Goal: Task Accomplishment & Management: Manage account settings

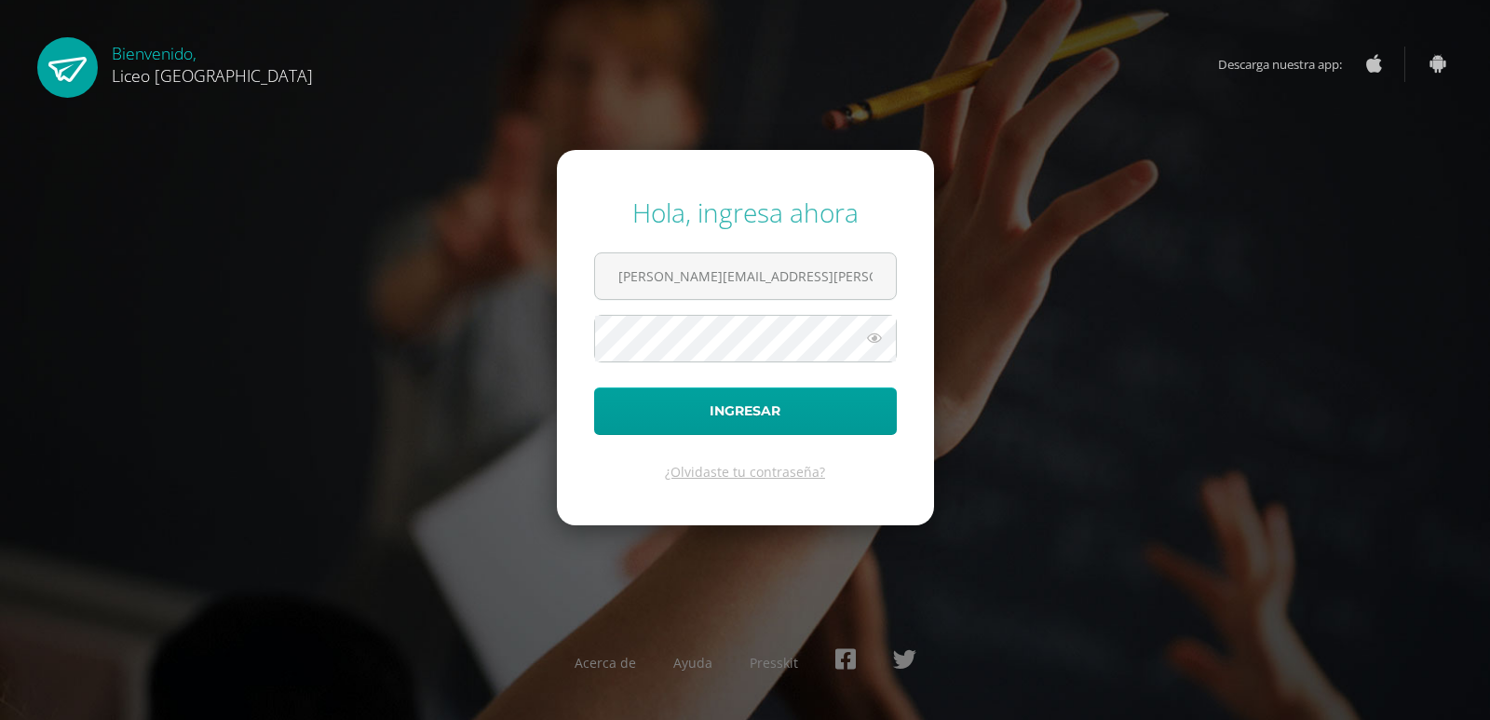
type input "jeannette.reyes@liceoguatemala.edu.gt"
click at [594, 387] on button "Ingresar" at bounding box center [745, 410] width 303 height 47
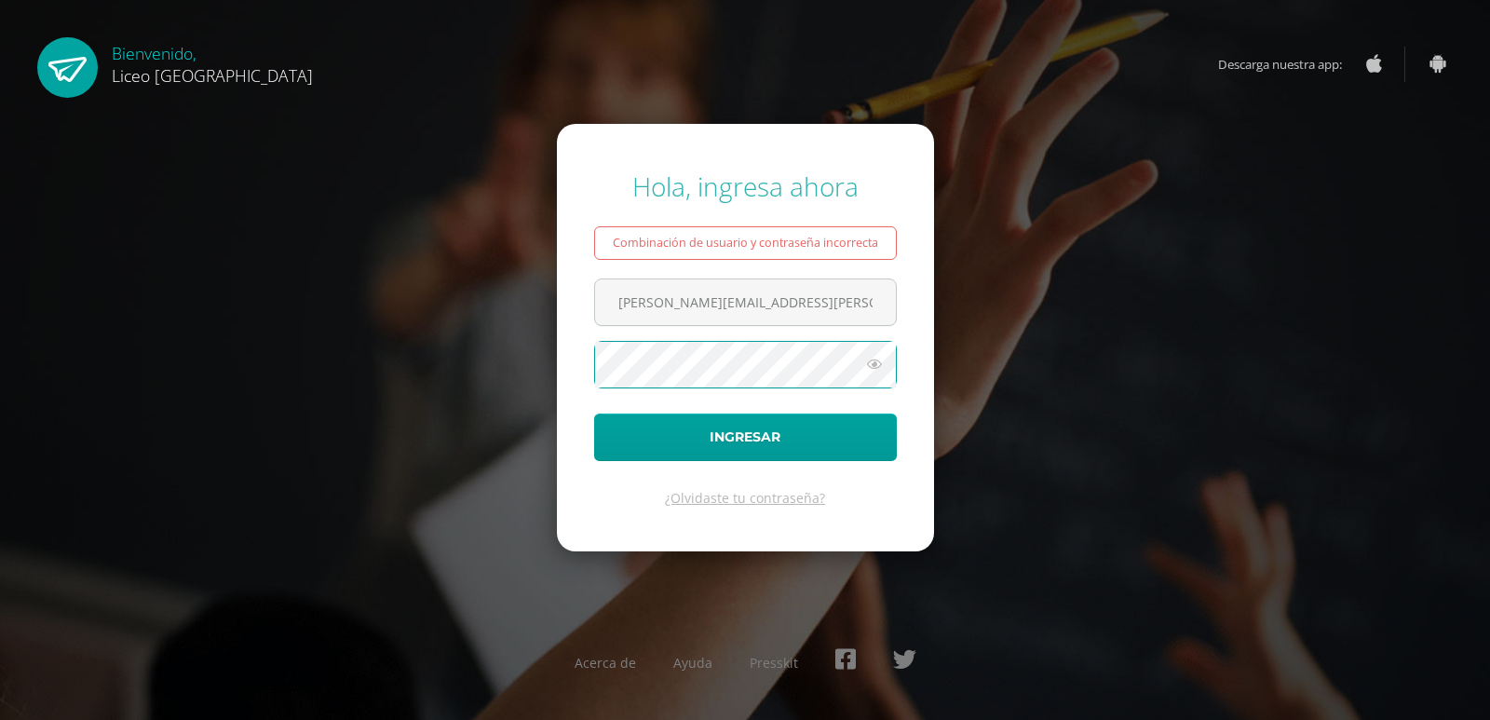
click at [594, 413] on button "Ingresar" at bounding box center [745, 436] width 303 height 47
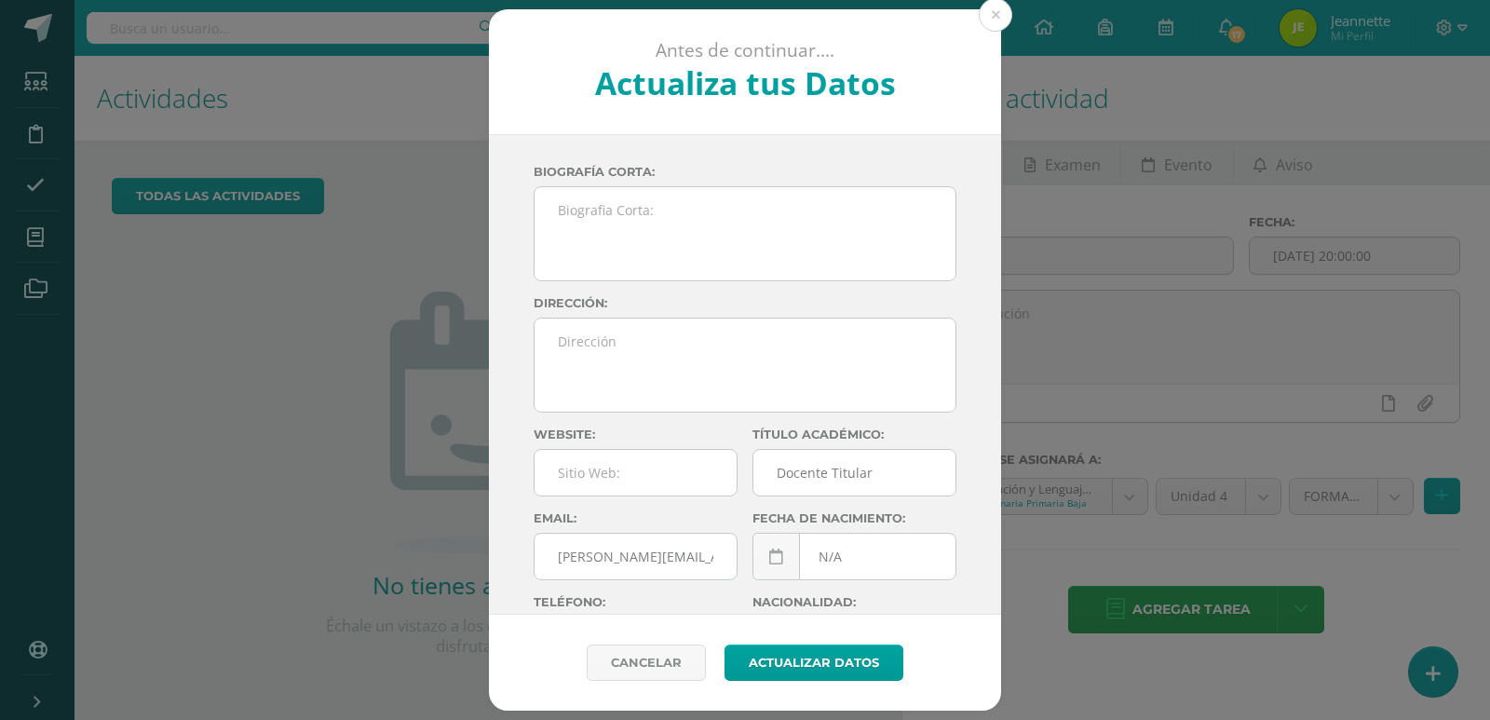
click at [998, 38] on div "Antes de continuar.... Actualiza tus Datos" at bounding box center [745, 72] width 512 height 126
click at [996, 21] on button at bounding box center [996, 15] width 34 height 34
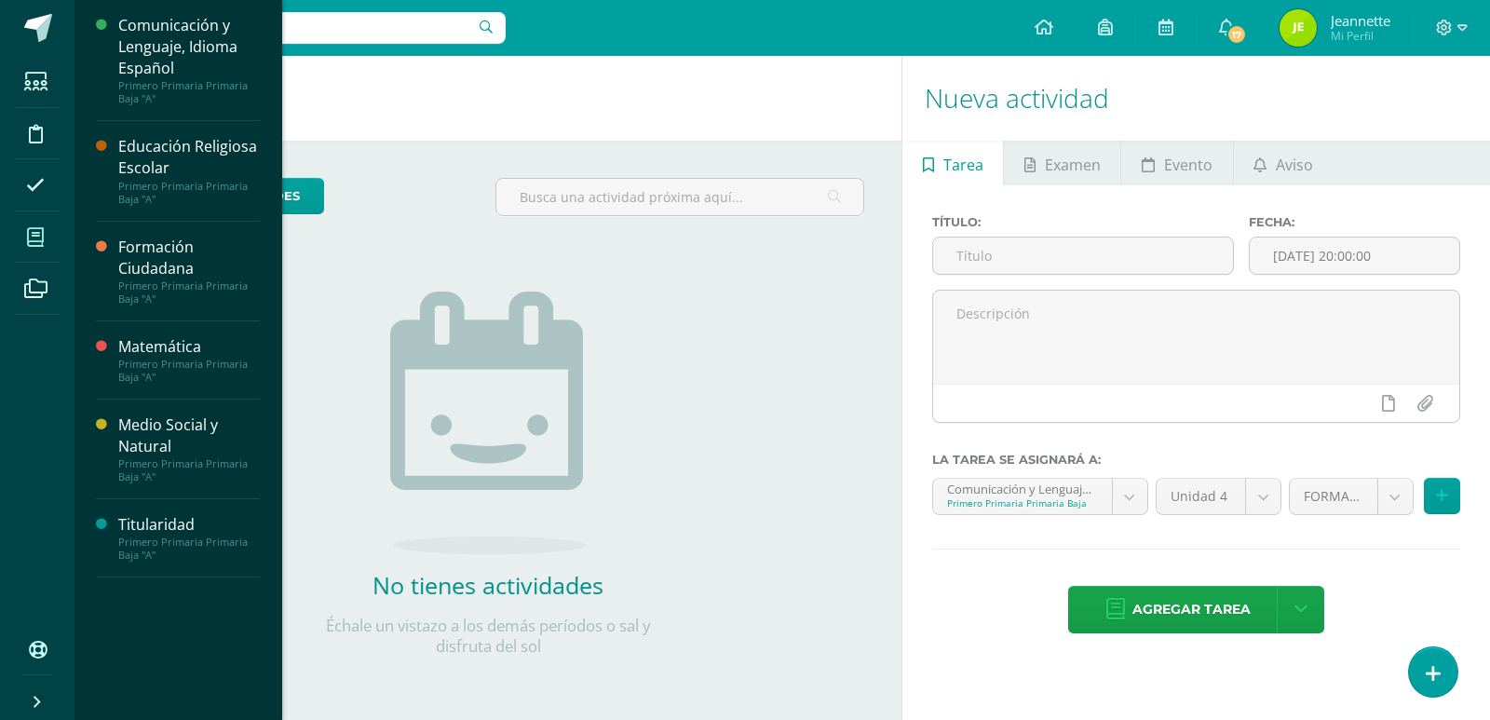
click at [37, 234] on icon at bounding box center [35, 237] width 17 height 19
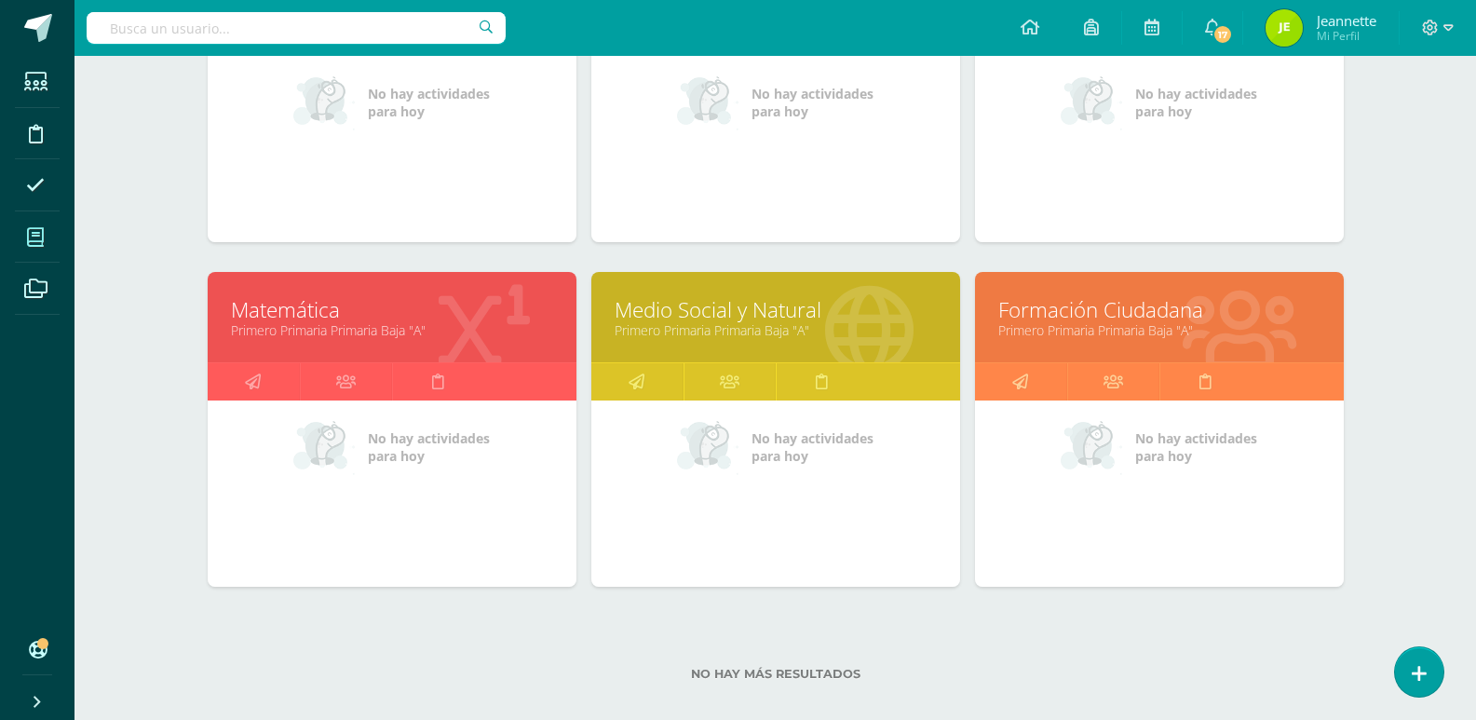
scroll to position [439, 0]
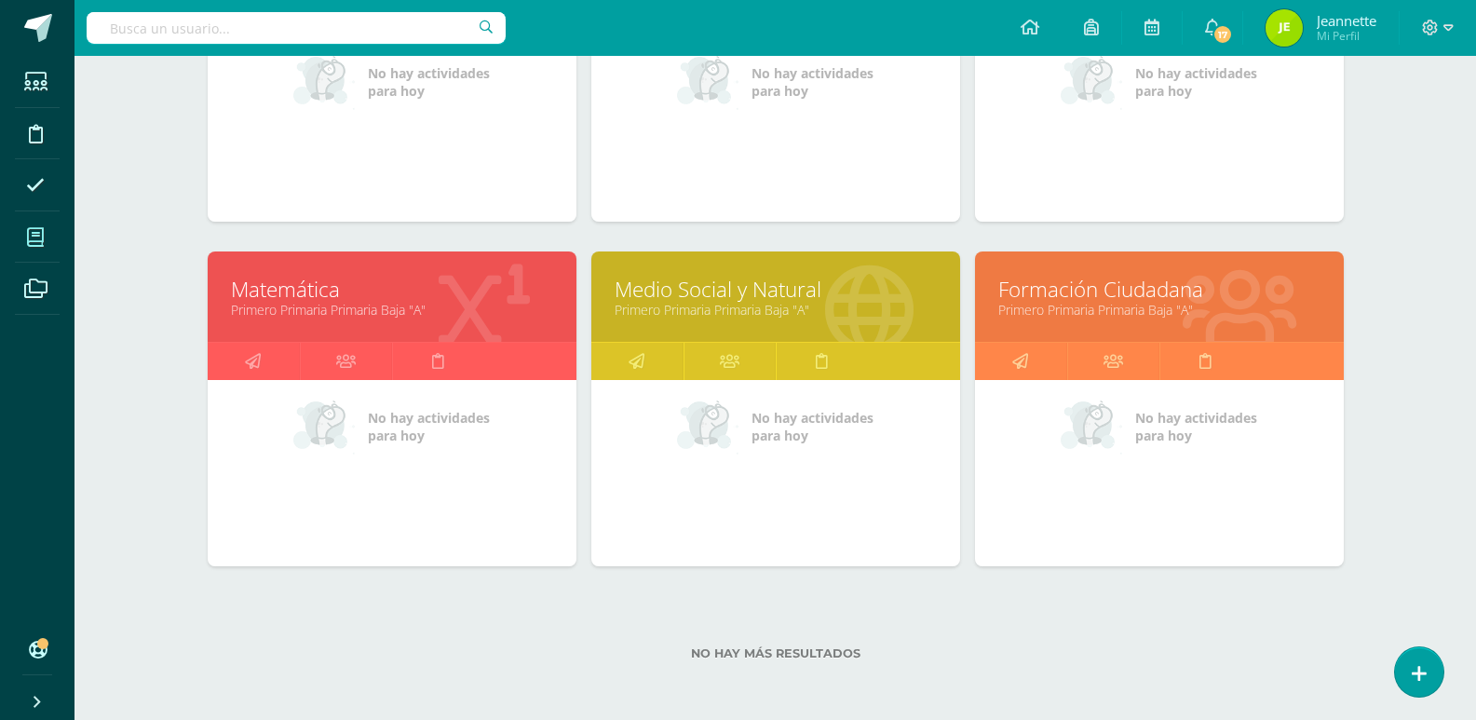
click at [379, 310] on link "Primero Primaria Primaria Baja "A"" at bounding box center [392, 310] width 322 height 18
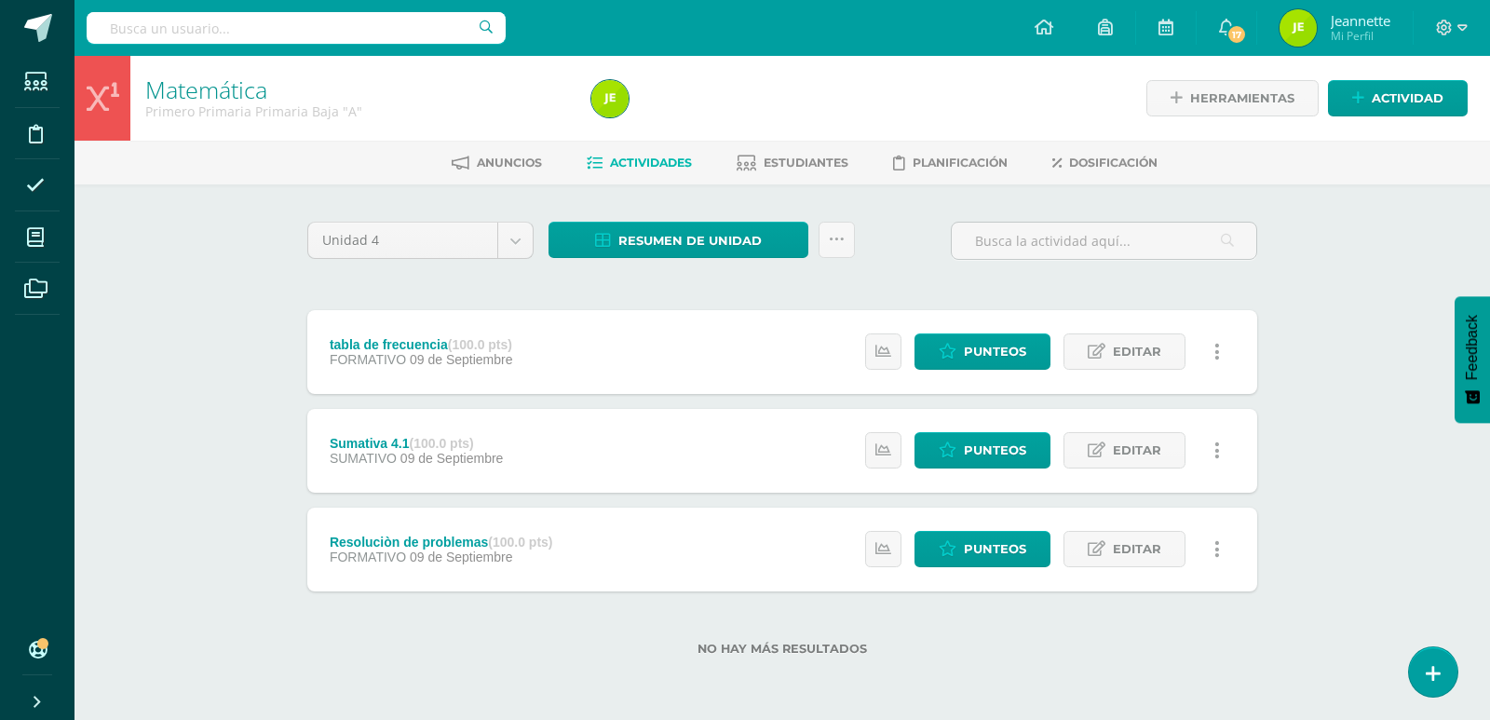
click at [1214, 448] on icon at bounding box center [1217, 450] width 6 height 20
click at [989, 452] on span "Punteos" at bounding box center [995, 450] width 62 height 34
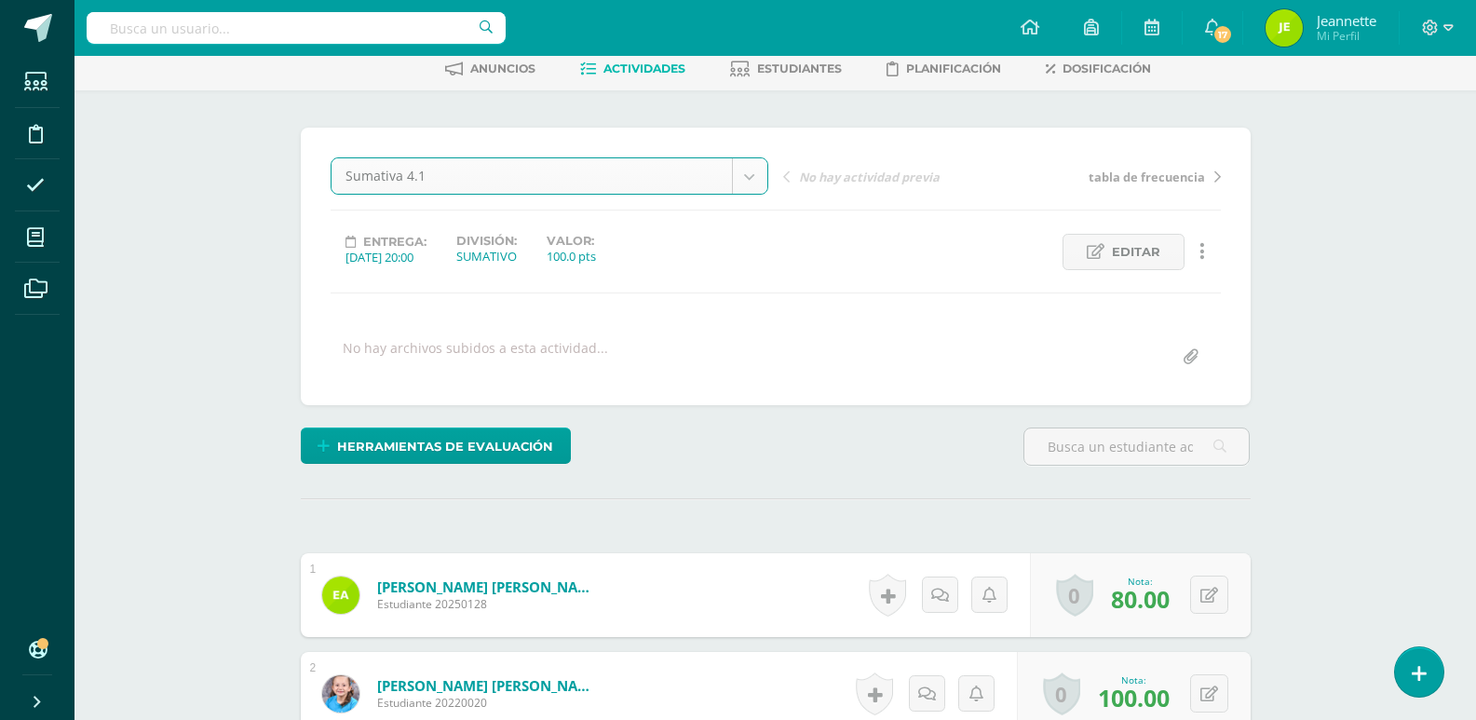
scroll to position [95, 0]
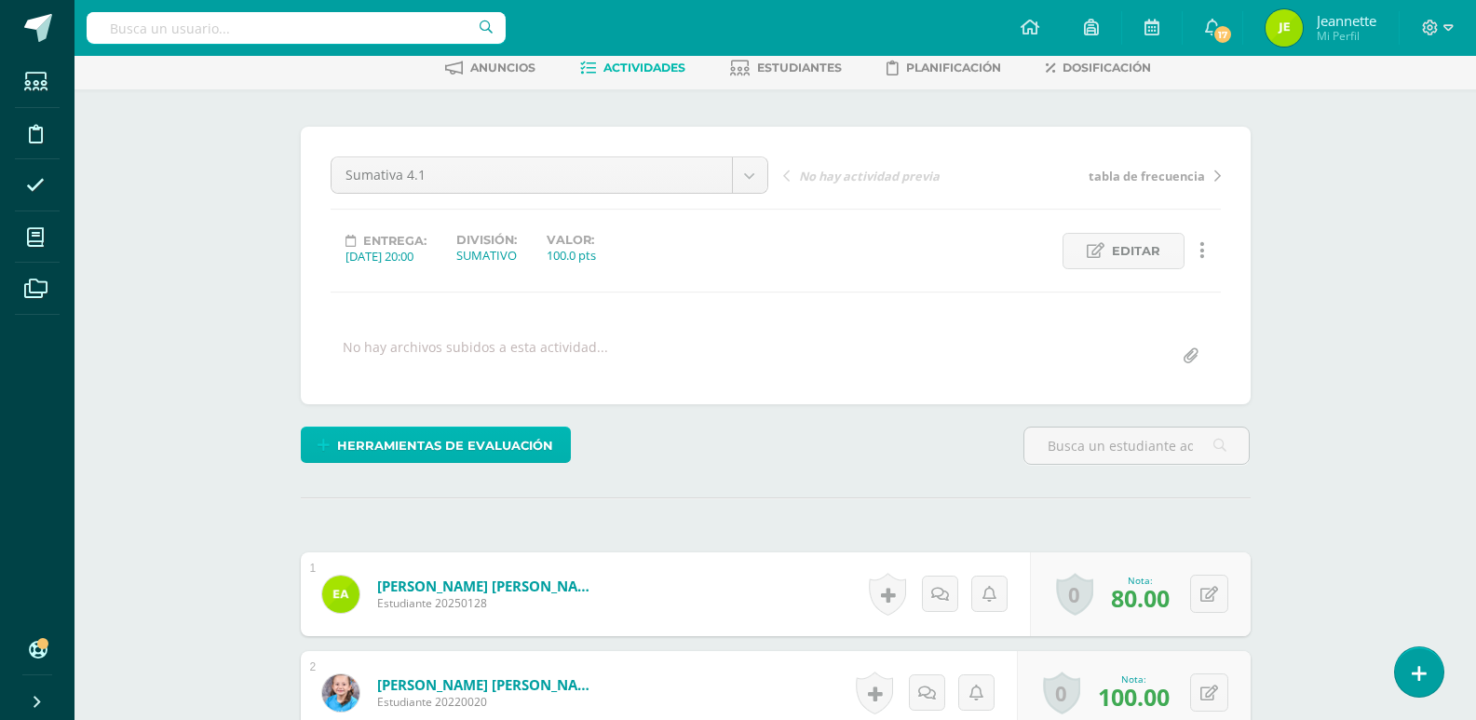
click at [443, 436] on span "Herramientas de evaluación" at bounding box center [445, 445] width 216 height 34
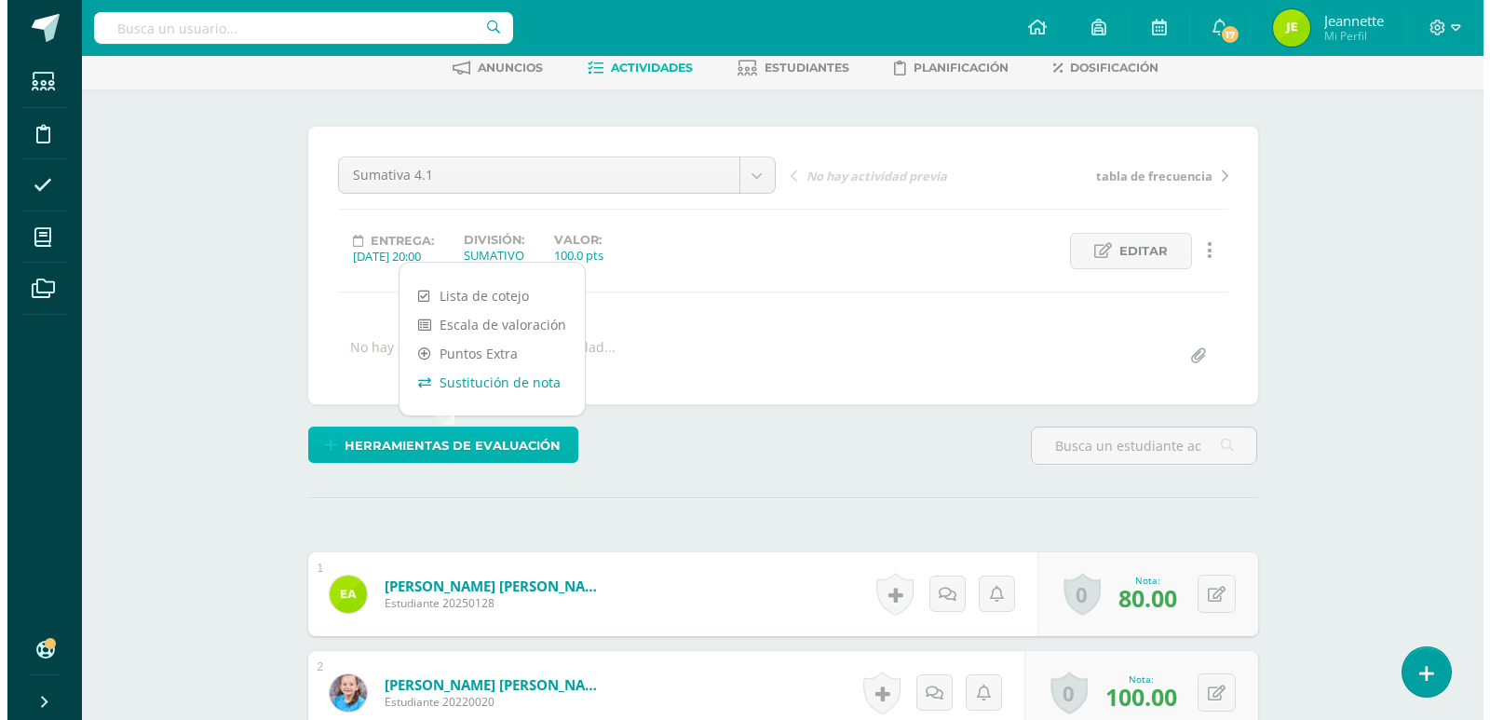
scroll to position [96, 0]
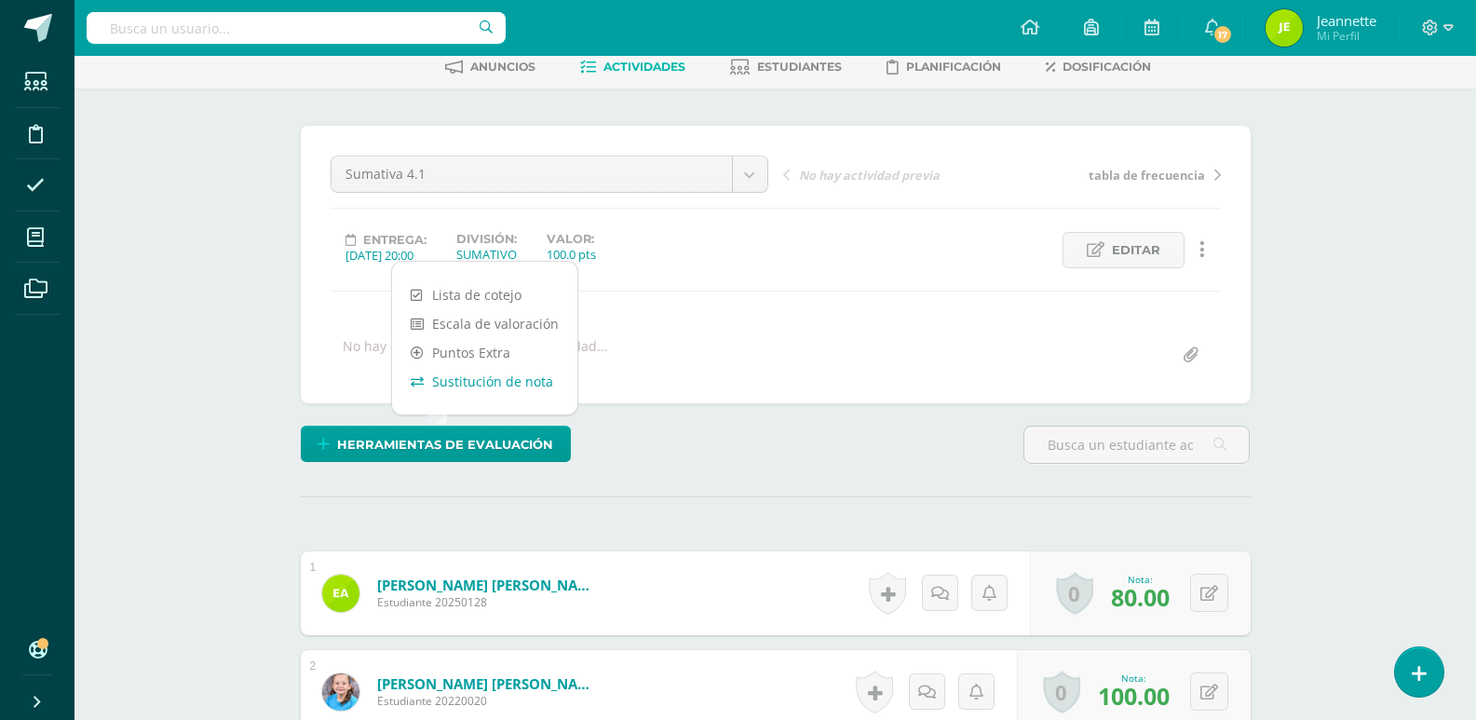
click at [498, 385] on link "Sustitución de nota" at bounding box center [484, 381] width 185 height 29
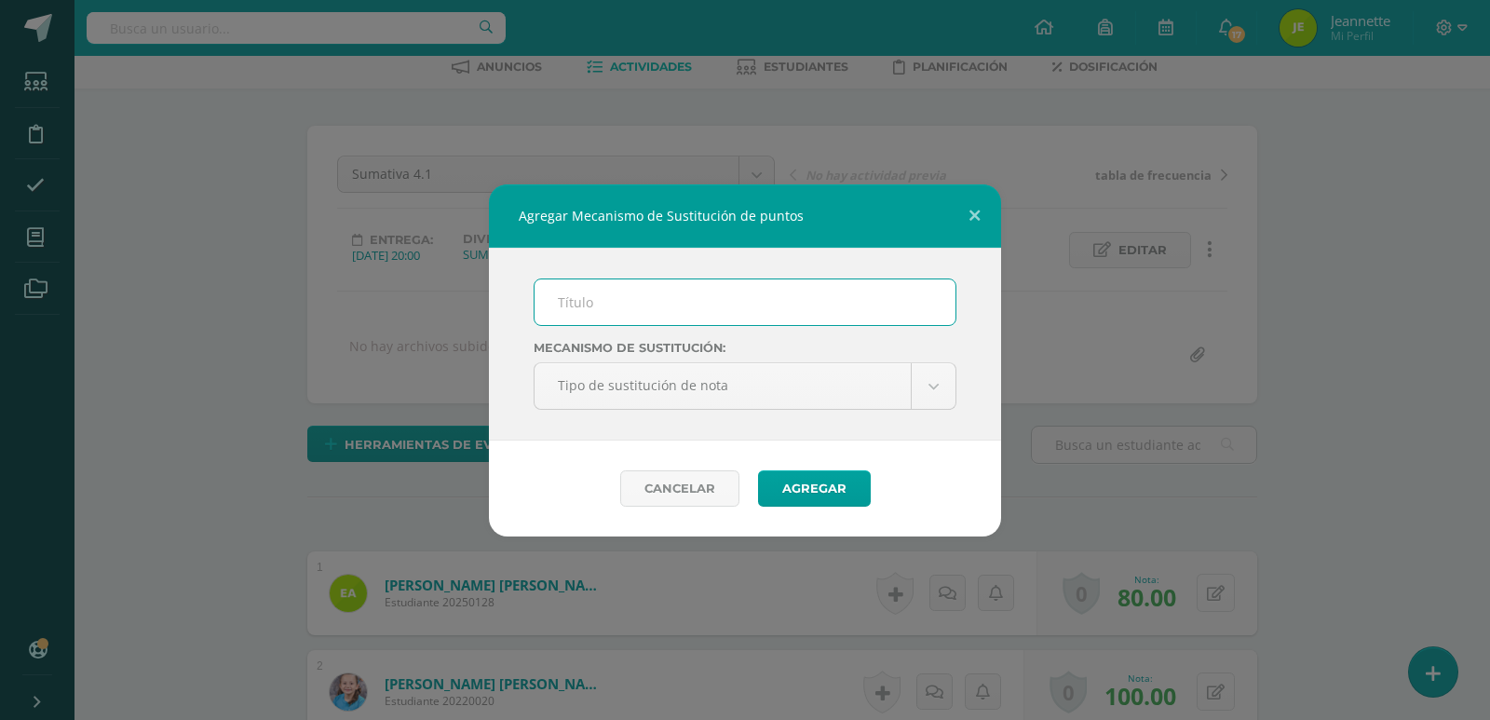
scroll to position [97, 0]
type input "PMA"
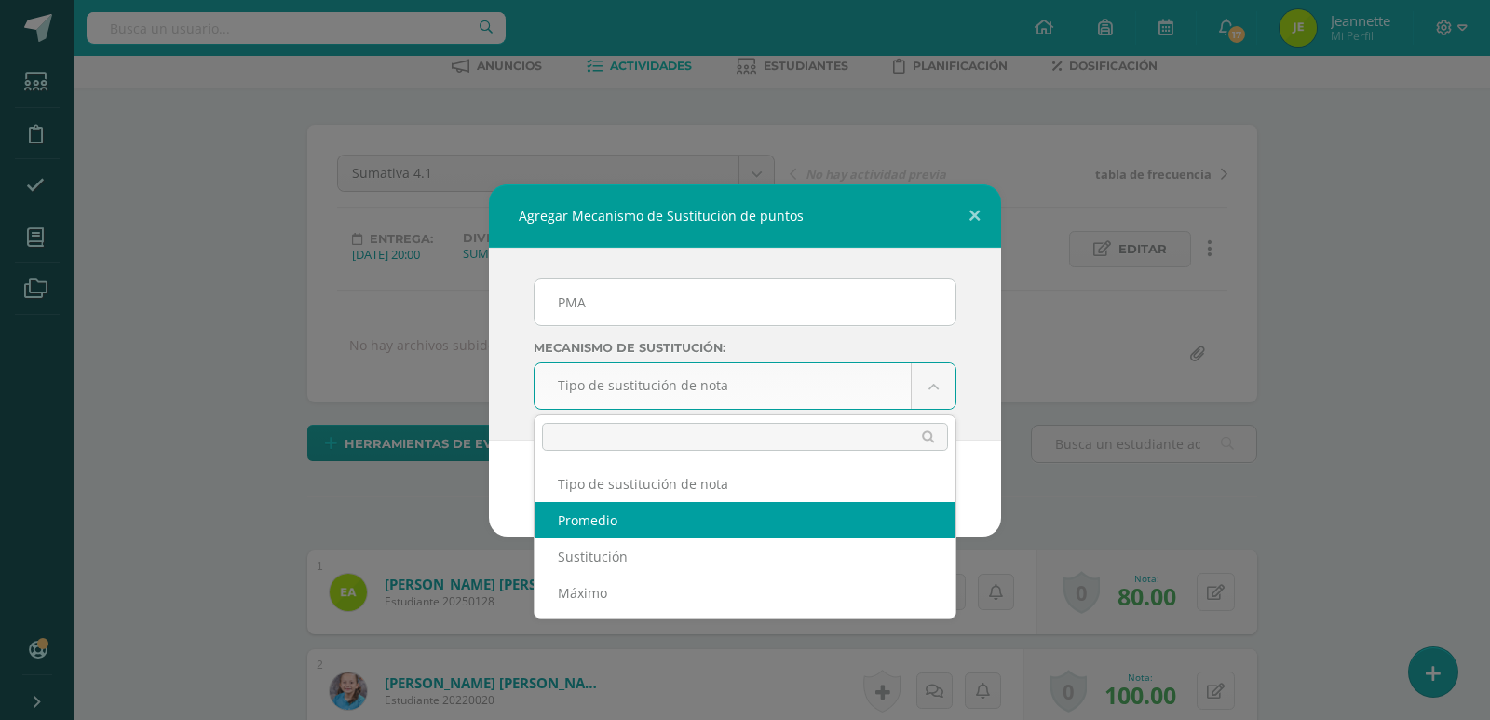
select select "average"
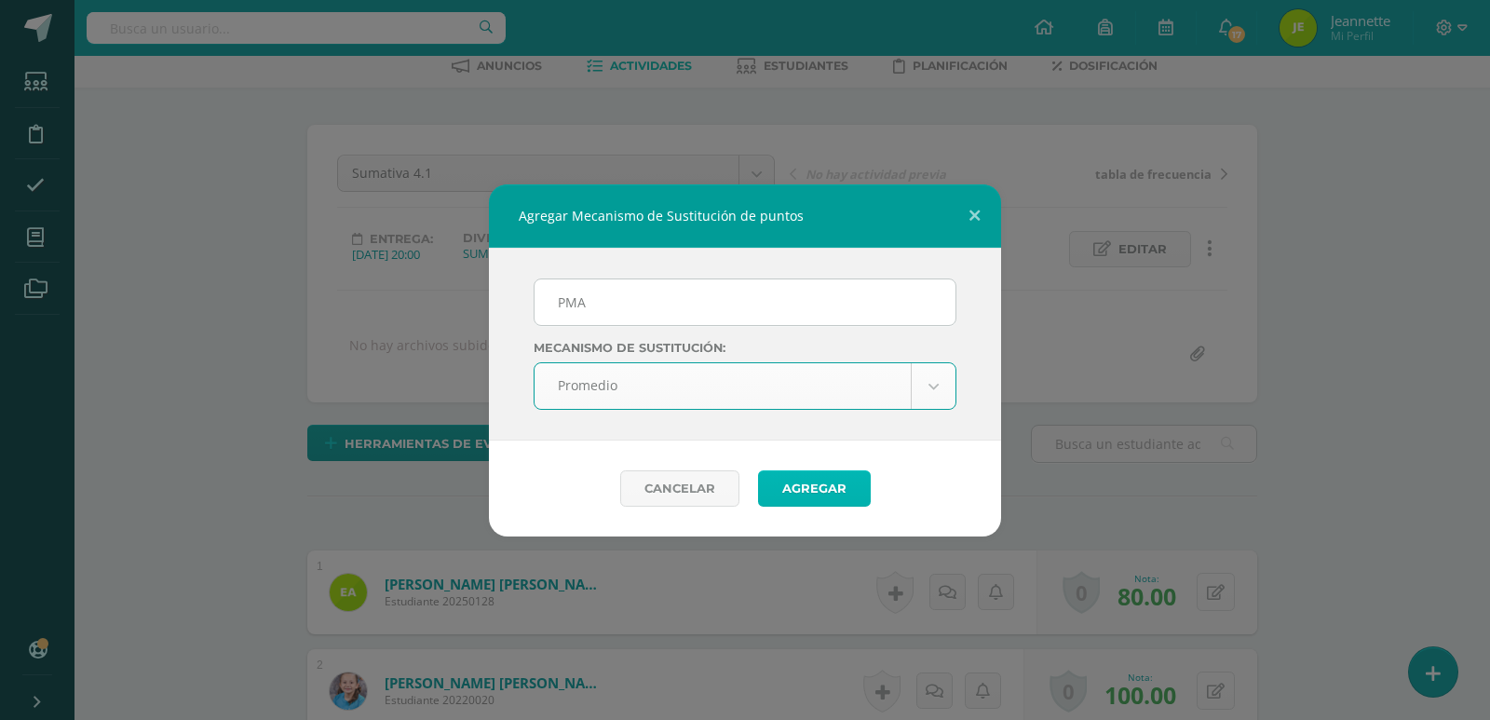
click at [796, 479] on button "Agregar" at bounding box center [814, 488] width 113 height 36
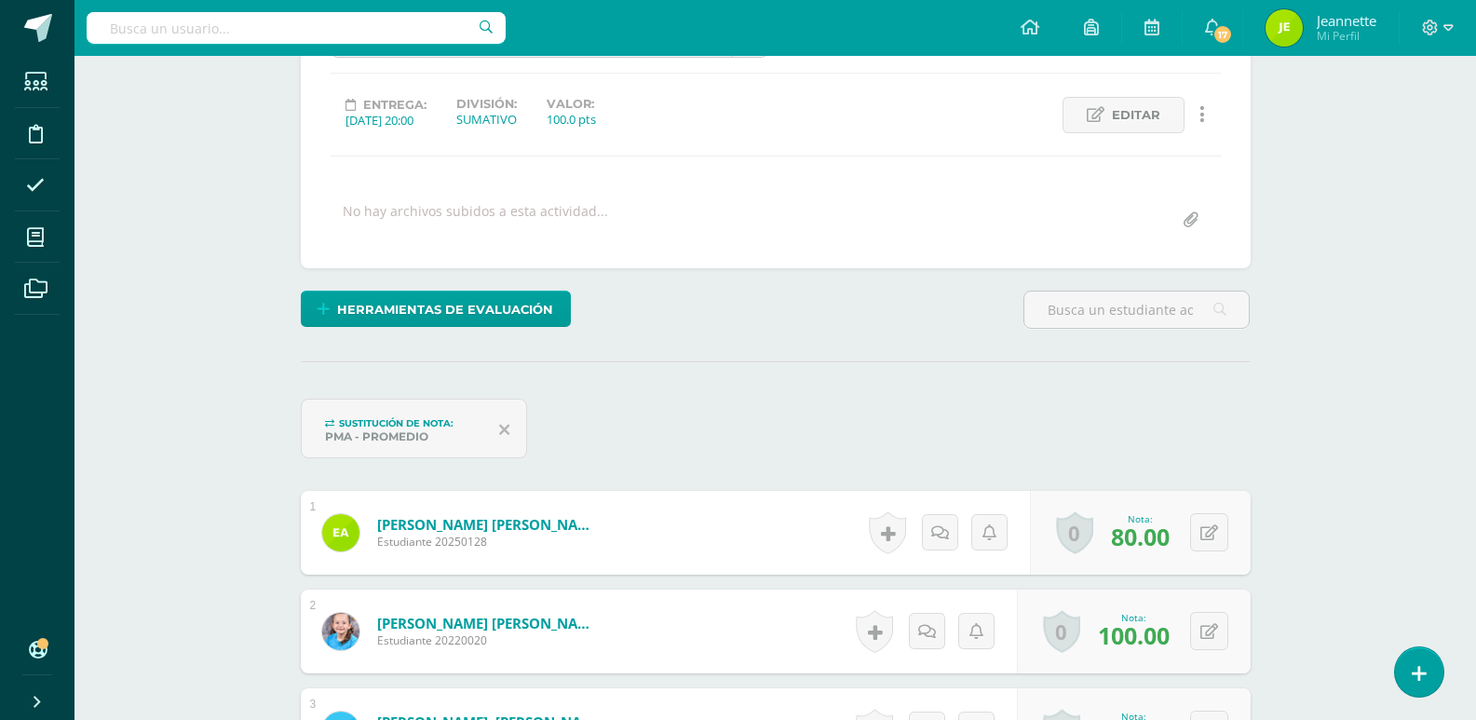
scroll to position [511, 0]
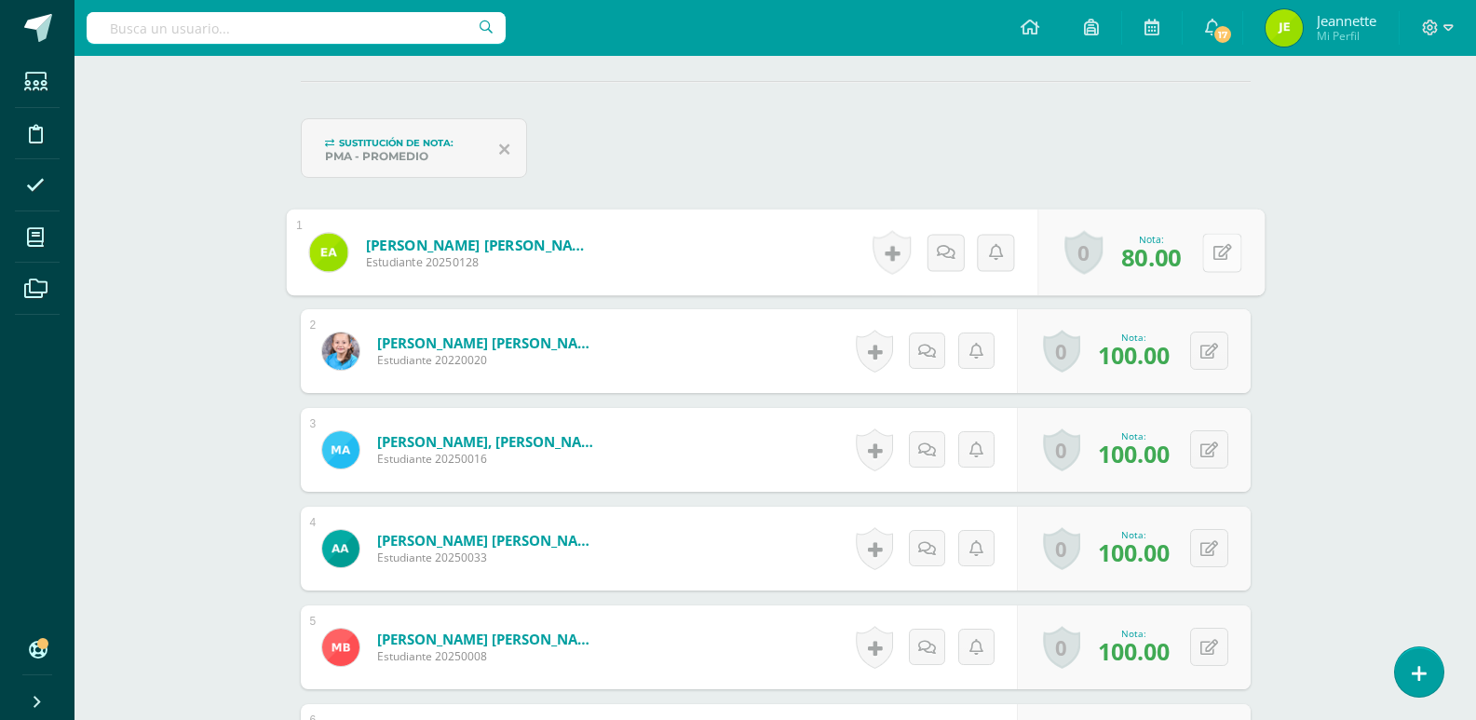
click at [1202, 249] on button at bounding box center [1221, 252] width 39 height 39
type input "90"
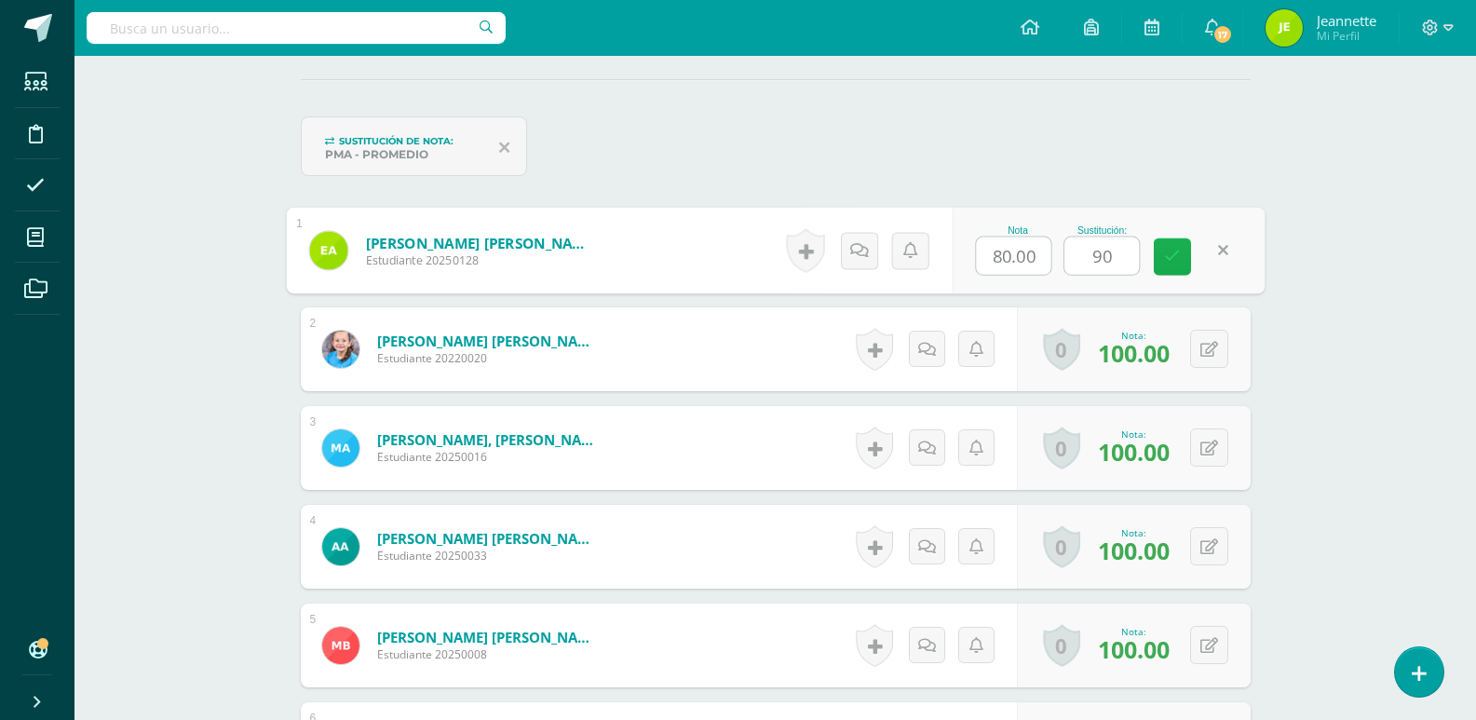
click at [1174, 261] on icon at bounding box center [1172, 257] width 17 height 16
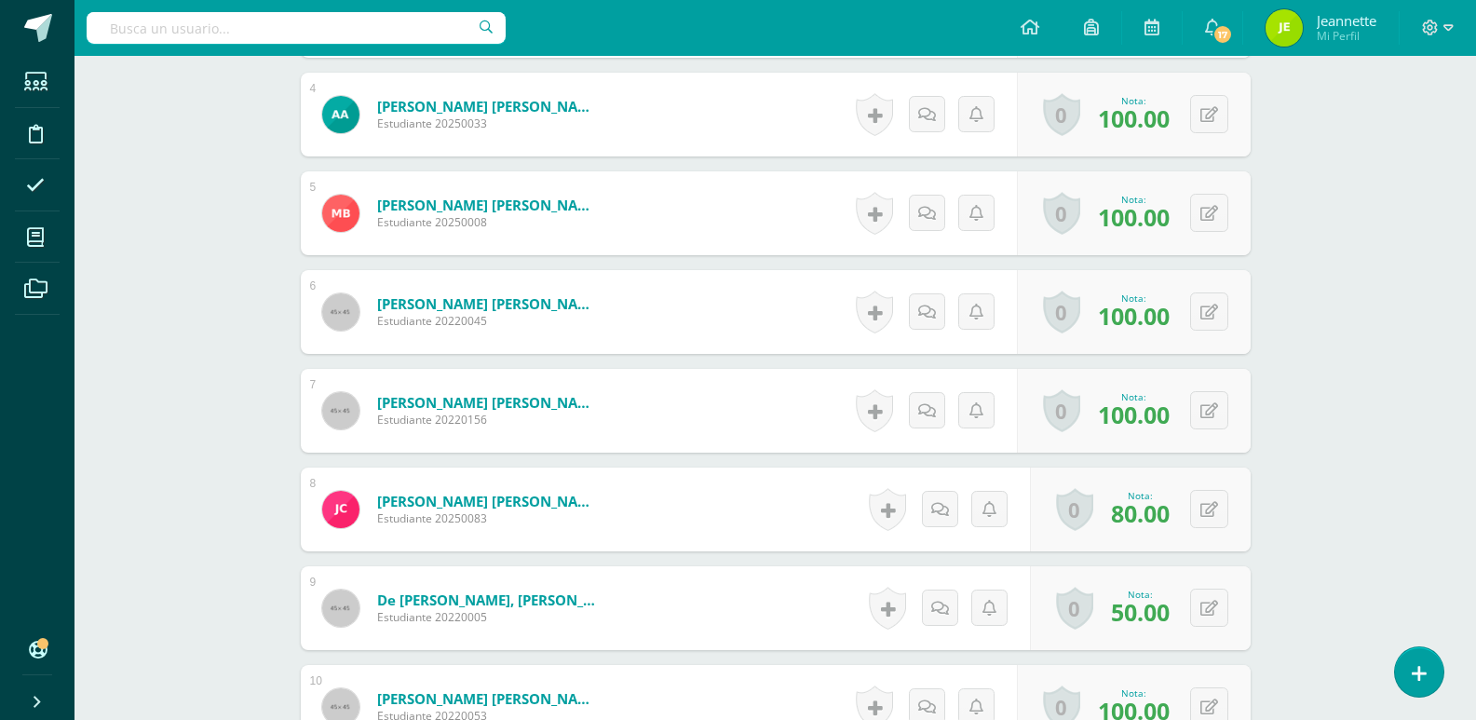
scroll to position [979, 0]
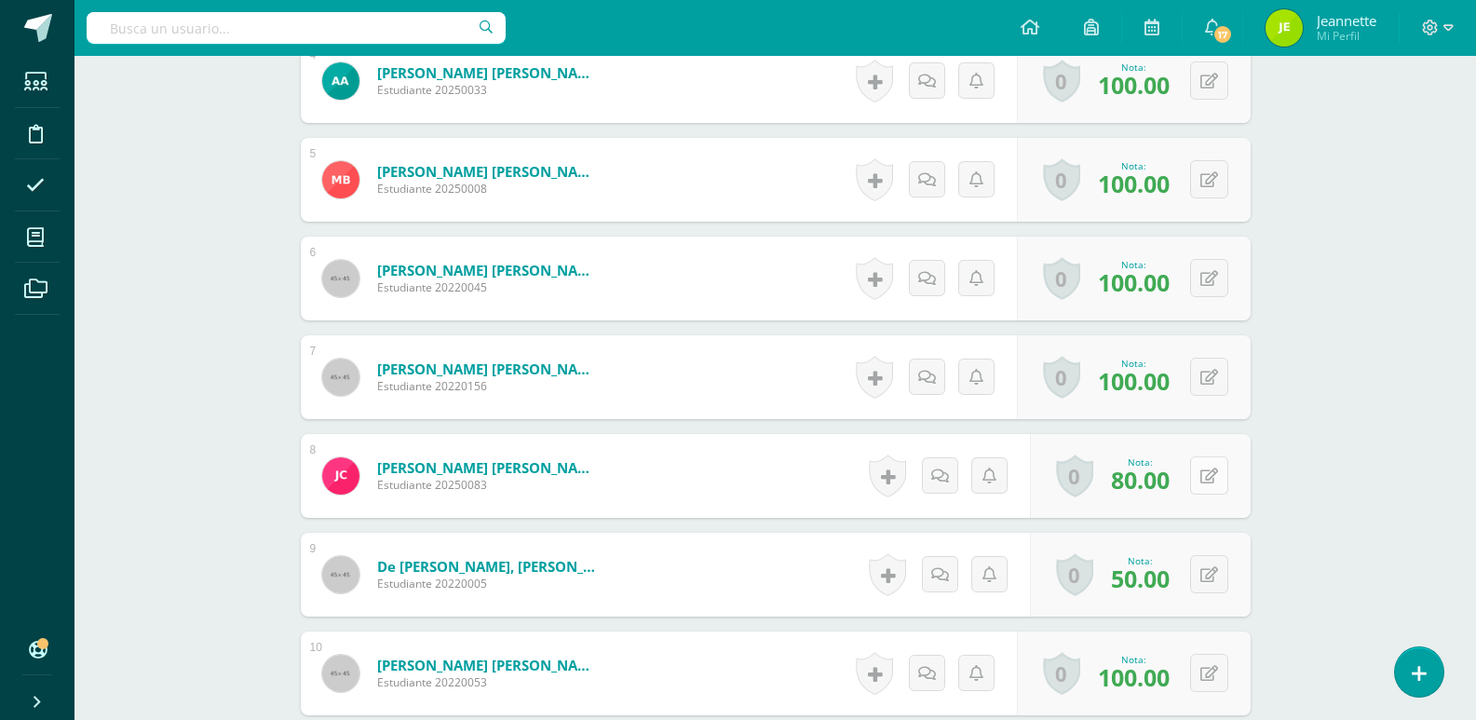
click at [1209, 477] on icon at bounding box center [1209, 476] width 18 height 16
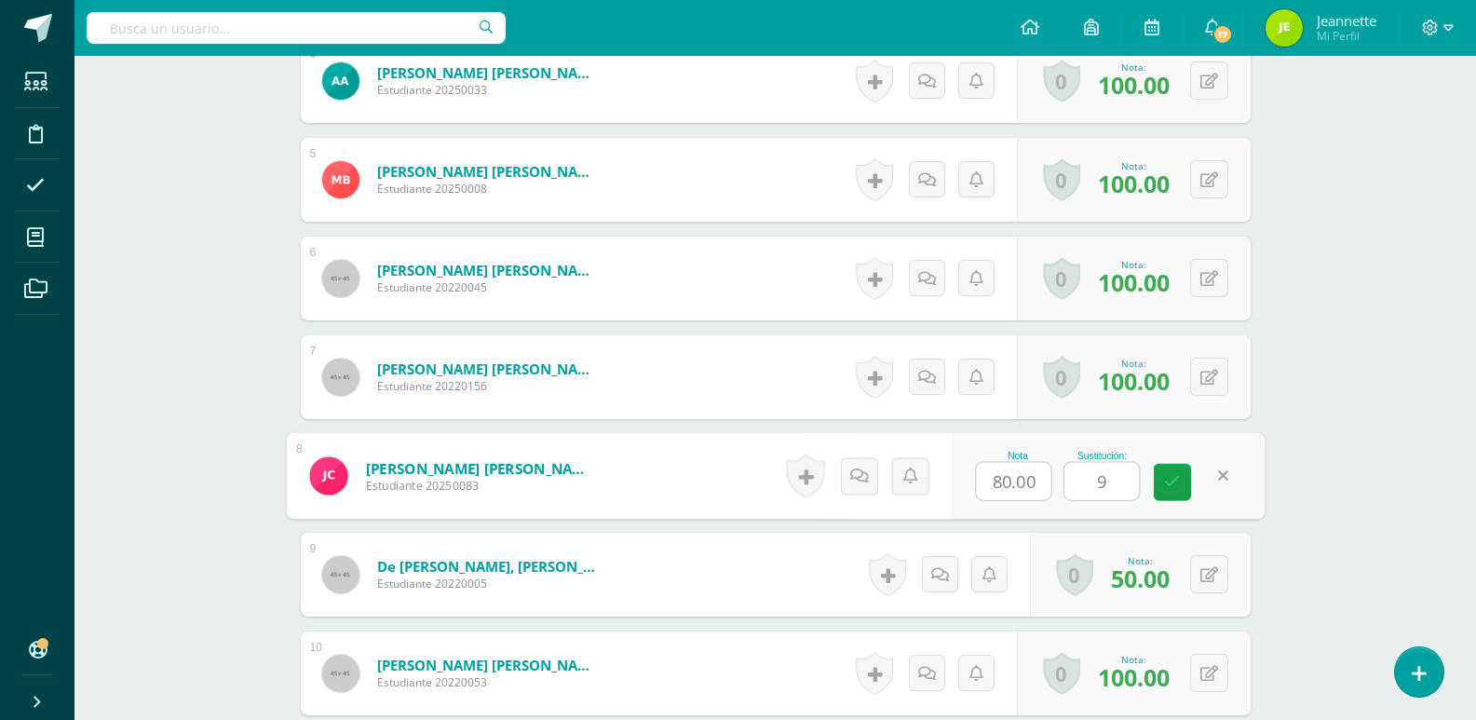
type input "90"
click at [1169, 490] on icon at bounding box center [1172, 482] width 17 height 16
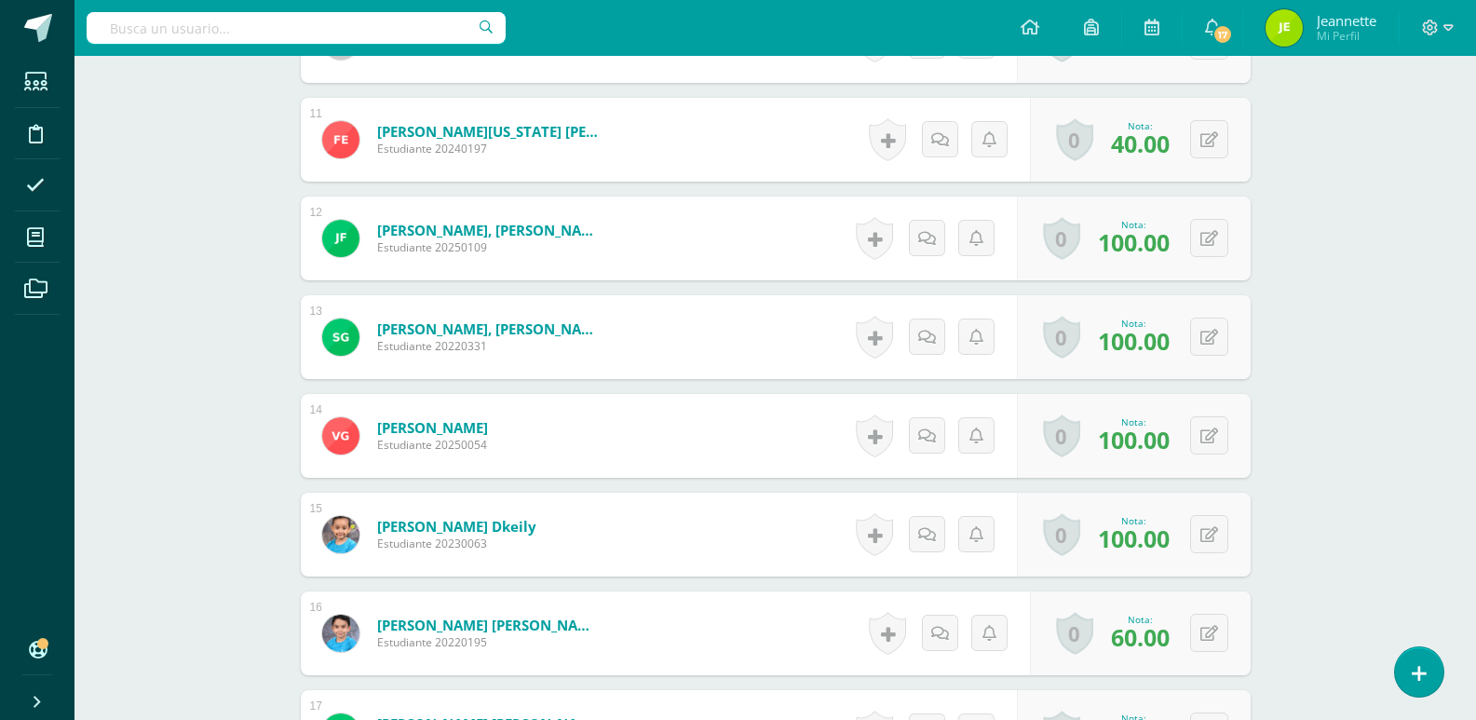
scroll to position [1723, 0]
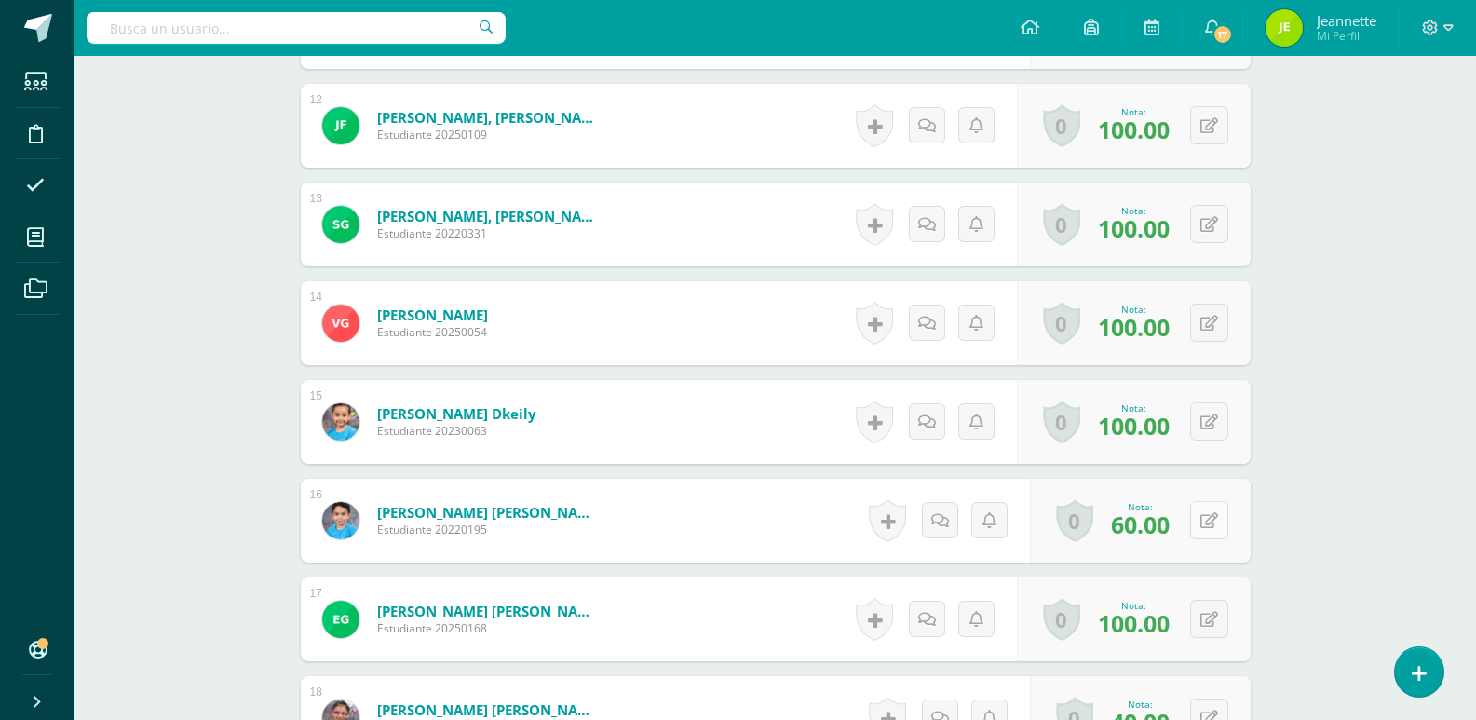
click at [1209, 522] on icon at bounding box center [1209, 521] width 18 height 16
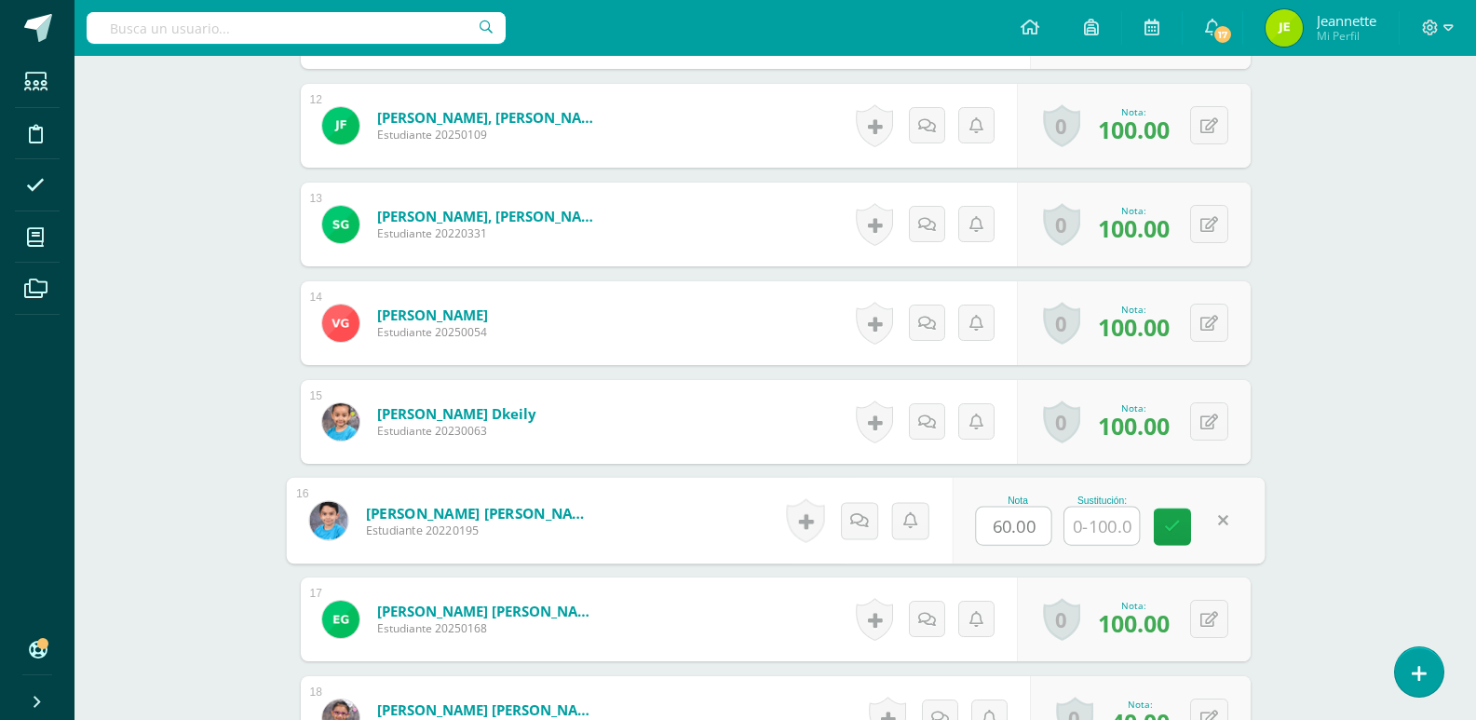
click at [1114, 524] on input "text" at bounding box center [1101, 525] width 74 height 37
type input "90"
click at [1182, 535] on link at bounding box center [1172, 526] width 37 height 37
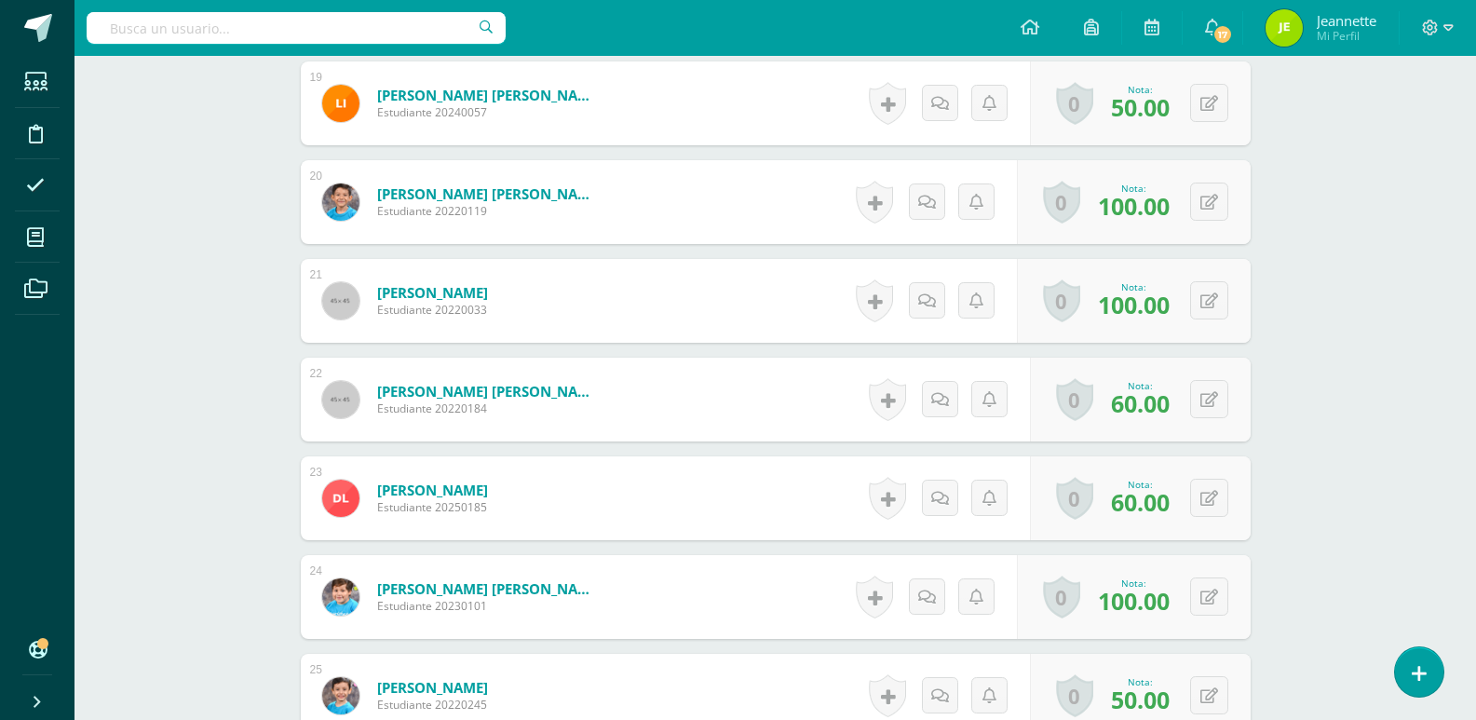
scroll to position [2561, 0]
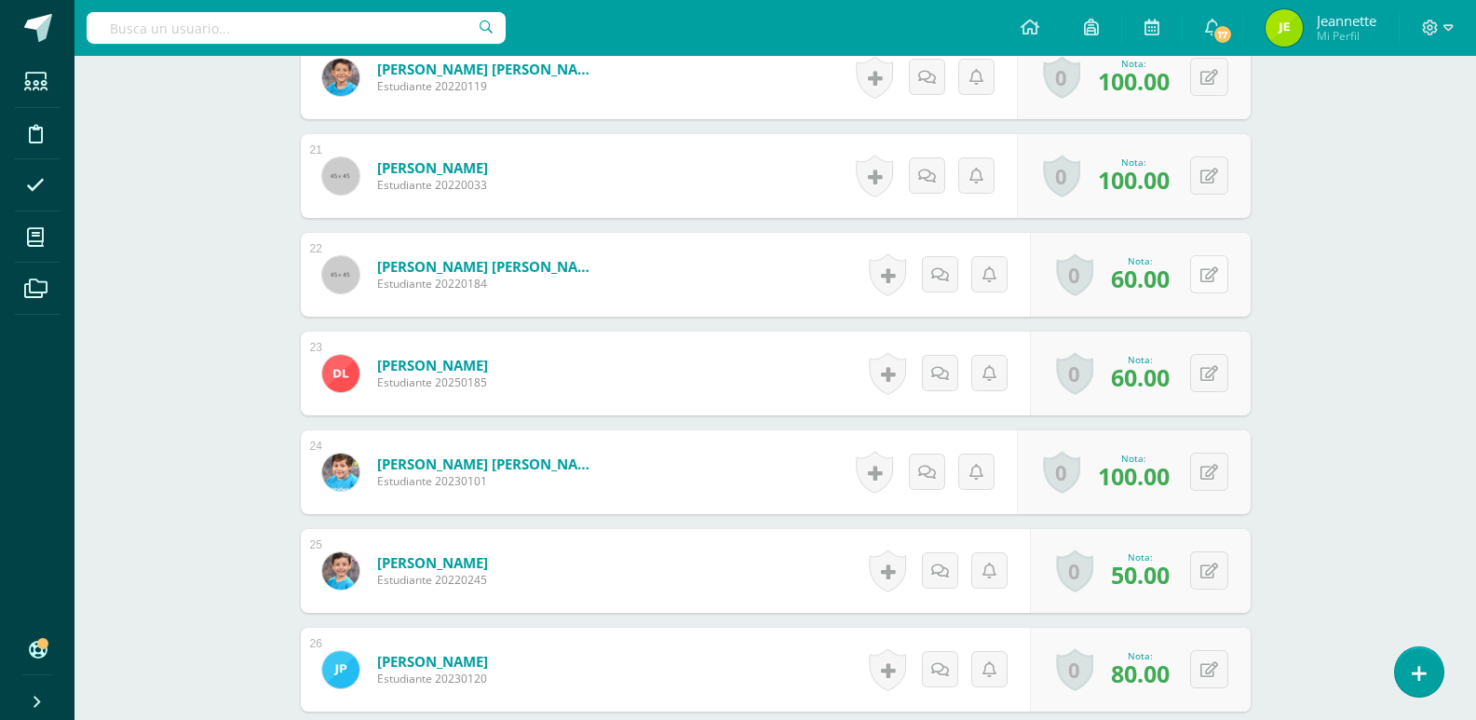
click at [1206, 280] on icon at bounding box center [1209, 275] width 18 height 16
click at [1125, 283] on input "text" at bounding box center [1101, 280] width 74 height 37
type input "100"
click at [1169, 277] on icon at bounding box center [1172, 281] width 17 height 16
click at [1209, 375] on button at bounding box center [1221, 373] width 39 height 39
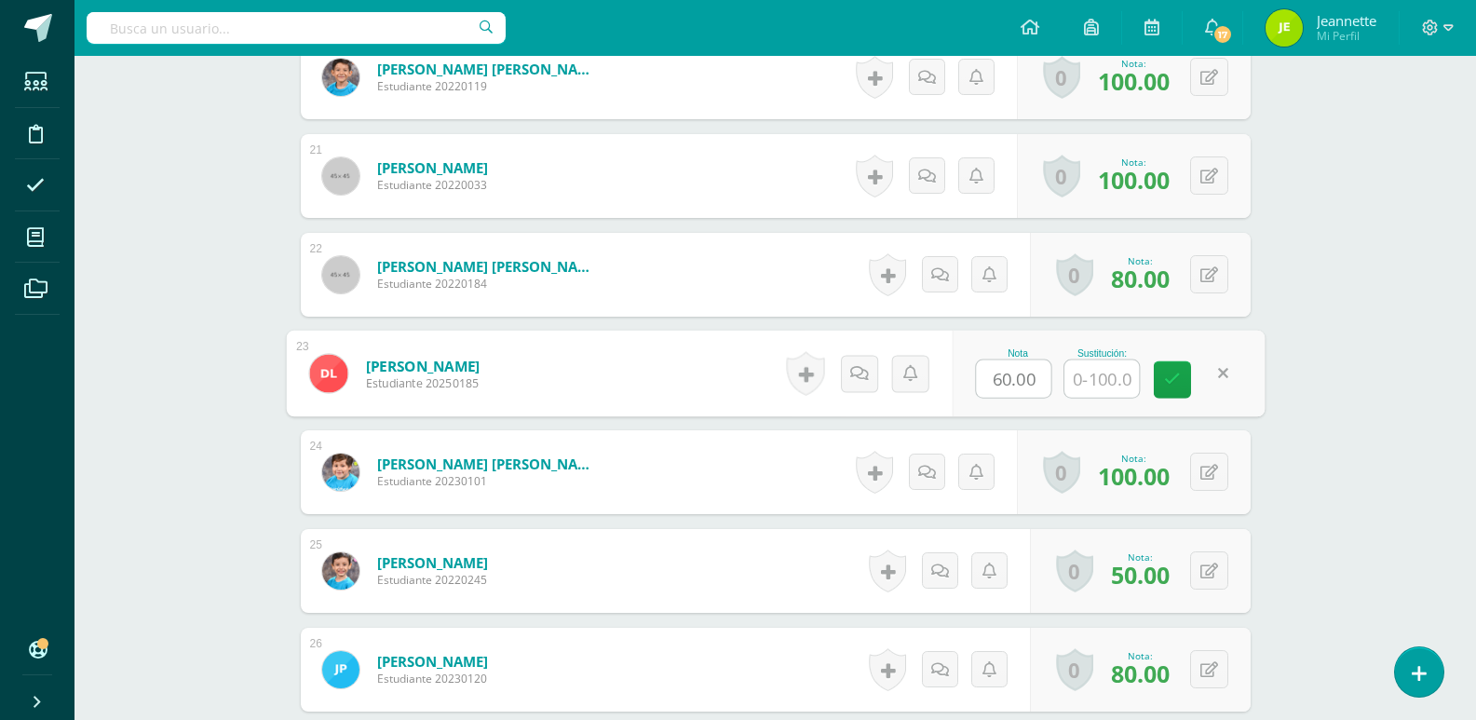
click at [1121, 379] on input "text" at bounding box center [1101, 378] width 74 height 37
type input "90"
click at [1173, 385] on icon at bounding box center [1172, 379] width 17 height 16
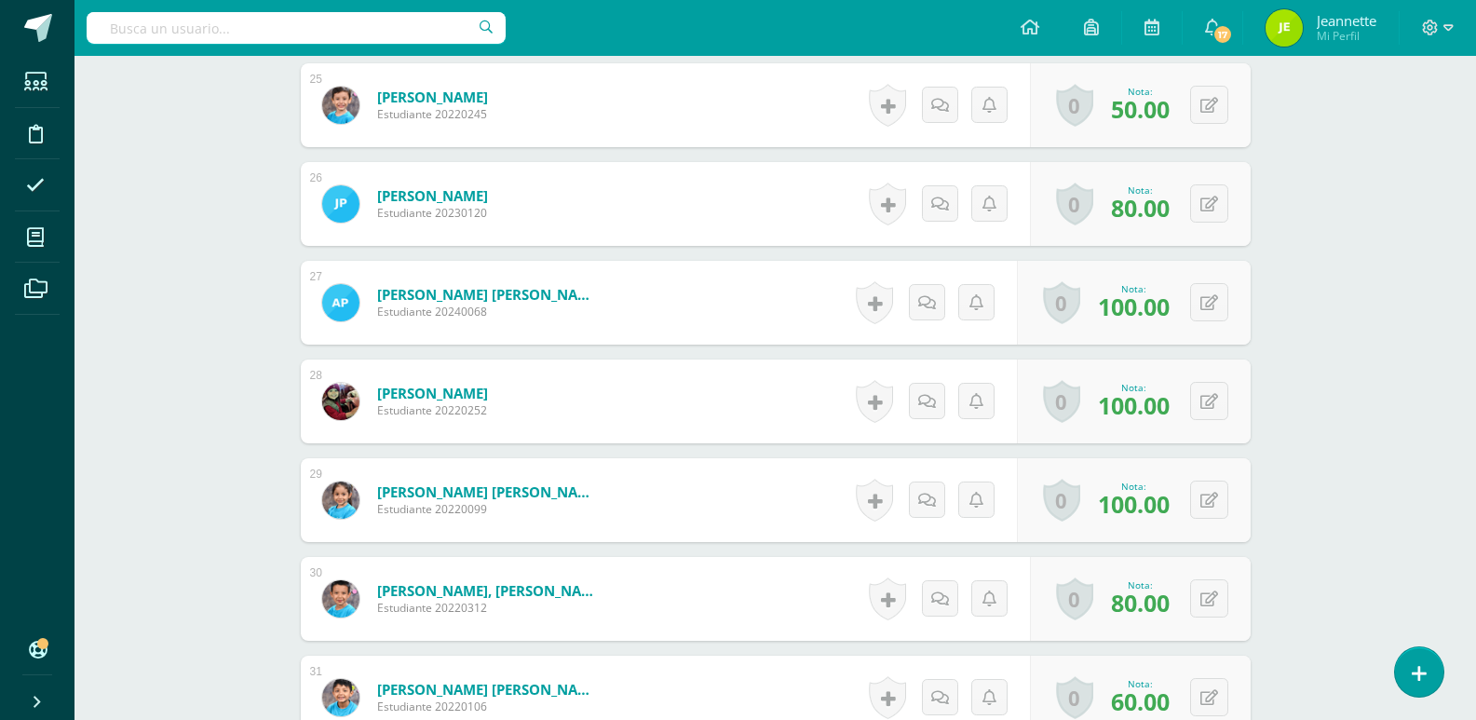
scroll to position [3120, 0]
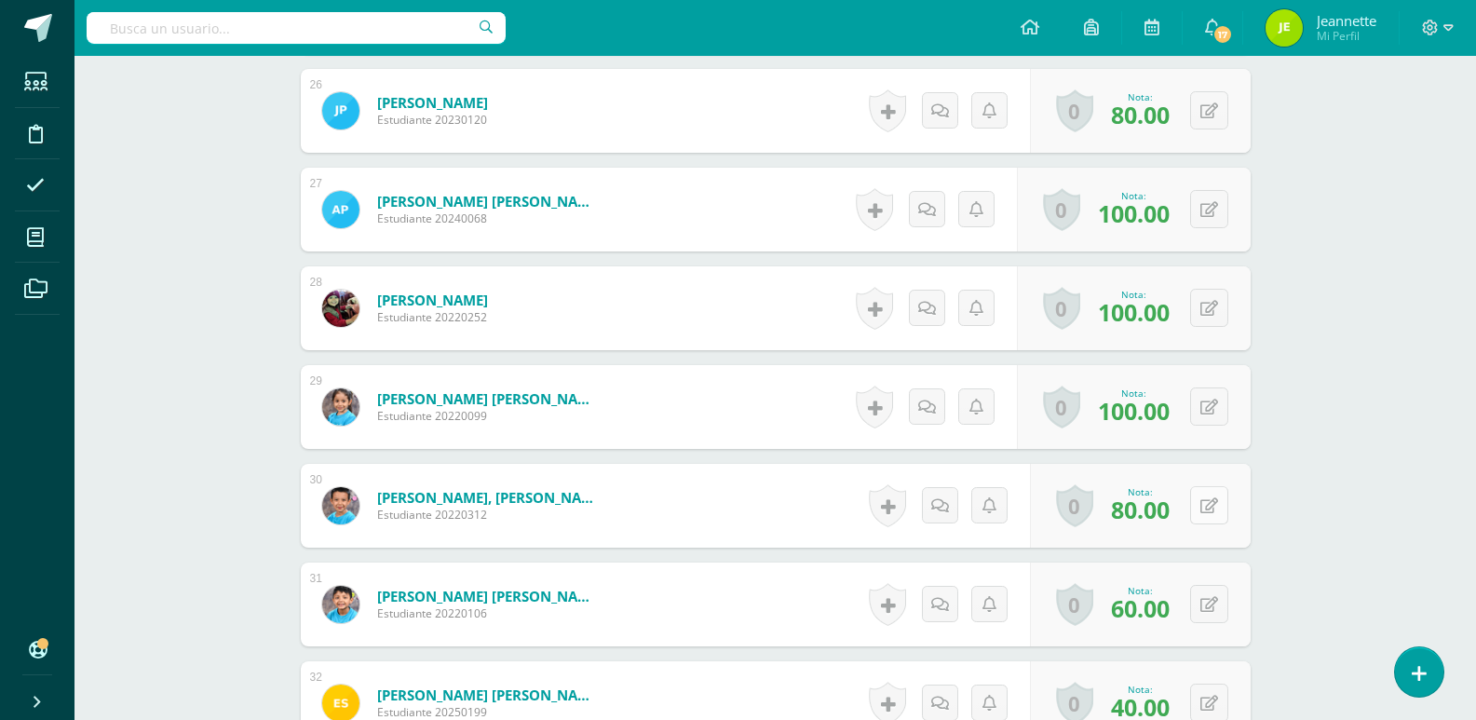
click at [1203, 508] on button at bounding box center [1209, 505] width 38 height 38
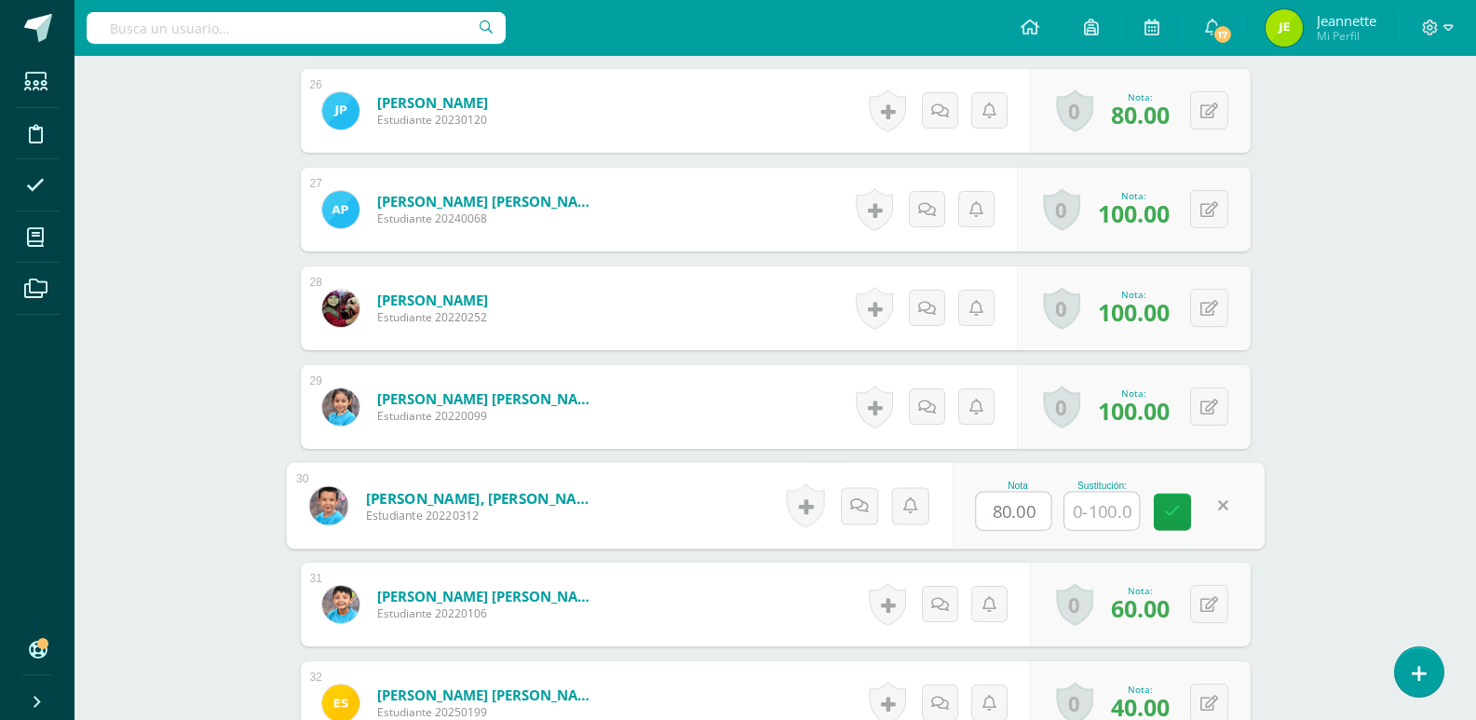
click at [1099, 506] on input "text" at bounding box center [1101, 511] width 74 height 37
type input "100"
click at [1166, 518] on icon at bounding box center [1172, 512] width 17 height 16
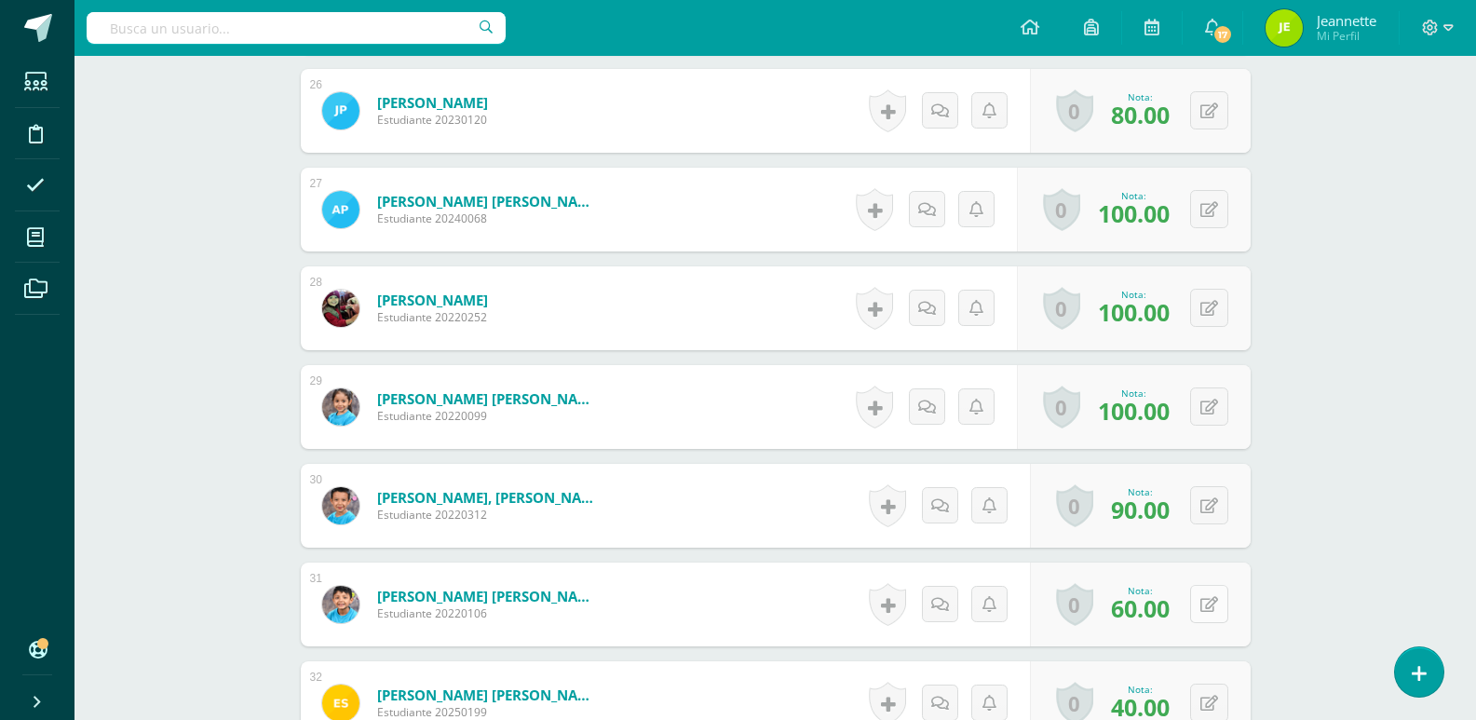
click at [1206, 614] on button at bounding box center [1209, 604] width 38 height 38
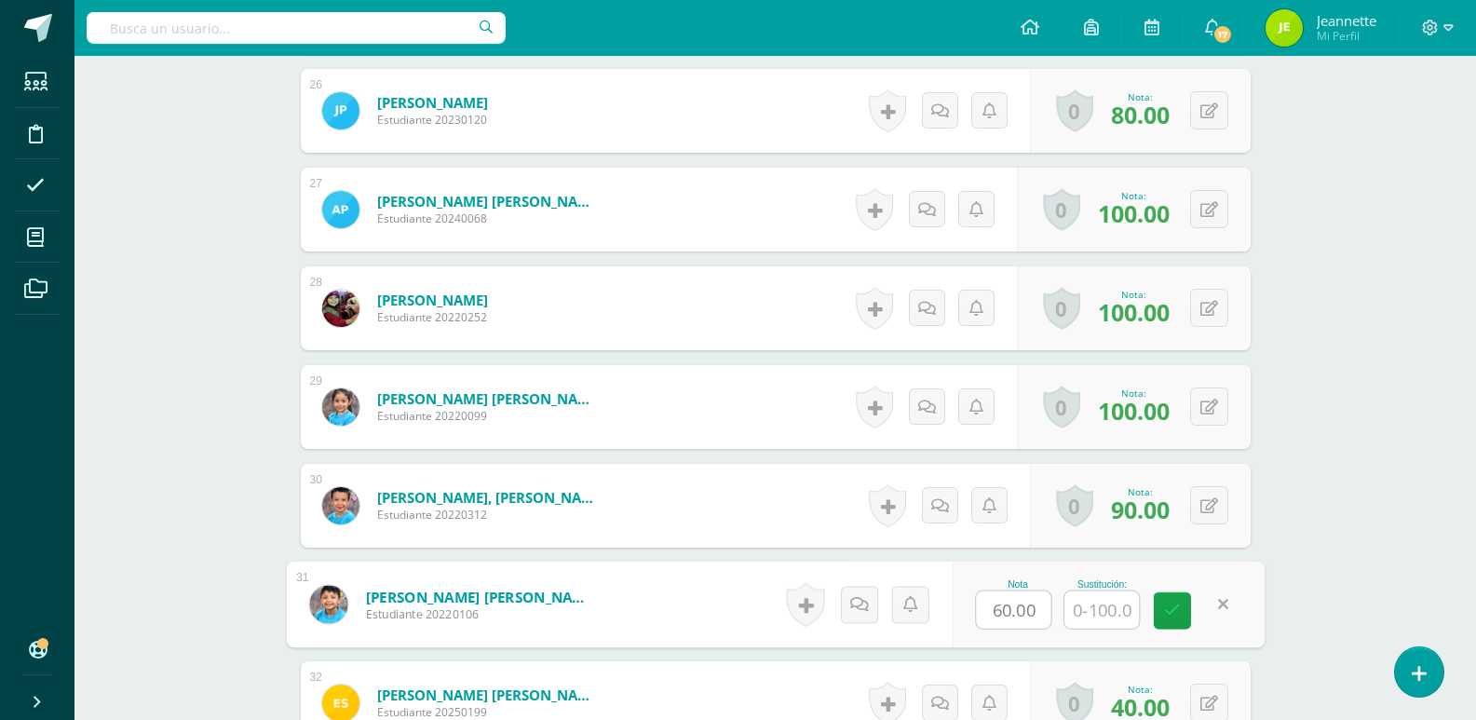
click at [1103, 614] on input "text" at bounding box center [1101, 609] width 74 height 37
type input "70"
click at [1158, 609] on link at bounding box center [1172, 610] width 37 height 37
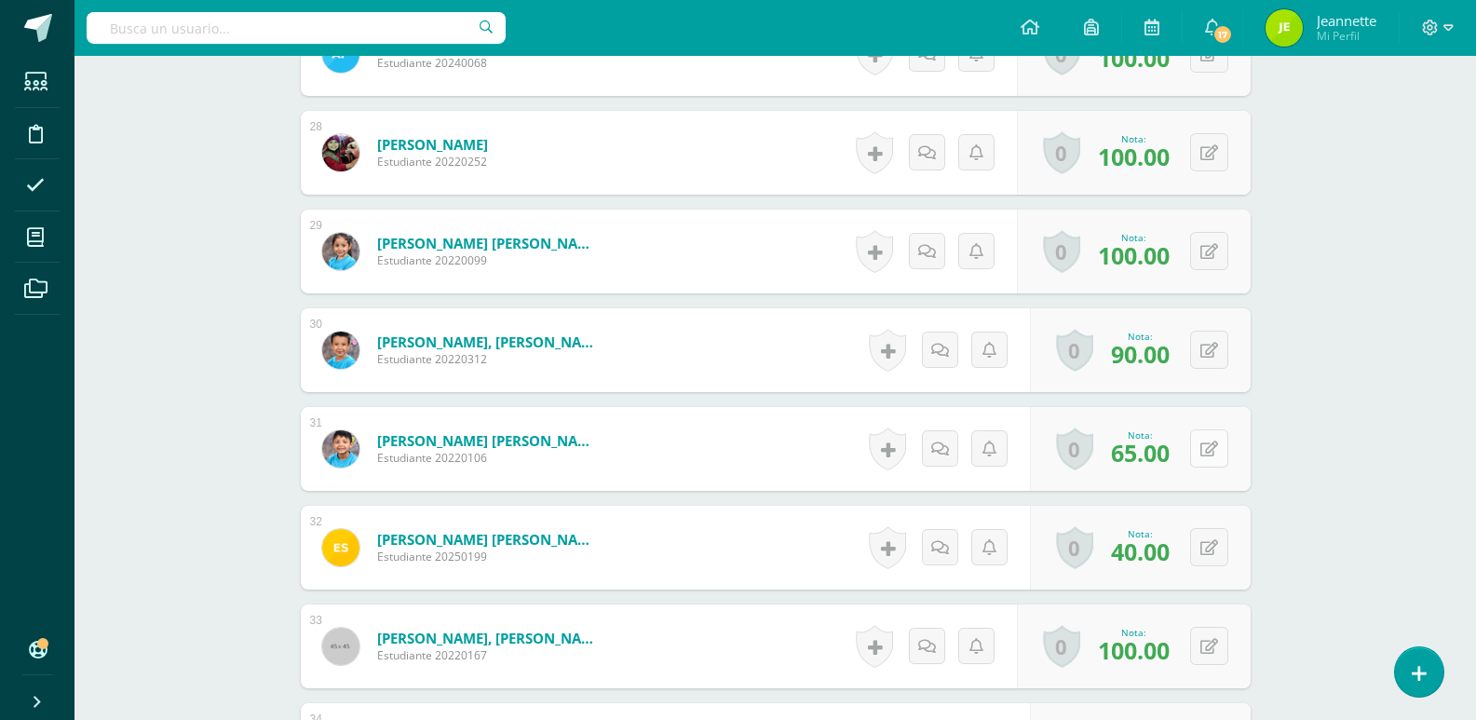
scroll to position [3306, 0]
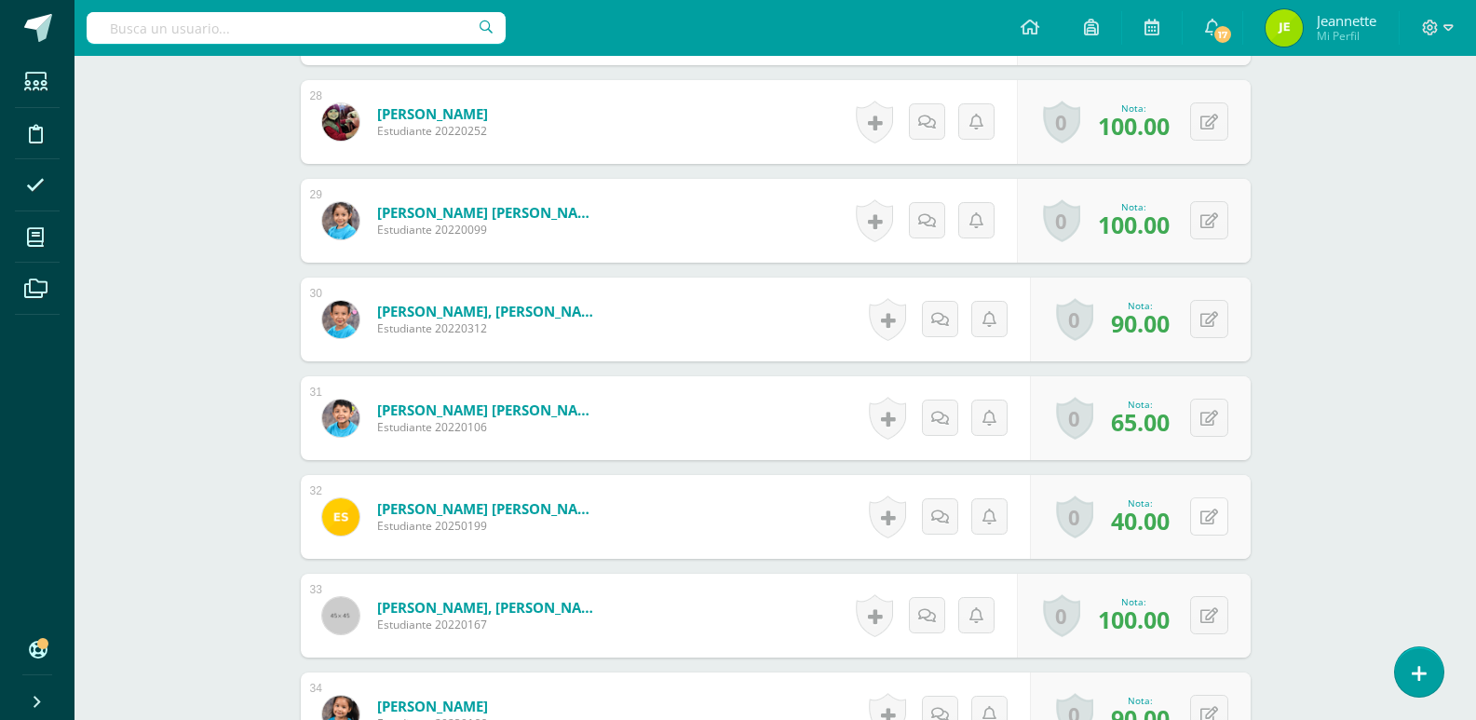
click at [1219, 514] on button at bounding box center [1209, 516] width 38 height 38
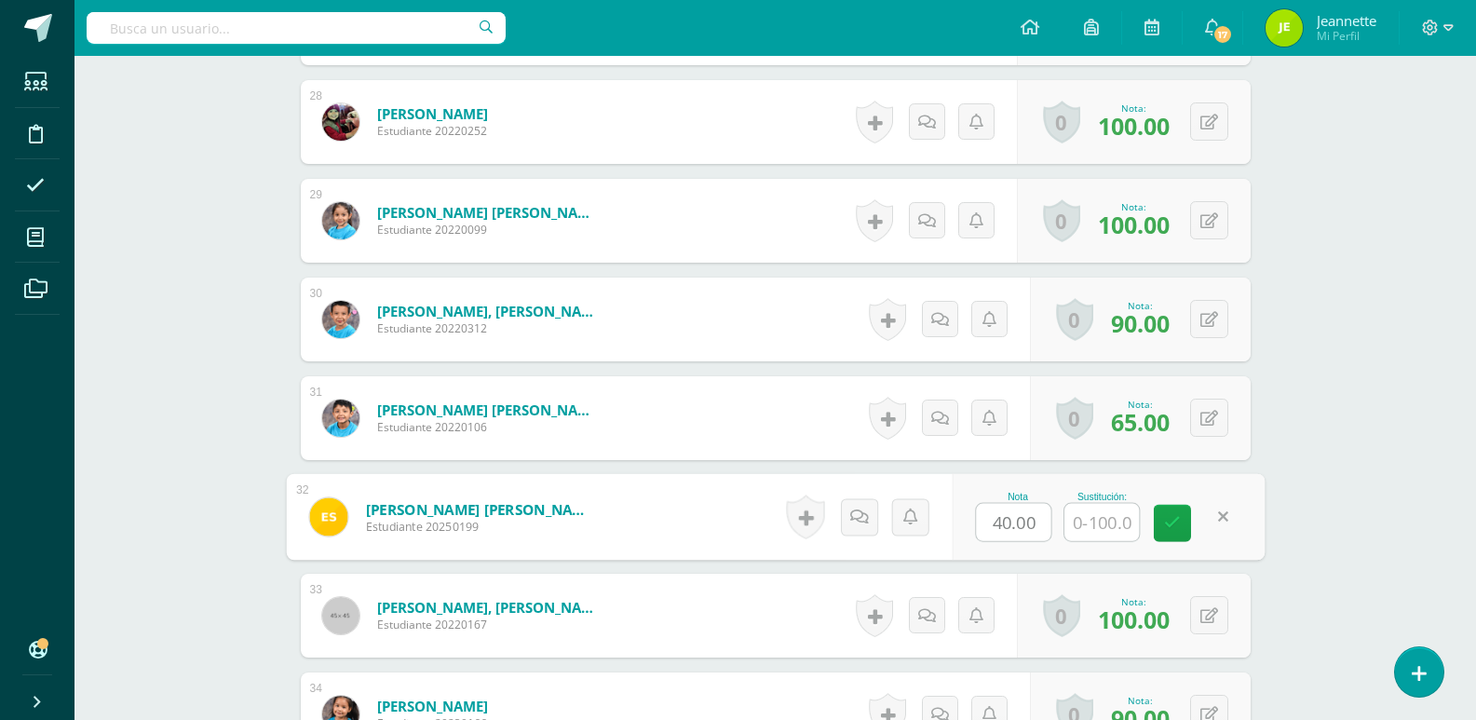
click at [1126, 522] on input "text" at bounding box center [1101, 522] width 74 height 37
type input "100"
click at [1165, 531] on icon at bounding box center [1172, 523] width 17 height 16
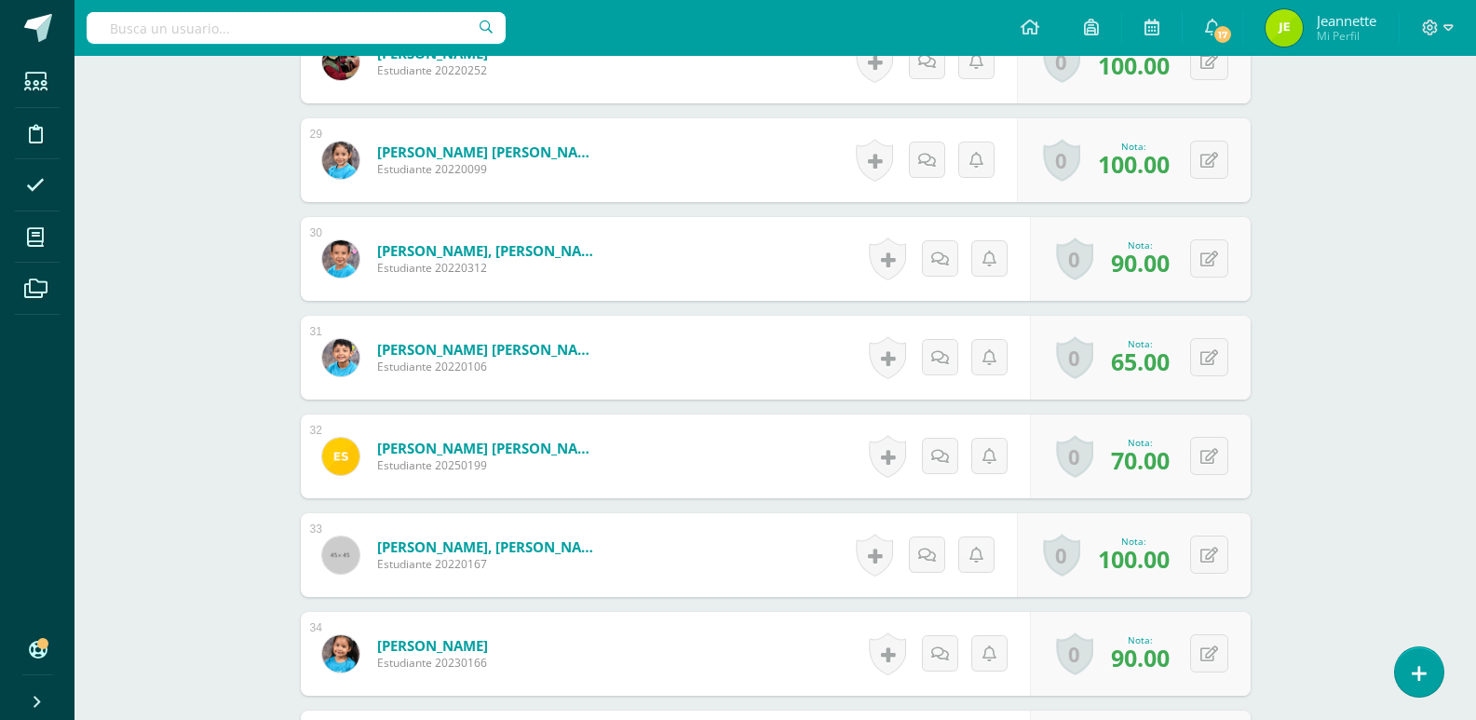
scroll to position [3399, 0]
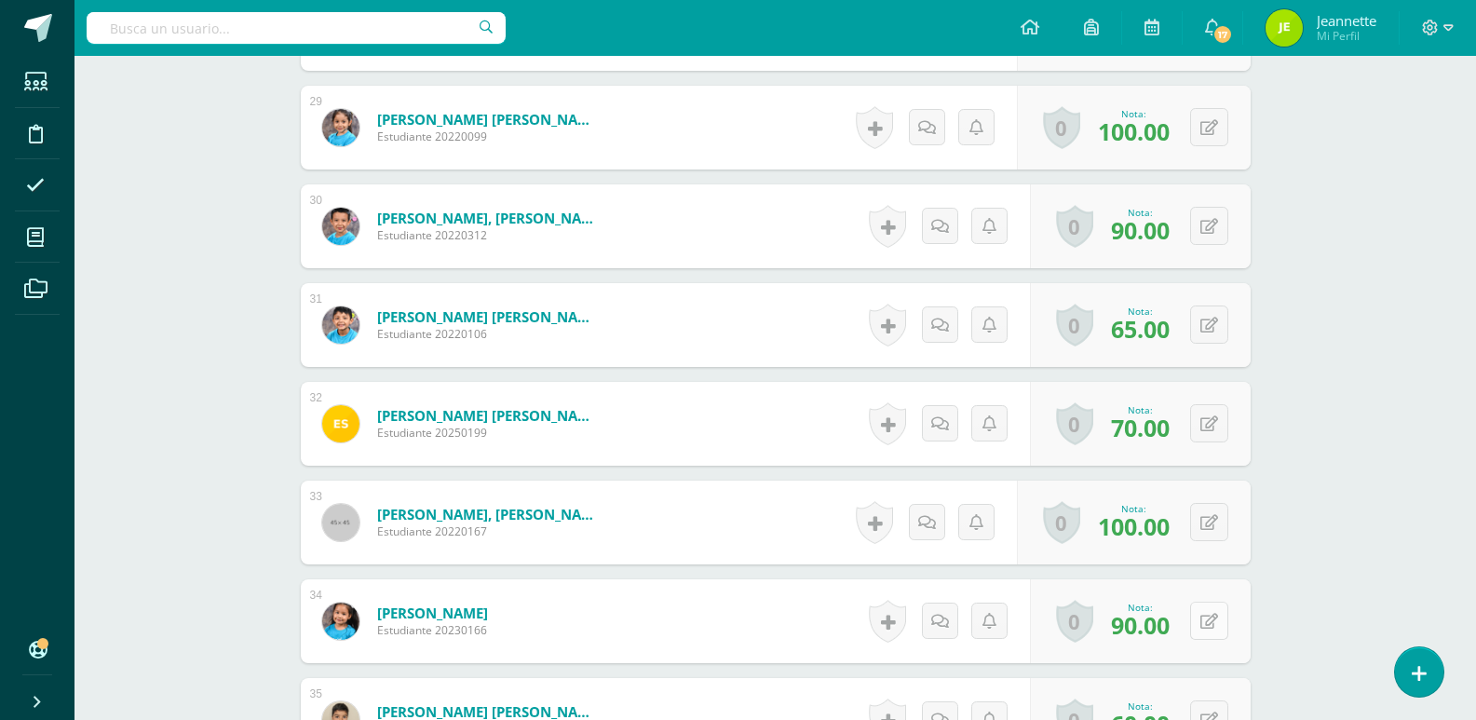
click at [1208, 620] on button at bounding box center [1209, 620] width 38 height 38
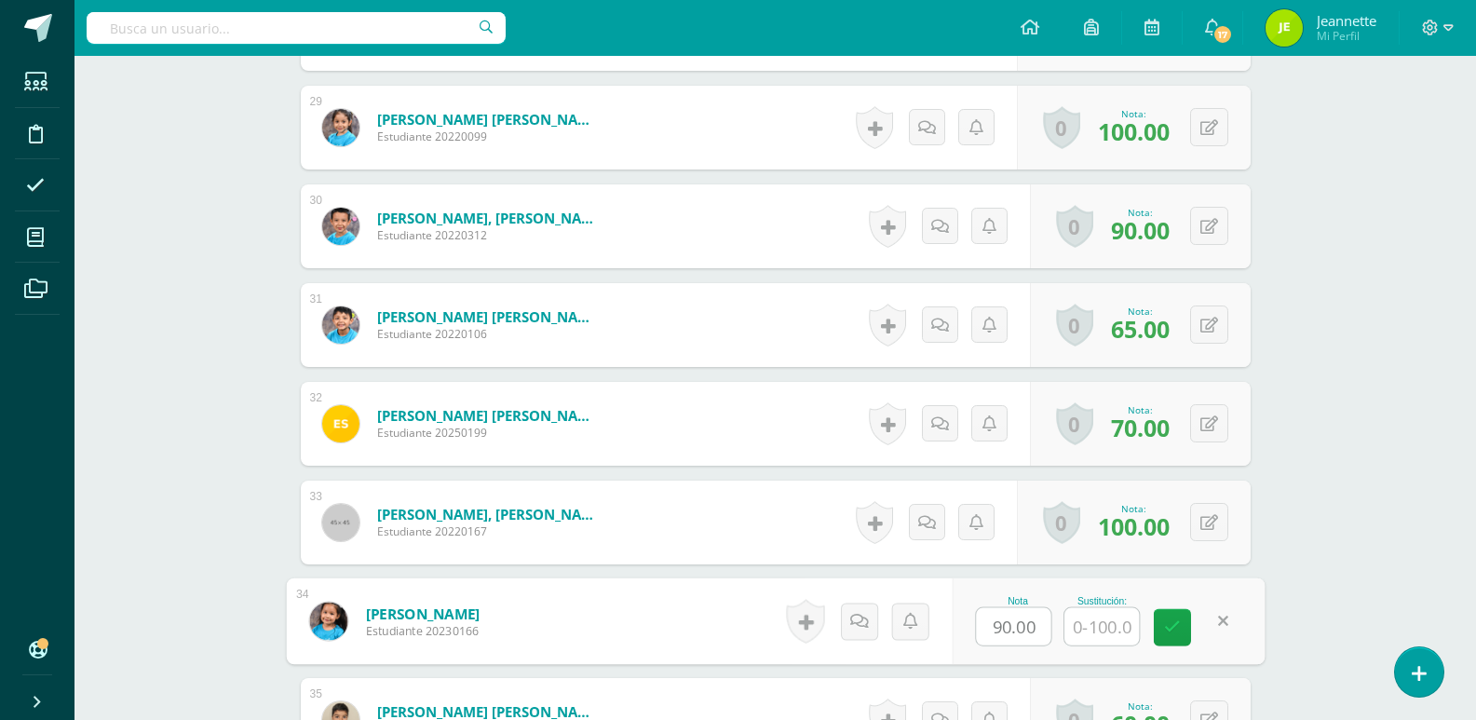
click at [1096, 620] on input "text" at bounding box center [1101, 626] width 74 height 37
type input "100"
click at [1185, 624] on link at bounding box center [1172, 627] width 37 height 37
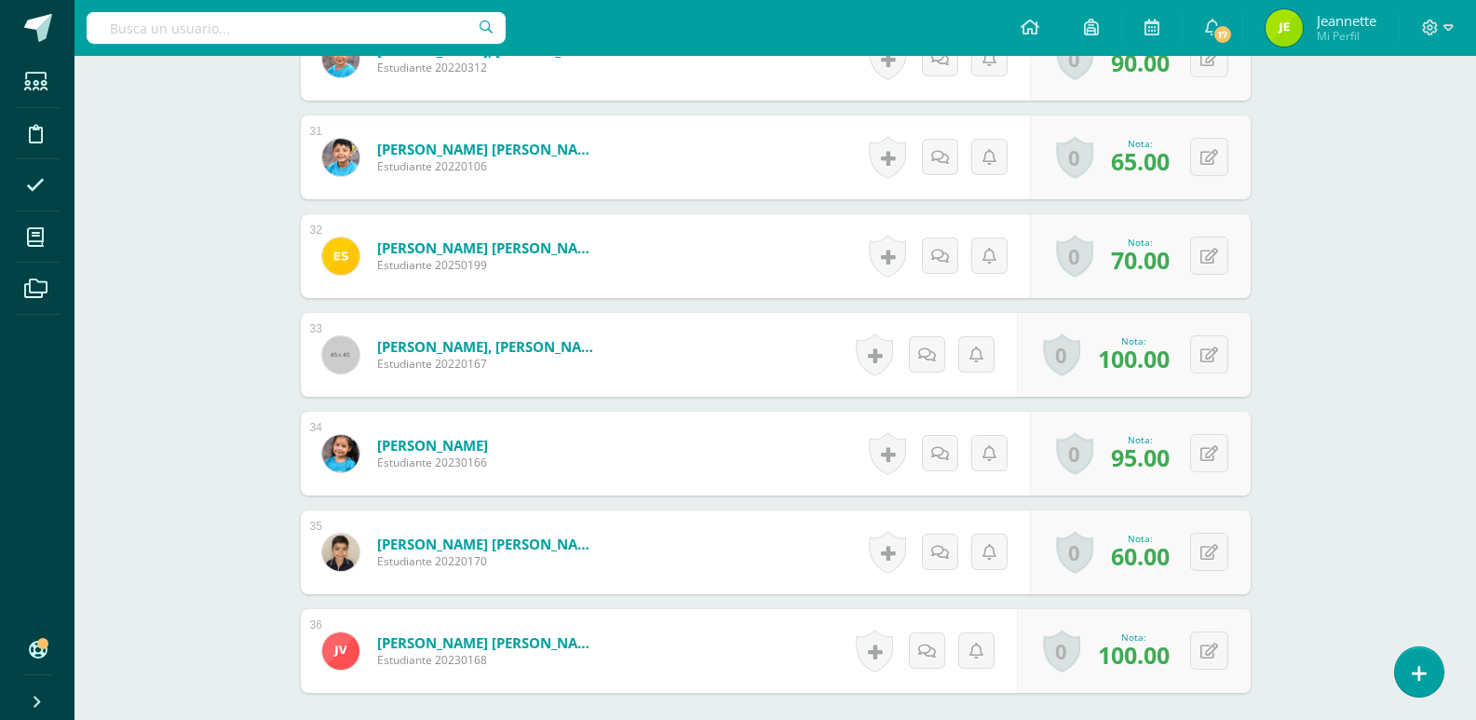
scroll to position [3679, 0]
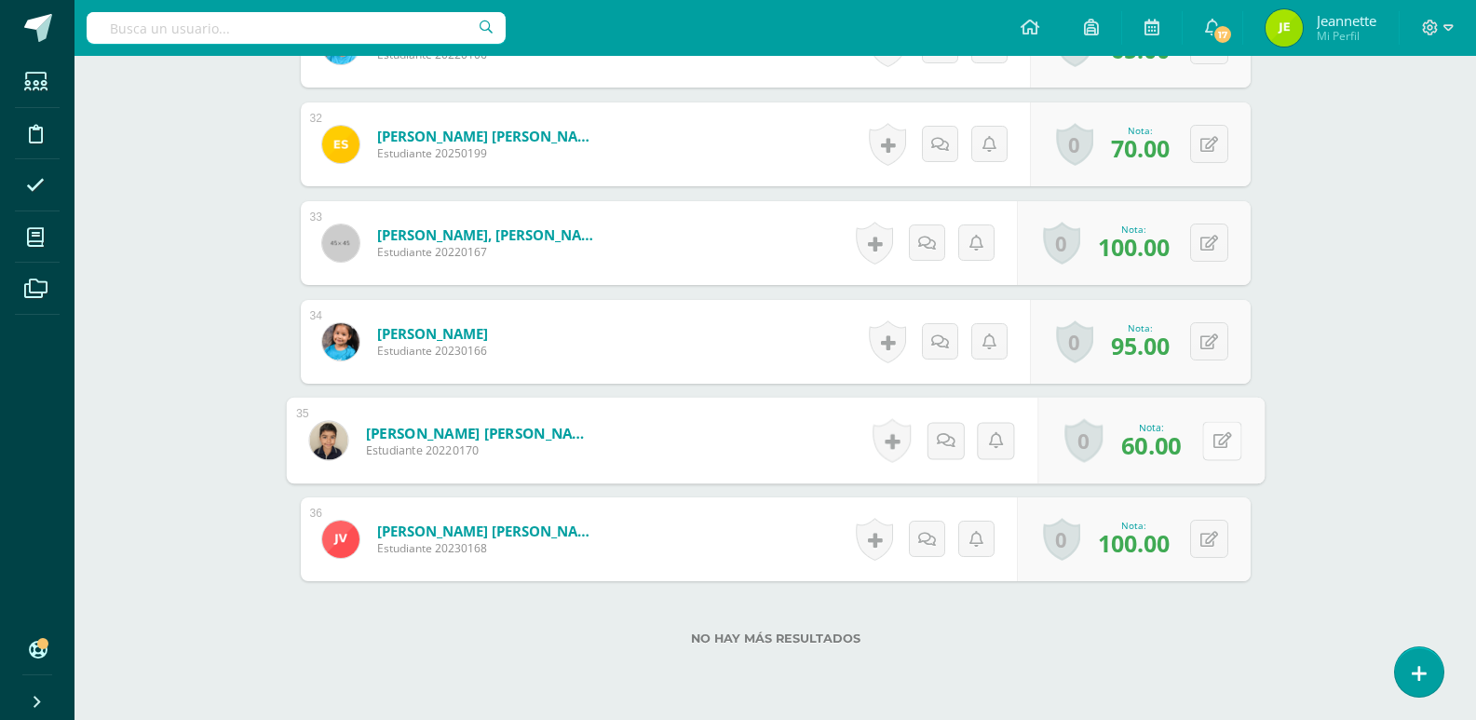
click at [1212, 439] on icon at bounding box center [1221, 440] width 19 height 16
click at [1091, 446] on input "text" at bounding box center [1101, 445] width 74 height 37
type input "100"
click at [1165, 443] on icon at bounding box center [1172, 447] width 17 height 16
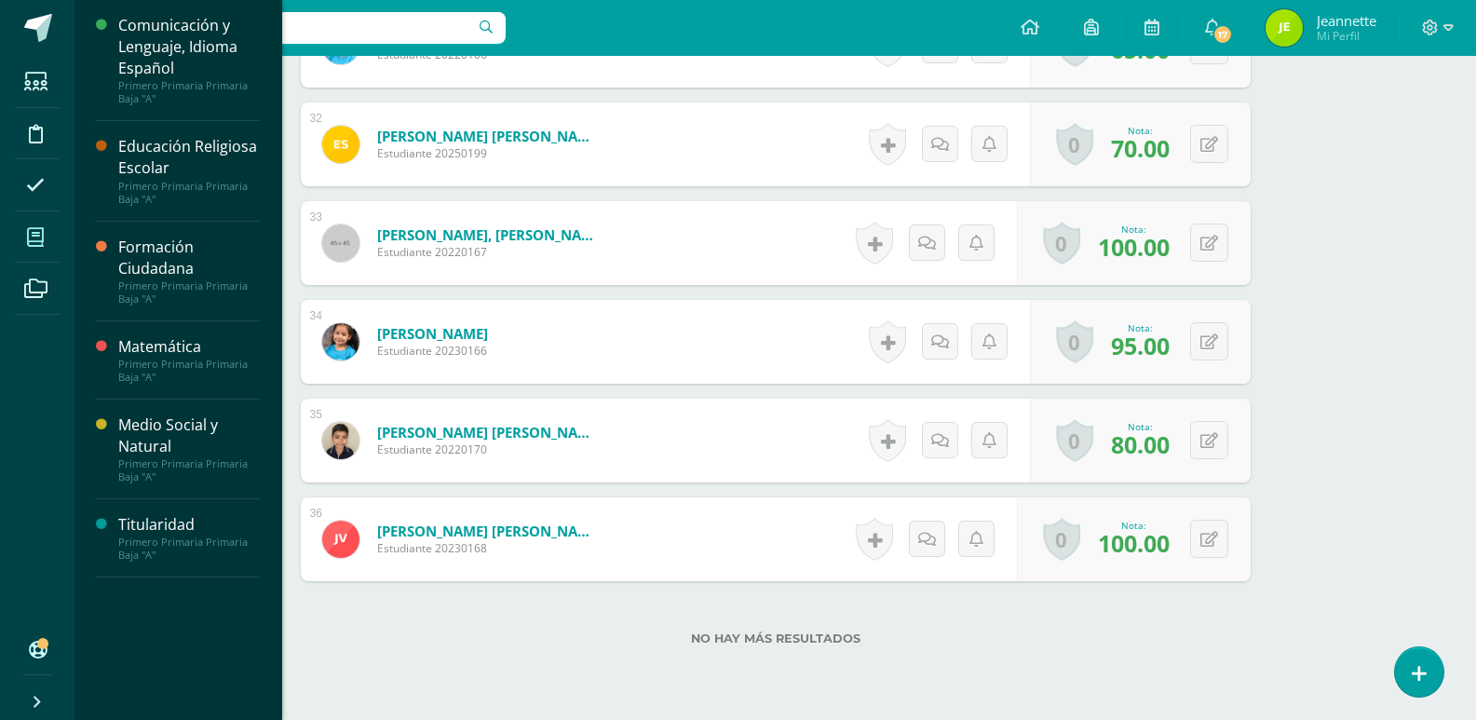
click at [38, 243] on icon at bounding box center [35, 237] width 17 height 19
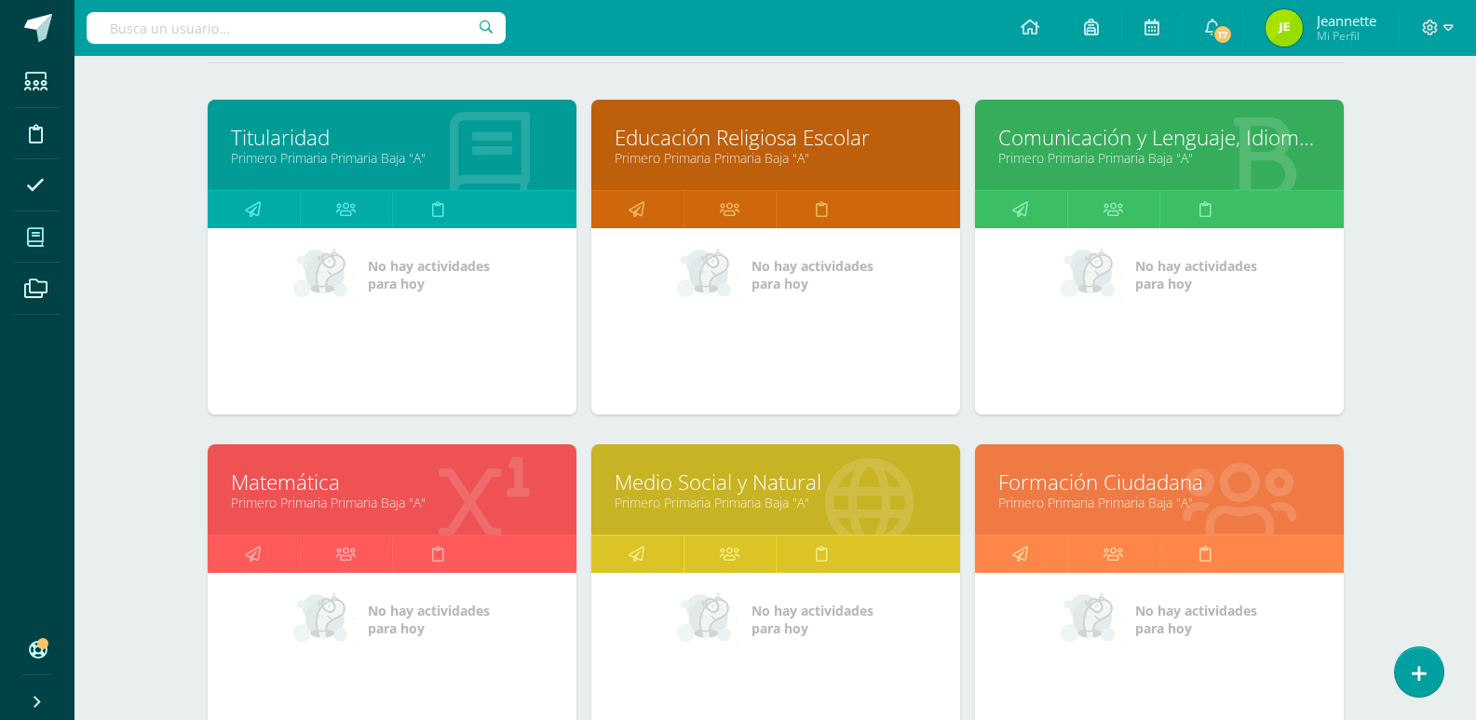
scroll to position [279, 0]
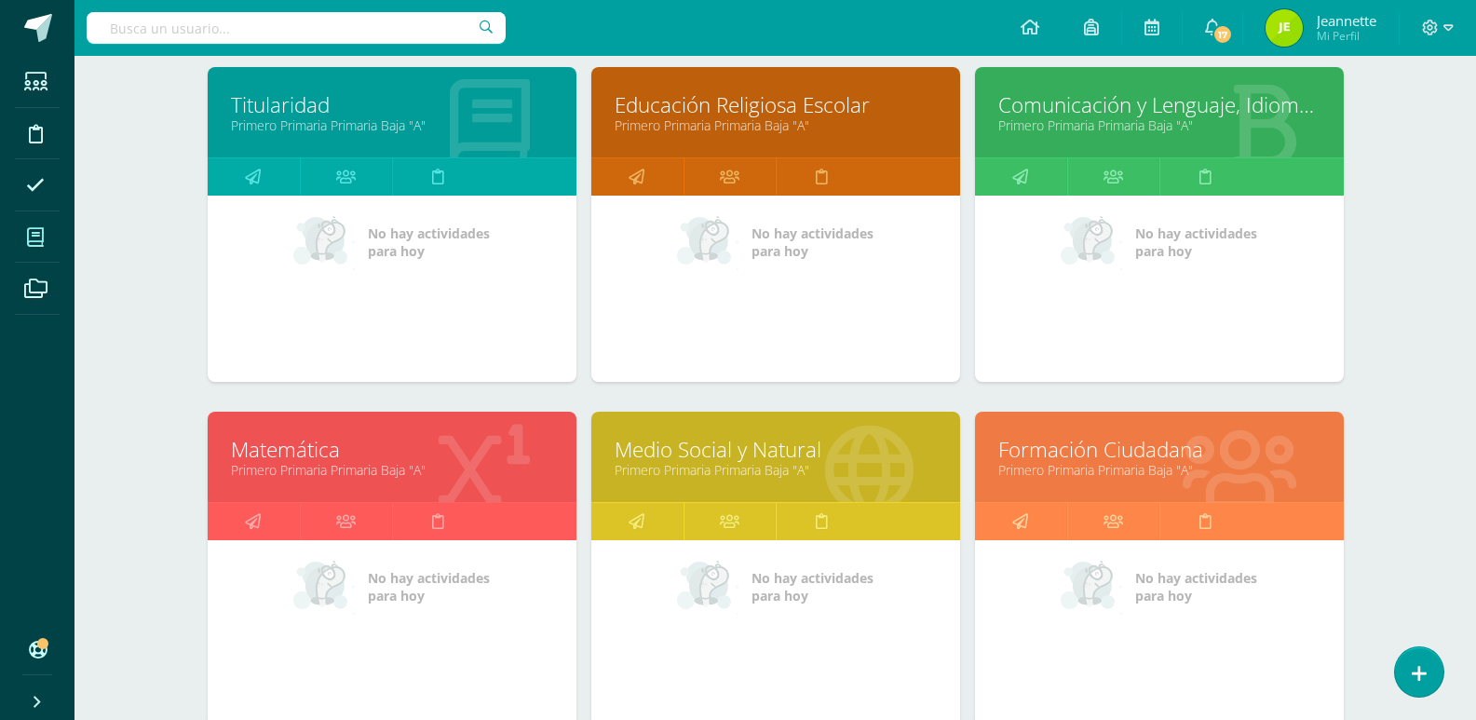
click at [375, 466] on link "Primero Primaria Primaria Baja "A"" at bounding box center [392, 470] width 322 height 18
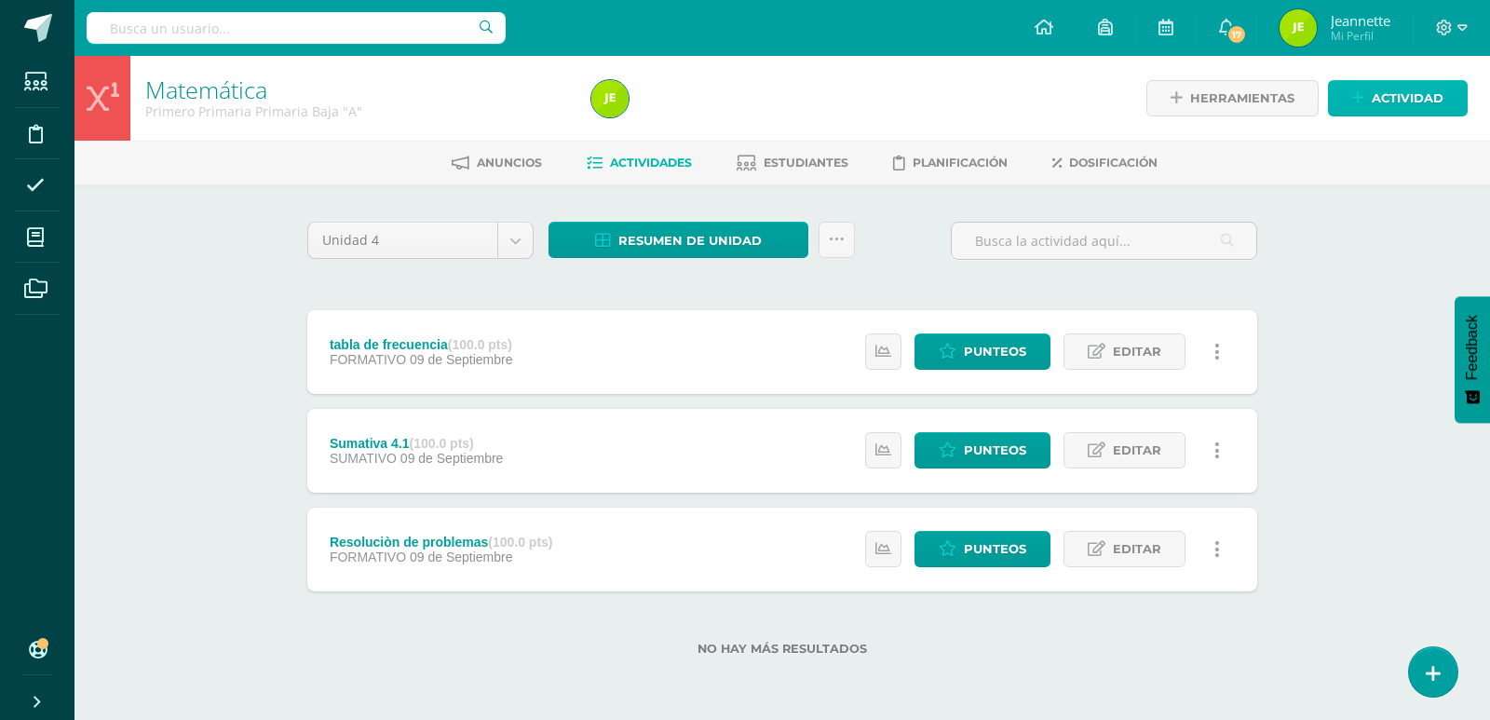
click at [1390, 101] on span "Actividad" at bounding box center [1407, 98] width 72 height 34
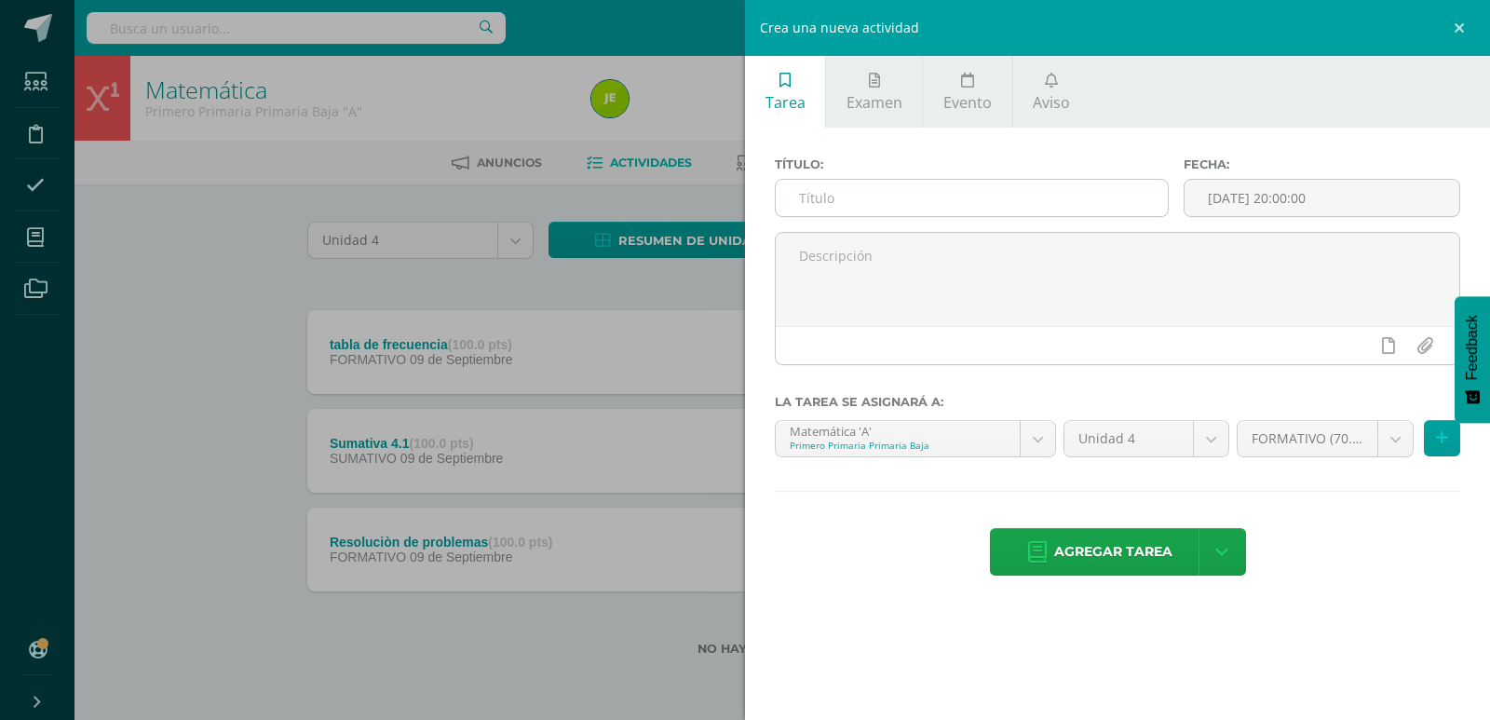
click at [935, 198] on input "text" at bounding box center [972, 198] width 392 height 36
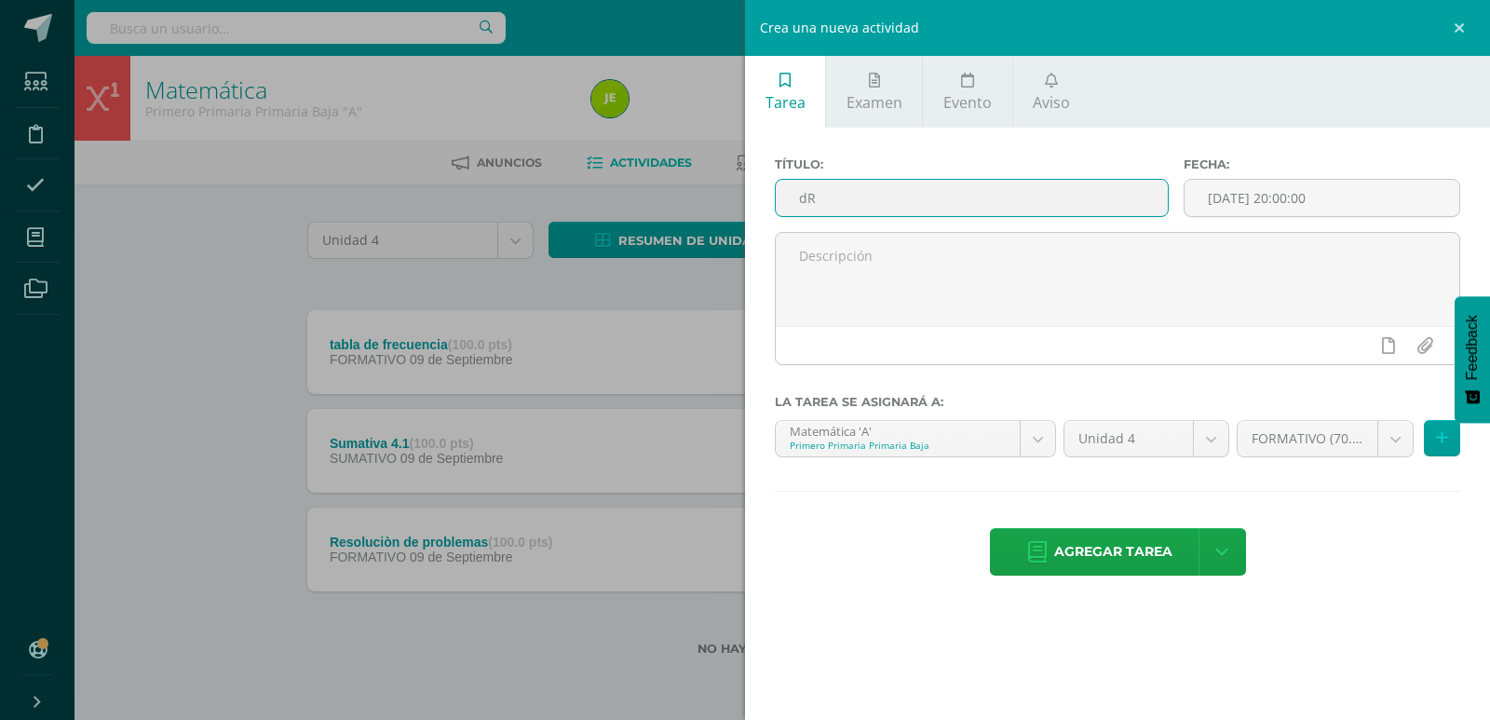
type input "d"
type input "DreamBox"
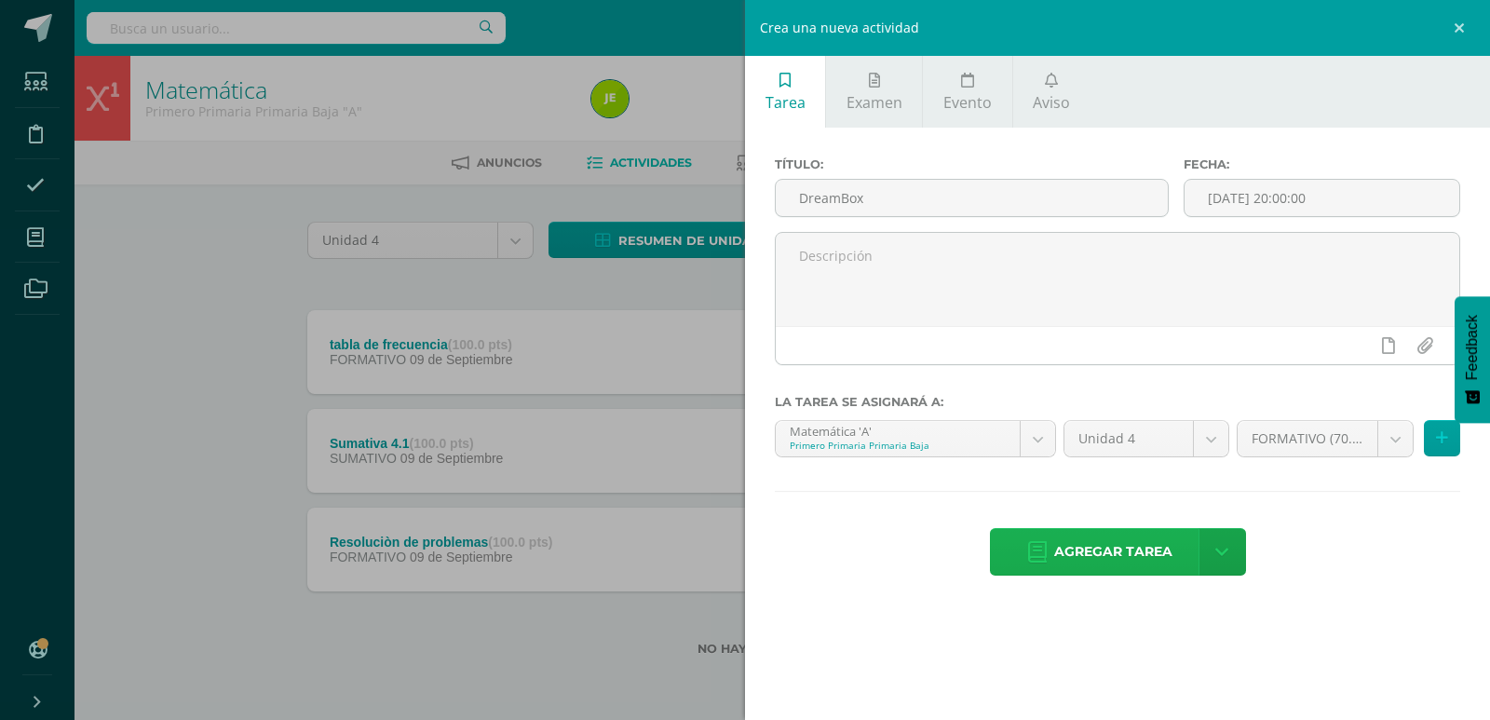
click at [1091, 548] on span "Agregar tarea" at bounding box center [1113, 552] width 118 height 46
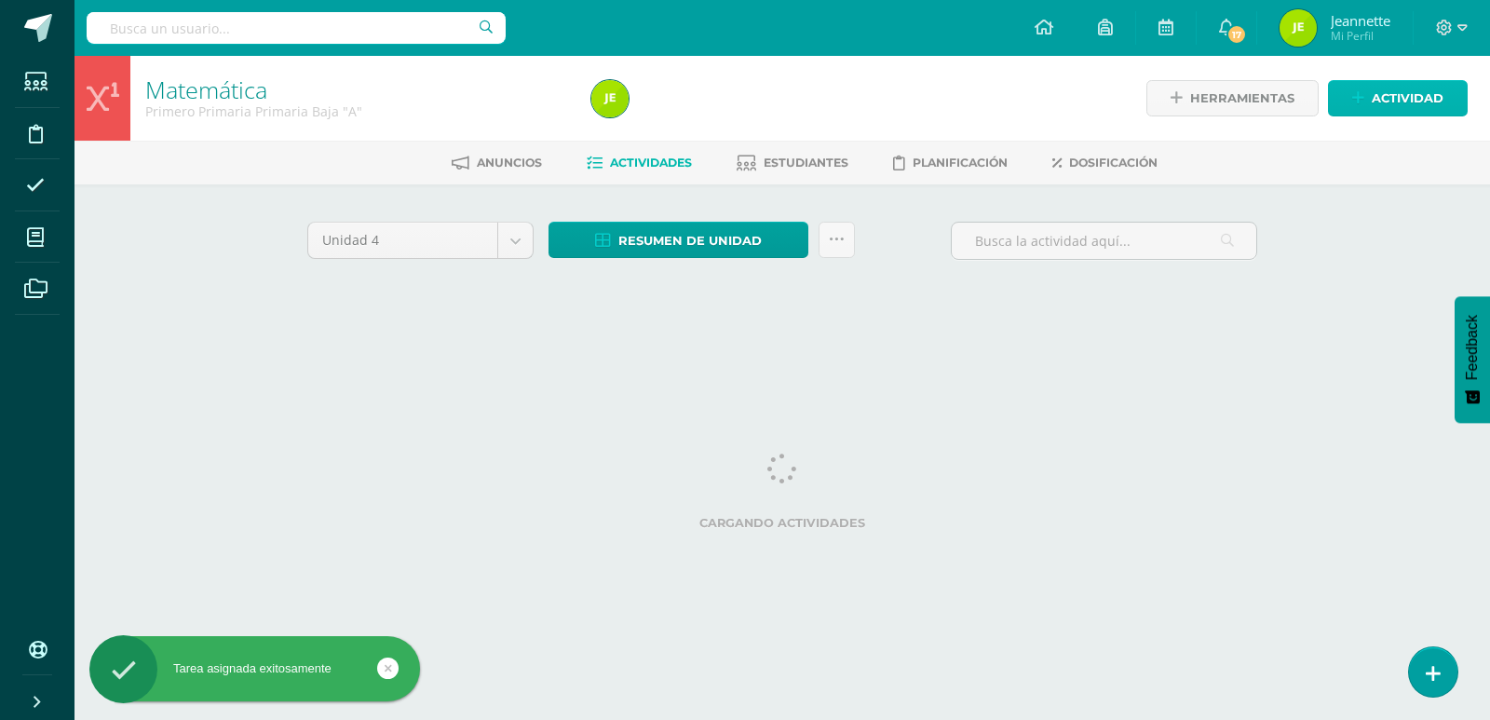
click at [1381, 97] on span "Actividad" at bounding box center [1407, 98] width 72 height 34
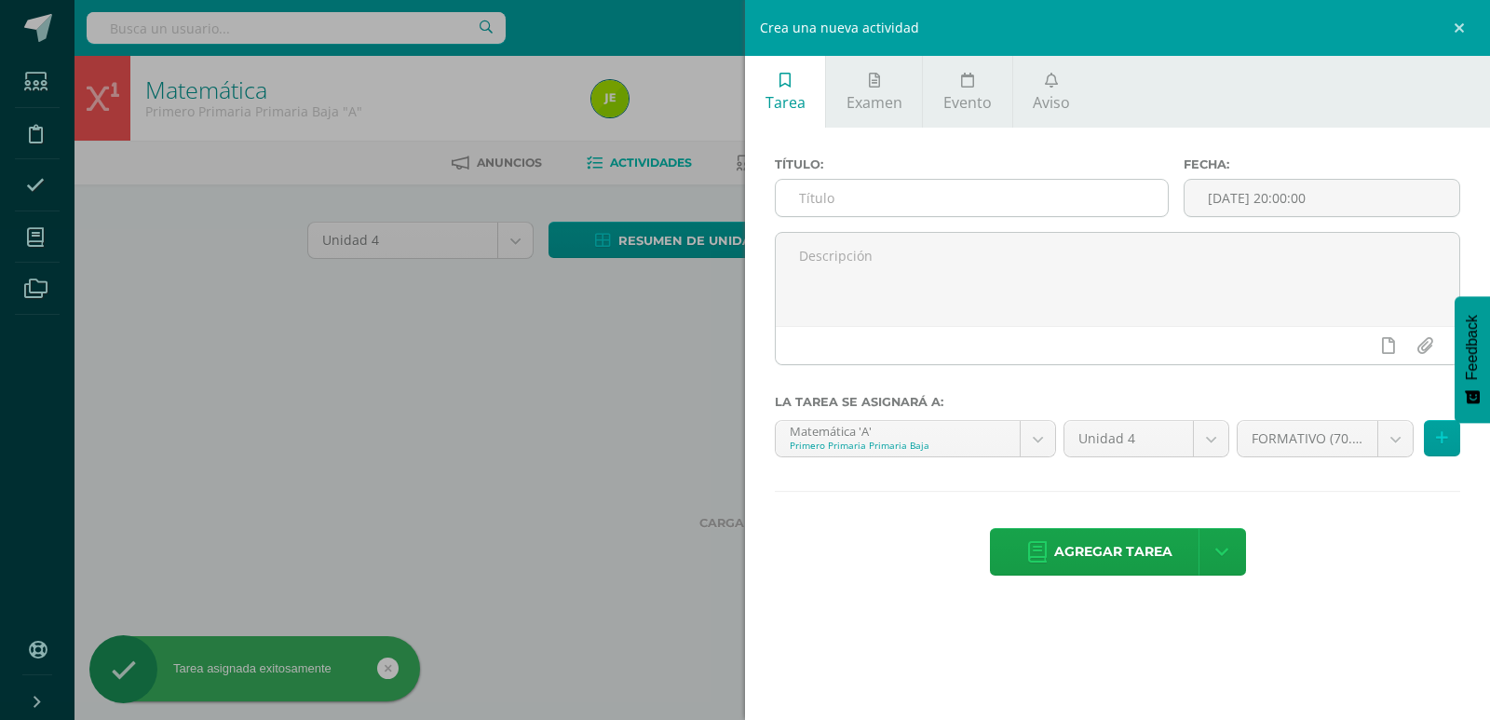
click at [885, 190] on input "text" at bounding box center [972, 198] width 392 height 36
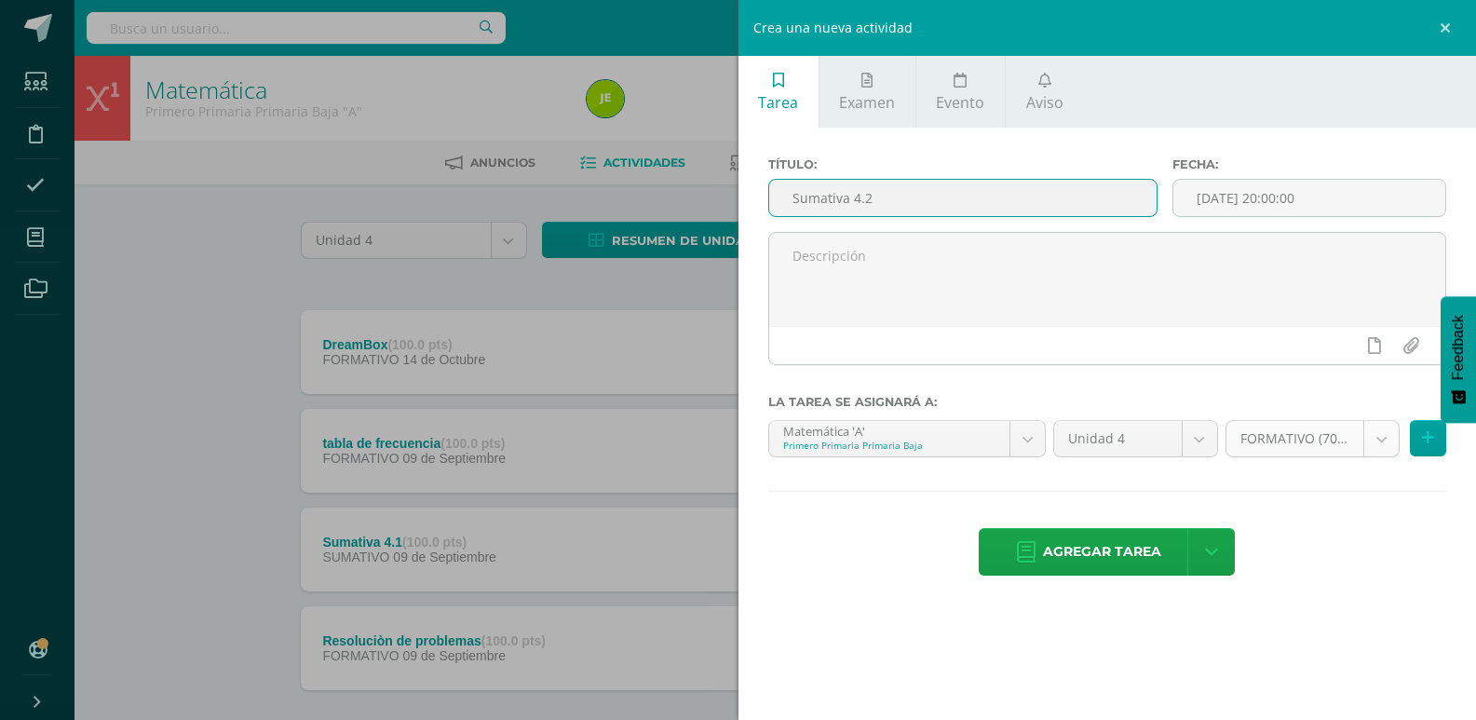
type input "Sumativa 4.2"
click at [1289, 449] on body "Tarea asignada exitosamente Estudiantes Disciplina Asistencia Mis cursos Archiv…" at bounding box center [738, 407] width 1476 height 814
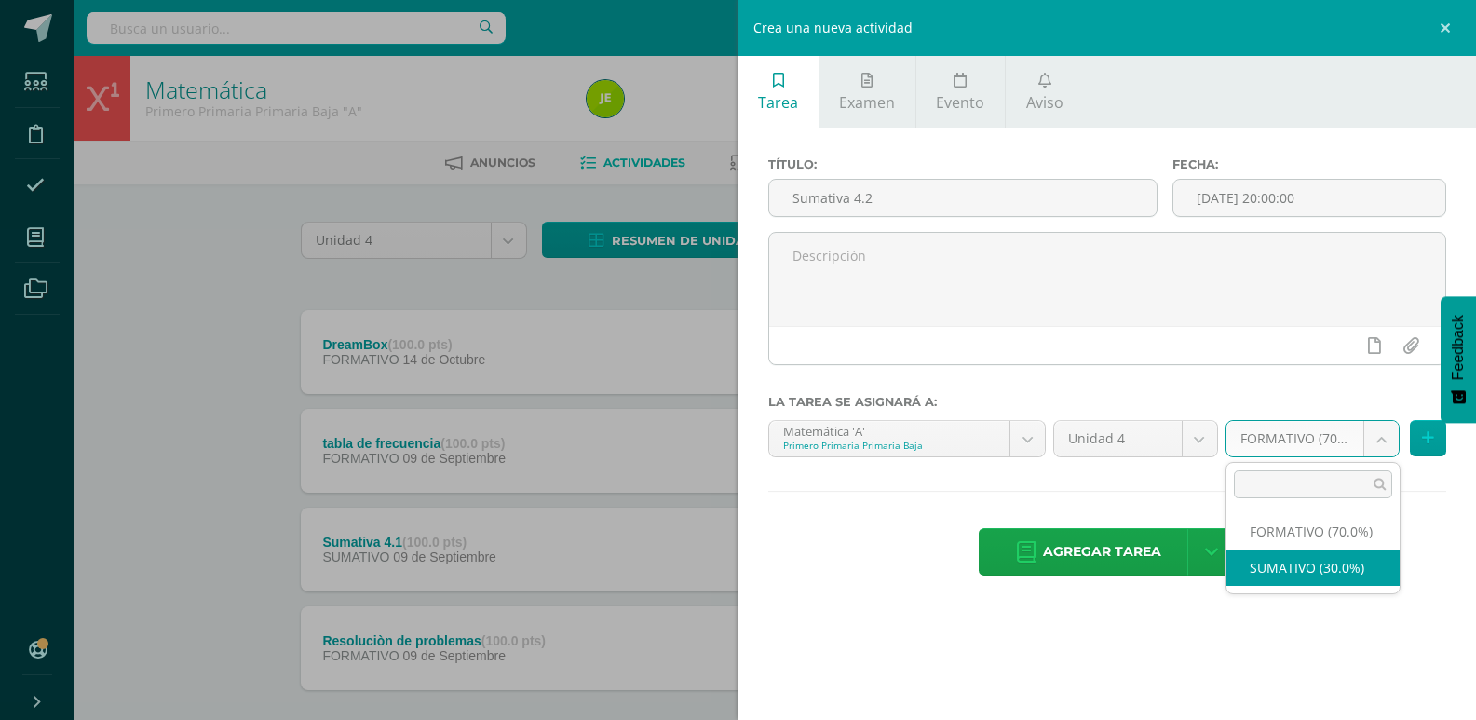
select select "205972"
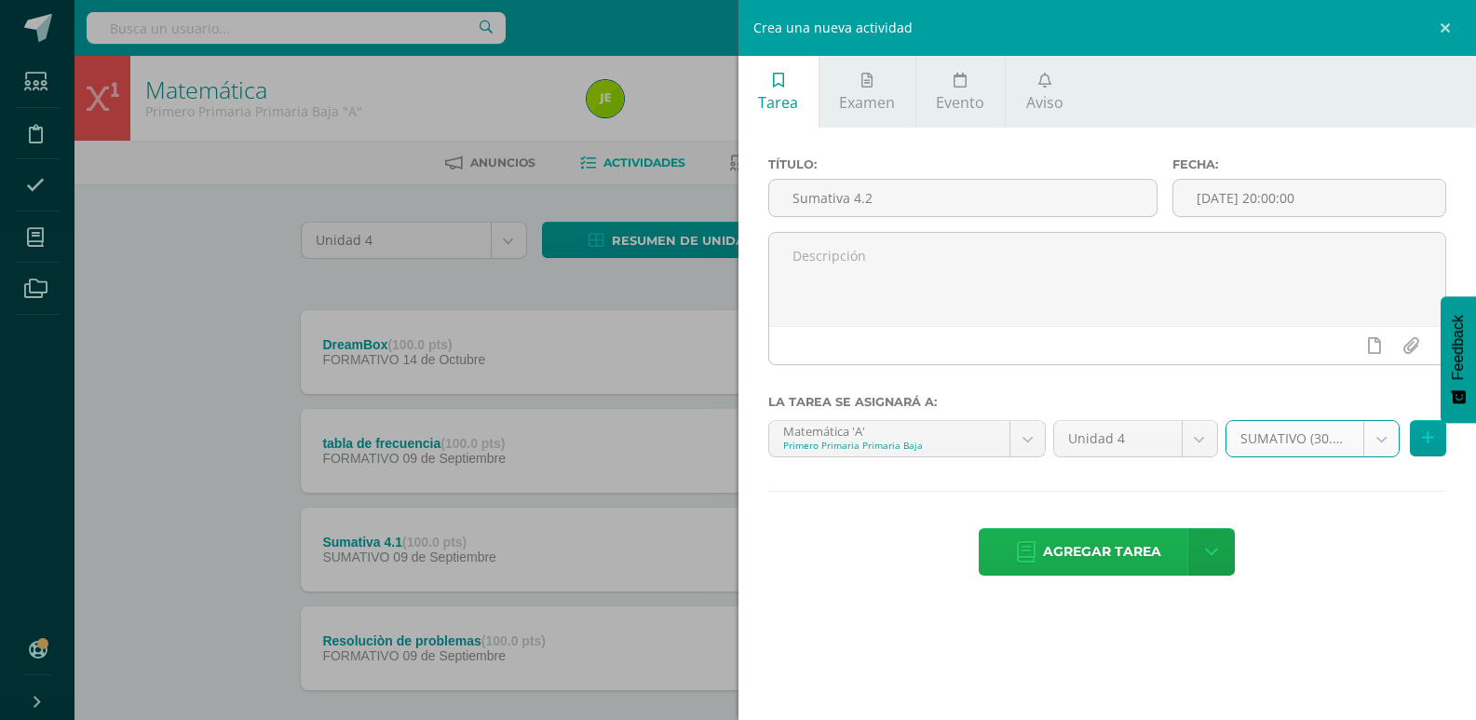
click at [1103, 555] on span "Agregar tarea" at bounding box center [1102, 552] width 118 height 46
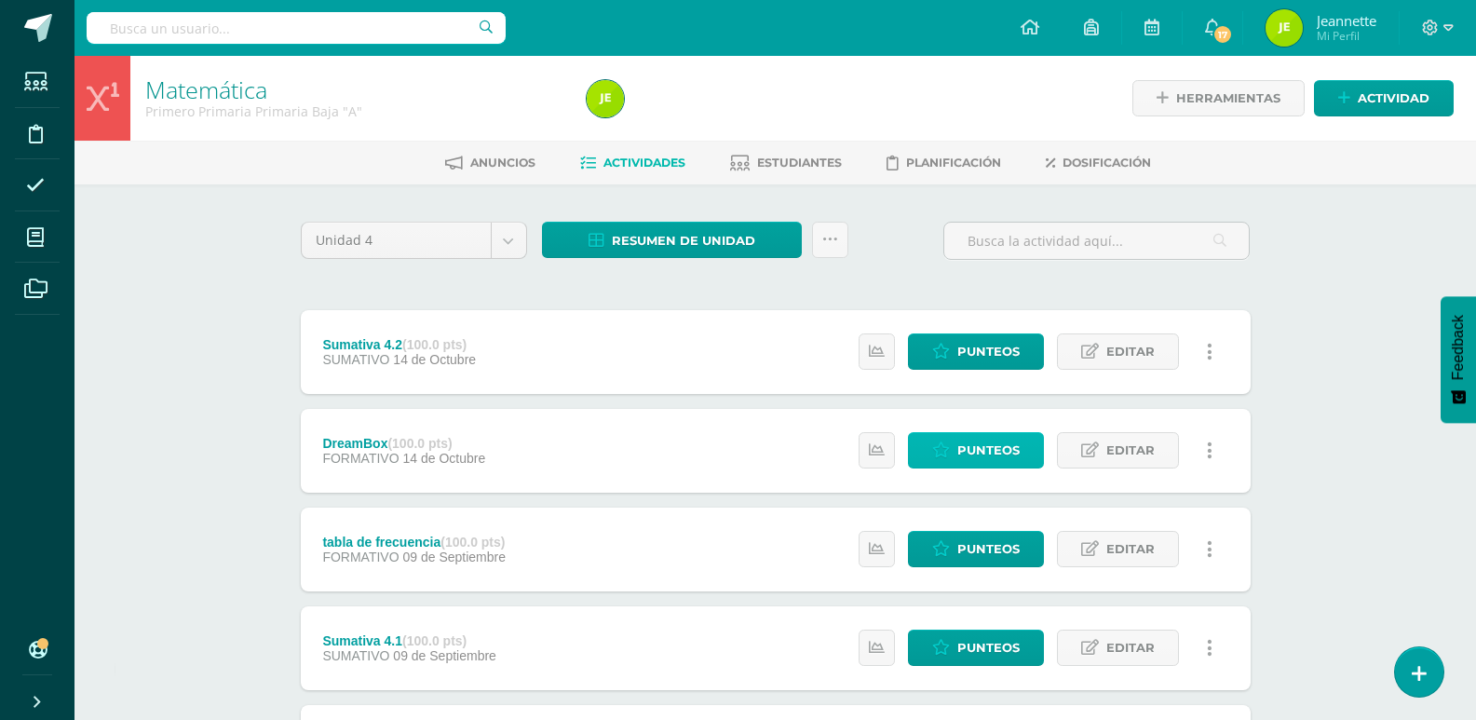
click at [976, 445] on span "Punteos" at bounding box center [988, 450] width 62 height 34
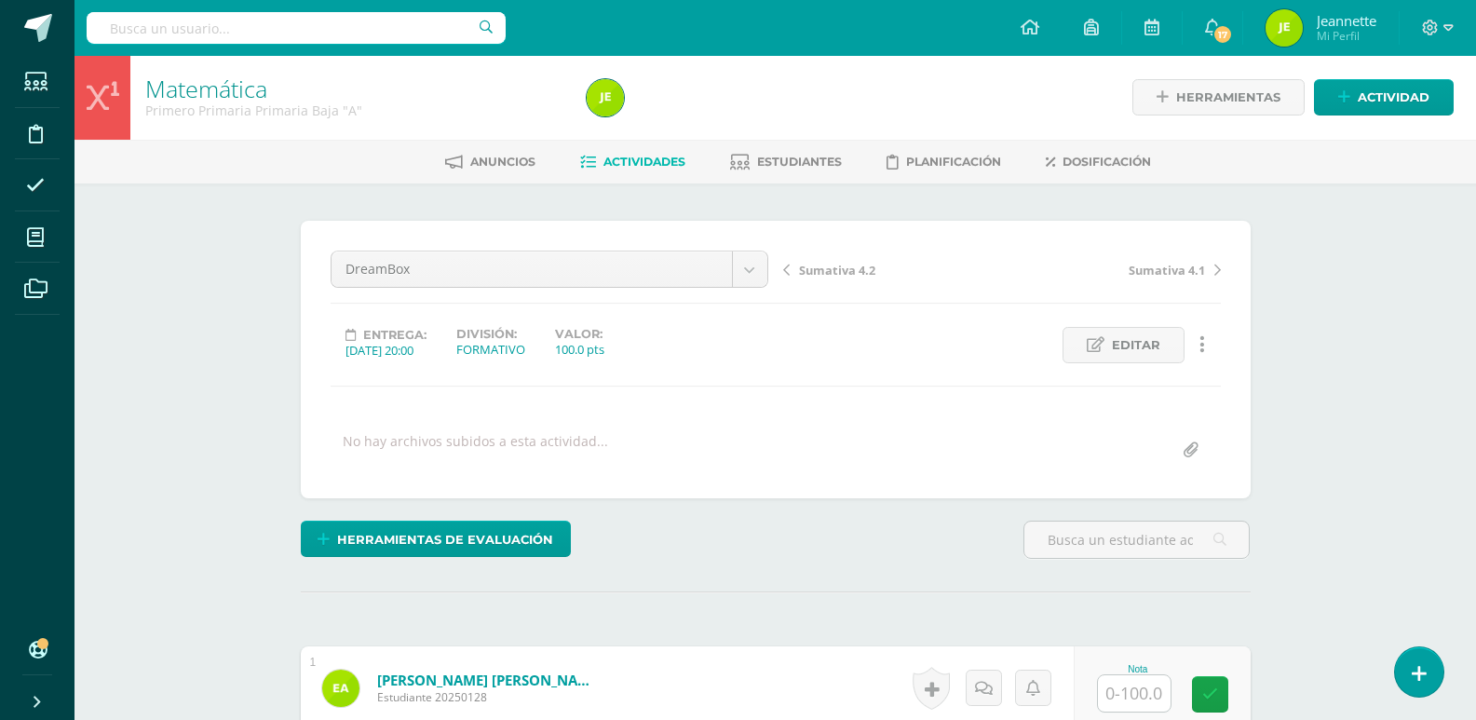
scroll to position [373, 0]
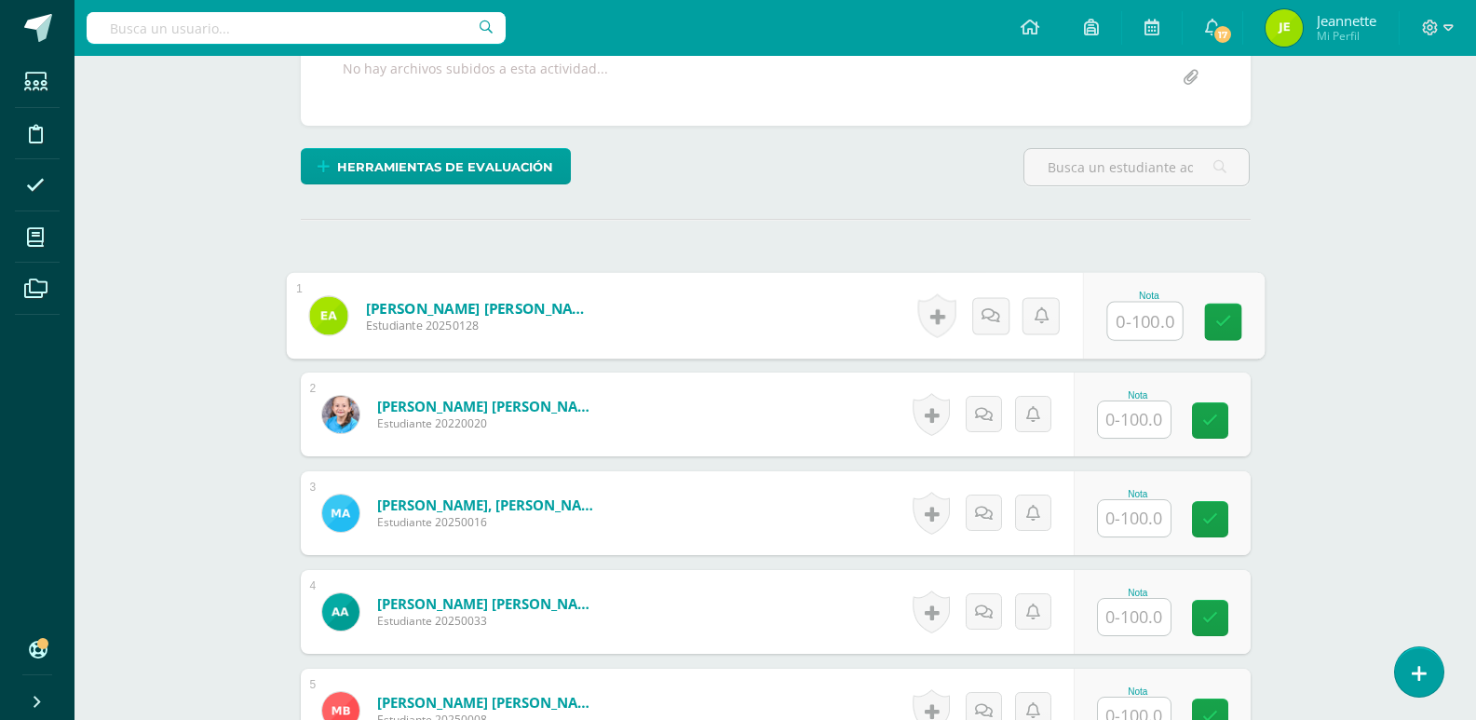
click at [1147, 314] on input "text" at bounding box center [1144, 321] width 74 height 37
type input "50"
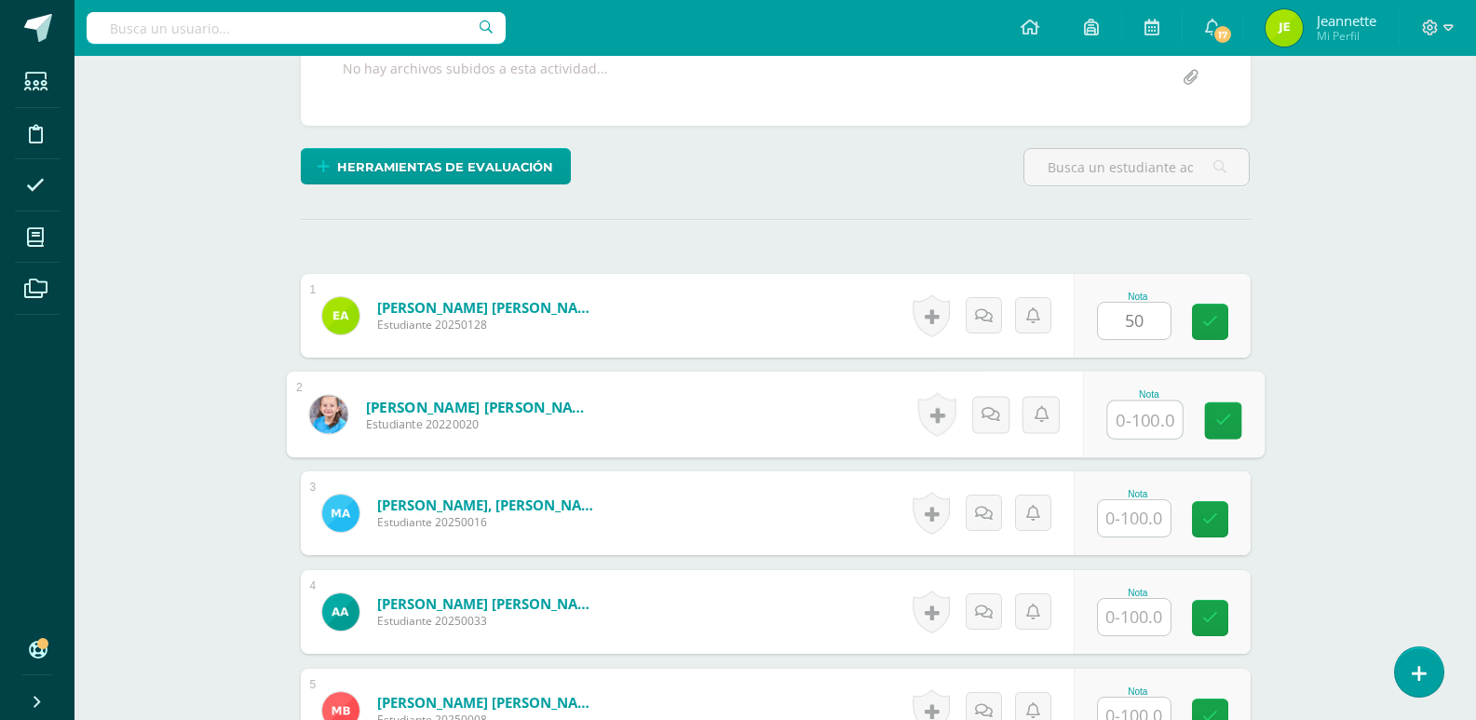
click at [1124, 428] on input "text" at bounding box center [1144, 419] width 74 height 37
type input "100"
click at [1158, 514] on input "text" at bounding box center [1134, 517] width 73 height 36
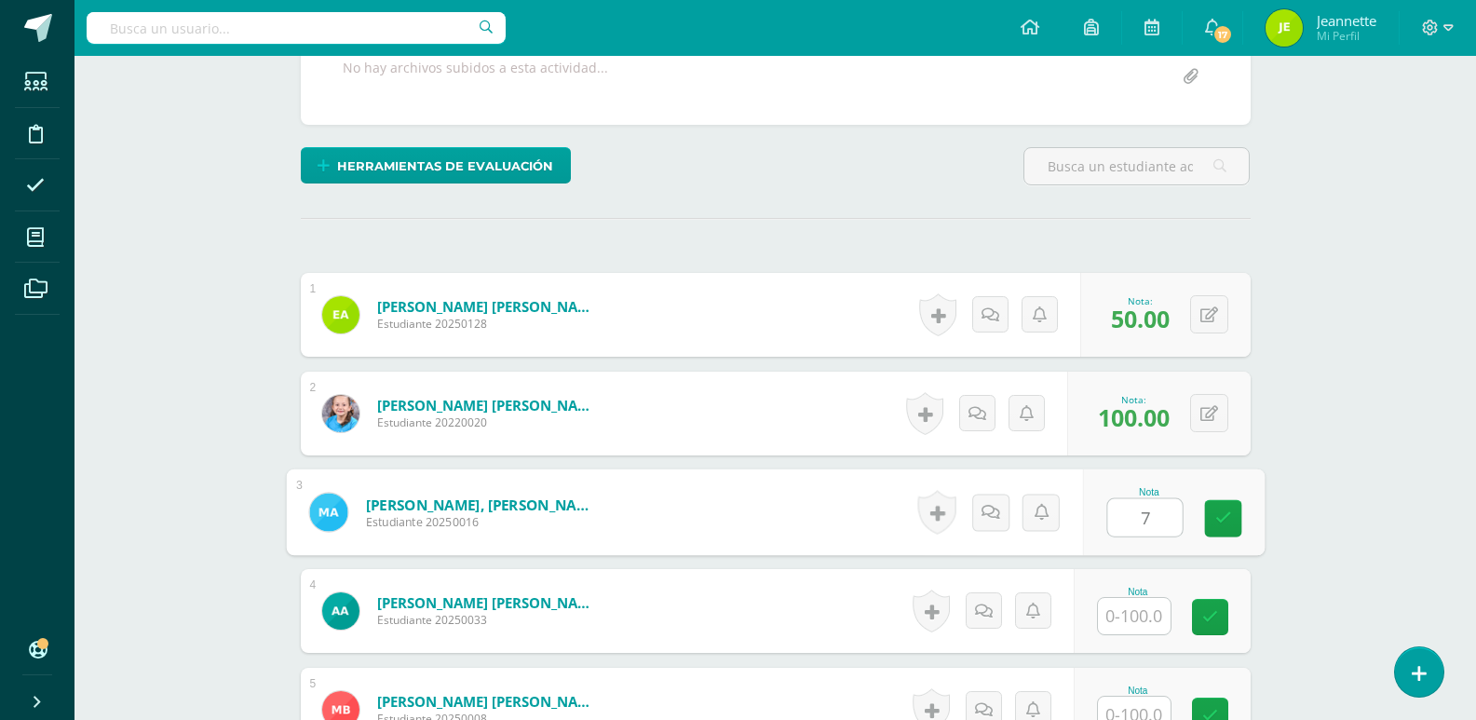
scroll to position [375, 0]
type input "75"
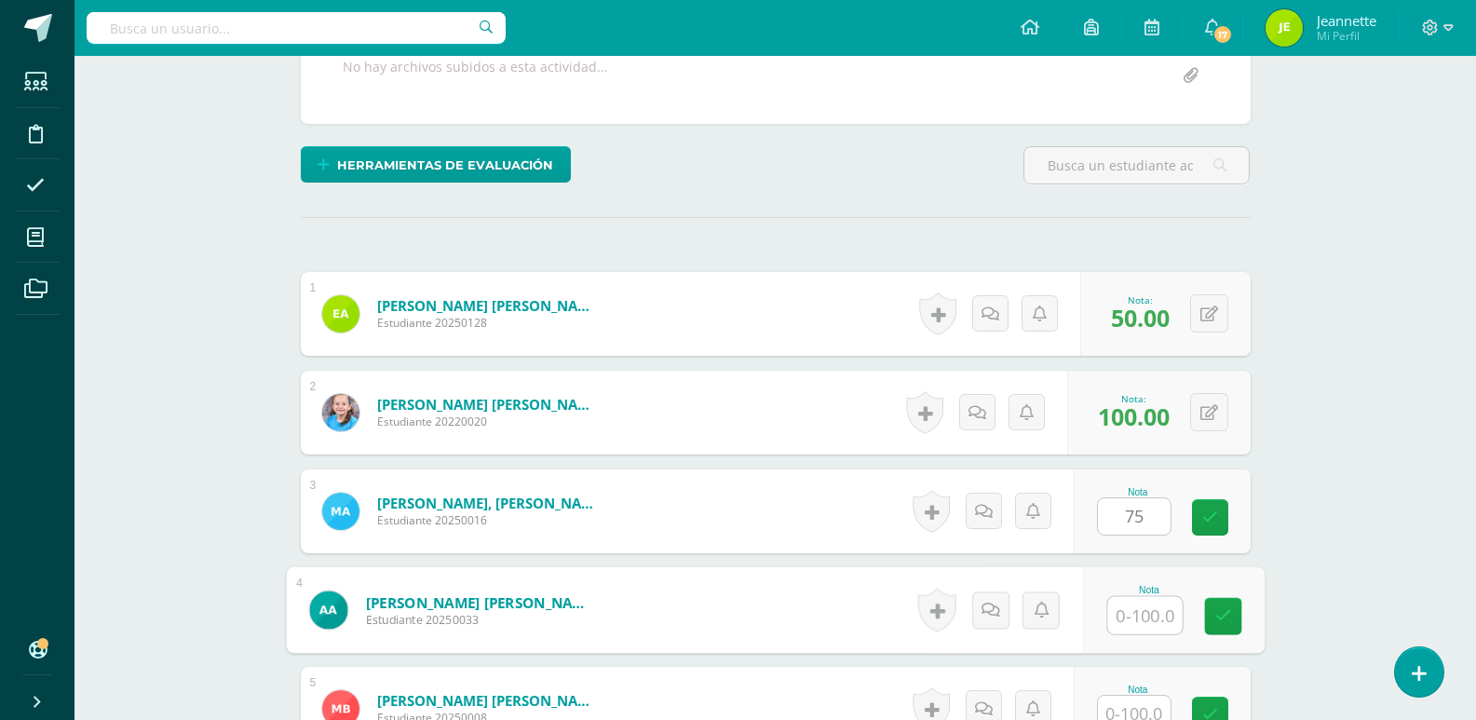
click at [1138, 620] on input "text" at bounding box center [1144, 615] width 74 height 37
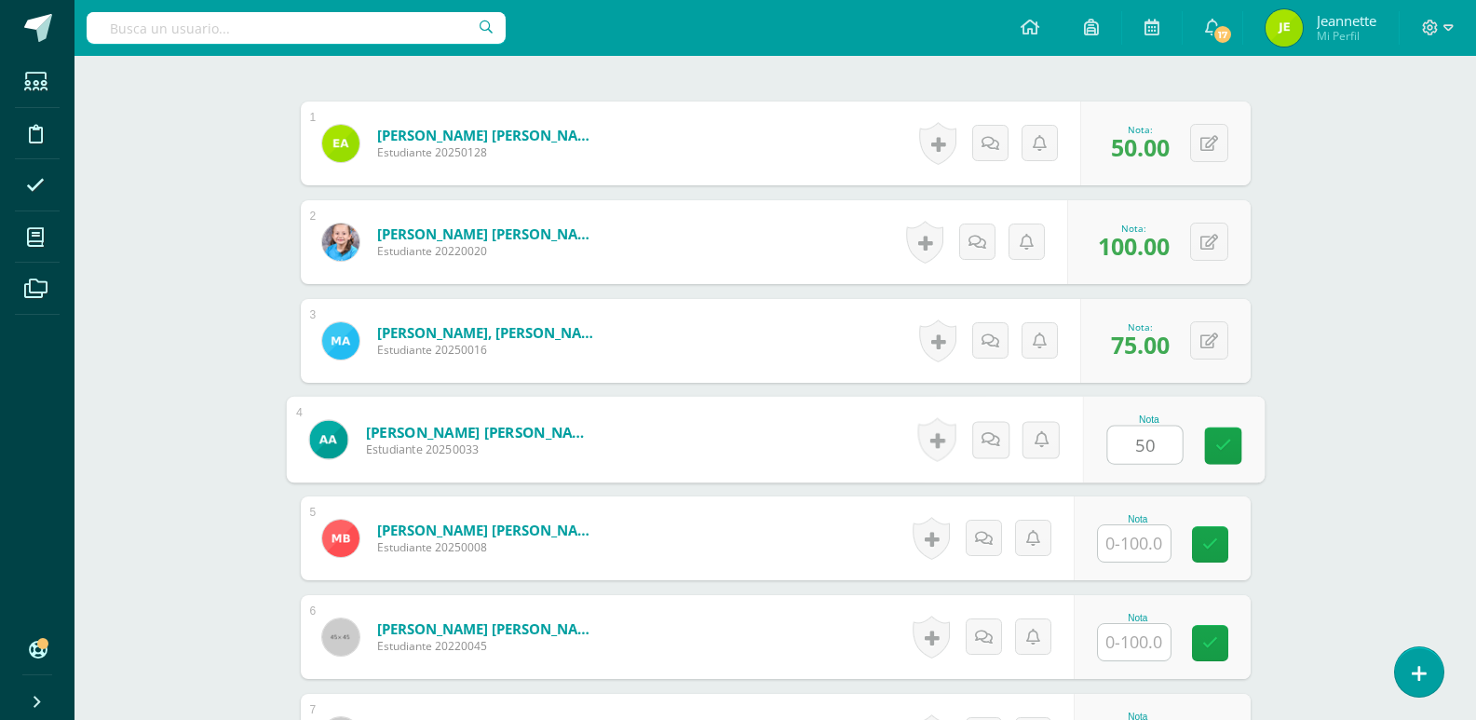
scroll to position [561, 0]
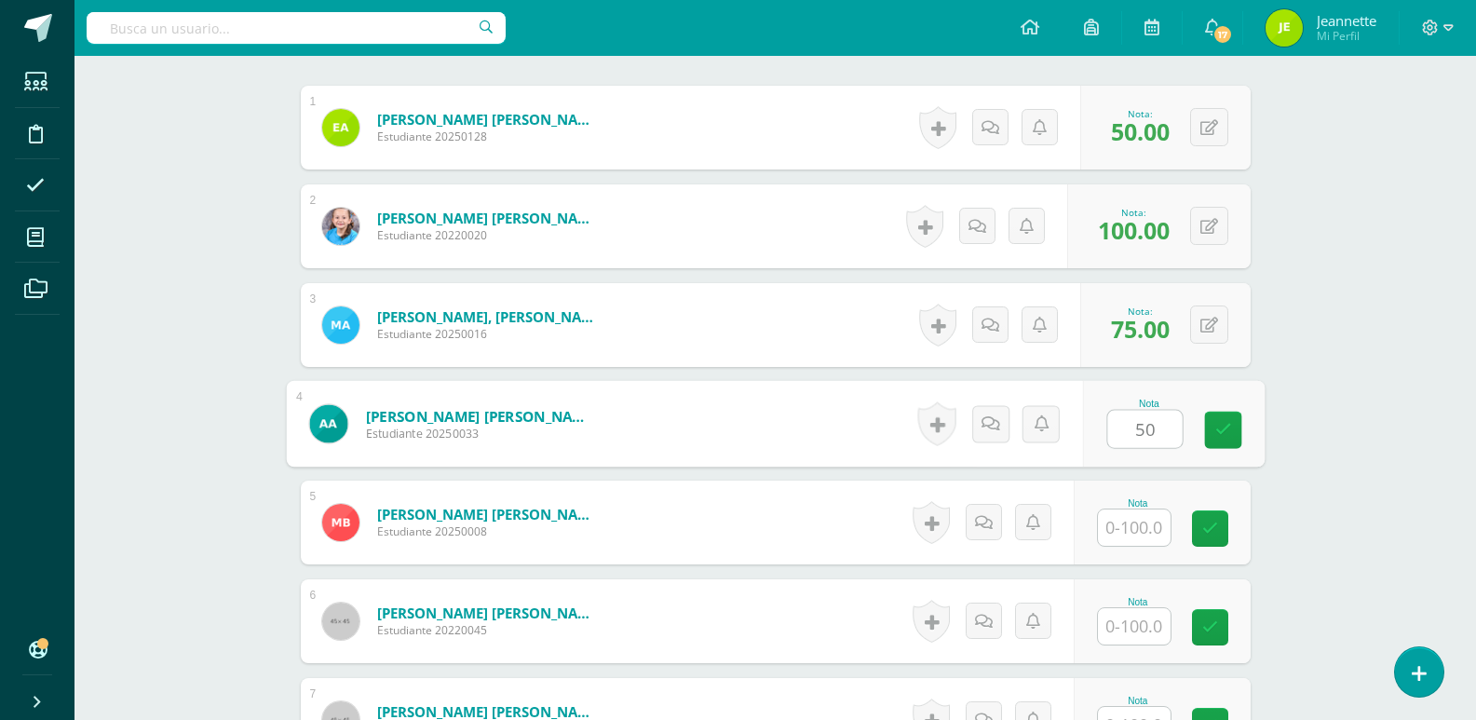
type input "50"
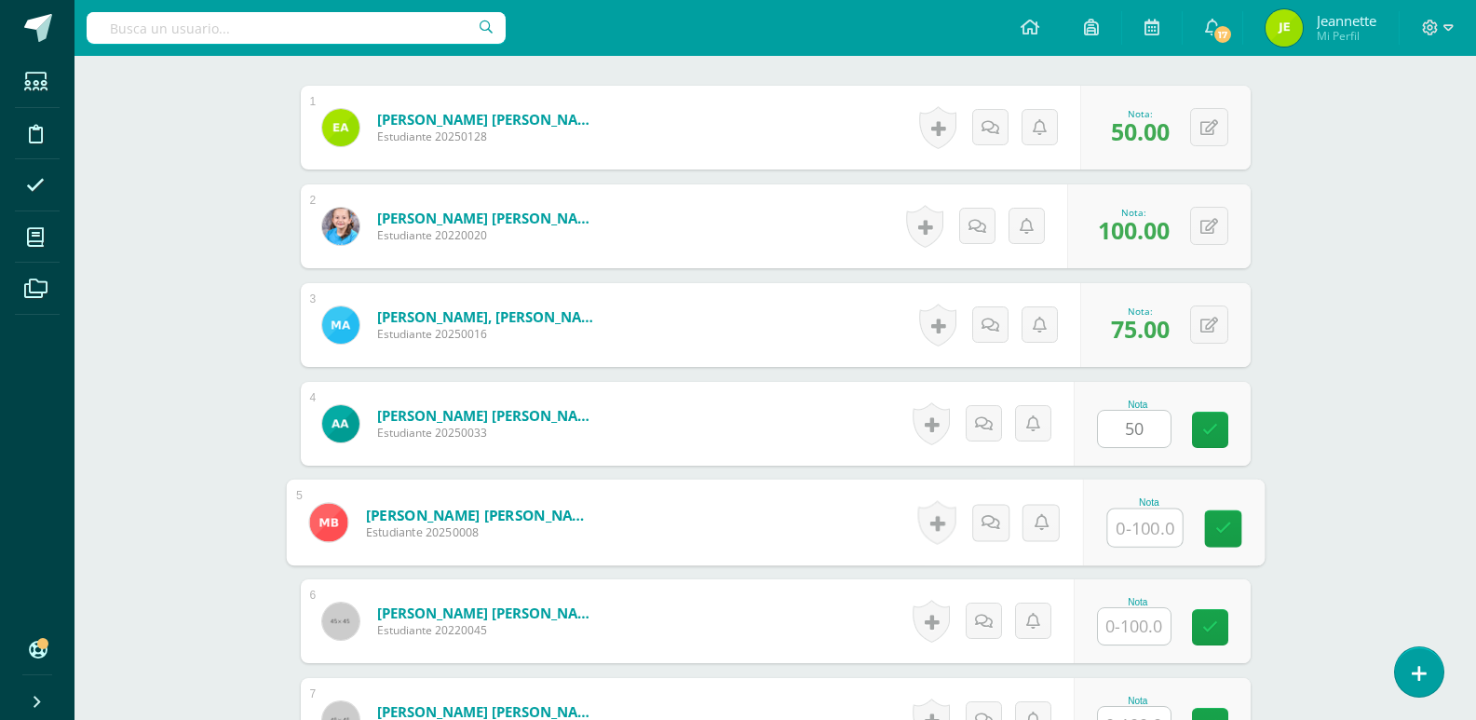
click at [1141, 533] on input "text" at bounding box center [1144, 527] width 74 height 37
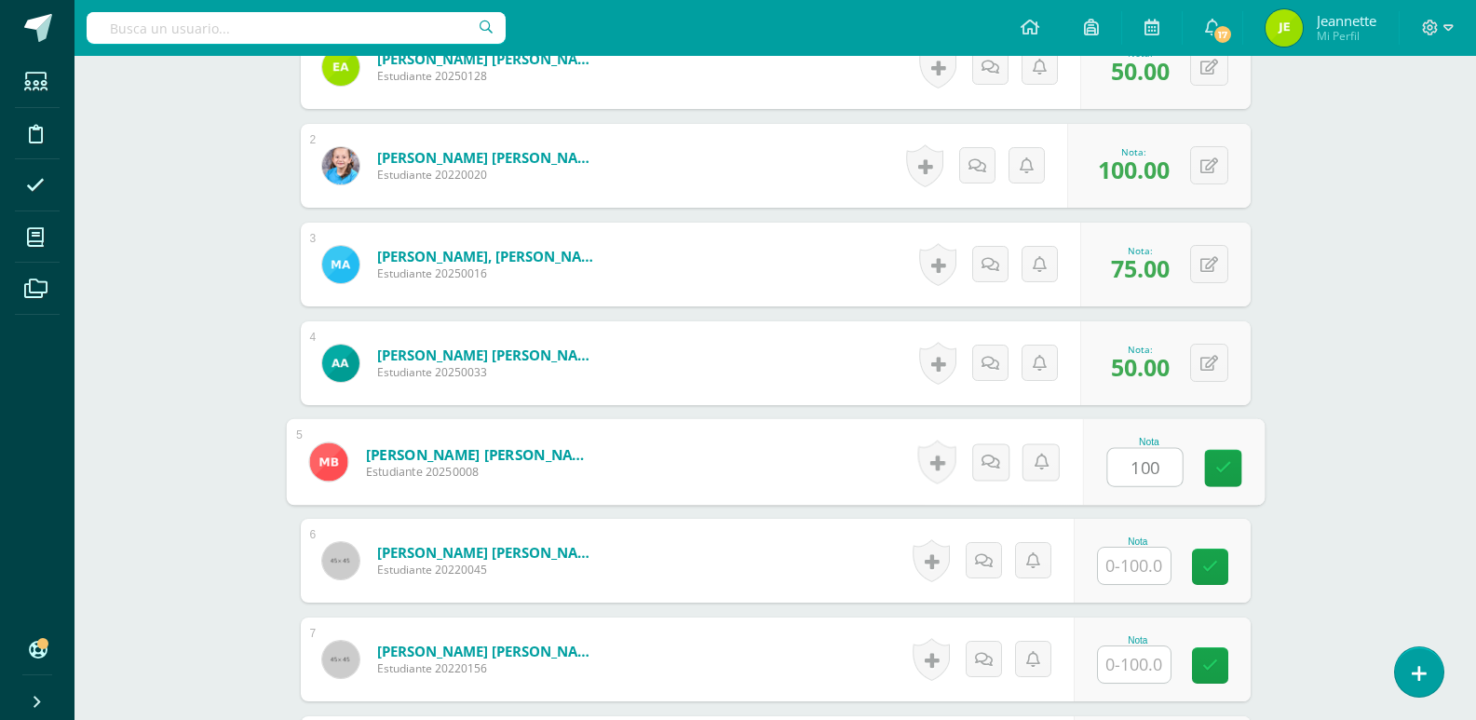
scroll to position [655, 0]
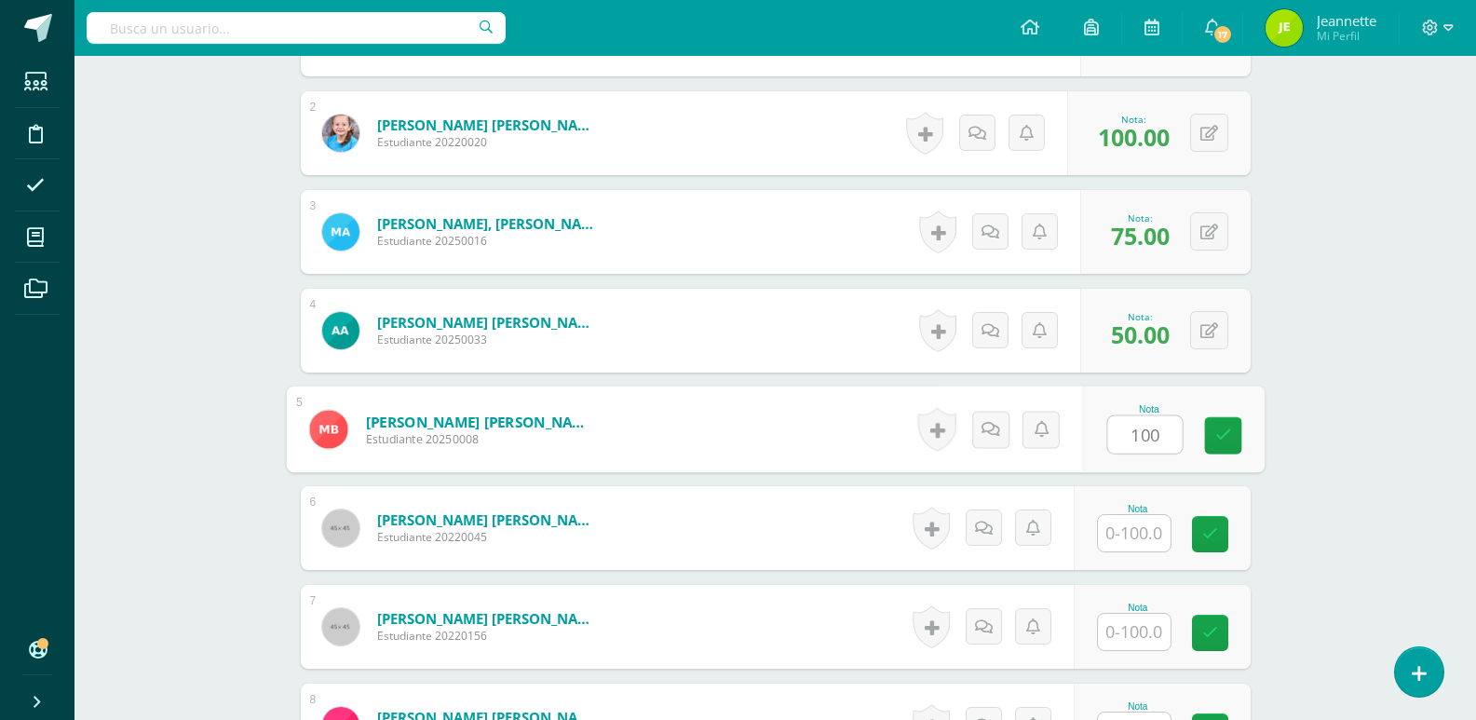
type input "100"
click at [1141, 533] on input "text" at bounding box center [1134, 533] width 73 height 36
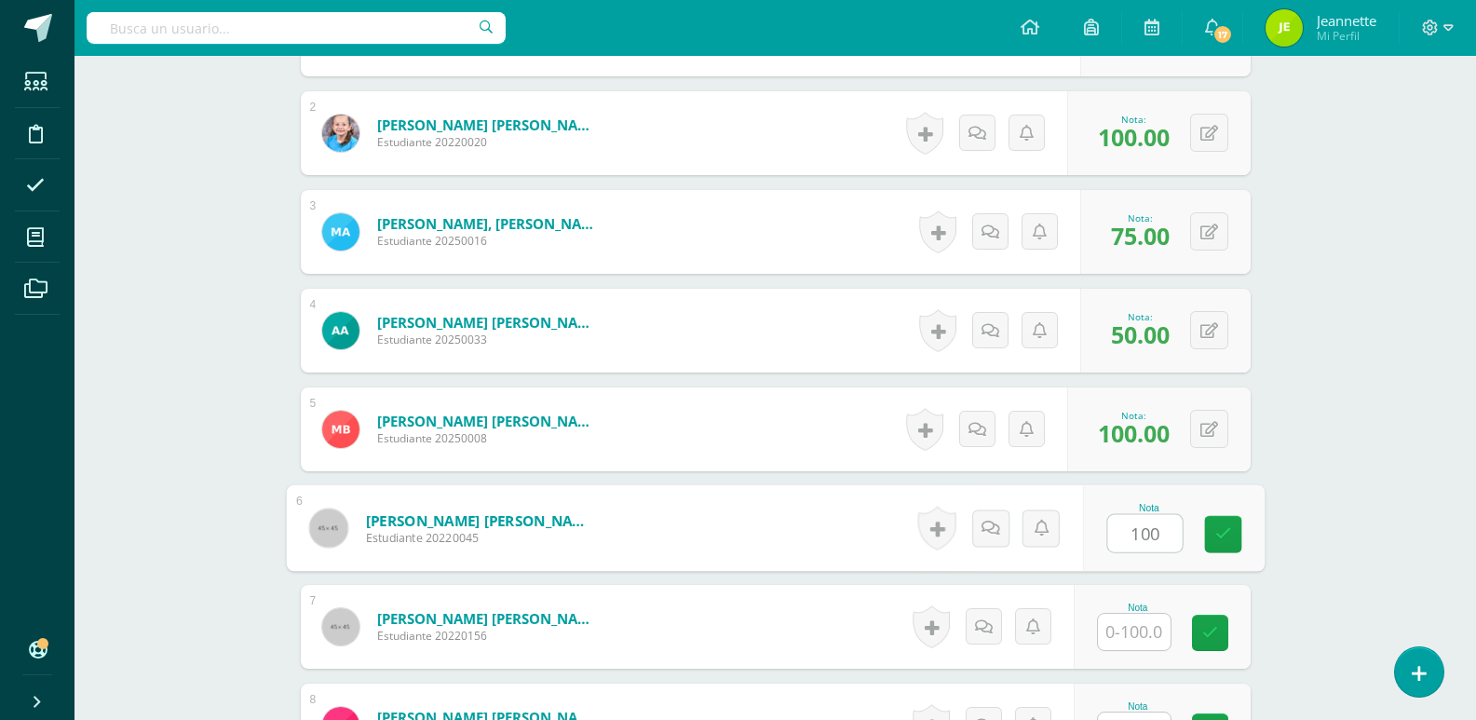
type input "100"
click at [1131, 635] on input "text" at bounding box center [1134, 632] width 73 height 36
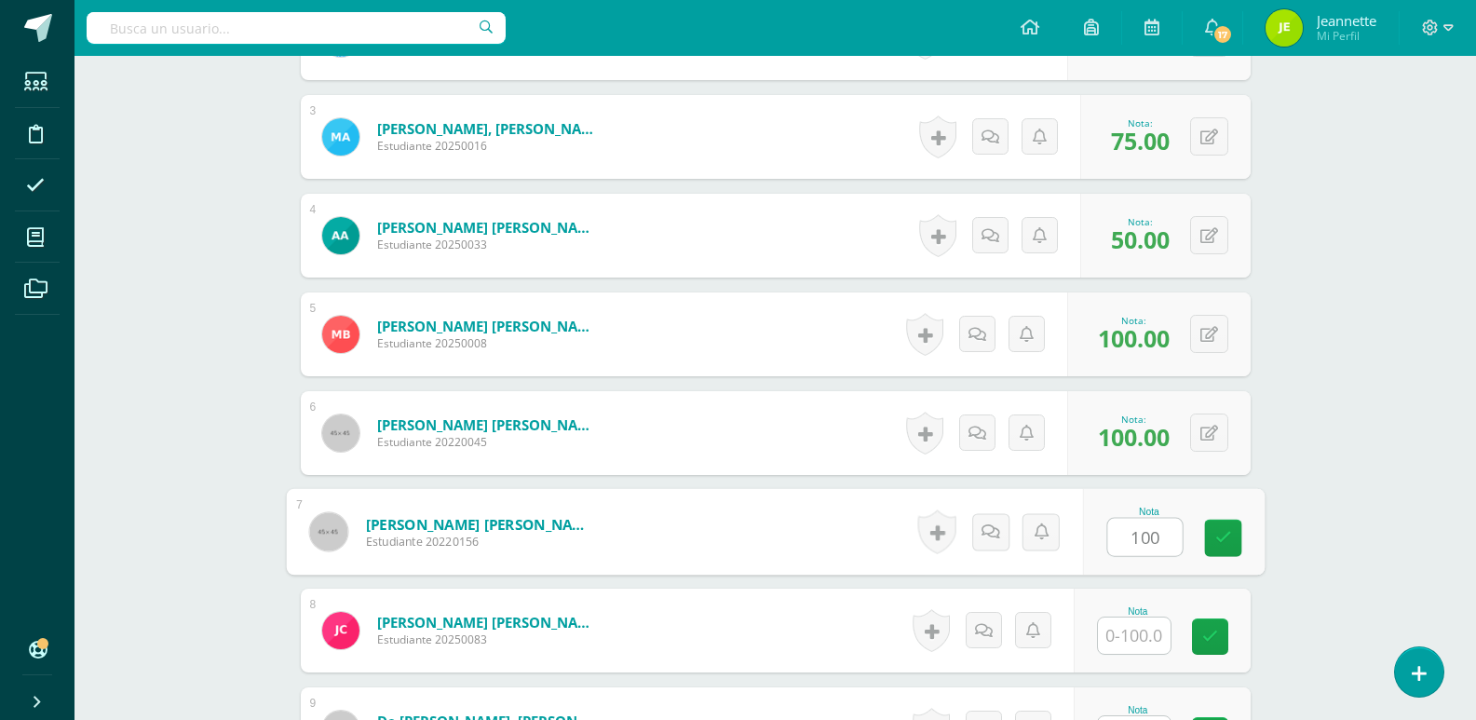
scroll to position [841, 0]
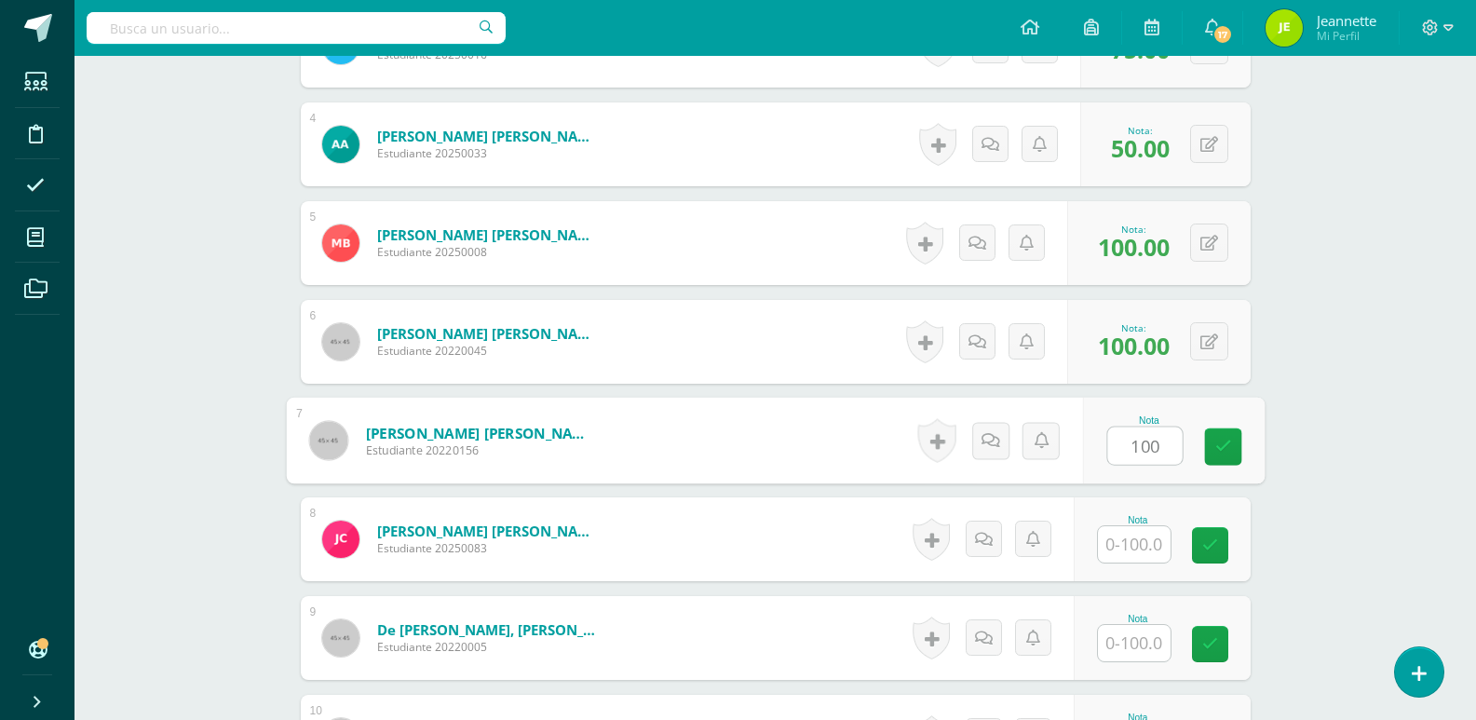
type input "100"
click at [1149, 545] on input "text" at bounding box center [1134, 544] width 73 height 36
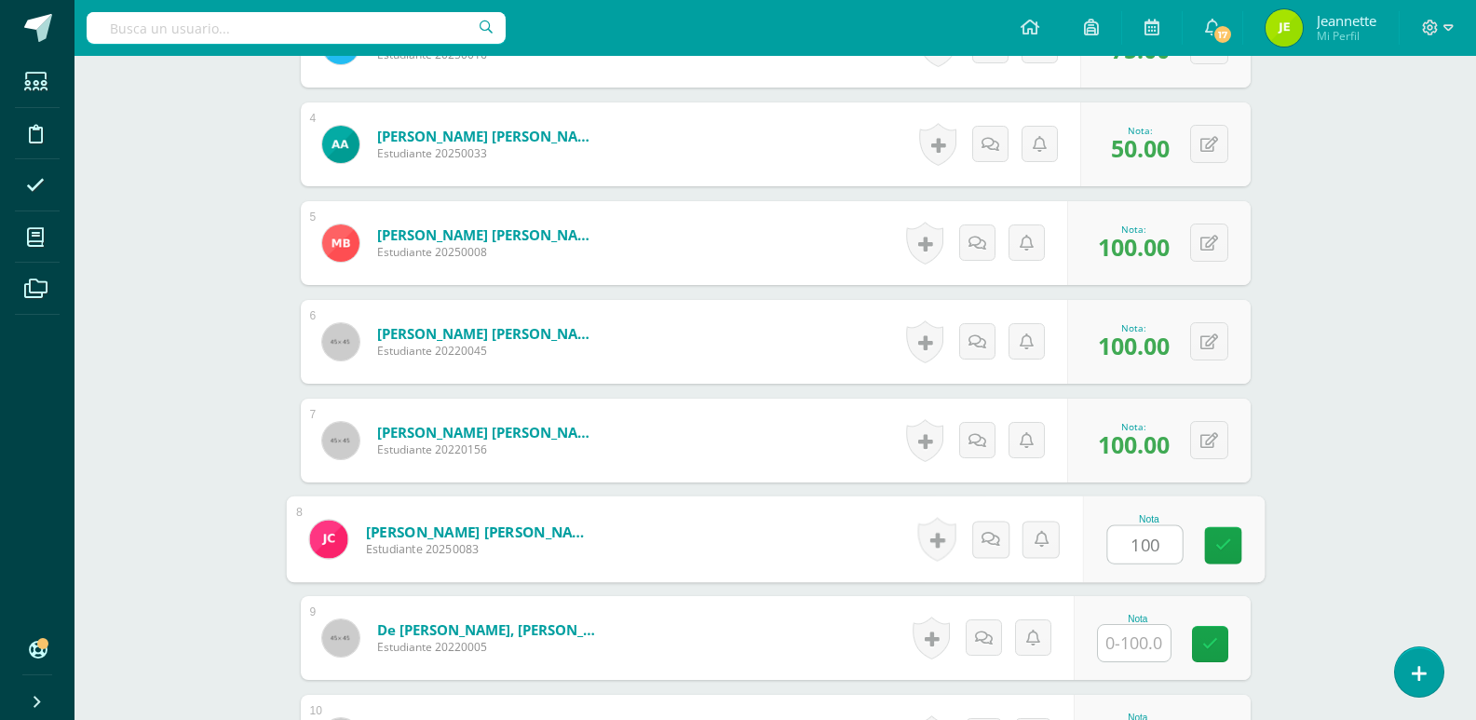
type input "100"
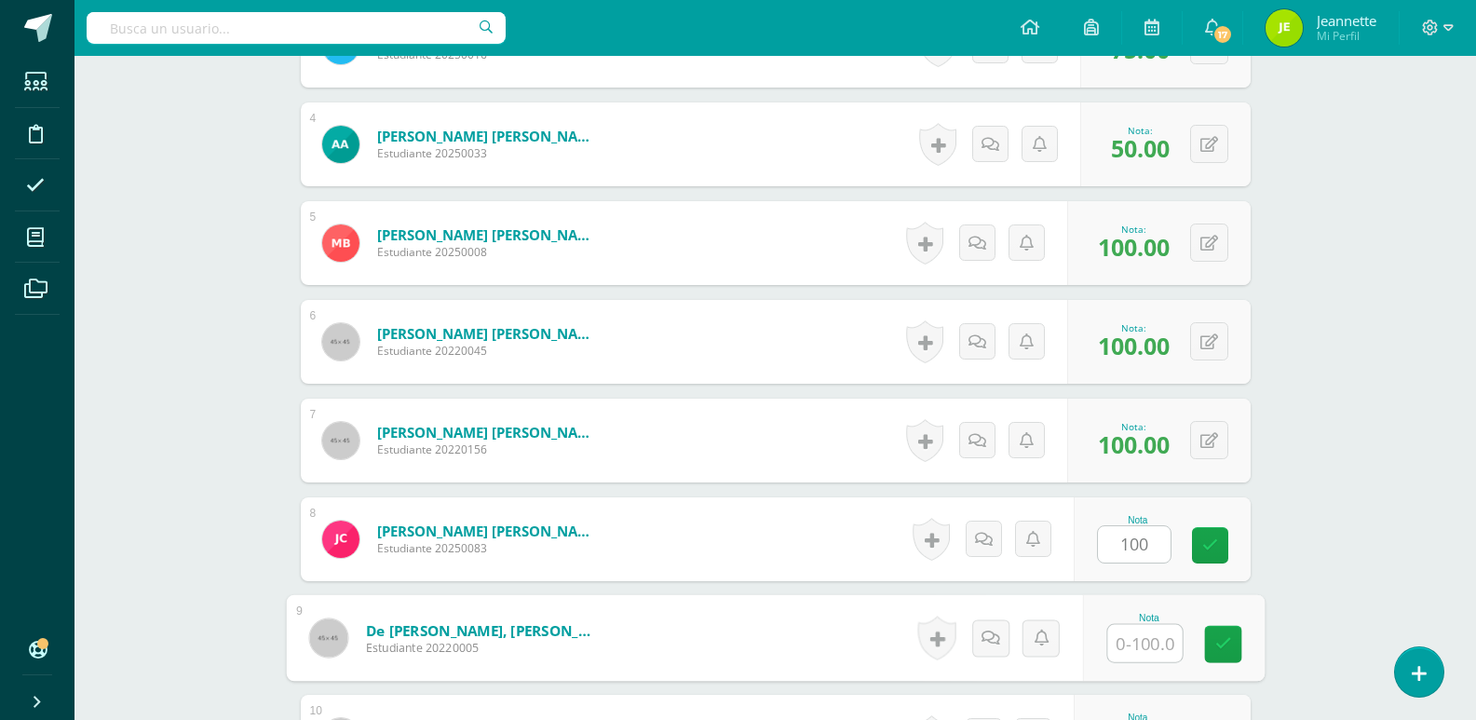
click at [1145, 647] on input "text" at bounding box center [1144, 643] width 74 height 37
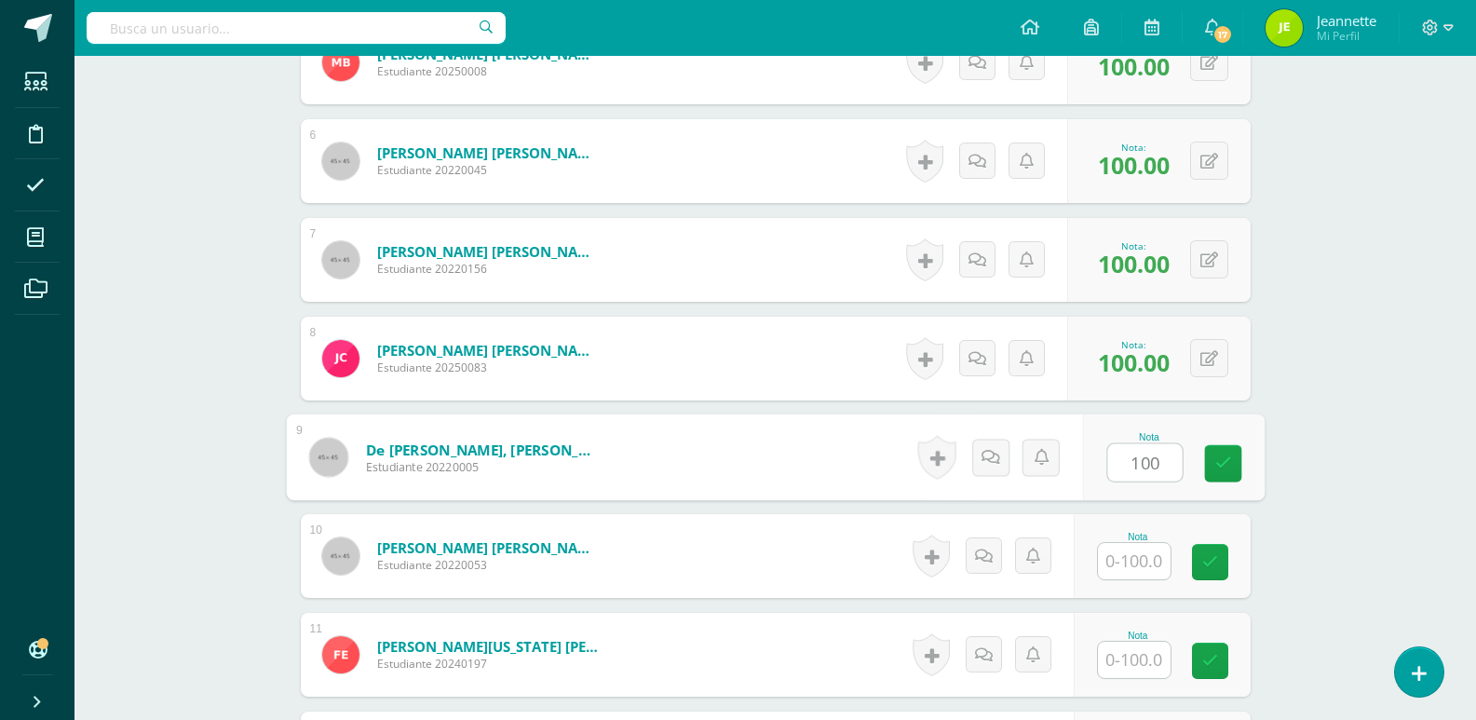
scroll to position [1027, 0]
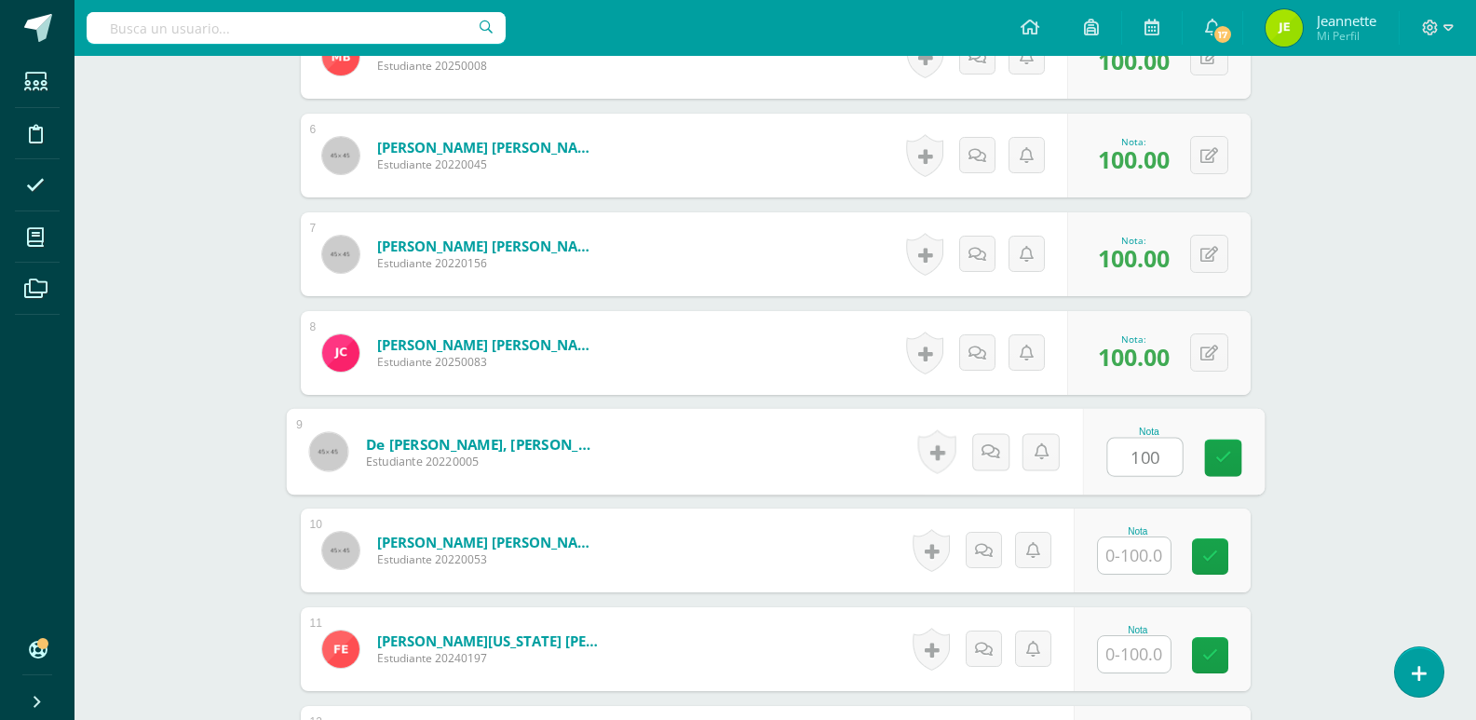
type input "100"
click at [1147, 567] on input "text" at bounding box center [1134, 555] width 73 height 36
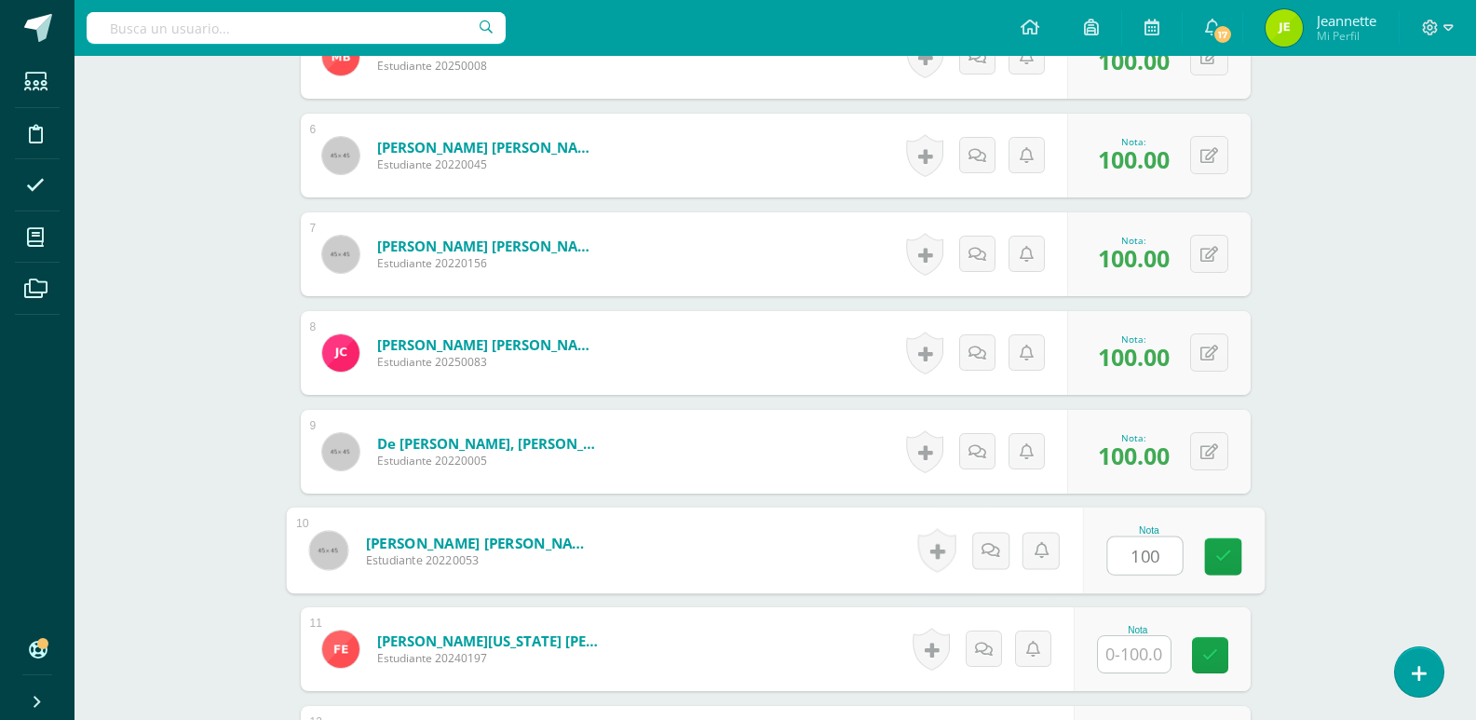
type input "100"
click at [1136, 666] on input "text" at bounding box center [1134, 654] width 73 height 36
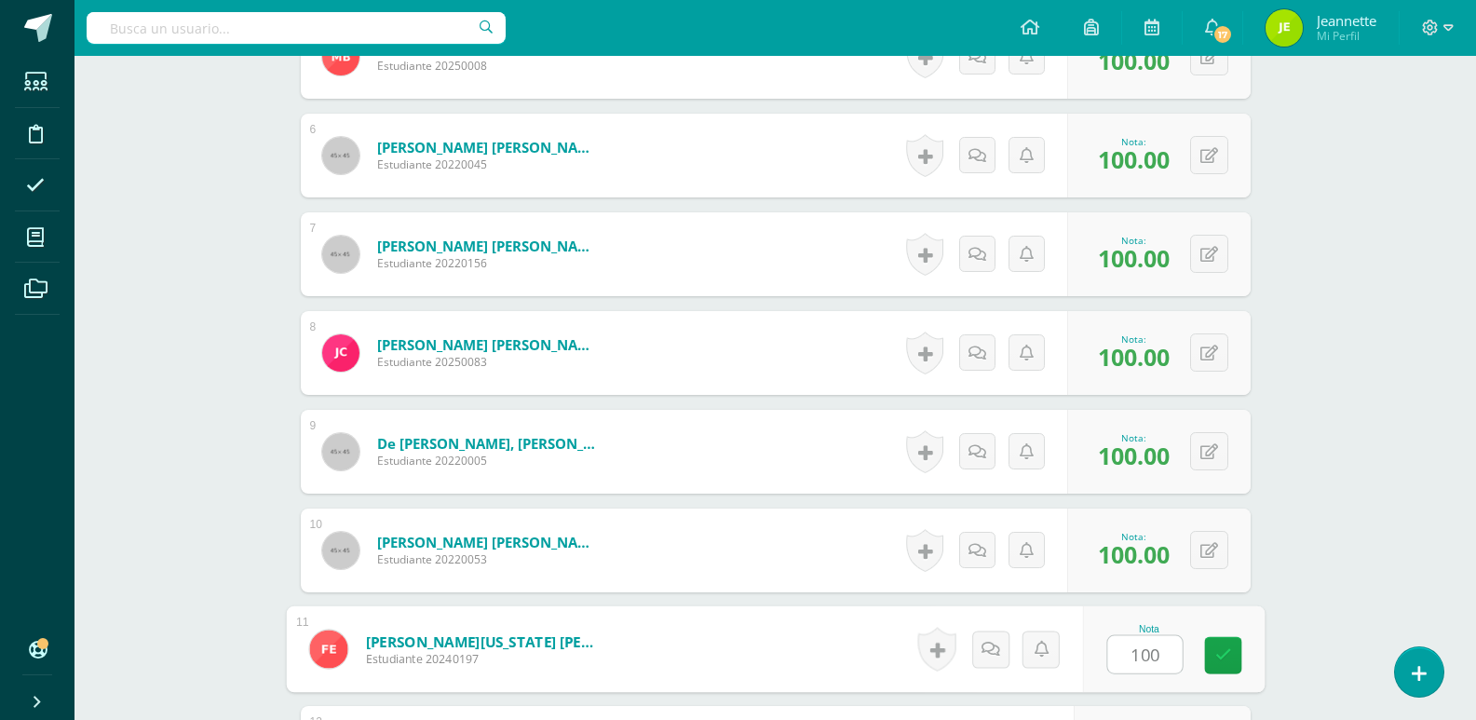
scroll to position [1213, 0]
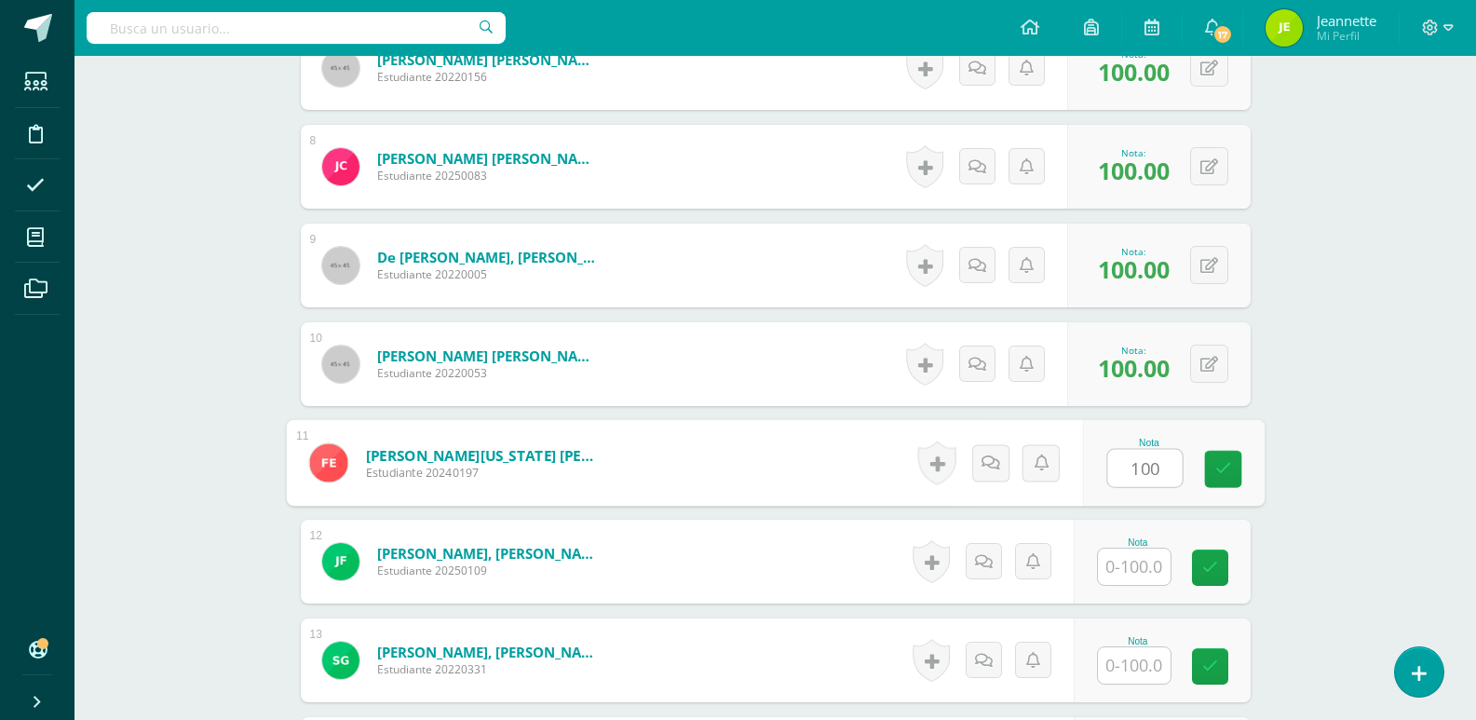
type input "100"
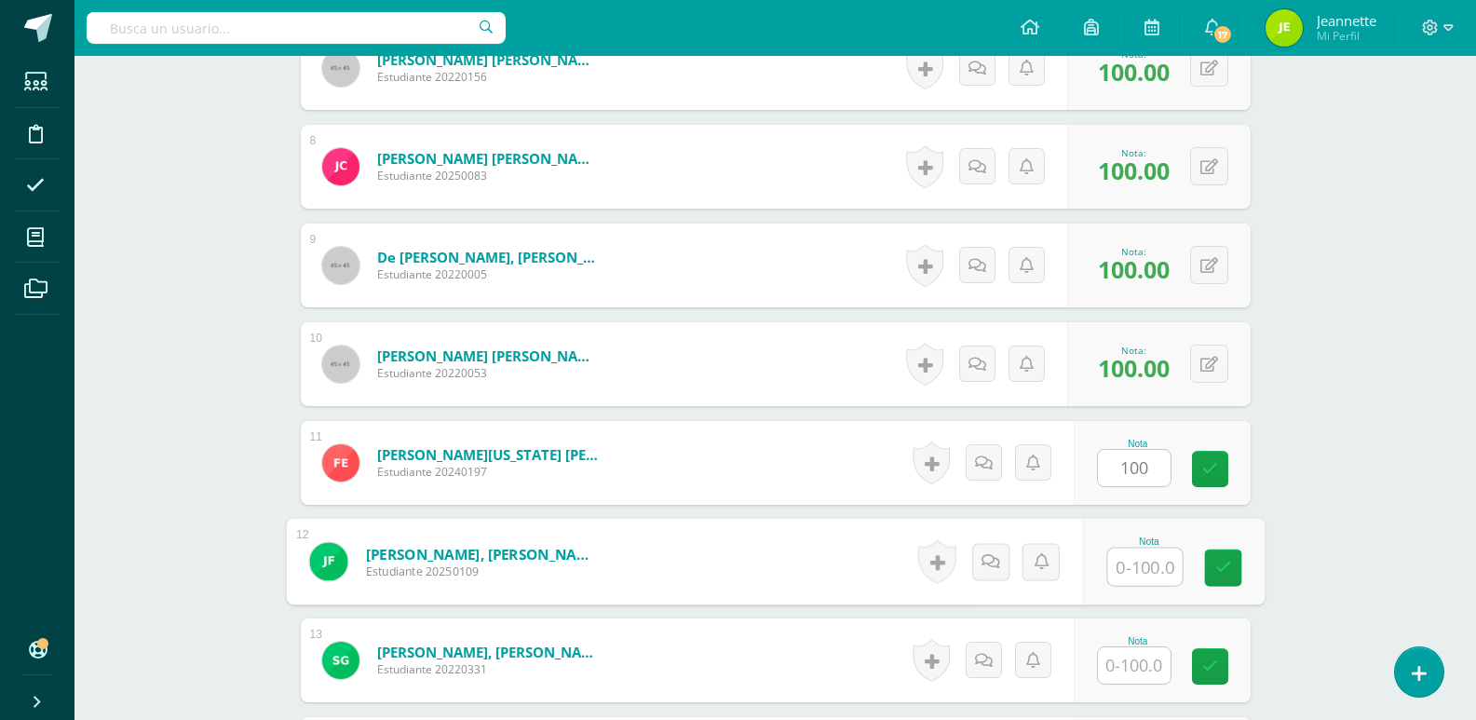
click at [1144, 569] on input "text" at bounding box center [1144, 566] width 74 height 37
type input "100"
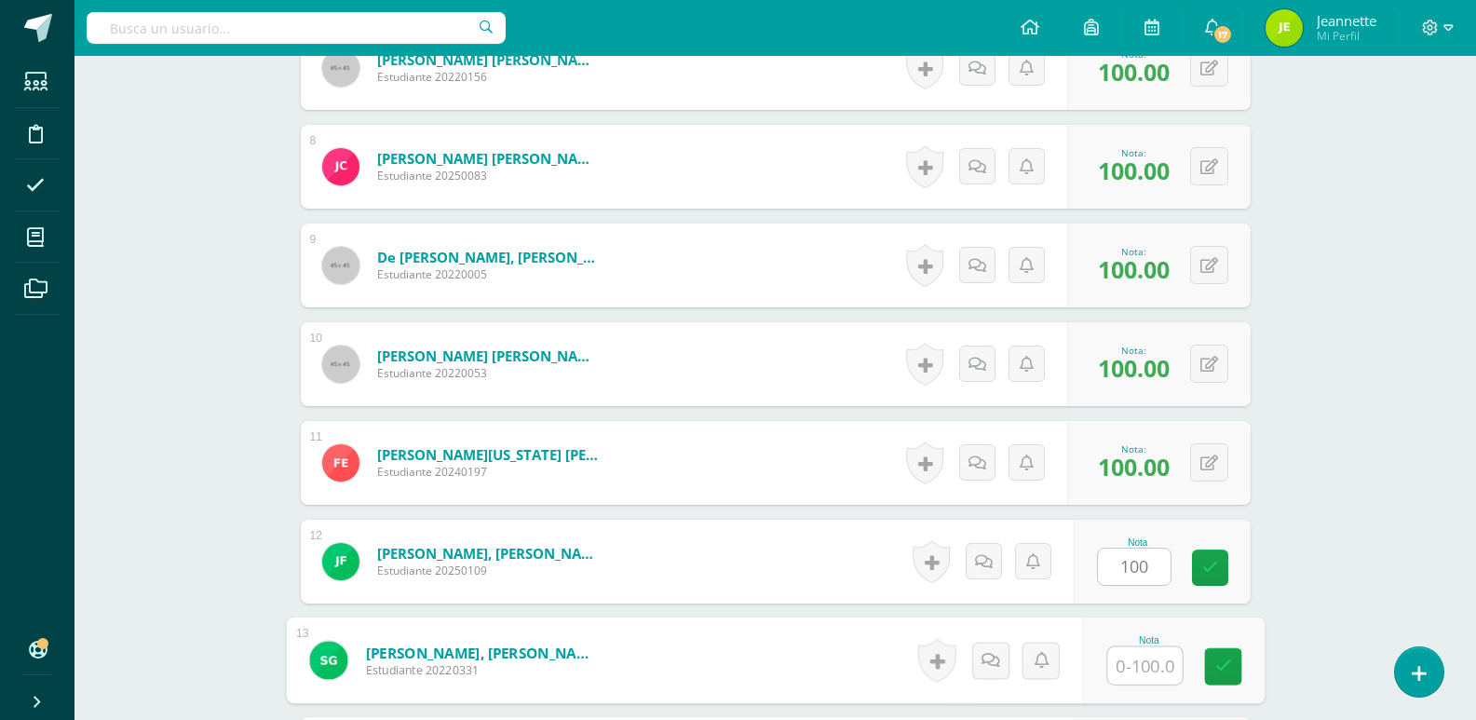
click at [1141, 672] on input "text" at bounding box center [1144, 665] width 74 height 37
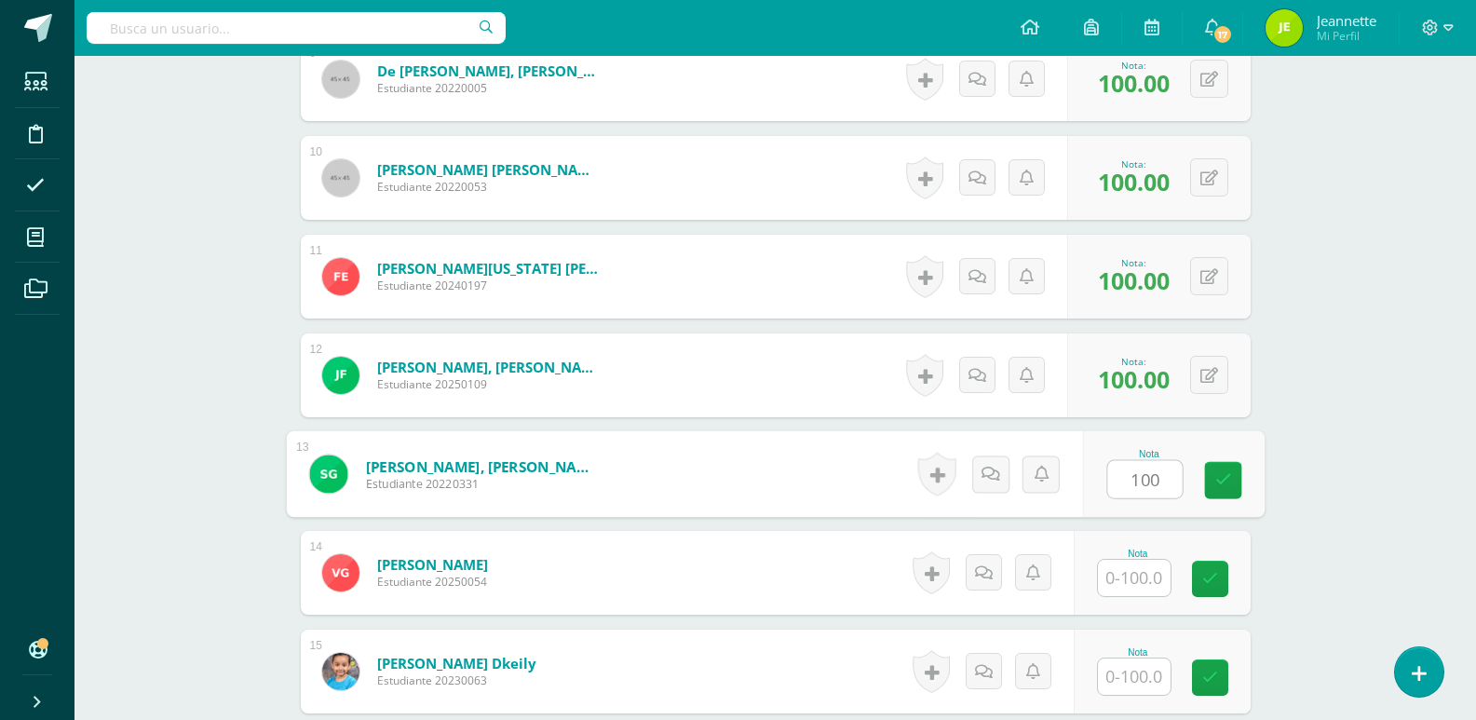
type input "100"
click at [1141, 581] on input "text" at bounding box center [1134, 578] width 73 height 36
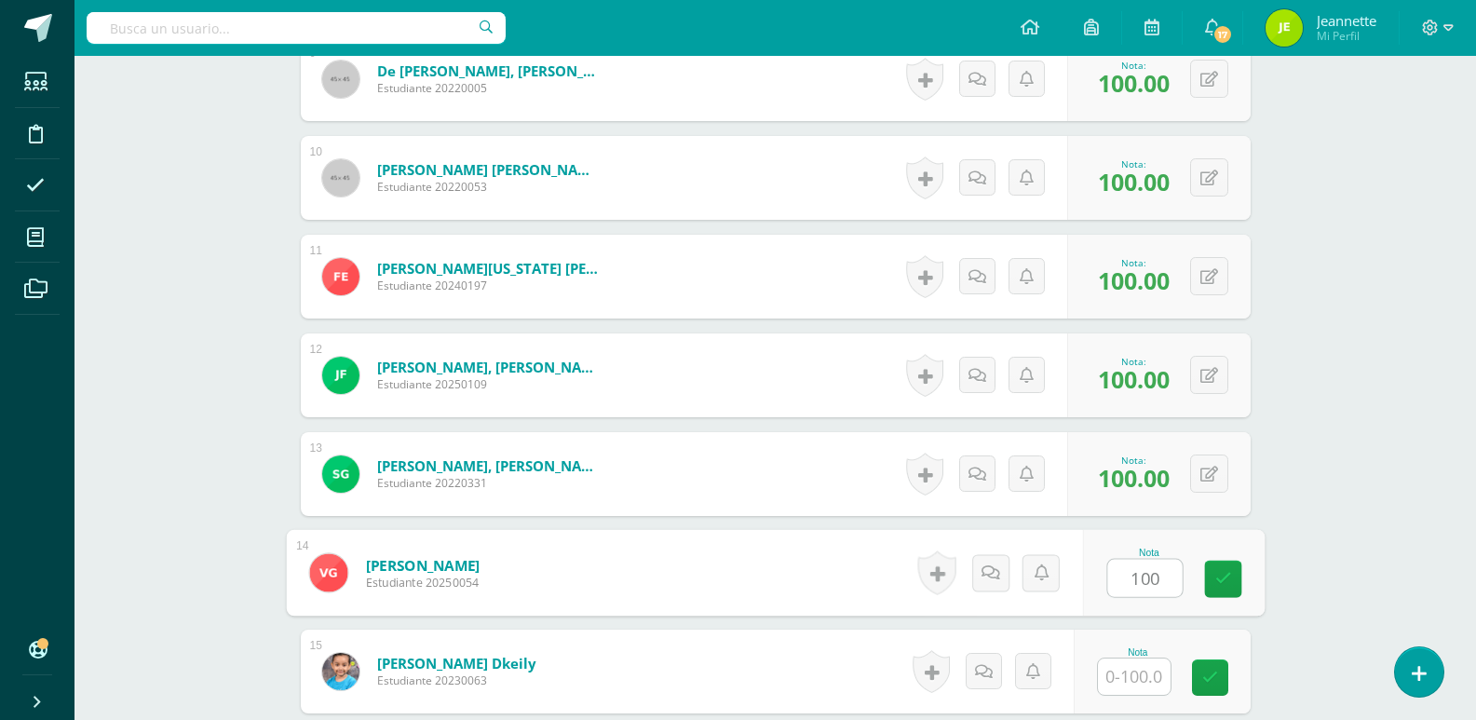
type input "100"
click at [1134, 682] on input "text" at bounding box center [1134, 676] width 73 height 36
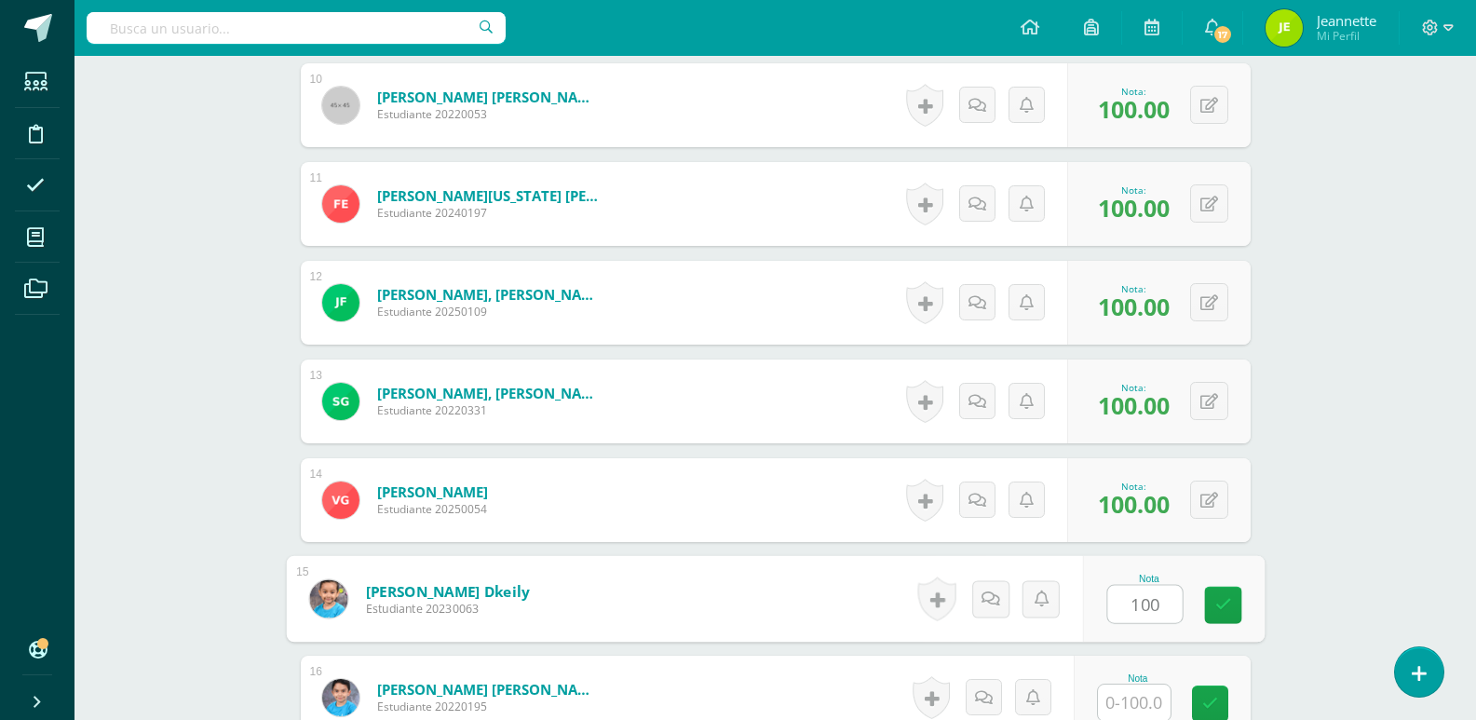
scroll to position [1586, 0]
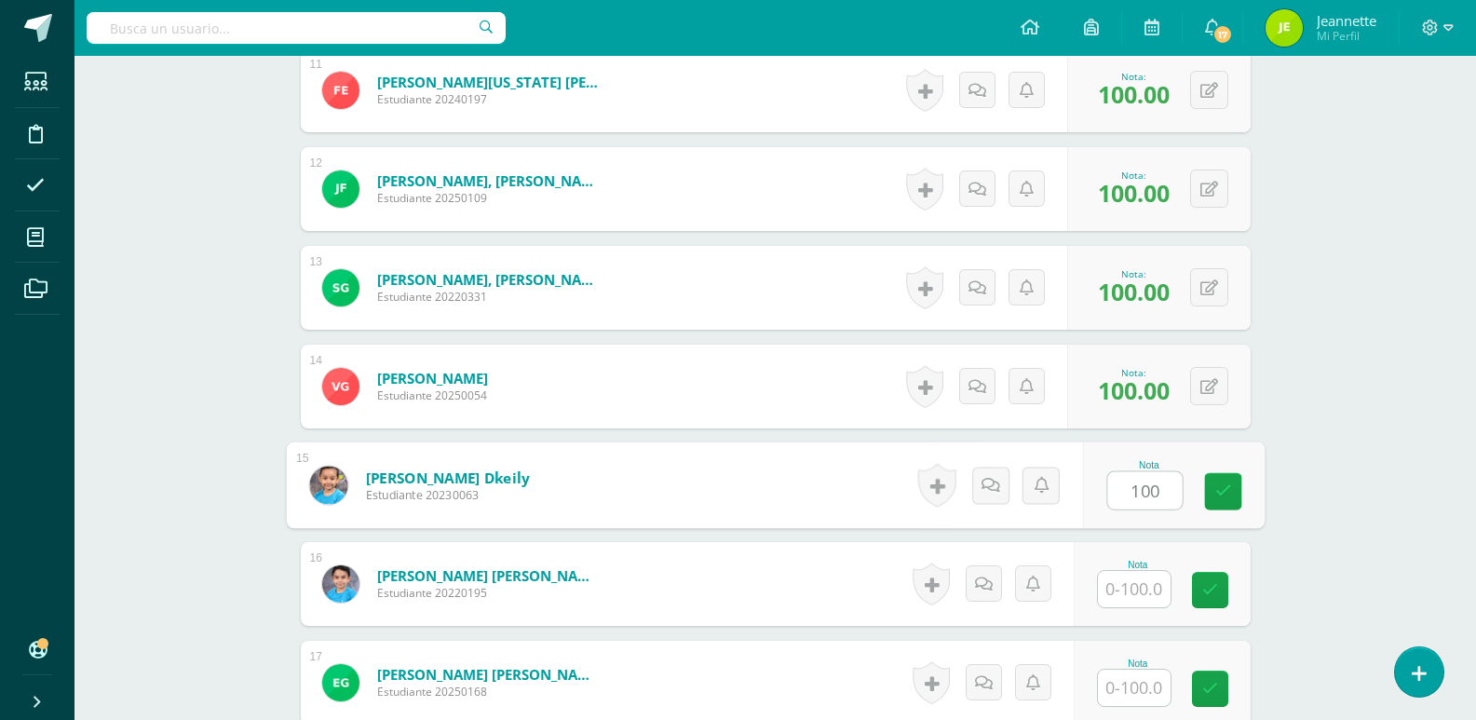
type input "100"
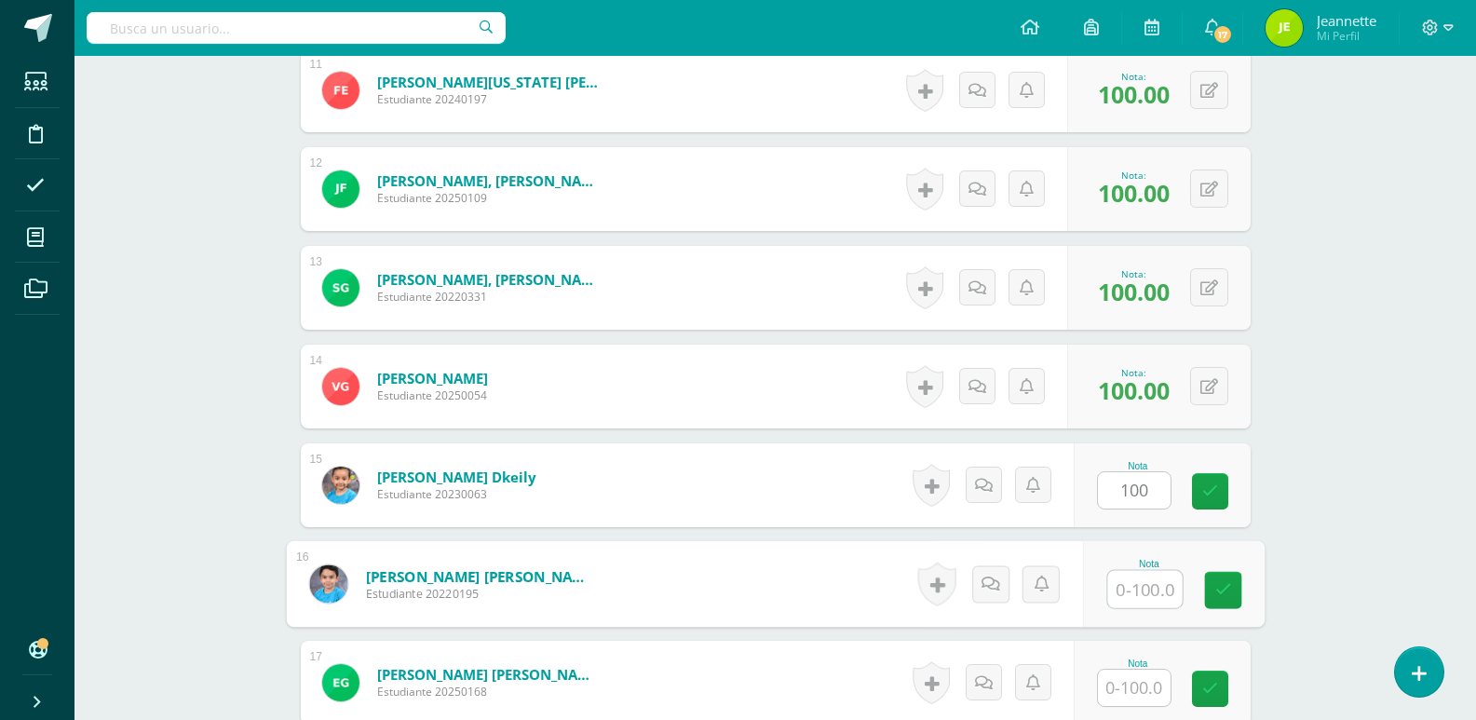
click at [1141, 591] on input "text" at bounding box center [1144, 589] width 74 height 37
type input "50"
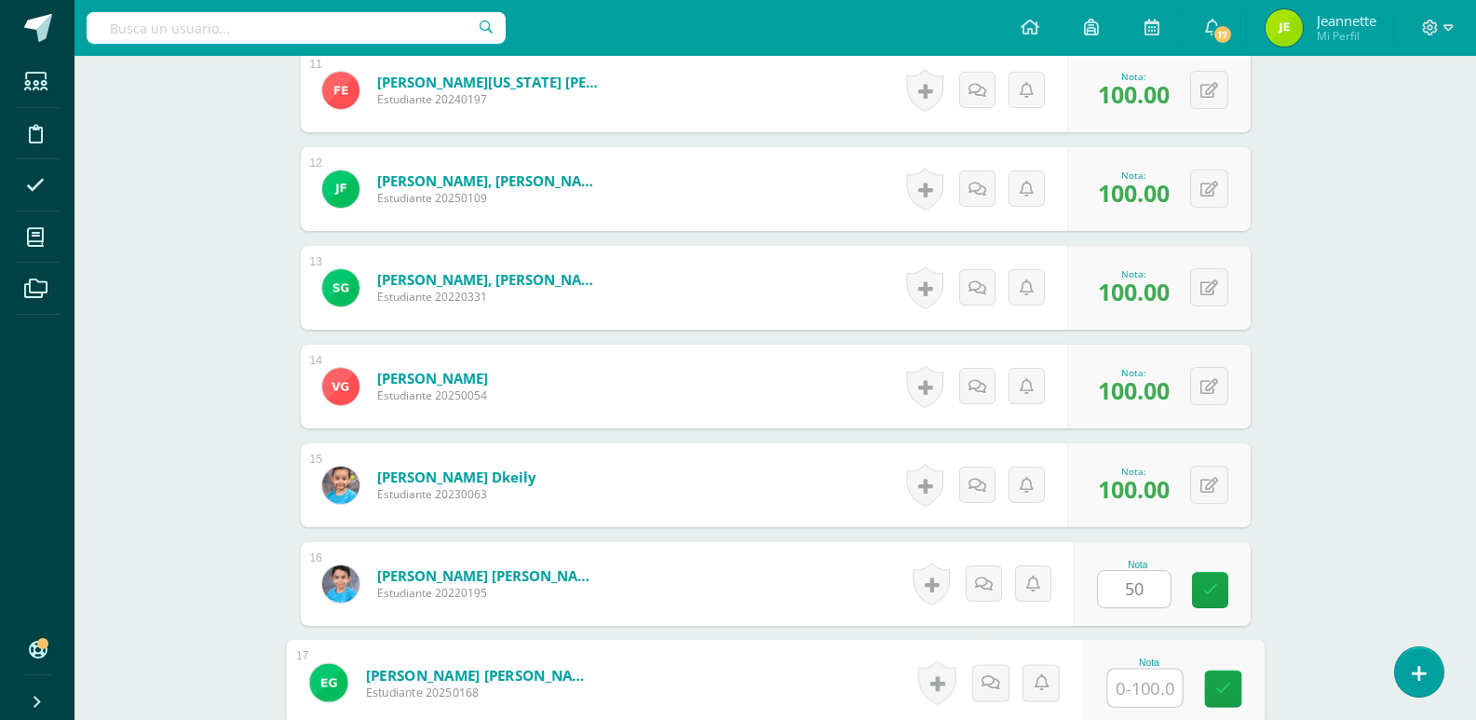
click at [1135, 695] on input "text" at bounding box center [1144, 687] width 74 height 37
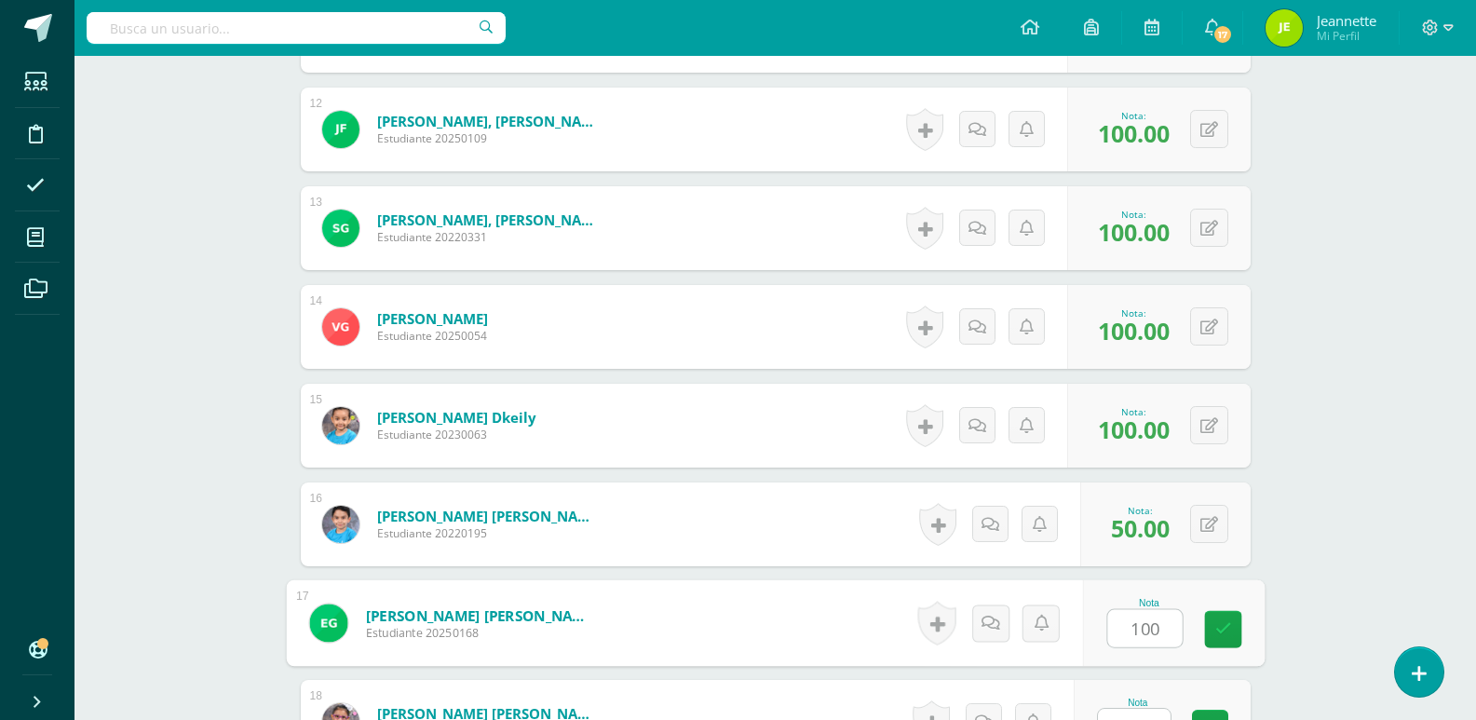
scroll to position [1679, 0]
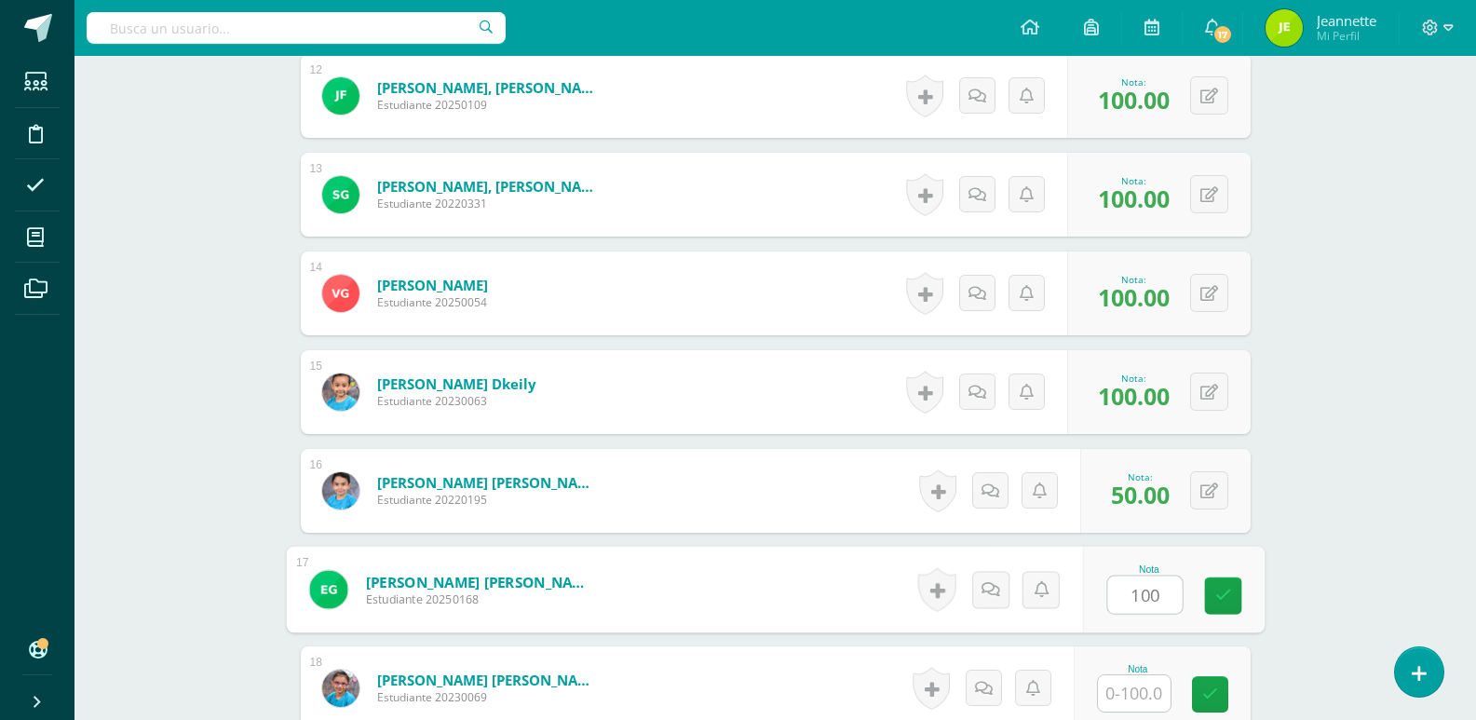
type input "100"
click at [1122, 700] on input "text" at bounding box center [1134, 693] width 73 height 36
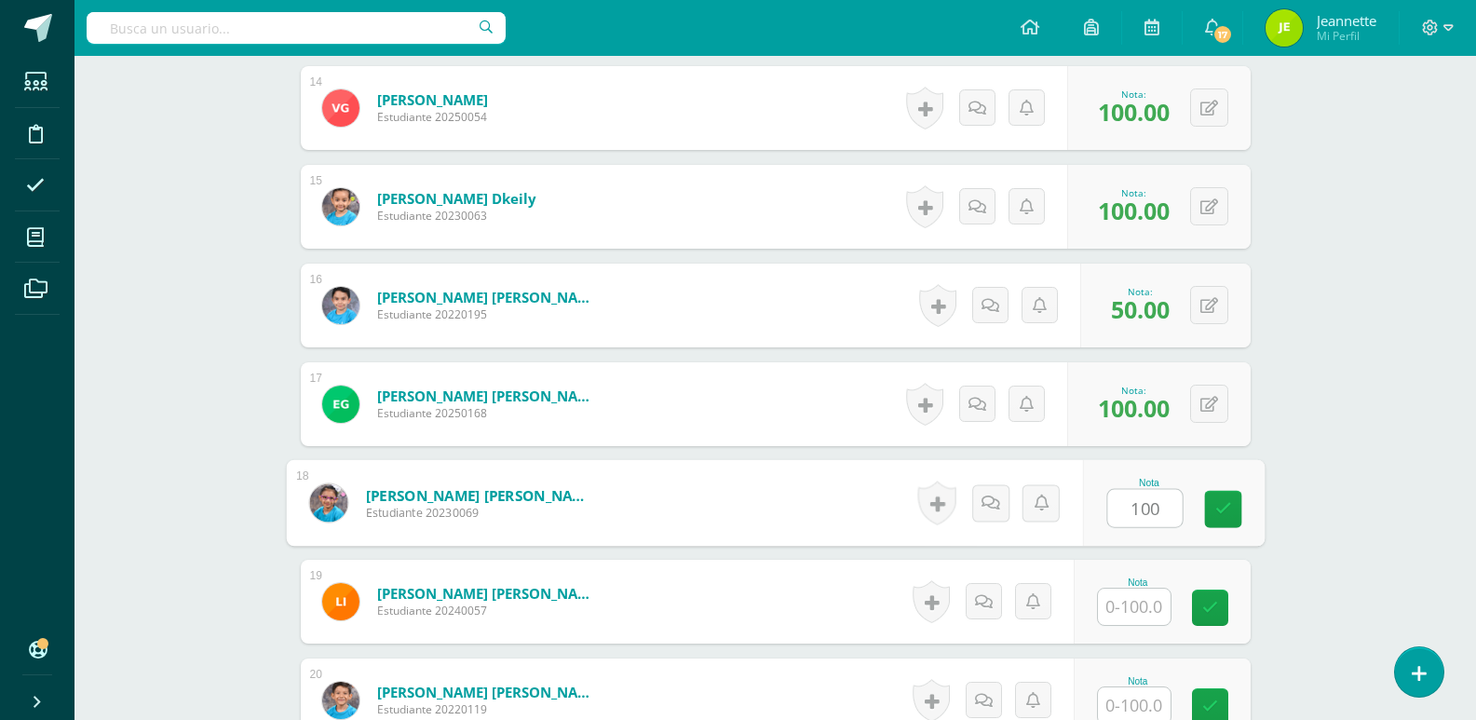
scroll to position [1865, 0]
type input "100"
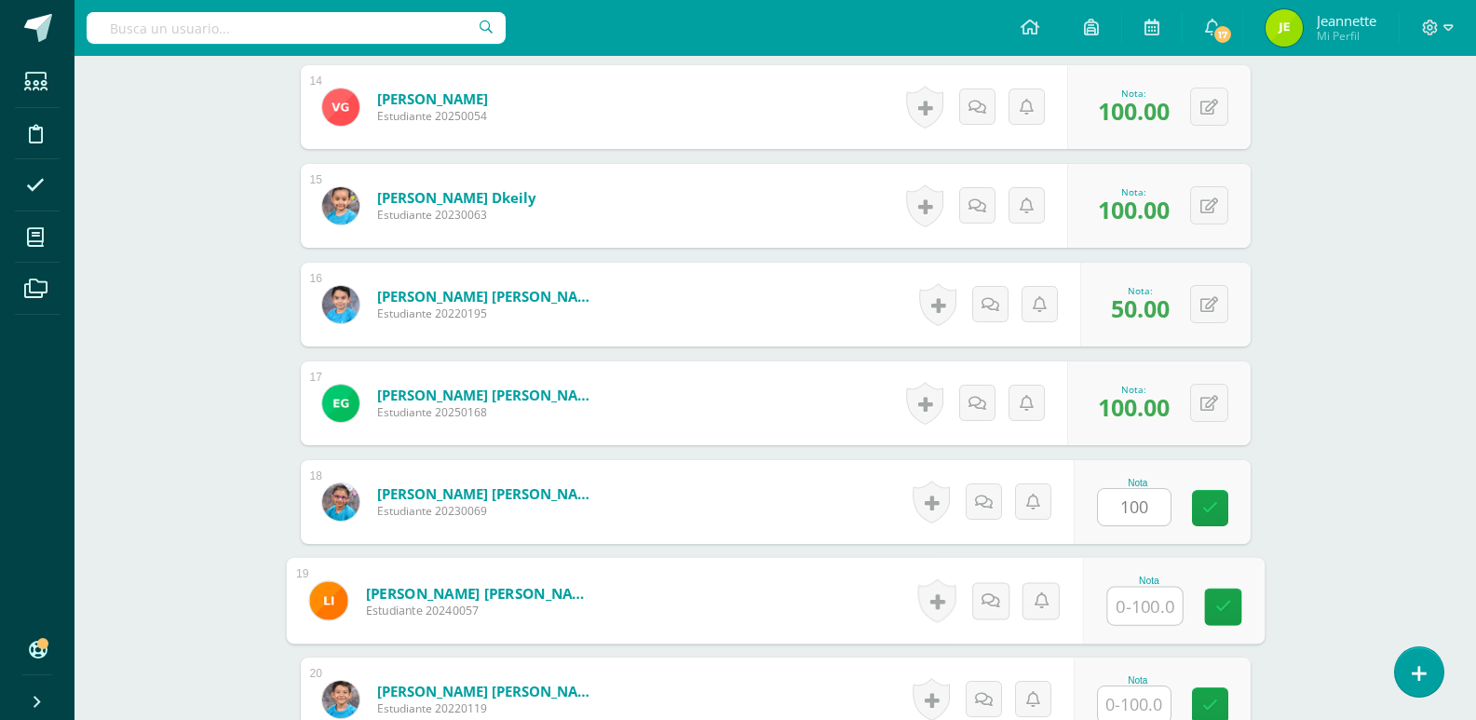
click at [1141, 610] on input "text" at bounding box center [1144, 605] width 74 height 37
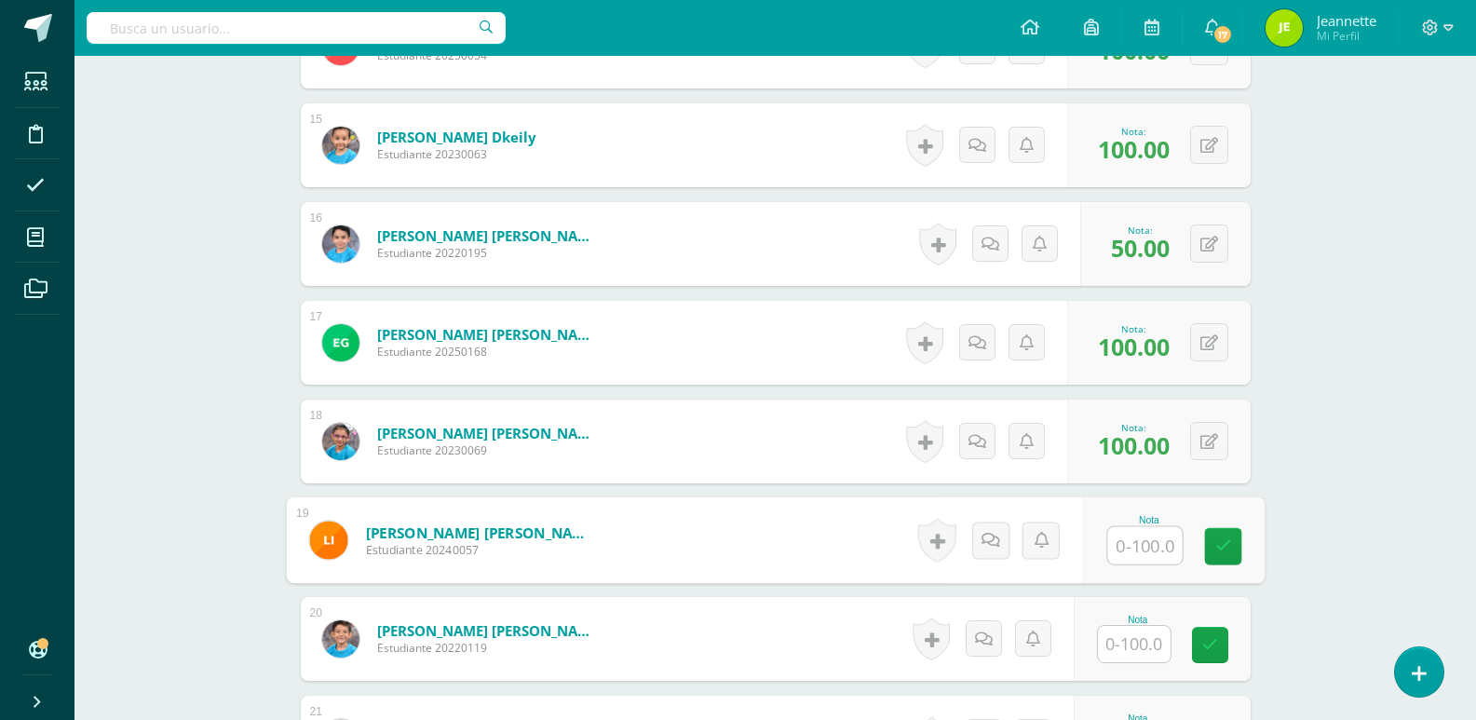
scroll to position [1958, 0]
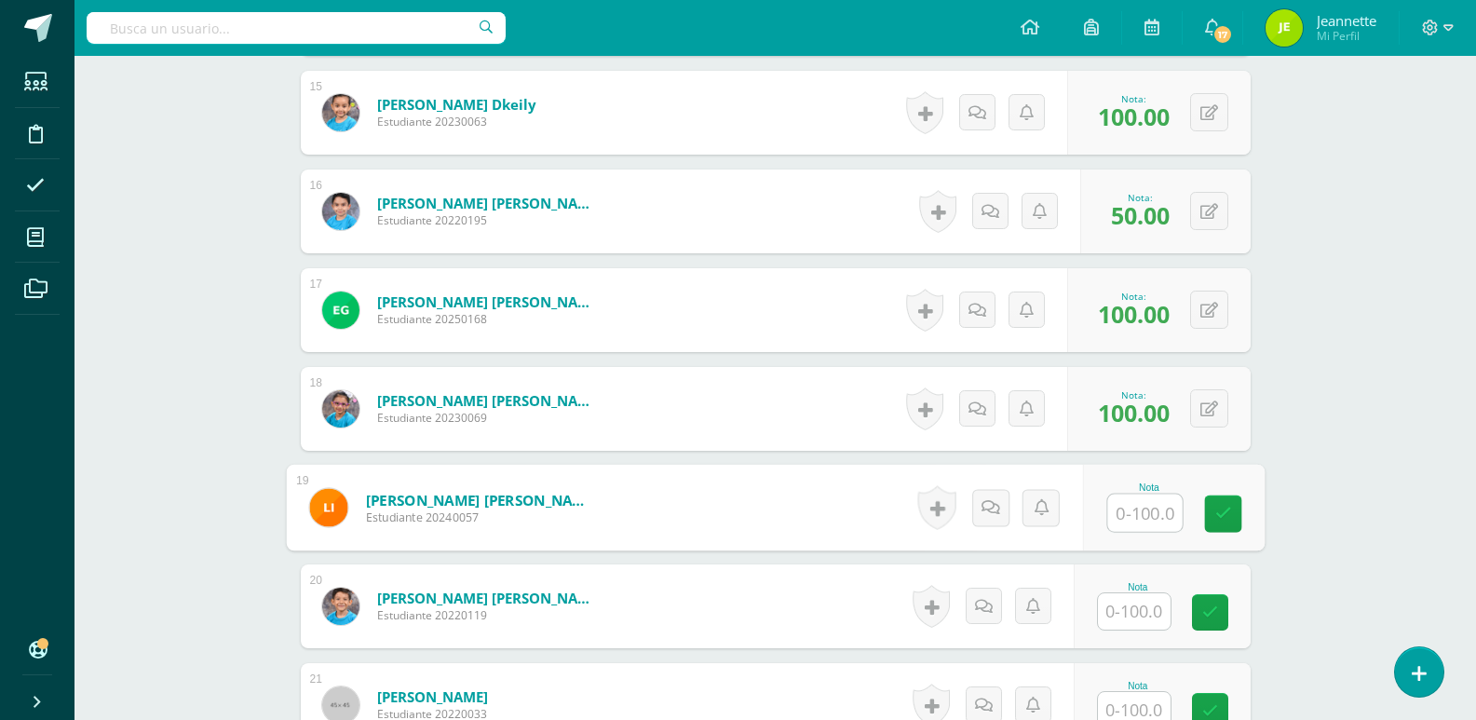
click at [1135, 616] on input "text" at bounding box center [1134, 611] width 73 height 36
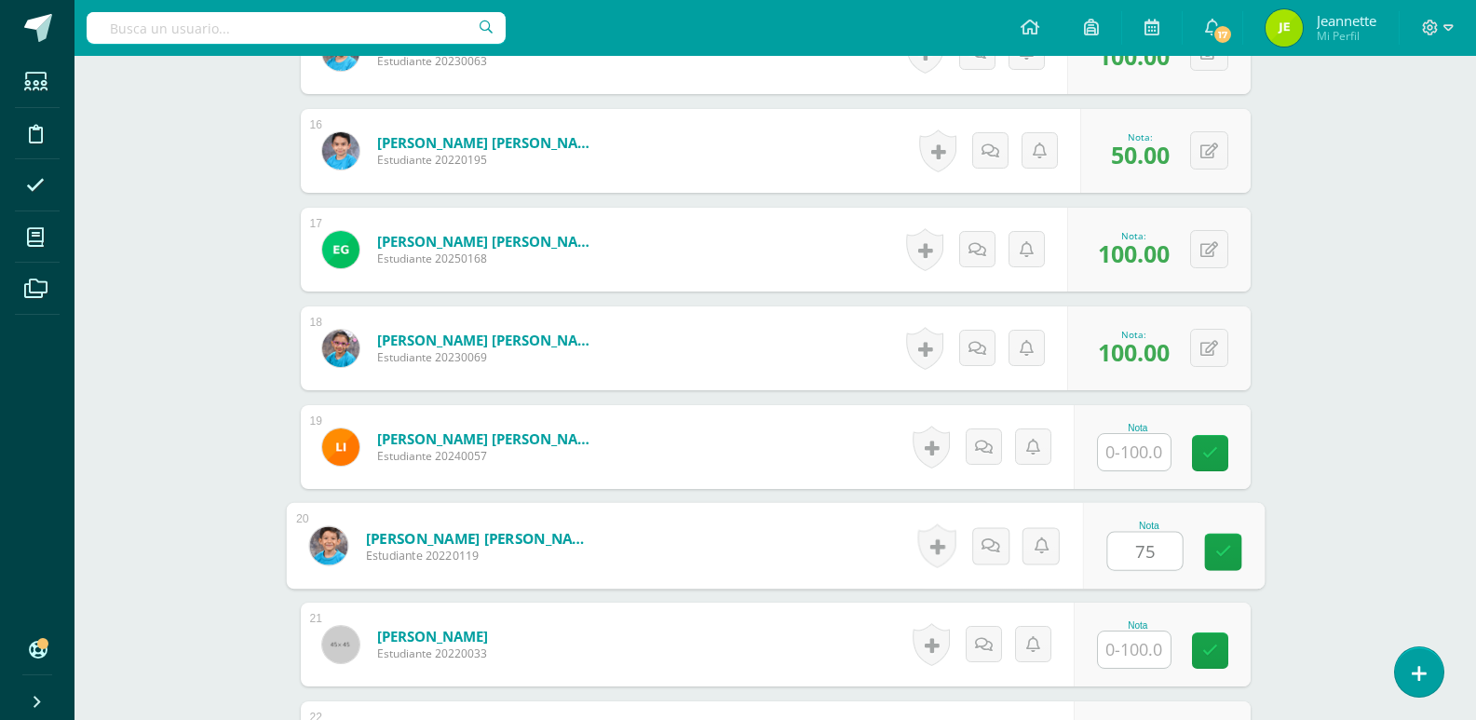
scroll to position [2051, 0]
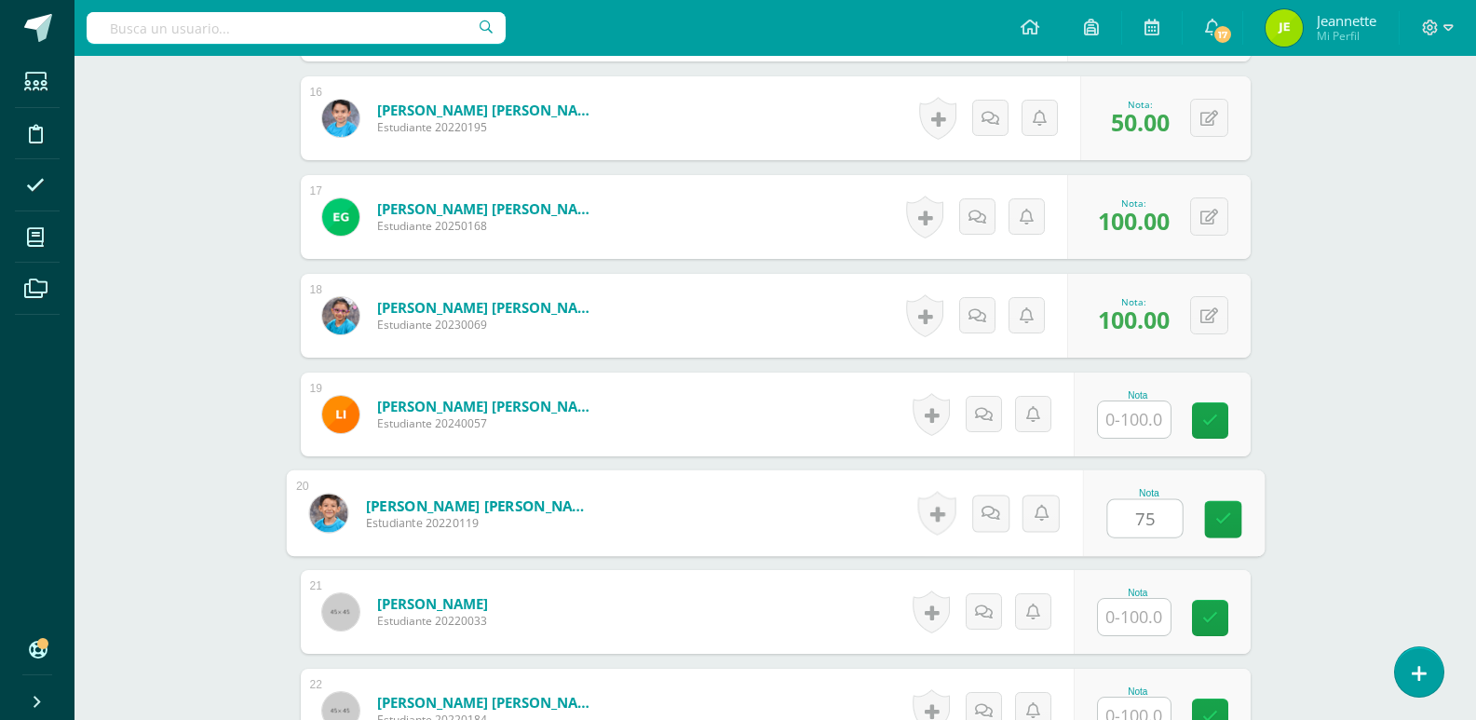
type input "75"
click at [1134, 607] on input "text" at bounding box center [1134, 617] width 73 height 36
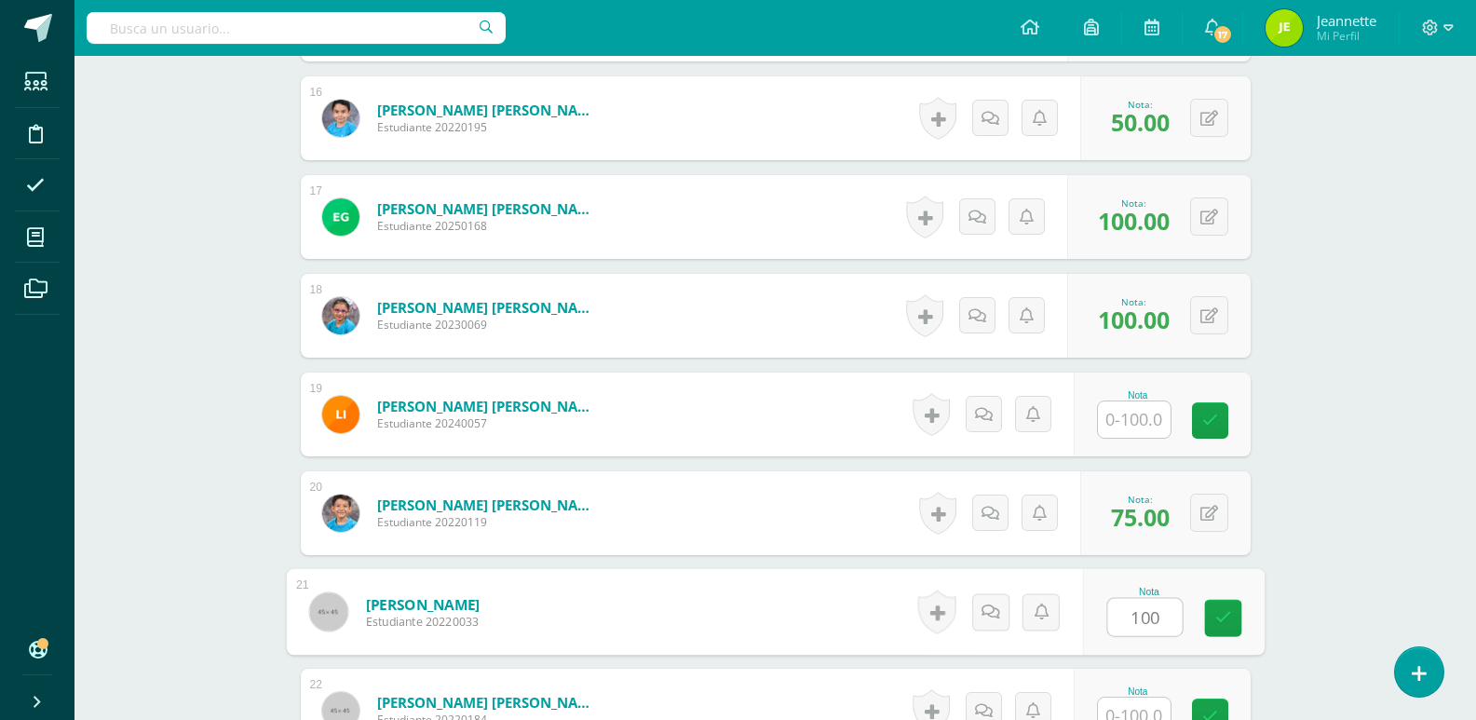
scroll to position [2144, 0]
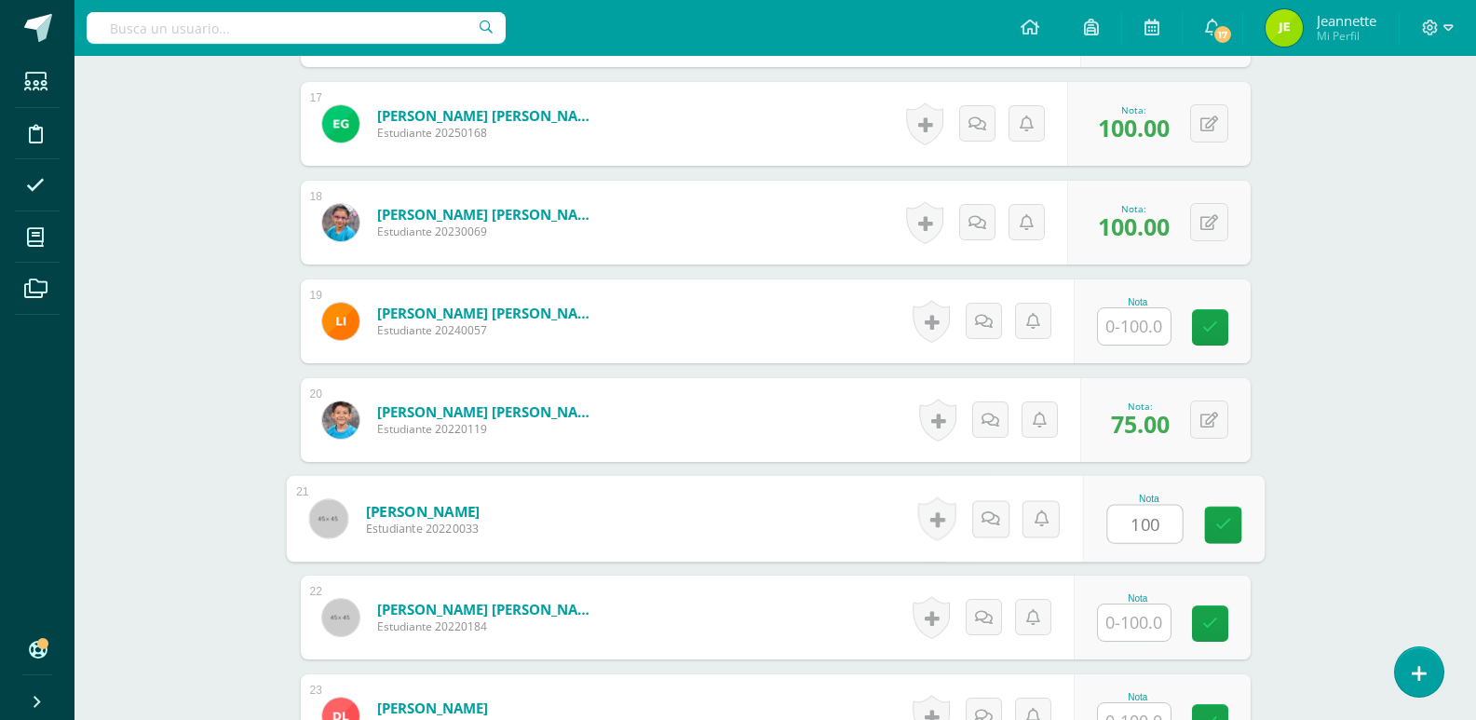
type input "100"
click at [1139, 624] on input "text" at bounding box center [1134, 622] width 73 height 36
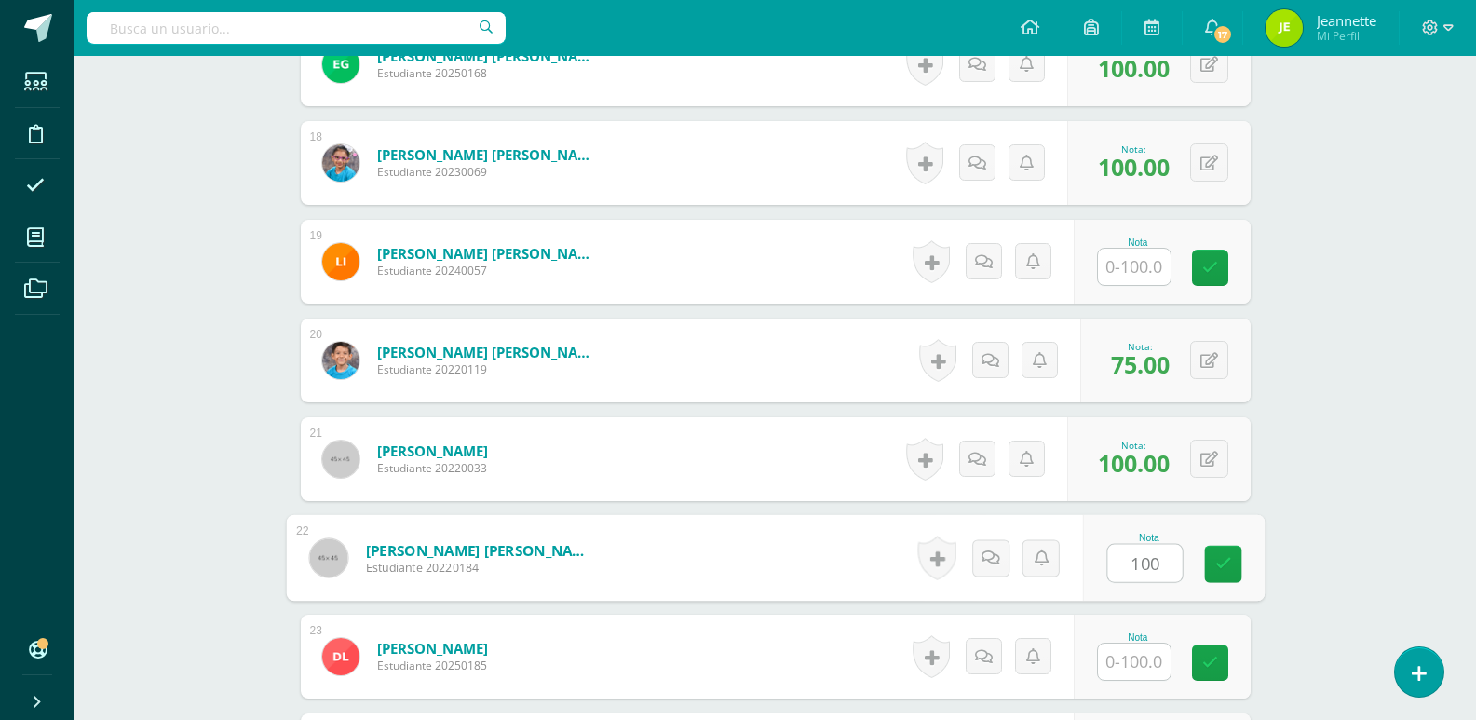
scroll to position [2237, 0]
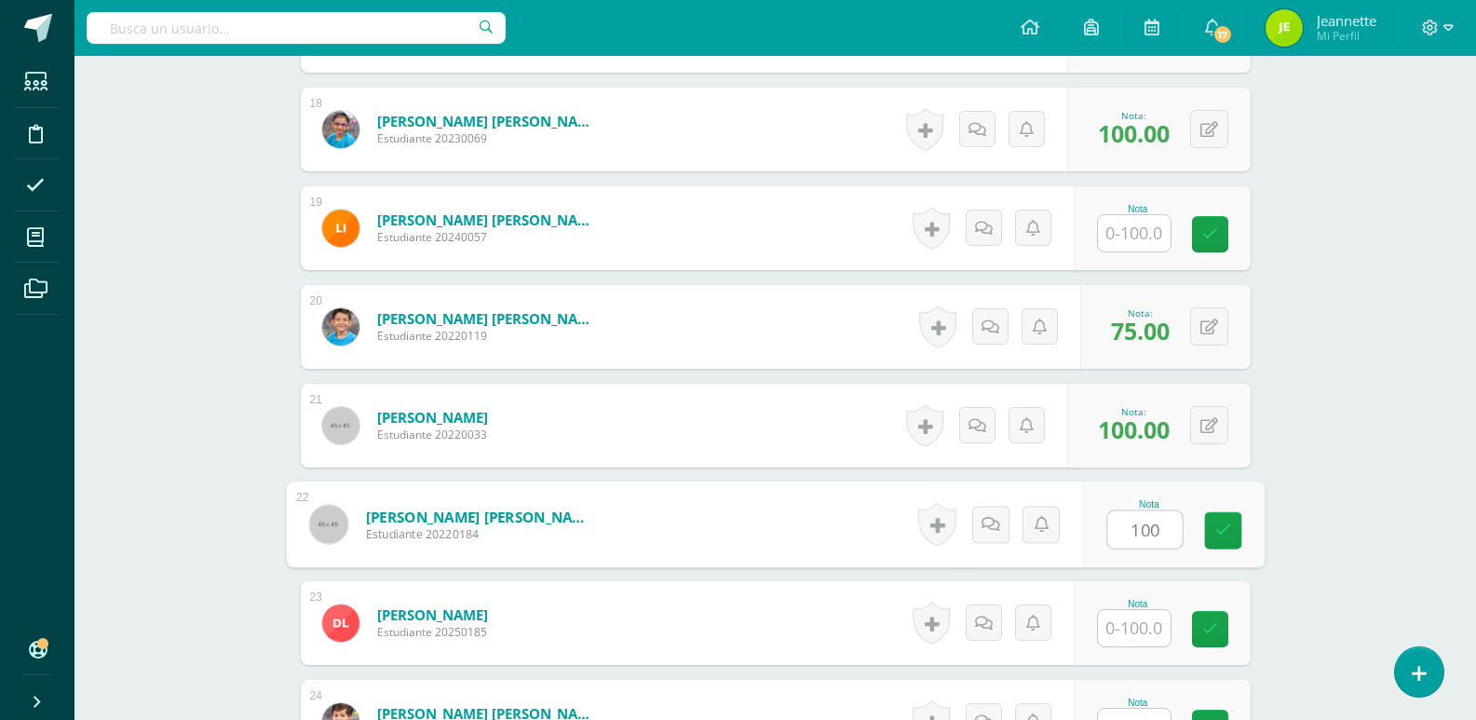
type input "100"
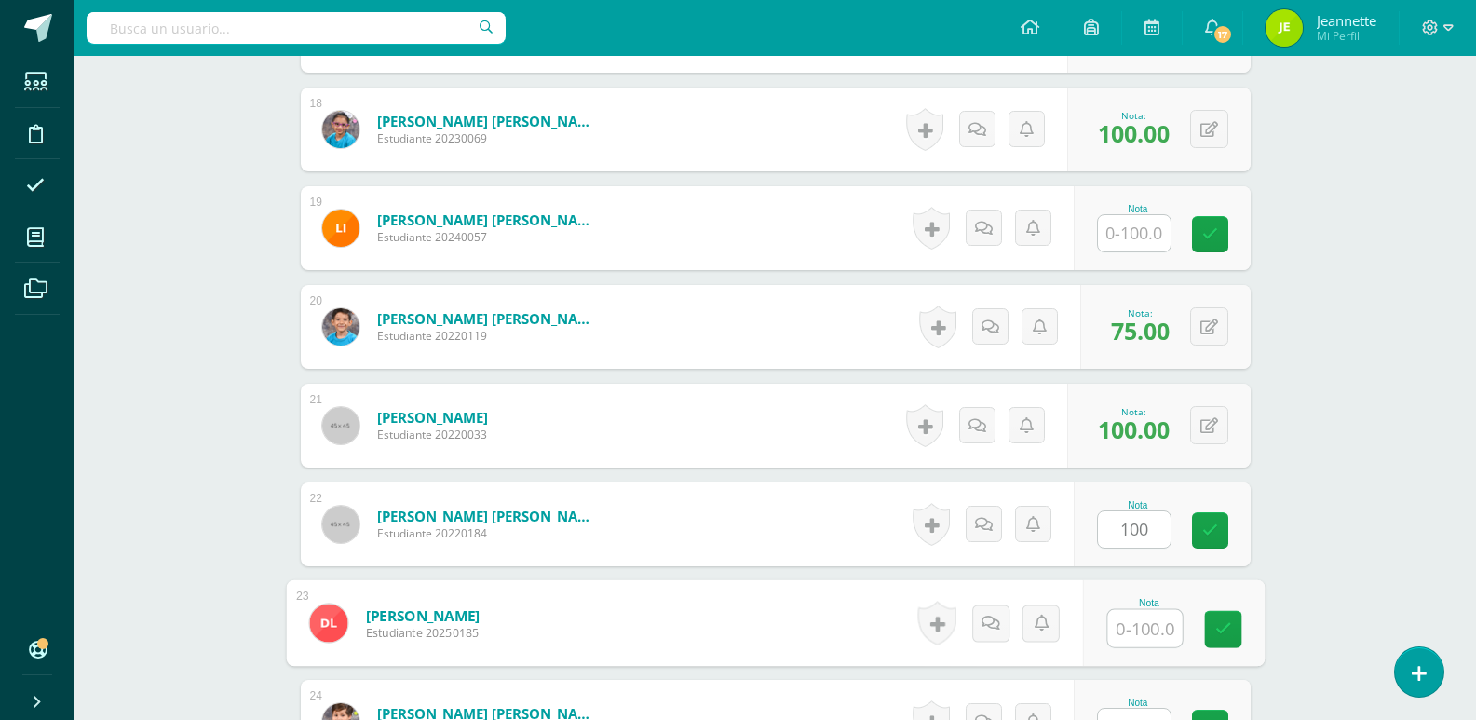
click at [1139, 627] on input "text" at bounding box center [1144, 628] width 74 height 37
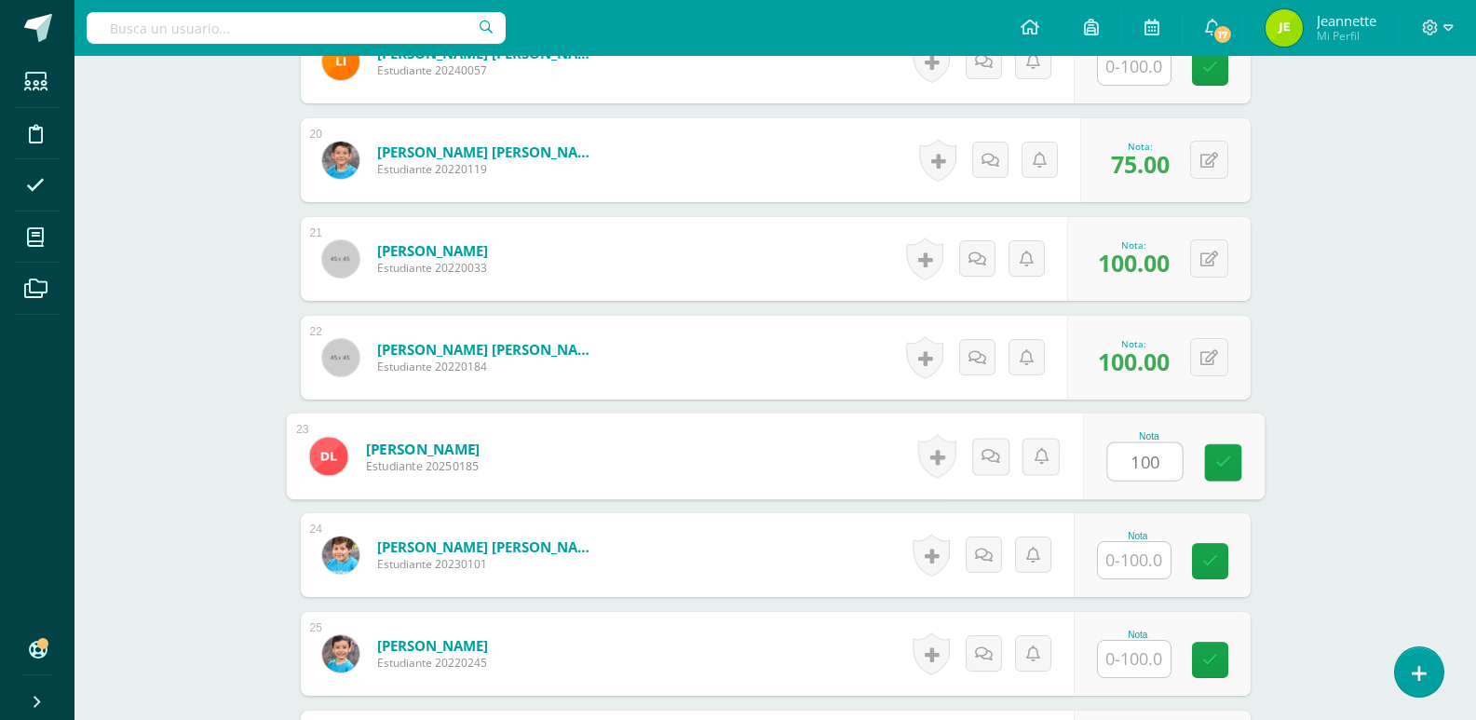
scroll to position [2424, 0]
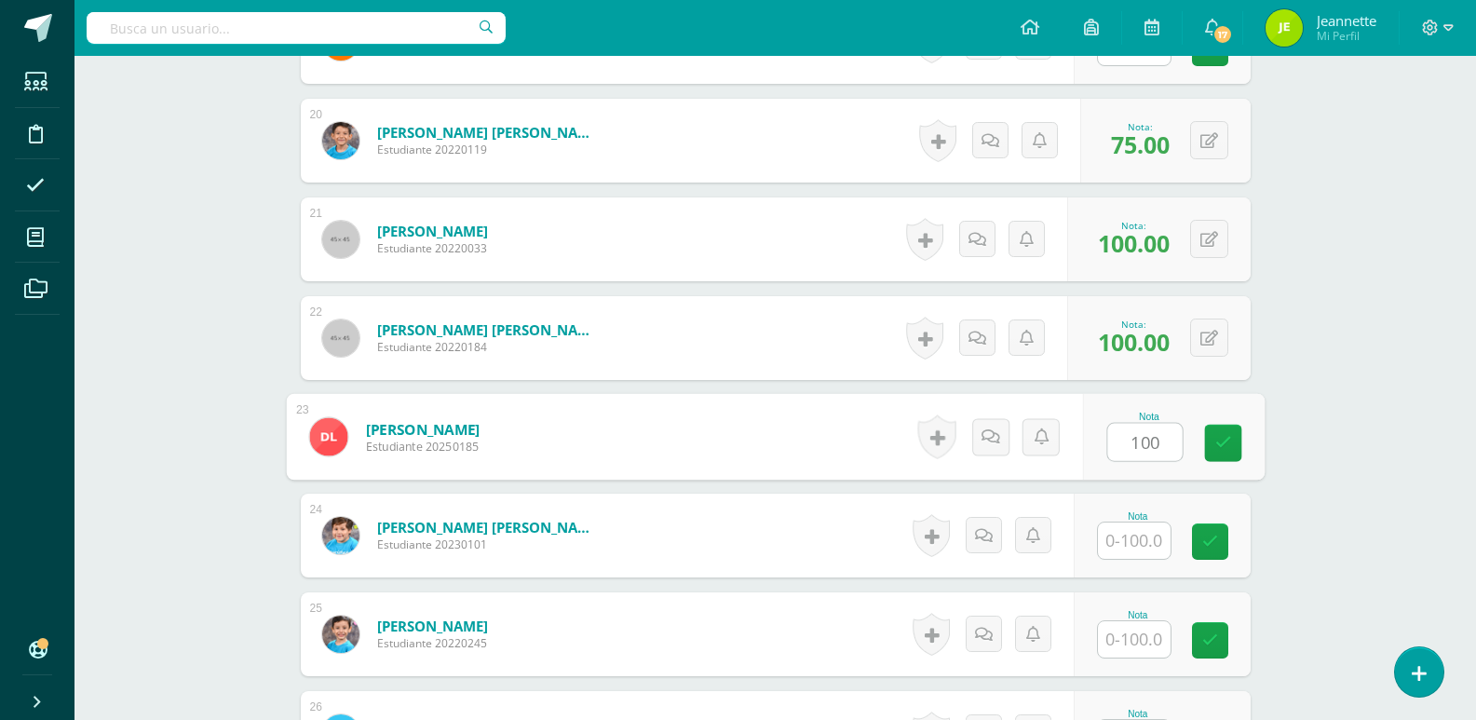
type input "100"
click at [1129, 549] on input "text" at bounding box center [1134, 540] width 73 height 36
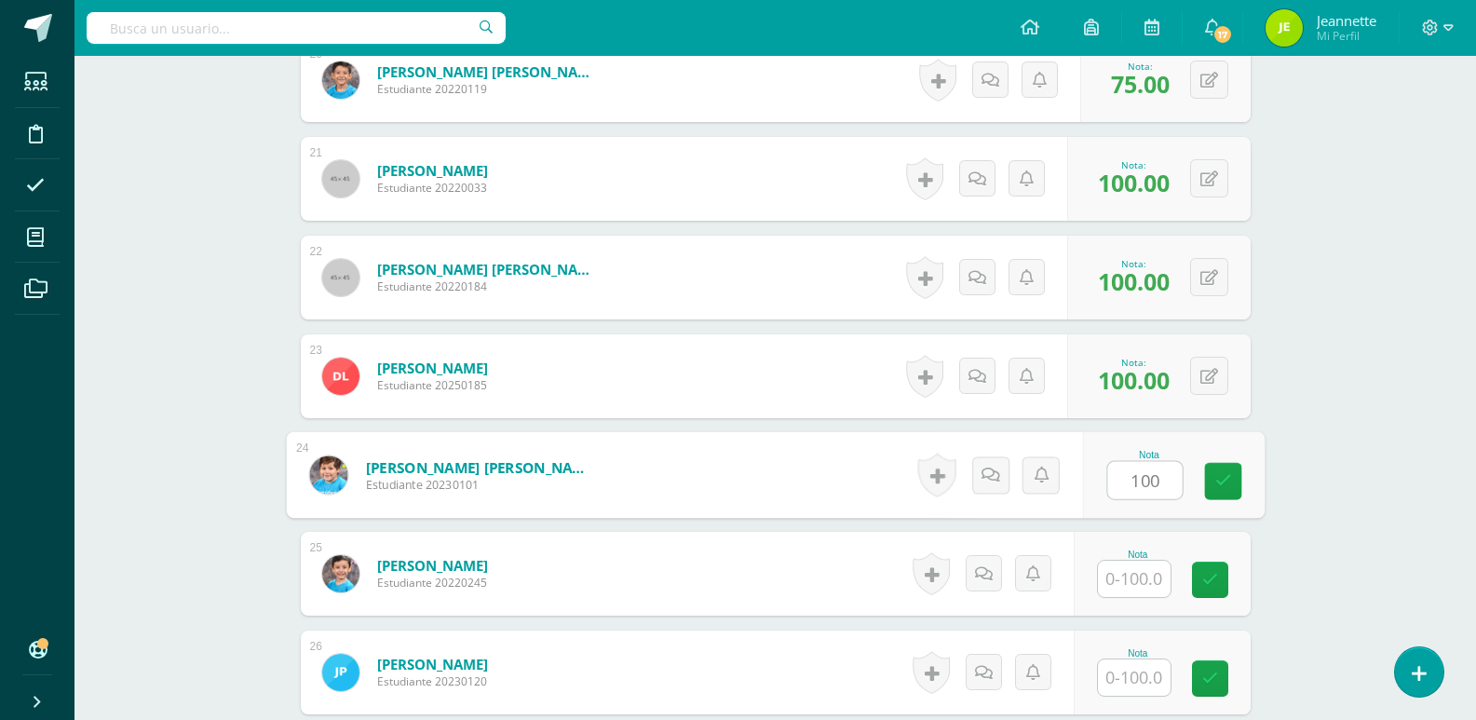
scroll to position [2517, 0]
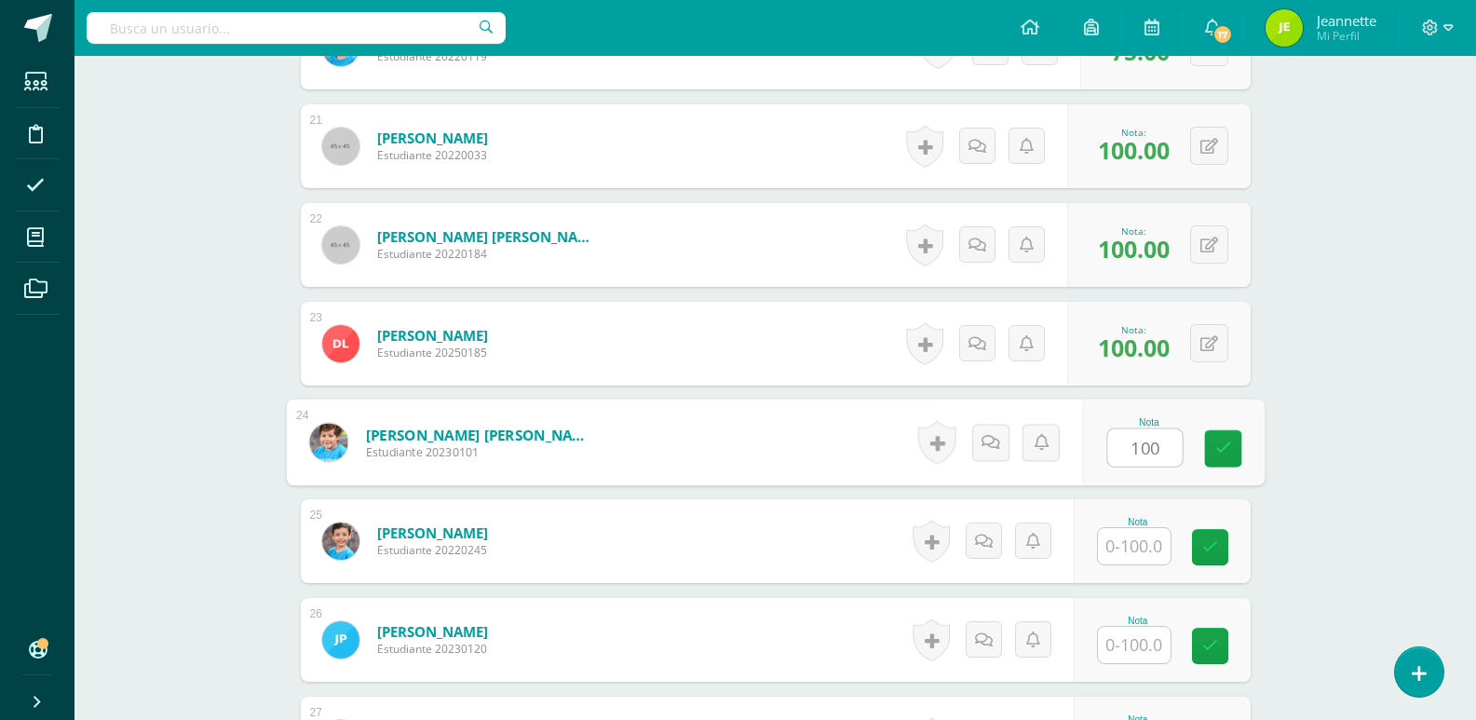
type input "100"
click at [1134, 551] on input "text" at bounding box center [1134, 546] width 73 height 36
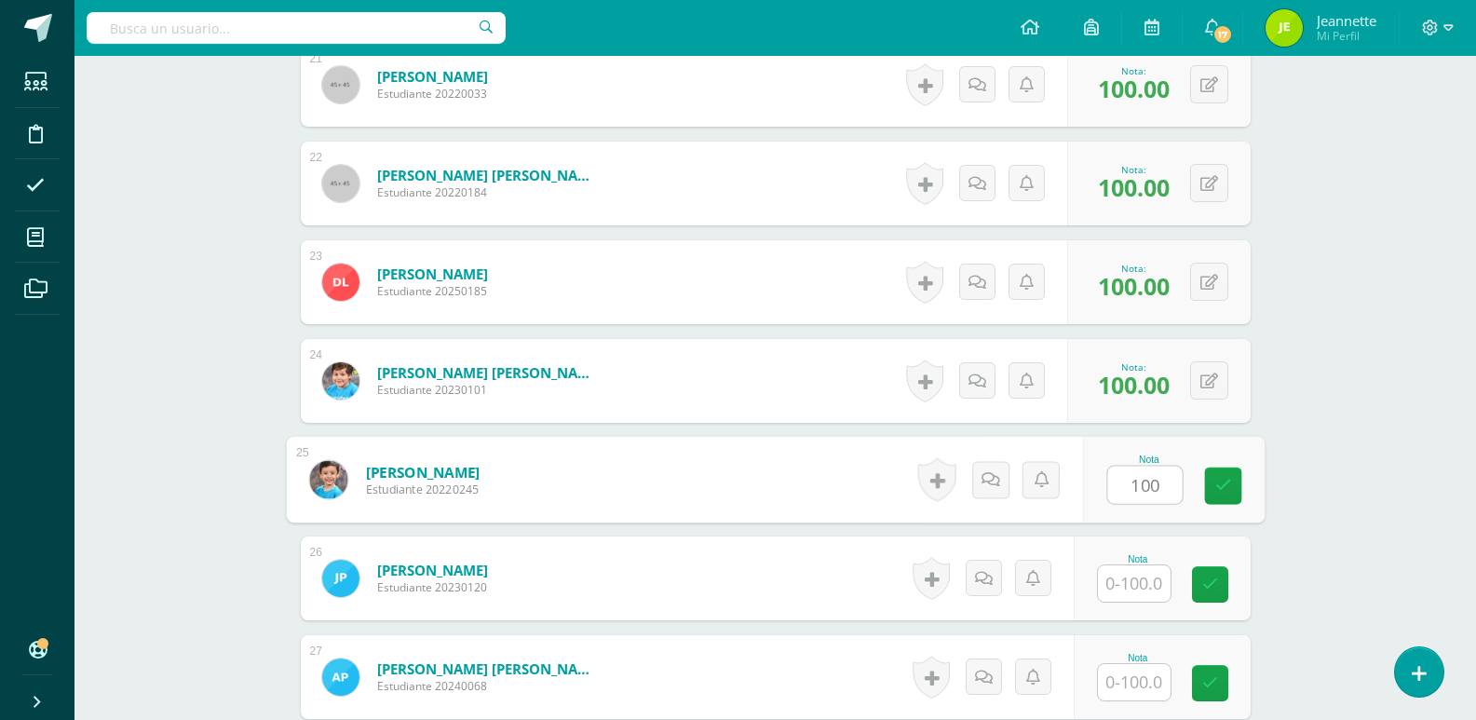
scroll to position [2703, 0]
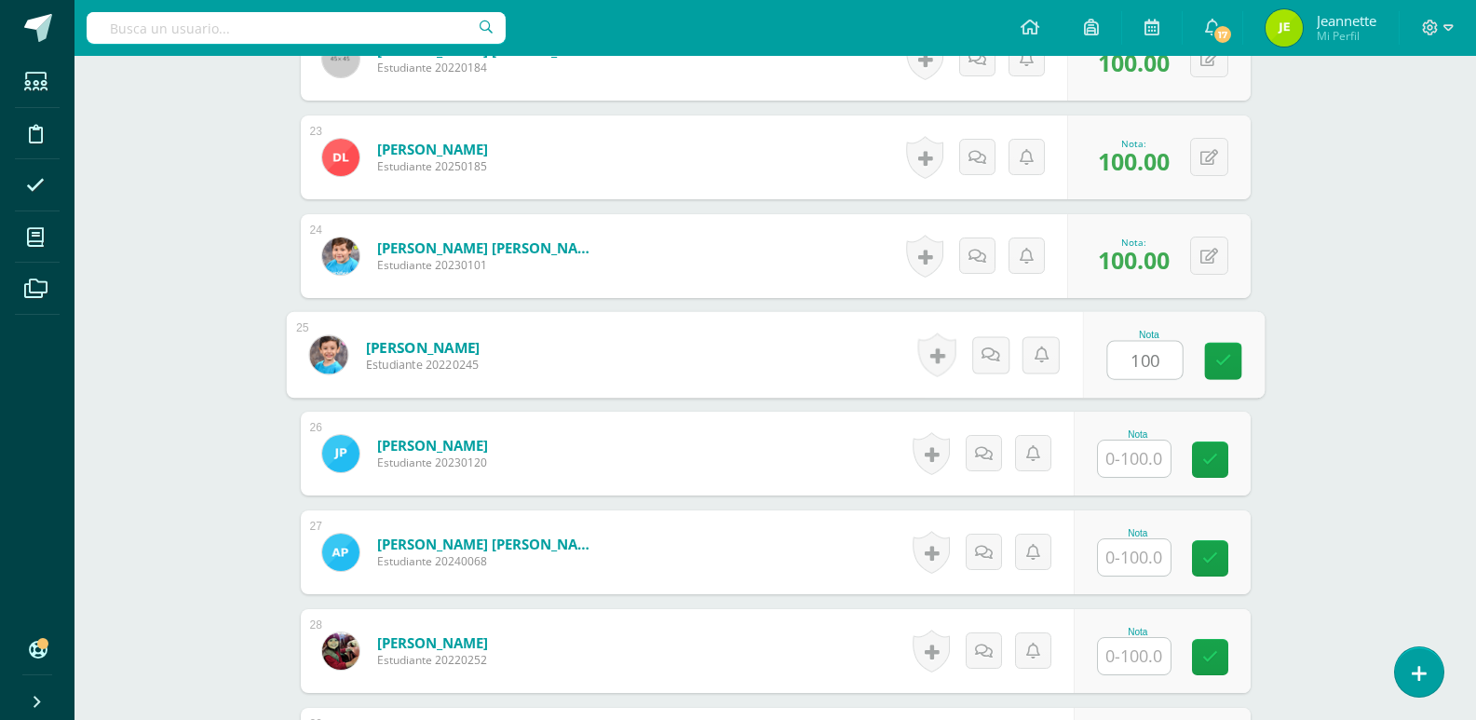
type input "100"
click at [1141, 466] on input "text" at bounding box center [1134, 458] width 73 height 36
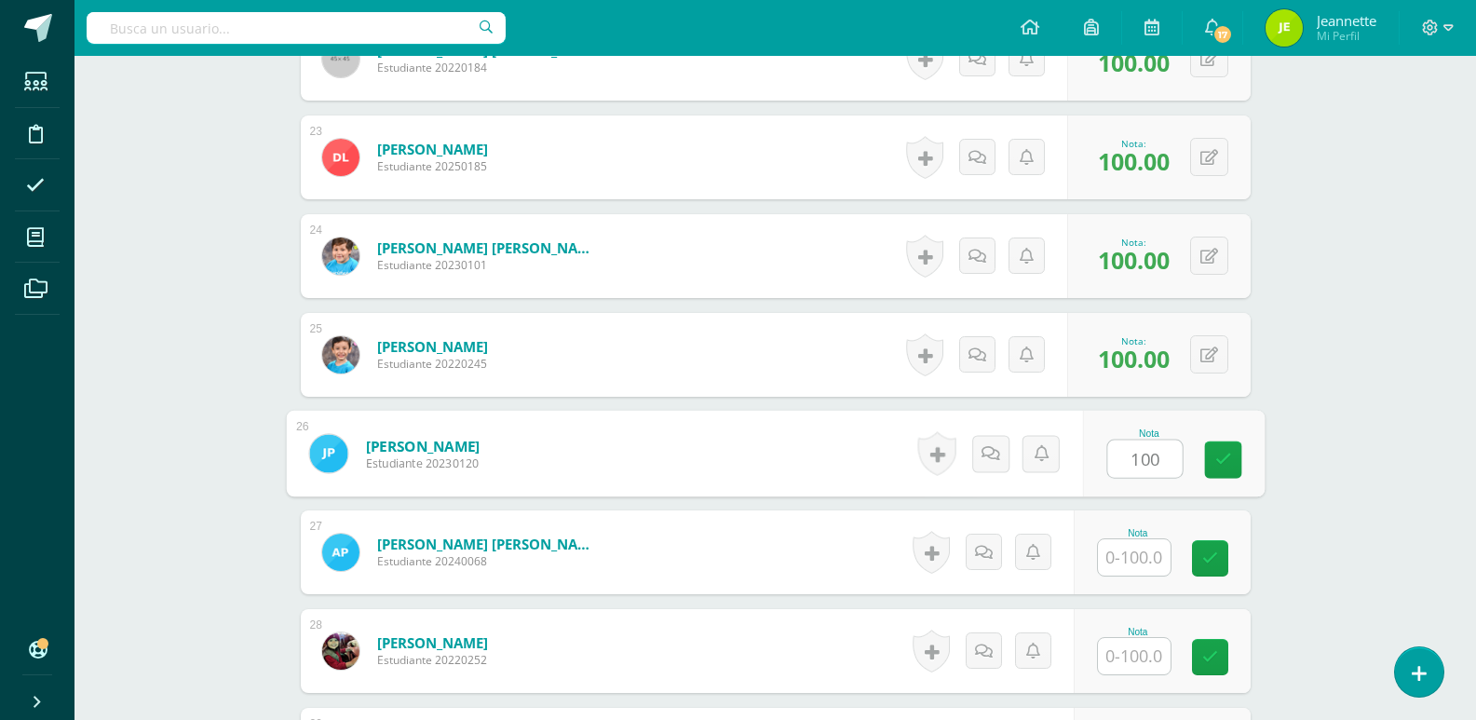
type input "100"
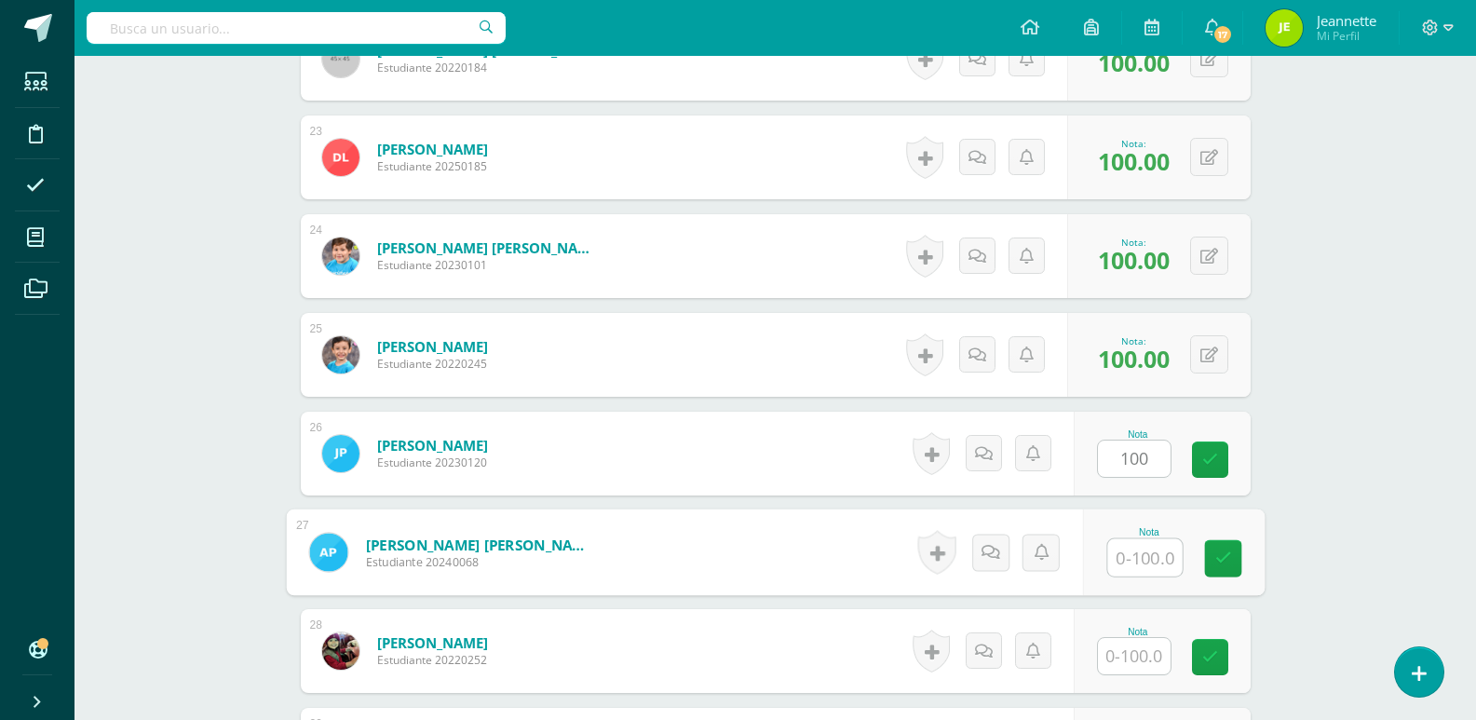
click at [1134, 555] on input "text" at bounding box center [1144, 557] width 74 height 37
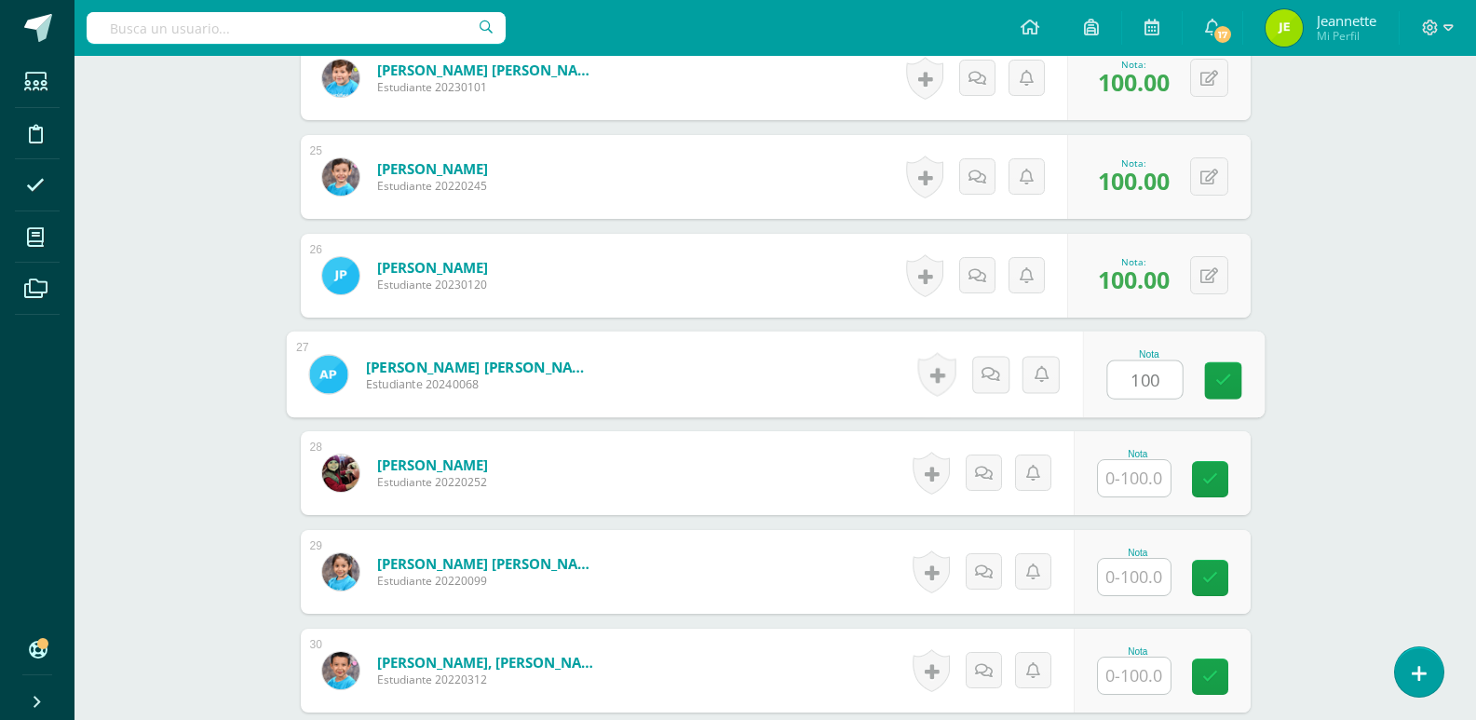
scroll to position [2889, 0]
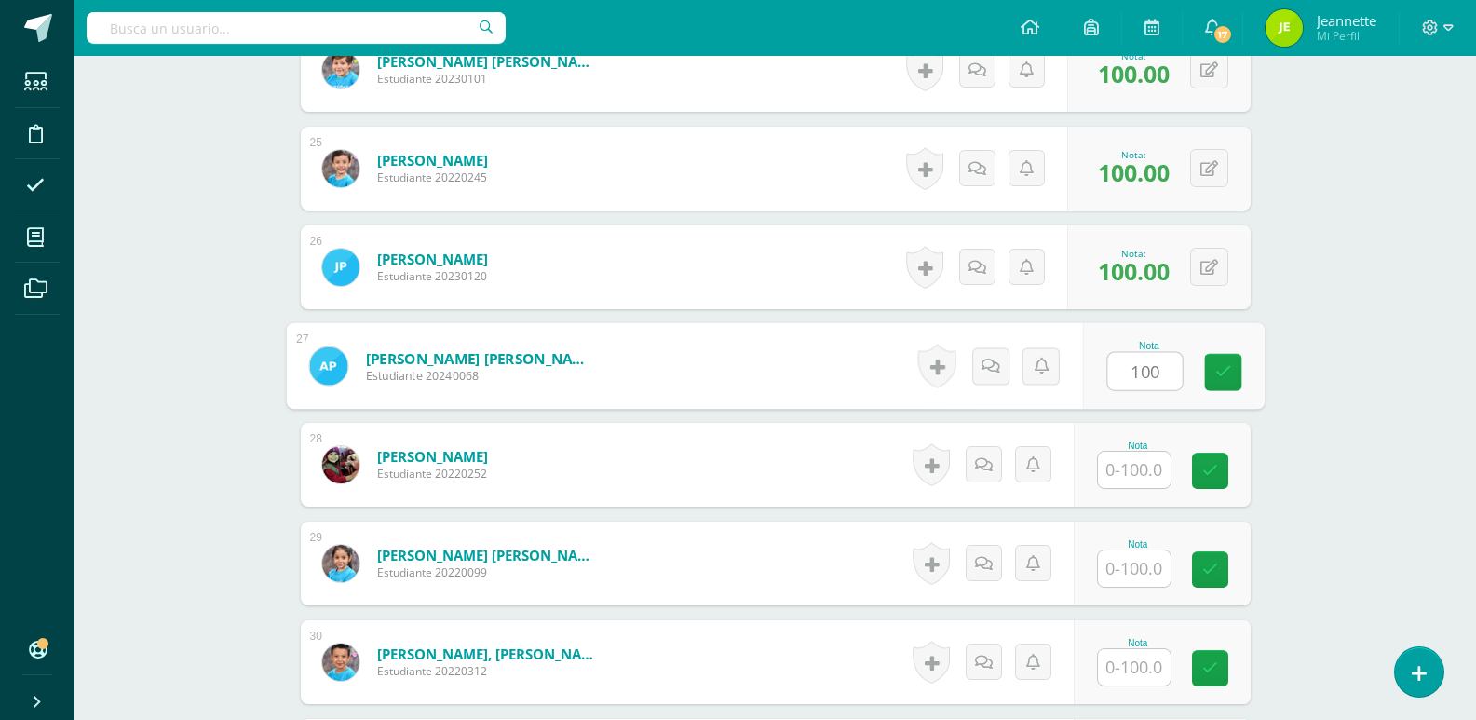
type input "100"
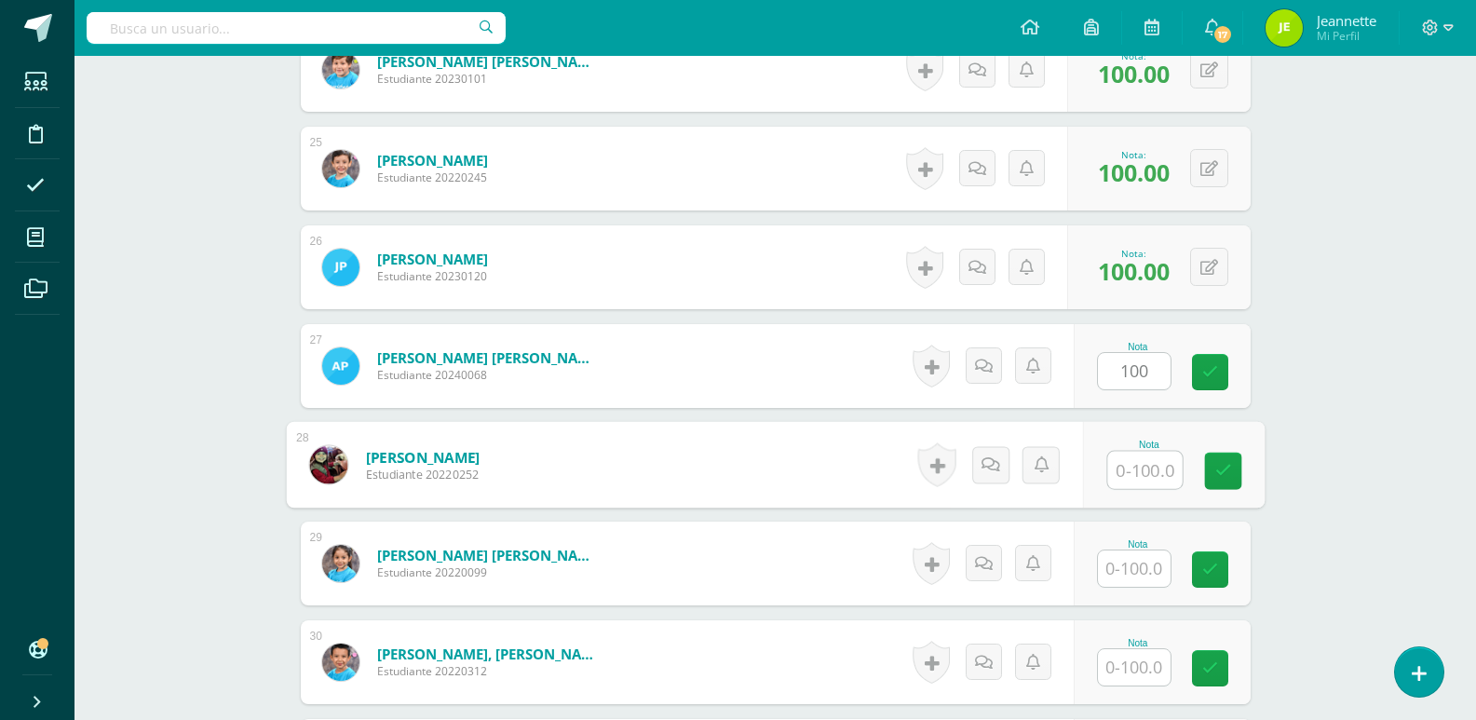
click at [1128, 468] on input "text" at bounding box center [1144, 470] width 74 height 37
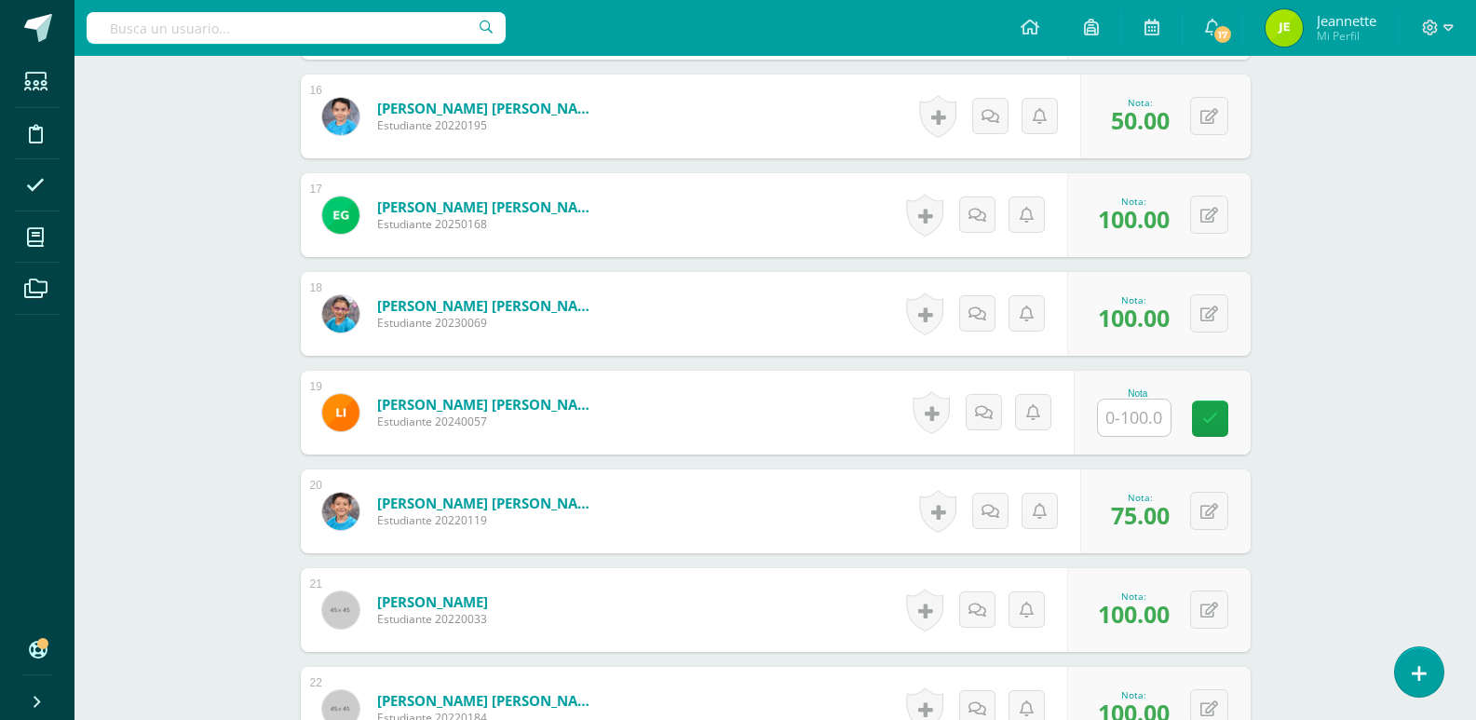
scroll to position [2051, 0]
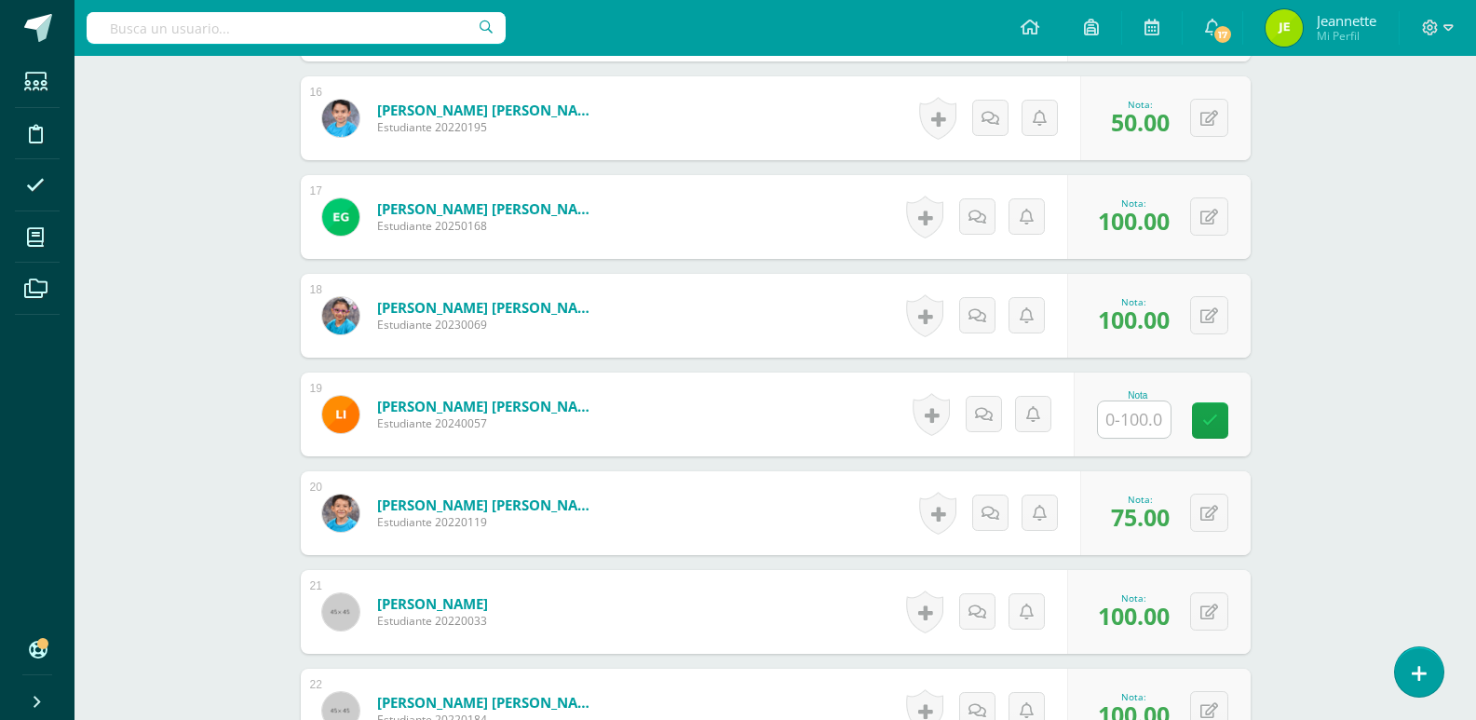
type input "25"
click at [1128, 427] on input "text" at bounding box center [1134, 419] width 73 height 36
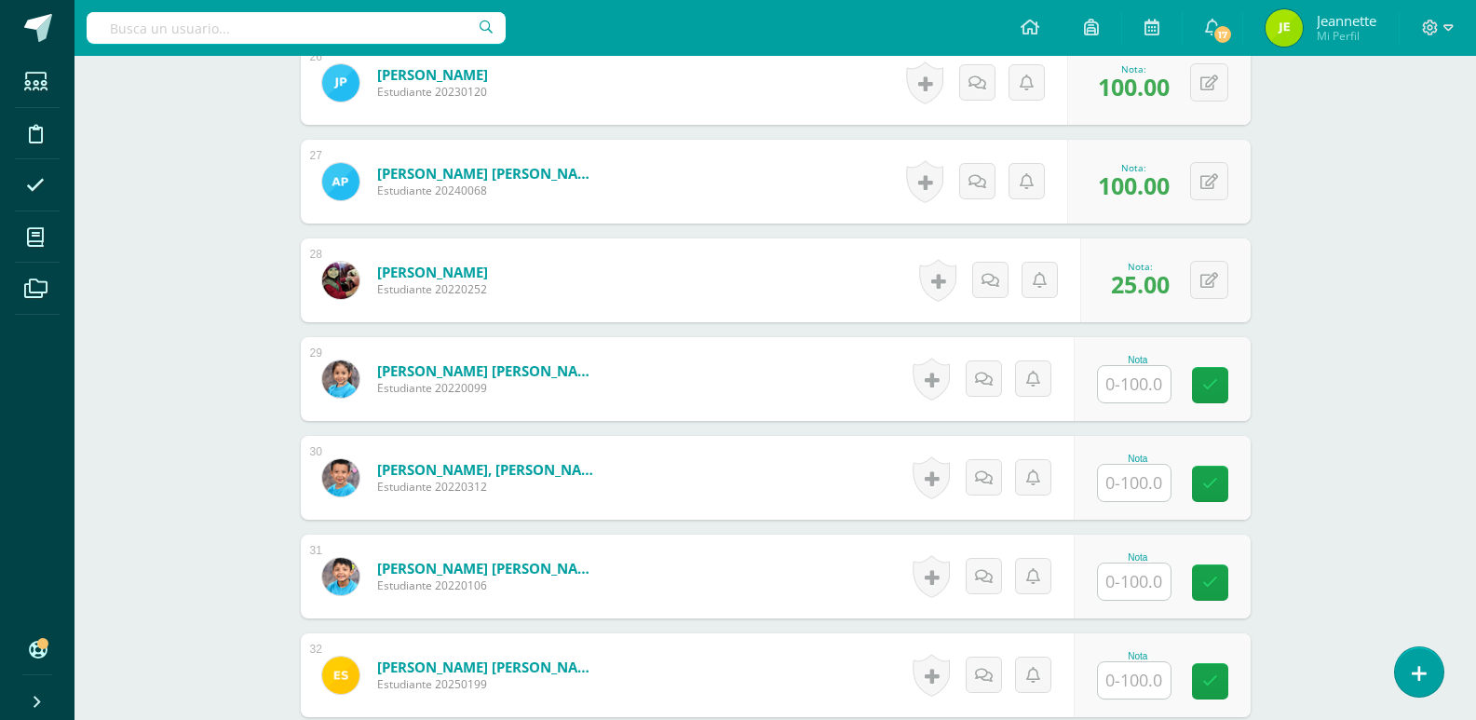
scroll to position [3075, 0]
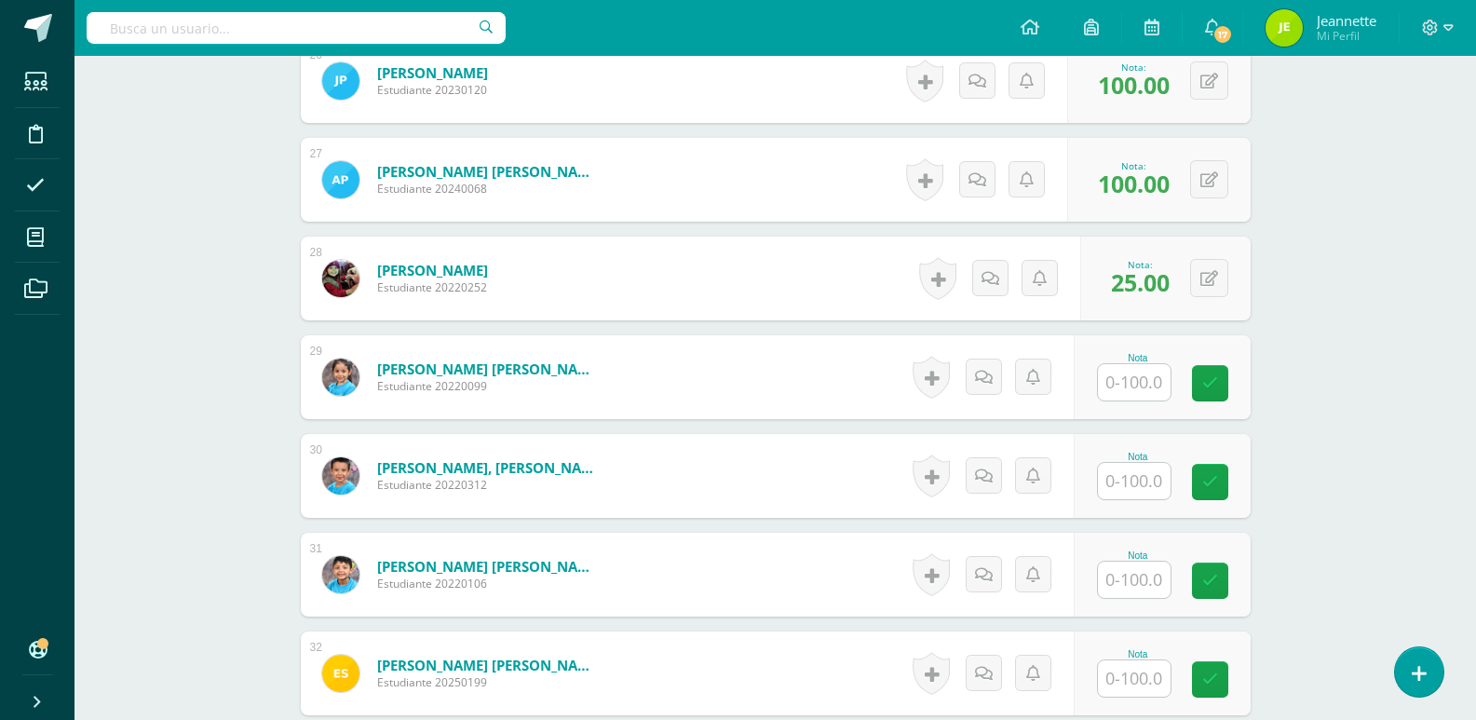
type input "25"
click at [1129, 385] on input "text" at bounding box center [1144, 382] width 74 height 37
type input "100"
click at [1128, 482] on input "text" at bounding box center [1134, 481] width 73 height 36
type input "100"
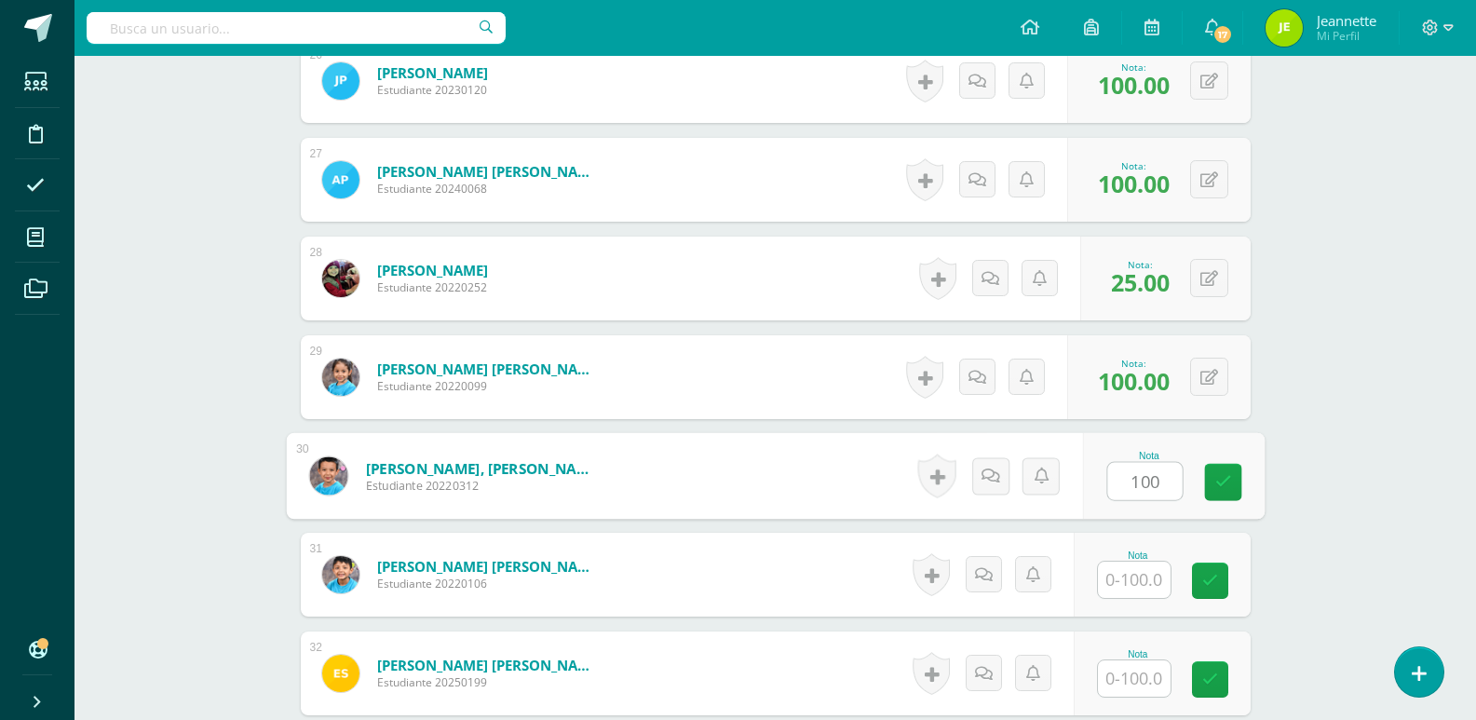
click at [1138, 571] on input "text" at bounding box center [1134, 579] width 73 height 36
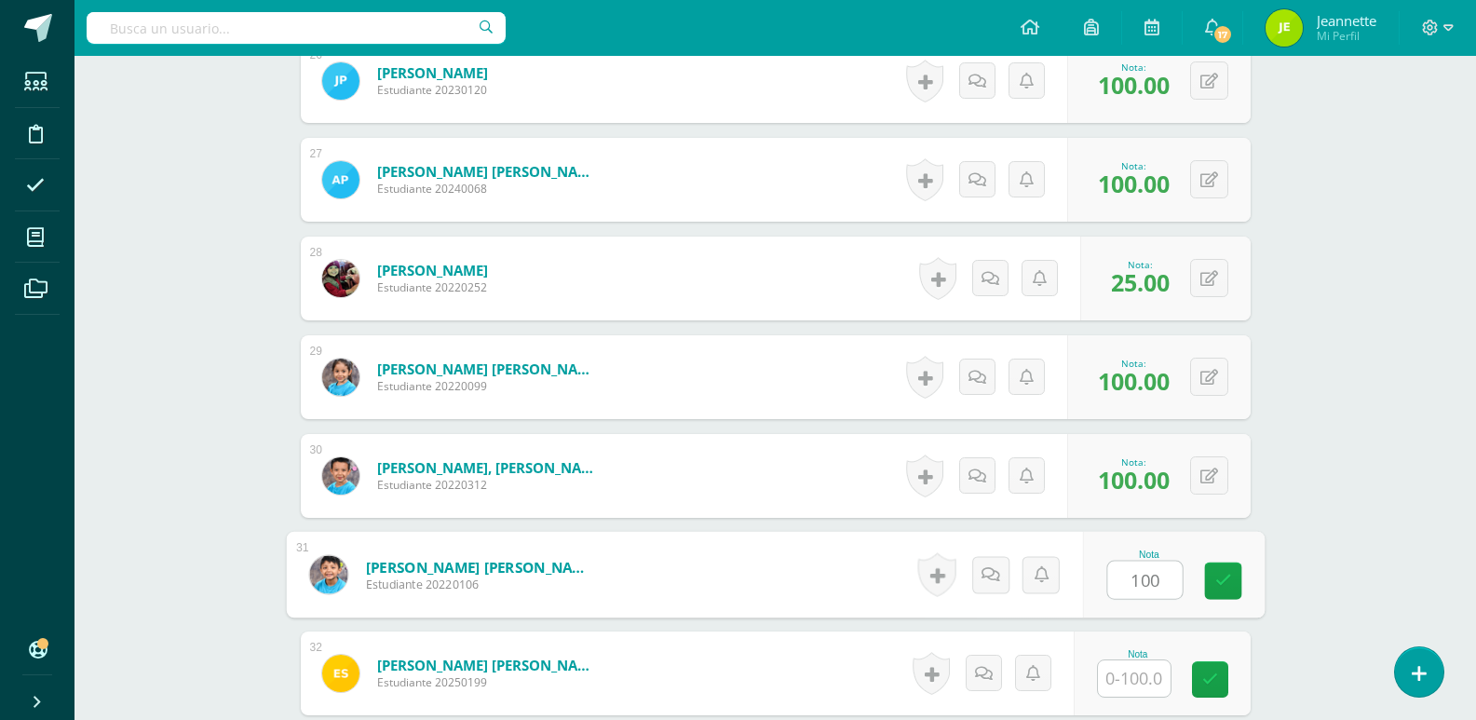
type input "100"
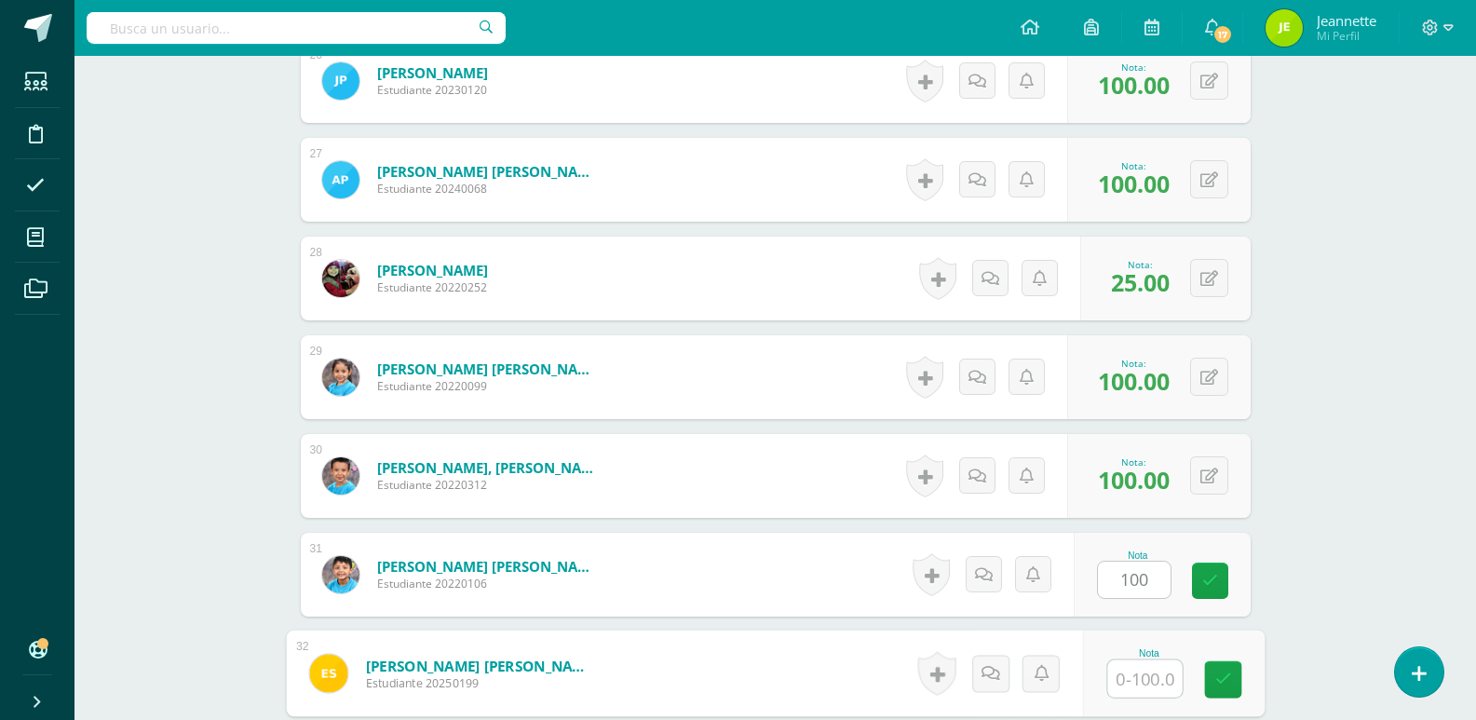
click at [1128, 683] on input "text" at bounding box center [1144, 678] width 74 height 37
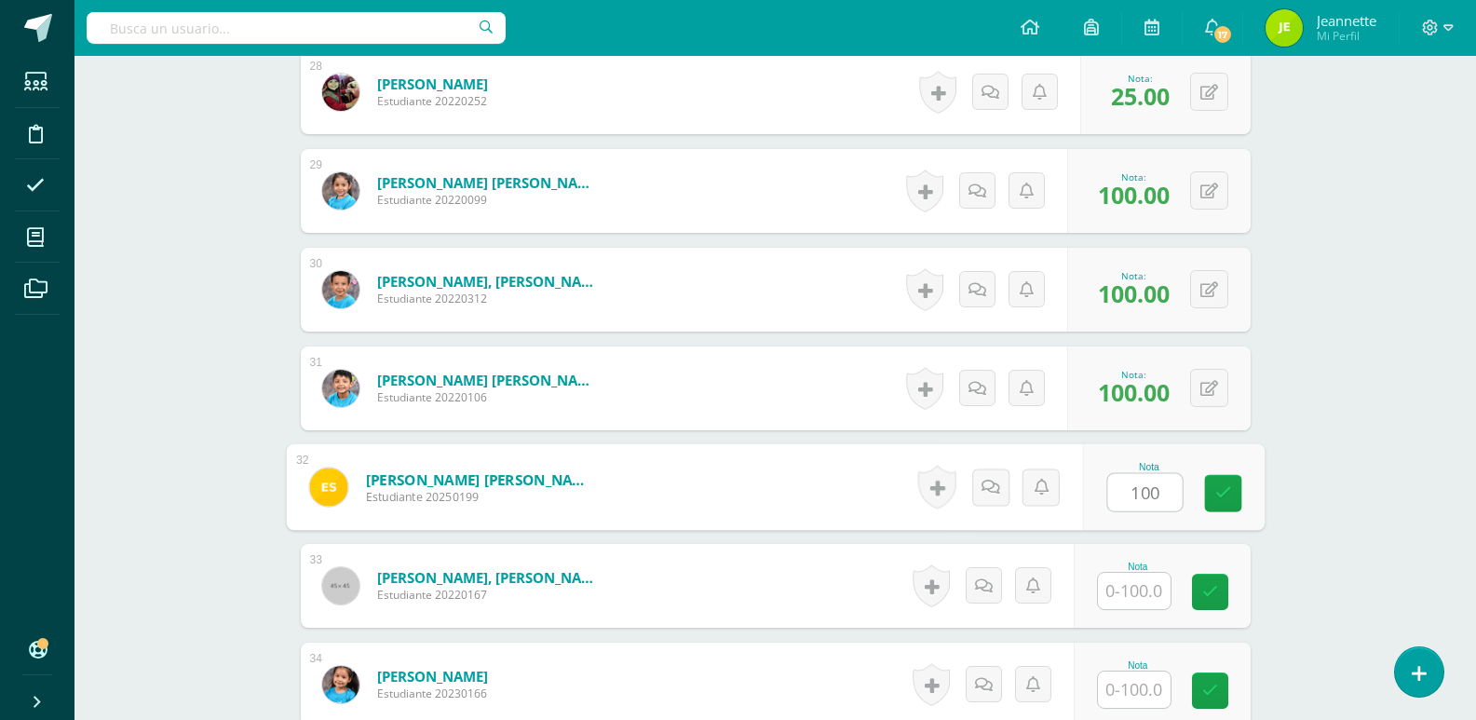
type input "100"
click at [1128, 591] on input "text" at bounding box center [1134, 591] width 73 height 36
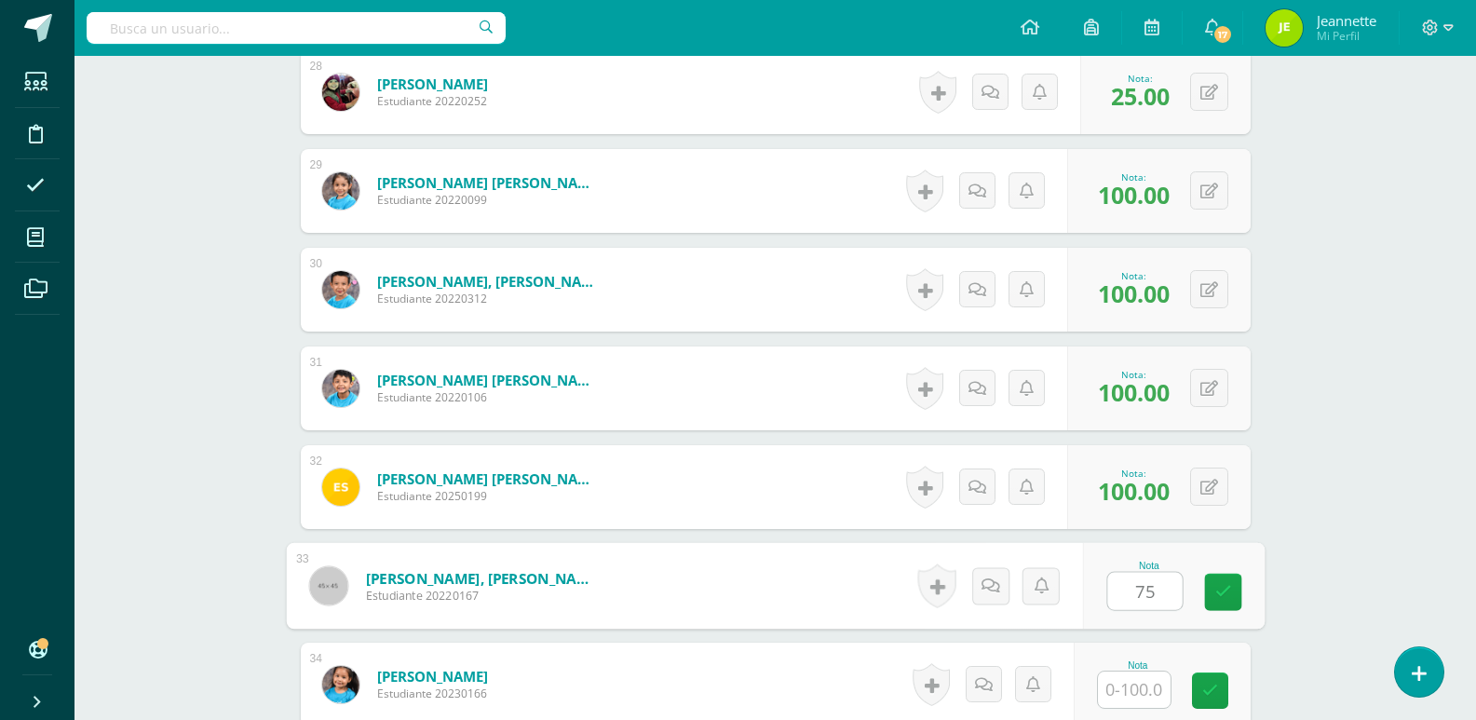
type input "75"
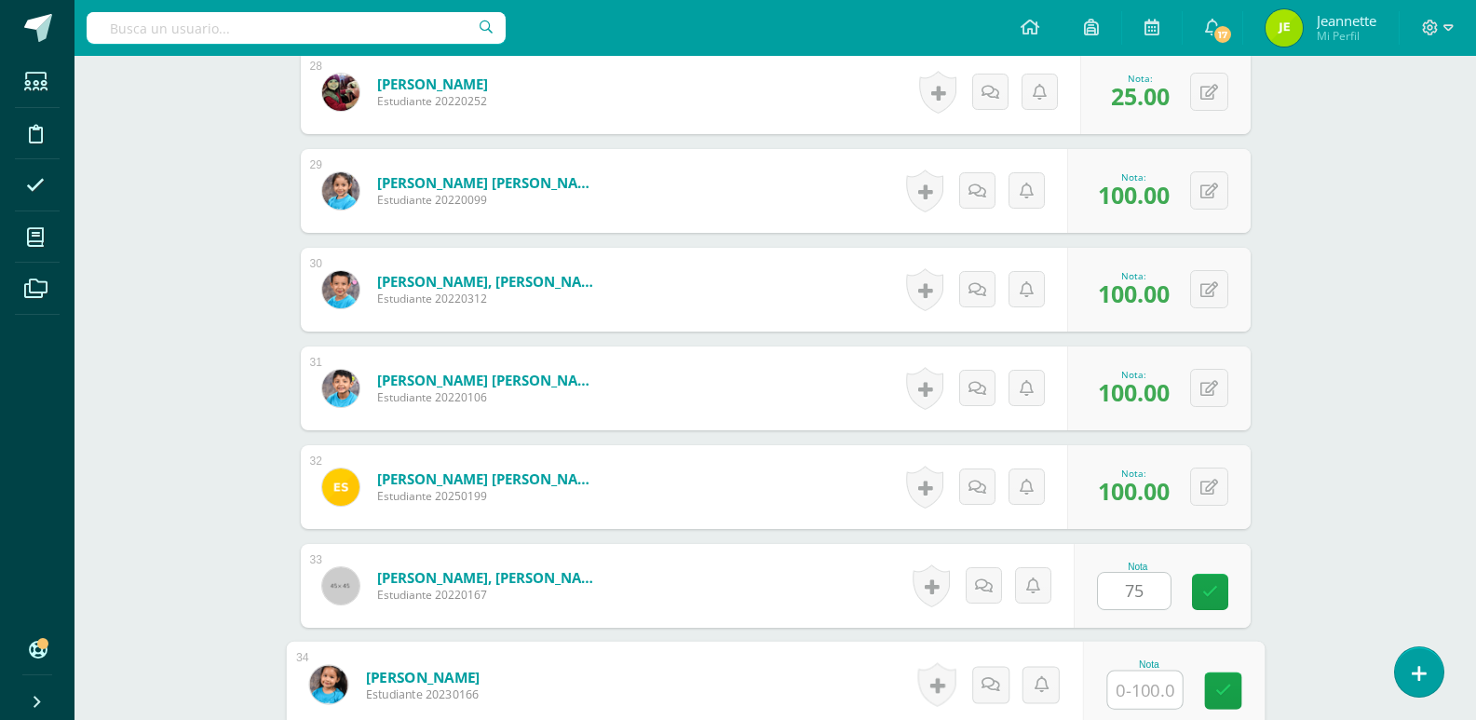
click at [1132, 690] on input "text" at bounding box center [1144, 689] width 74 height 37
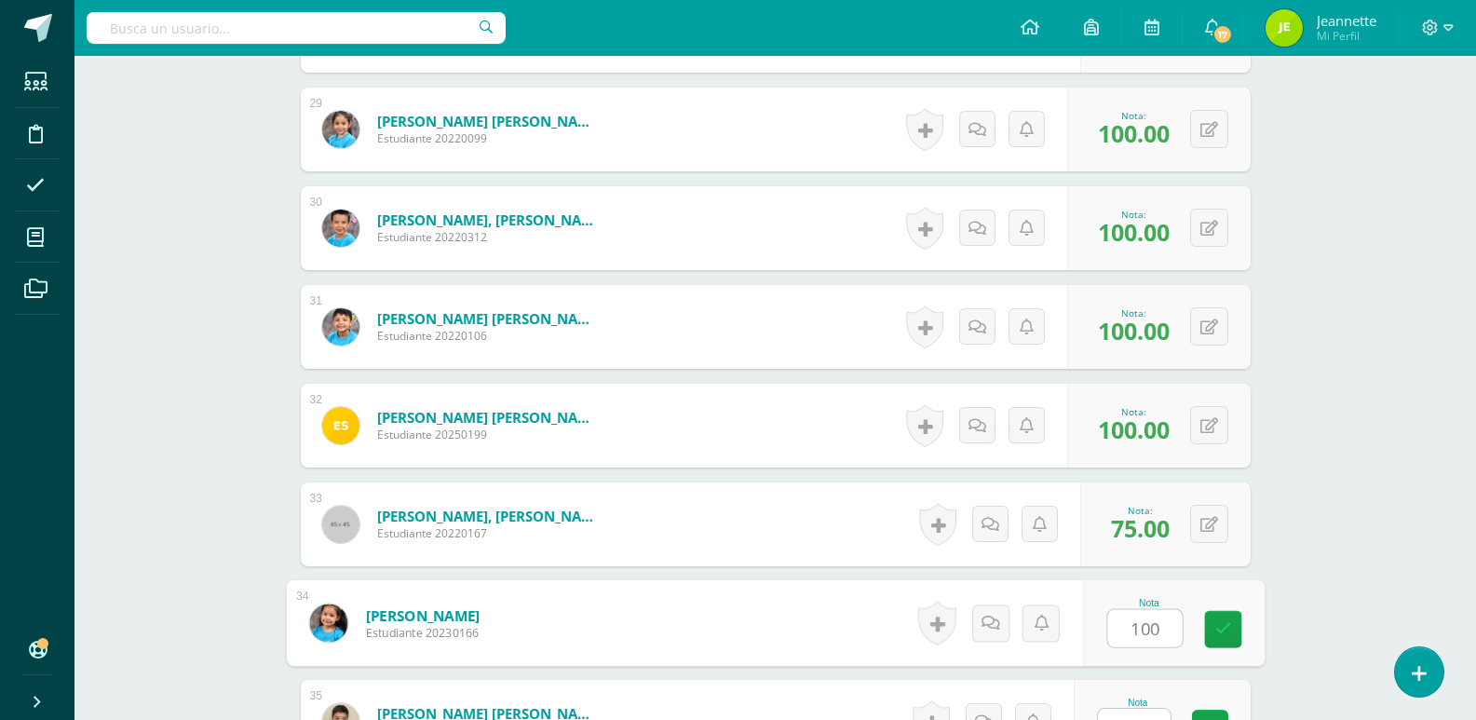
scroll to position [3448, 0]
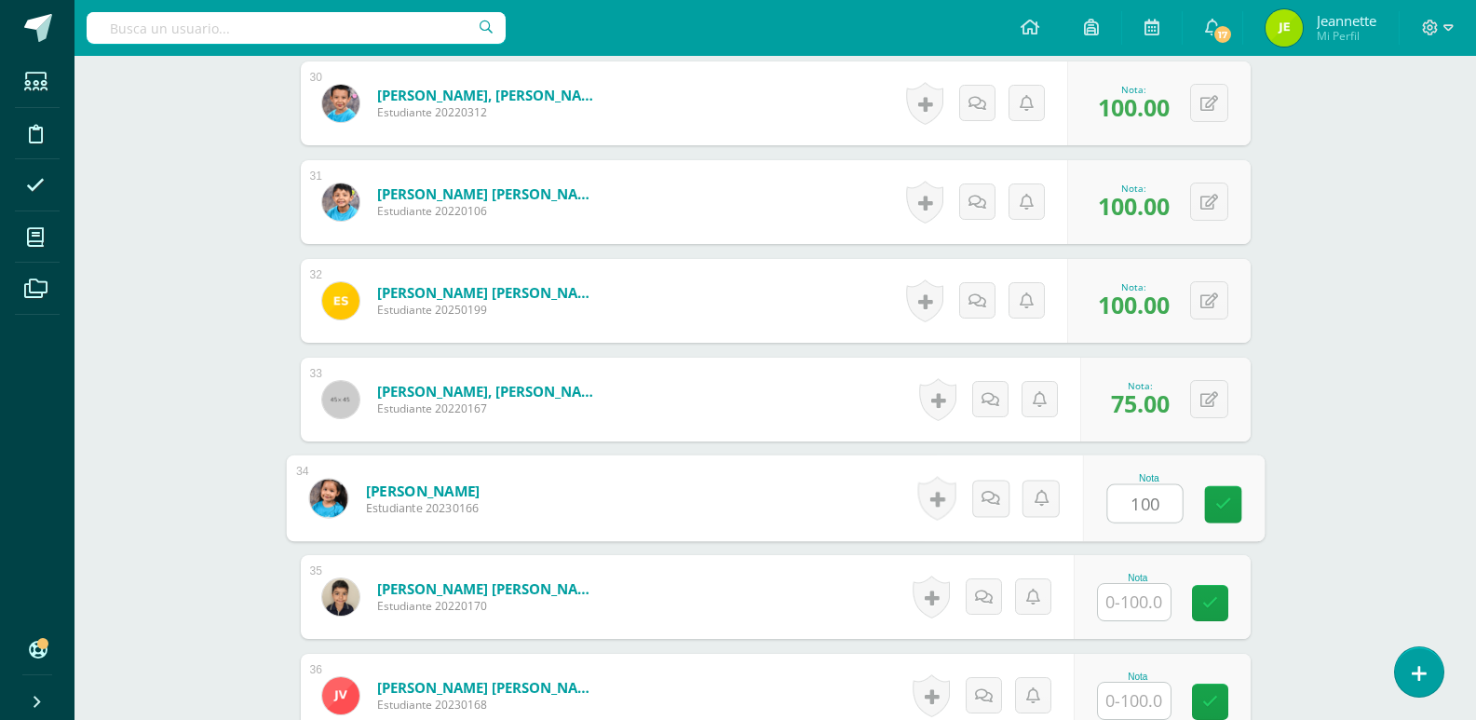
type input "100"
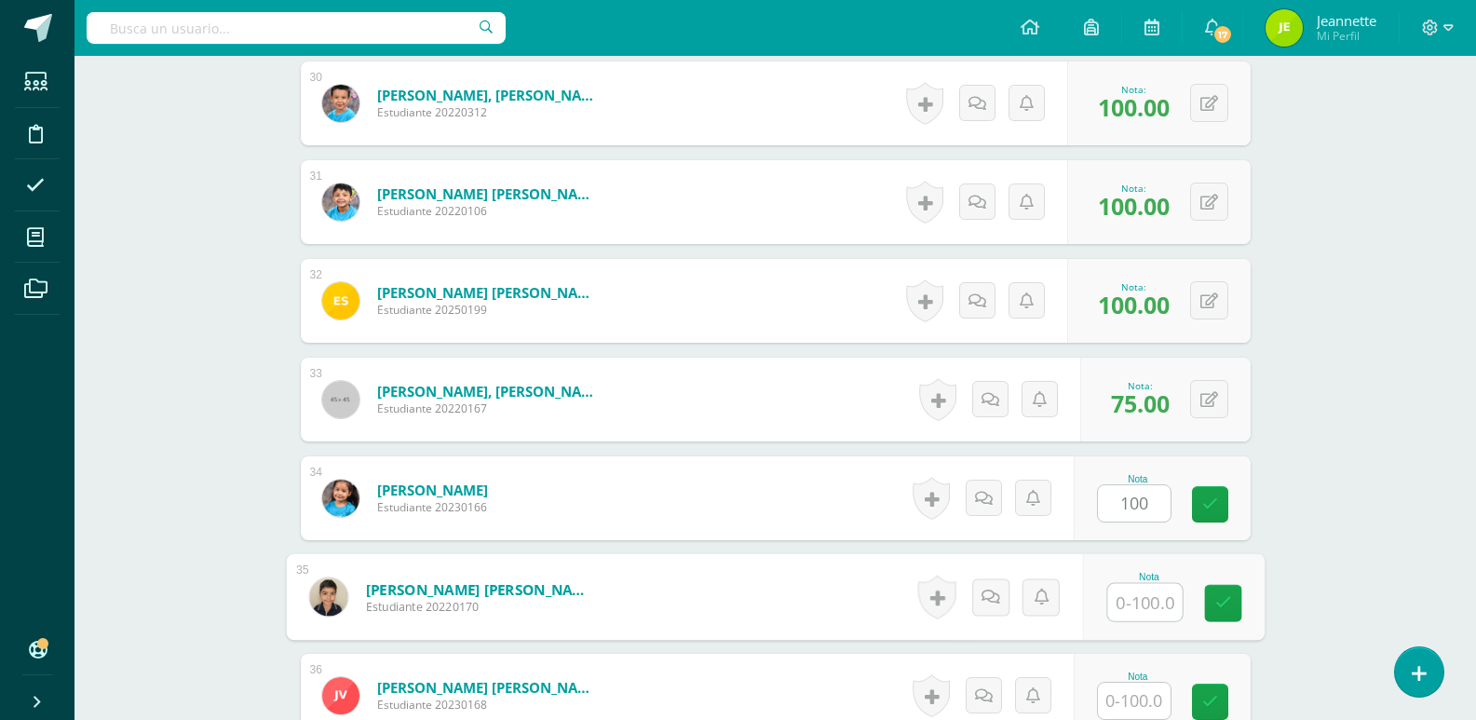
click at [1141, 597] on input "text" at bounding box center [1144, 602] width 74 height 37
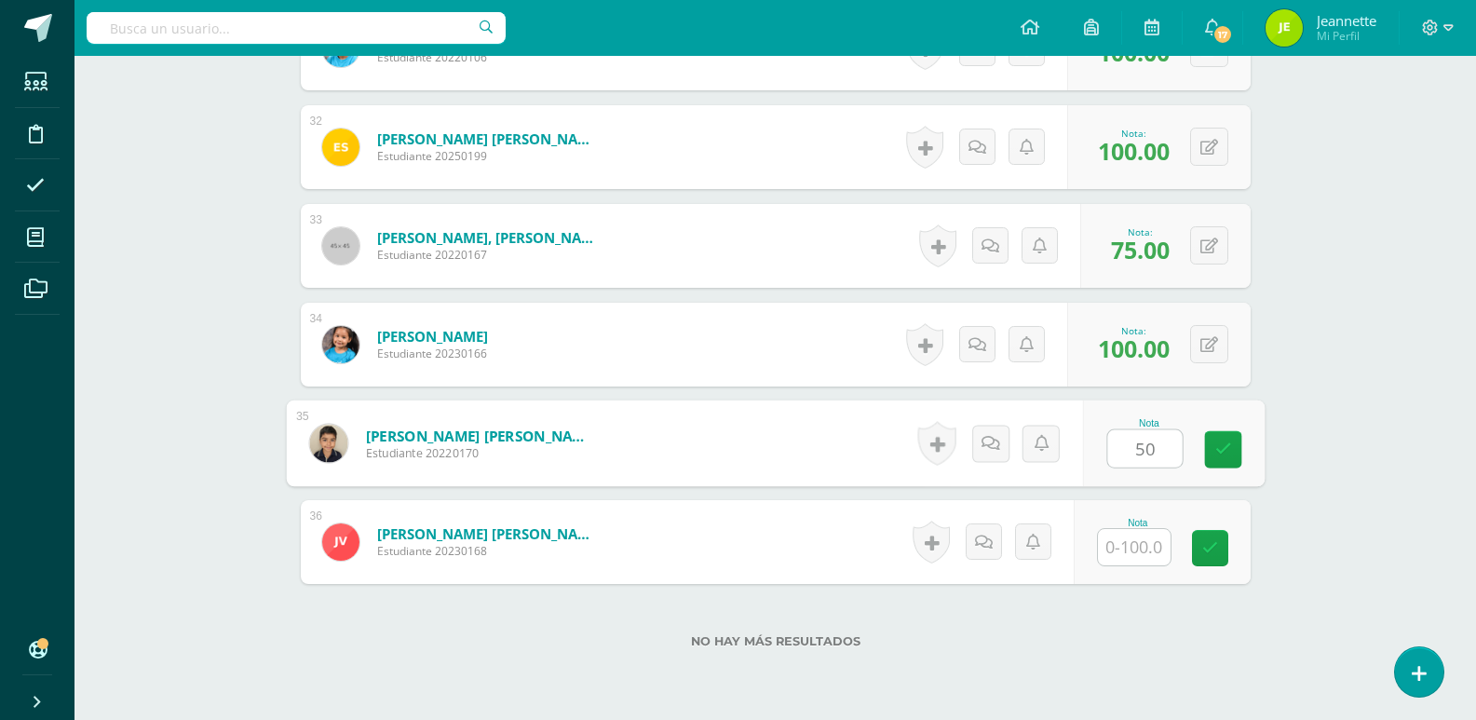
scroll to position [3634, 0]
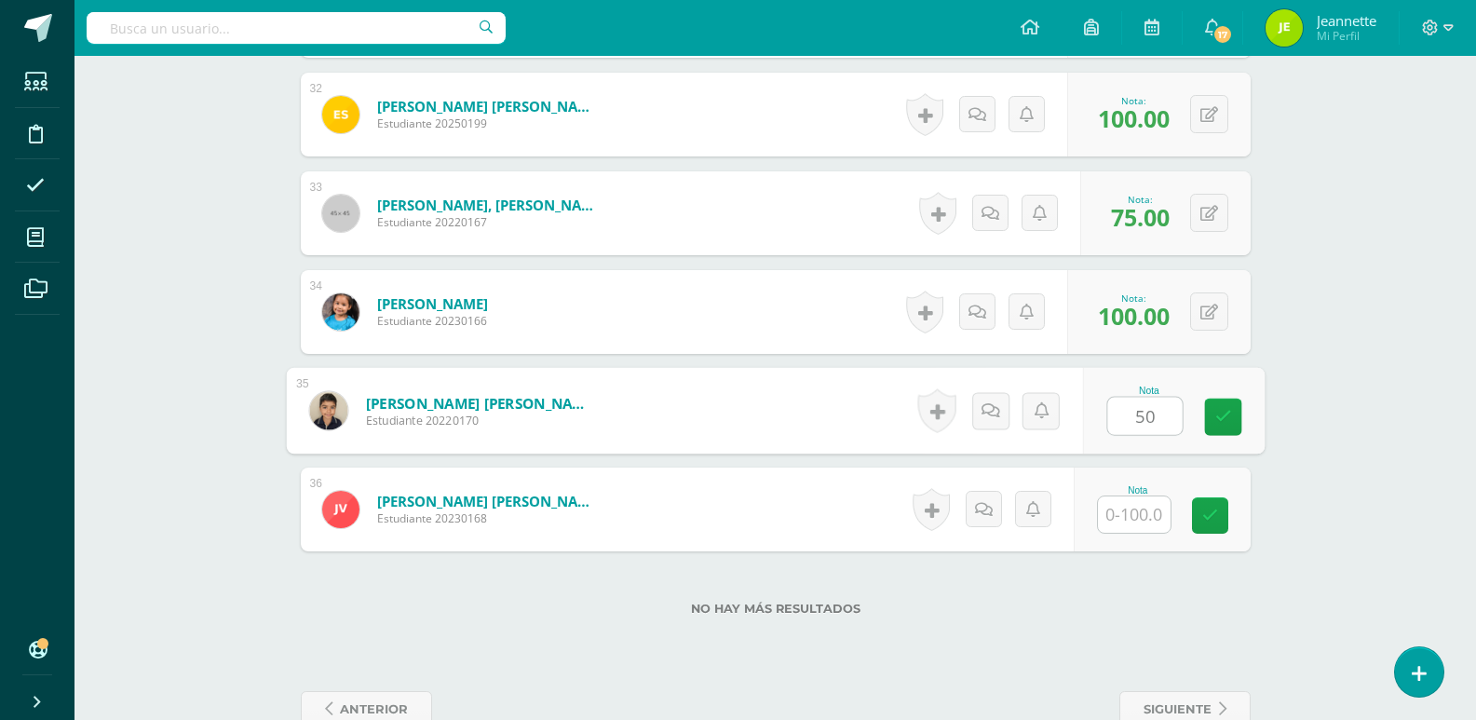
type input "50"
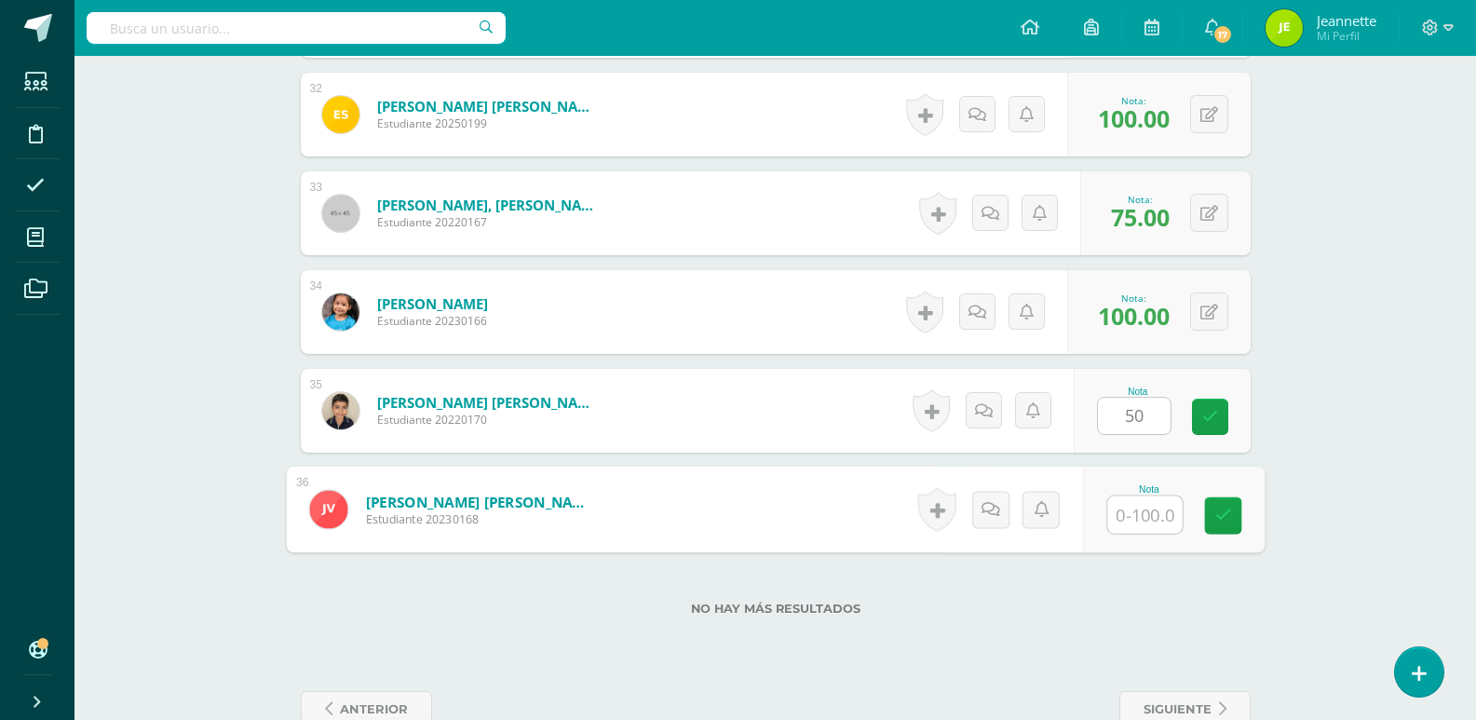
click at [1145, 511] on input "text" at bounding box center [1144, 514] width 74 height 37
type input "100"
click at [1228, 513] on icon at bounding box center [1222, 515] width 17 height 16
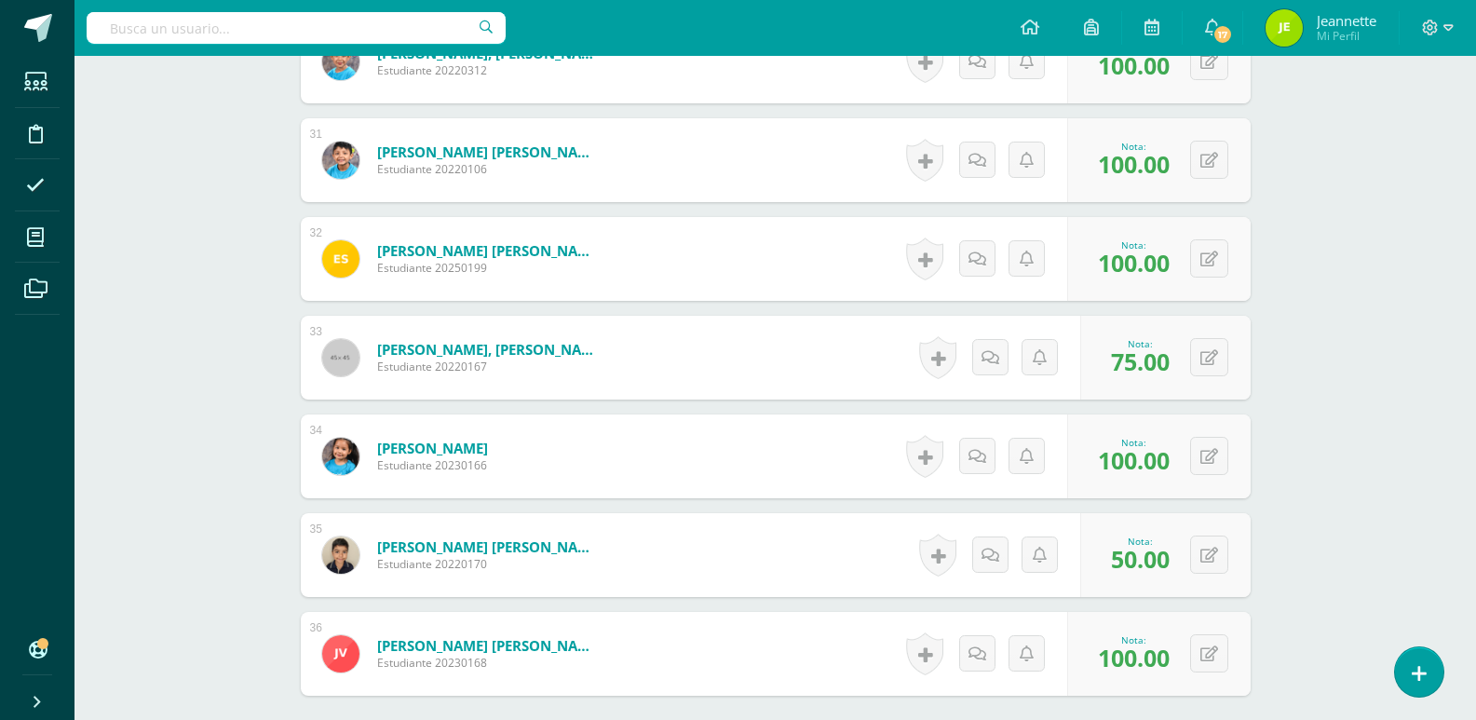
scroll to position [3679, 0]
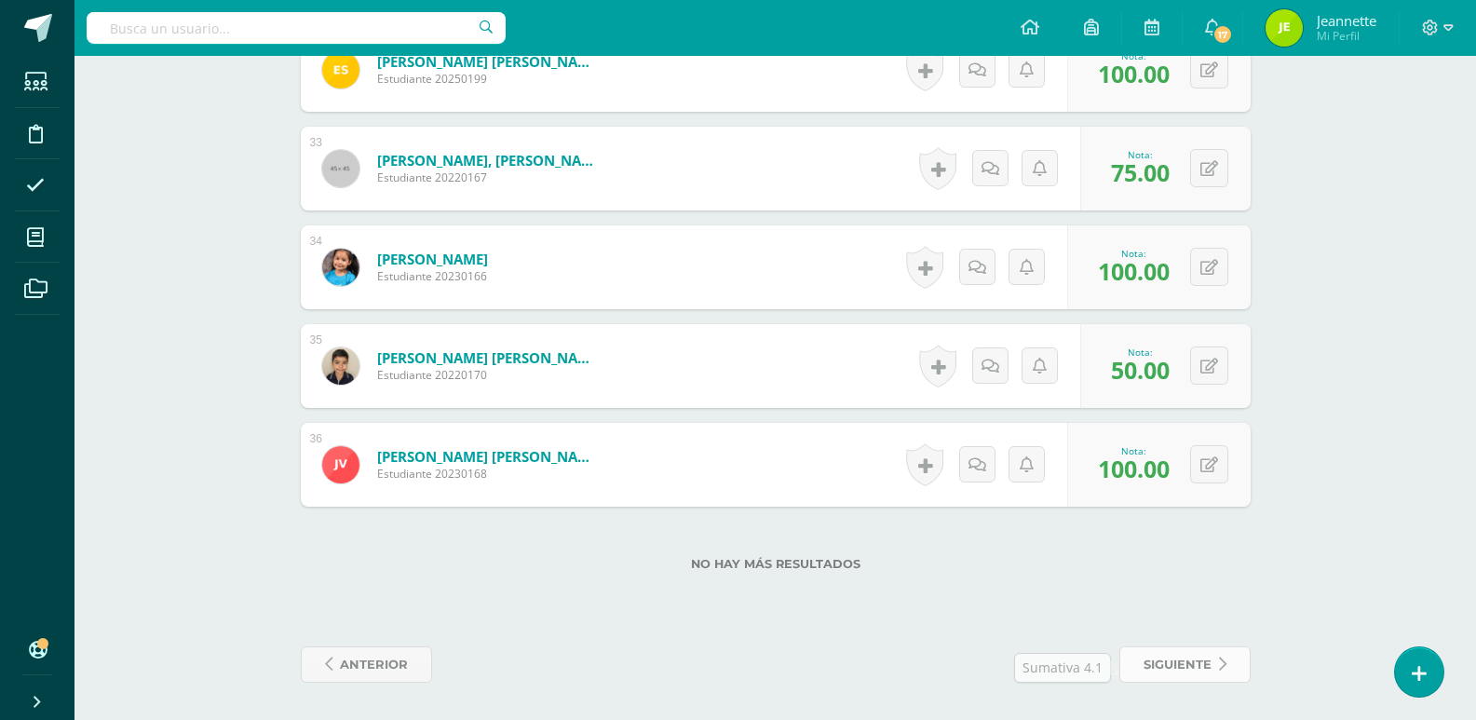
click at [1170, 655] on span "siguiente" at bounding box center [1177, 664] width 68 height 34
click at [341, 661] on span "anterior" at bounding box center [374, 664] width 68 height 34
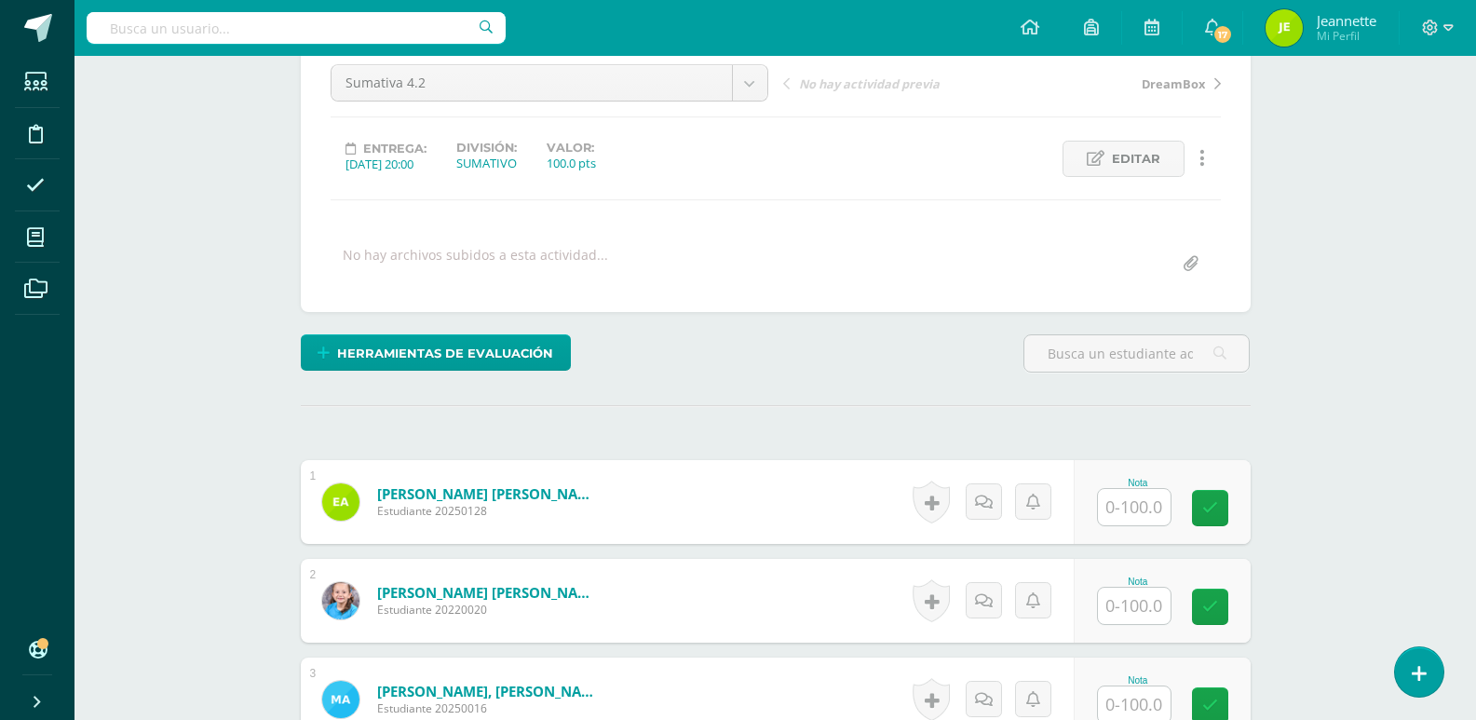
scroll to position [372, 0]
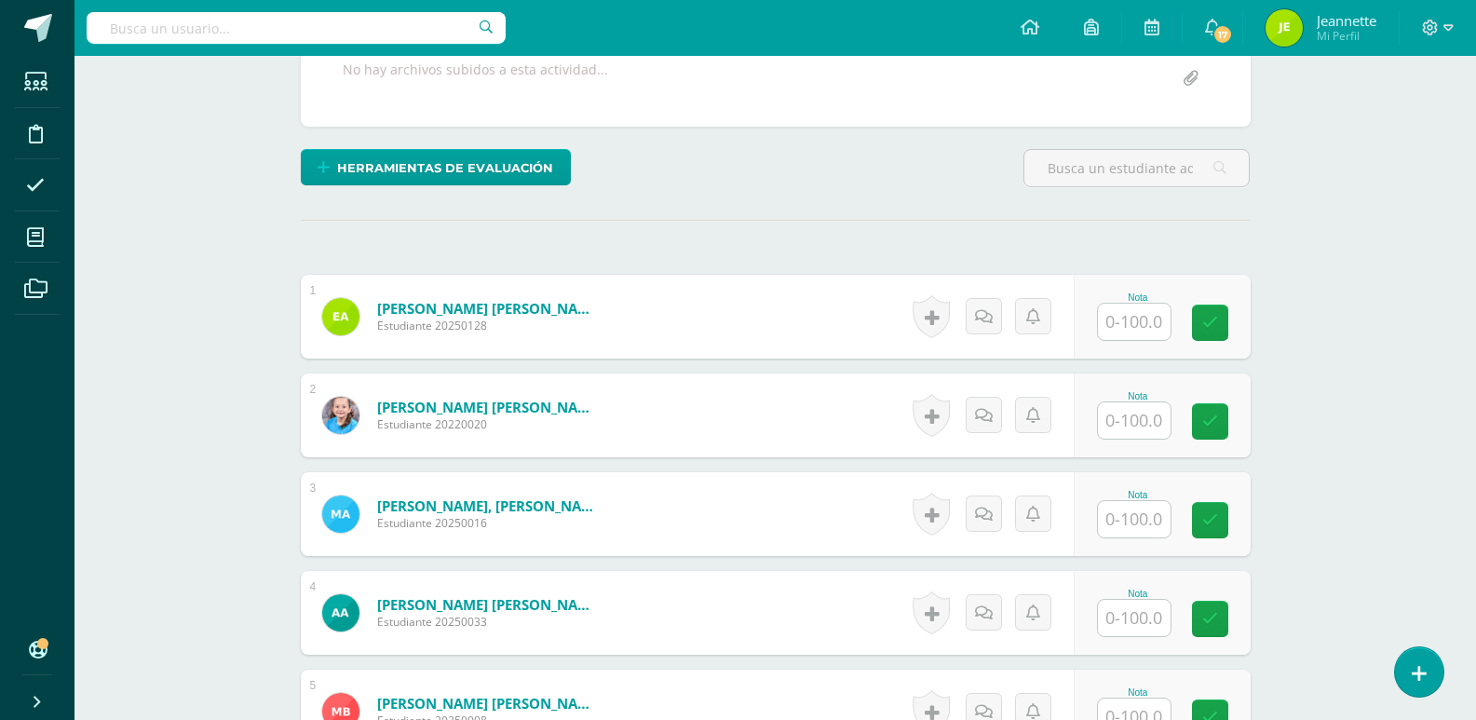
click at [1131, 325] on input "text" at bounding box center [1134, 322] width 73 height 36
type input "77"
click at [1137, 422] on input "text" at bounding box center [1134, 420] width 73 height 36
type input "80"
click at [1138, 512] on input "text" at bounding box center [1134, 519] width 73 height 36
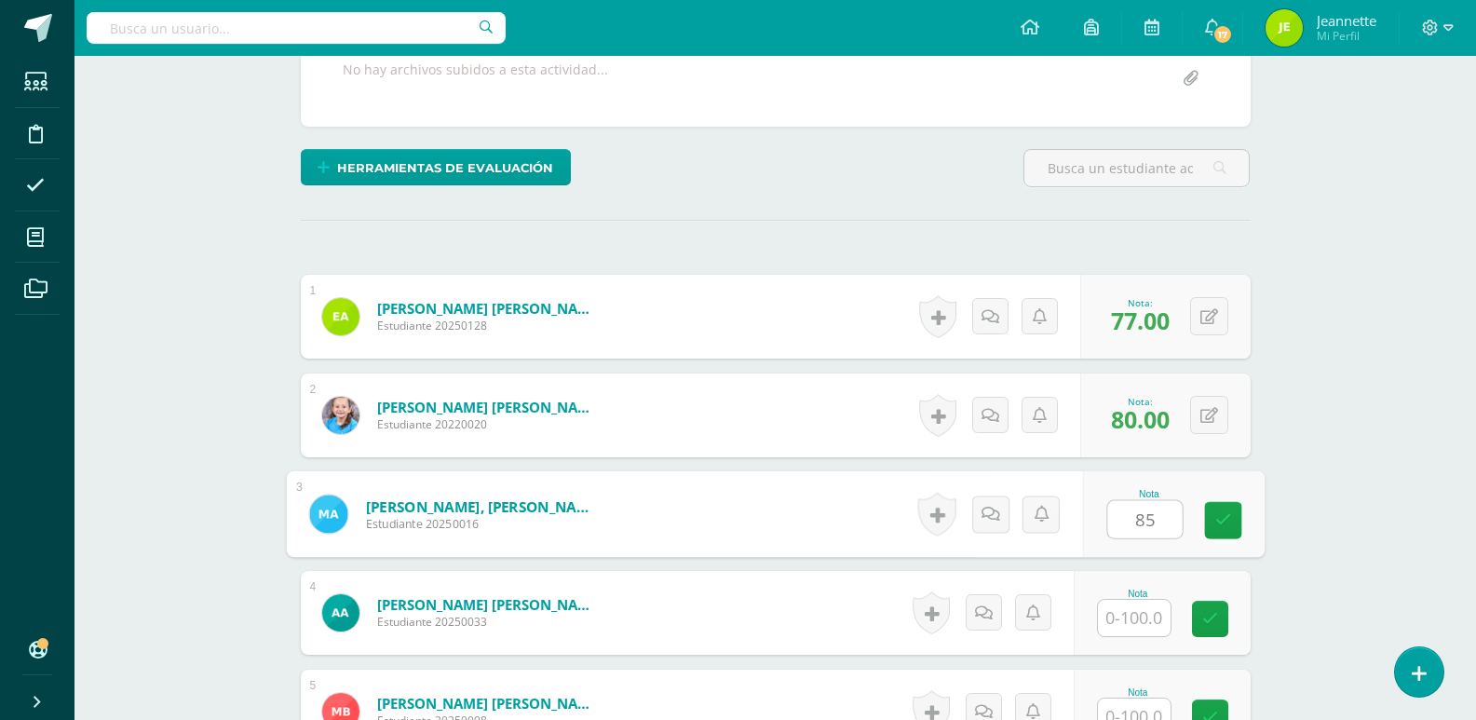
type input "85"
click at [1138, 611] on input "text" at bounding box center [1134, 618] width 73 height 36
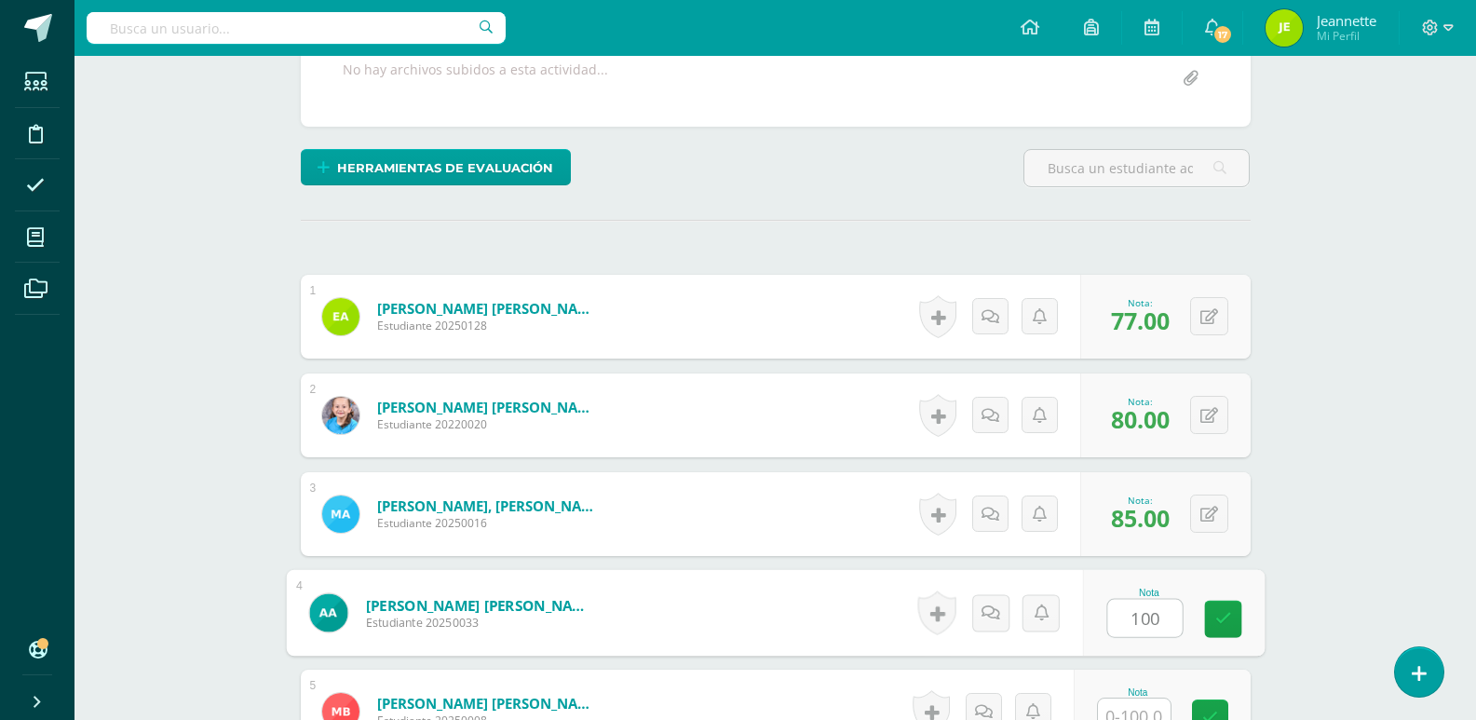
type input "100"
click at [1139, 713] on input "text" at bounding box center [1134, 716] width 73 height 36
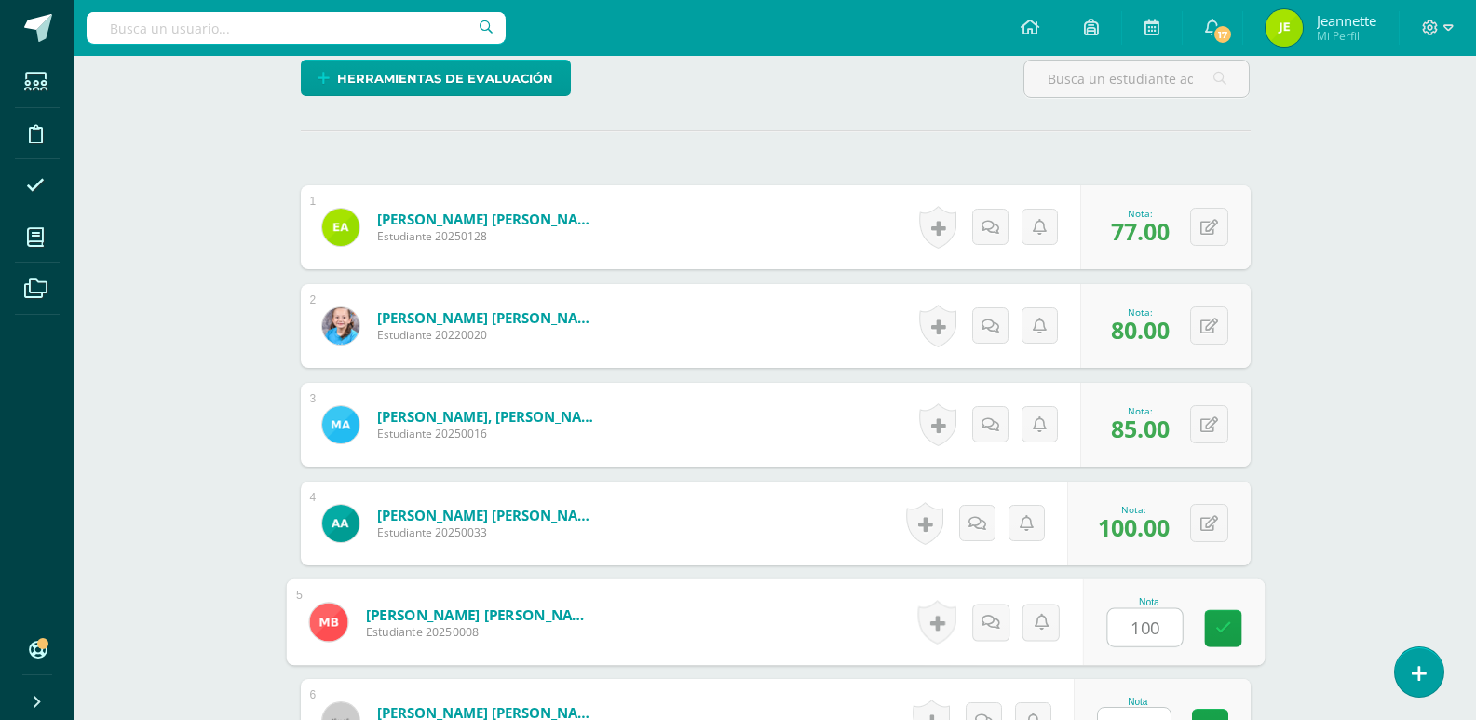
scroll to position [567, 0]
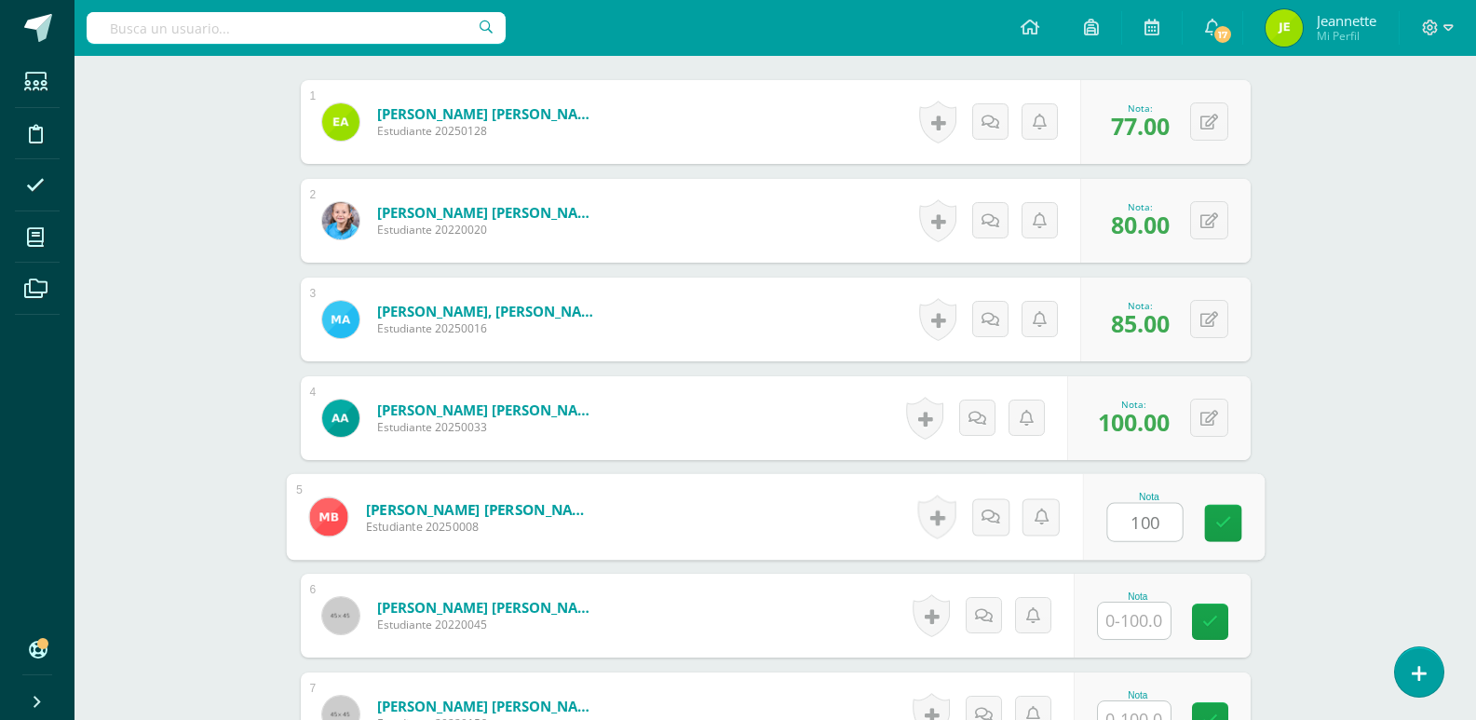
type input "100"
click at [1139, 621] on input "text" at bounding box center [1134, 620] width 73 height 36
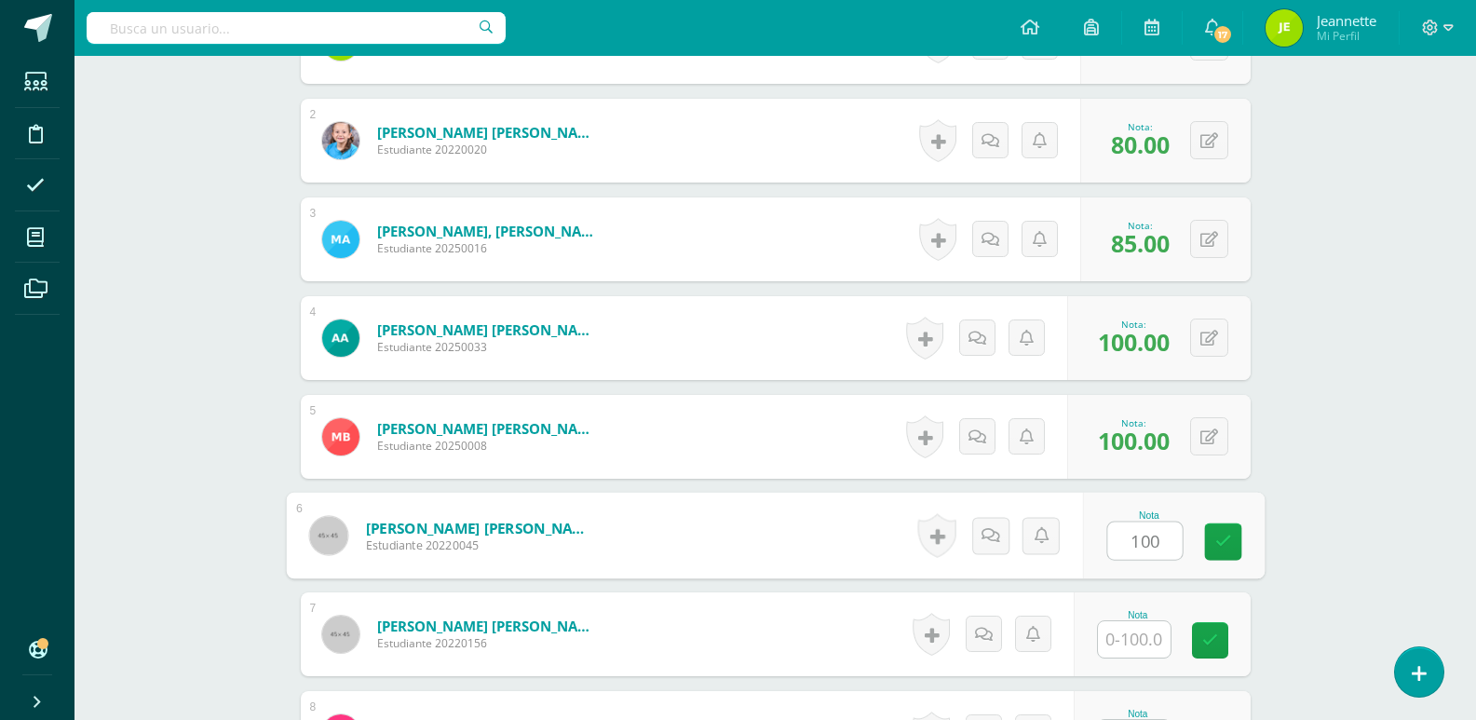
scroll to position [753, 0]
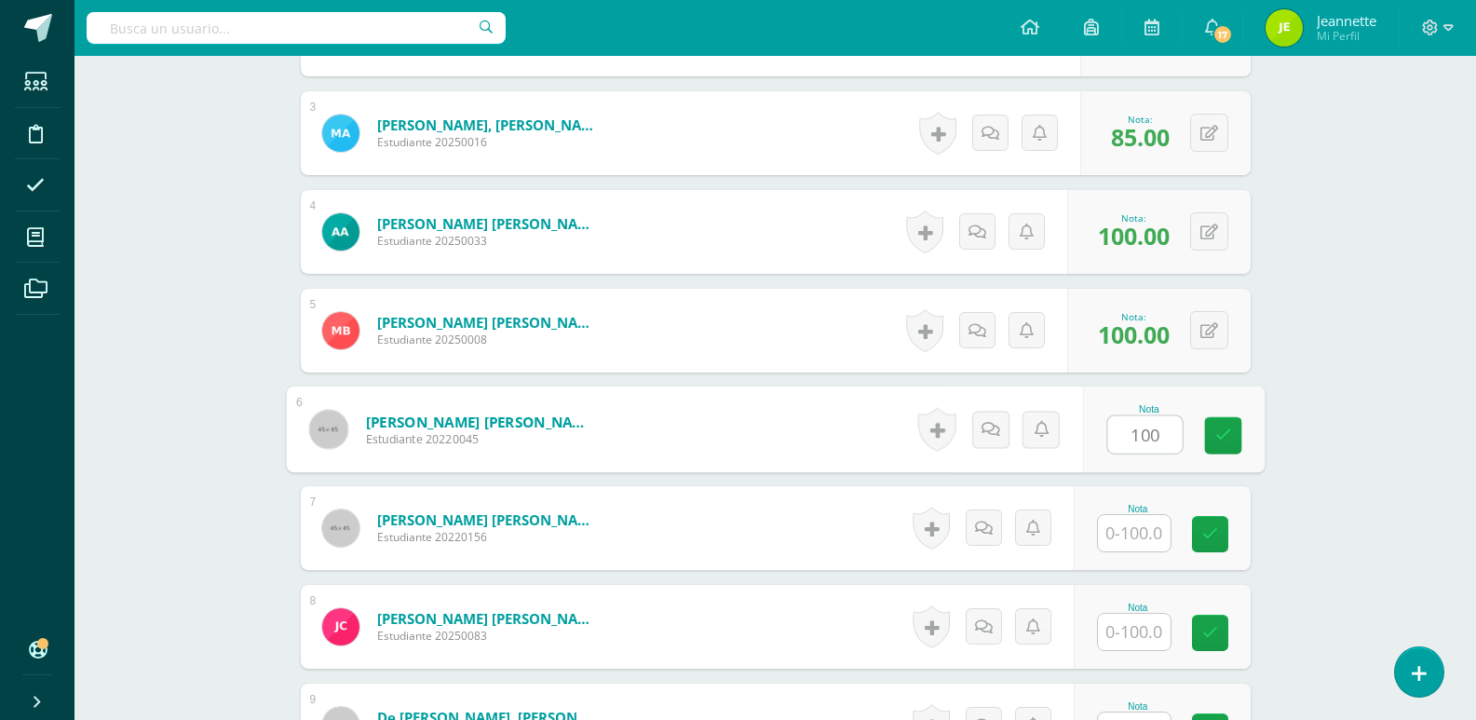
type input "100"
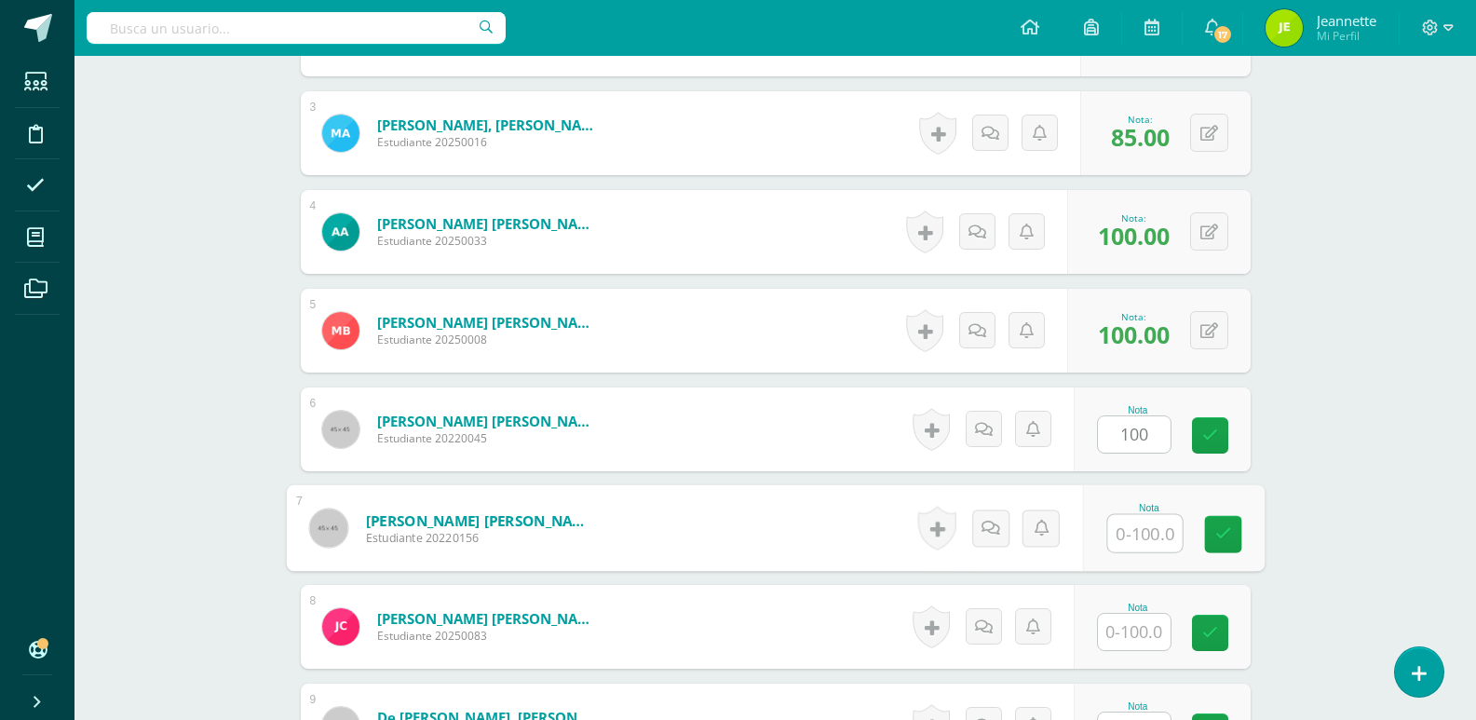
click at [1133, 540] on input "text" at bounding box center [1144, 533] width 74 height 37
type input "100"
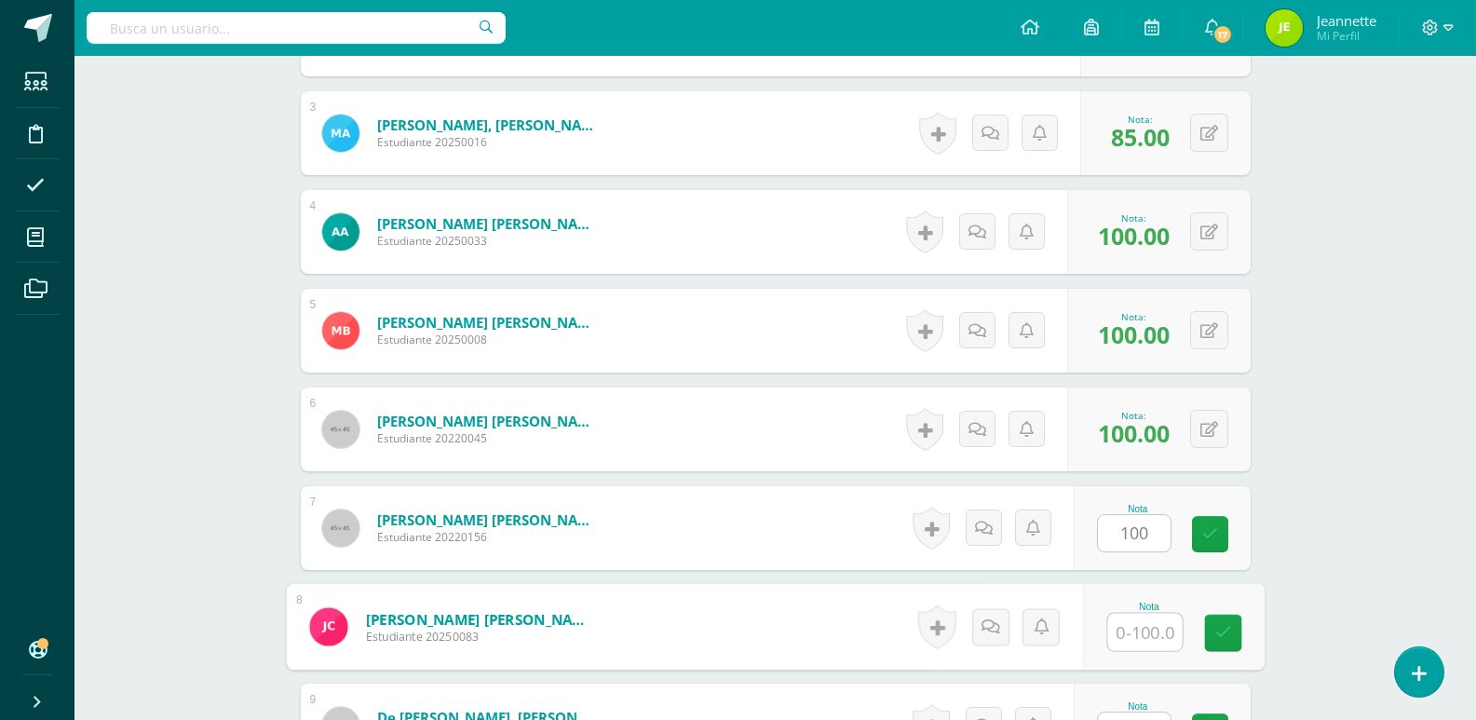
click at [1128, 633] on input "text" at bounding box center [1144, 632] width 74 height 37
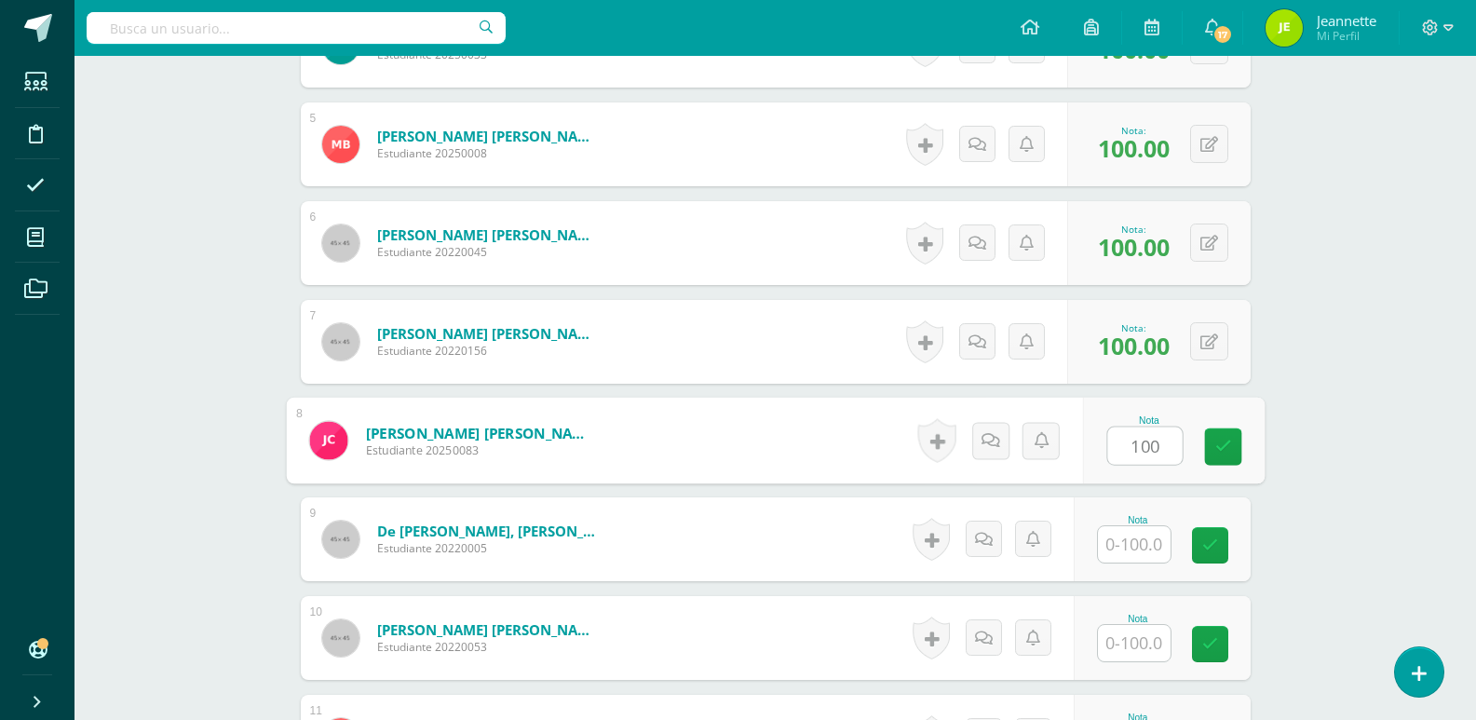
type input "100"
click at [1163, 546] on input "text" at bounding box center [1134, 544] width 73 height 36
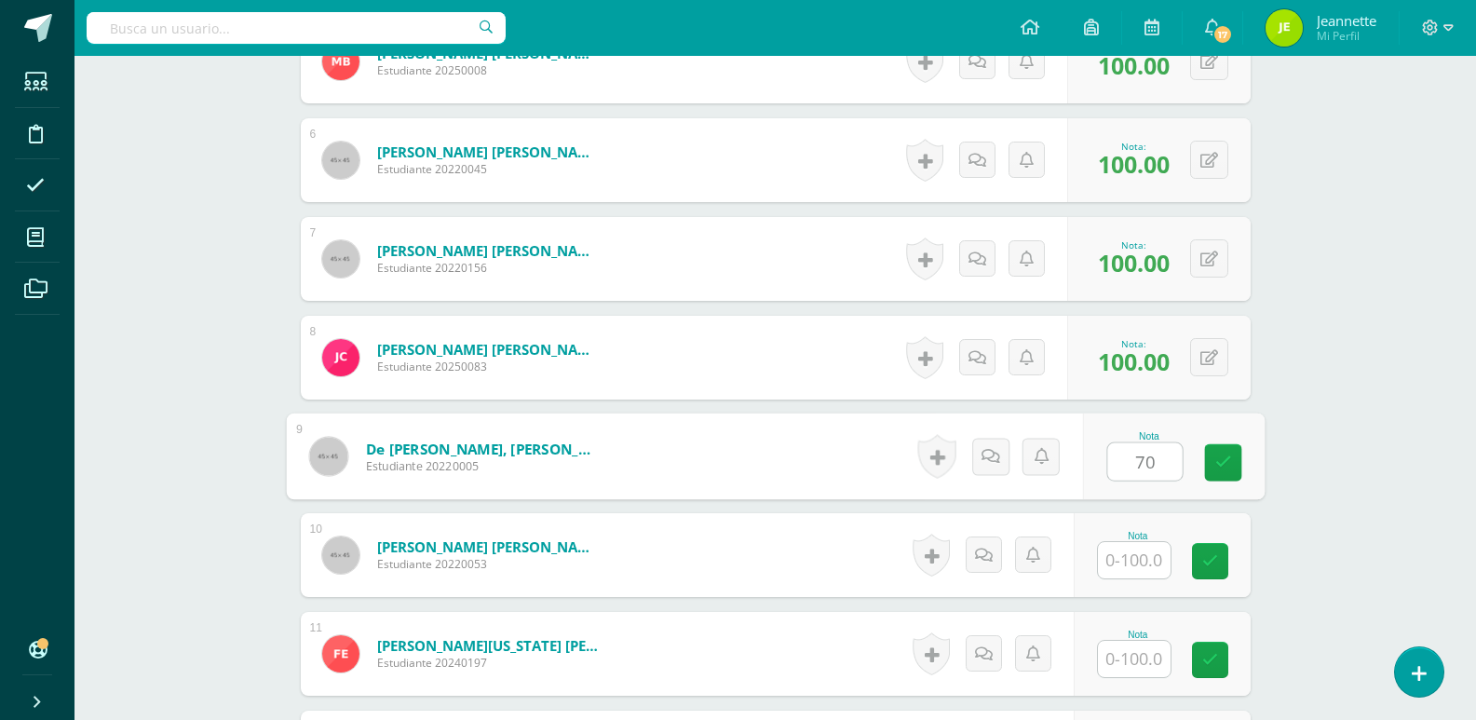
scroll to position [1126, 0]
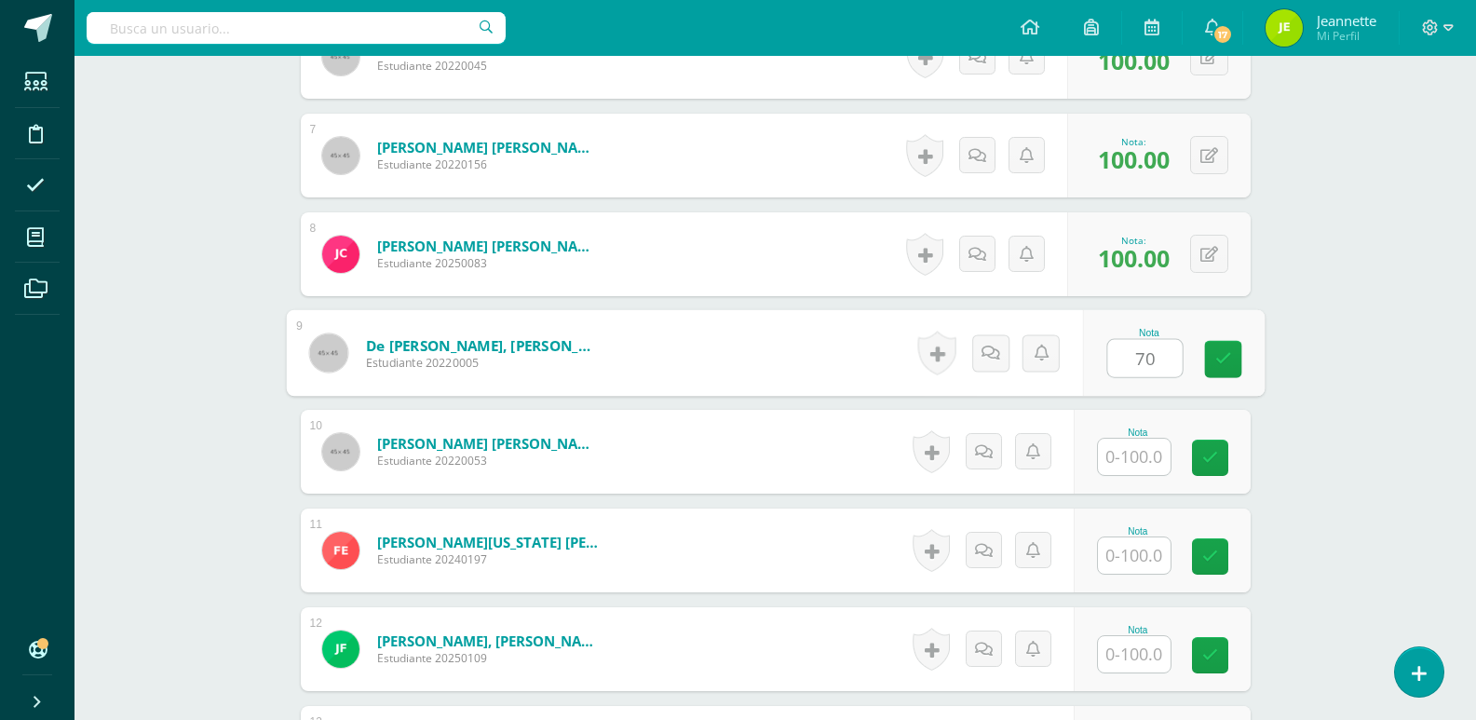
type input "70"
click at [1127, 465] on input "text" at bounding box center [1134, 457] width 73 height 36
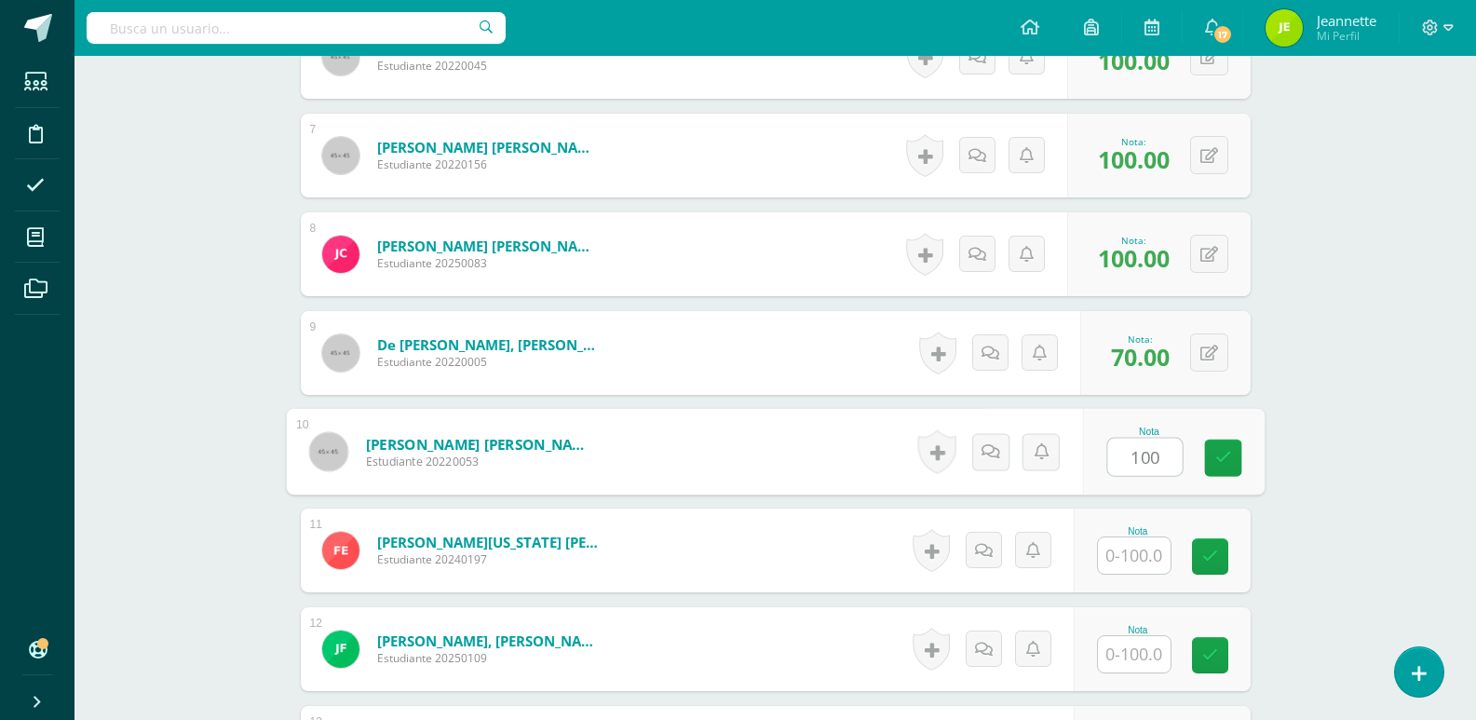
type input "100"
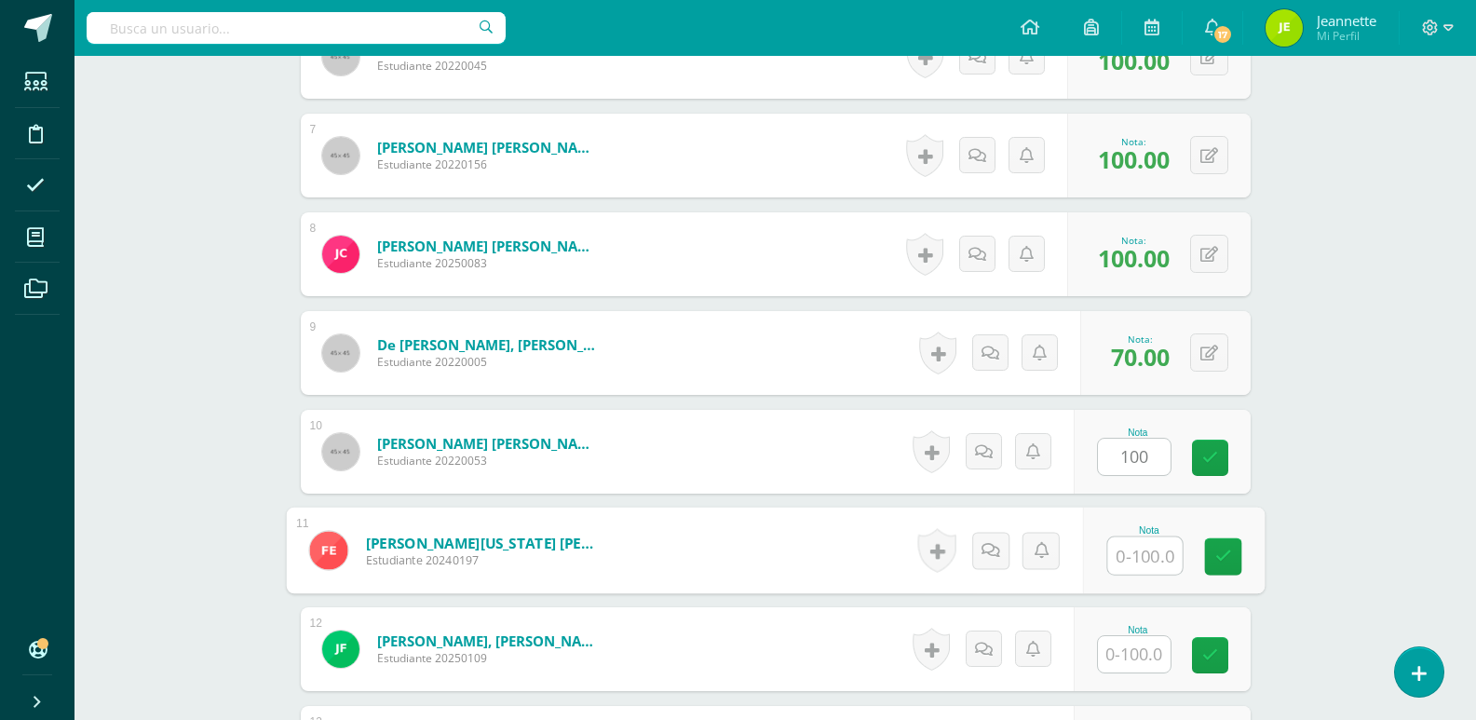
click at [1154, 548] on input "text" at bounding box center [1144, 555] width 74 height 37
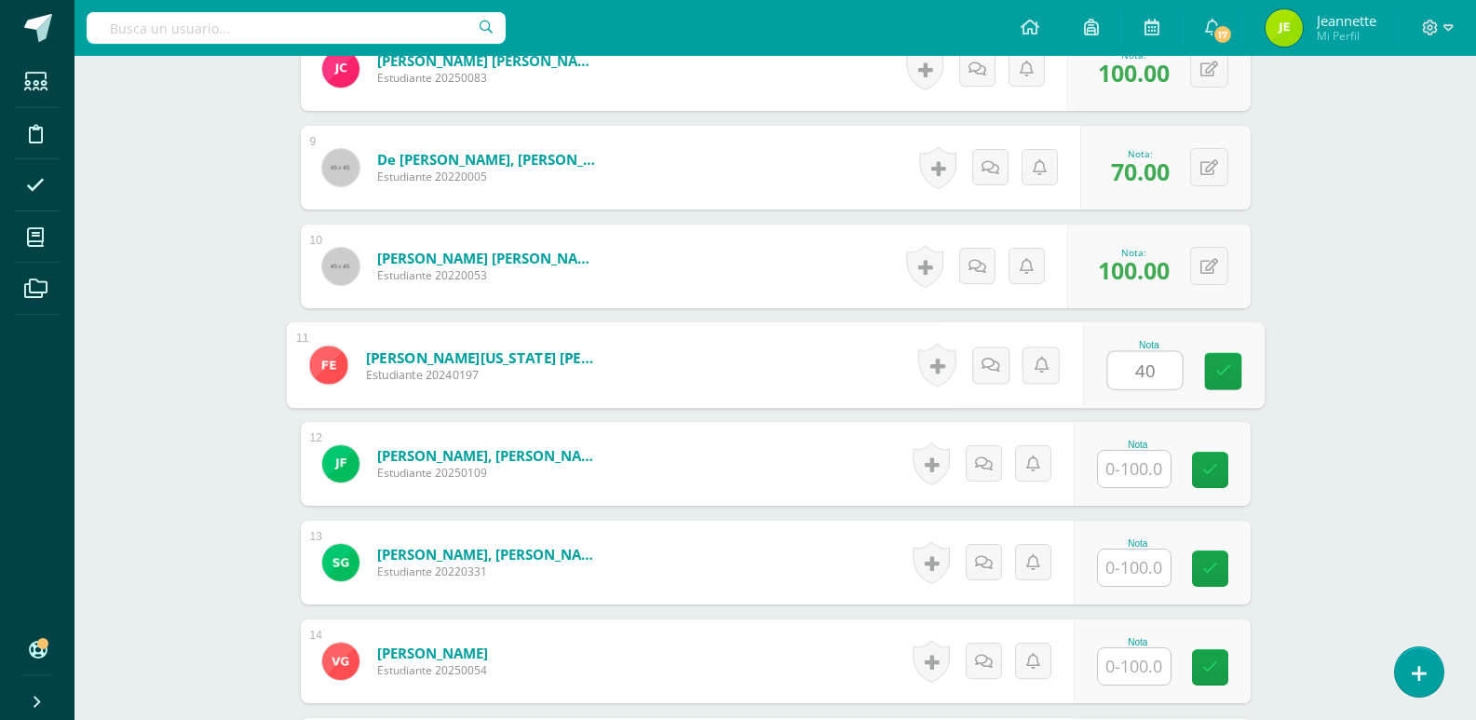
scroll to position [1312, 0]
type input "40"
click at [1148, 464] on input "text" at bounding box center [1134, 468] width 73 height 36
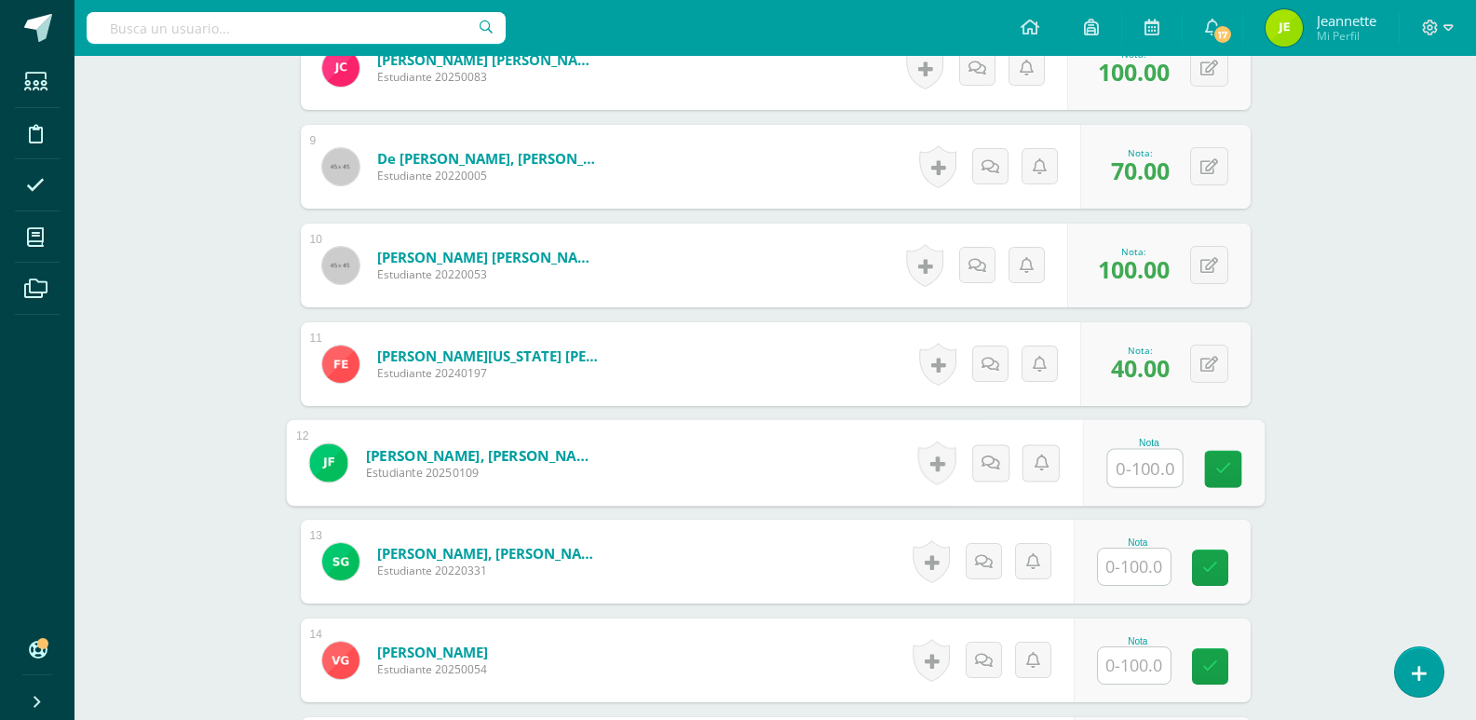
click at [1148, 464] on input "text" at bounding box center [1144, 468] width 74 height 37
type input "94"
click at [1147, 567] on input "text" at bounding box center [1134, 566] width 73 height 36
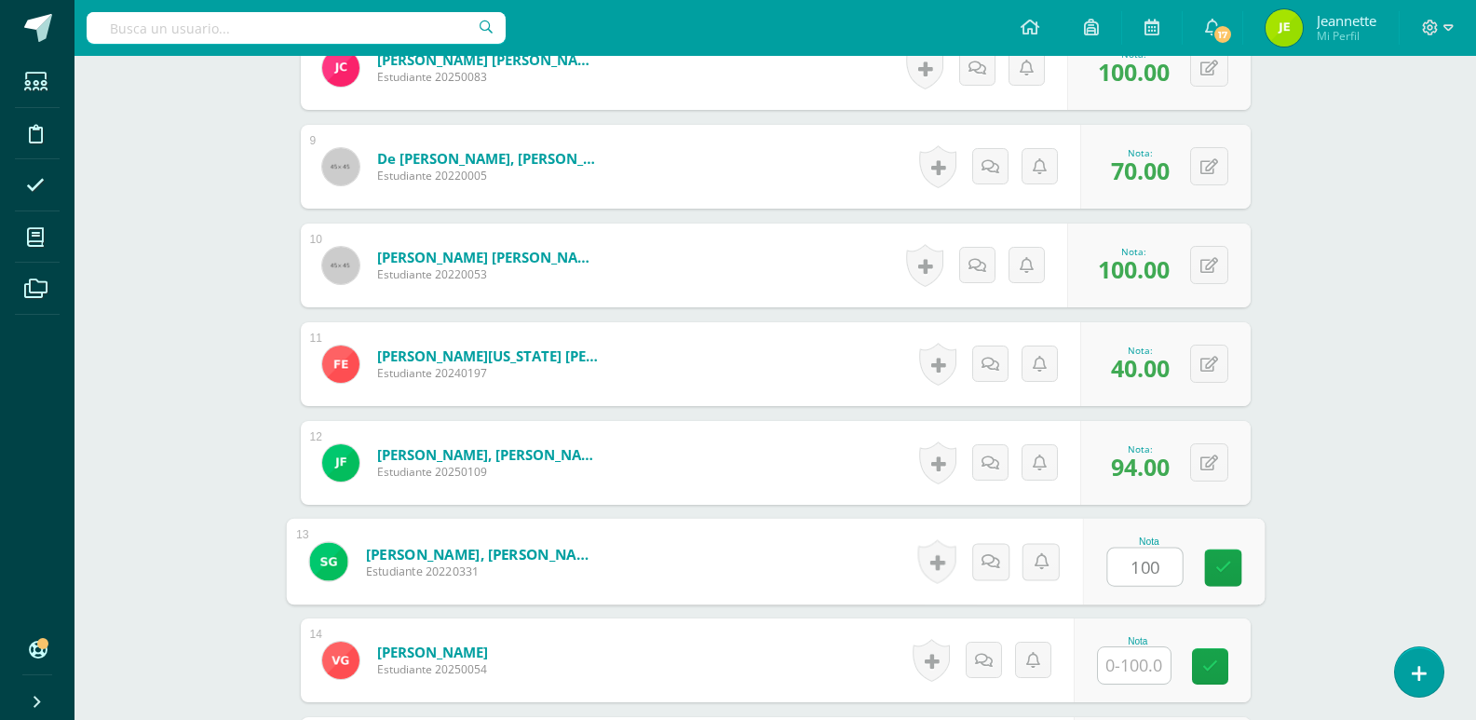
type input "100"
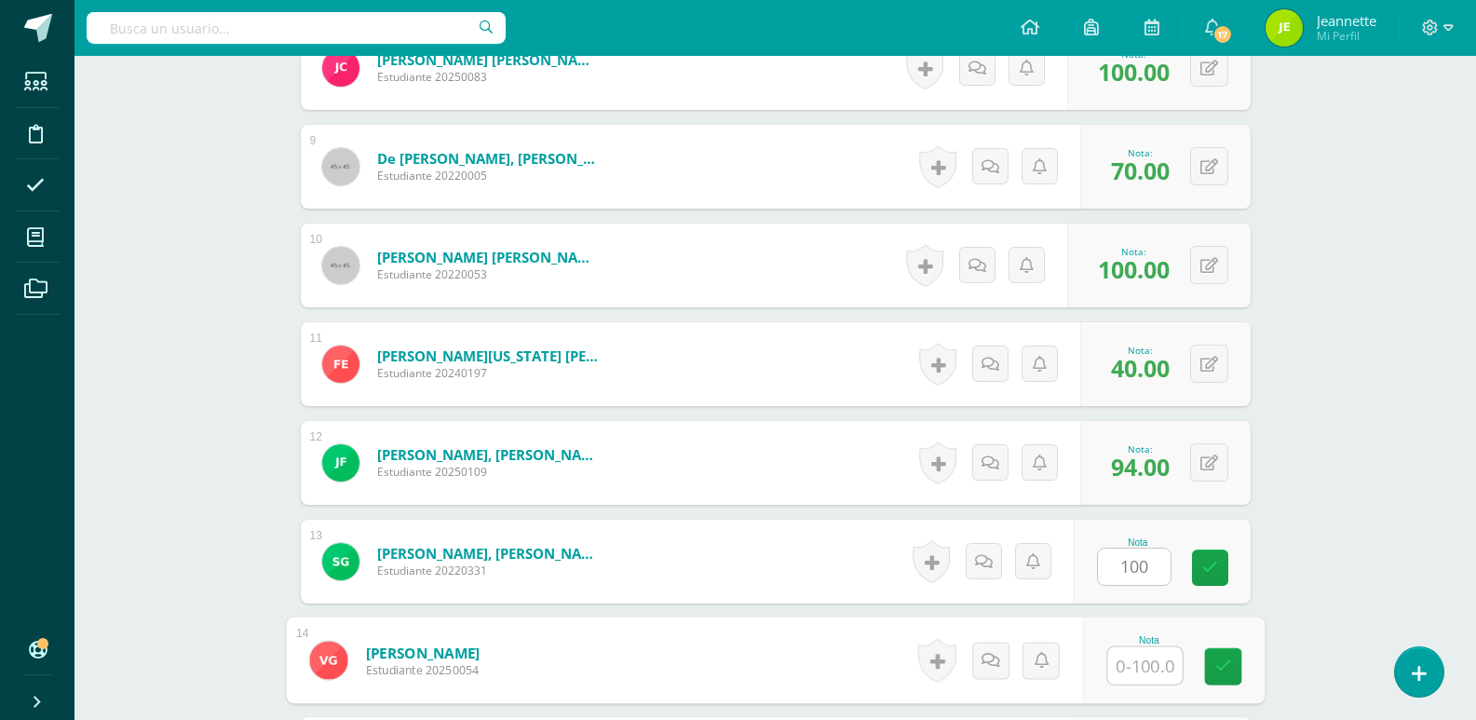
click at [1125, 674] on input "text" at bounding box center [1144, 665] width 74 height 37
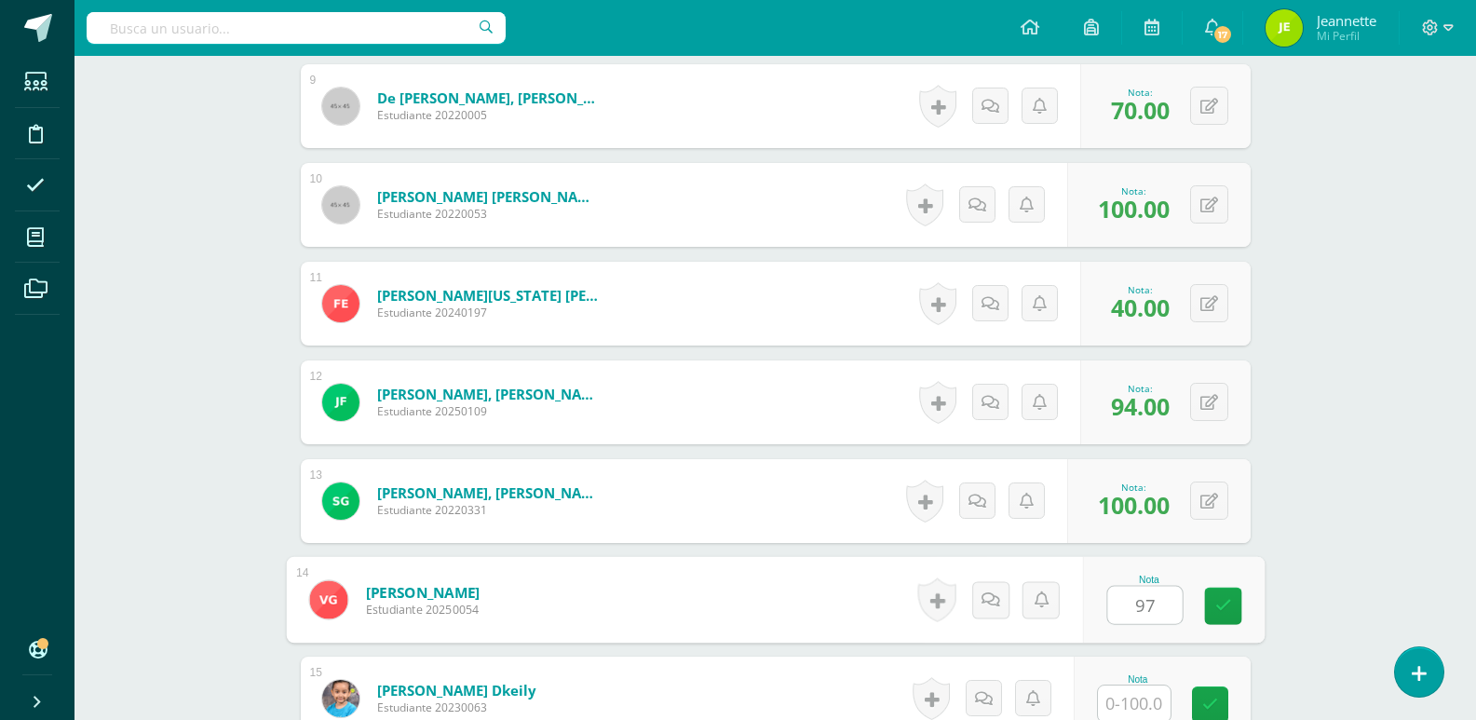
scroll to position [1405, 0]
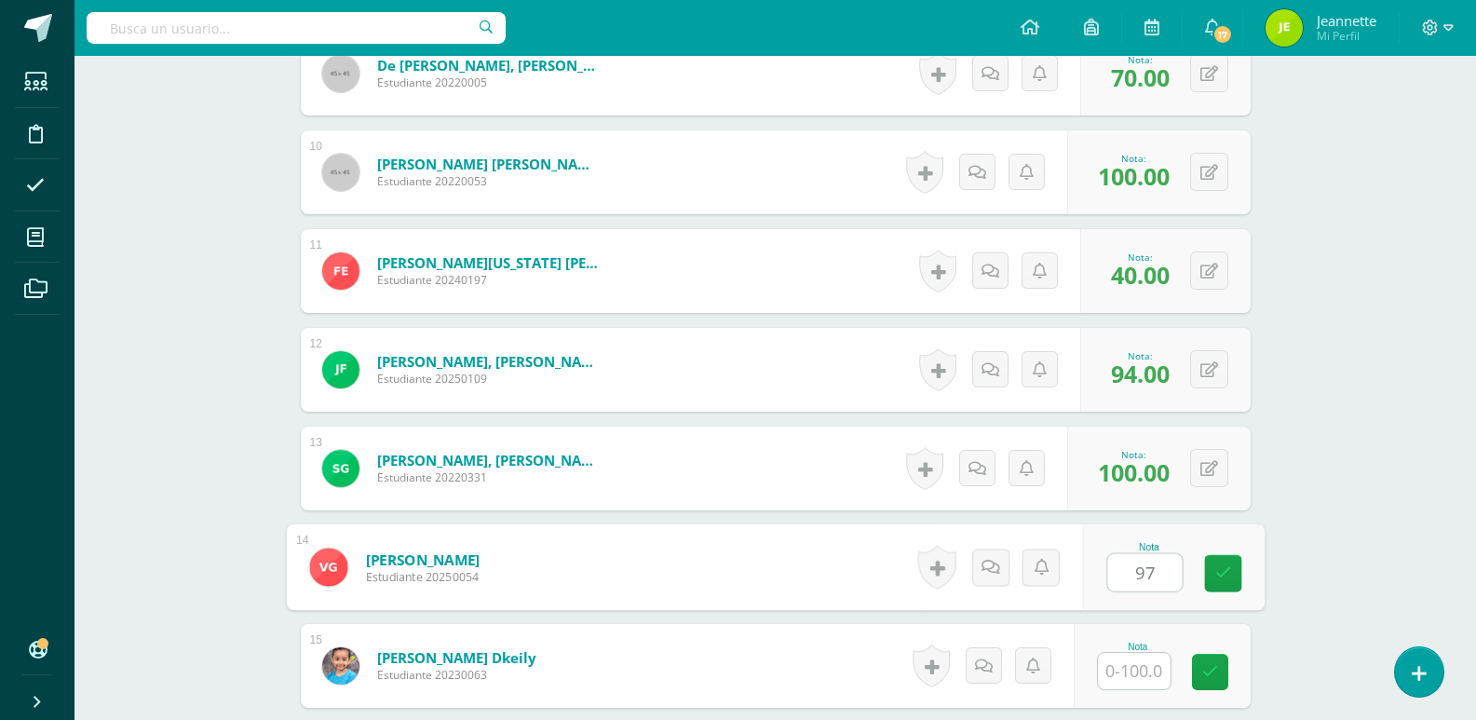
type input "97"
click at [1132, 681] on input "text" at bounding box center [1134, 671] width 73 height 36
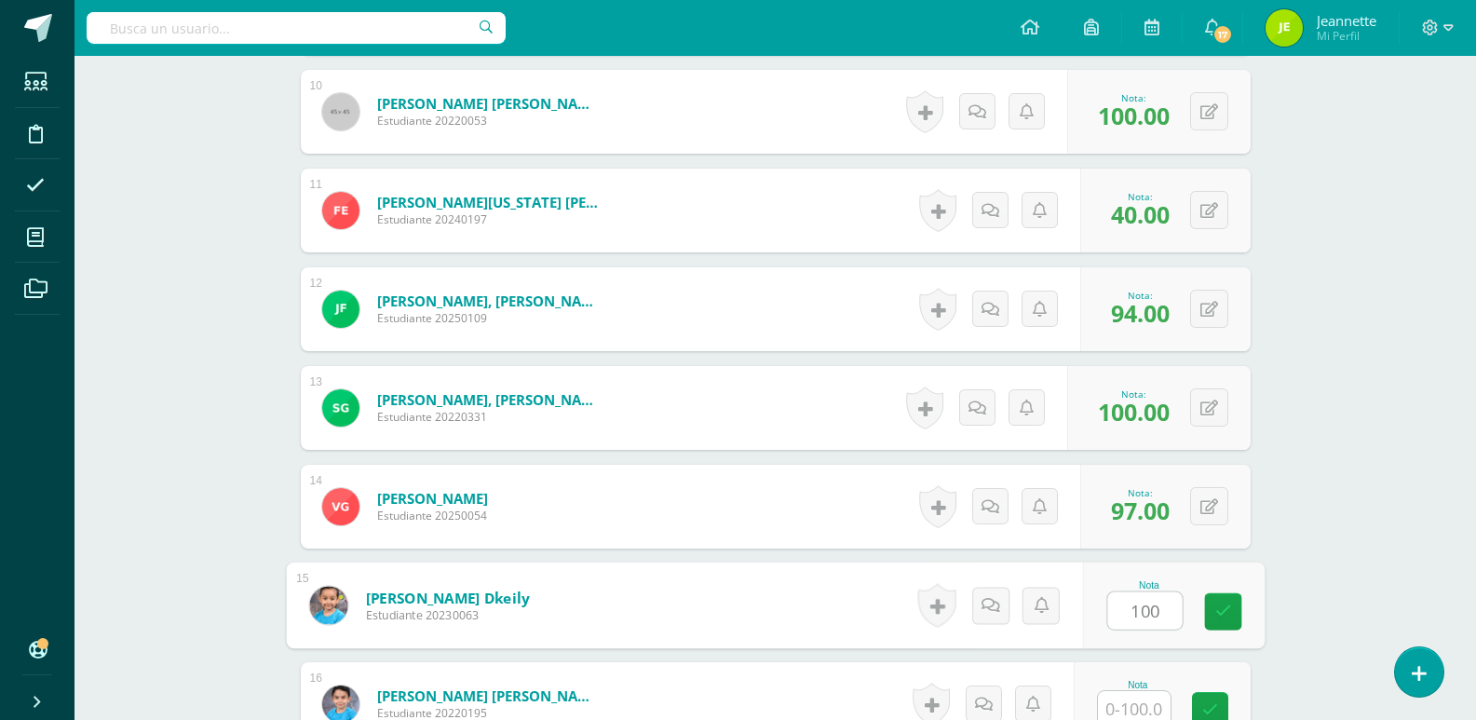
scroll to position [1498, 0]
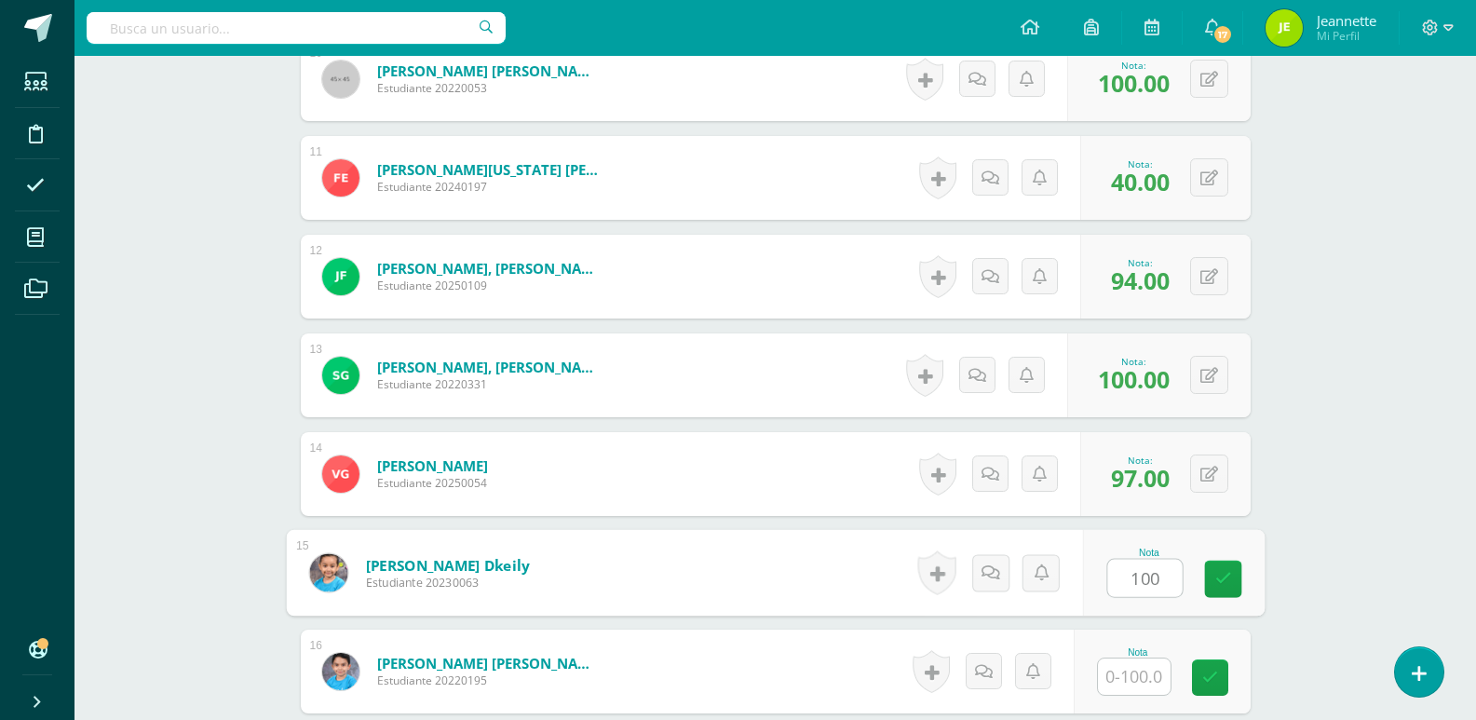
type input "100"
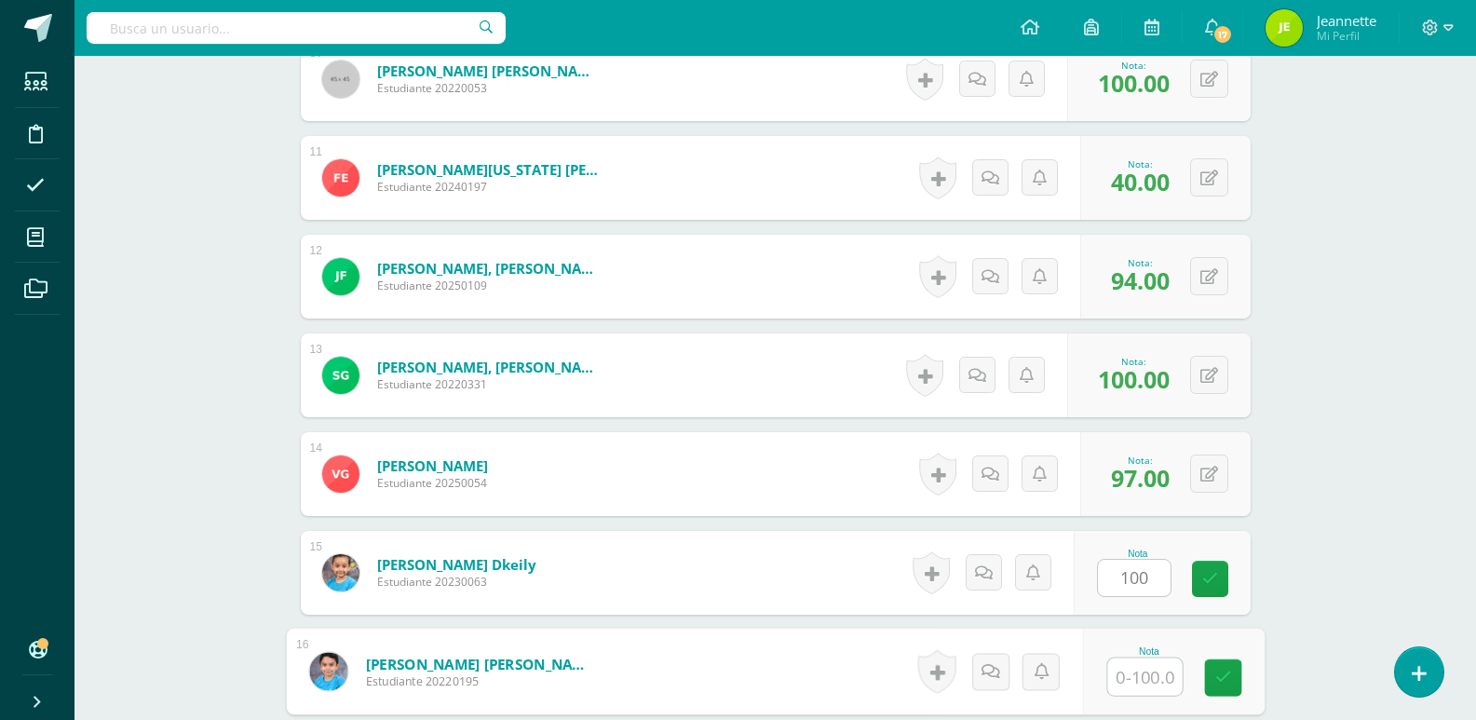
click at [1125, 682] on input "text" at bounding box center [1144, 676] width 74 height 37
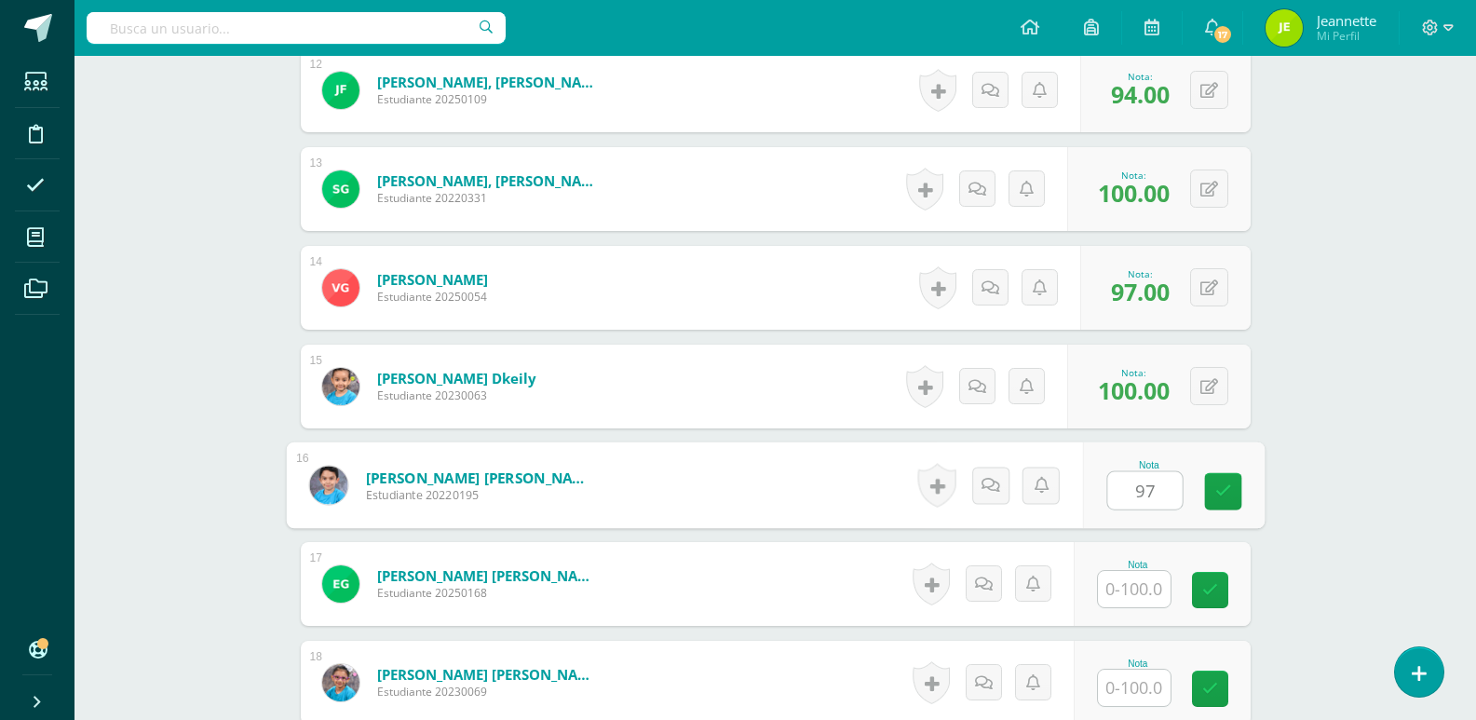
type input "97"
click at [1139, 599] on input "text" at bounding box center [1134, 589] width 73 height 36
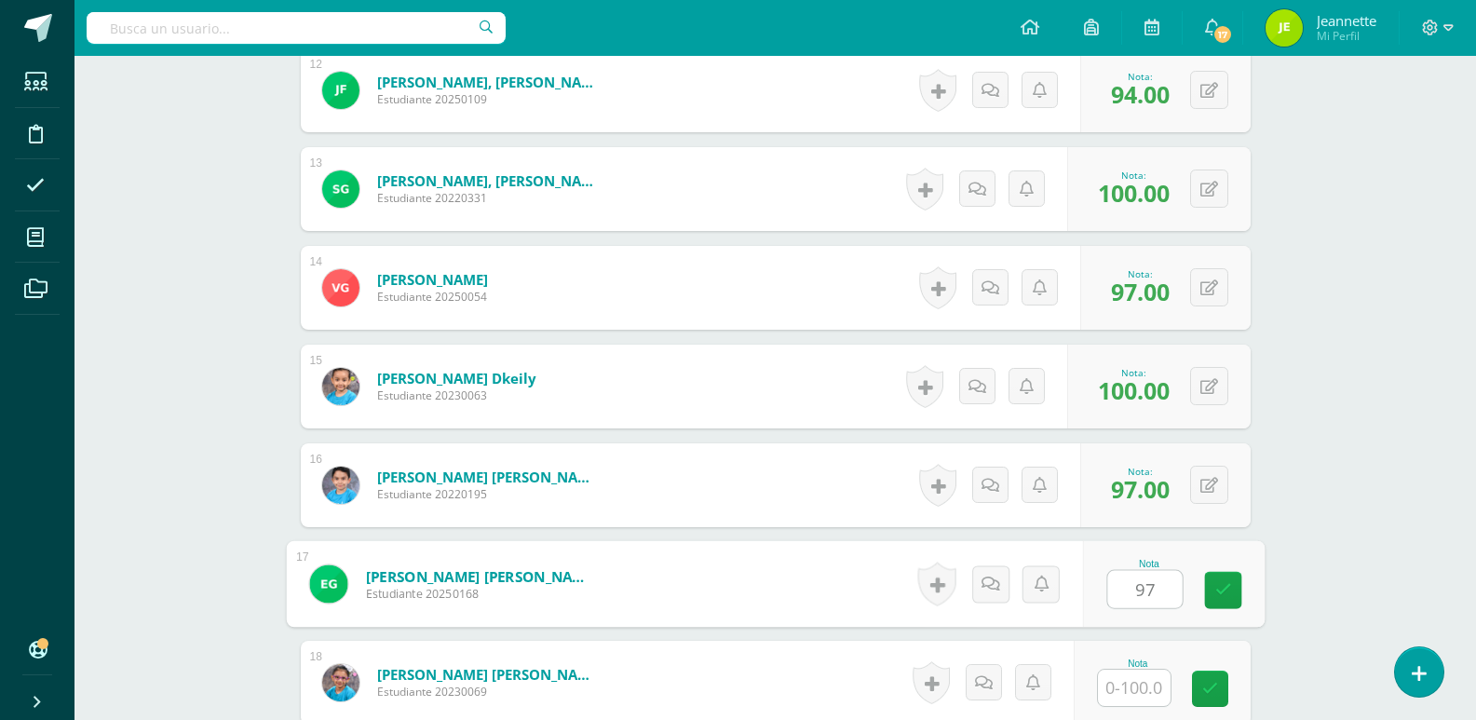
scroll to position [1777, 0]
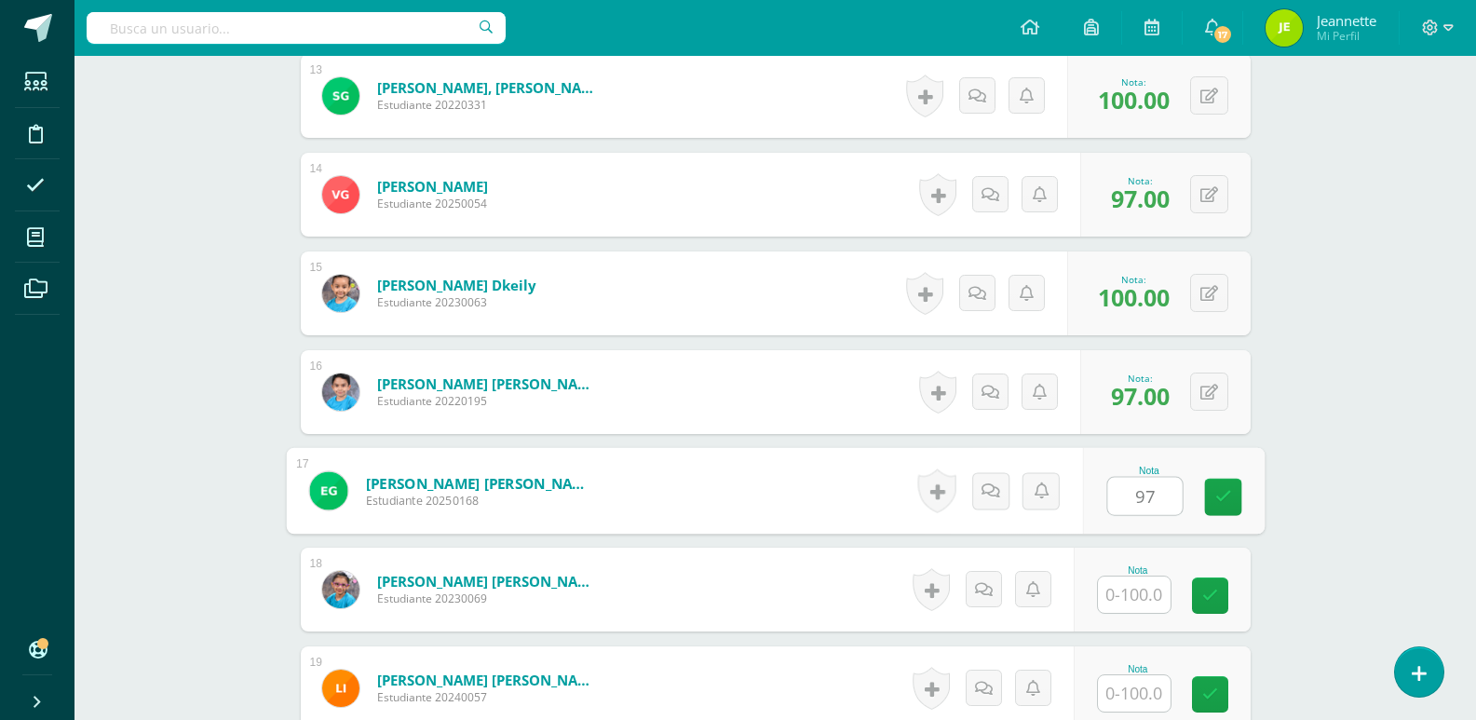
type input "97"
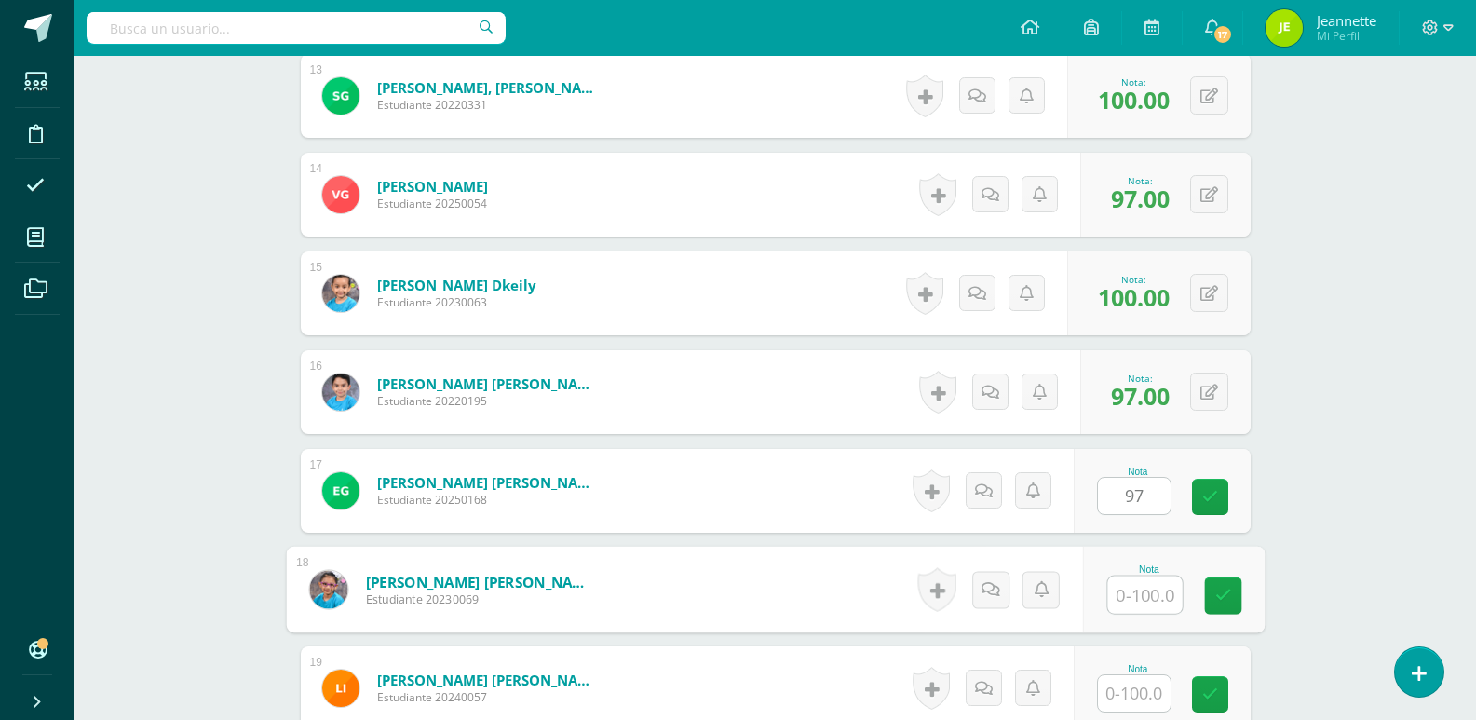
click at [1139, 599] on input "text" at bounding box center [1144, 594] width 74 height 37
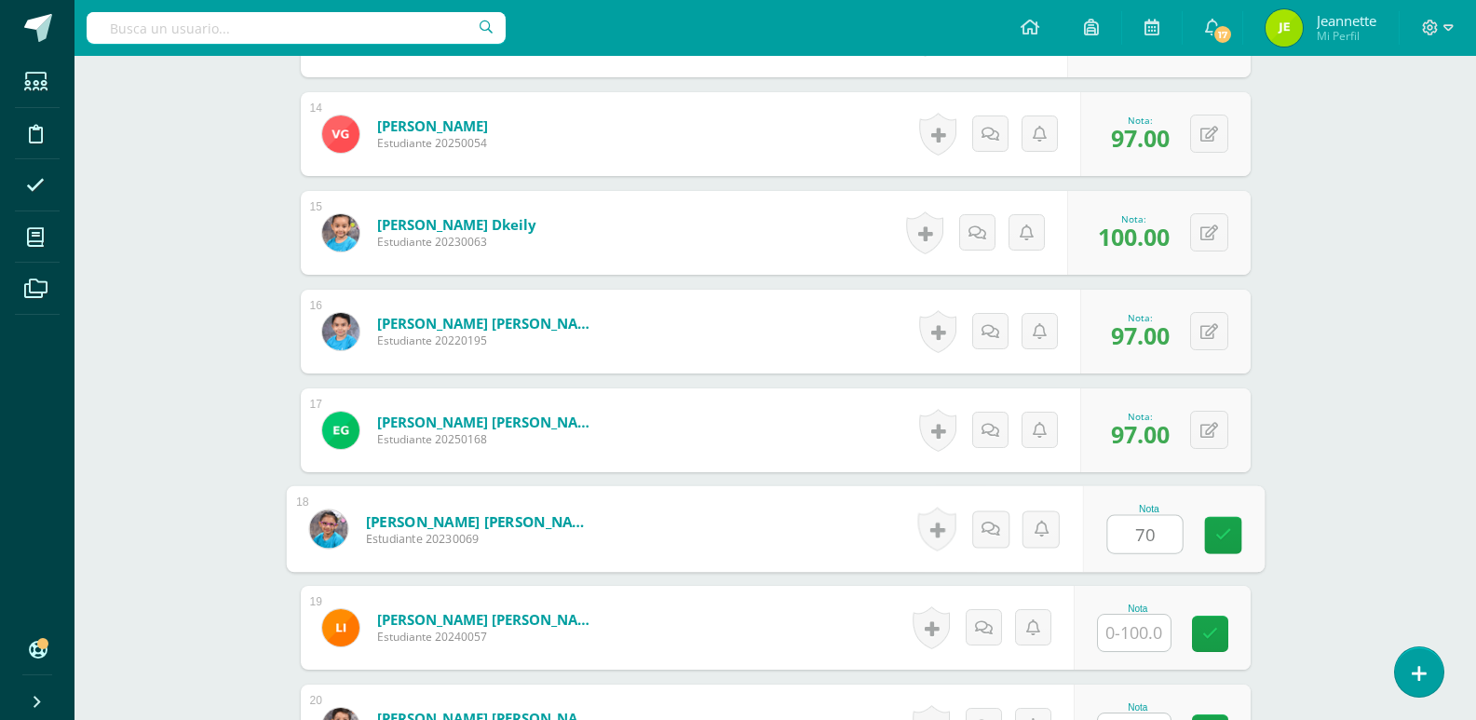
scroll to position [1870, 0]
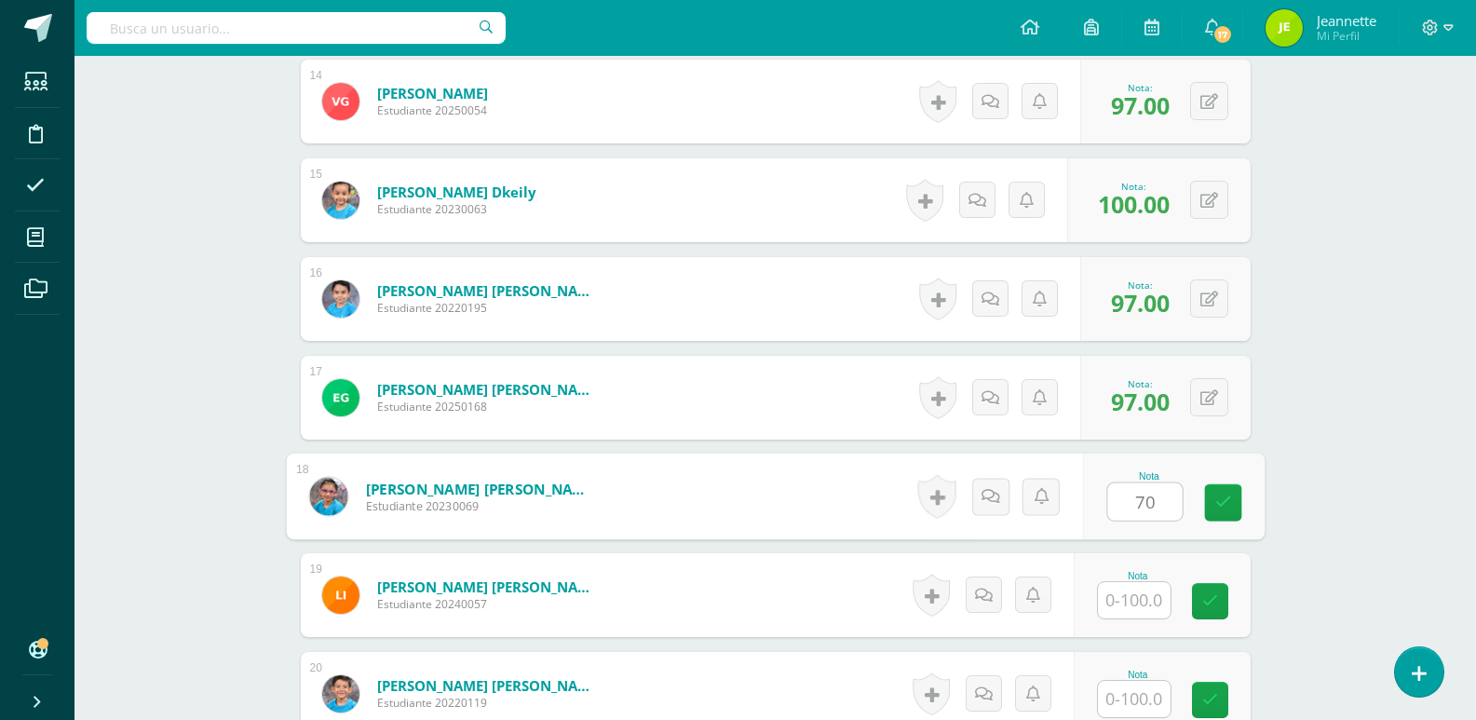
type input "70"
click at [1149, 614] on input "text" at bounding box center [1134, 600] width 73 height 36
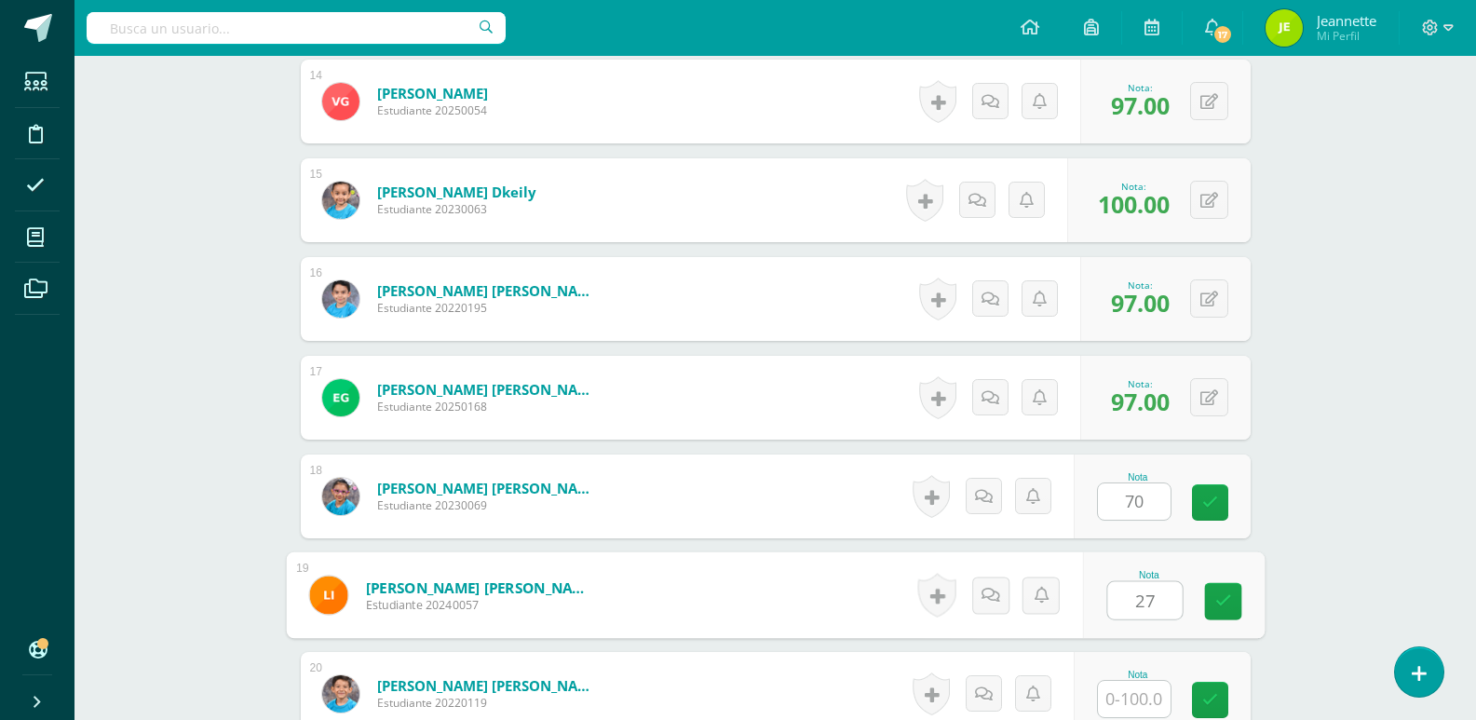
scroll to position [2057, 0]
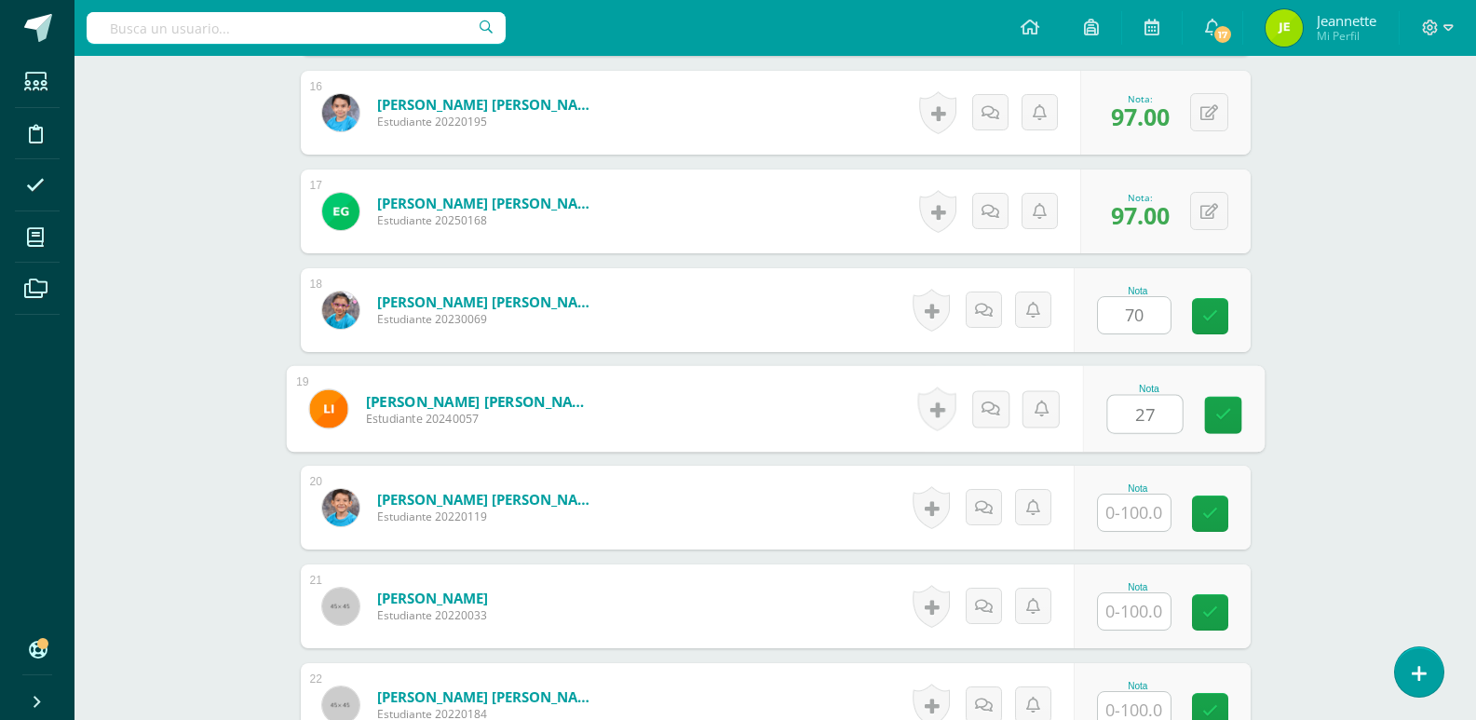
type input "27"
click at [1134, 511] on input "text" at bounding box center [1134, 512] width 73 height 36
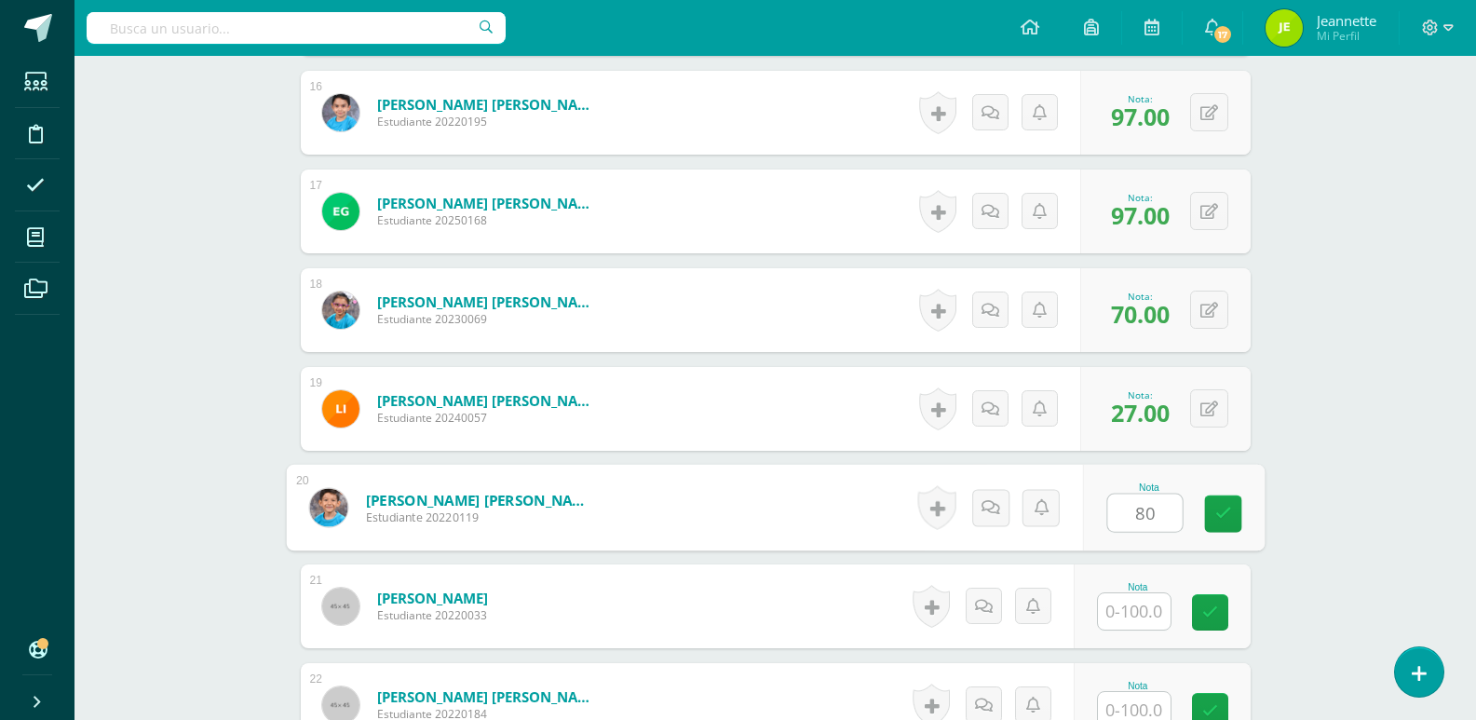
type input "80"
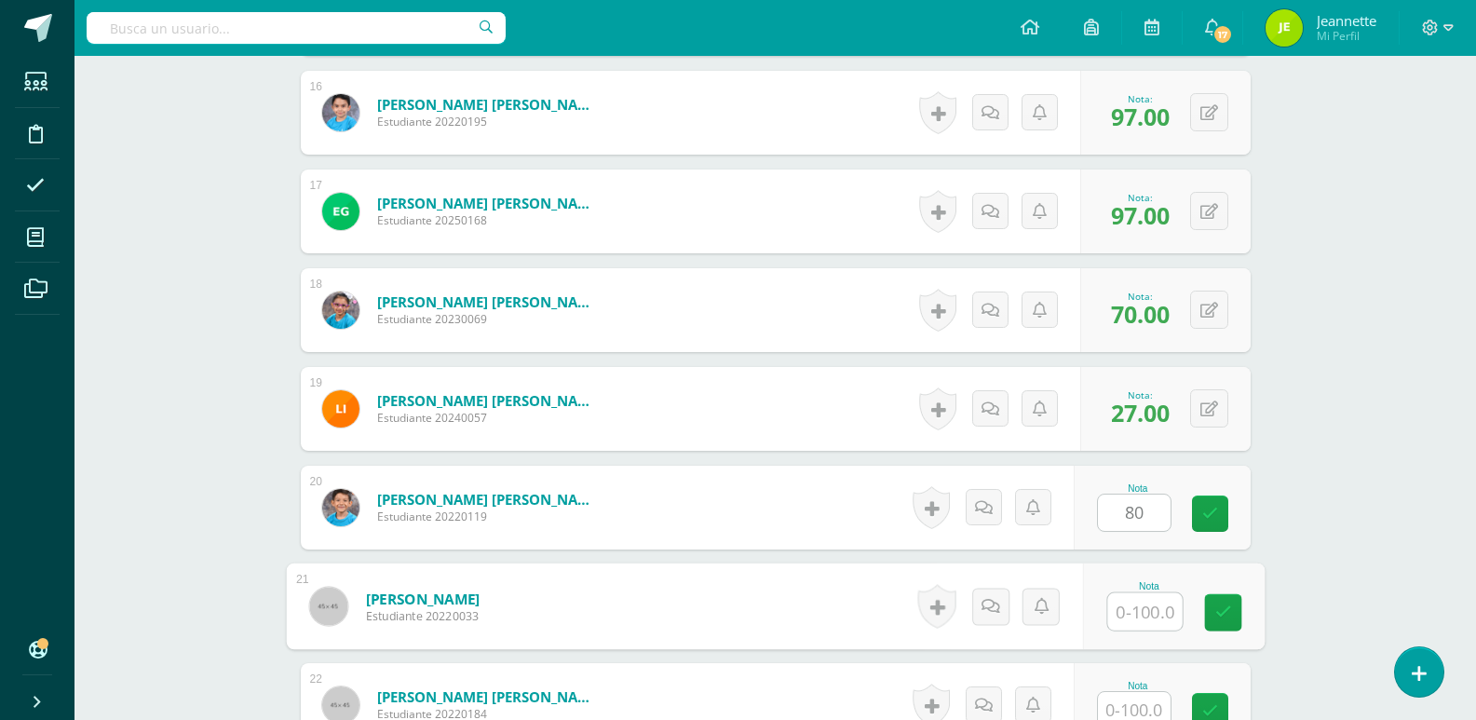
click at [1133, 621] on input "text" at bounding box center [1144, 611] width 74 height 37
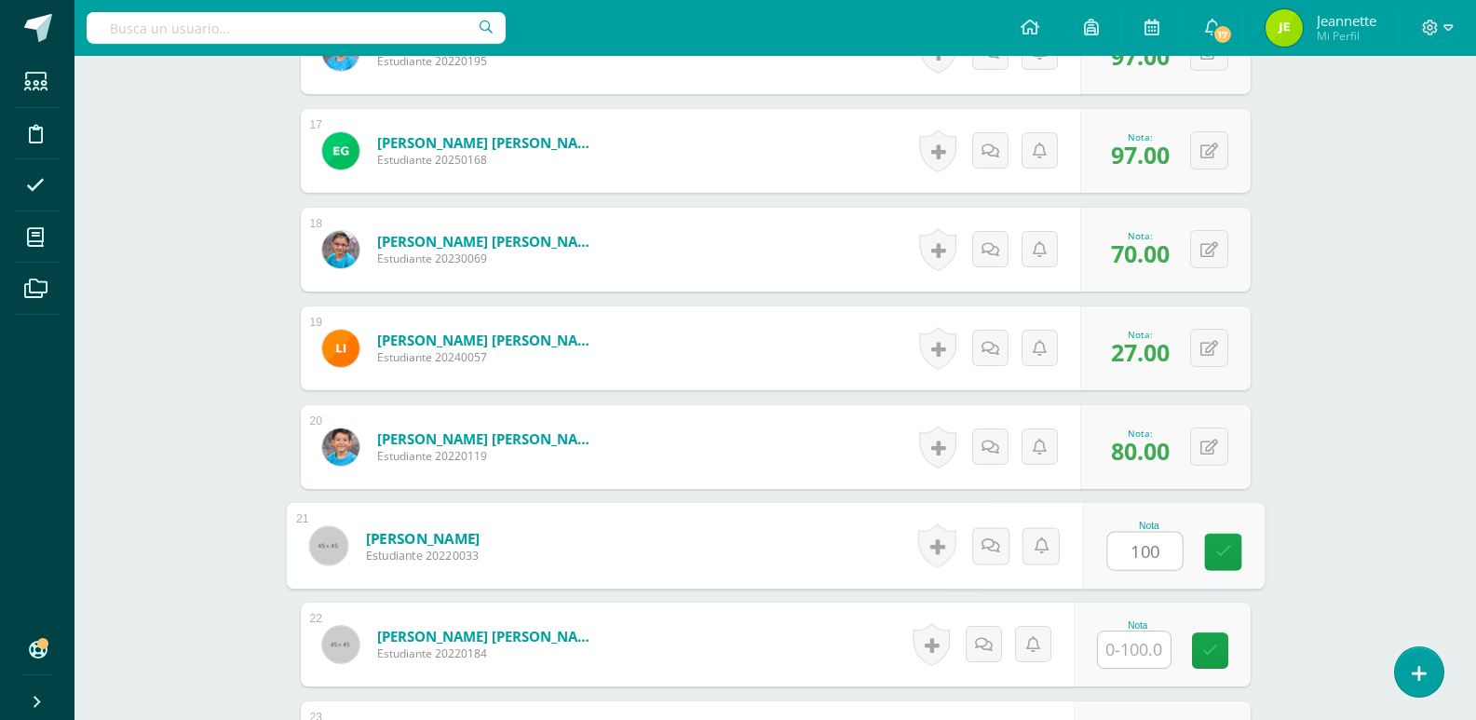
scroll to position [2150, 0]
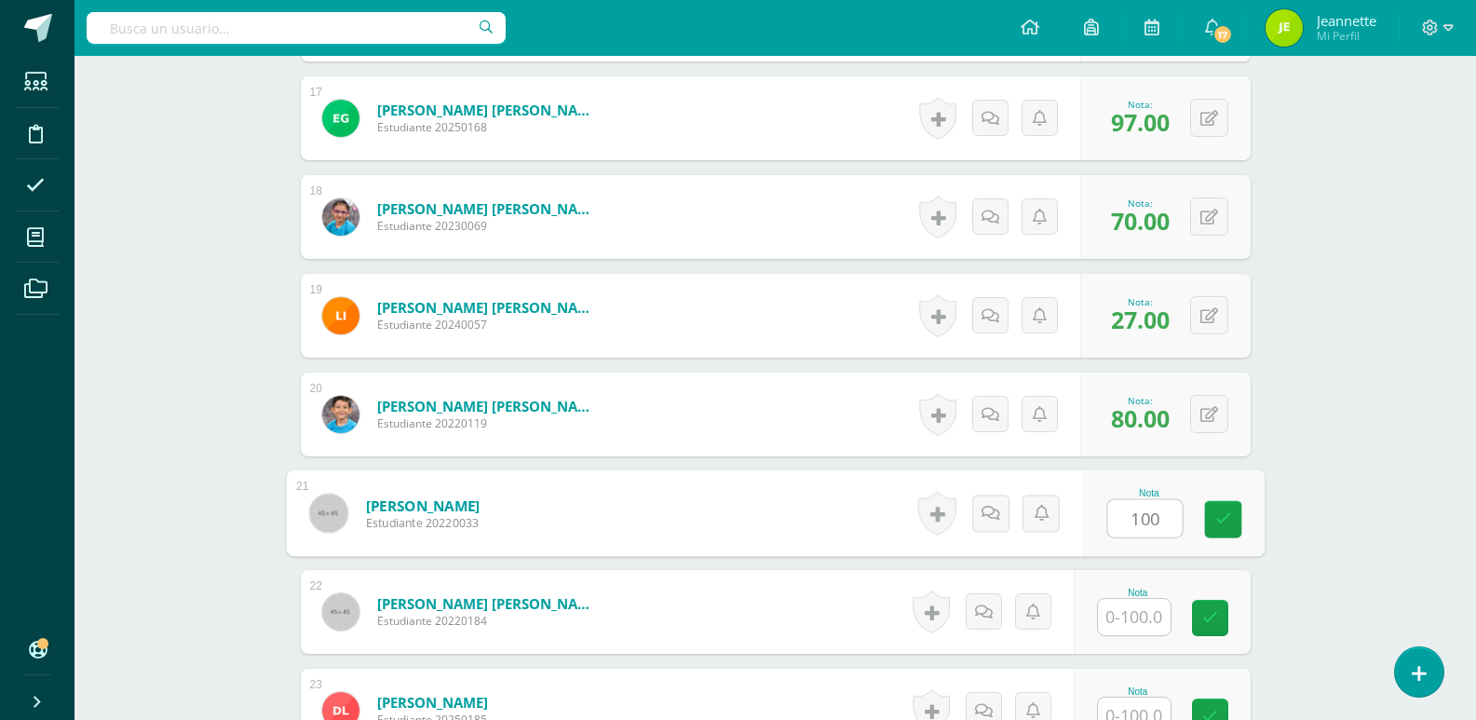
type input "100"
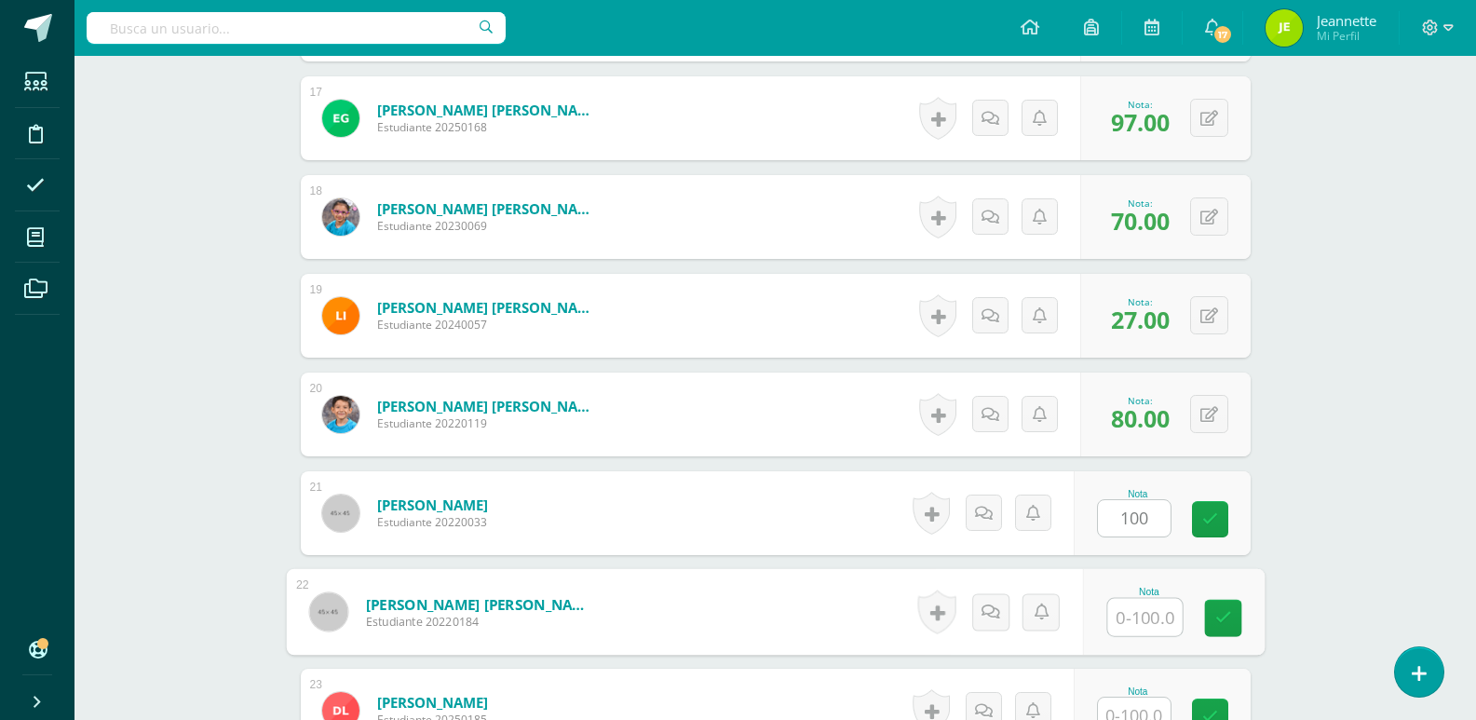
click at [1134, 619] on input "text" at bounding box center [1144, 617] width 74 height 37
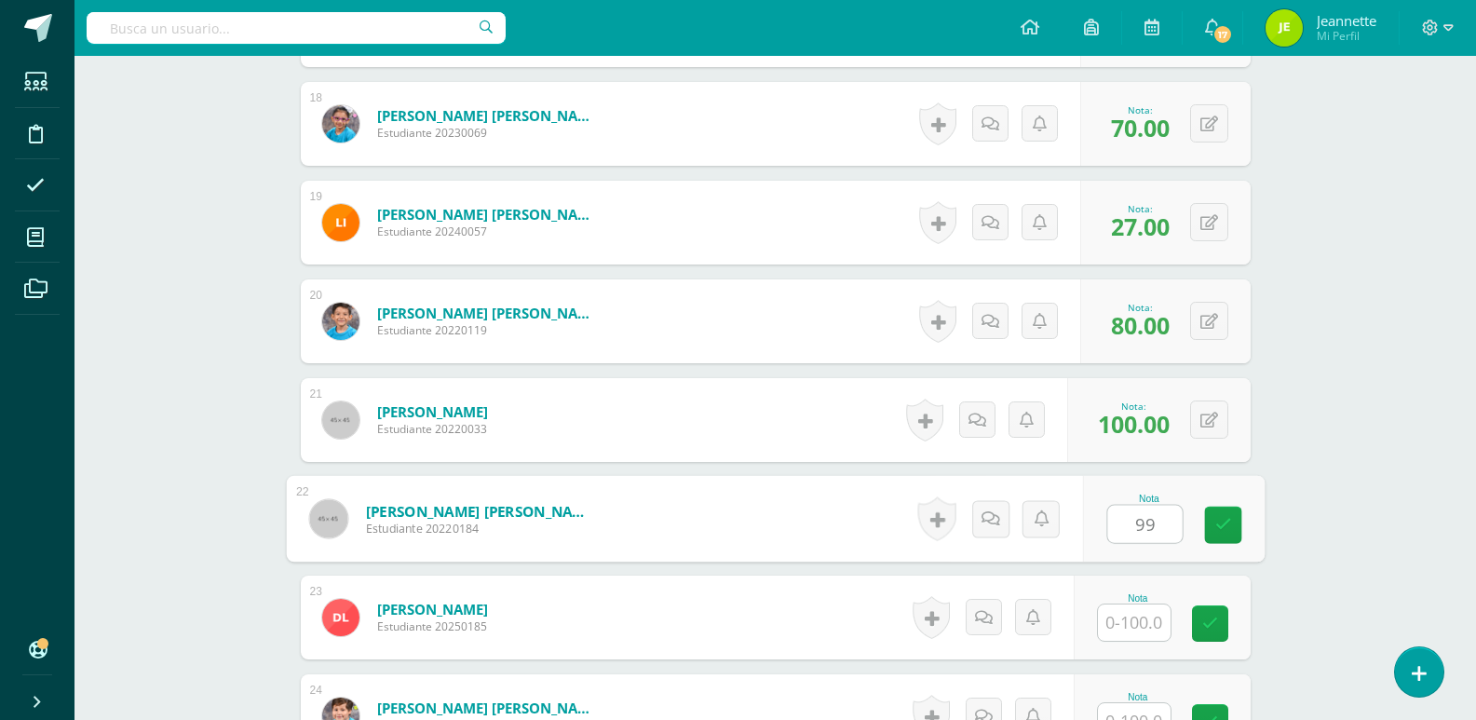
type input "99"
click at [1130, 630] on input "text" at bounding box center [1134, 622] width 73 height 36
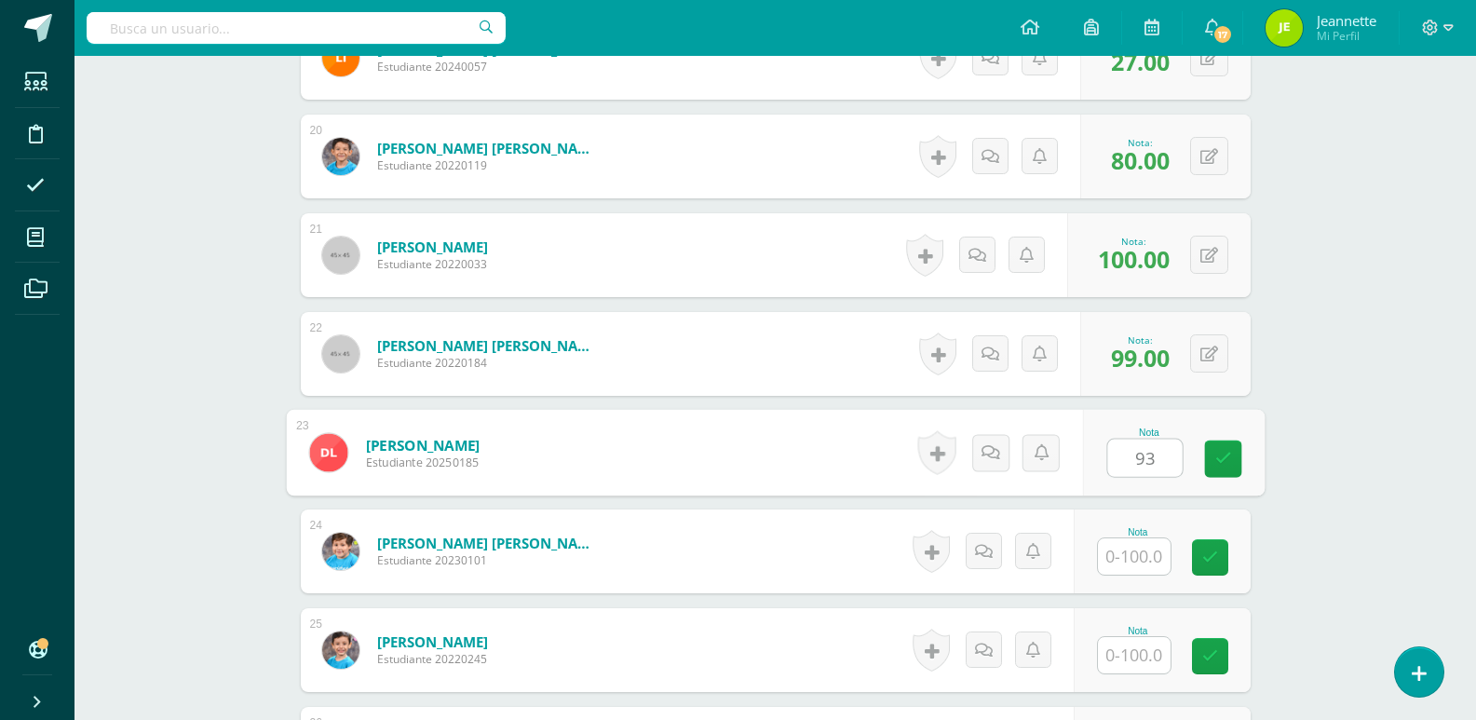
scroll to position [2429, 0]
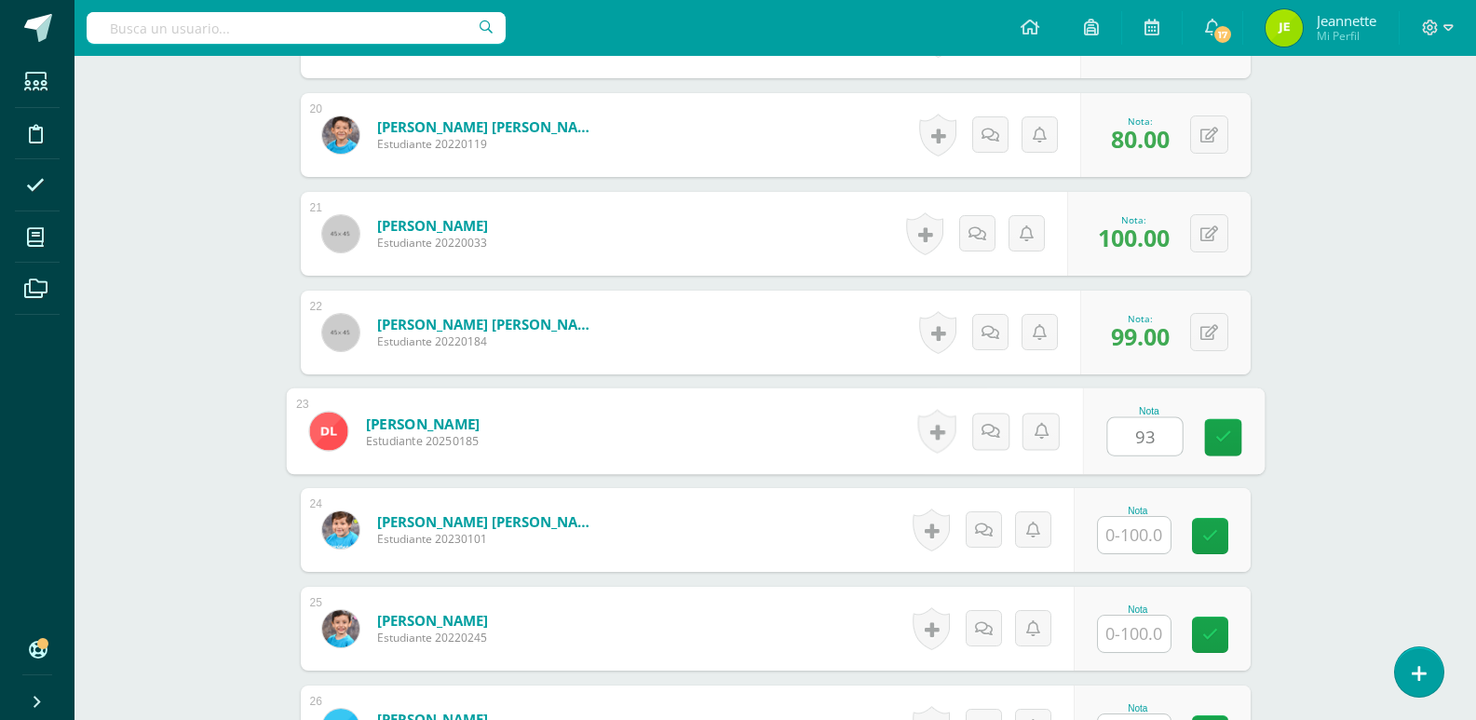
type input "93"
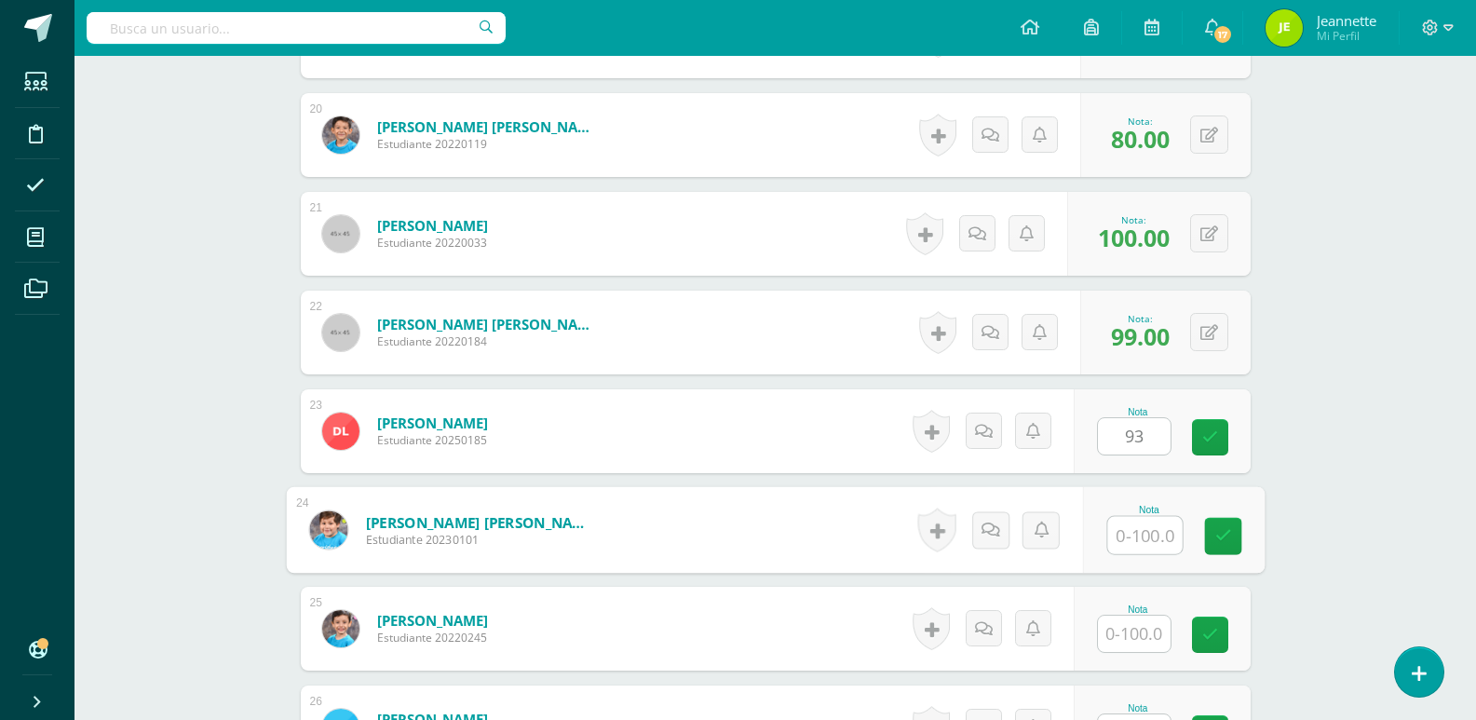
click at [1134, 534] on input "text" at bounding box center [1144, 535] width 74 height 37
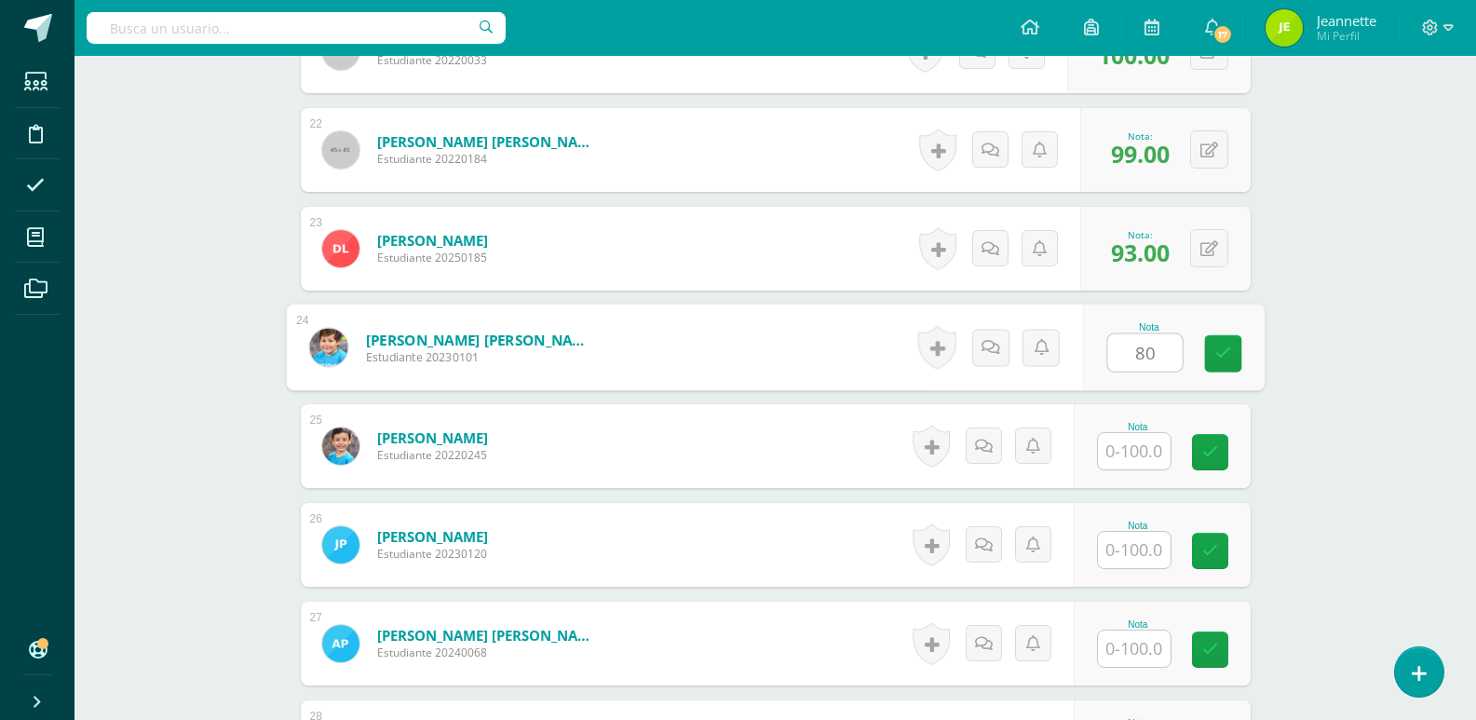
scroll to position [2615, 0]
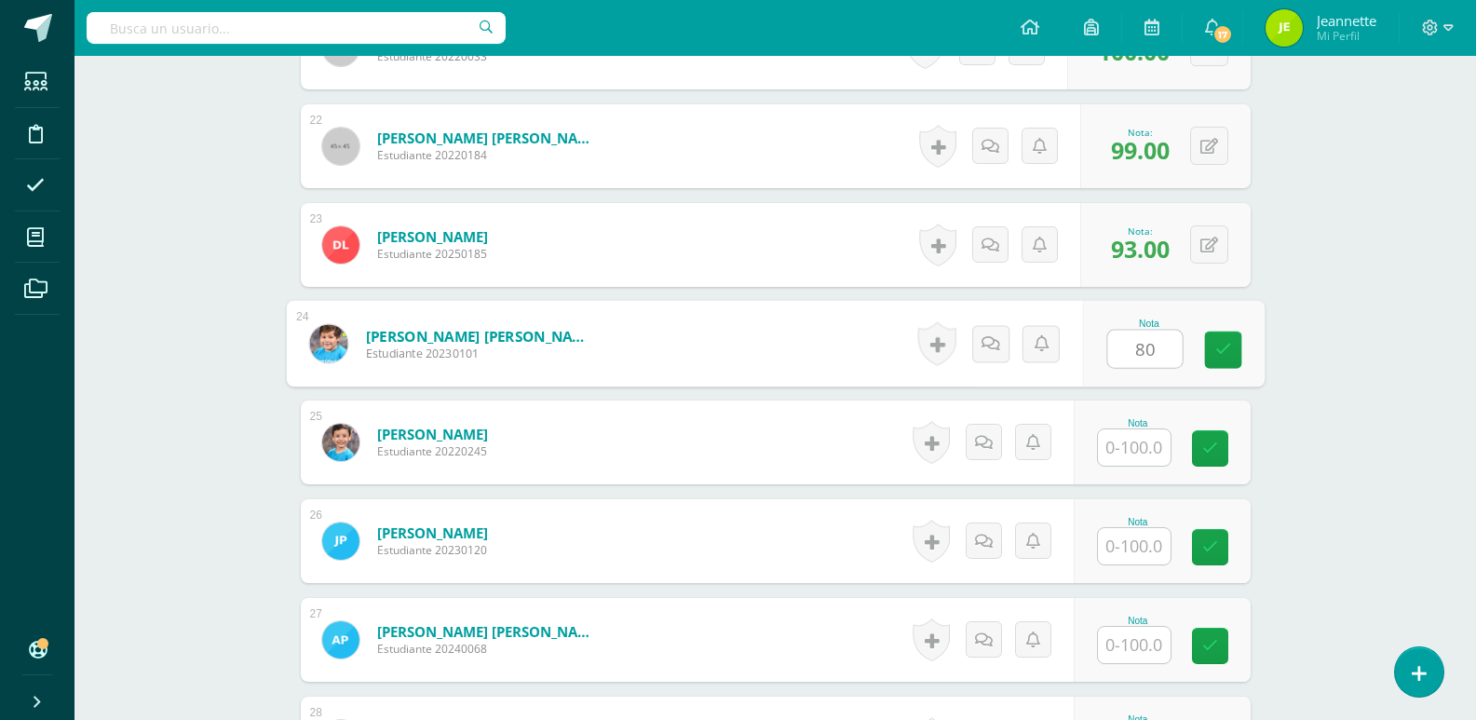
type input "80"
click at [1136, 458] on input "text" at bounding box center [1134, 447] width 73 height 36
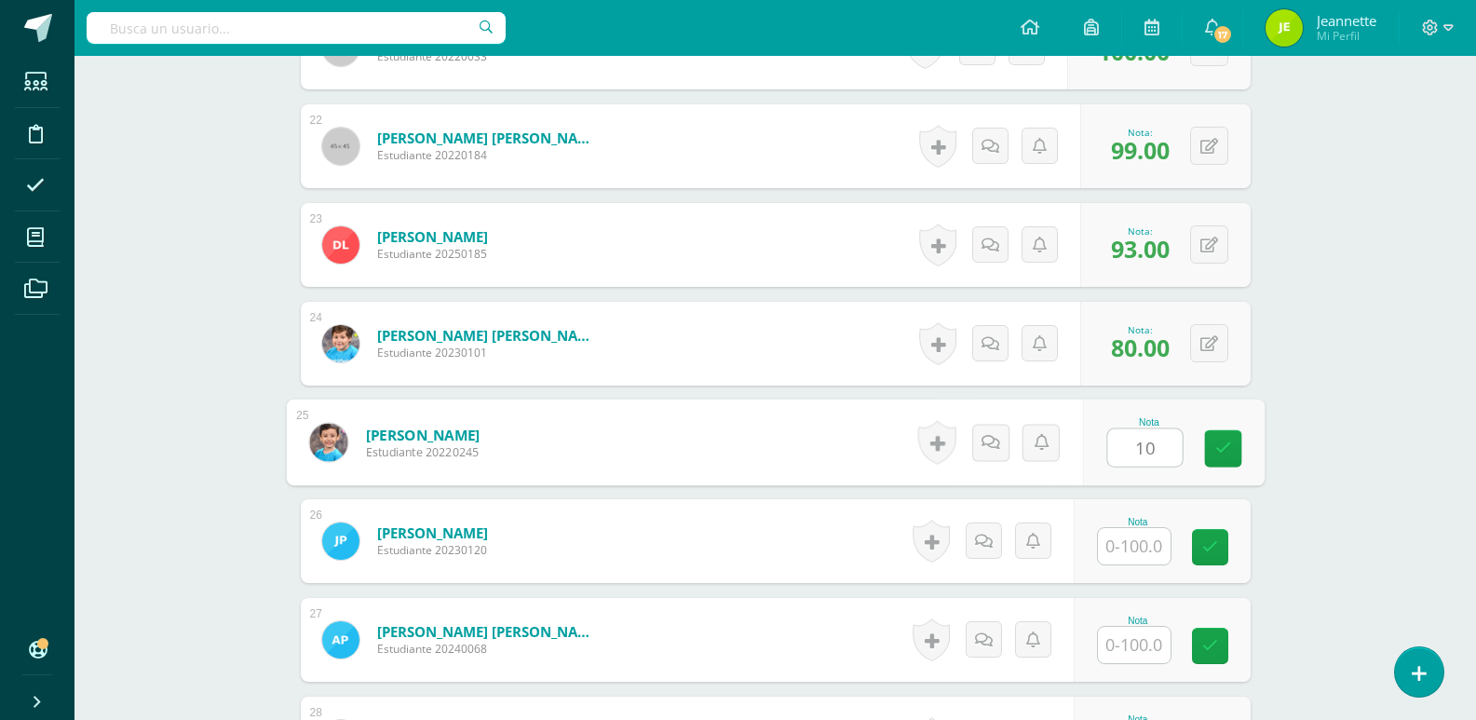
type input "10"
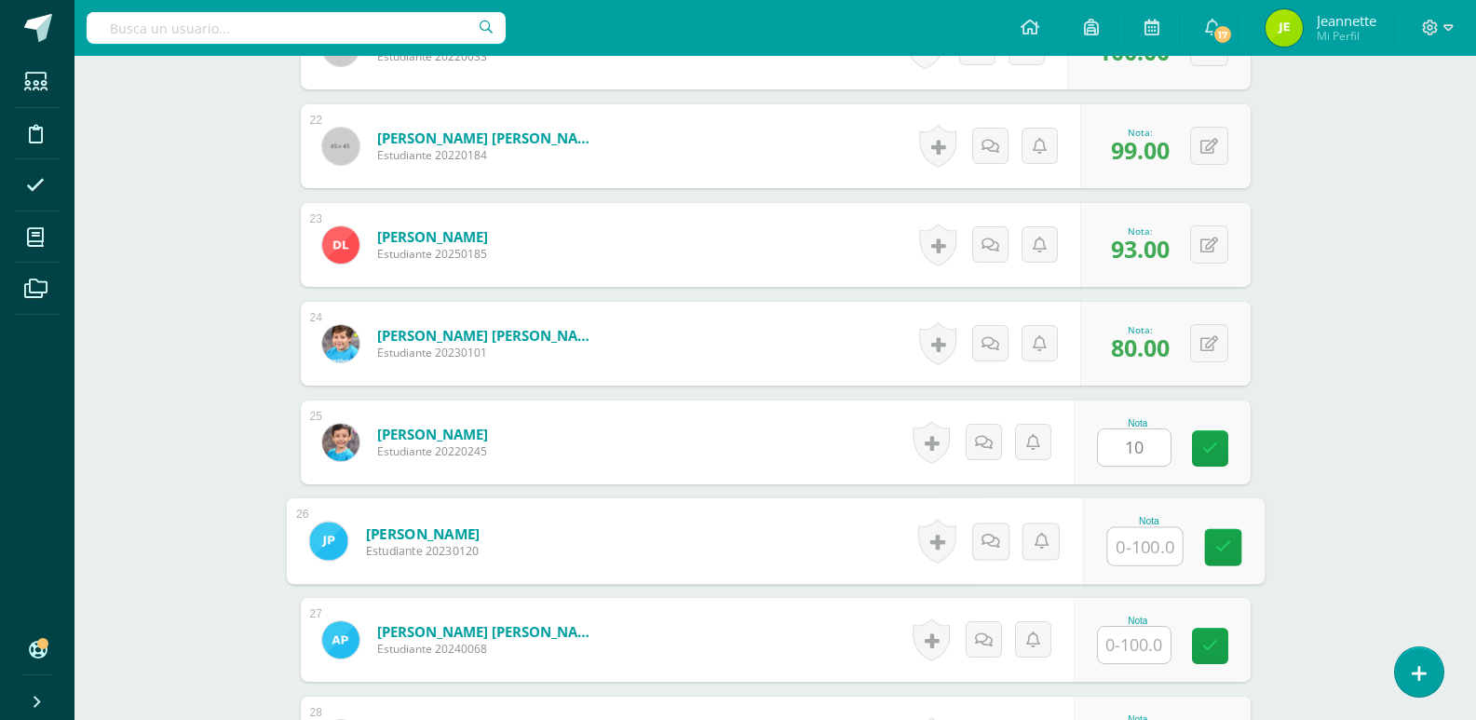
click at [1130, 553] on input "text" at bounding box center [1144, 546] width 74 height 37
type input "90"
click at [1142, 643] on input "text" at bounding box center [1134, 645] width 73 height 36
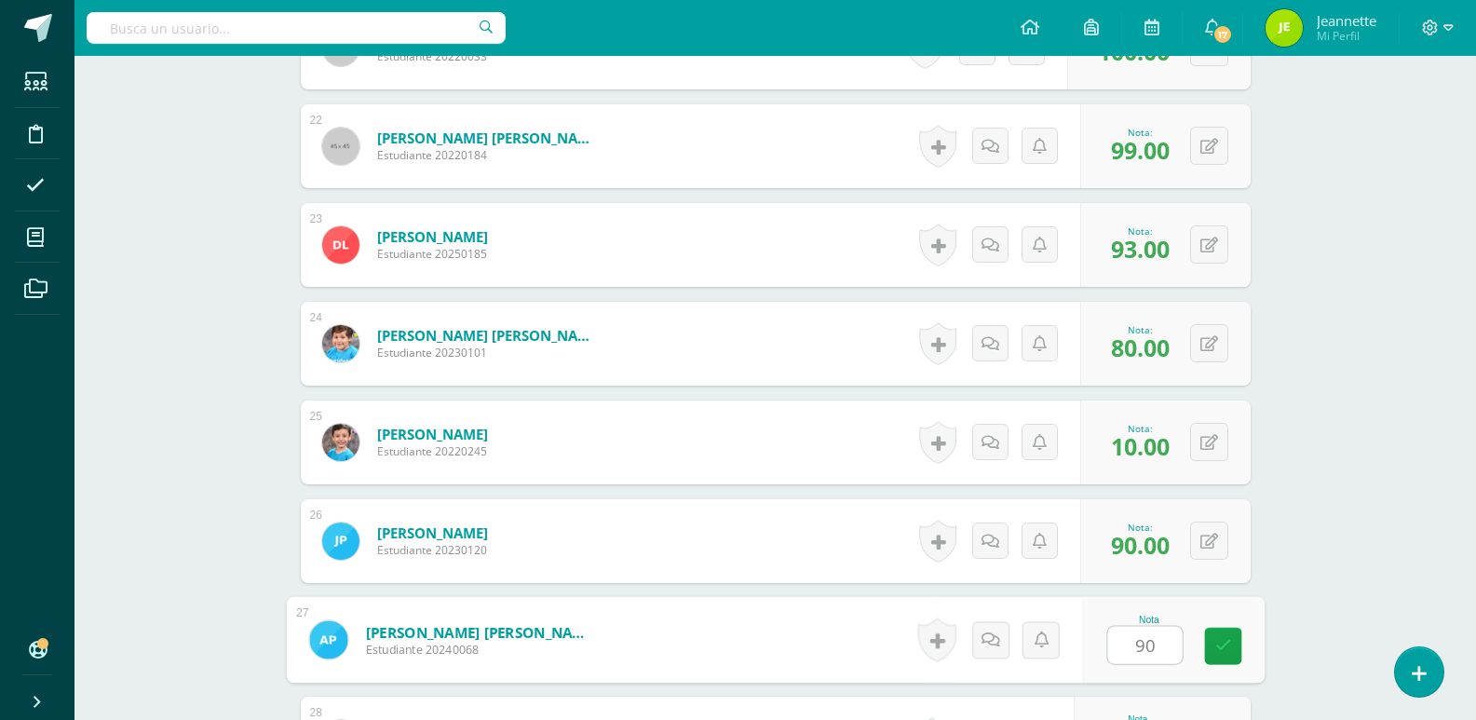
type input "90"
click at [1166, 449] on span "10.00" at bounding box center [1140, 446] width 59 height 32
click at [1159, 443] on span "10.00" at bounding box center [1140, 446] width 59 height 32
click at [1133, 440] on span "10.00" at bounding box center [1140, 446] width 59 height 32
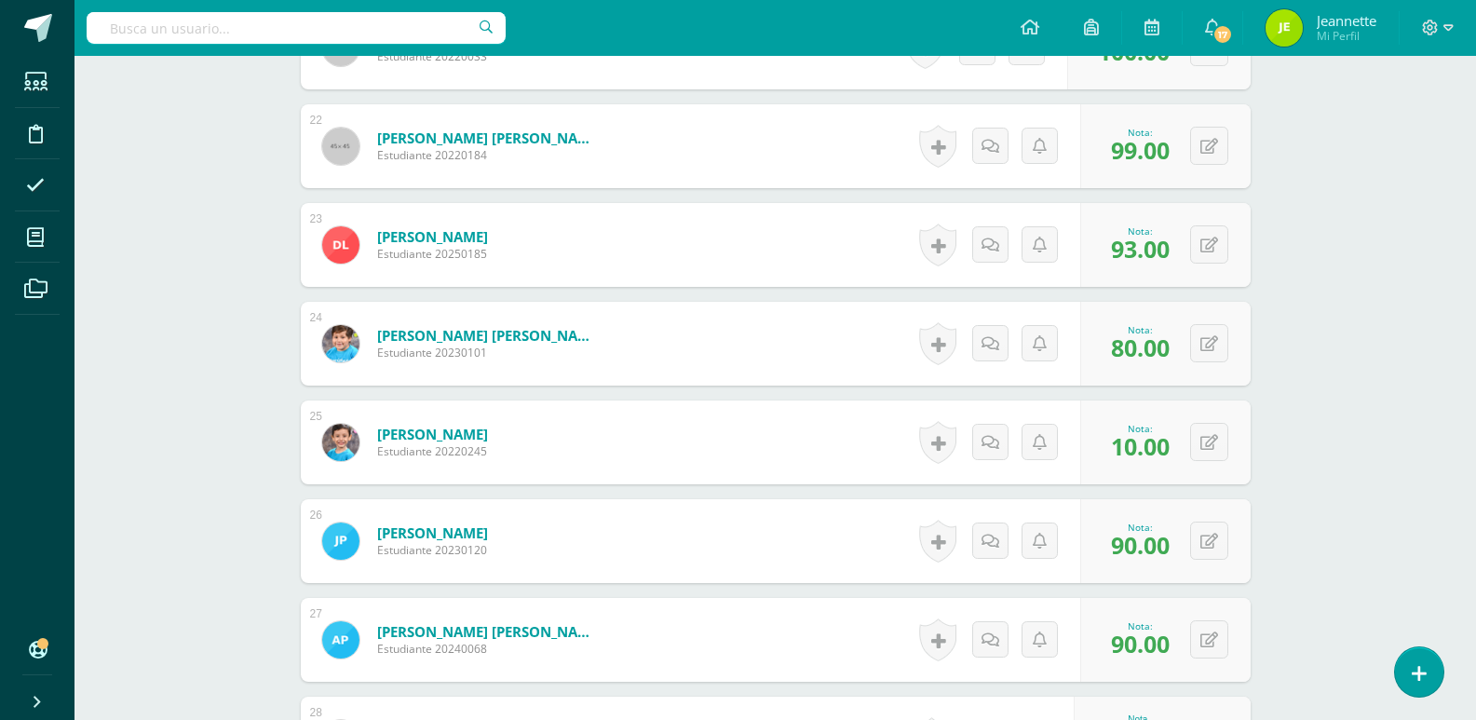
click at [1133, 440] on span "10.00" at bounding box center [1140, 446] width 59 height 32
click at [1195, 438] on div "0 Logros Logros obtenidos Aún no hay logros agregados Nota: 10.00" at bounding box center [1165, 442] width 170 height 84
click at [1188, 448] on div "0 Logros Logros obtenidos Aún no hay logros agregados Nota: 10.00" at bounding box center [1165, 442] width 170 height 84
click at [1212, 436] on icon at bounding box center [1221, 442] width 19 height 16
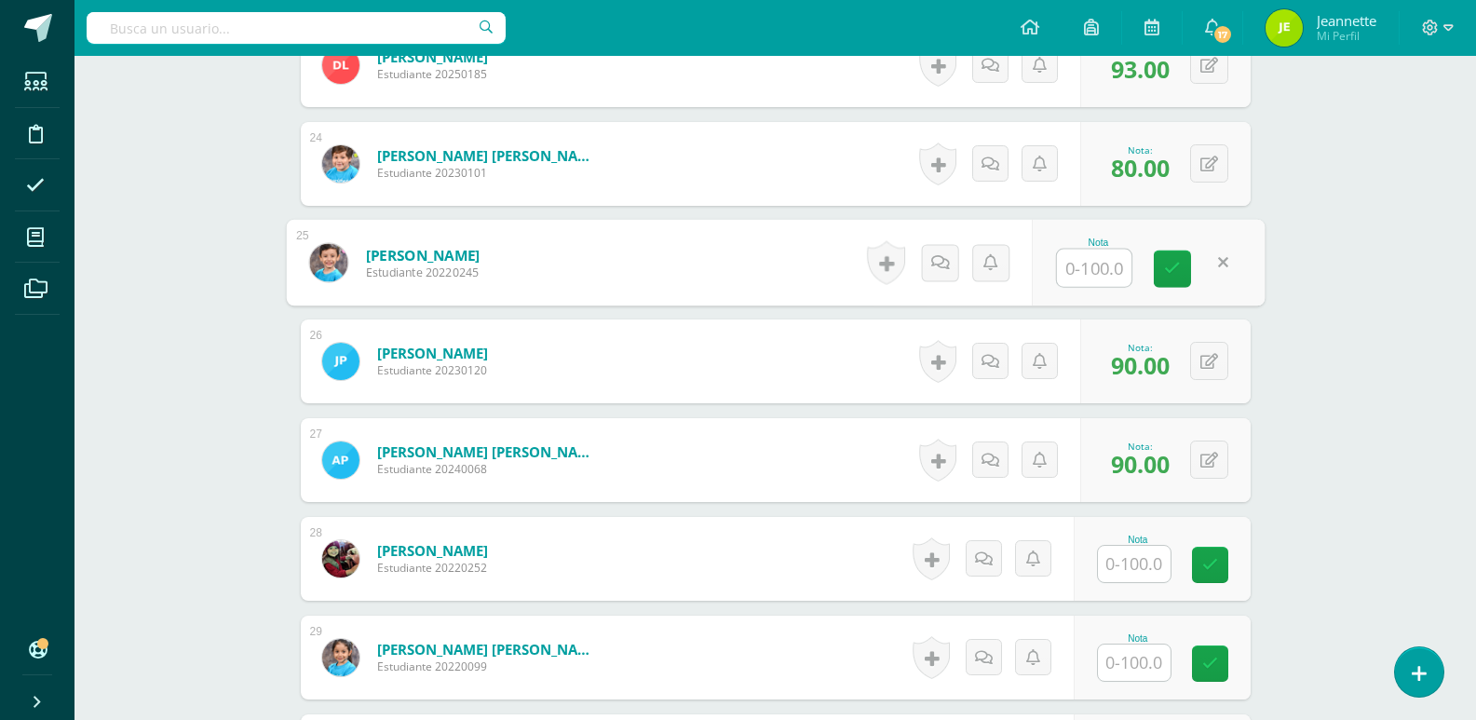
scroll to position [2802, 0]
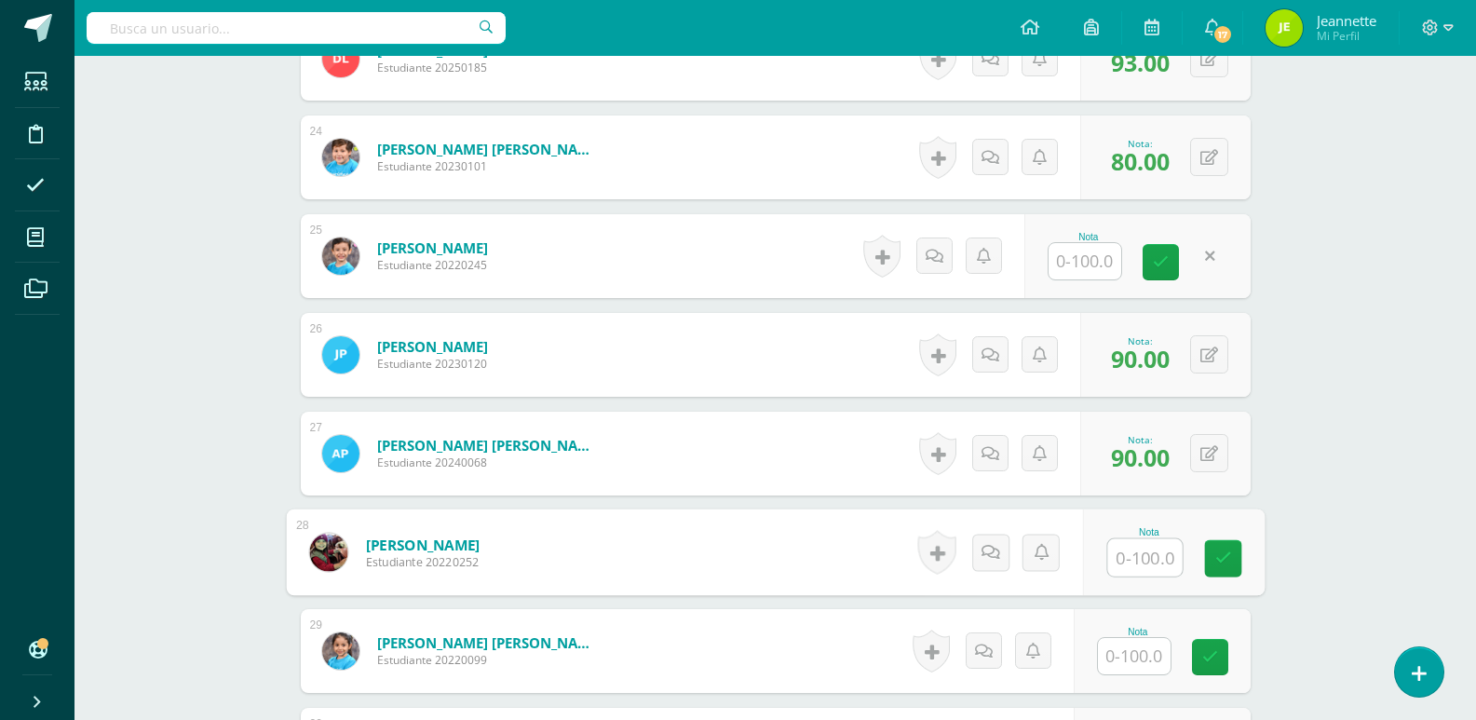
click at [1132, 562] on input "text" at bounding box center [1144, 557] width 74 height 37
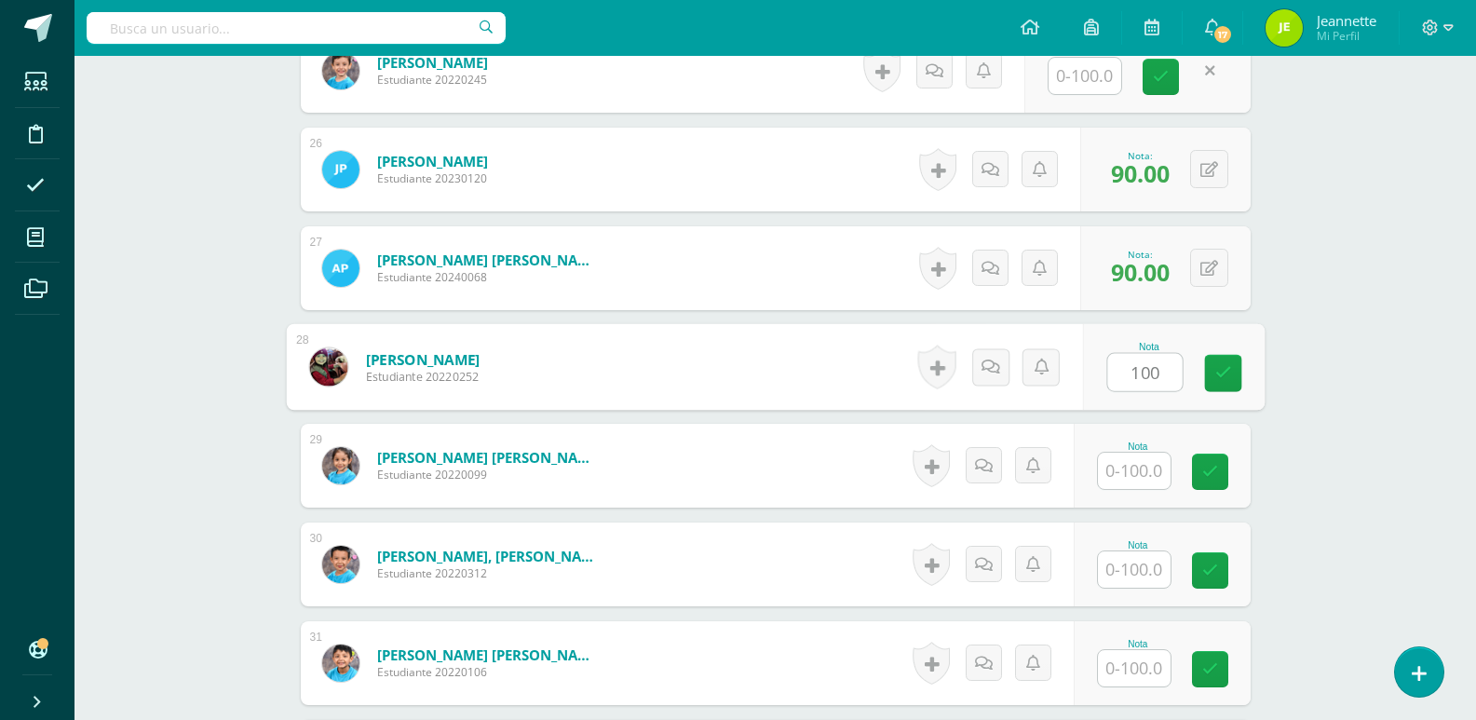
scroll to position [2988, 0]
type input "100"
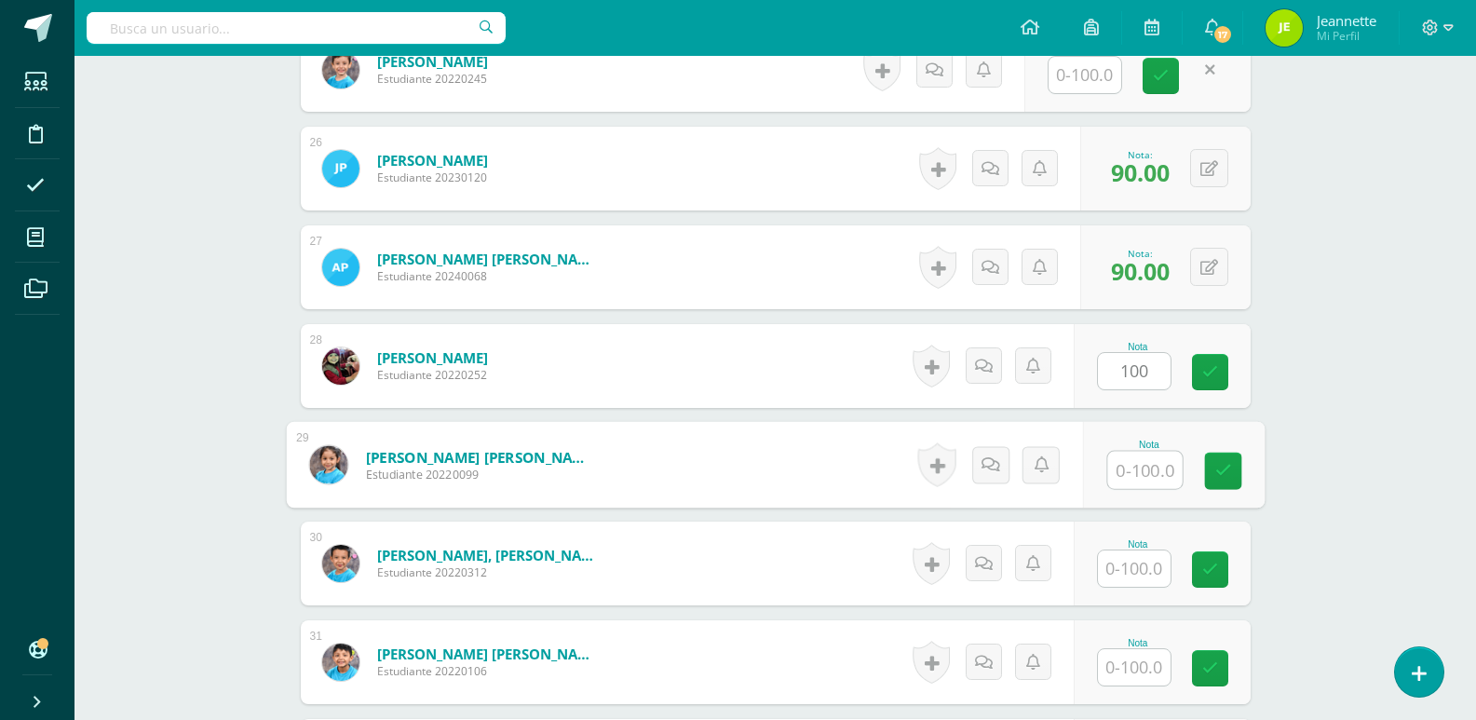
click at [1136, 473] on input "text" at bounding box center [1144, 470] width 74 height 37
type input "97"
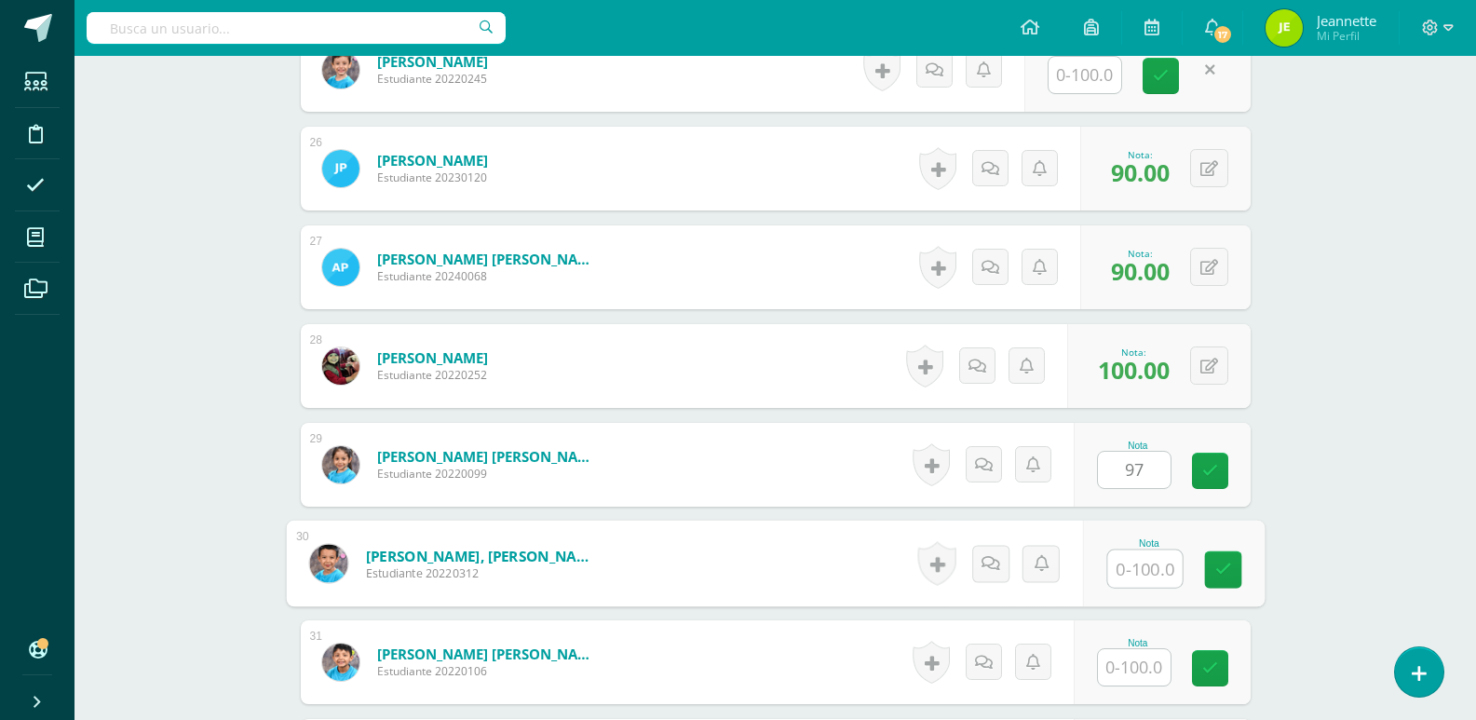
click at [1148, 571] on input "text" at bounding box center [1144, 568] width 74 height 37
type input "98"
click at [1125, 675] on input "text" at bounding box center [1134, 667] width 73 height 36
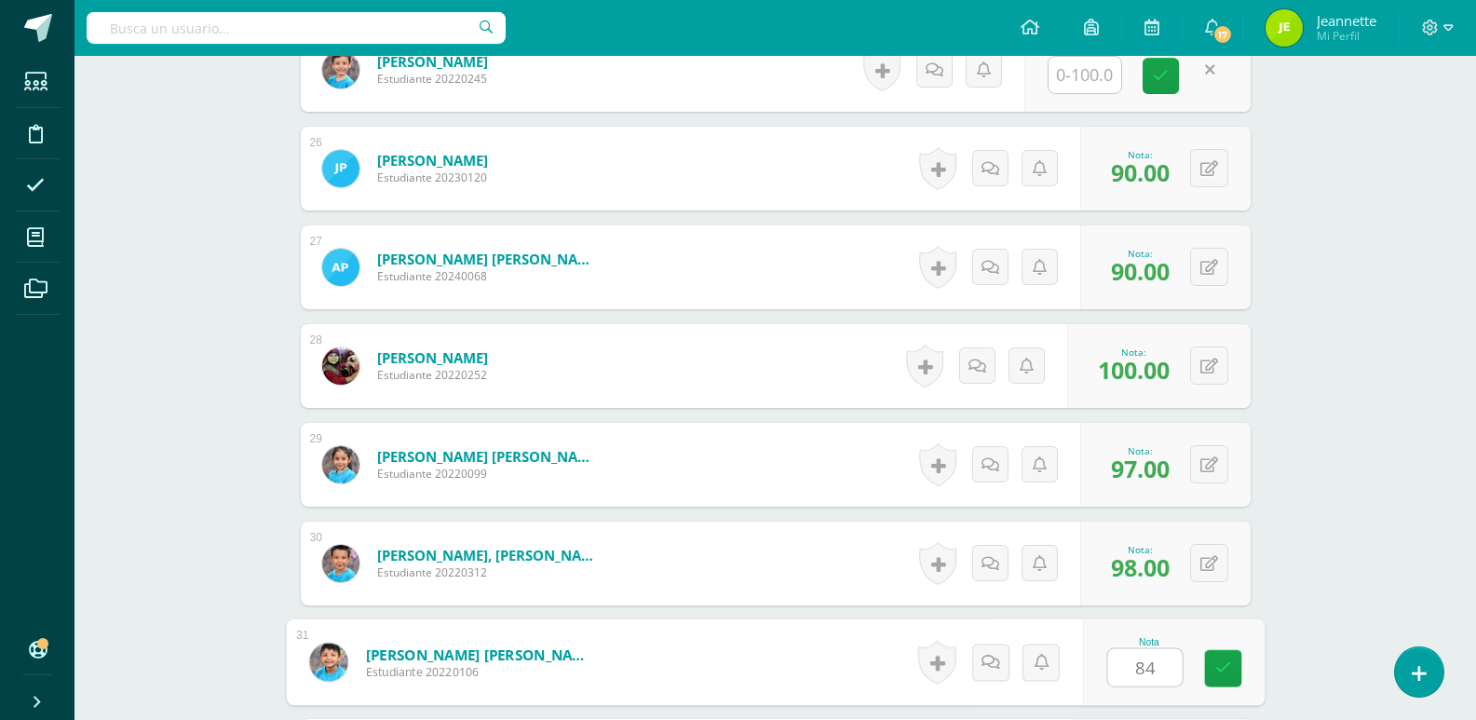
scroll to position [3081, 0]
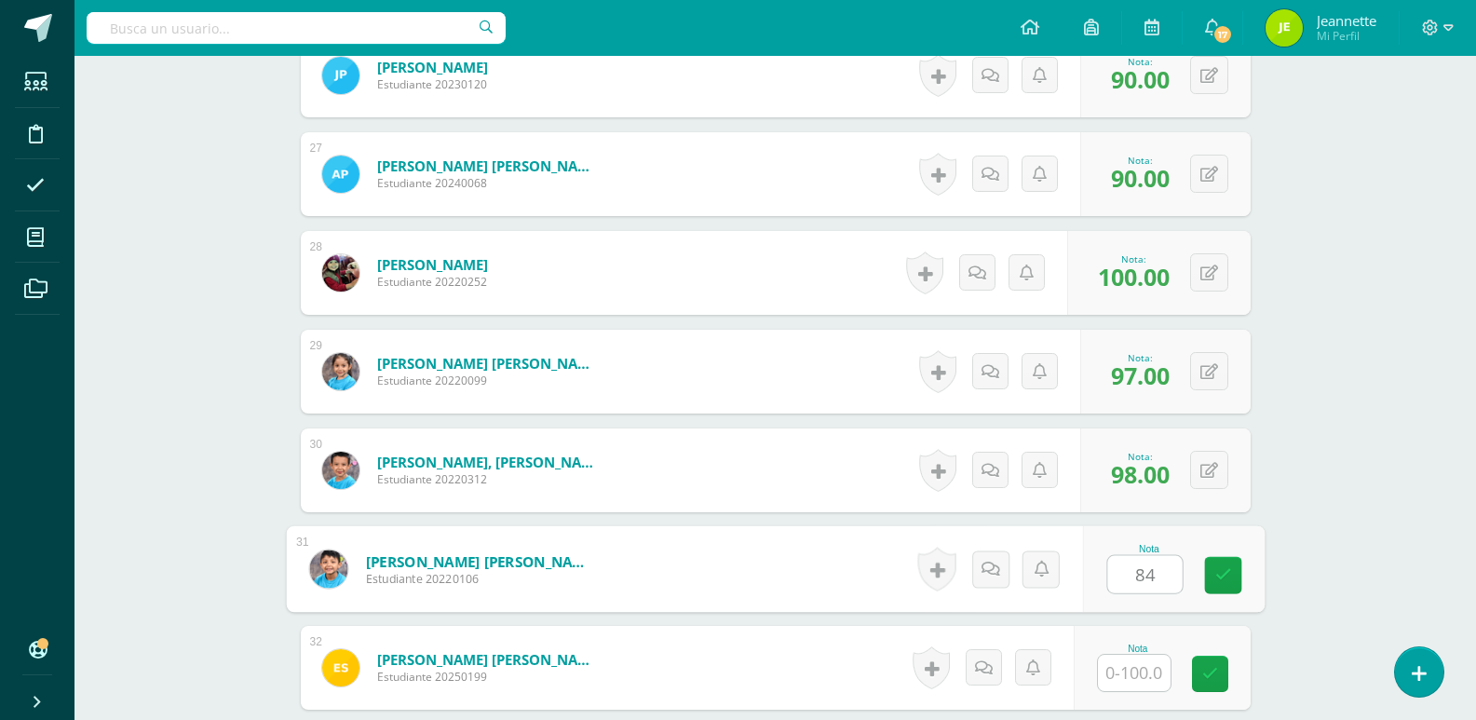
type input "84"
click at [1128, 668] on input "text" at bounding box center [1134, 673] width 73 height 36
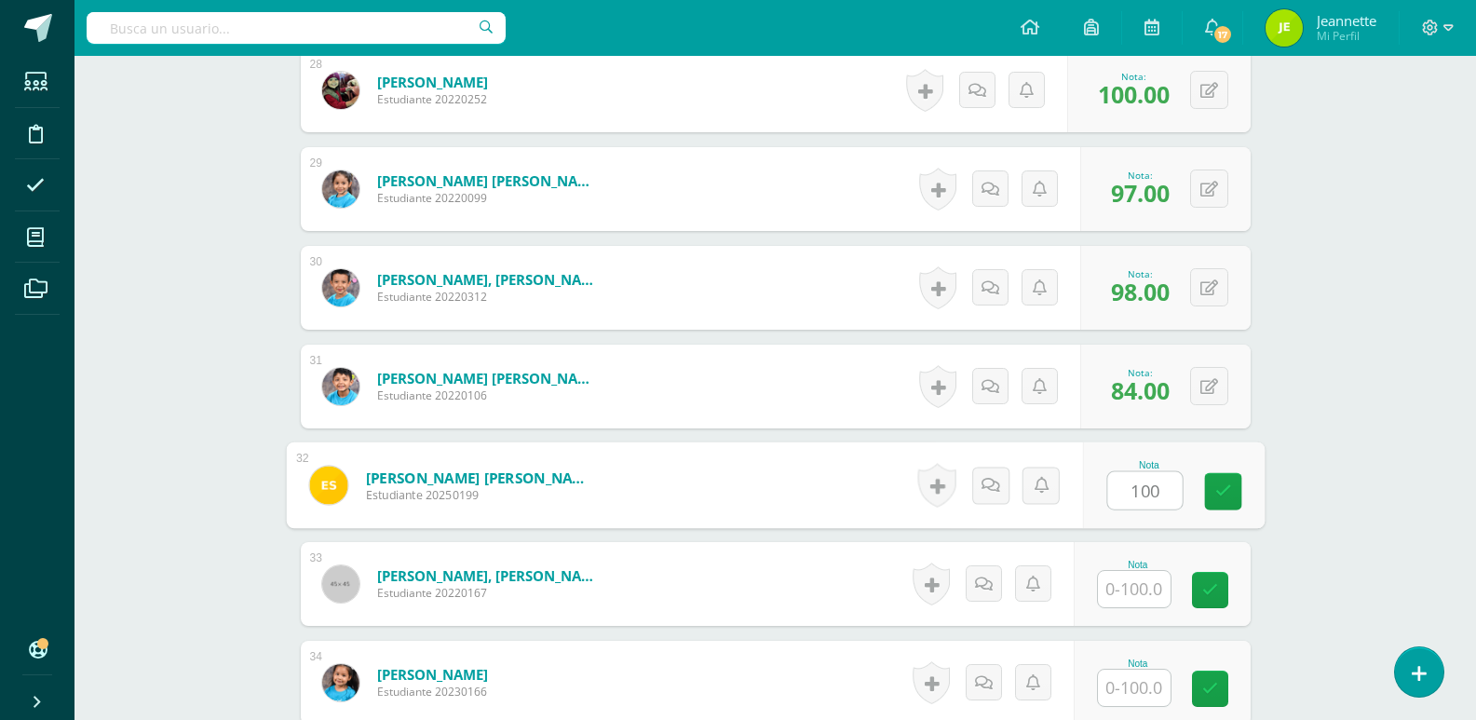
scroll to position [3267, 0]
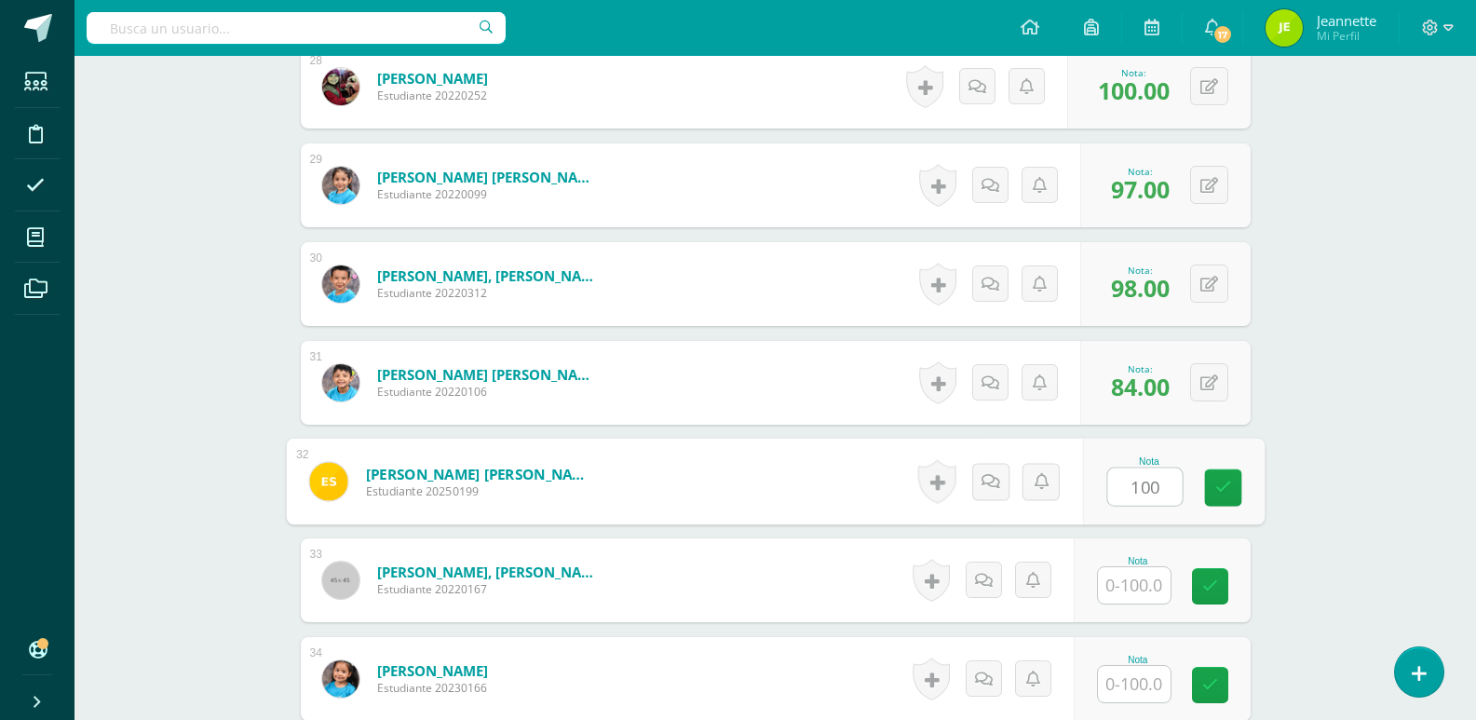
type input "100"
click at [1132, 593] on input "text" at bounding box center [1134, 585] width 73 height 36
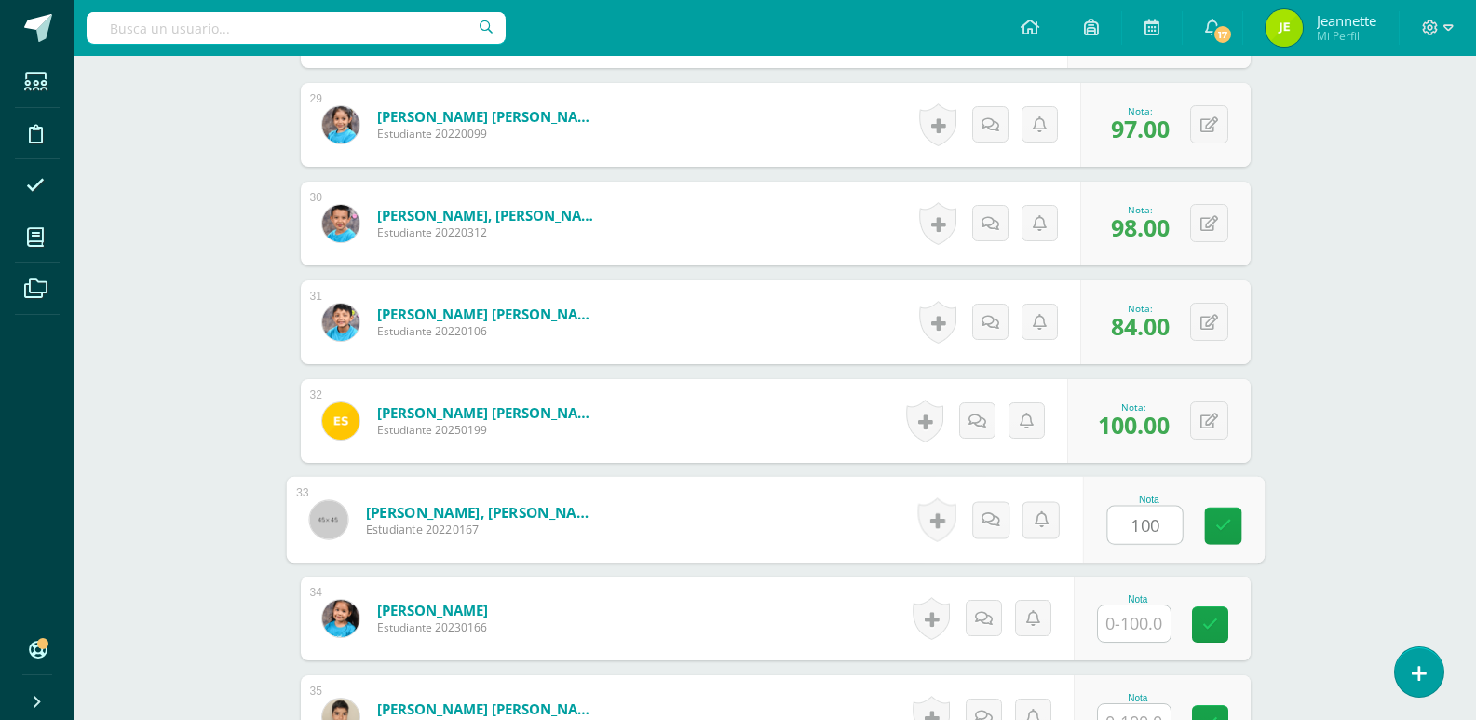
scroll to position [3360, 0]
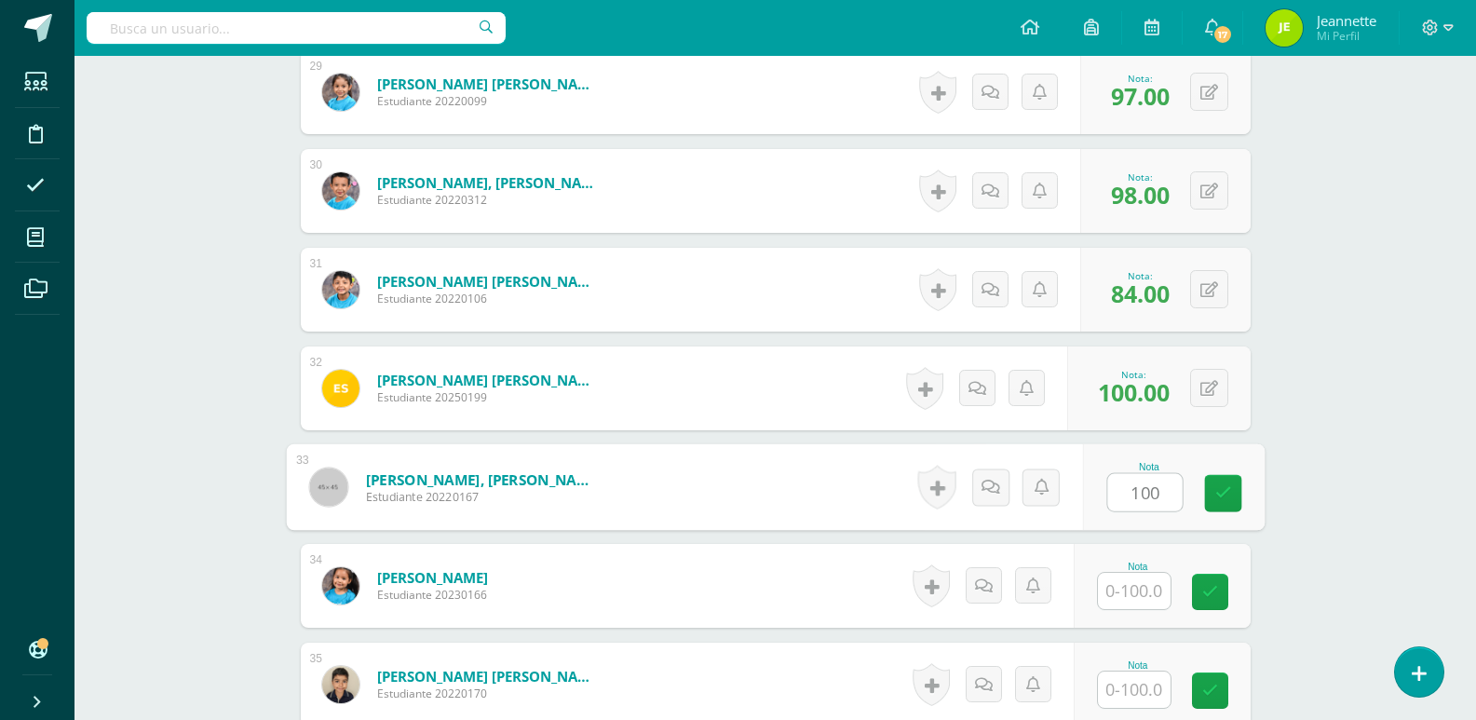
type input "100"
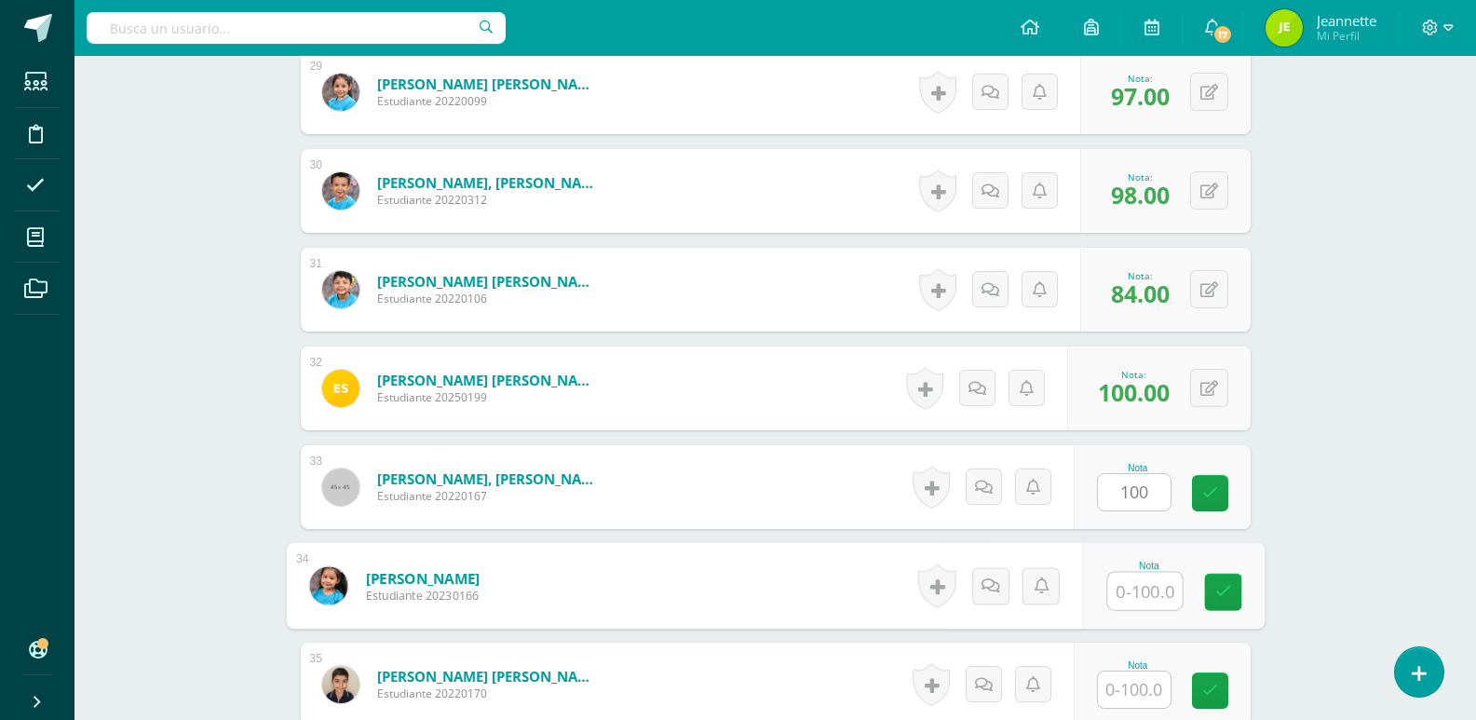
click at [1132, 593] on input "text" at bounding box center [1144, 591] width 74 height 37
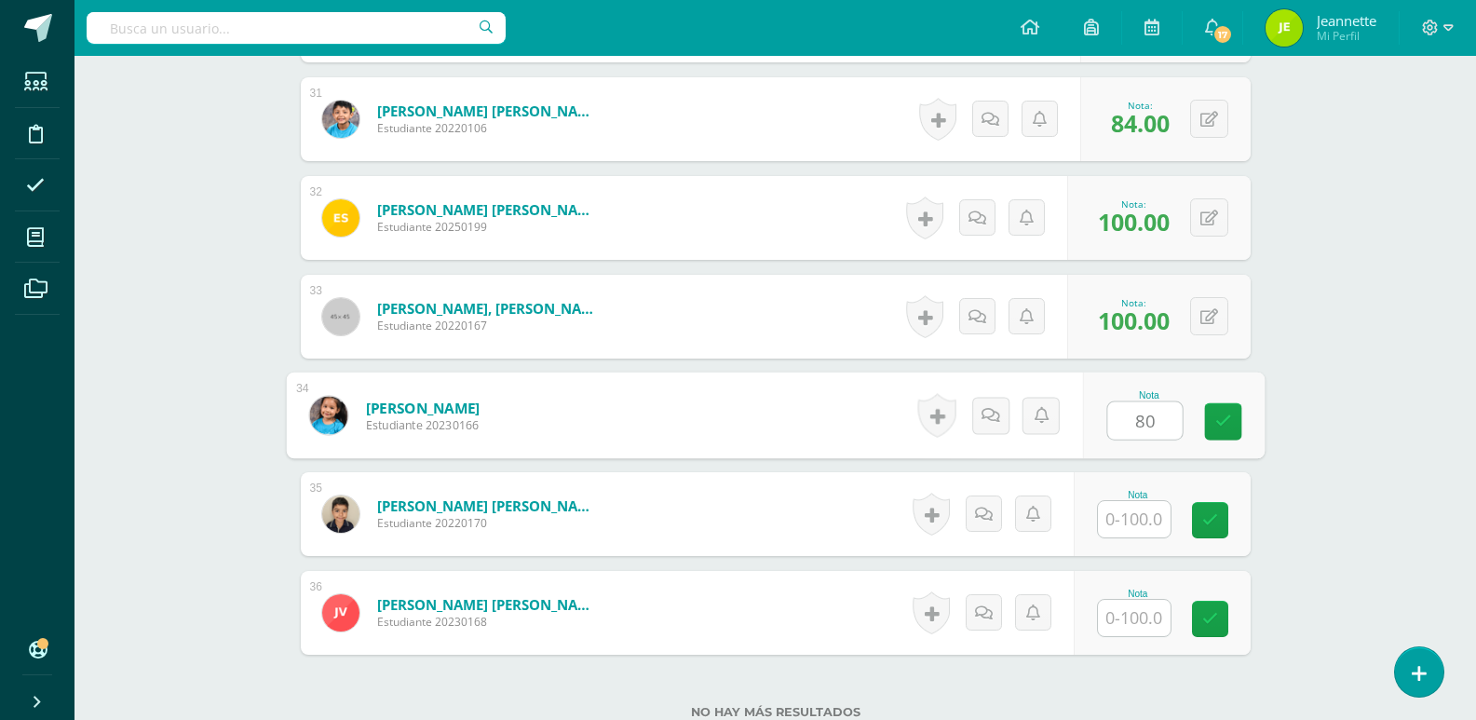
scroll to position [3546, 0]
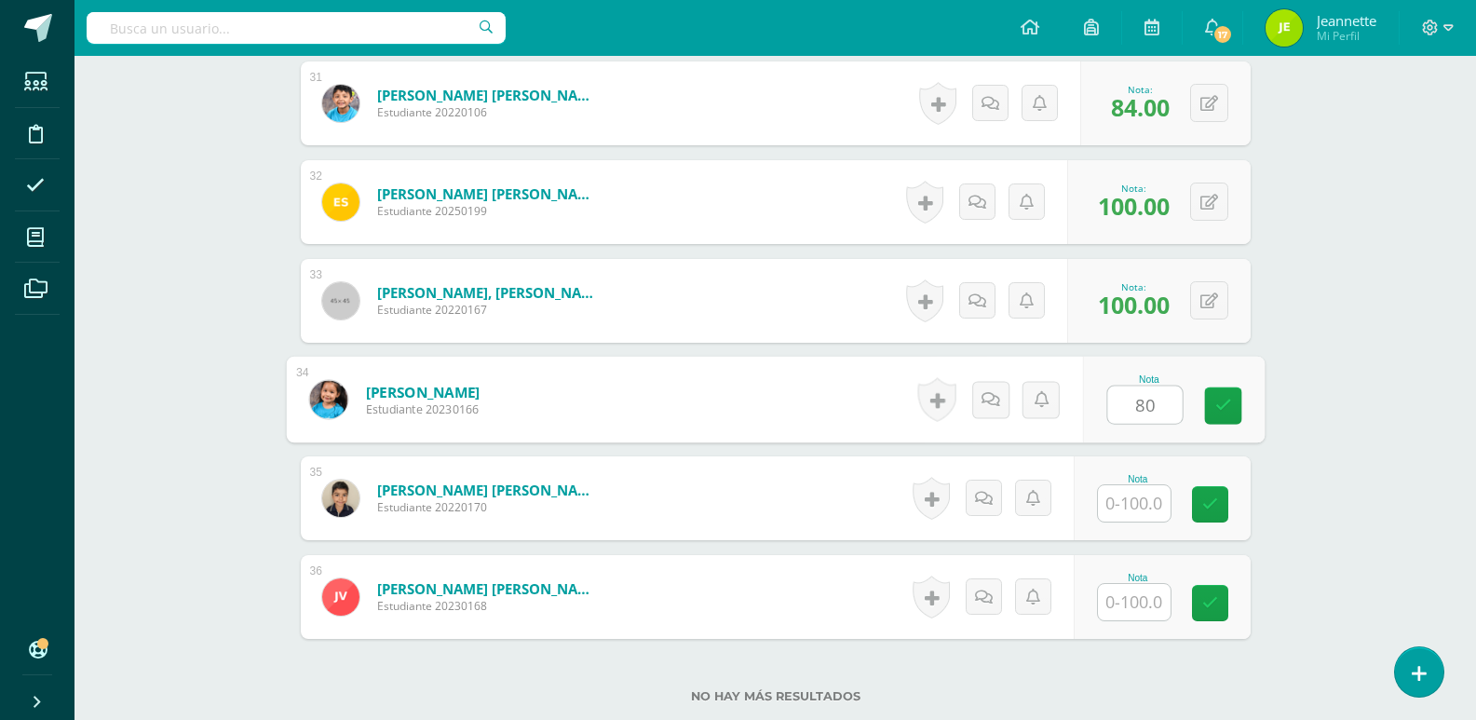
click at [1137, 506] on input "text" at bounding box center [1134, 503] width 73 height 36
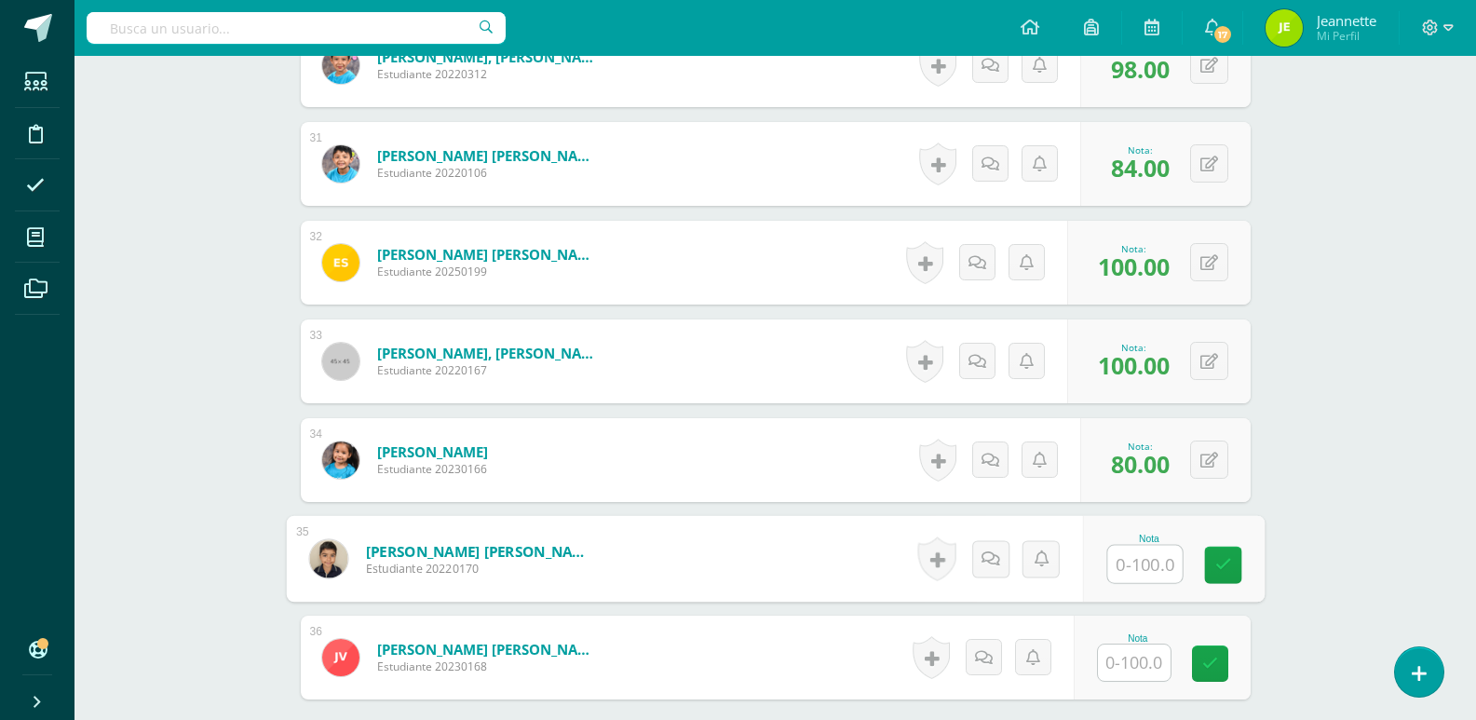
scroll to position [3453, 0]
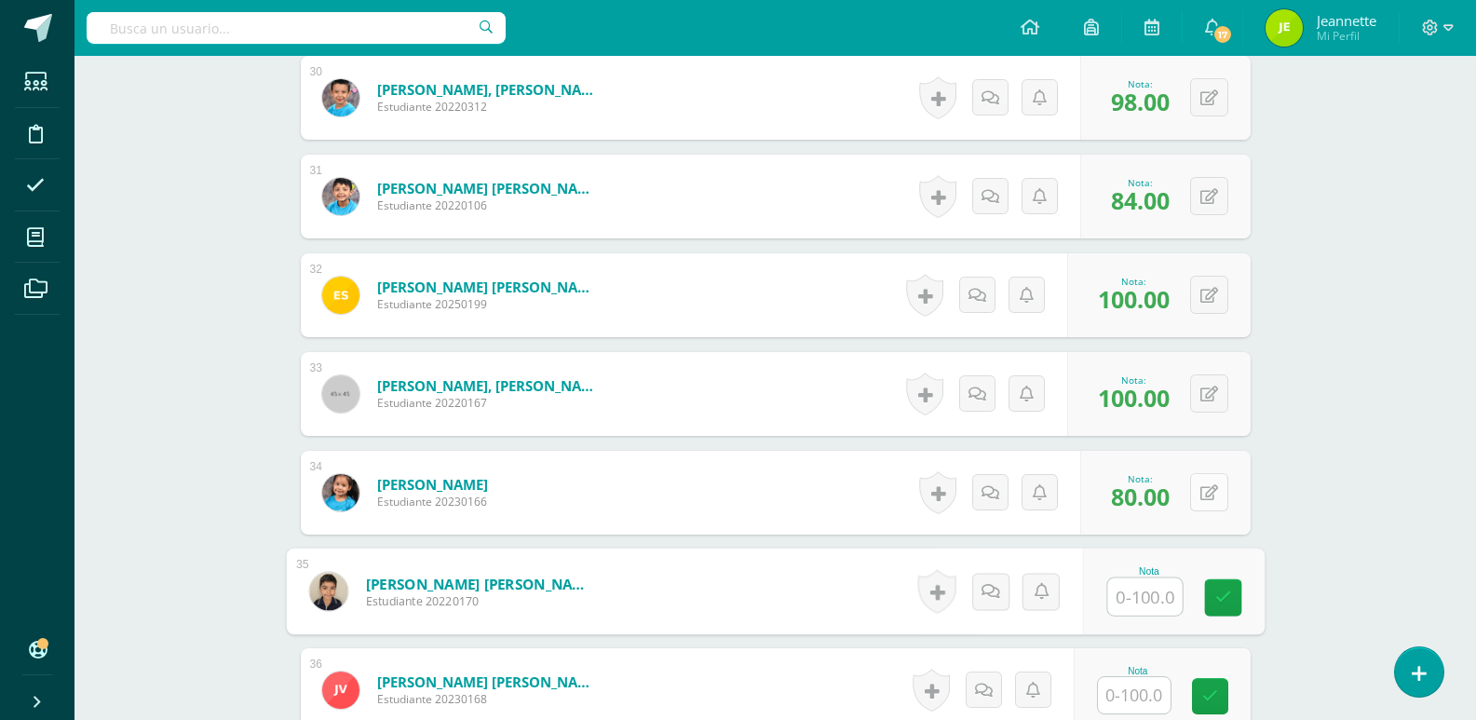
click at [1204, 496] on button at bounding box center [1209, 492] width 38 height 38
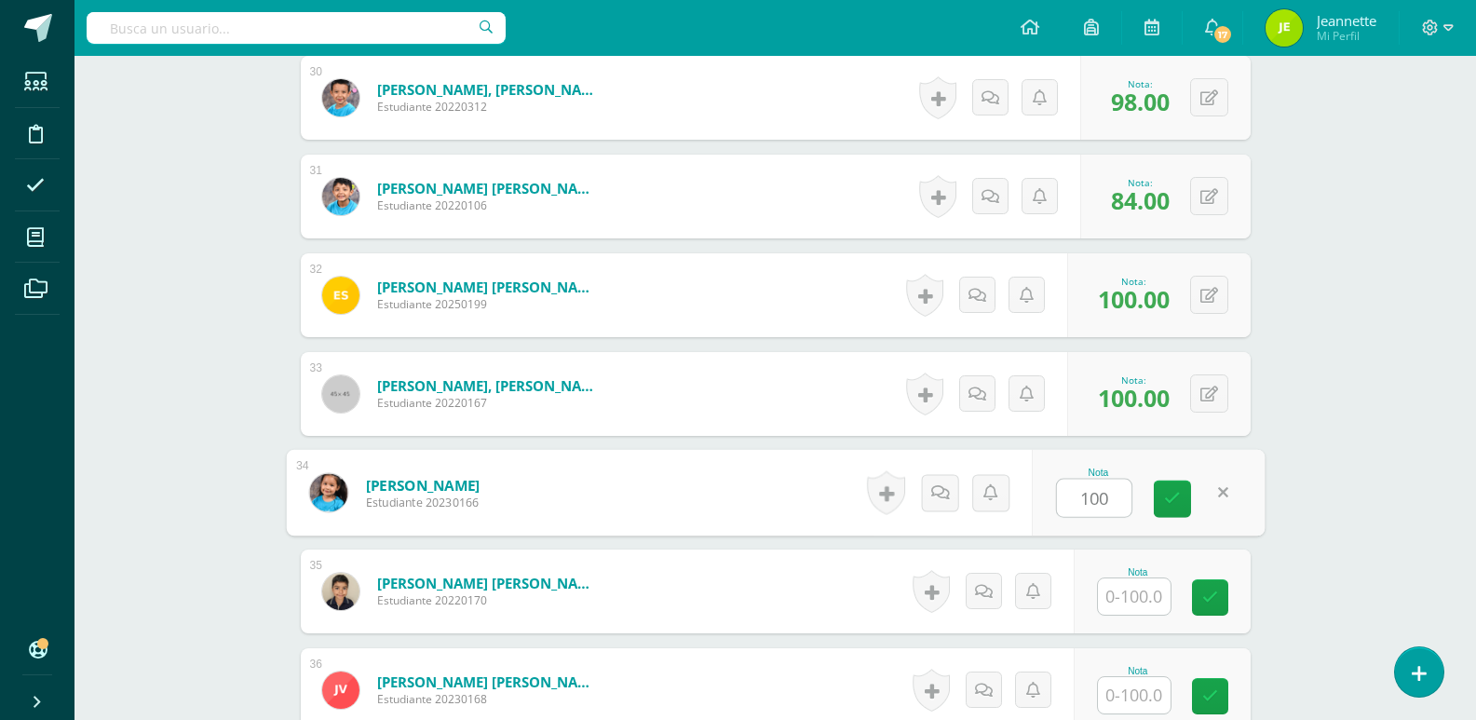
type input "100"
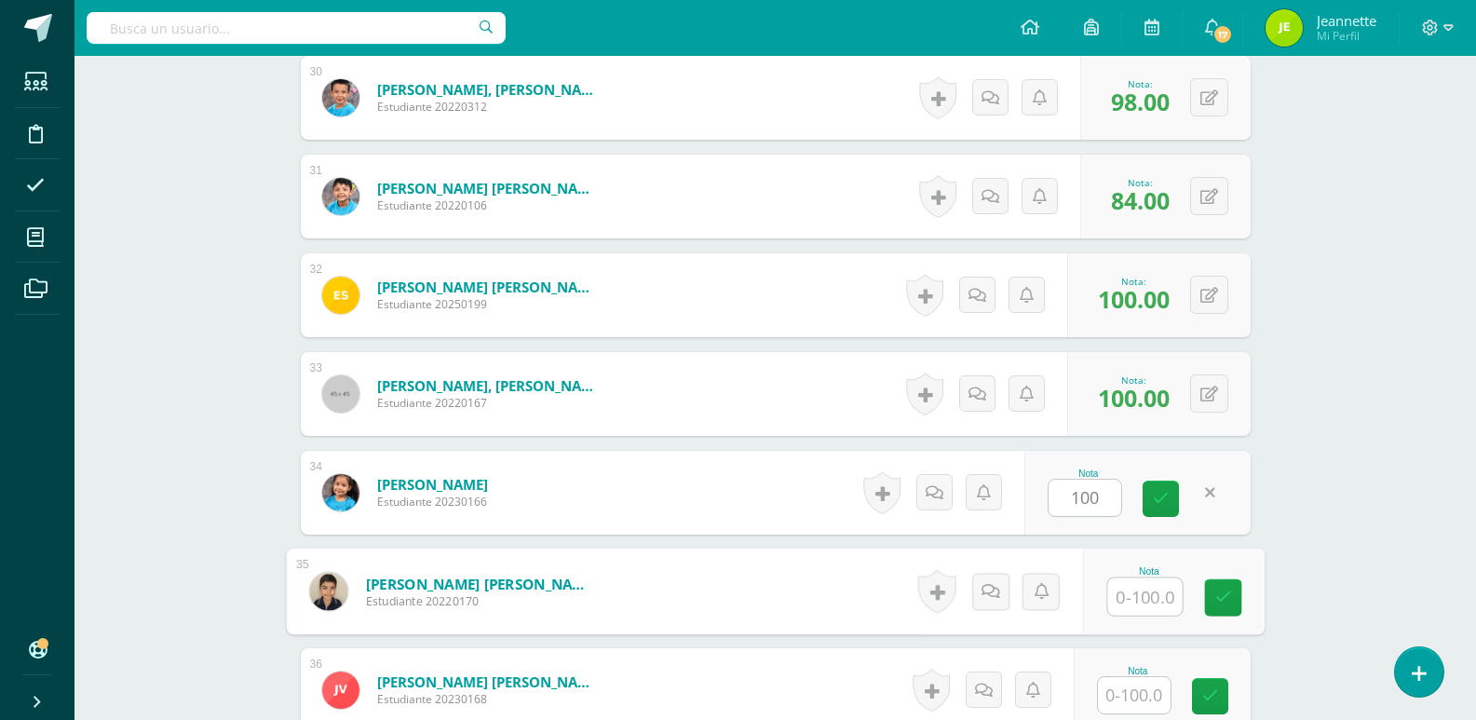
click at [1142, 601] on input "text" at bounding box center [1144, 596] width 74 height 37
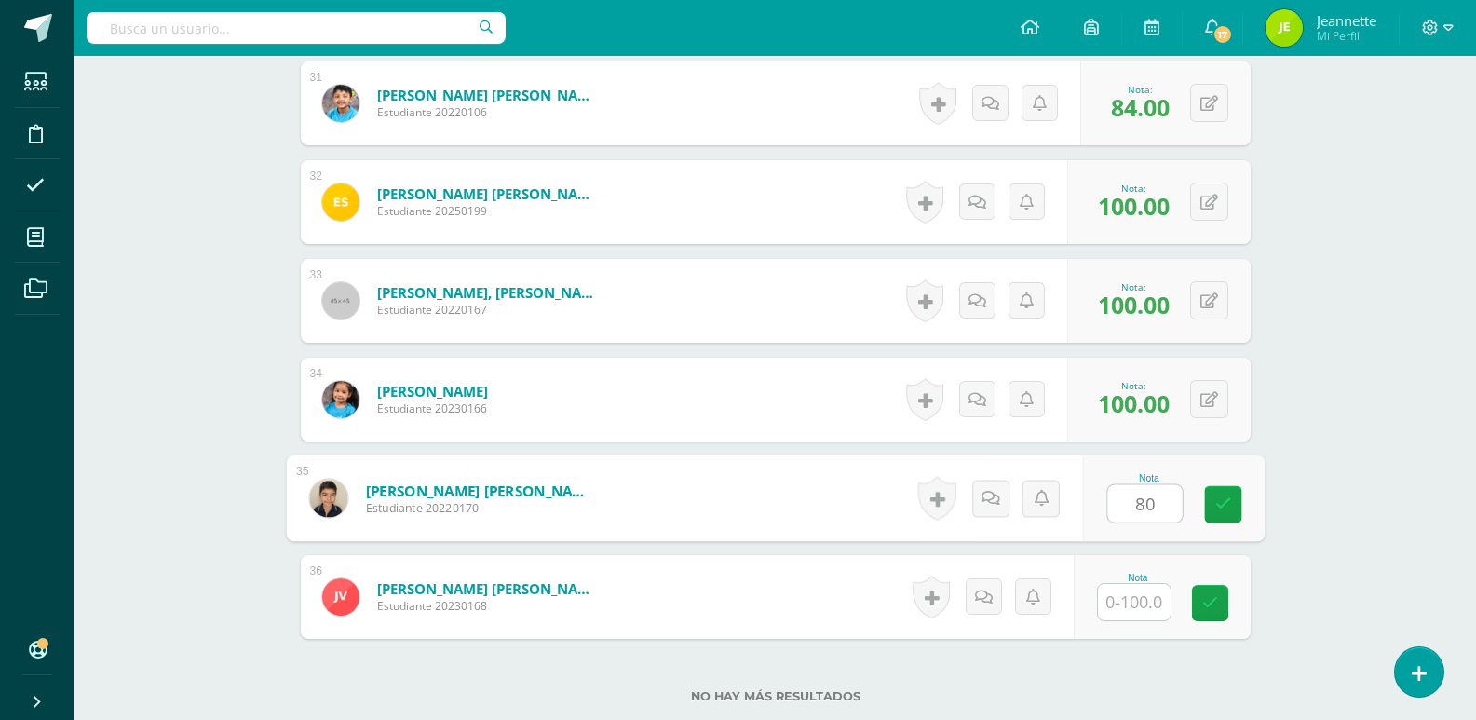
type input "80"
click at [1142, 601] on input "text" at bounding box center [1134, 602] width 73 height 36
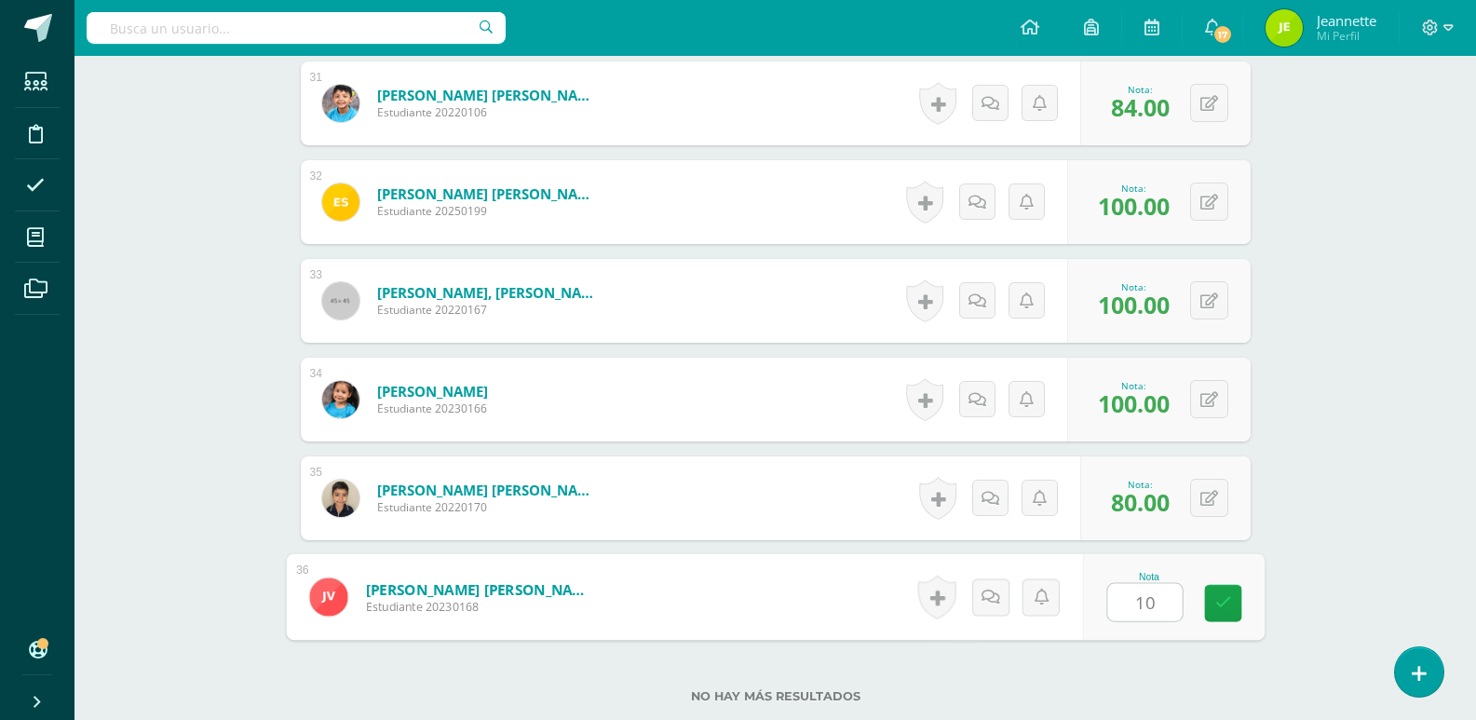
type input "100"
click at [1215, 599] on icon at bounding box center [1222, 603] width 17 height 16
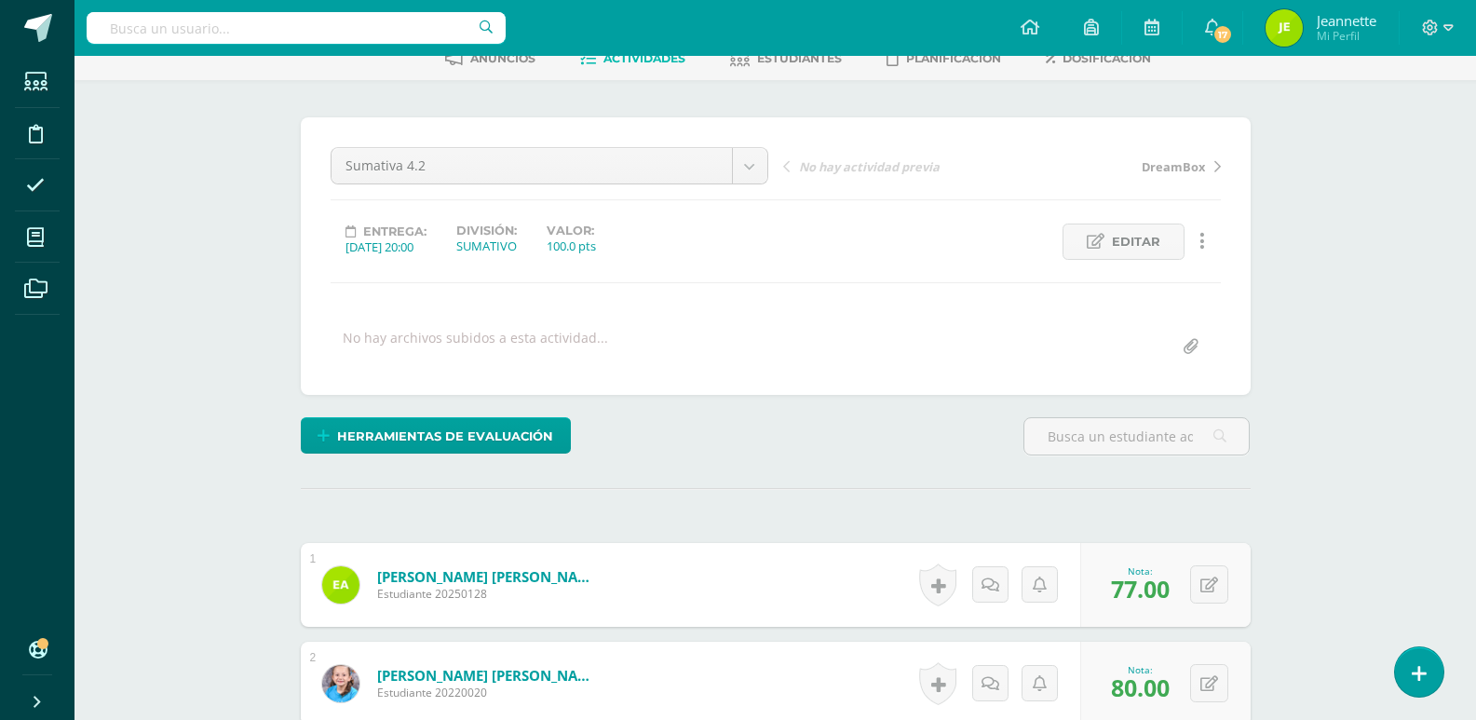
scroll to position [101, 0]
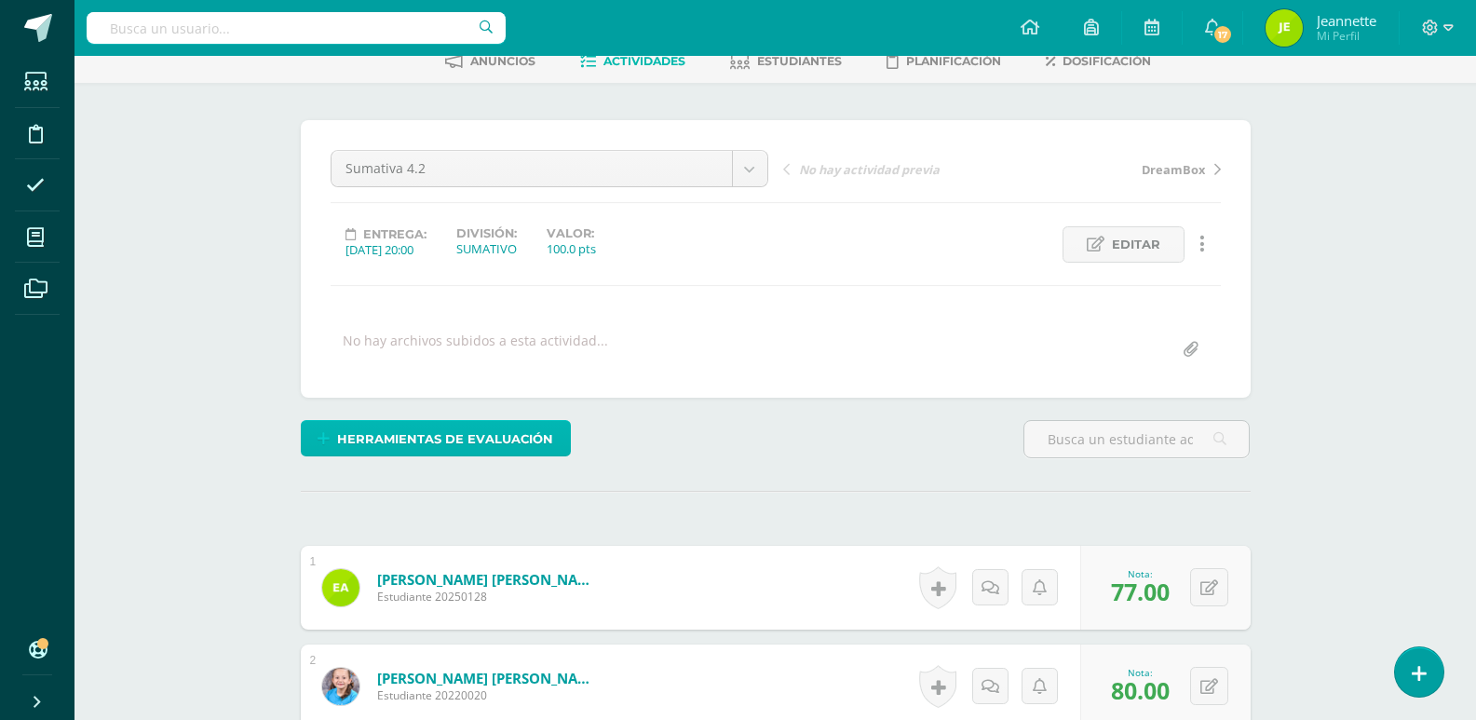
click at [446, 437] on span "Herramientas de evaluación" at bounding box center [445, 439] width 216 height 34
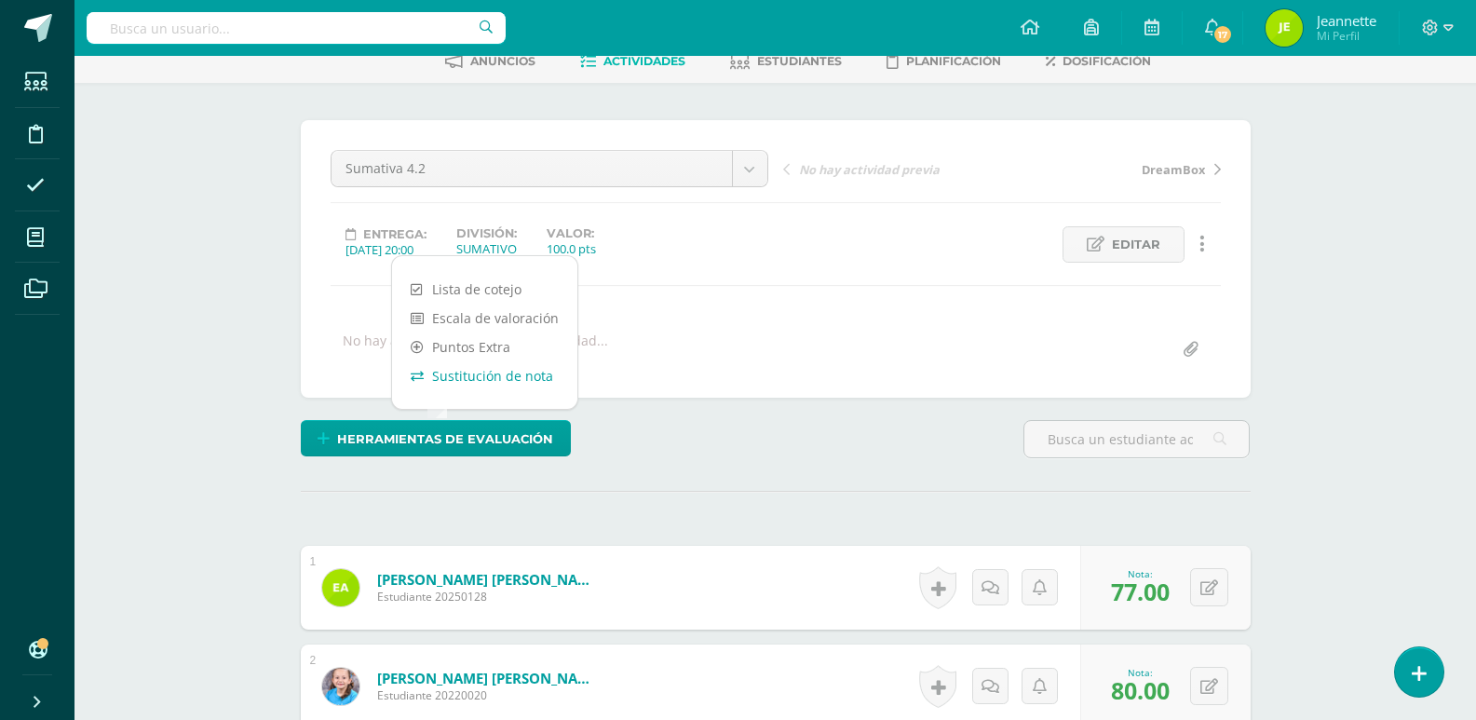
click at [479, 371] on link "Sustitución de nota" at bounding box center [484, 375] width 185 height 29
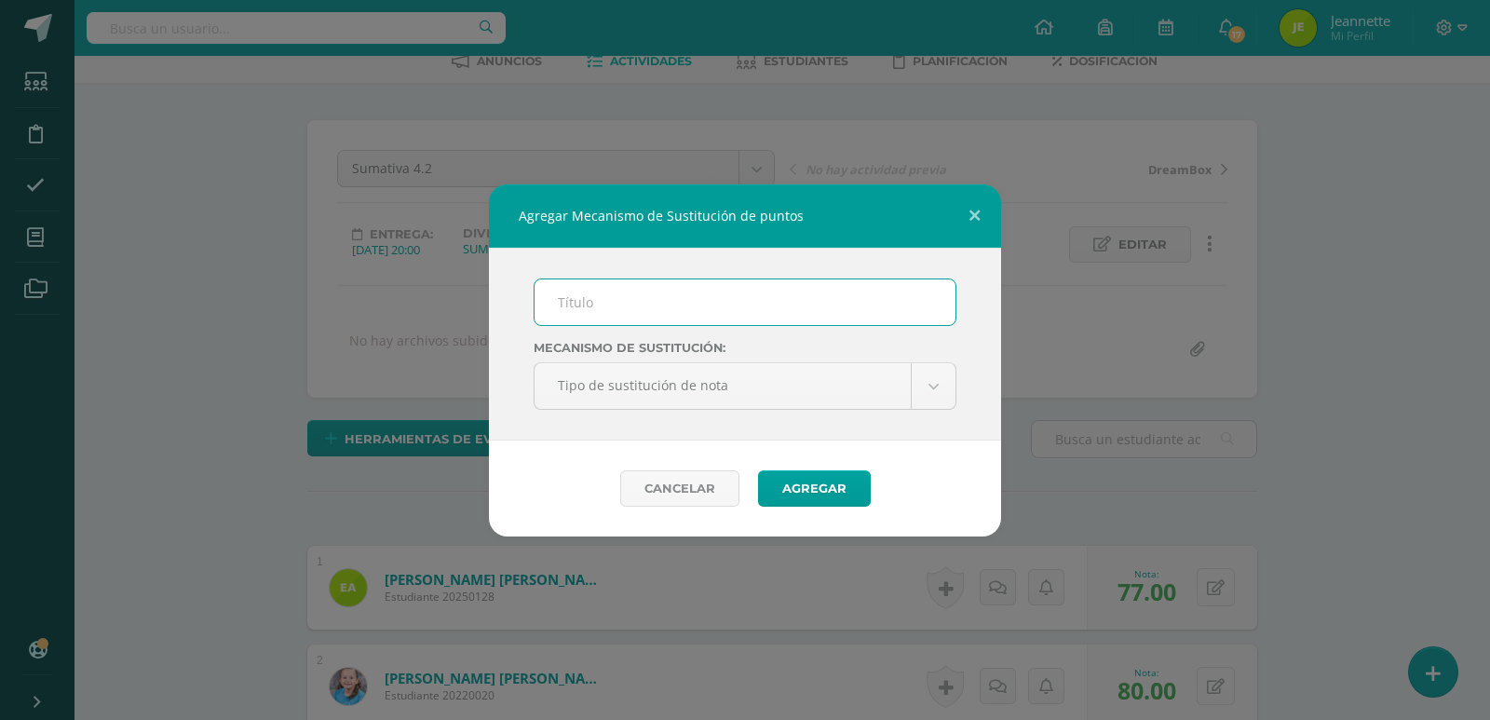
click at [622, 304] on input "text" at bounding box center [744, 302] width 421 height 46
type input "PMA"
click at [817, 484] on button "Agregar" at bounding box center [814, 488] width 113 height 36
click at [678, 493] on link "Cancelar" at bounding box center [679, 488] width 119 height 36
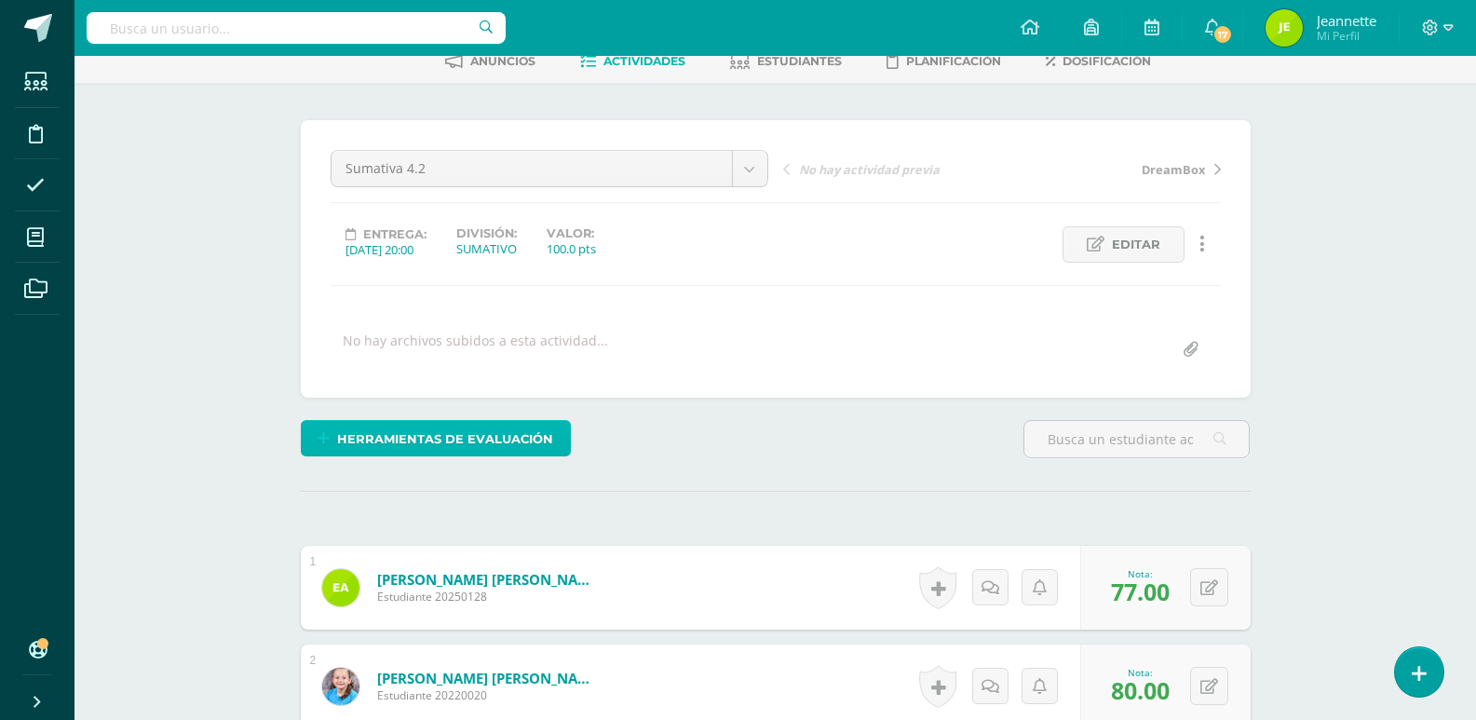
click at [456, 432] on span "Herramientas de evaluación" at bounding box center [445, 439] width 216 height 34
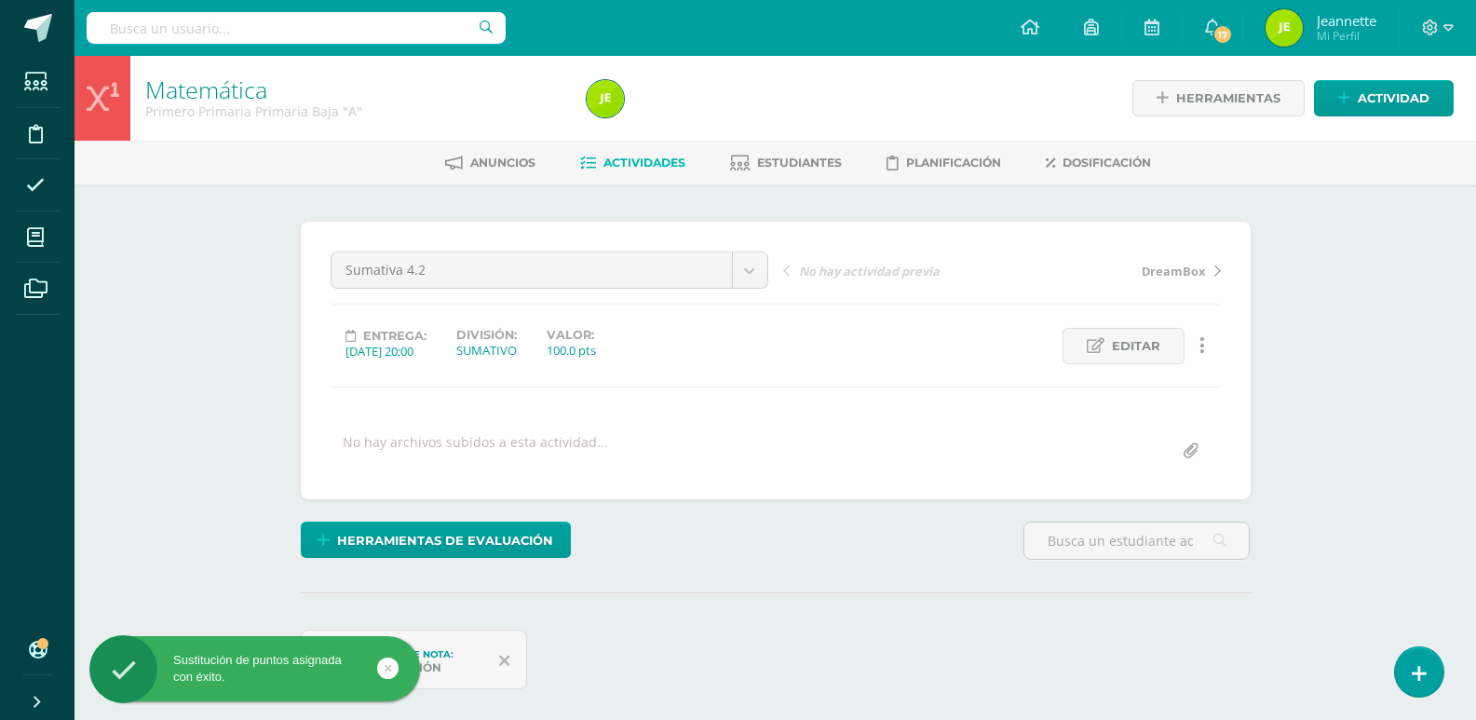
click at [395, 666] on link at bounding box center [387, 667] width 21 height 21
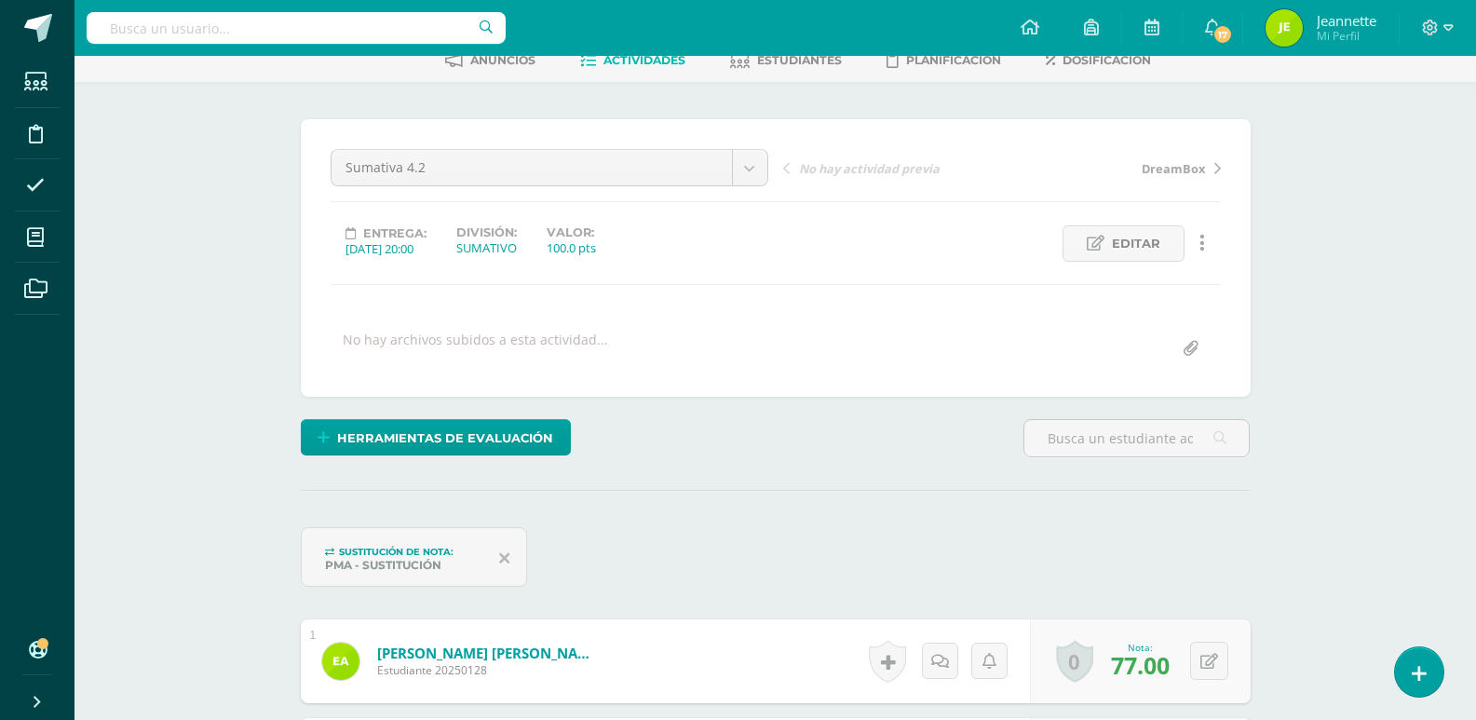
scroll to position [94, 0]
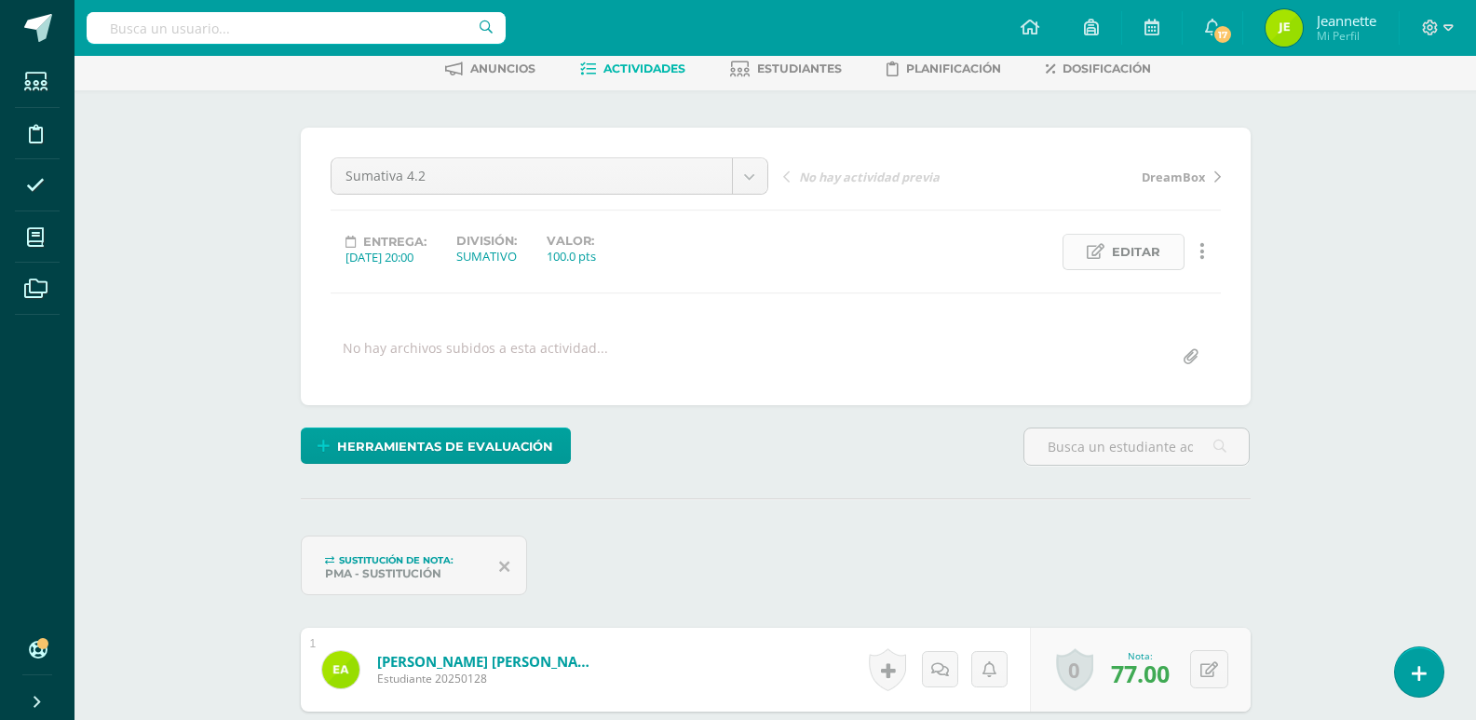
click at [1136, 253] on span "Editar" at bounding box center [1136, 252] width 48 height 34
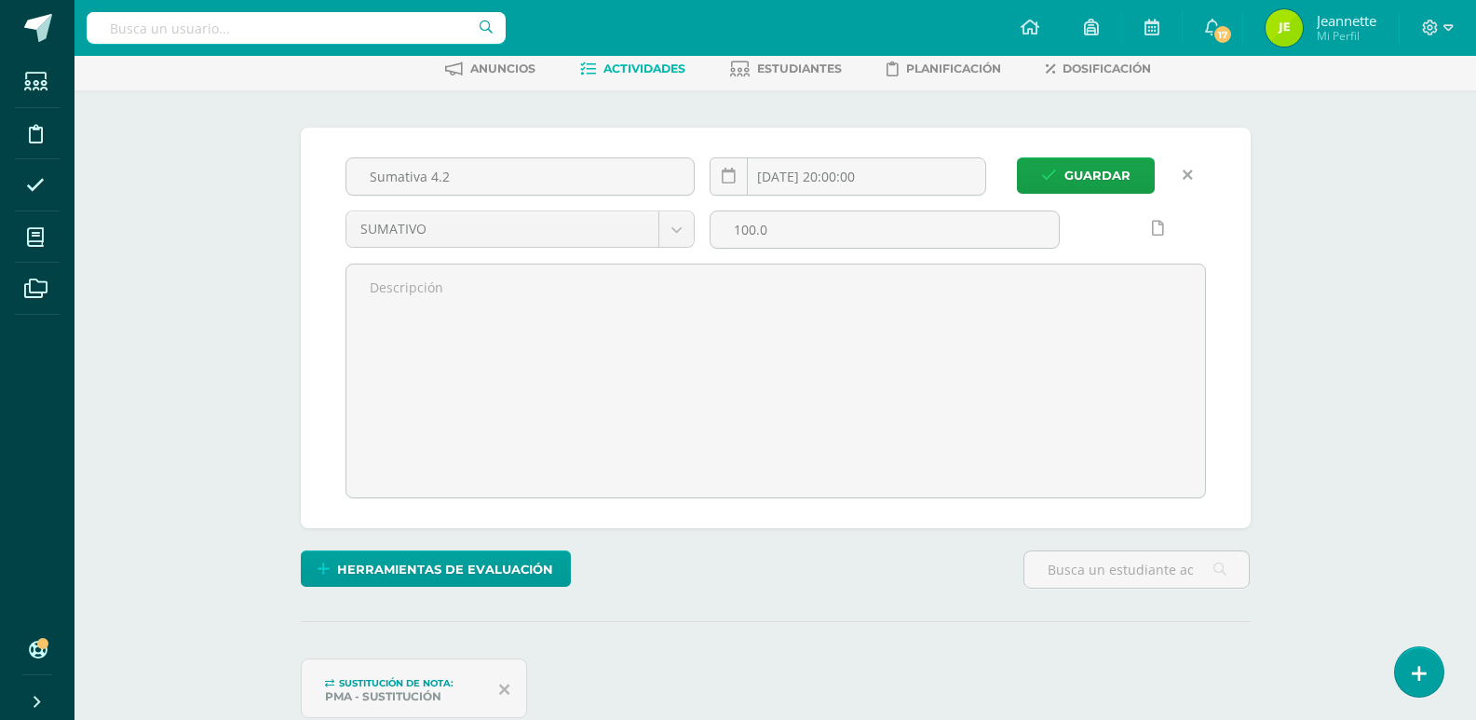
scroll to position [95, 0]
click at [1196, 170] on link at bounding box center [1187, 174] width 36 height 36
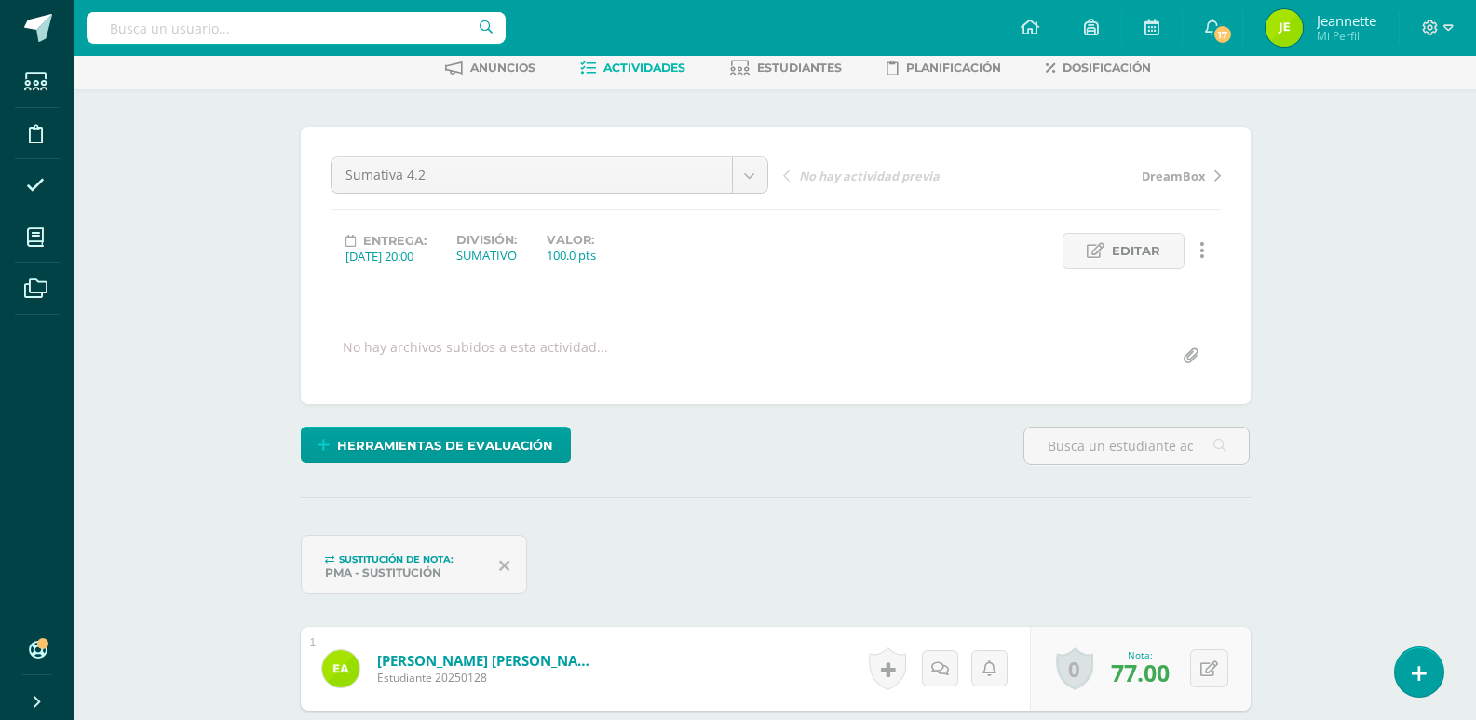
scroll to position [281, 0]
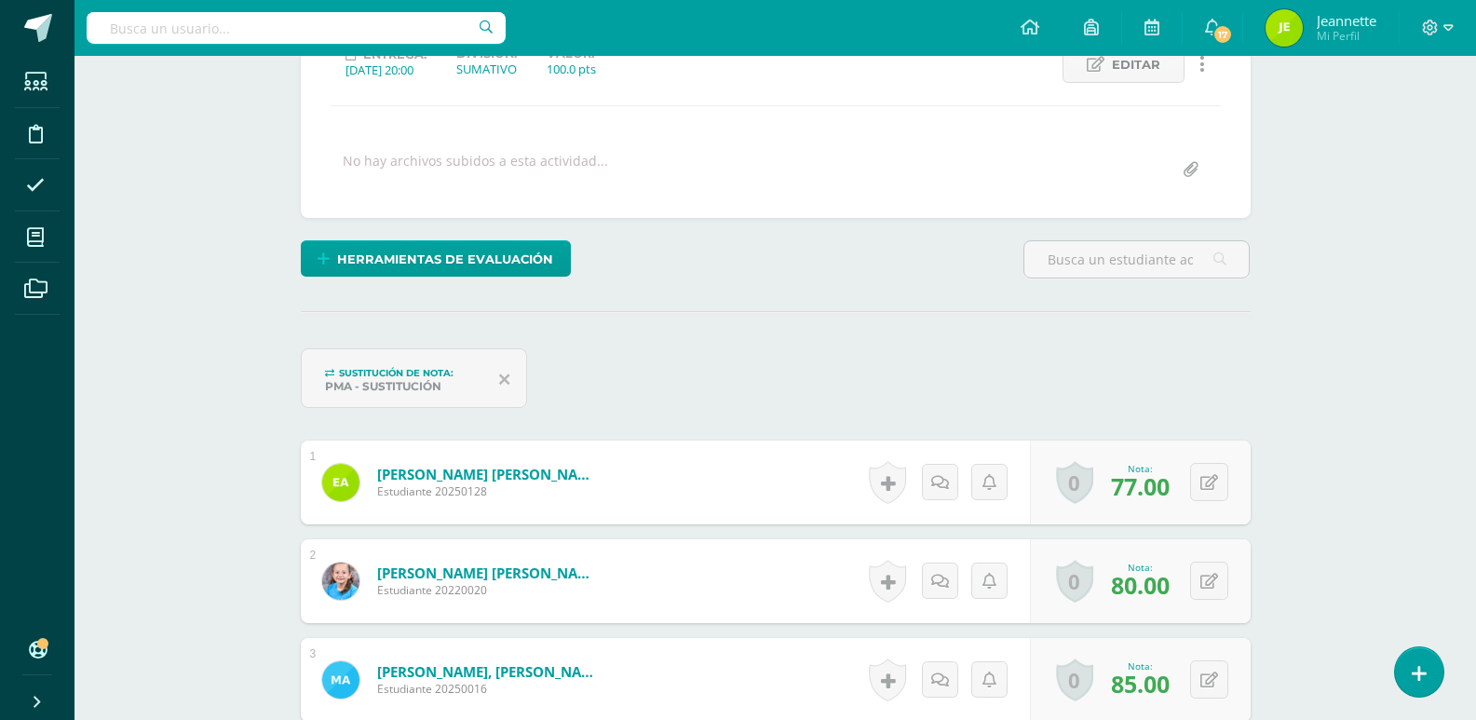
click at [405, 376] on span "Sustitución de nota:" at bounding box center [396, 373] width 115 height 12
click at [504, 374] on icon at bounding box center [504, 378] width 10 height 17
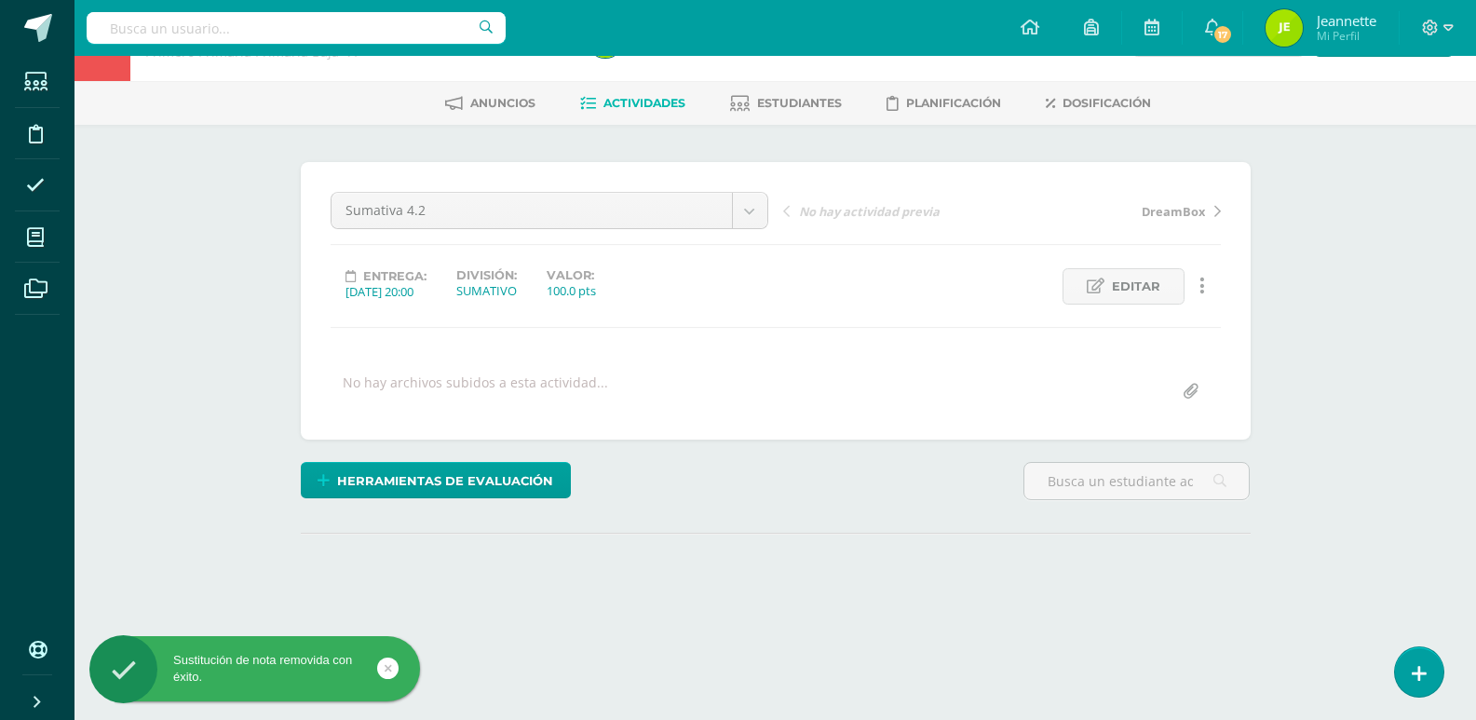
scroll to position [155, 0]
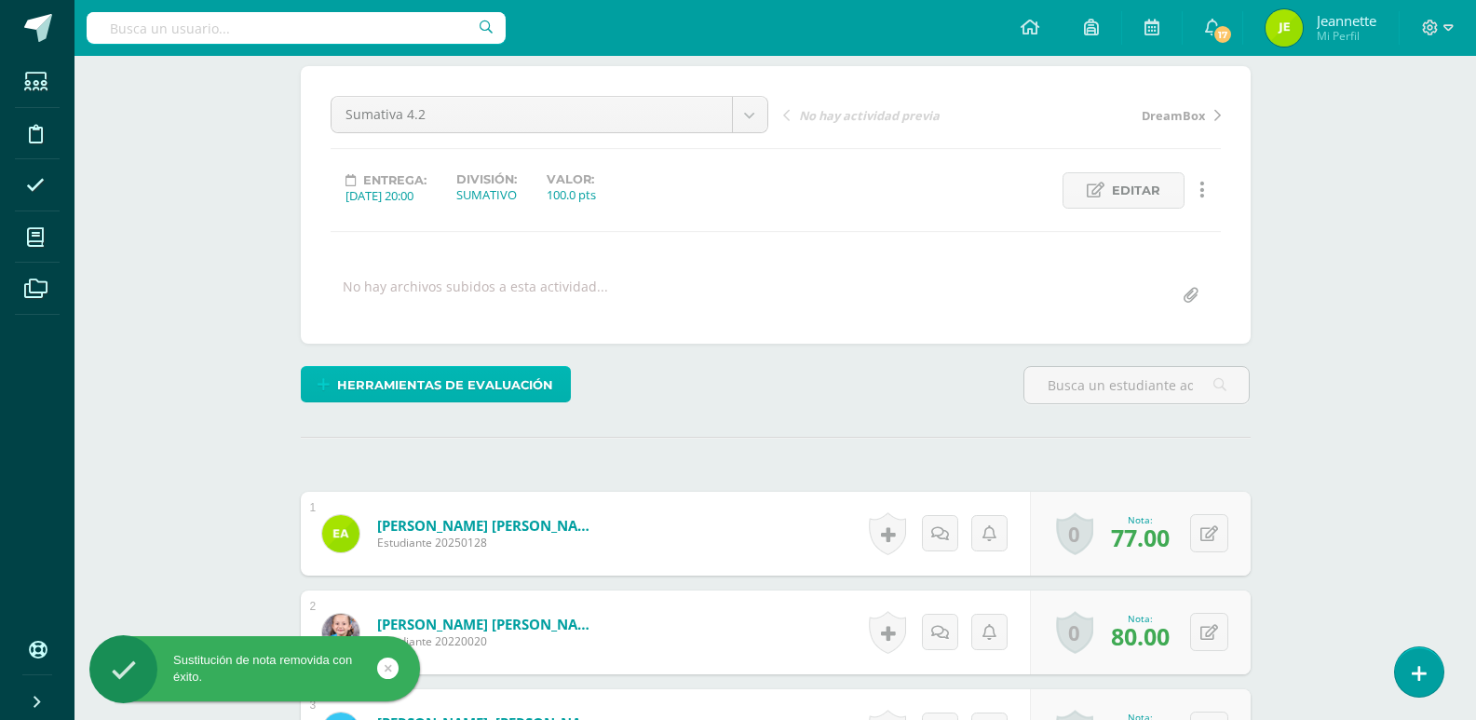
click at [462, 385] on span "Herramientas de evaluación" at bounding box center [445, 385] width 216 height 34
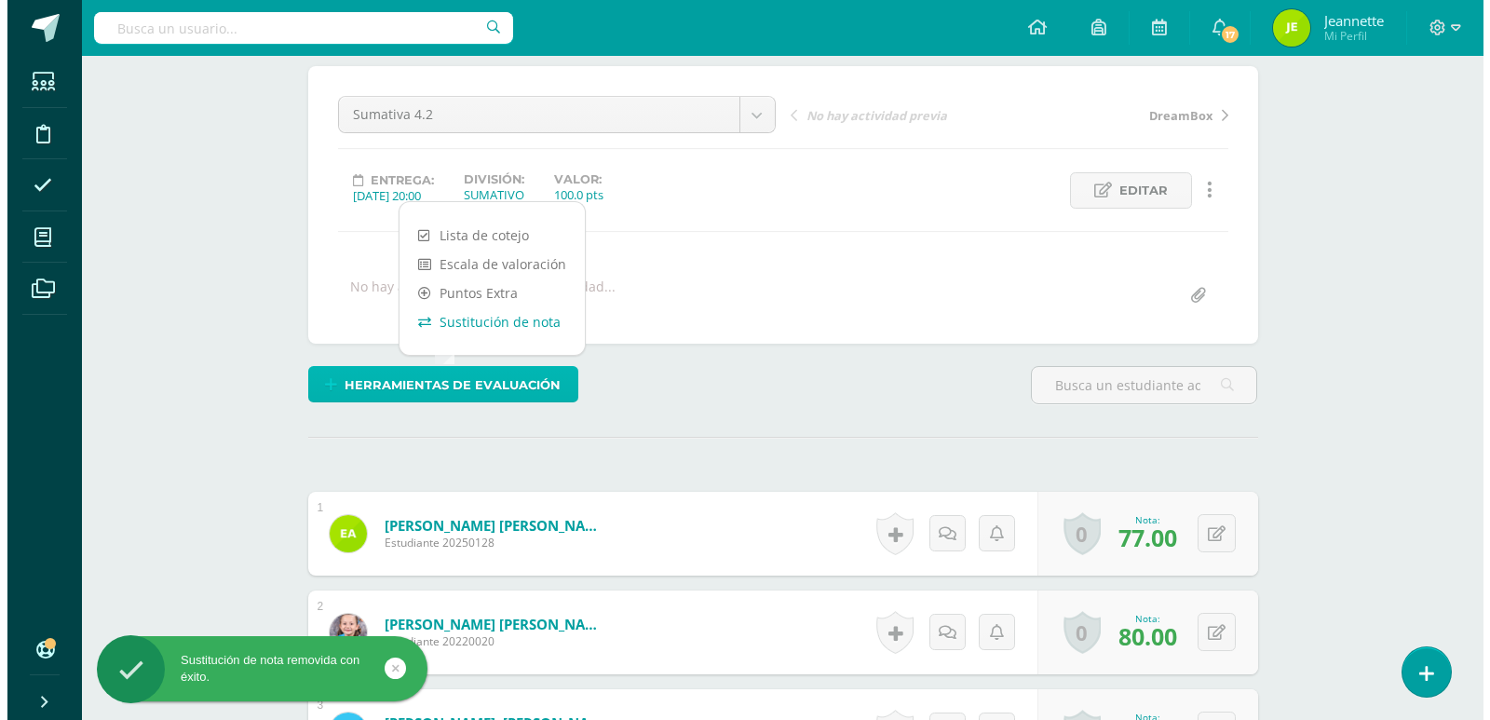
scroll to position [156, 0]
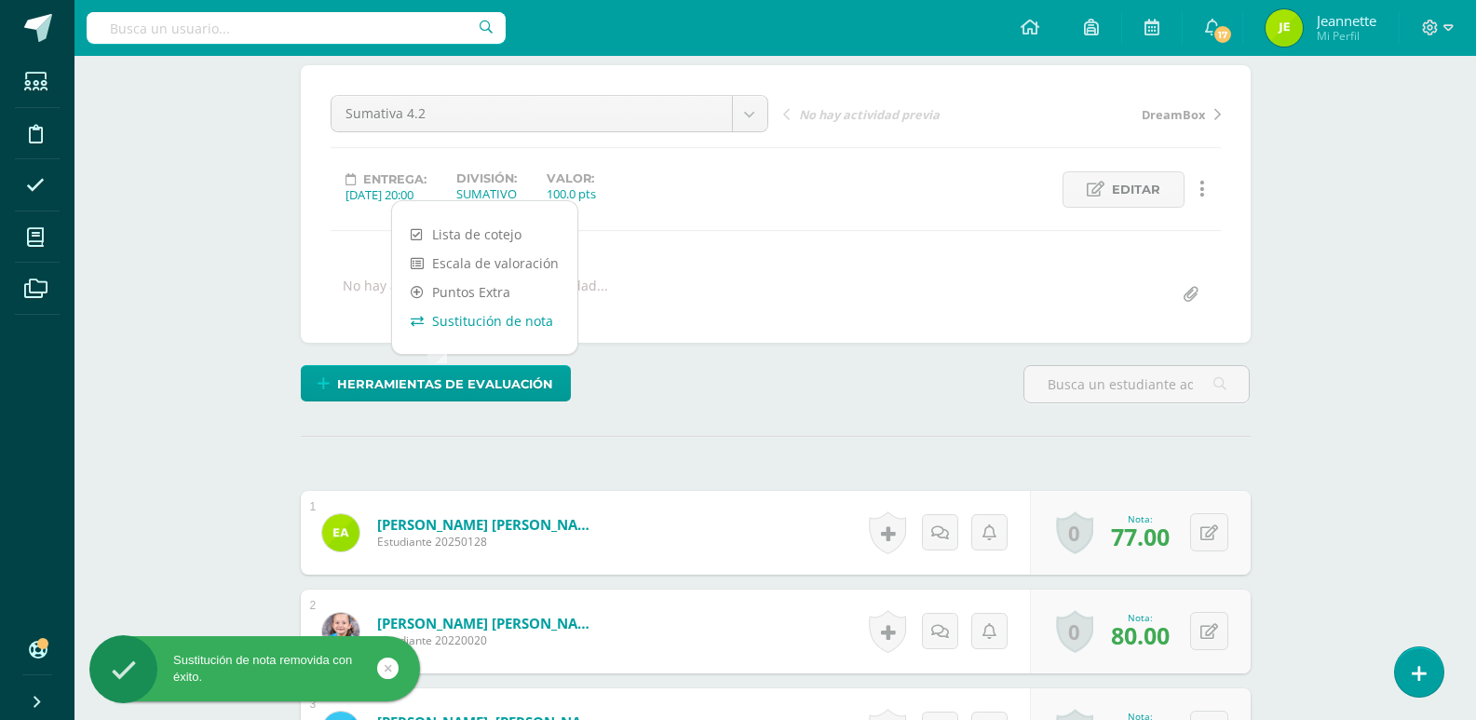
click at [500, 315] on link "Sustitución de nota" at bounding box center [484, 320] width 185 height 29
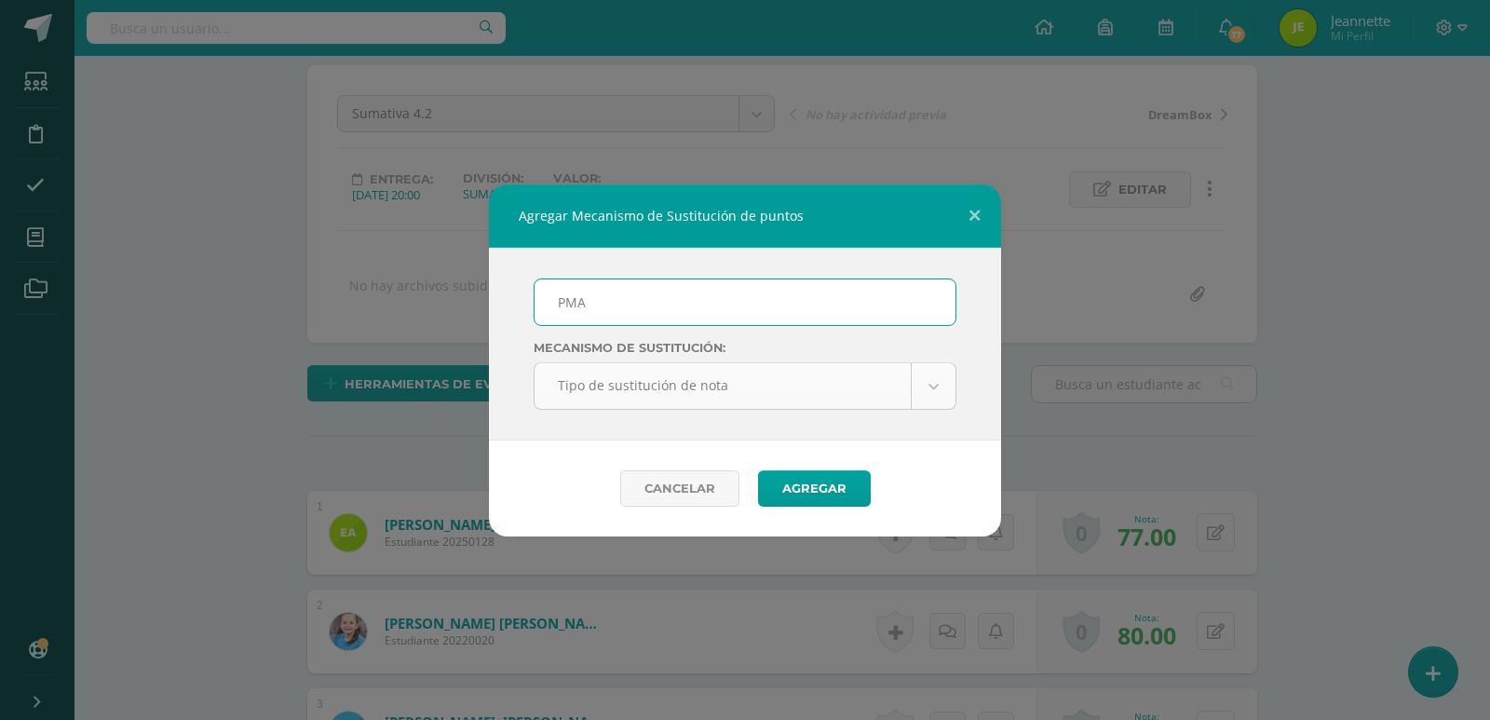
type input "PMA"
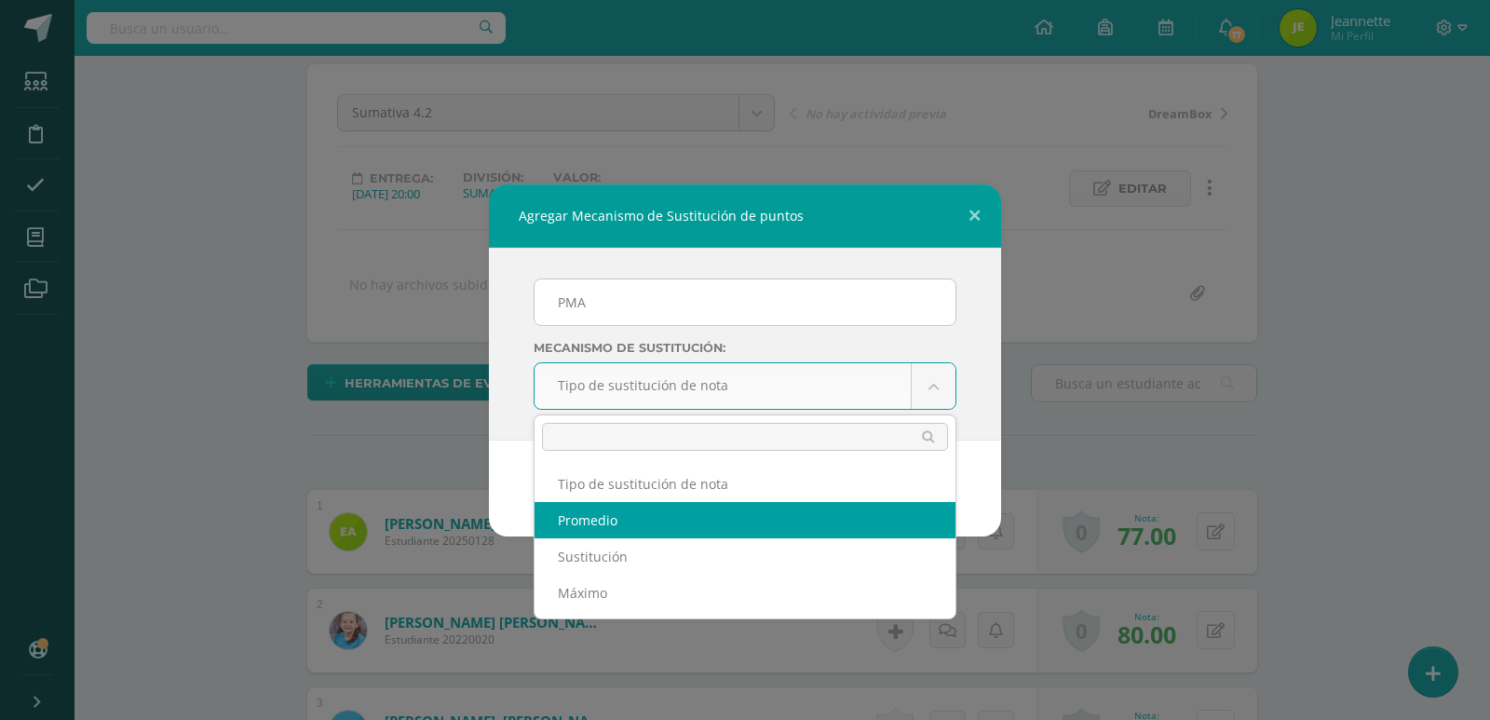
select select "average"
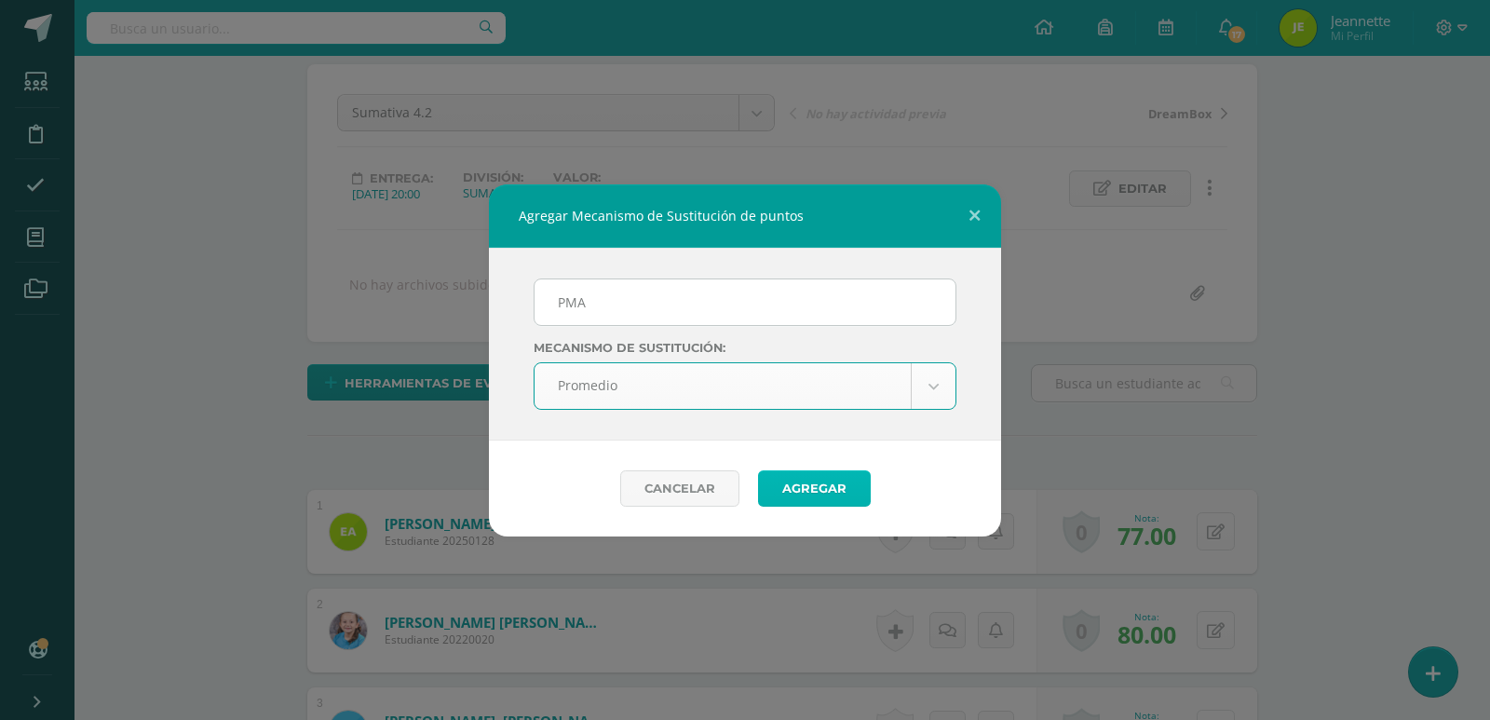
click at [826, 493] on button "Agregar" at bounding box center [814, 488] width 113 height 36
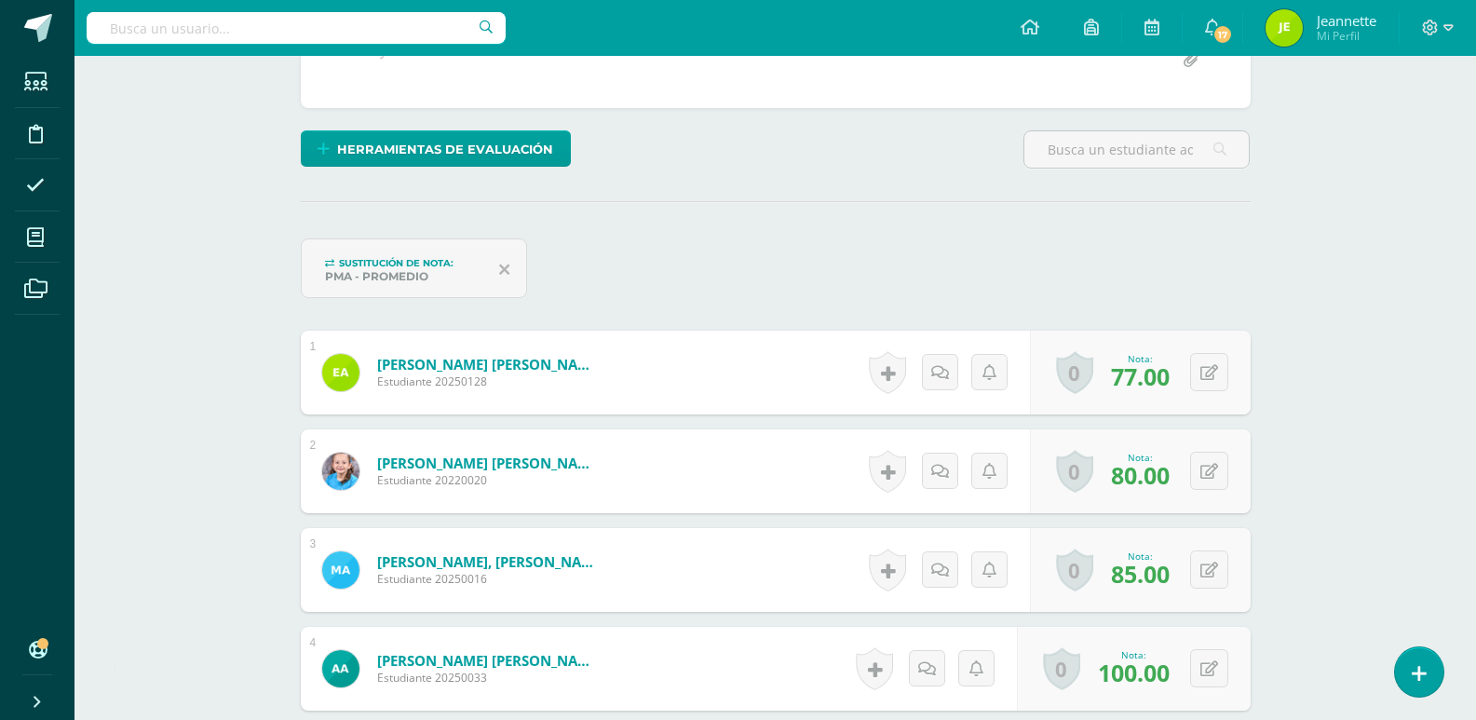
scroll to position [417, 0]
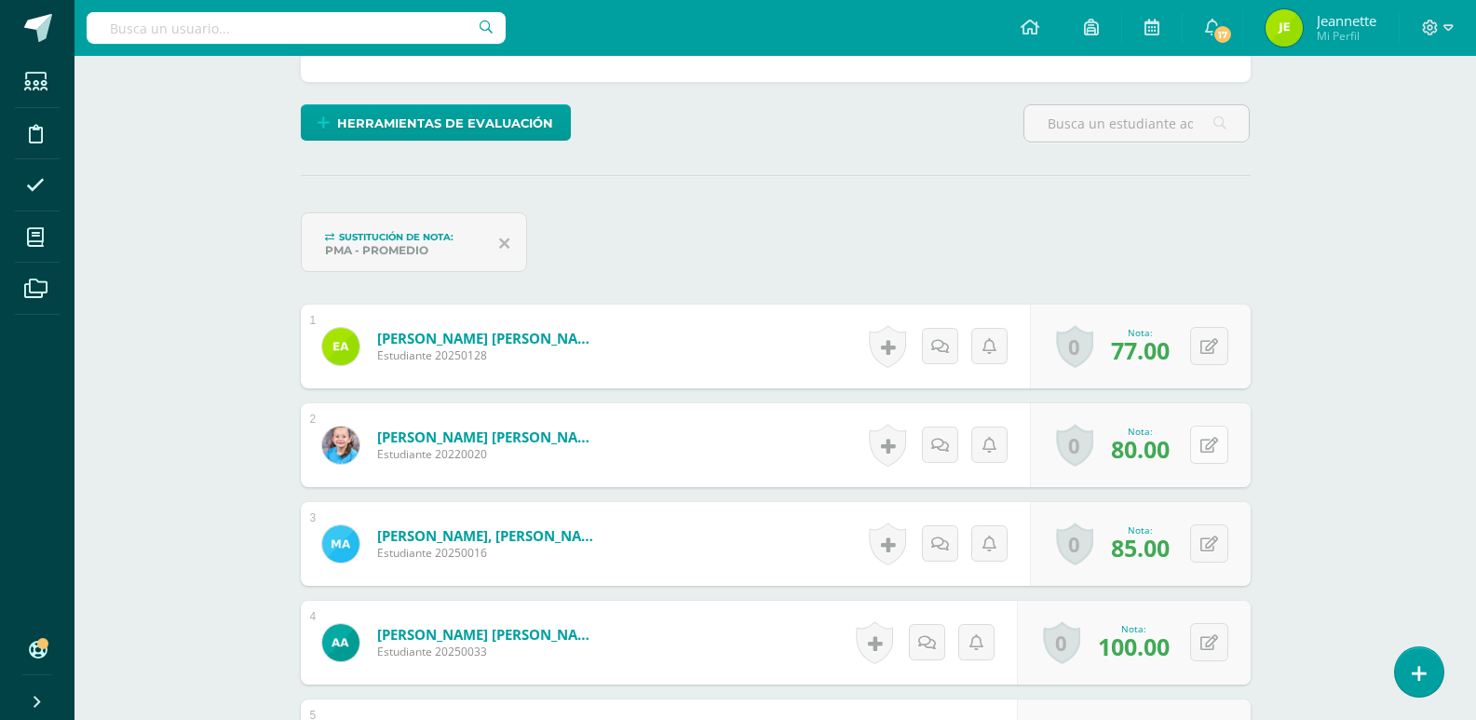
click at [1204, 451] on button at bounding box center [1209, 444] width 38 height 38
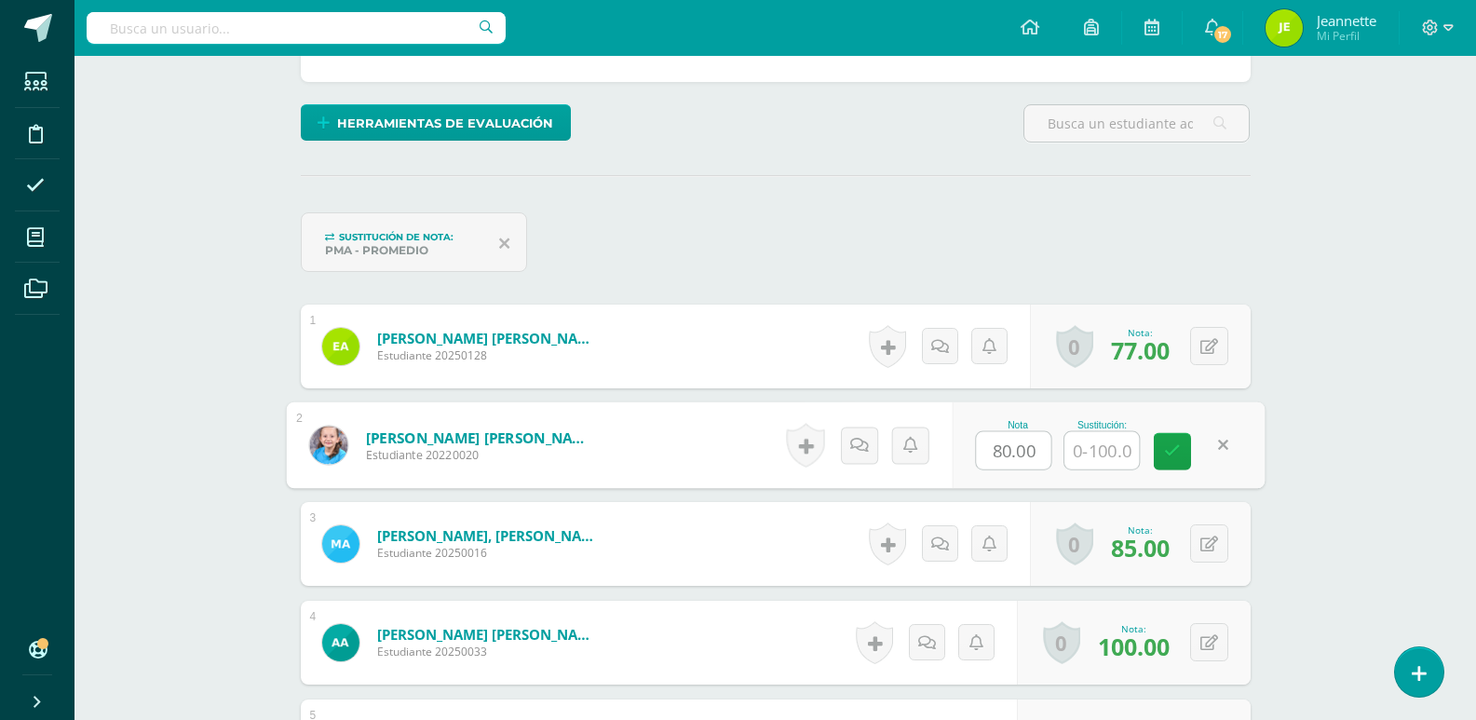
scroll to position [418, 0]
type input "94"
click at [1178, 451] on icon at bounding box center [1172, 450] width 17 height 16
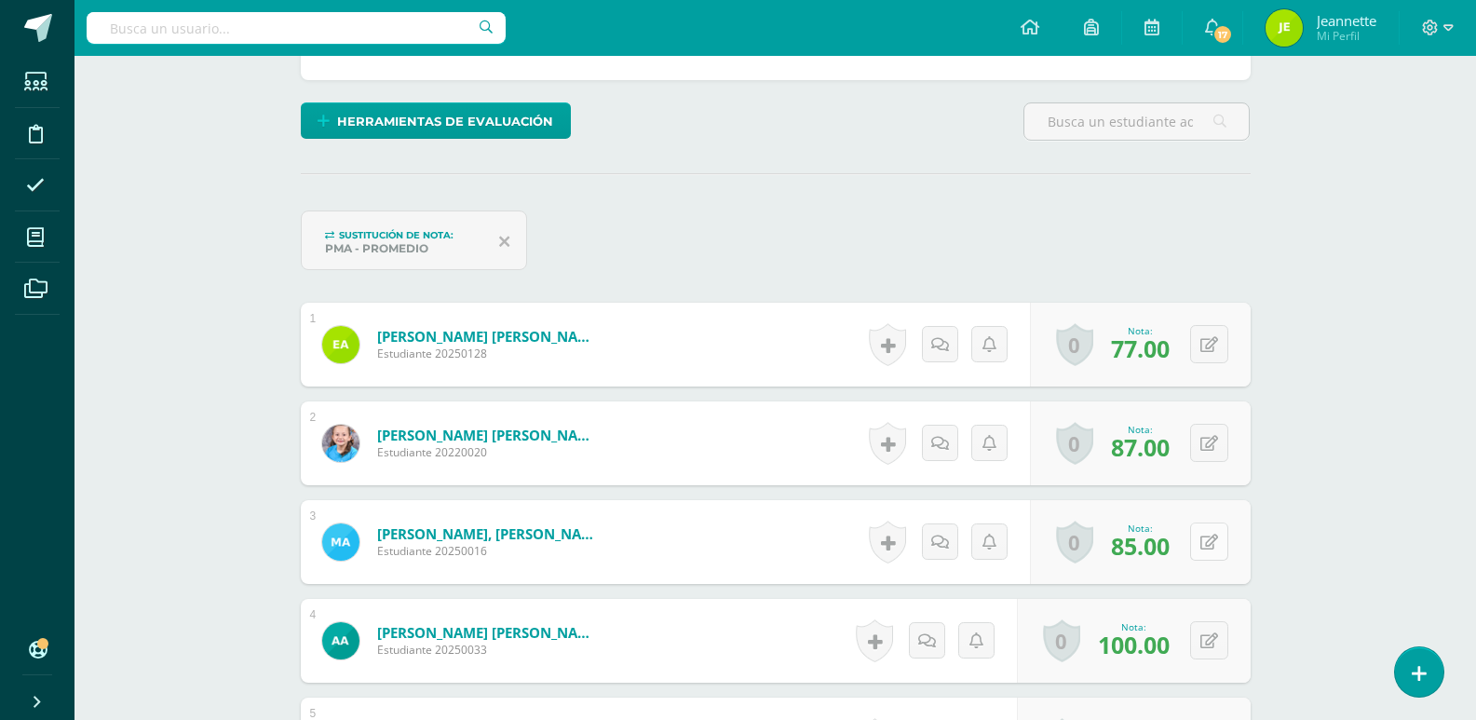
click at [1210, 546] on icon at bounding box center [1209, 542] width 18 height 16
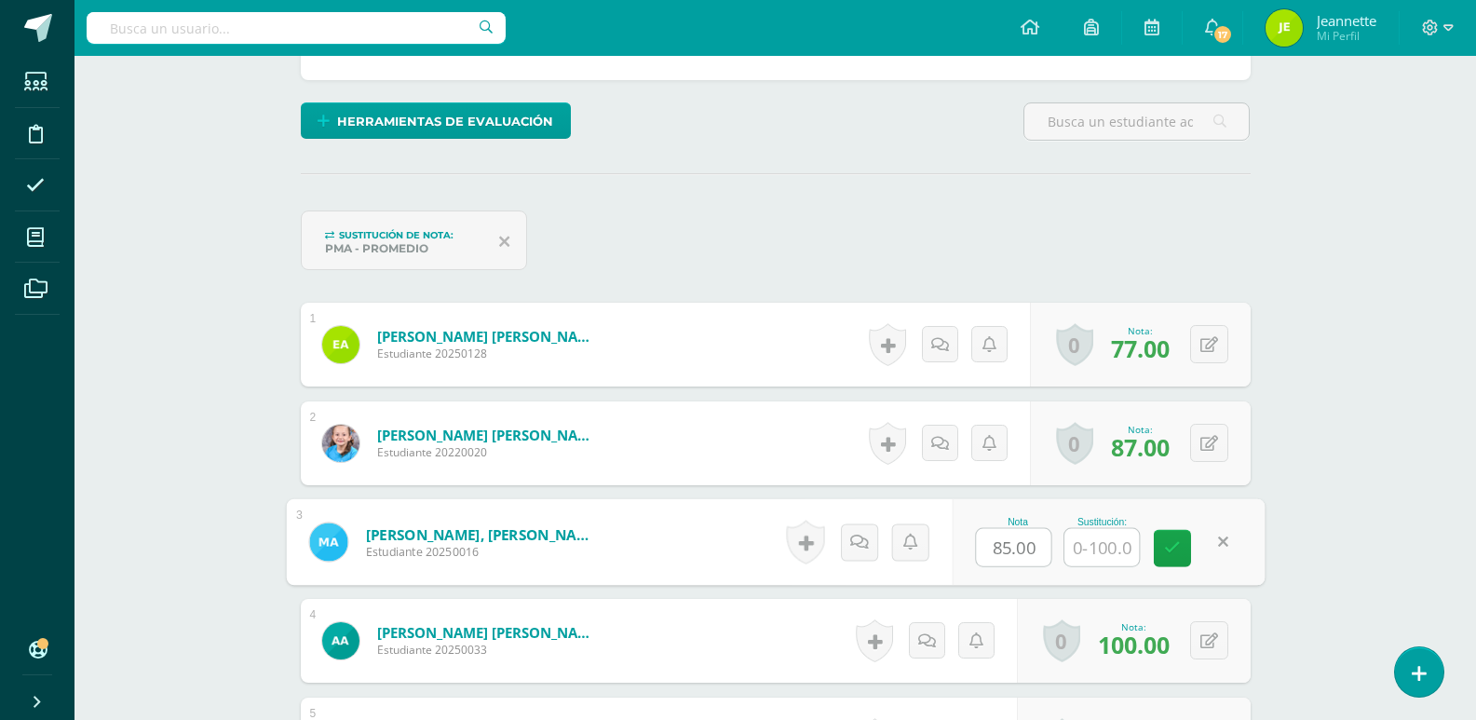
scroll to position [420, 0]
type input "100"
click at [1175, 560] on link at bounding box center [1172, 547] width 37 height 37
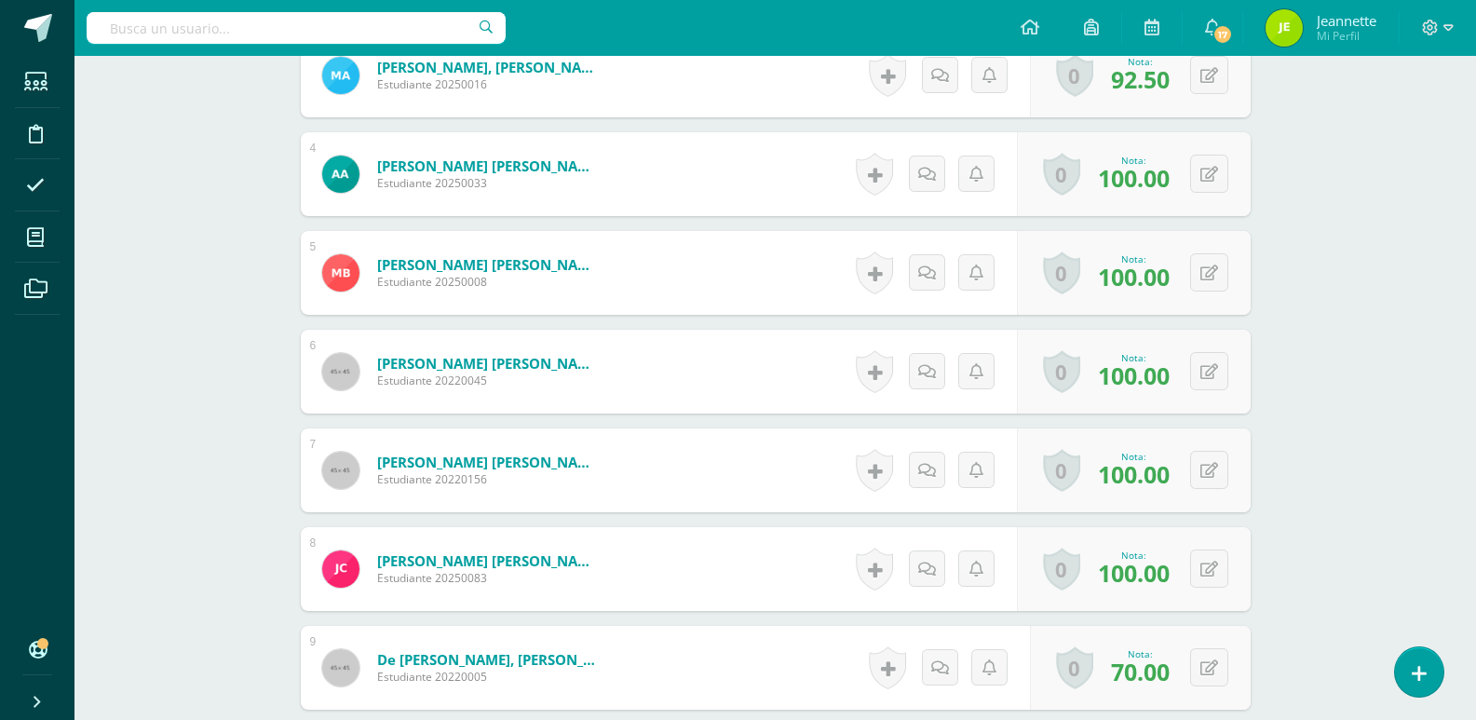
scroll to position [979, 0]
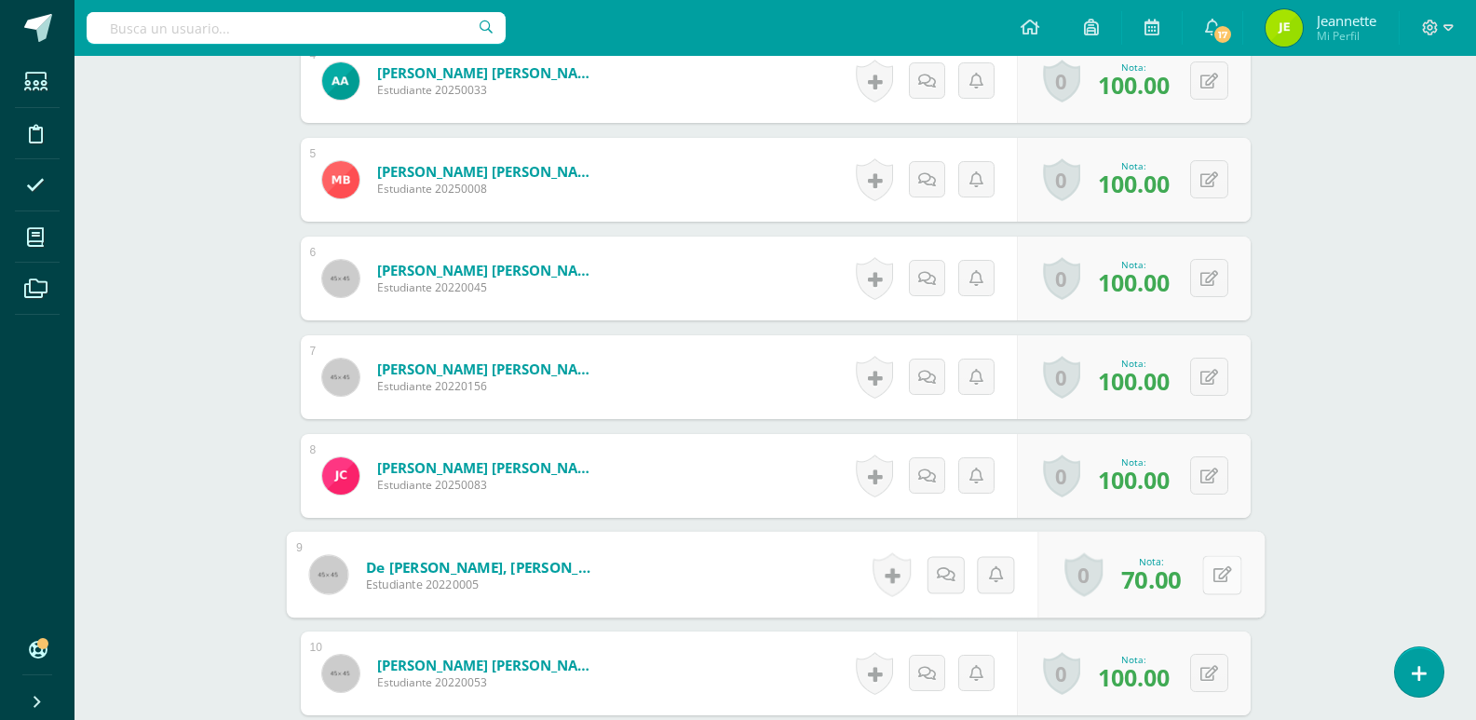
click at [1212, 578] on icon at bounding box center [1221, 574] width 19 height 16
type input "100"
click at [1180, 576] on link at bounding box center [1172, 580] width 37 height 37
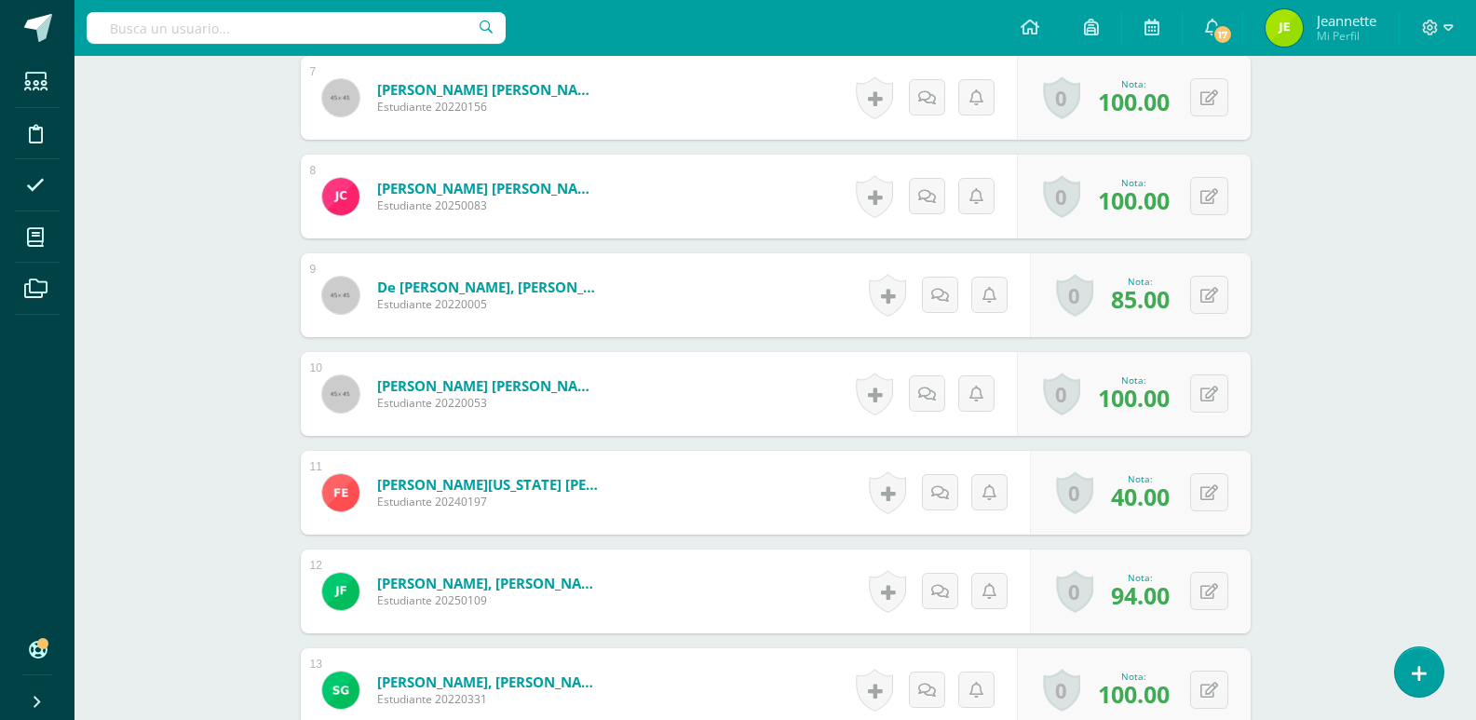
scroll to position [1351, 0]
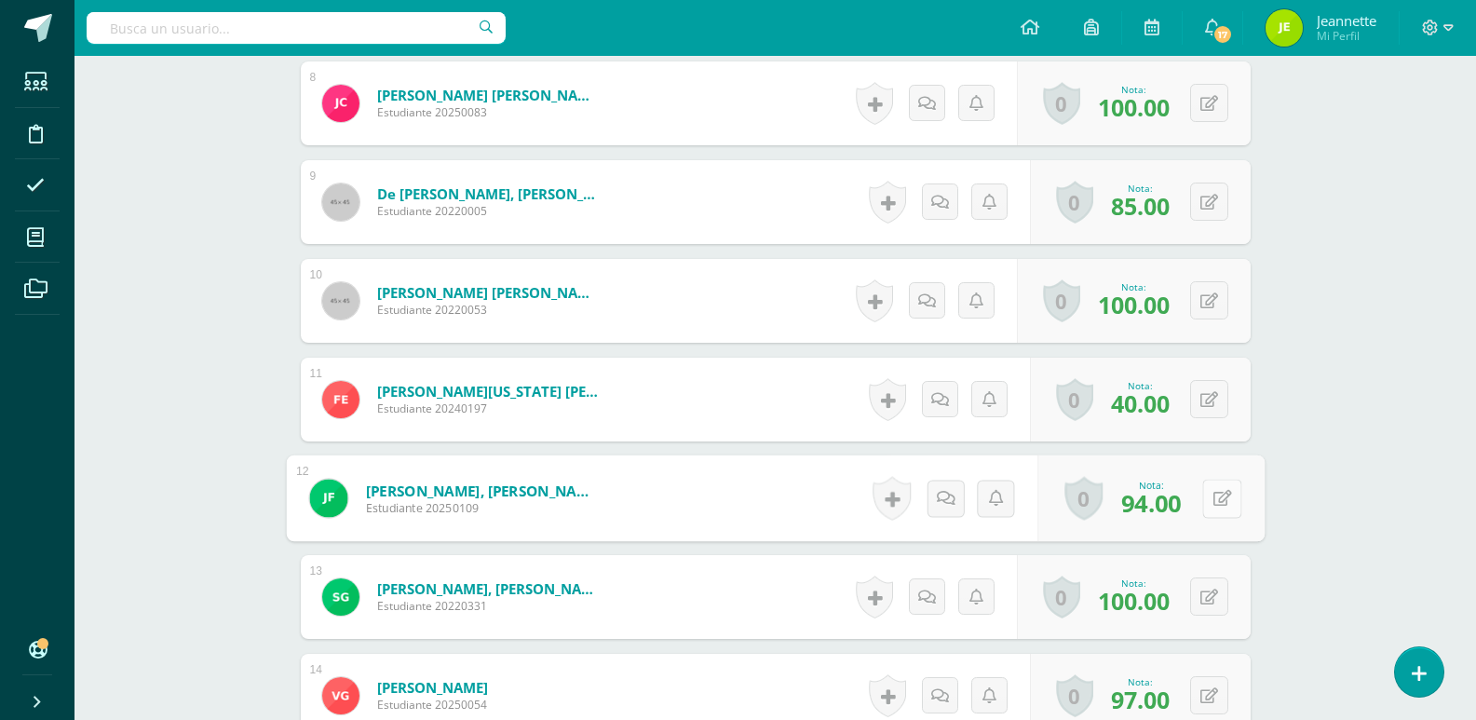
click at [1212, 505] on icon at bounding box center [1221, 498] width 19 height 16
click at [1113, 506] on input "text" at bounding box center [1101, 503] width 74 height 37
type input "100"
click at [1171, 506] on icon at bounding box center [1172, 504] width 17 height 16
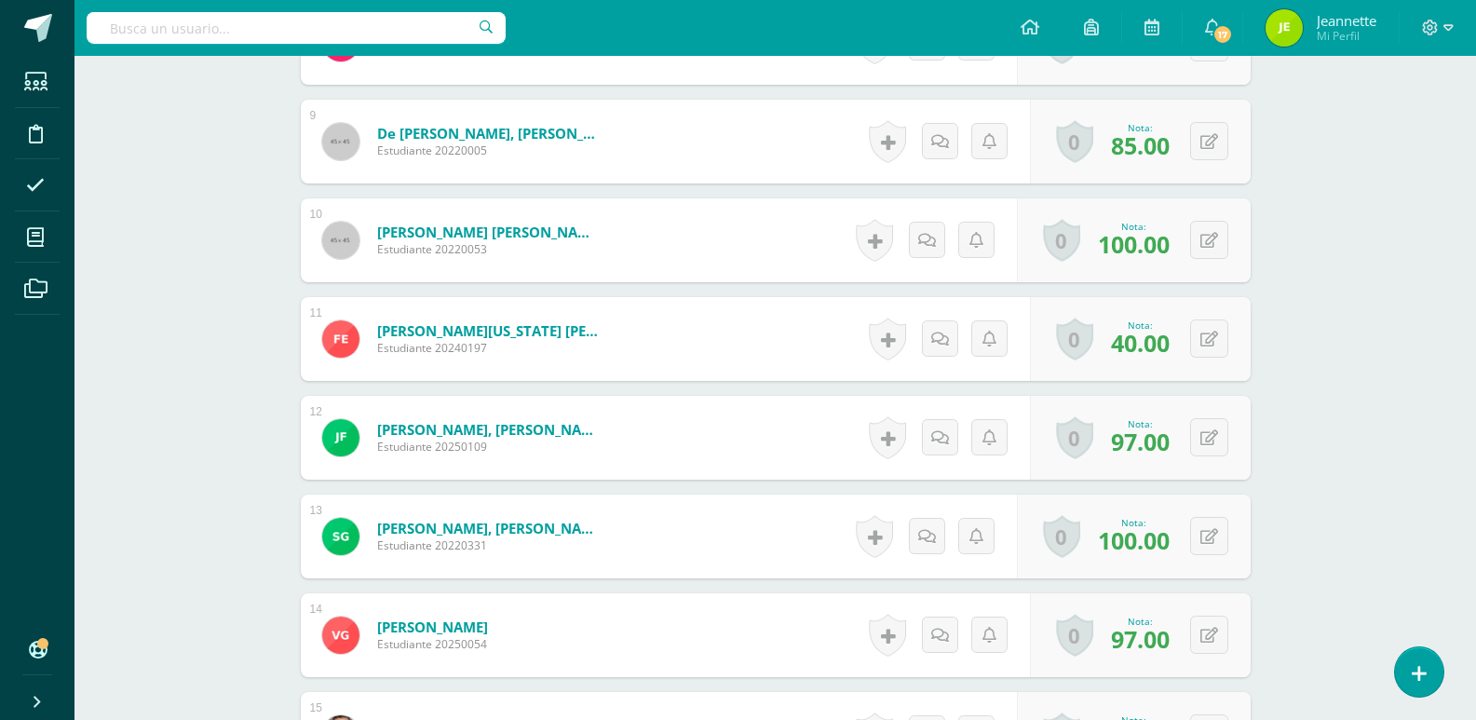
scroll to position [1444, 0]
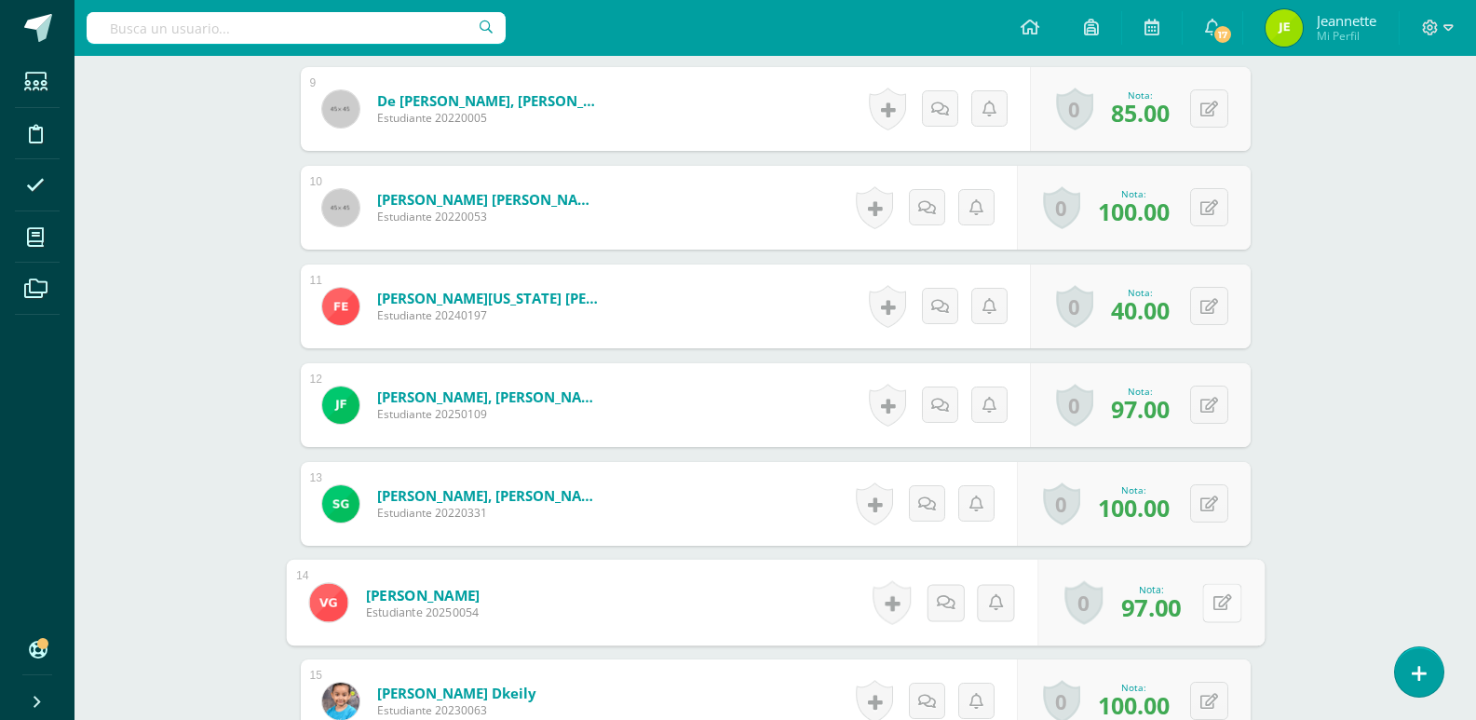
click at [1210, 604] on button at bounding box center [1221, 602] width 39 height 39
click at [1110, 607] on input "text" at bounding box center [1101, 607] width 74 height 37
type input "100"
click at [1182, 603] on link at bounding box center [1172, 608] width 37 height 37
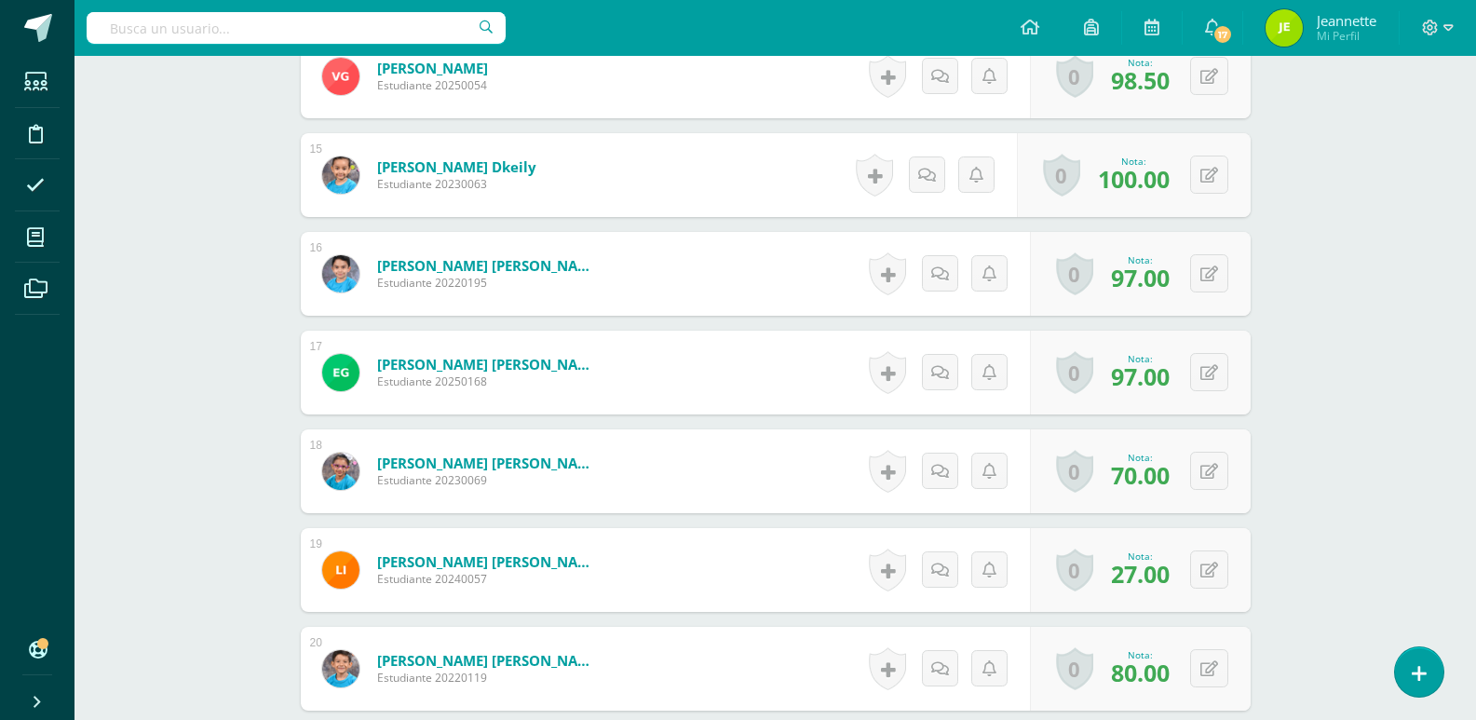
scroll to position [2003, 0]
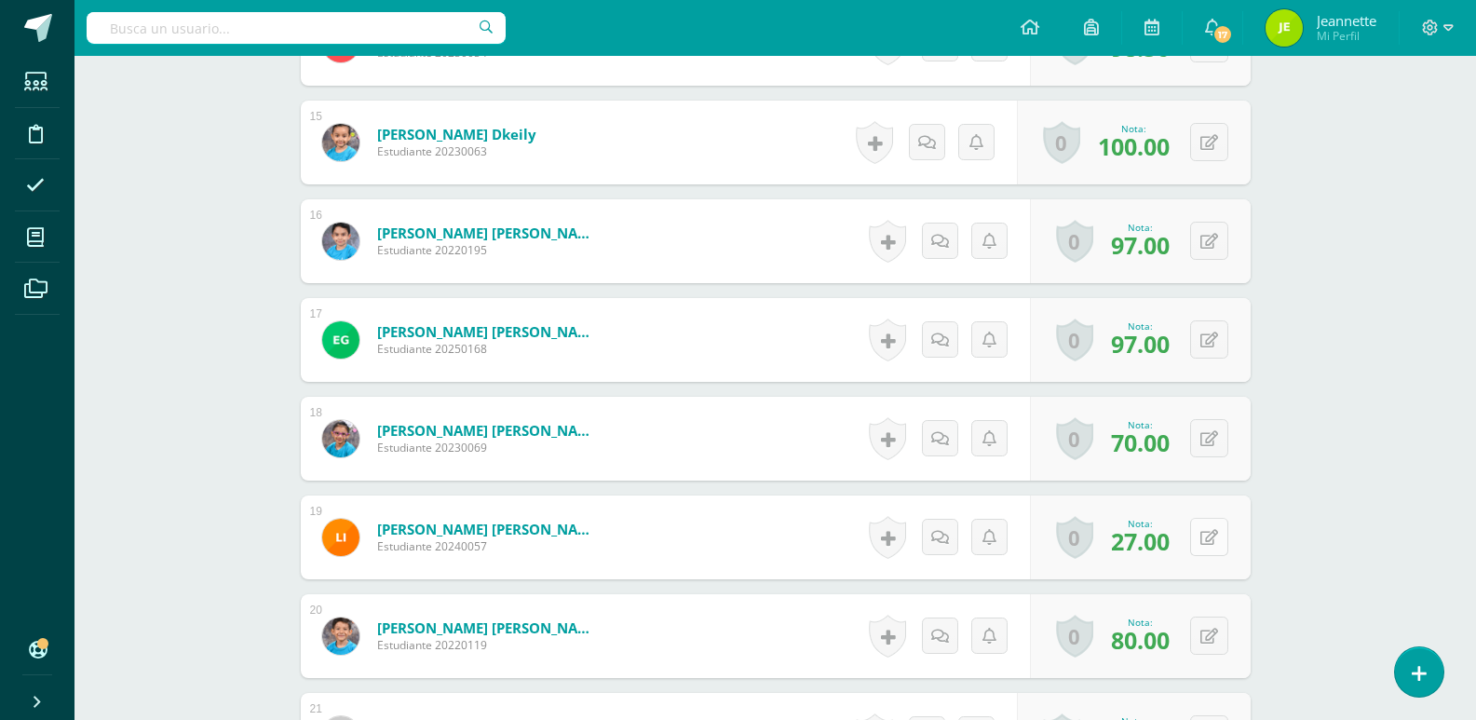
click at [1213, 542] on icon at bounding box center [1209, 538] width 18 height 16
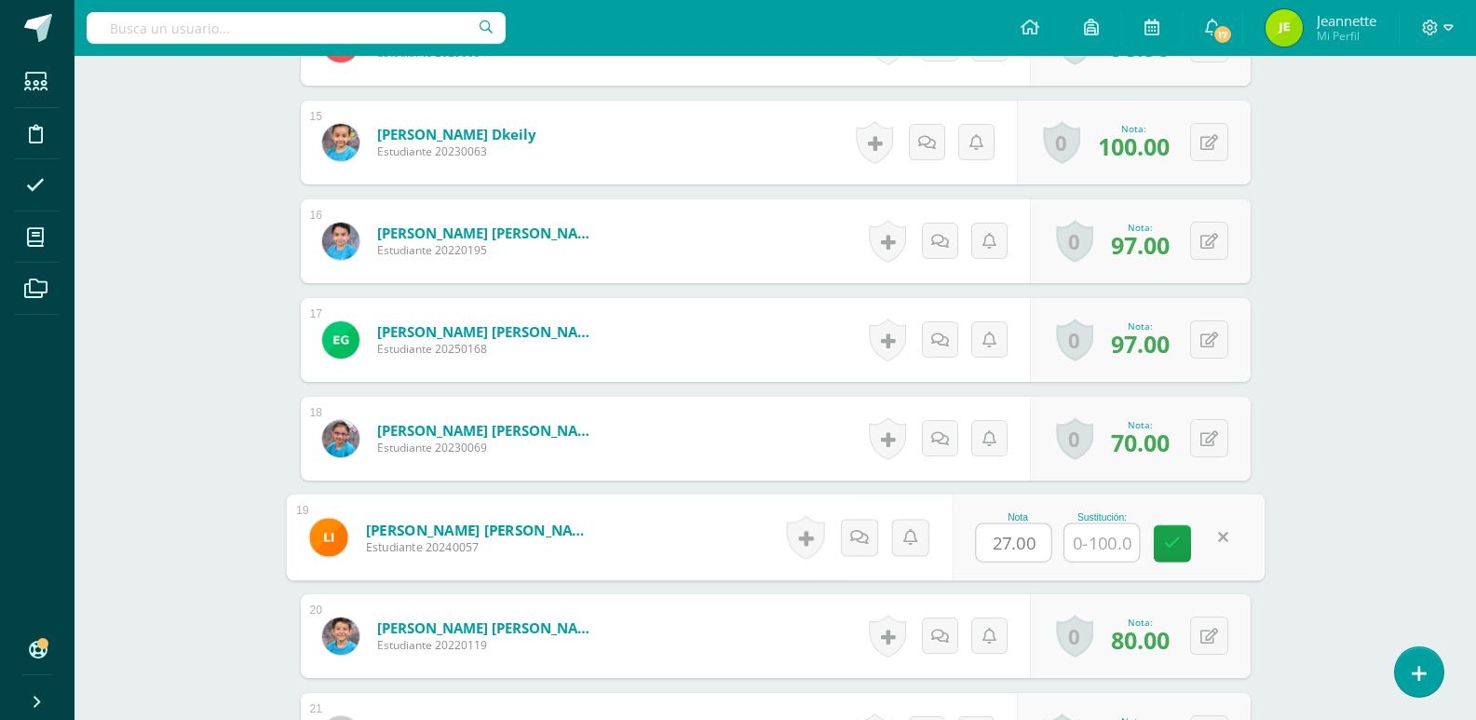
click at [1105, 545] on input "text" at bounding box center [1101, 542] width 74 height 37
type input "82"
click at [1177, 546] on icon at bounding box center [1172, 543] width 17 height 16
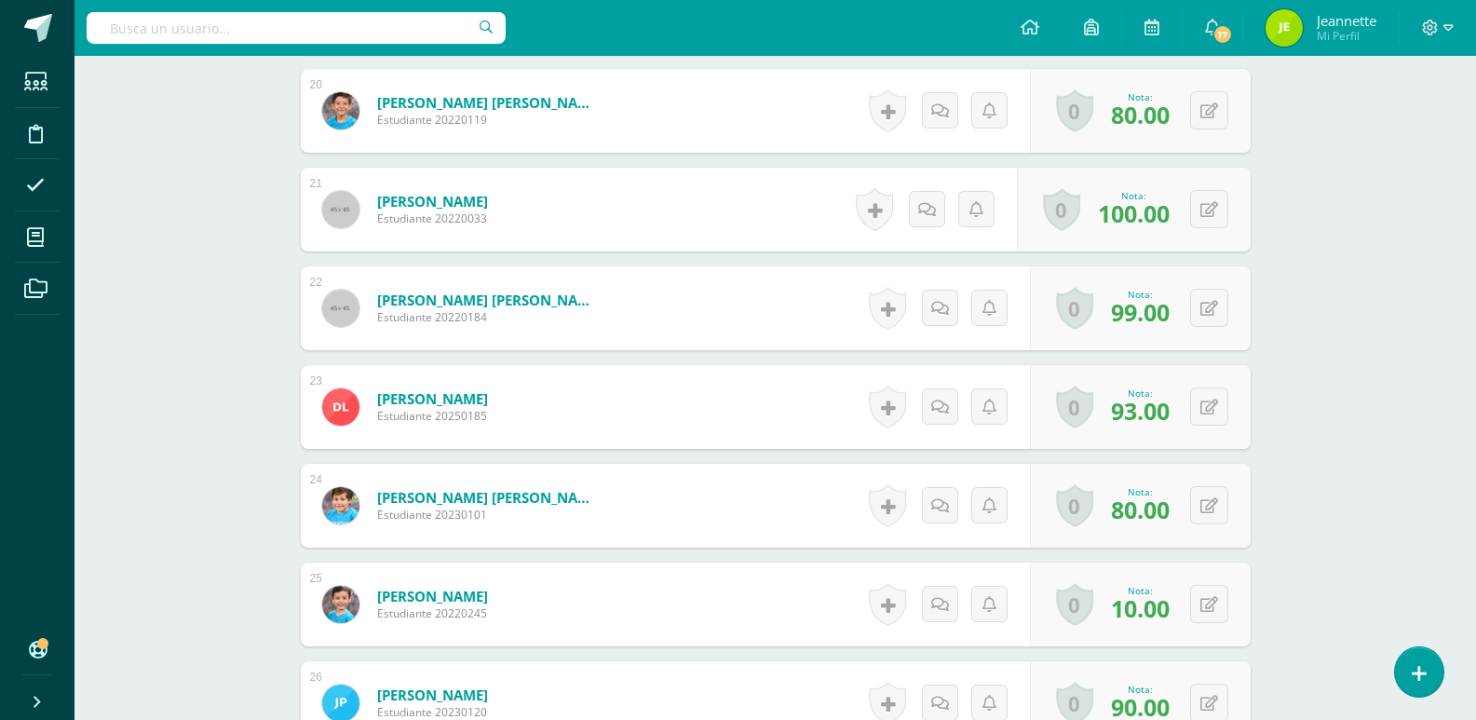
scroll to position [2561, 0]
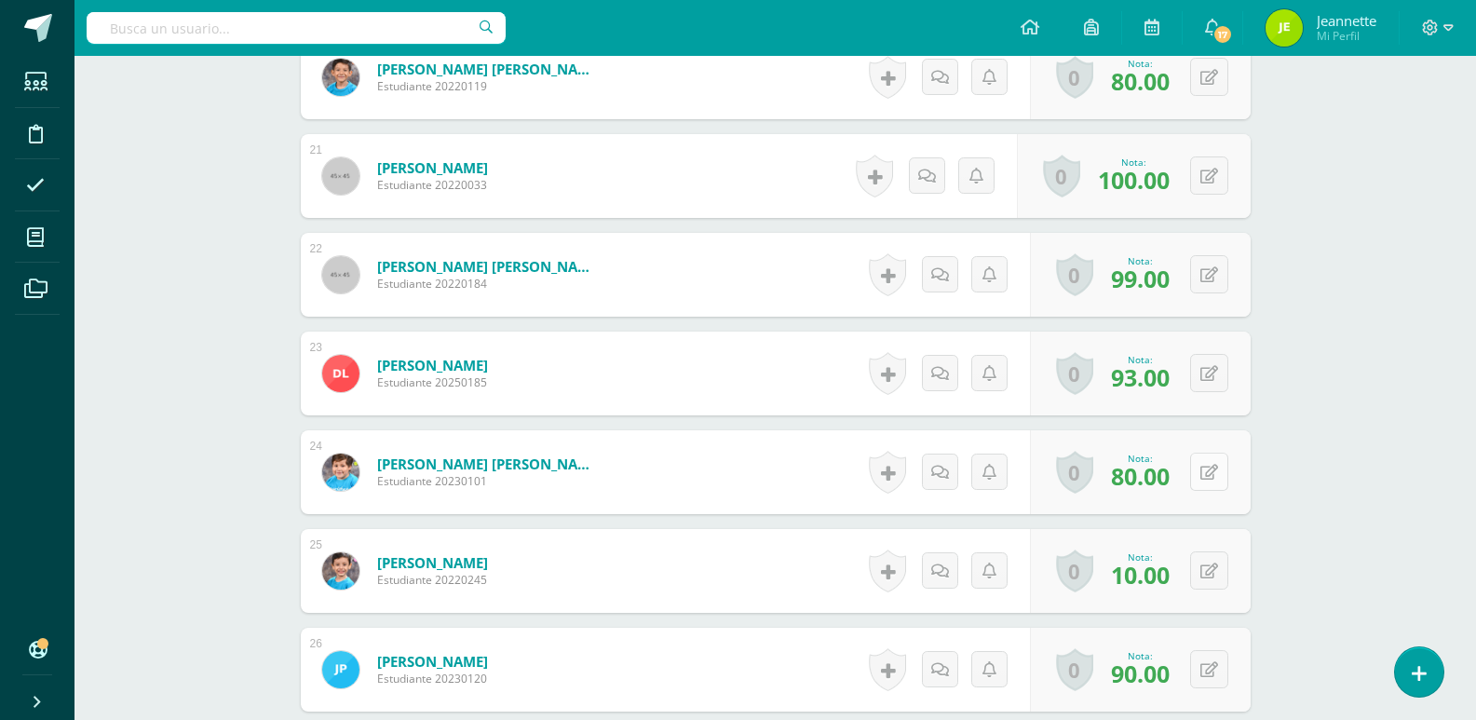
click at [1203, 471] on button at bounding box center [1209, 471] width 38 height 38
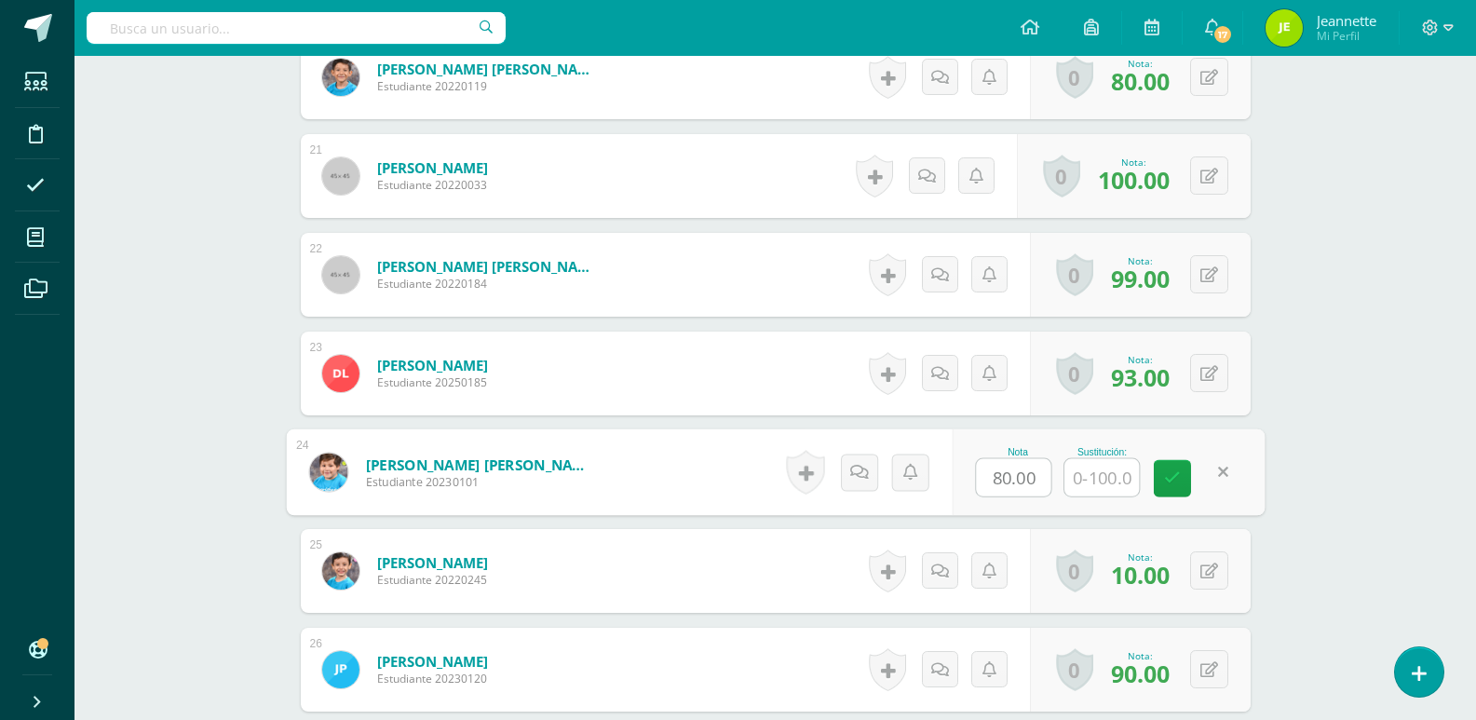
click at [1113, 482] on input "text" at bounding box center [1101, 477] width 74 height 37
type input "100"
click at [1159, 473] on link at bounding box center [1172, 478] width 37 height 37
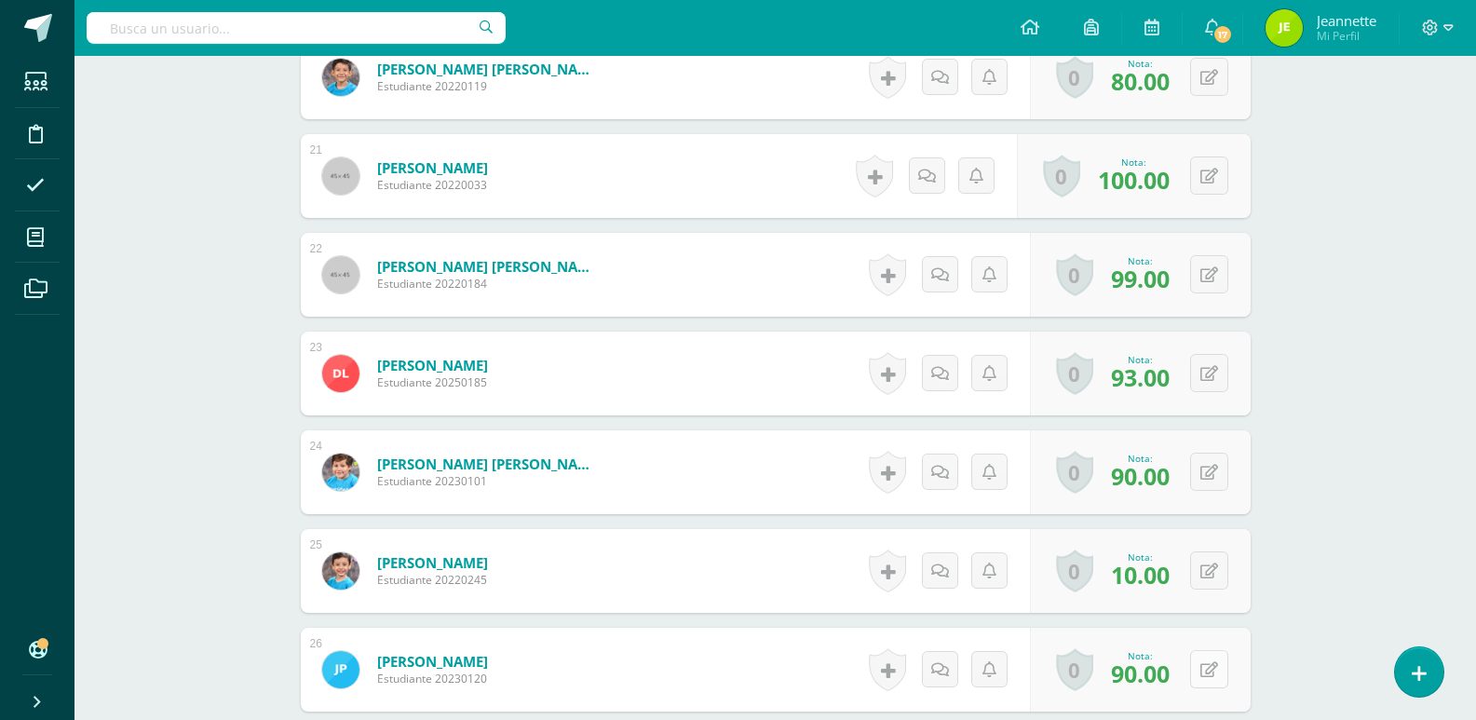
click at [1210, 668] on icon at bounding box center [1209, 670] width 18 height 16
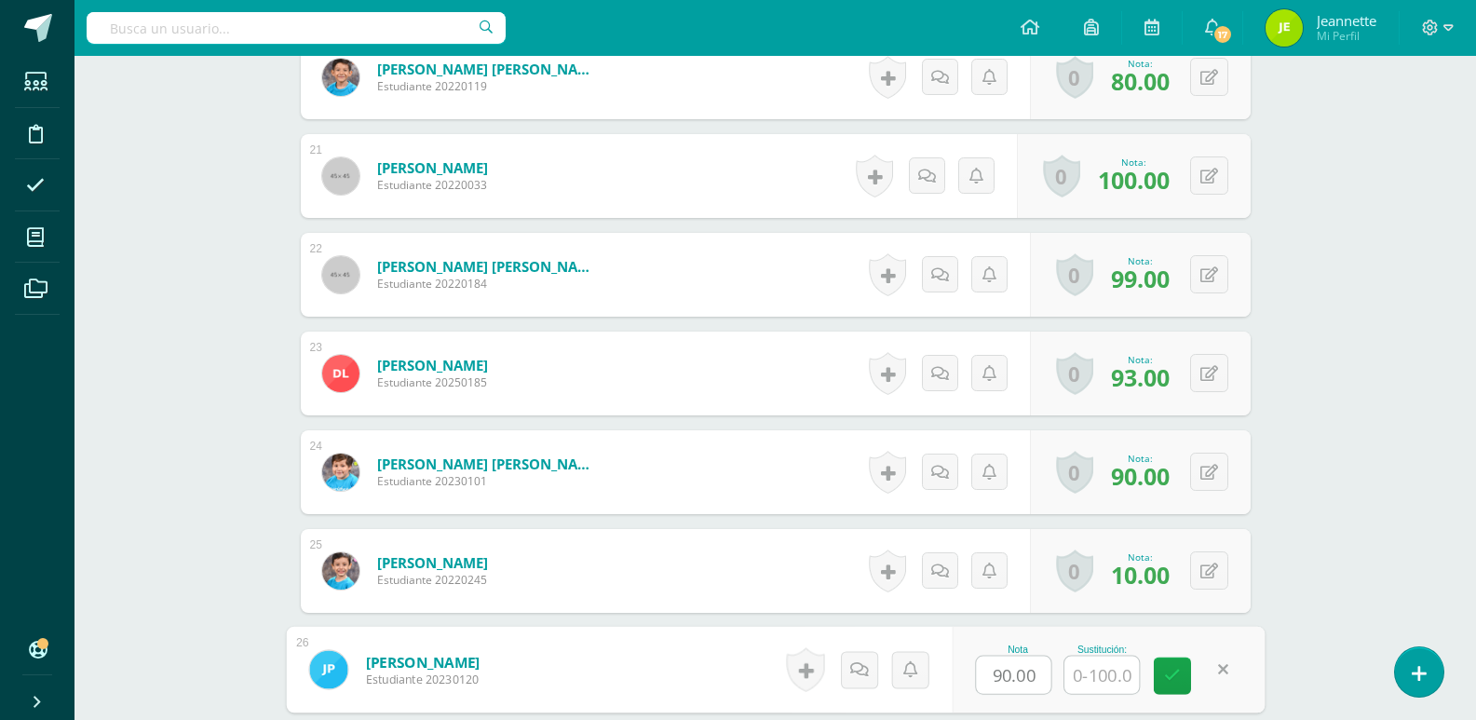
click at [1112, 677] on input "text" at bounding box center [1101, 674] width 74 height 37
type input "92"
click at [1170, 678] on icon at bounding box center [1172, 676] width 17 height 16
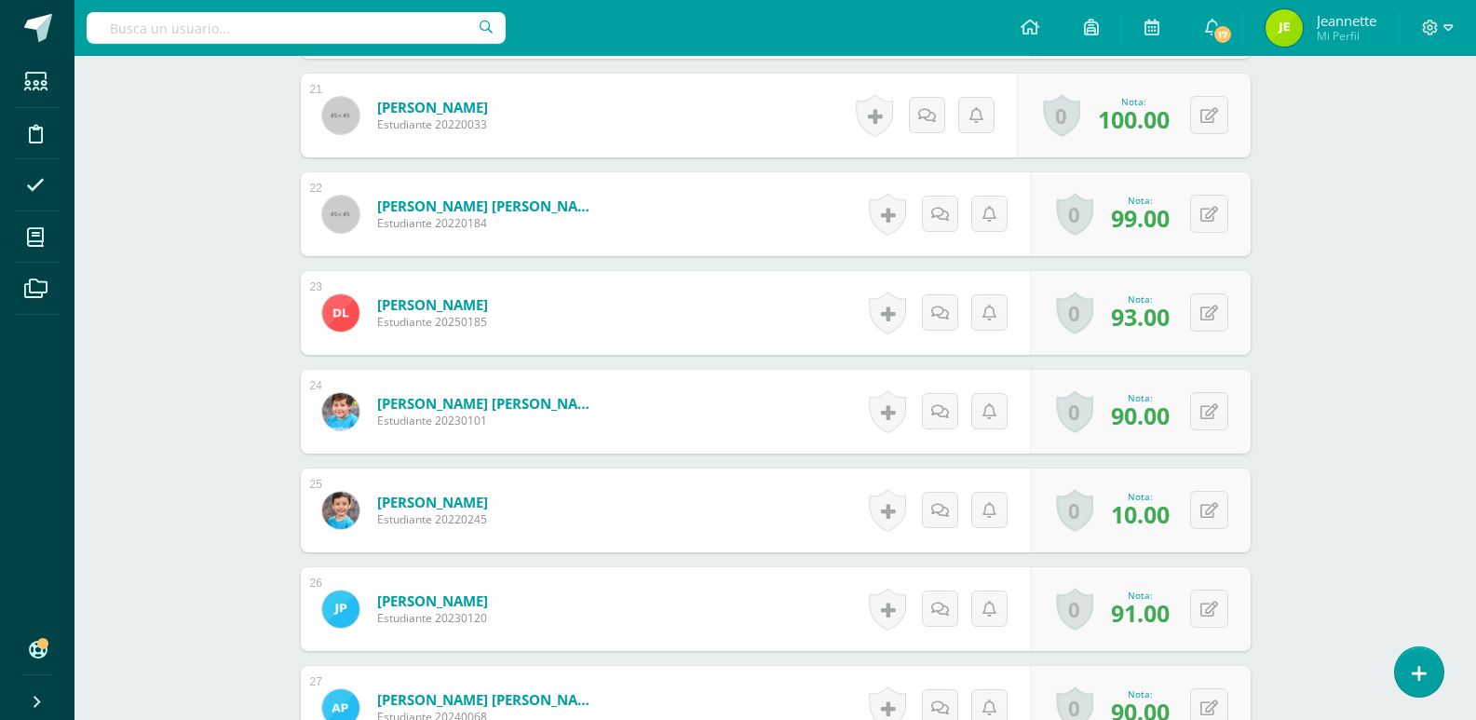
scroll to position [2654, 0]
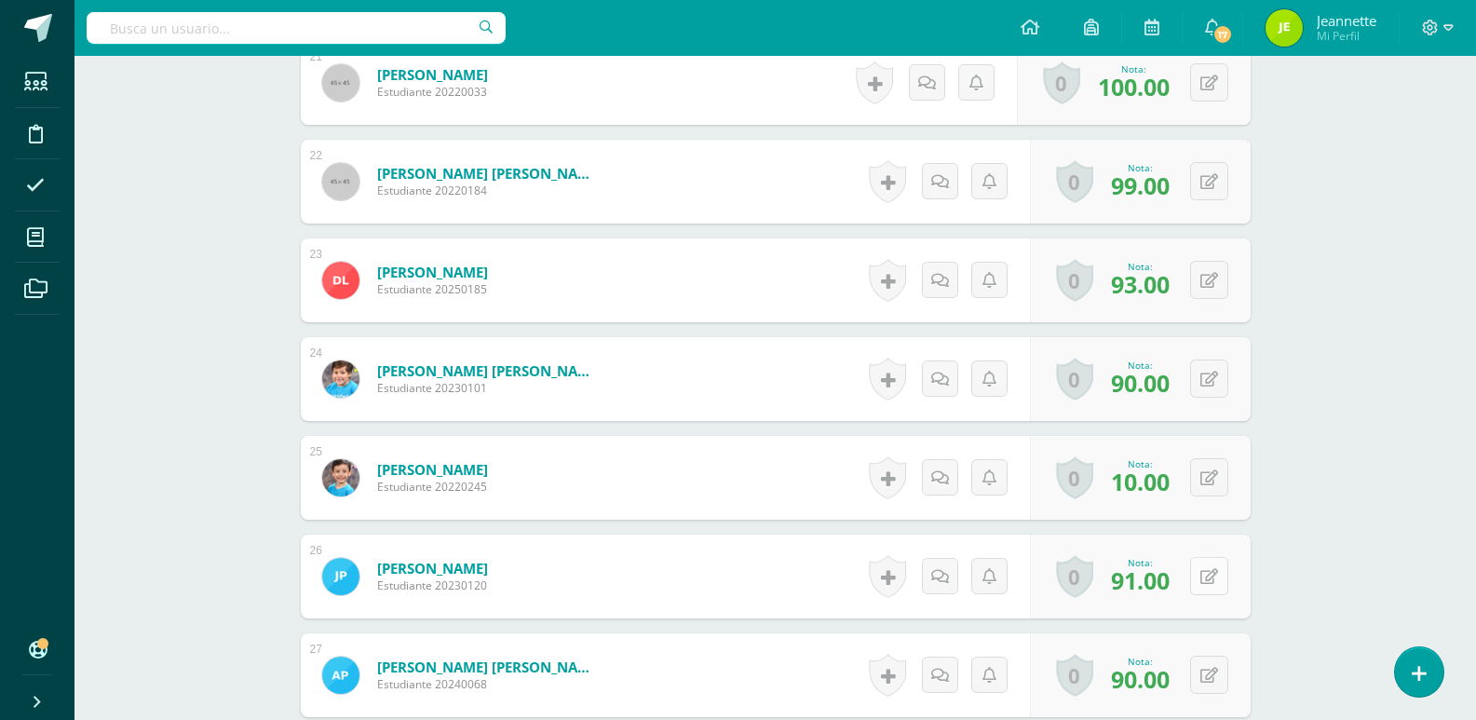
click at [1202, 578] on button at bounding box center [1209, 576] width 38 height 38
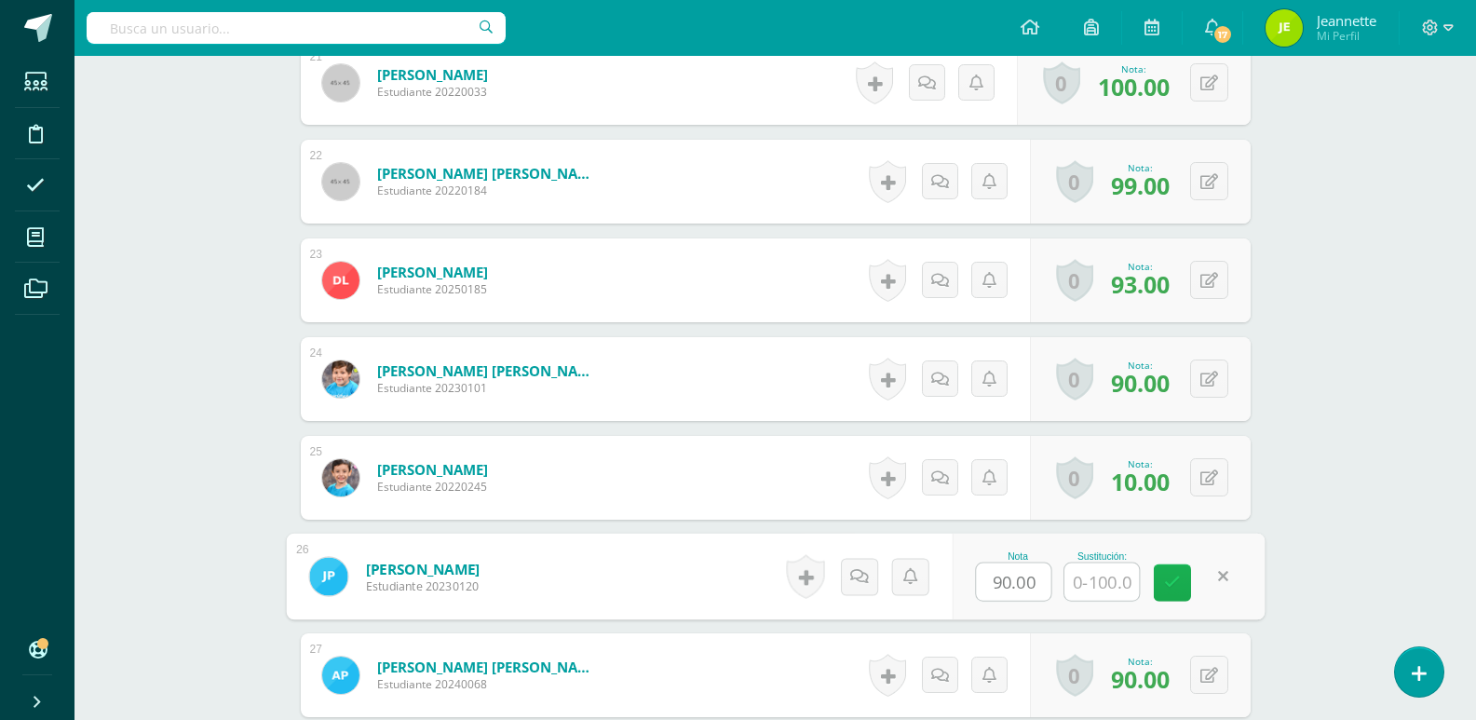
click at [1187, 577] on link at bounding box center [1172, 582] width 37 height 37
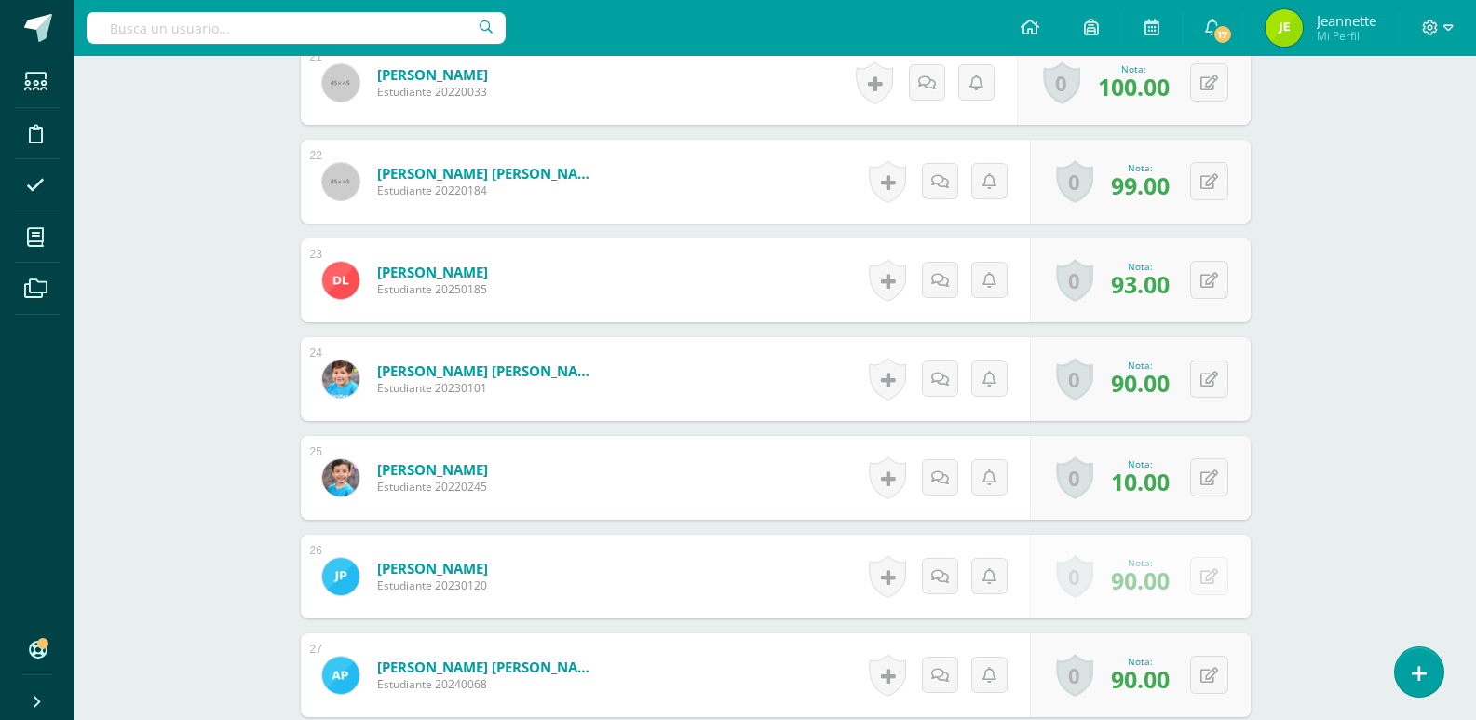
click at [1167, 583] on span "90.00" at bounding box center [1140, 580] width 59 height 32
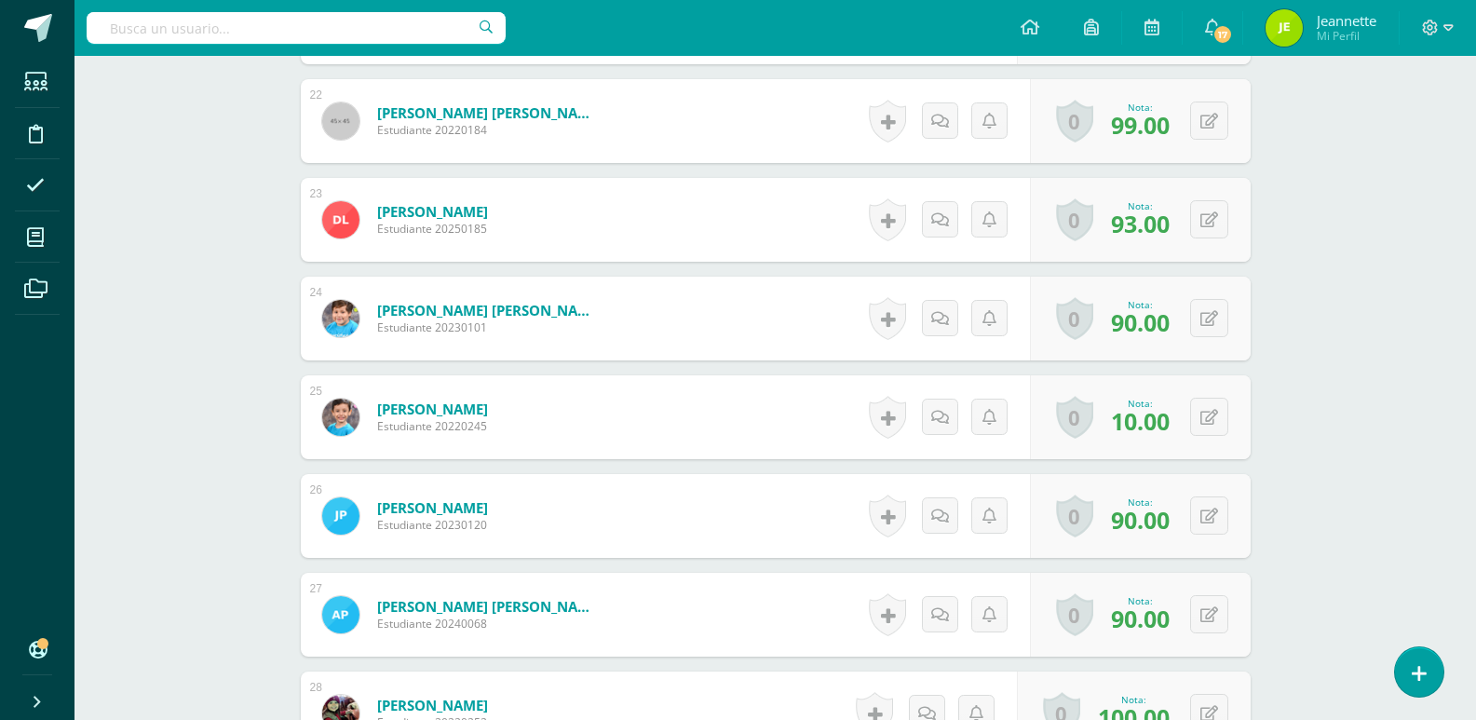
scroll to position [2748, 0]
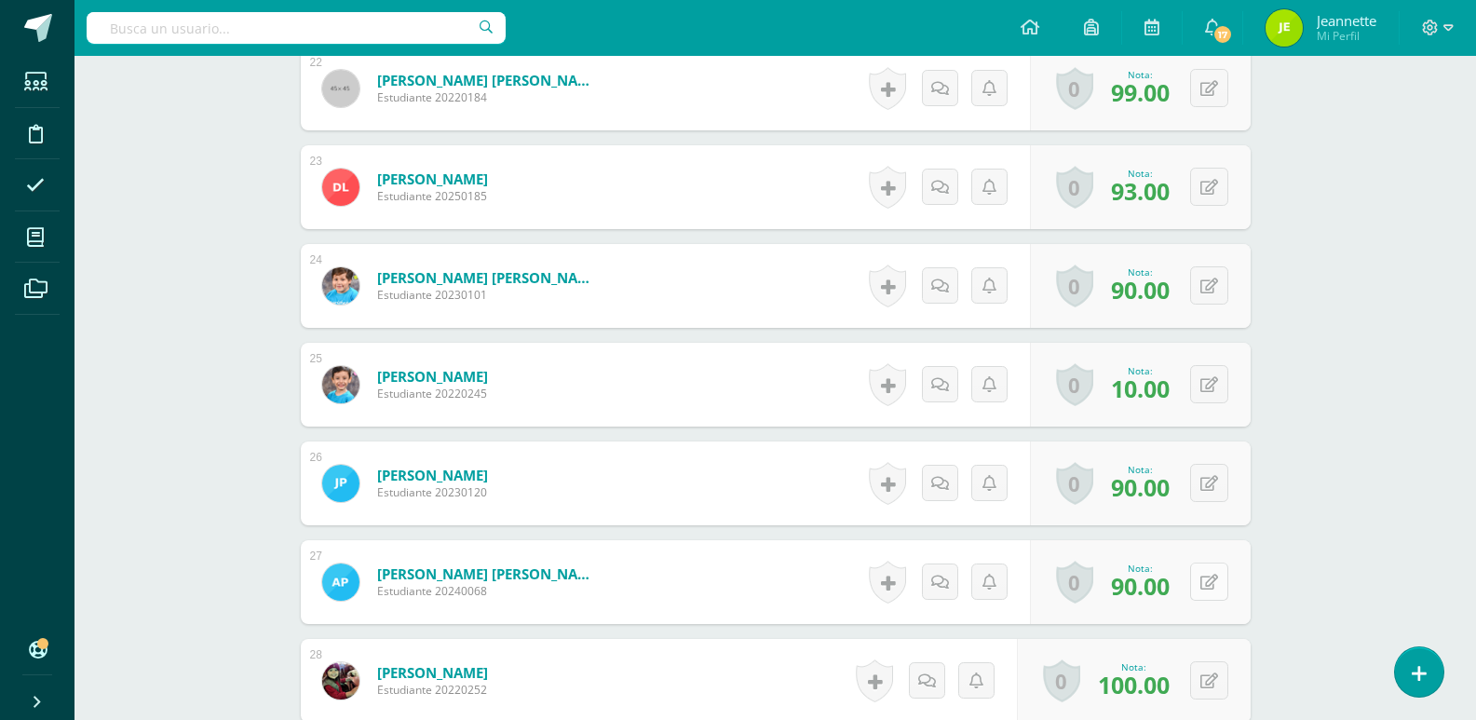
click at [1216, 578] on icon at bounding box center [1209, 582] width 18 height 16
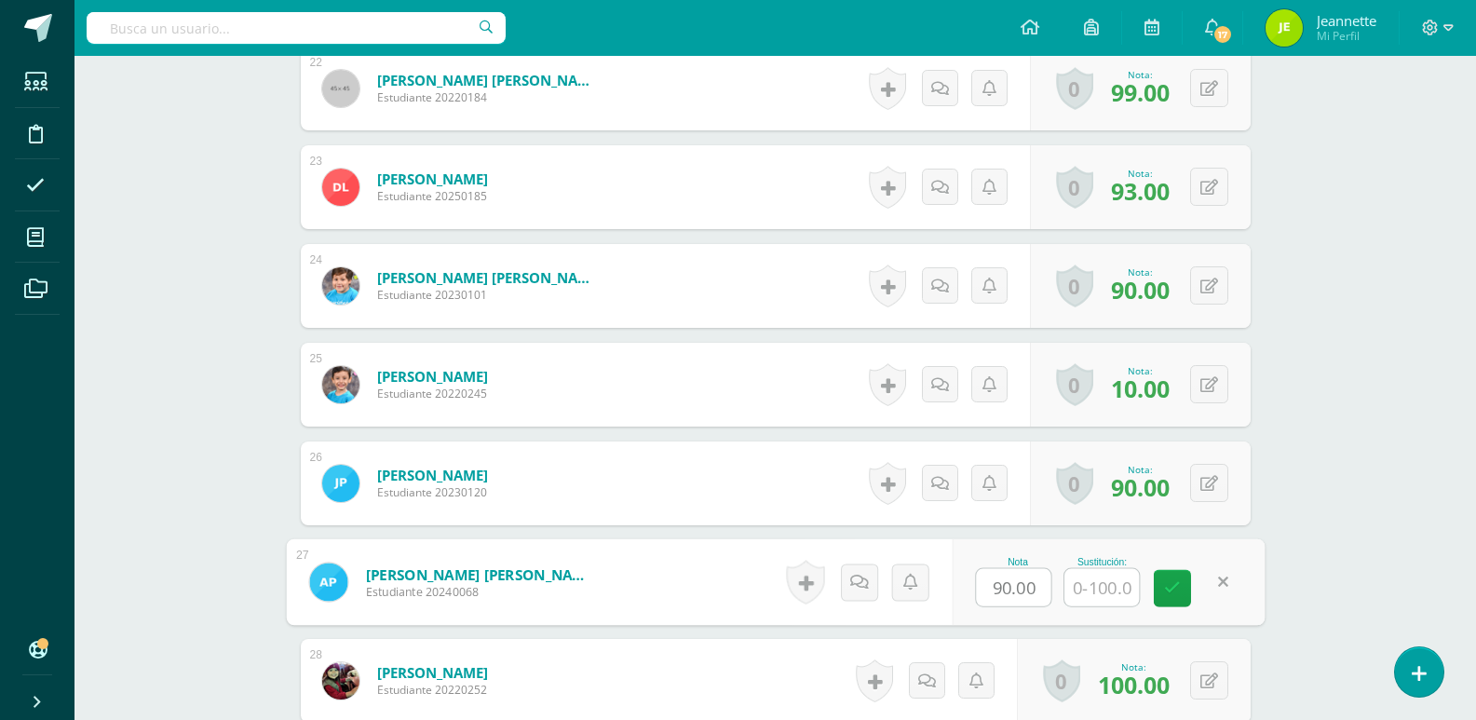
click at [1102, 587] on input "text" at bounding box center [1101, 587] width 74 height 37
type input "92"
click at [1167, 595] on icon at bounding box center [1172, 588] width 17 height 16
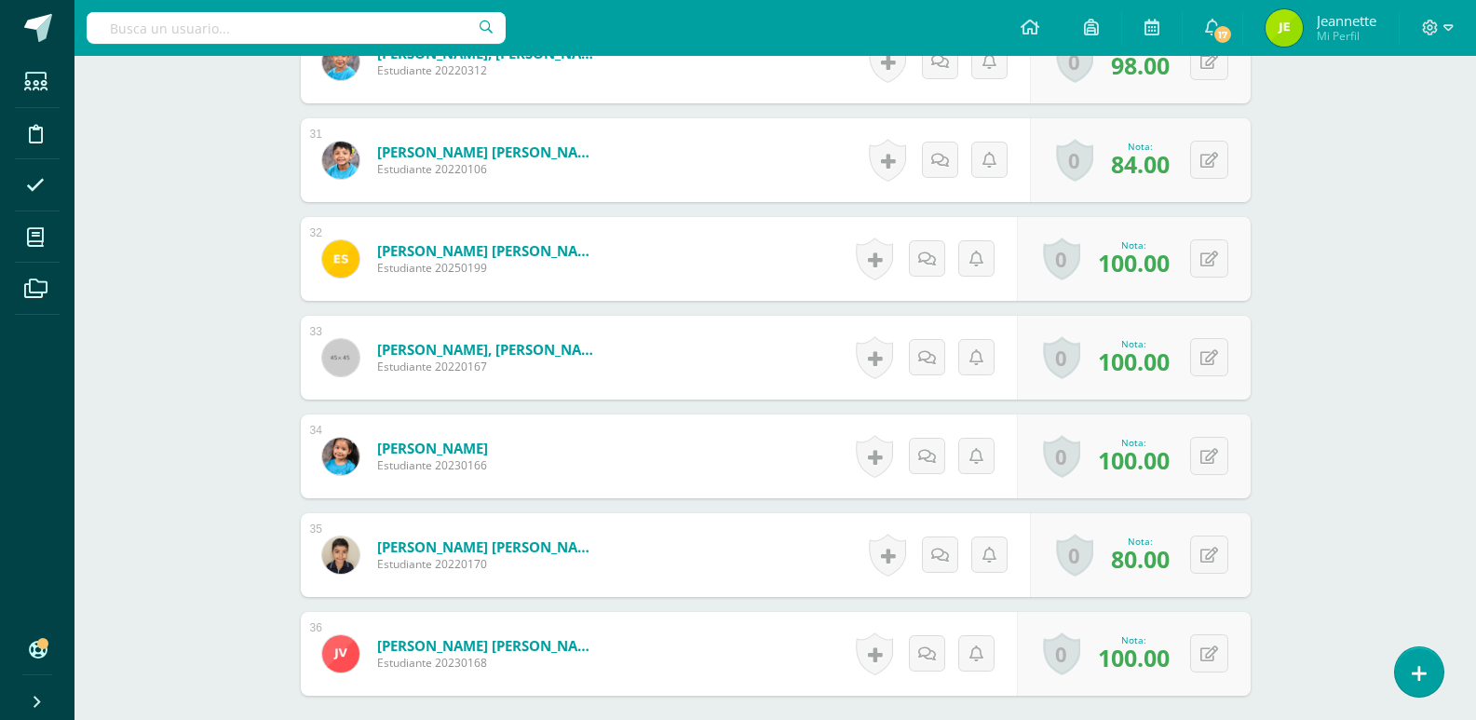
scroll to position [3585, 0]
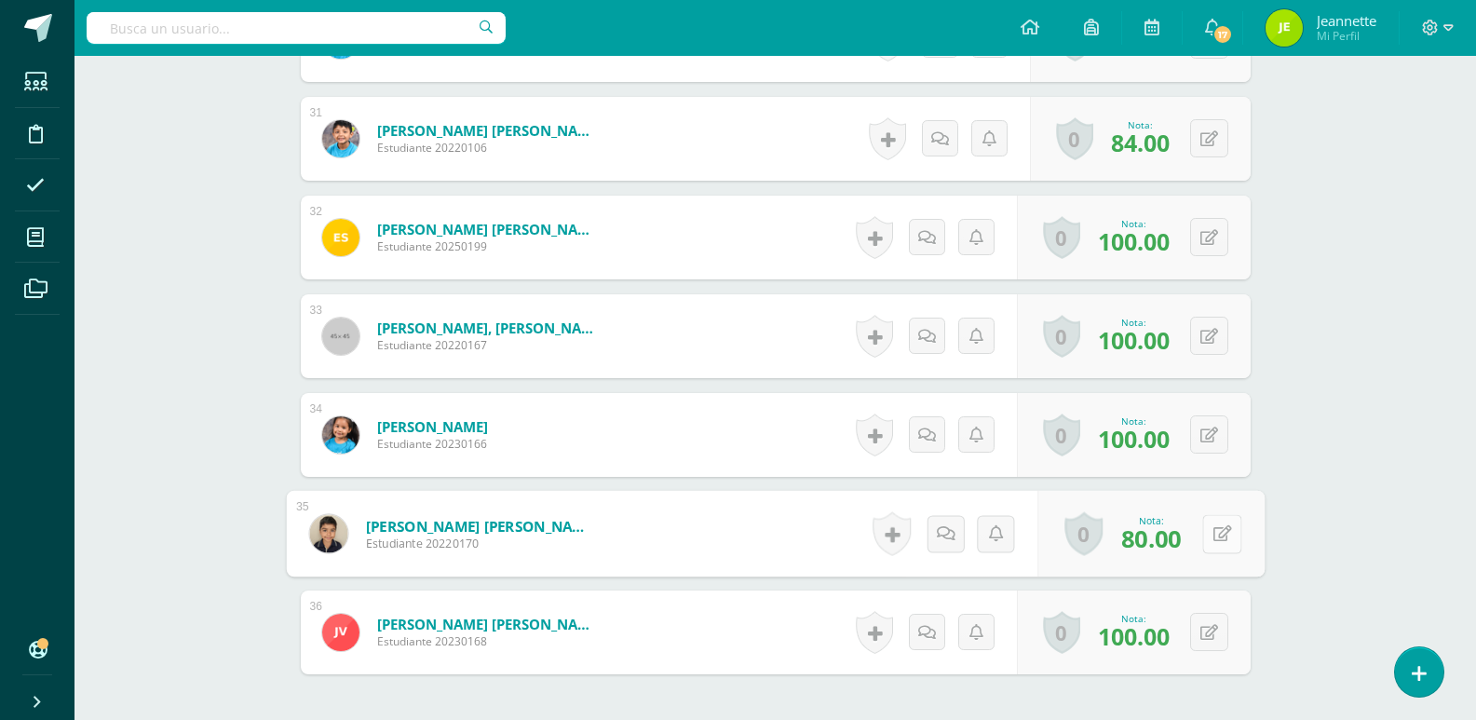
click at [1212, 531] on icon at bounding box center [1221, 533] width 19 height 16
click at [1077, 535] on input "text" at bounding box center [1101, 538] width 74 height 37
type input "96"
click at [1180, 535] on link at bounding box center [1172, 539] width 37 height 37
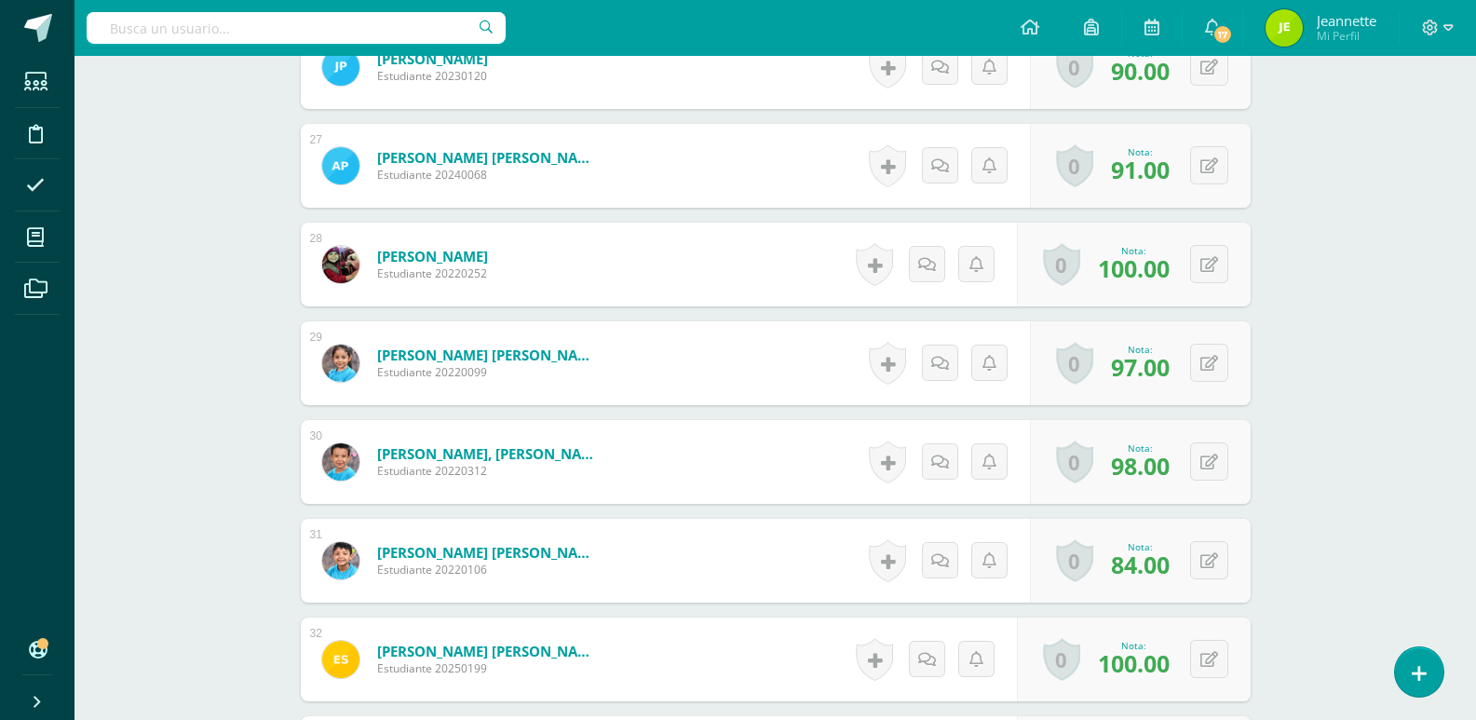
scroll to position [3120, 0]
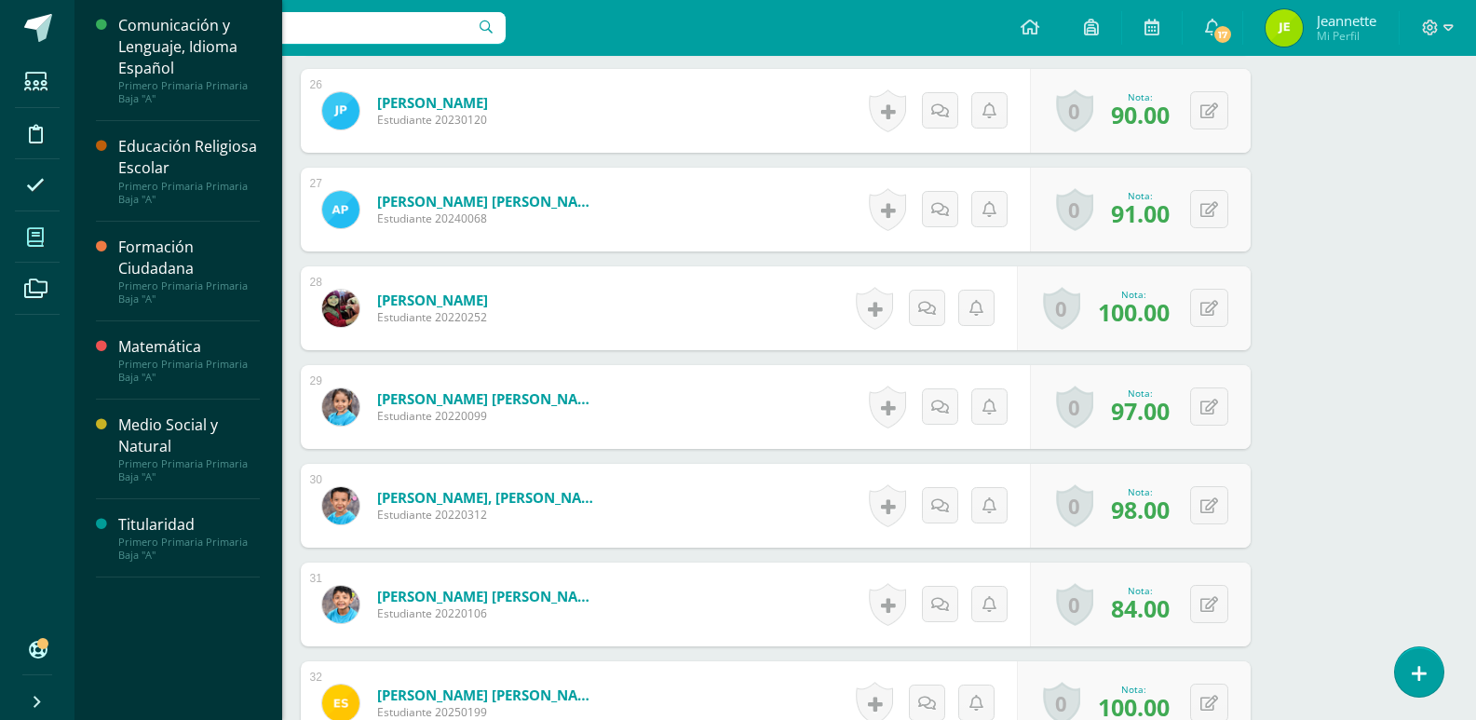
click at [39, 234] on icon at bounding box center [35, 237] width 17 height 19
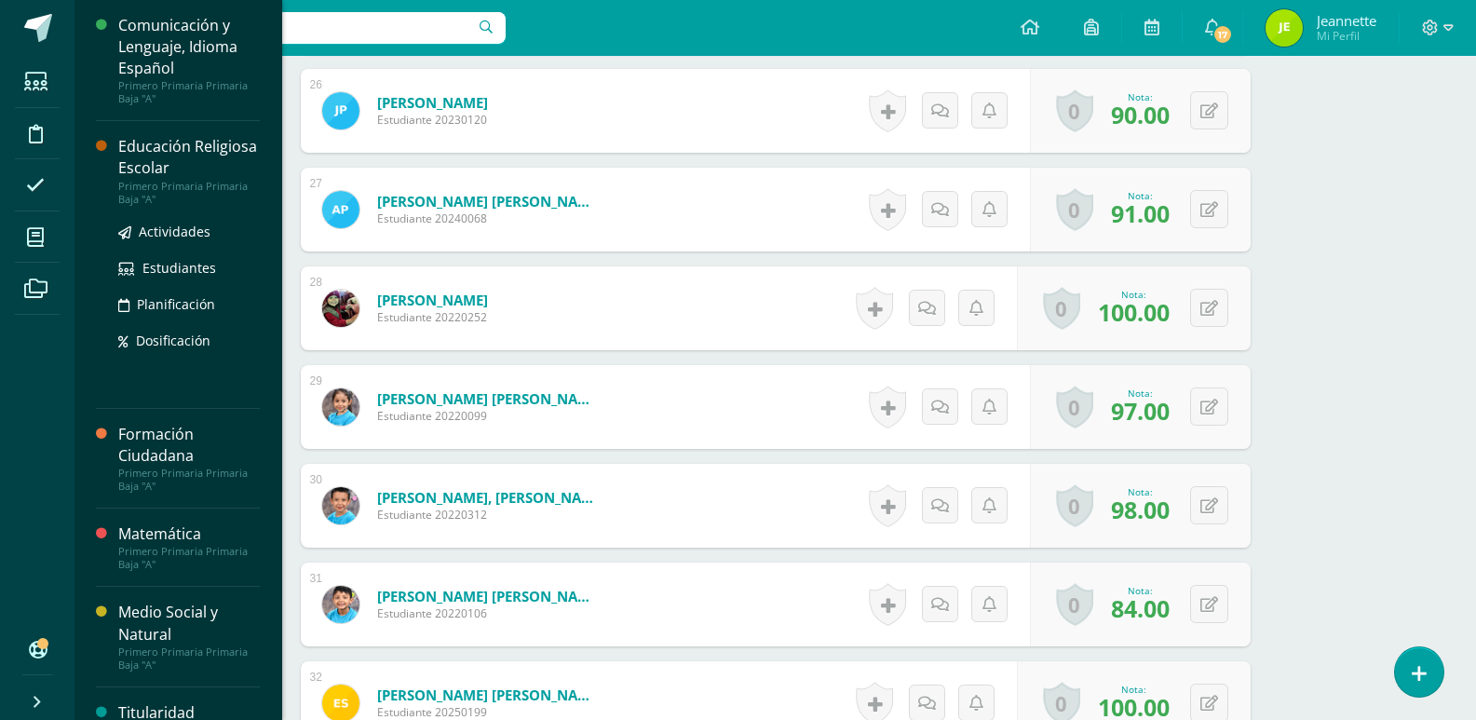
click at [178, 164] on div "Educación Religiosa Escolar" at bounding box center [189, 157] width 142 height 43
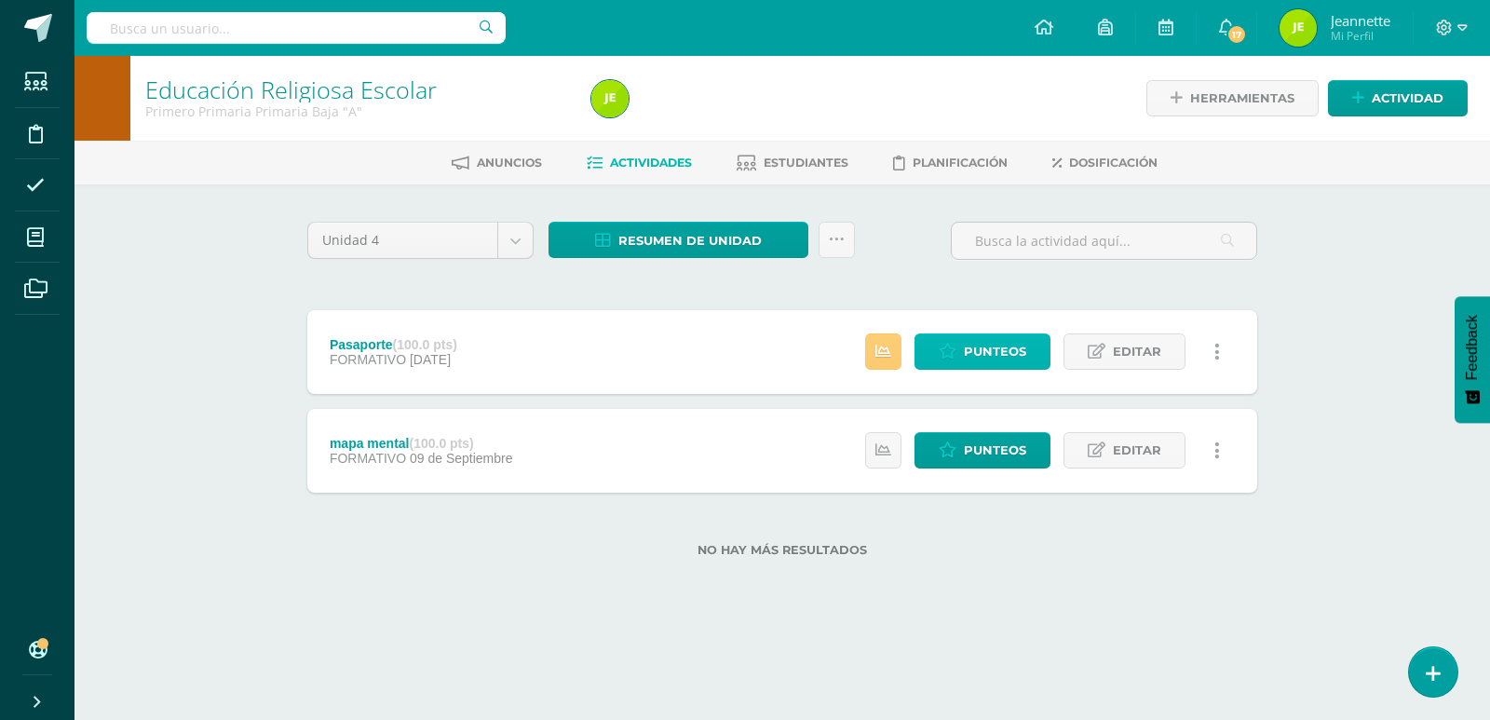
click at [995, 348] on span "Punteos" at bounding box center [995, 351] width 62 height 34
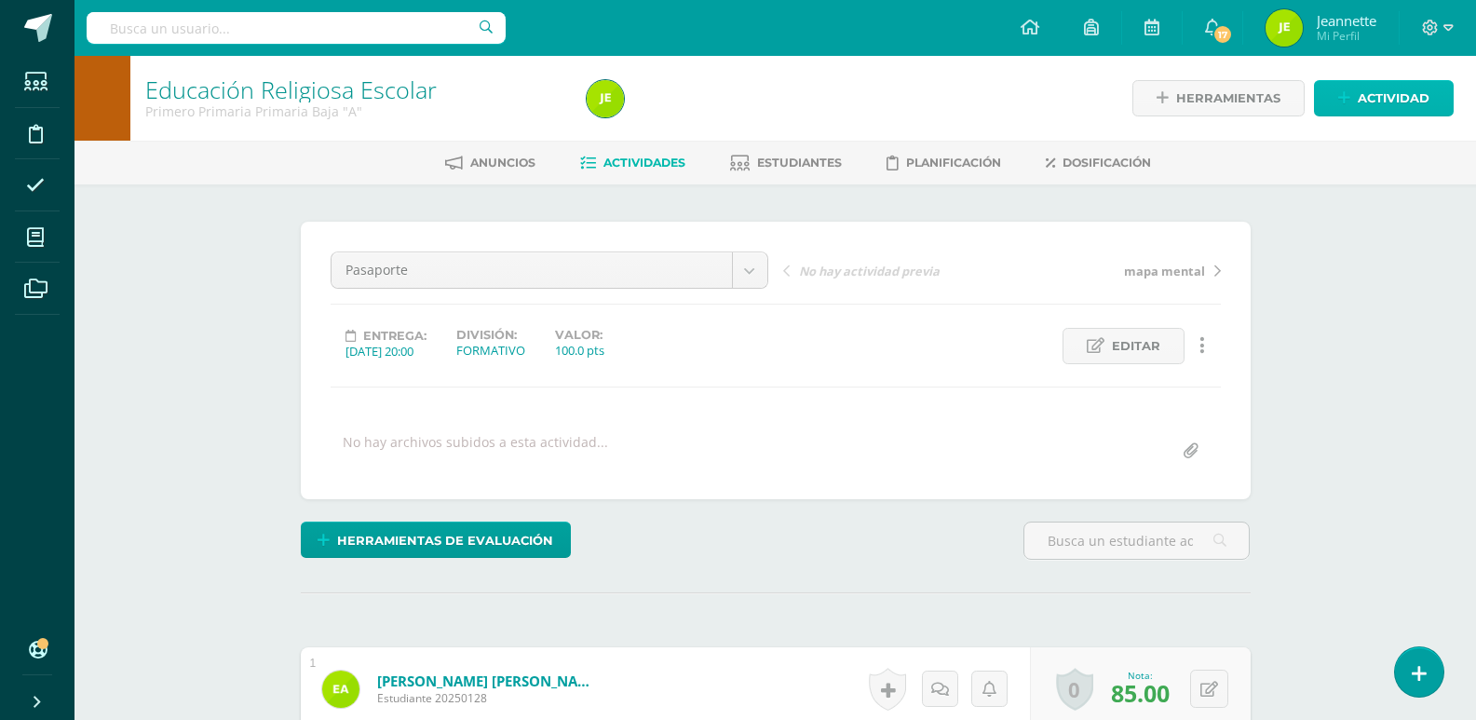
click at [1409, 99] on span "Actividad" at bounding box center [1393, 98] width 72 height 34
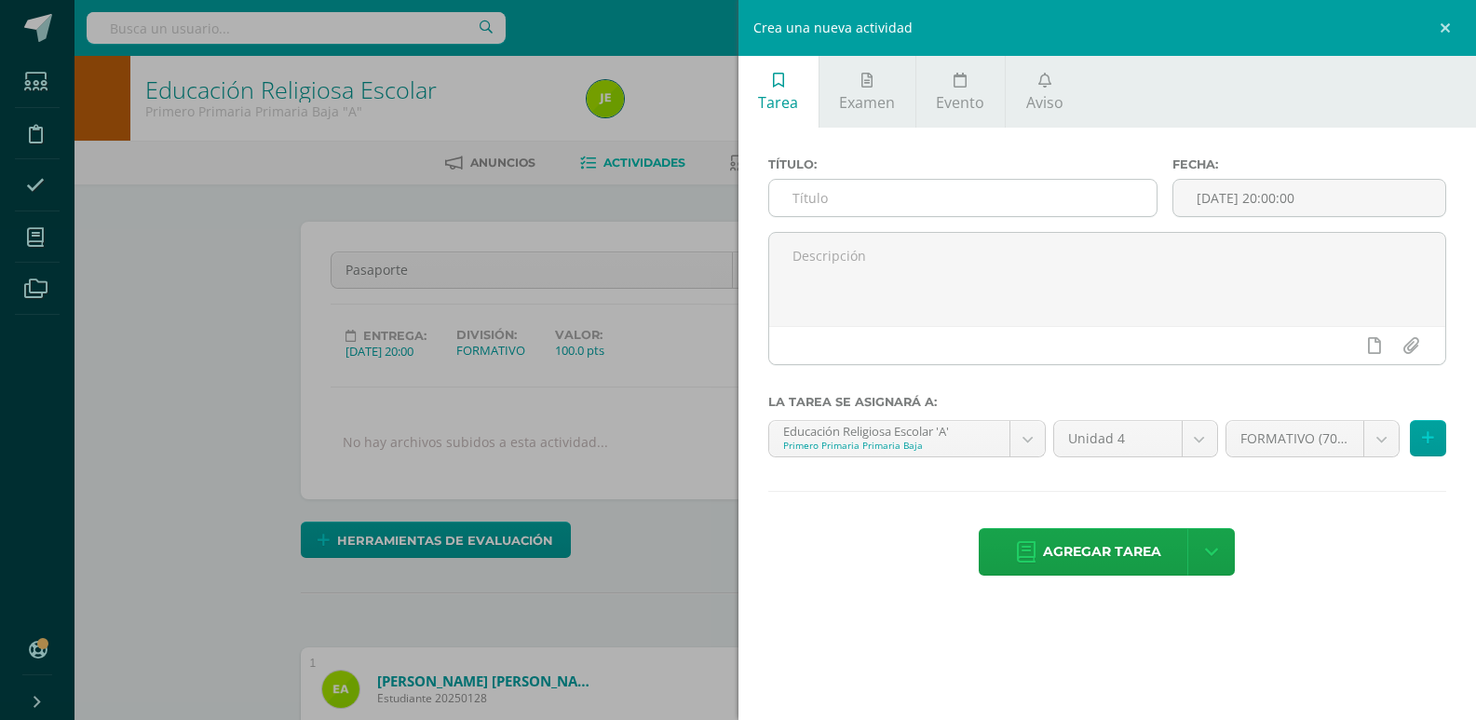
click at [891, 200] on input "text" at bounding box center [962, 198] width 387 height 36
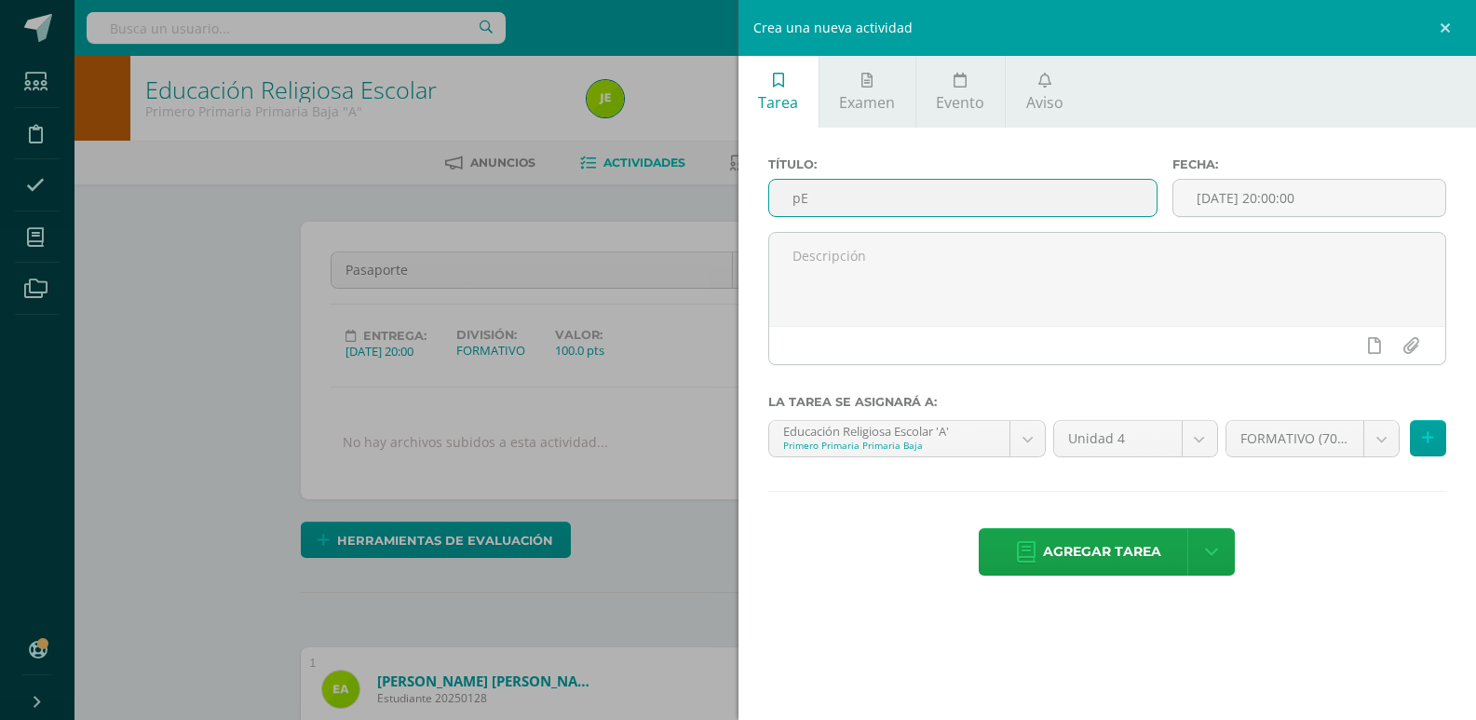
type input "p"
type input "Personaje destacado"
click at [1120, 557] on span "Agregar tarea" at bounding box center [1102, 552] width 118 height 46
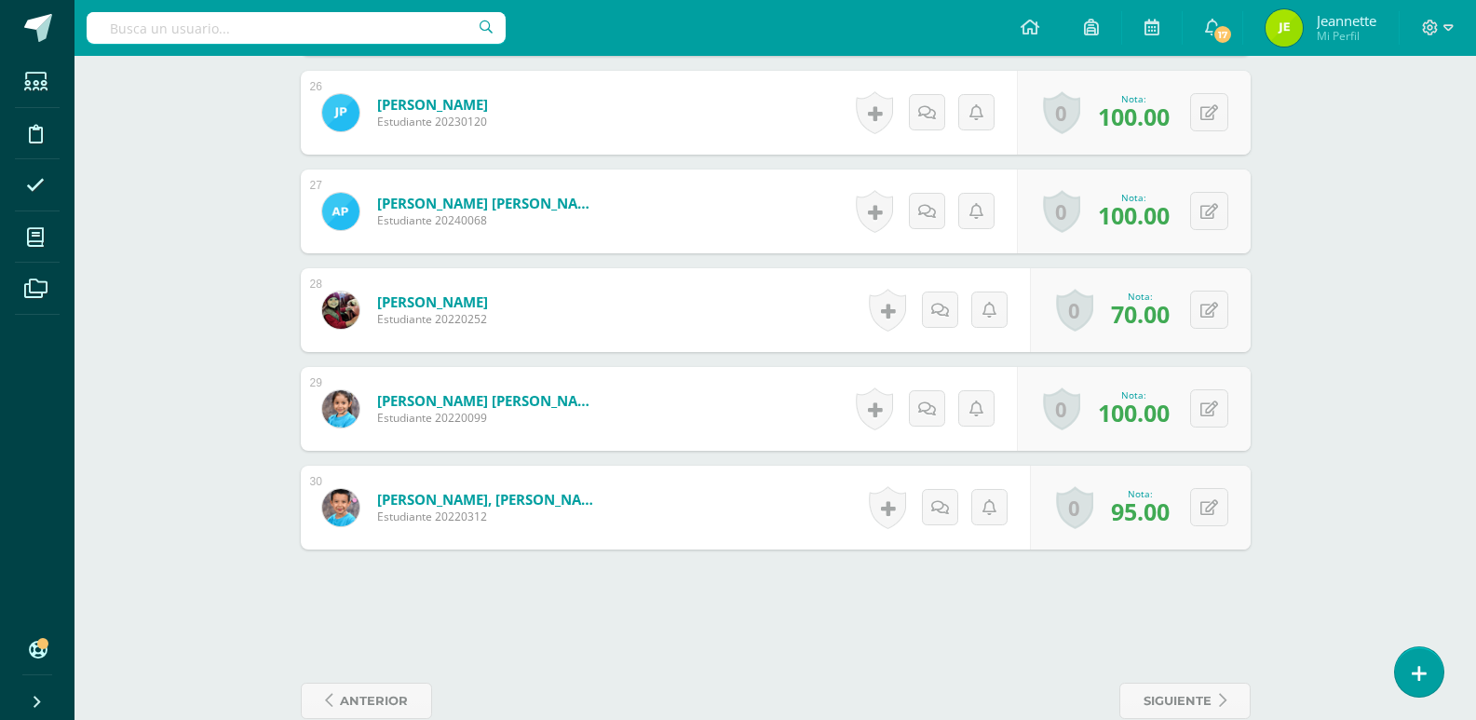
scroll to position [3080, 0]
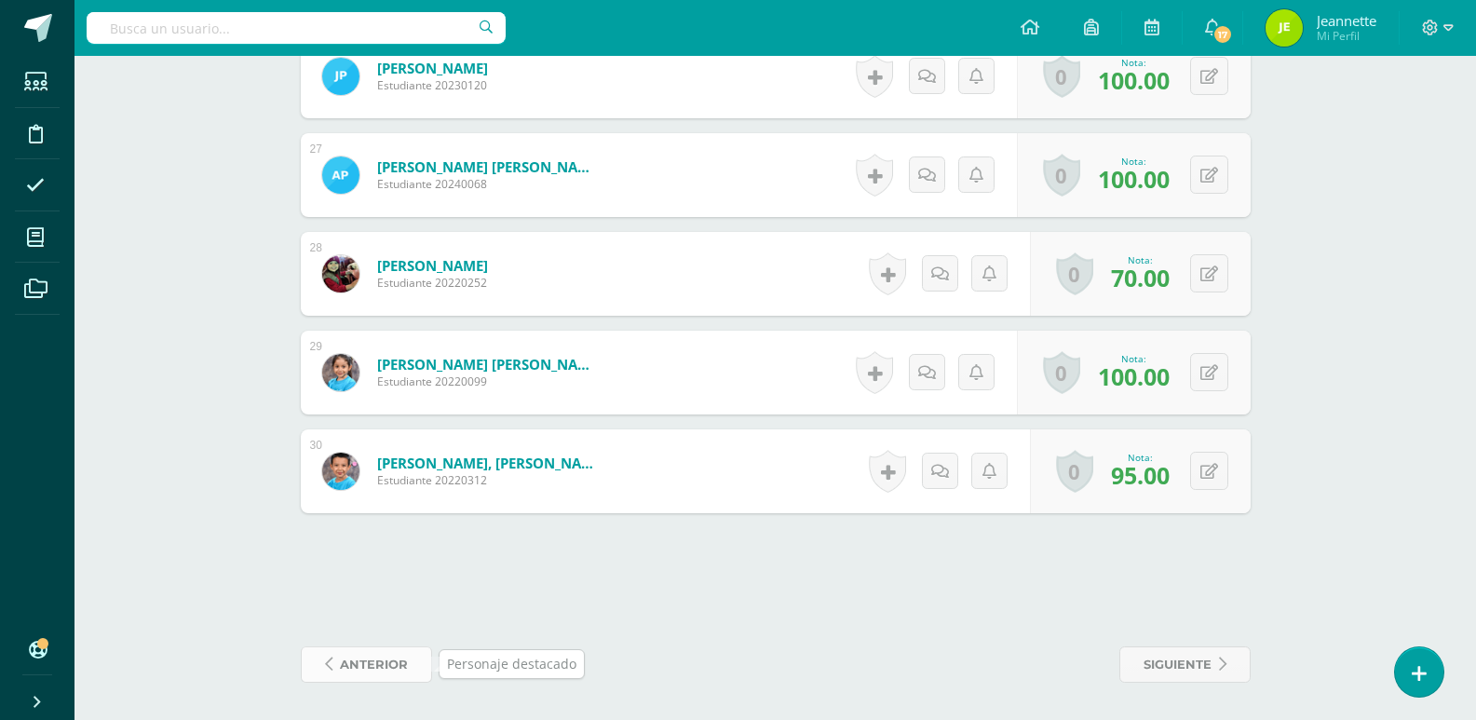
click at [352, 667] on span "anterior" at bounding box center [374, 664] width 68 height 34
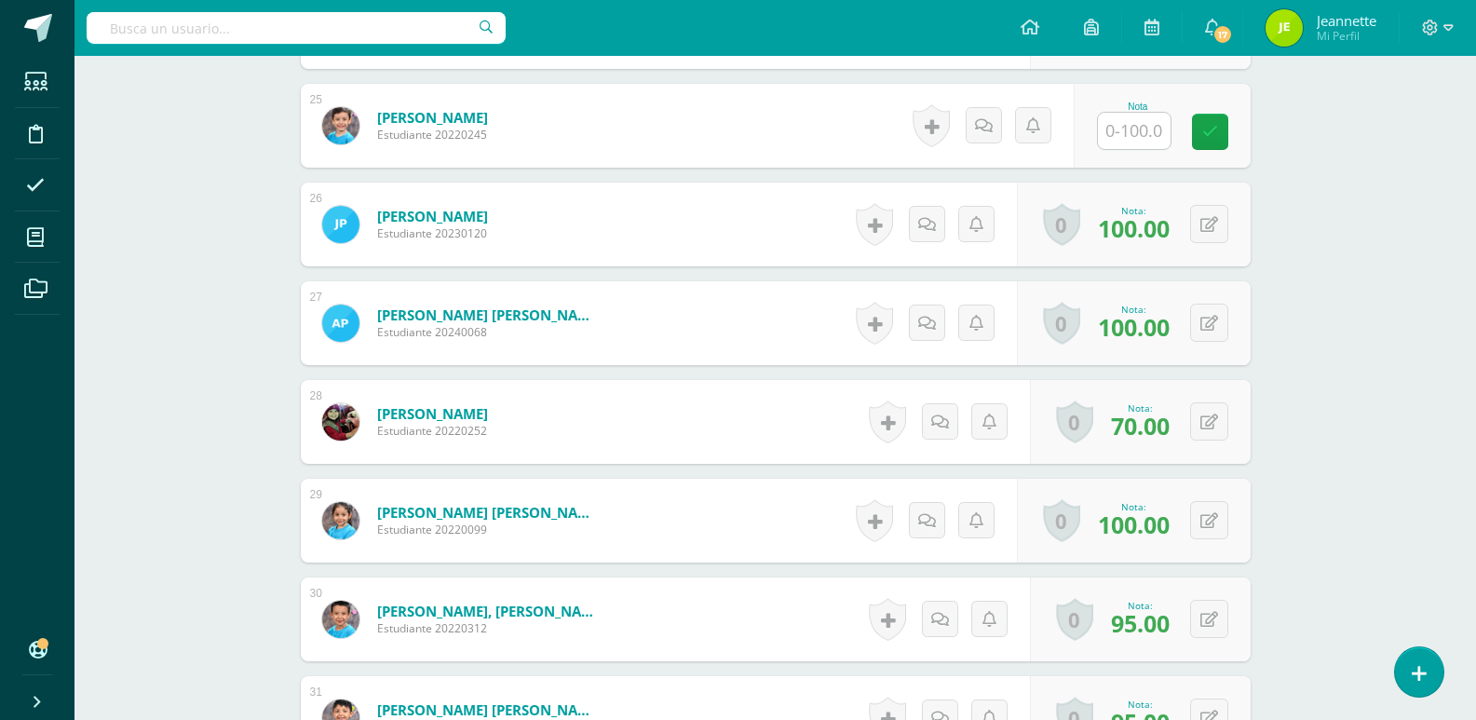
scroll to position [2708, 0]
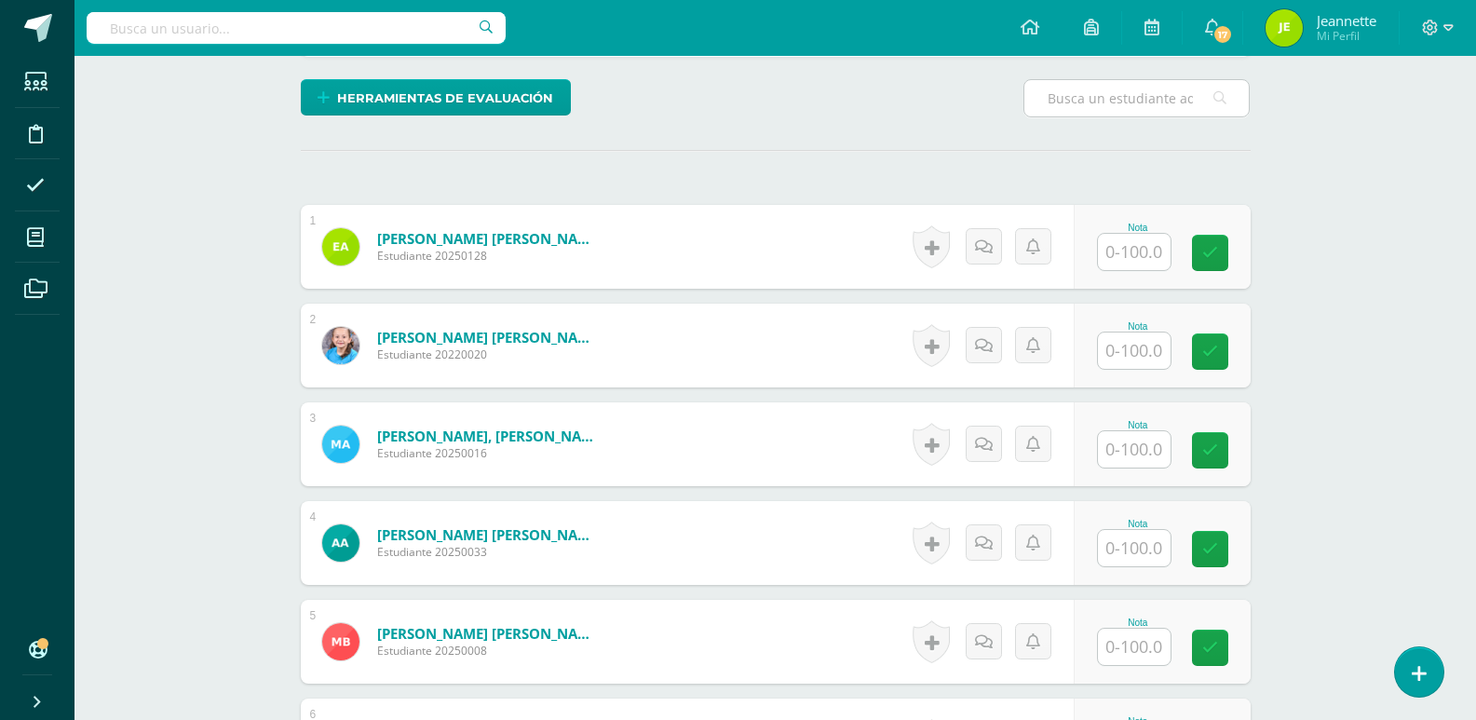
scroll to position [283, 0]
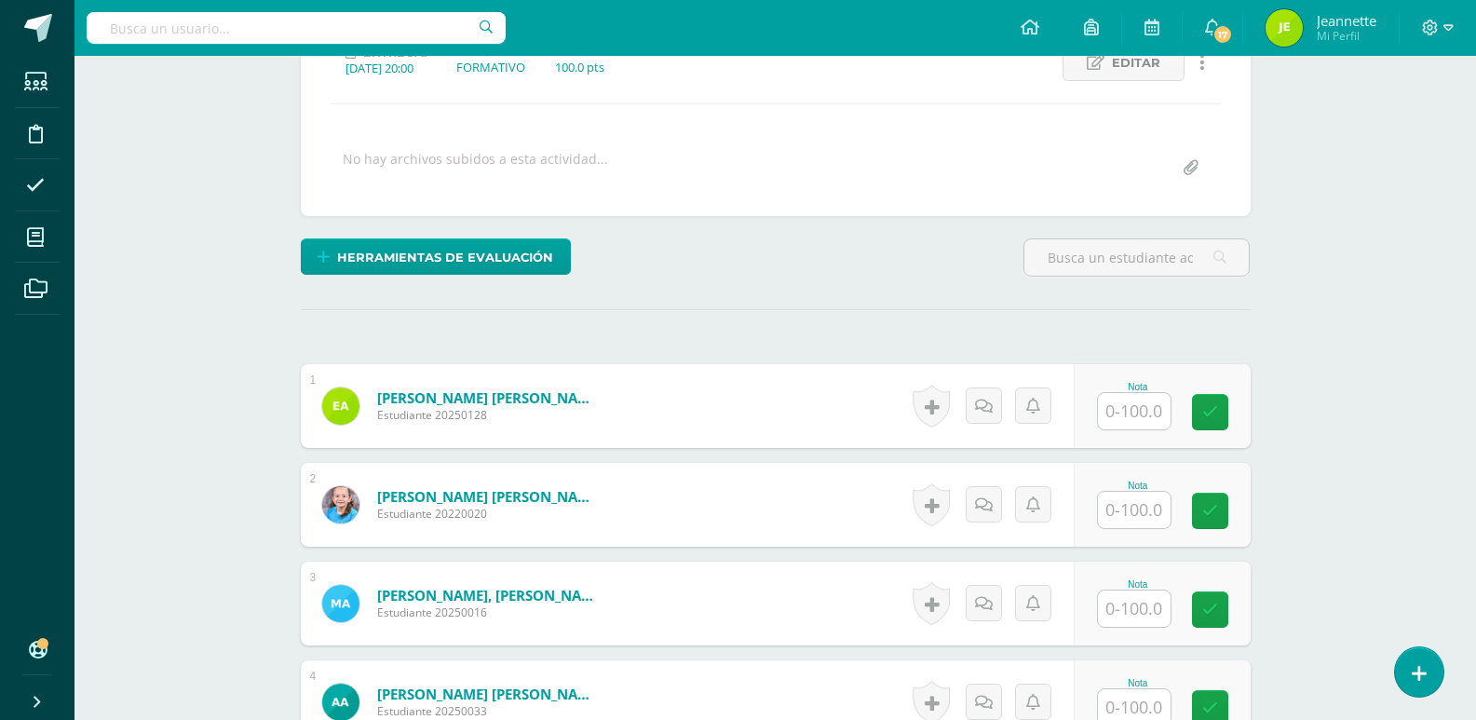
click at [1128, 414] on input "text" at bounding box center [1134, 411] width 73 height 36
type input "100"
click at [1136, 507] on input "text" at bounding box center [1134, 510] width 73 height 36
type input "100"
click at [1132, 601] on input "text" at bounding box center [1134, 608] width 73 height 36
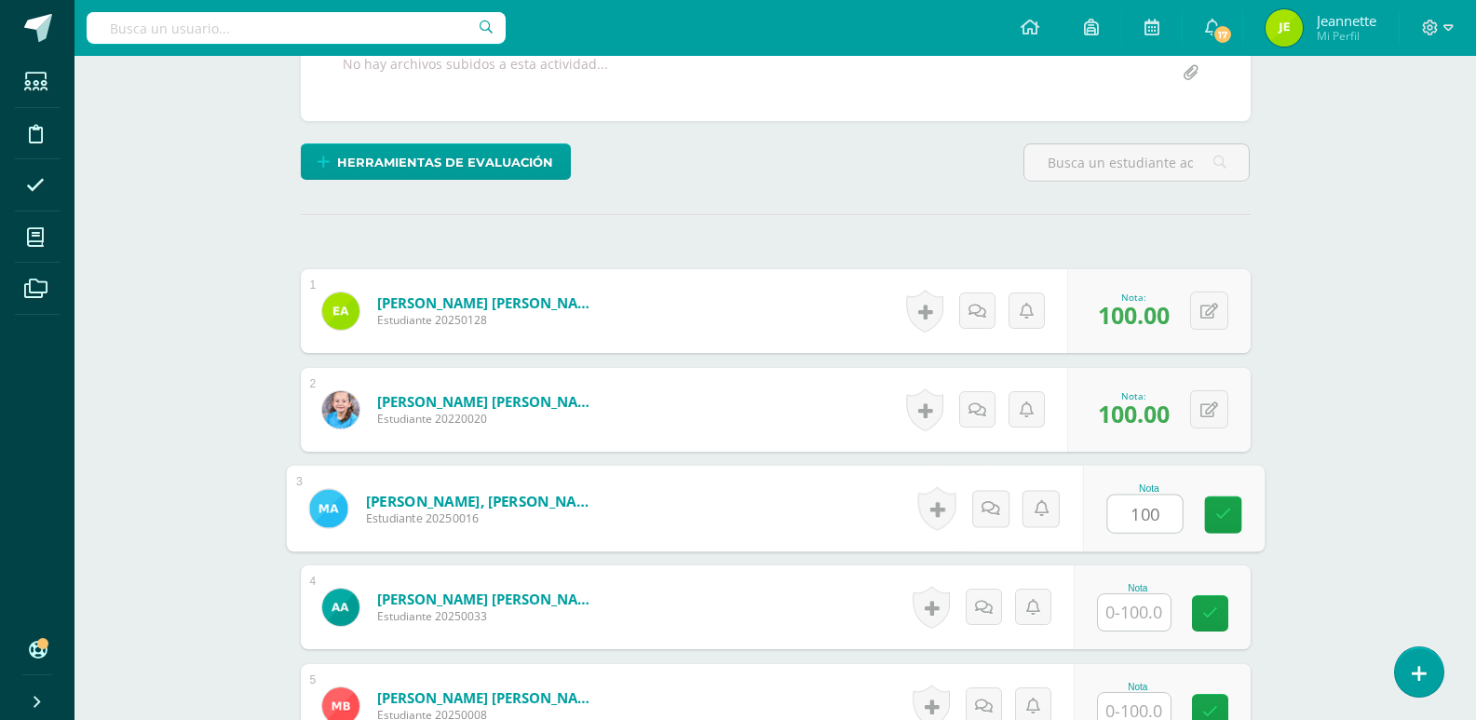
scroll to position [469, 0]
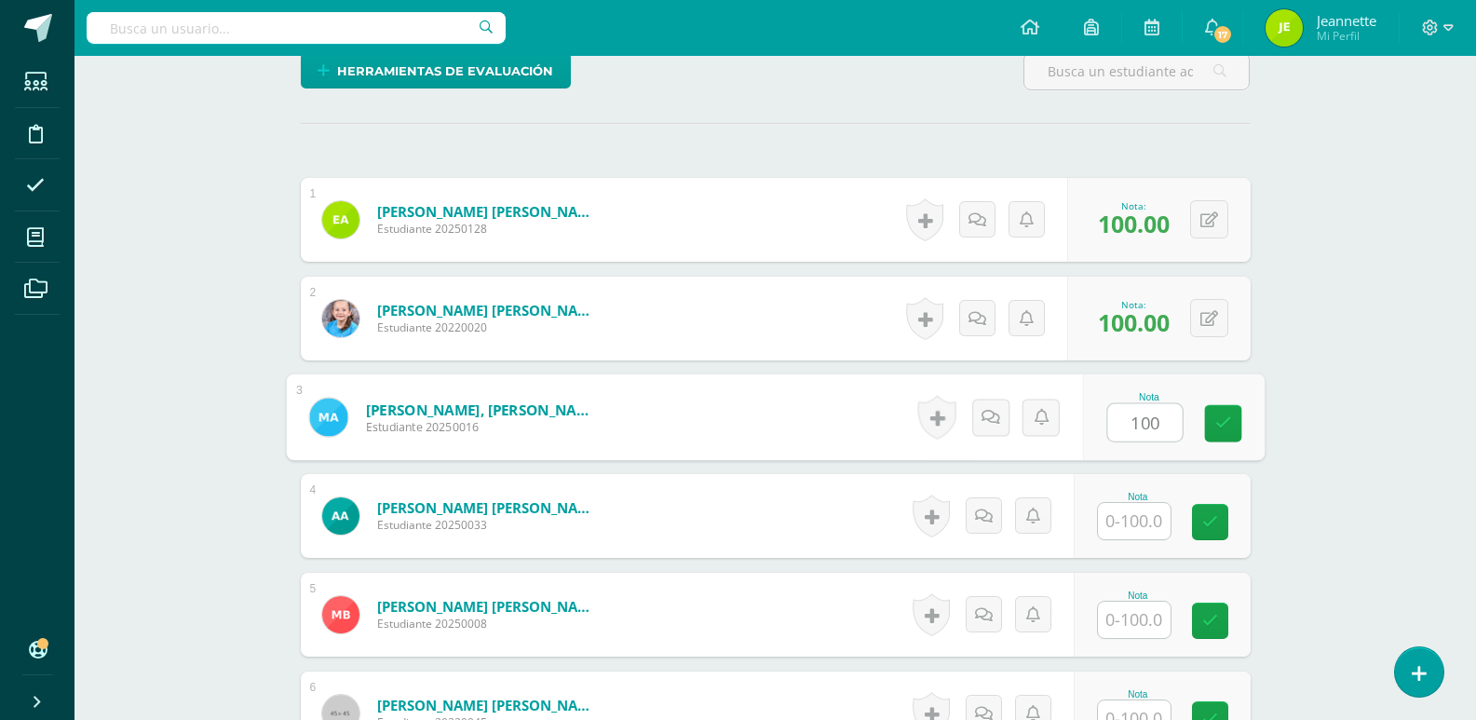
type input "100"
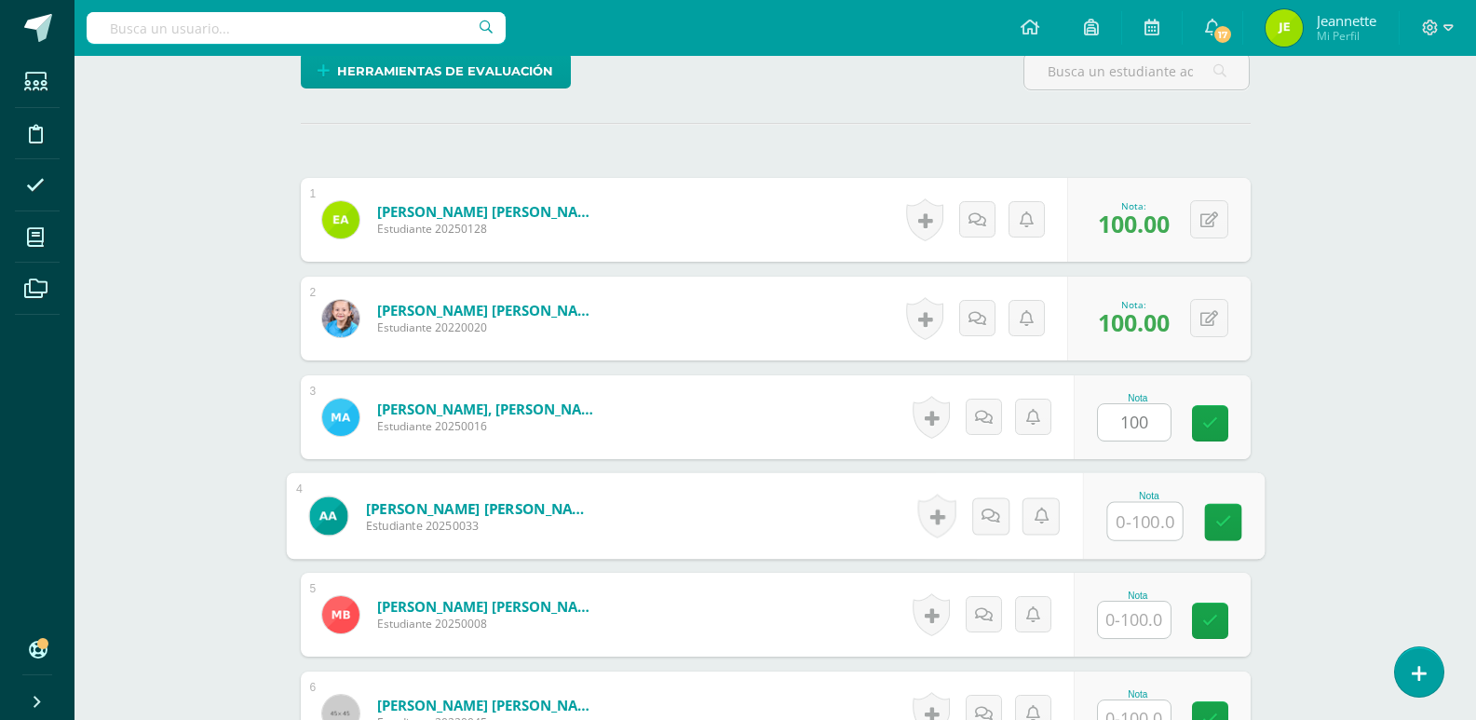
click at [1135, 524] on input "text" at bounding box center [1144, 521] width 74 height 37
type input "100"
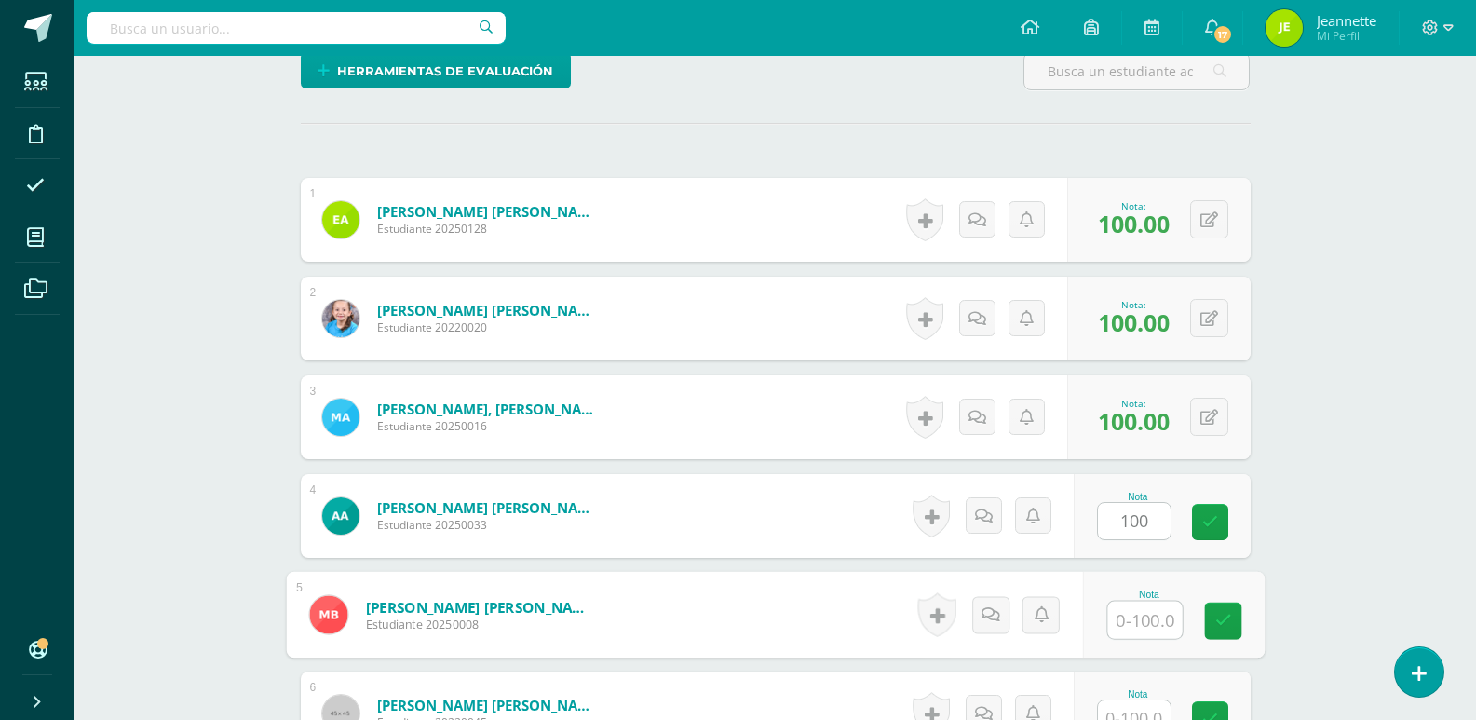
click at [1135, 628] on input "text" at bounding box center [1144, 619] width 74 height 37
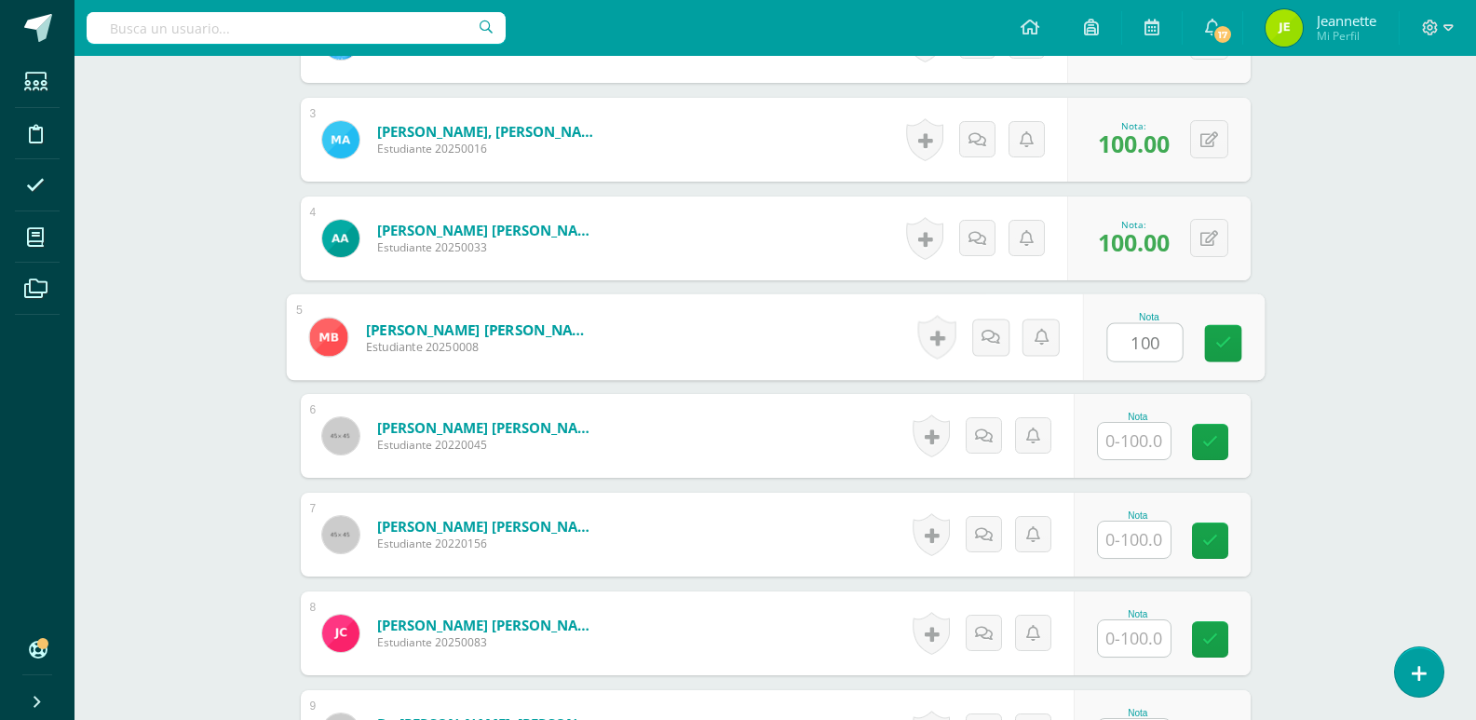
scroll to position [749, 0]
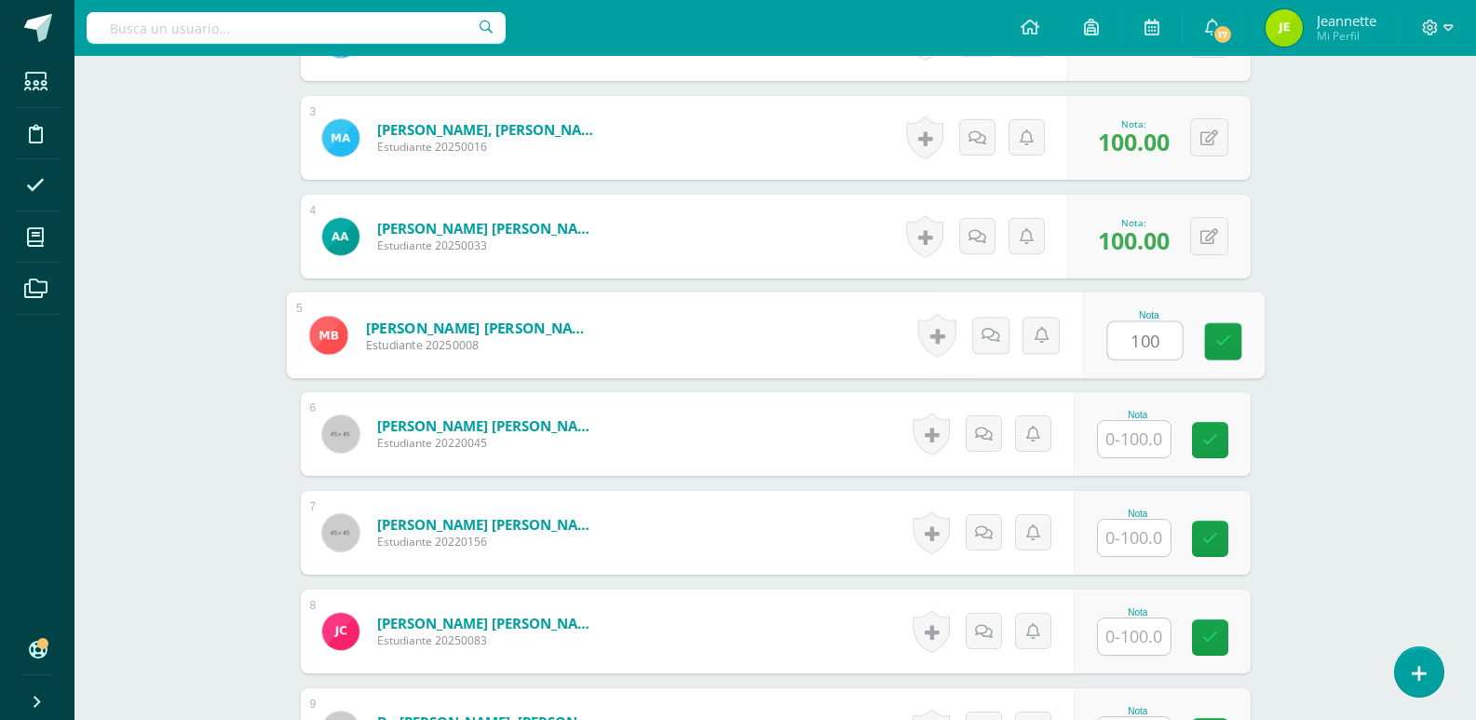
type input "100"
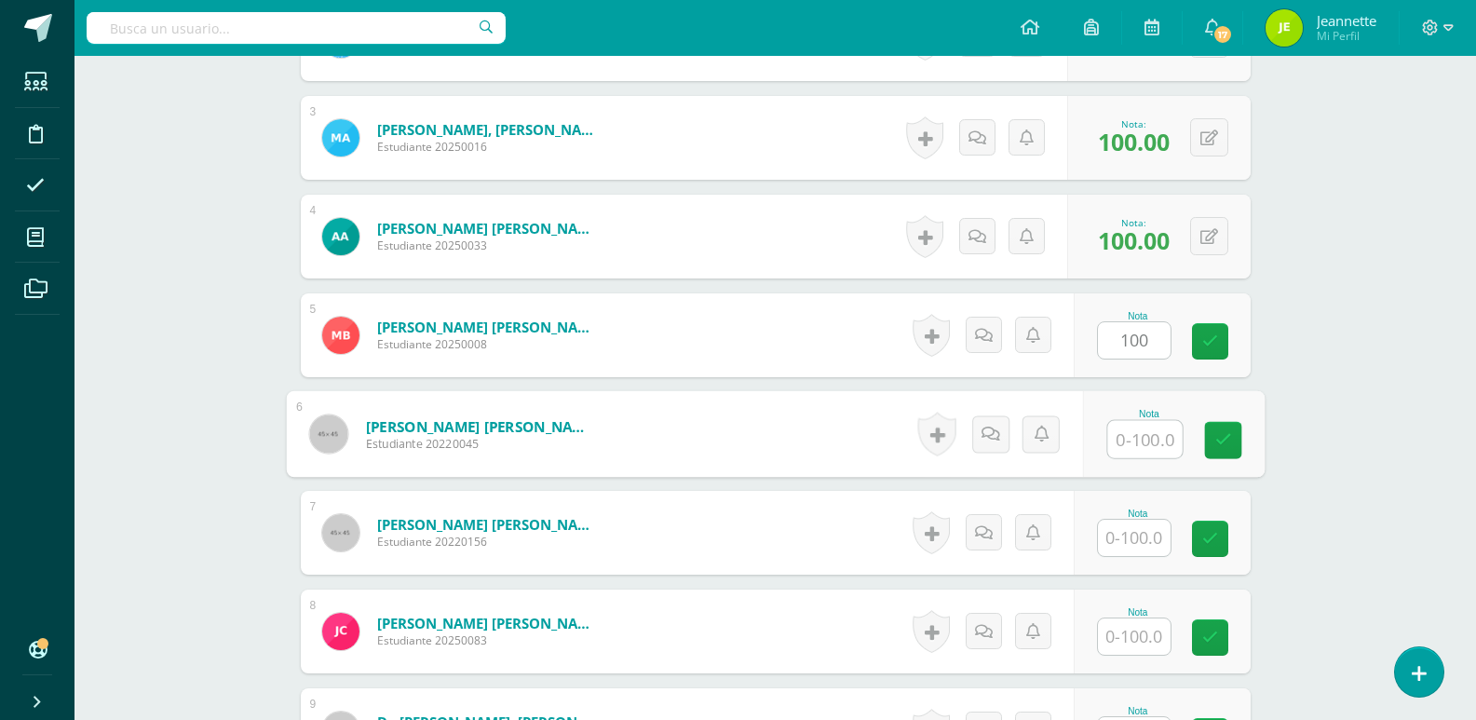
click at [1138, 442] on input "text" at bounding box center [1144, 439] width 74 height 37
type input "90"
click at [1134, 549] on input "text" at bounding box center [1134, 538] width 73 height 36
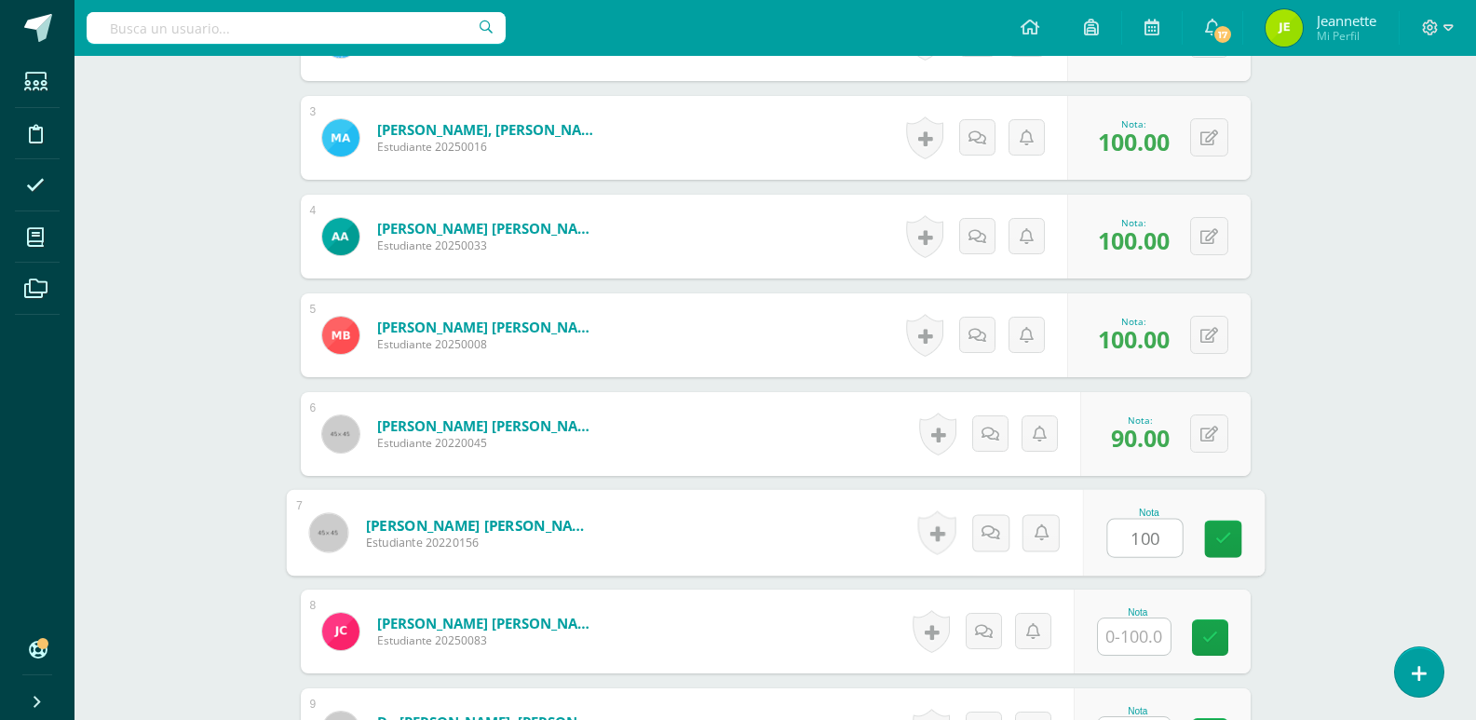
type input "100"
click at [1162, 652] on input "text" at bounding box center [1134, 636] width 73 height 36
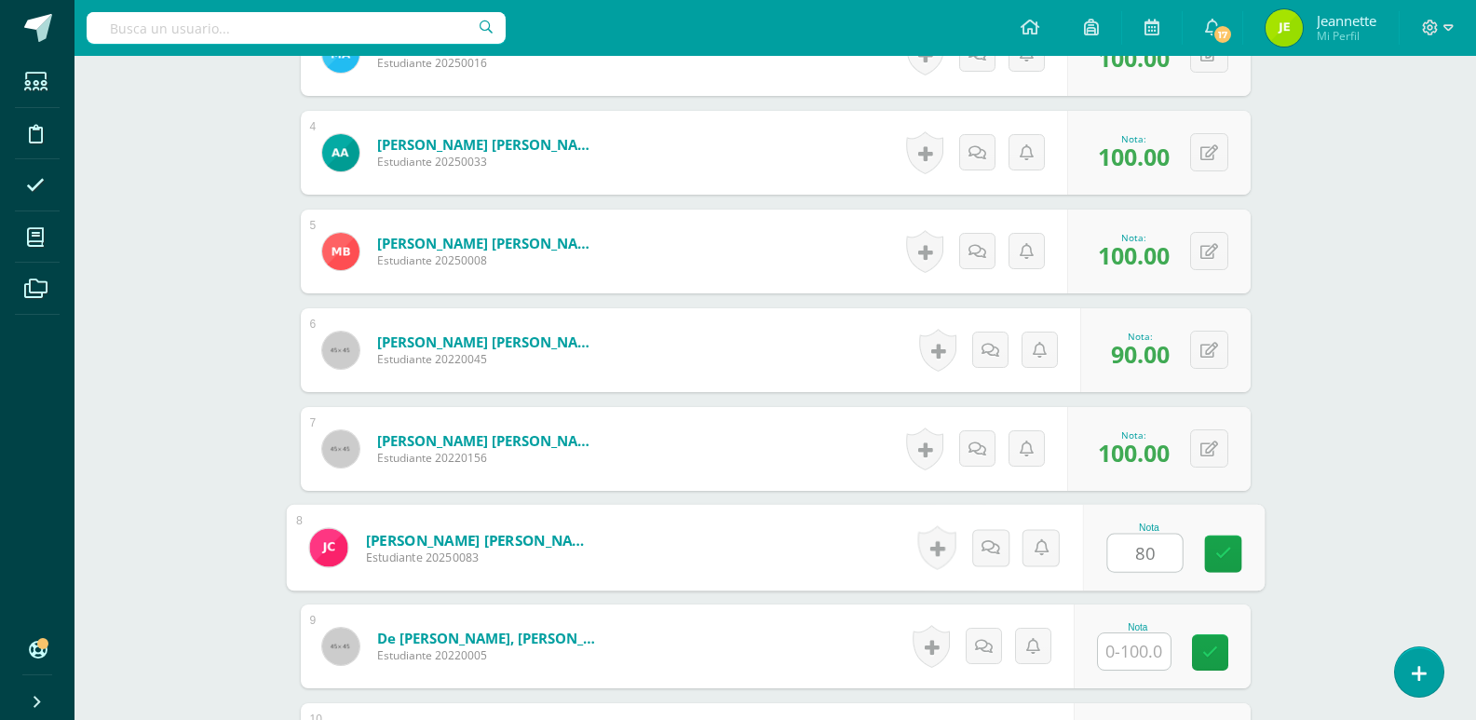
scroll to position [1028, 0]
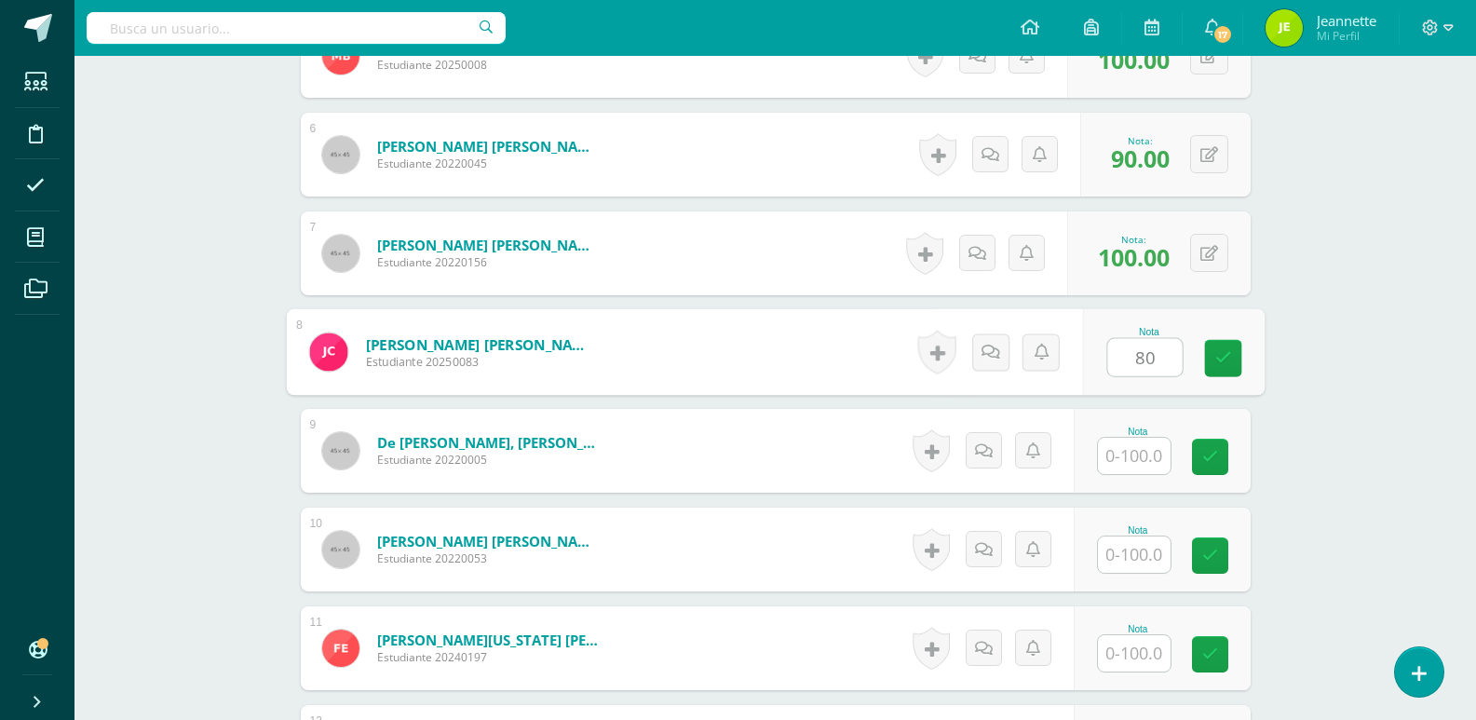
type input "80"
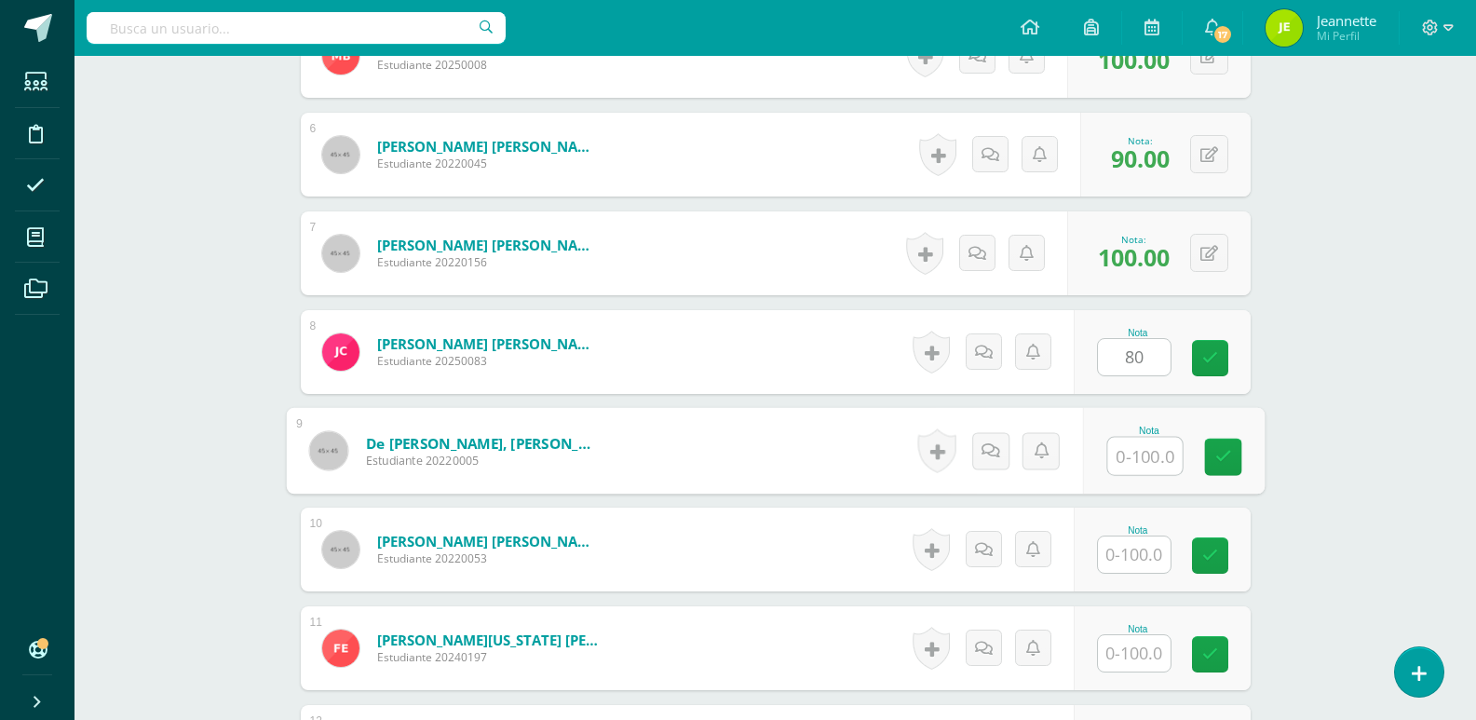
click at [1132, 459] on input "text" at bounding box center [1144, 456] width 74 height 37
type input "100"
click at [1128, 552] on input "text" at bounding box center [1134, 554] width 73 height 36
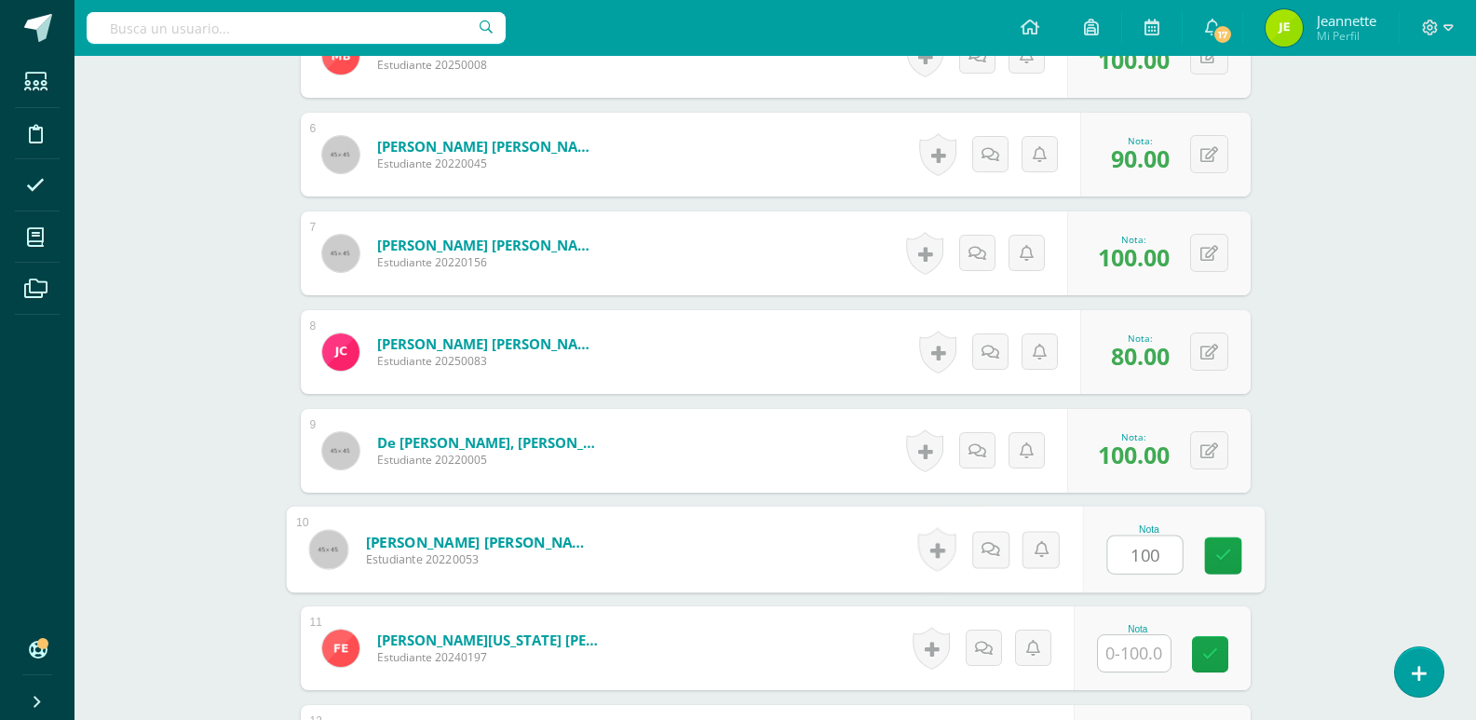
type input "100"
click at [1119, 655] on input "text" at bounding box center [1134, 653] width 73 height 36
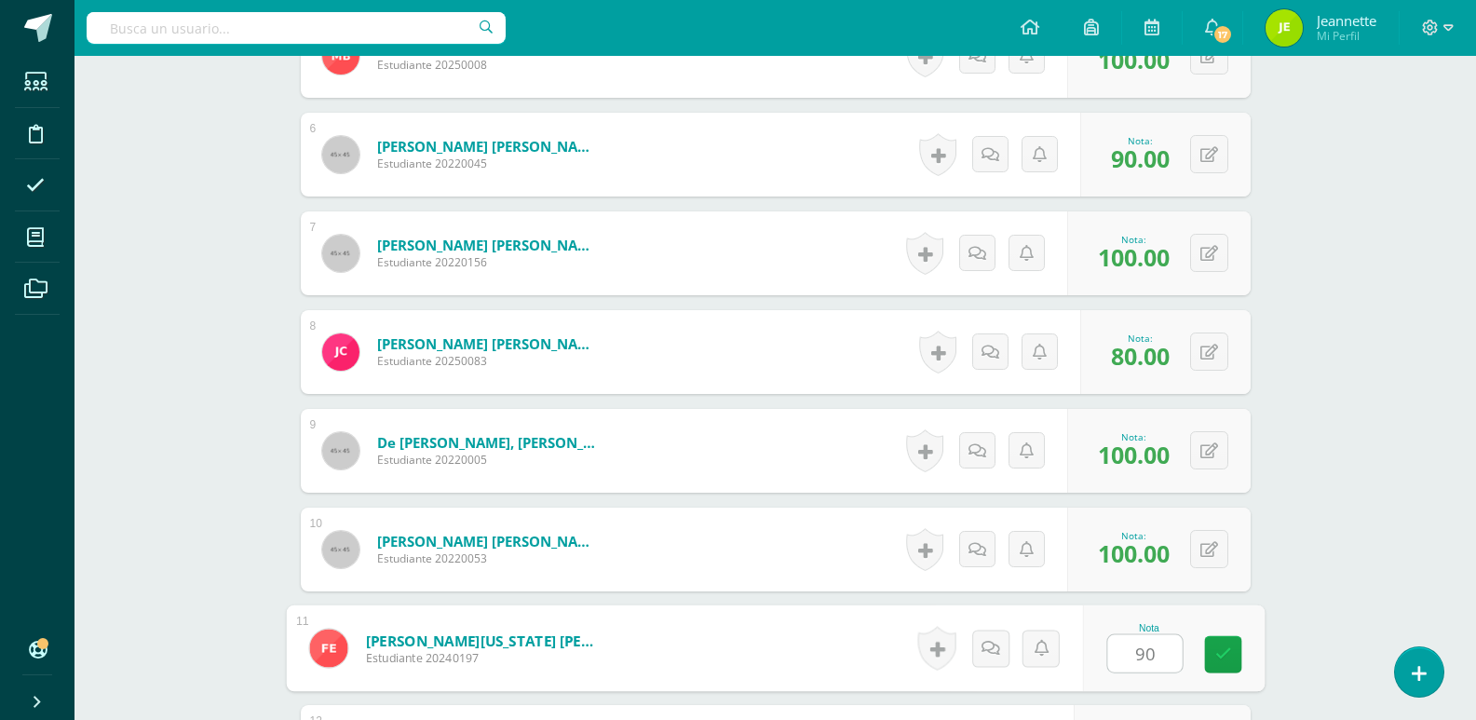
scroll to position [1214, 0]
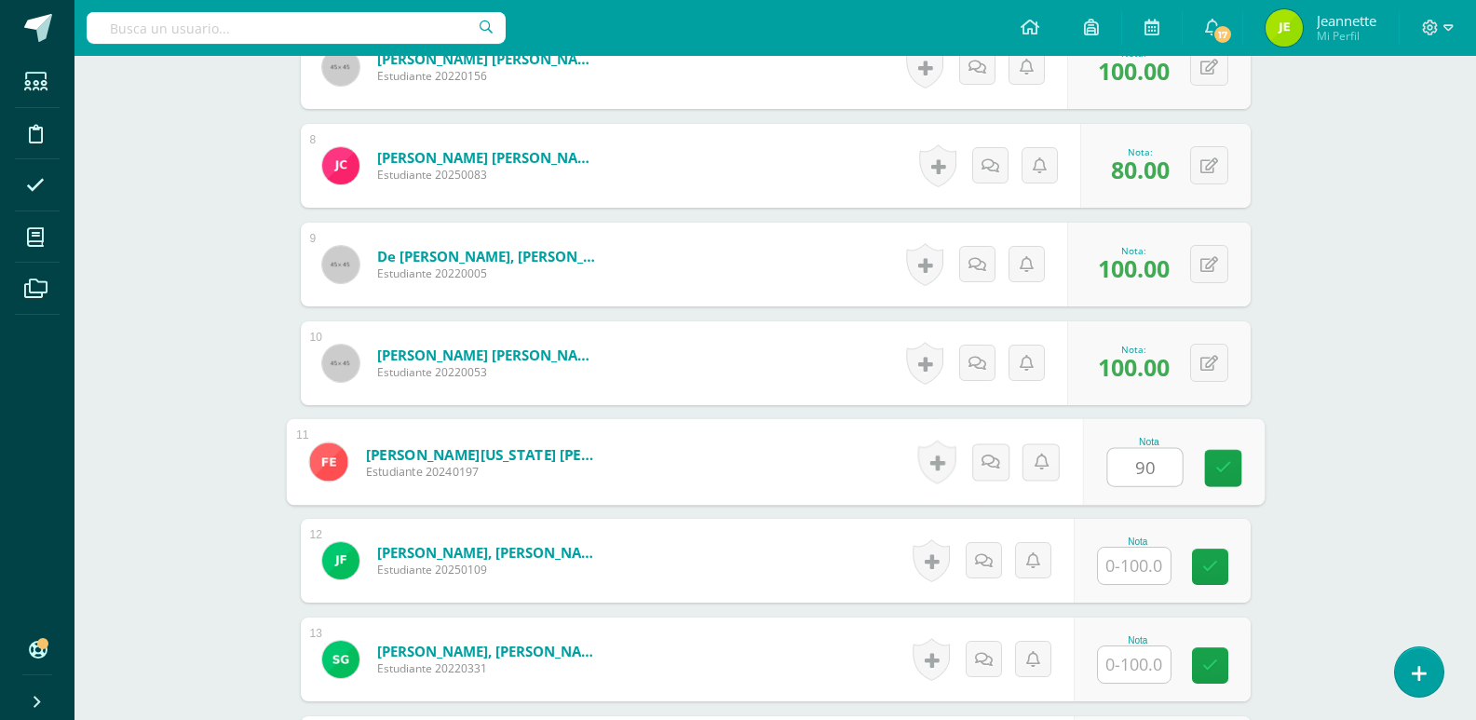
type input "90"
click at [1155, 574] on input "text" at bounding box center [1134, 565] width 73 height 36
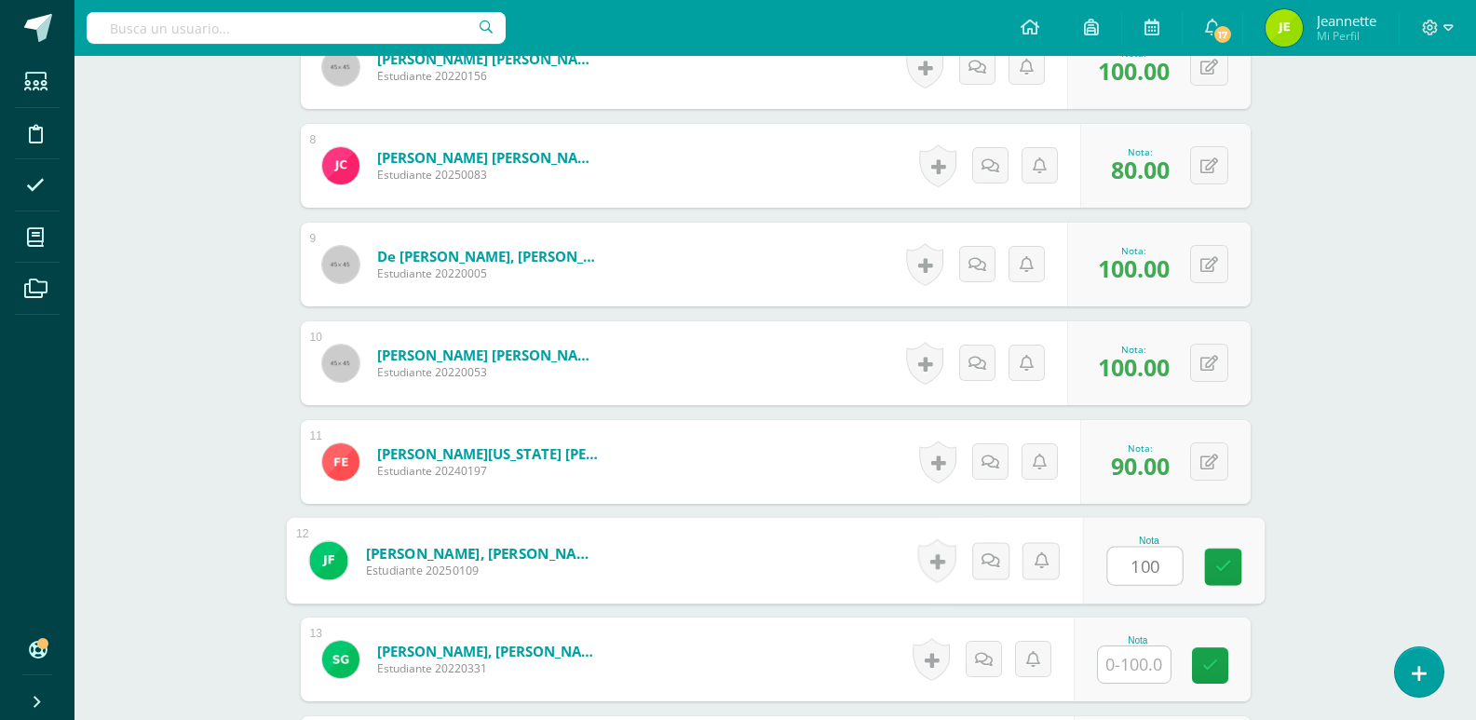
type input "100"
click at [1131, 673] on input "text" at bounding box center [1134, 664] width 73 height 36
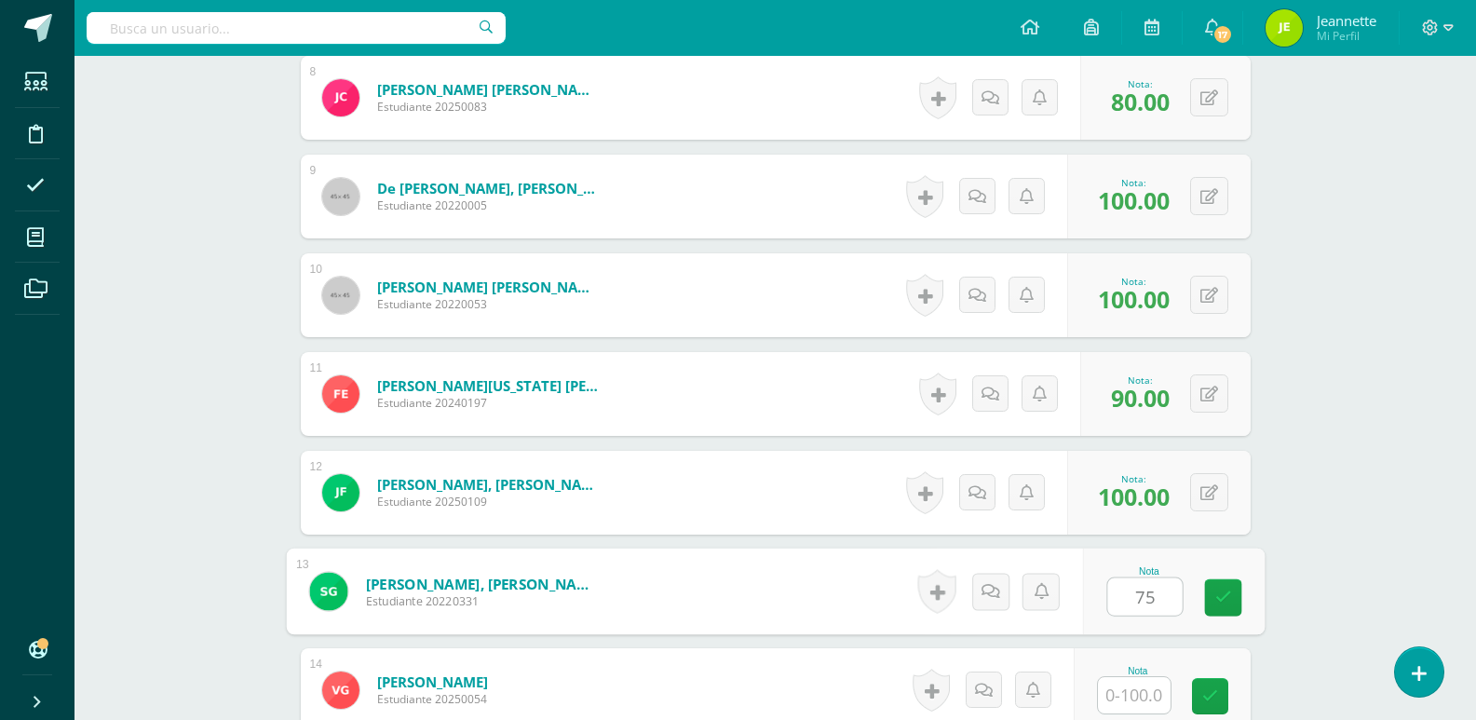
scroll to position [1400, 0]
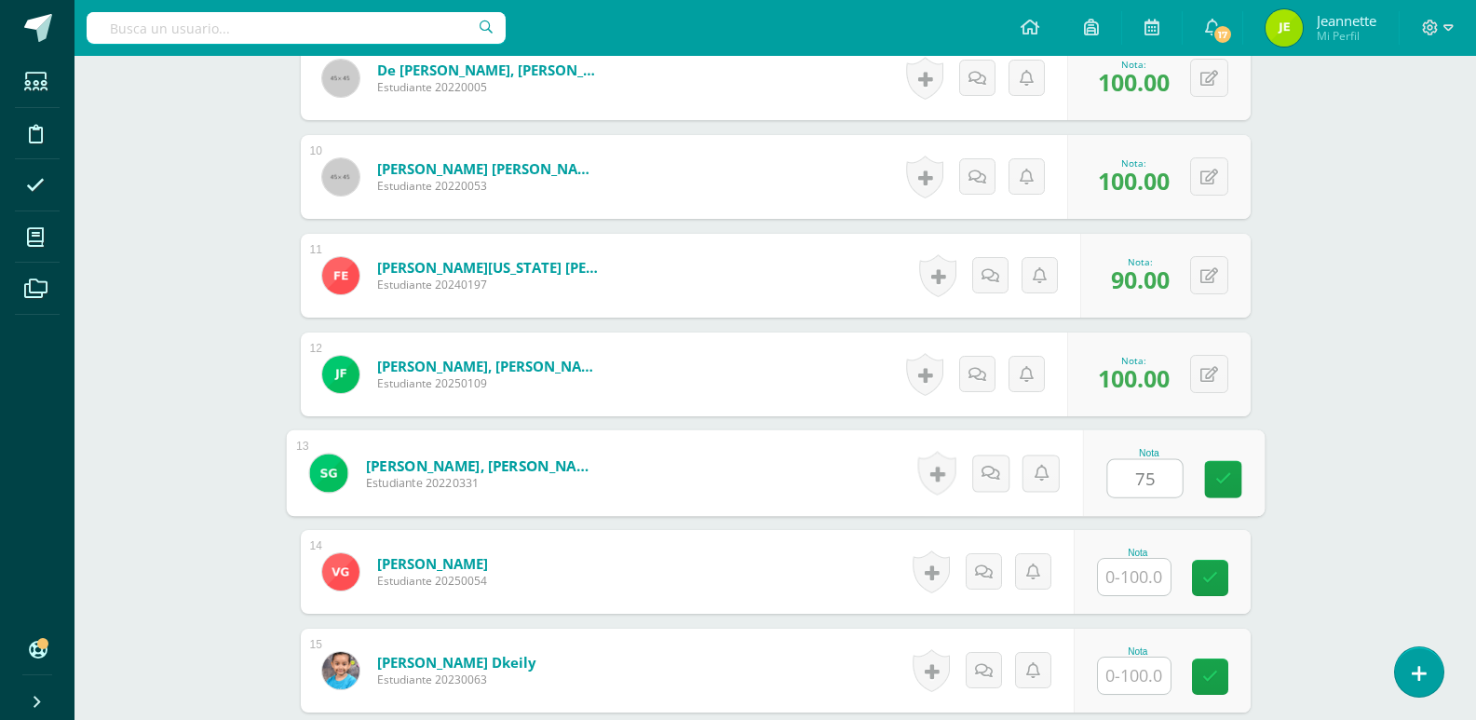
type input "75"
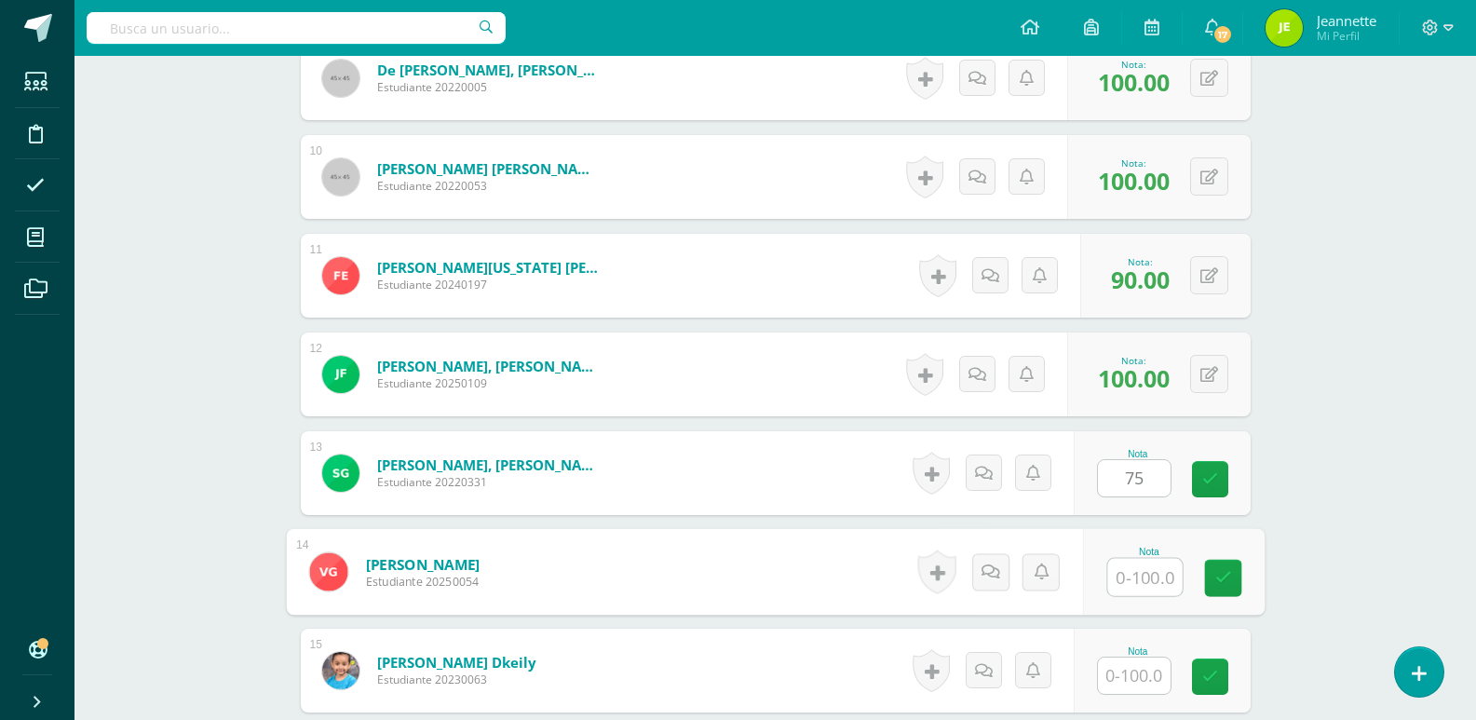
click at [1130, 588] on input "text" at bounding box center [1144, 577] width 74 height 37
type input "100"
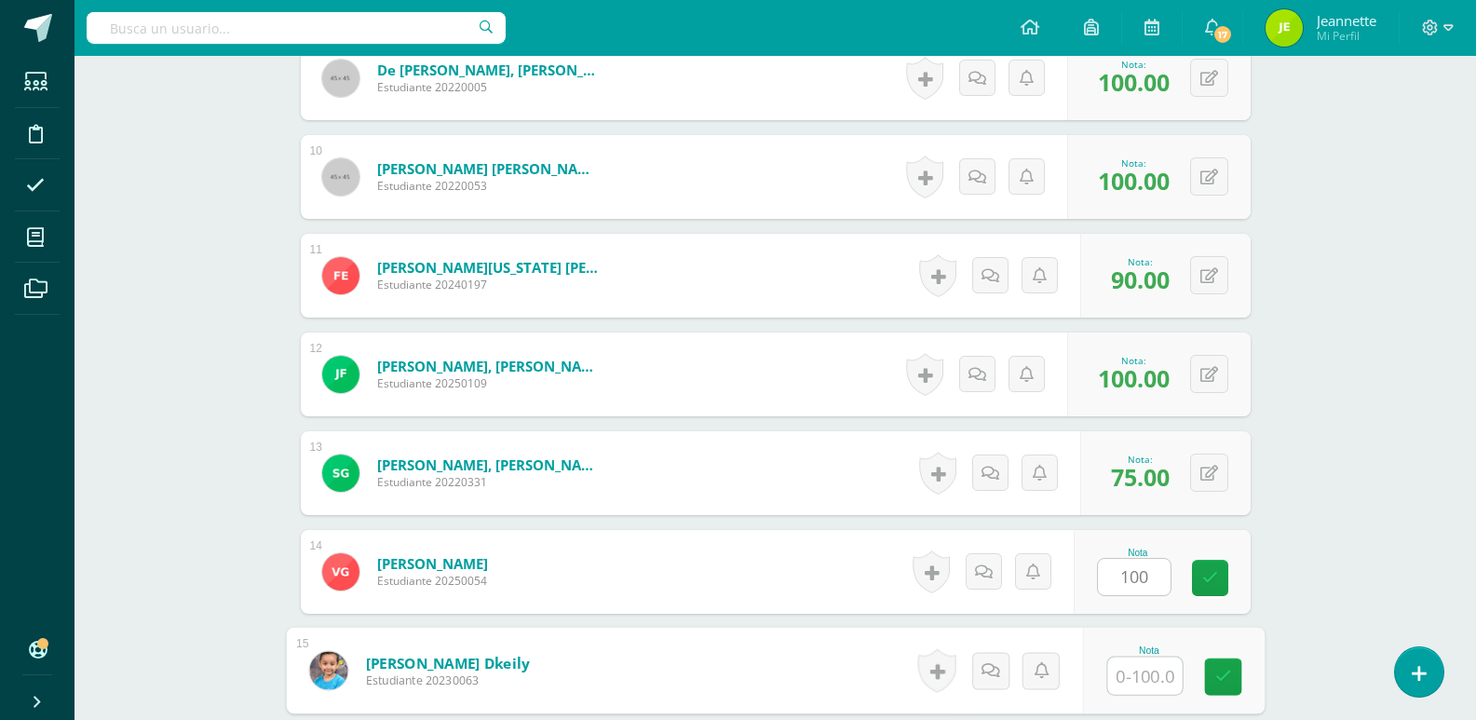
click at [1143, 671] on input "text" at bounding box center [1144, 675] width 74 height 37
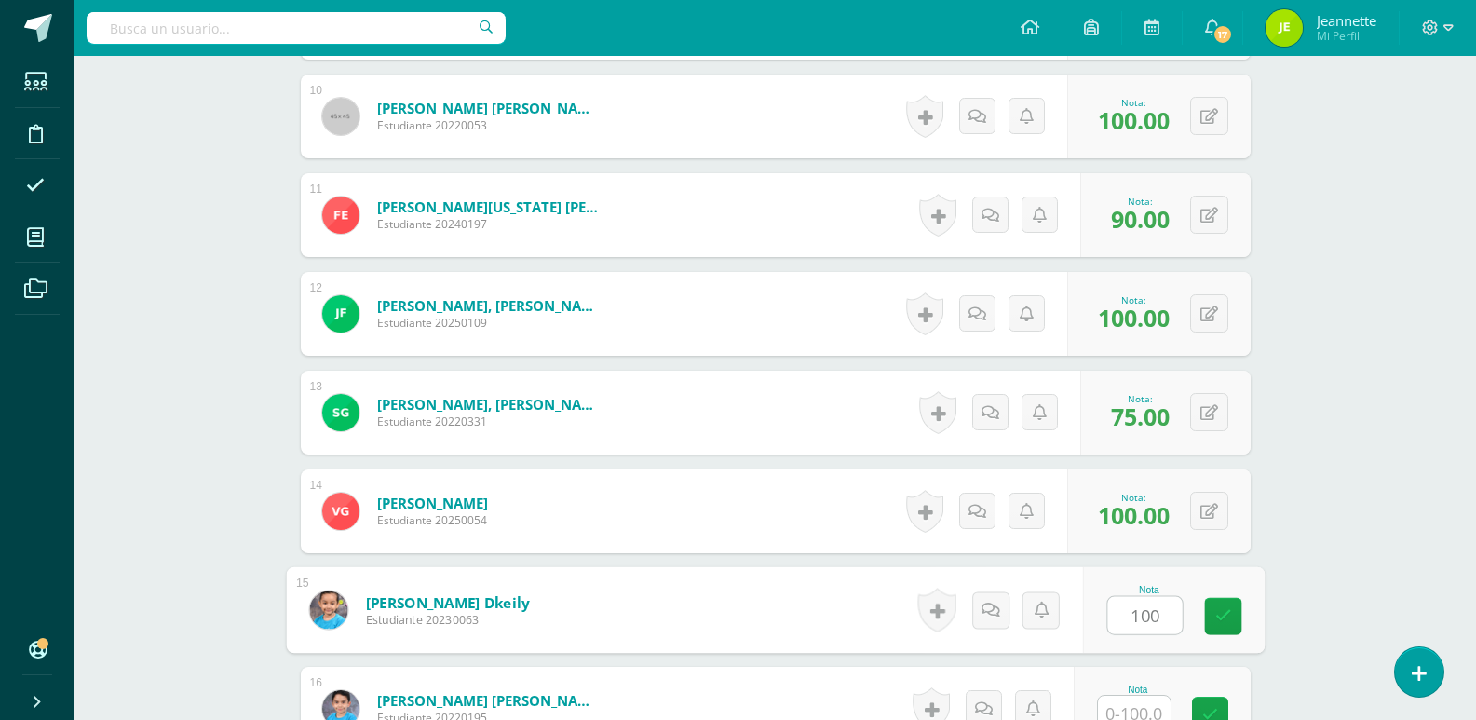
scroll to position [1493, 0]
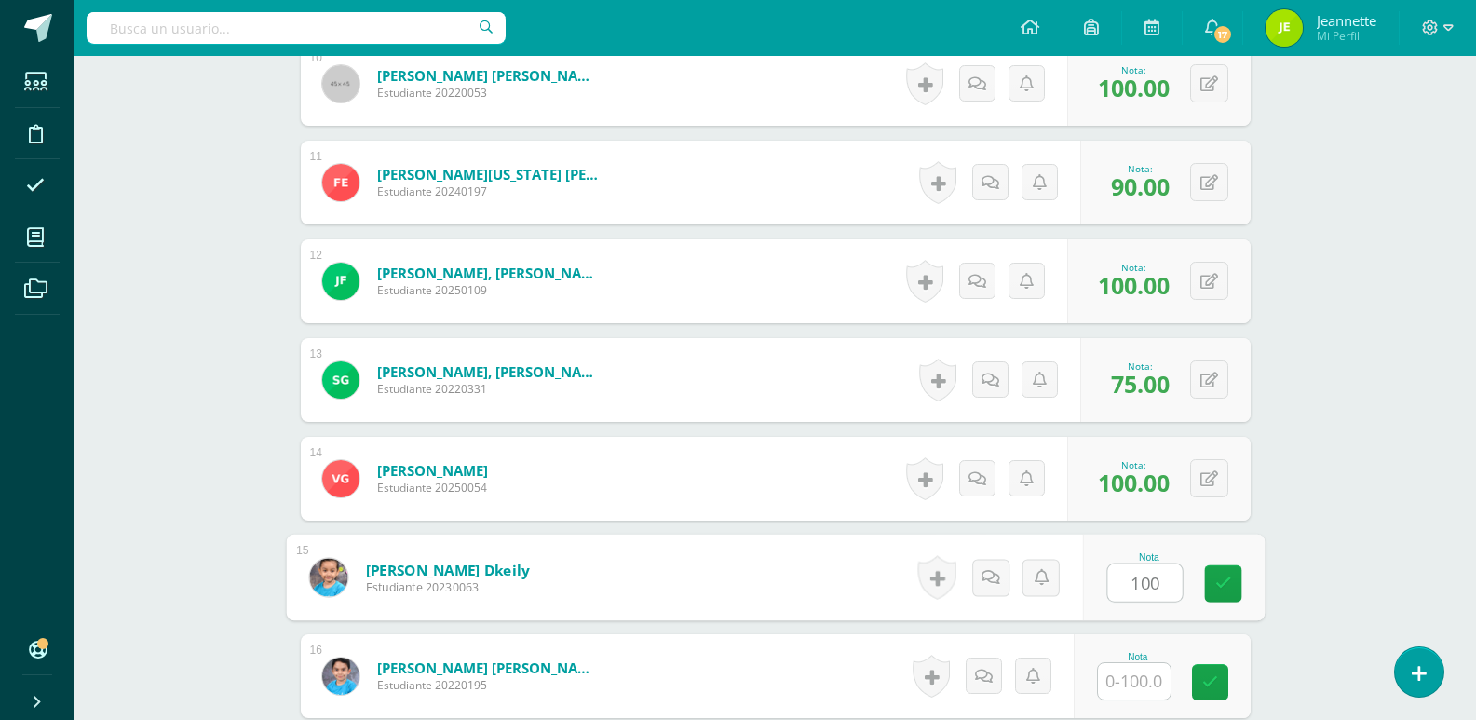
type input "100"
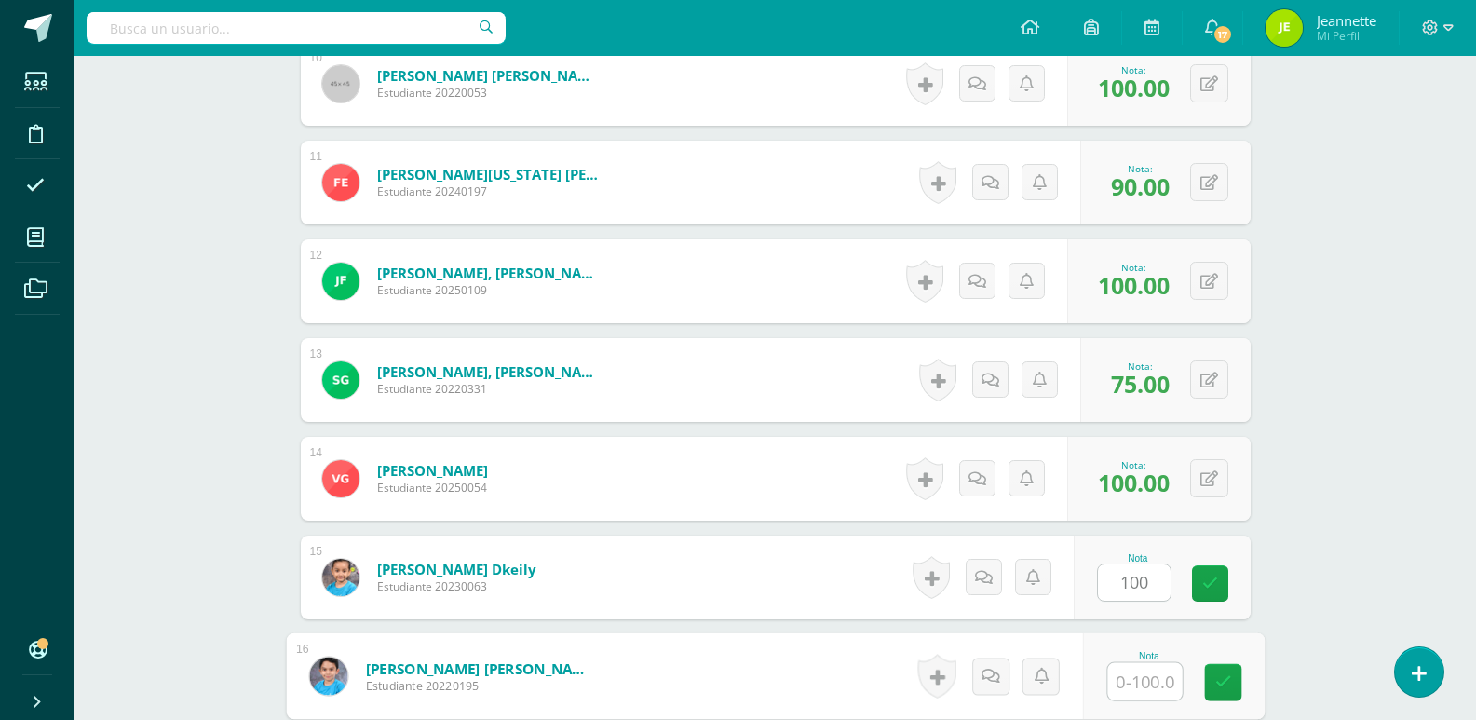
click at [1143, 671] on input "text" at bounding box center [1144, 681] width 74 height 37
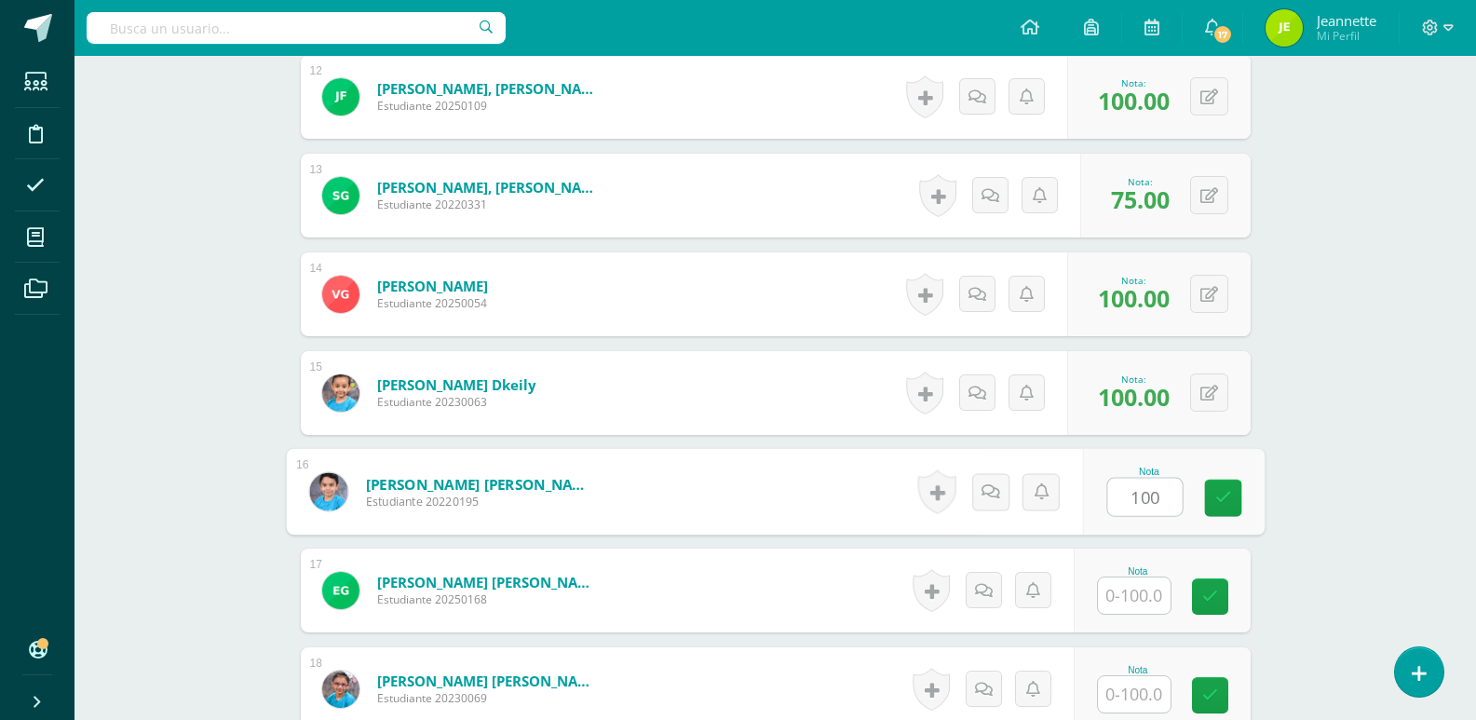
scroll to position [1680, 0]
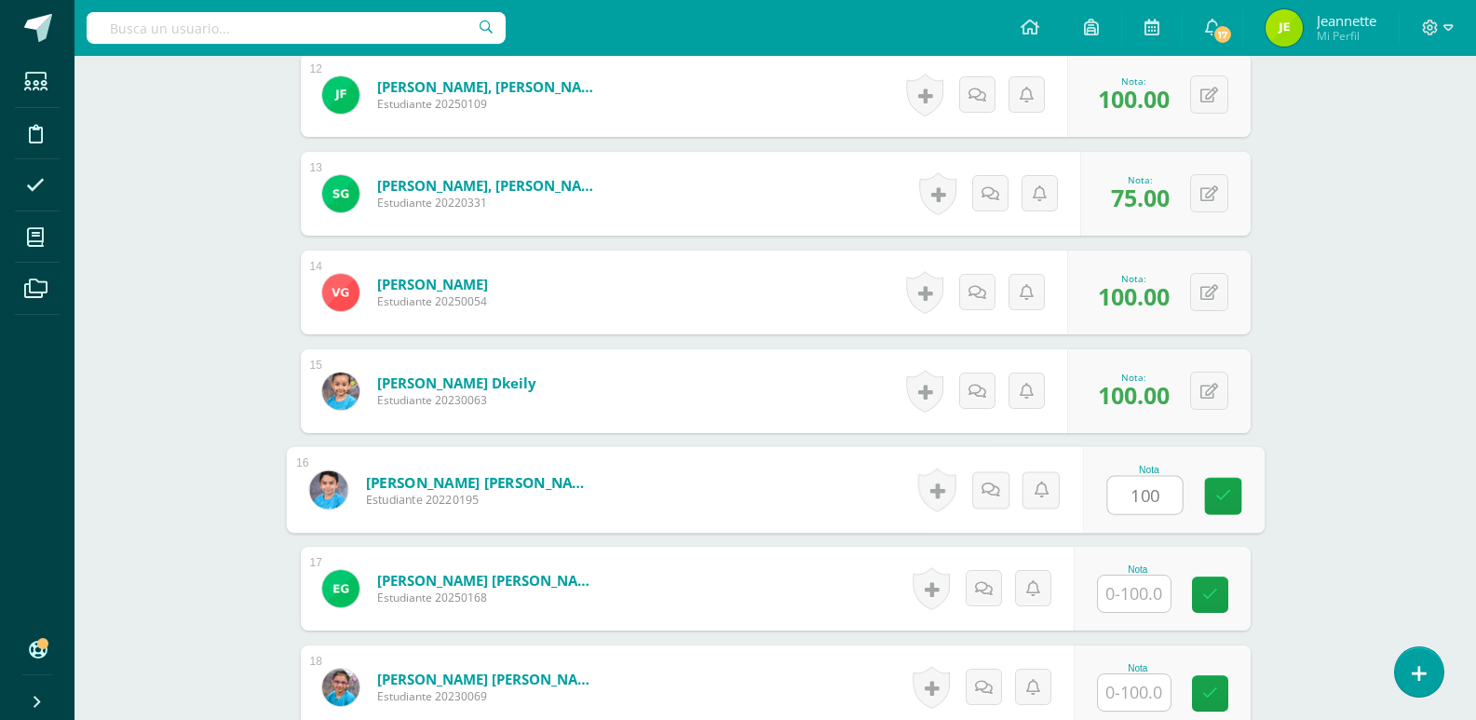
type input "100"
click at [1141, 593] on input "text" at bounding box center [1134, 593] width 73 height 36
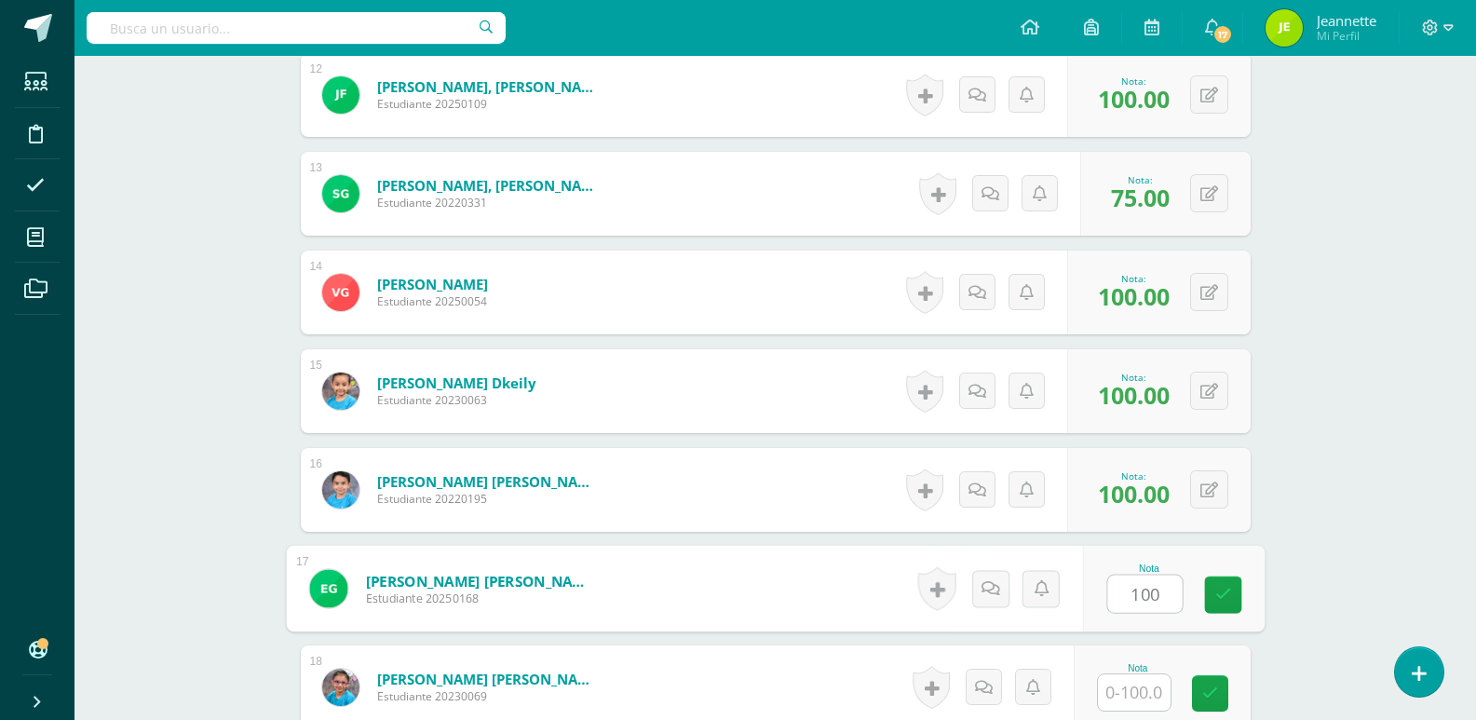
scroll to position [1773, 0]
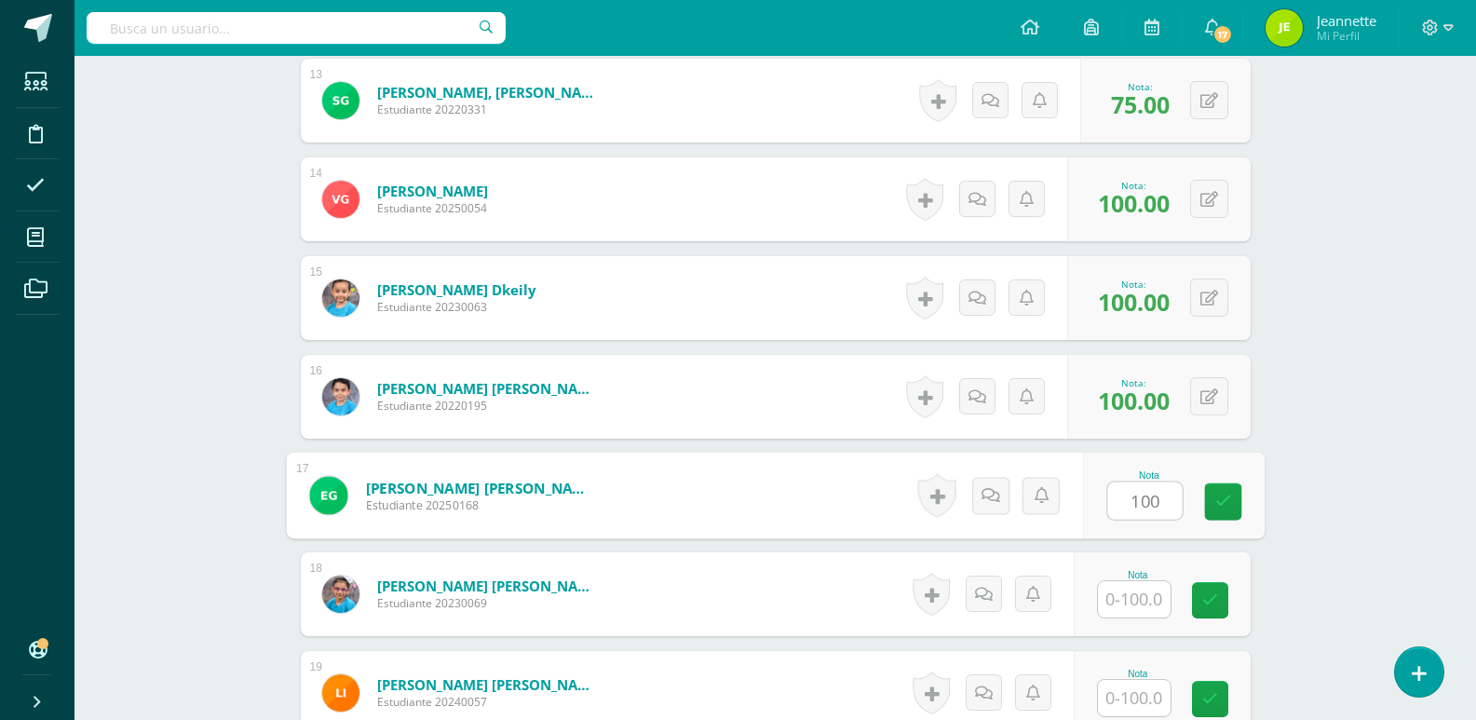
type input "100"
click at [1131, 605] on input "text" at bounding box center [1134, 599] width 73 height 36
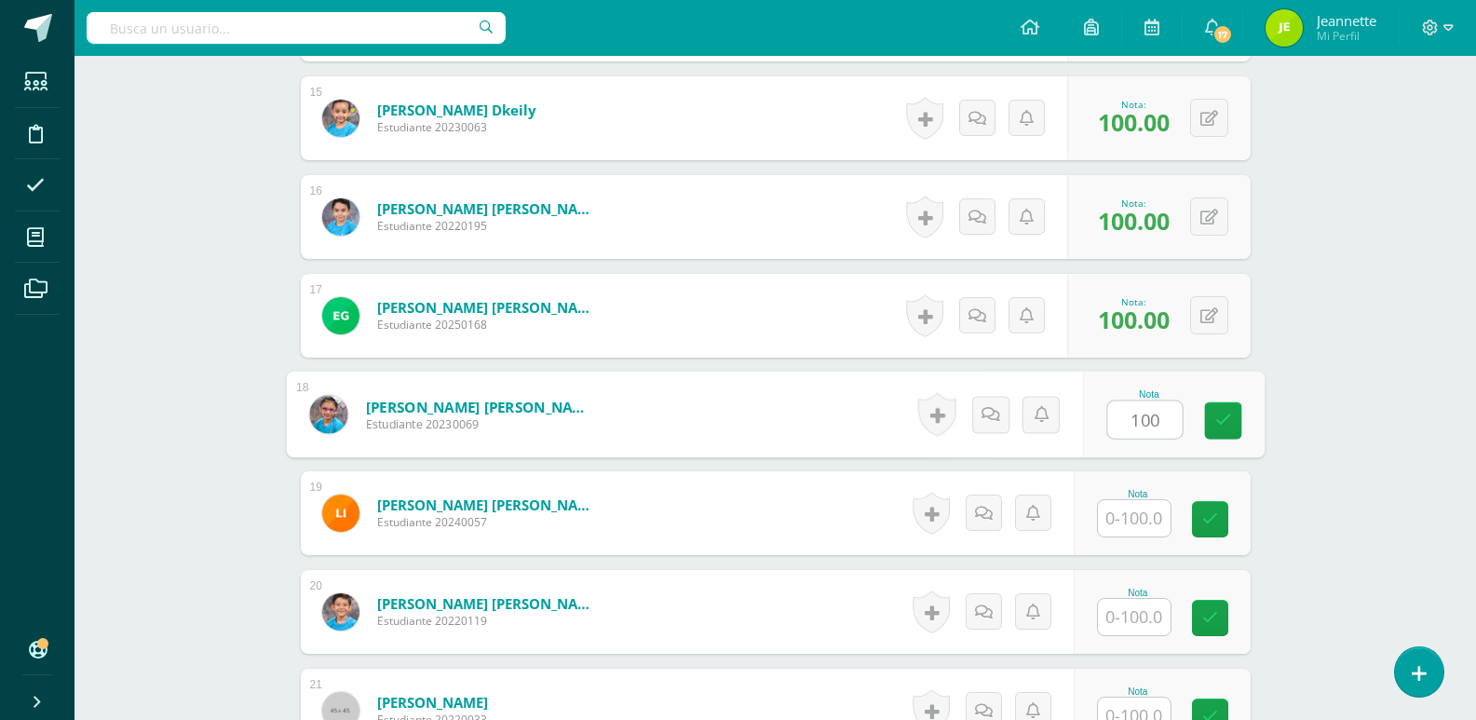
scroll to position [1959, 0]
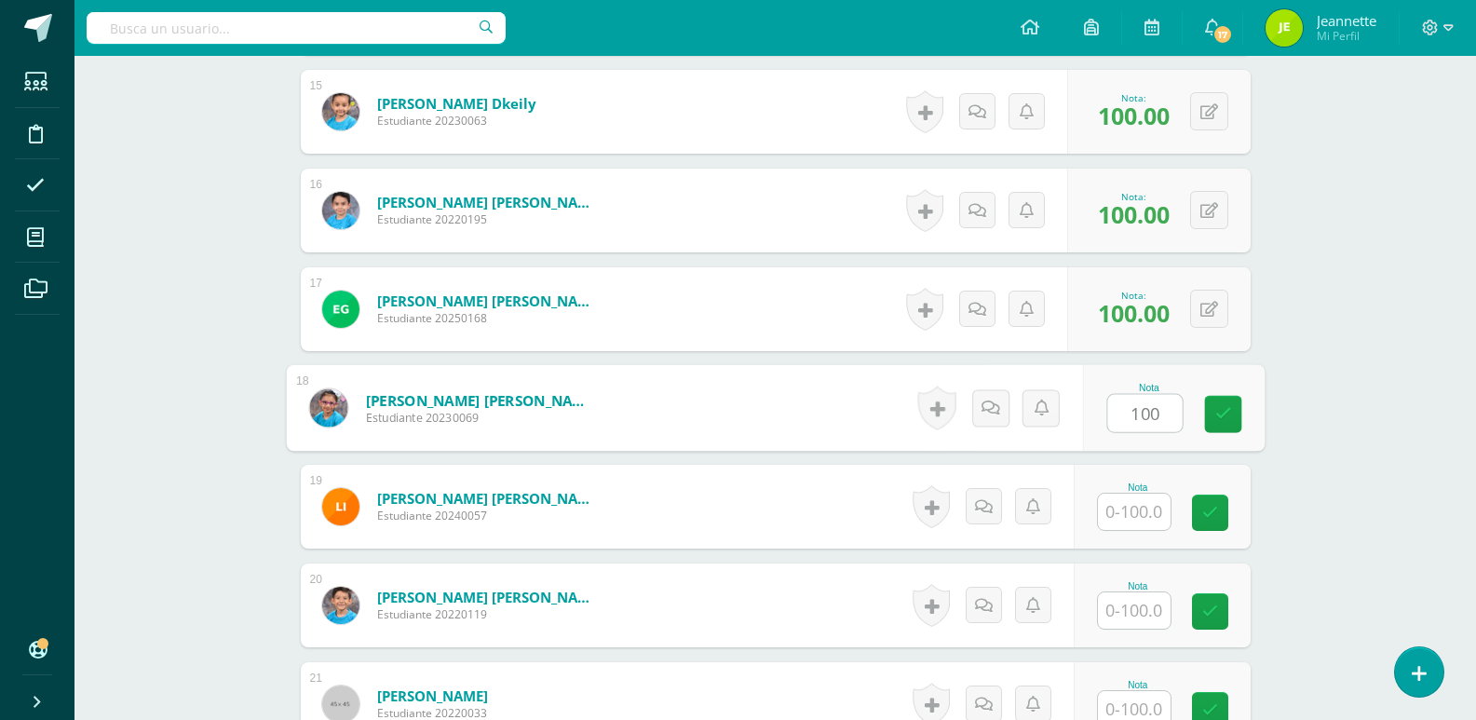
type input "100"
click at [1134, 518] on input "text" at bounding box center [1134, 511] width 73 height 36
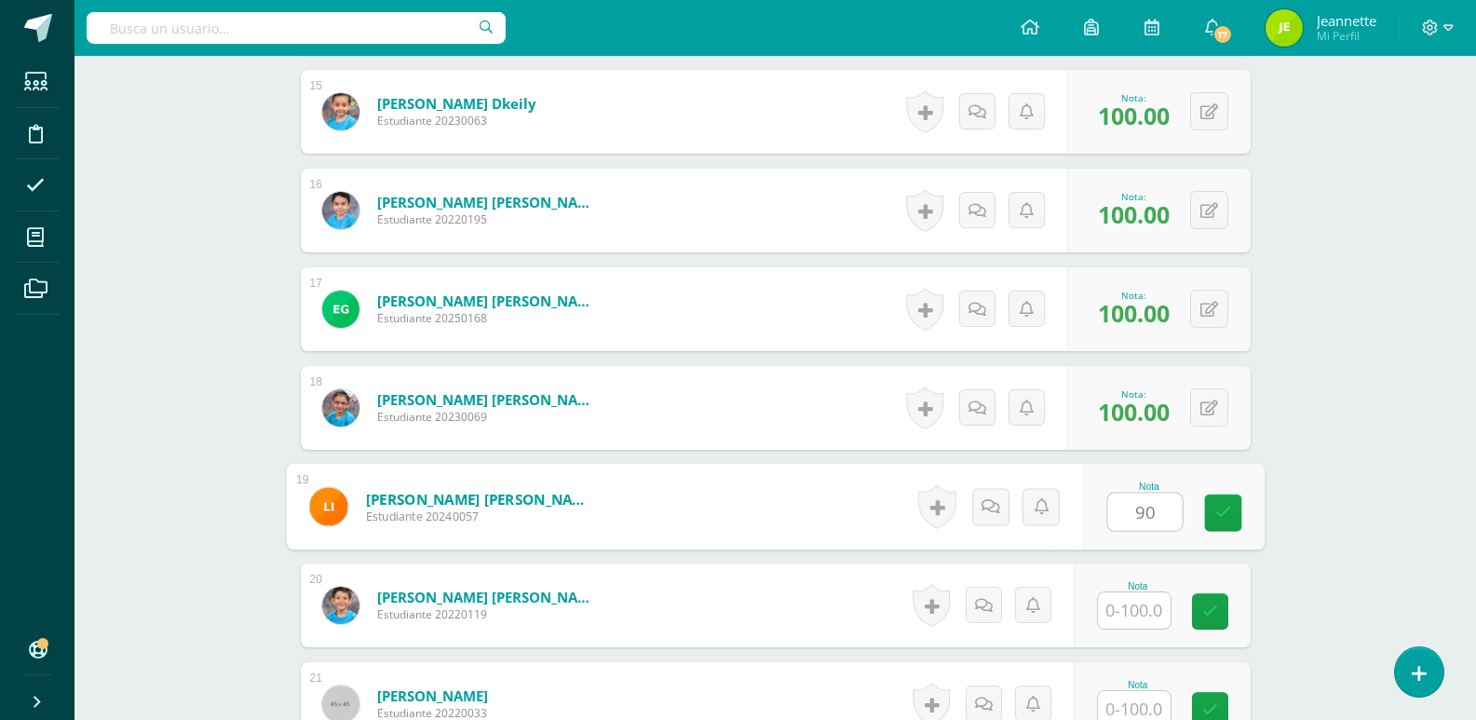
type input "90"
click at [1130, 612] on input "text" at bounding box center [1134, 610] width 73 height 36
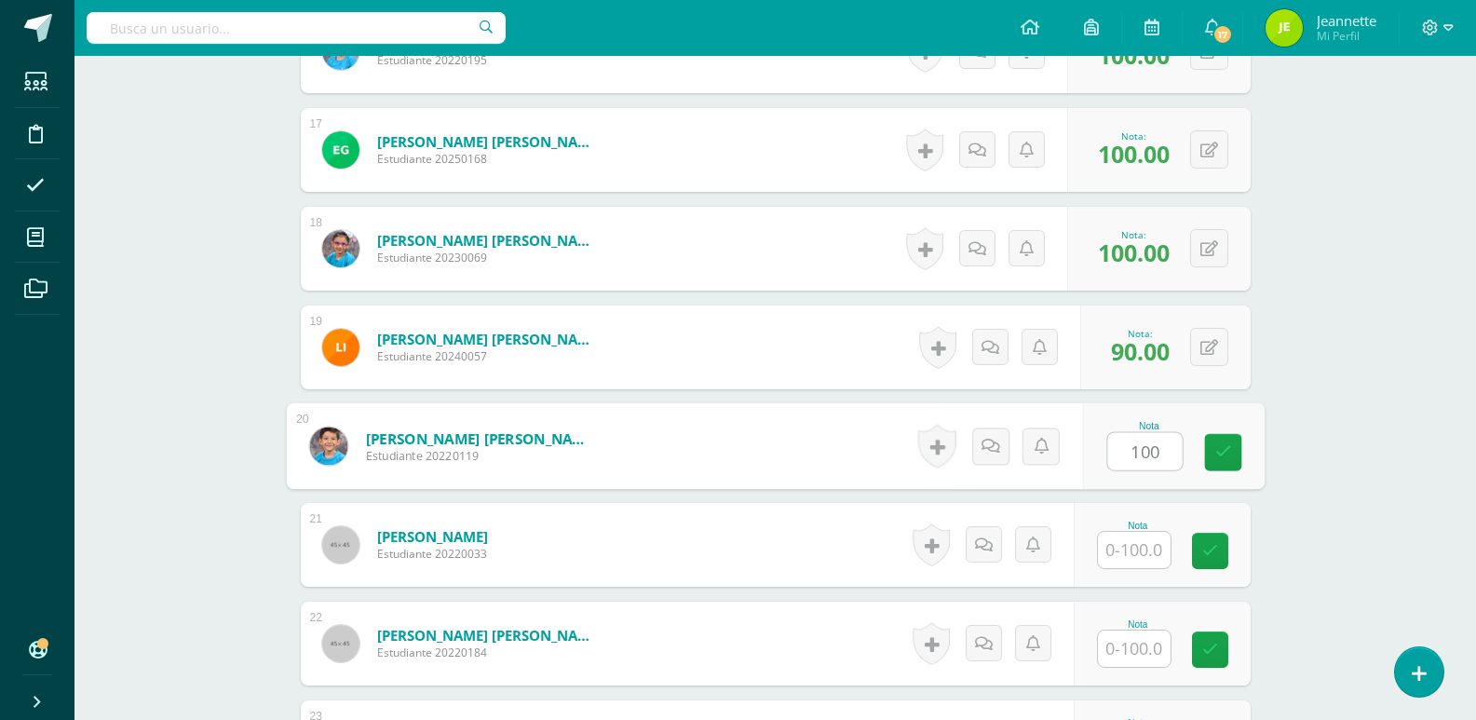
scroll to position [2238, 0]
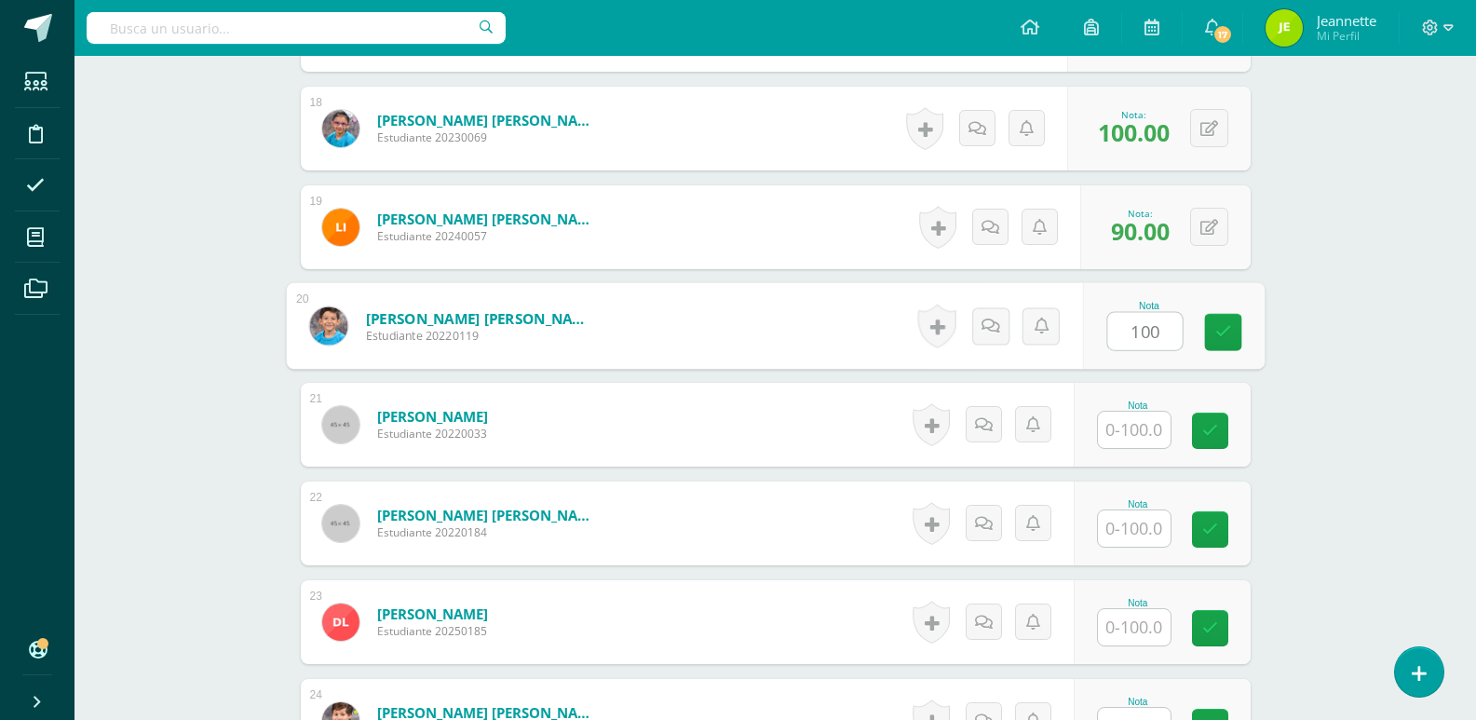
type input "100"
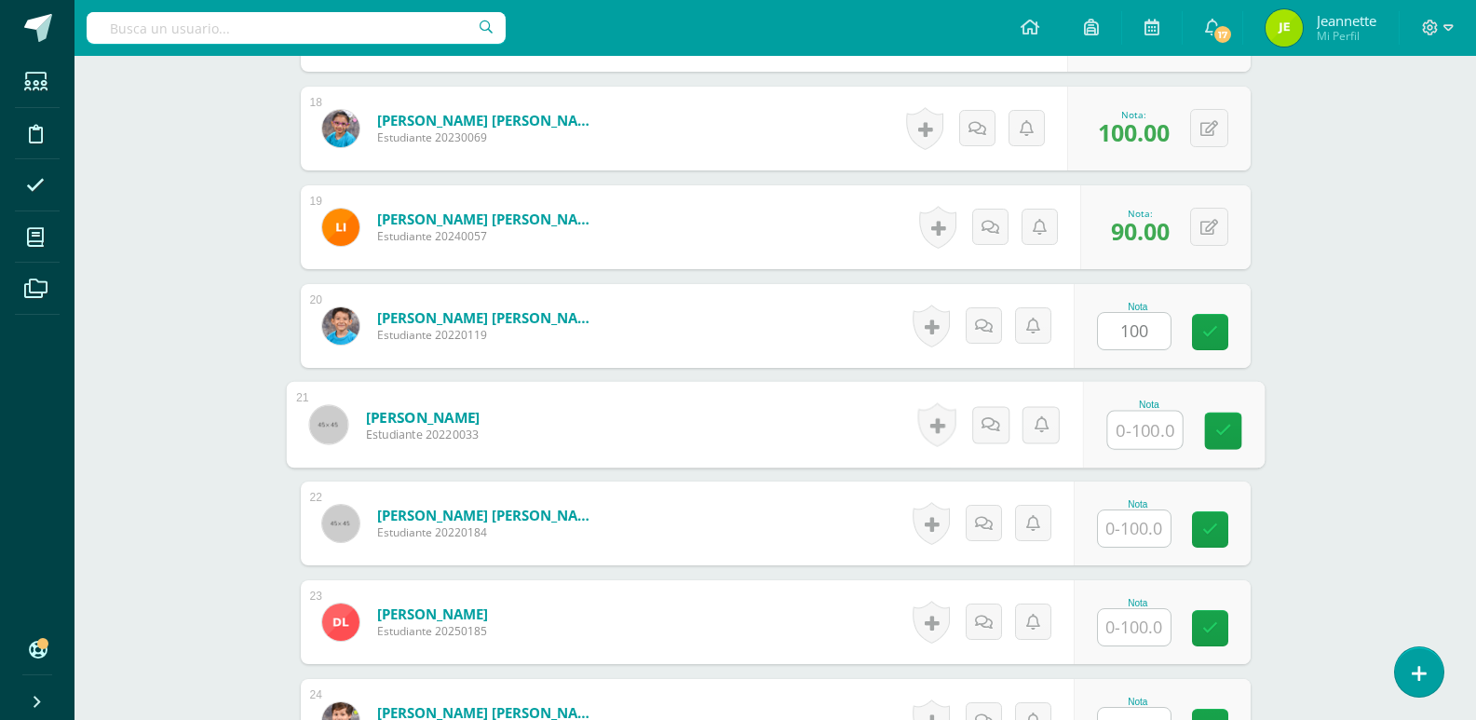
click at [1132, 426] on input "text" at bounding box center [1144, 430] width 74 height 37
type input "100"
click at [1128, 528] on input "text" at bounding box center [1134, 528] width 73 height 36
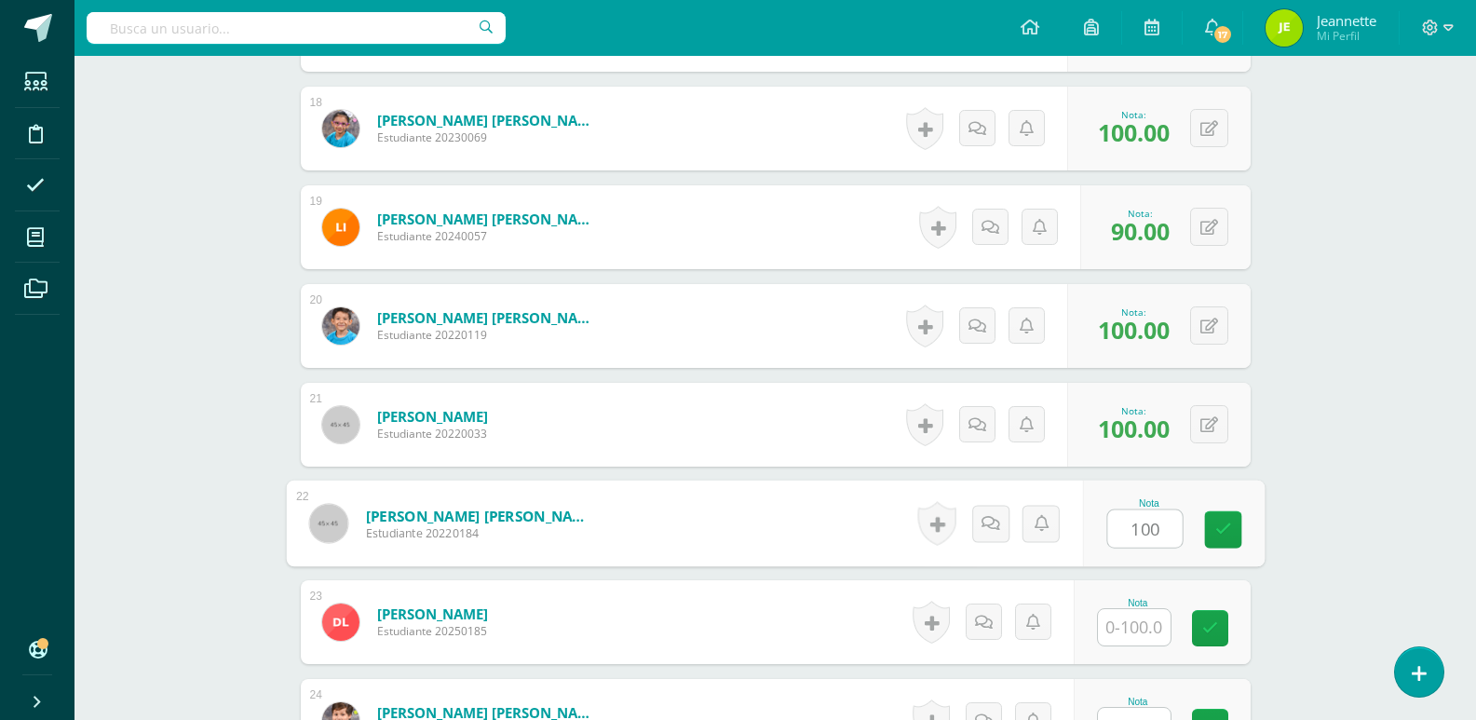
scroll to position [2331, 0]
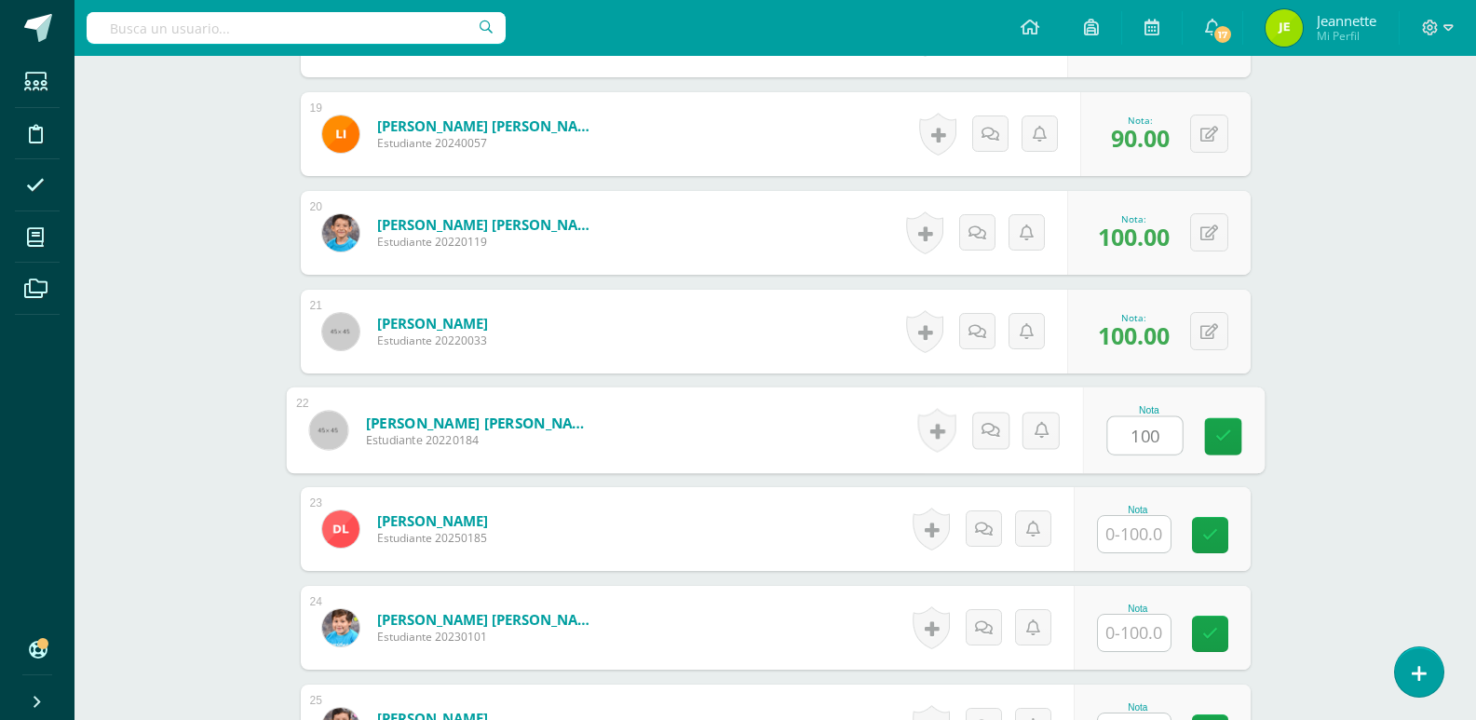
type input "100"
click at [1129, 536] on input "text" at bounding box center [1134, 534] width 73 height 36
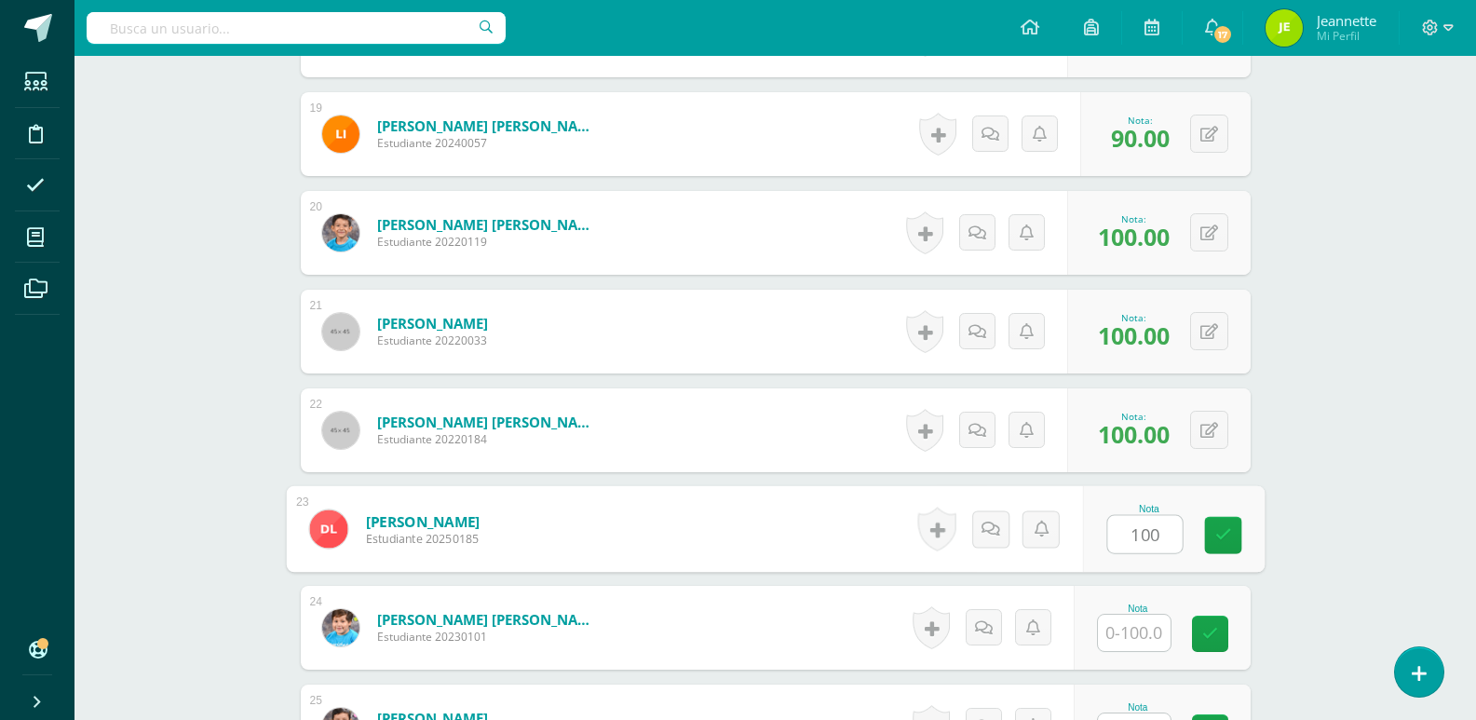
type input "100"
click at [1132, 628] on input "text" at bounding box center [1134, 632] width 73 height 36
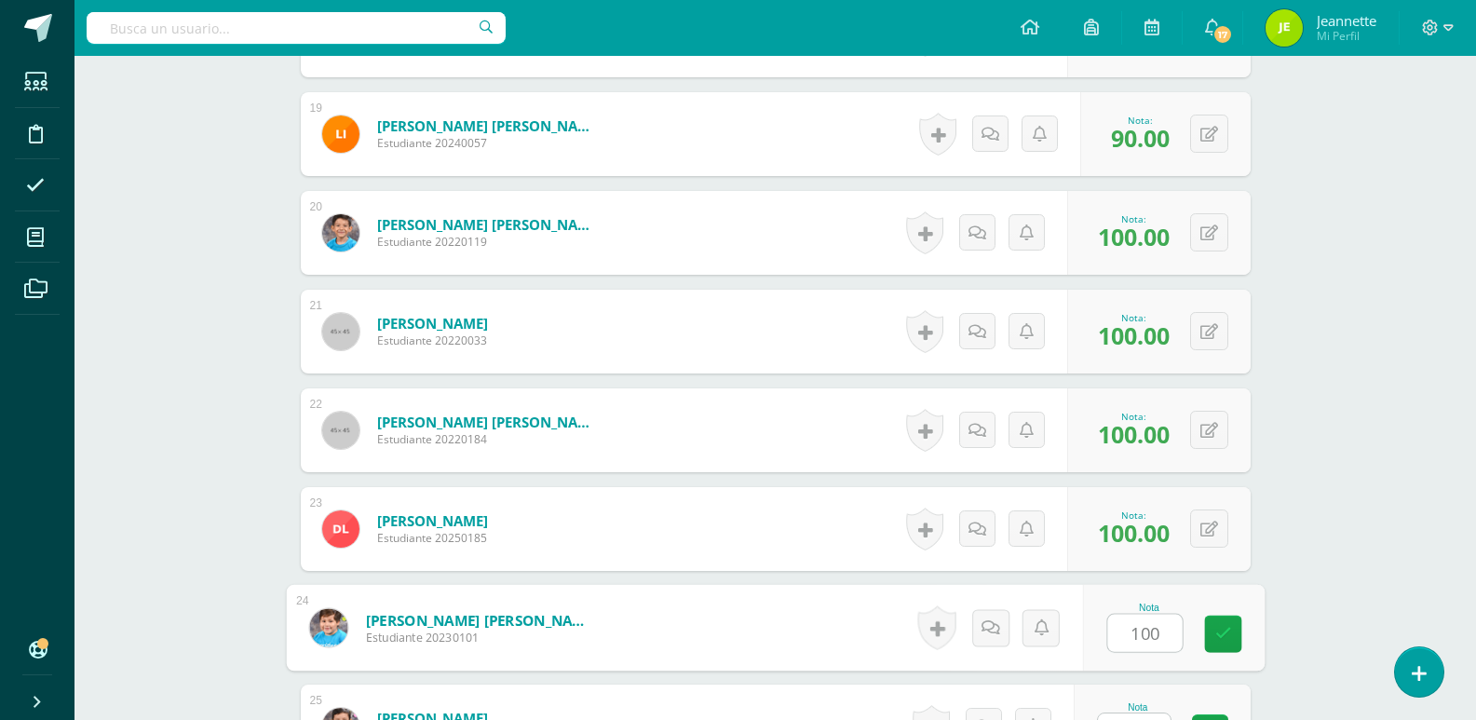
scroll to position [2518, 0]
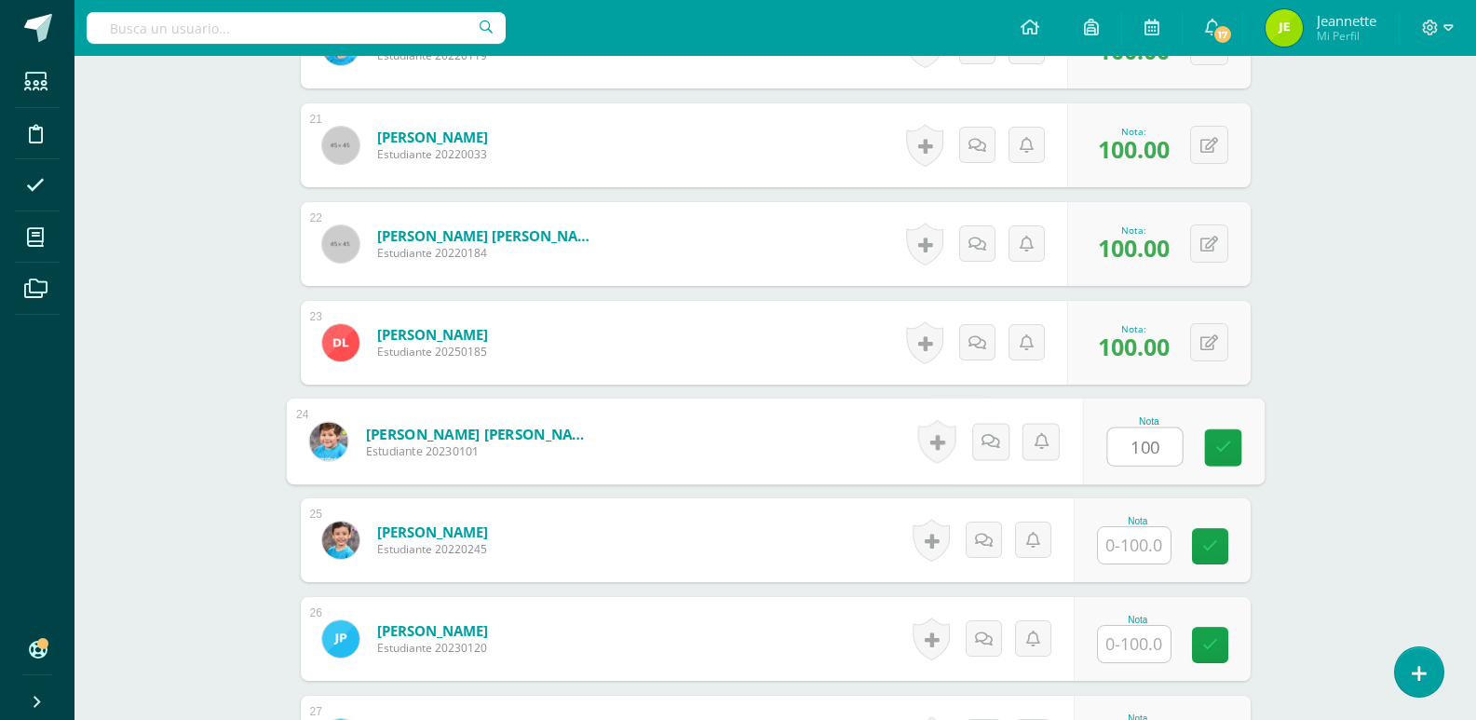
type input "100"
click at [1139, 540] on input "text" at bounding box center [1134, 545] width 73 height 36
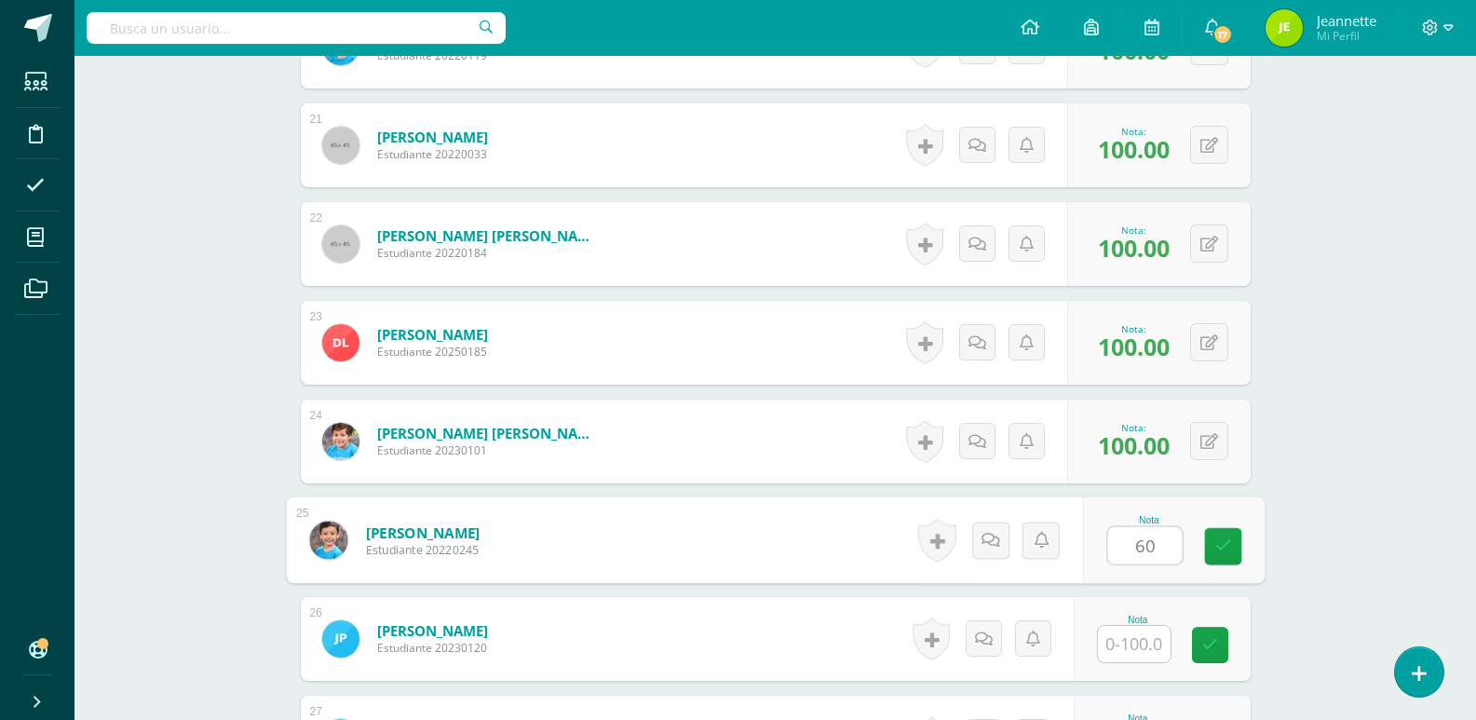
type input "60"
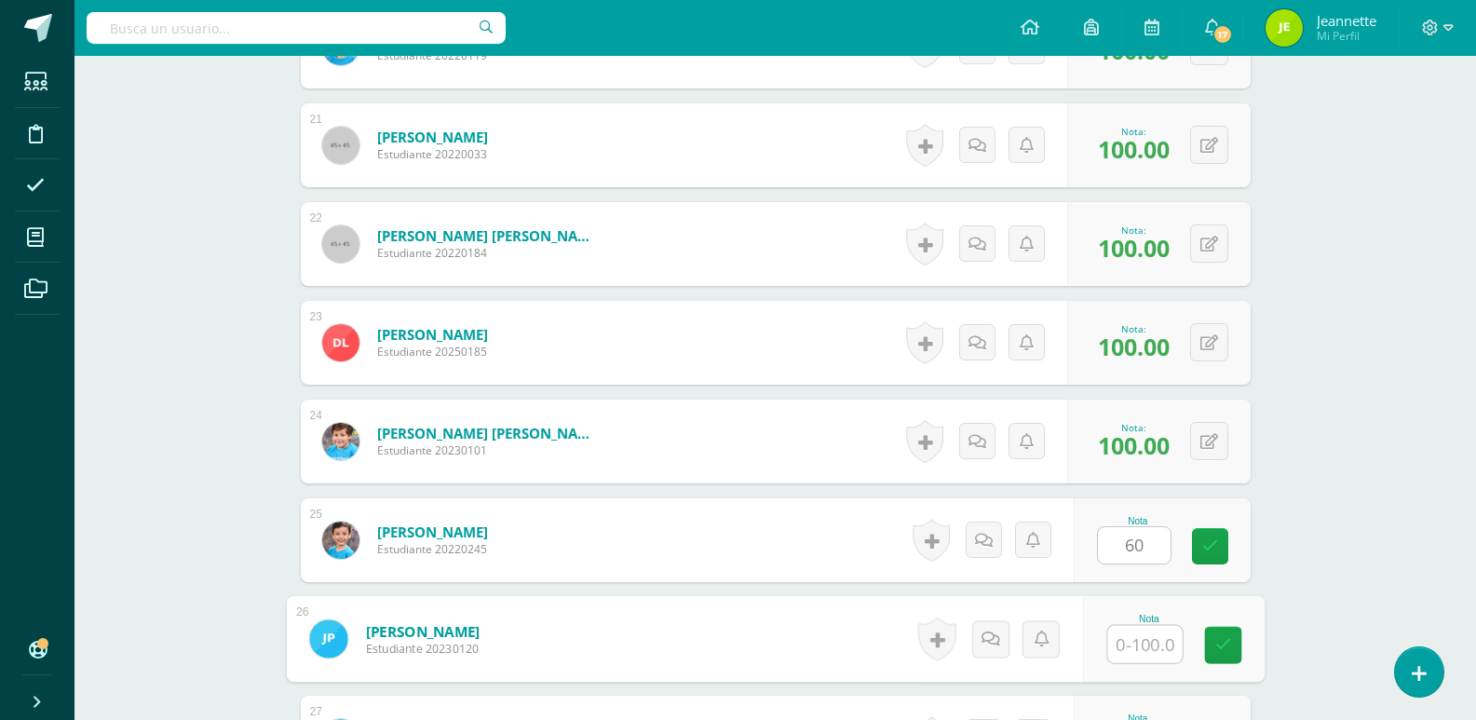
click at [1145, 655] on input "text" at bounding box center [1144, 644] width 74 height 37
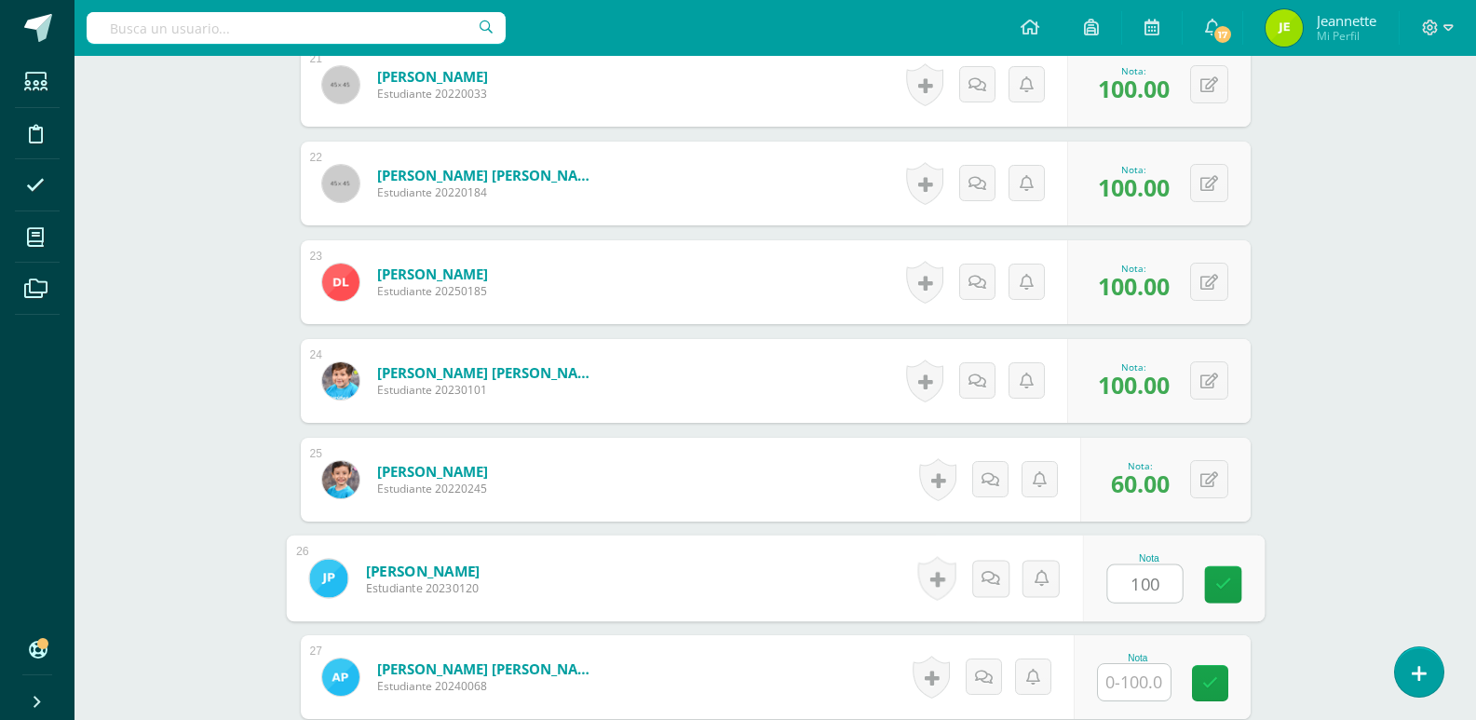
scroll to position [2611, 0]
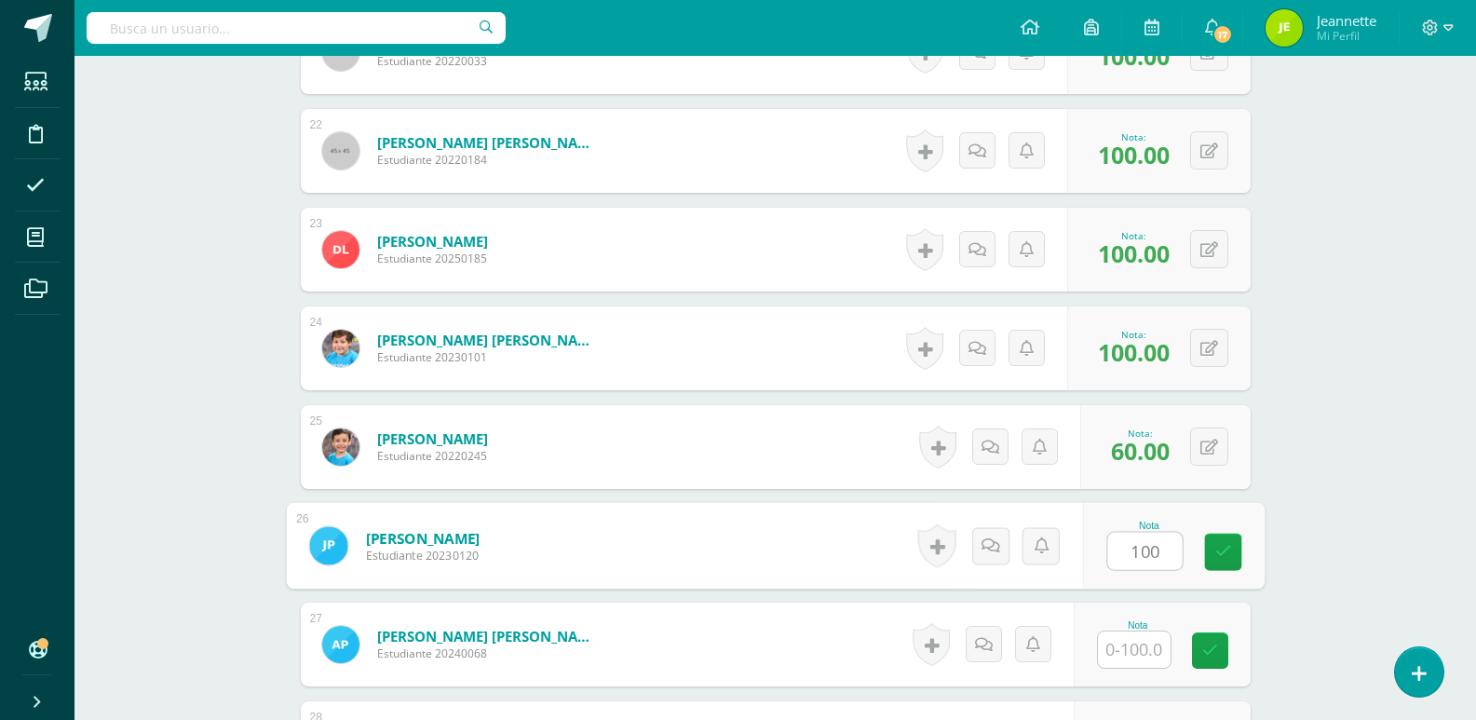
type input "100"
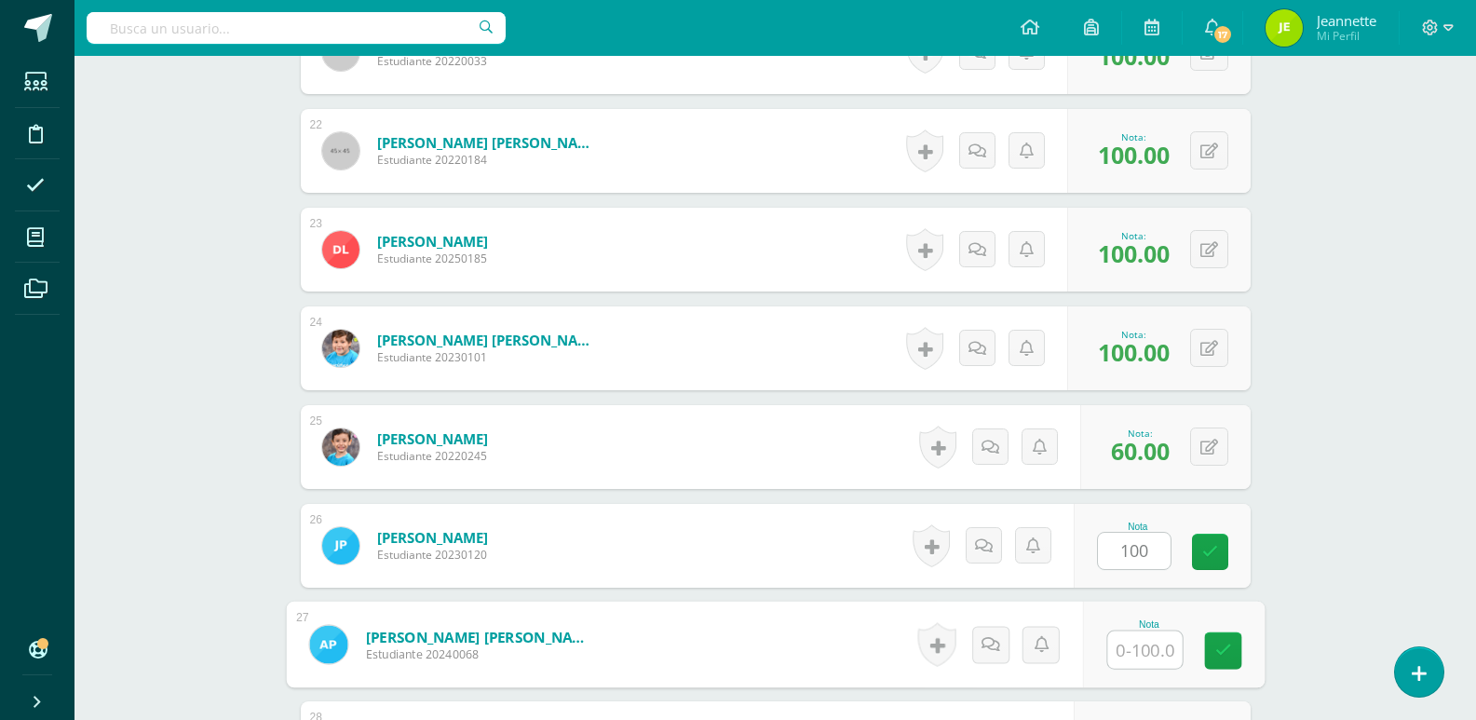
click at [1141, 651] on input "text" at bounding box center [1144, 649] width 74 height 37
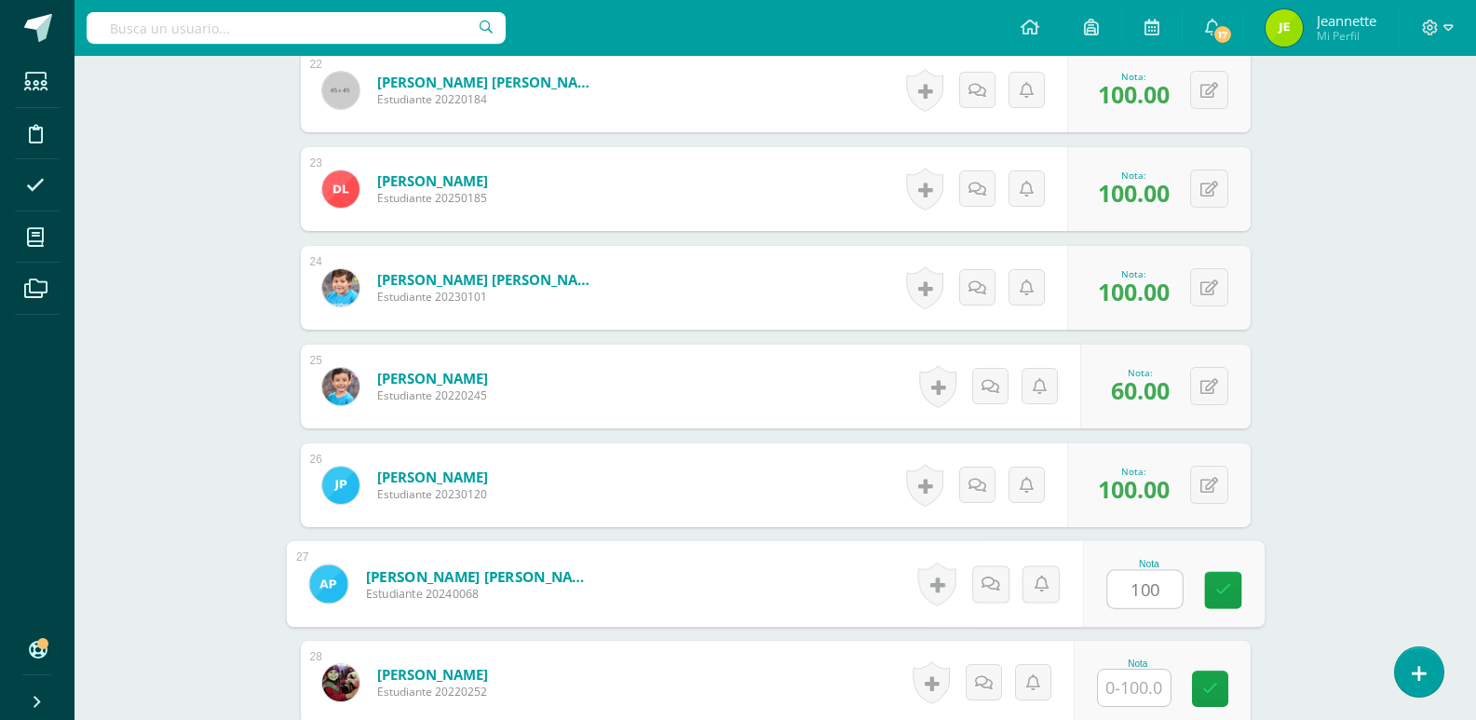
scroll to position [2704, 0]
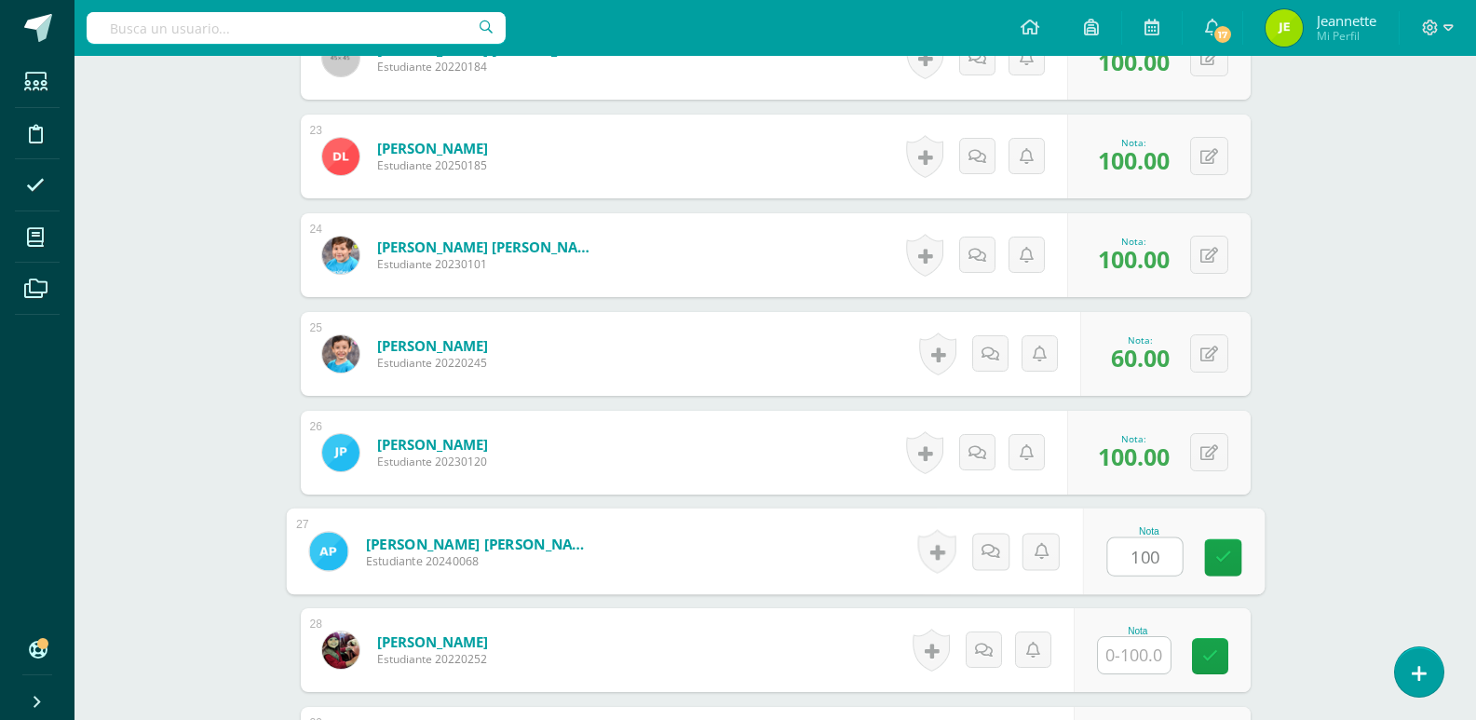
type input "100"
click at [1141, 651] on input "text" at bounding box center [1134, 655] width 73 height 36
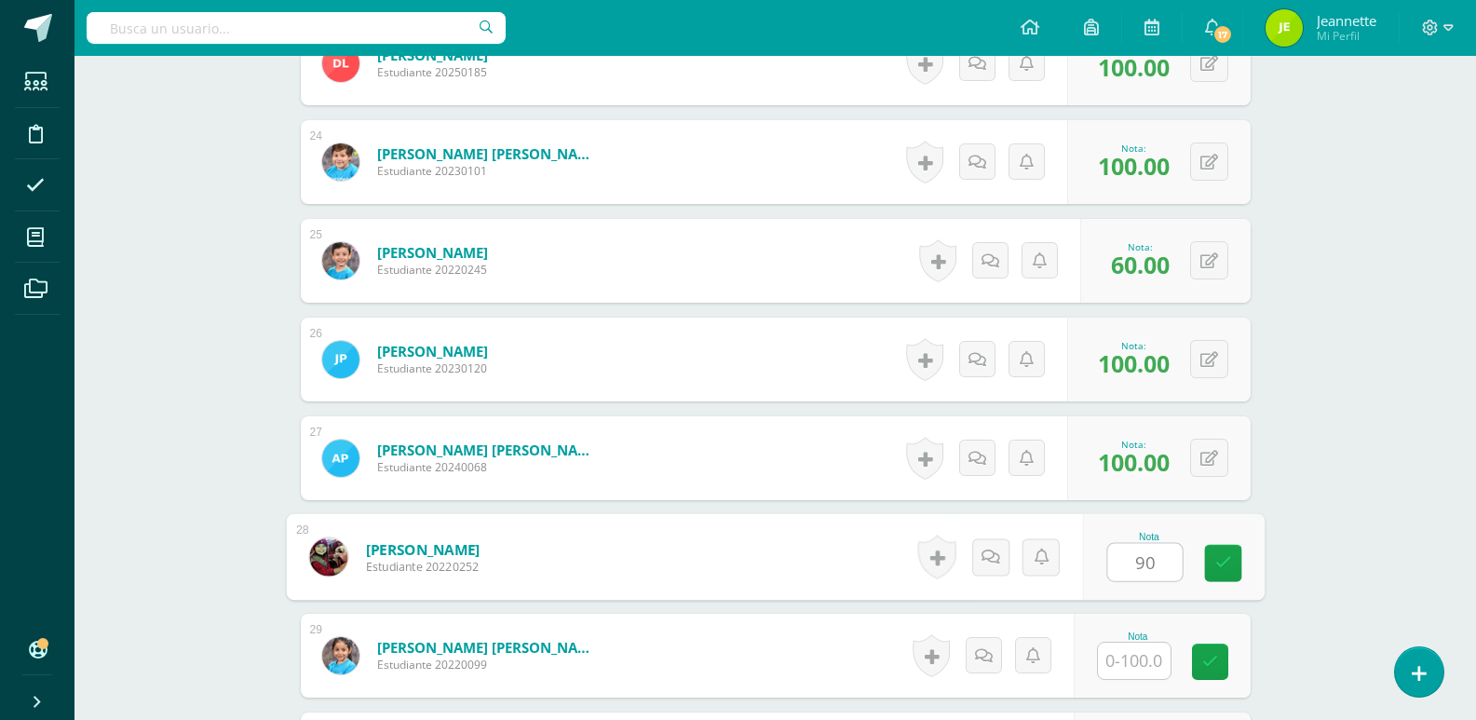
type input "90"
click at [1139, 664] on input "text" at bounding box center [1134, 660] width 73 height 36
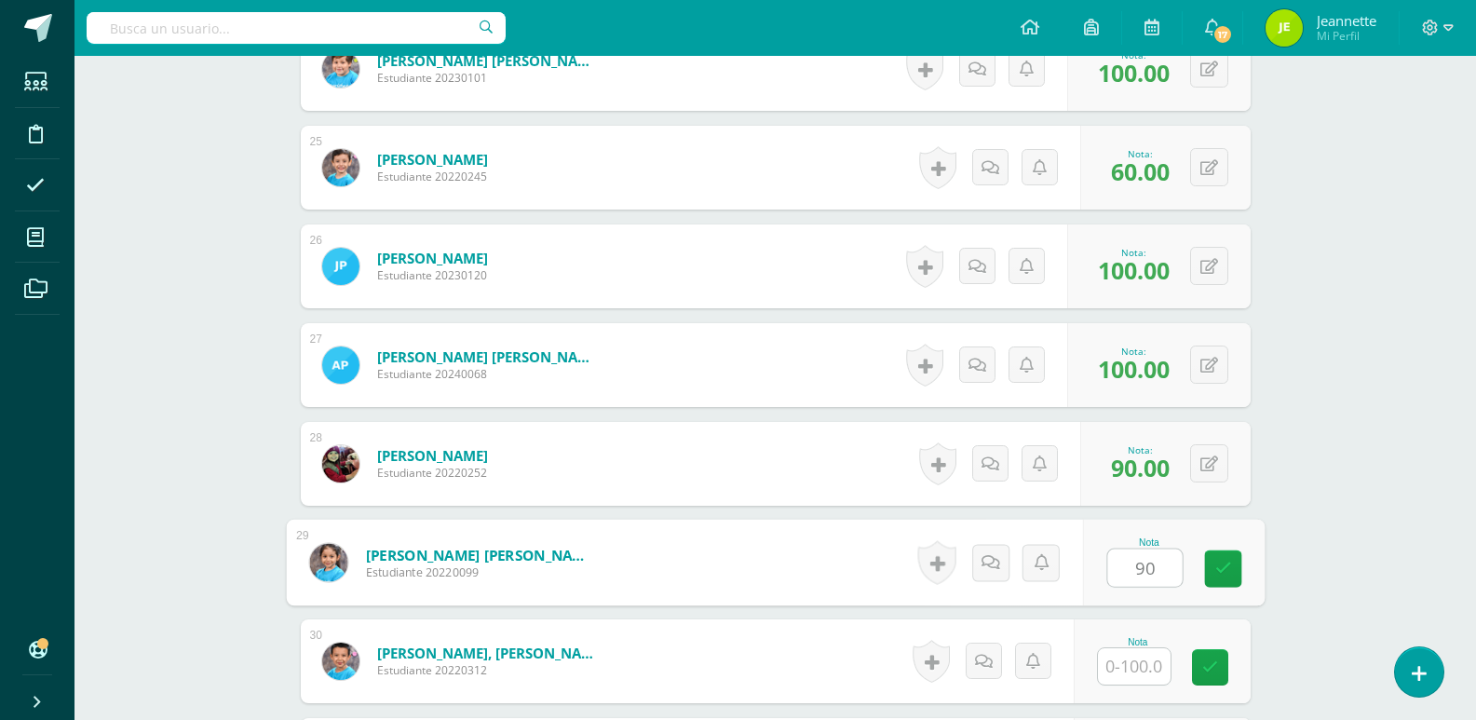
scroll to position [2983, 0]
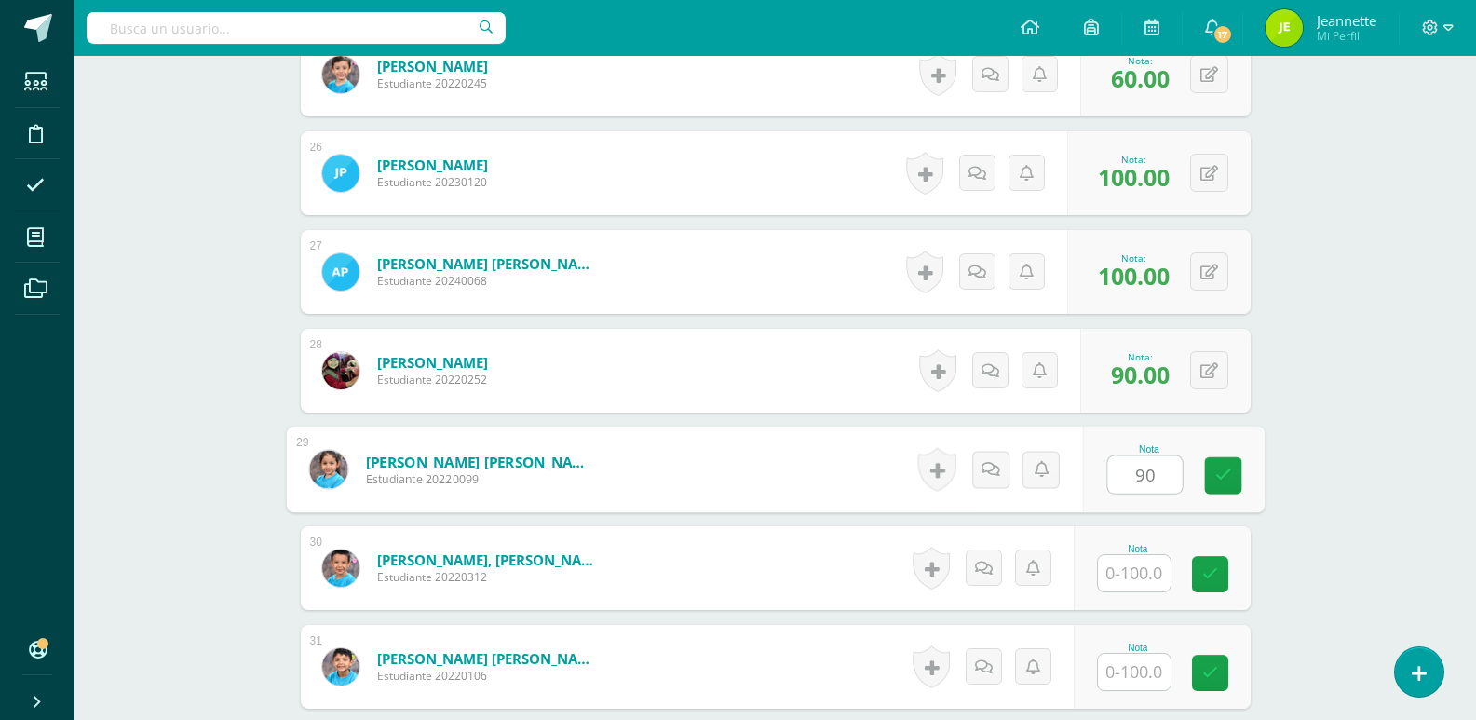
type input "90"
click at [1130, 580] on input "text" at bounding box center [1134, 573] width 73 height 36
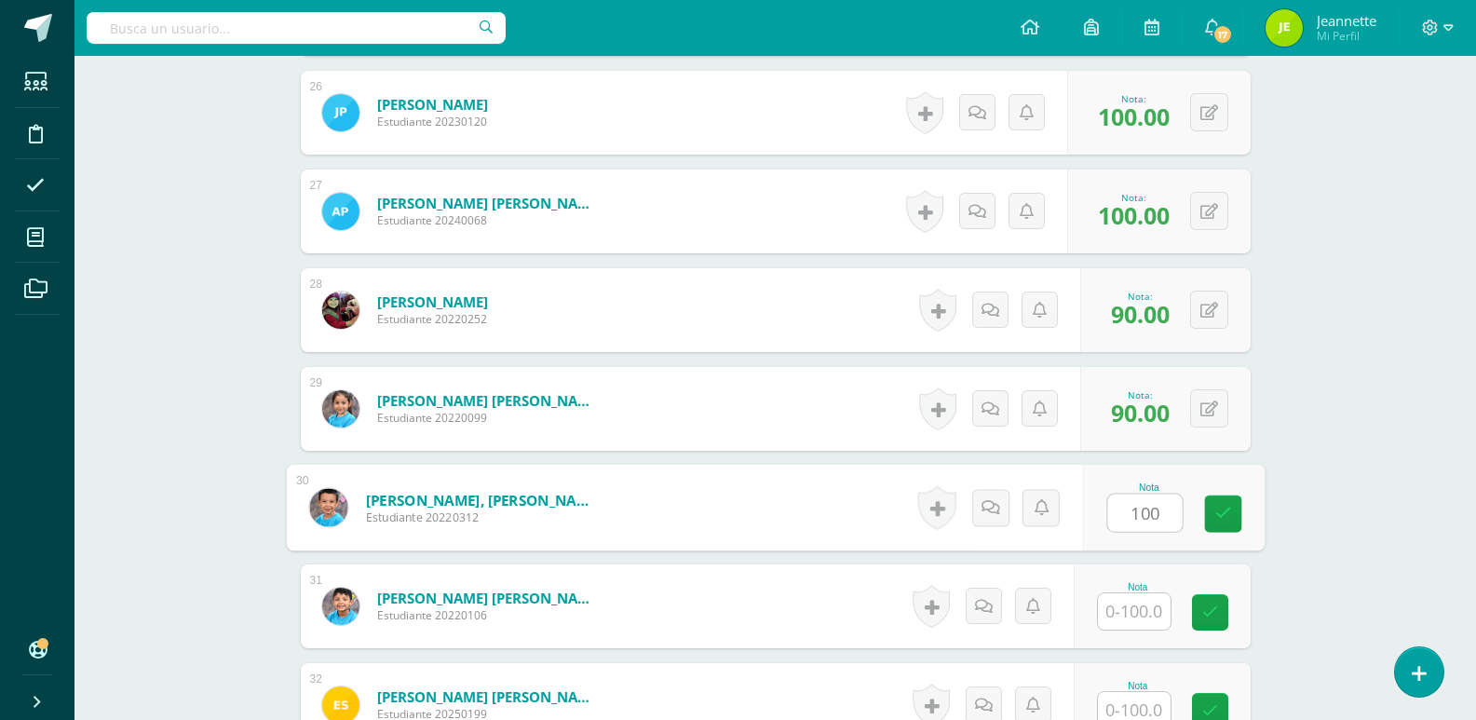
scroll to position [3076, 0]
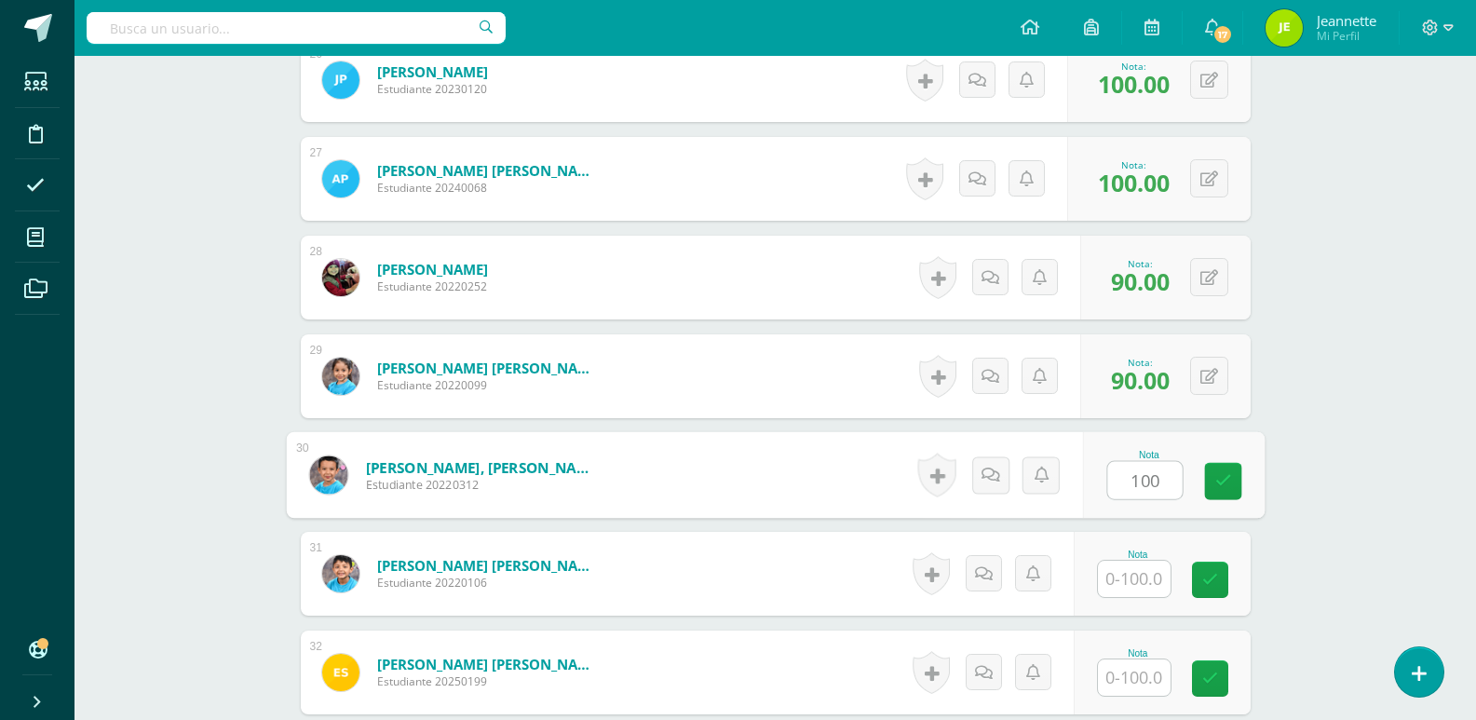
type input "100"
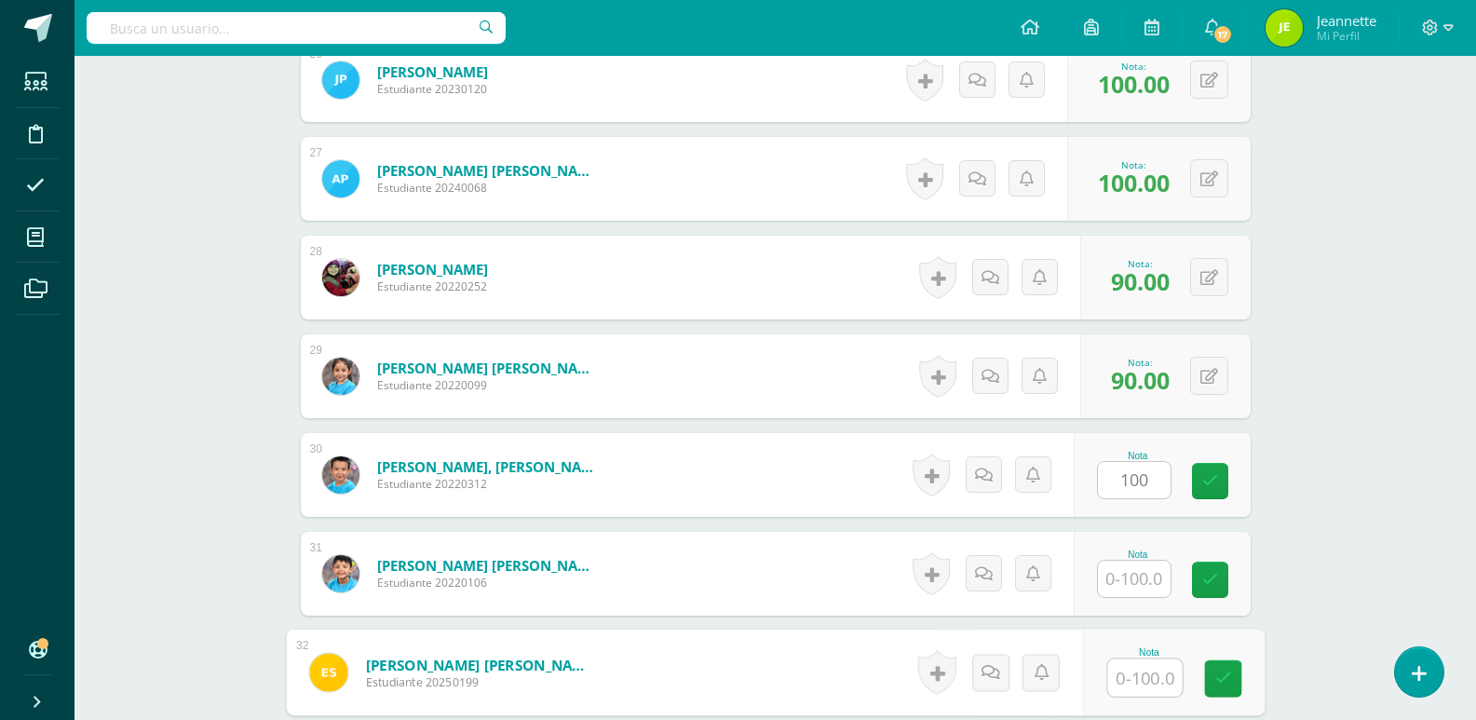
click at [1128, 687] on input "text" at bounding box center [1144, 677] width 74 height 37
type input "100"
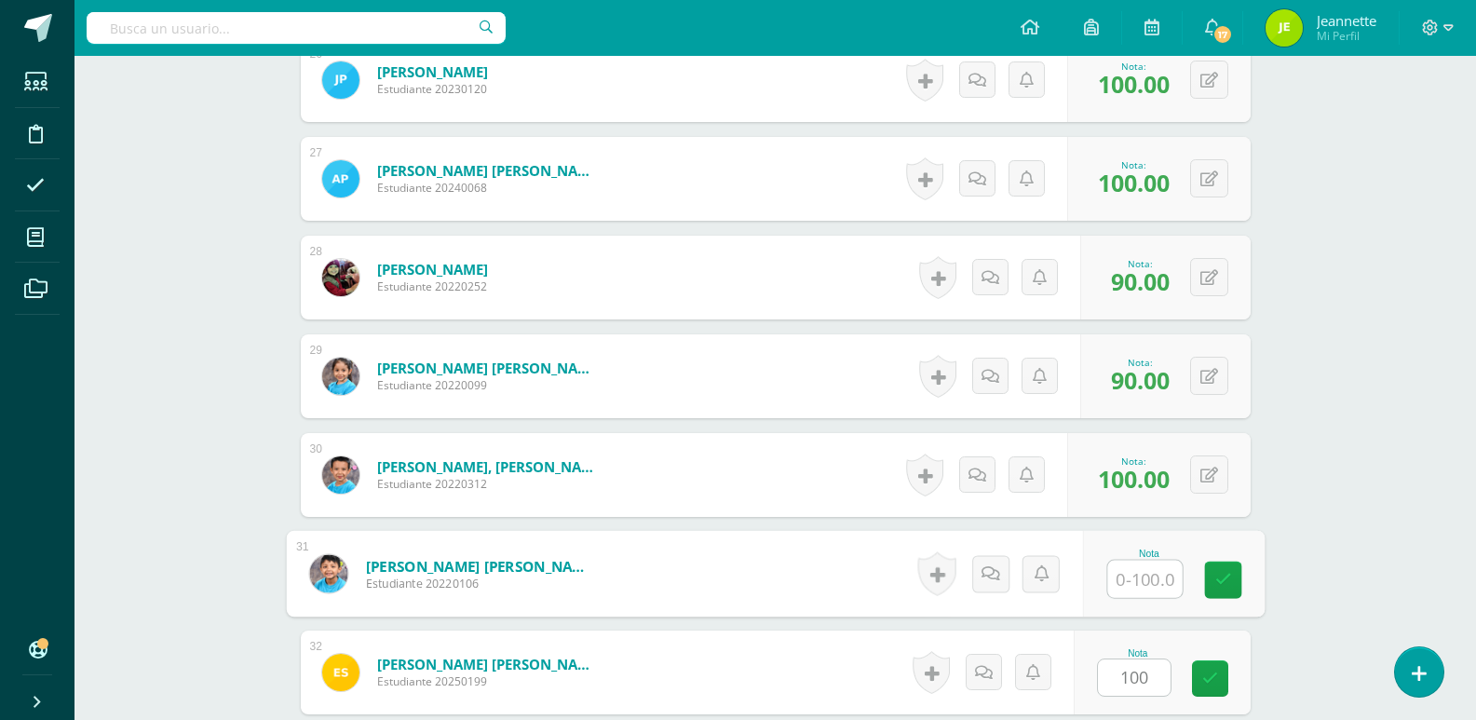
click at [1138, 587] on input "text" at bounding box center [1144, 578] width 74 height 37
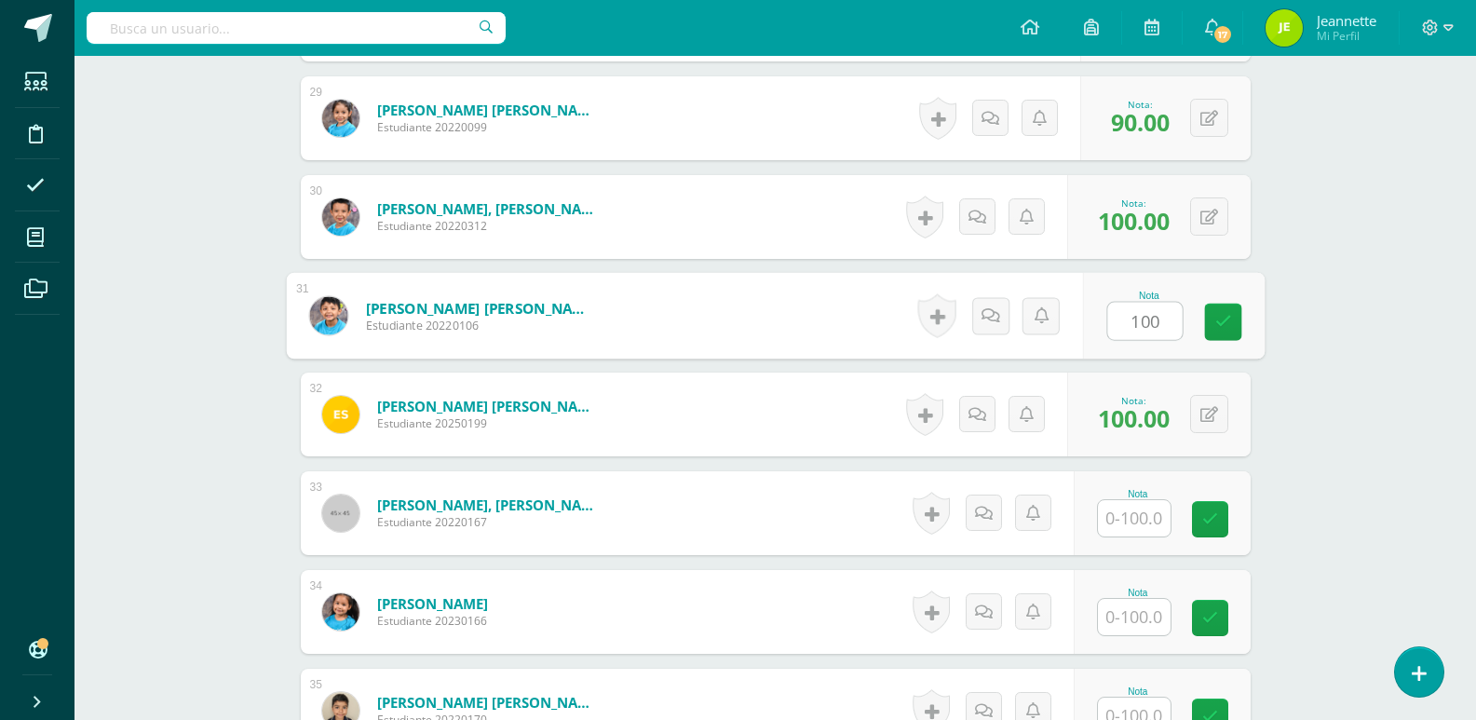
scroll to position [3356, 0]
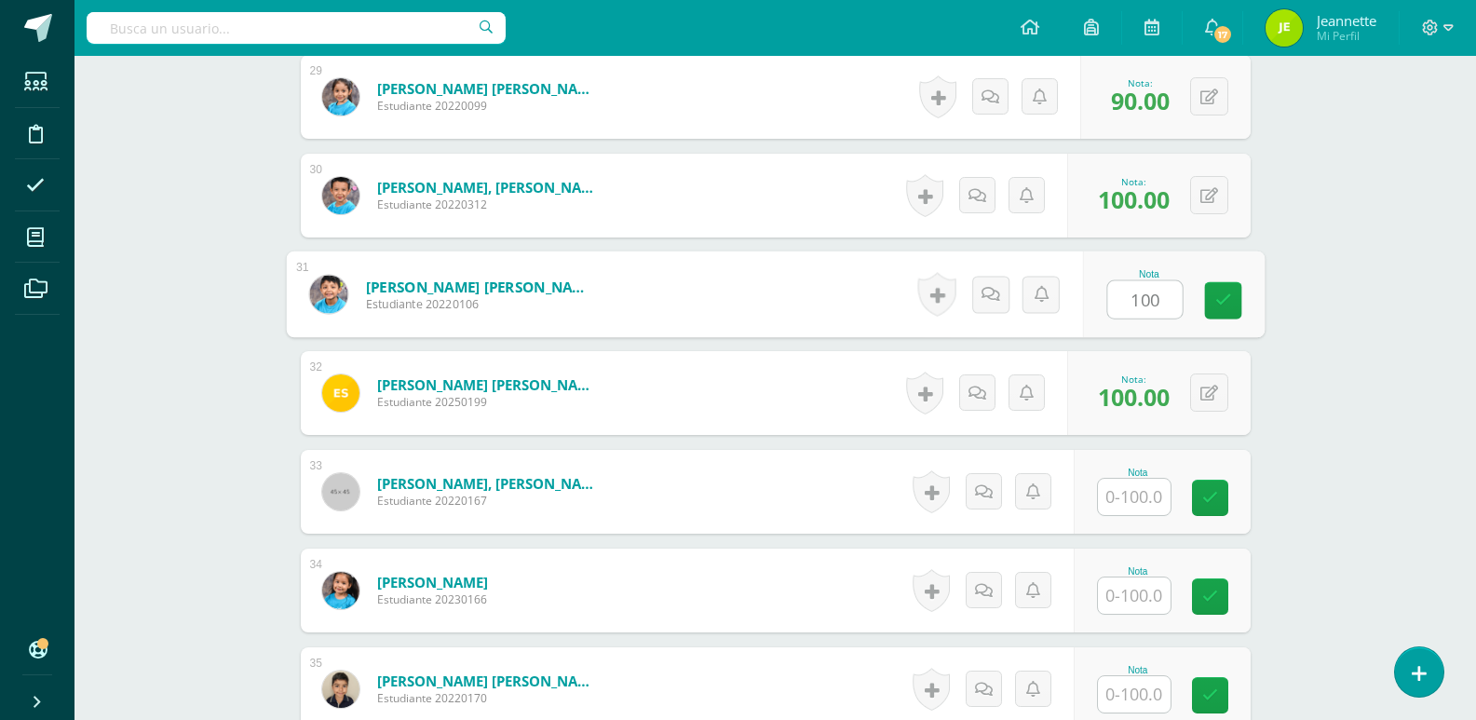
type input "100"
click at [1118, 493] on input "text" at bounding box center [1134, 497] width 73 height 36
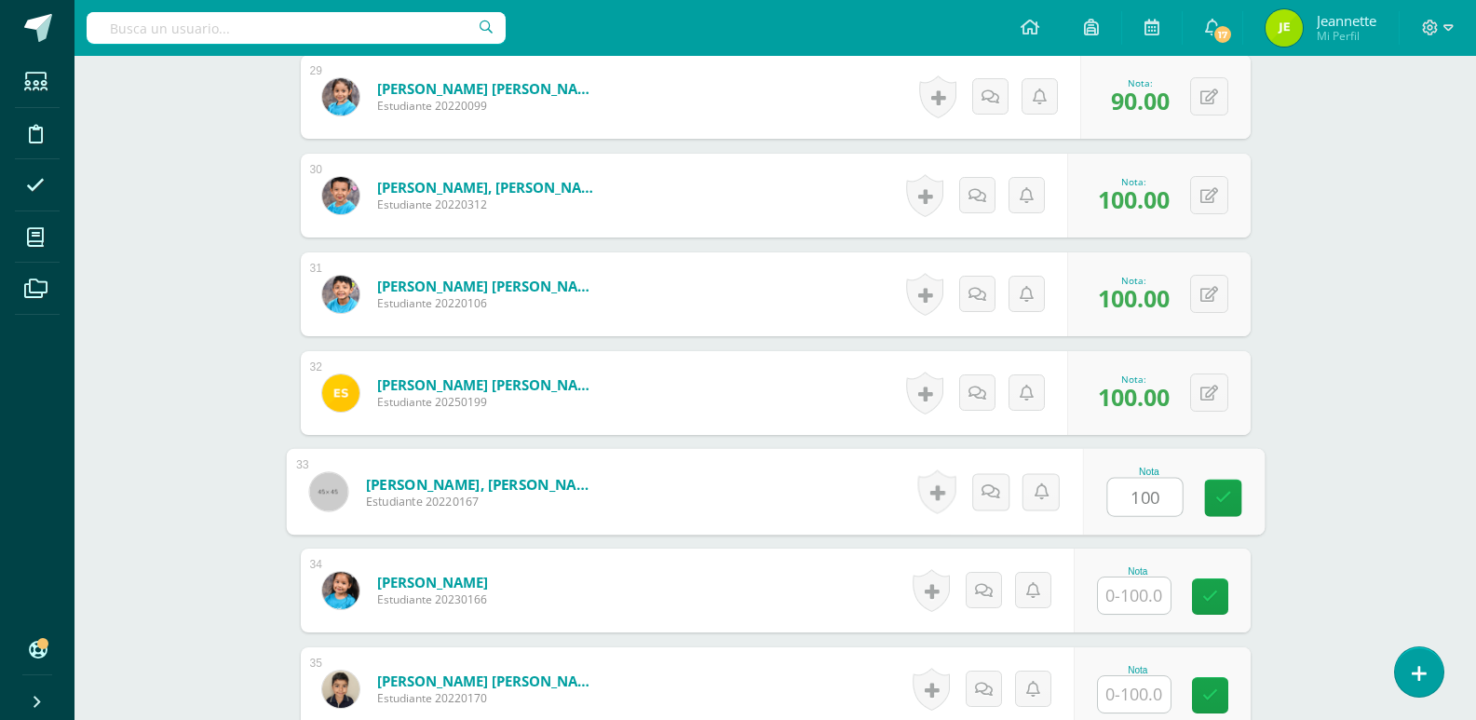
type input "100"
click at [1141, 593] on input "text" at bounding box center [1134, 595] width 73 height 36
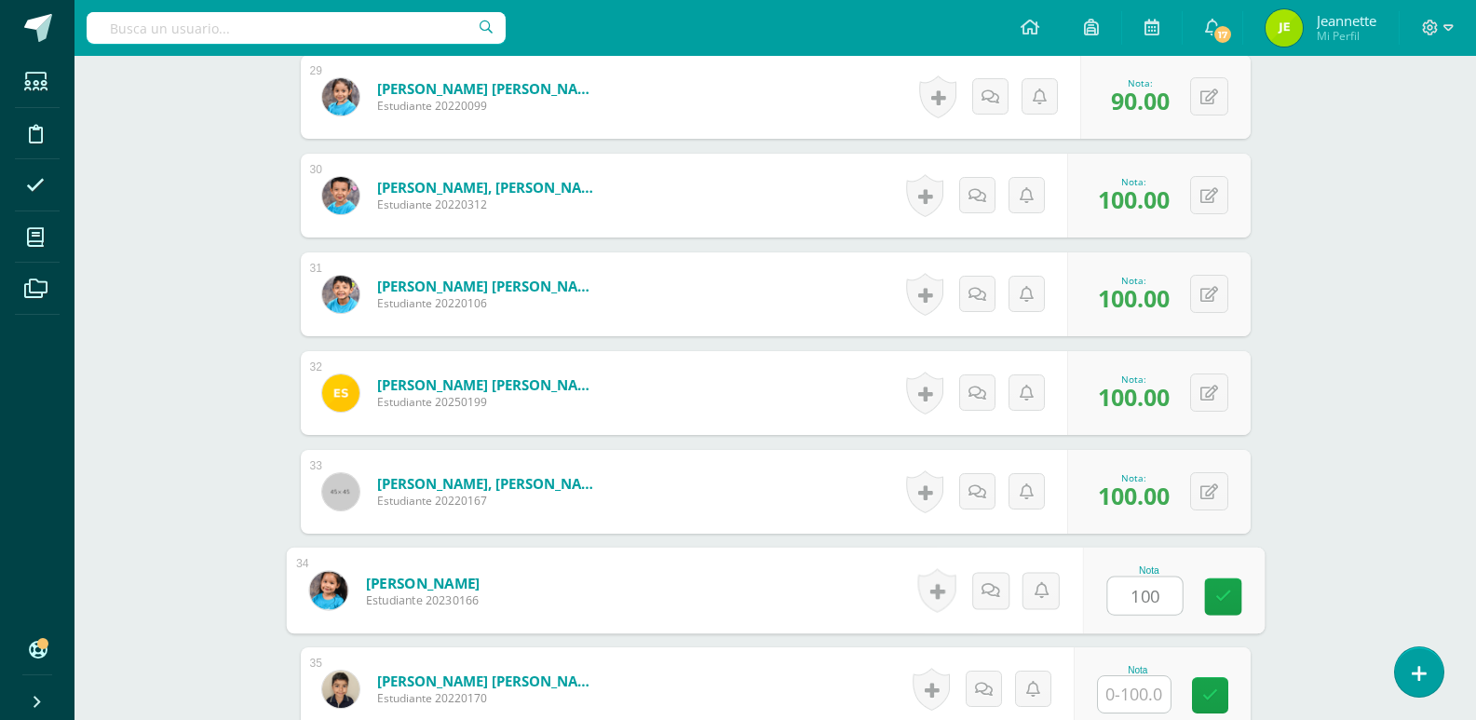
scroll to position [3449, 0]
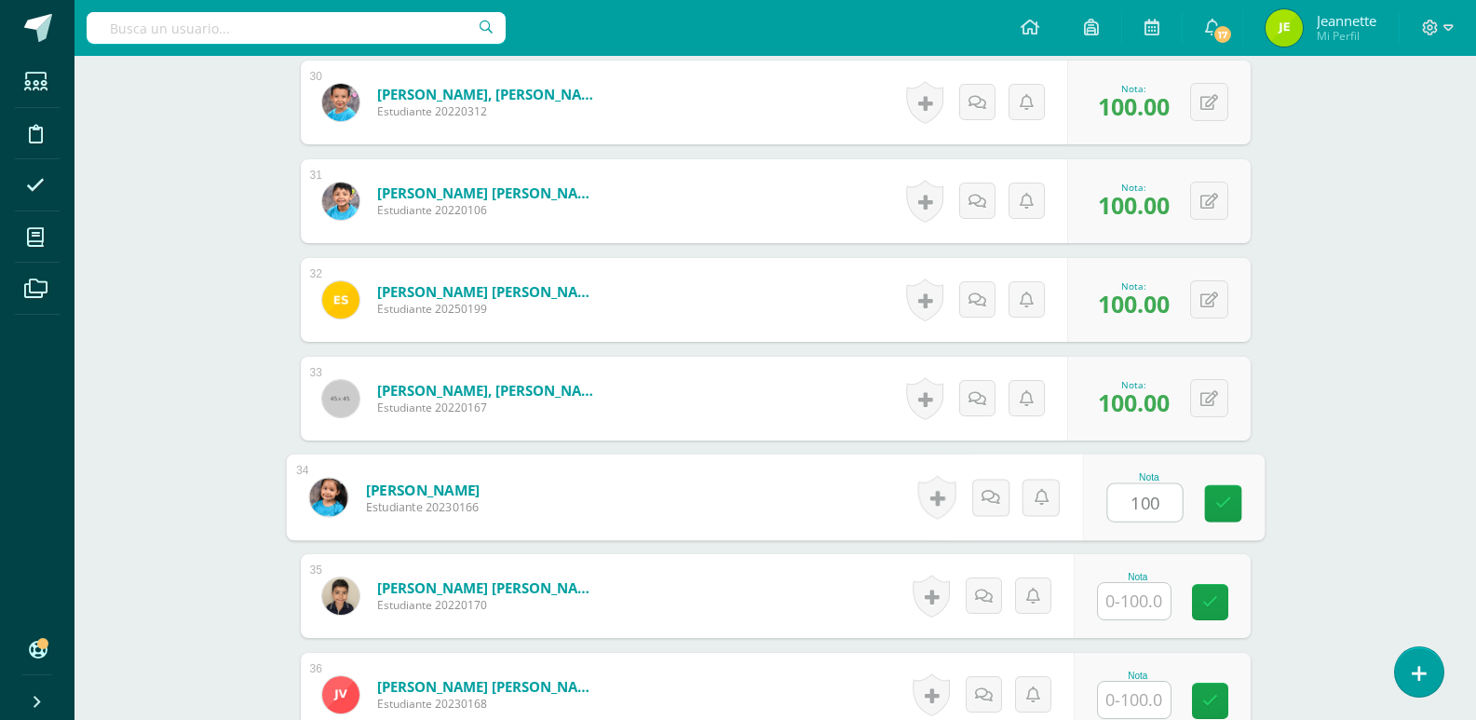
type input "100"
click at [1128, 612] on input "text" at bounding box center [1134, 601] width 73 height 36
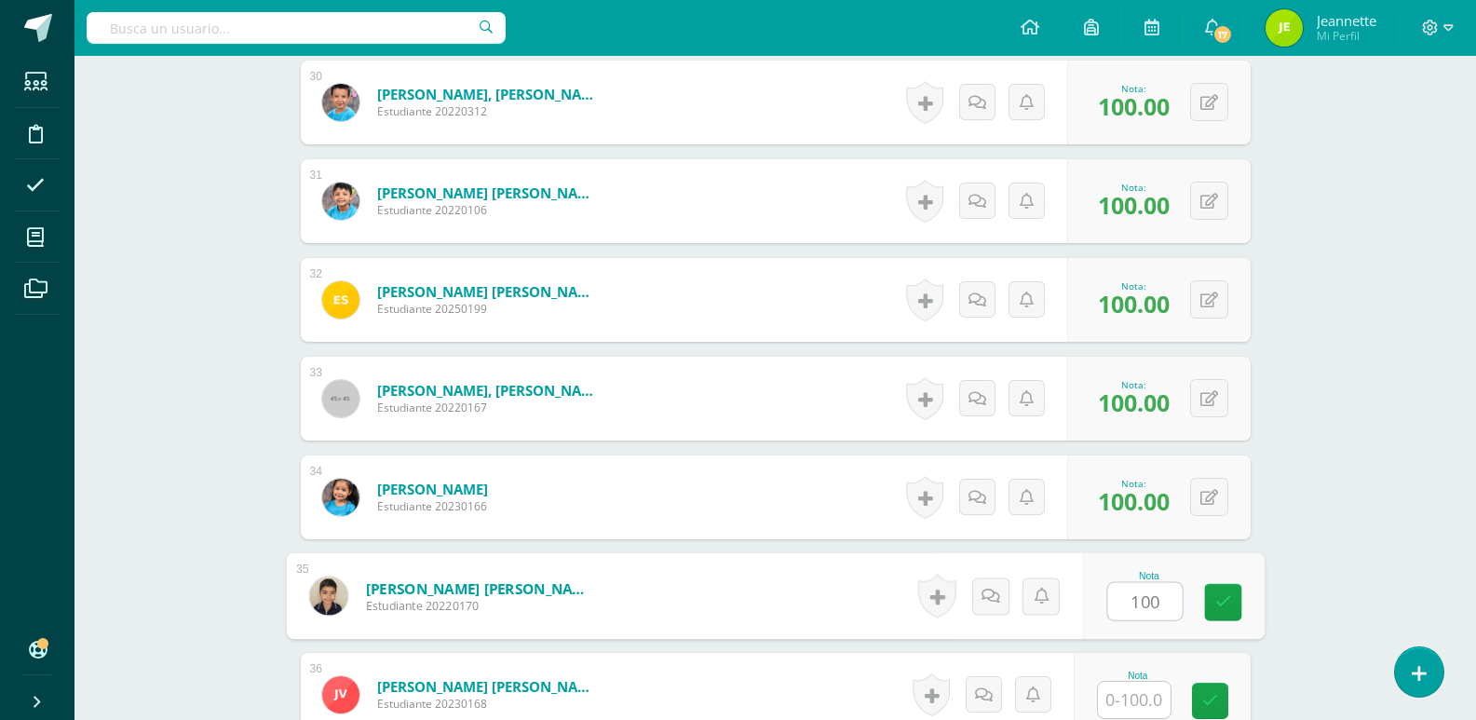
scroll to position [3542, 0]
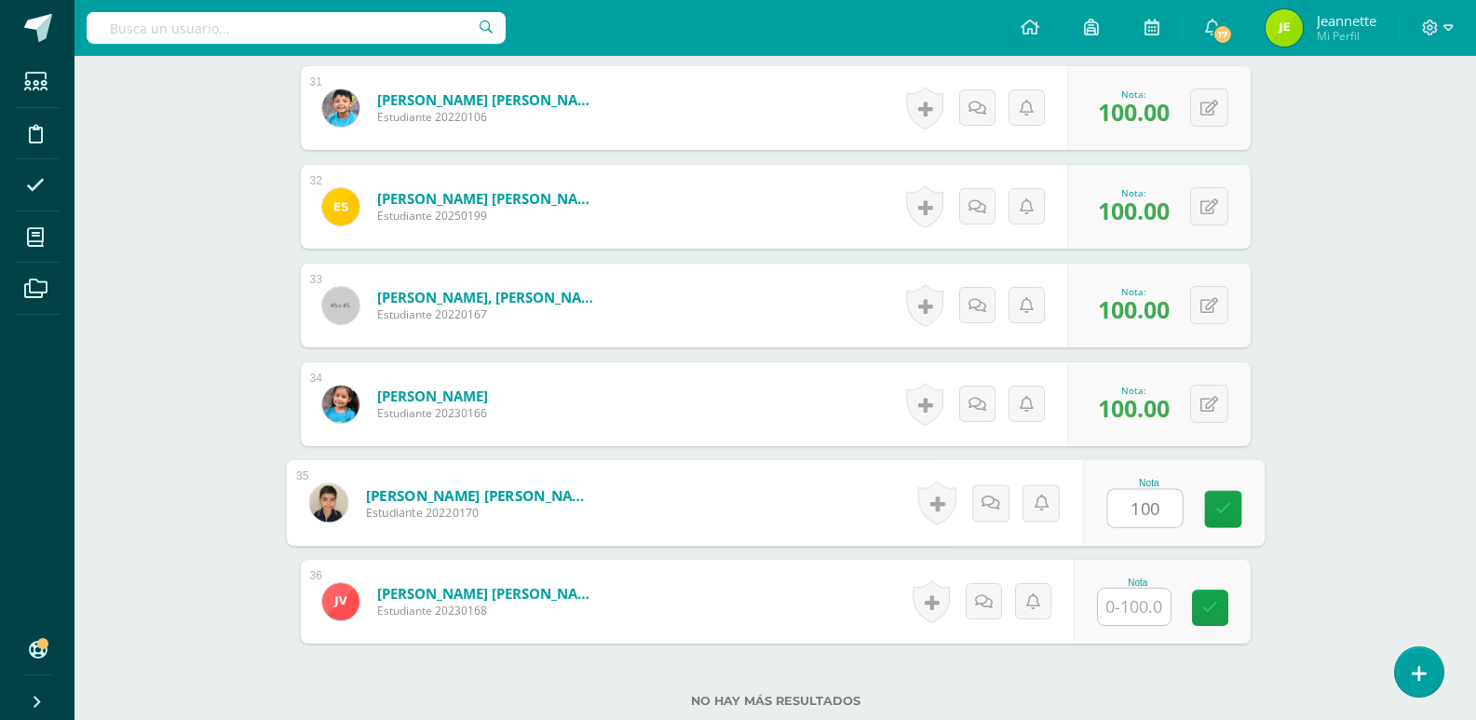
type input "100"
click at [1147, 609] on input "text" at bounding box center [1134, 606] width 73 height 36
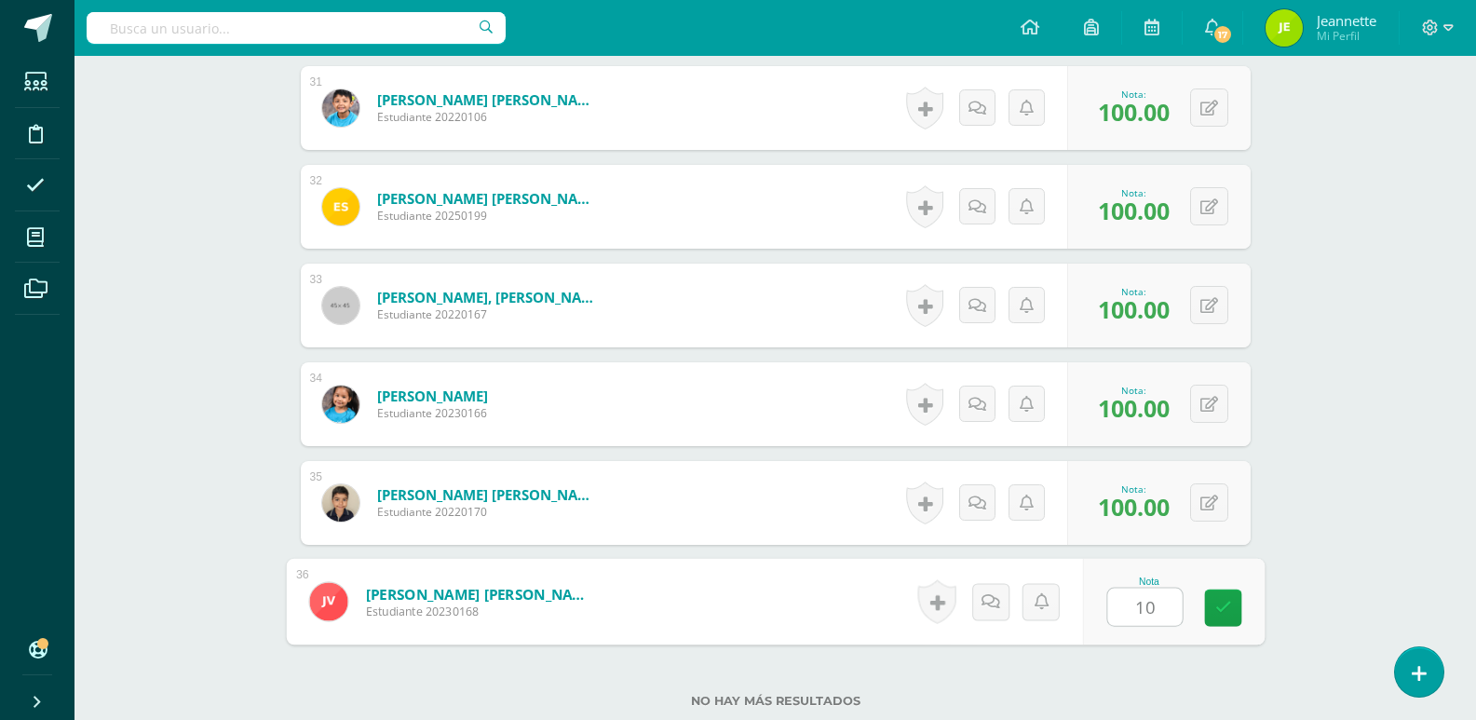
type input "100"
click at [1230, 601] on icon at bounding box center [1222, 608] width 17 height 16
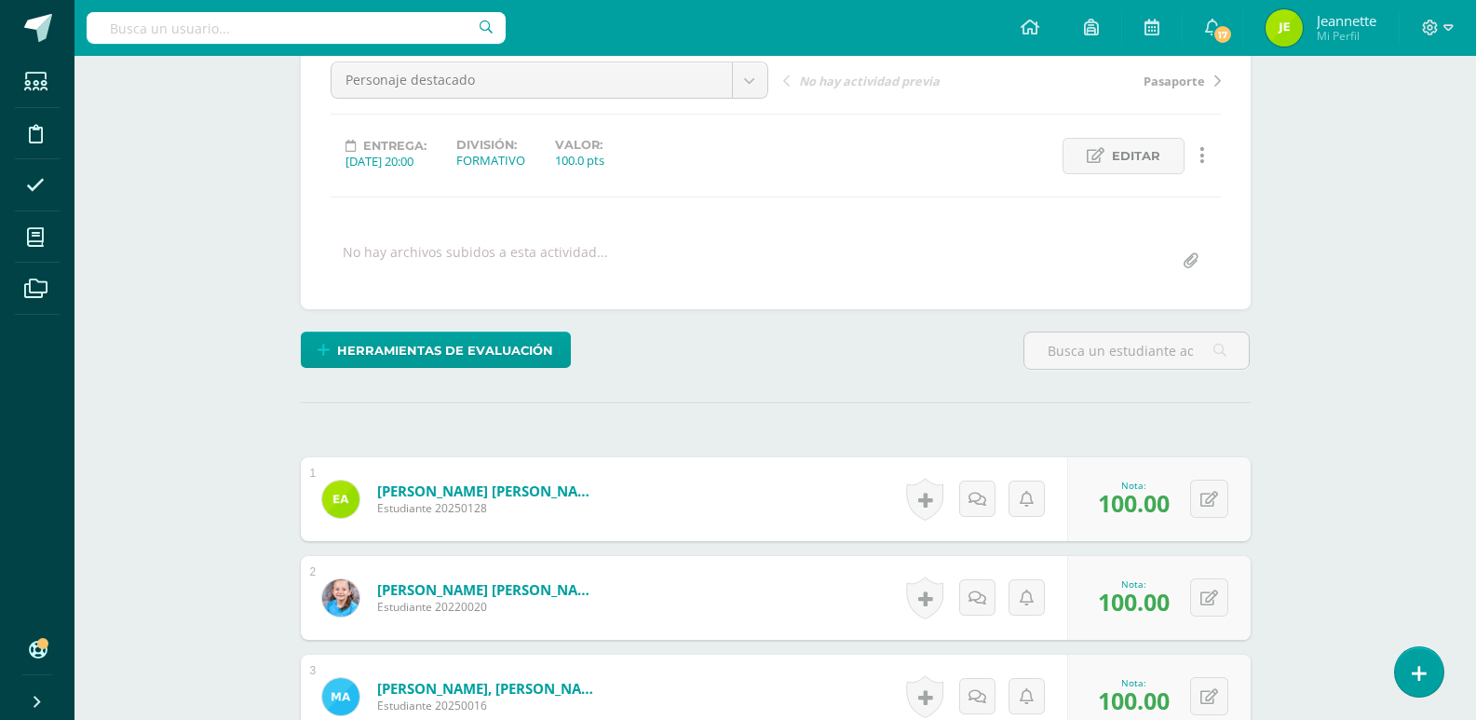
scroll to position [0, 0]
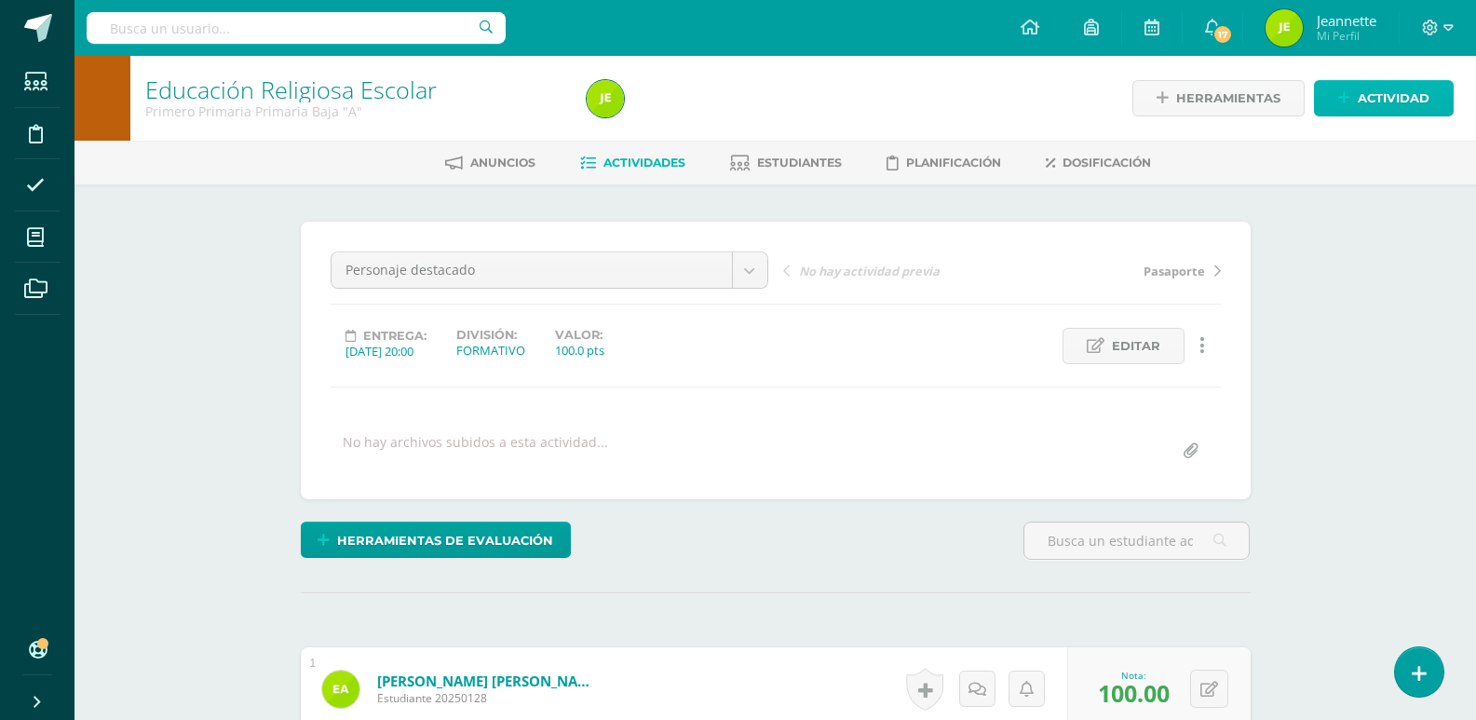
click at [1382, 92] on span "Actividad" at bounding box center [1393, 98] width 72 height 34
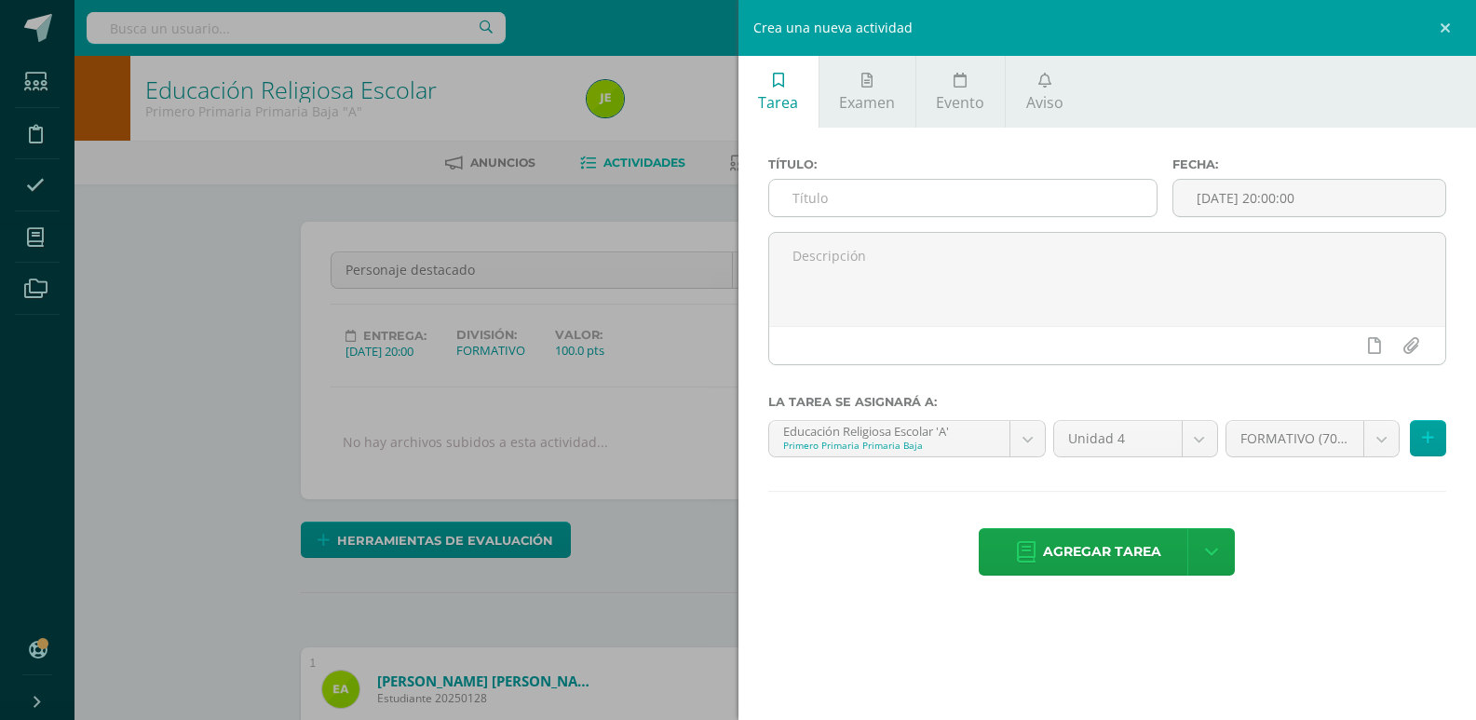
click at [870, 197] on input "text" at bounding box center [962, 198] width 387 height 36
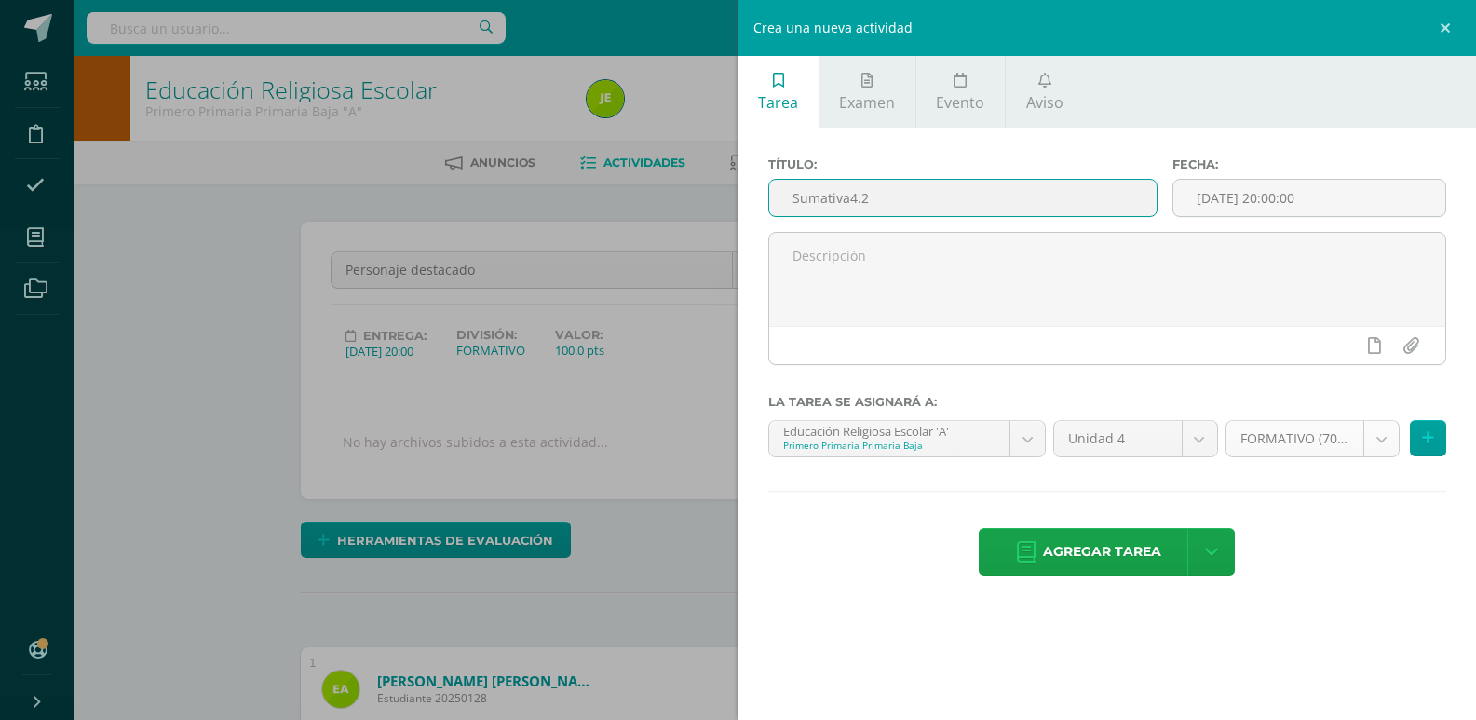
type input "Sumativa4.2"
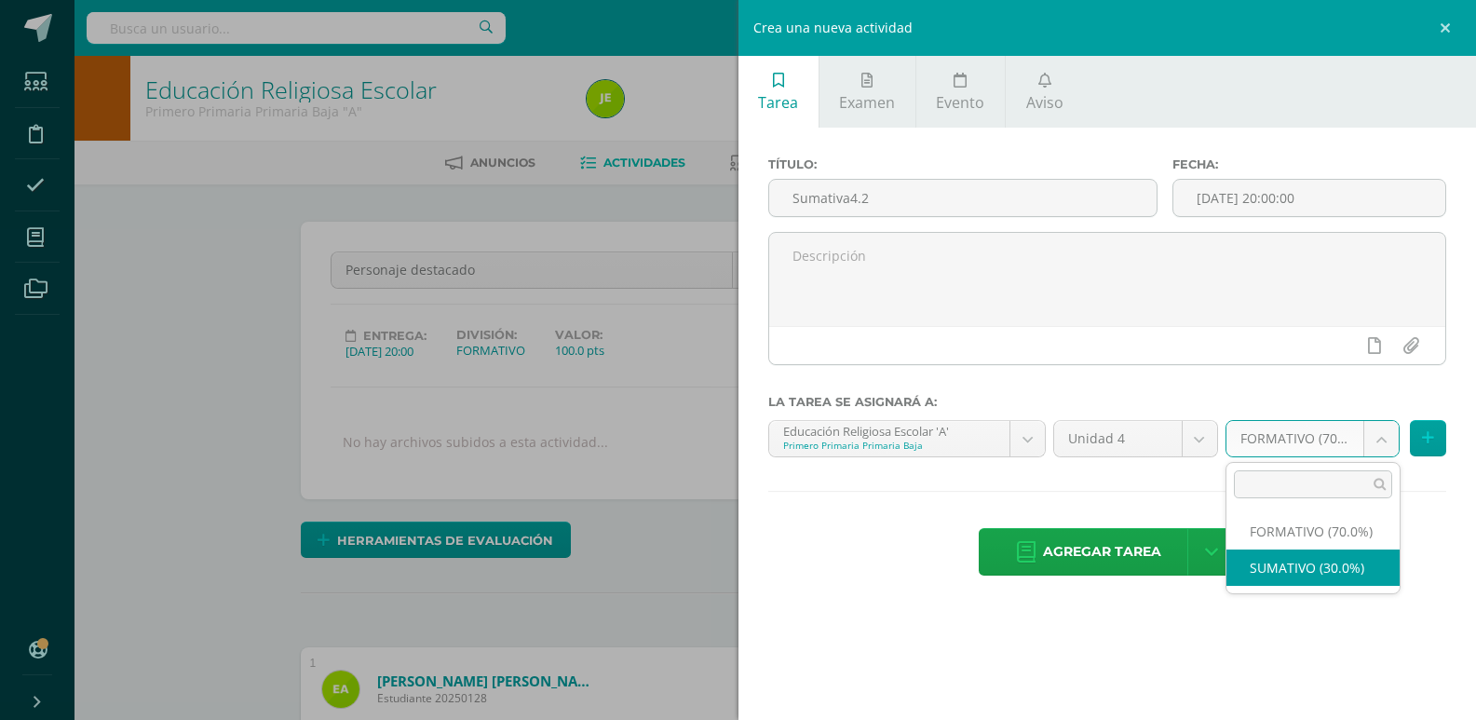
select select "205868"
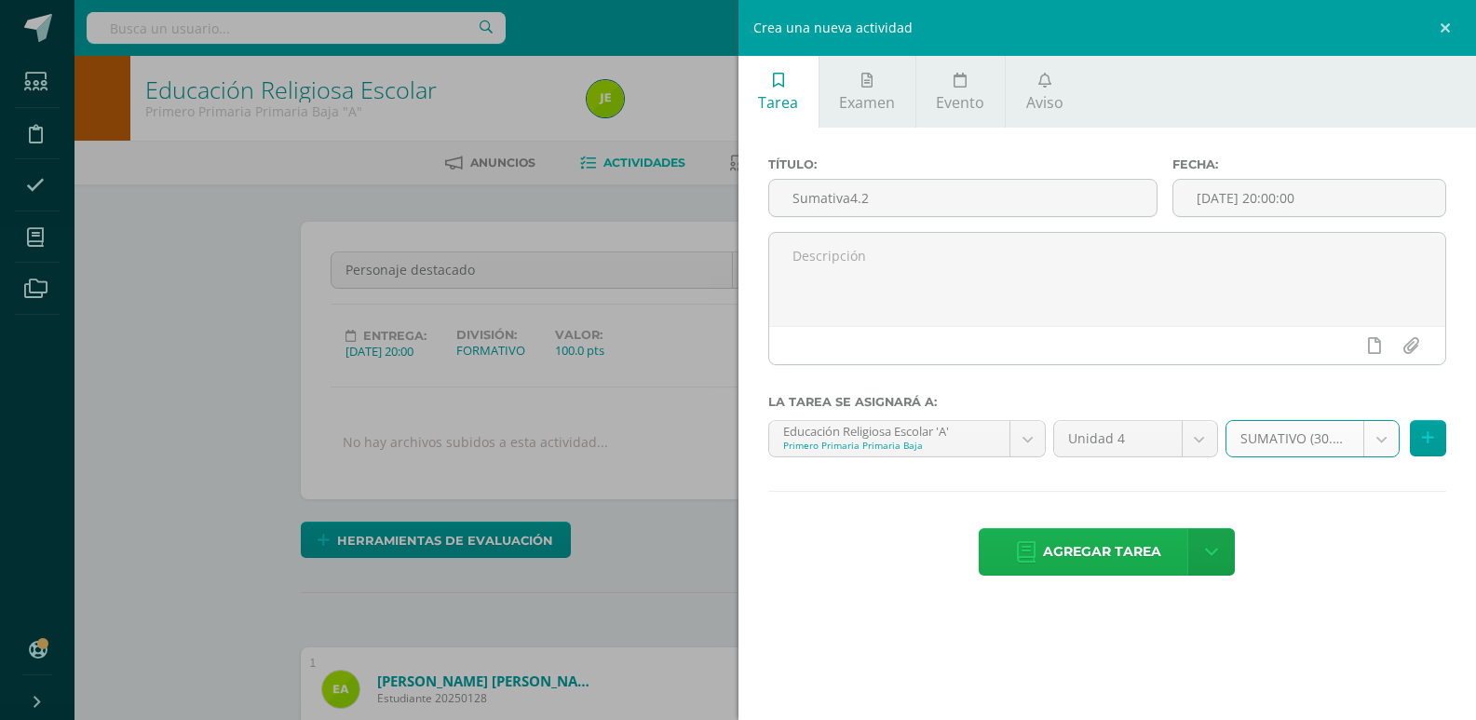
click at [1090, 550] on span "Agregar tarea" at bounding box center [1102, 552] width 118 height 46
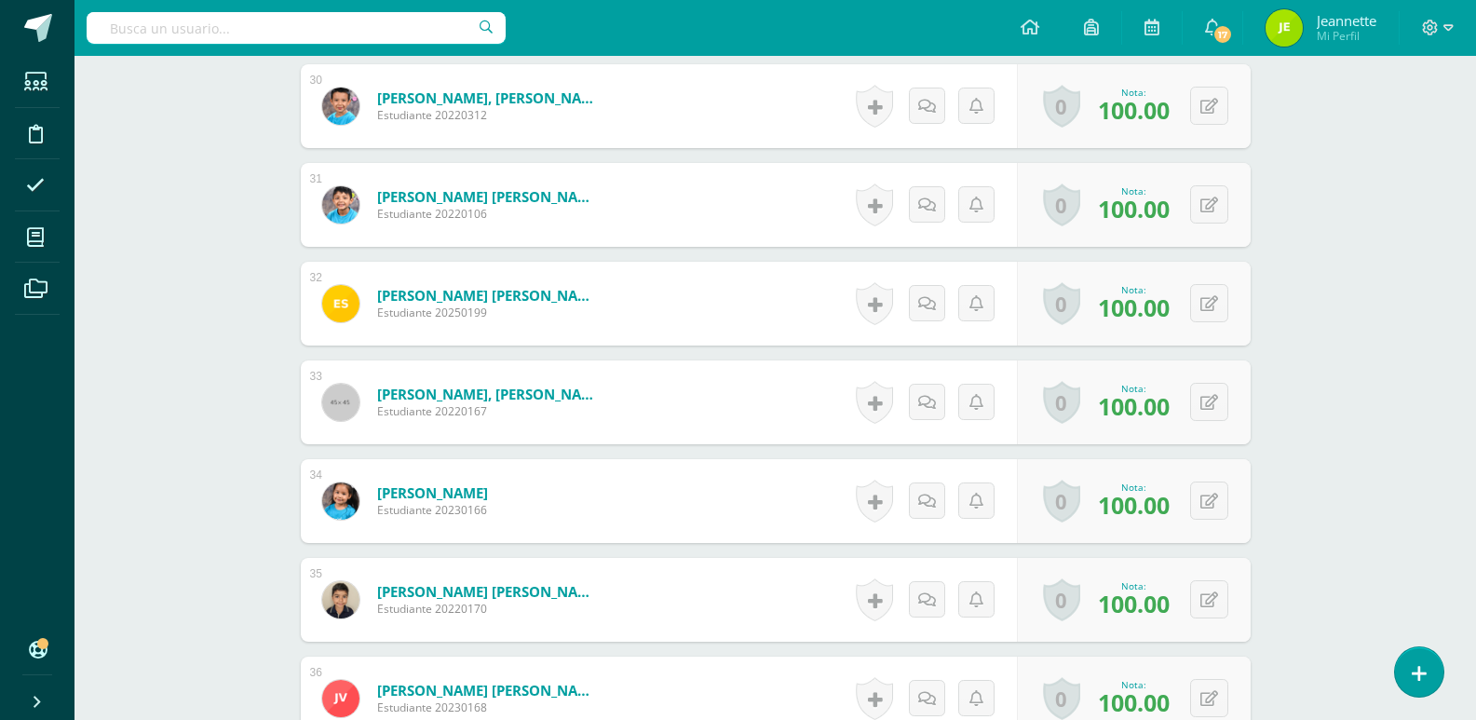
scroll to position [3679, 0]
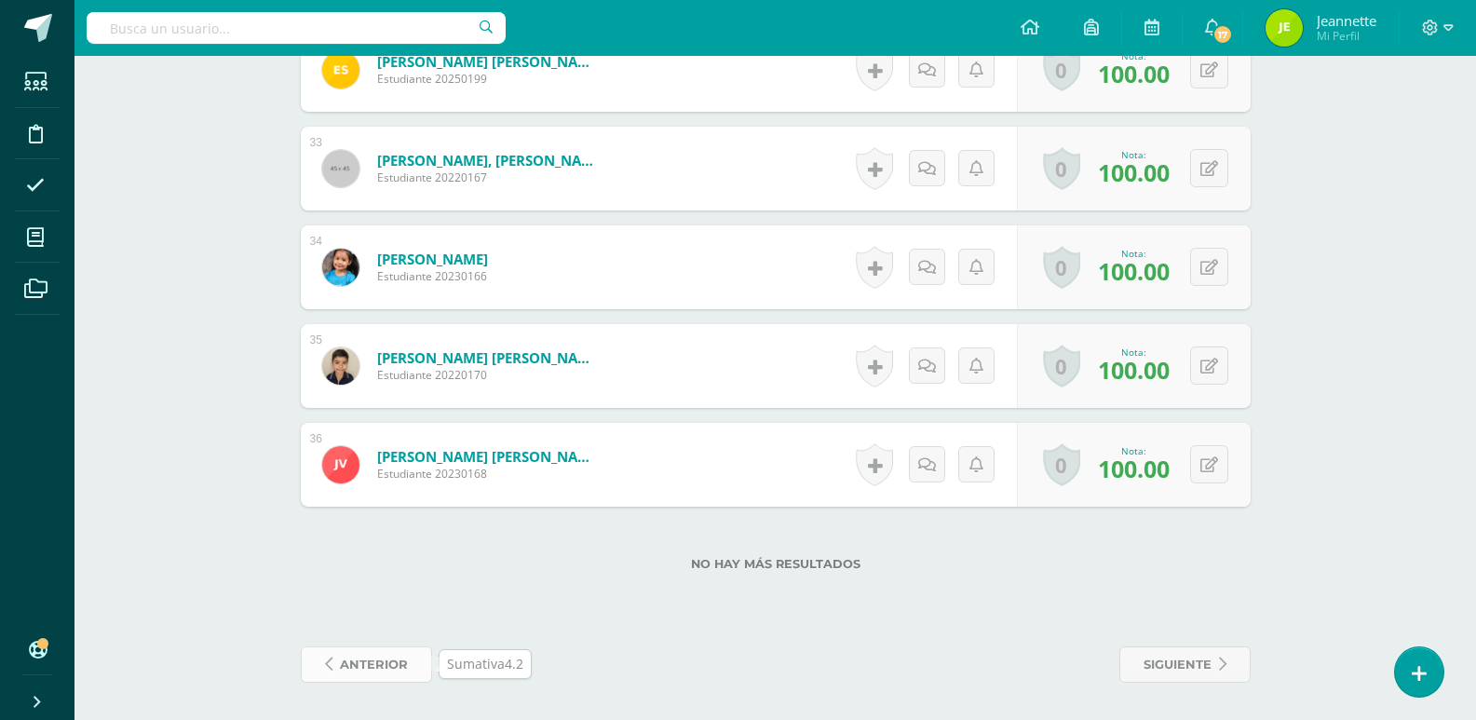
click at [341, 661] on span "anterior" at bounding box center [374, 664] width 68 height 34
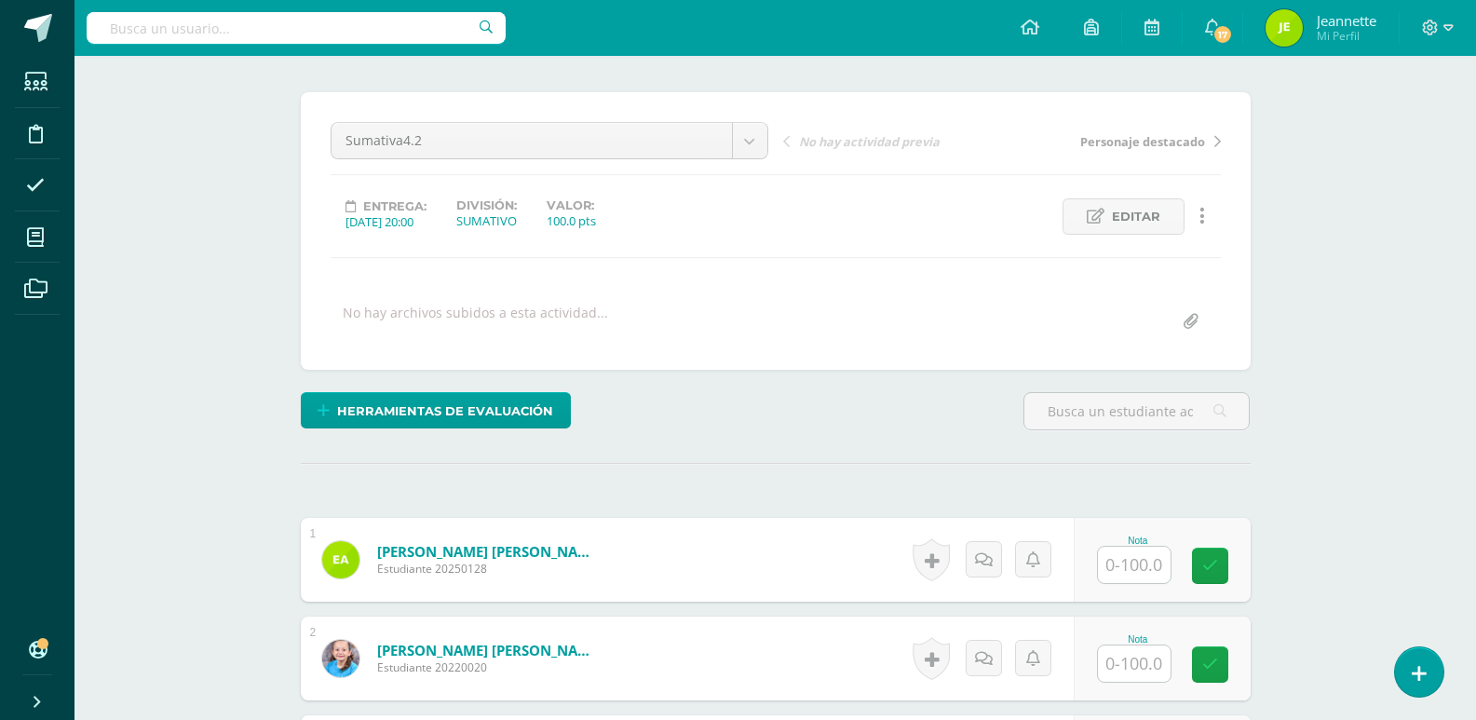
scroll to position [187, 0]
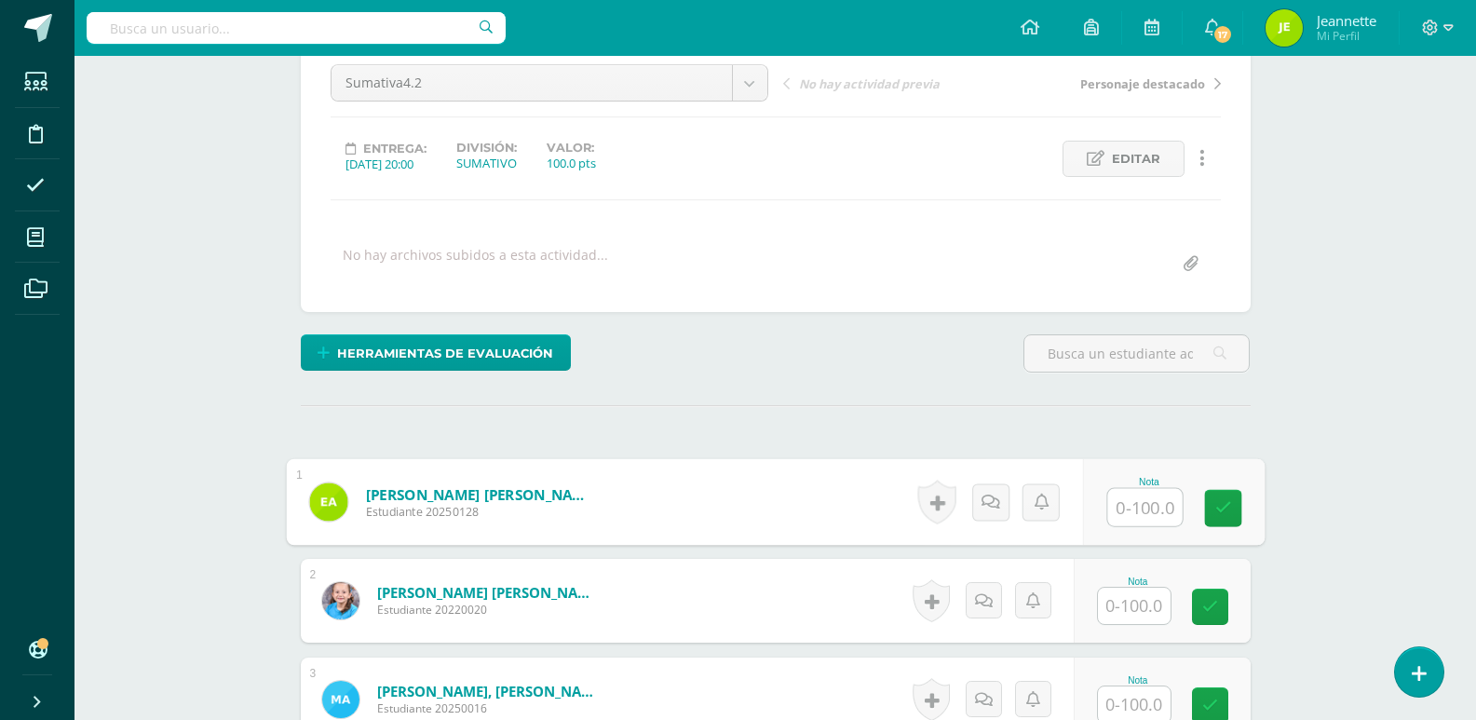
click at [1141, 514] on input "text" at bounding box center [1144, 507] width 74 height 37
type input "90"
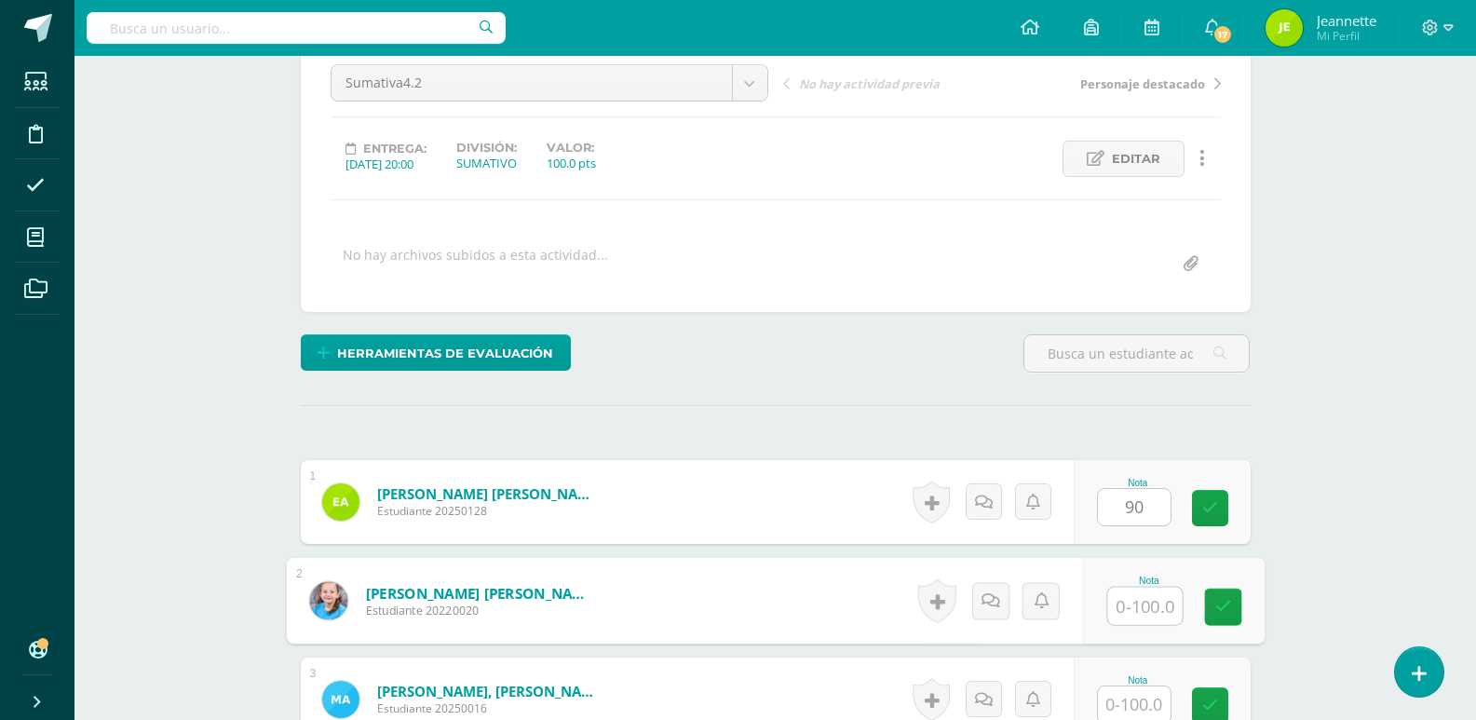
click at [1143, 611] on input "text" at bounding box center [1144, 605] width 74 height 37
type input "90"
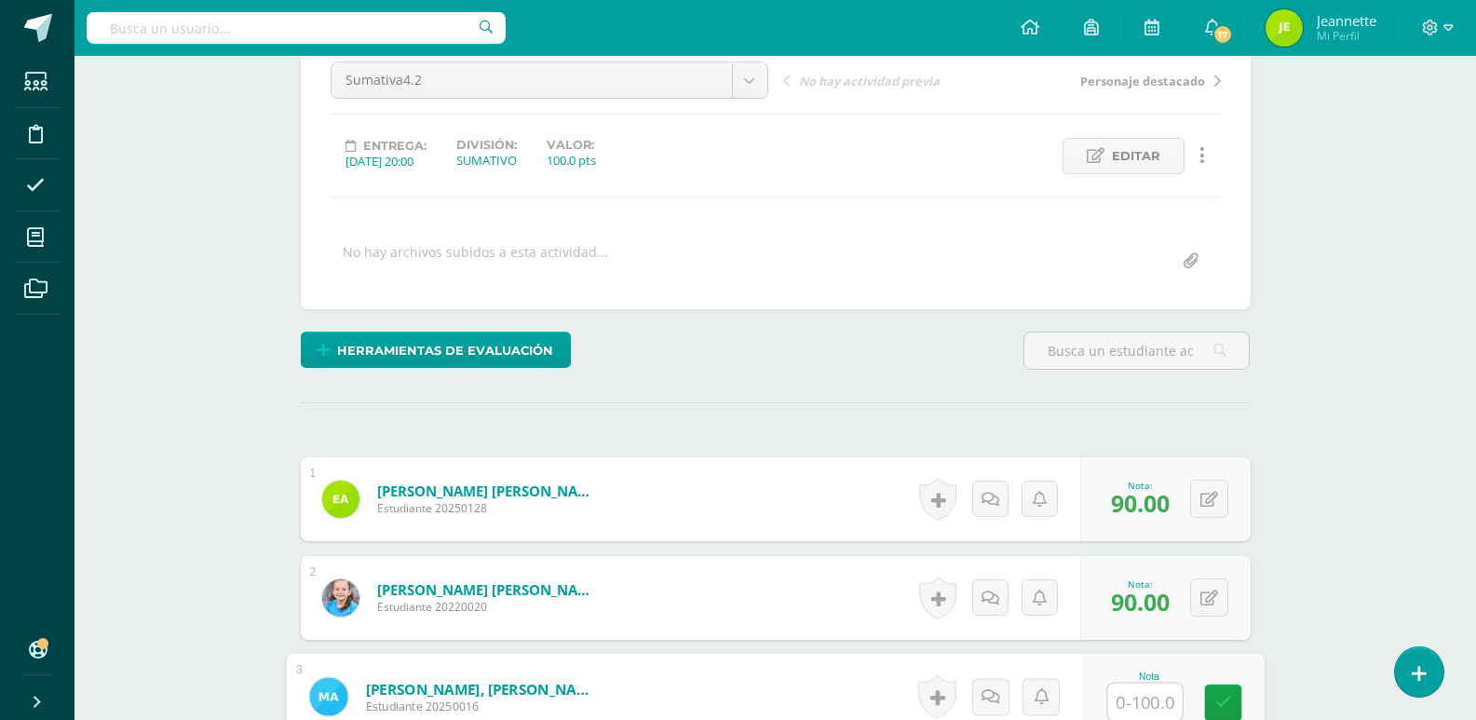
scroll to position [191, 0]
type input "100"
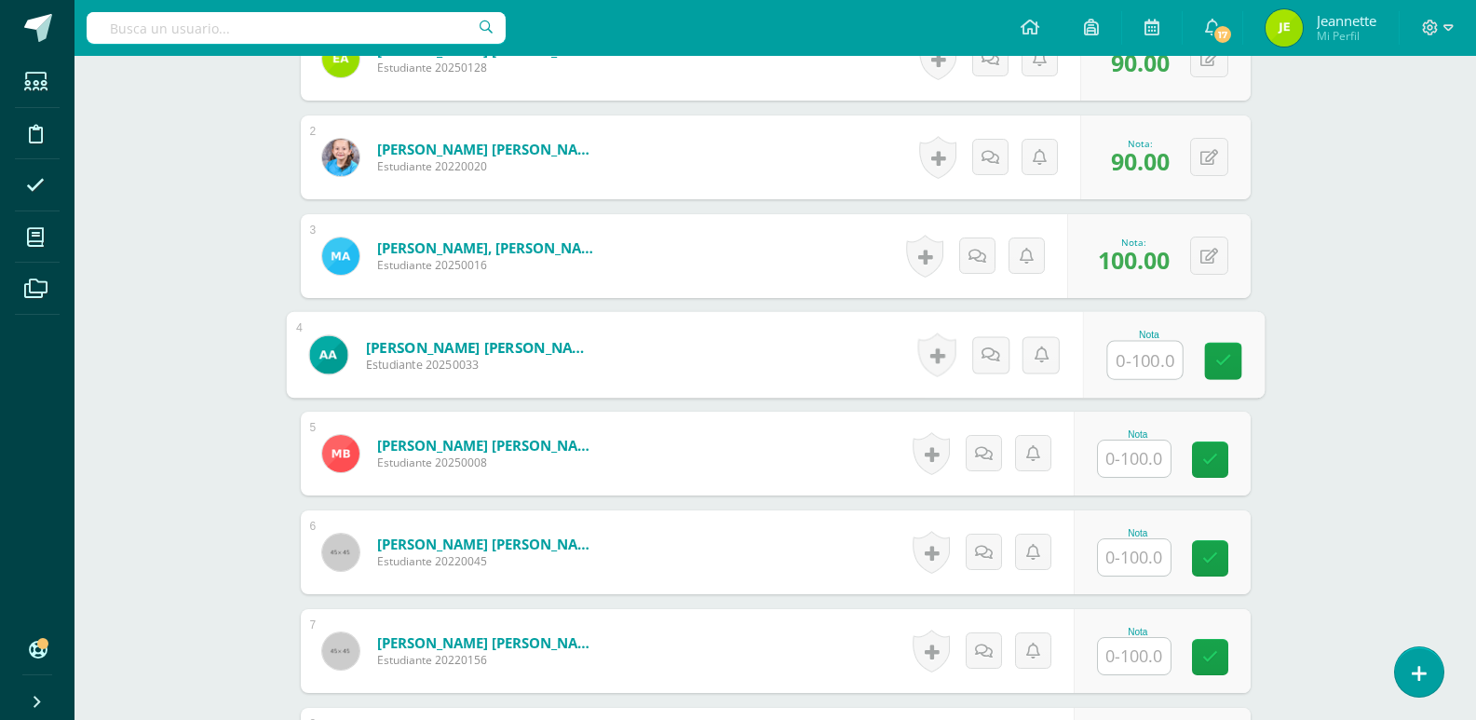
scroll to position [631, 0]
type input "100"
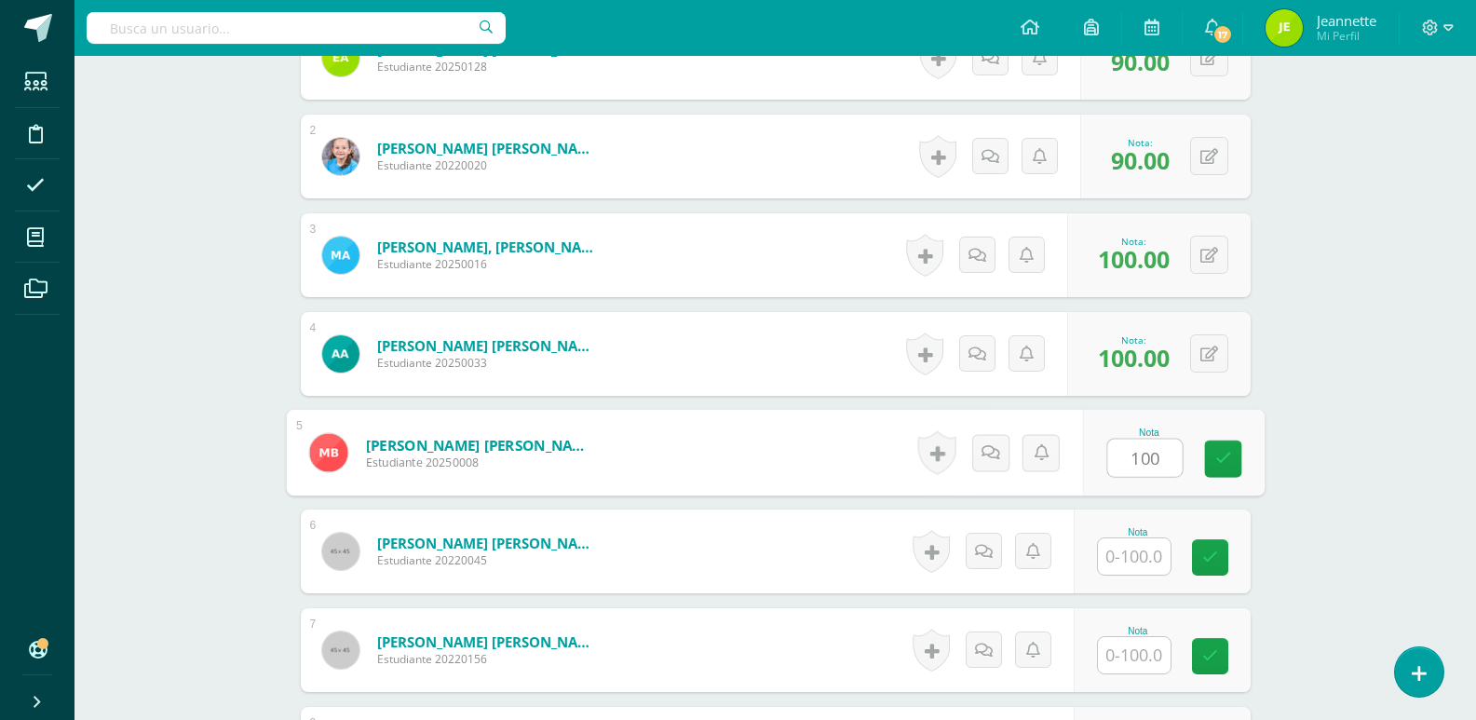
type input "100"
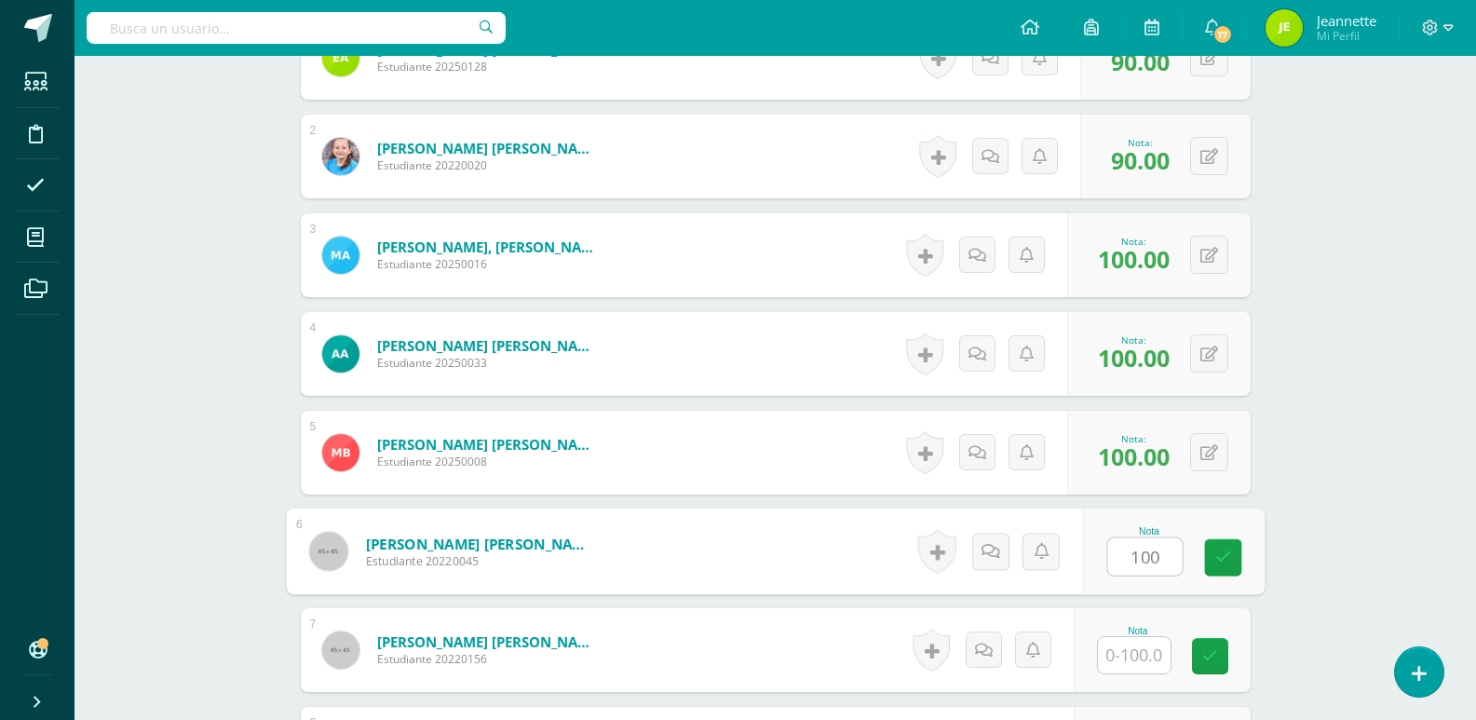
type input "100"
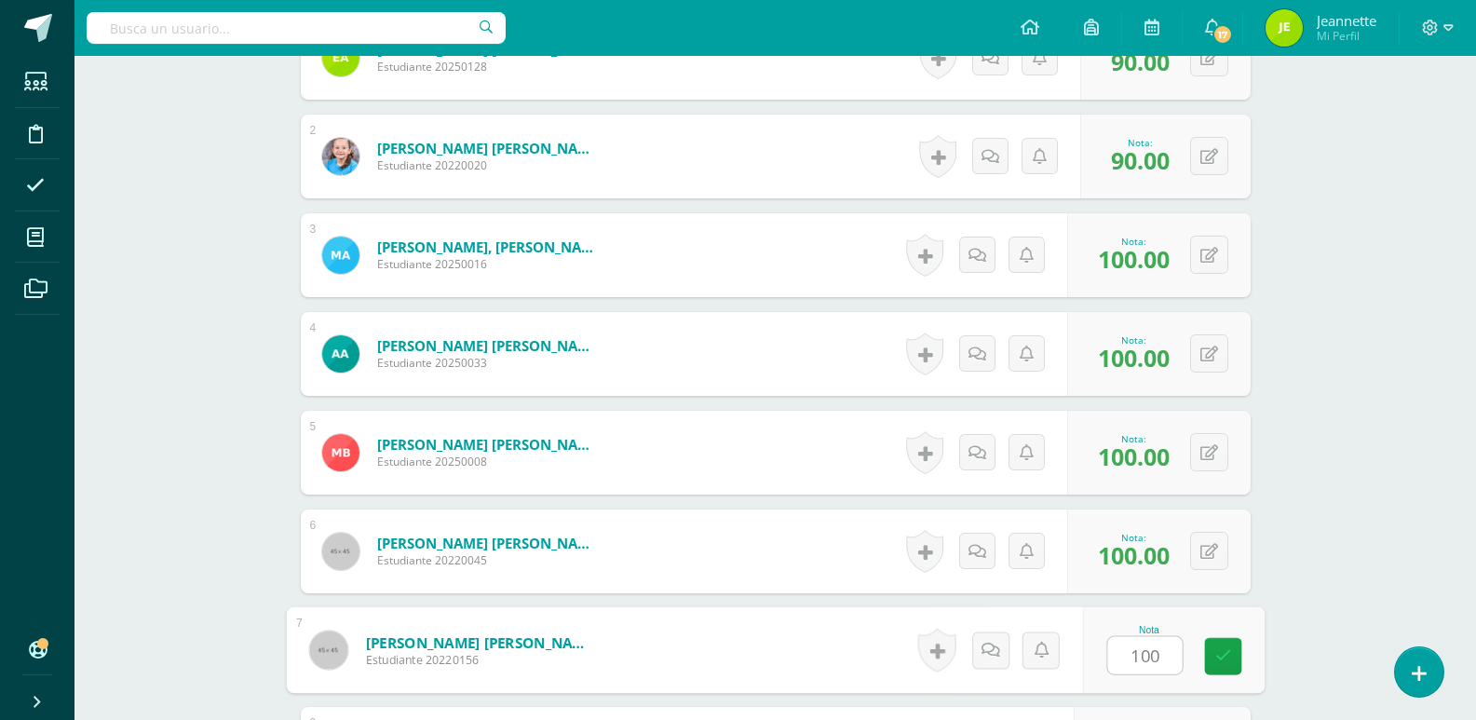
type input "100"
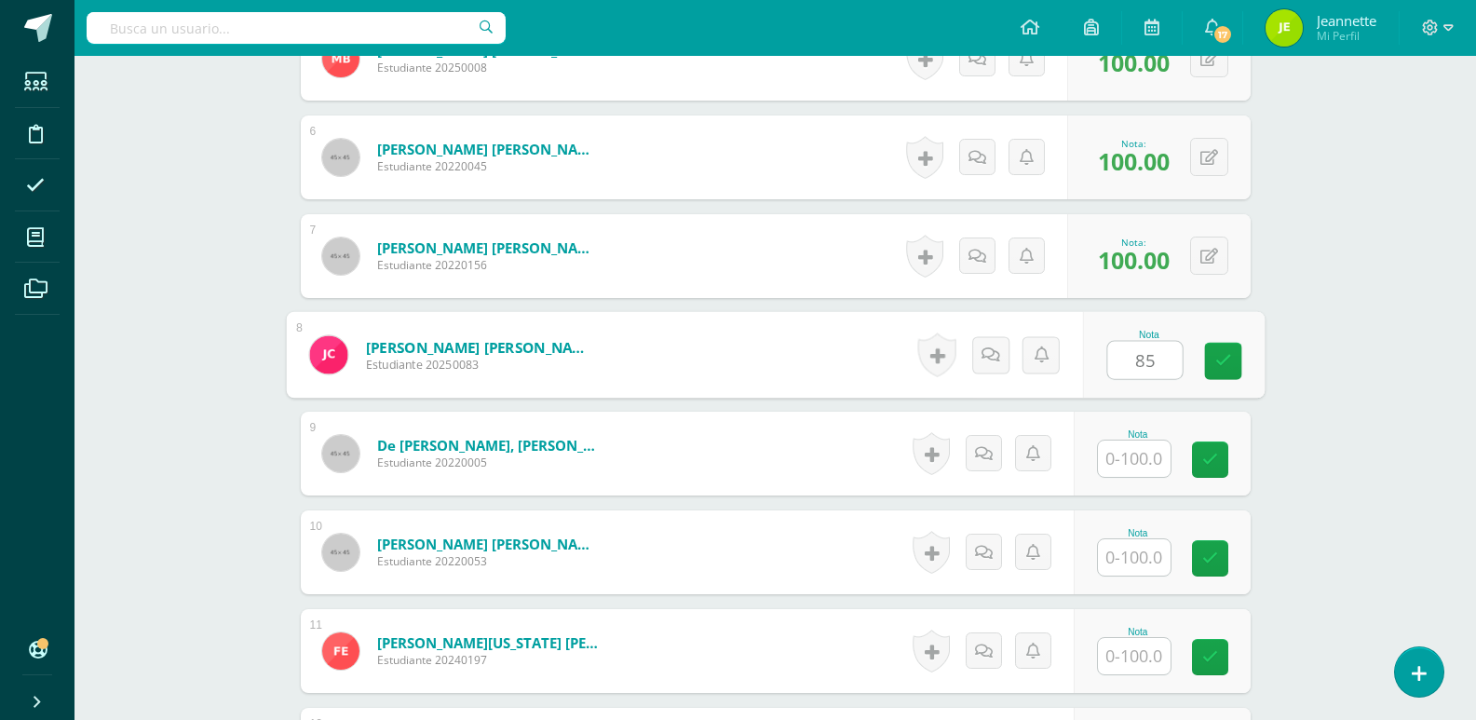
type input "85"
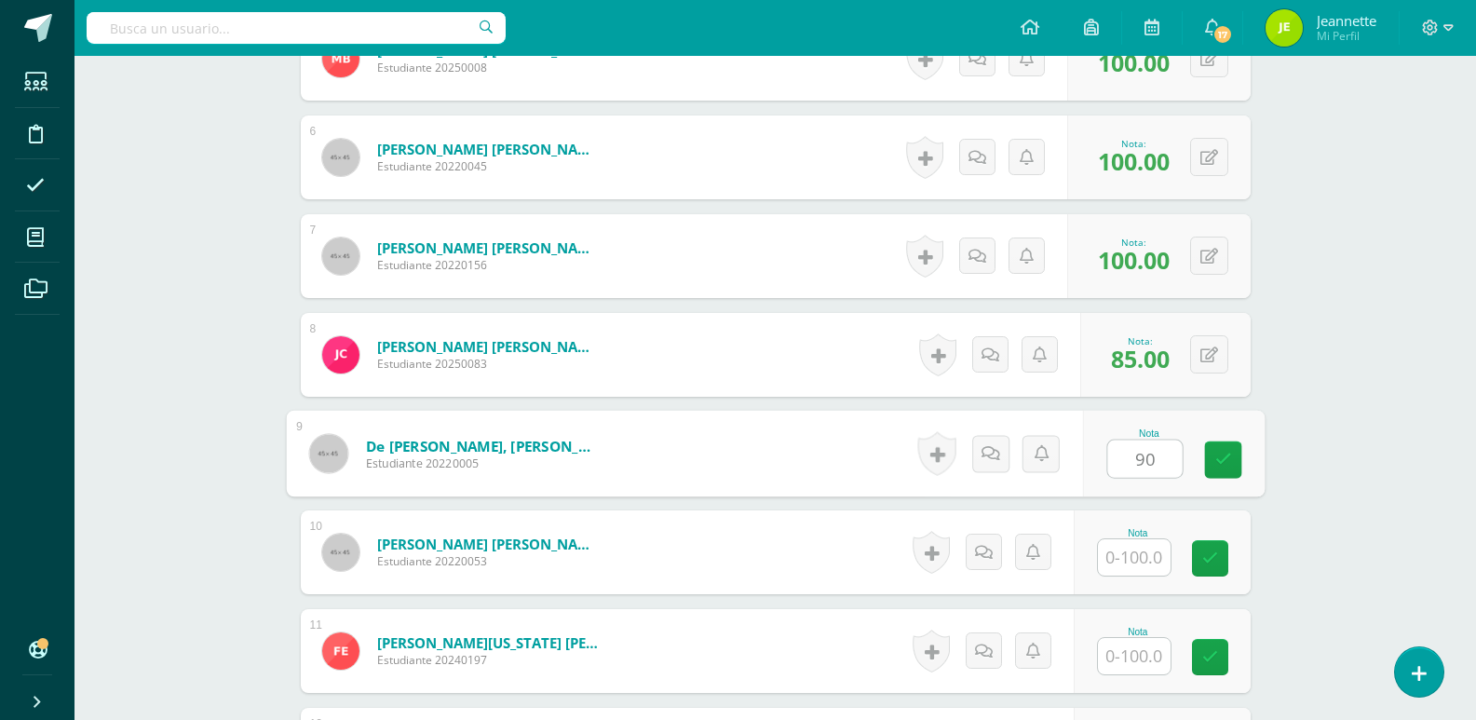
type input "90"
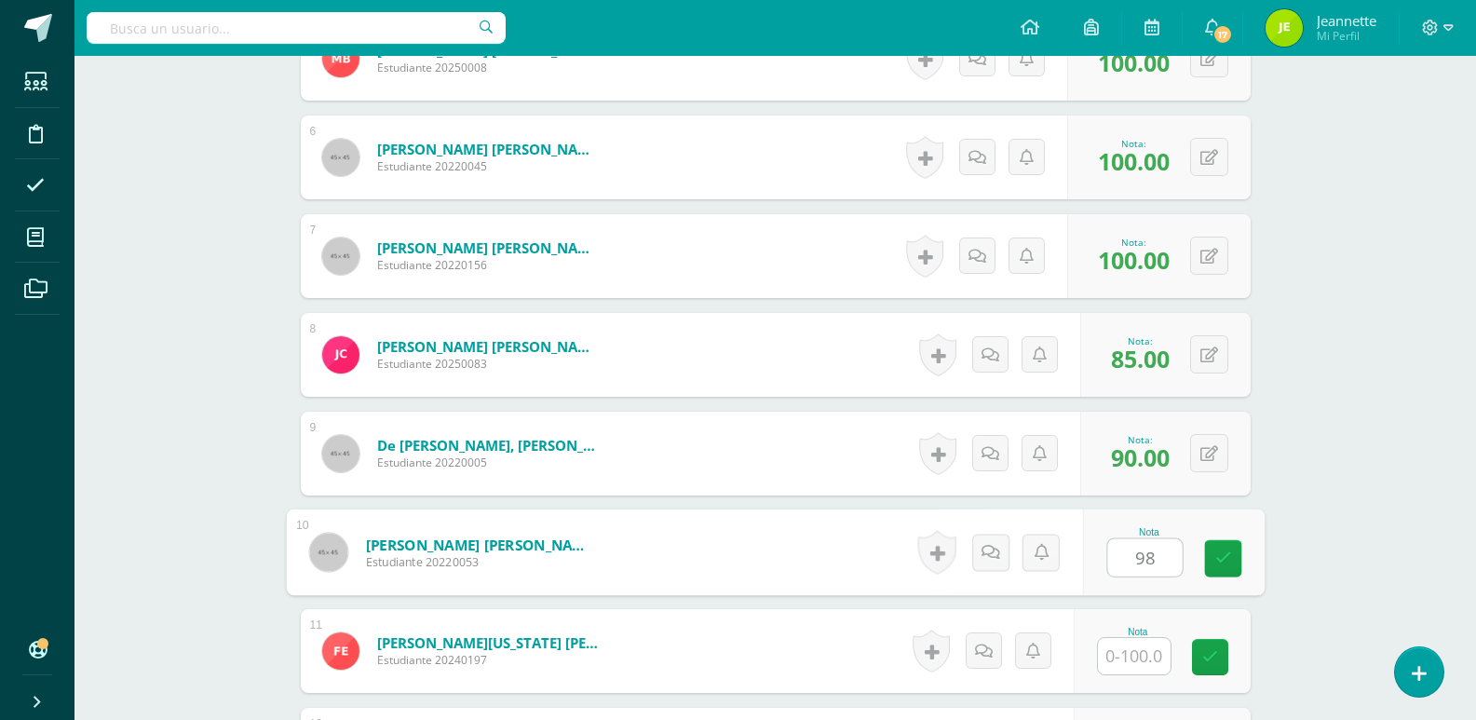
type input "98"
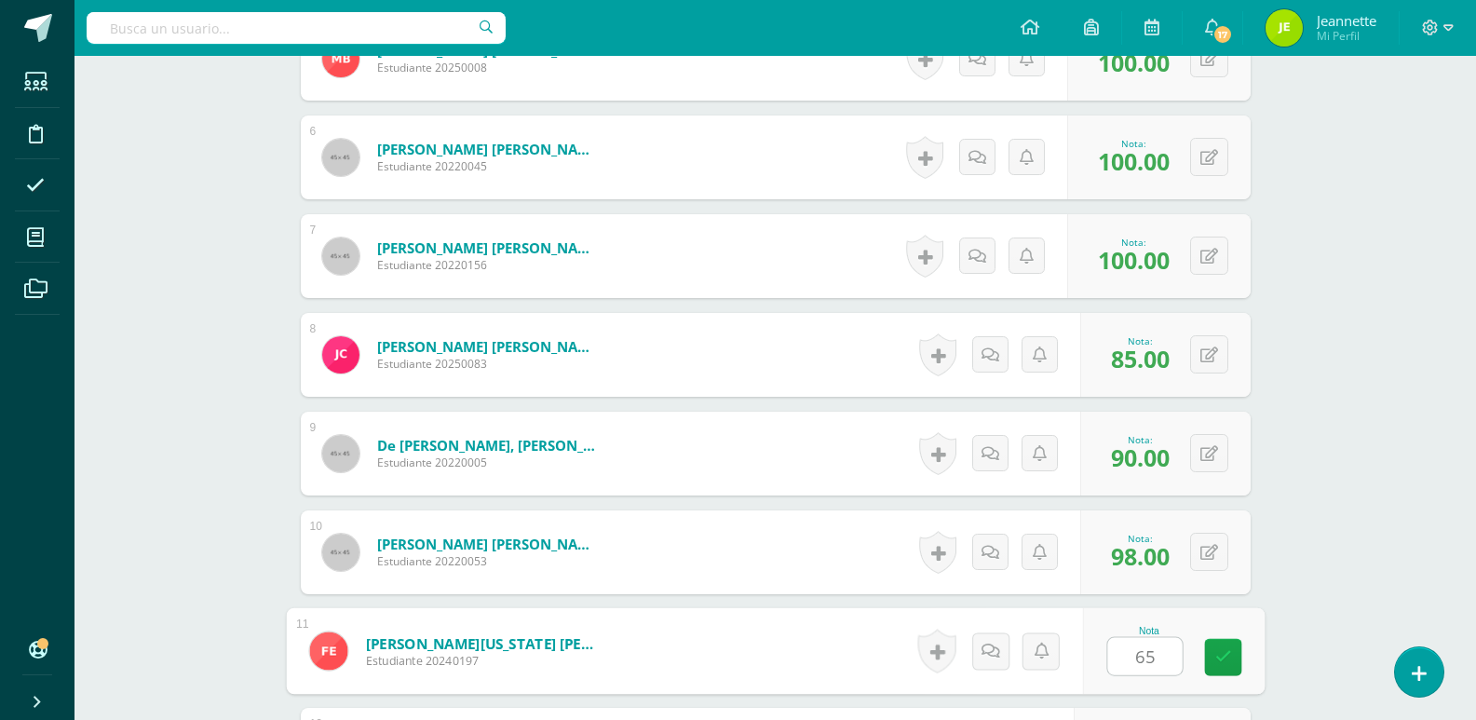
type input "65"
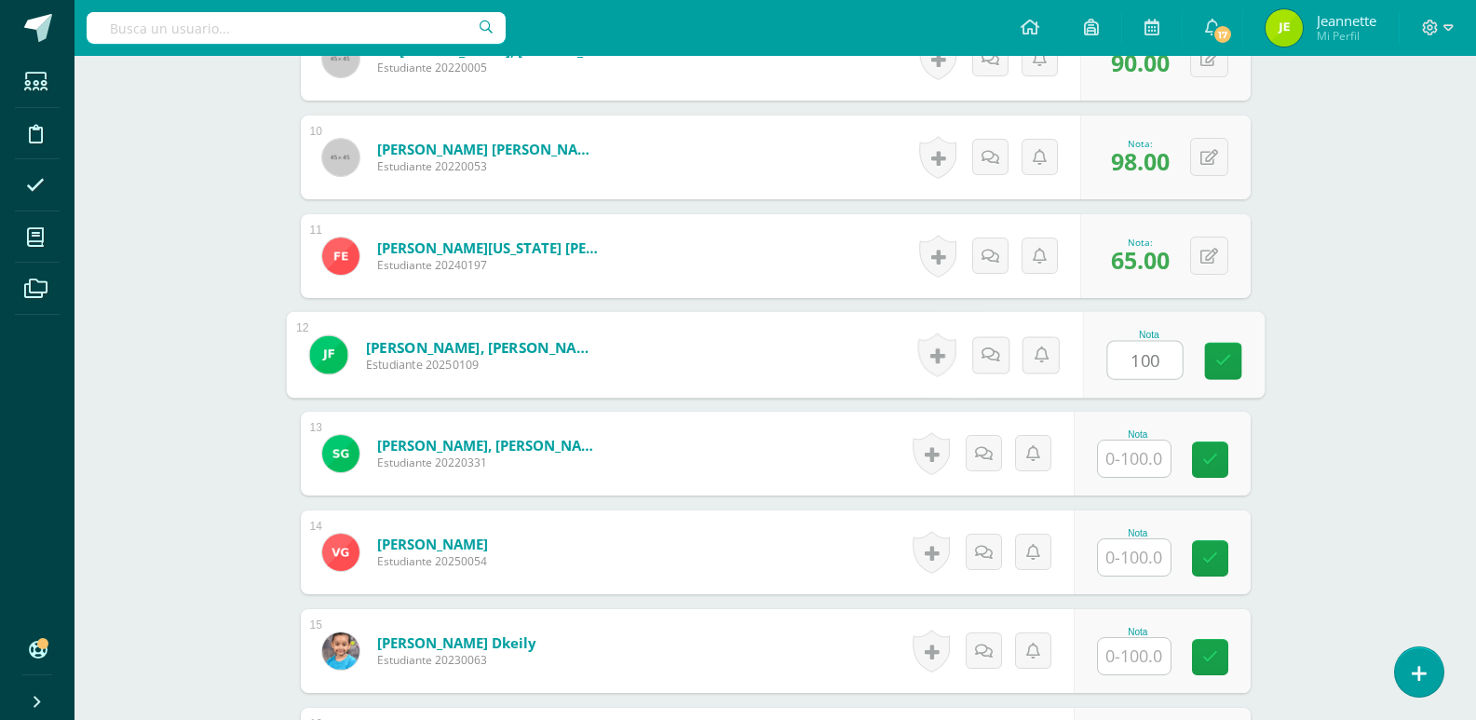
type input "100"
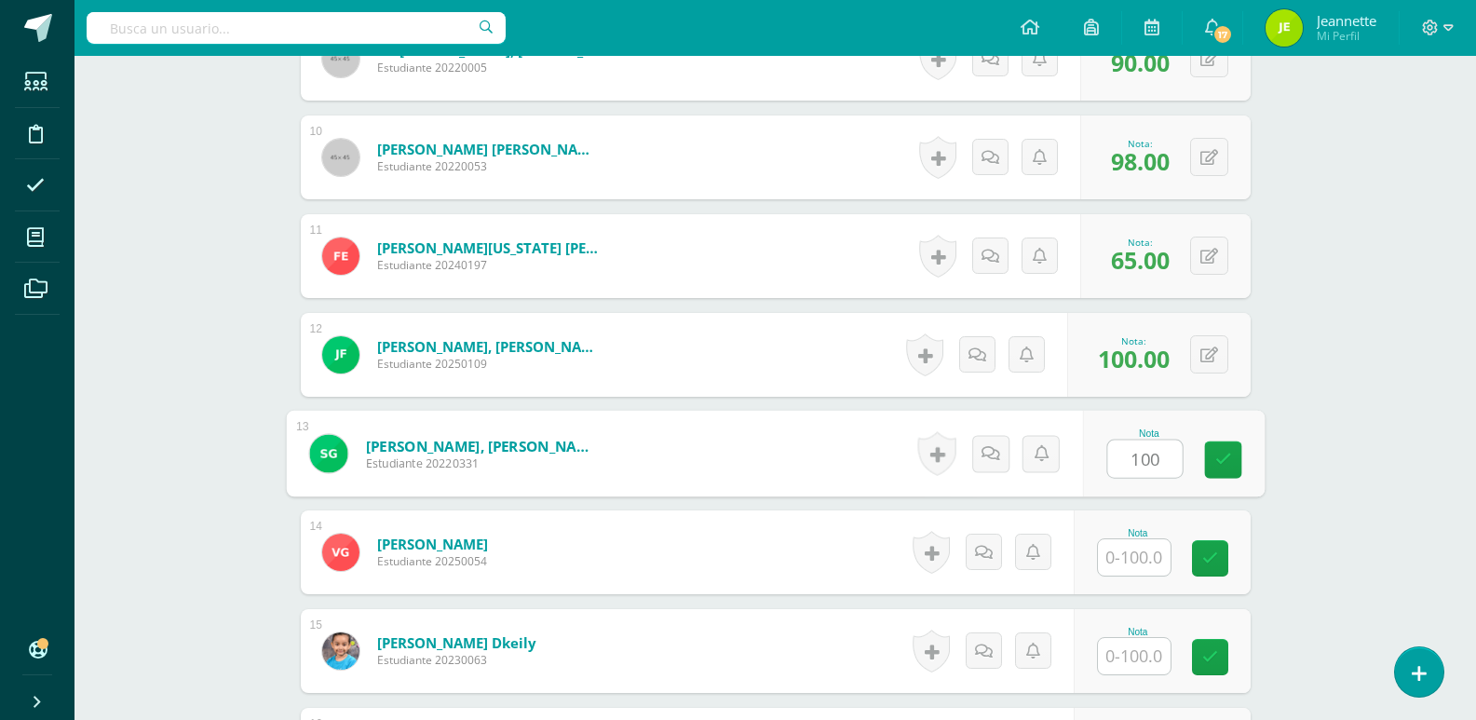
type input "100"
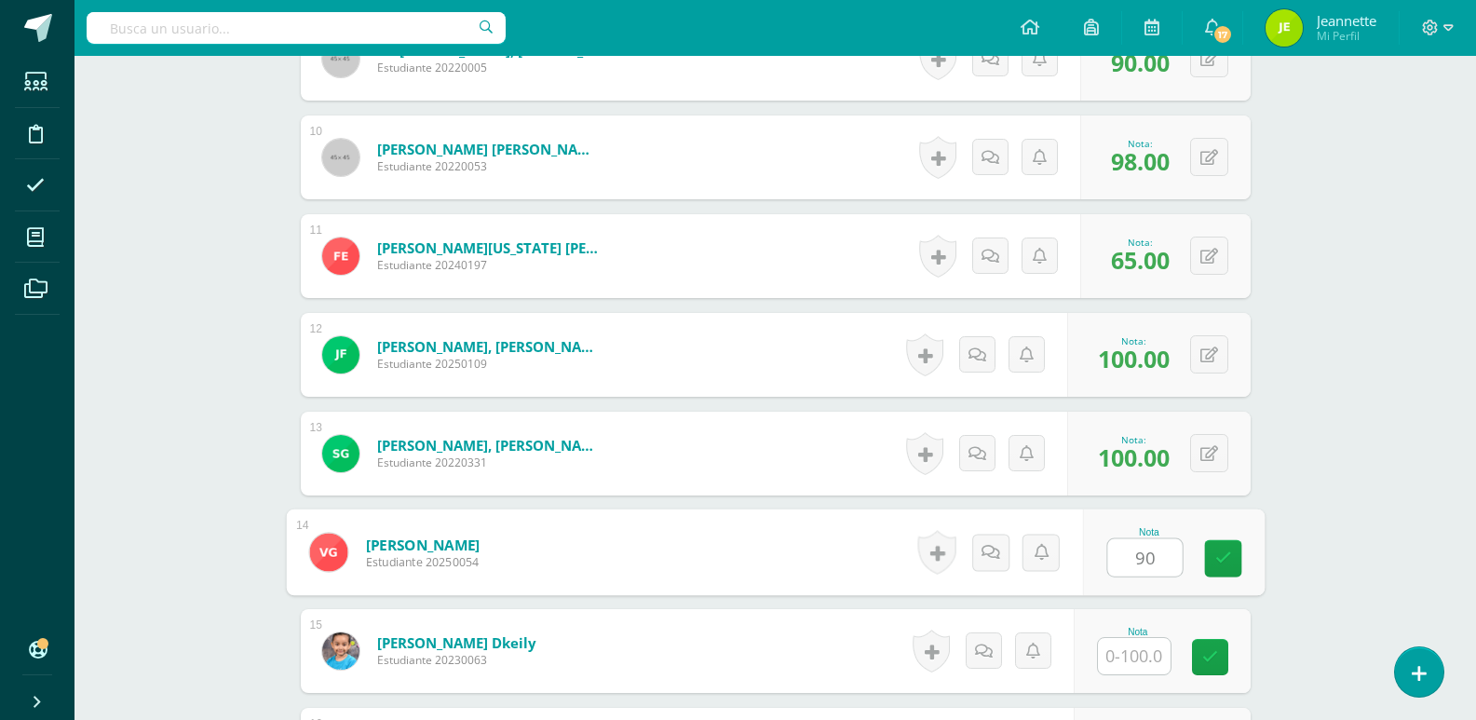
type input "90"
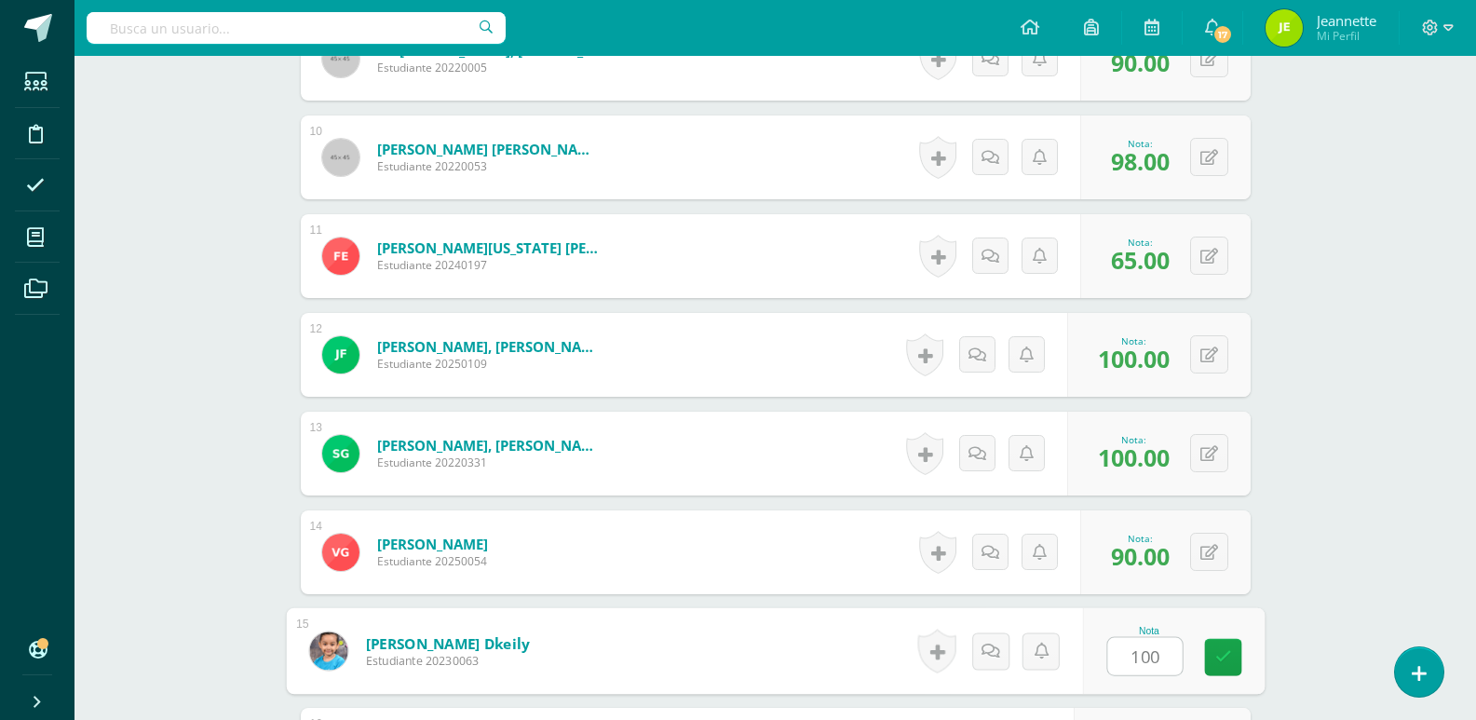
type input "100"
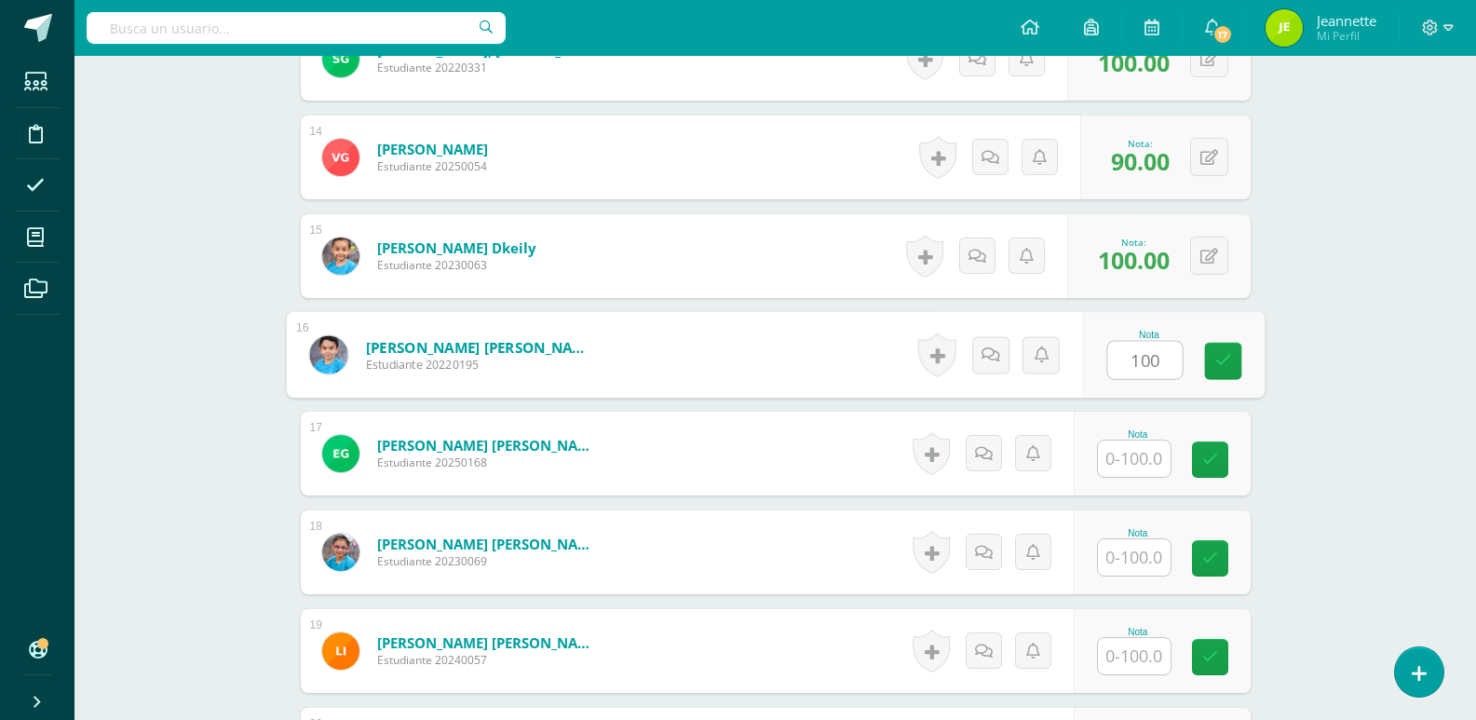
type input "100"
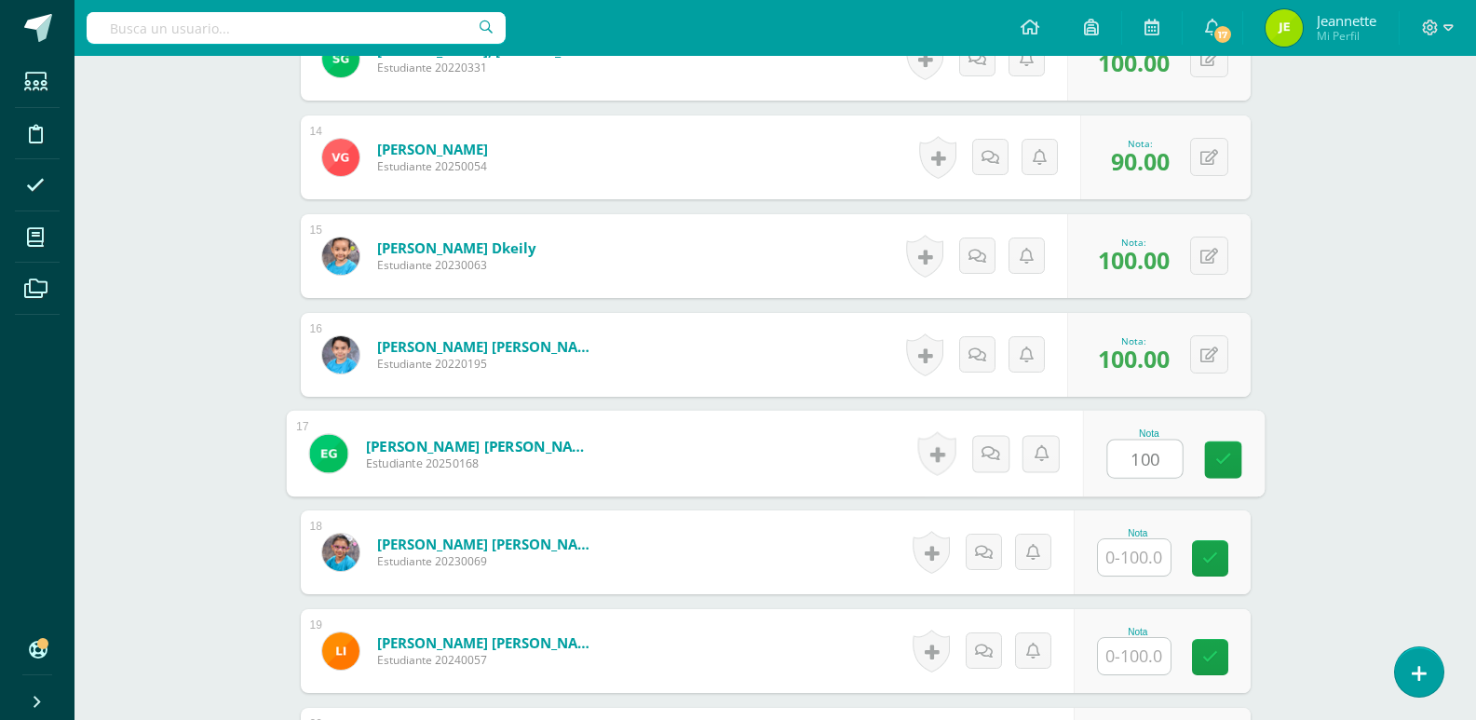
type input "100"
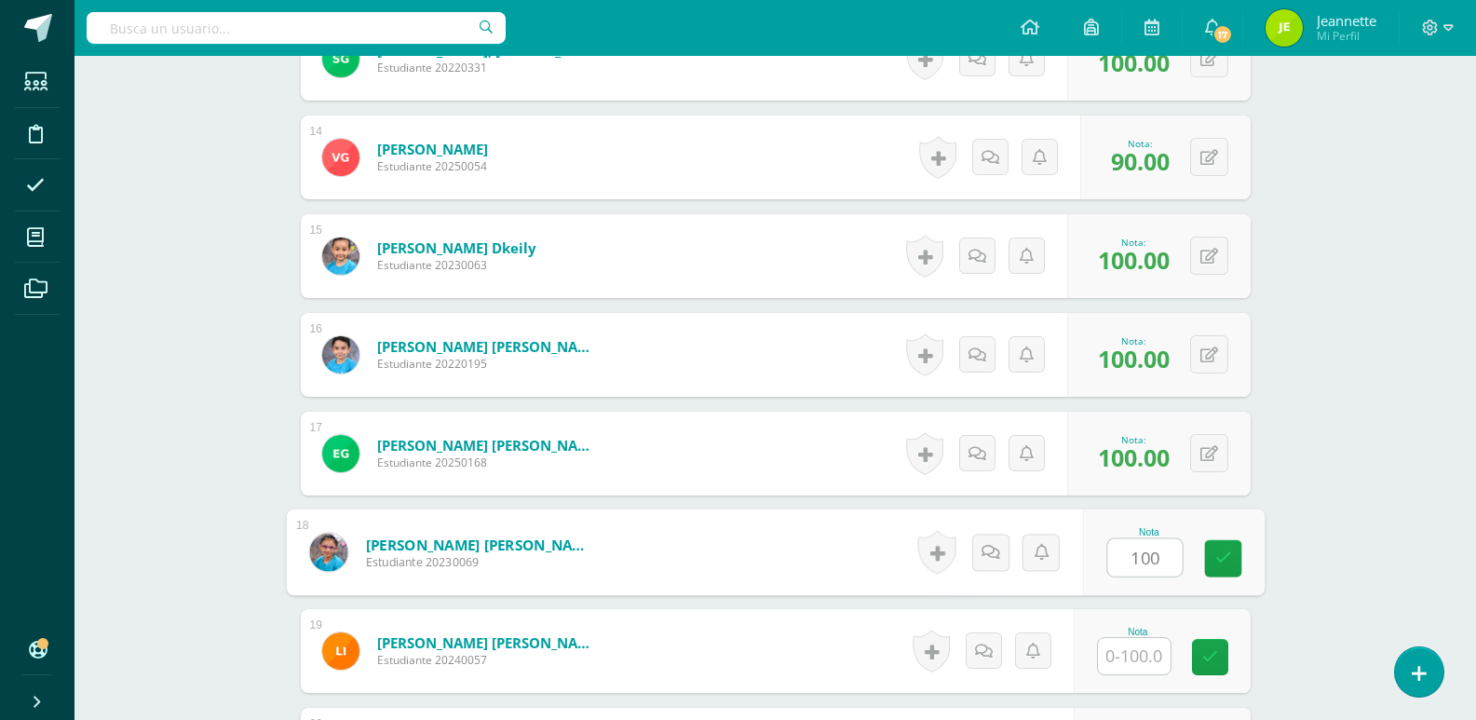
type input "100"
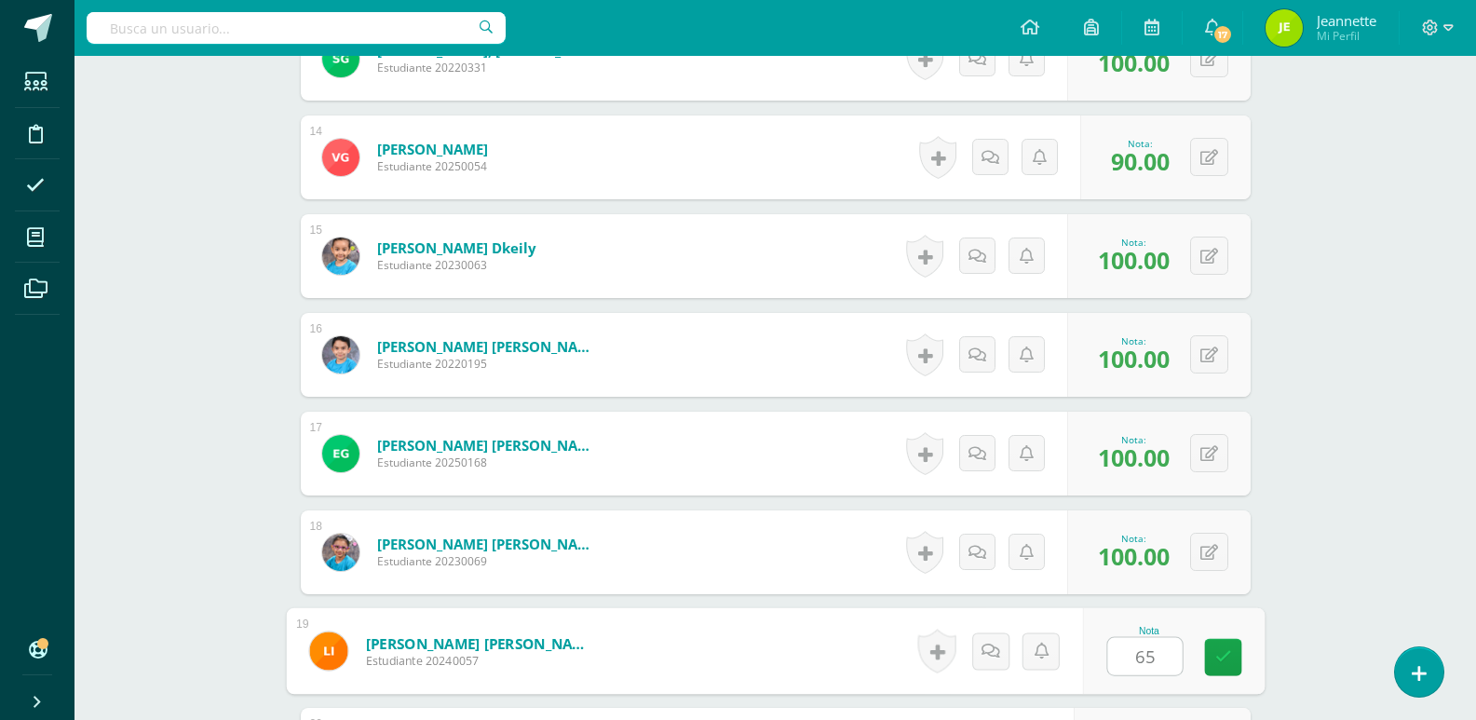
type input "65"
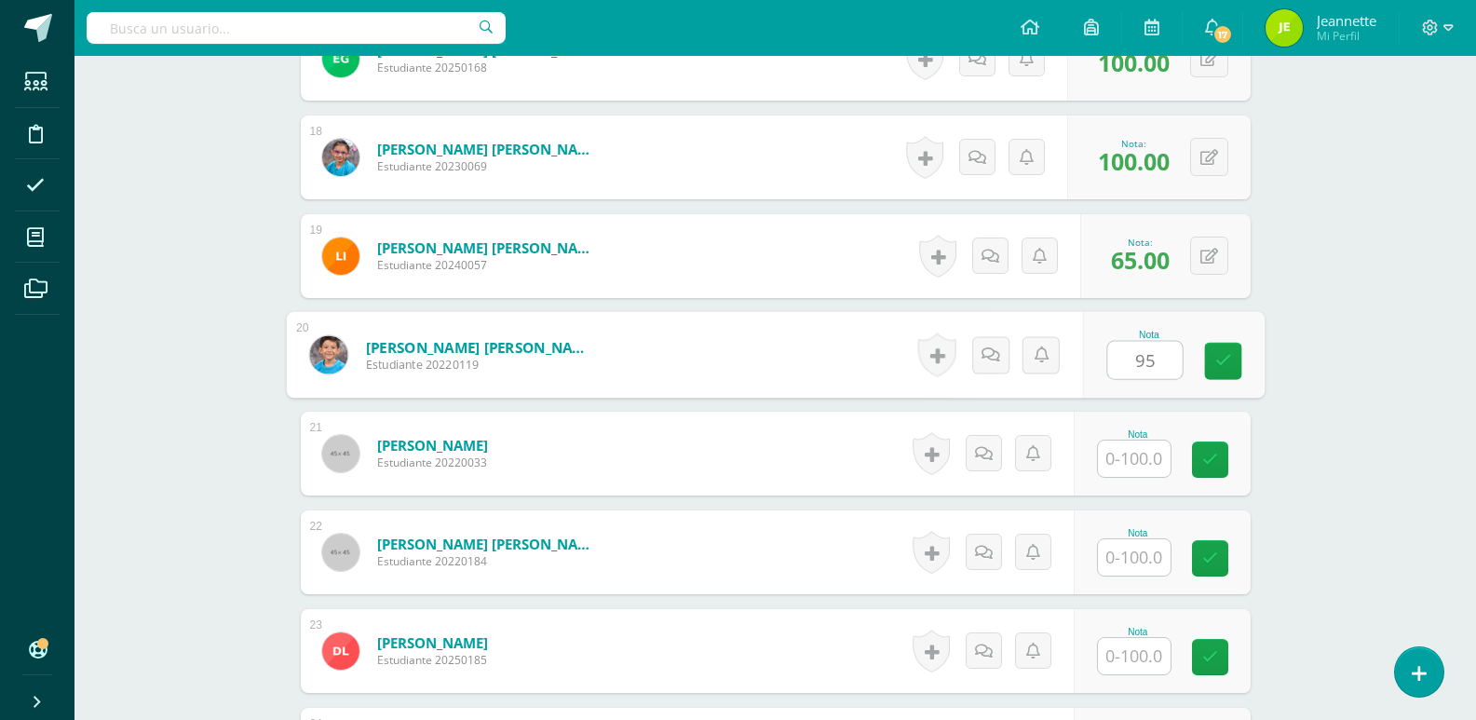
type input "95"
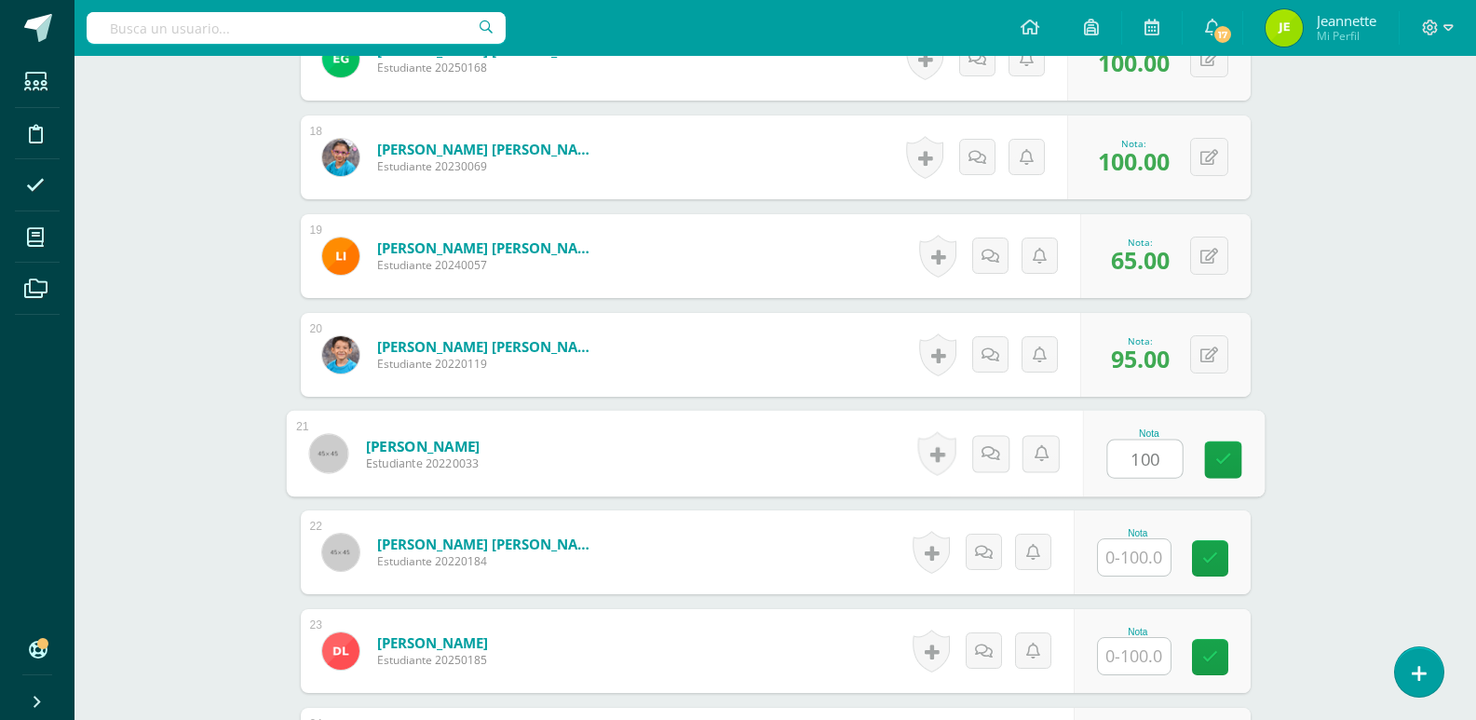
type input "100"
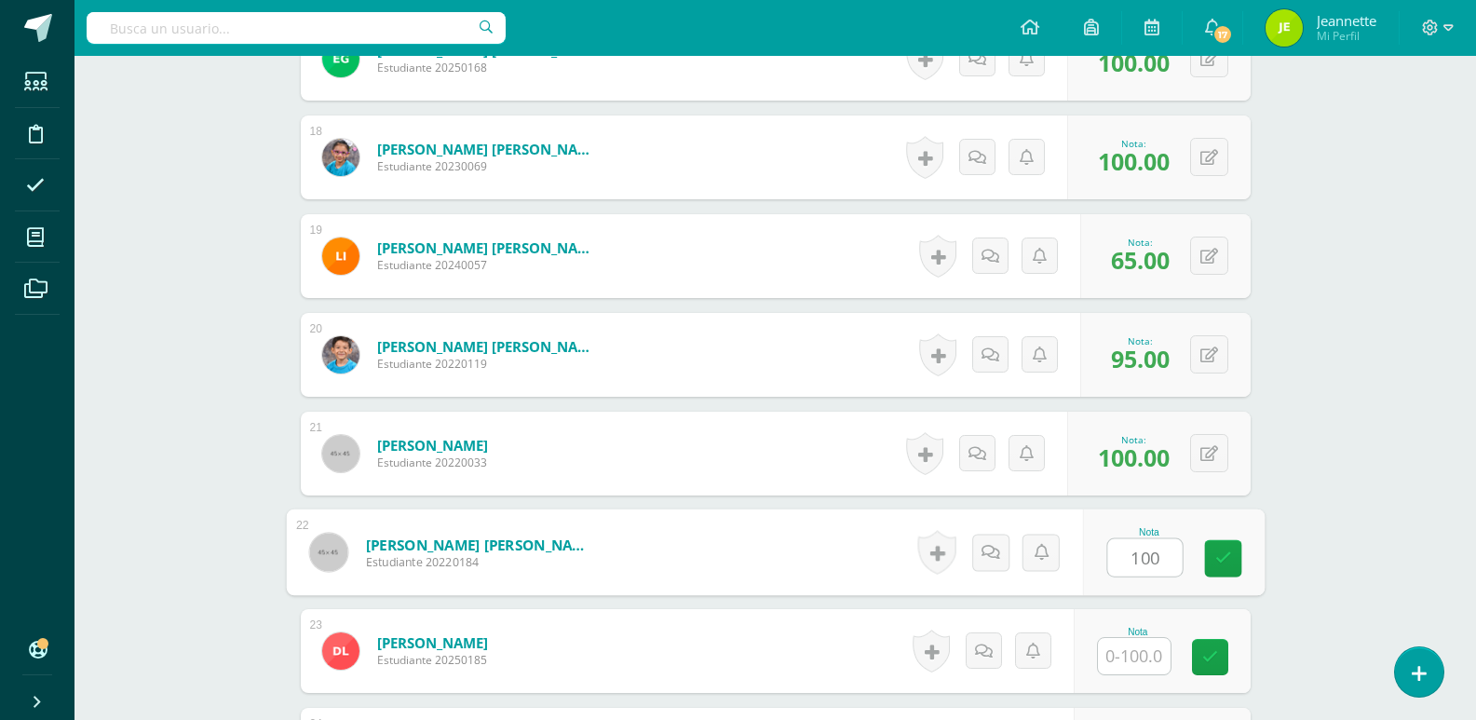
type input "100"
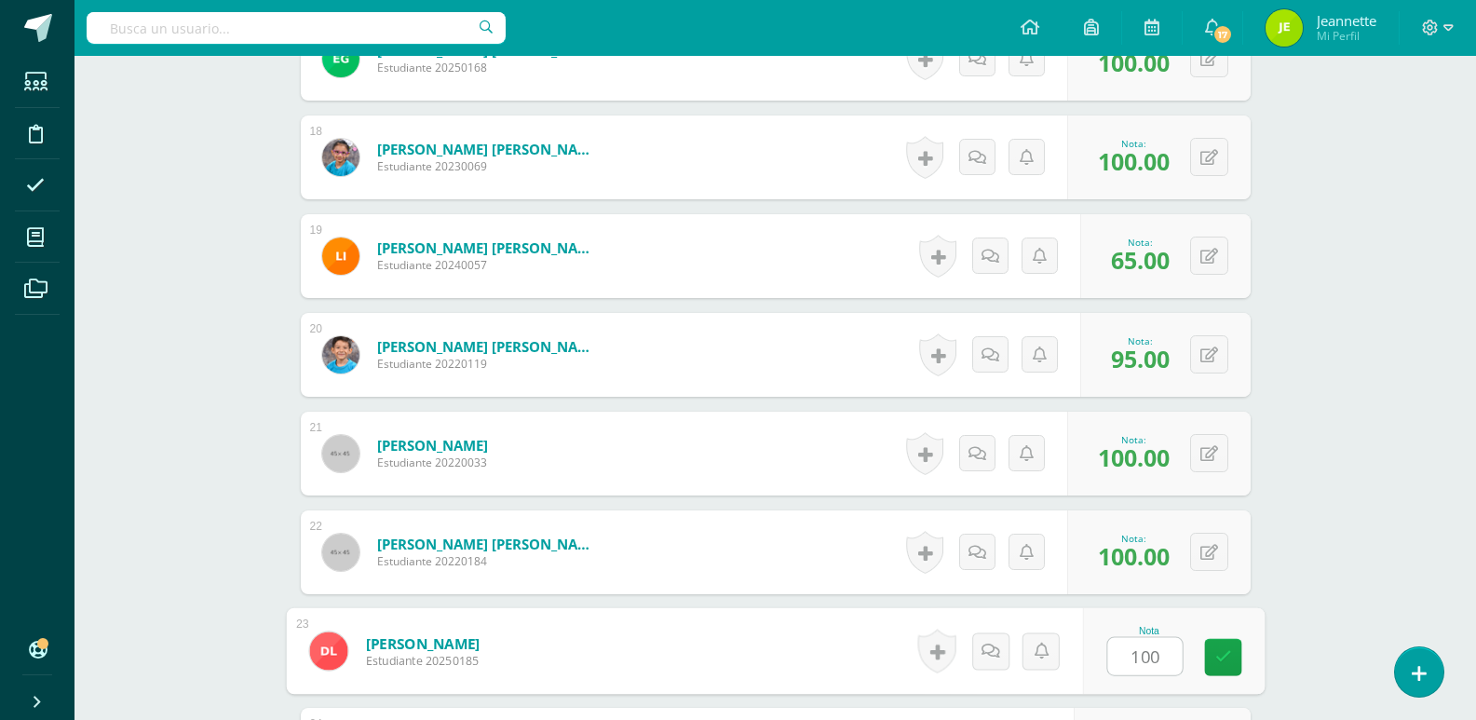
type input "100"
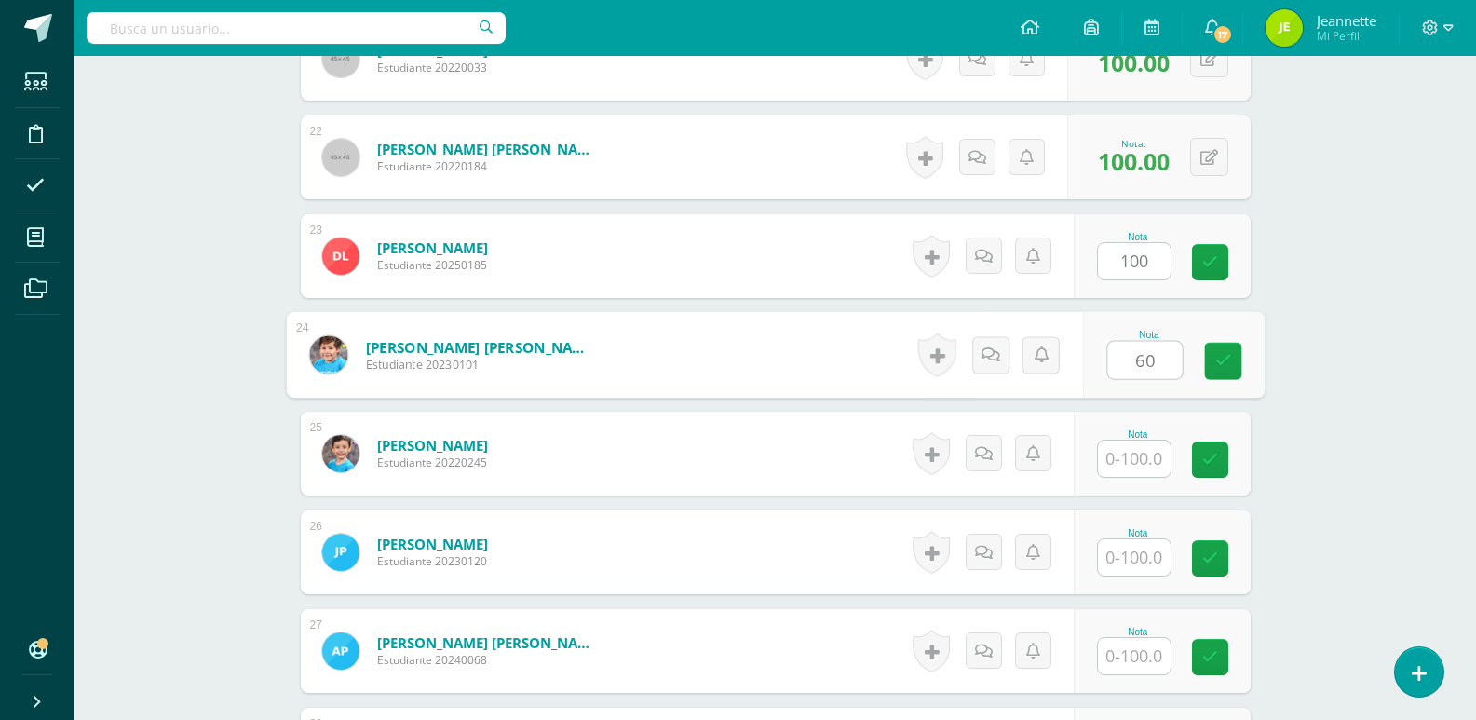
type input "60"
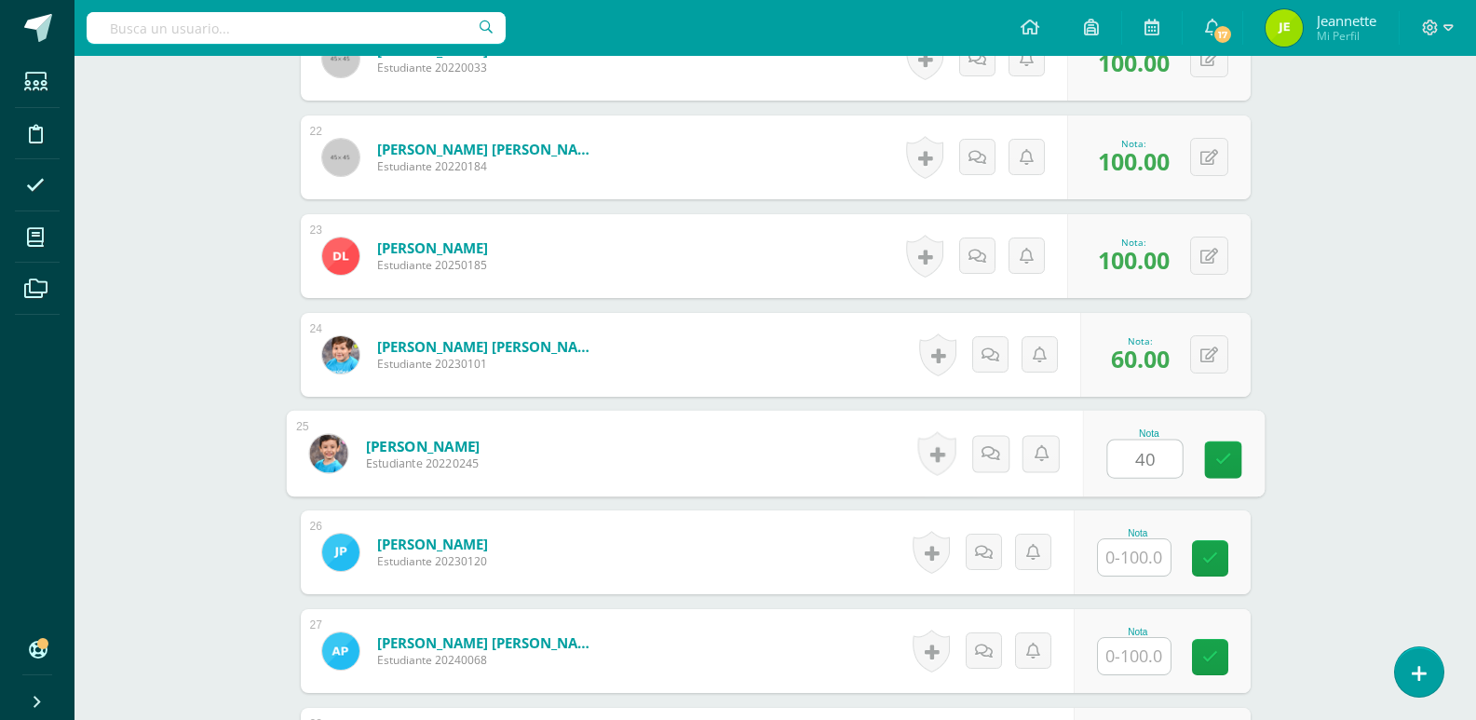
type input "40"
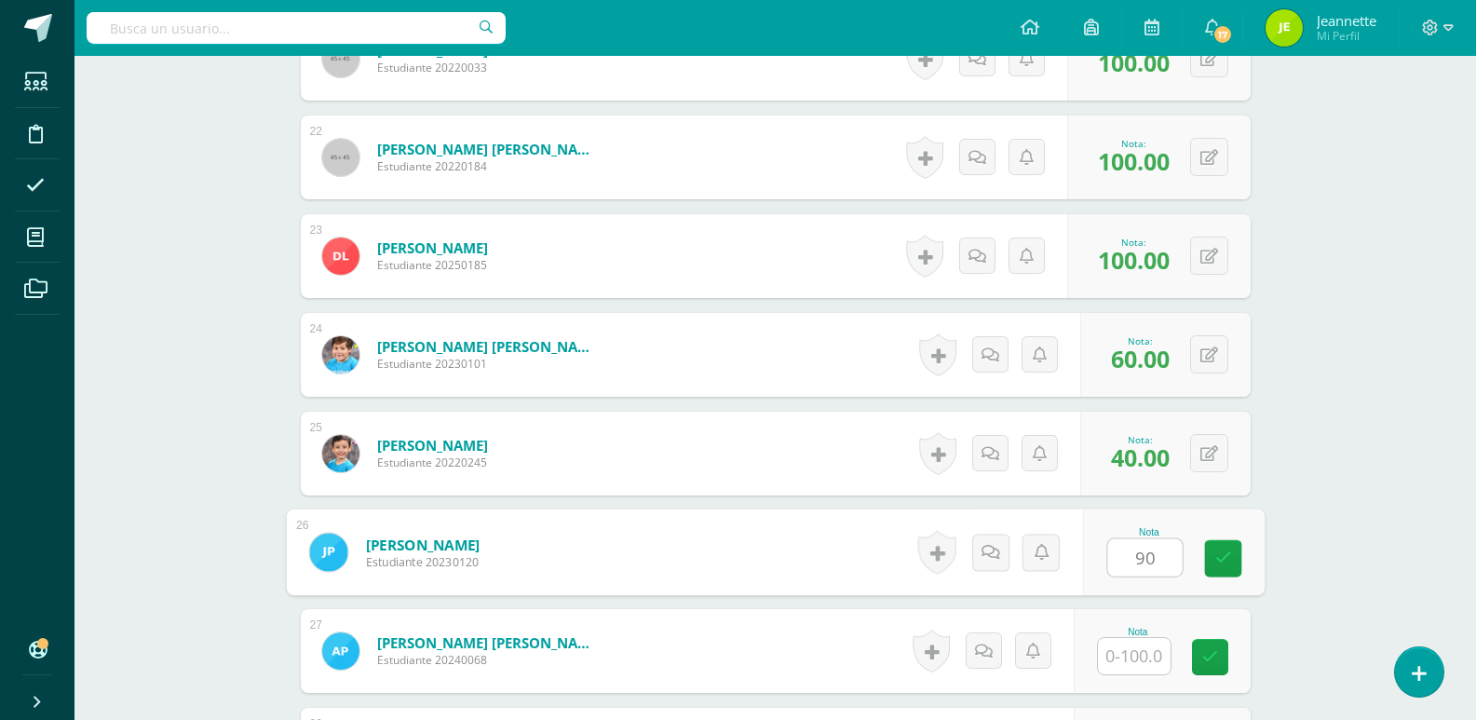
type input "90"
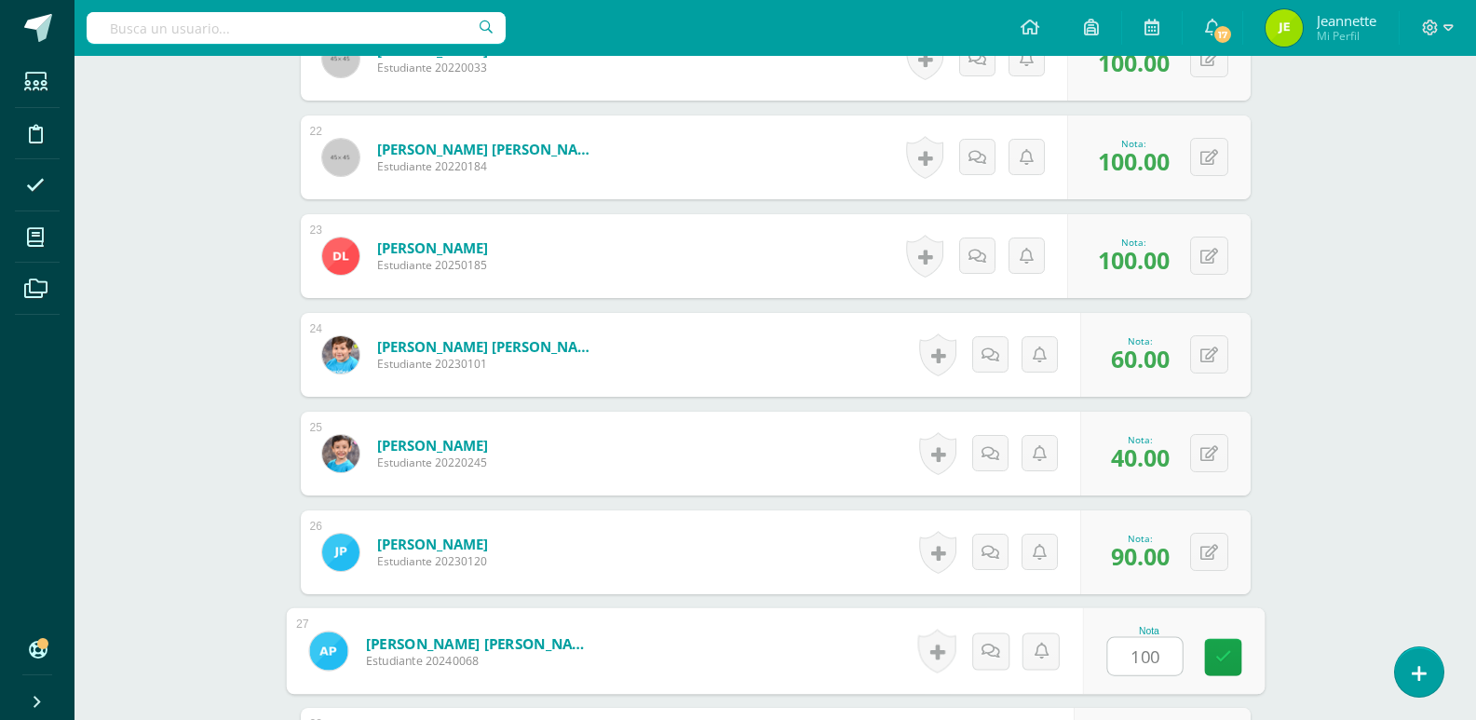
type input "100"
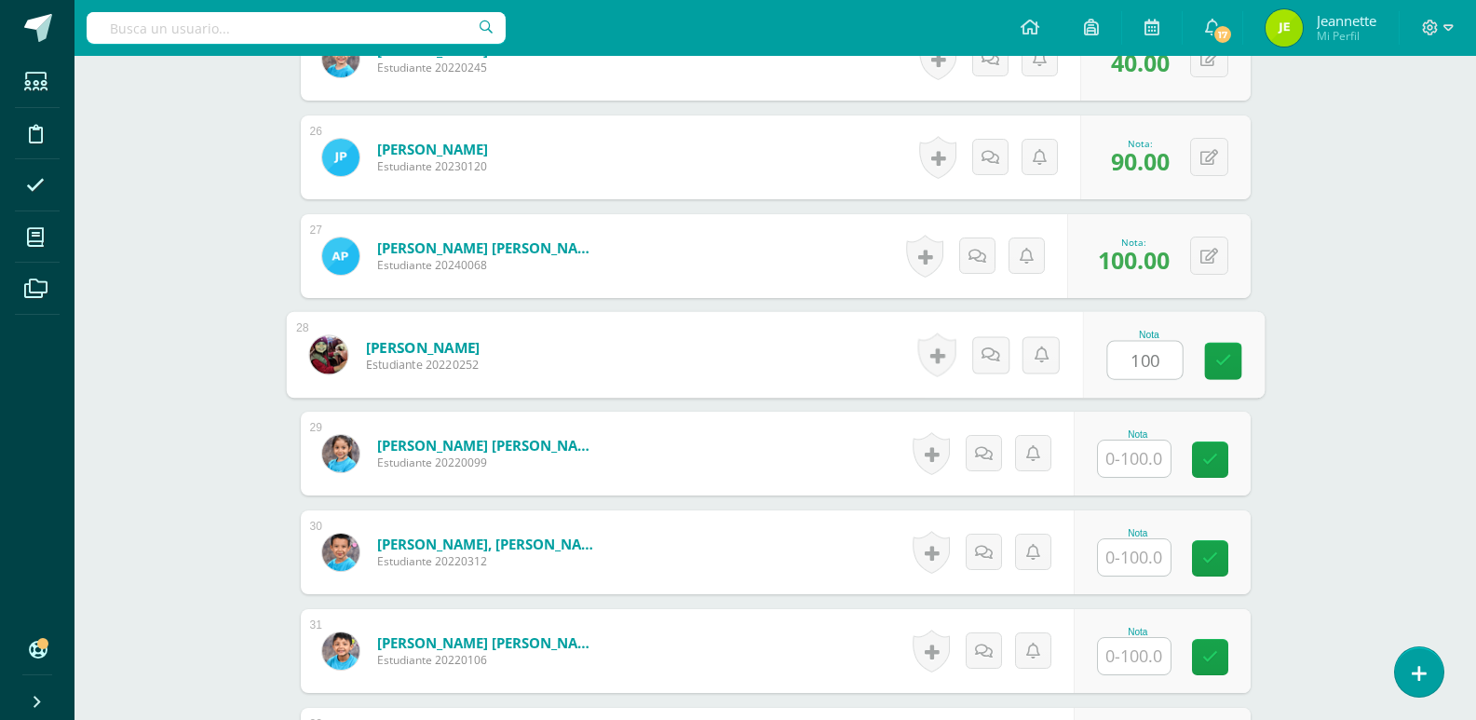
type input "100"
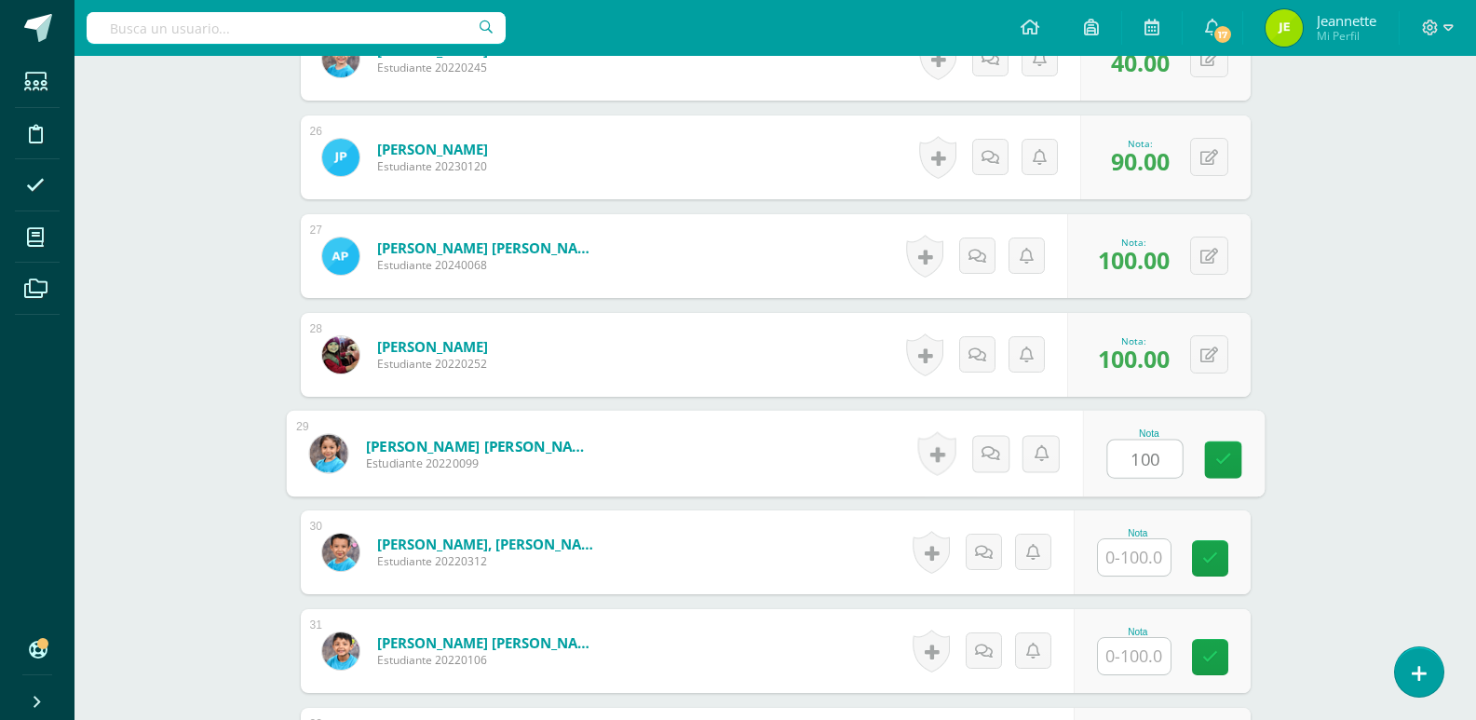
type input "100"
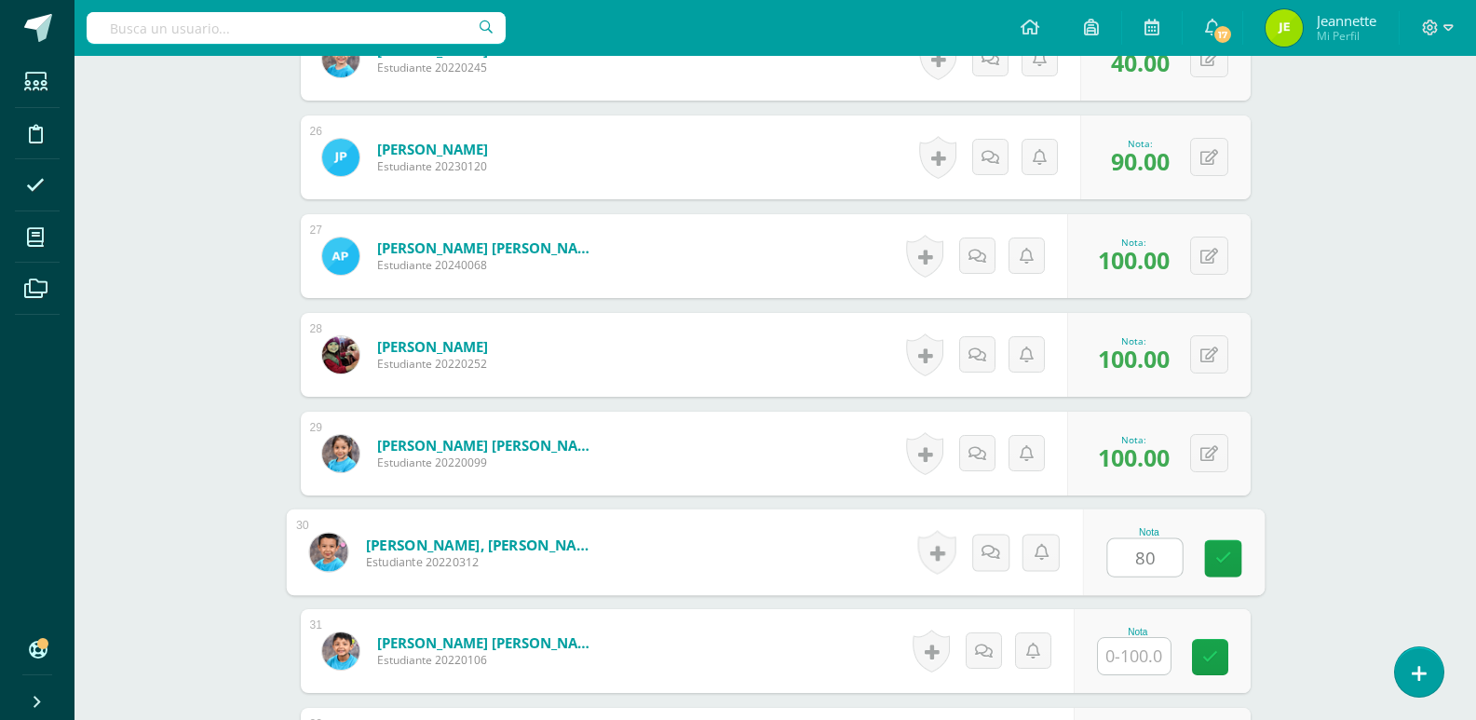
type input "80"
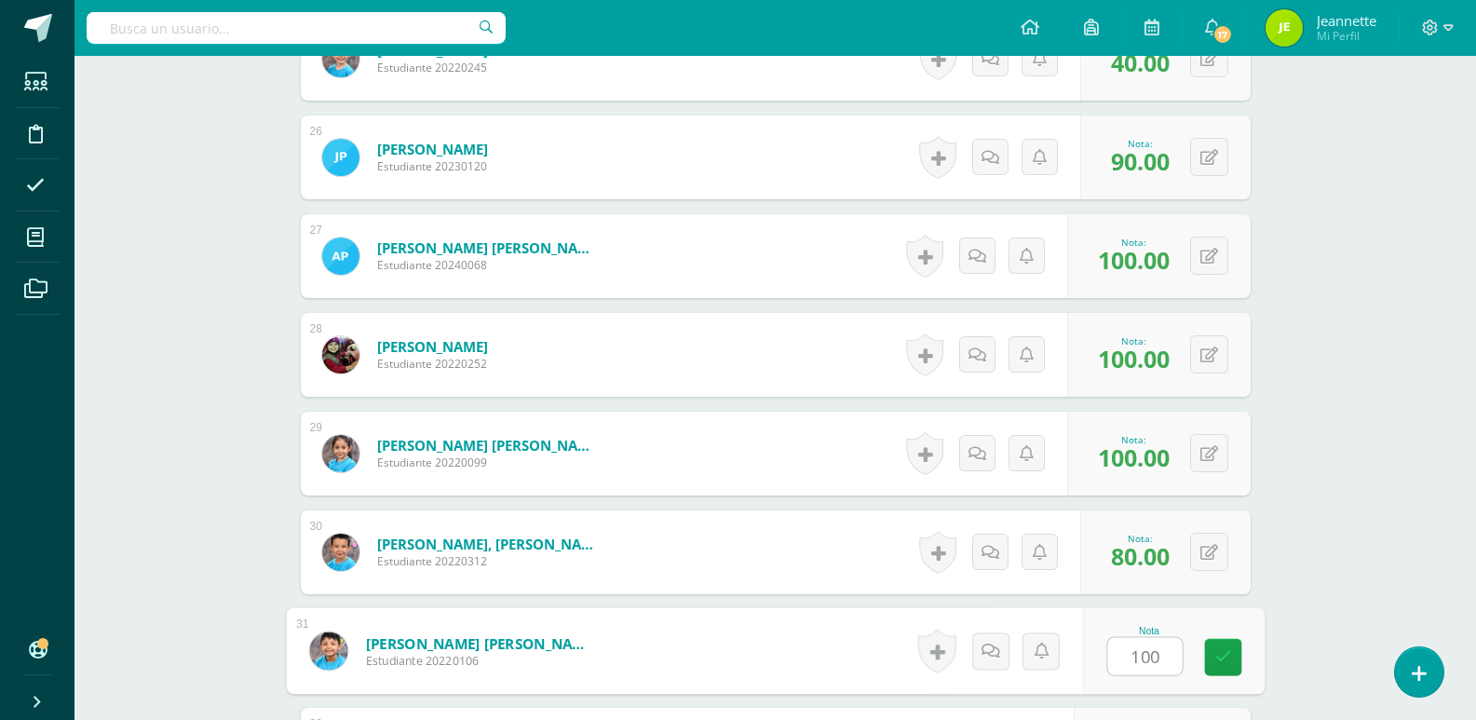
type input "100"
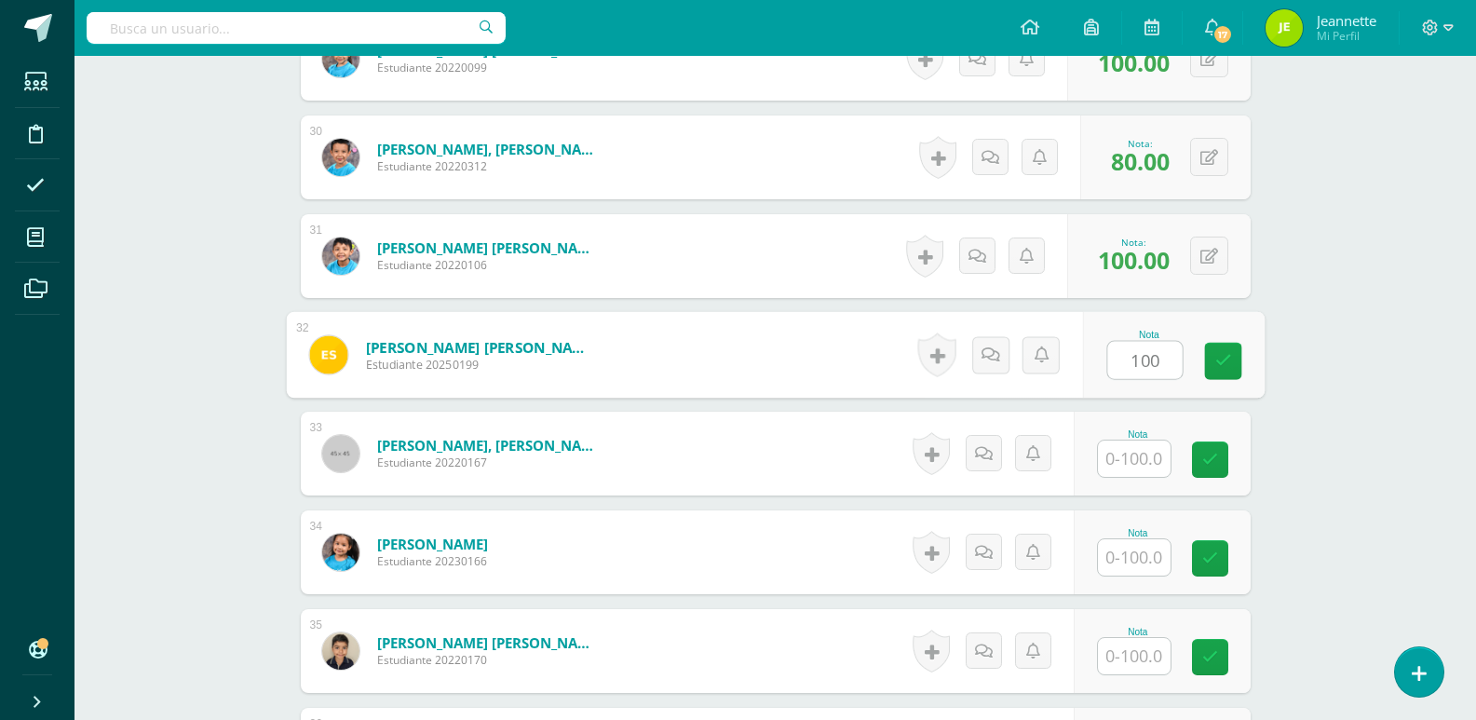
type input "100"
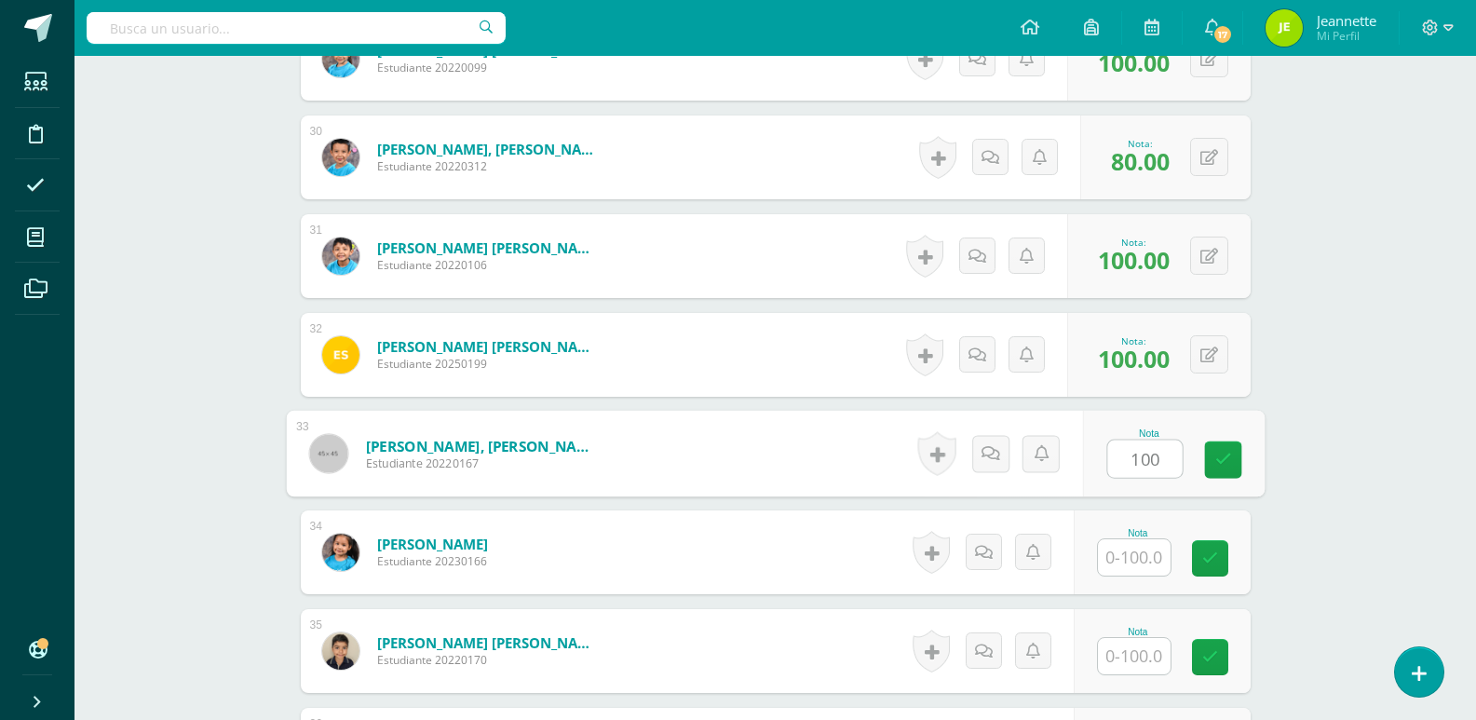
type input "100"
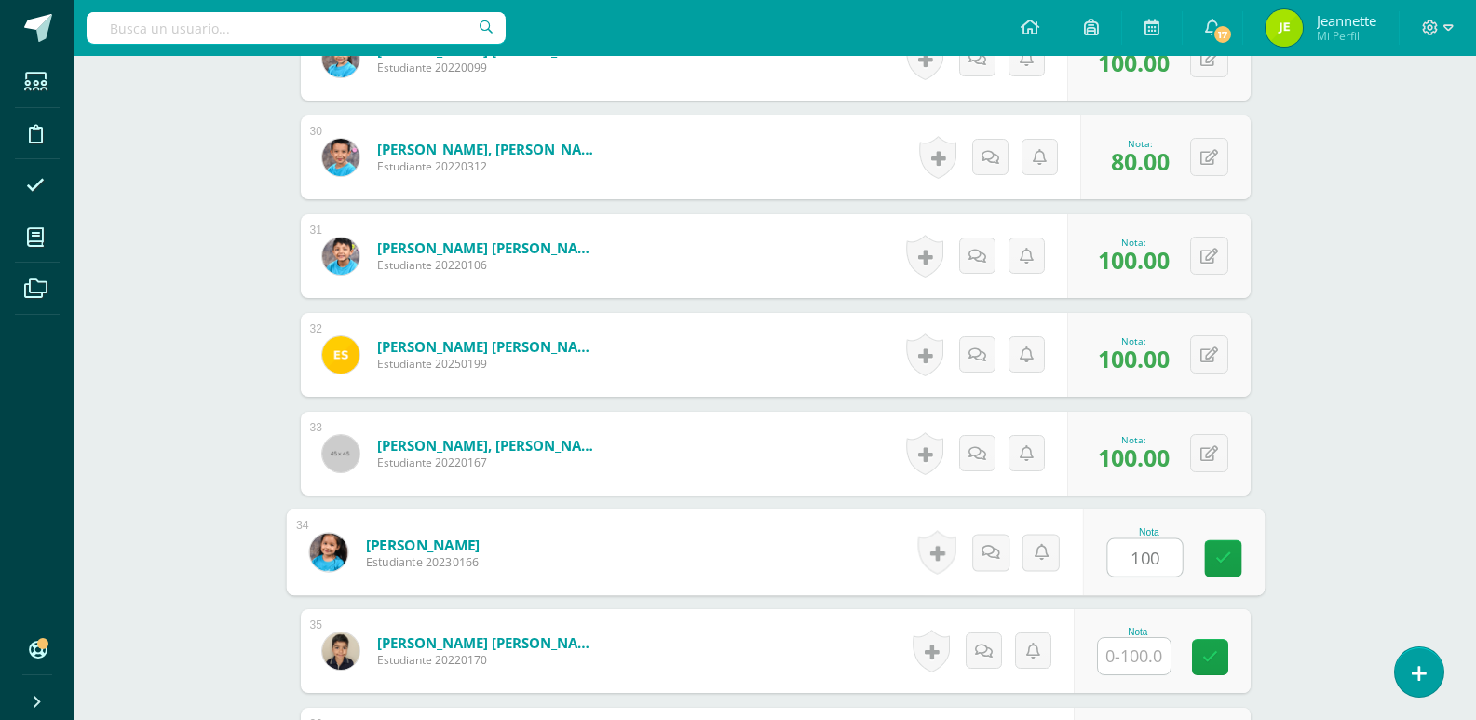
type input "100"
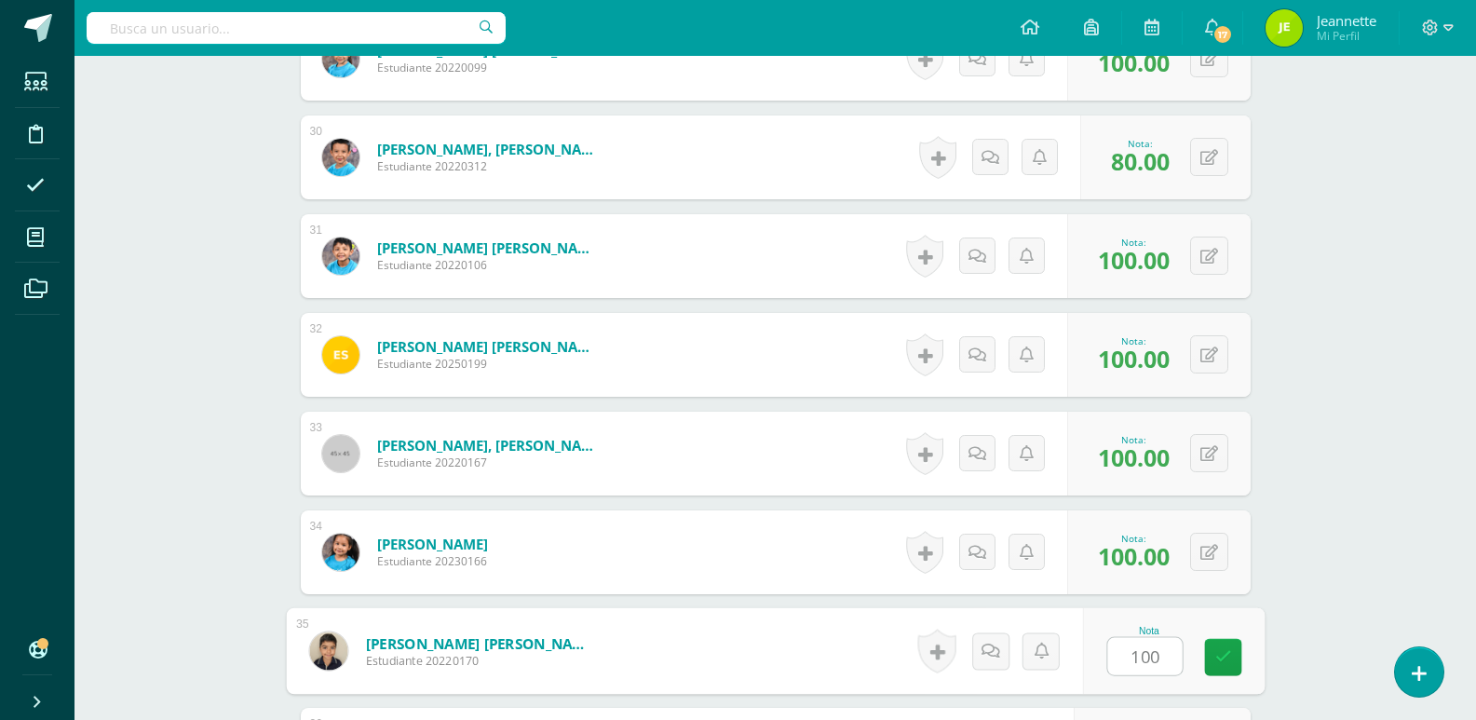
type input "100"
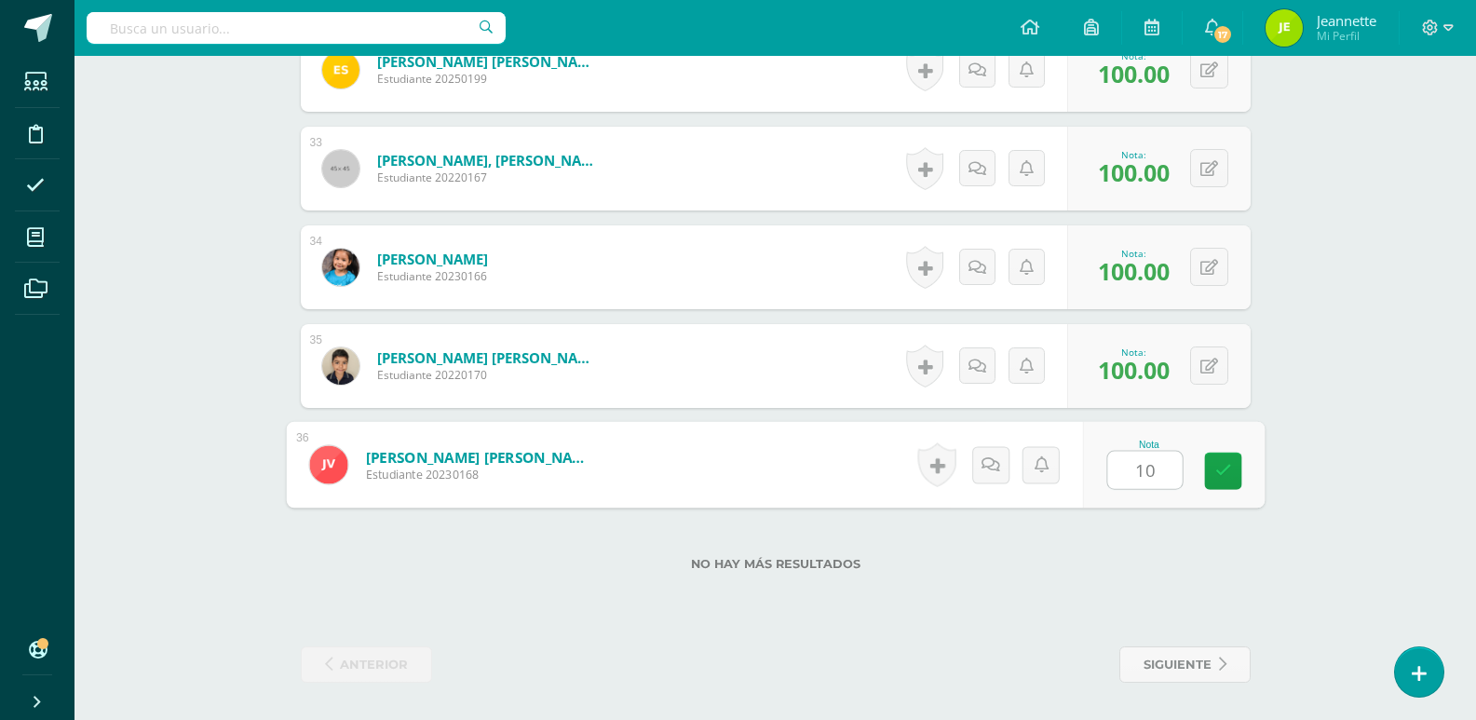
type input "100"
click at [1231, 478] on link at bounding box center [1222, 470] width 37 height 37
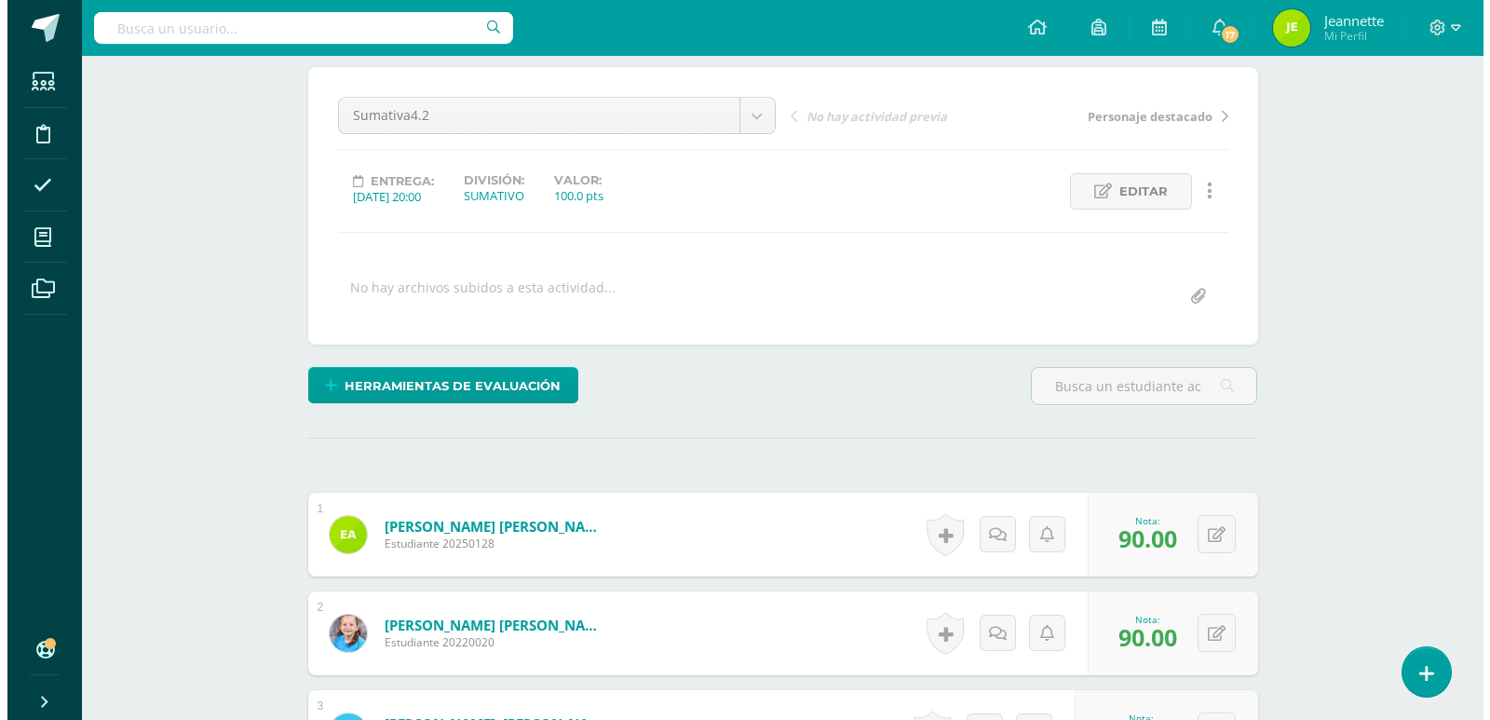
scroll to position [141, 0]
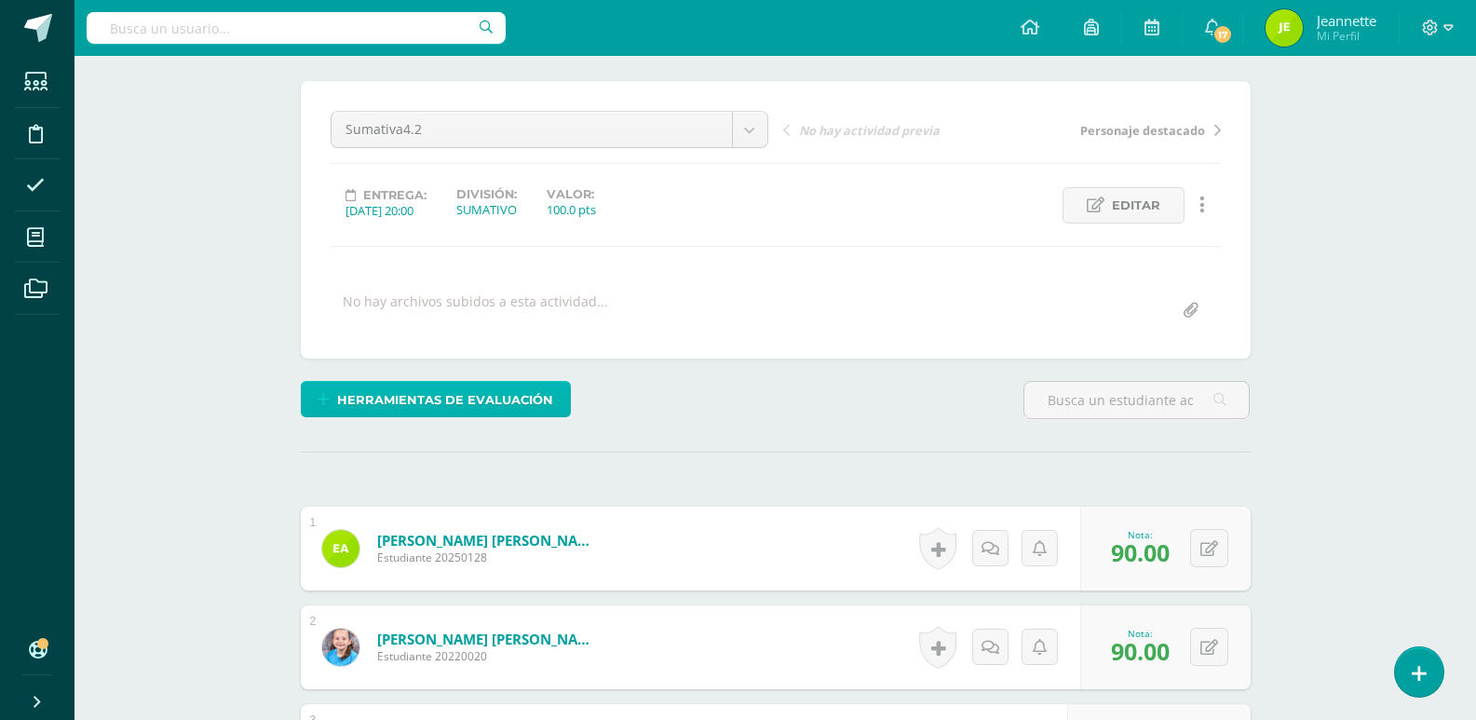
click at [451, 399] on span "Herramientas de evaluación" at bounding box center [445, 400] width 216 height 34
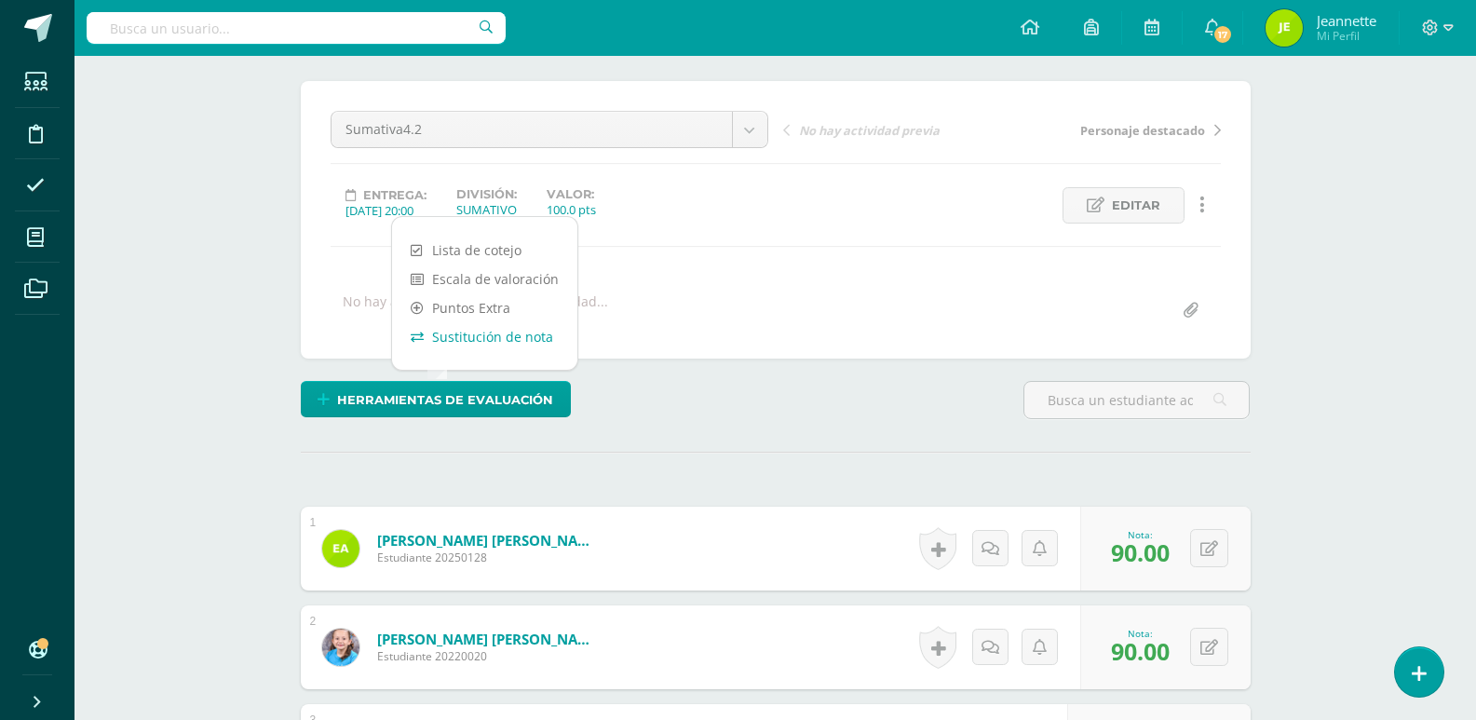
click at [478, 340] on link "Sustitución de nota" at bounding box center [484, 336] width 185 height 29
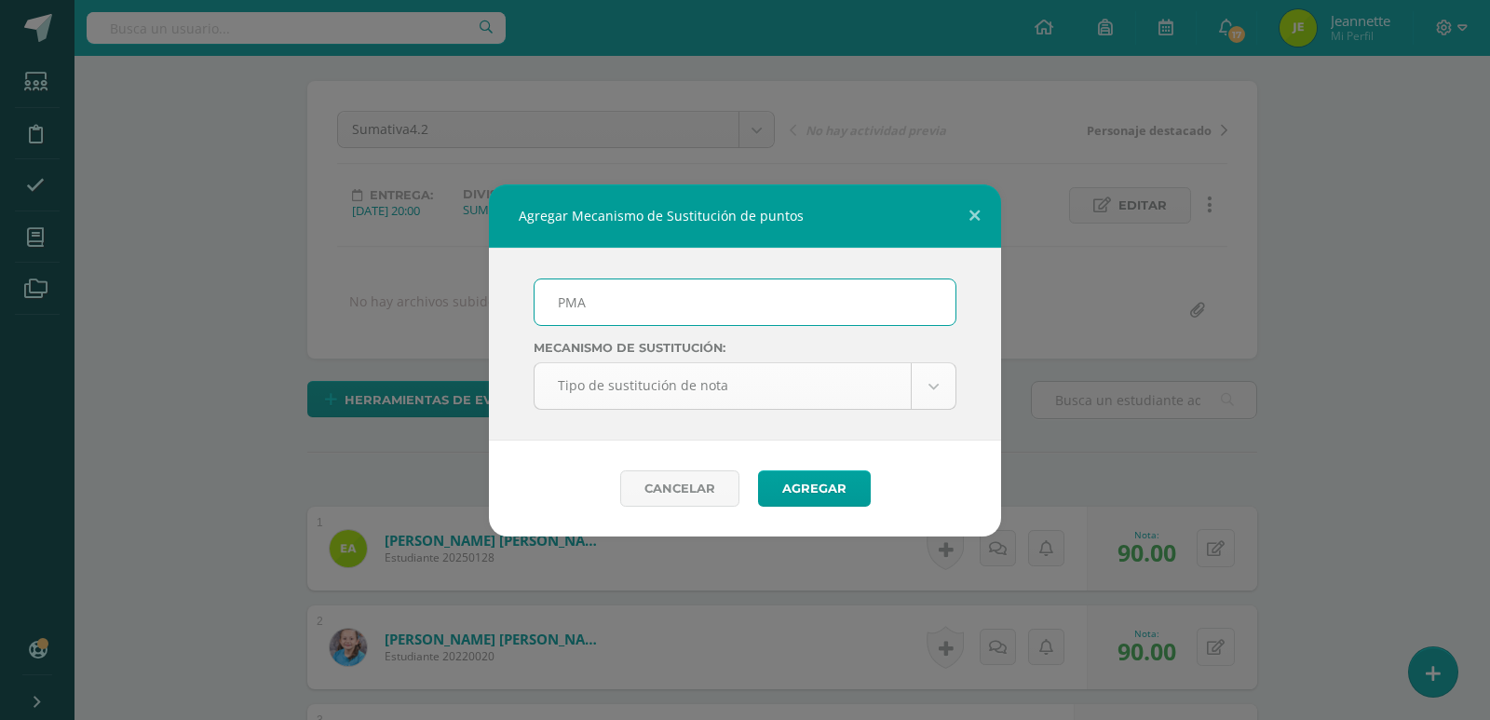
type input "PMA"
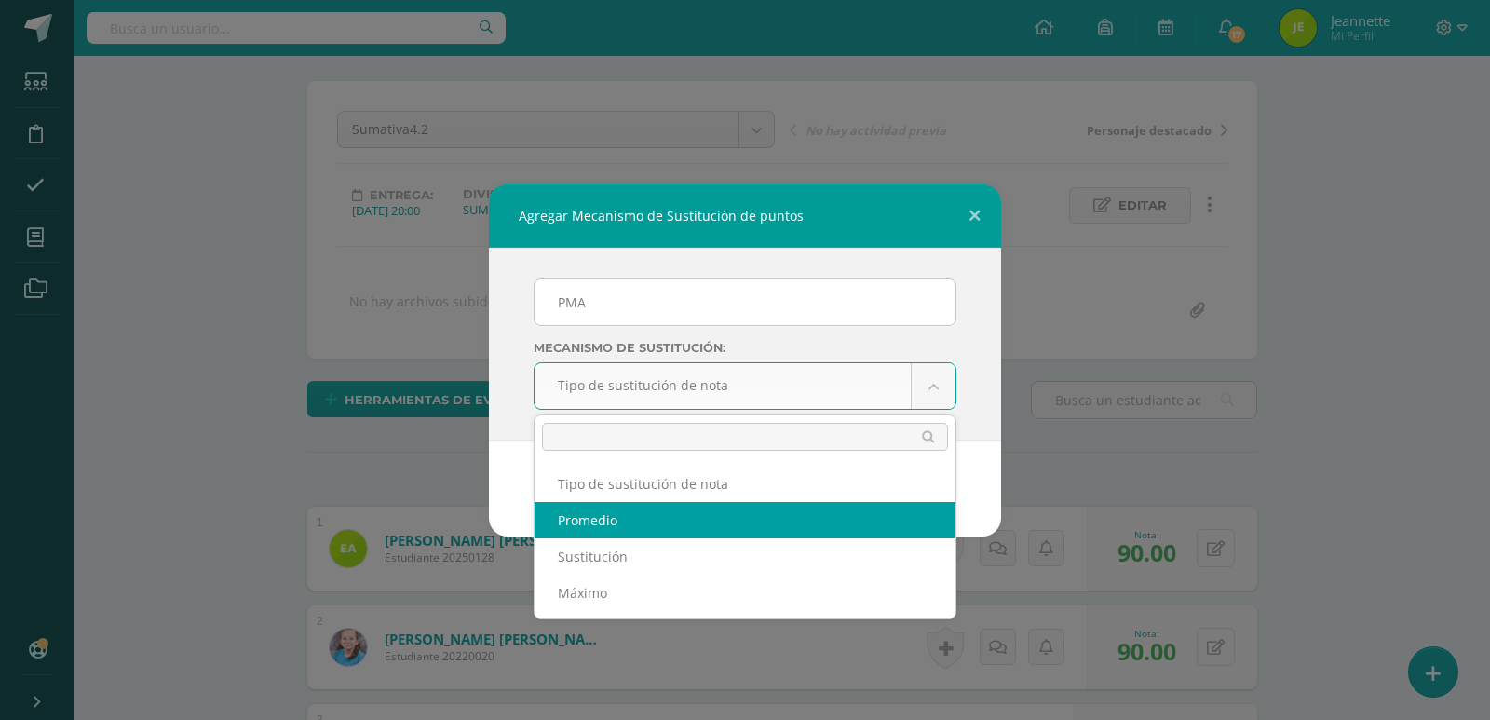
select select "average"
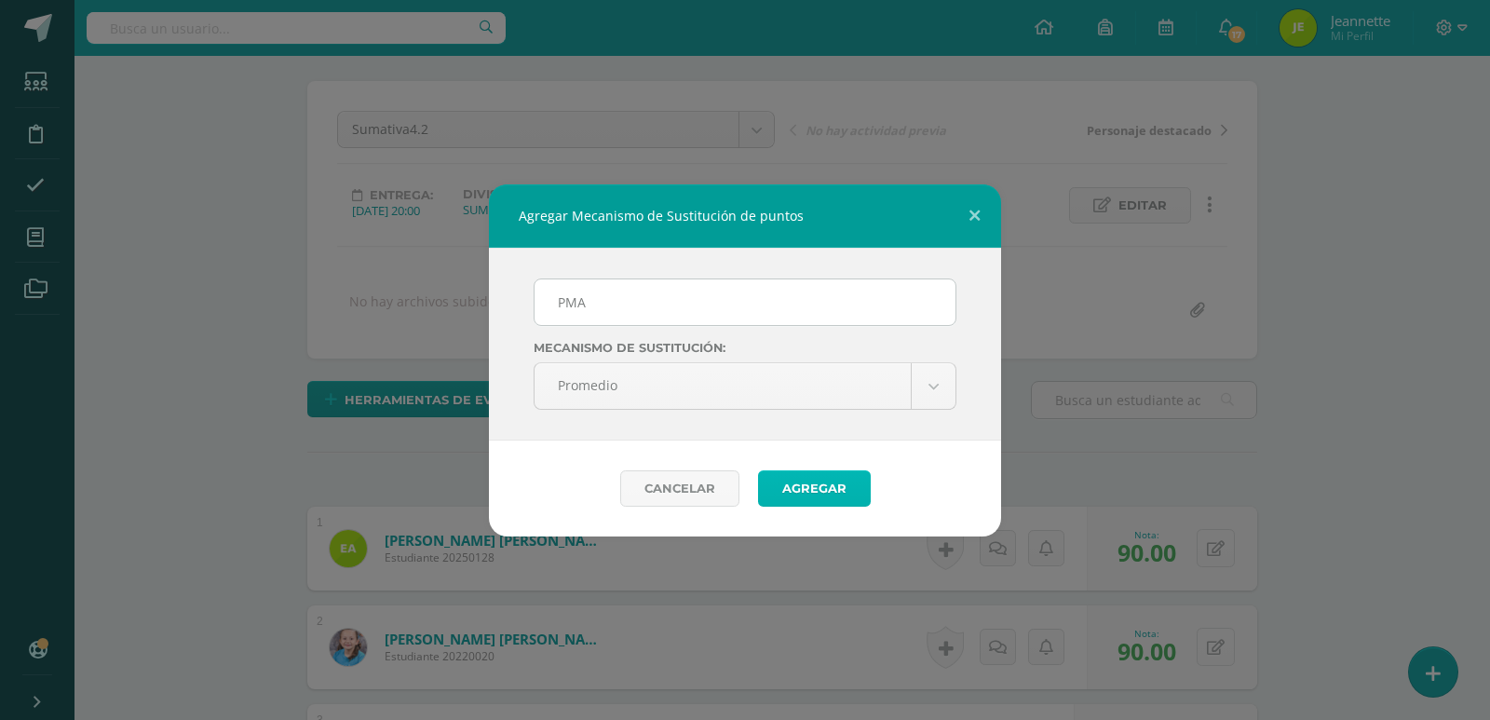
click at [803, 489] on button "Agregar" at bounding box center [814, 488] width 113 height 36
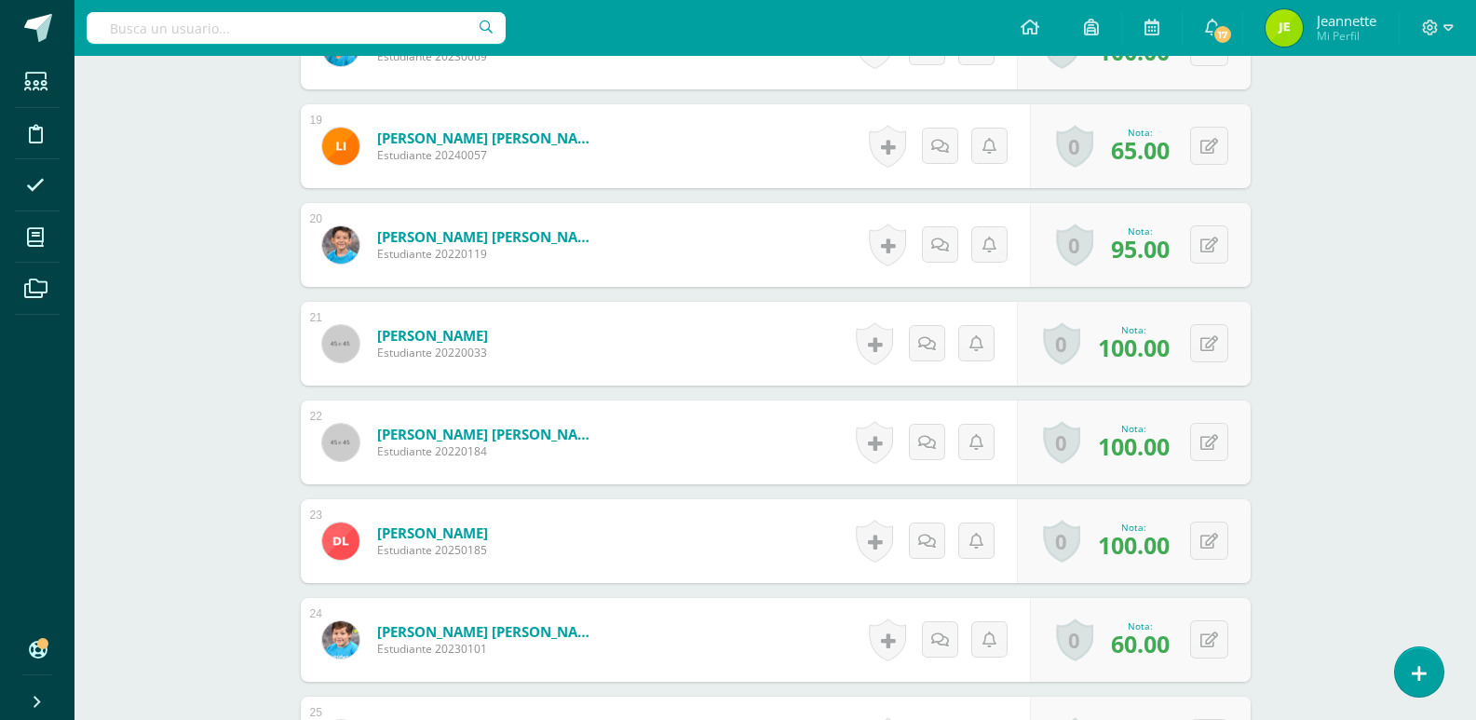
scroll to position [2580, 0]
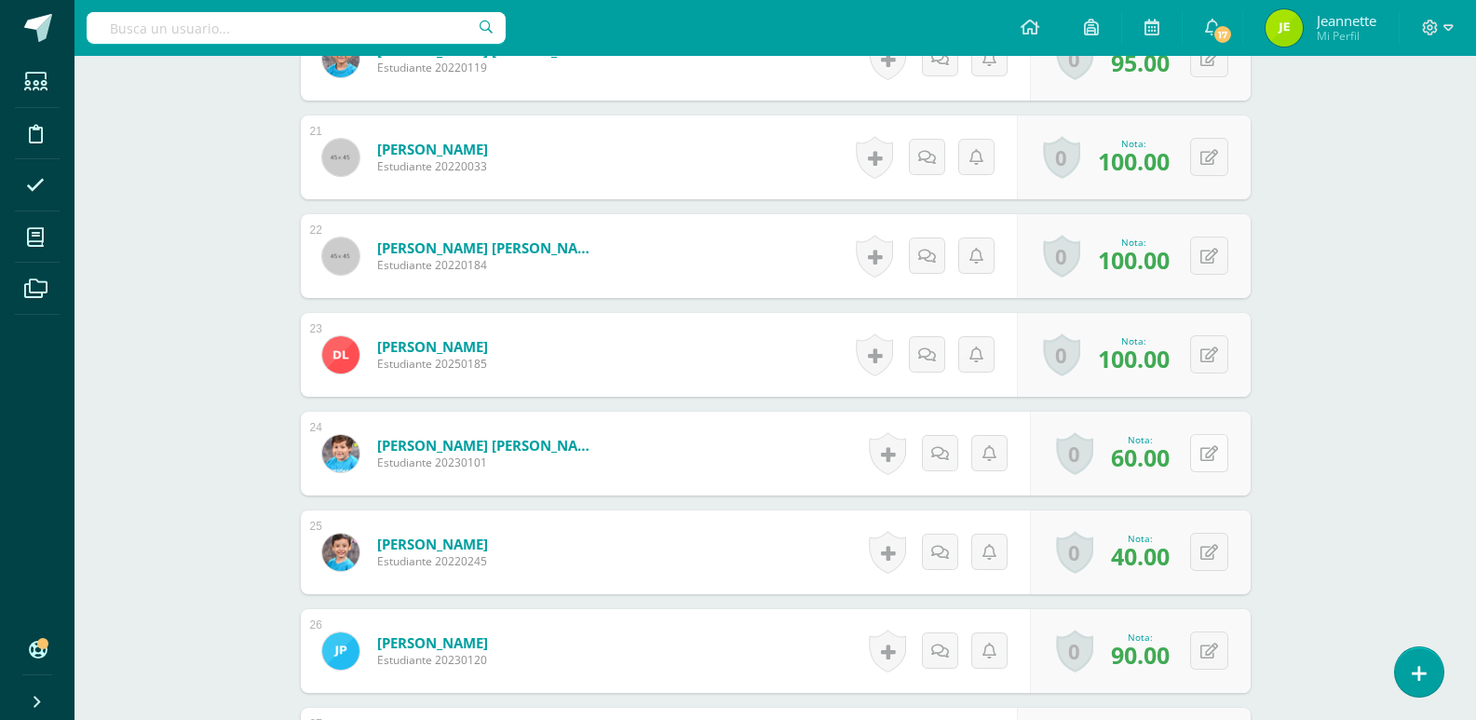
click at [1209, 460] on icon at bounding box center [1209, 454] width 18 height 16
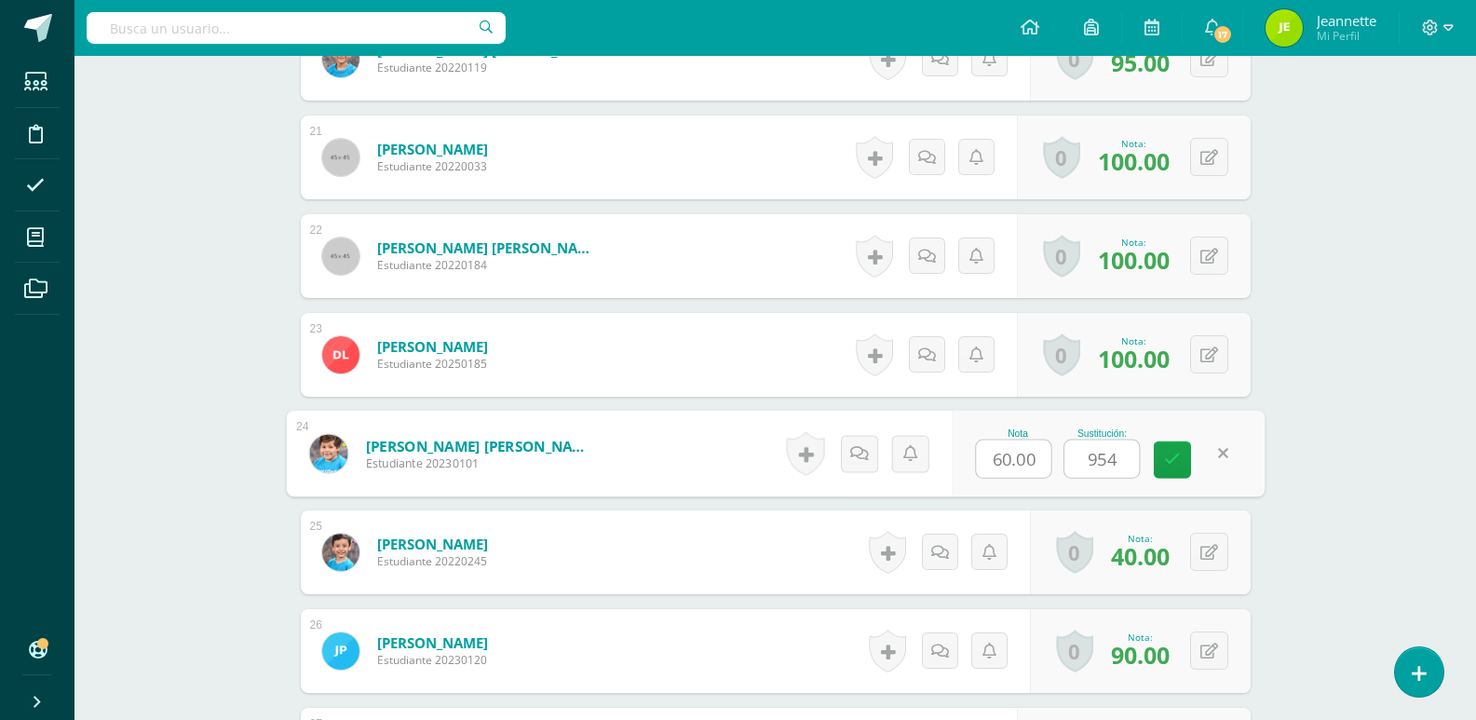
type input "95"
click at [1171, 460] on icon at bounding box center [1172, 460] width 17 height 16
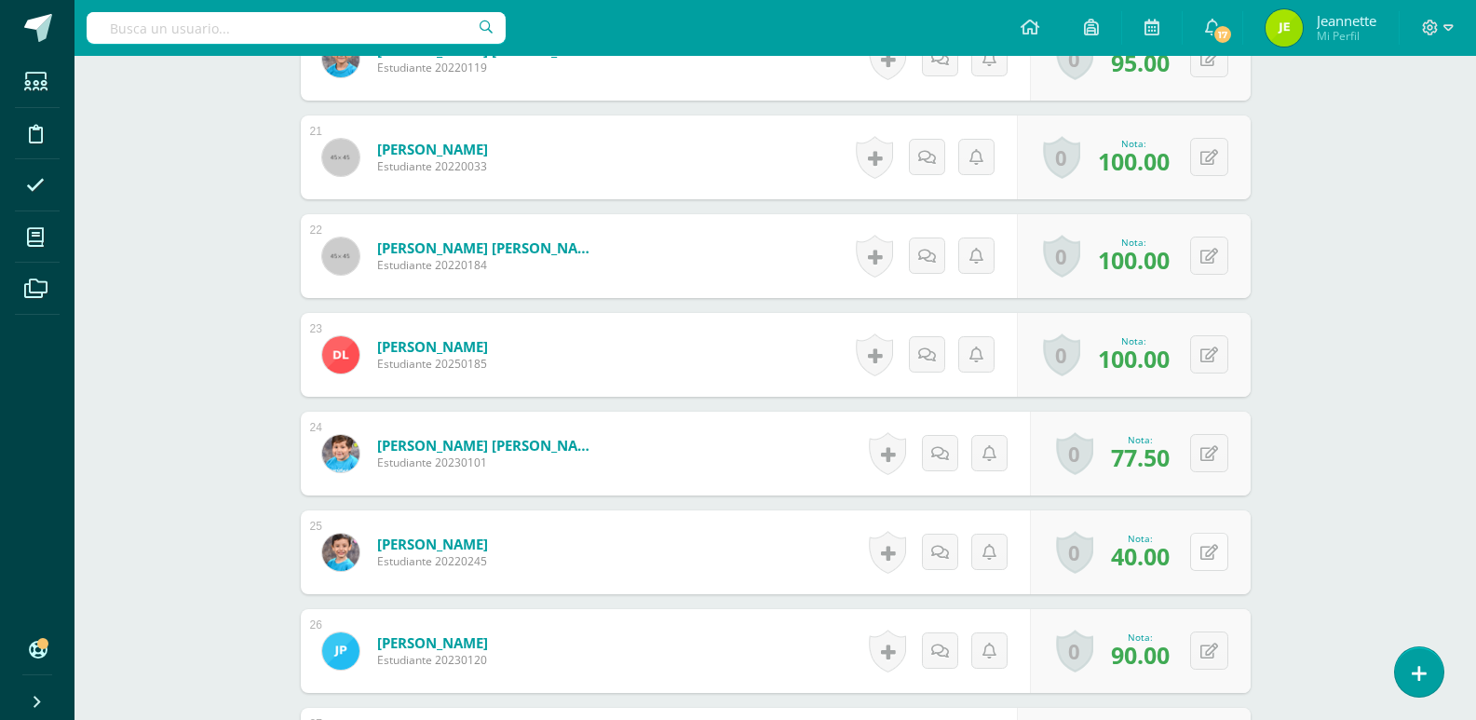
click at [1205, 557] on button at bounding box center [1209, 552] width 38 height 38
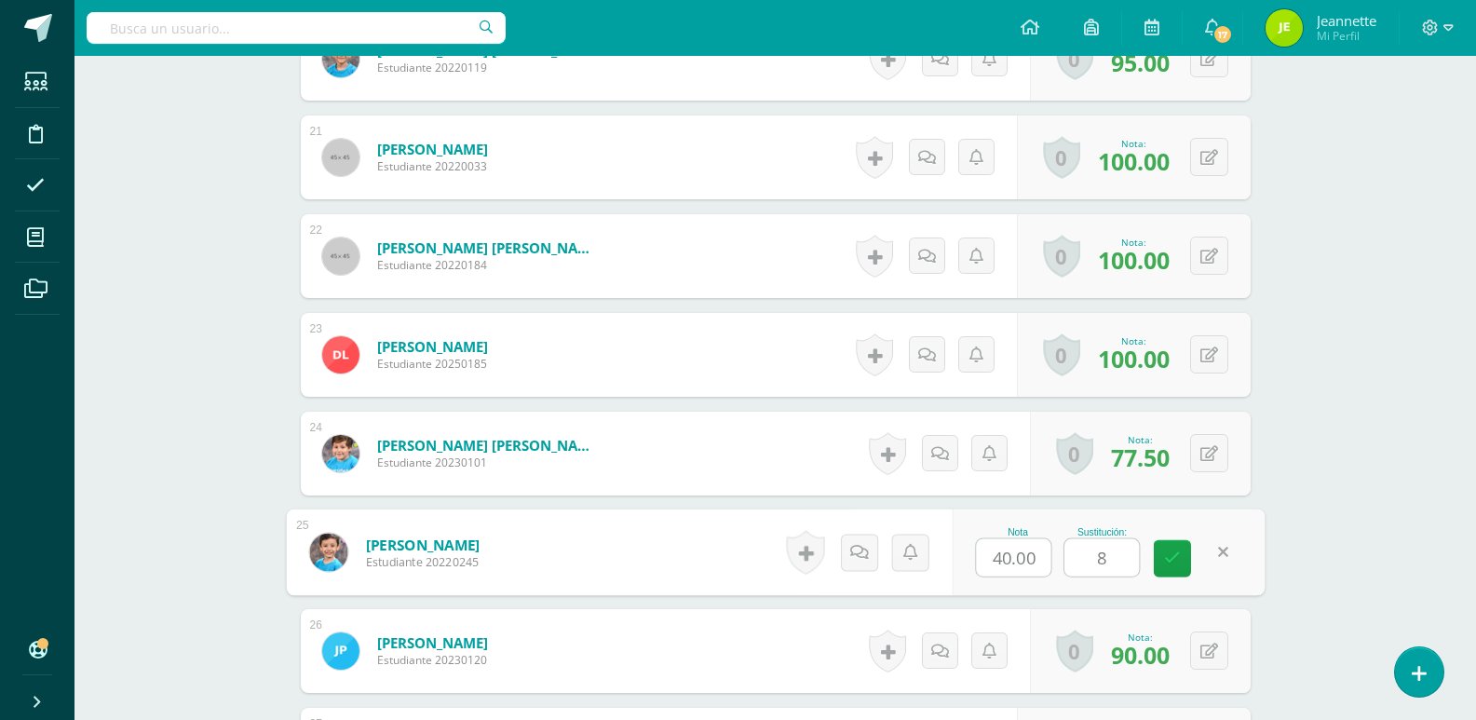
type input "80"
click at [1165, 553] on icon at bounding box center [1172, 558] width 17 height 16
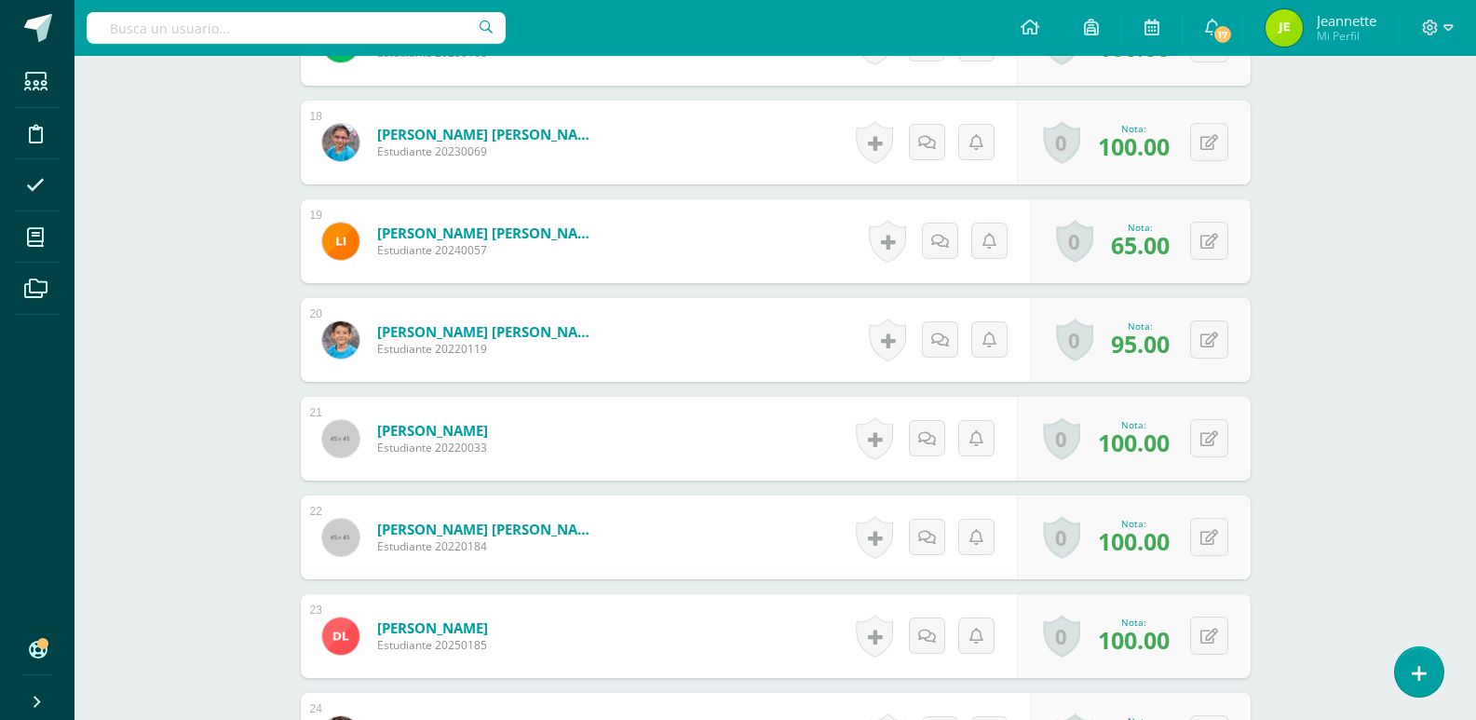
scroll to position [2208, 0]
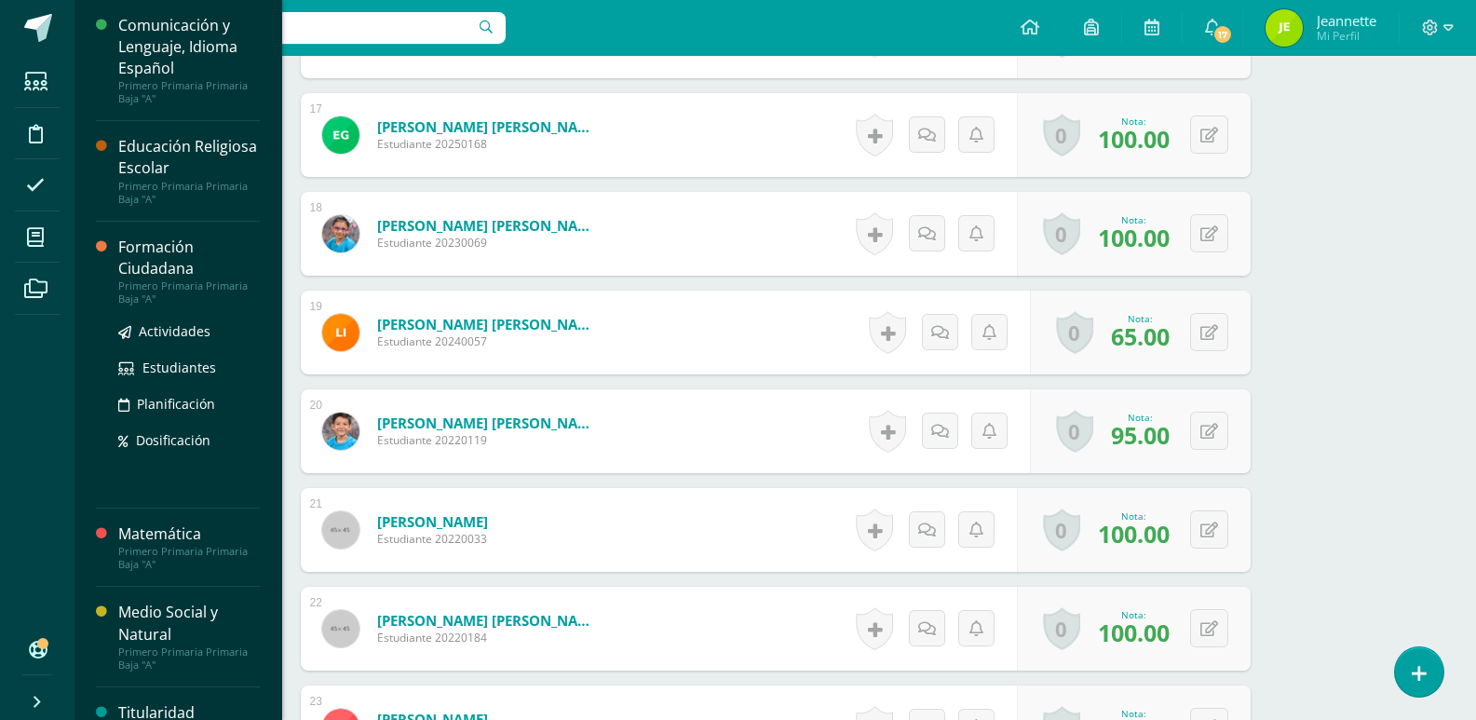
click at [150, 262] on div "Formación Ciudadana" at bounding box center [189, 257] width 142 height 43
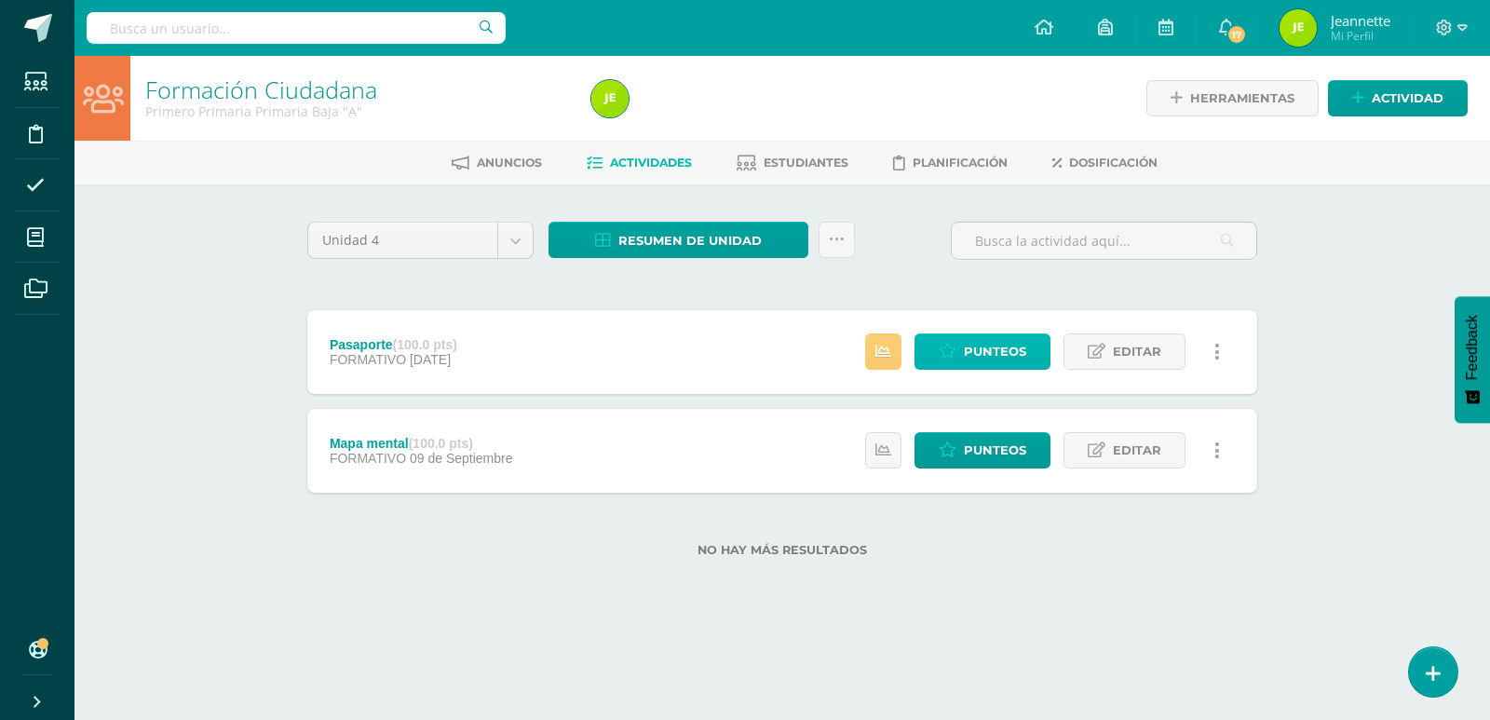
click at [978, 350] on span "Punteos" at bounding box center [995, 351] width 62 height 34
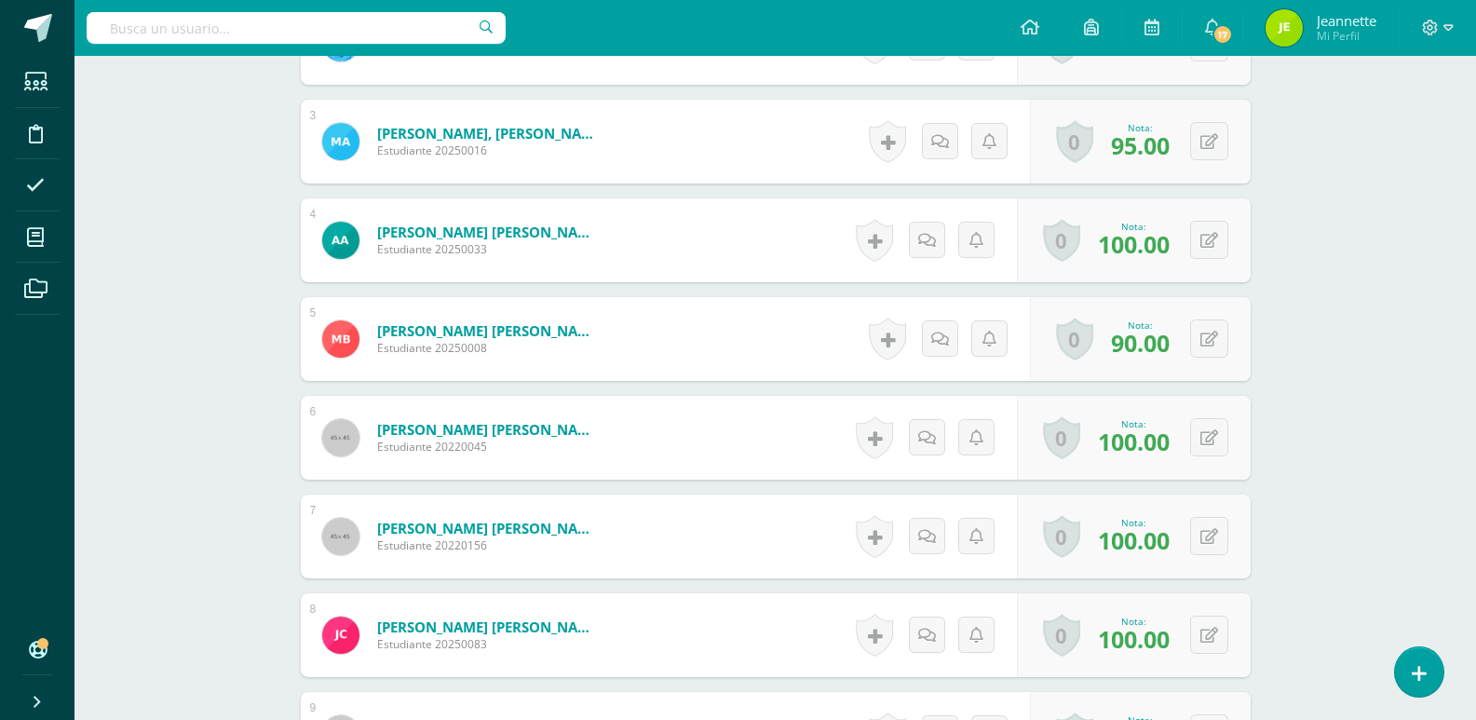
scroll to position [749, 0]
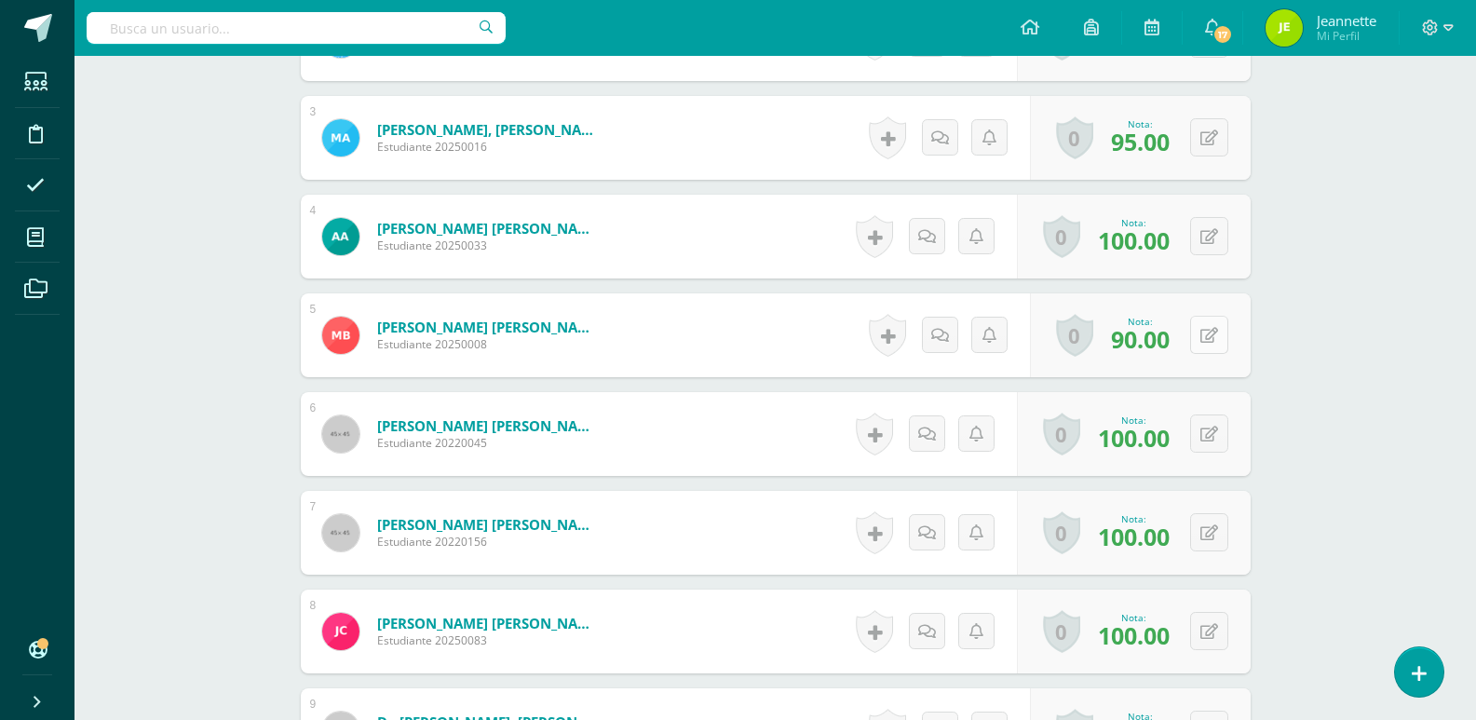
click at [1210, 338] on button at bounding box center [1209, 335] width 38 height 38
type input "95"
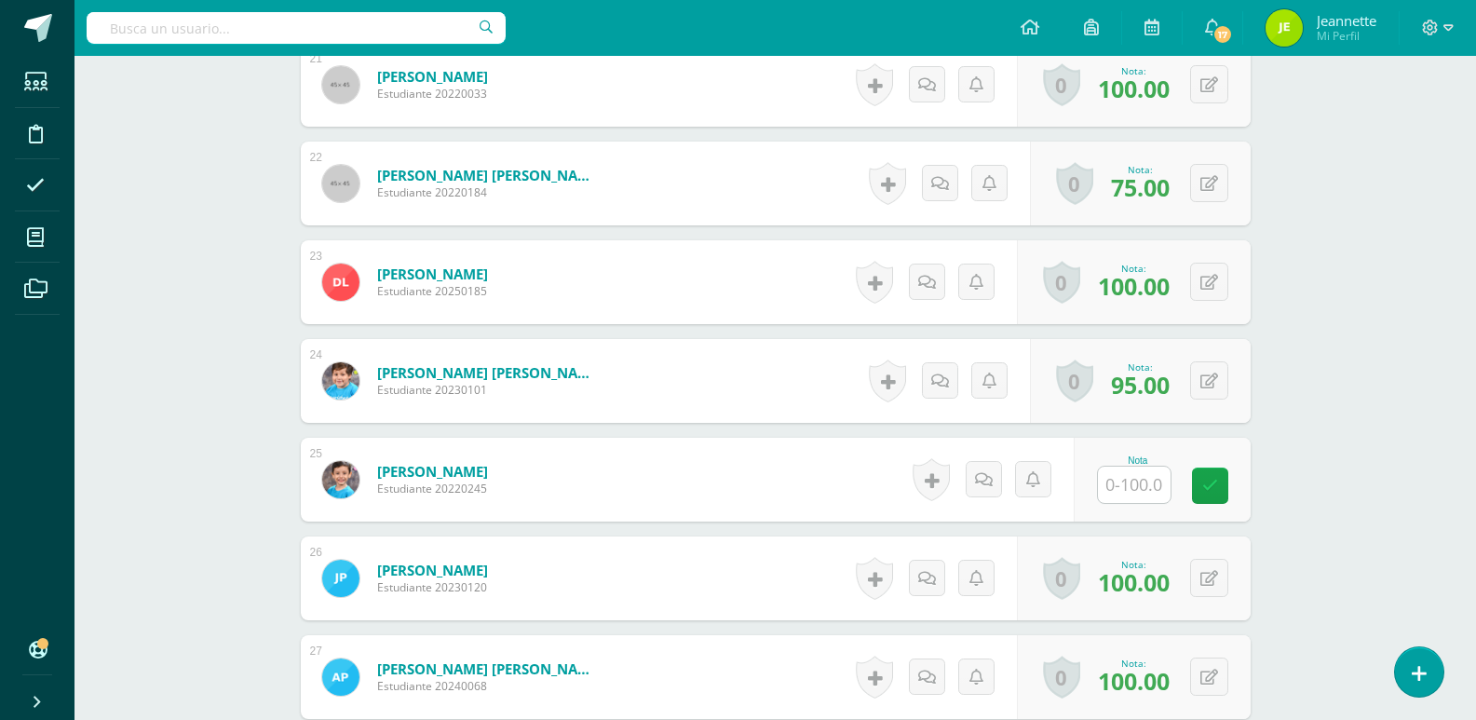
scroll to position [2611, 0]
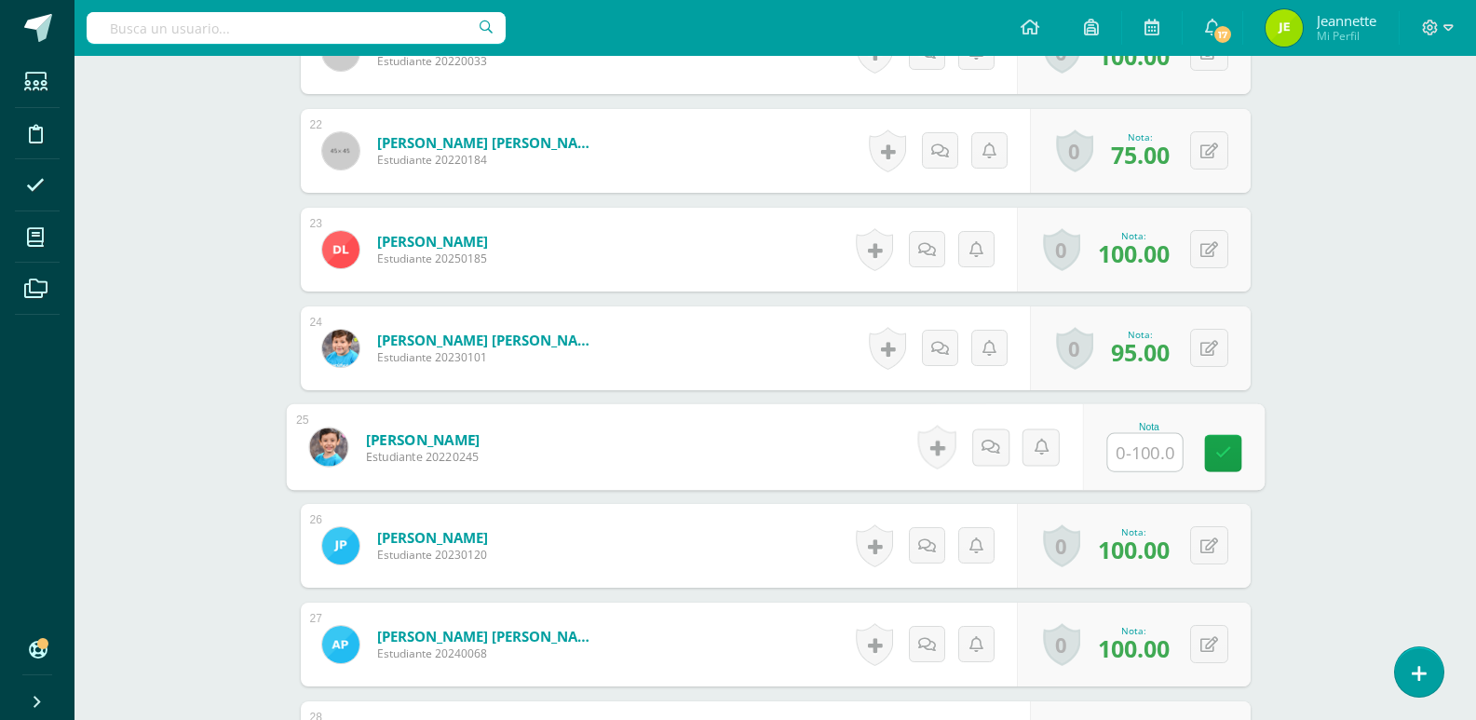
click at [1134, 456] on input "text" at bounding box center [1144, 452] width 74 height 37
type input "60"
click at [1228, 451] on icon at bounding box center [1222, 453] width 17 height 16
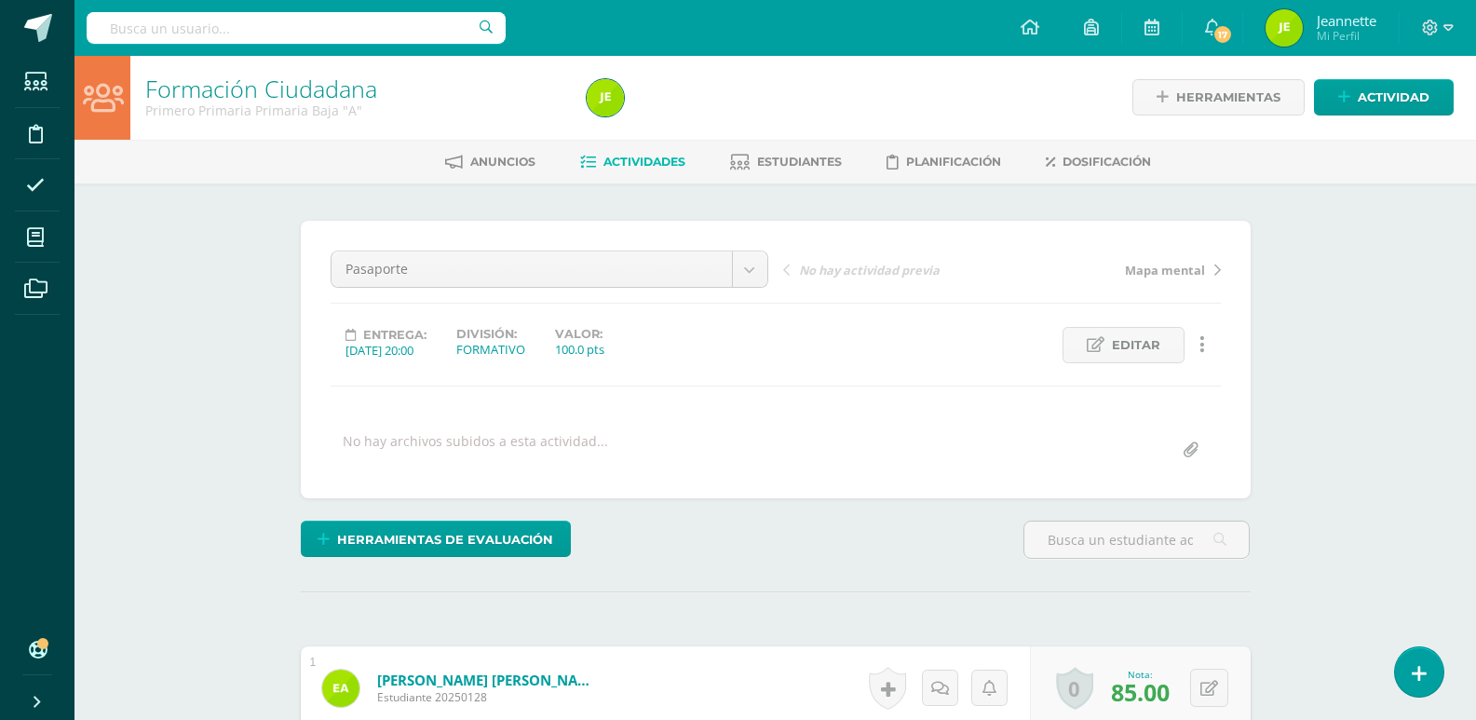
scroll to position [0, 0]
click at [1409, 95] on span "Actividad" at bounding box center [1393, 98] width 72 height 34
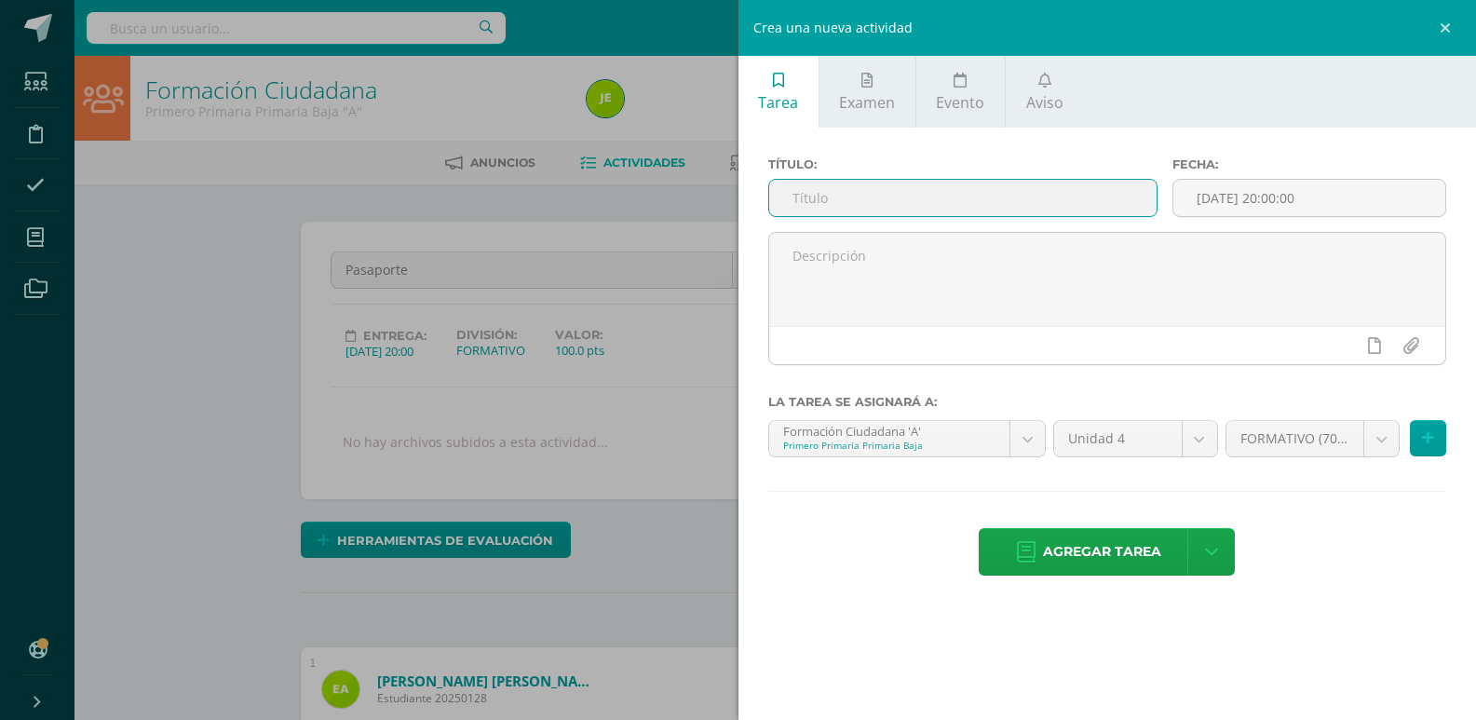
click at [850, 203] on input "text" at bounding box center [962, 198] width 387 height 36
type input "p"
type input "Personajes destacados"
click at [1117, 547] on span "Agregar tarea" at bounding box center [1102, 552] width 118 height 46
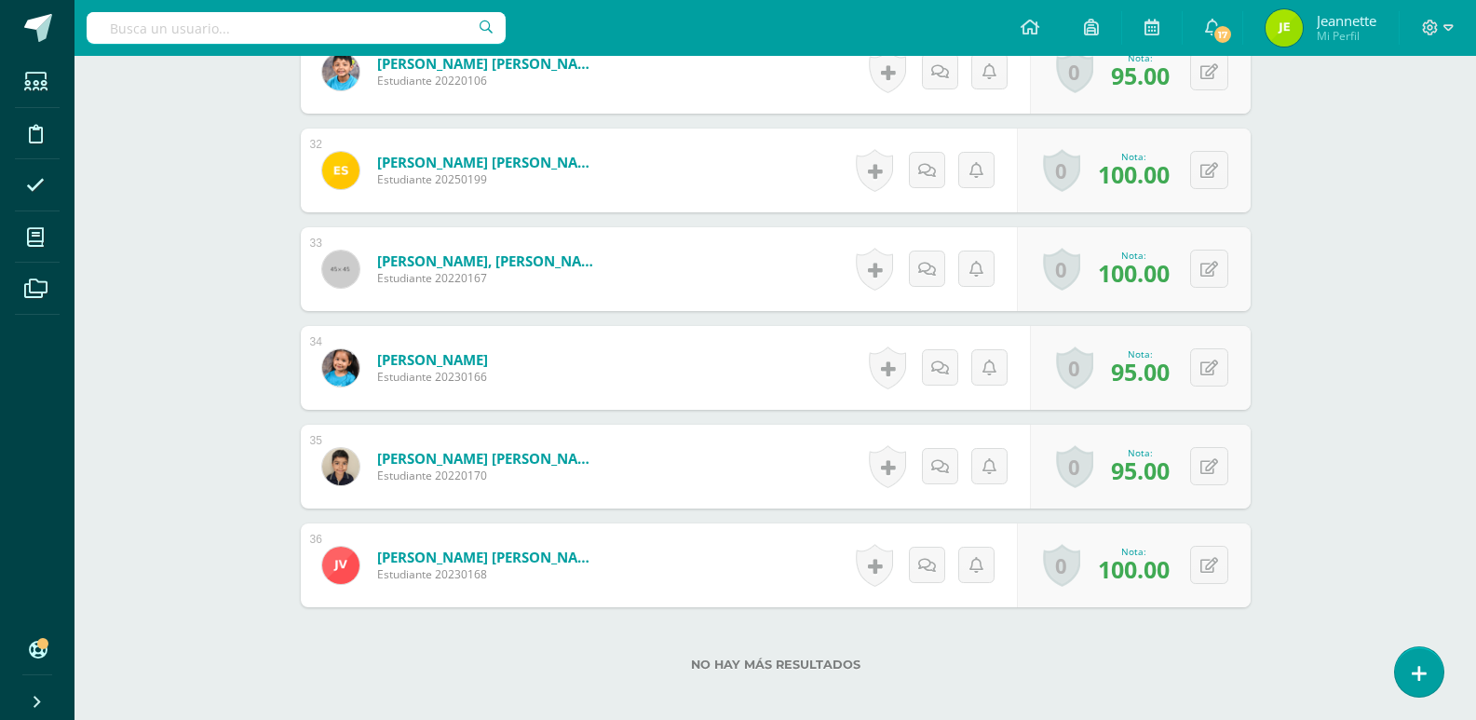
scroll to position [3679, 0]
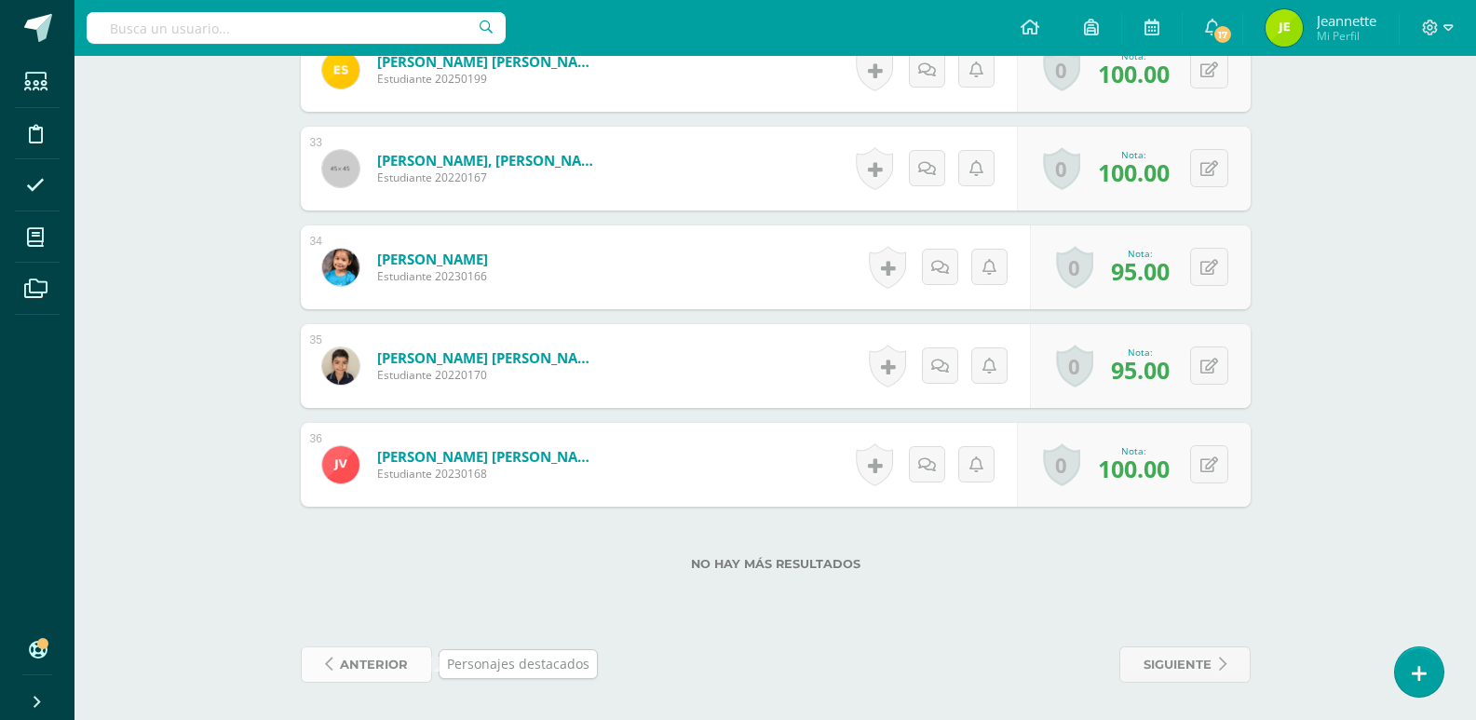
click at [378, 661] on span "anterior" at bounding box center [374, 664] width 68 height 34
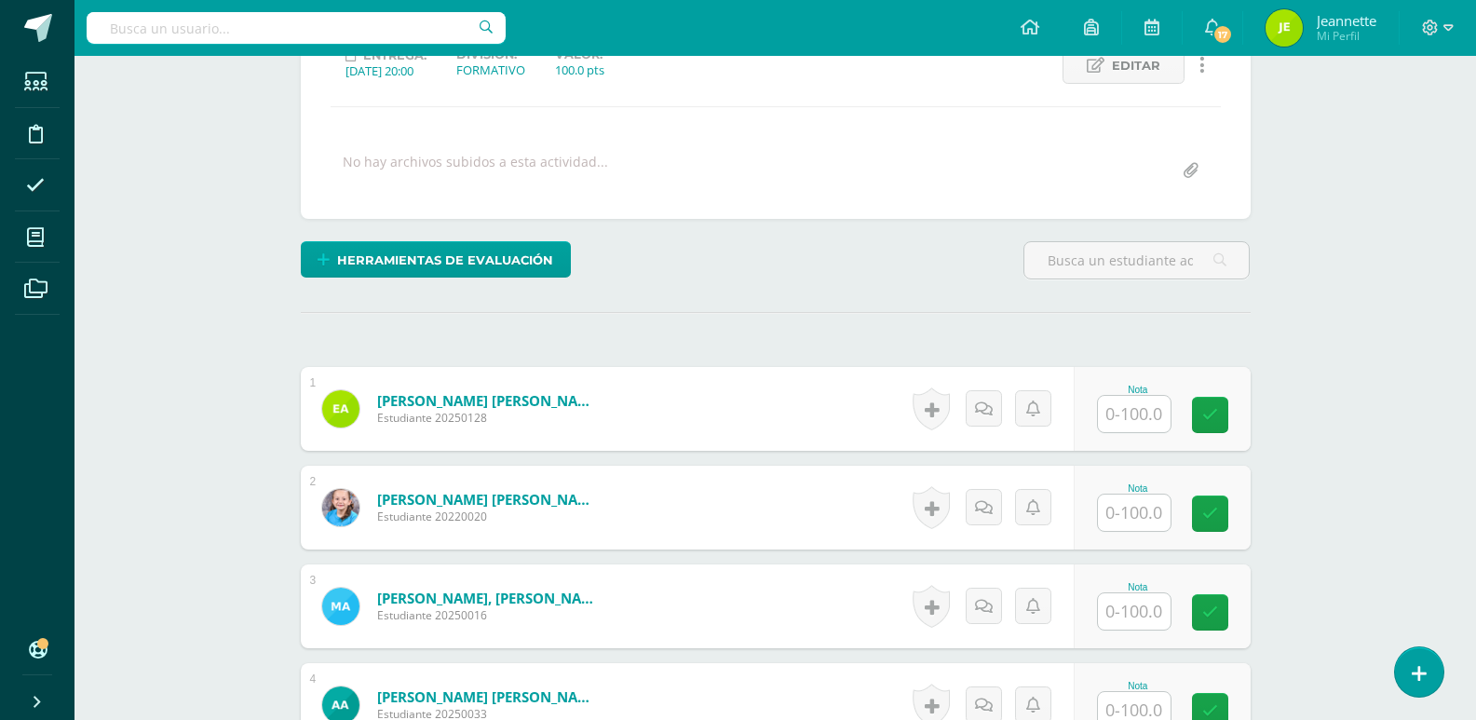
scroll to position [281, 0]
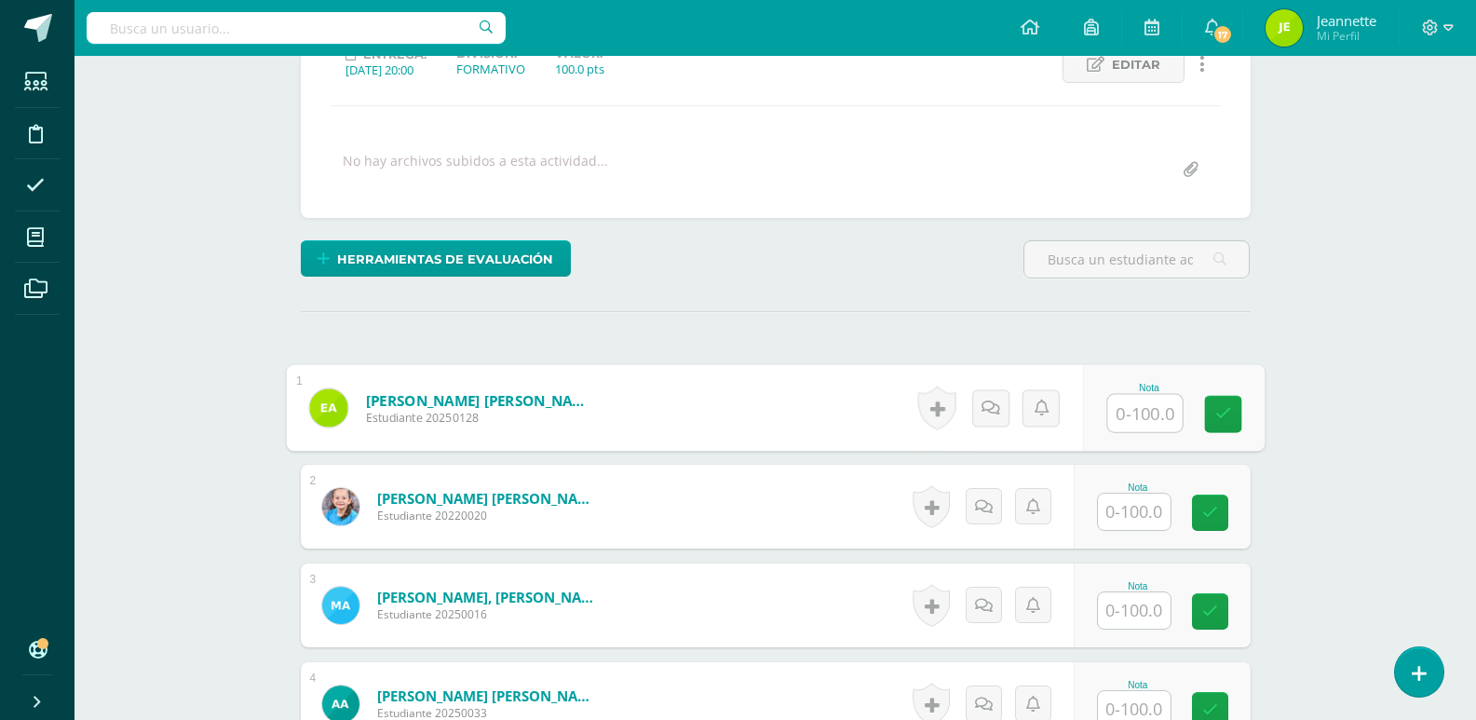
click at [1118, 427] on input "text" at bounding box center [1144, 413] width 74 height 37
type input "100"
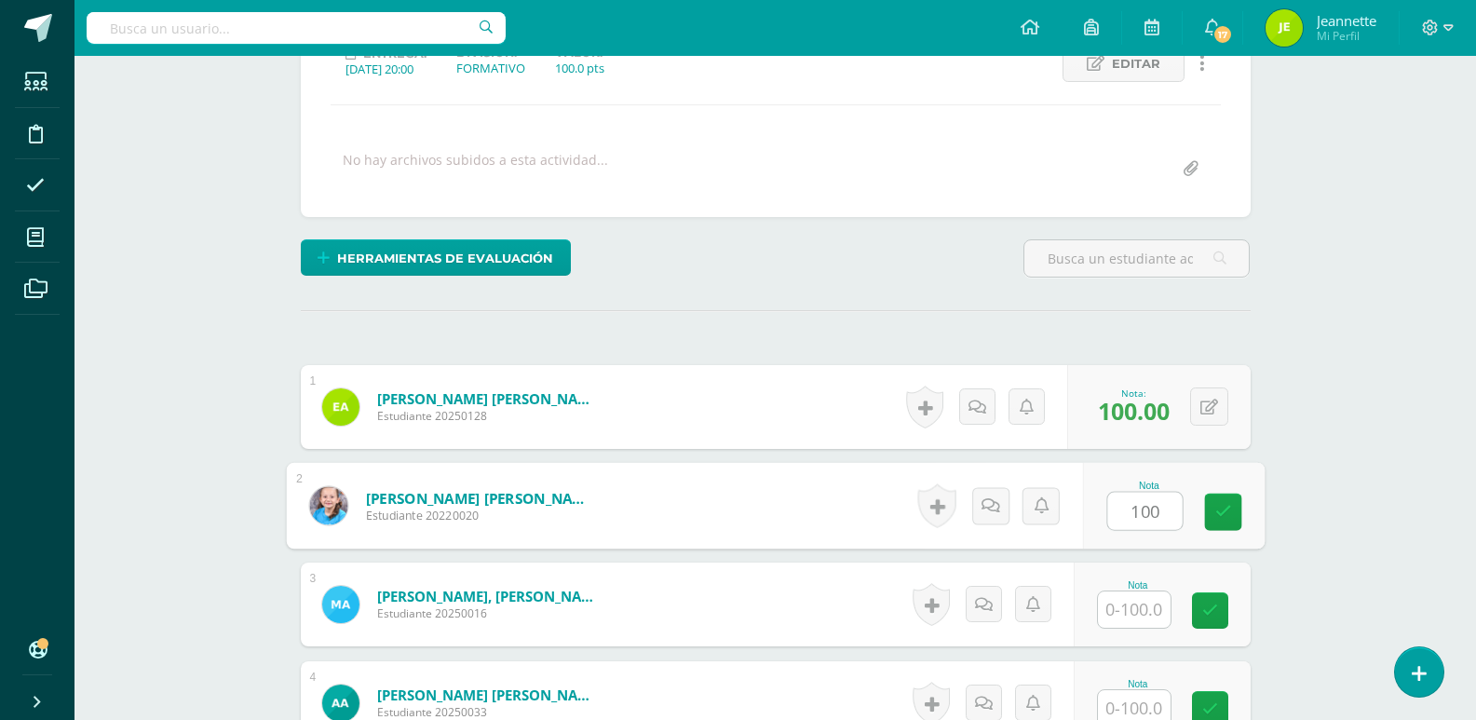
type input "100"
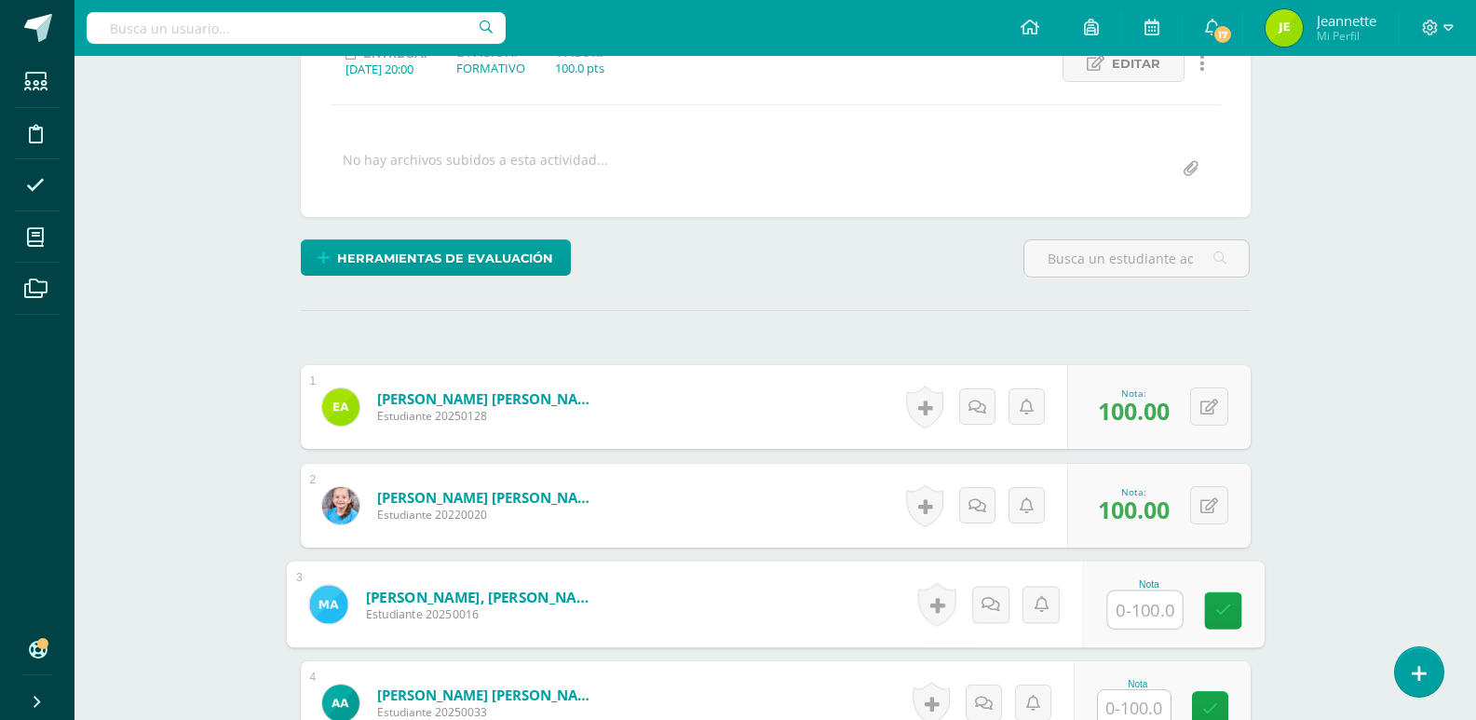
scroll to position [283, 0]
type input "100"
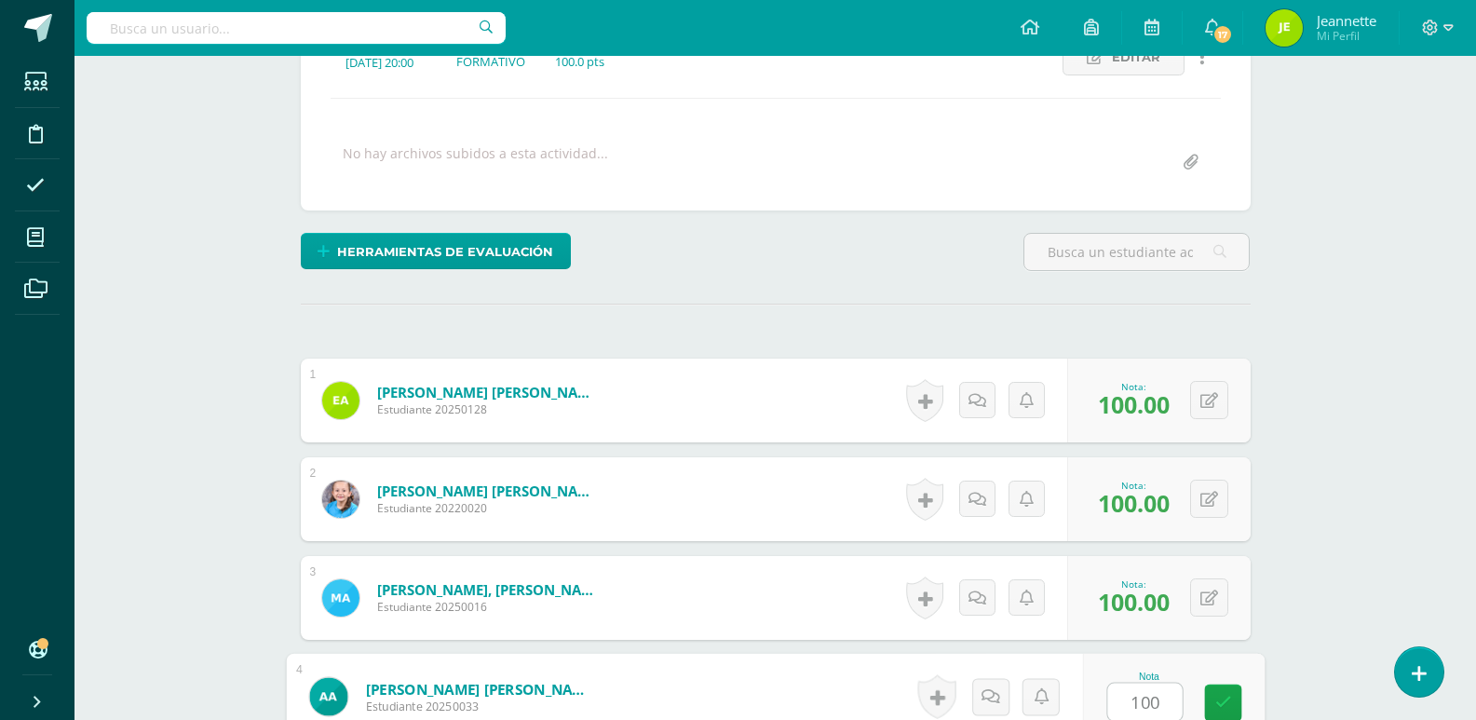
type input "100"
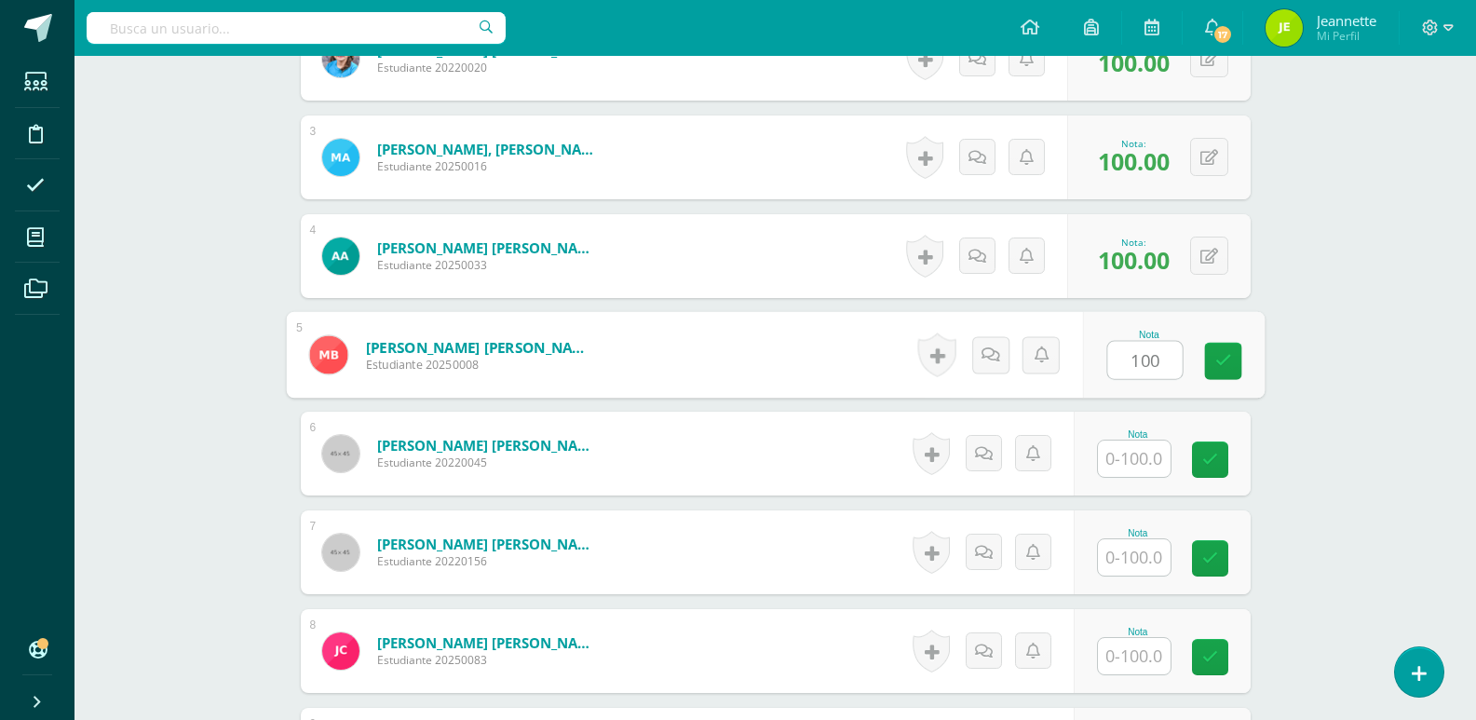
type input "100"
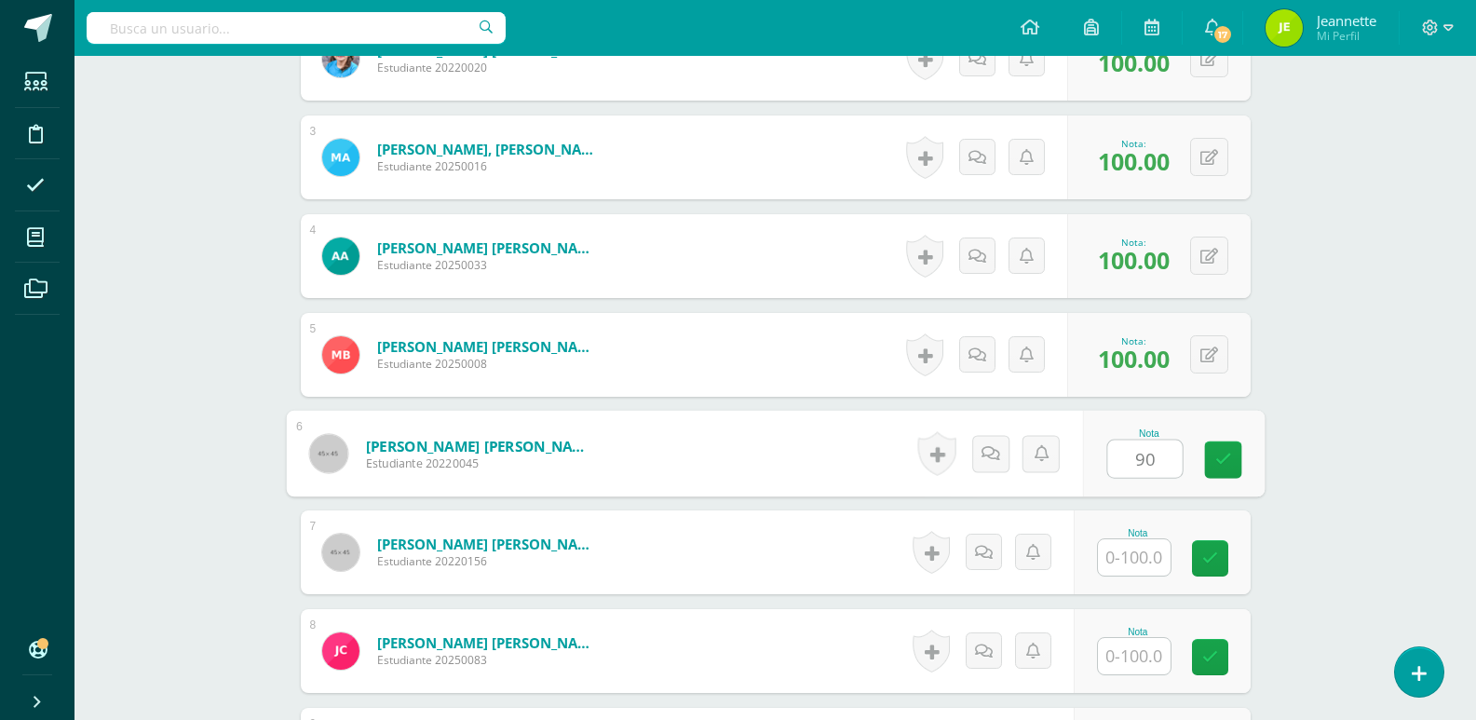
type input "90"
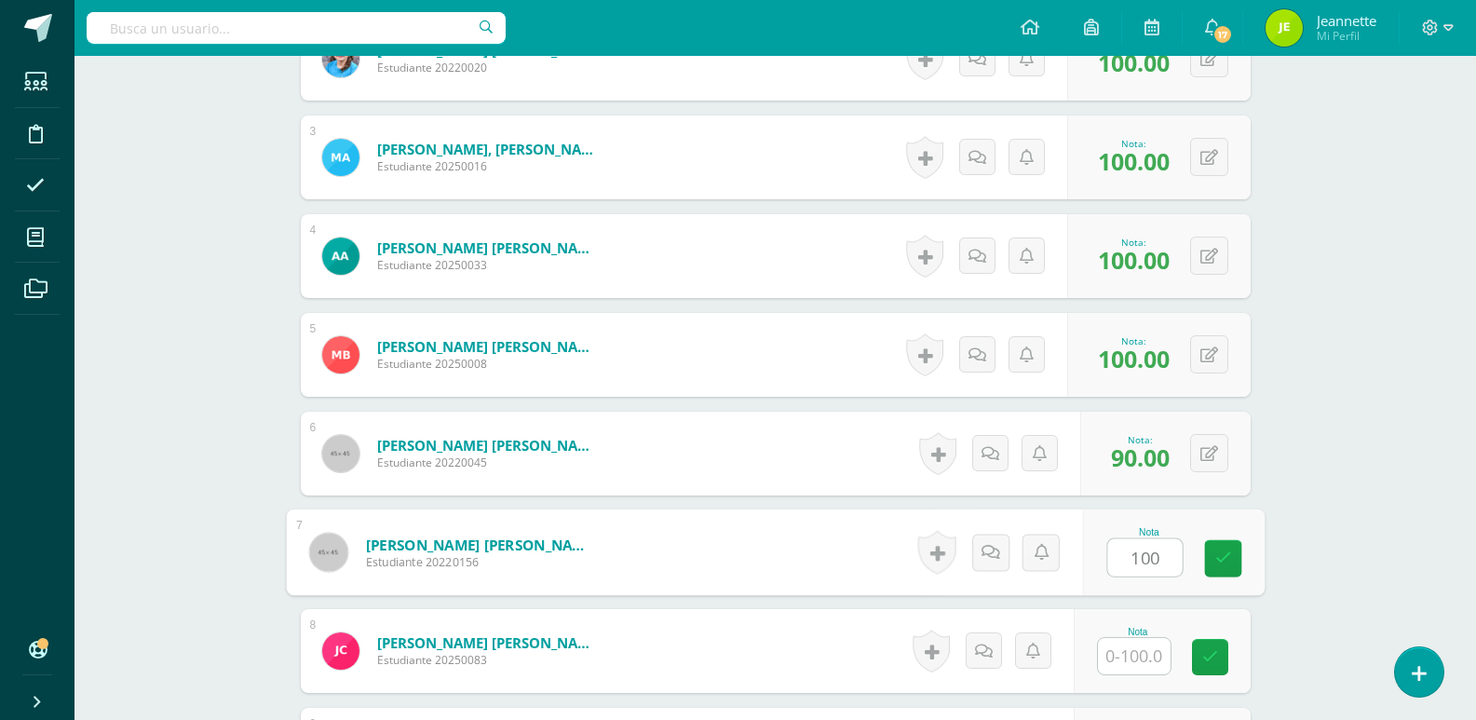
type input "100"
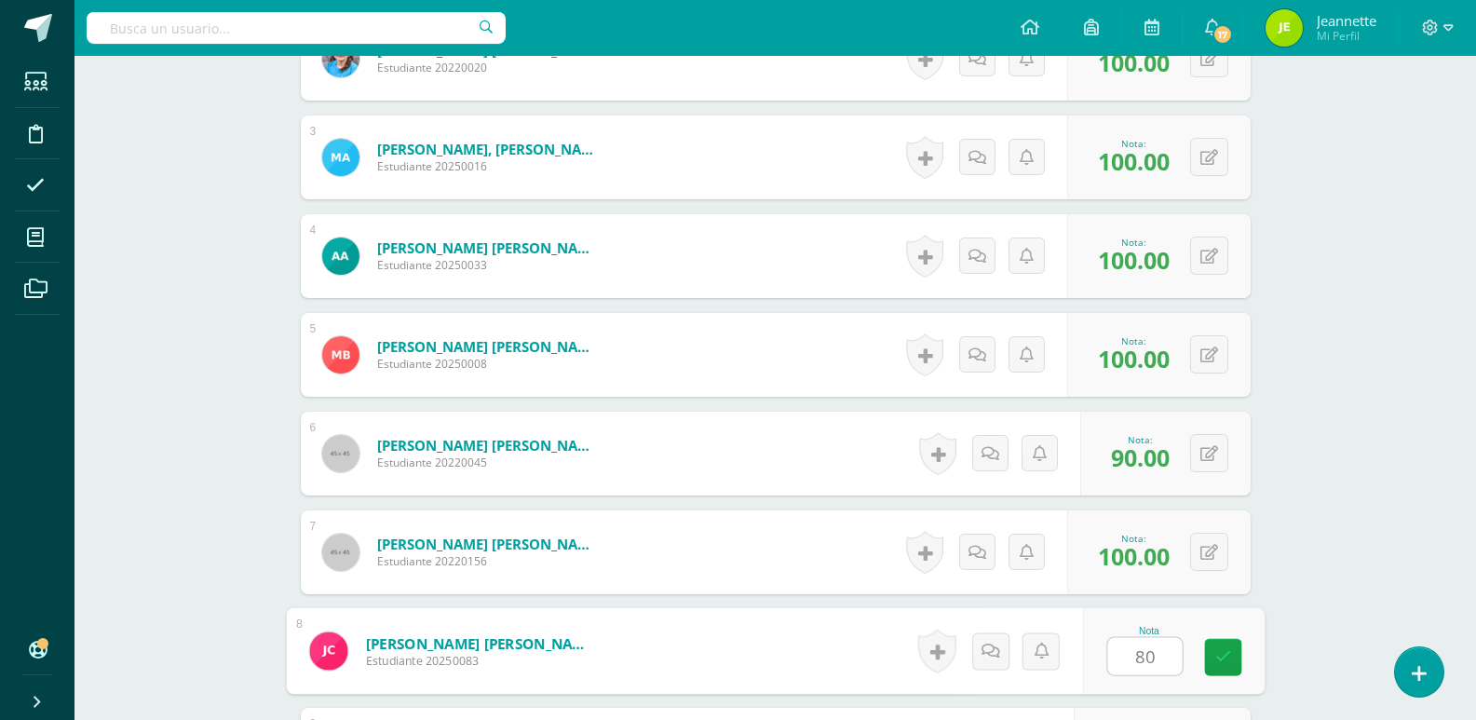
type input "80"
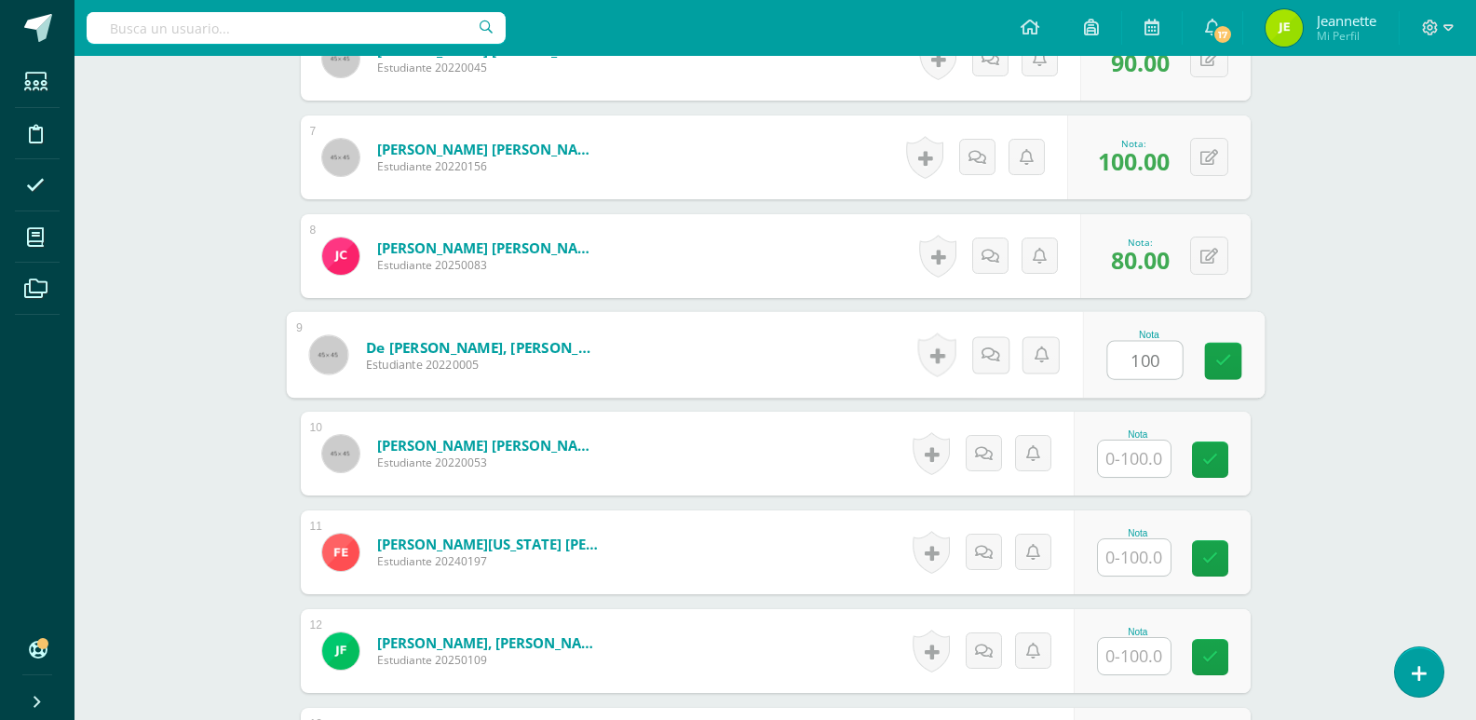
type input "100"
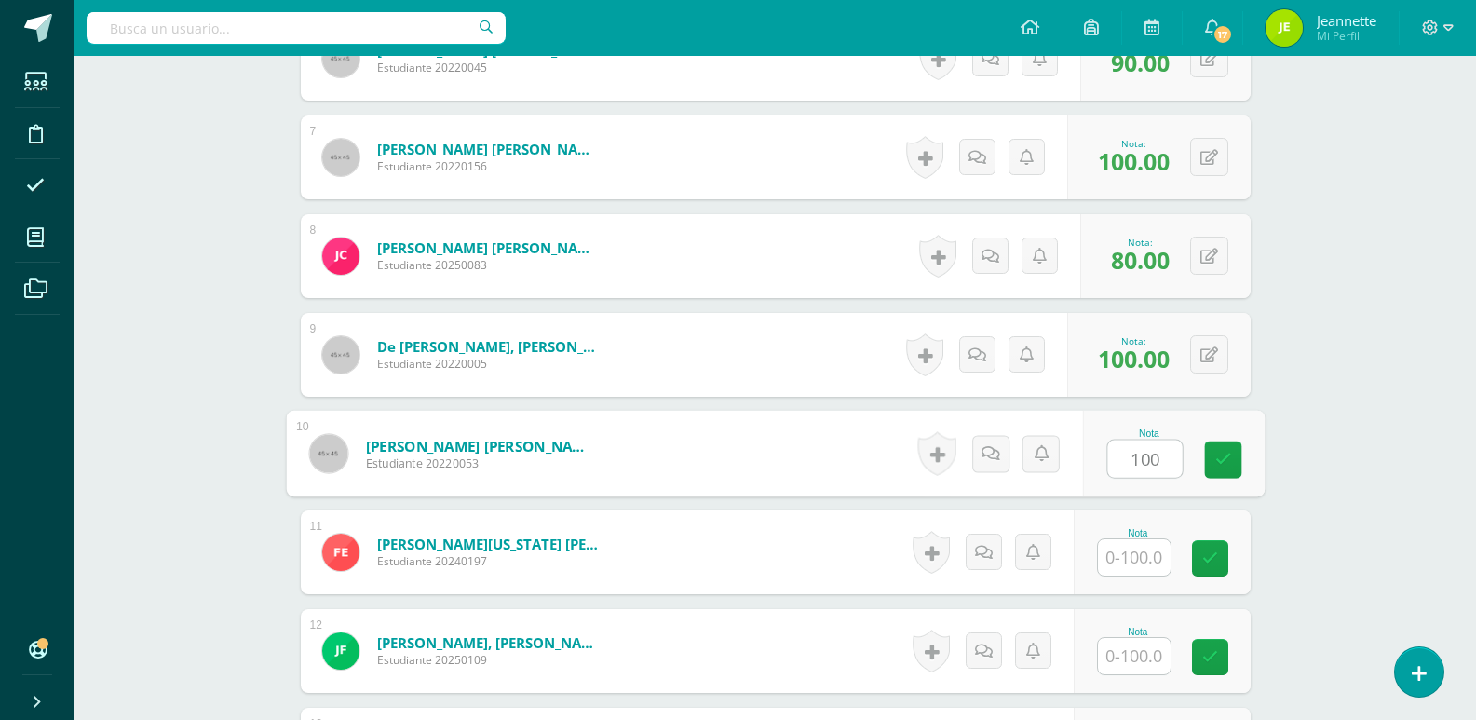
type input "100"
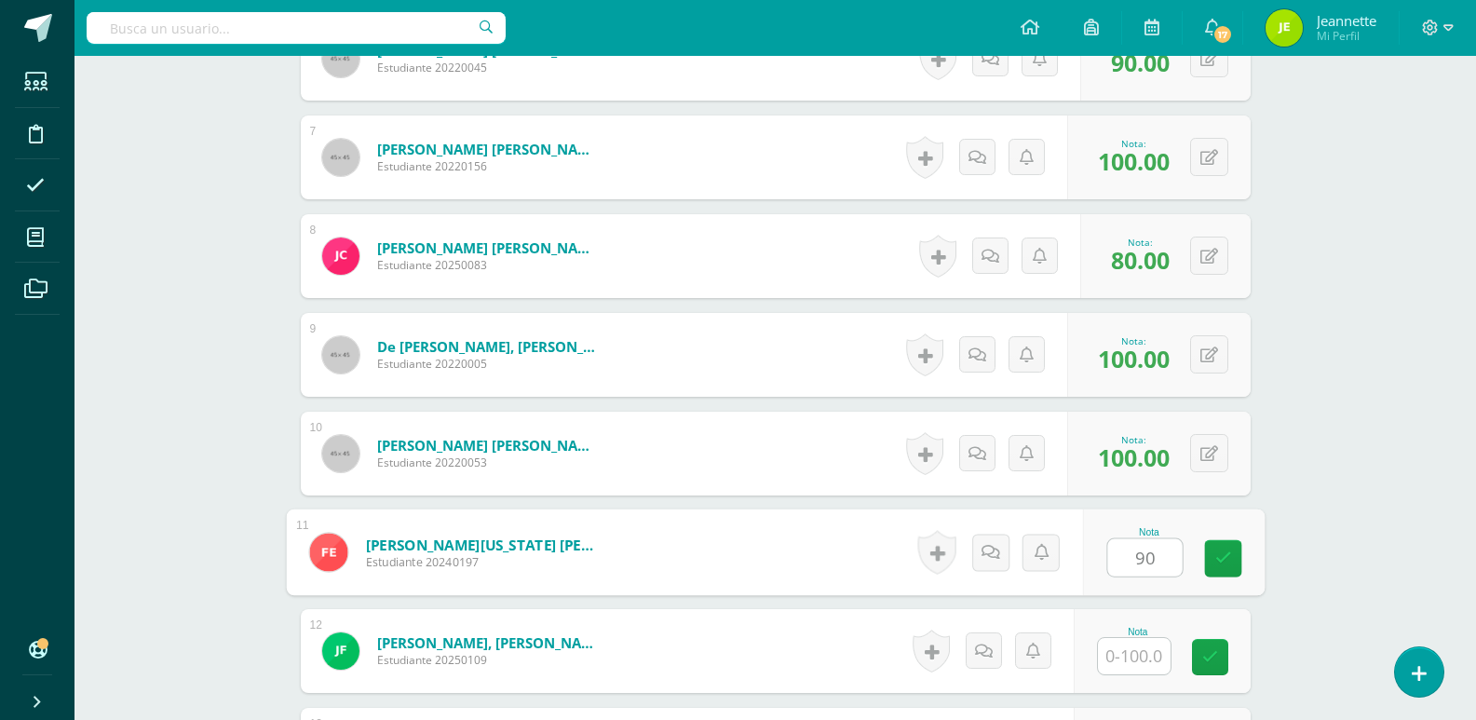
type input "90"
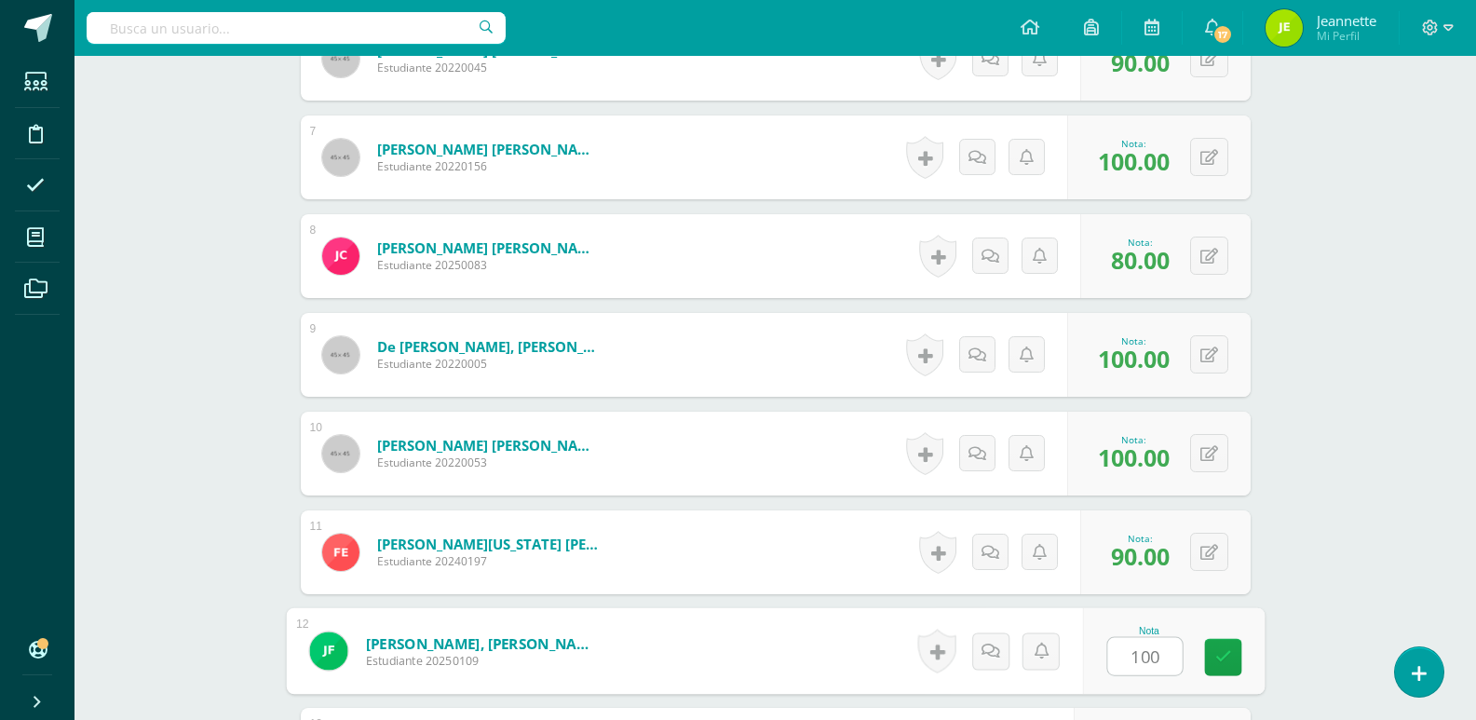
type input "100"
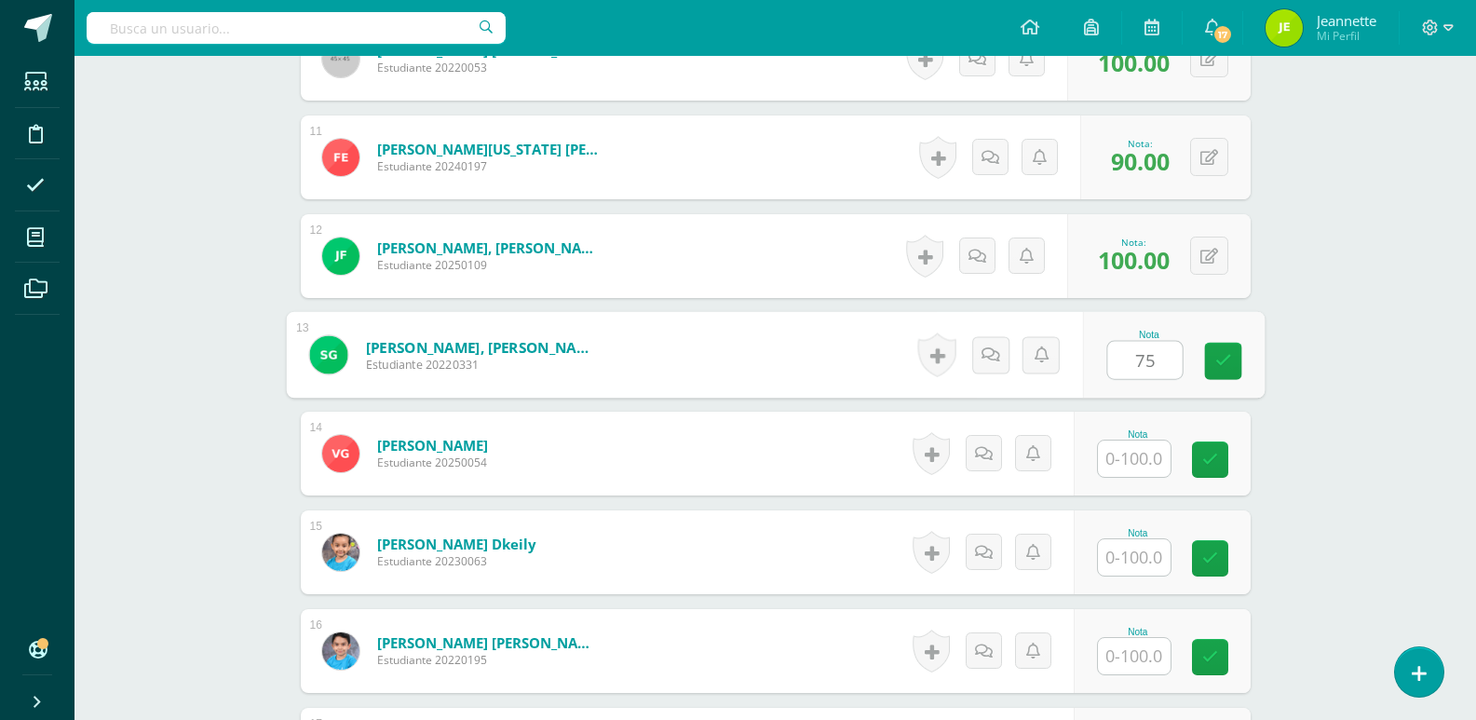
type input "75"
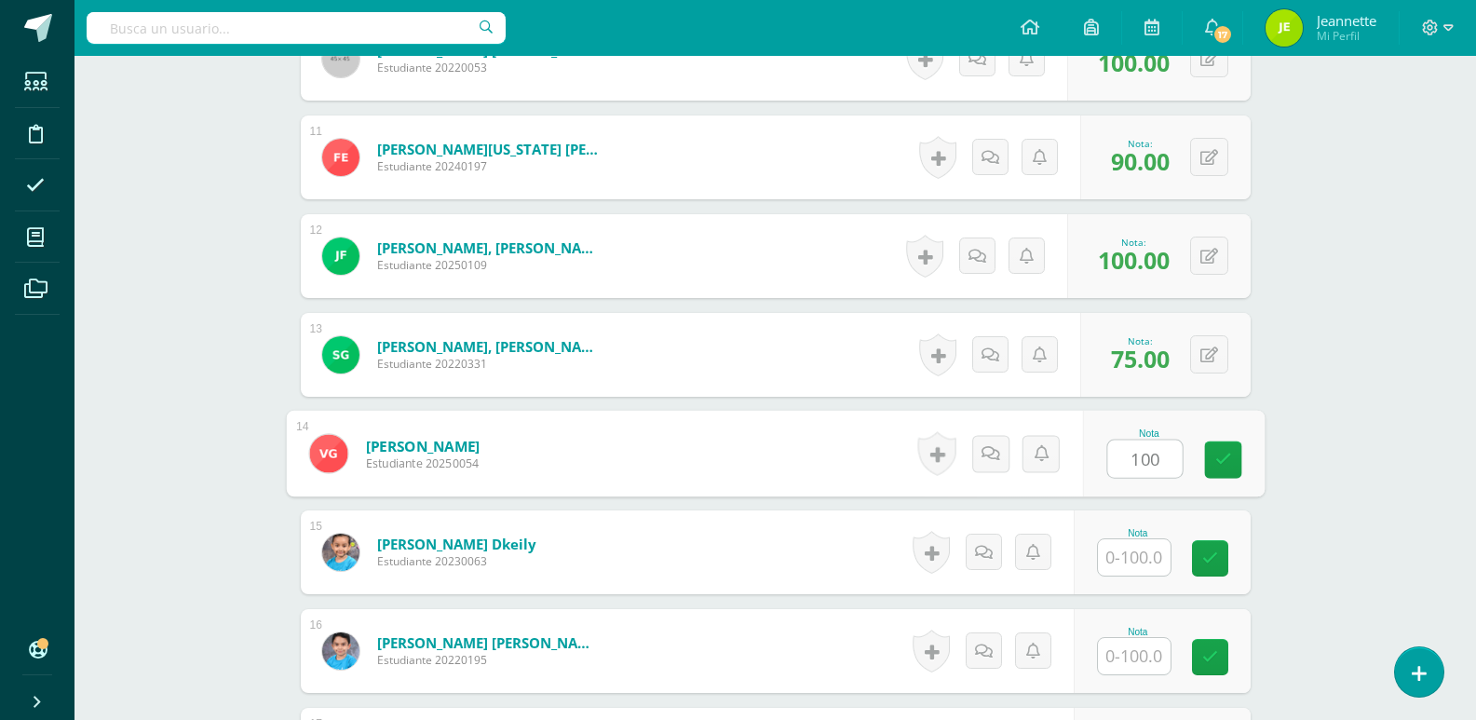
type input "100"
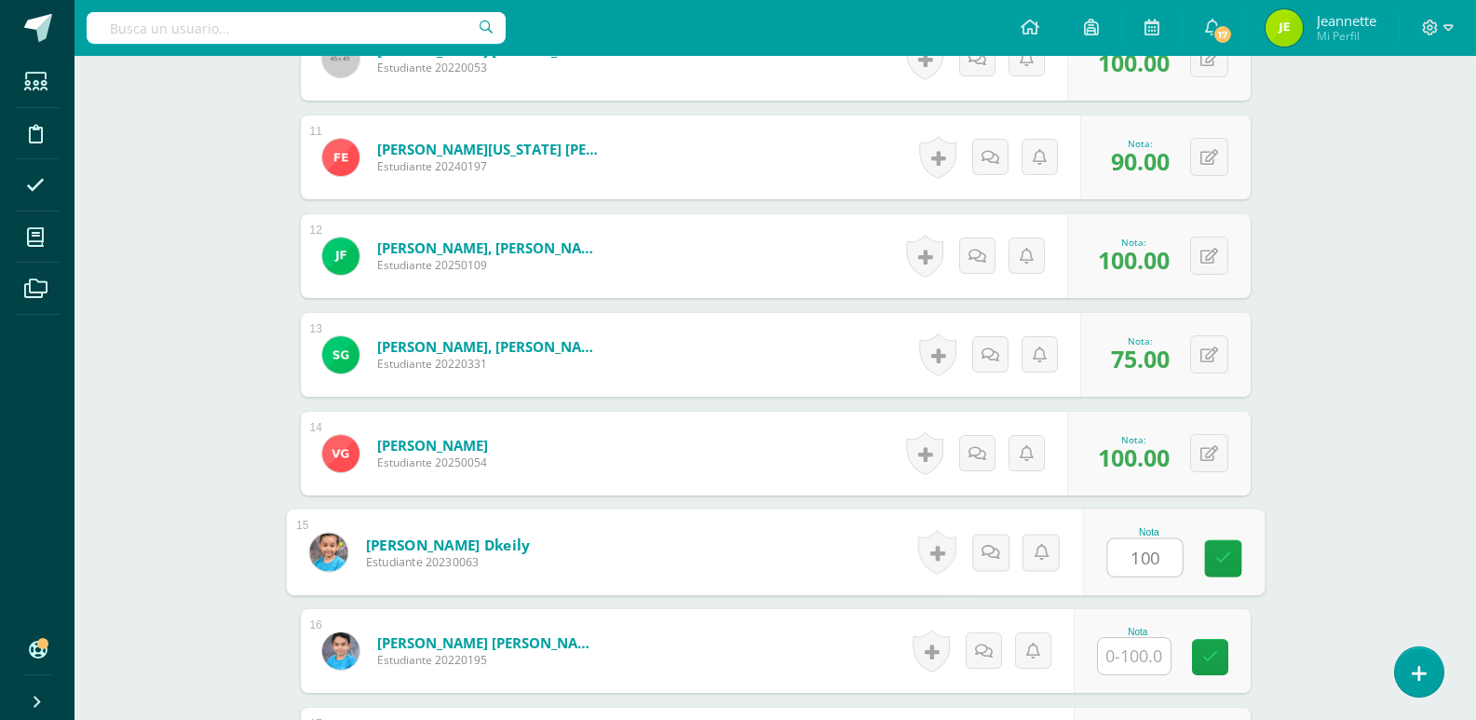
type input "100"
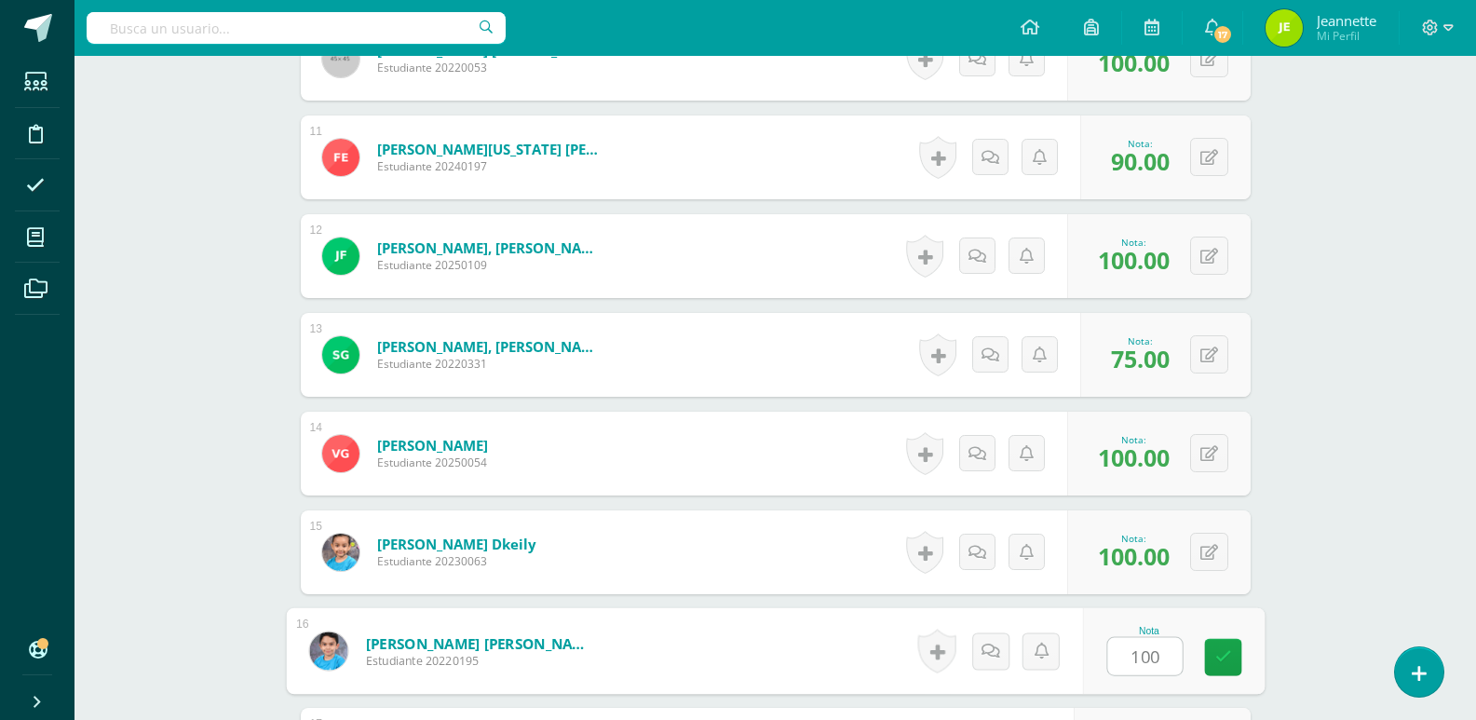
type input "100"
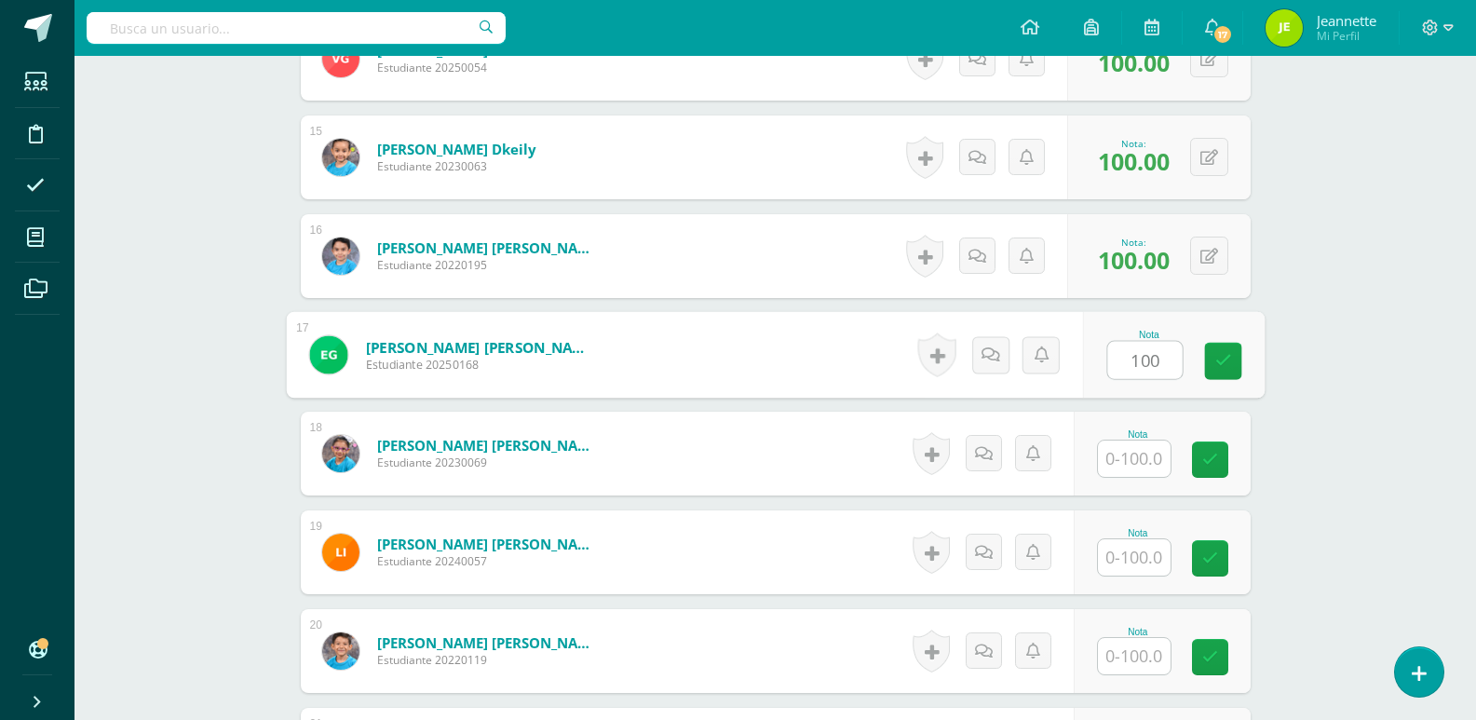
type input "100"
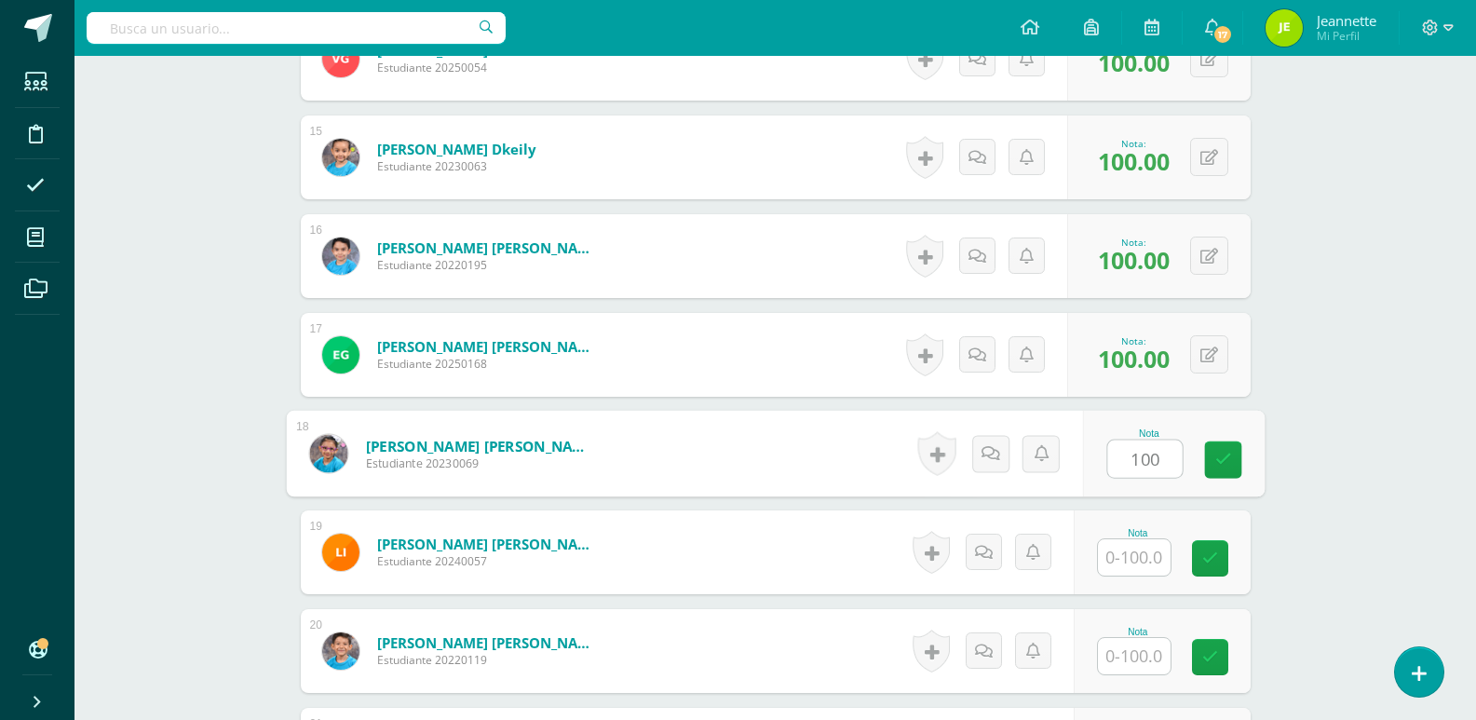
type input "100"
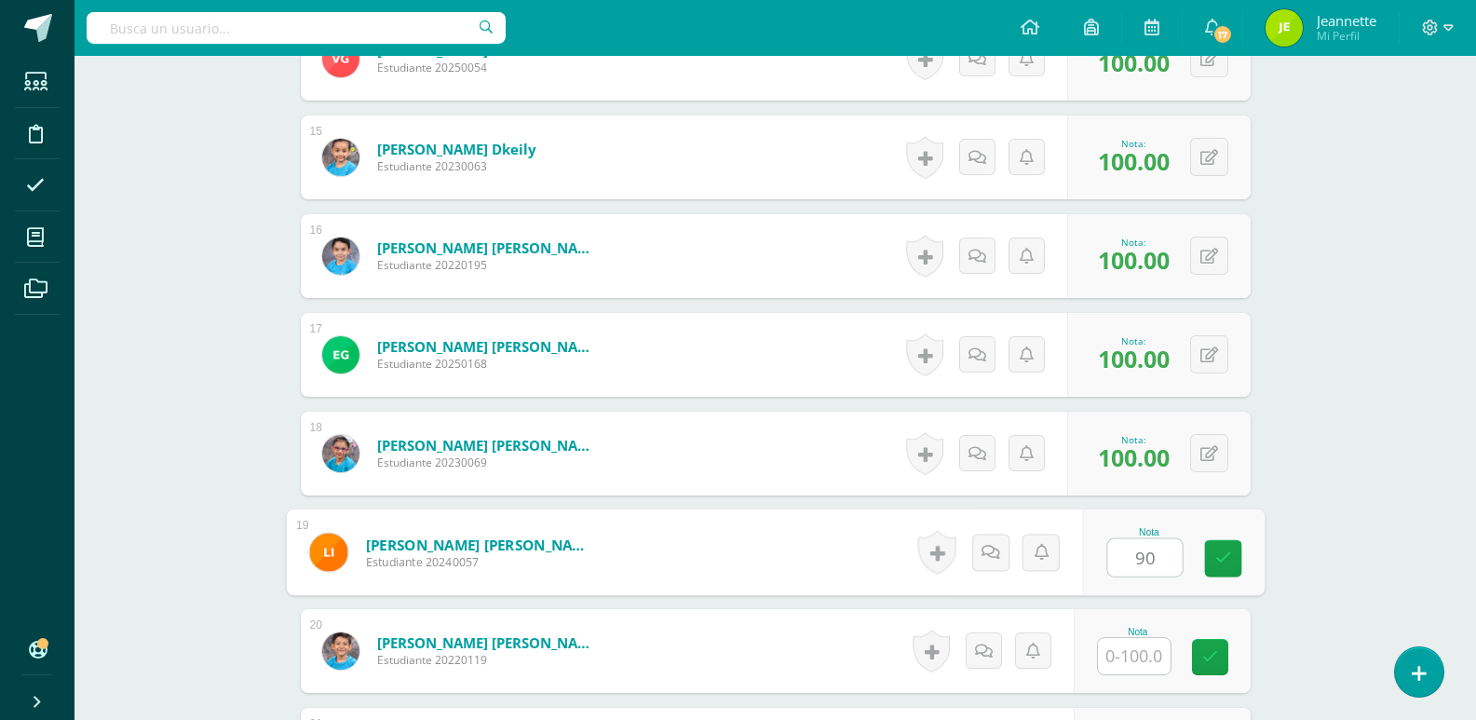
type input "90"
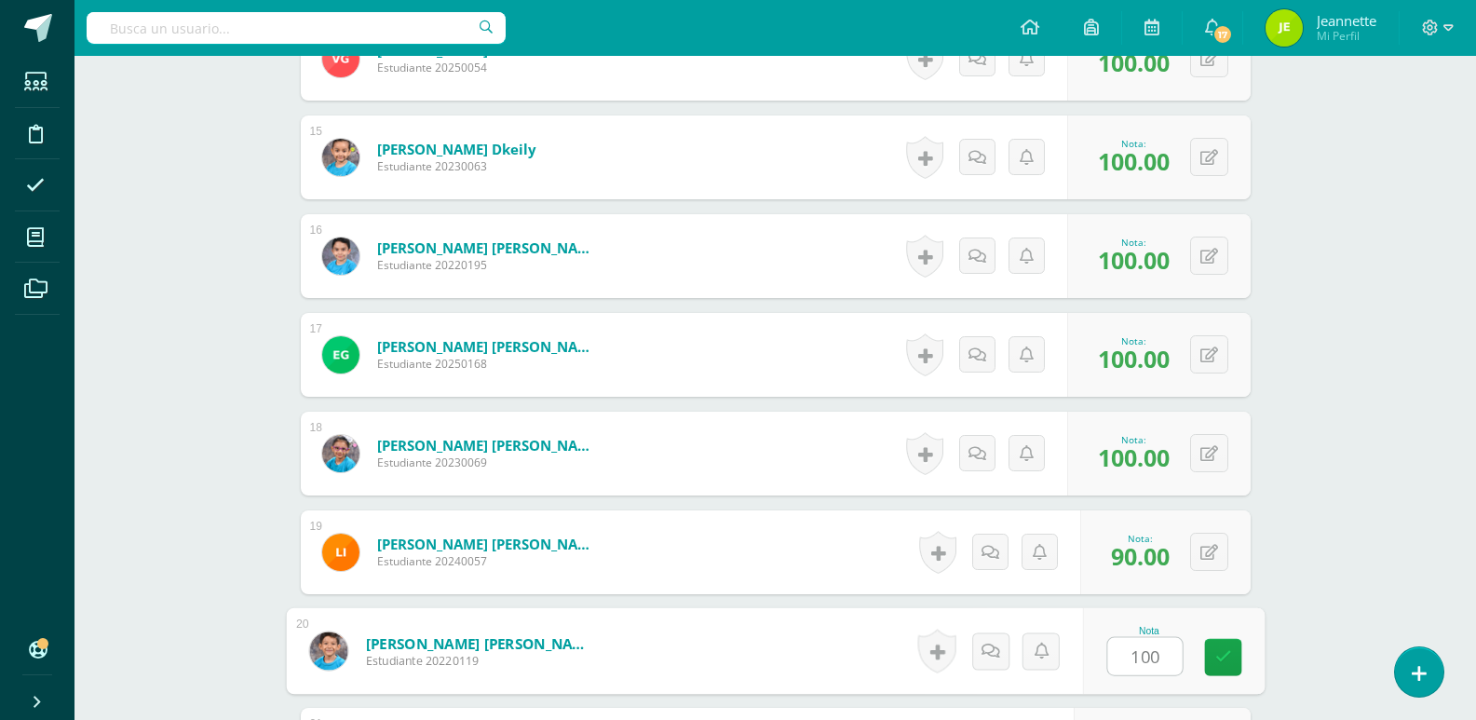
type input "100"
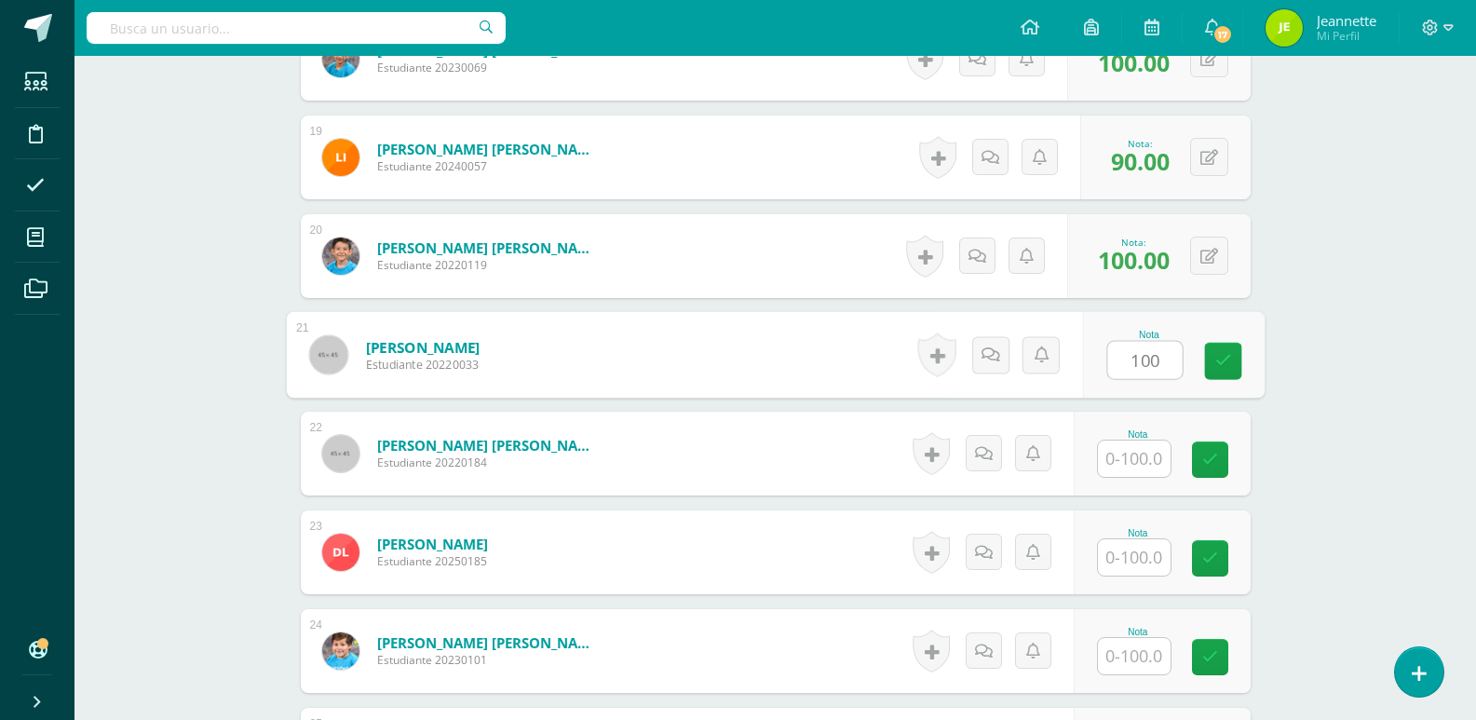
type input "100"
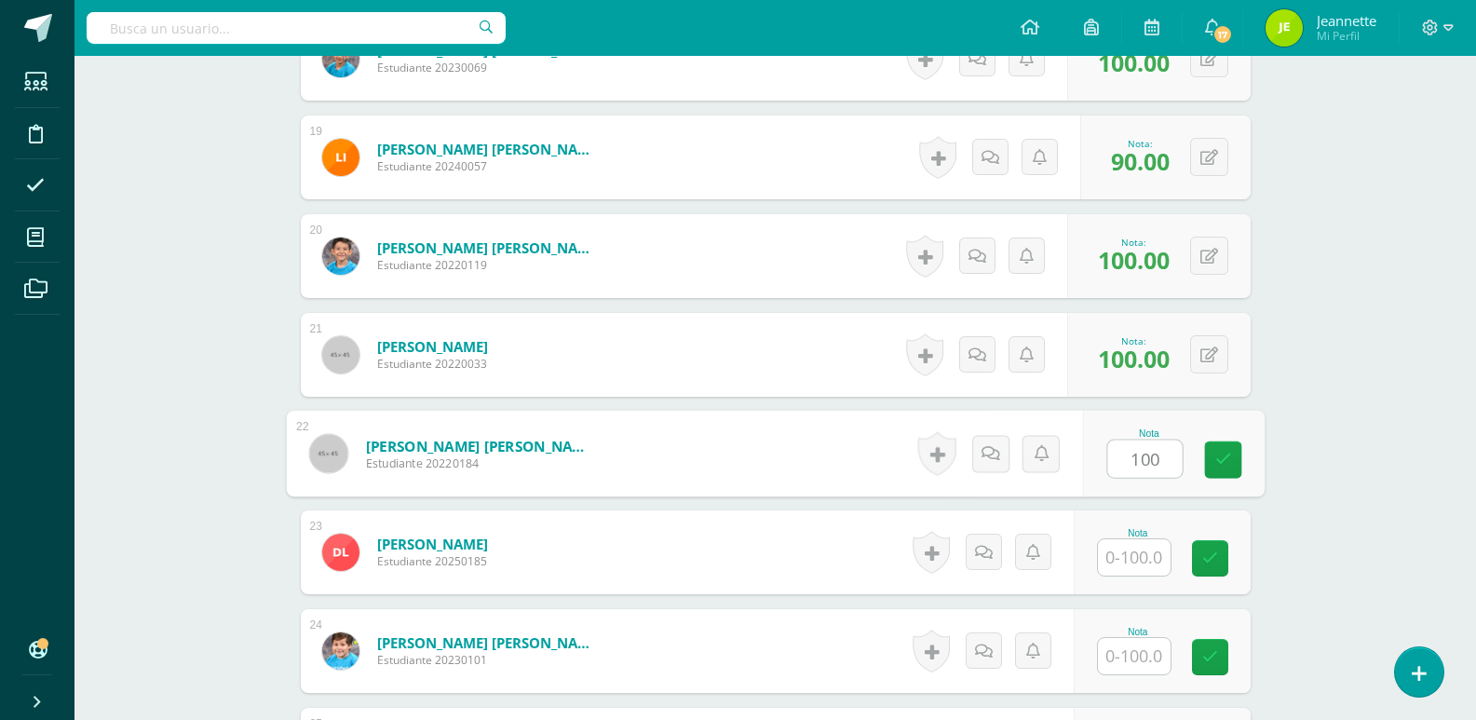
type input "100"
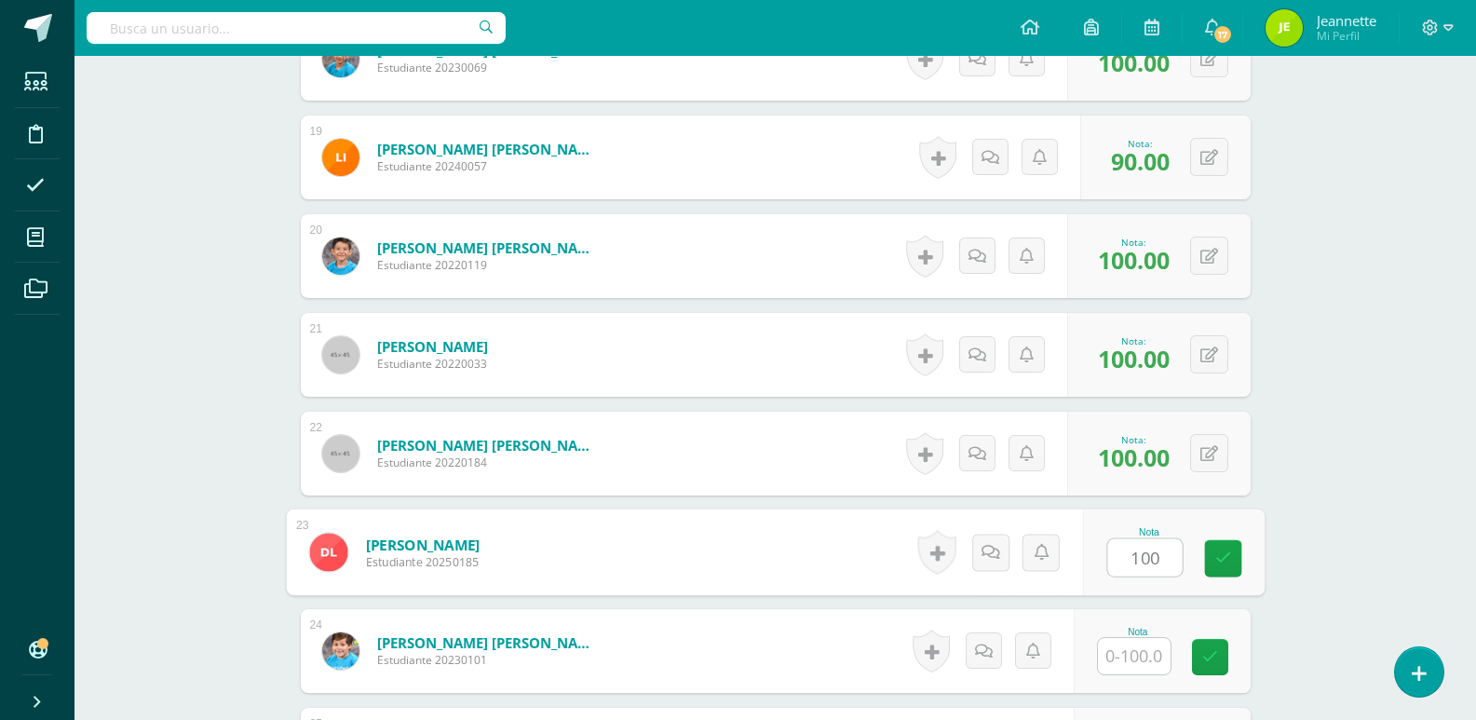
type input "100"
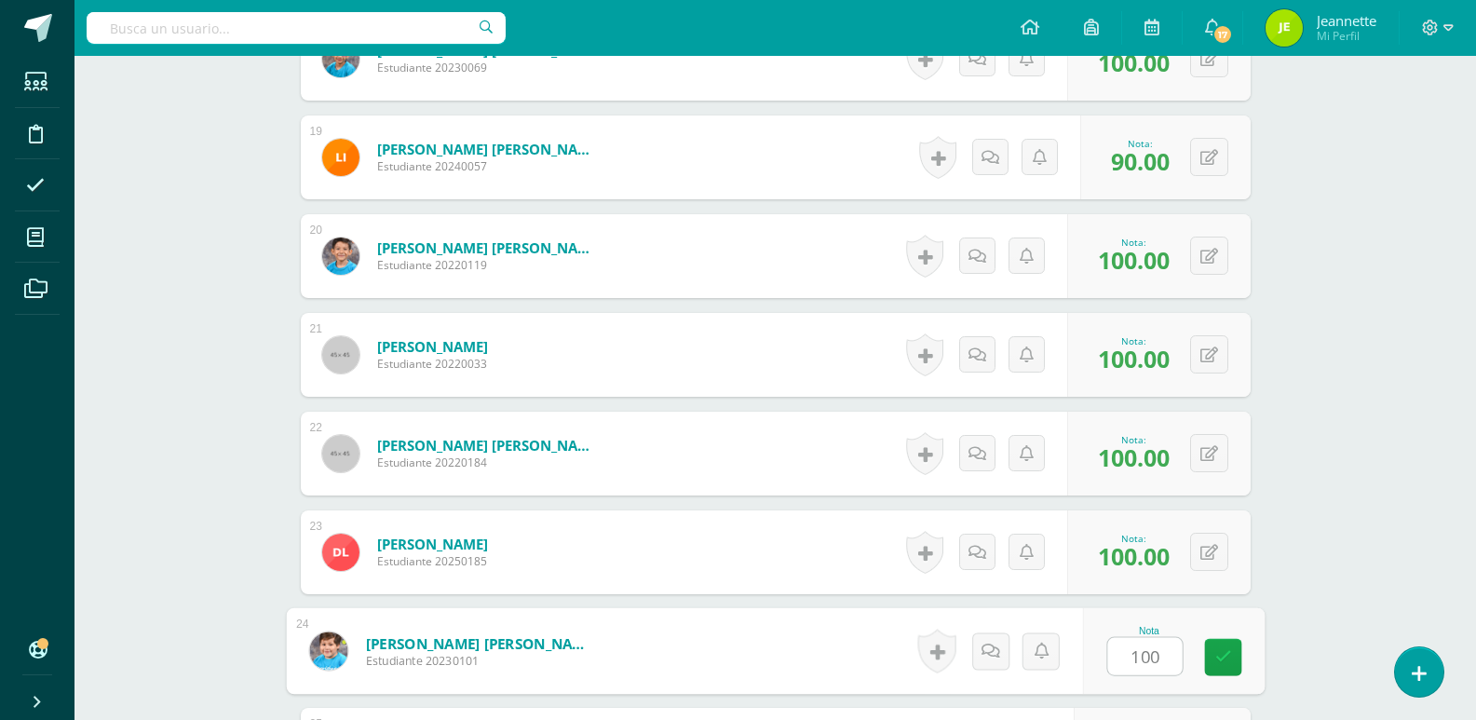
type input "100"
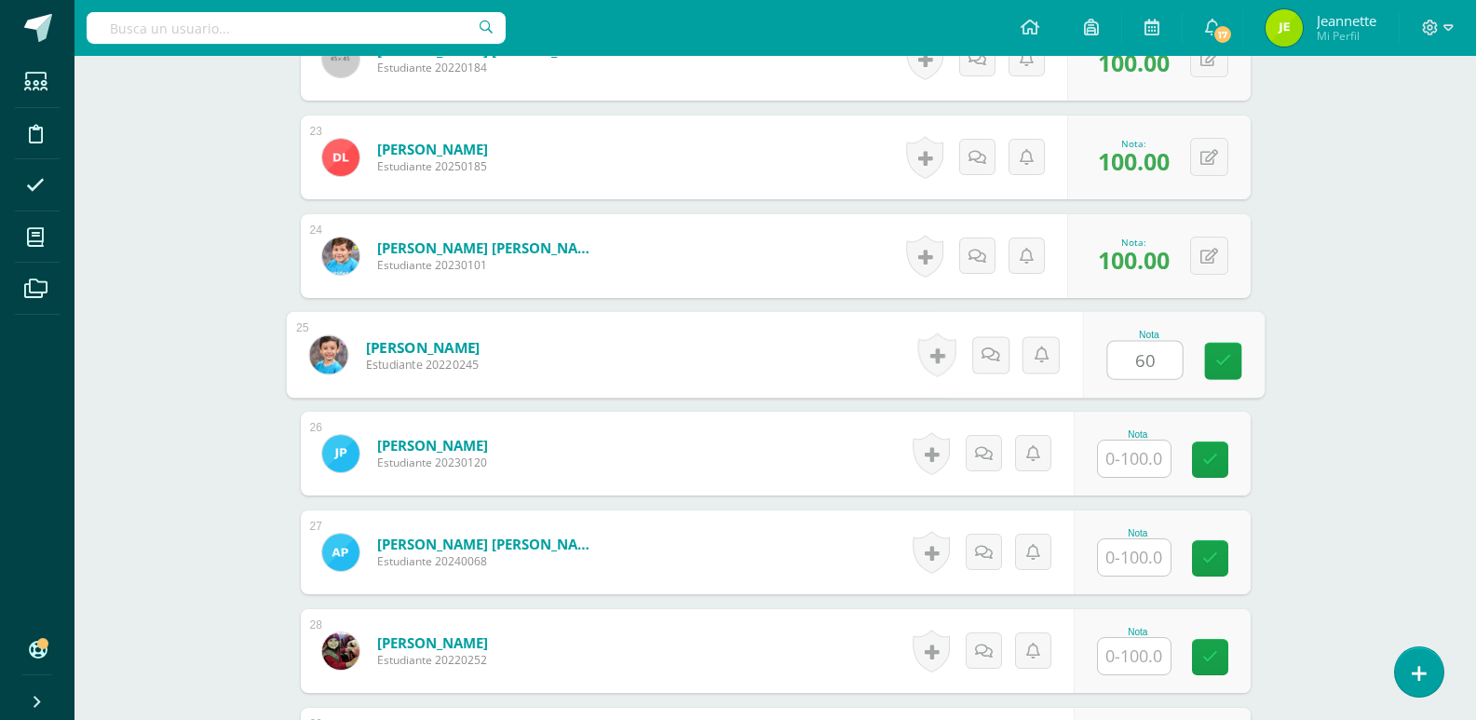
type input "60"
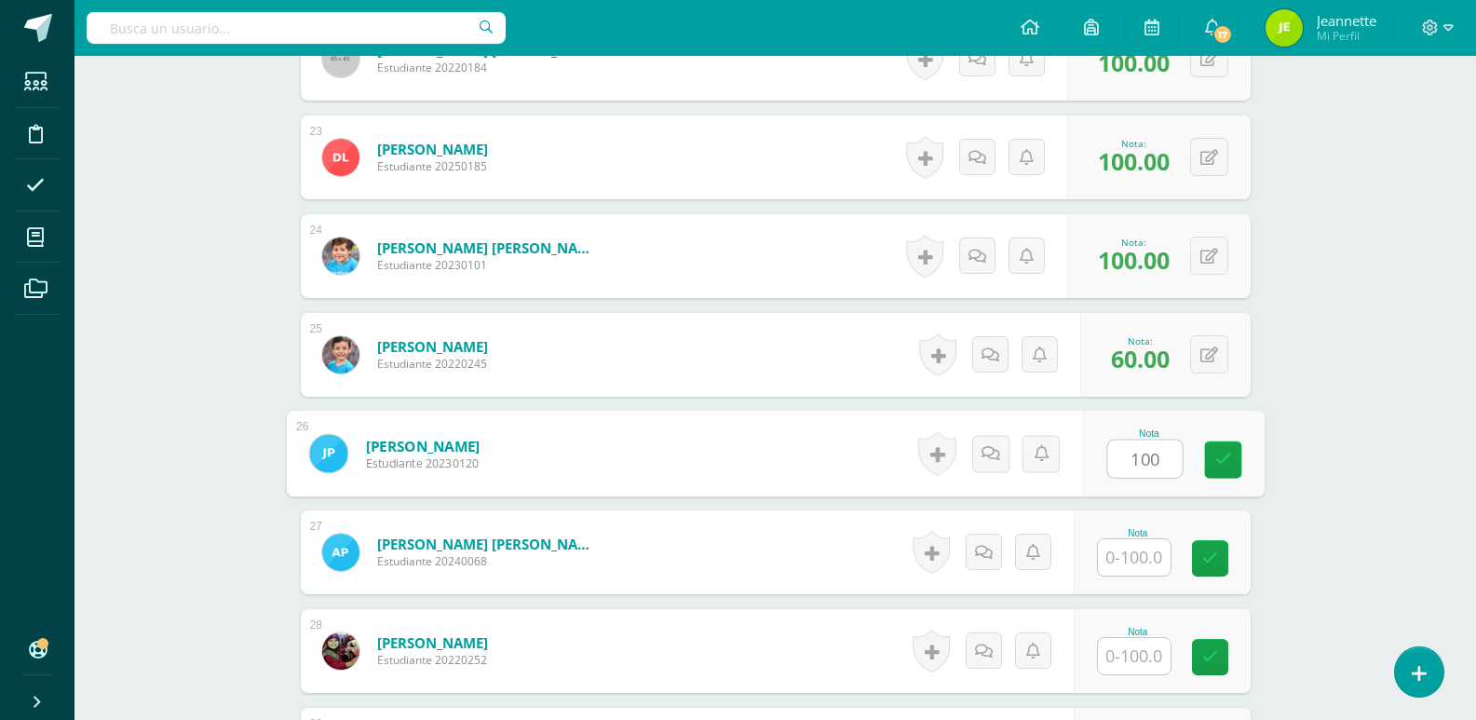
type input "100"
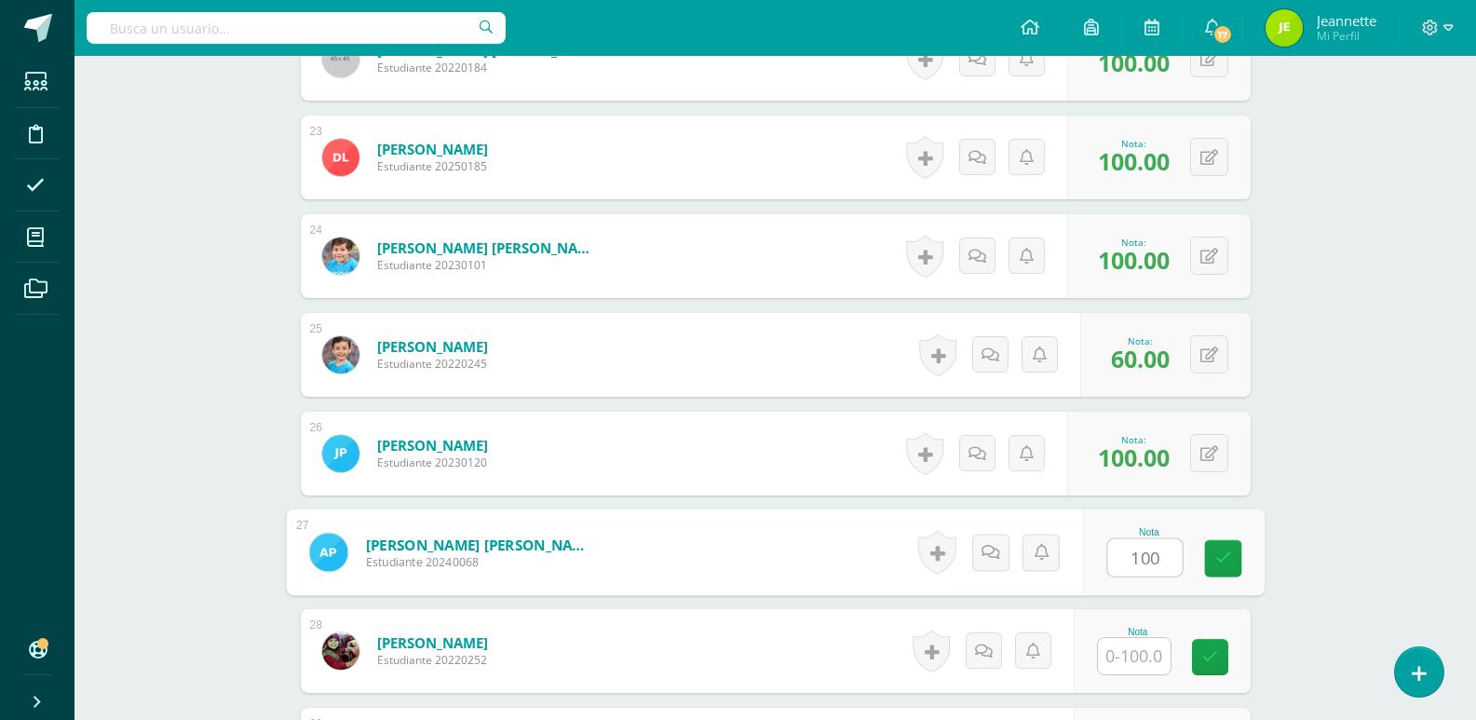
type input "100"
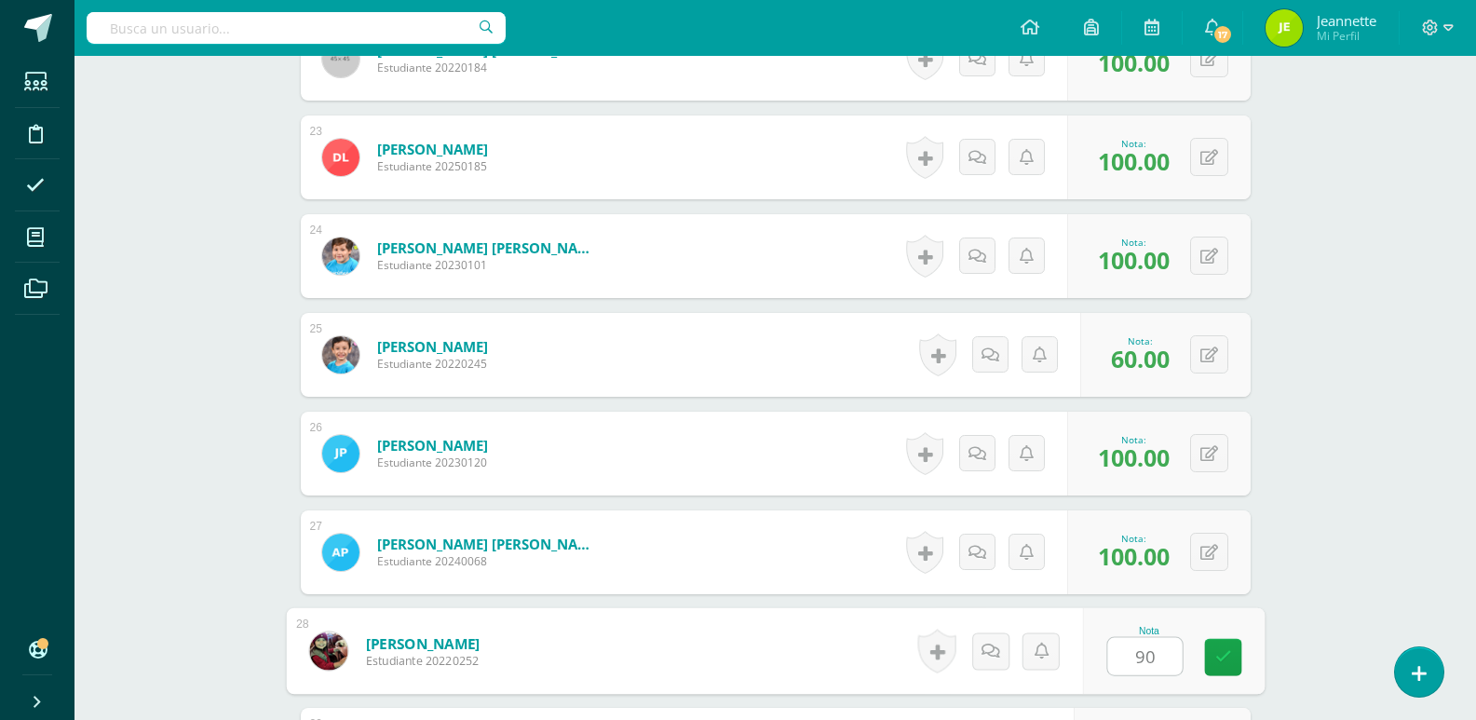
type input "90"
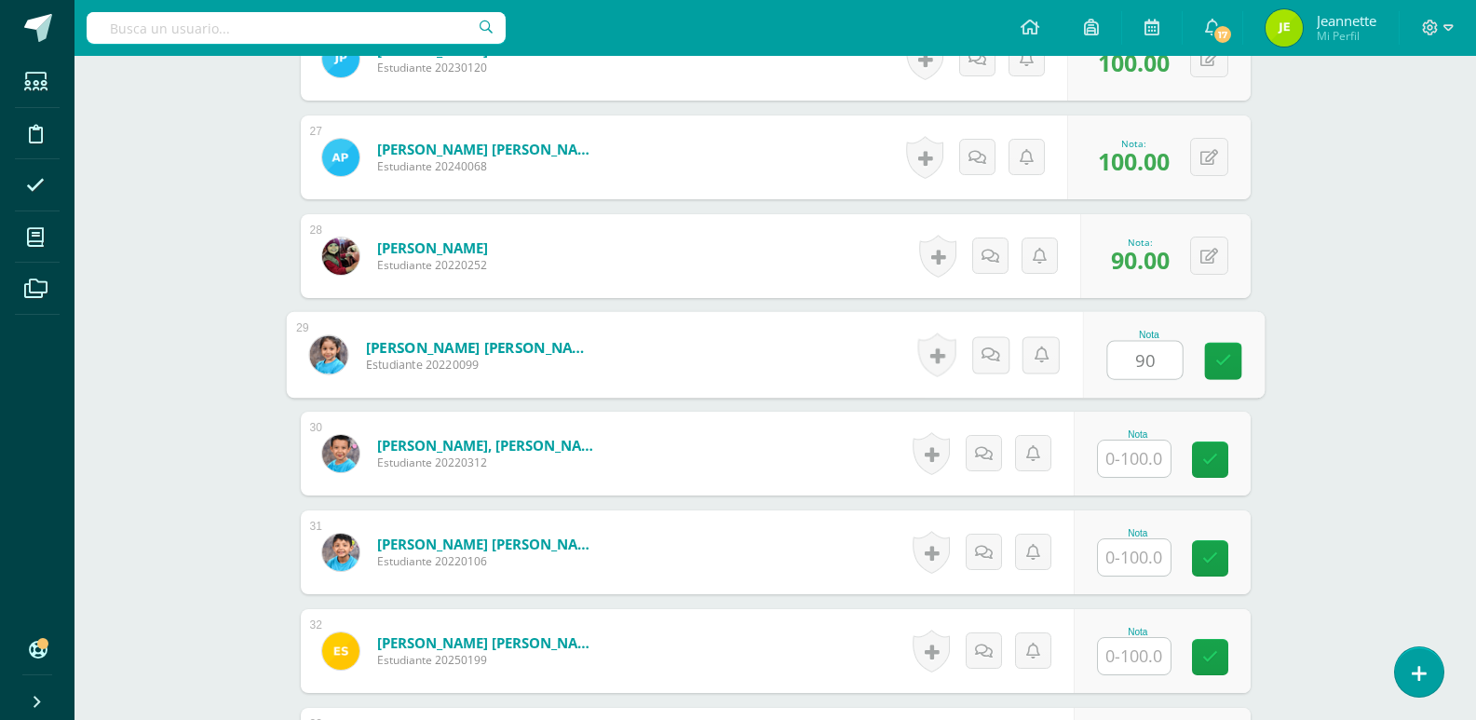
type input "90"
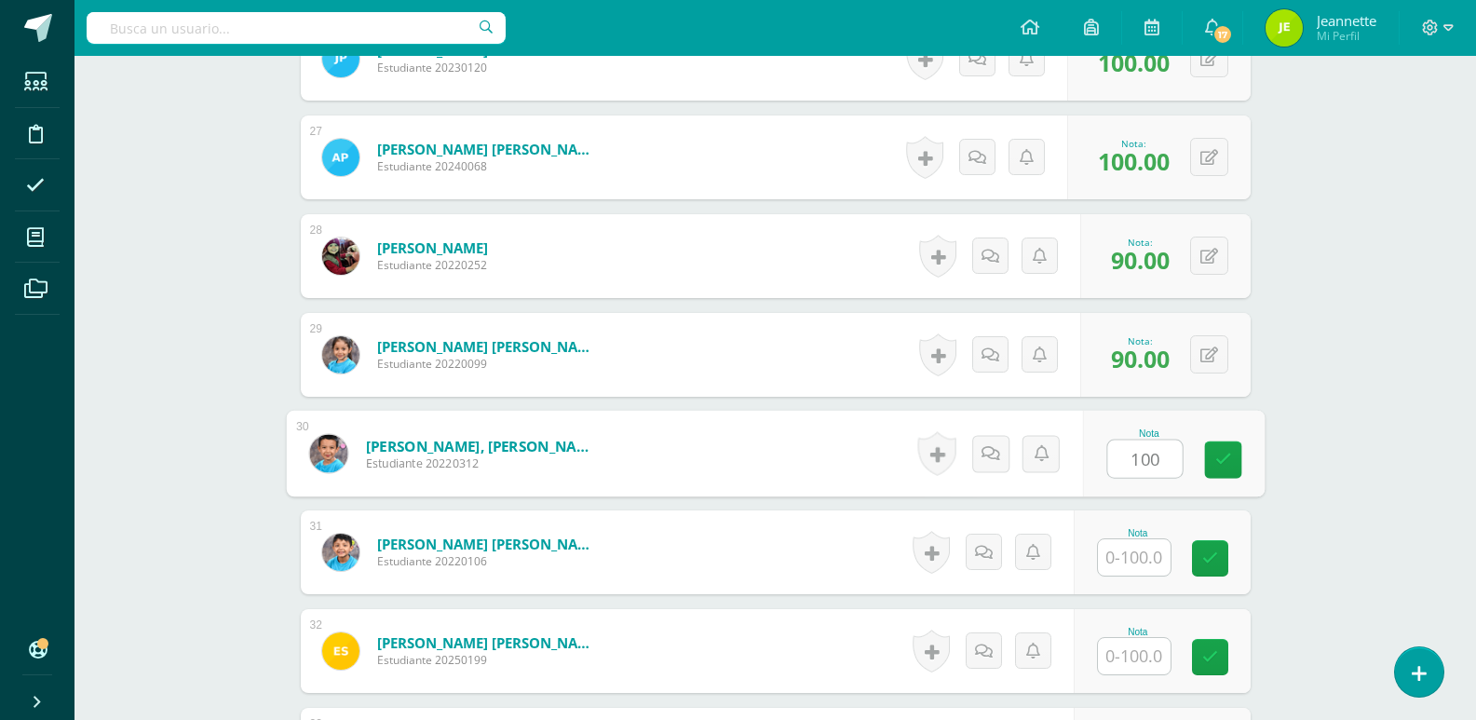
type input "100"
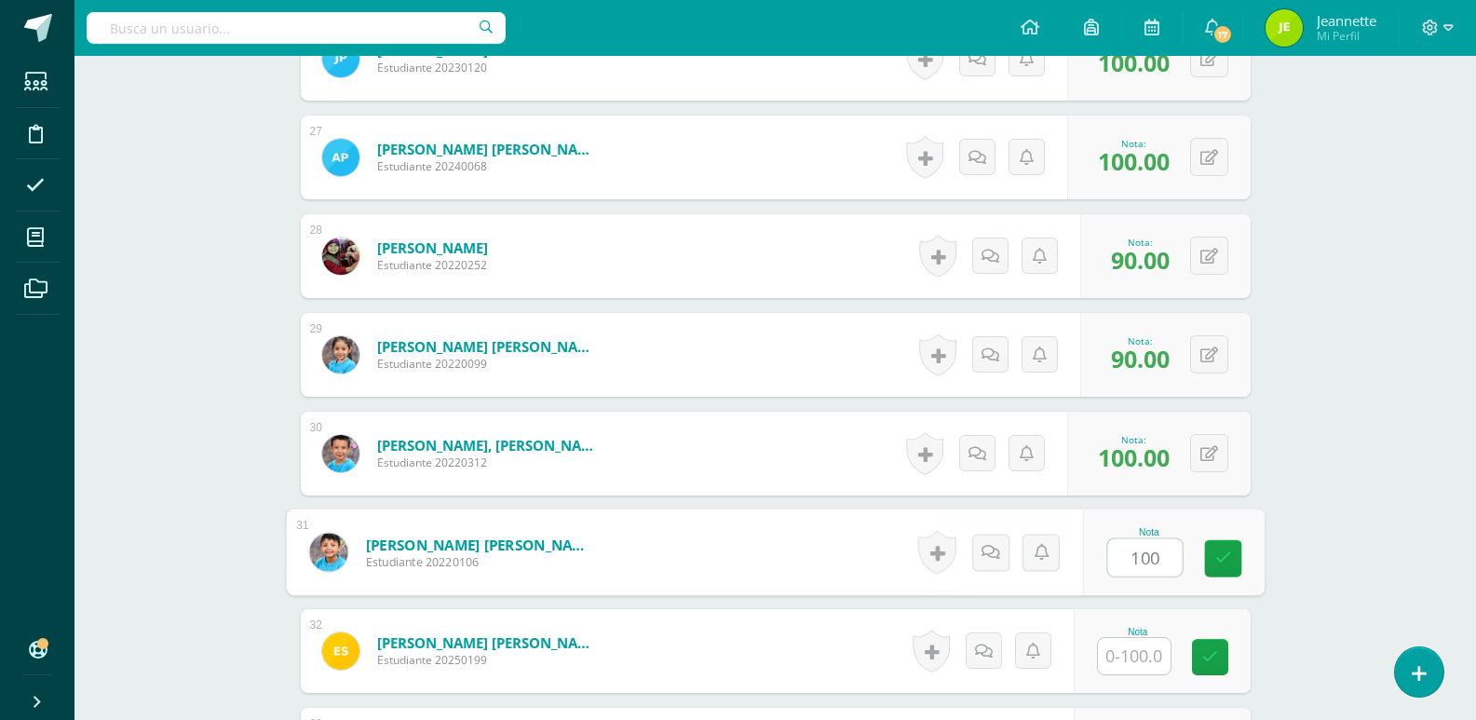
type input "100"
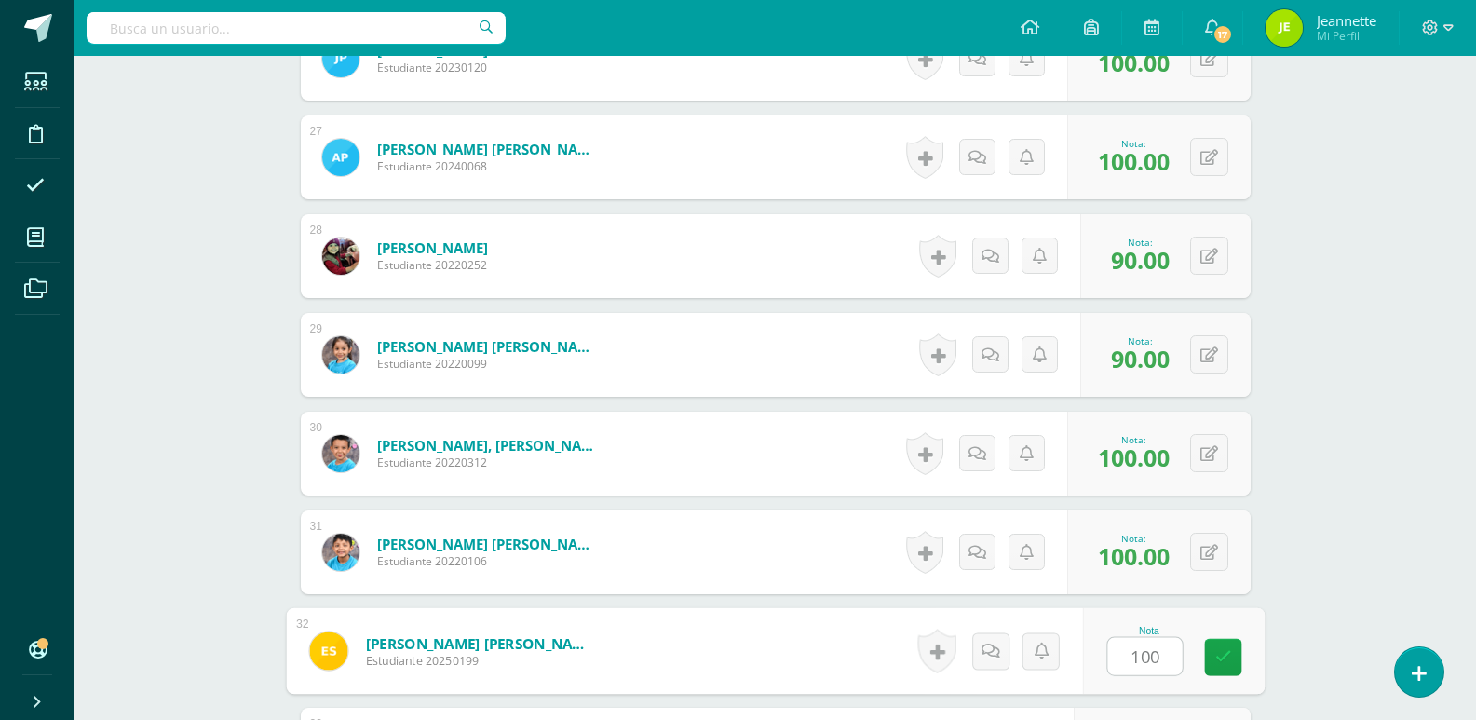
type input "100"
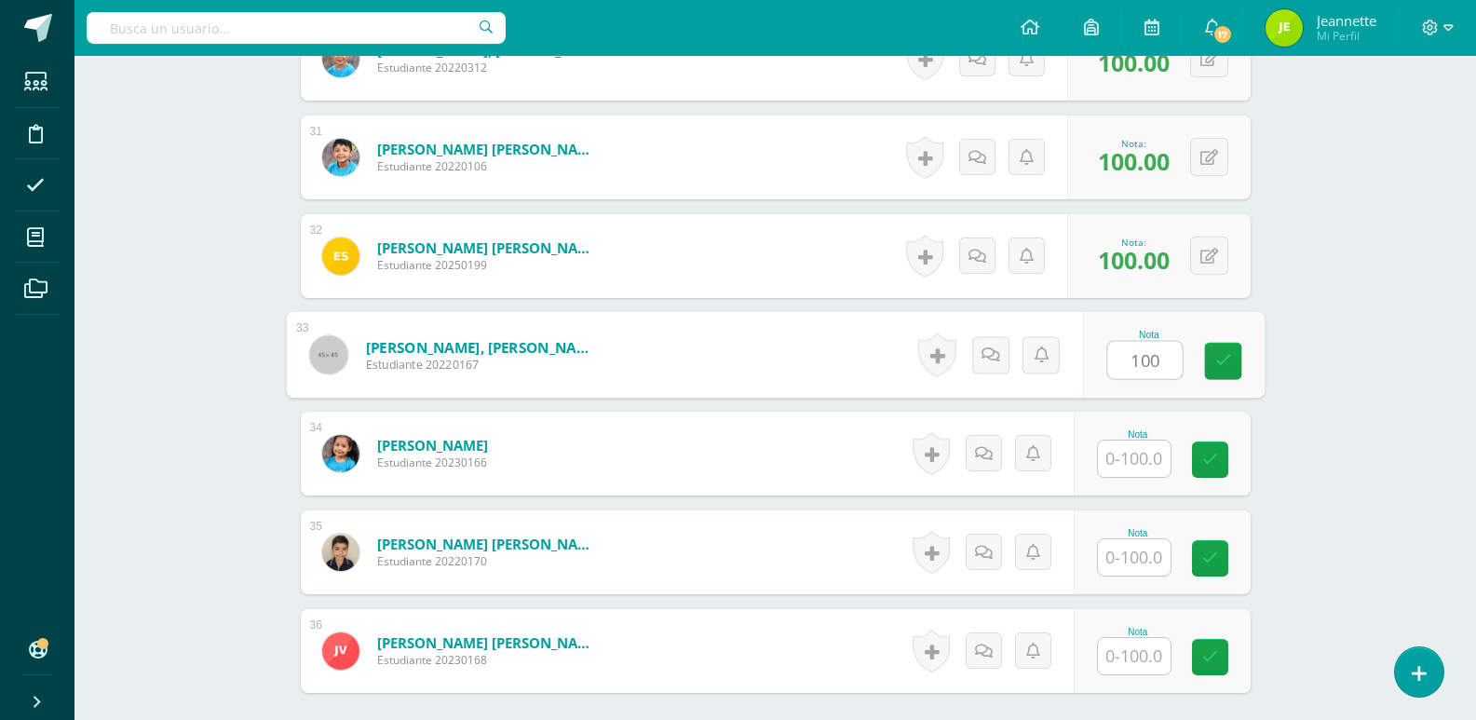
type input "100"
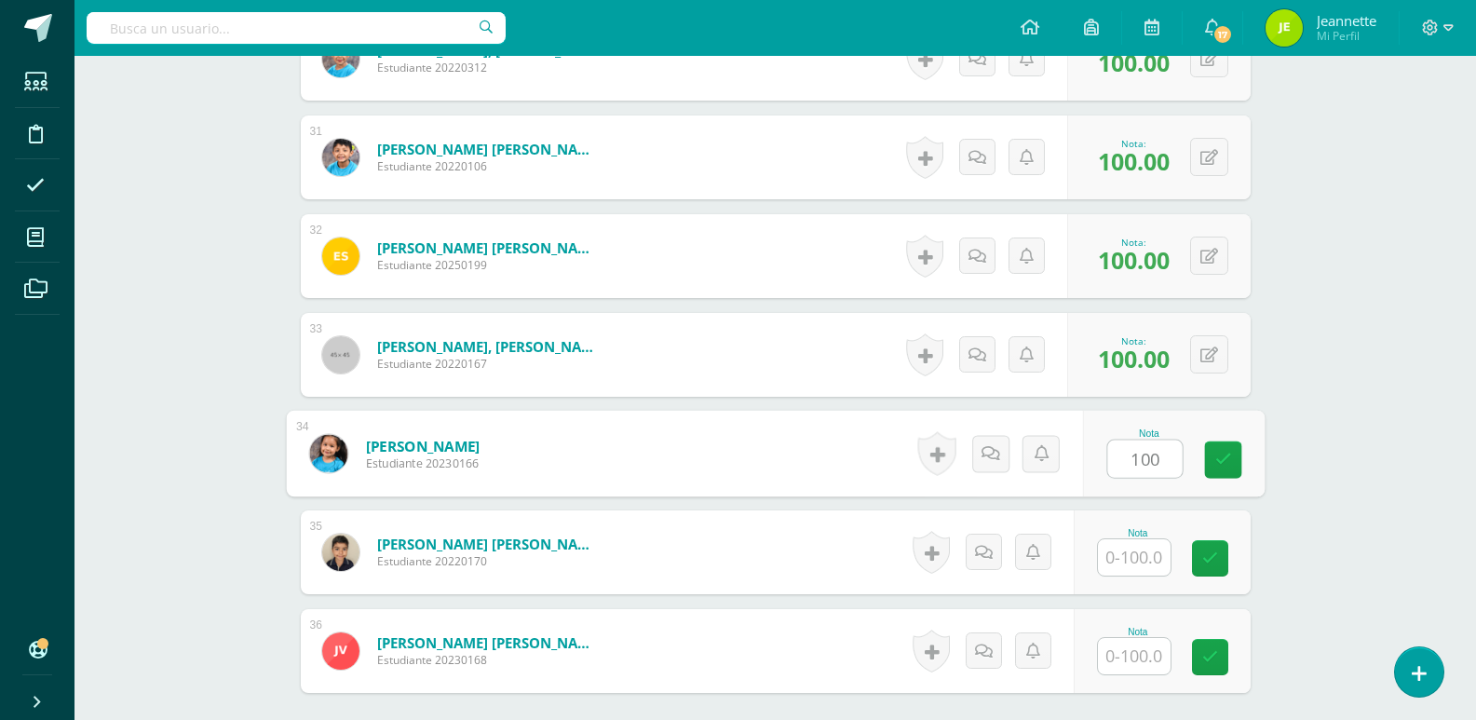
type input "100"
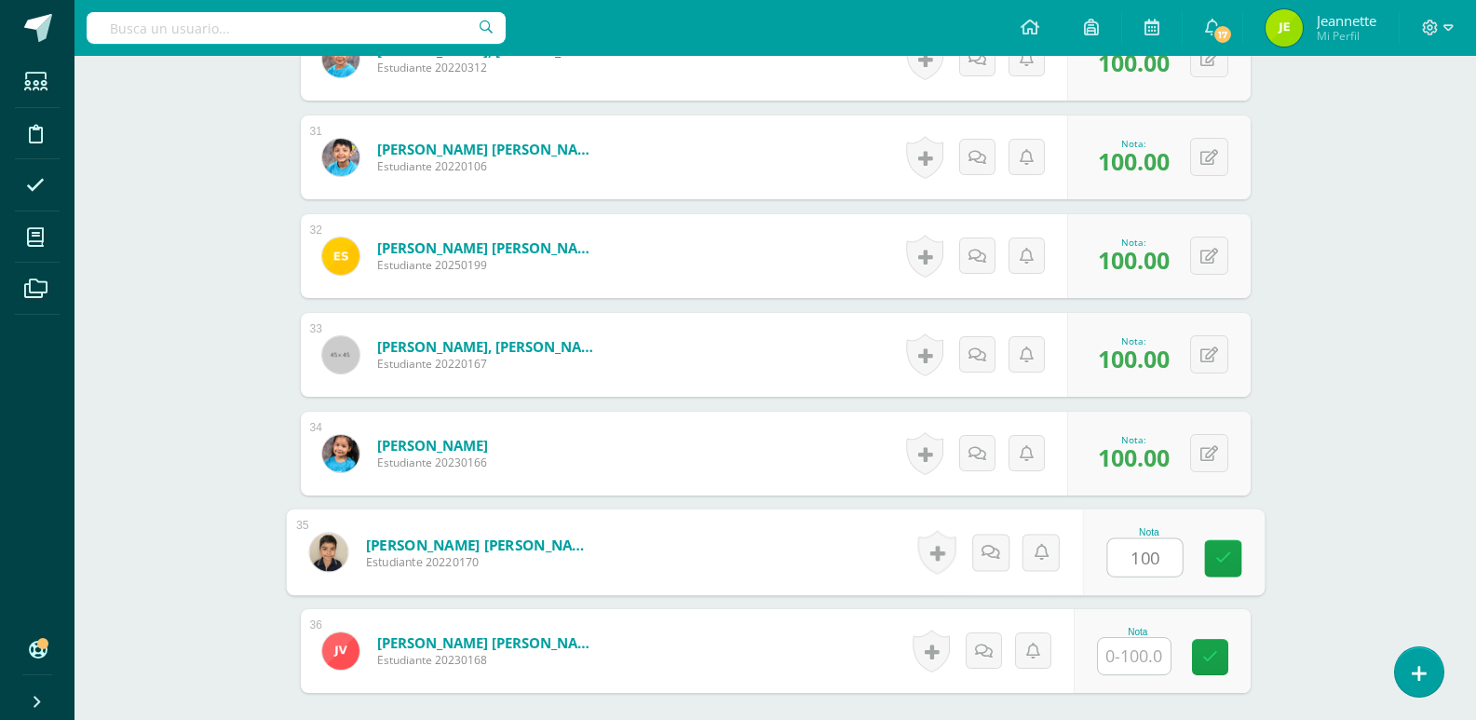
type input "100"
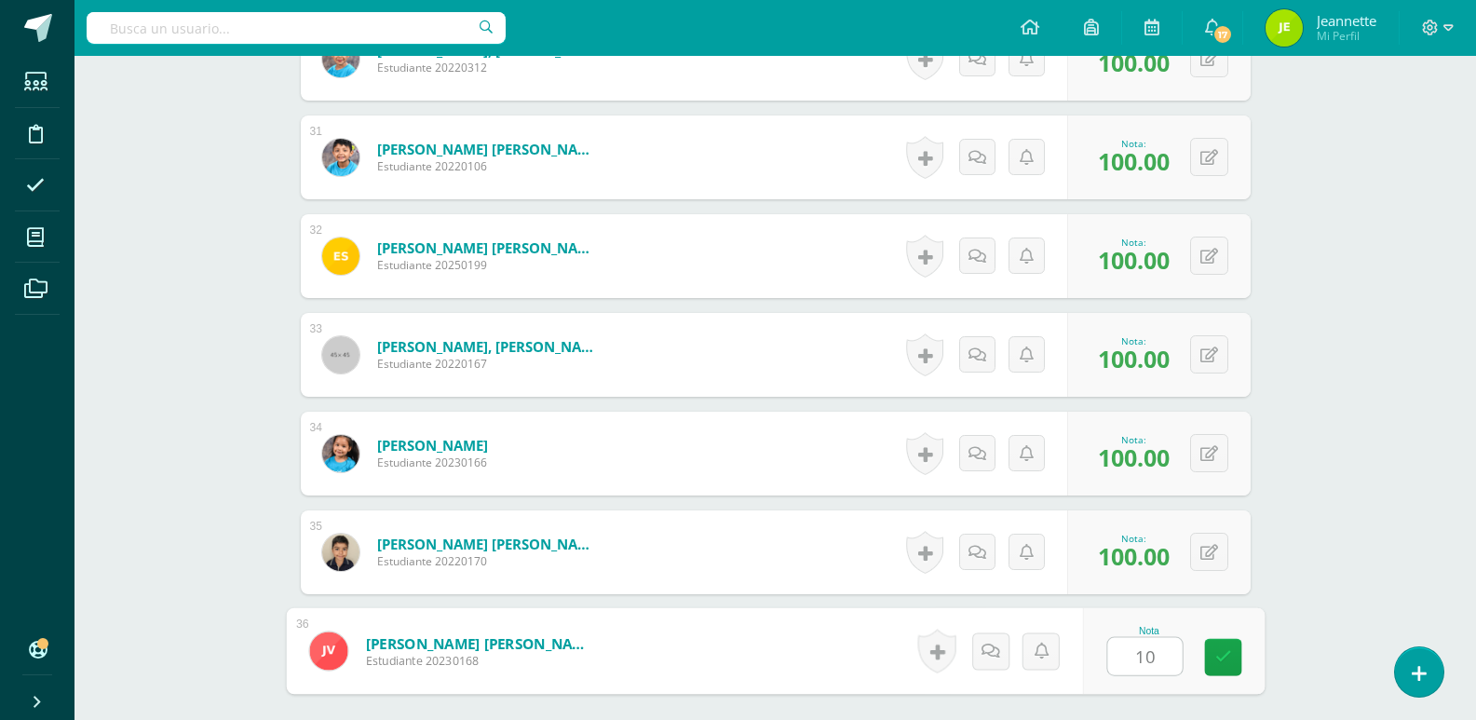
type input "100"
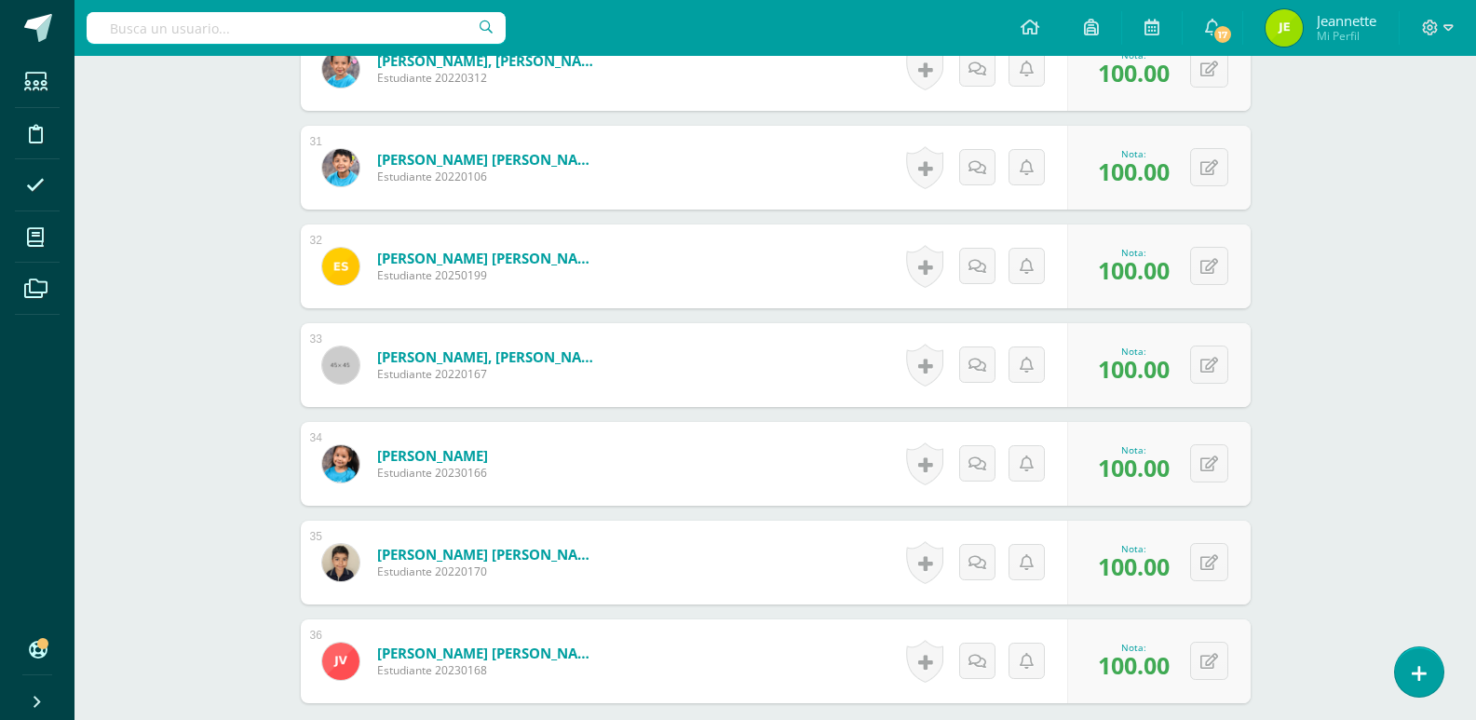
scroll to position [3679, 0]
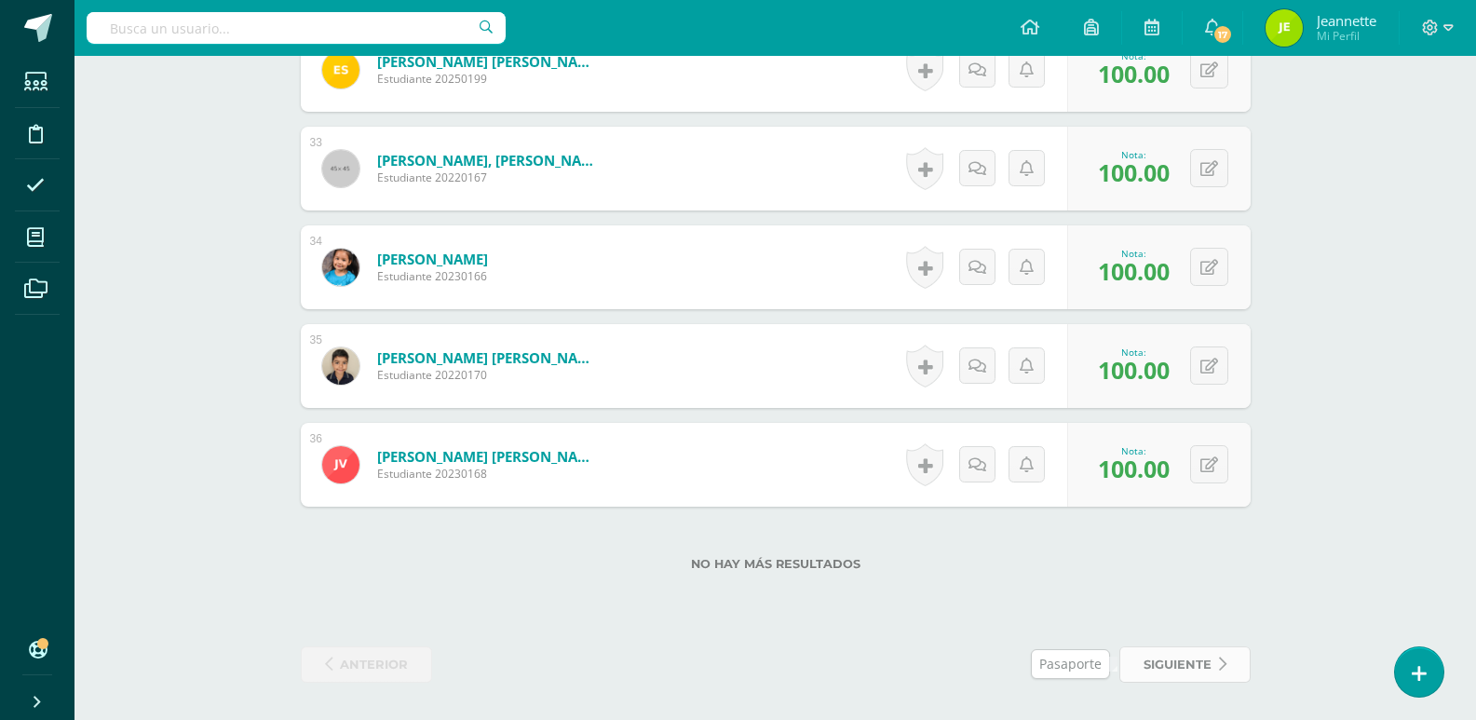
click at [1210, 663] on span "siguiente" at bounding box center [1177, 664] width 68 height 34
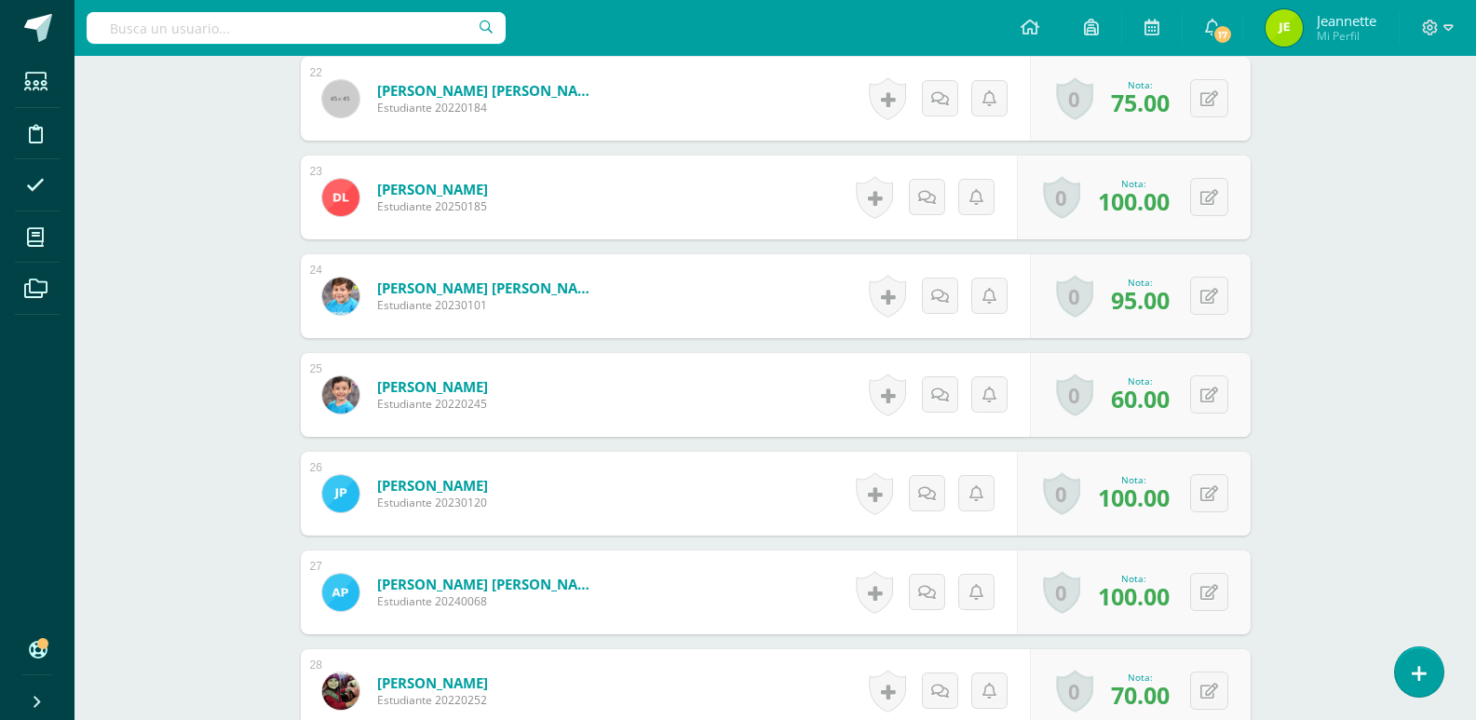
scroll to position [2664, 0]
click at [1213, 387] on icon at bounding box center [1221, 393] width 19 height 16
type input "50"
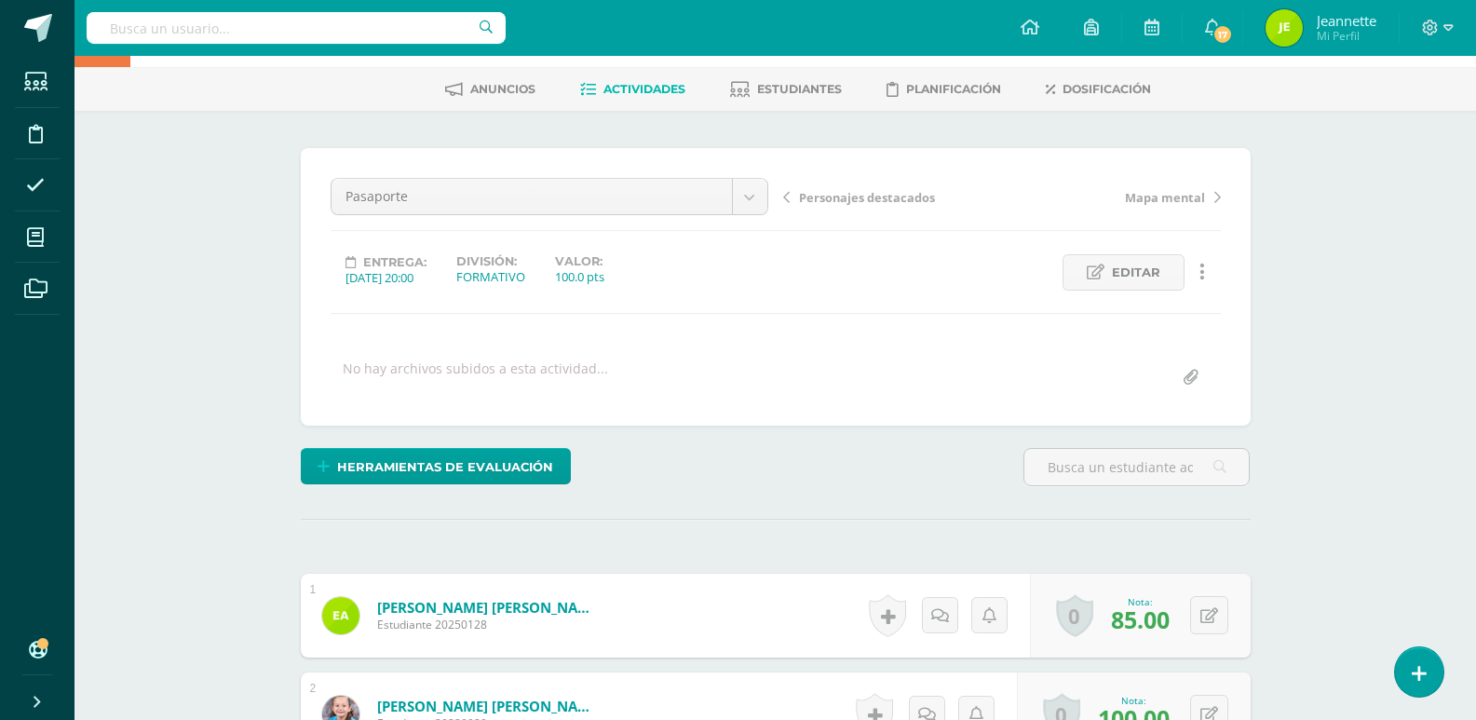
scroll to position [0, 0]
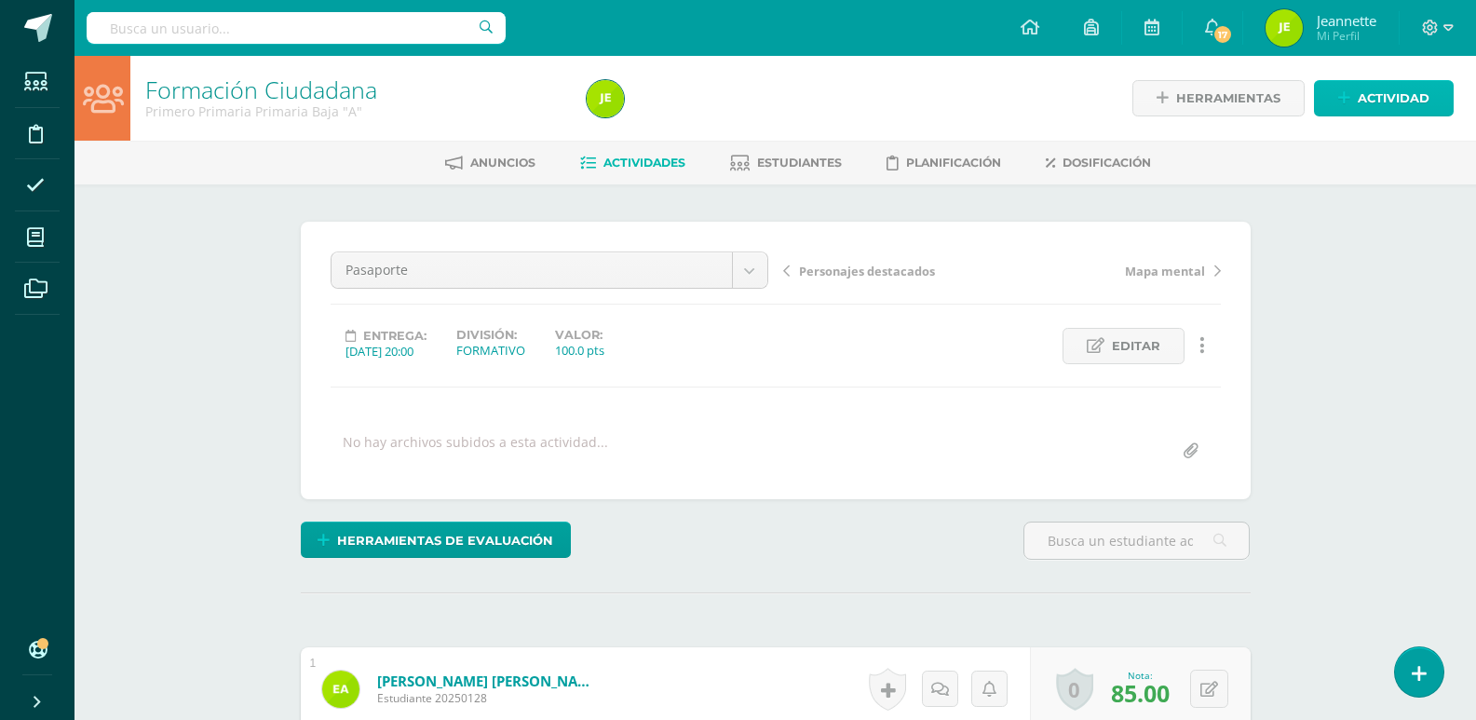
click at [1393, 90] on span "Actividad" at bounding box center [1393, 98] width 72 height 34
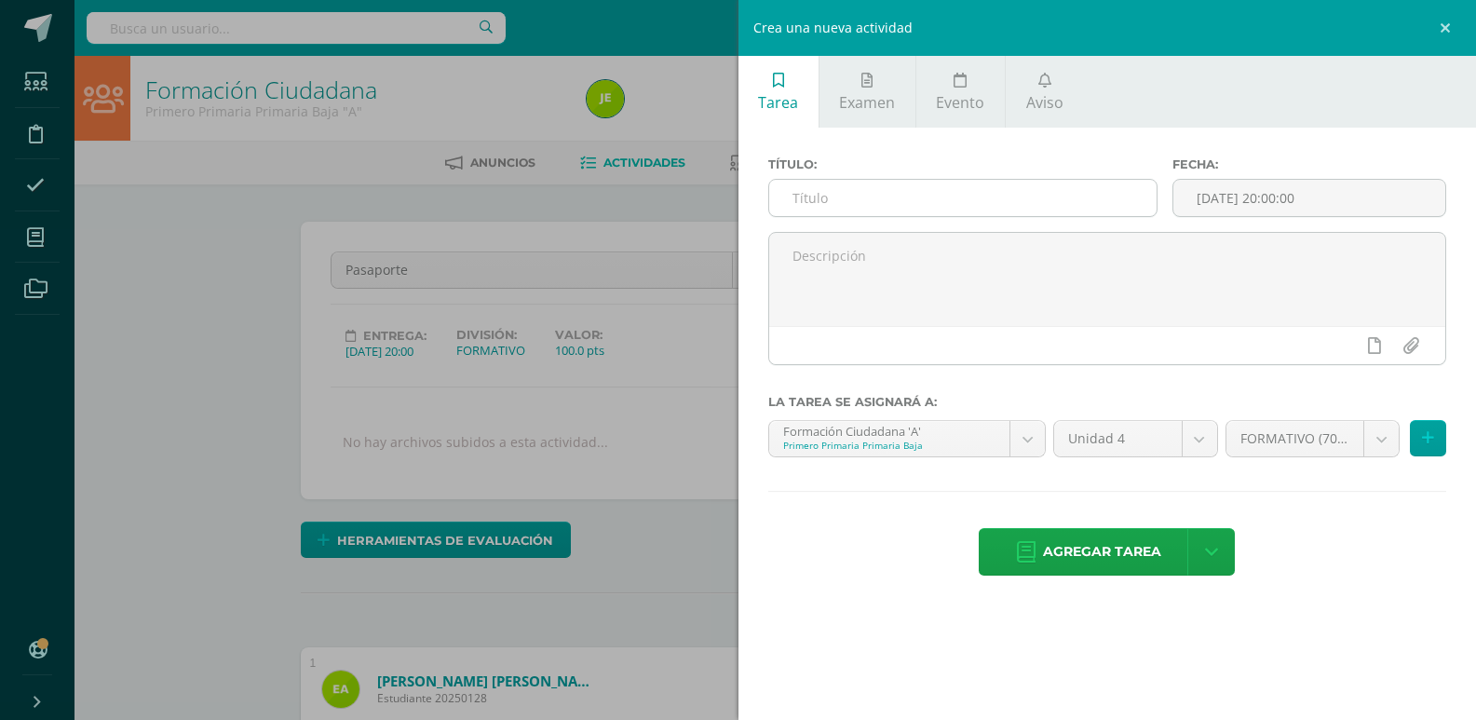
click at [888, 190] on input "text" at bounding box center [962, 198] width 387 height 36
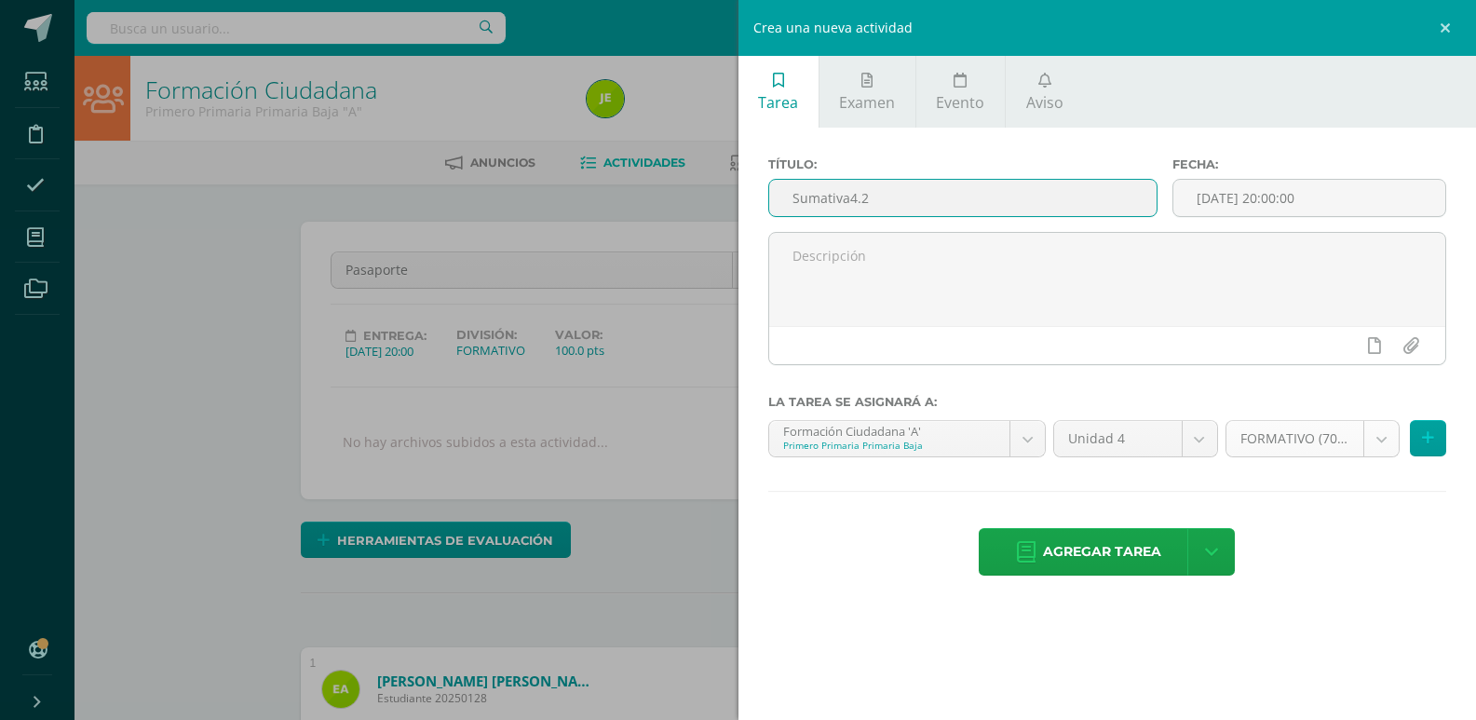
type input "Sumativa4.2"
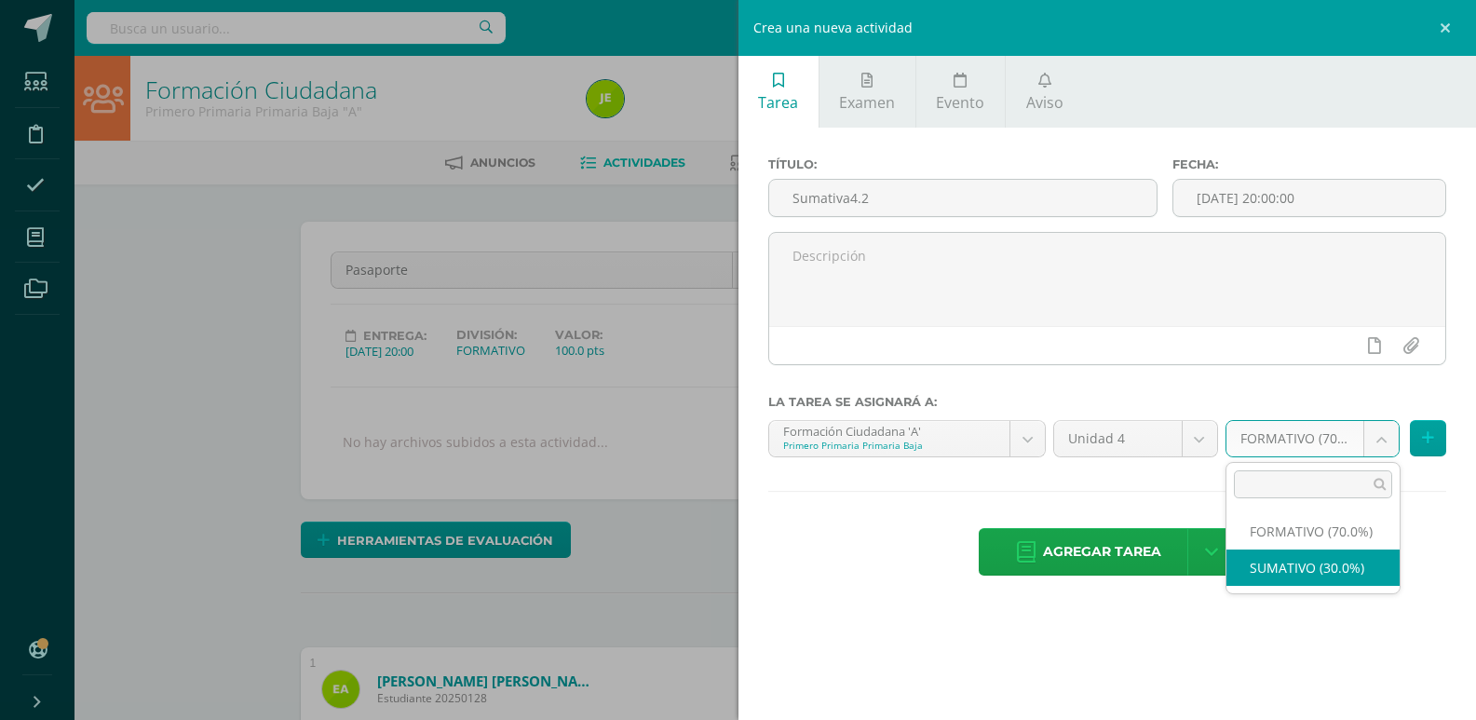
select select "206024"
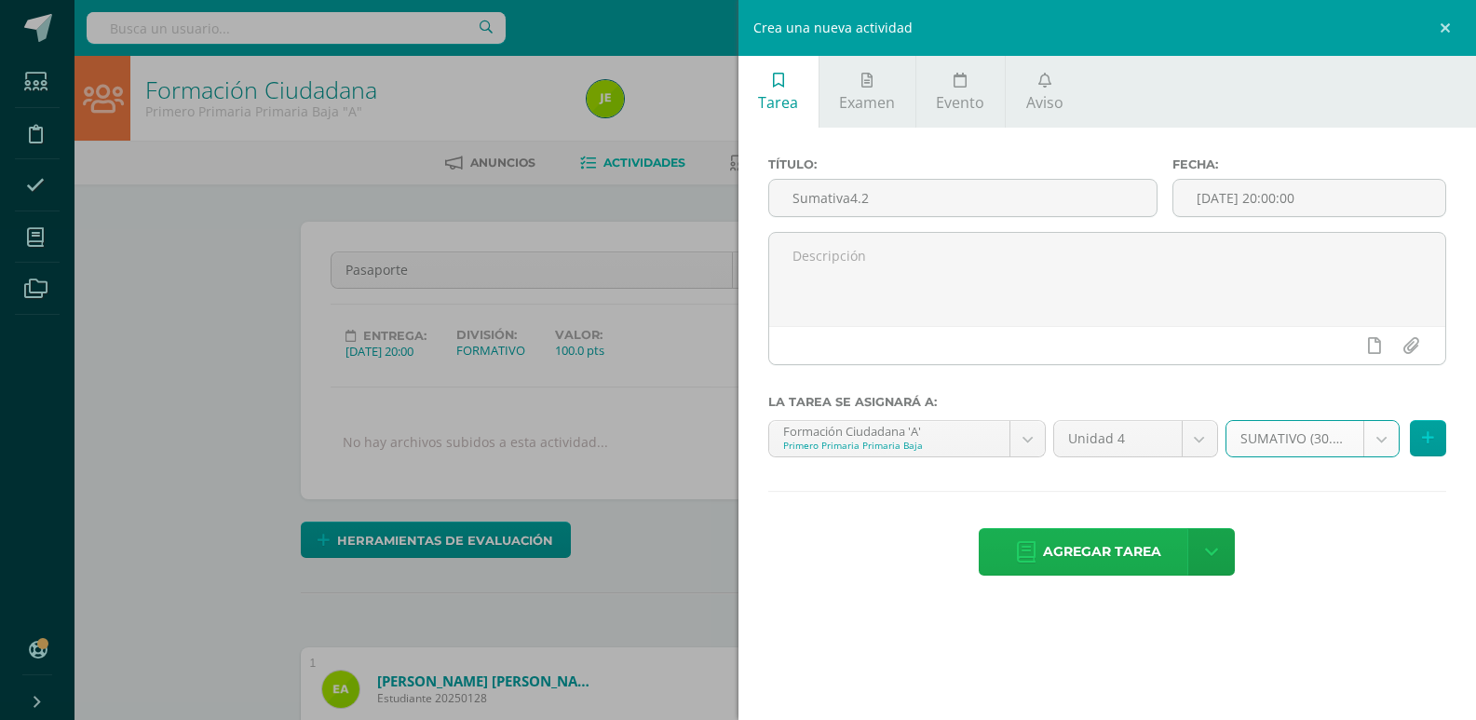
click at [1099, 554] on span "Agregar tarea" at bounding box center [1102, 552] width 118 height 46
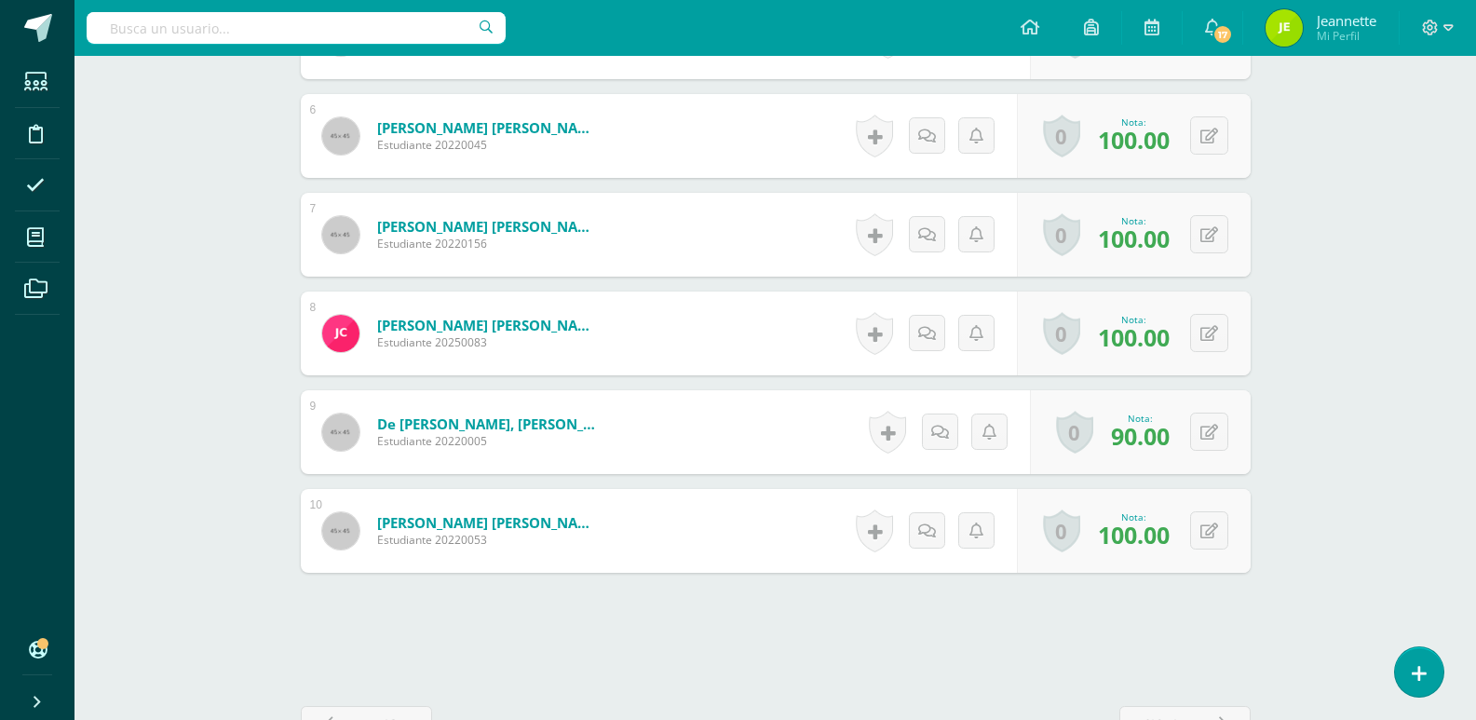
scroll to position [1106, 0]
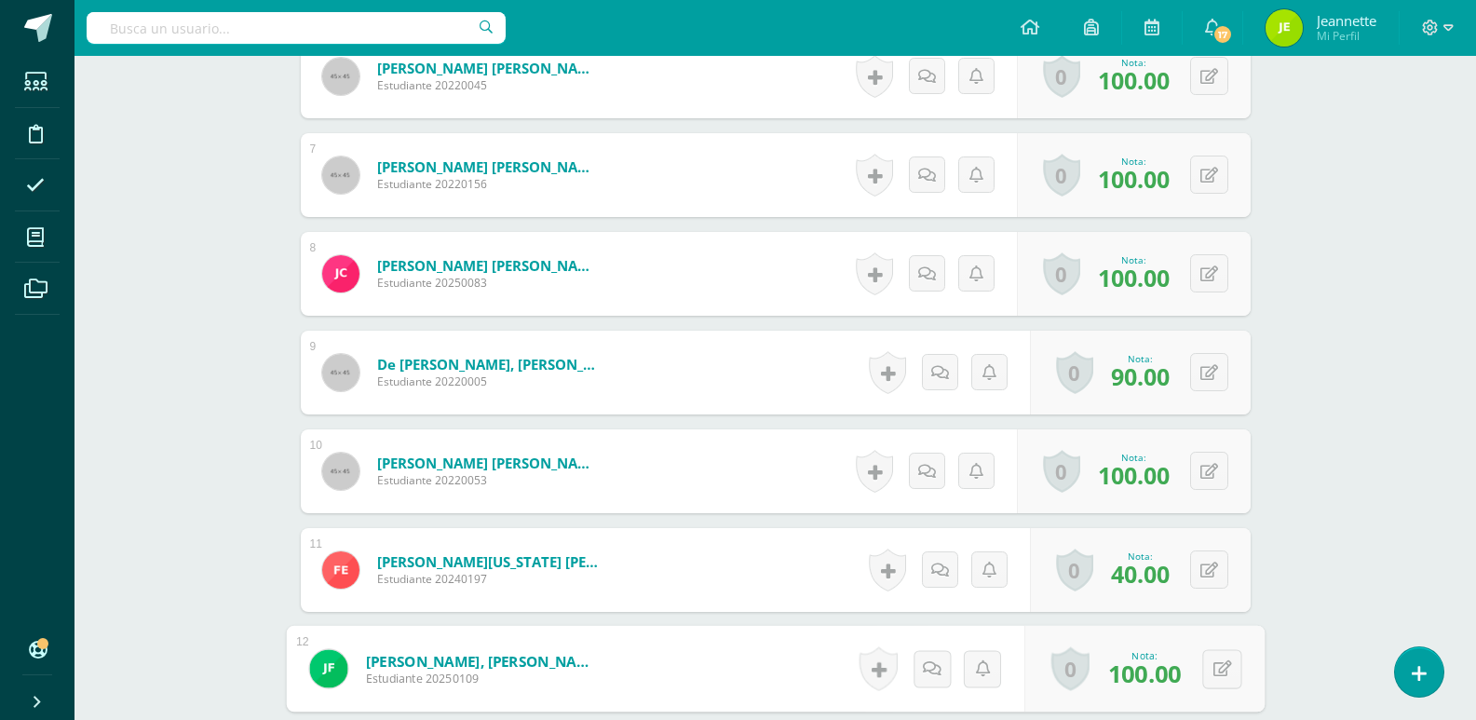
click at [361, 659] on link at bounding box center [335, 668] width 53 height 38
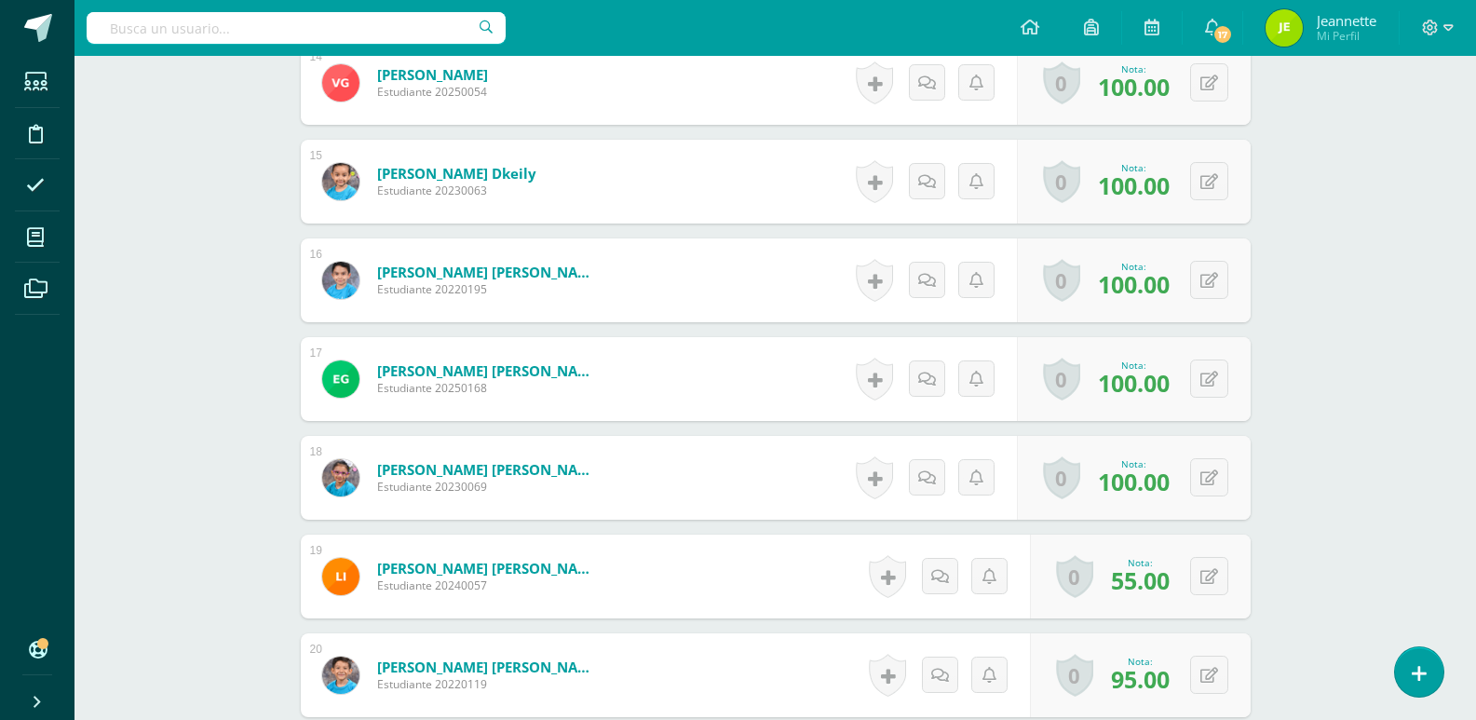
scroll to position [2093, 0]
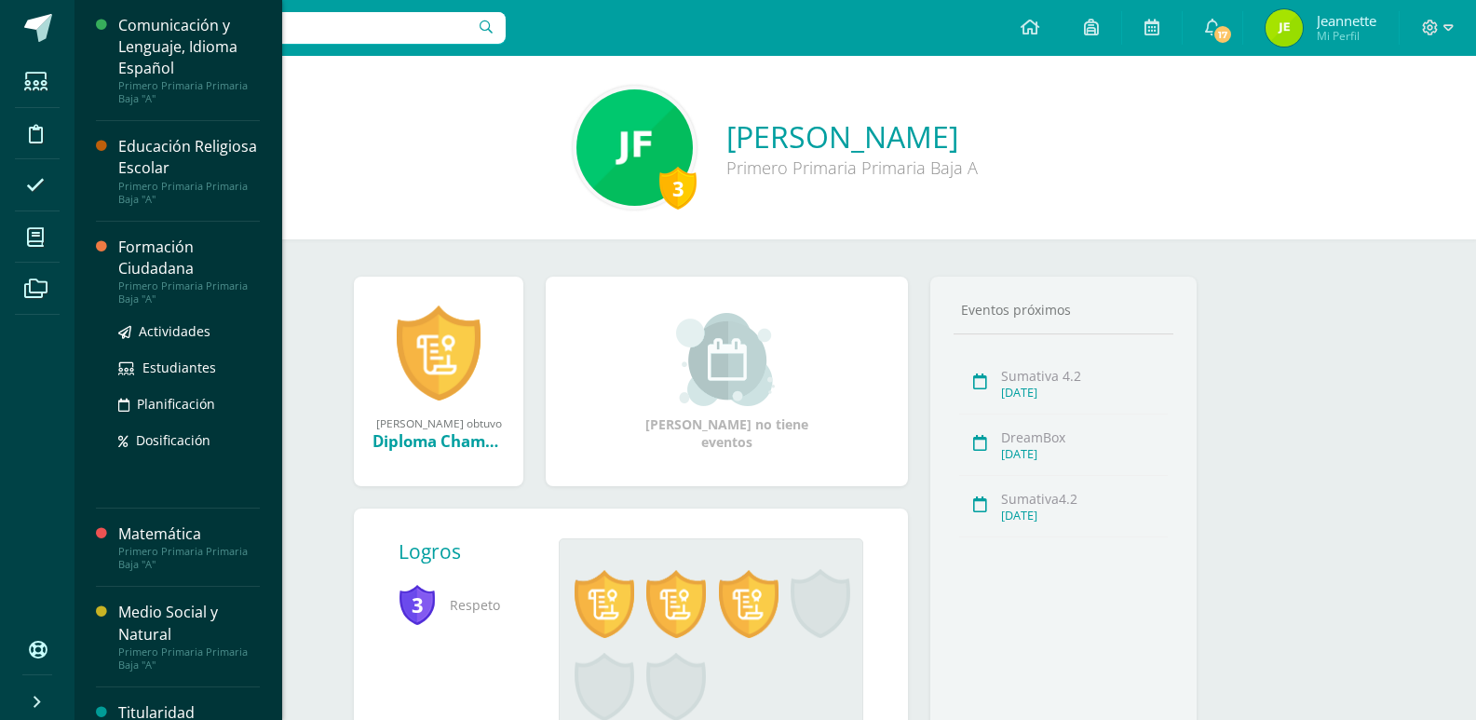
click at [161, 251] on div "Formación Ciudadana" at bounding box center [189, 257] width 142 height 43
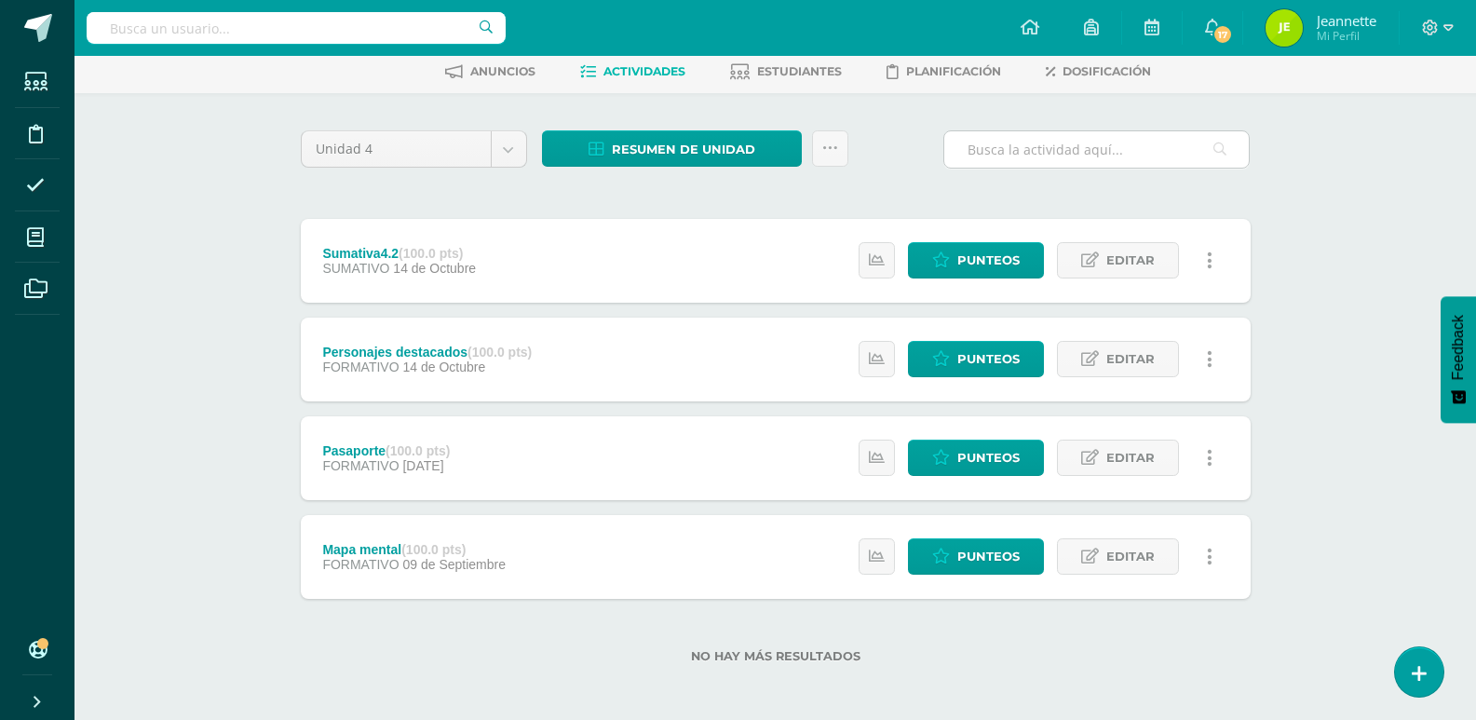
scroll to position [94, 0]
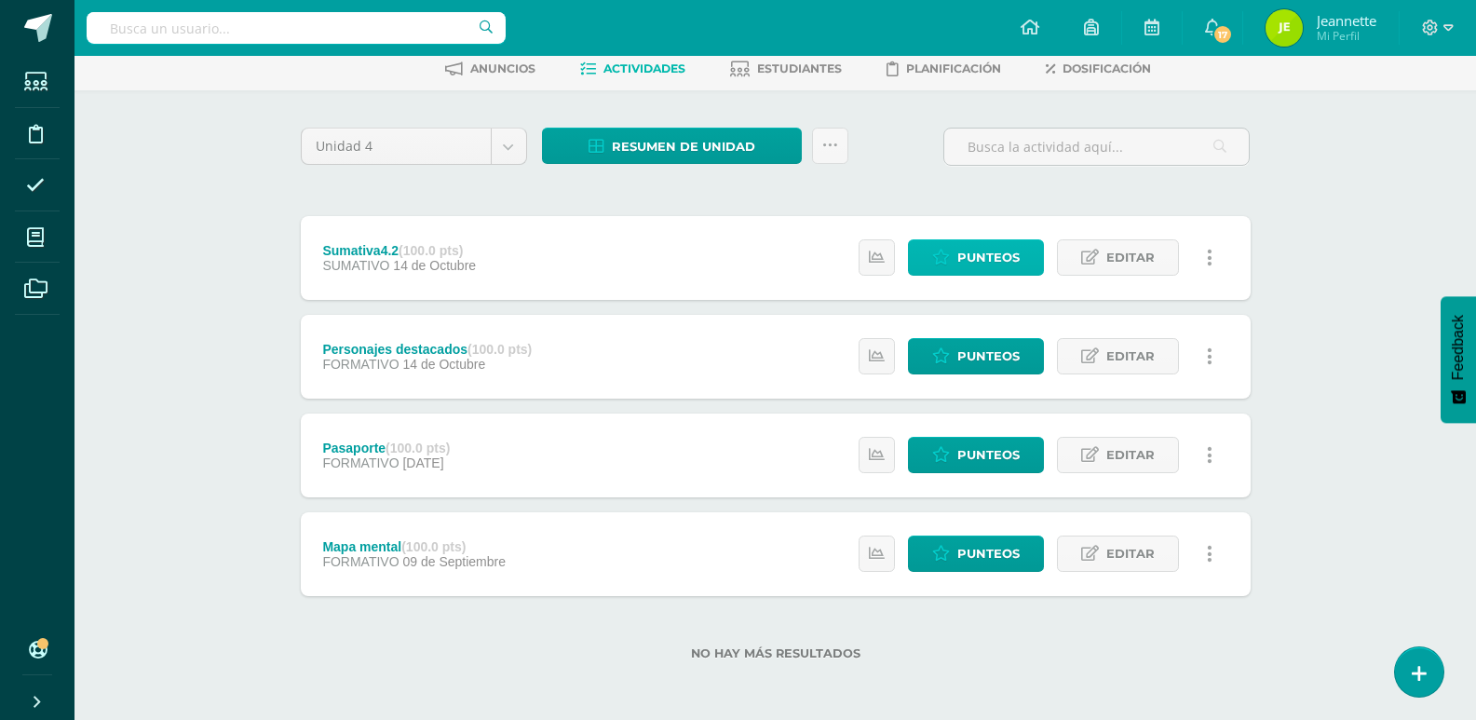
click at [975, 256] on span "Punteos" at bounding box center [988, 257] width 62 height 34
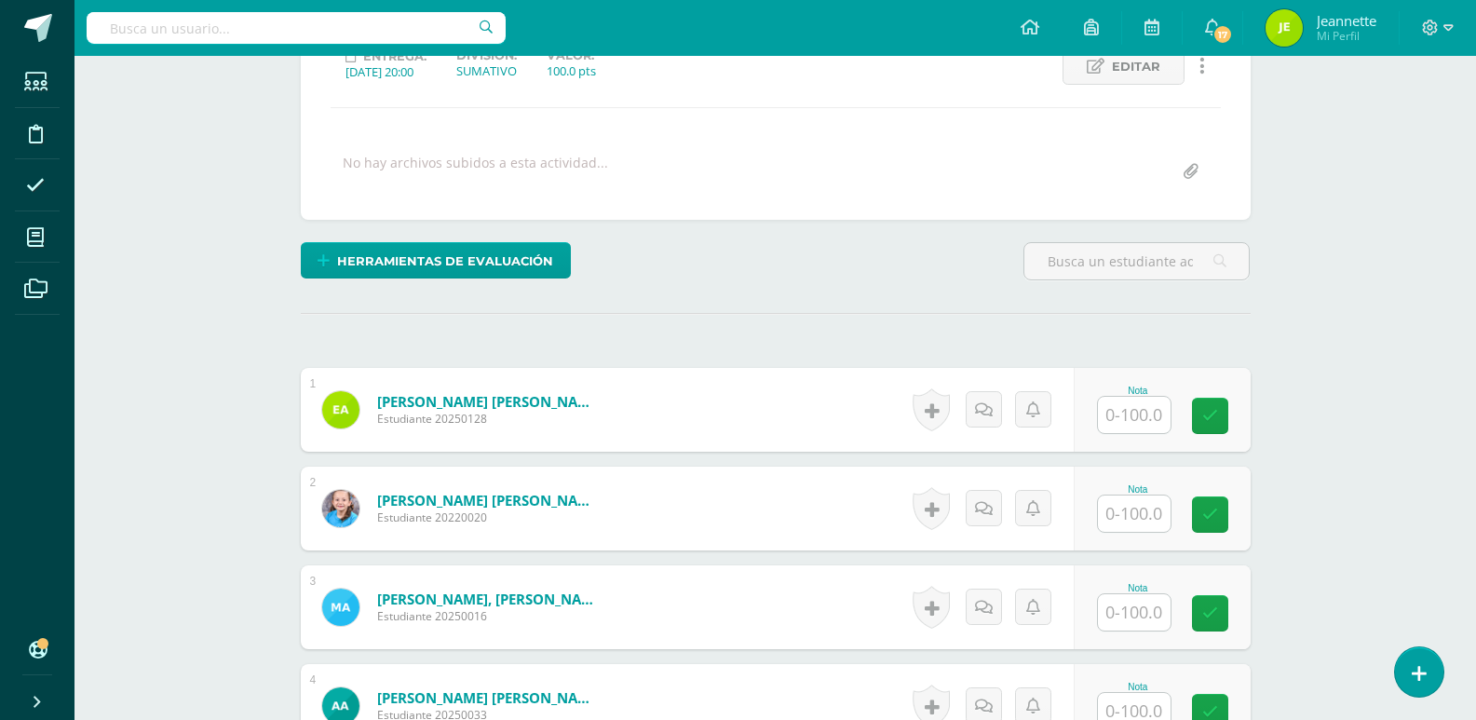
scroll to position [280, 0]
click at [1147, 423] on input "text" at bounding box center [1134, 414] width 73 height 36
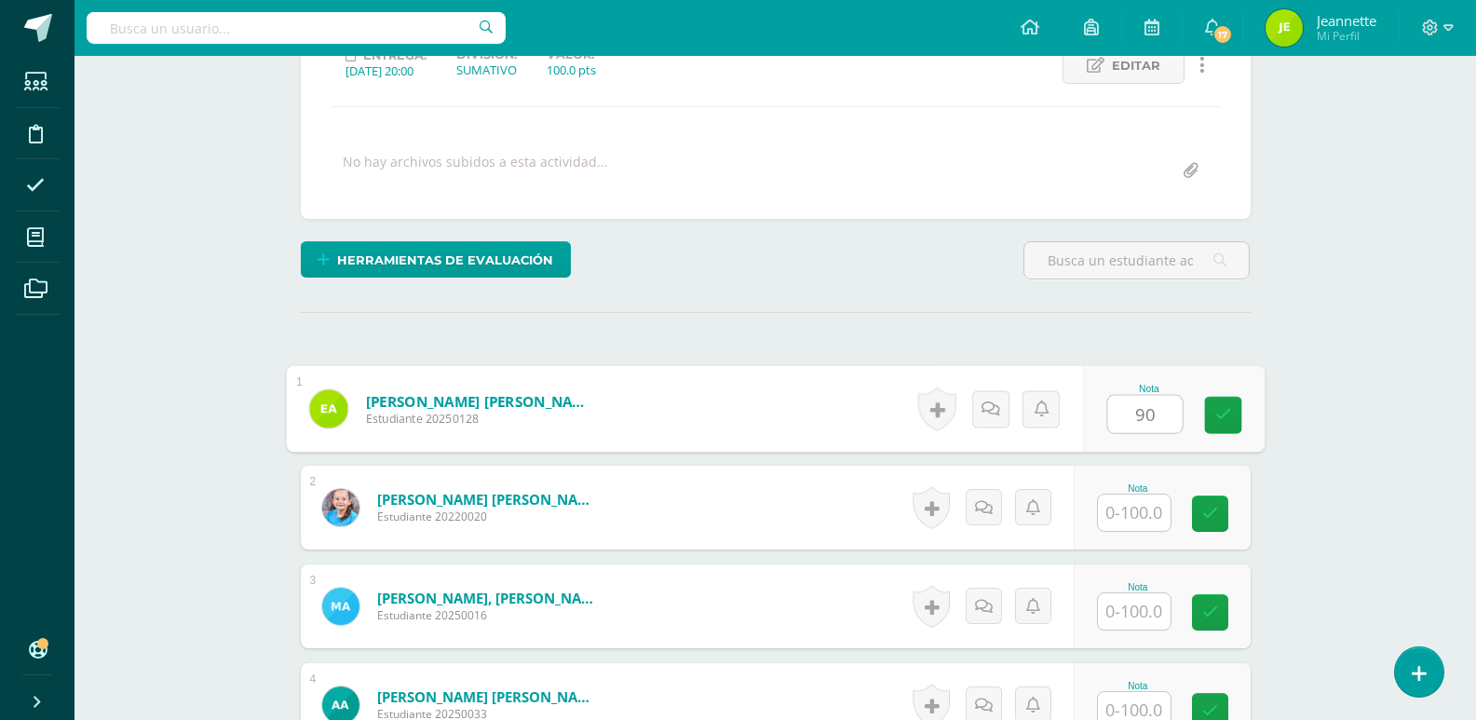
type input "90"
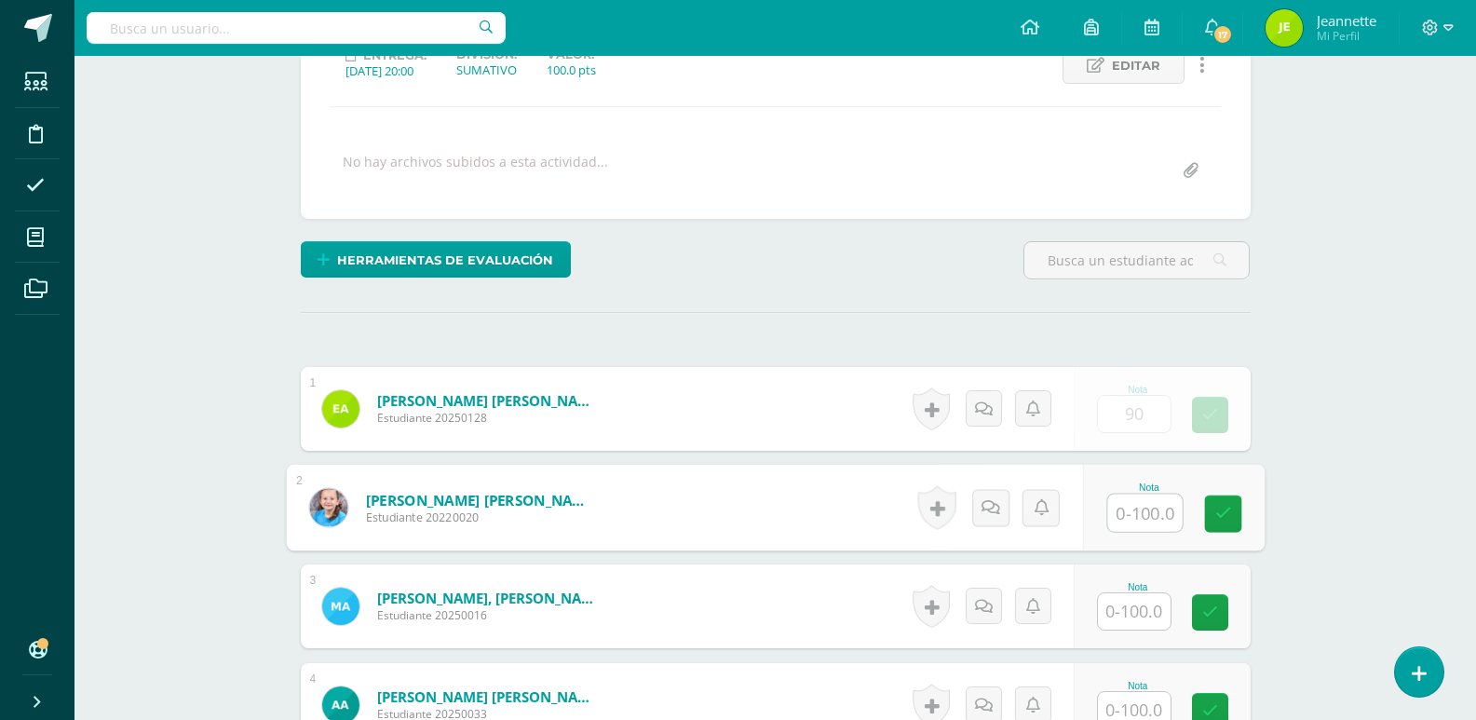
scroll to position [281, 0]
type input "90"
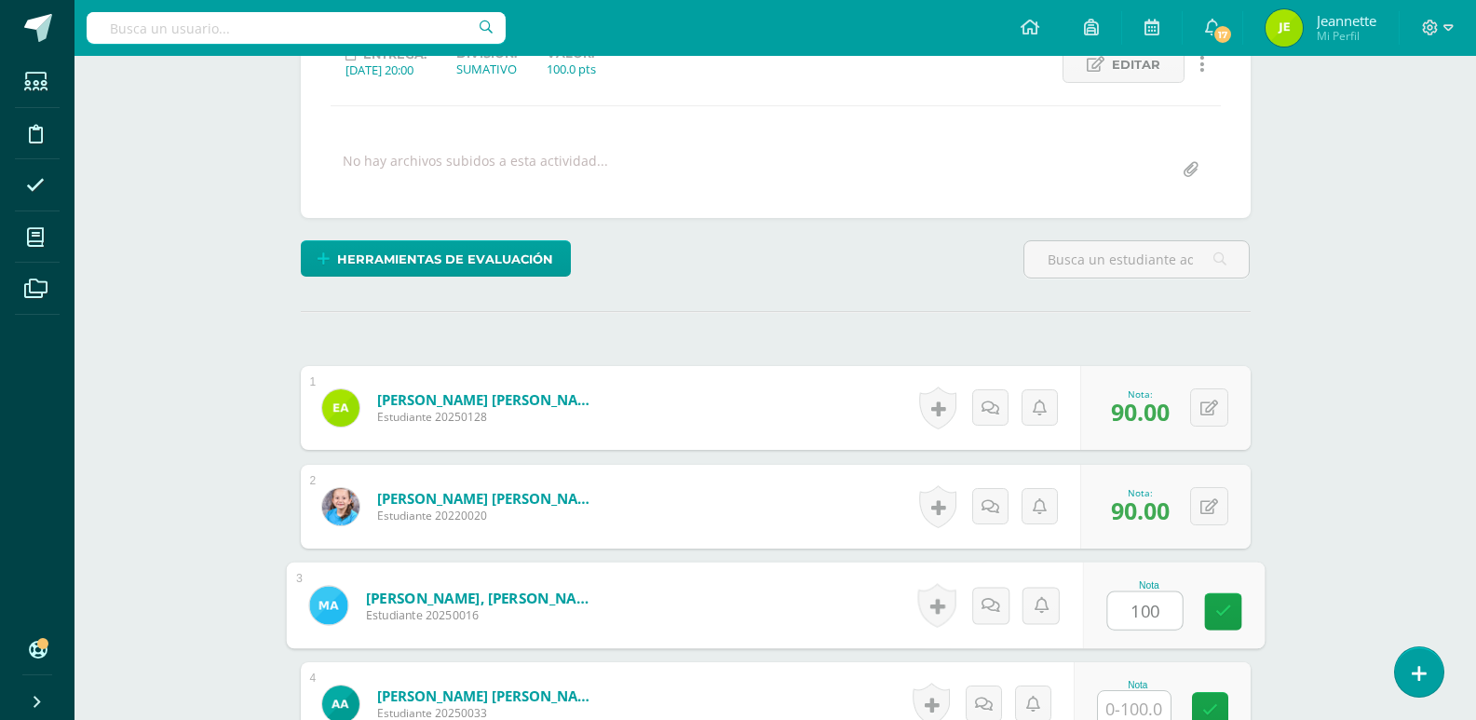
type input "100"
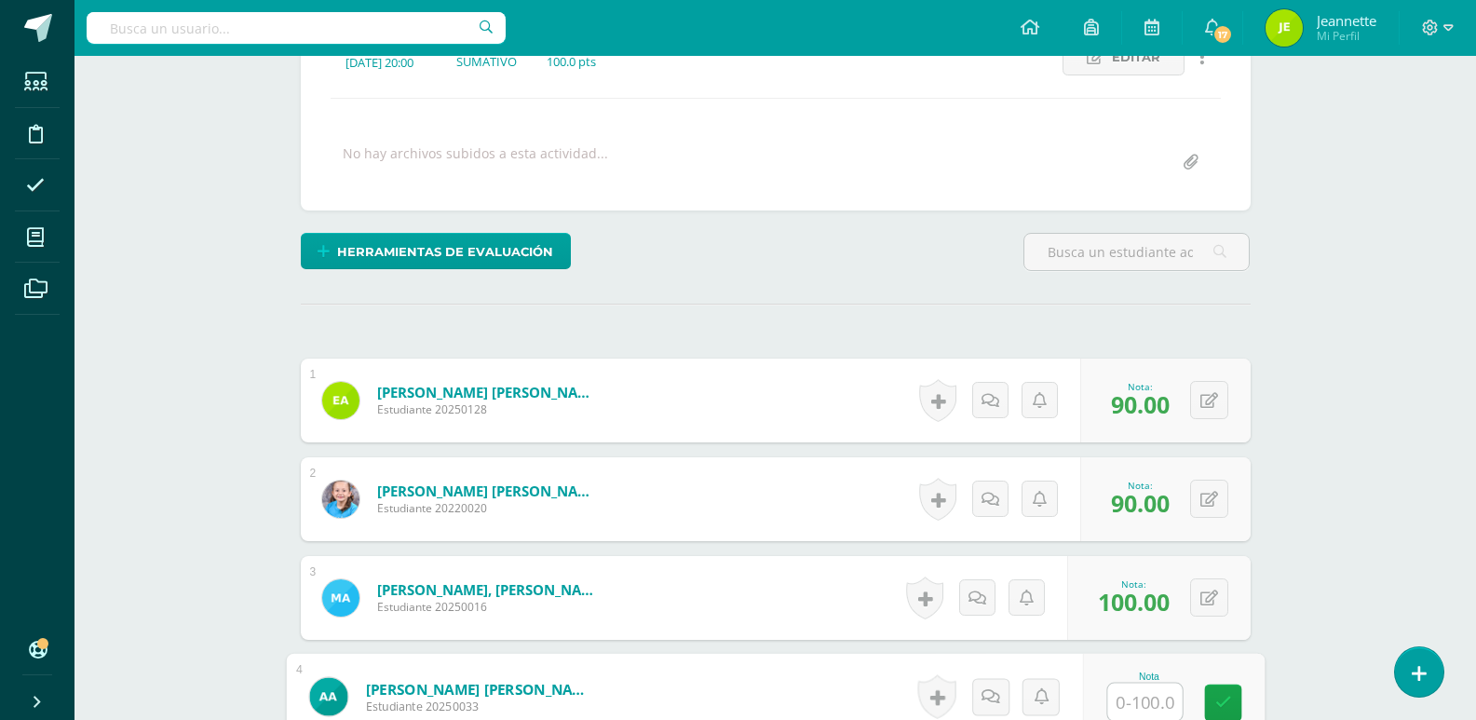
scroll to position [290, 0]
type input "100"
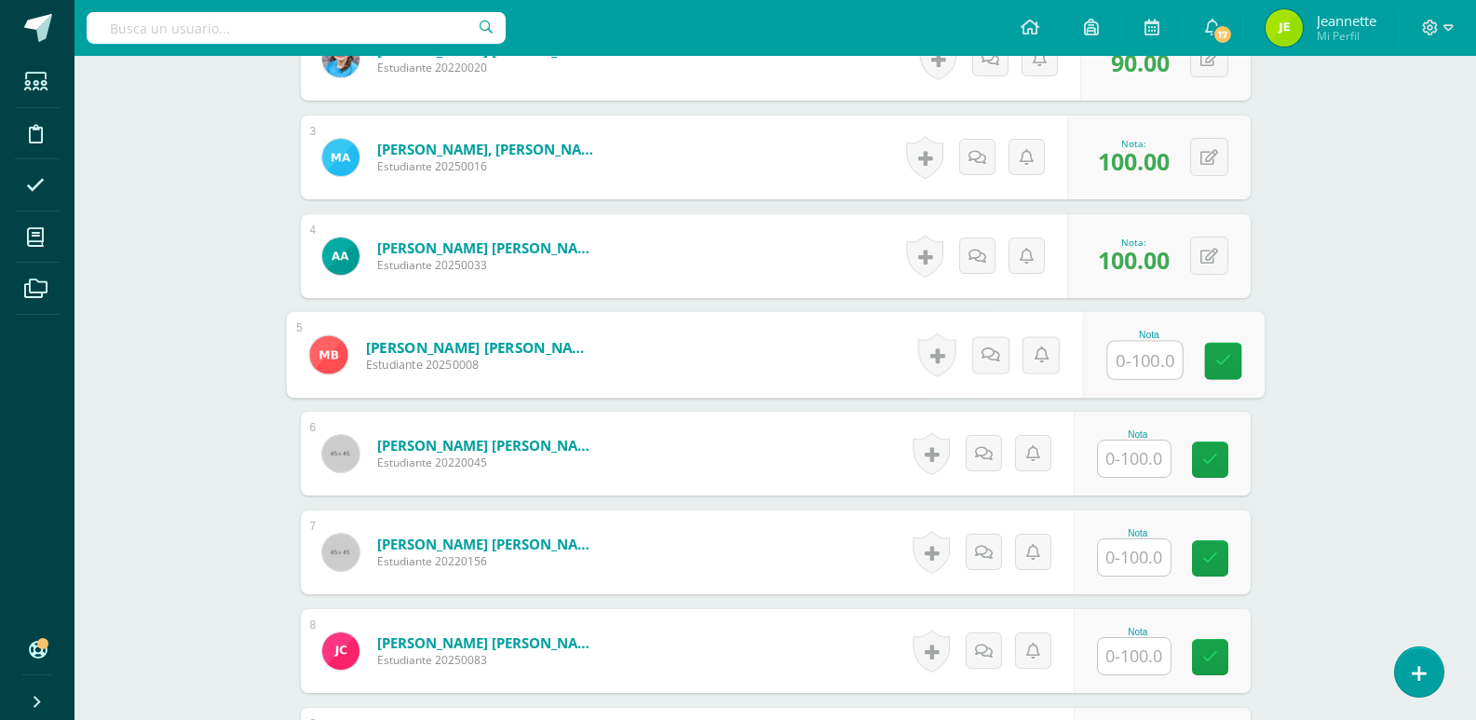
scroll to position [730, 0]
type input "100"
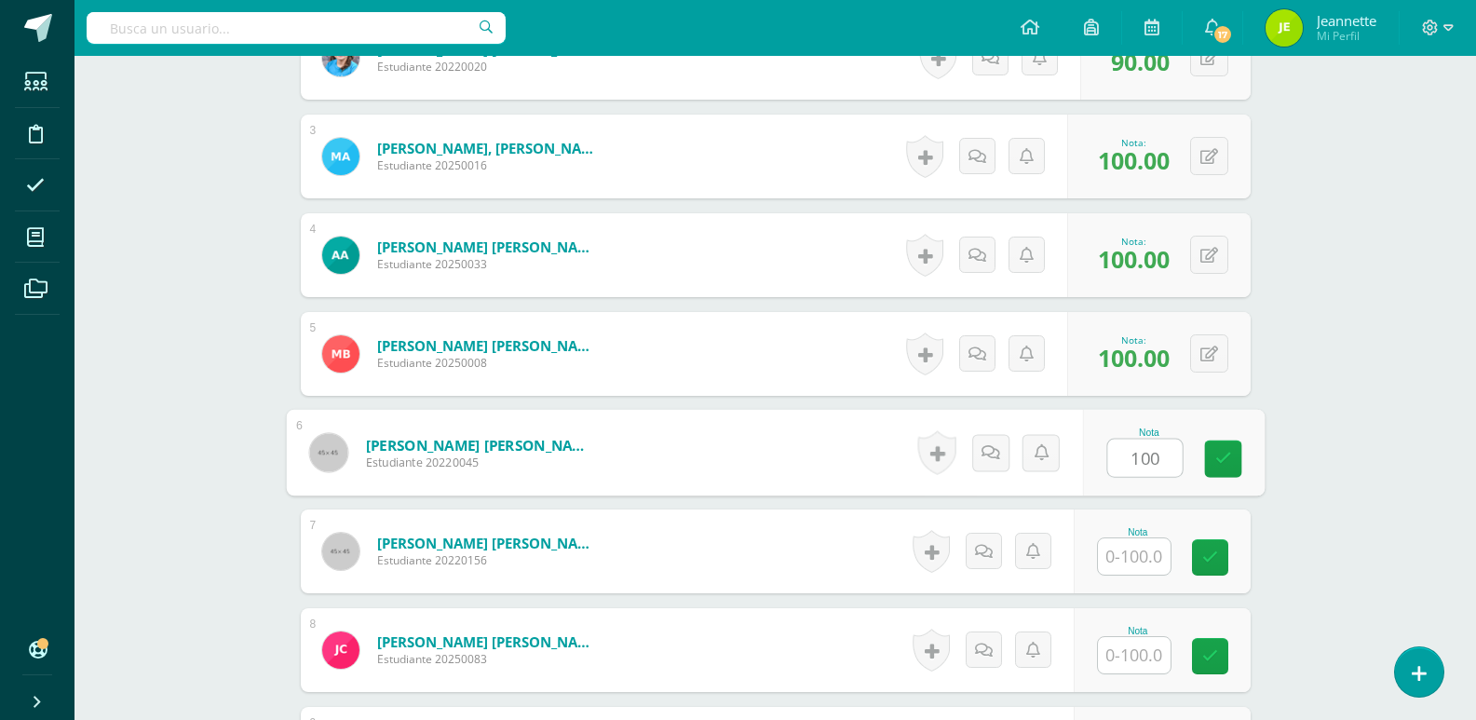
type input "100"
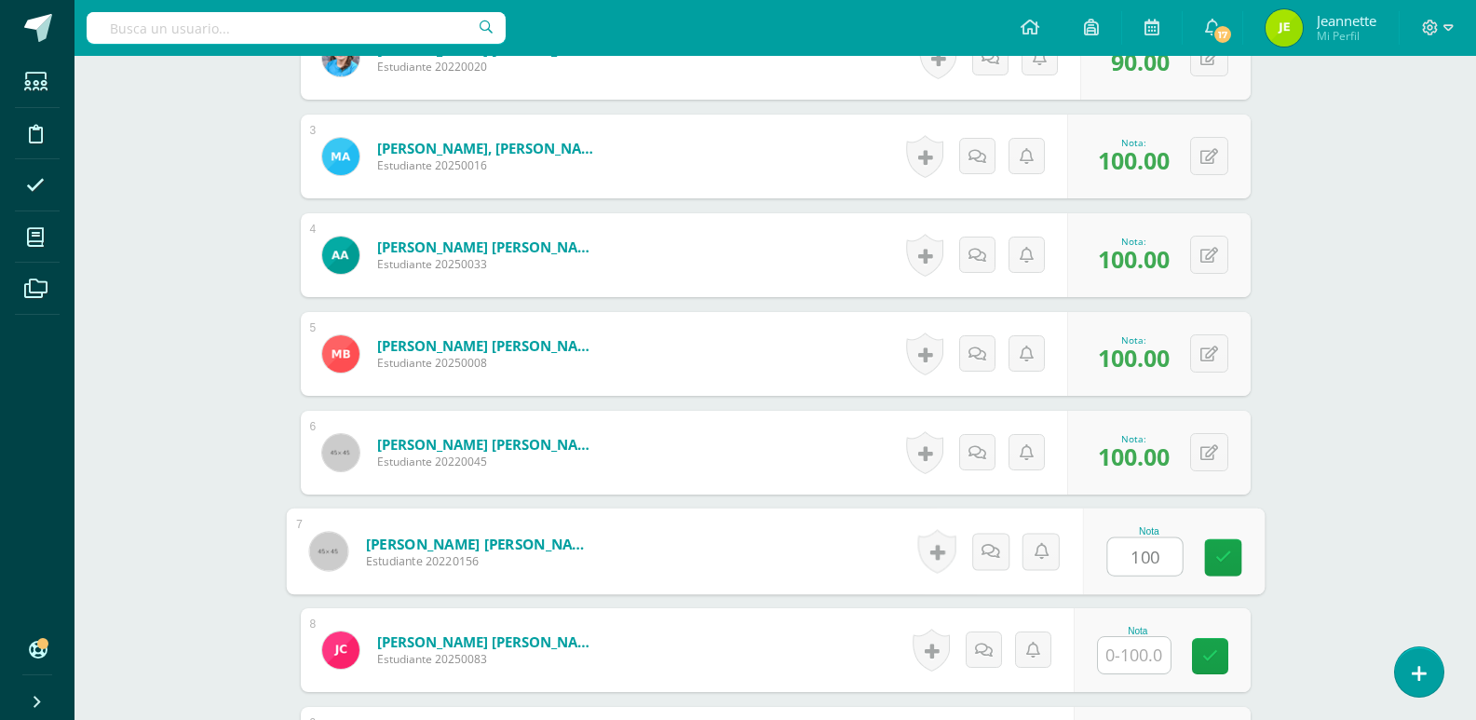
type input "100"
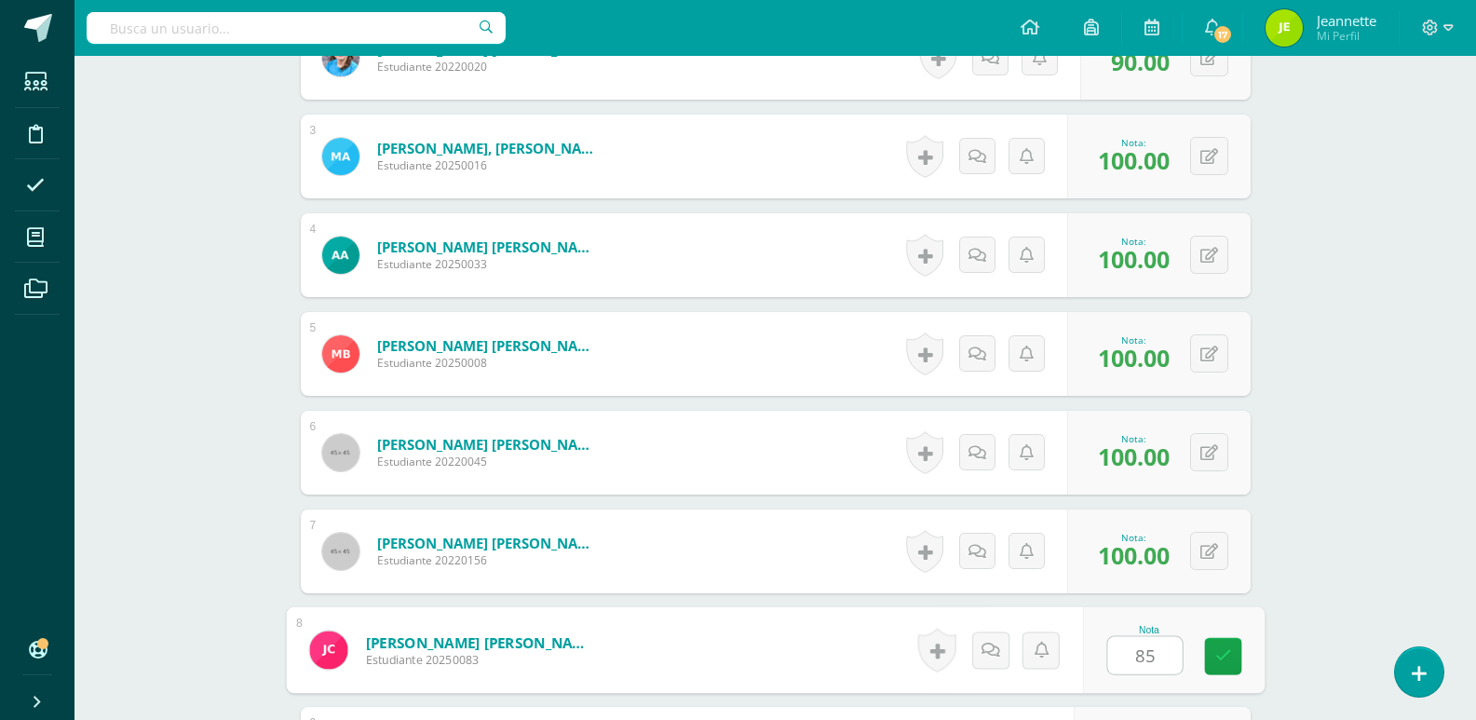
type input "85"
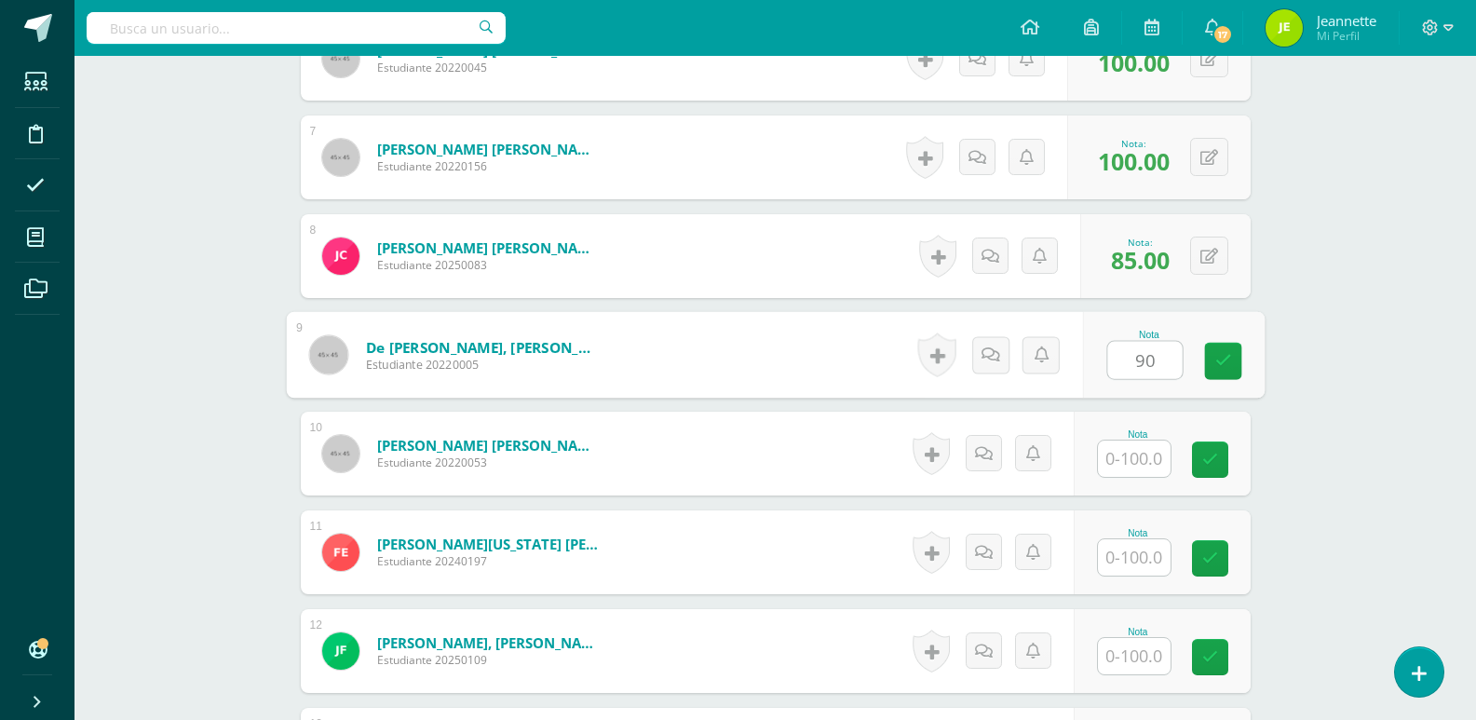
type input "90"
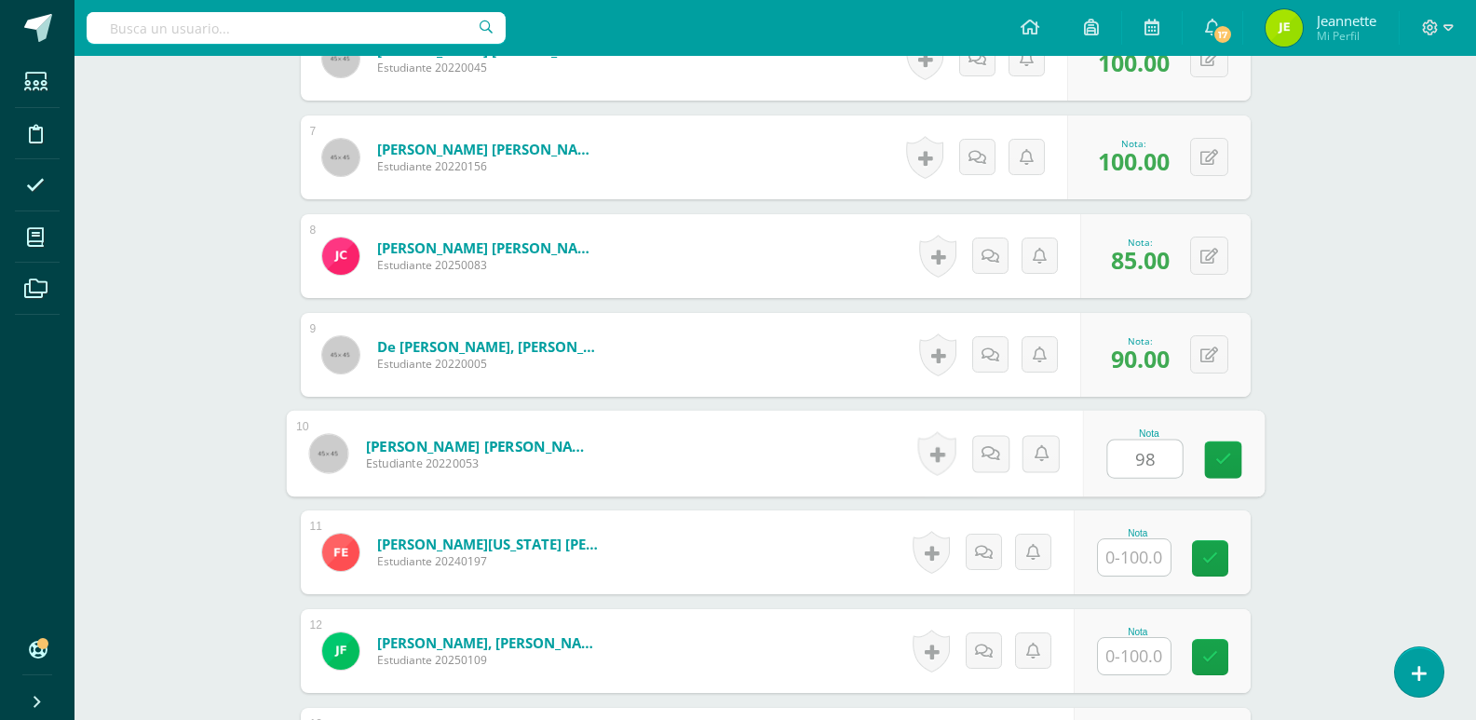
type input "98"
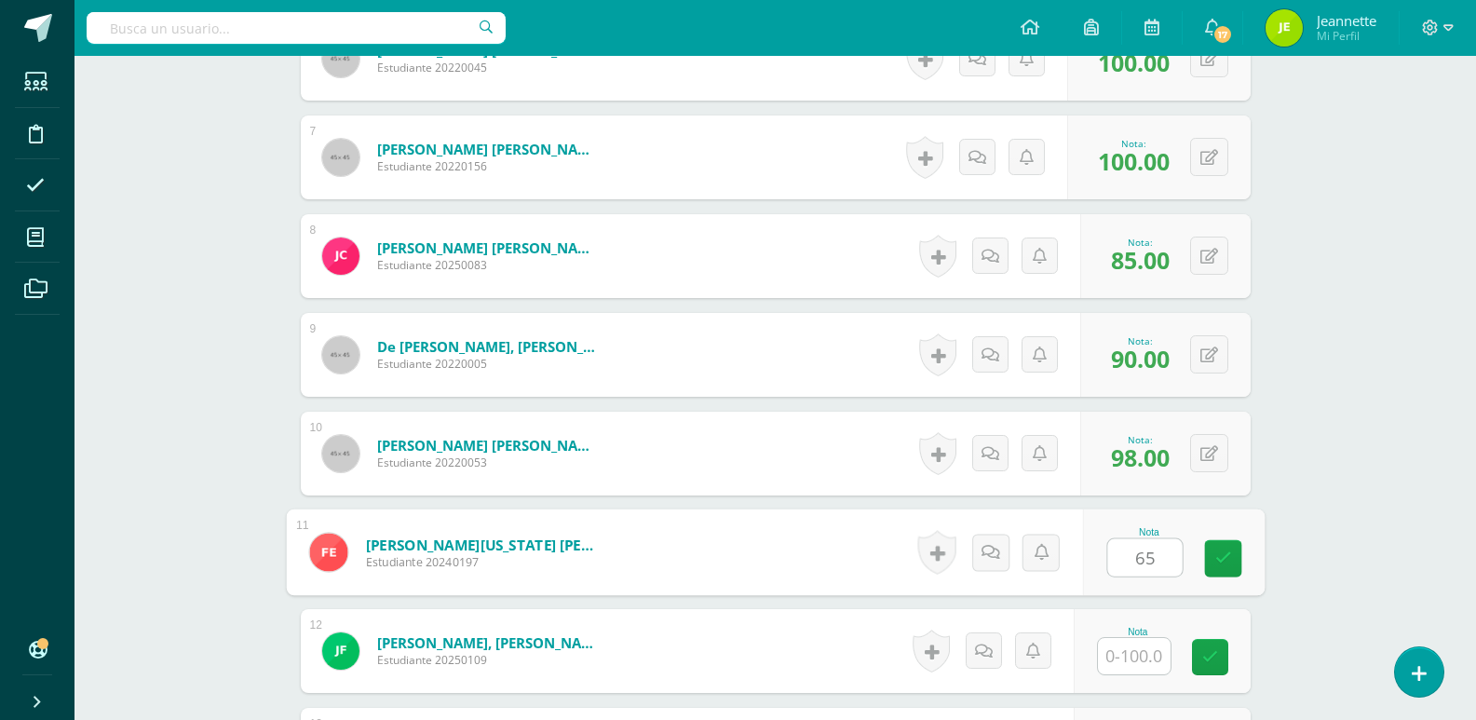
type input "65"
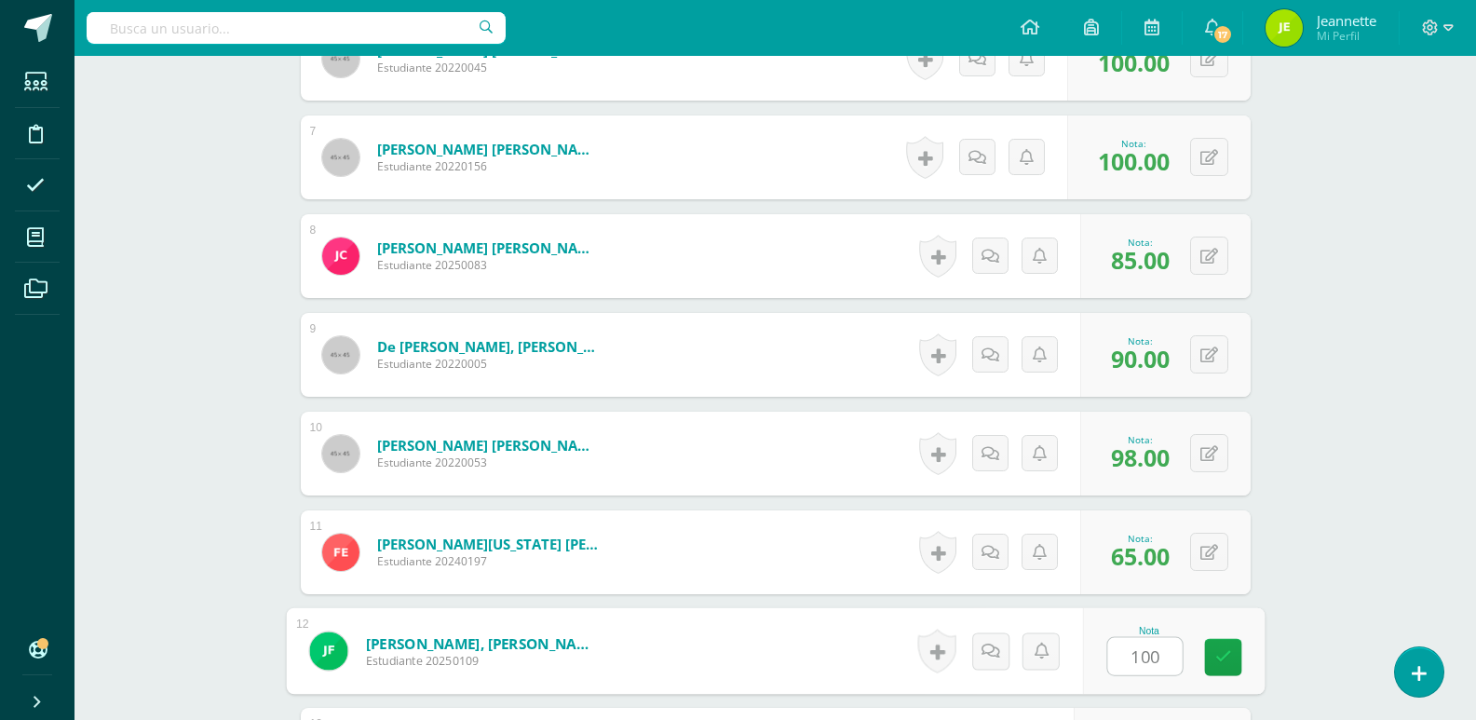
type input "100"
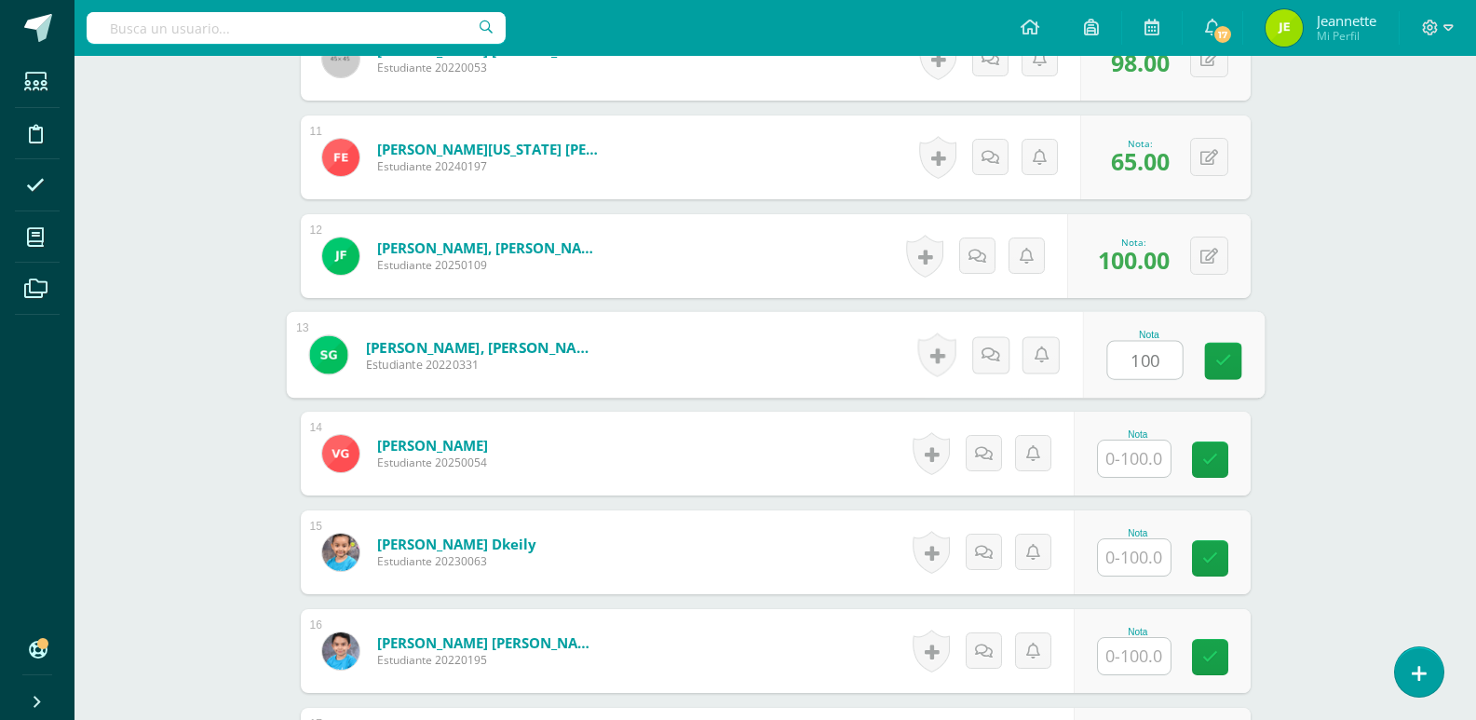
type input "100"
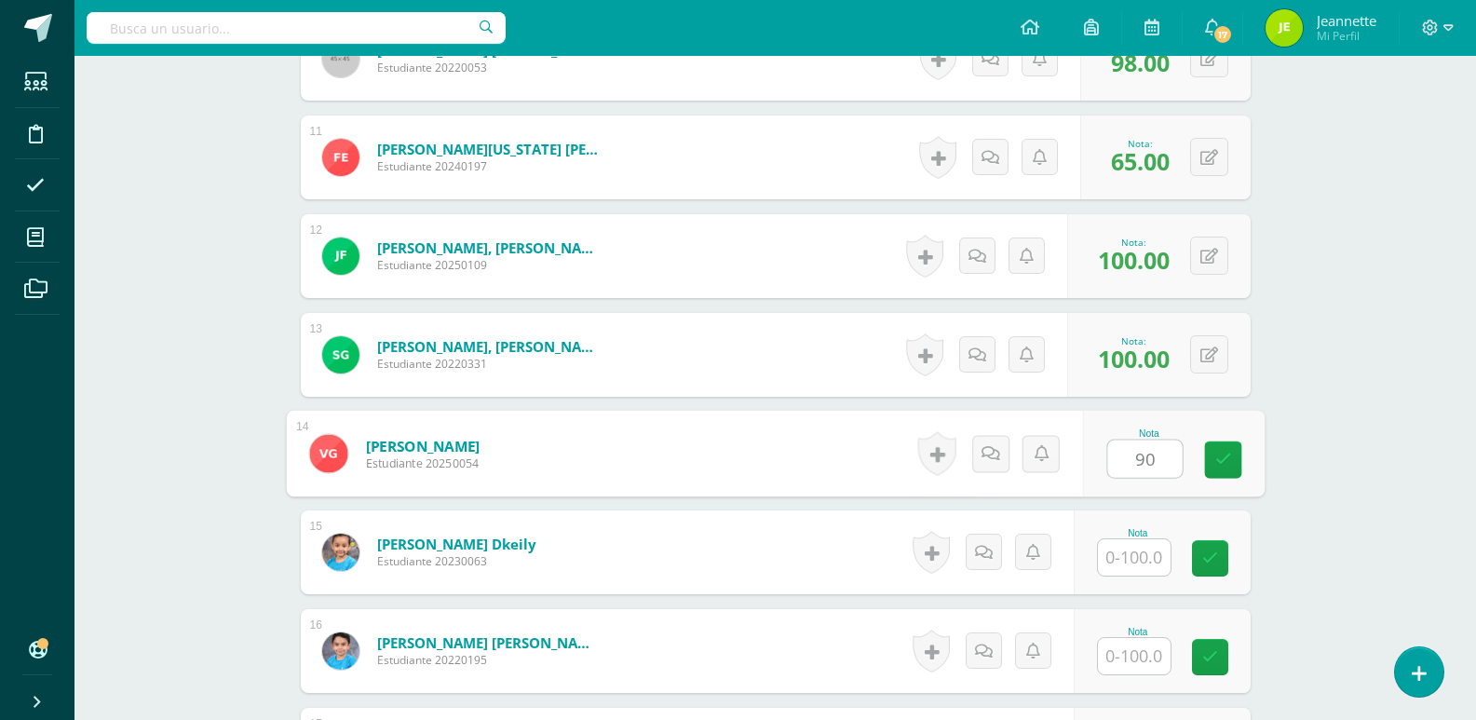
type input "90"
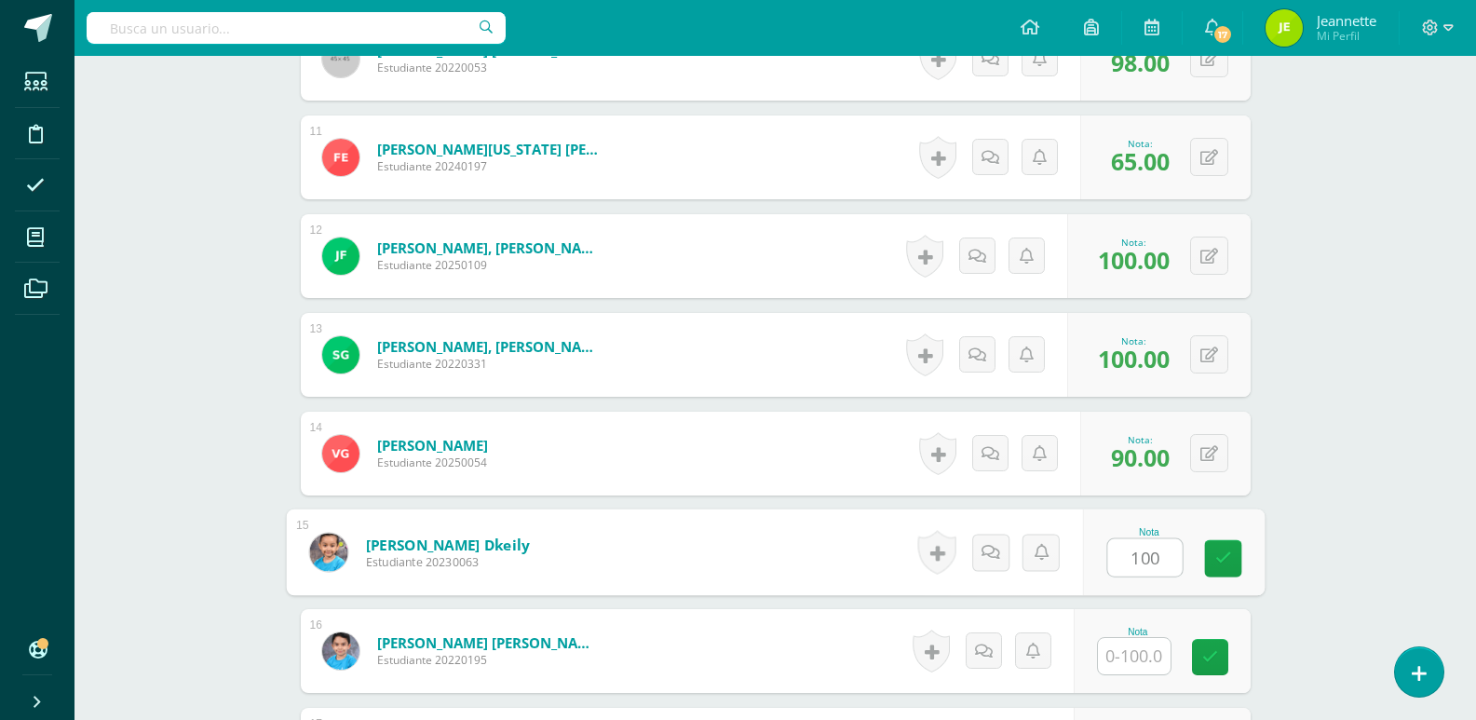
type input "100"
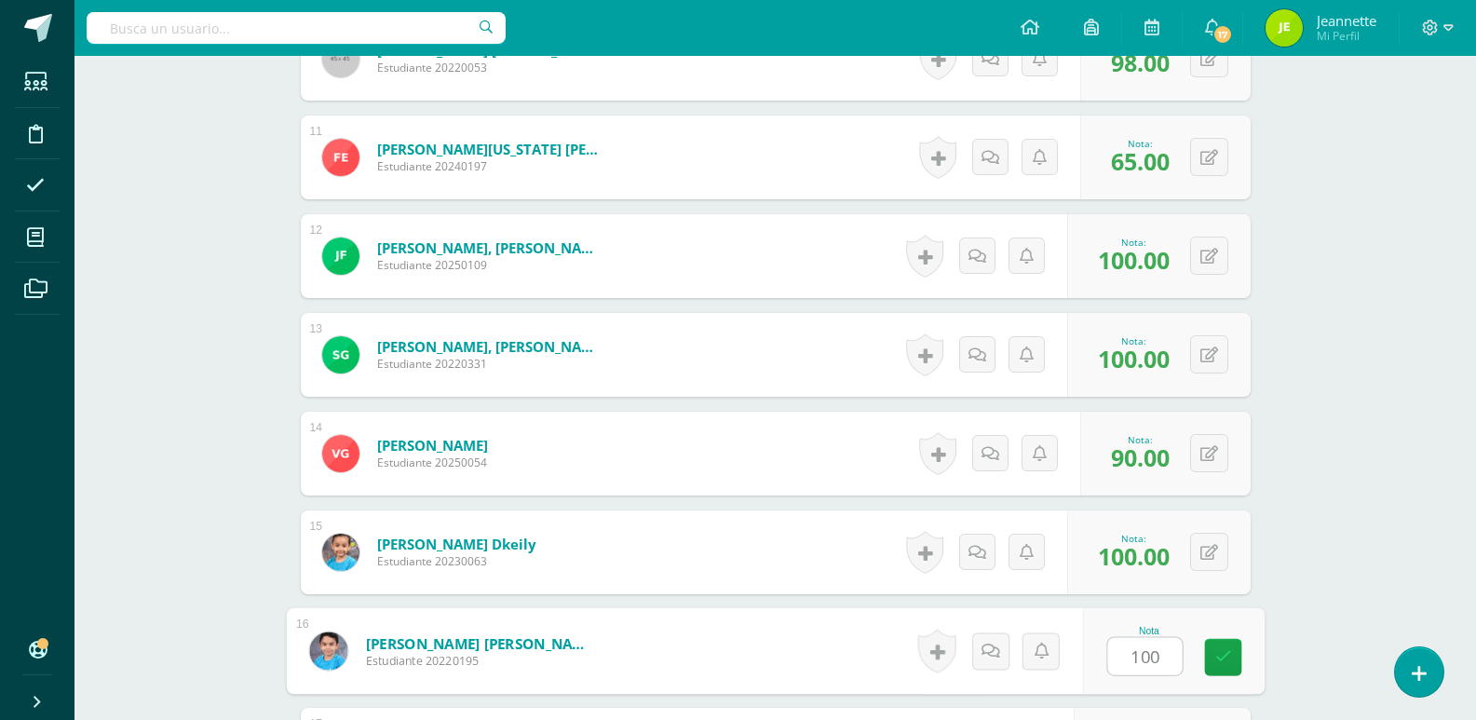
type input "100"
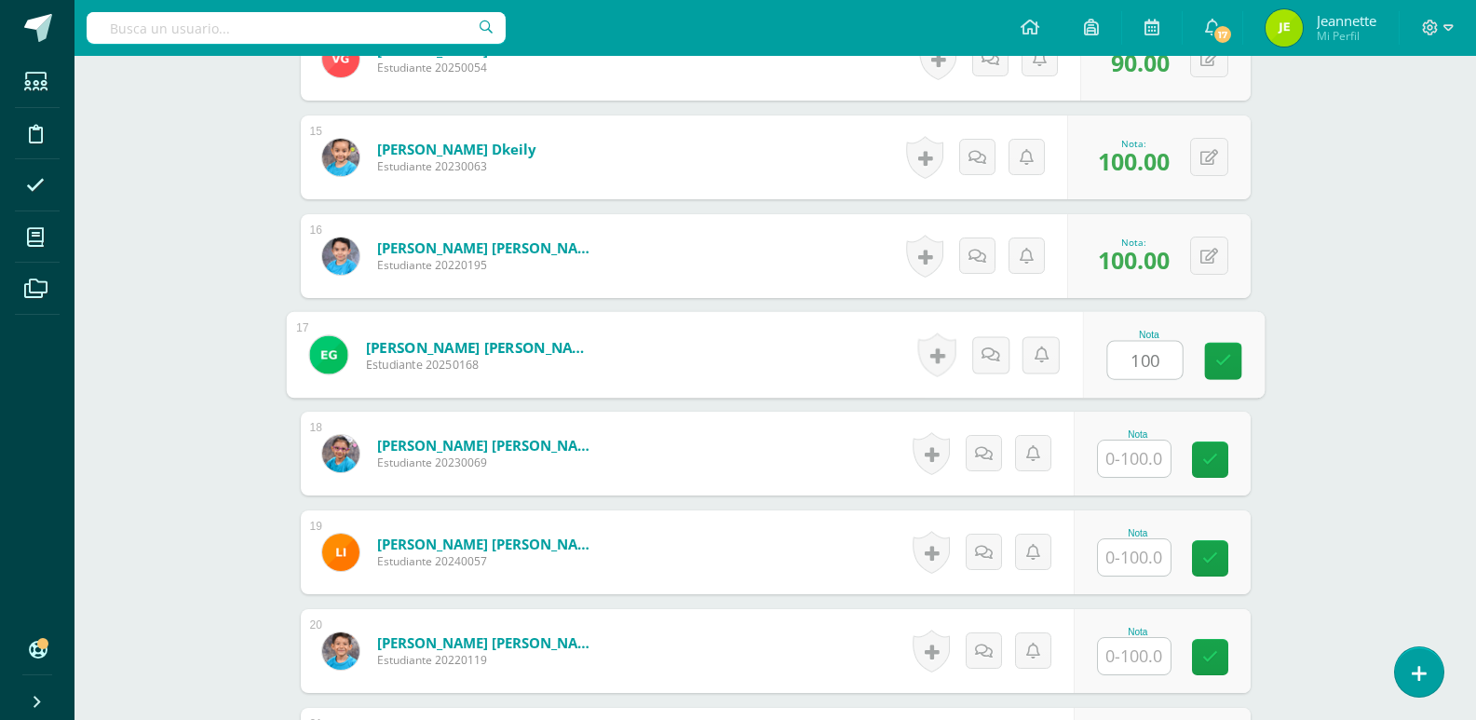
type input "100"
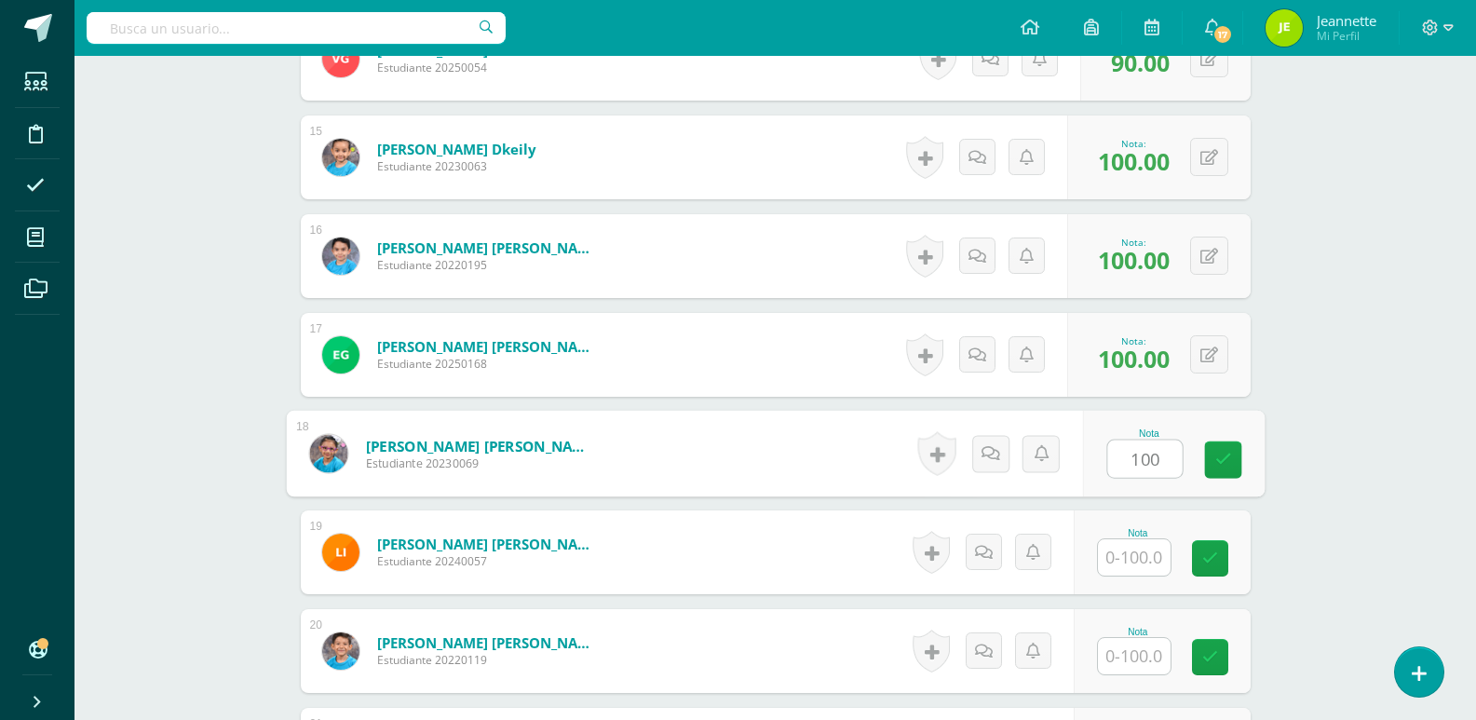
type input "100"
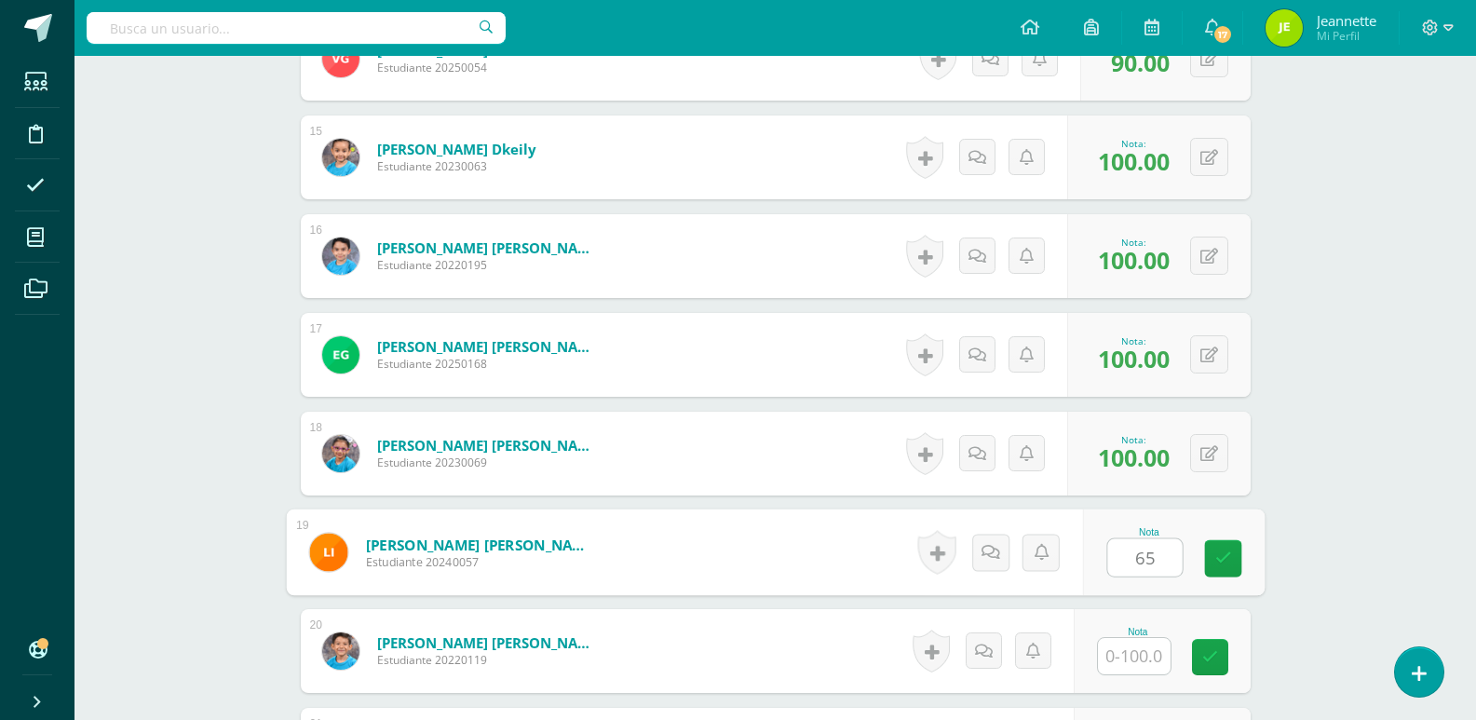
type input "65"
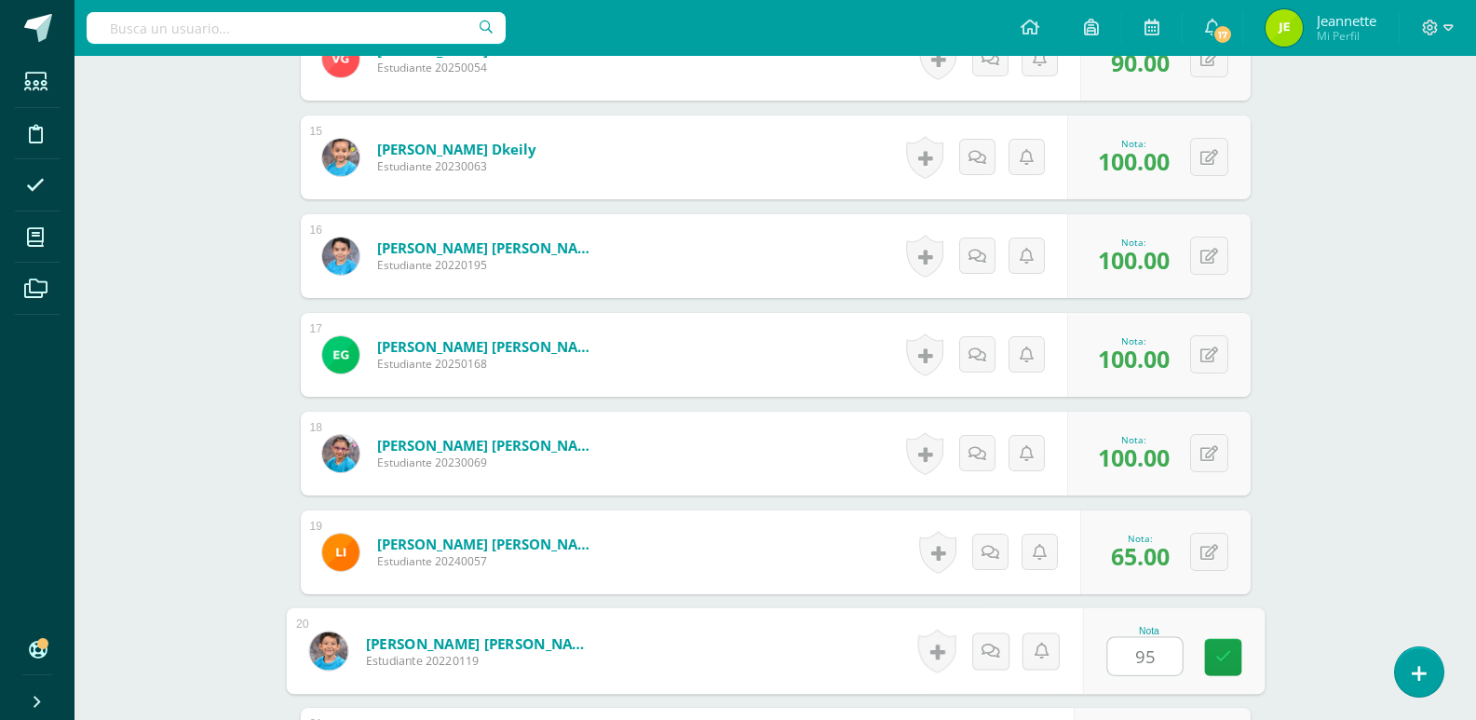
type input "95"
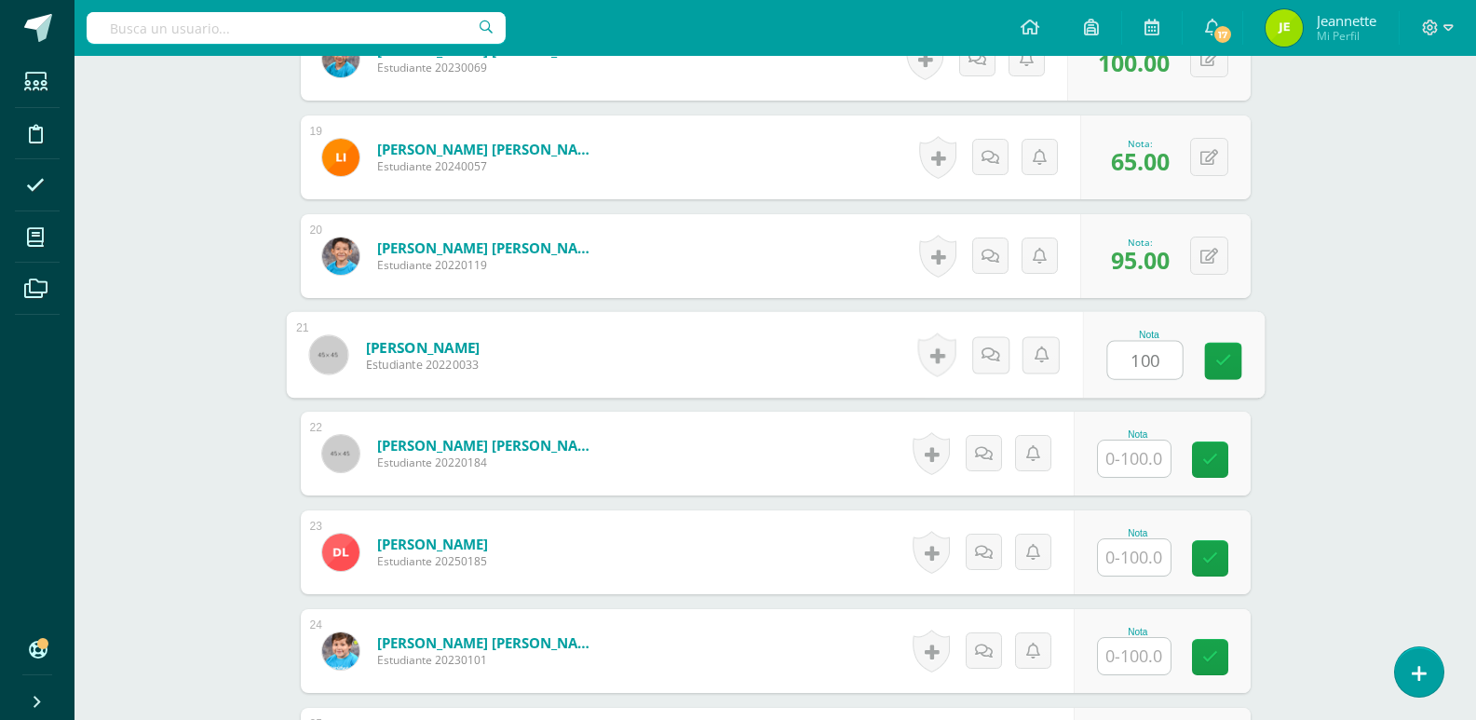
type input "100"
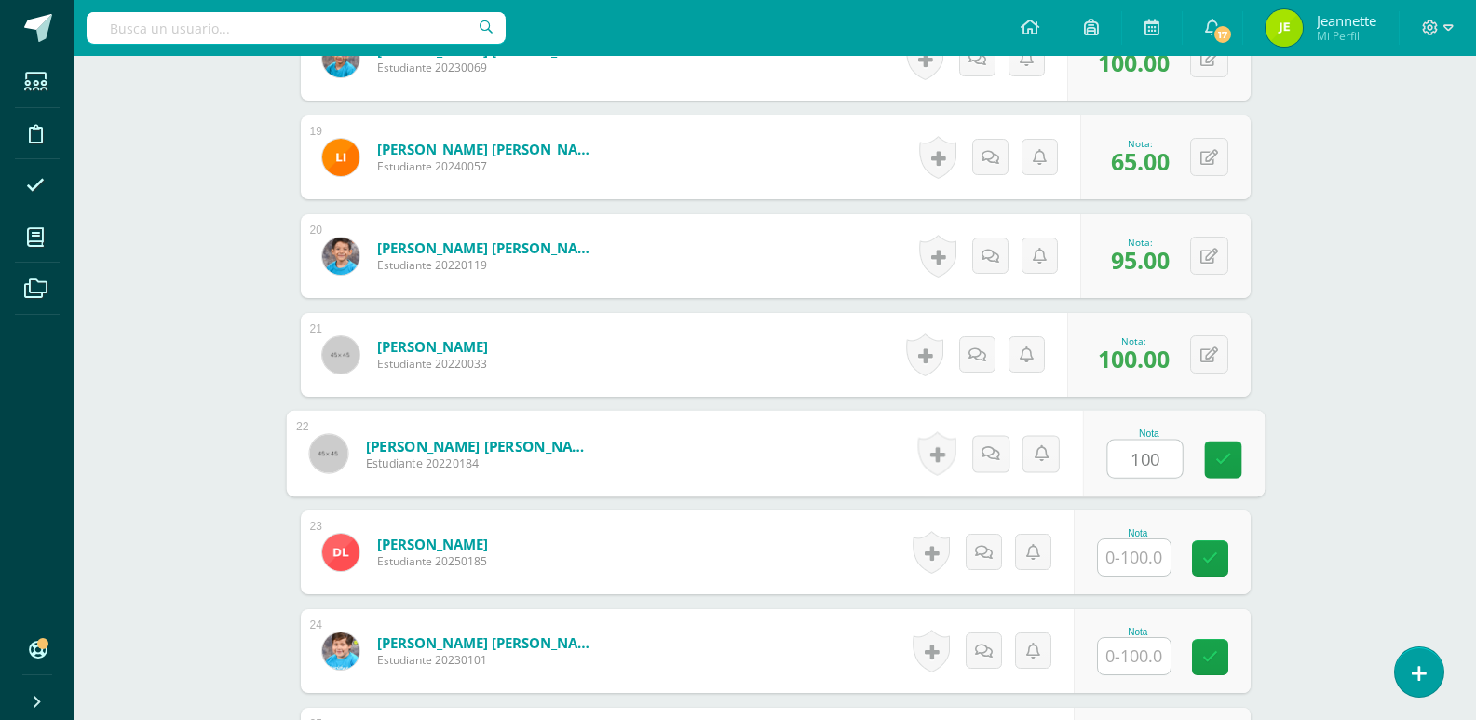
type input "100"
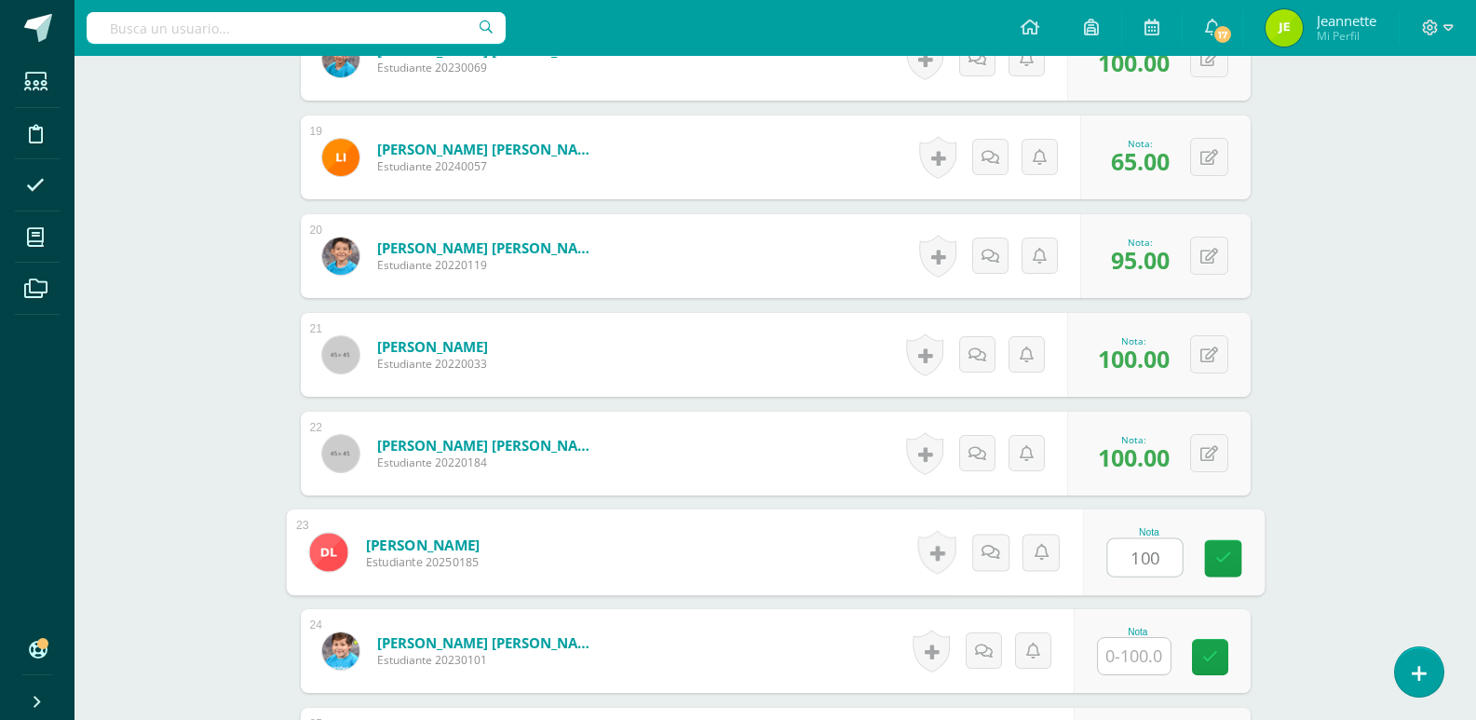
type input "100"
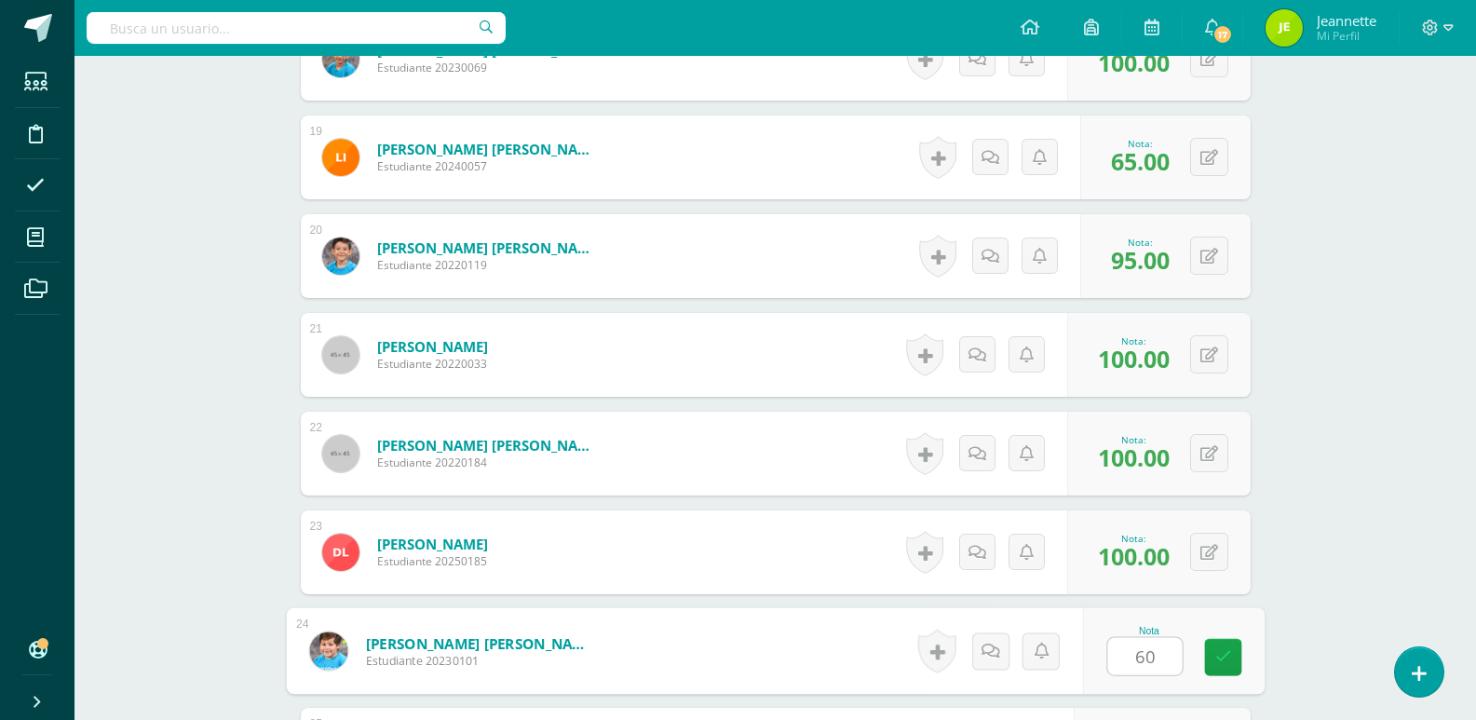
type input "60"
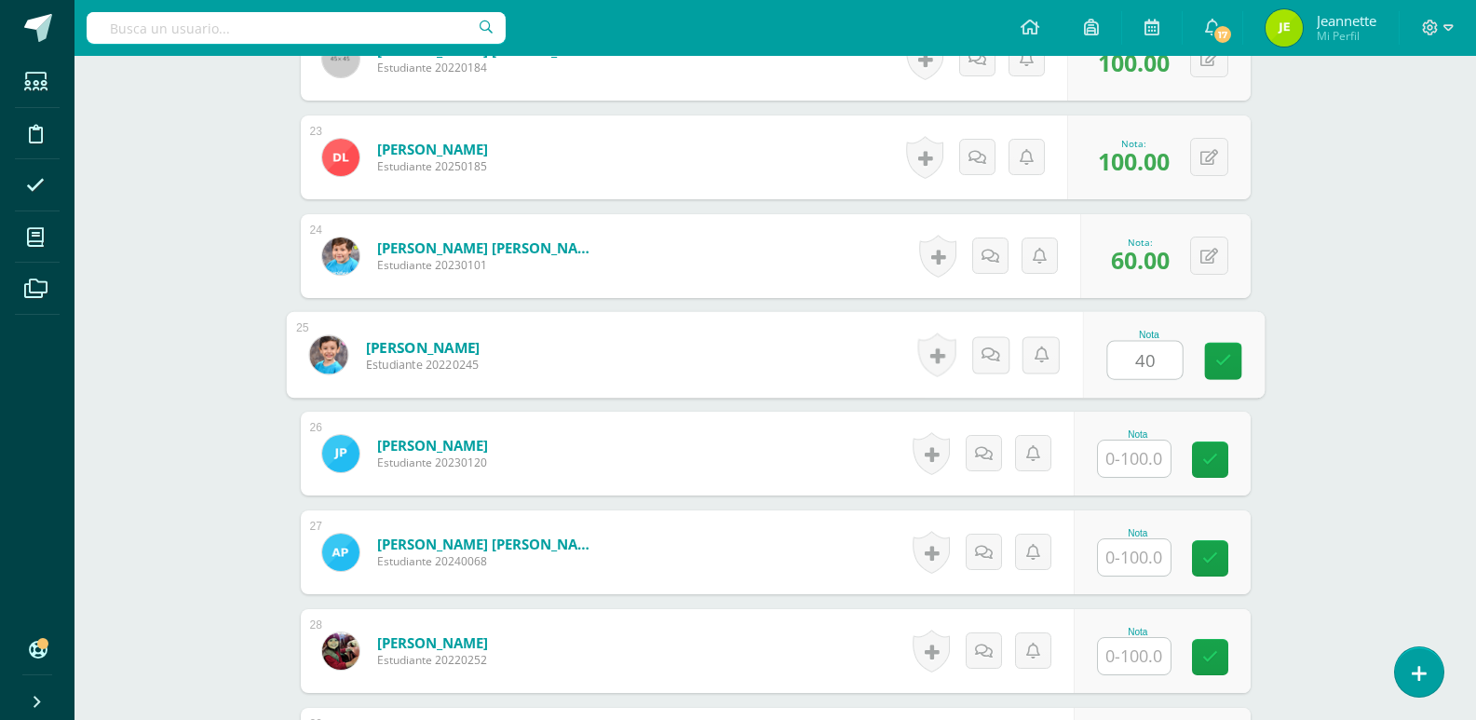
type input "40"
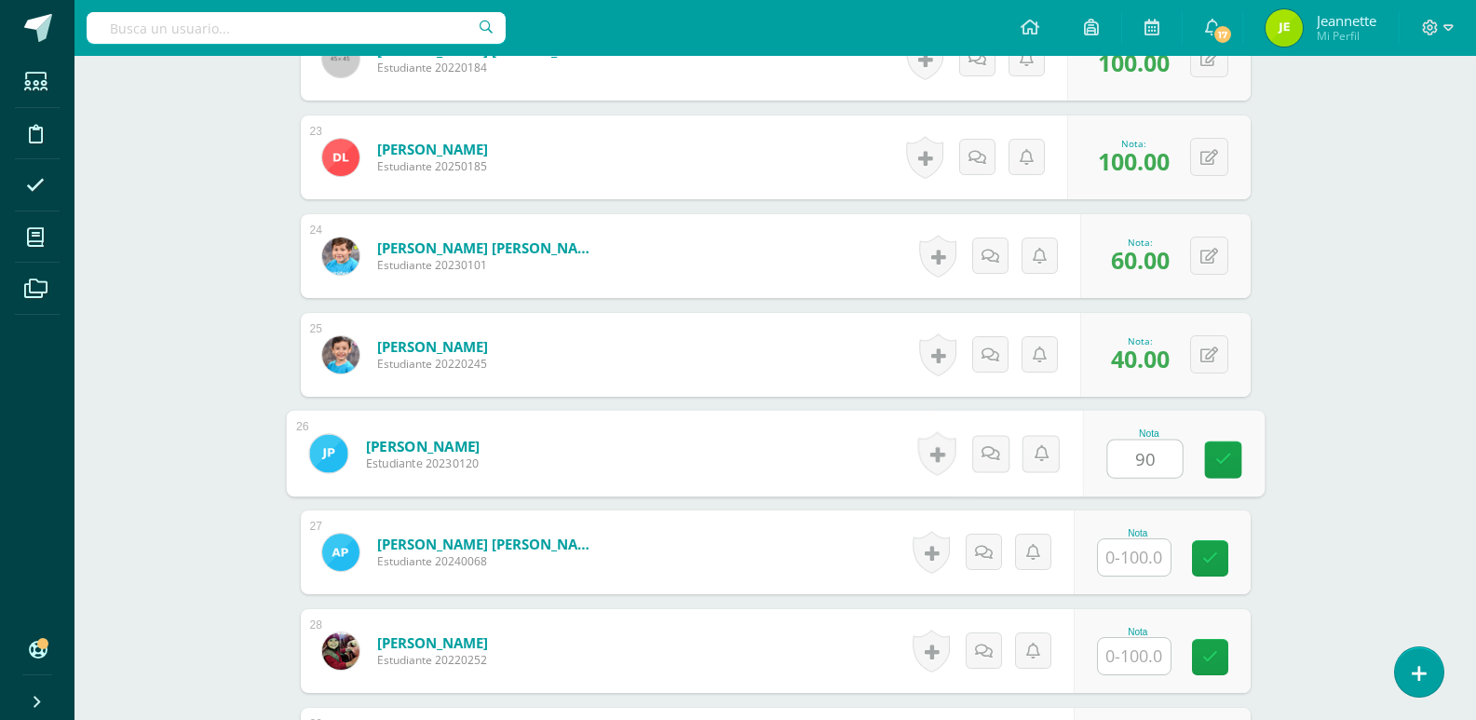
type input "90"
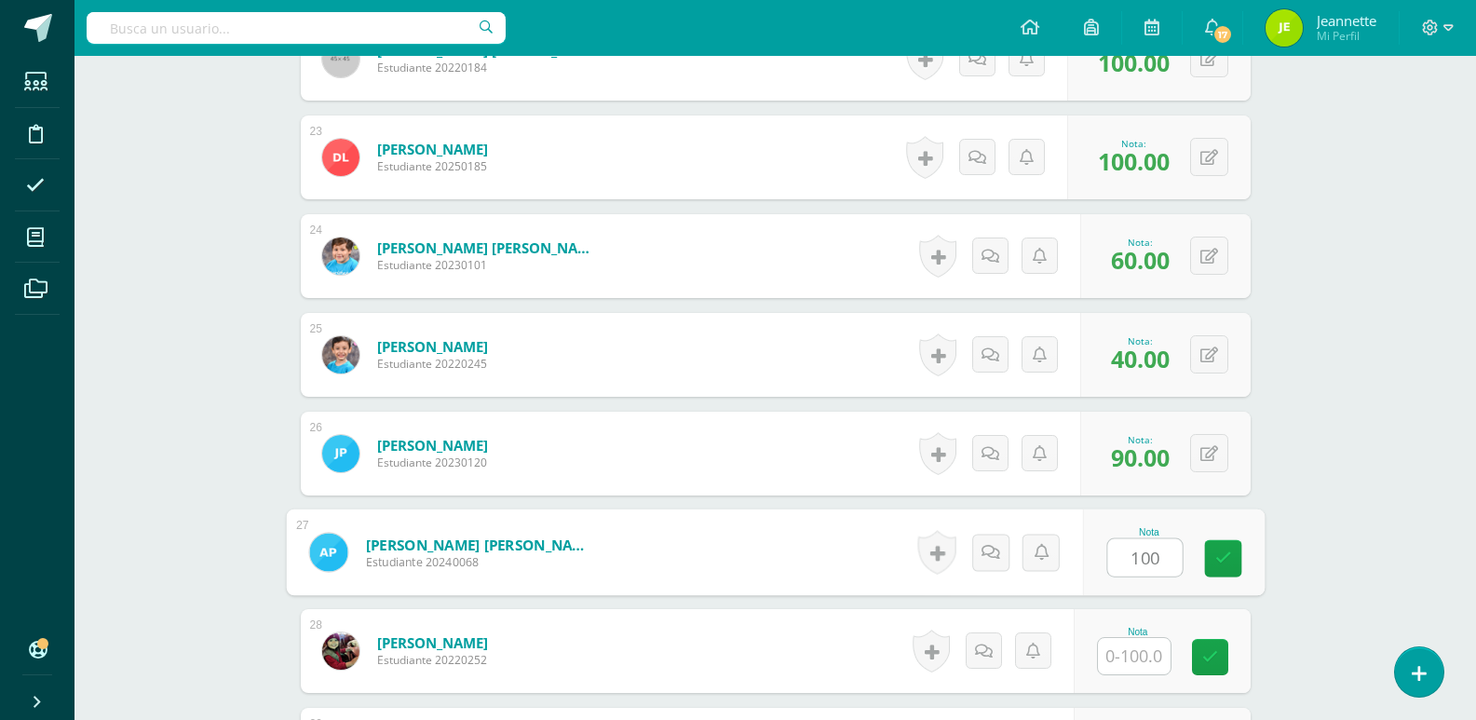
type input "100"
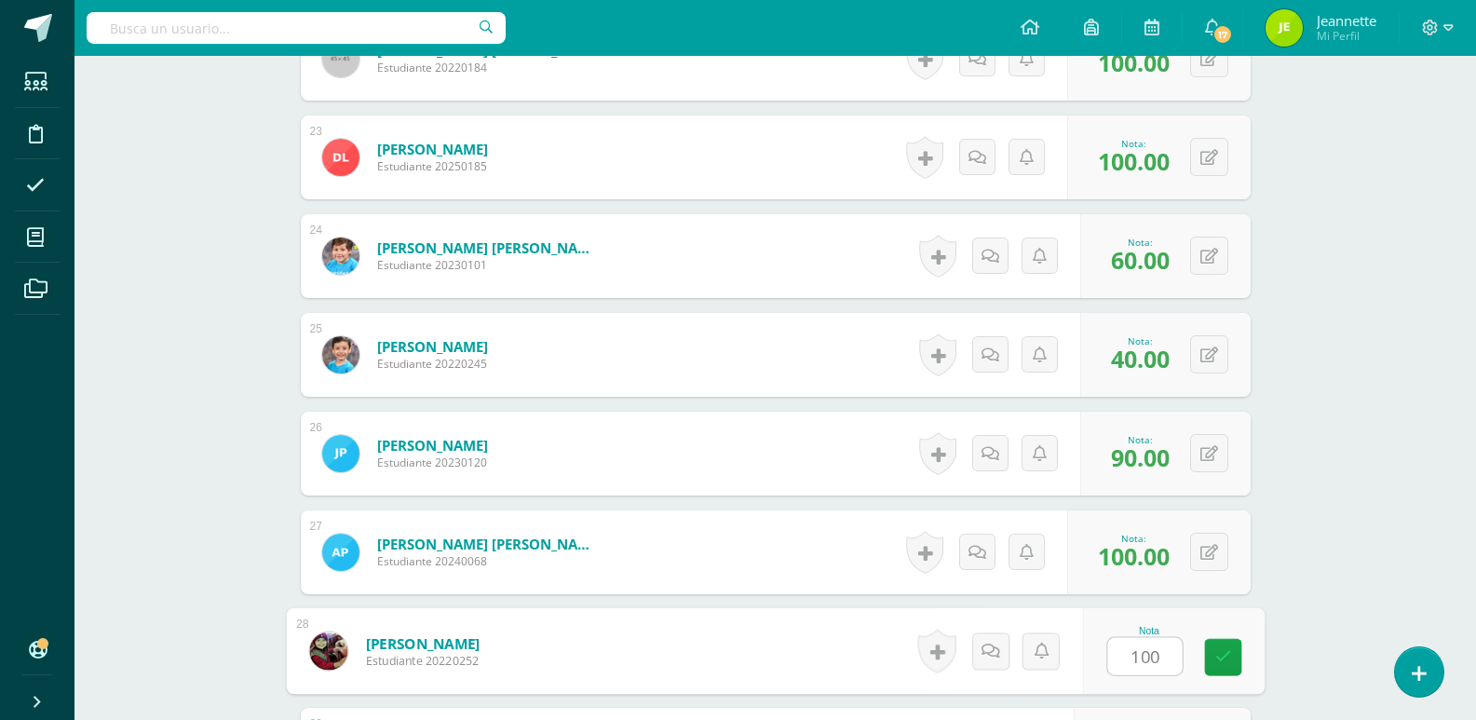
type input "100"
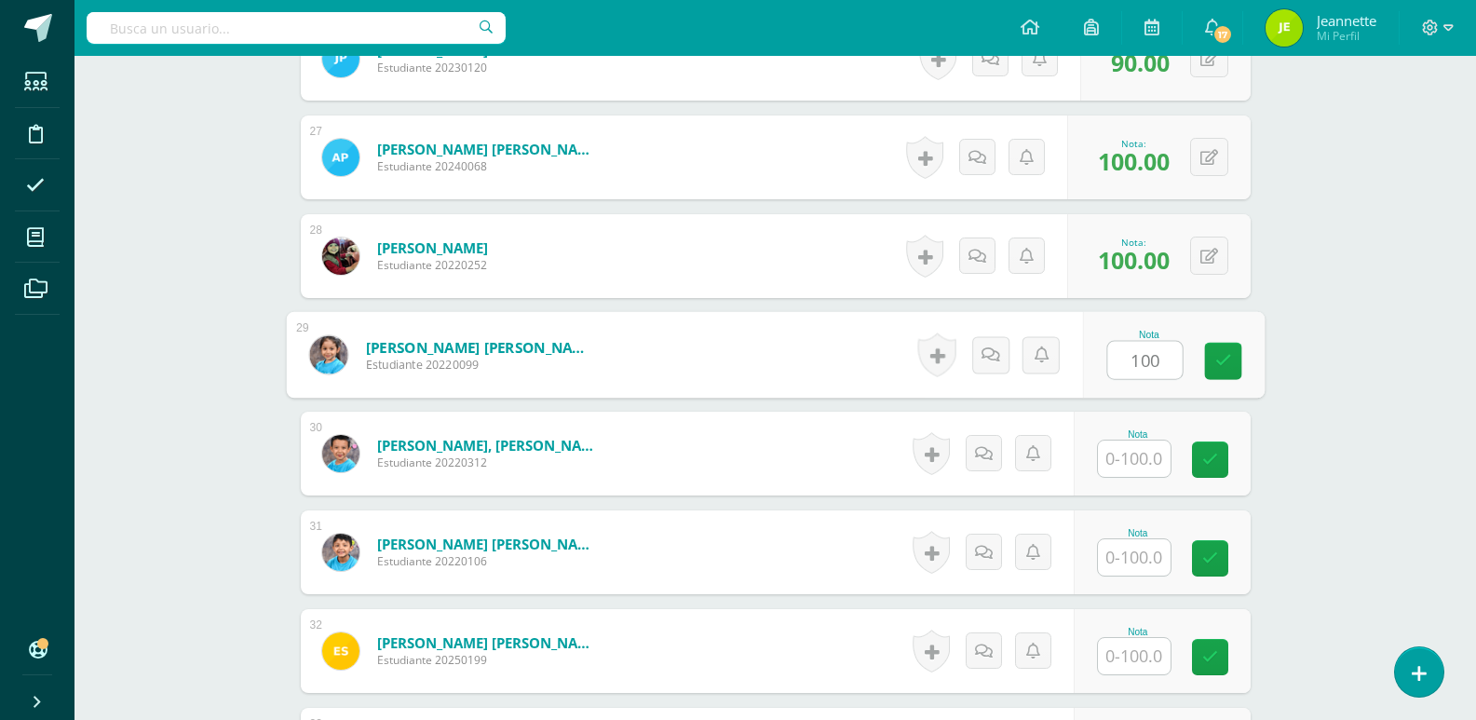
type input "100"
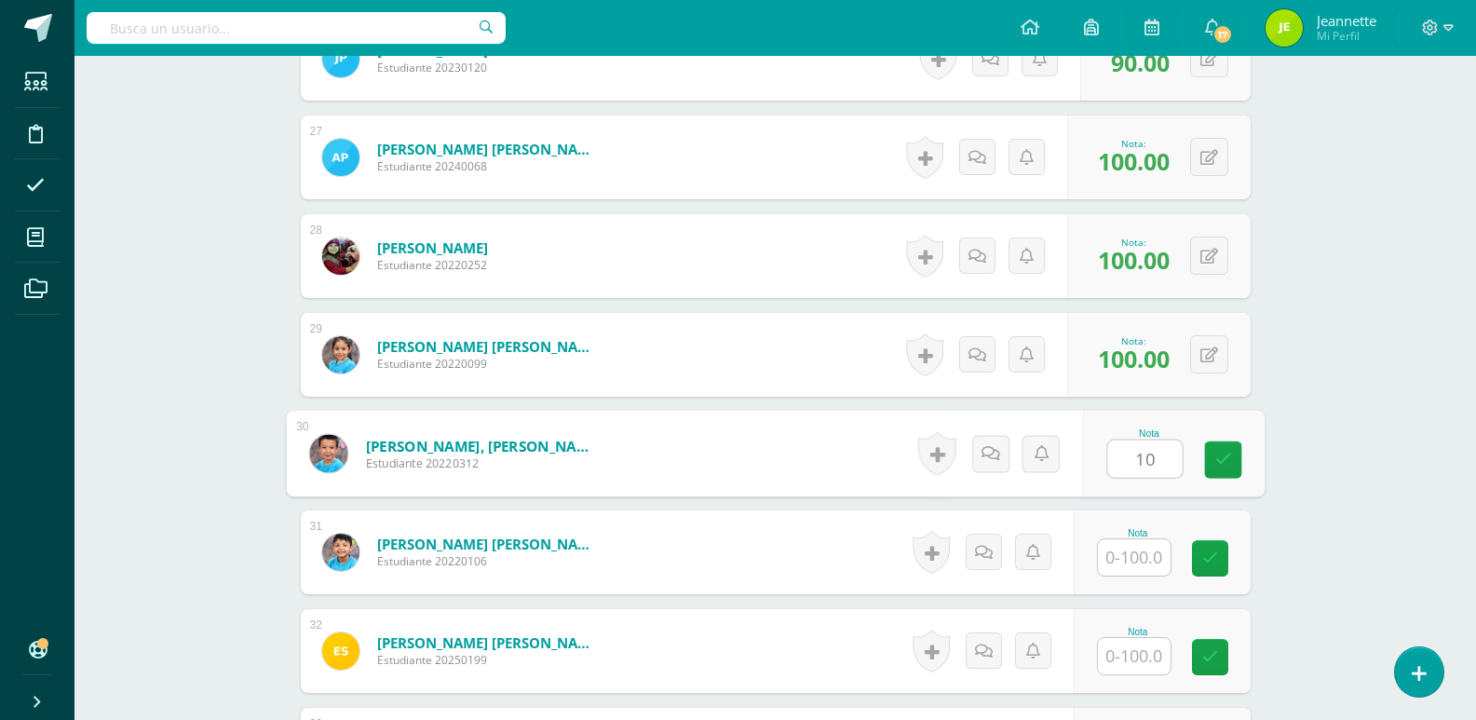
type input "1"
type input "80"
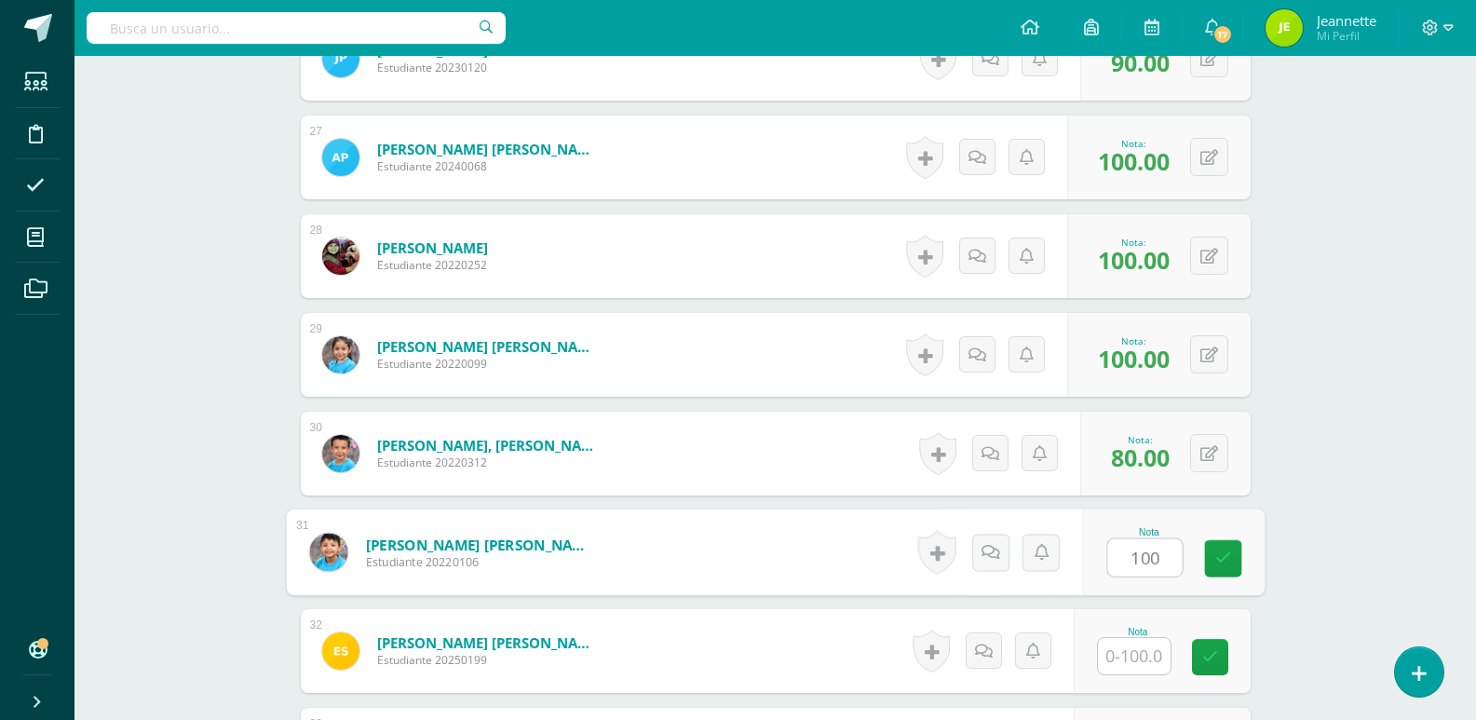
type input "100"
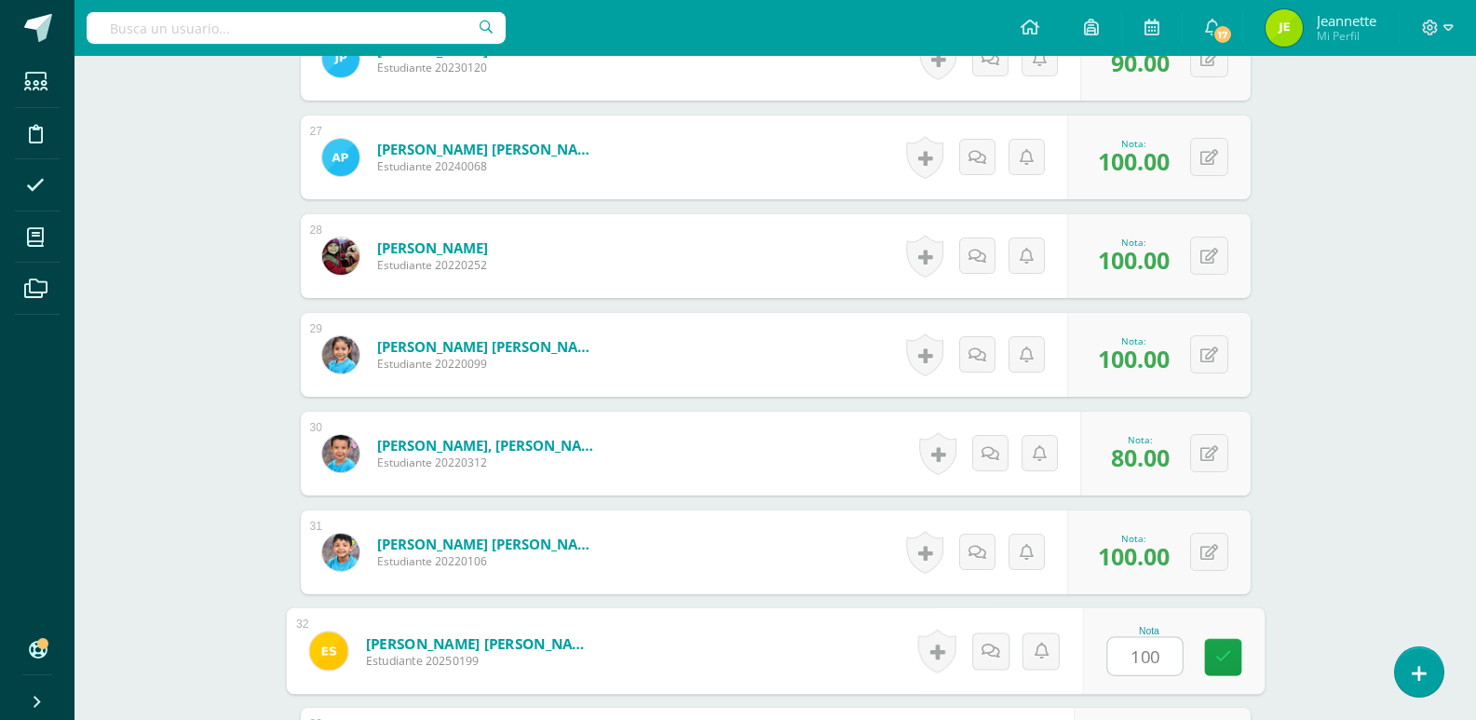
type input "100"
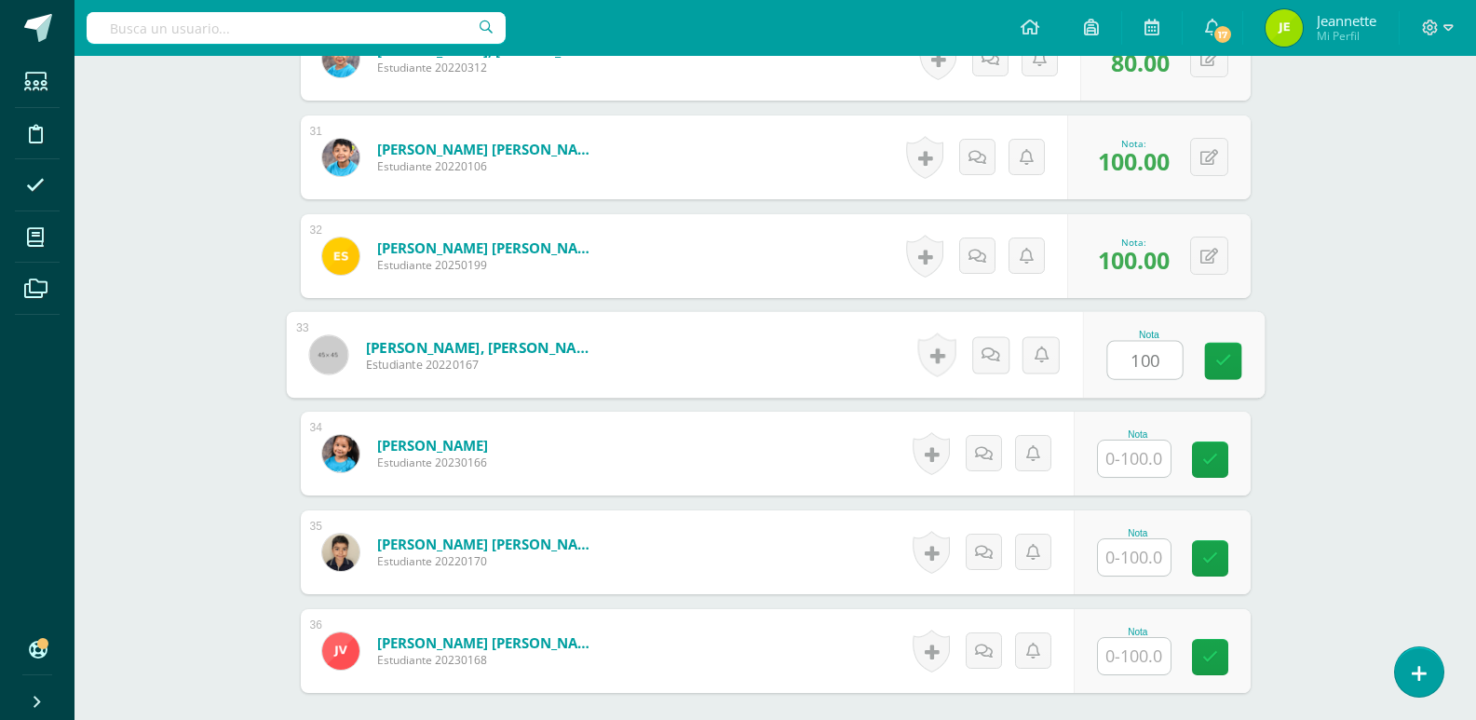
type input "100"
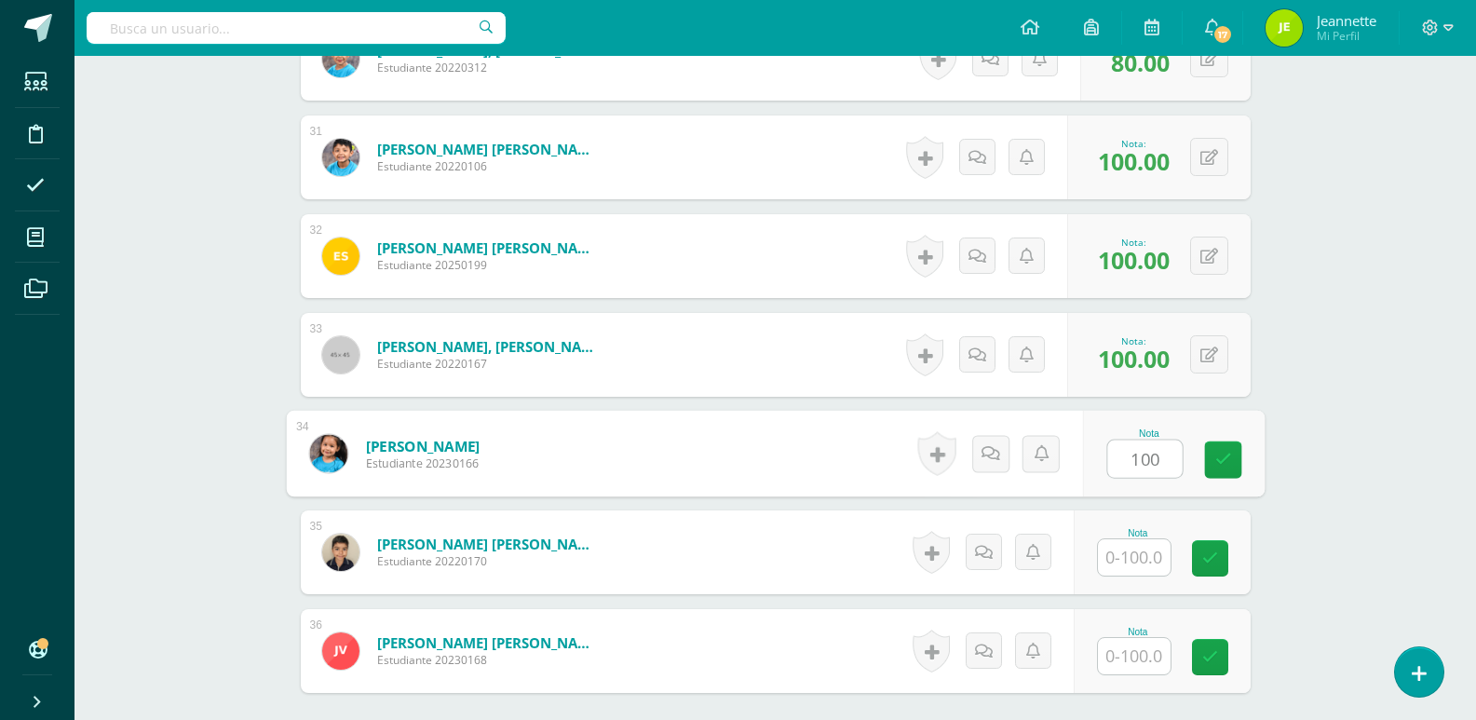
type input "100"
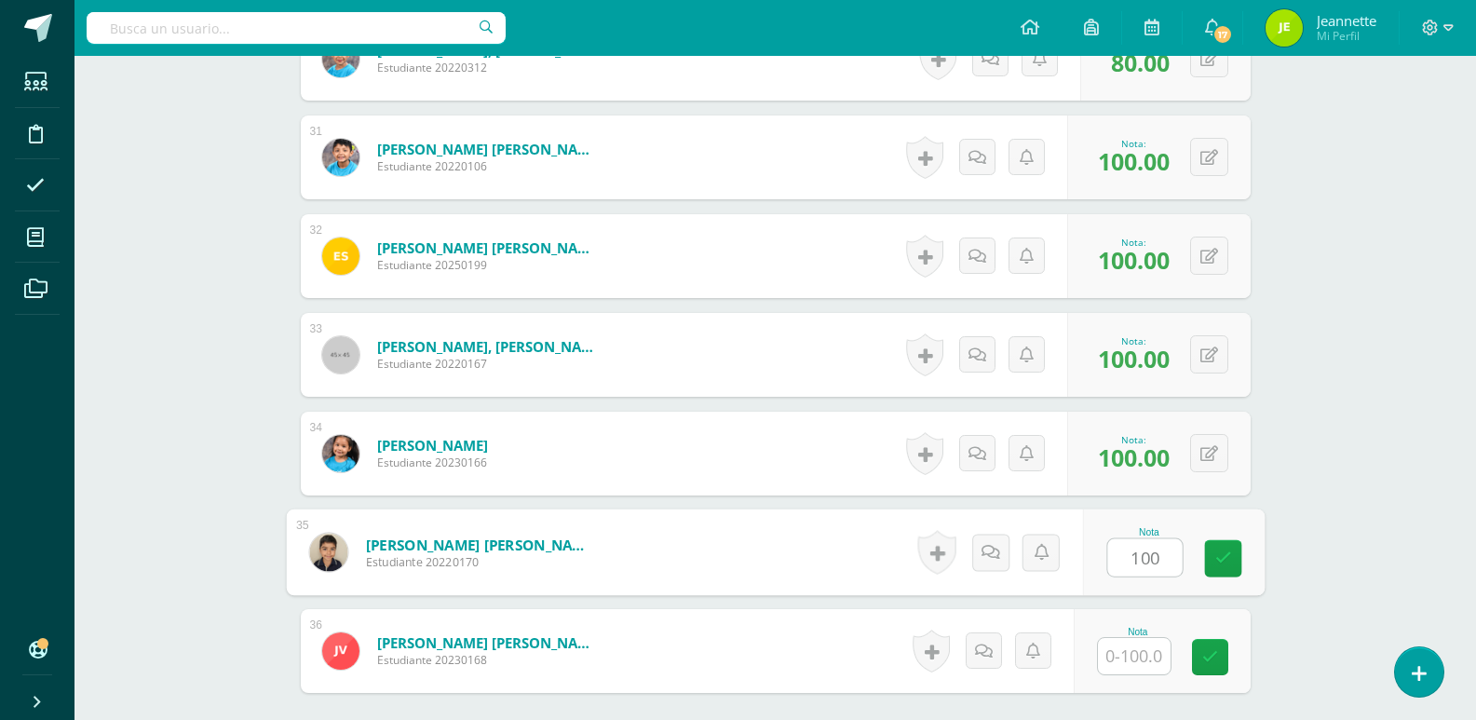
type input "100"
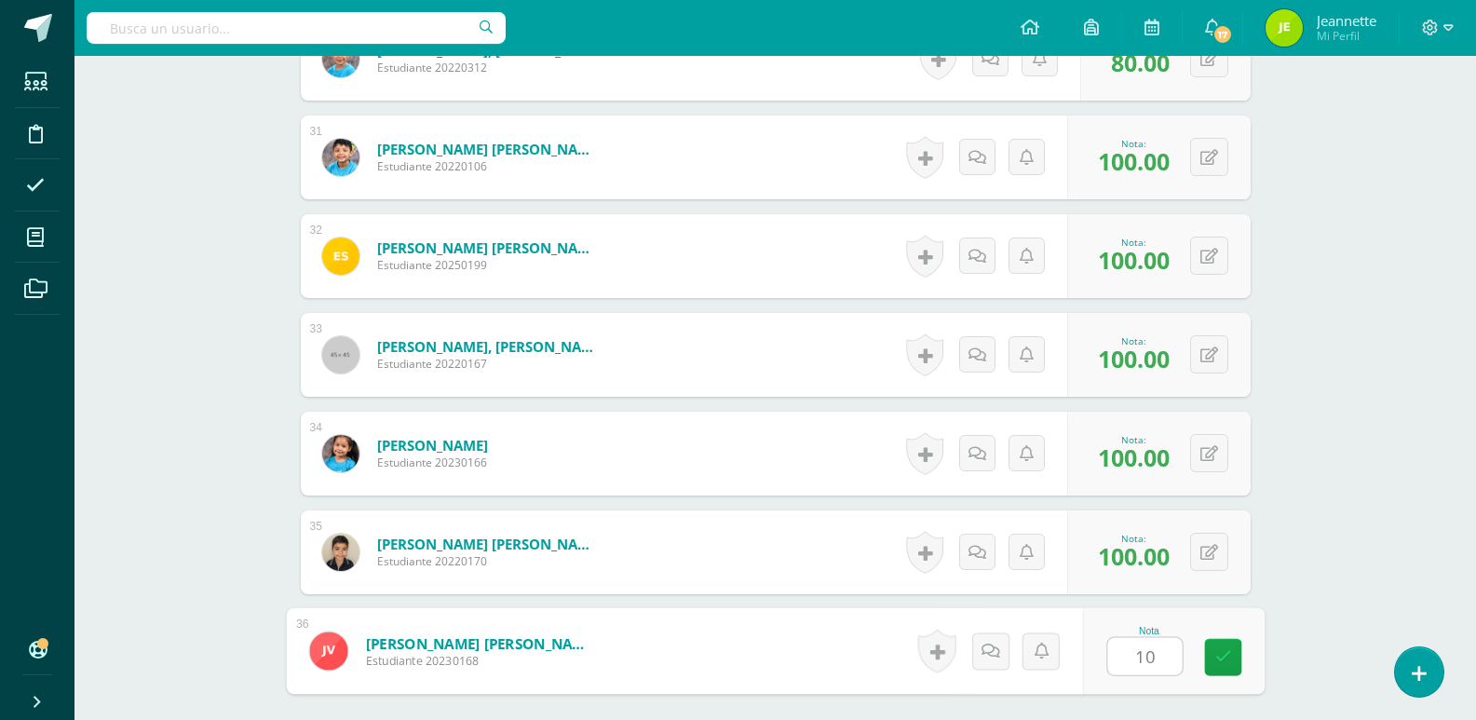
type input "100"
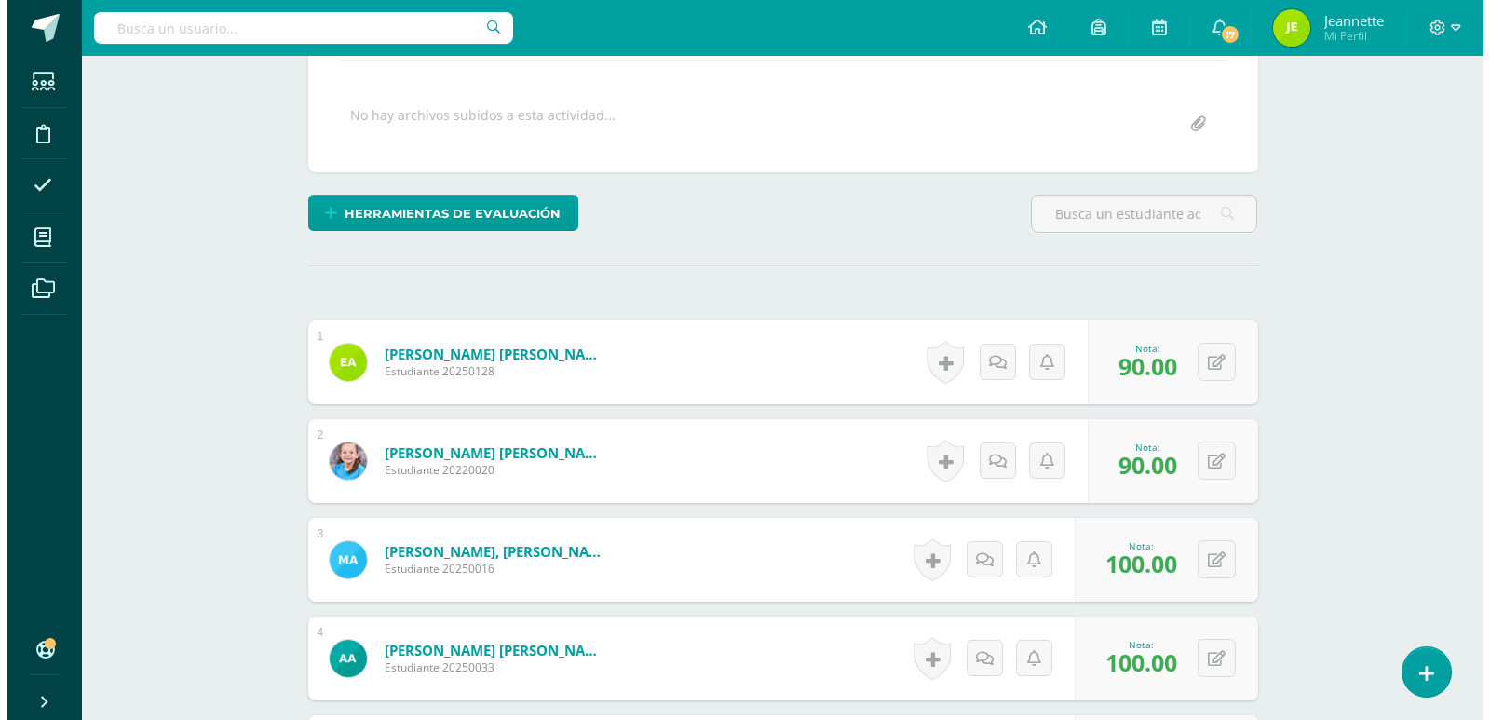
scroll to position [141, 0]
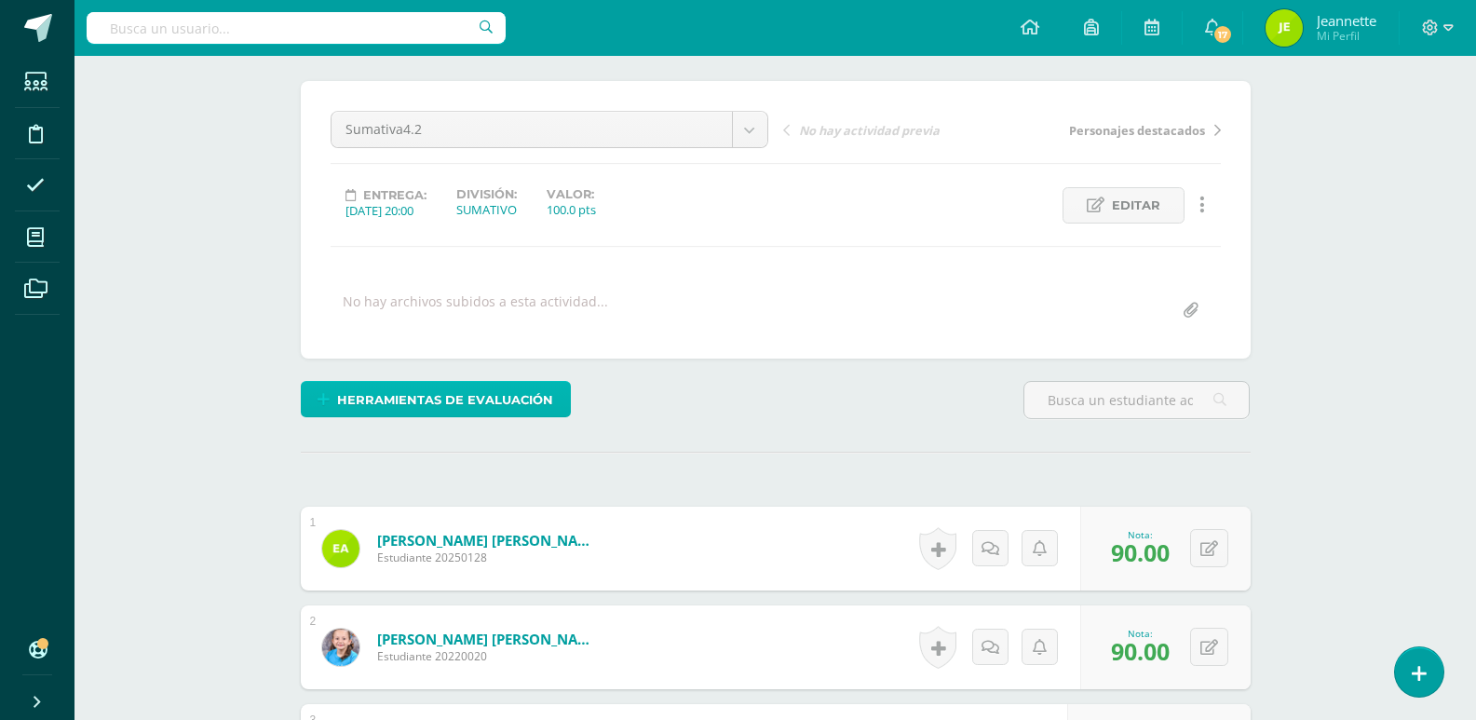
click at [436, 392] on span "Herramientas de evaluación" at bounding box center [445, 400] width 216 height 34
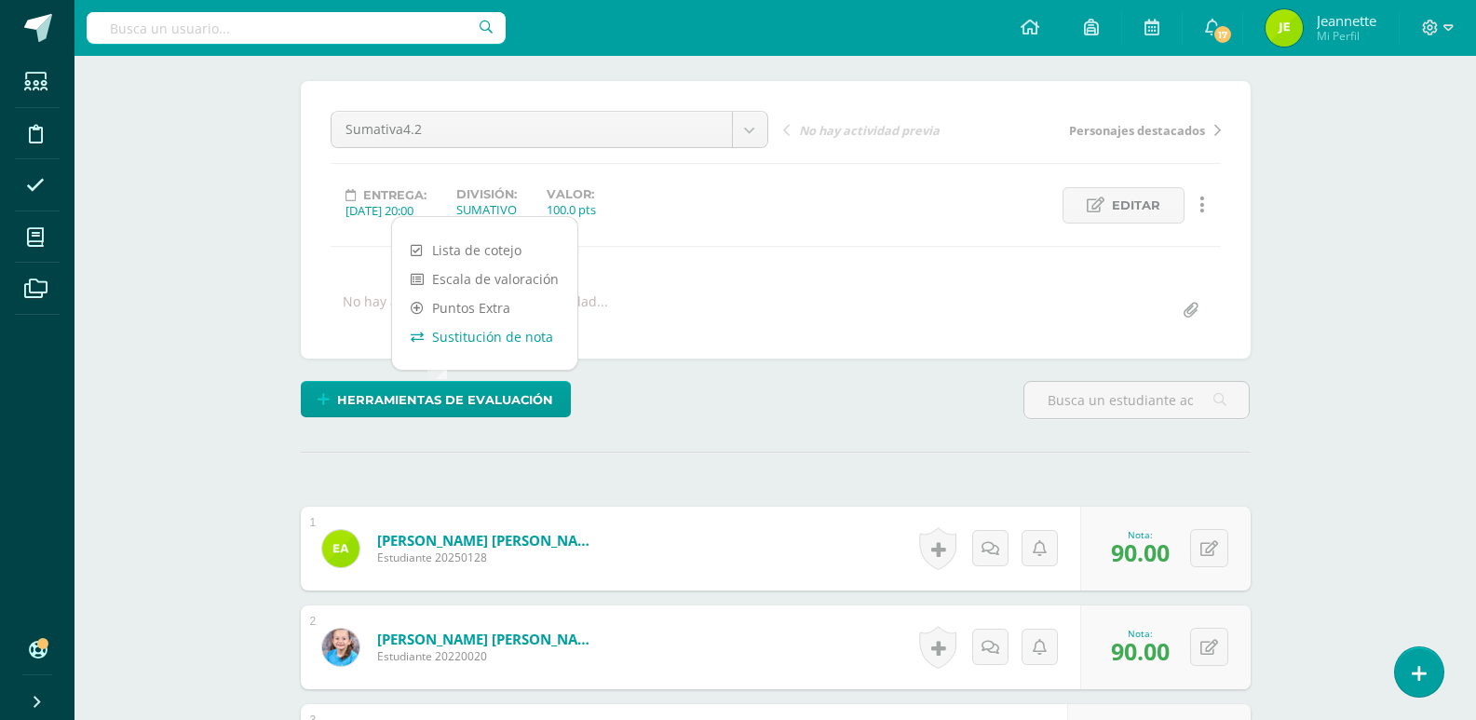
click at [466, 338] on link "Sustitución de nota" at bounding box center [484, 336] width 185 height 29
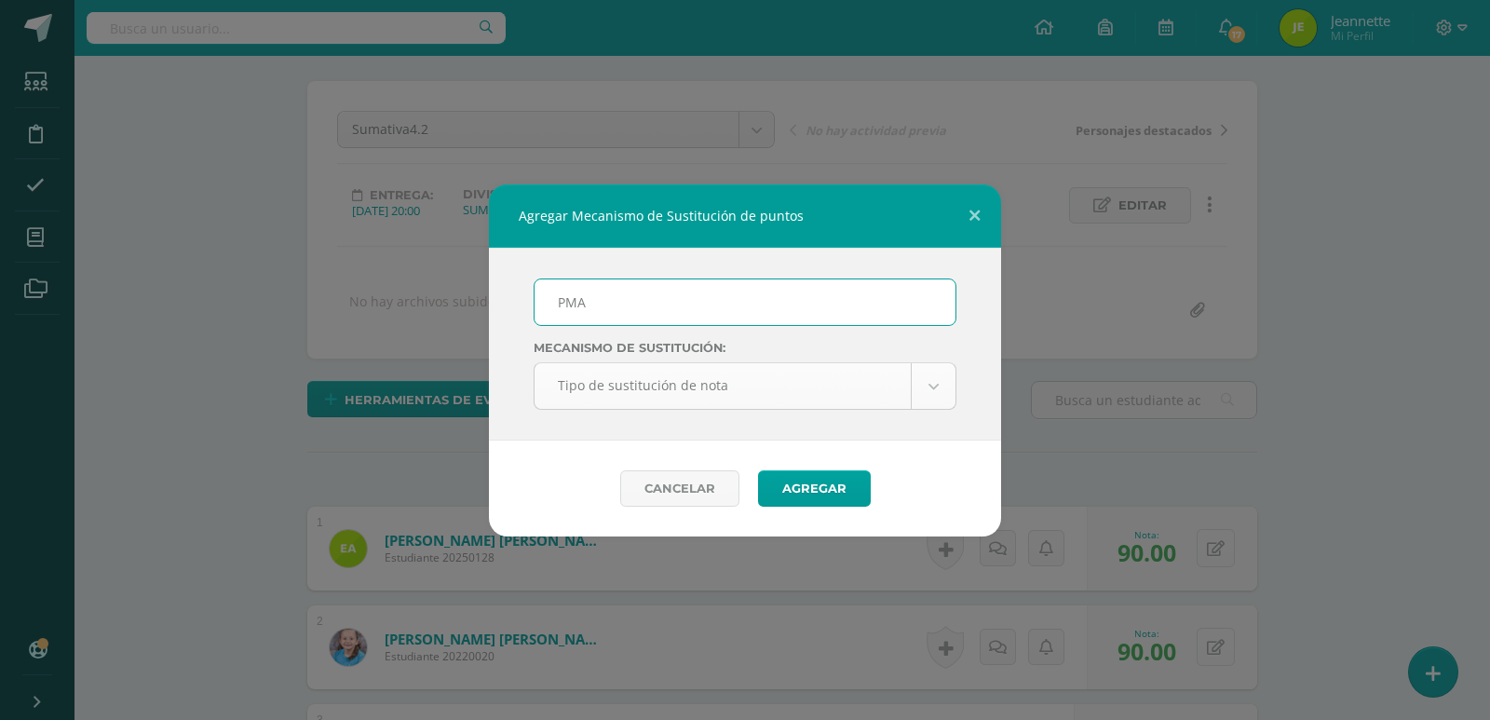
type input "PMA"
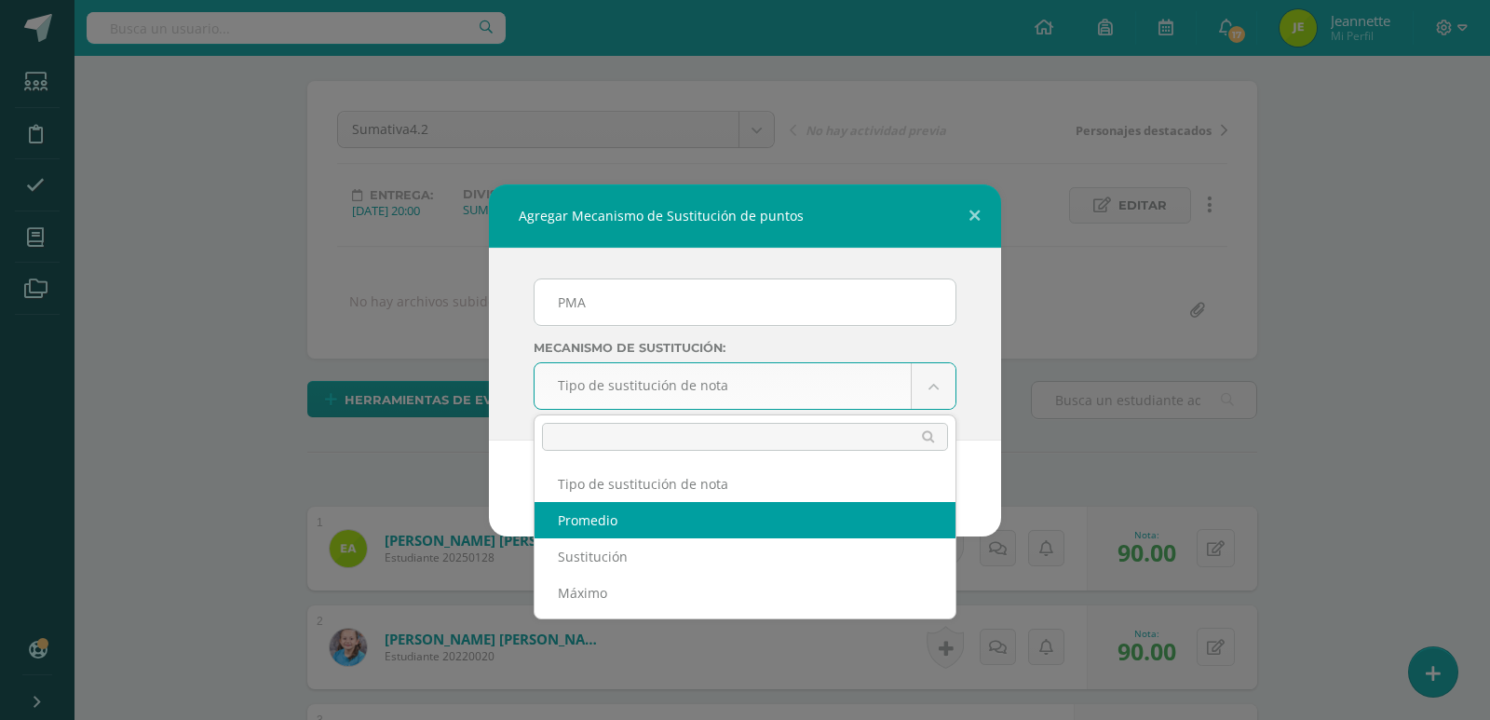
select select "average"
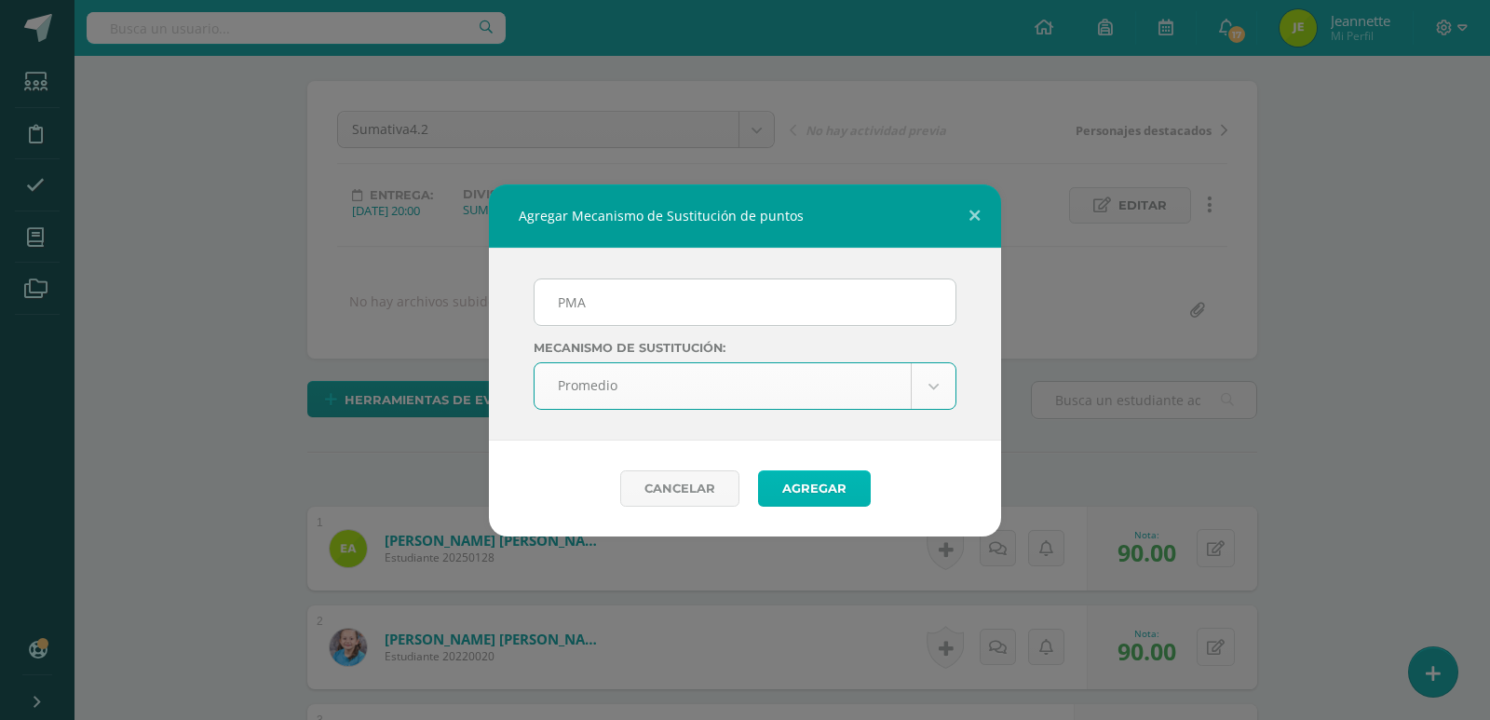
click at [812, 484] on button "Agregar" at bounding box center [814, 488] width 113 height 36
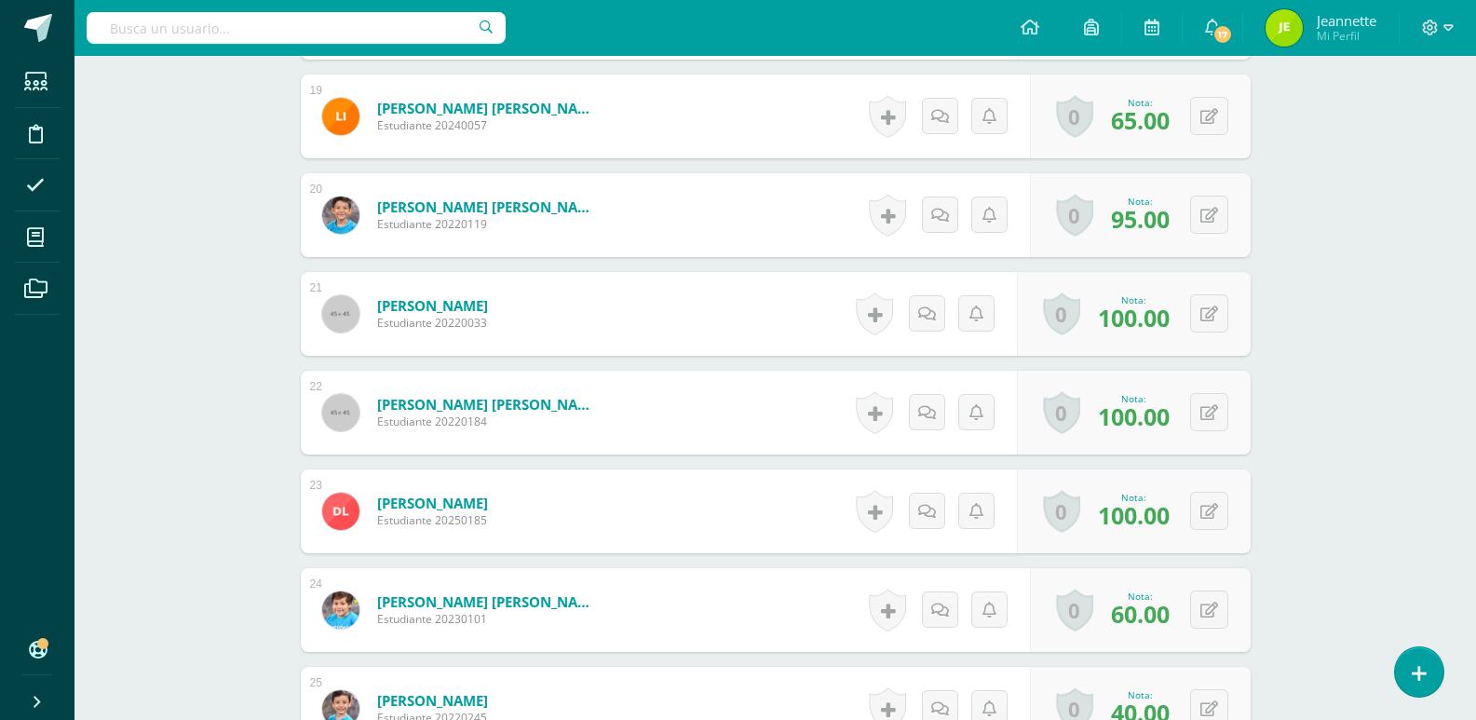
scroll to position [2424, 0]
click at [1215, 612] on icon at bounding box center [1209, 609] width 18 height 16
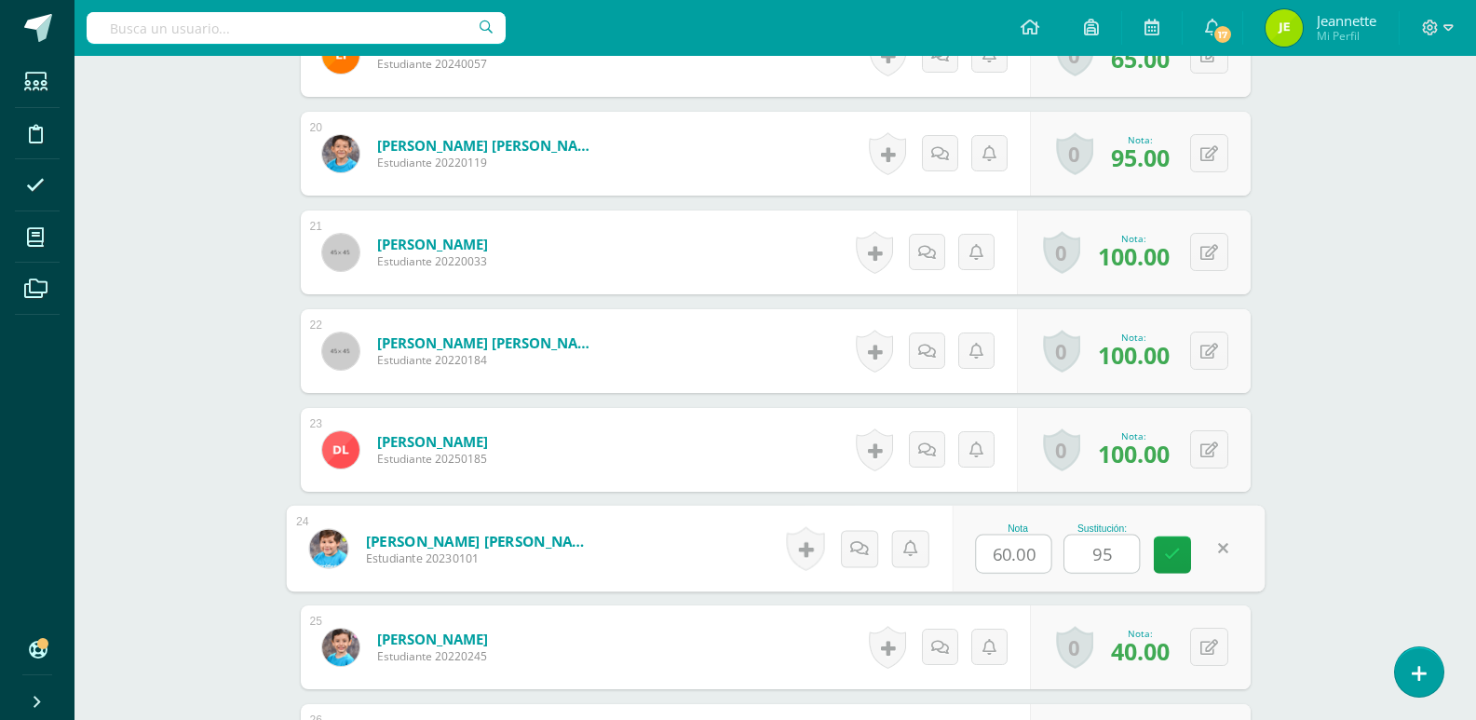
scroll to position [2518, 0]
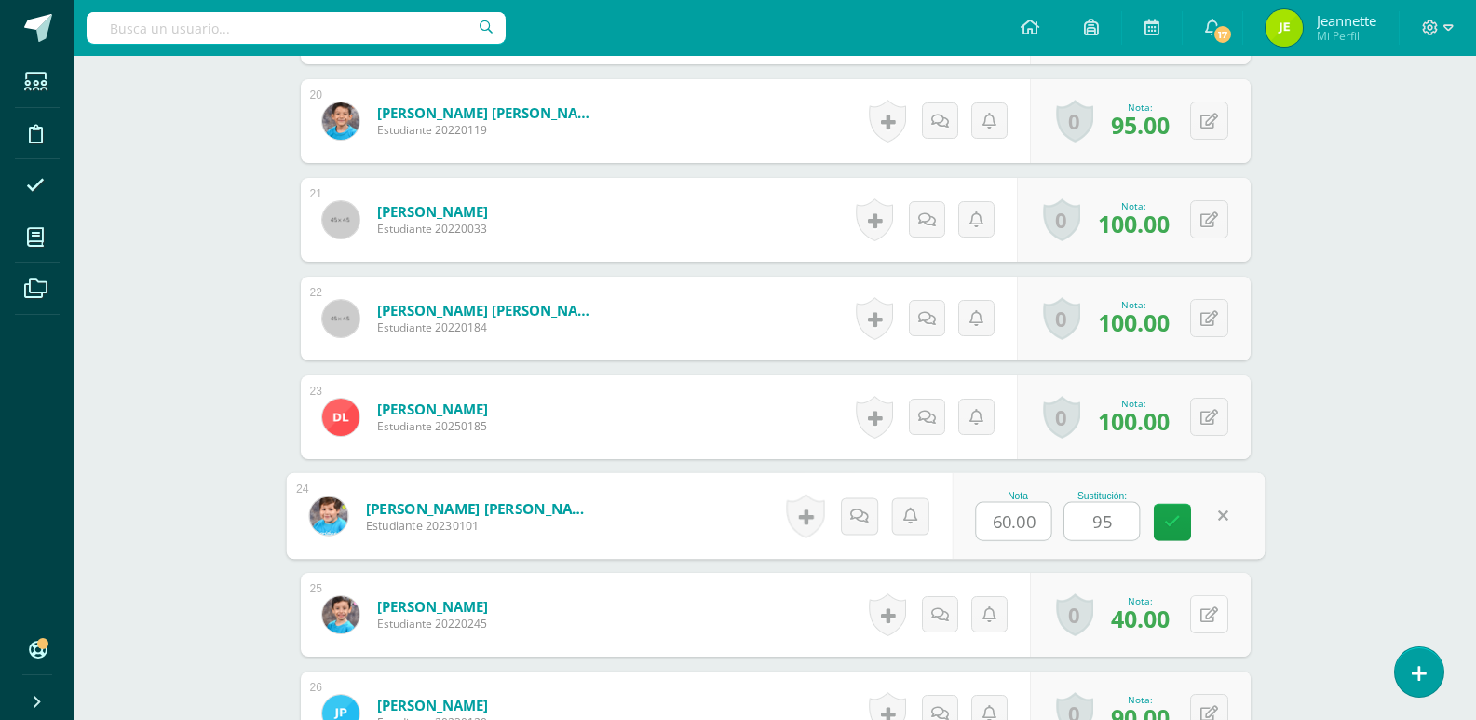
type input "95"
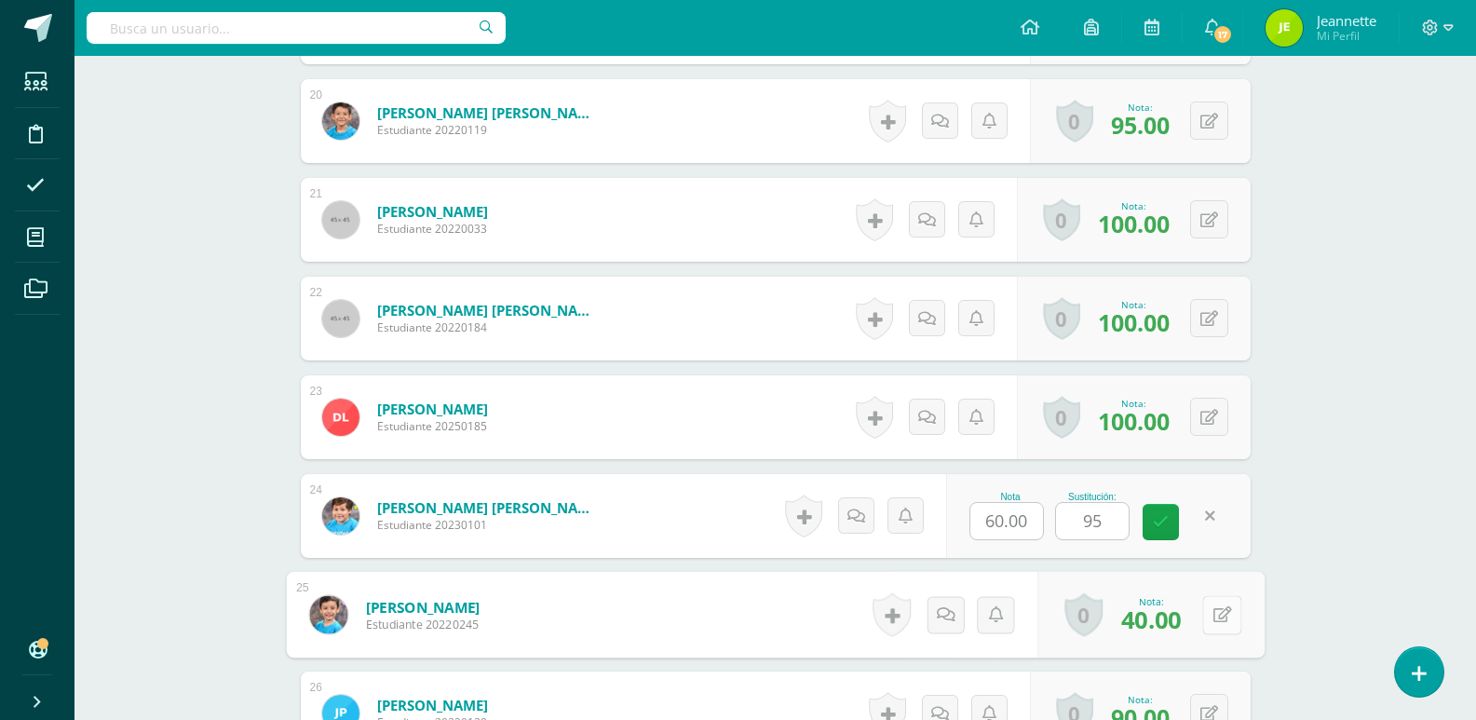
click at [1217, 622] on button at bounding box center [1221, 614] width 39 height 39
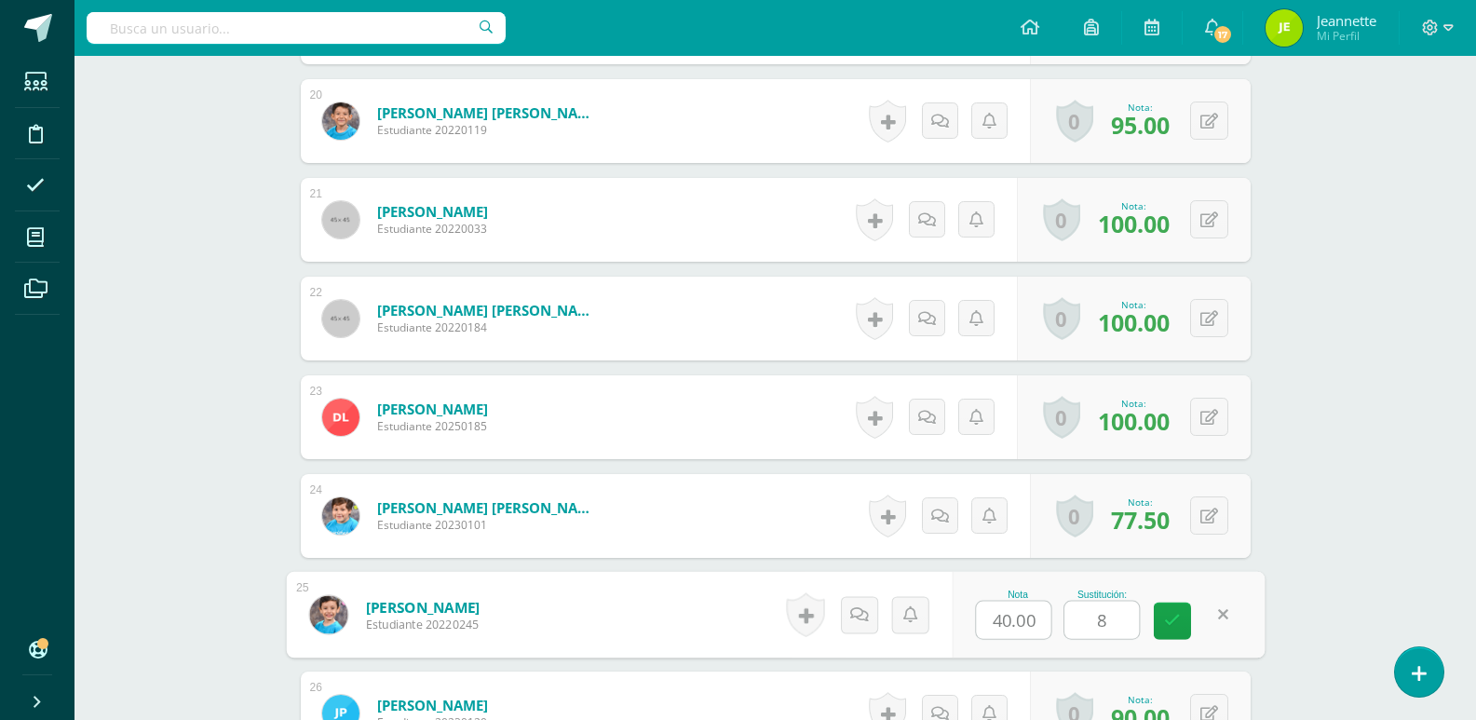
type input "80"
click at [1172, 615] on icon at bounding box center [1172, 621] width 17 height 16
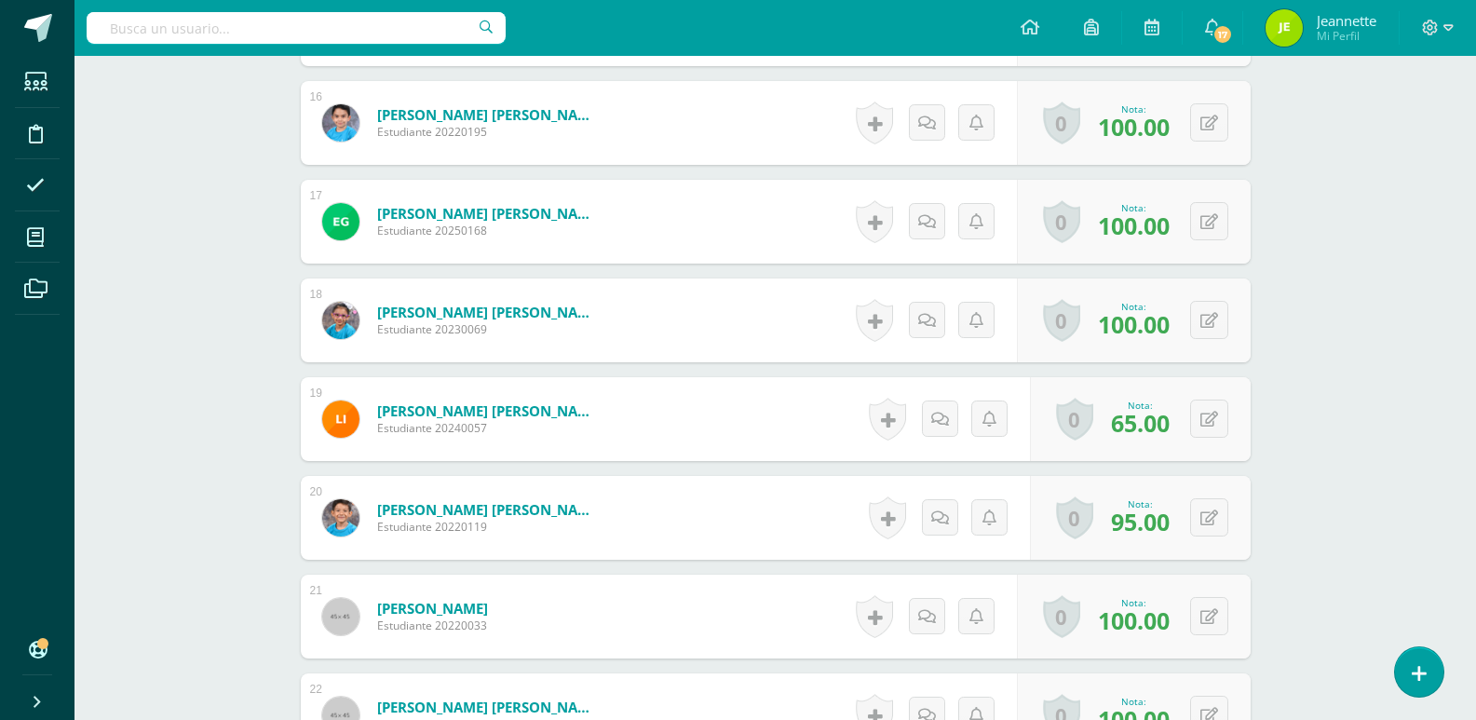
scroll to position [1959, 0]
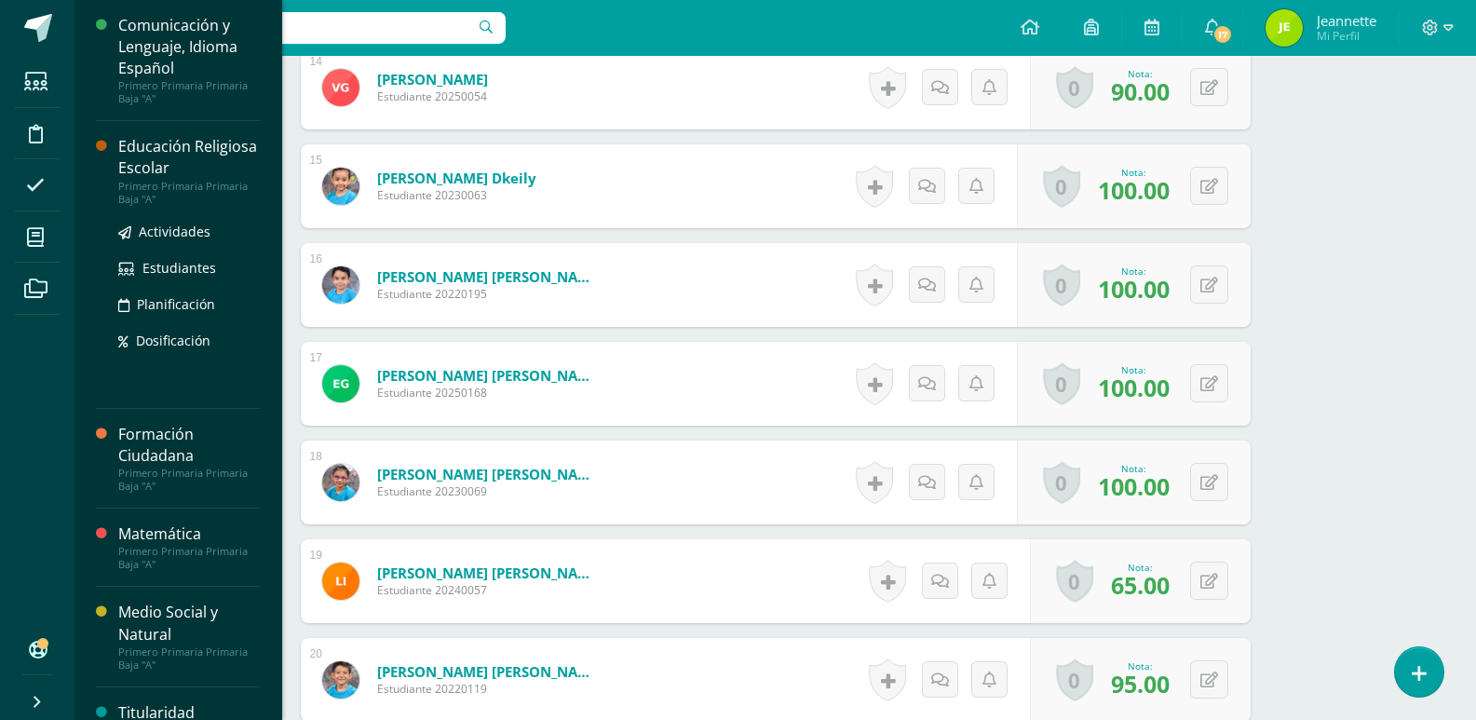
click at [178, 172] on div "Educación Religiosa Escolar" at bounding box center [189, 157] width 142 height 43
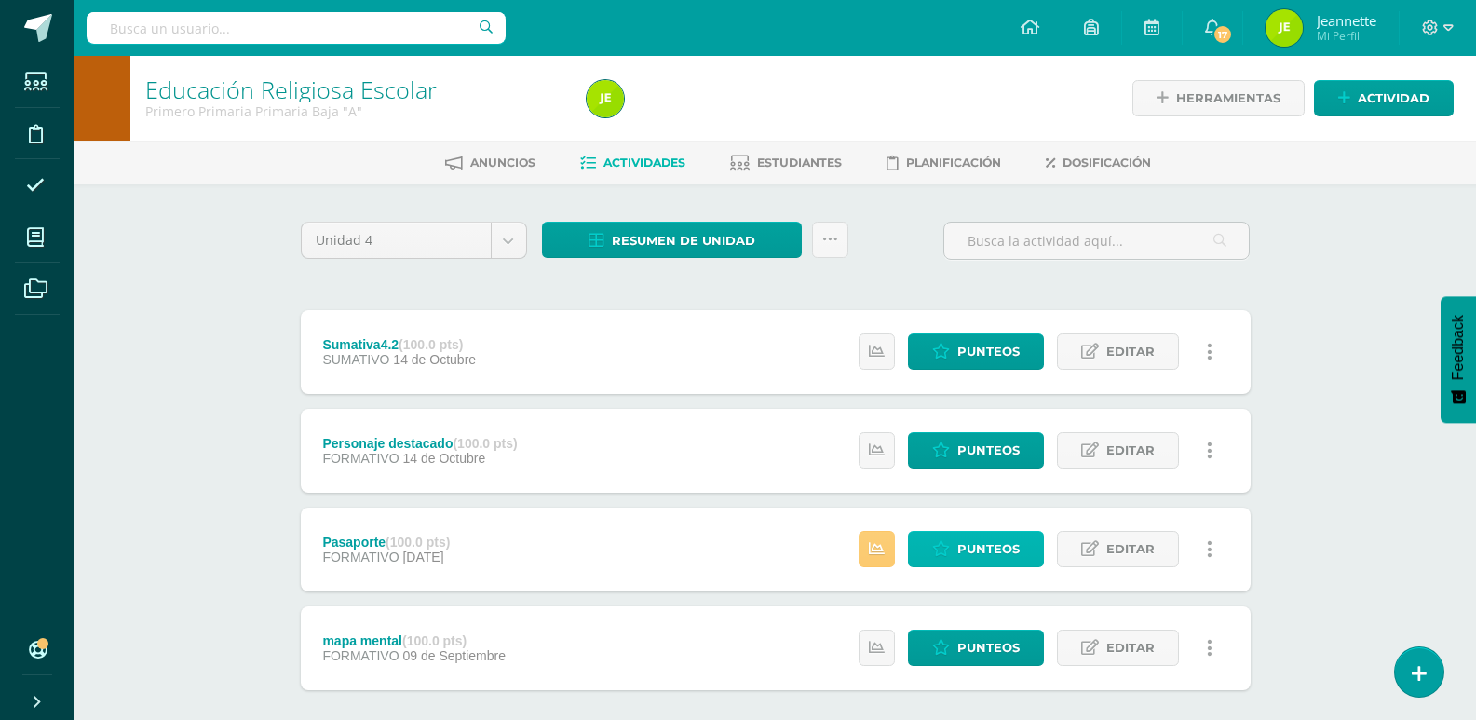
click at [977, 544] on span "Punteos" at bounding box center [988, 549] width 62 height 34
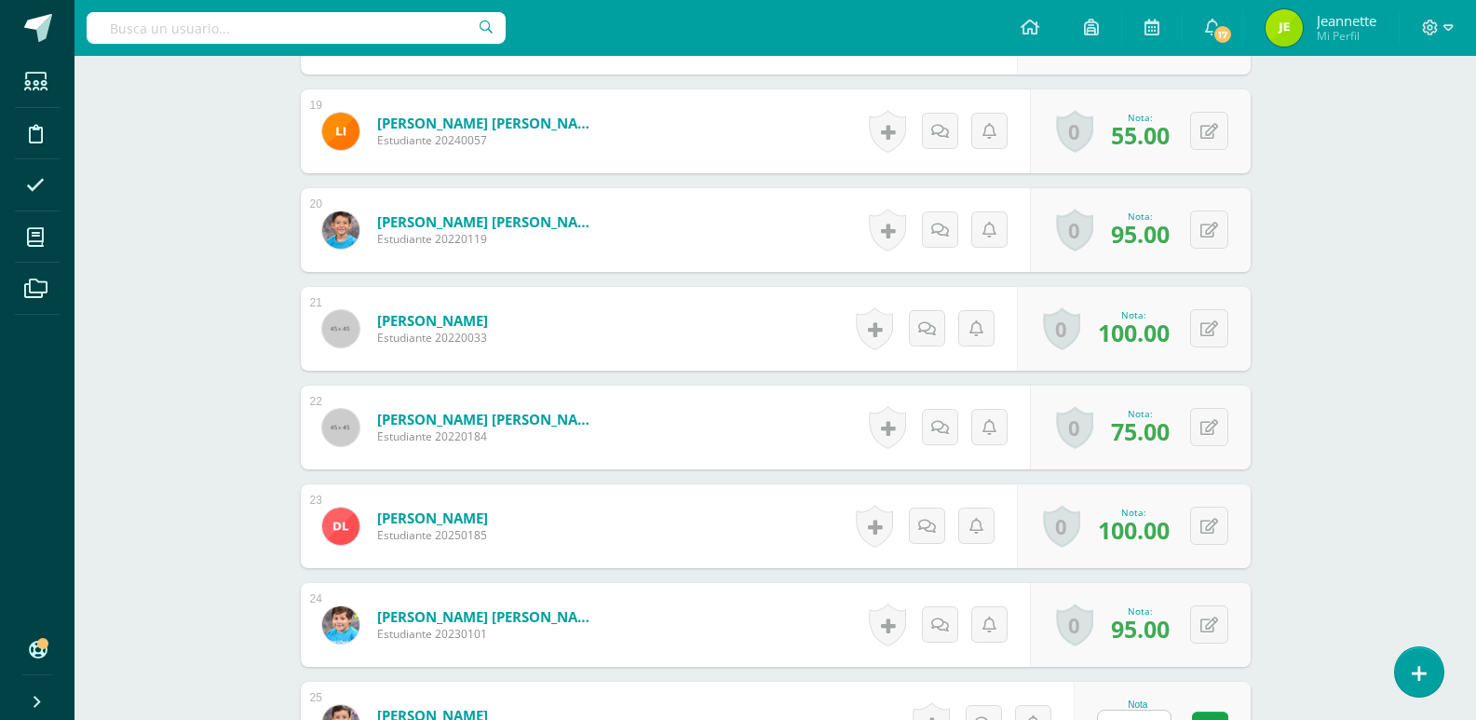
scroll to position [2425, 0]
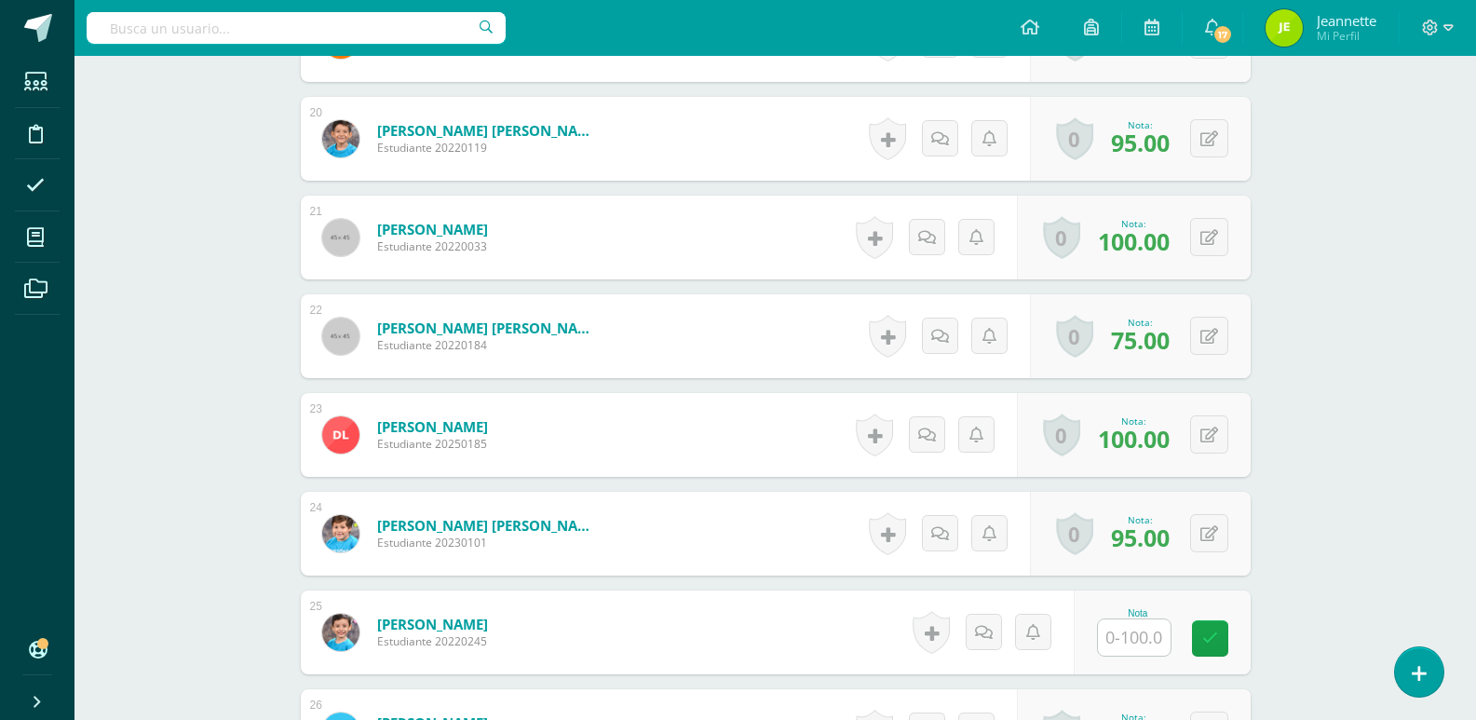
click at [1135, 644] on input "text" at bounding box center [1134, 637] width 73 height 36
type input "50"
click at [1230, 642] on icon at bounding box center [1222, 638] width 17 height 16
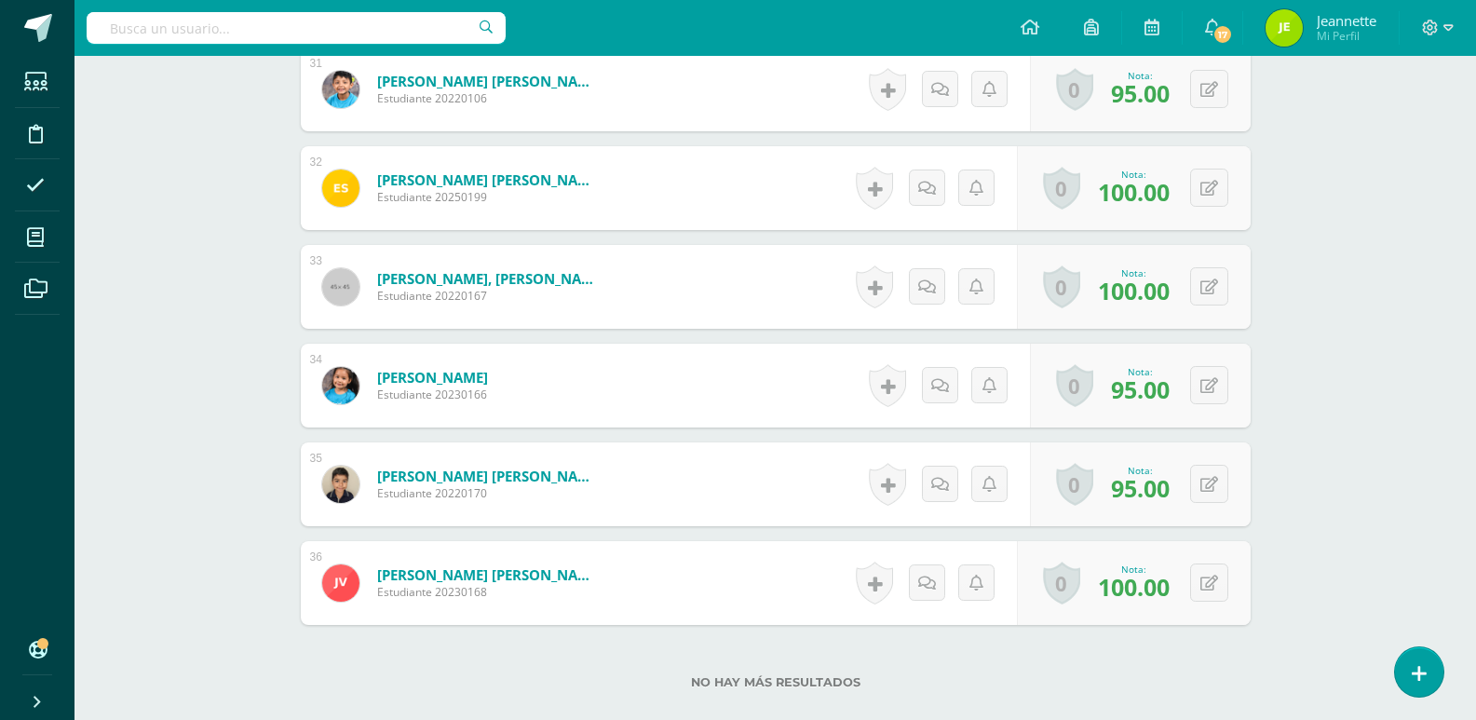
scroll to position [3306, 0]
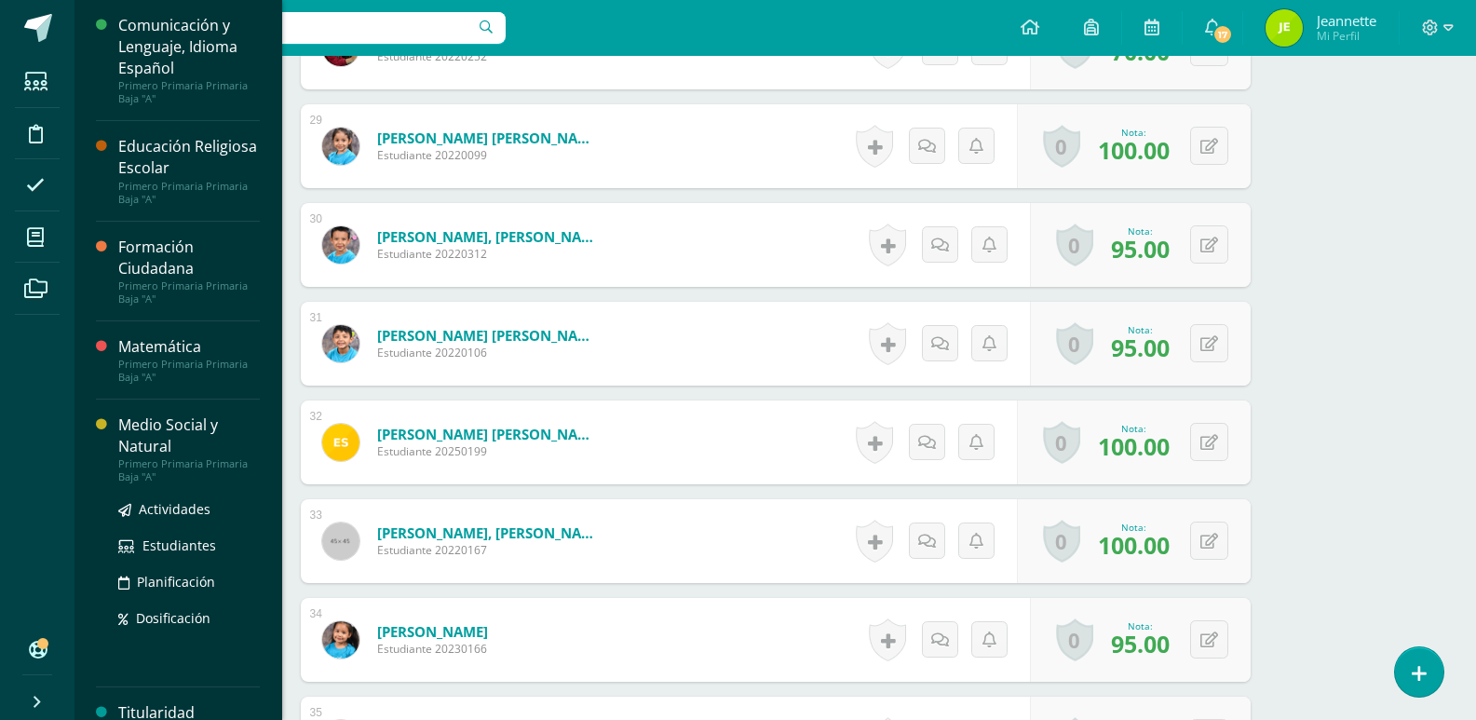
click at [165, 440] on div "Medio Social y Natural" at bounding box center [189, 435] width 142 height 43
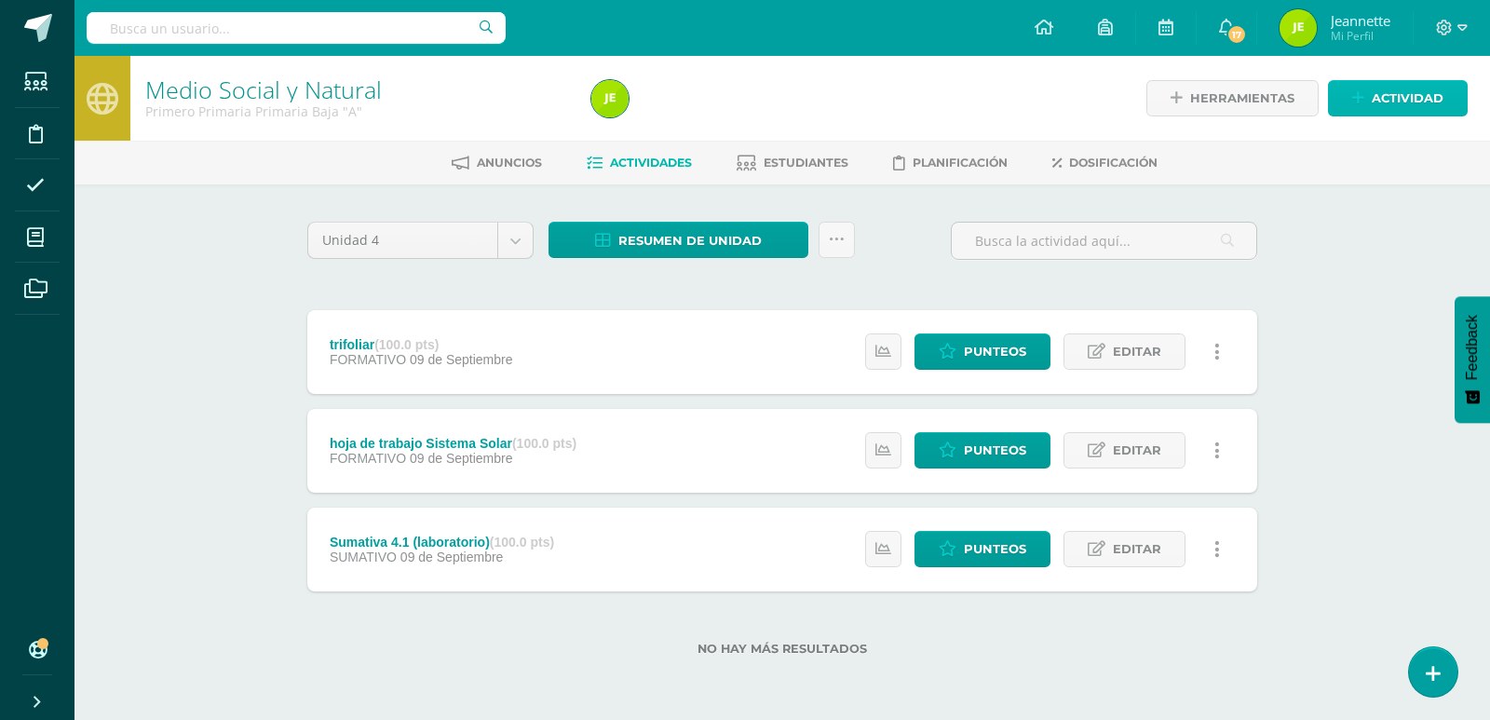
click at [1438, 96] on span "Actividad" at bounding box center [1407, 98] width 72 height 34
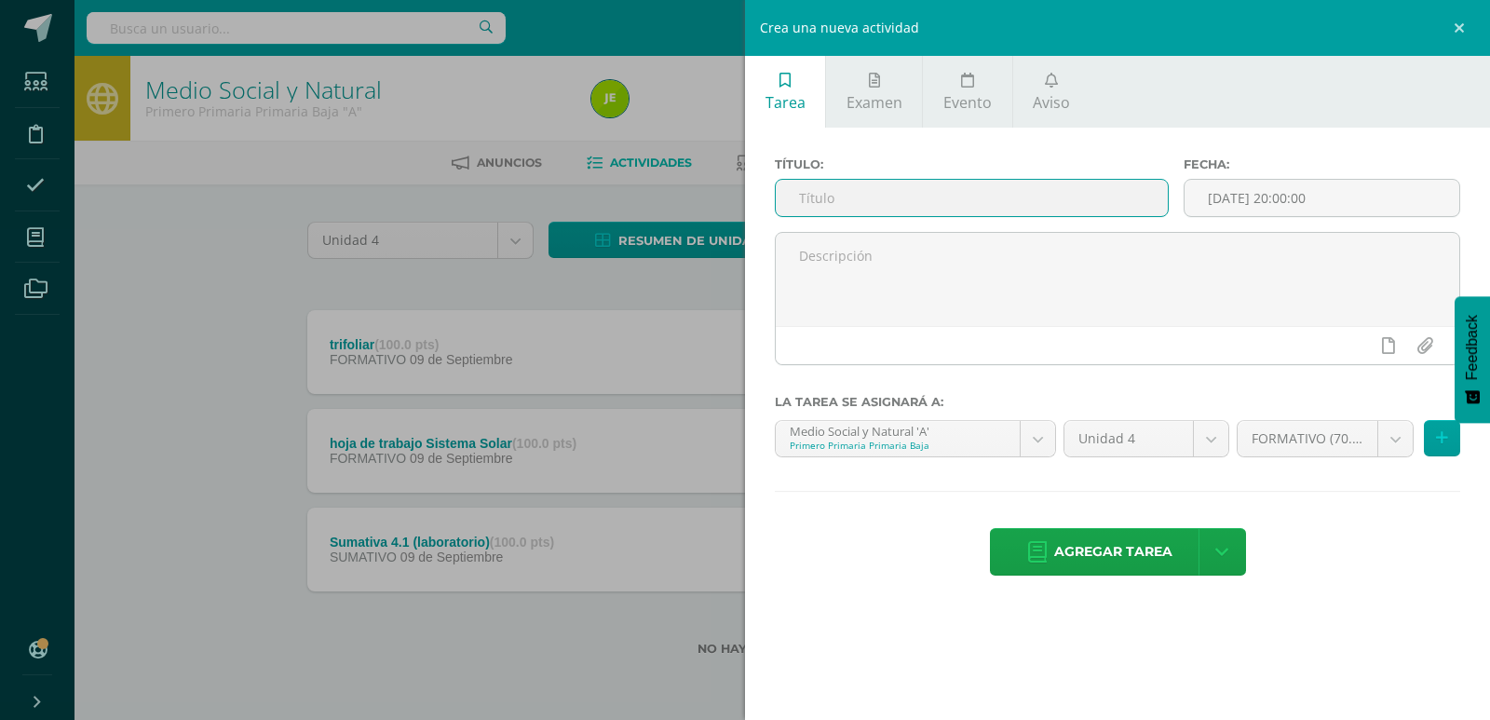
click at [847, 189] on input "text" at bounding box center [972, 198] width 392 height 36
type input "Puntos Cardinales"
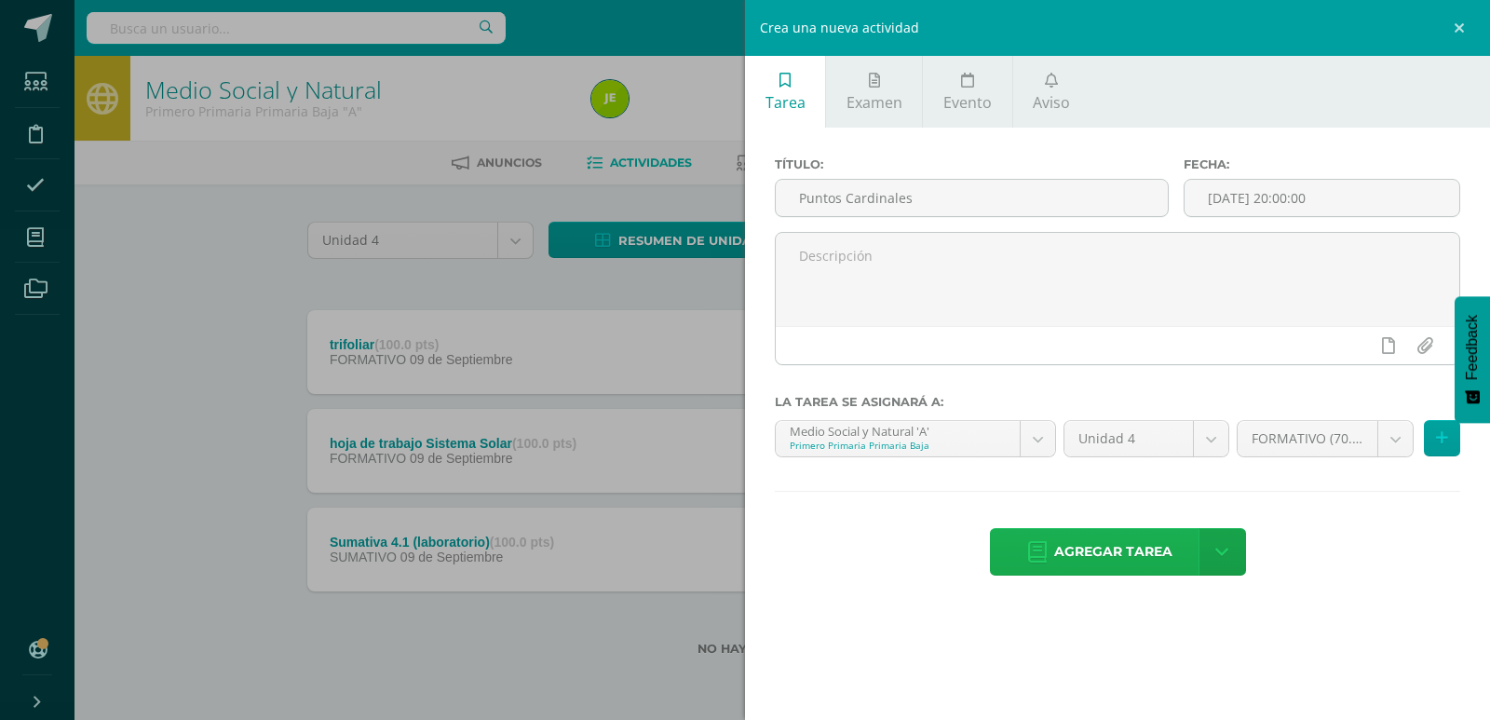
click at [1131, 554] on span "Agregar tarea" at bounding box center [1113, 552] width 118 height 46
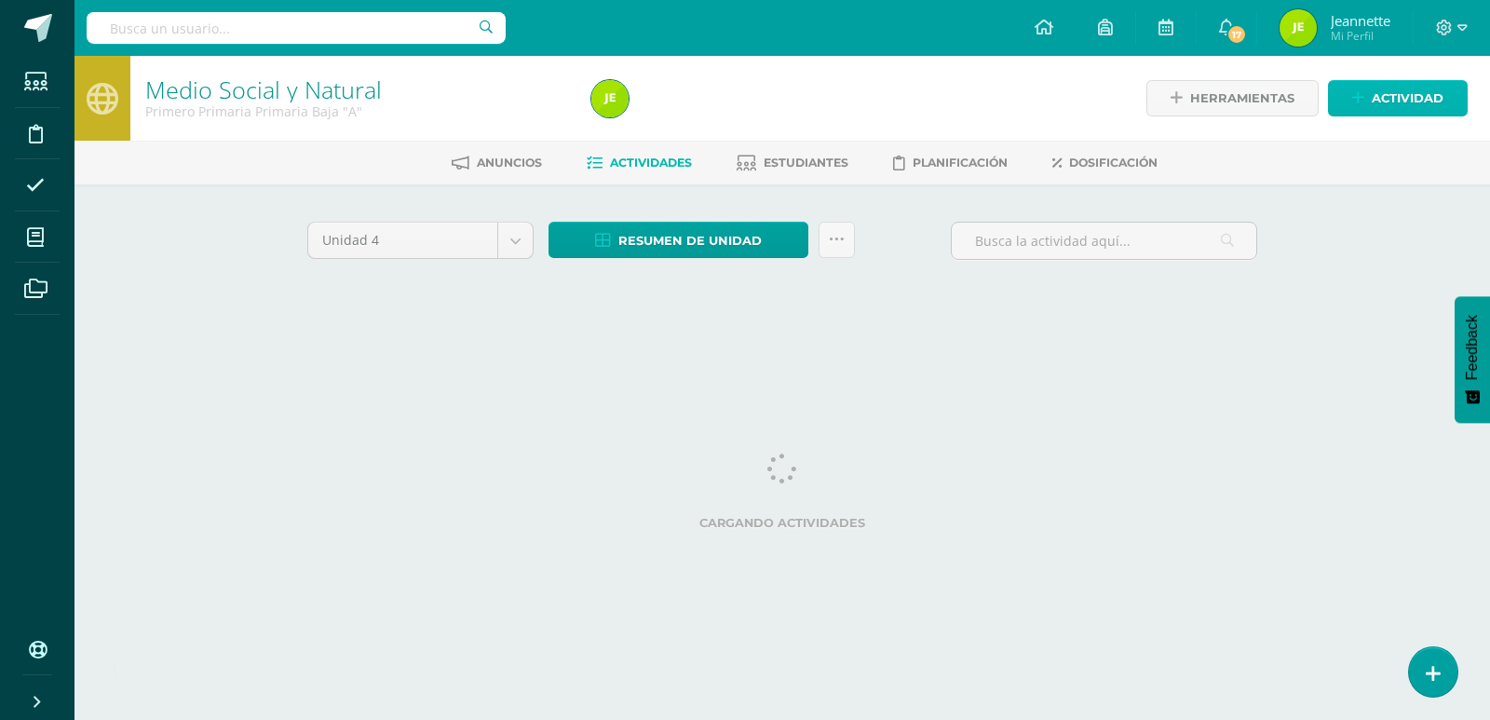
click at [1390, 101] on span "Actividad" at bounding box center [1407, 98] width 72 height 34
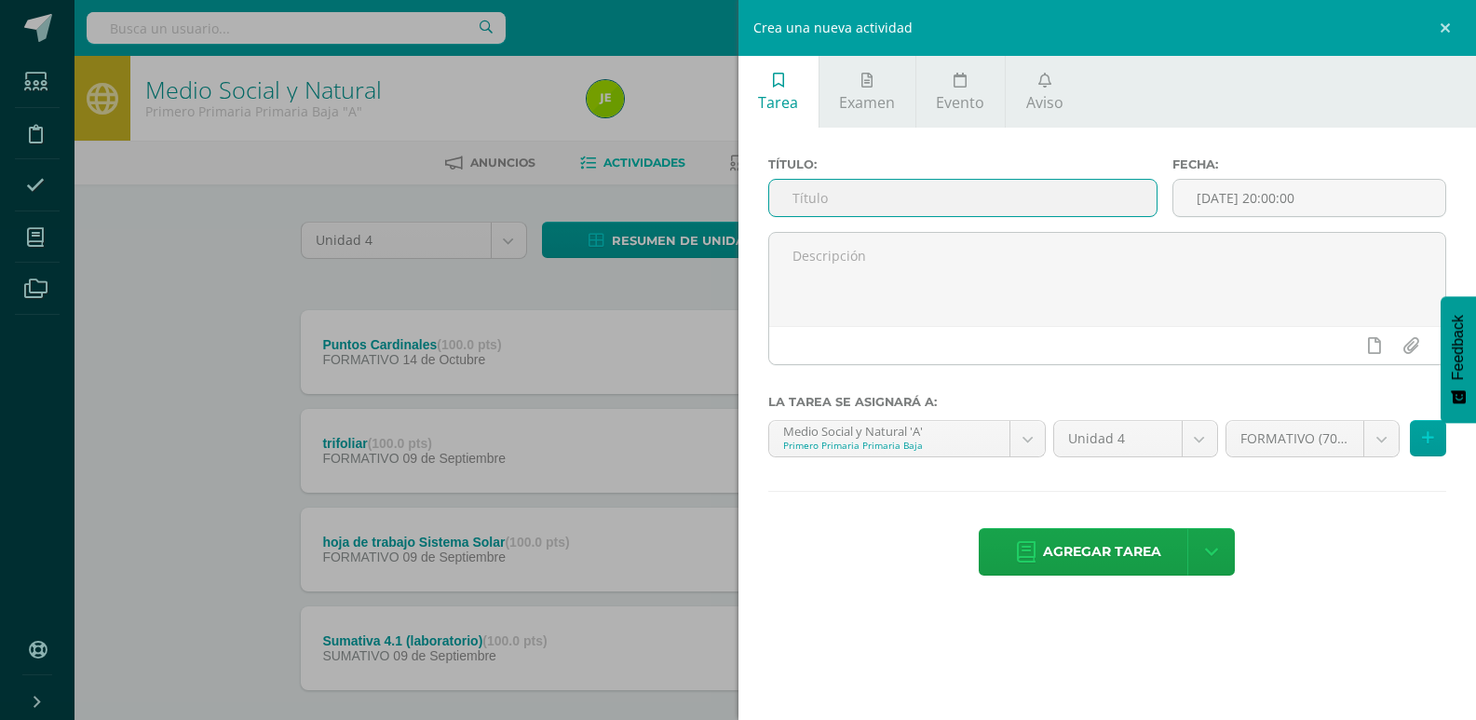
click at [879, 200] on input "text" at bounding box center [962, 198] width 387 height 36
type input "Fases de la Luna"
click at [1117, 557] on span "Agregar tarea" at bounding box center [1102, 552] width 118 height 46
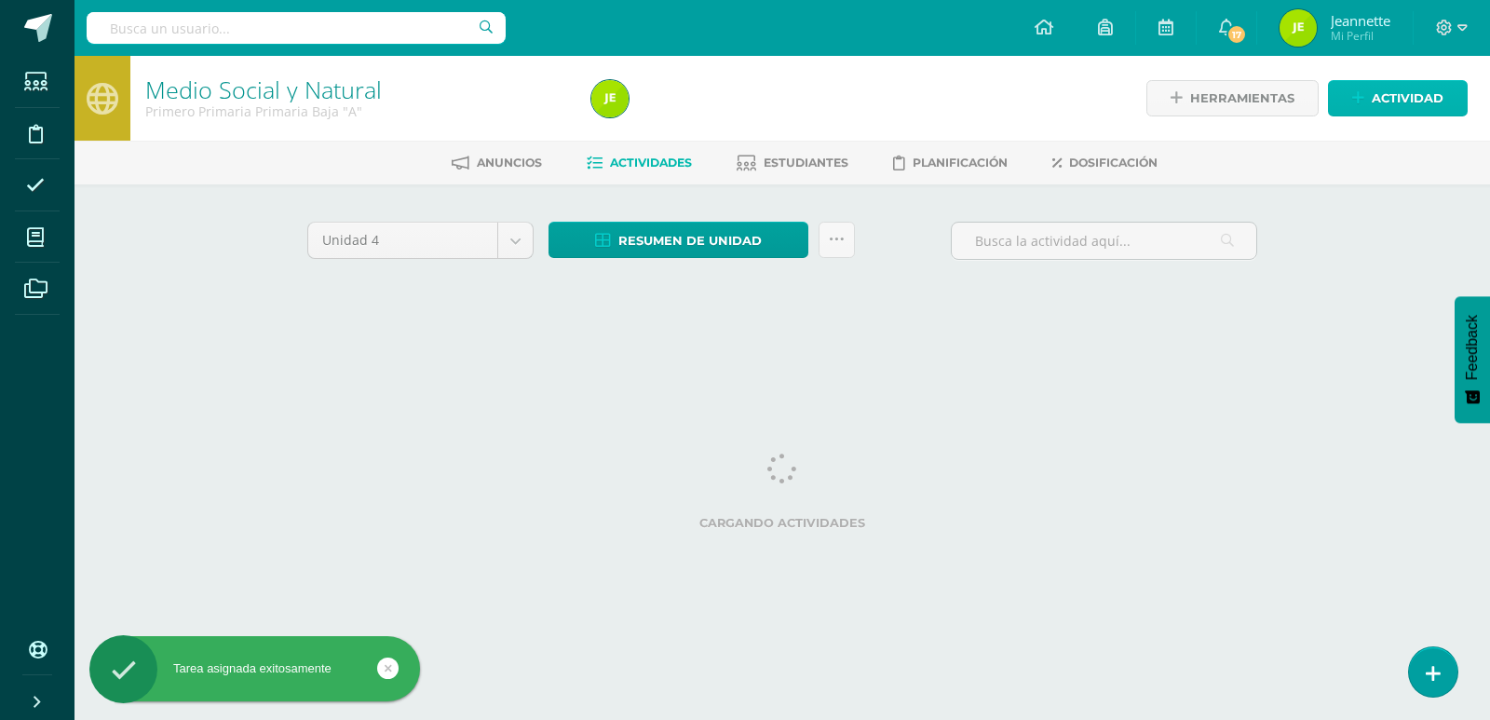
click at [1415, 96] on span "Actividad" at bounding box center [1407, 98] width 72 height 34
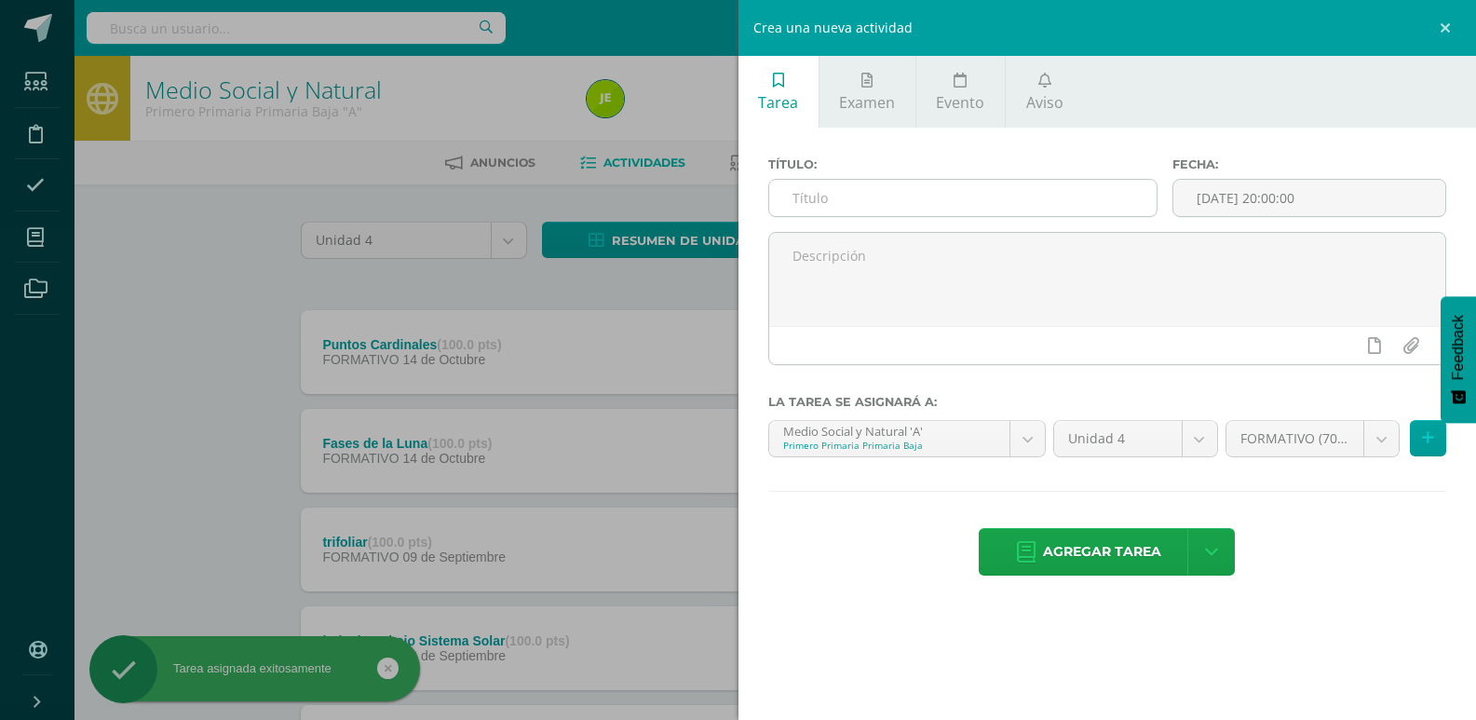
click at [900, 199] on input "text" at bounding box center [962, 198] width 387 height 36
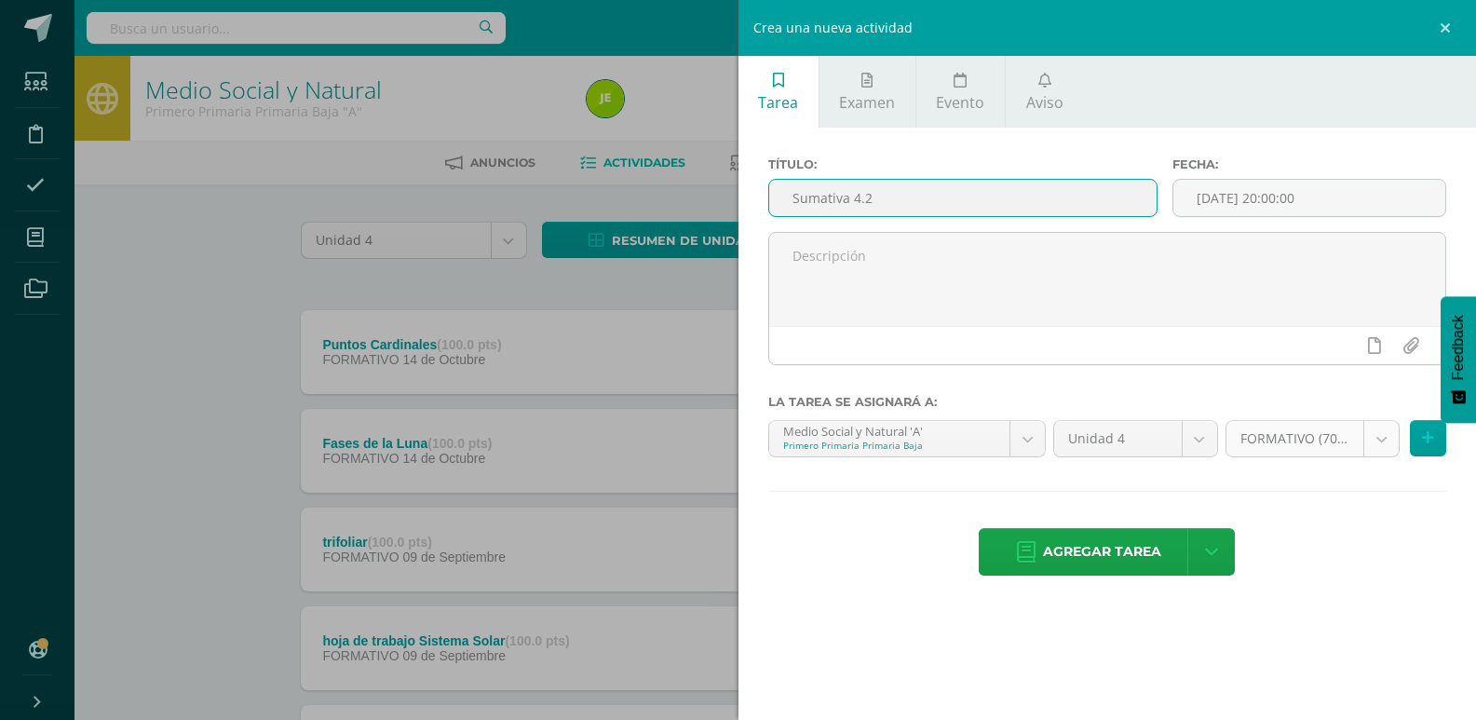
type input "Sumativa 4.2"
click at [1266, 442] on body "Tarea asignada exitosamente Estudiantes Disciplina Asistencia Mis cursos Archiv…" at bounding box center [738, 456] width 1476 height 912
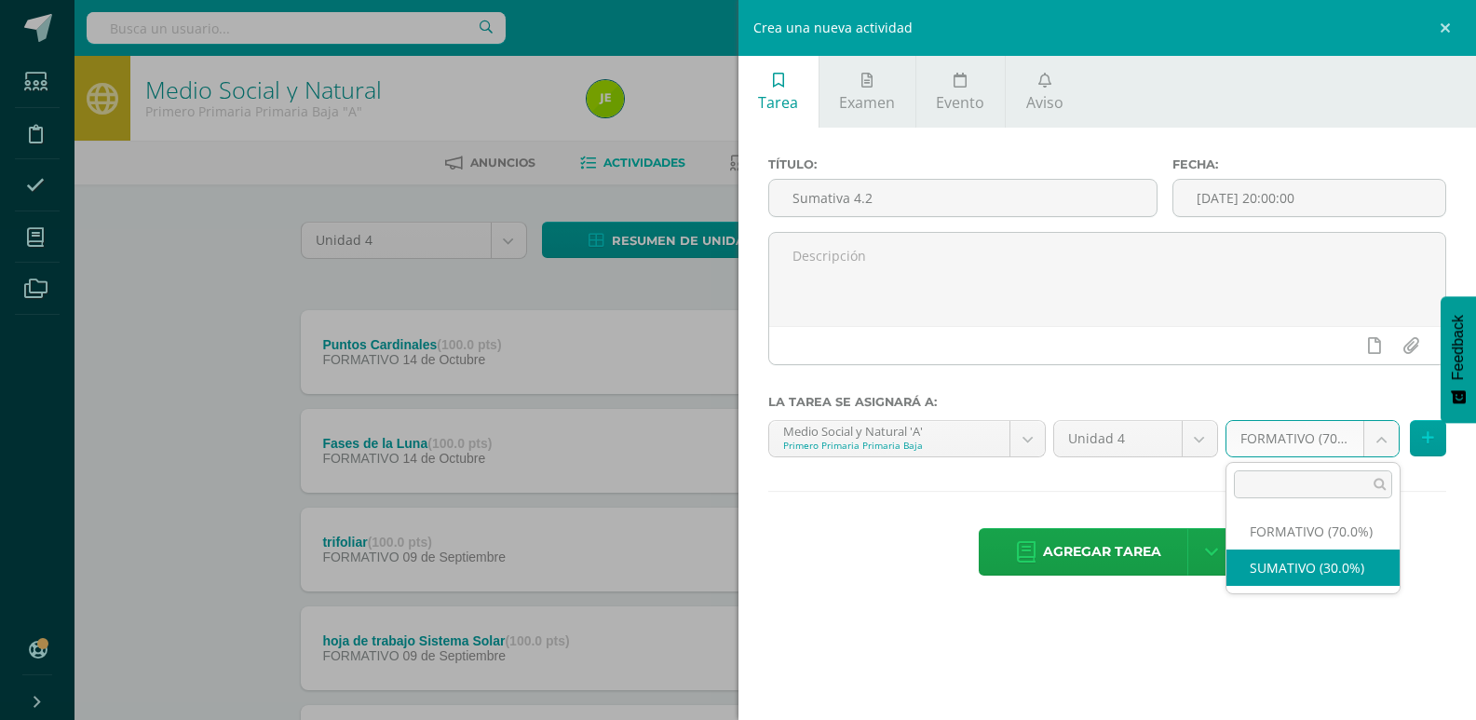
select select "205920"
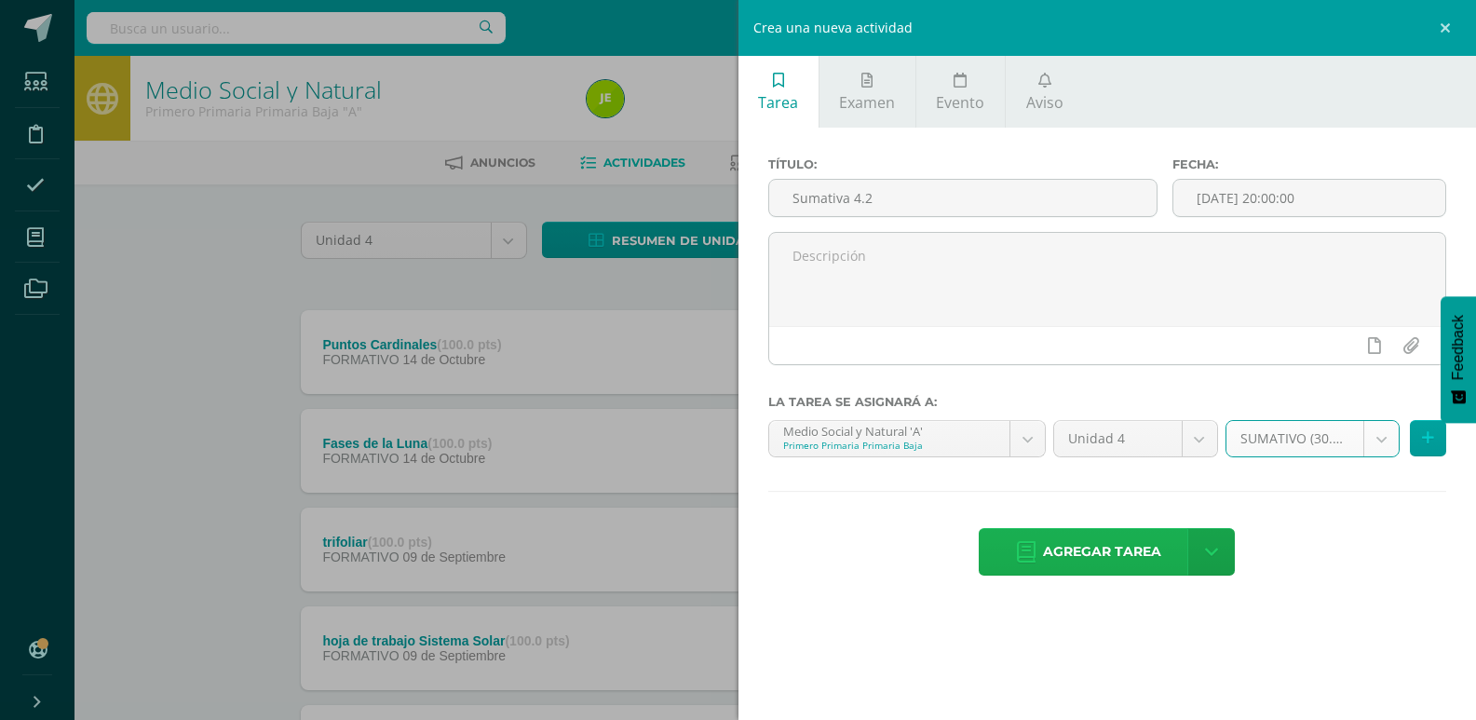
click at [1054, 547] on span "Agregar tarea" at bounding box center [1102, 552] width 118 height 46
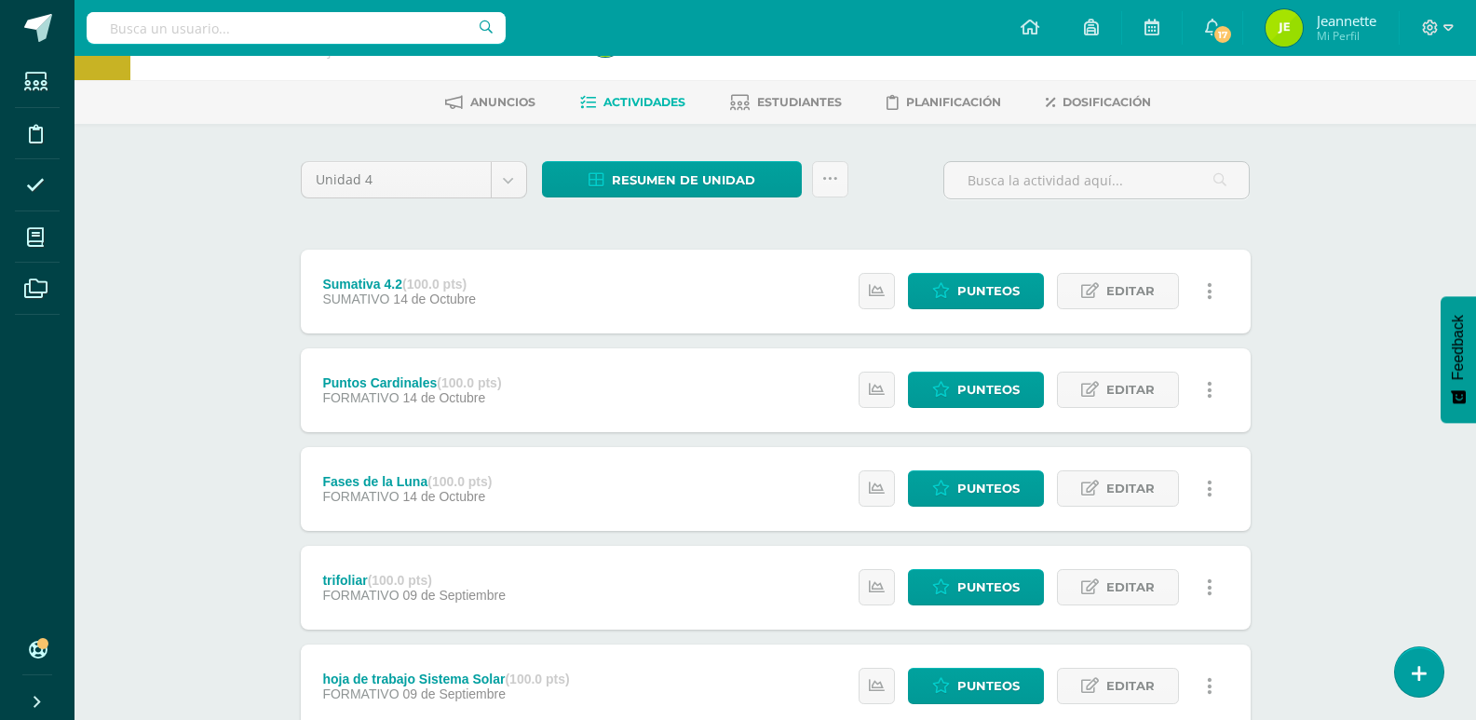
scroll to position [93, 0]
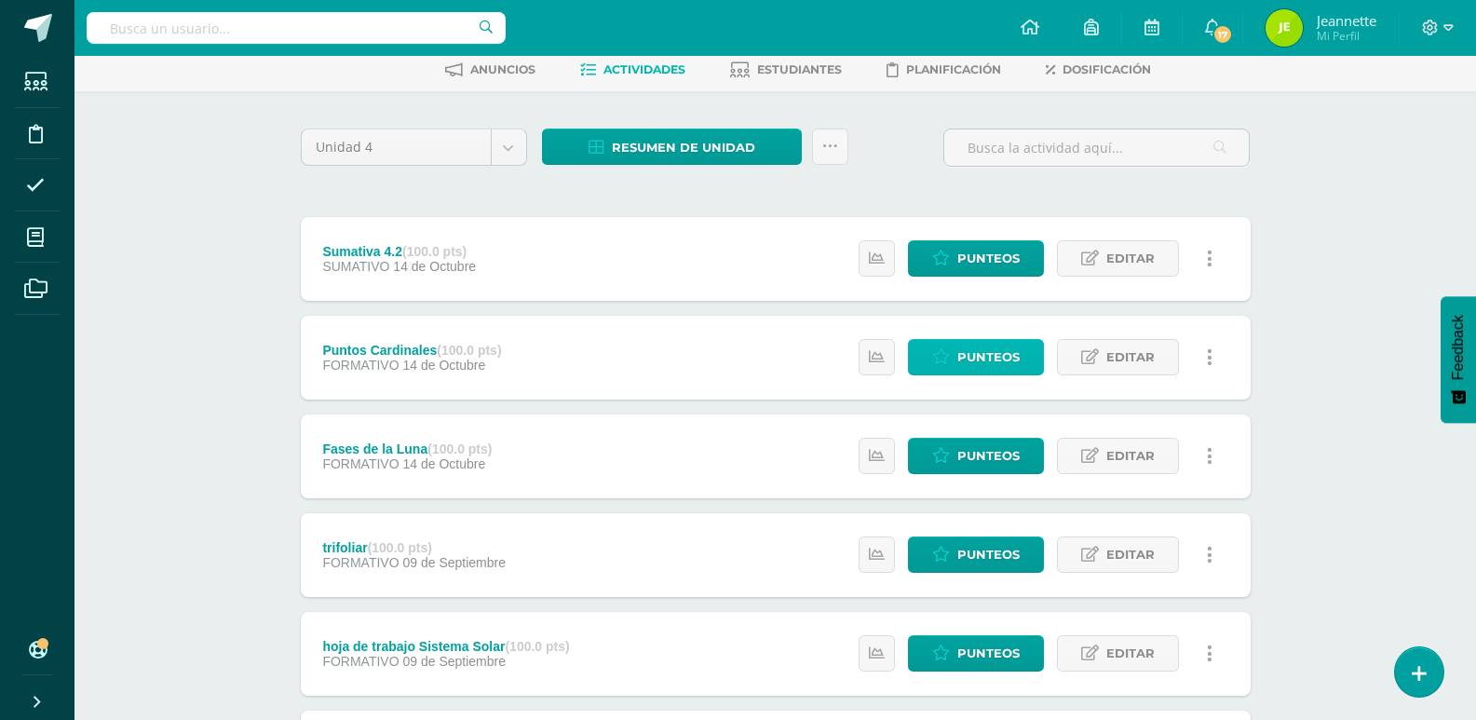
click at [1001, 364] on span "Punteos" at bounding box center [988, 357] width 62 height 34
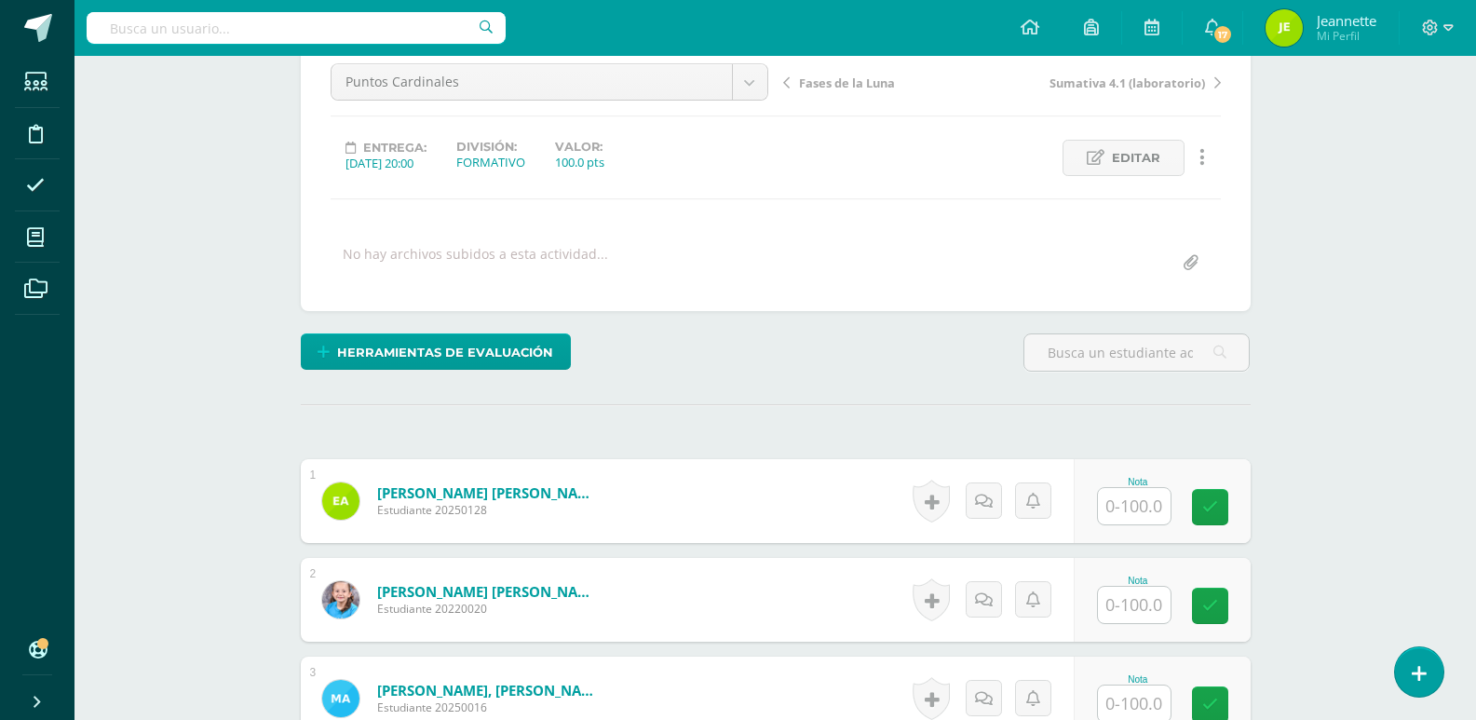
scroll to position [374, 0]
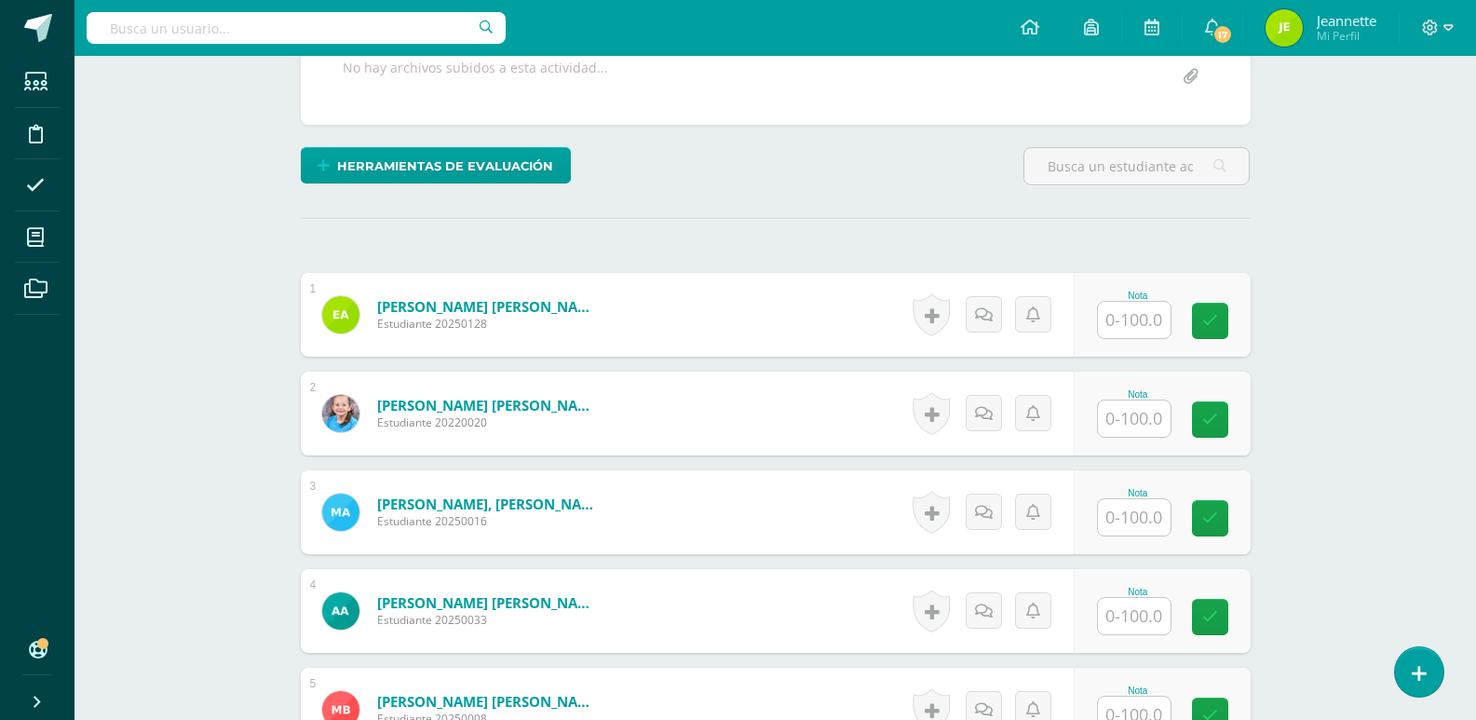
click at [1149, 317] on input "text" at bounding box center [1134, 320] width 73 height 36
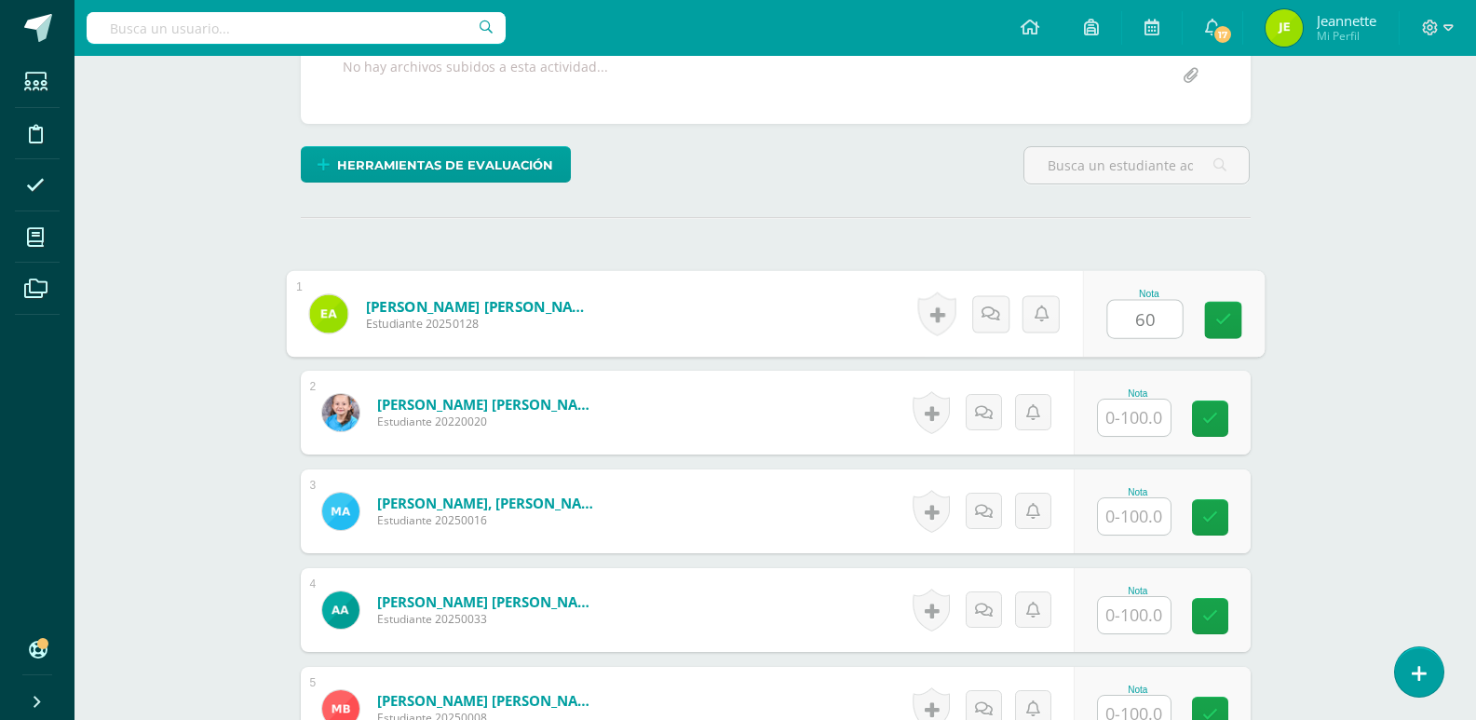
type input "60"
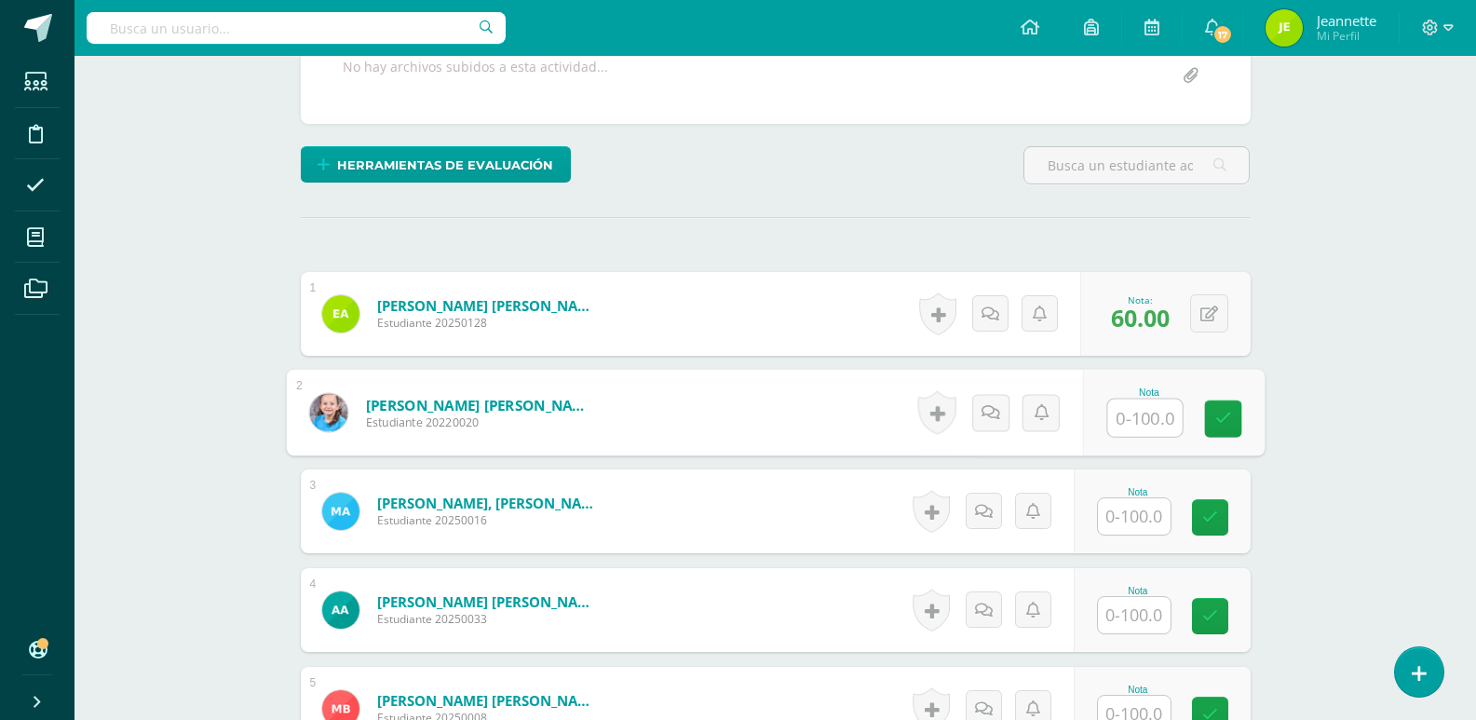
scroll to position [376, 0]
type input "60"
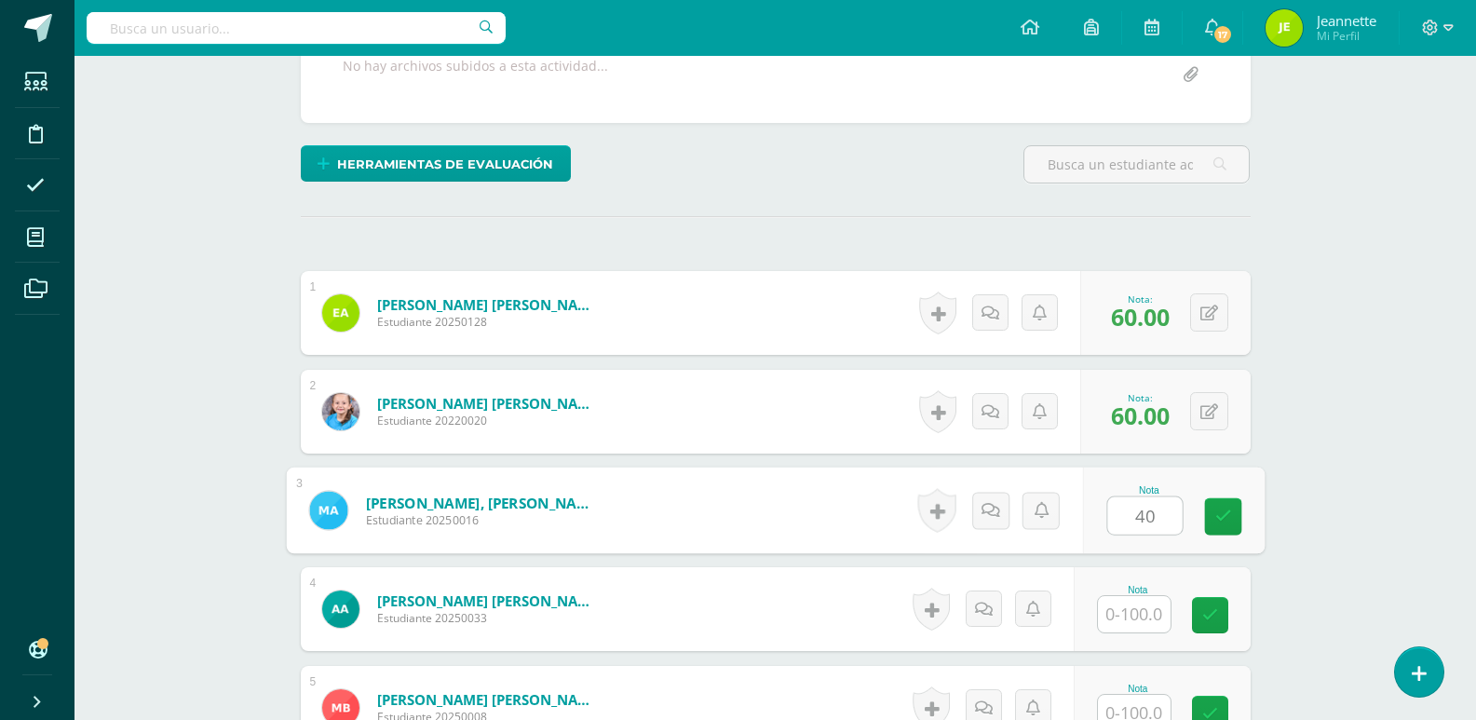
type input "40"
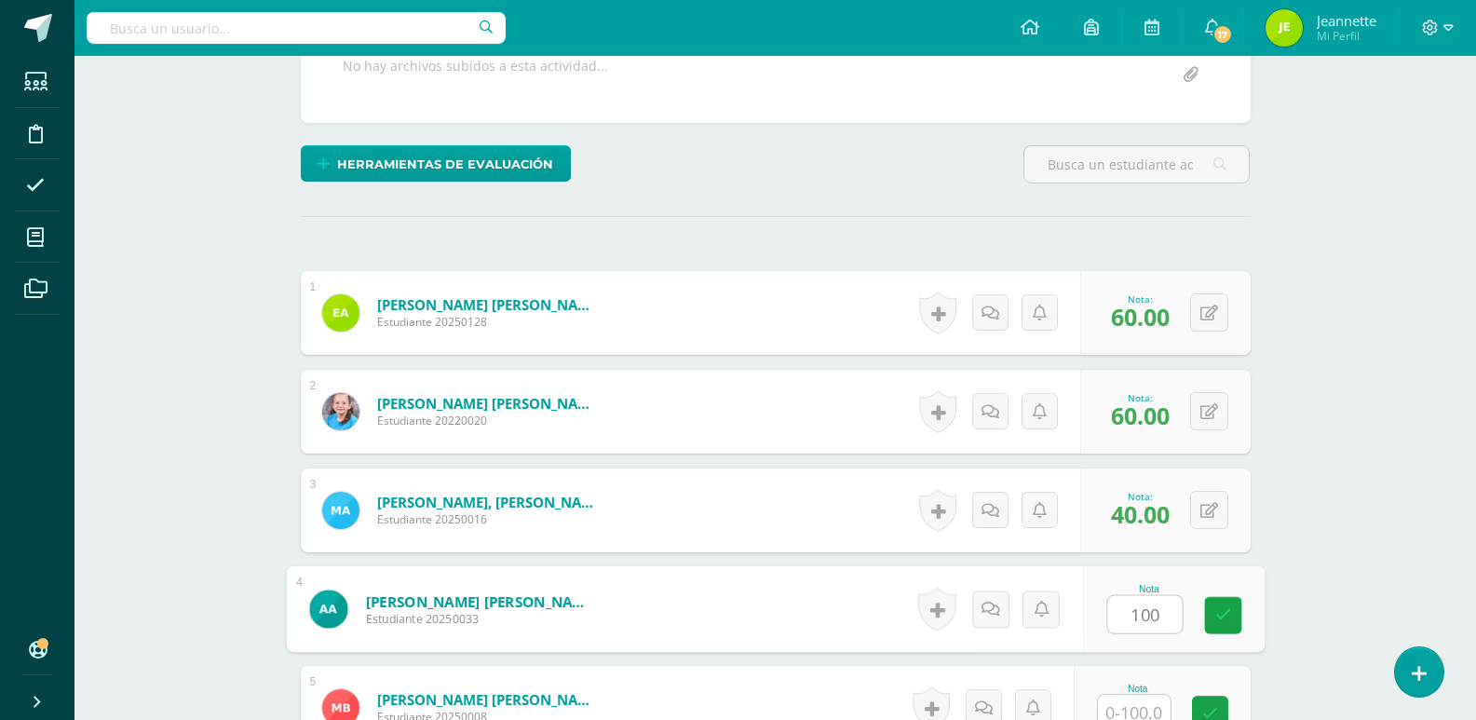
type input "100"
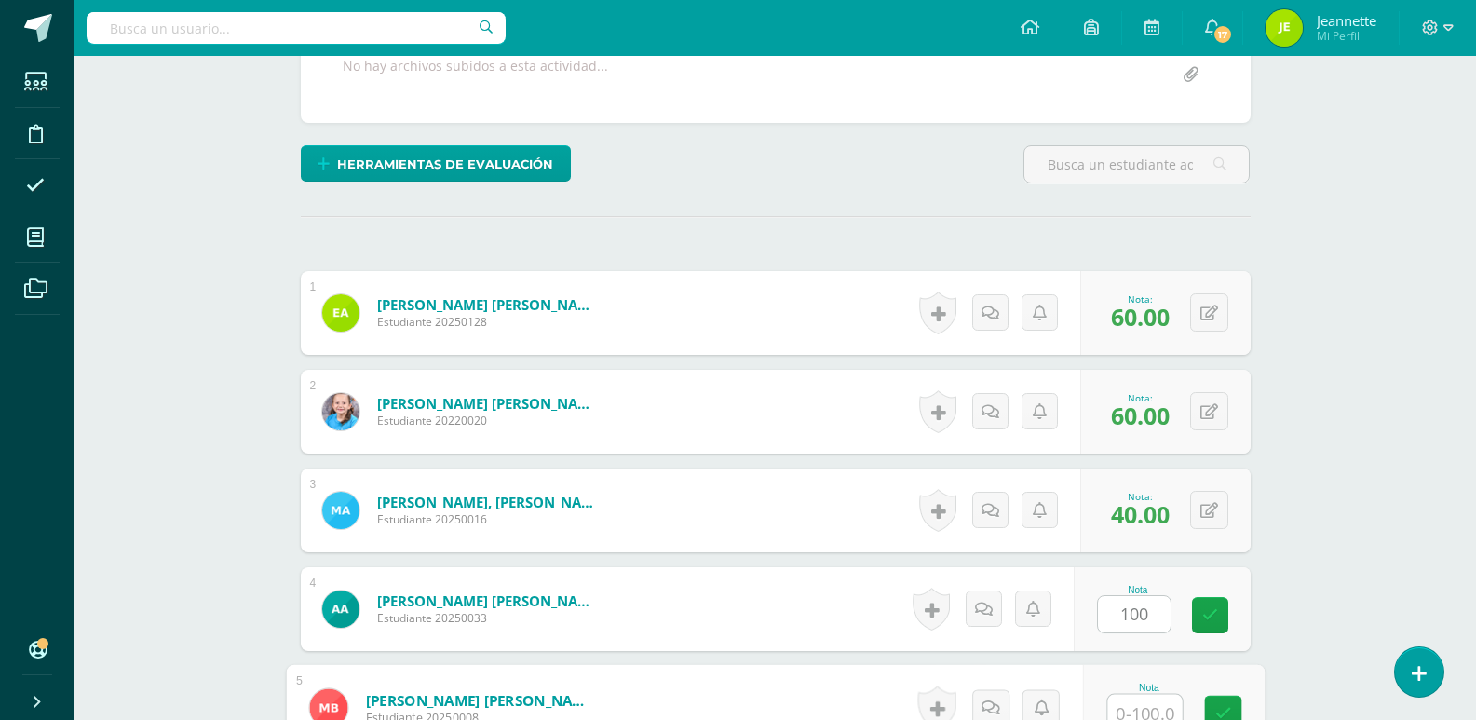
scroll to position [387, 0]
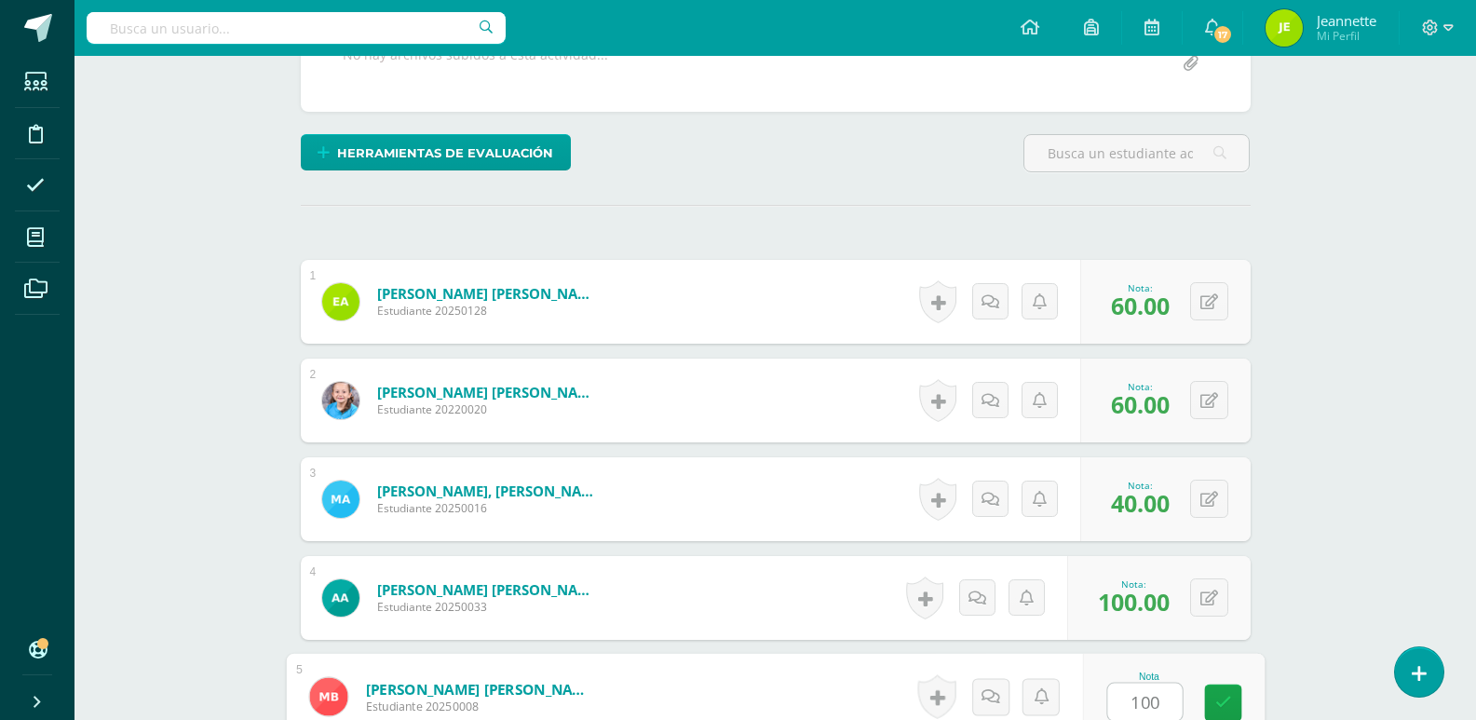
type input "100"
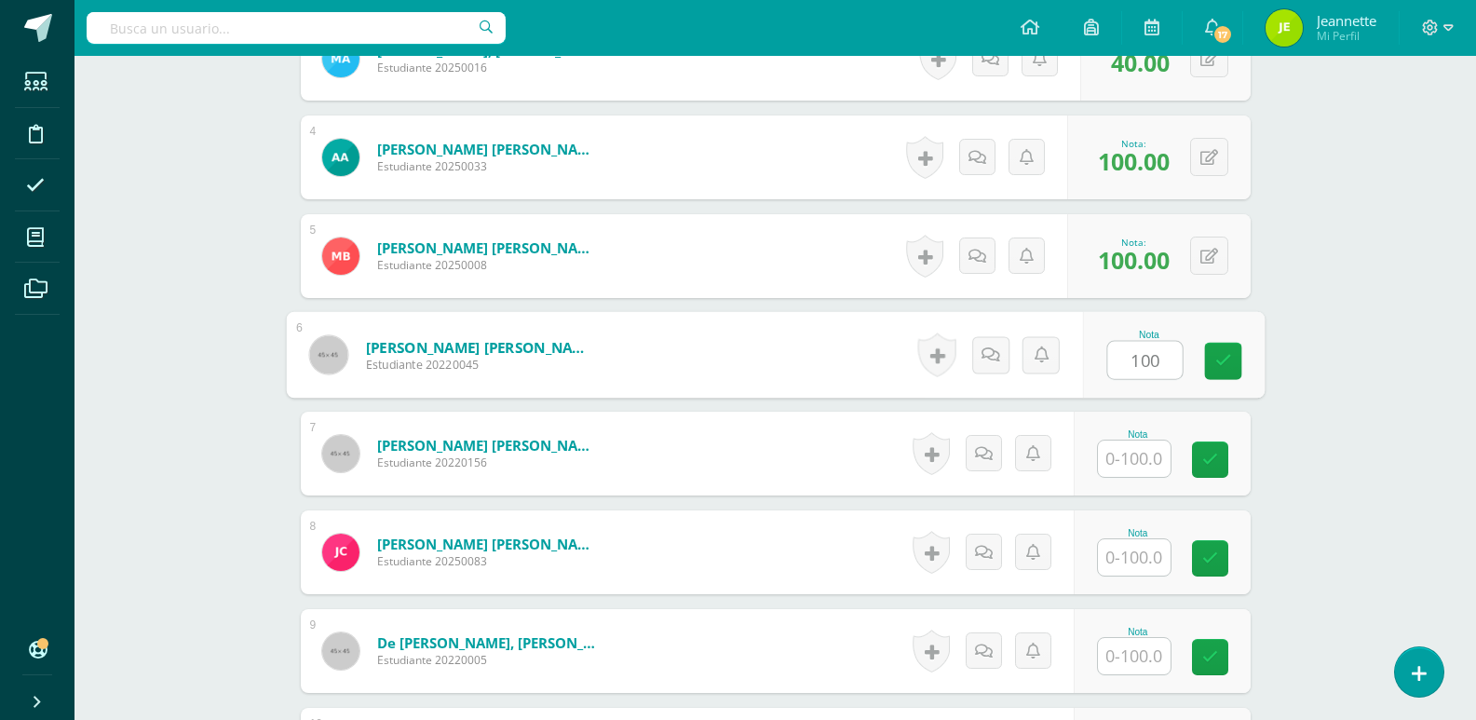
type input "100"
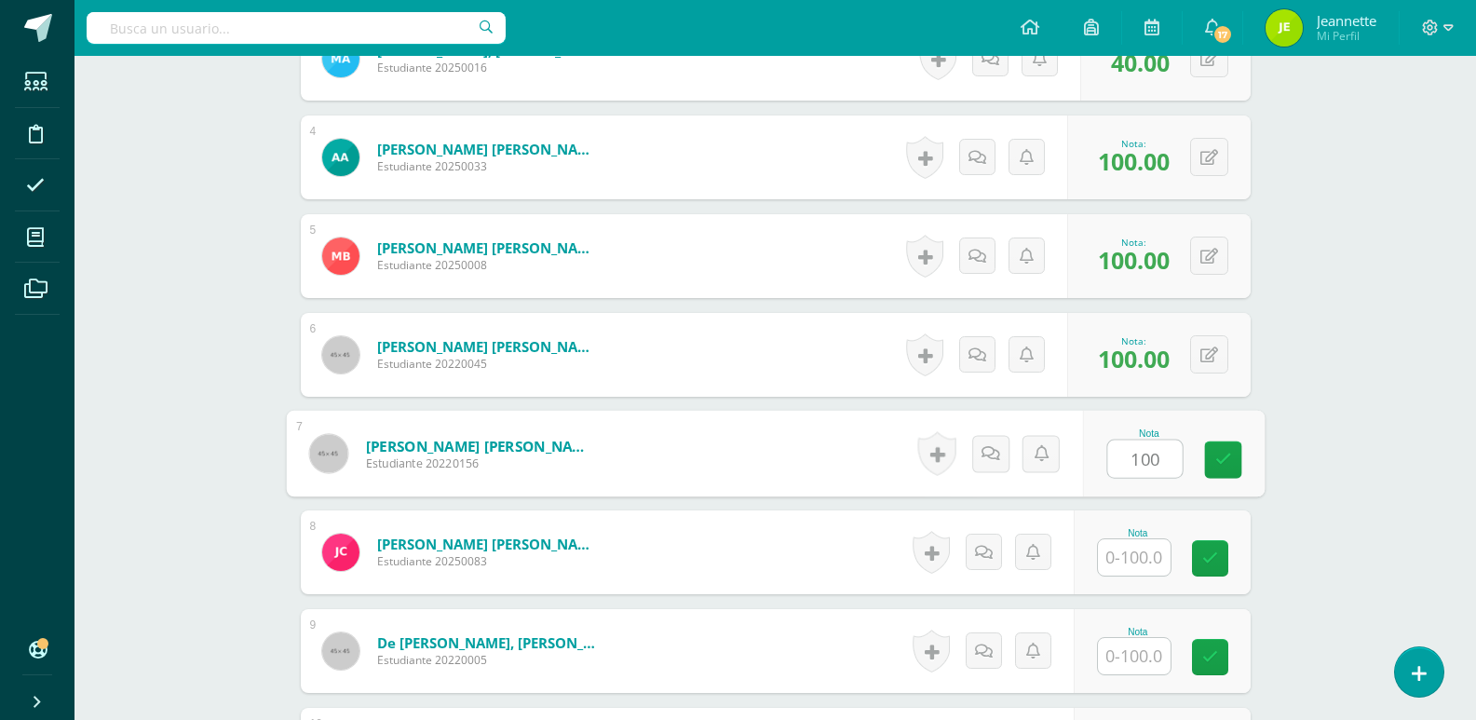
type input "100"
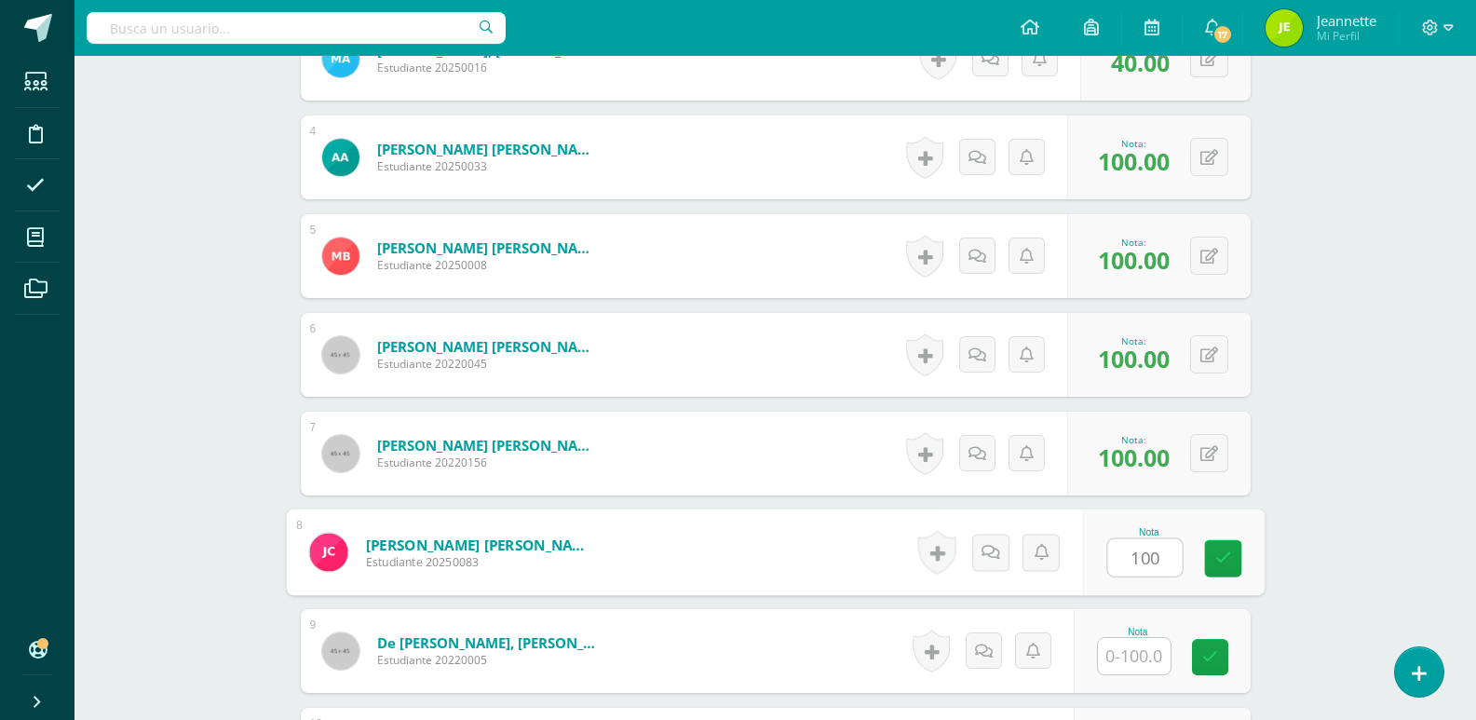
type input "100"
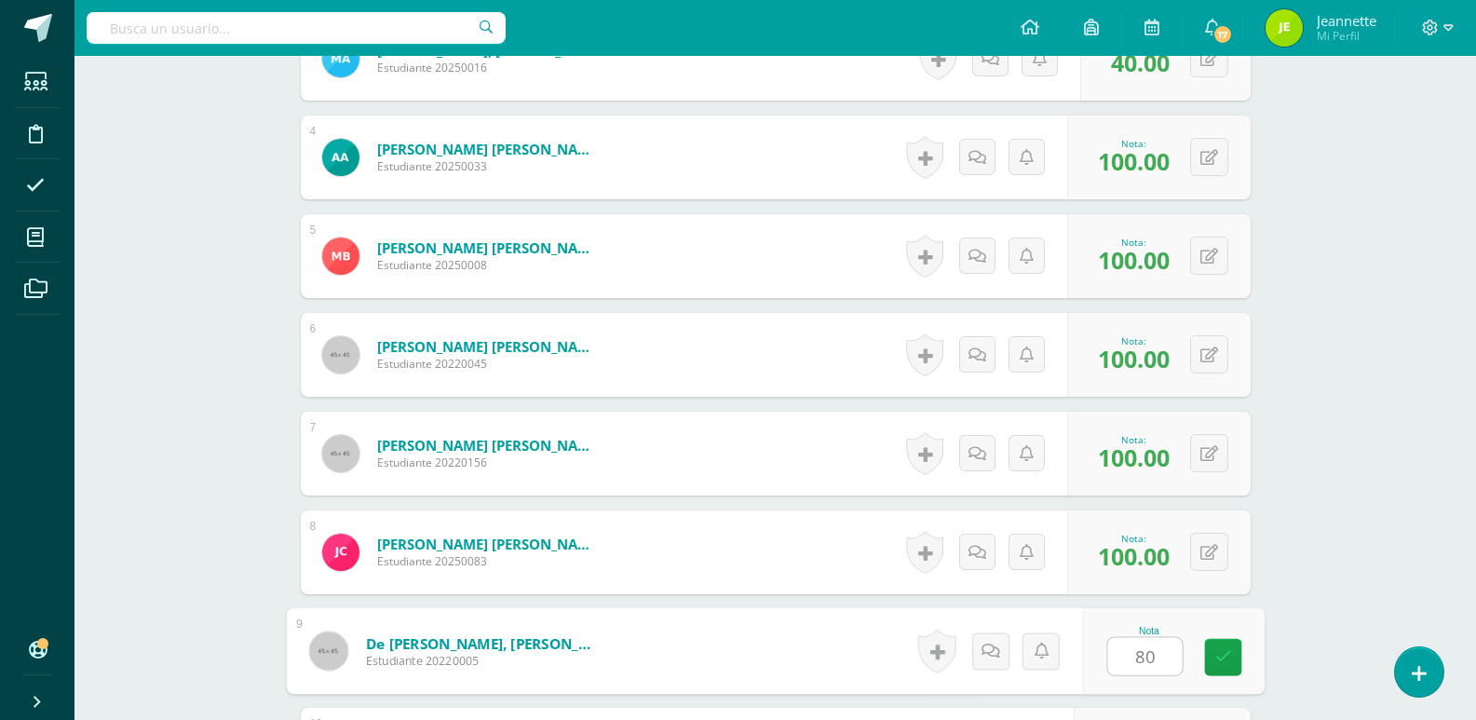
type input "80"
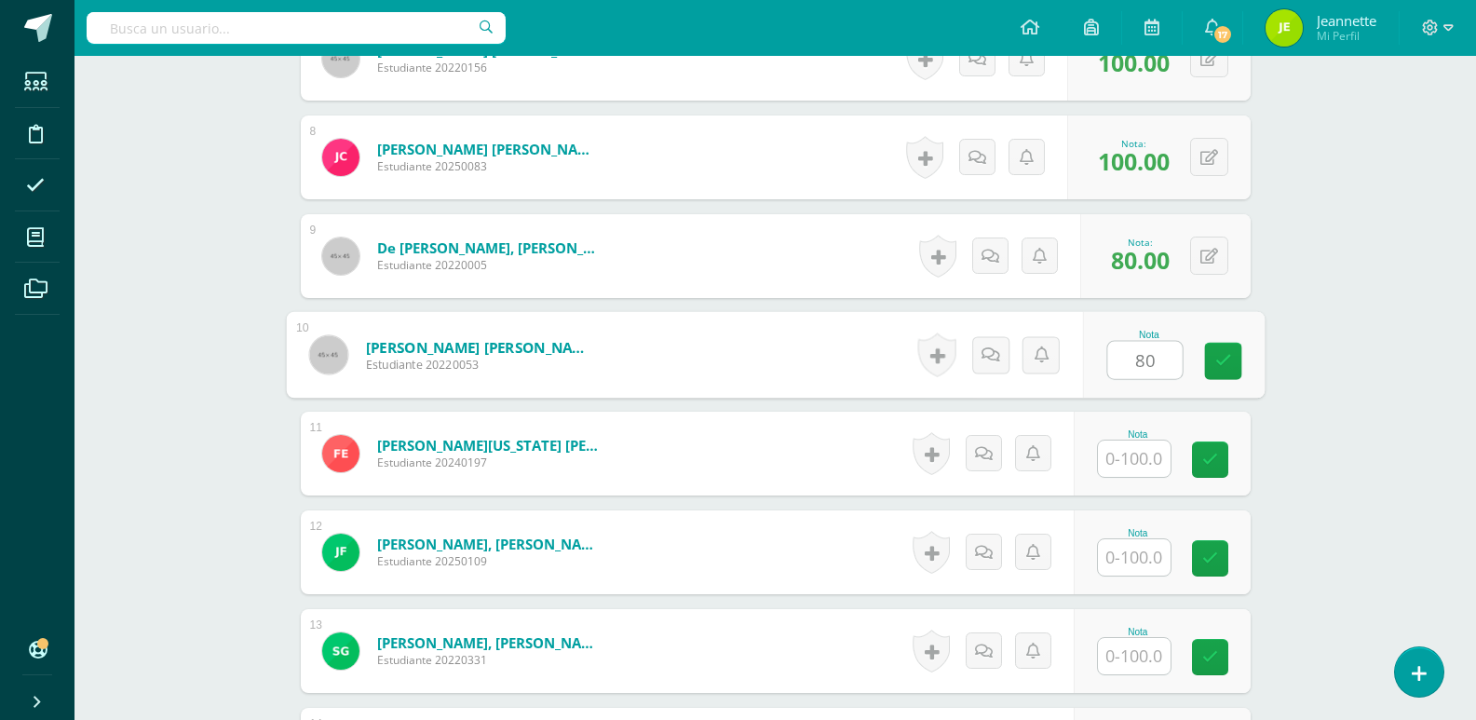
type input "80"
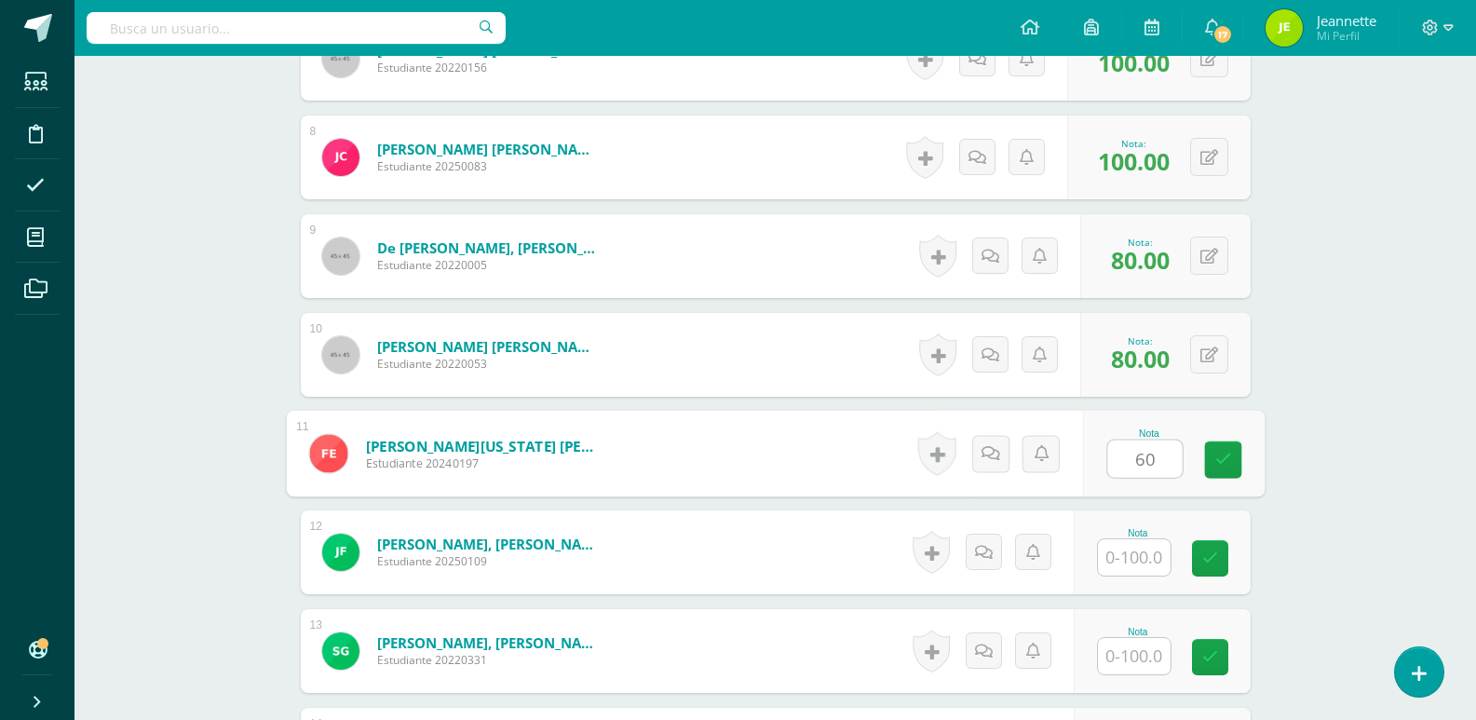
type input "60"
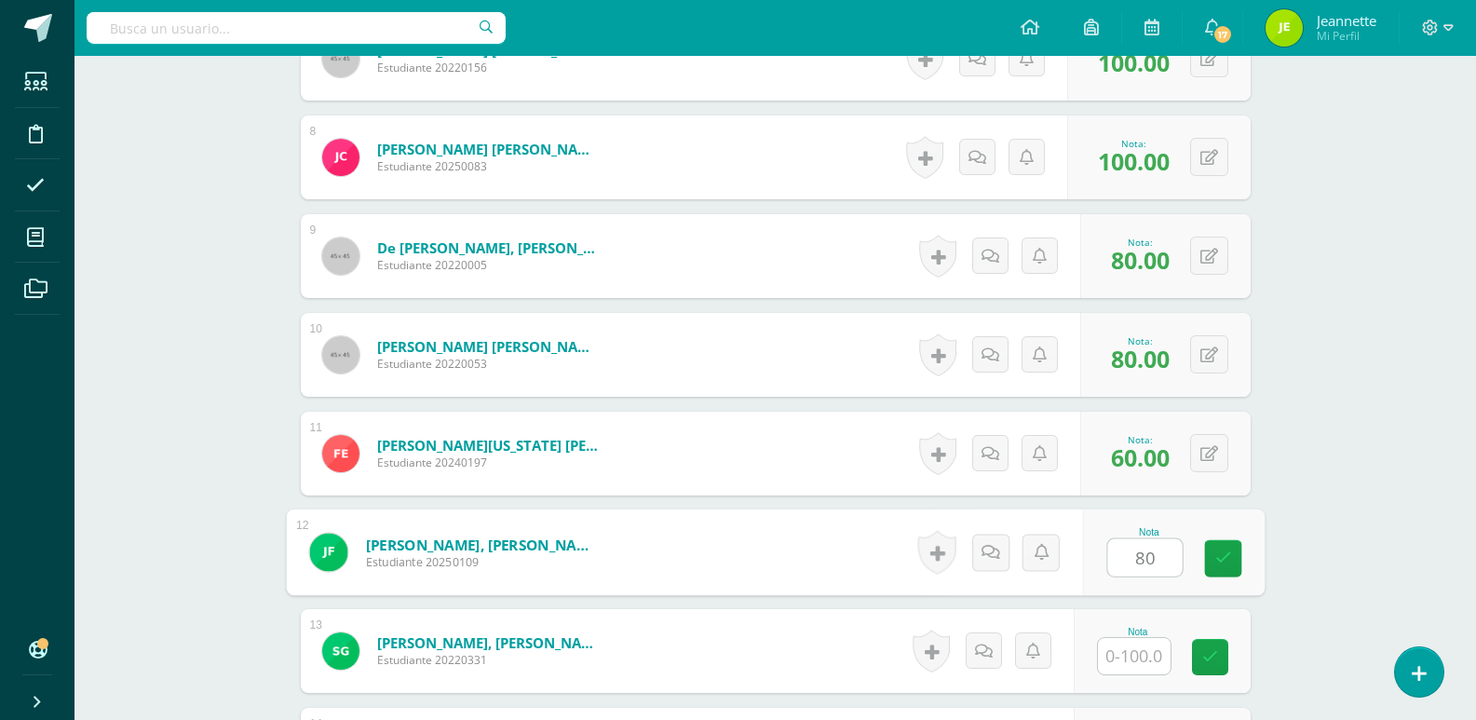
type input "80"
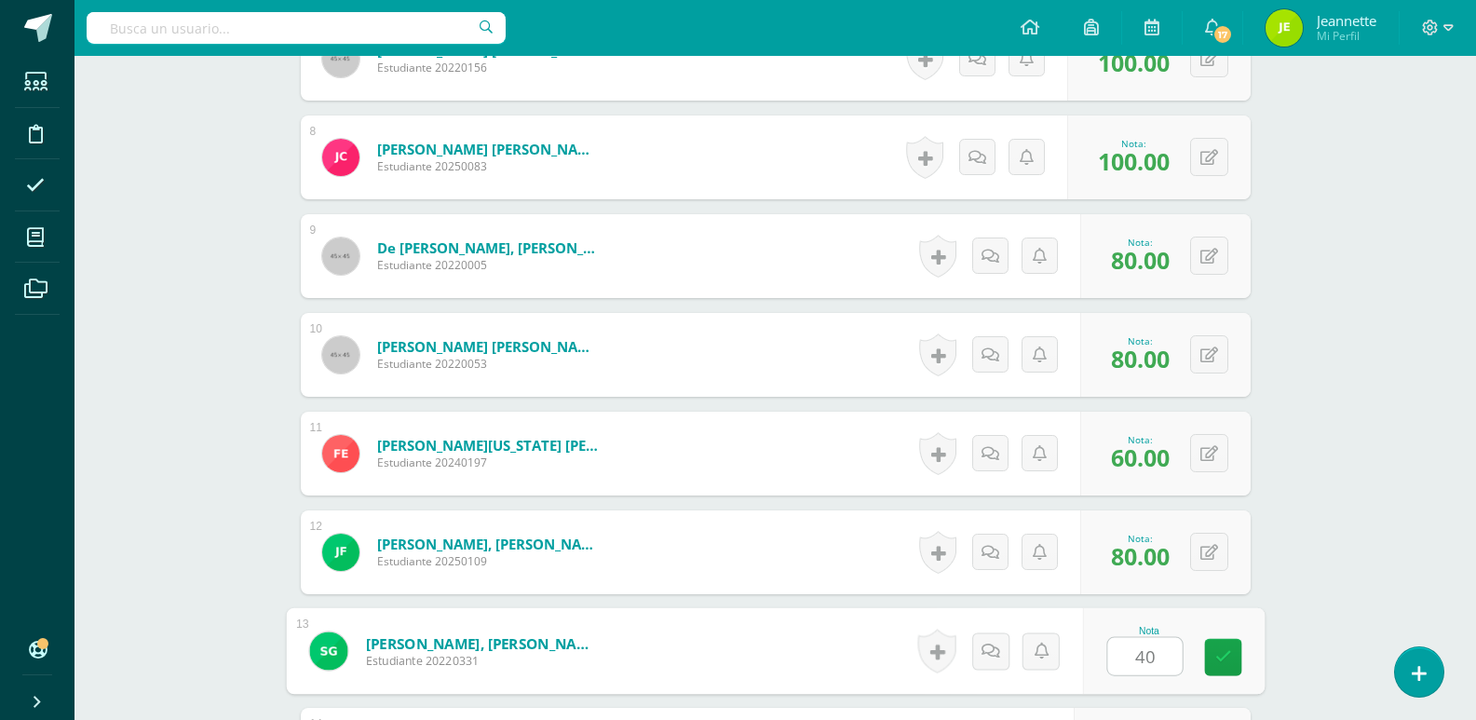
type input "40"
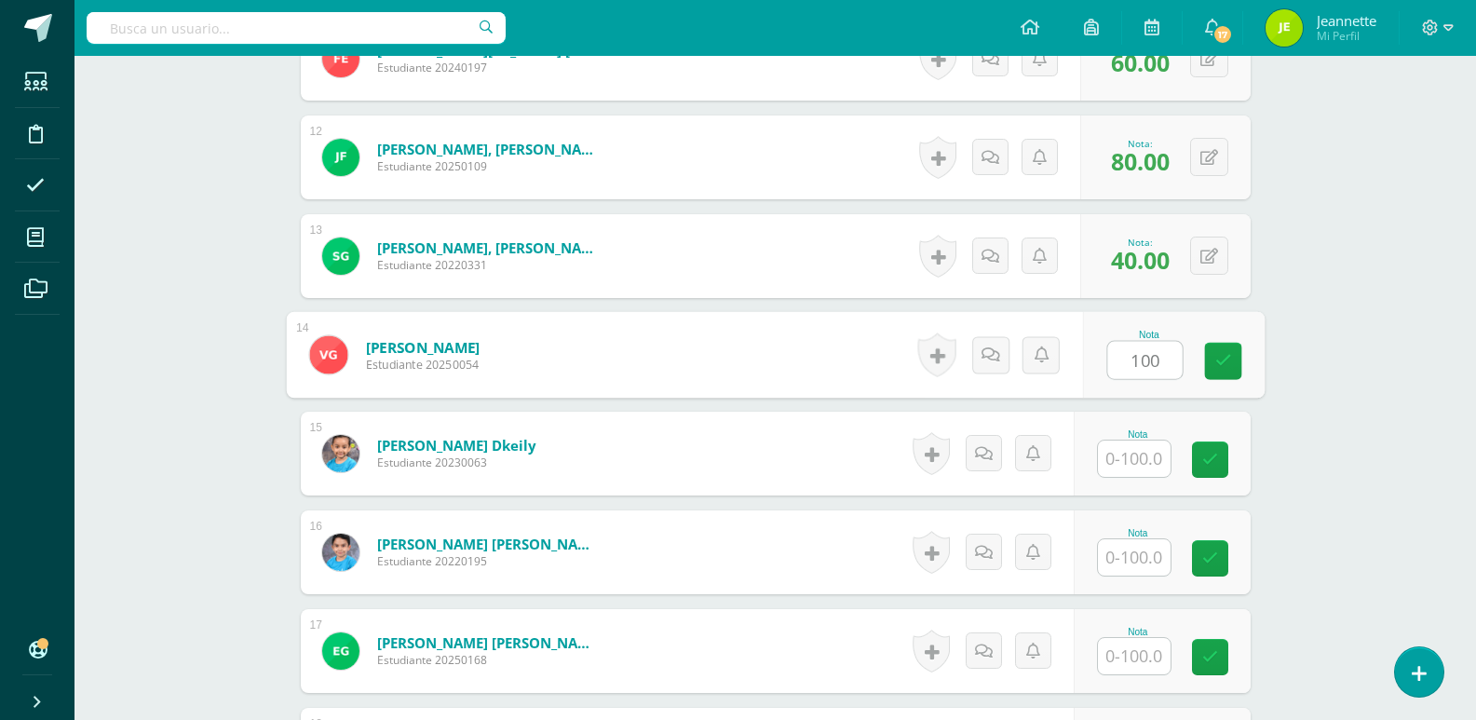
type input "100"
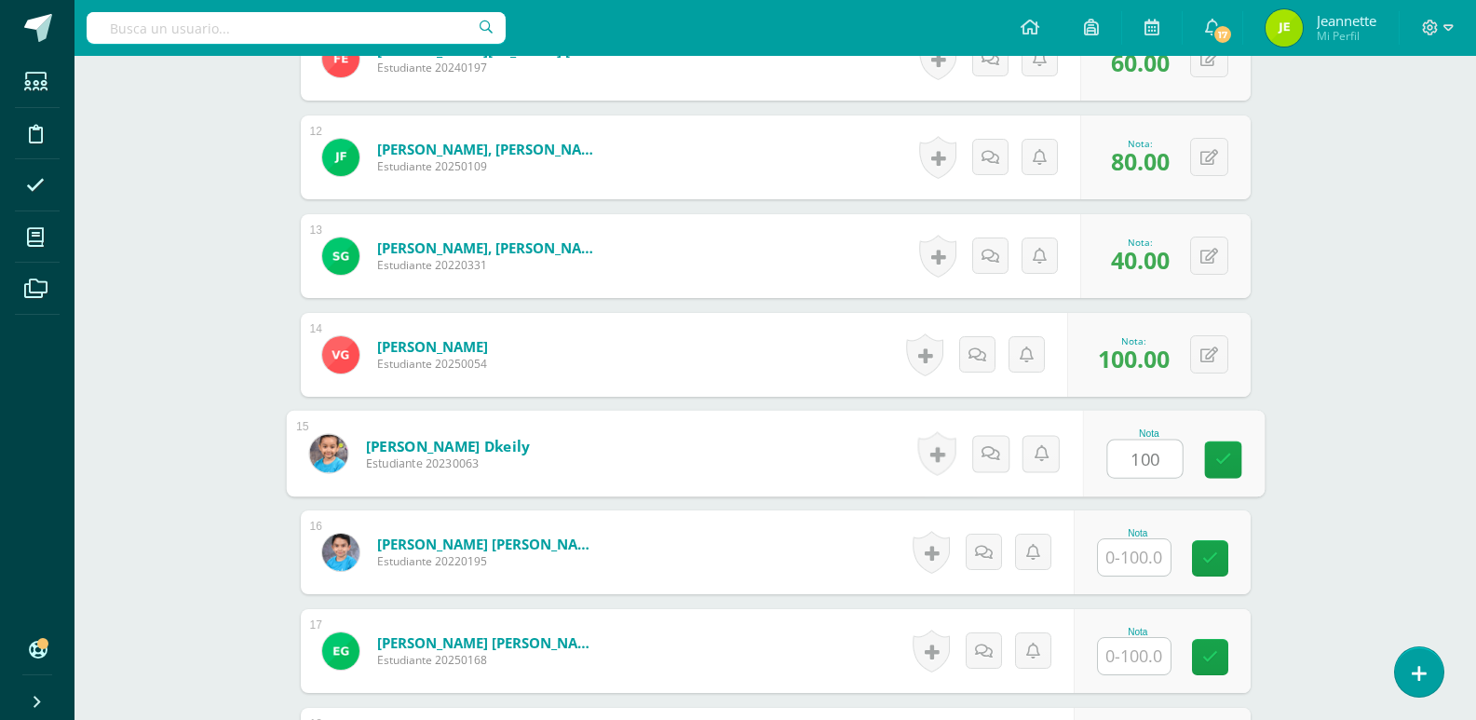
type input "100"
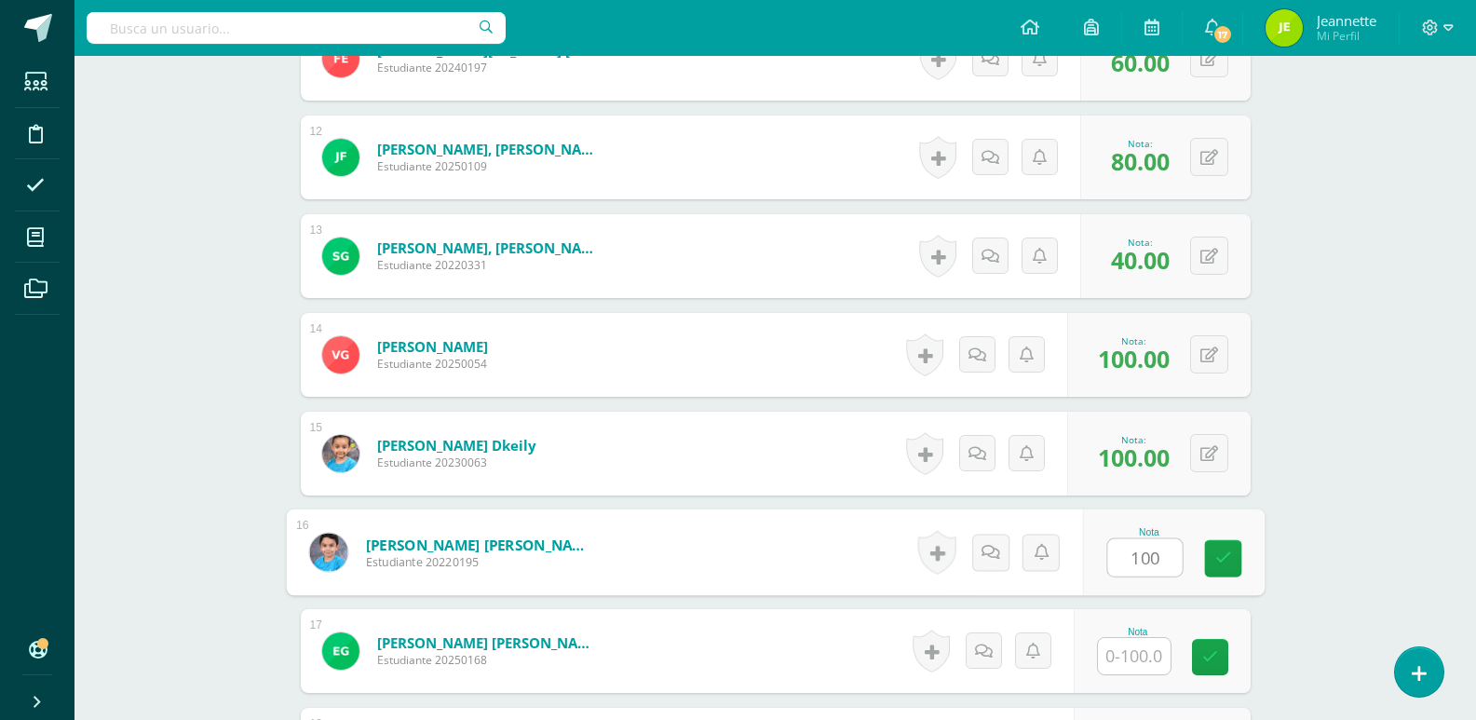
type input "100"
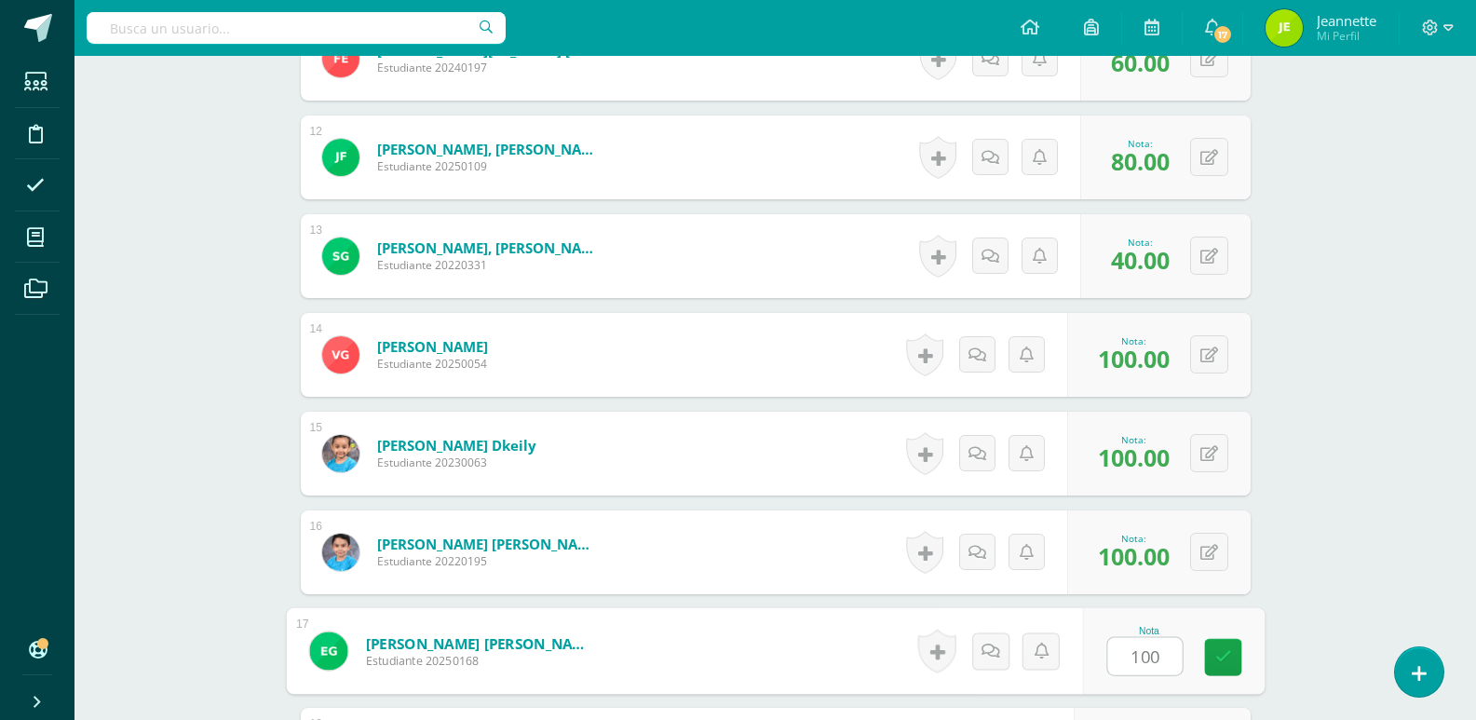
type input "100"
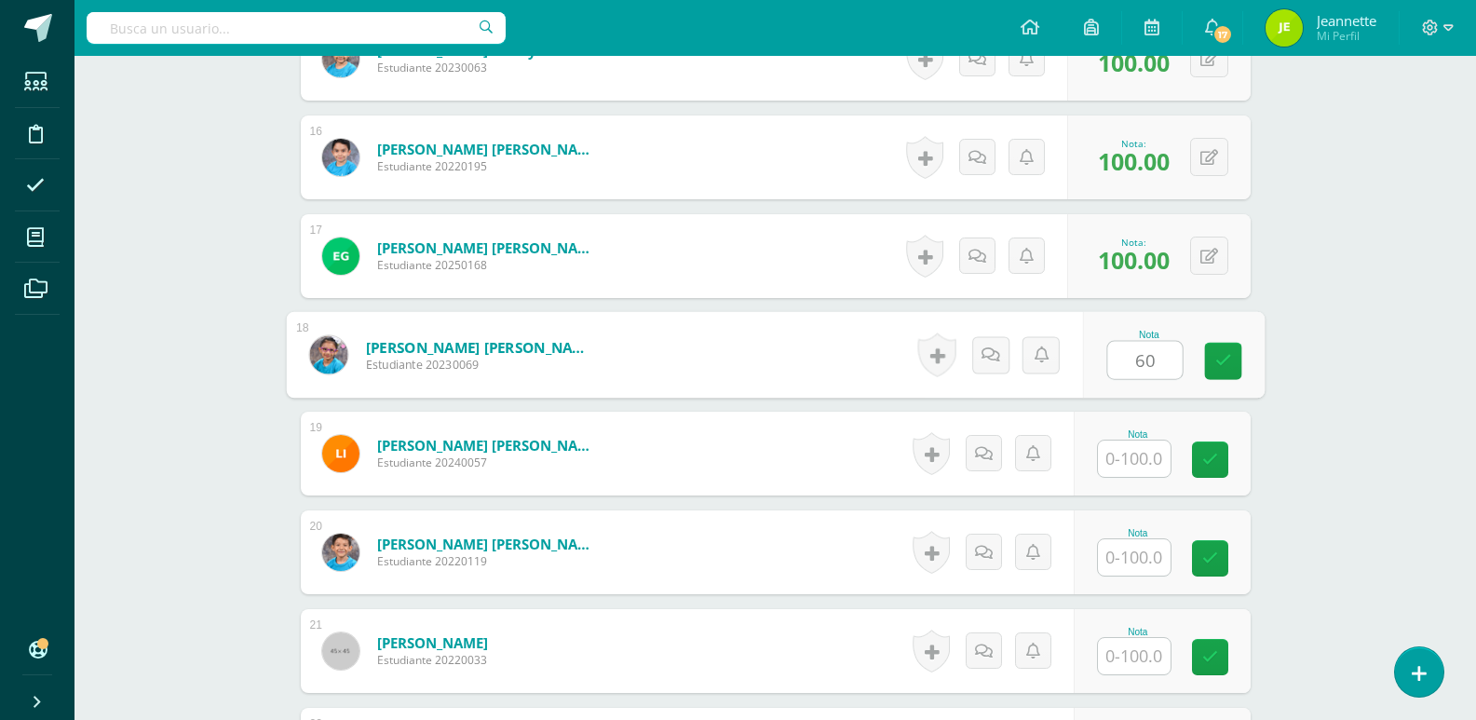
type input "60"
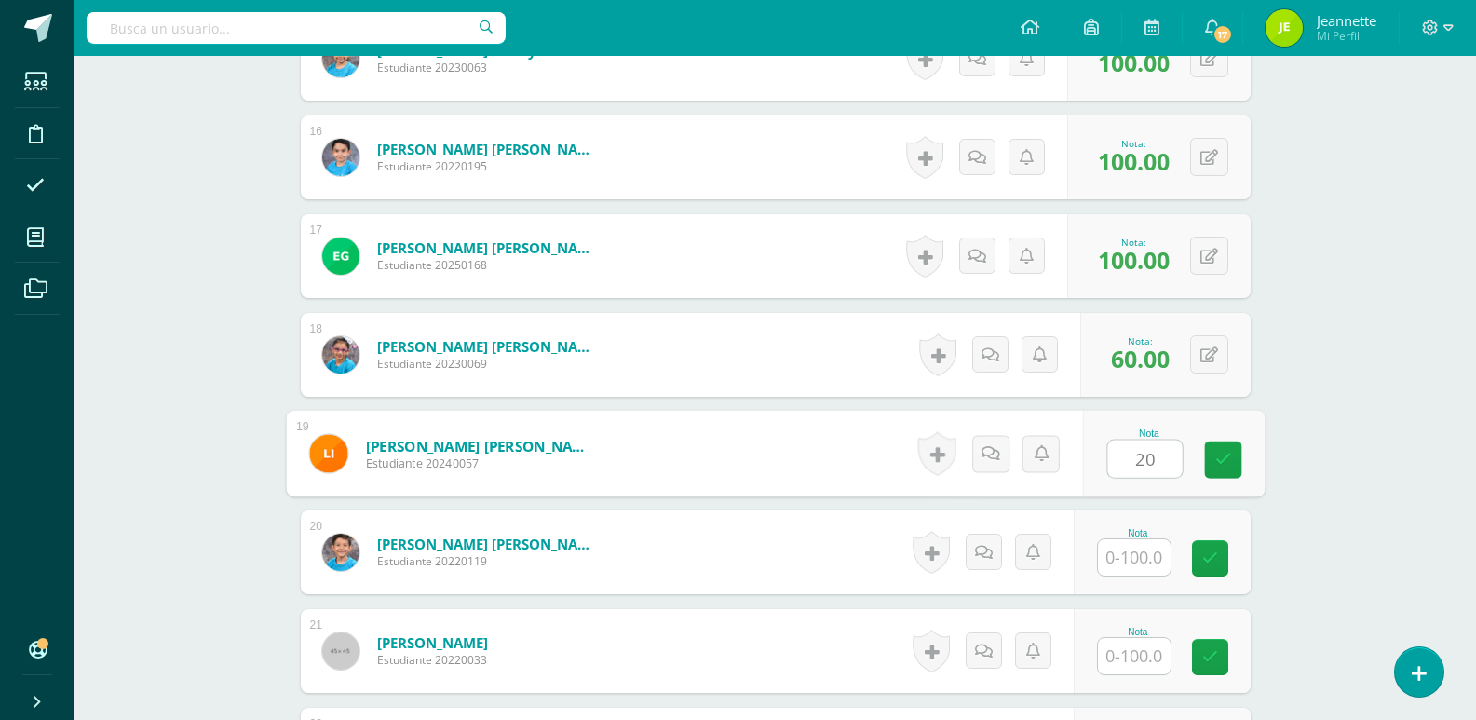
type input "20"
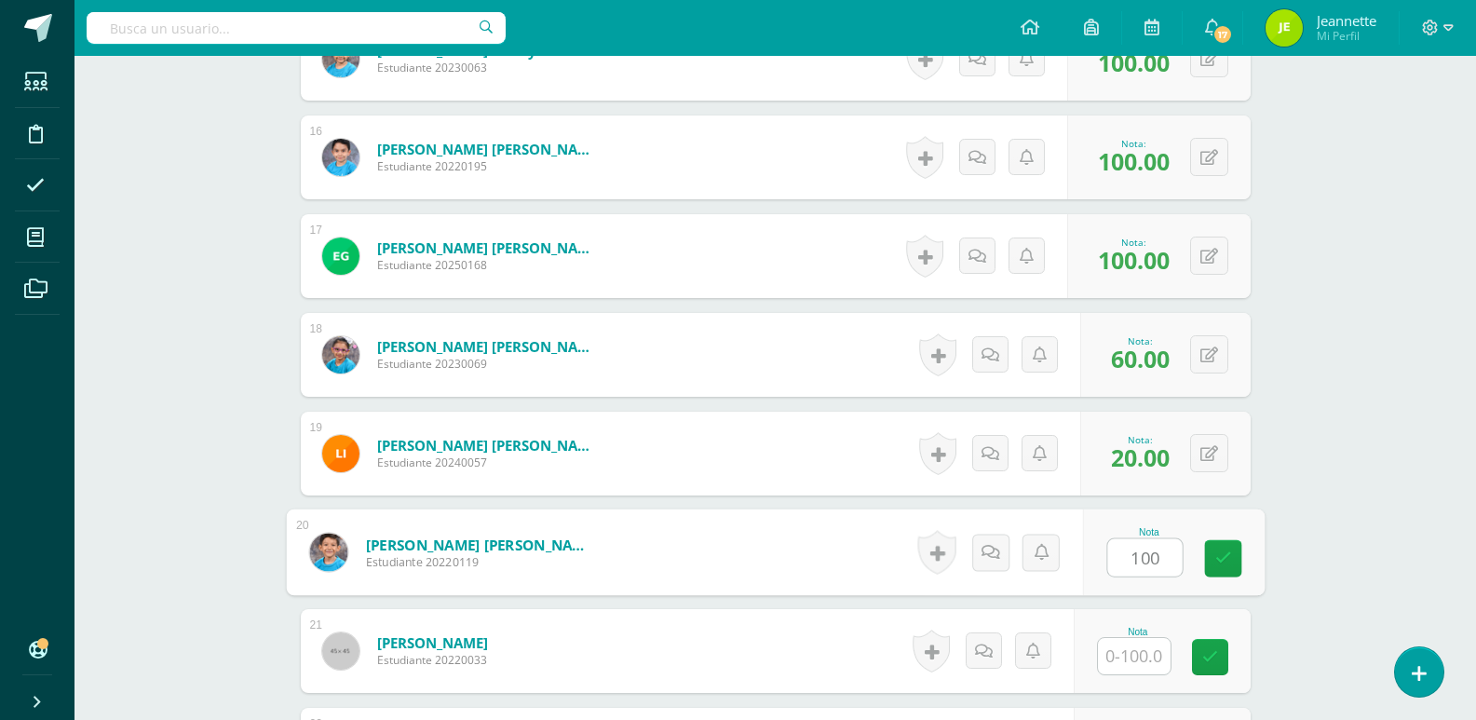
type input "100"
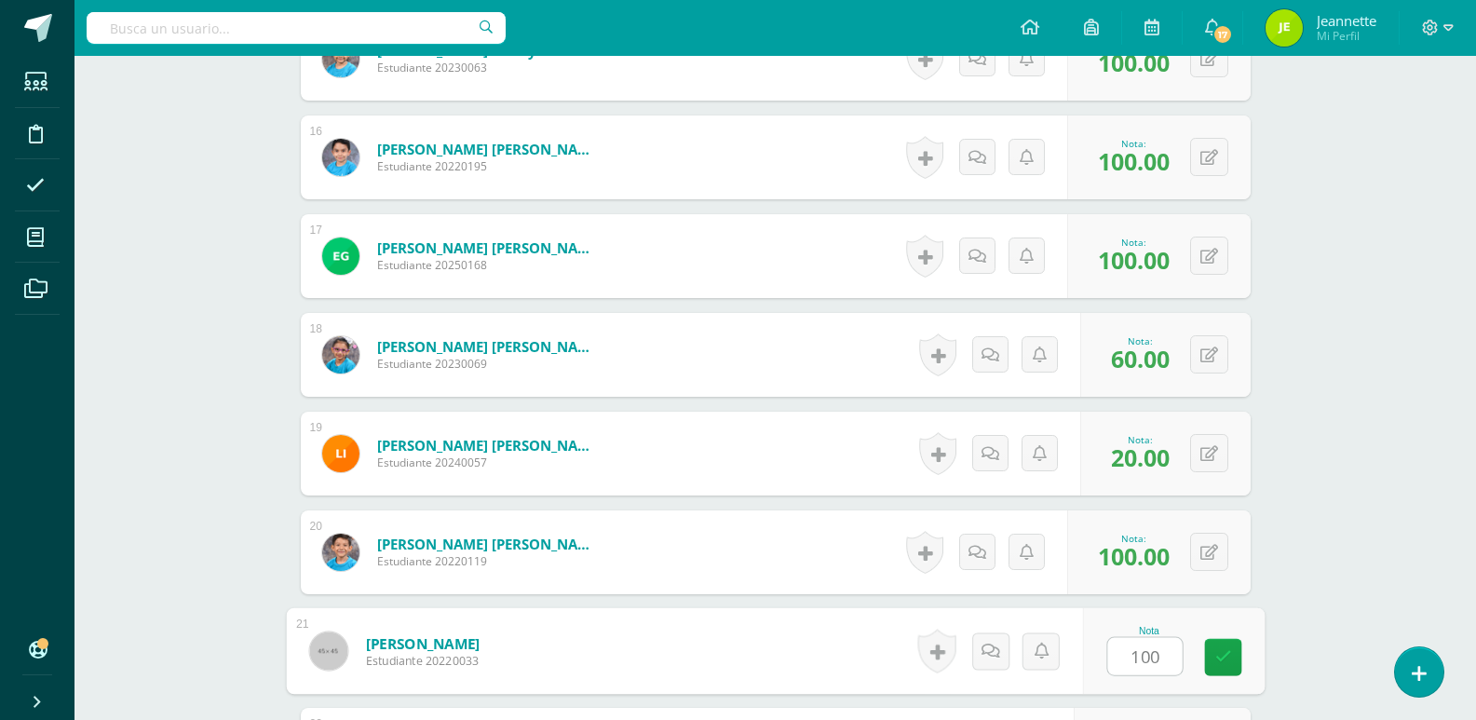
type input "100"
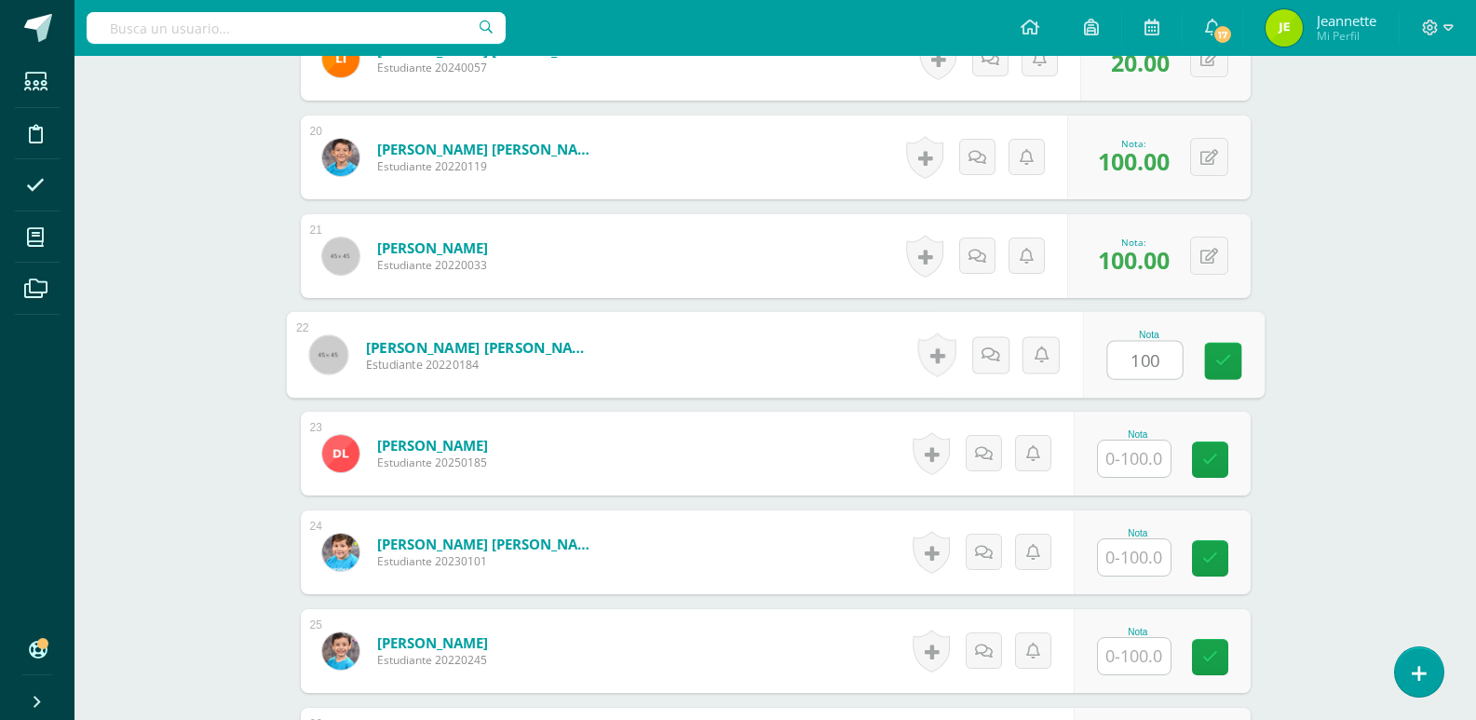
type input "100"
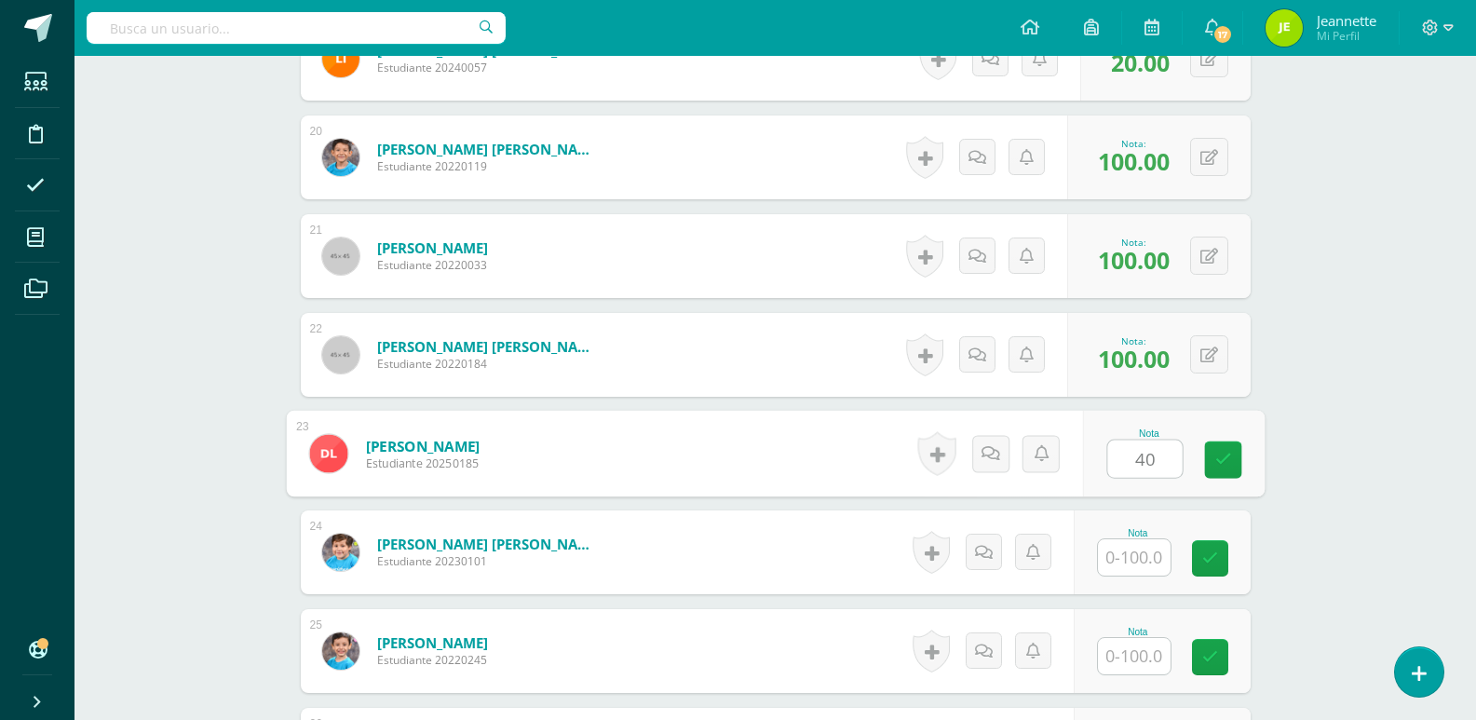
type input "40"
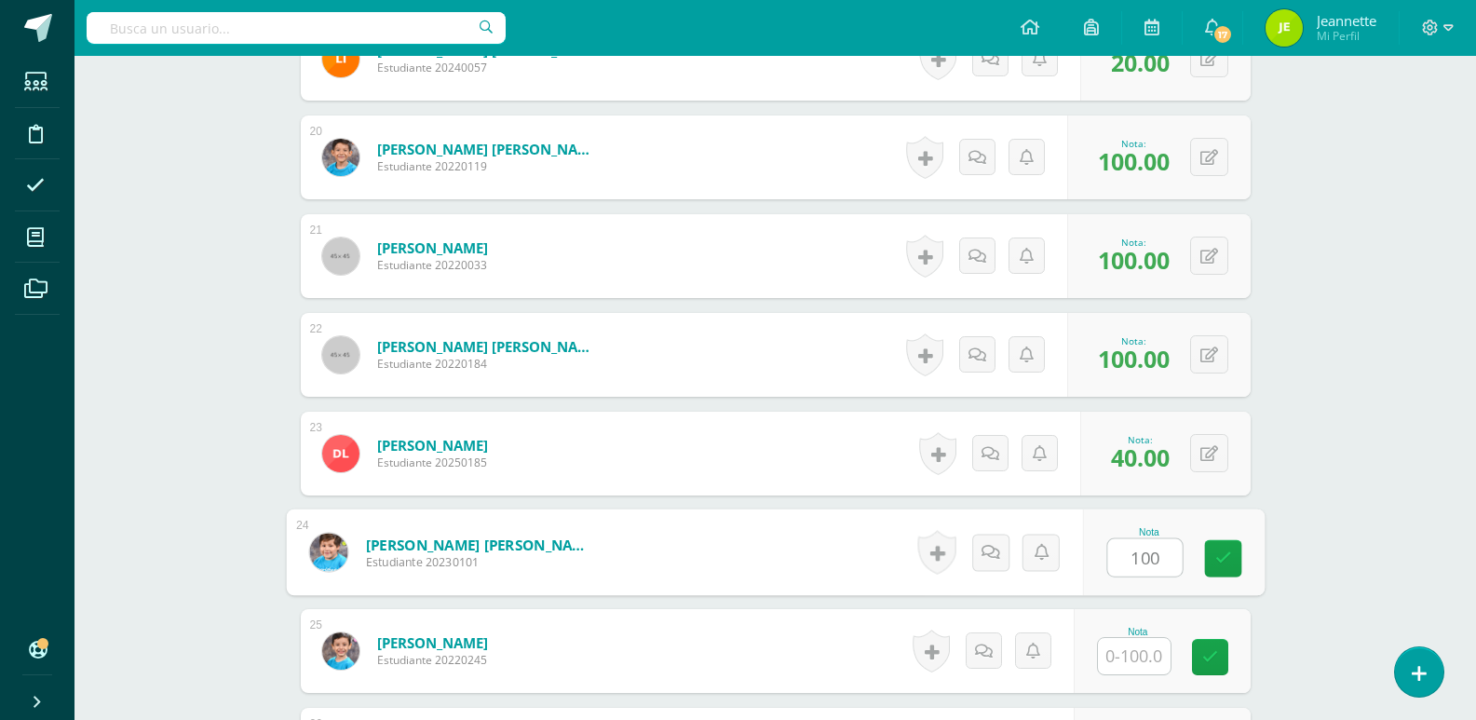
type input "100"
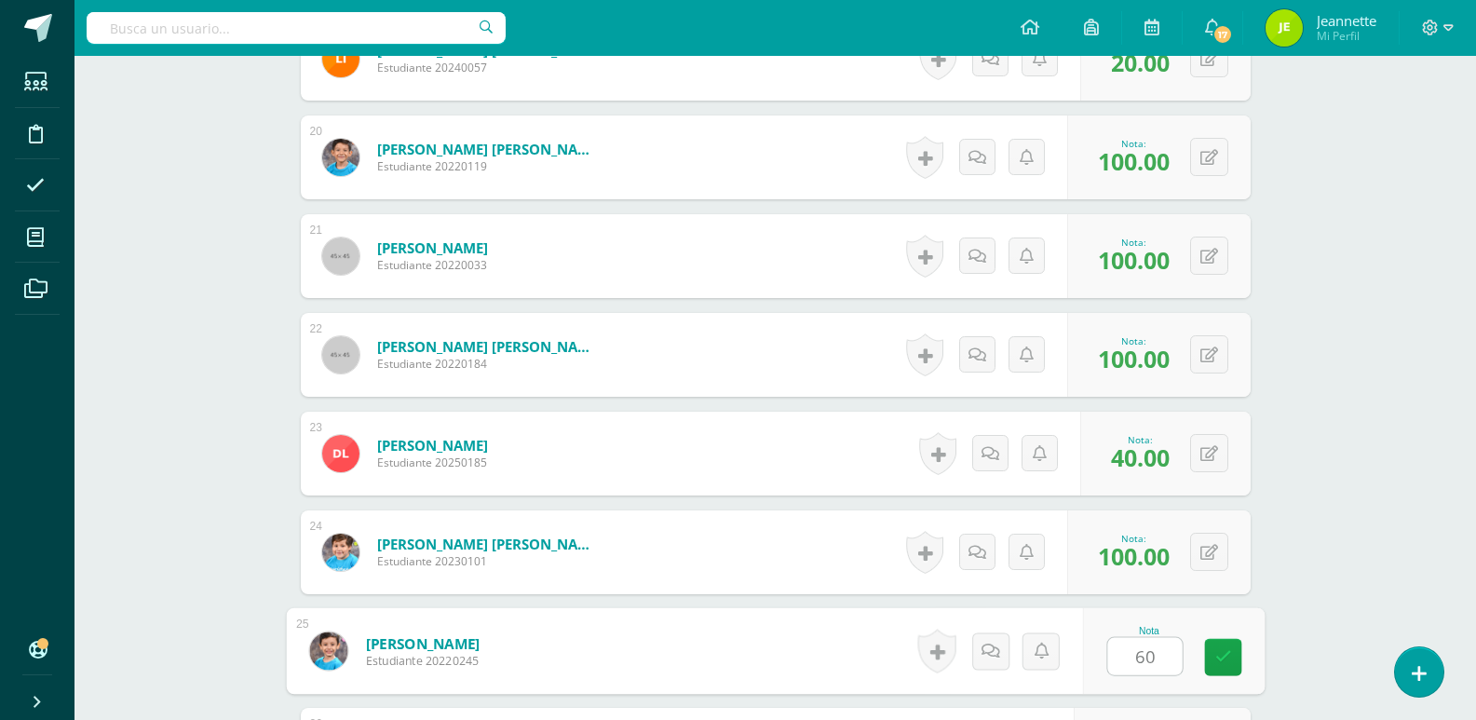
type input "60"
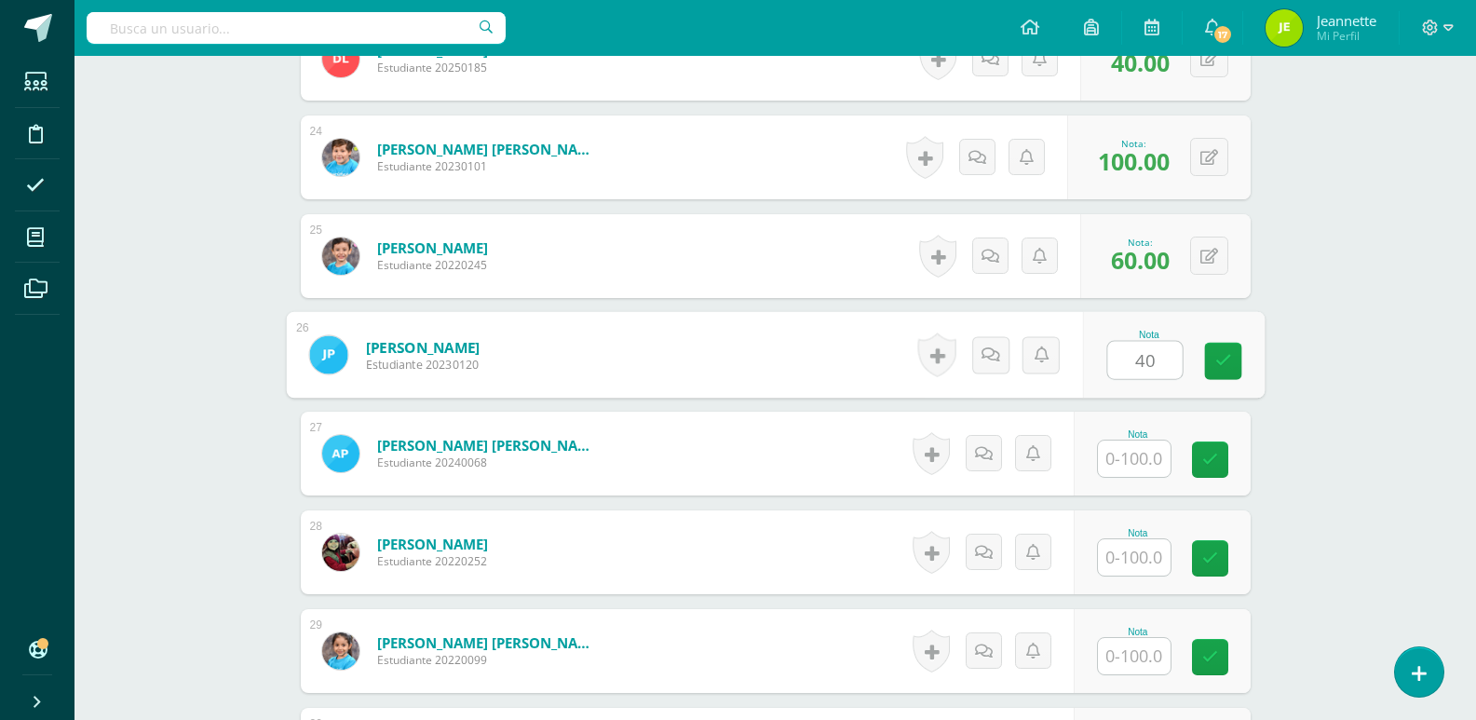
type input "40"
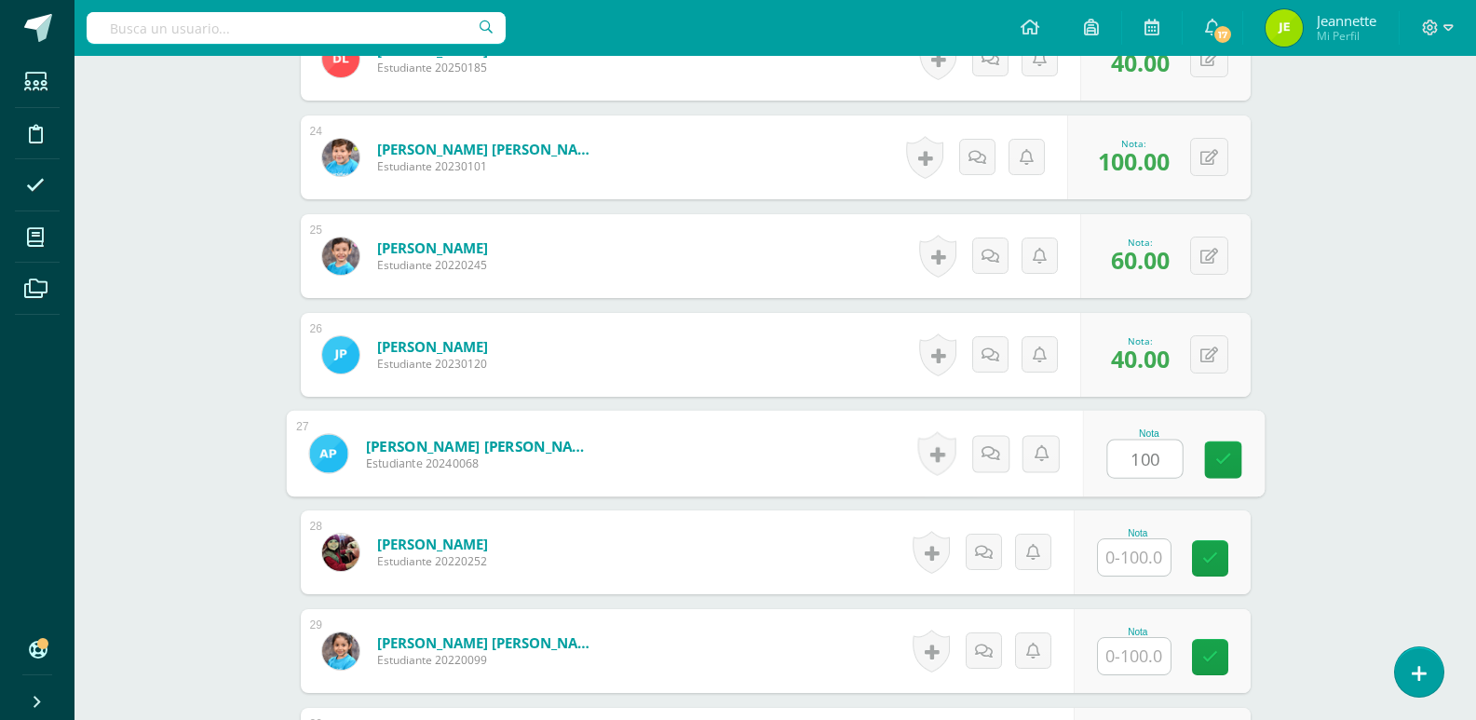
type input "100"
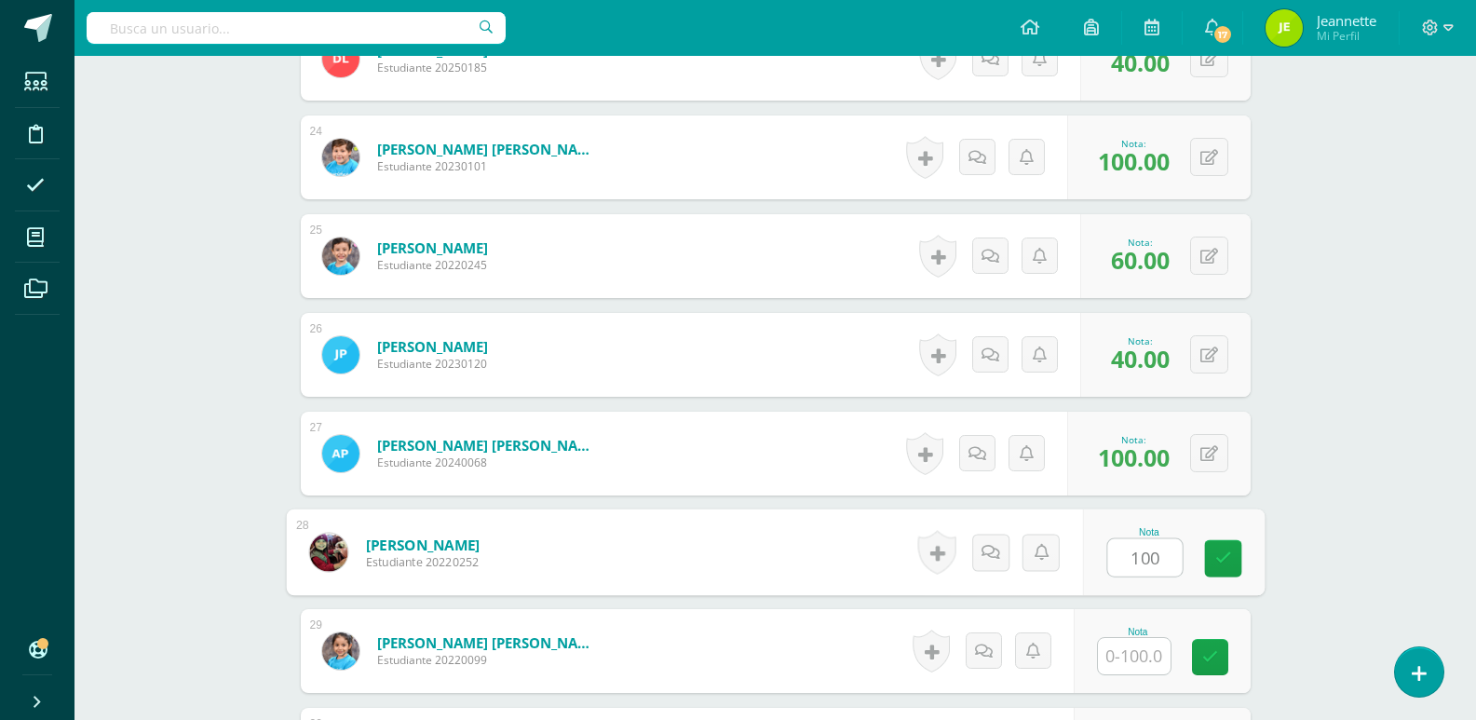
type input "100"
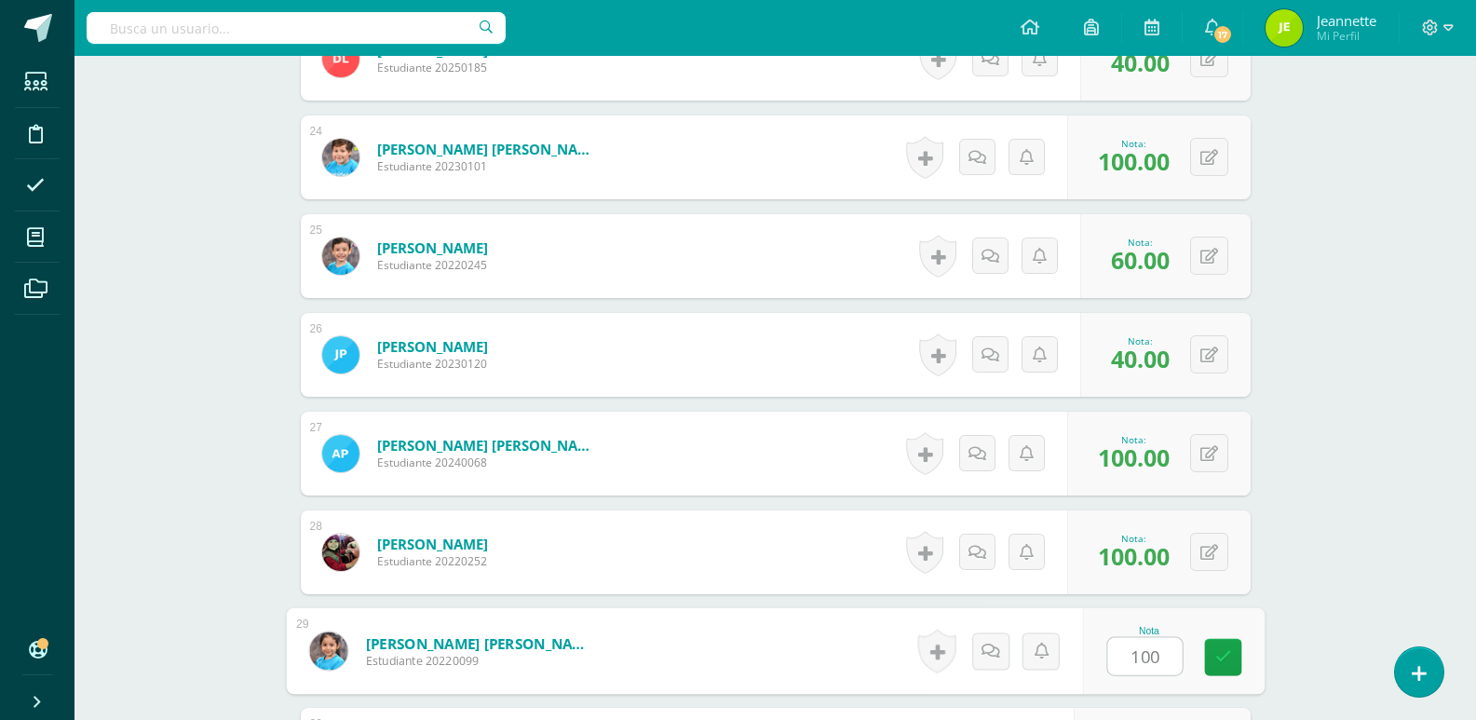
type input "100"
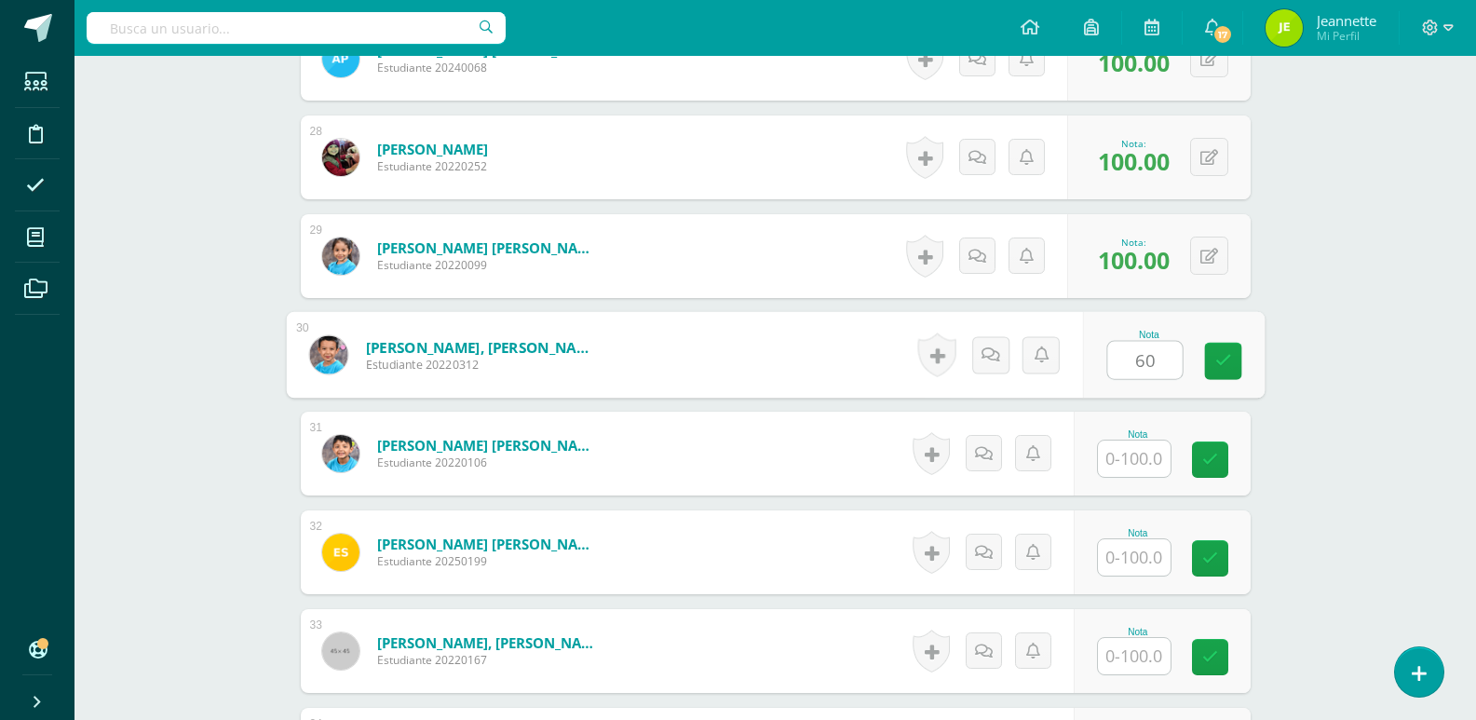
type input "60"
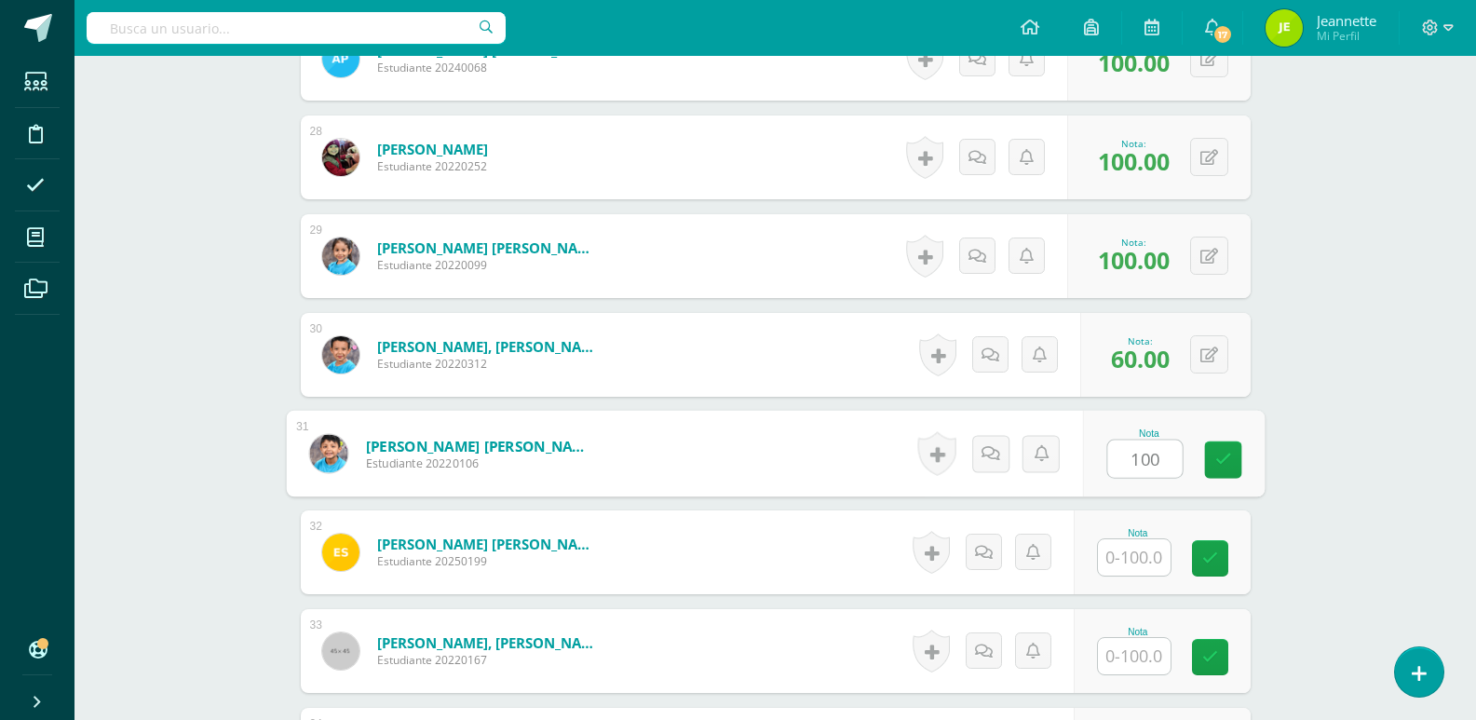
type input "100"
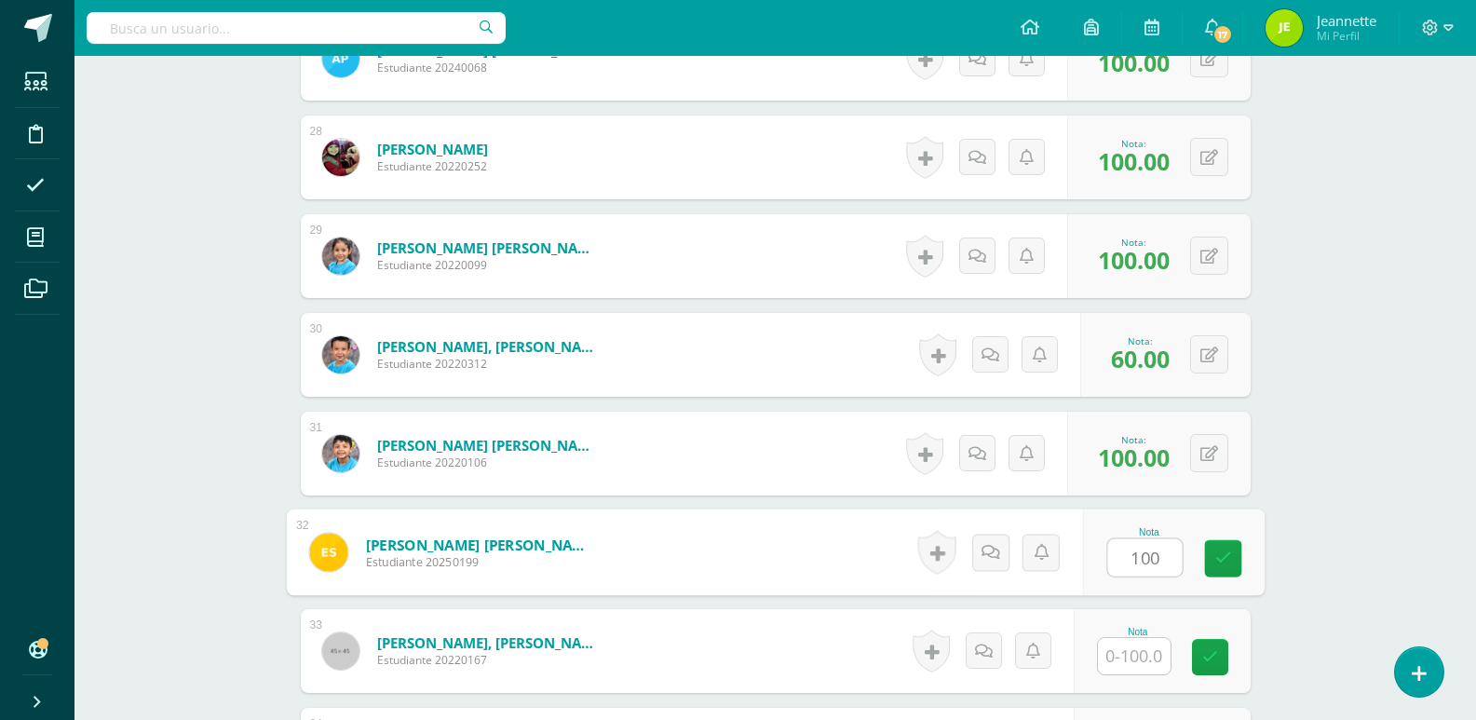
type input "100"
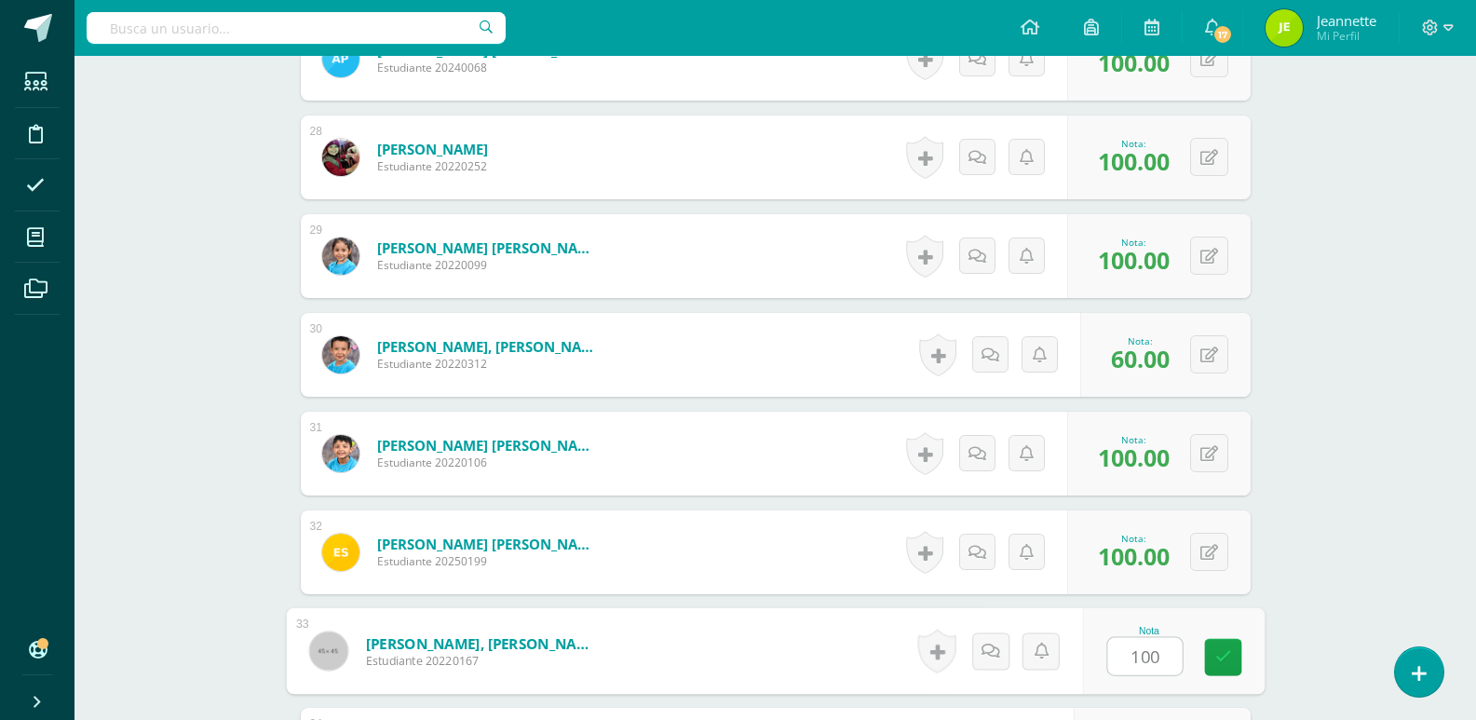
type input "100"
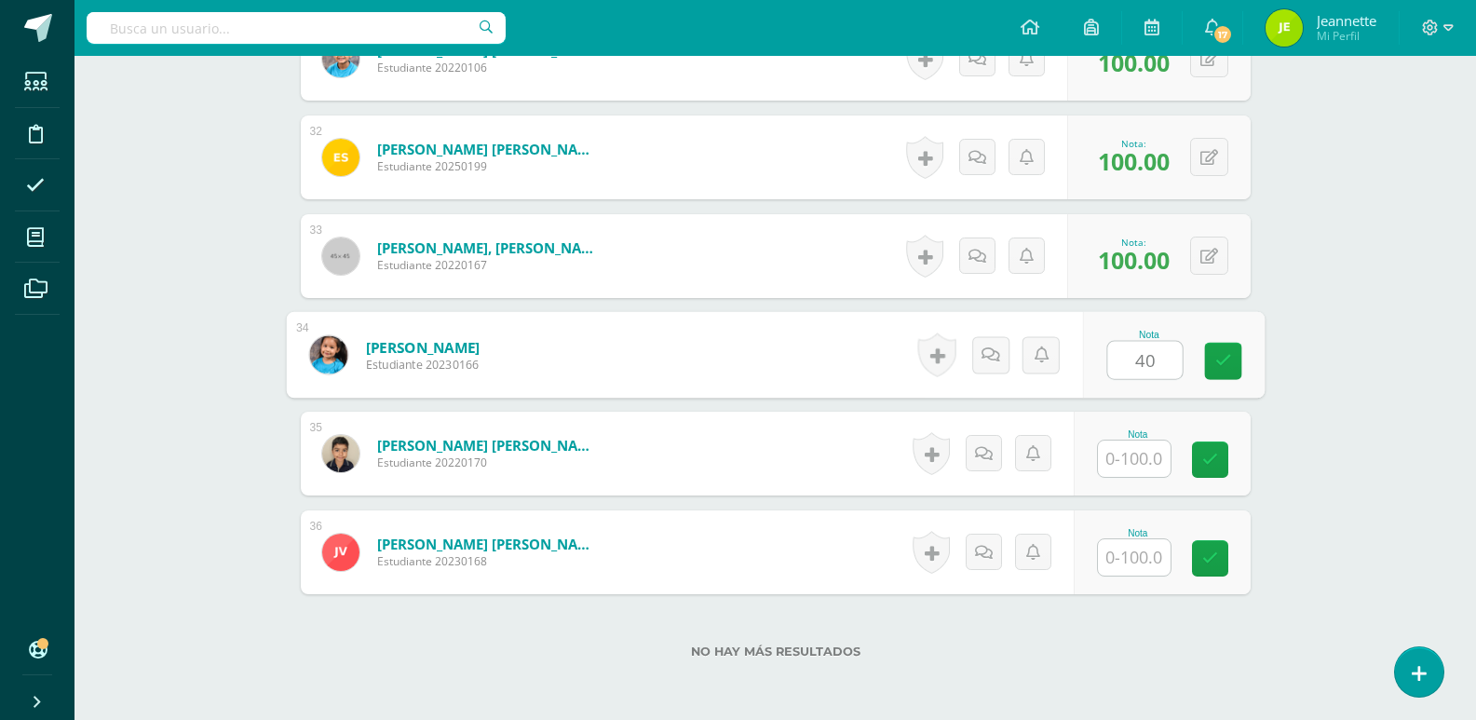
type input "40"
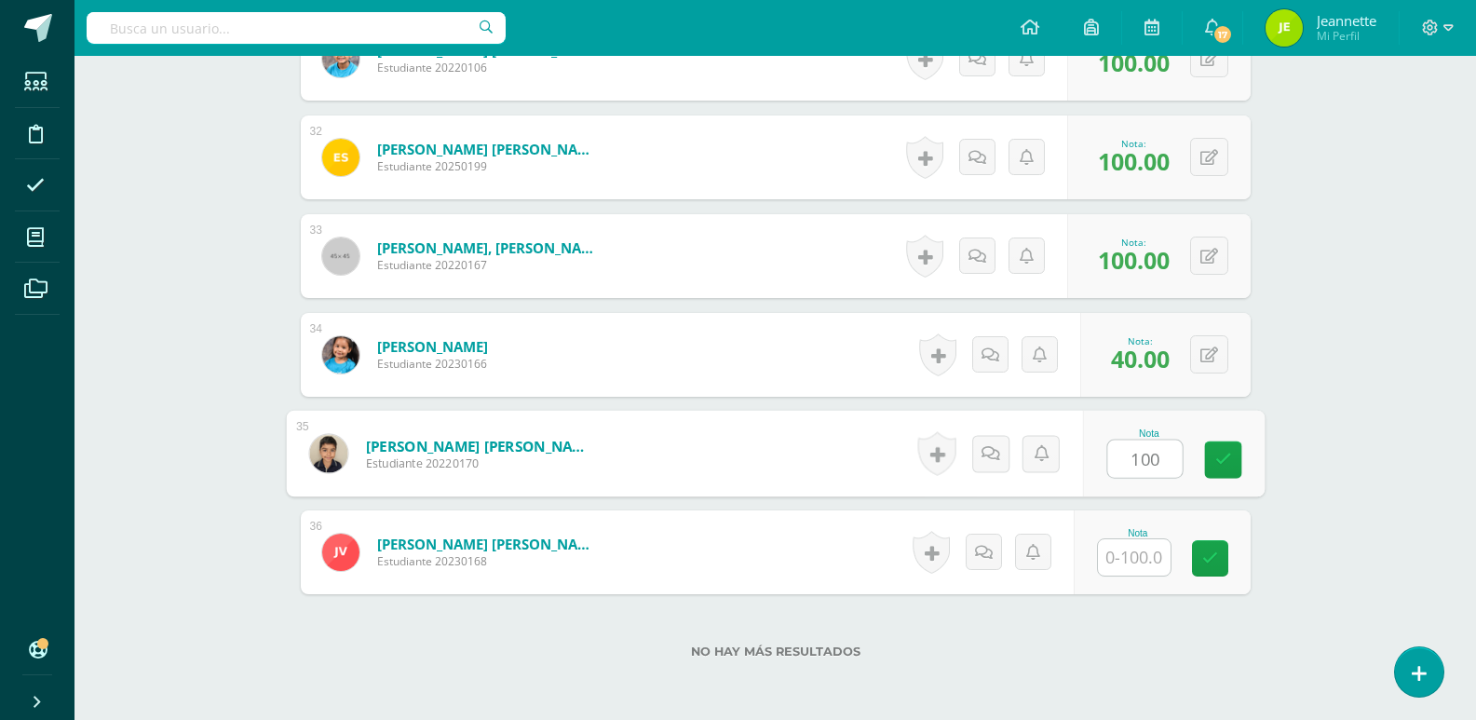
type input "100"
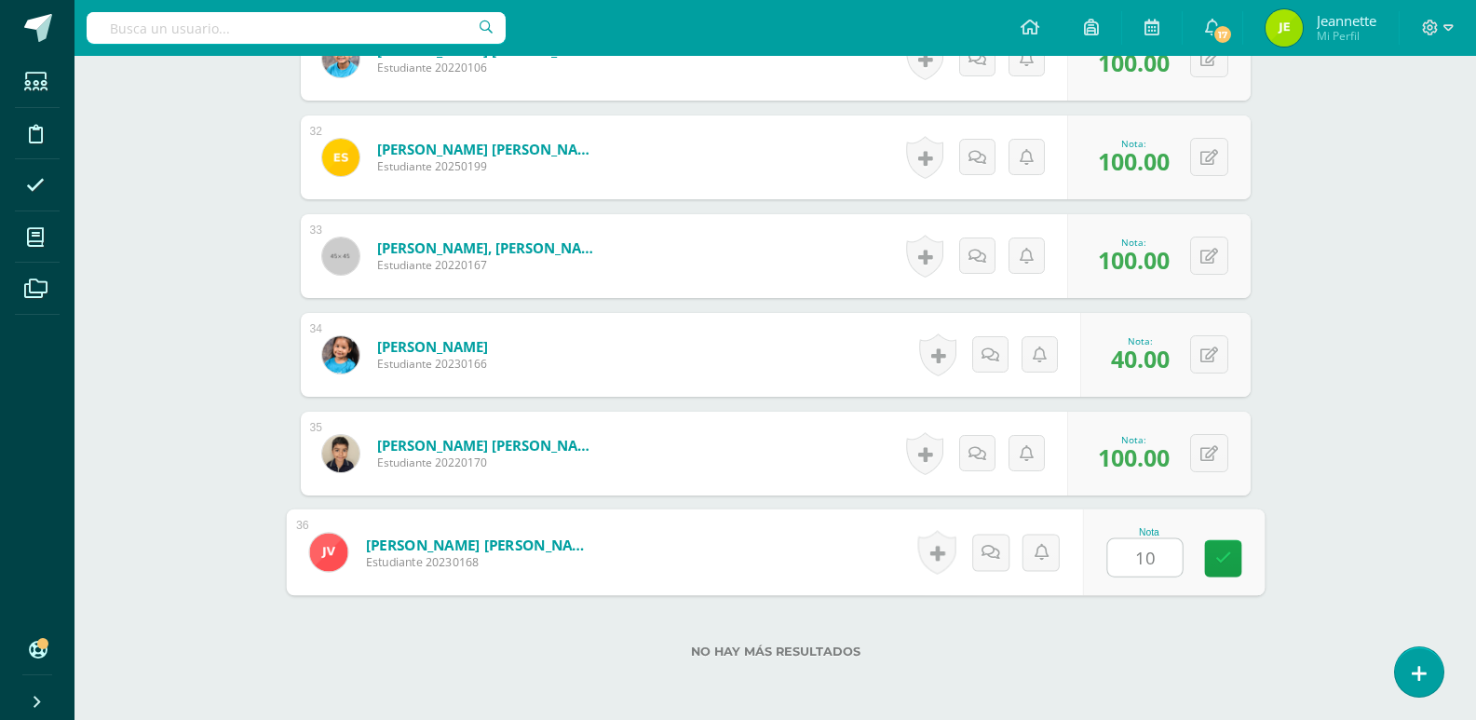
type input "100"
click at [1221, 558] on icon at bounding box center [1222, 558] width 17 height 16
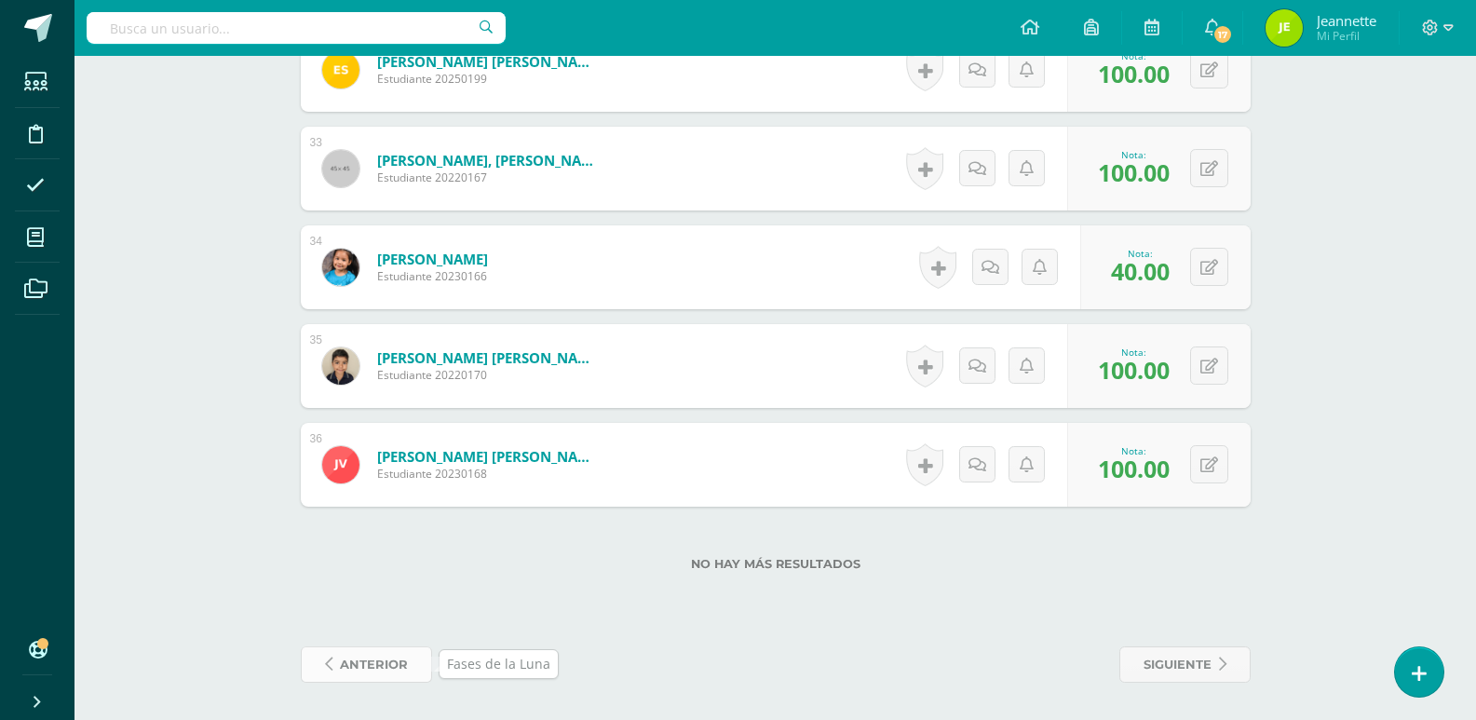
click at [368, 658] on span "anterior" at bounding box center [374, 664] width 68 height 34
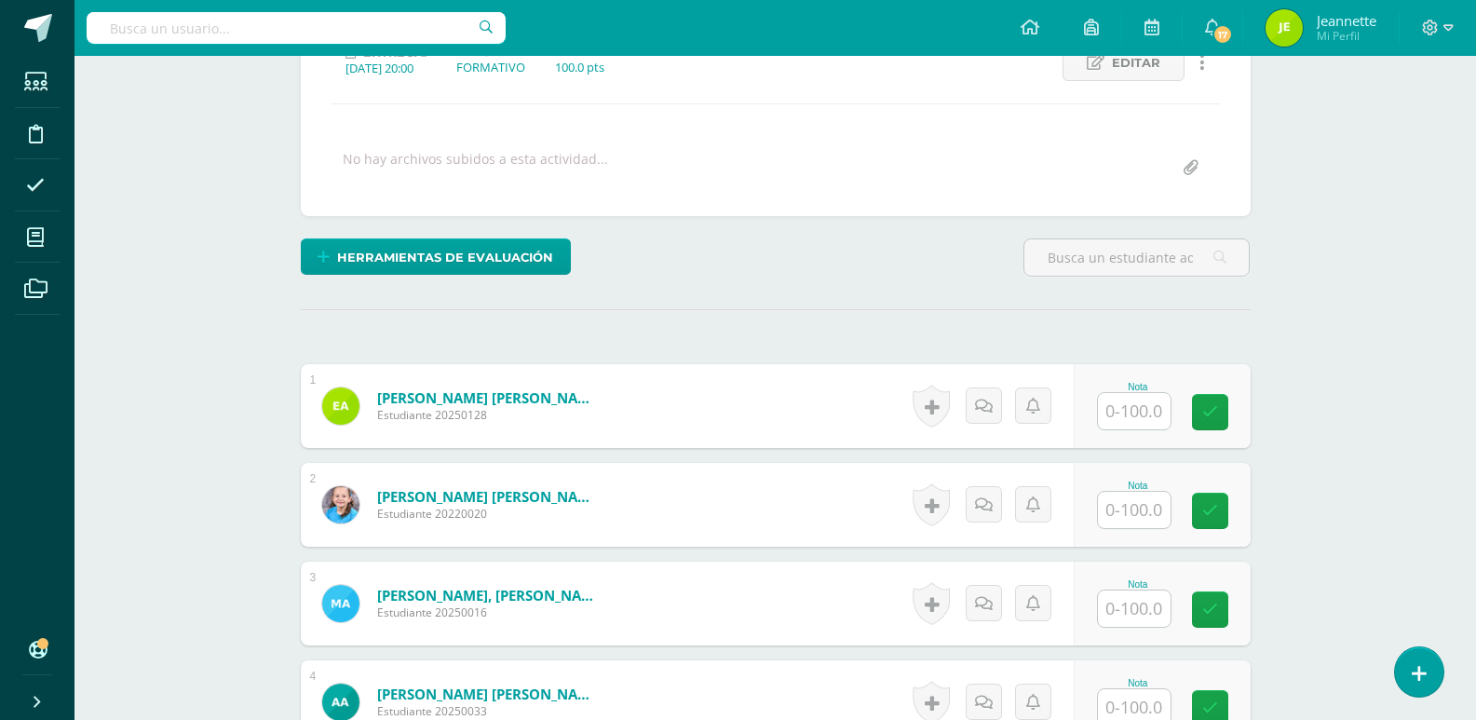
scroll to position [376, 0]
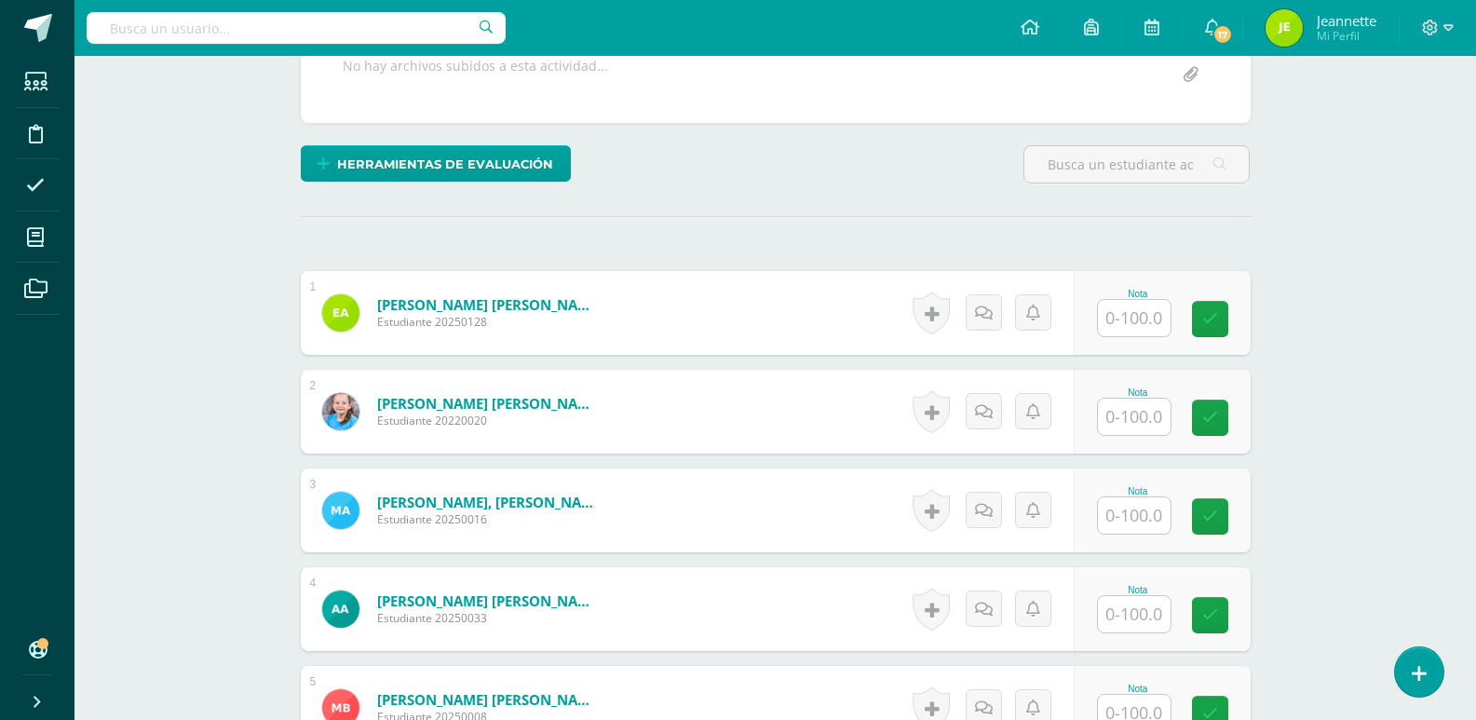
click at [1147, 321] on input "text" at bounding box center [1134, 318] width 73 height 36
type input "50"
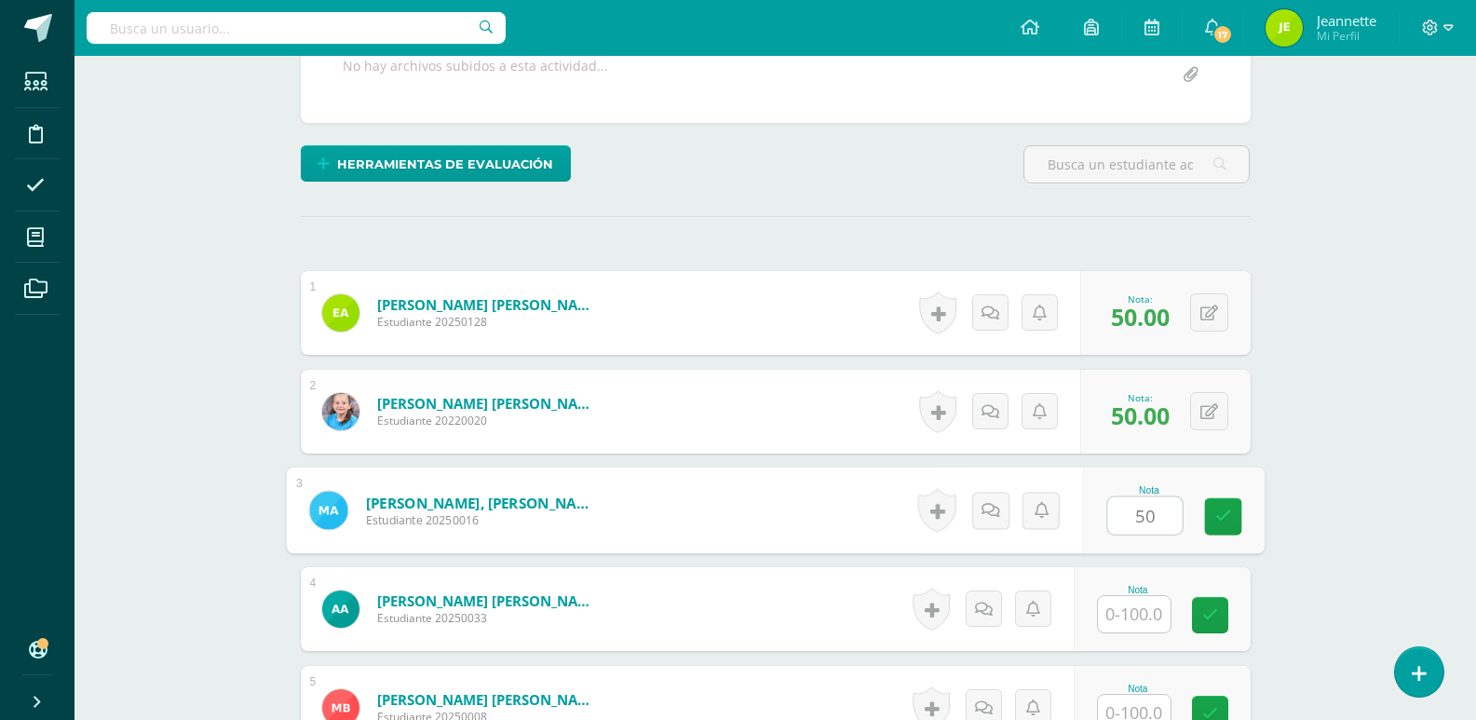
type input "50"
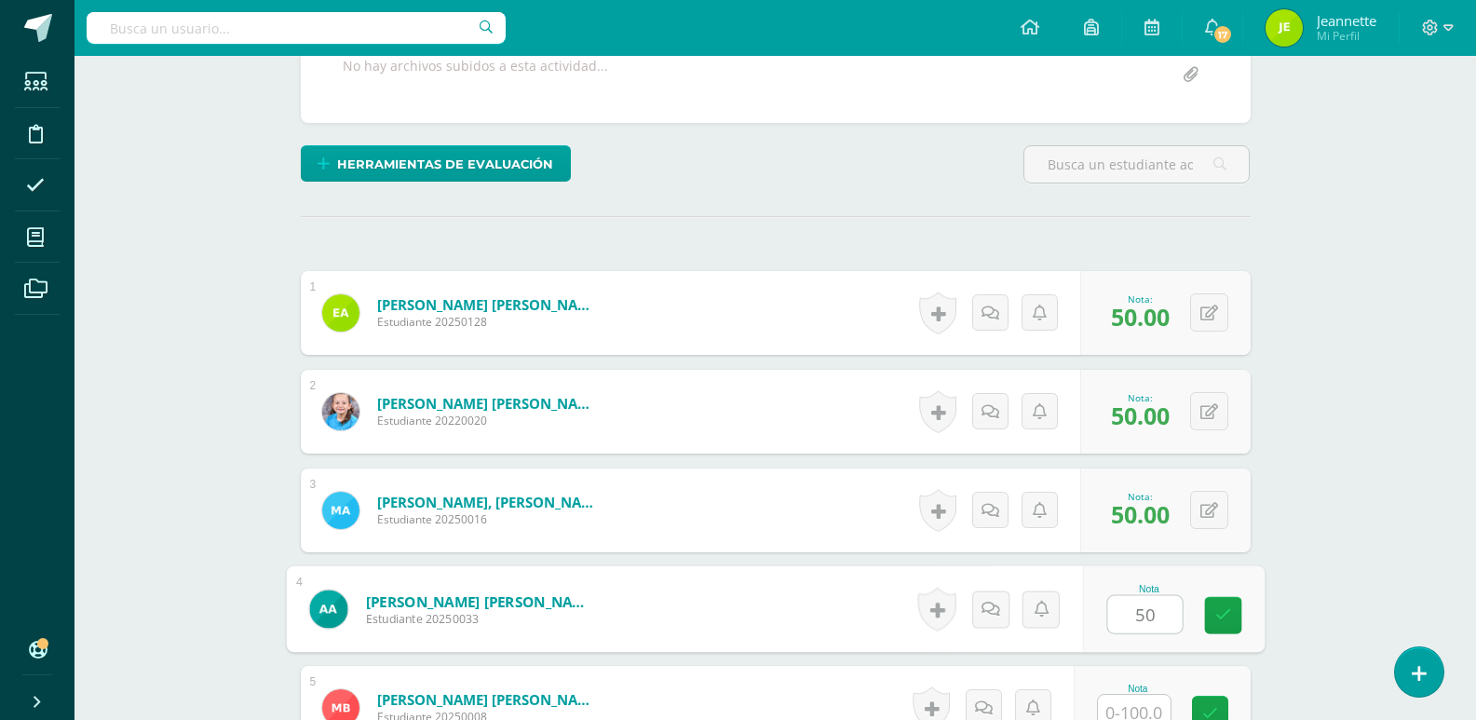
type input "50"
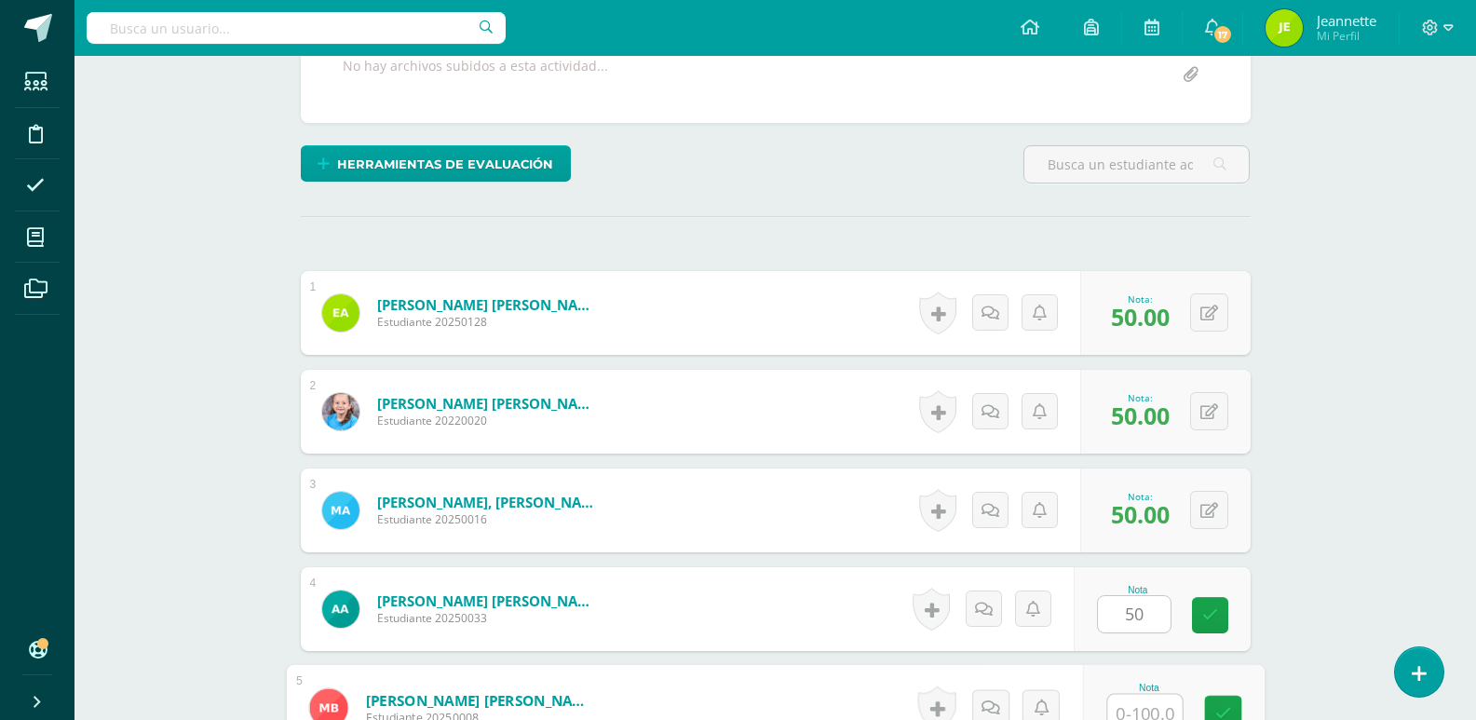
scroll to position [387, 0]
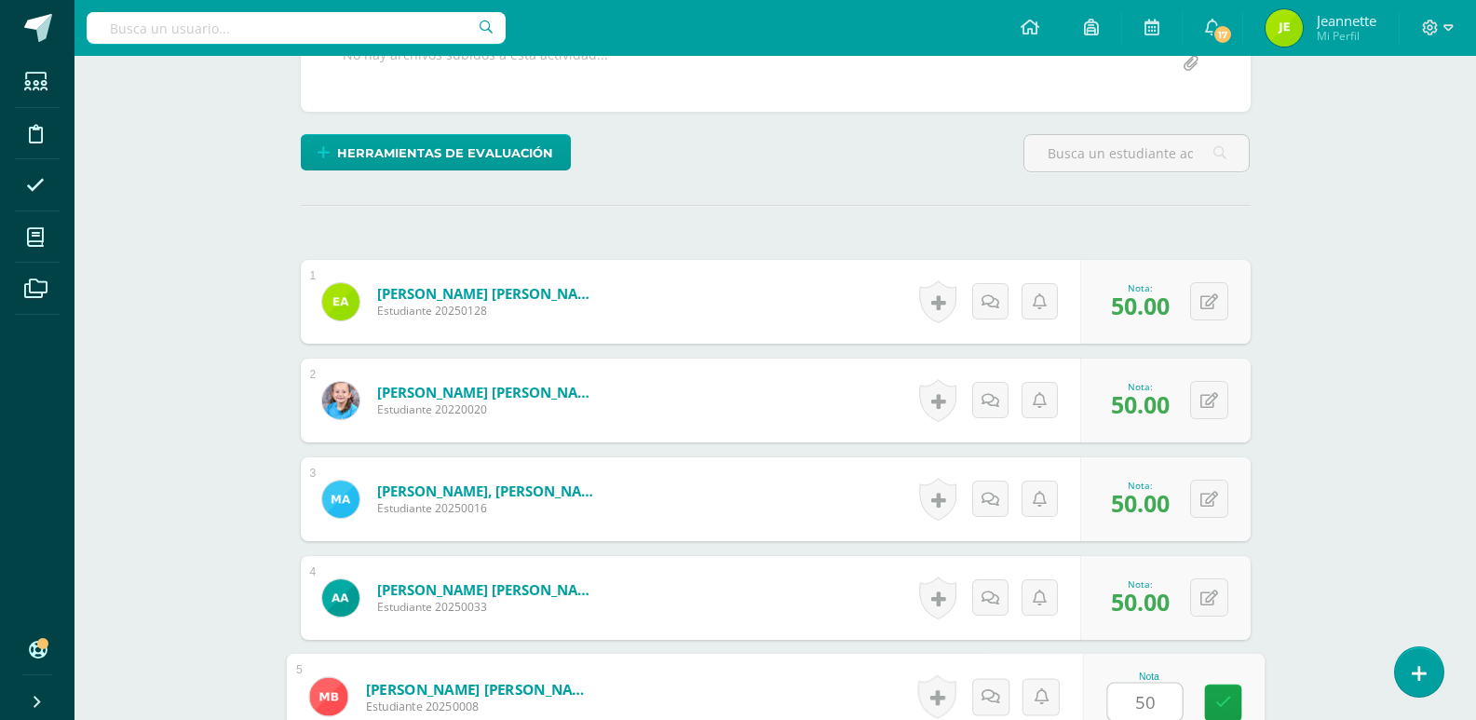
type input "50"
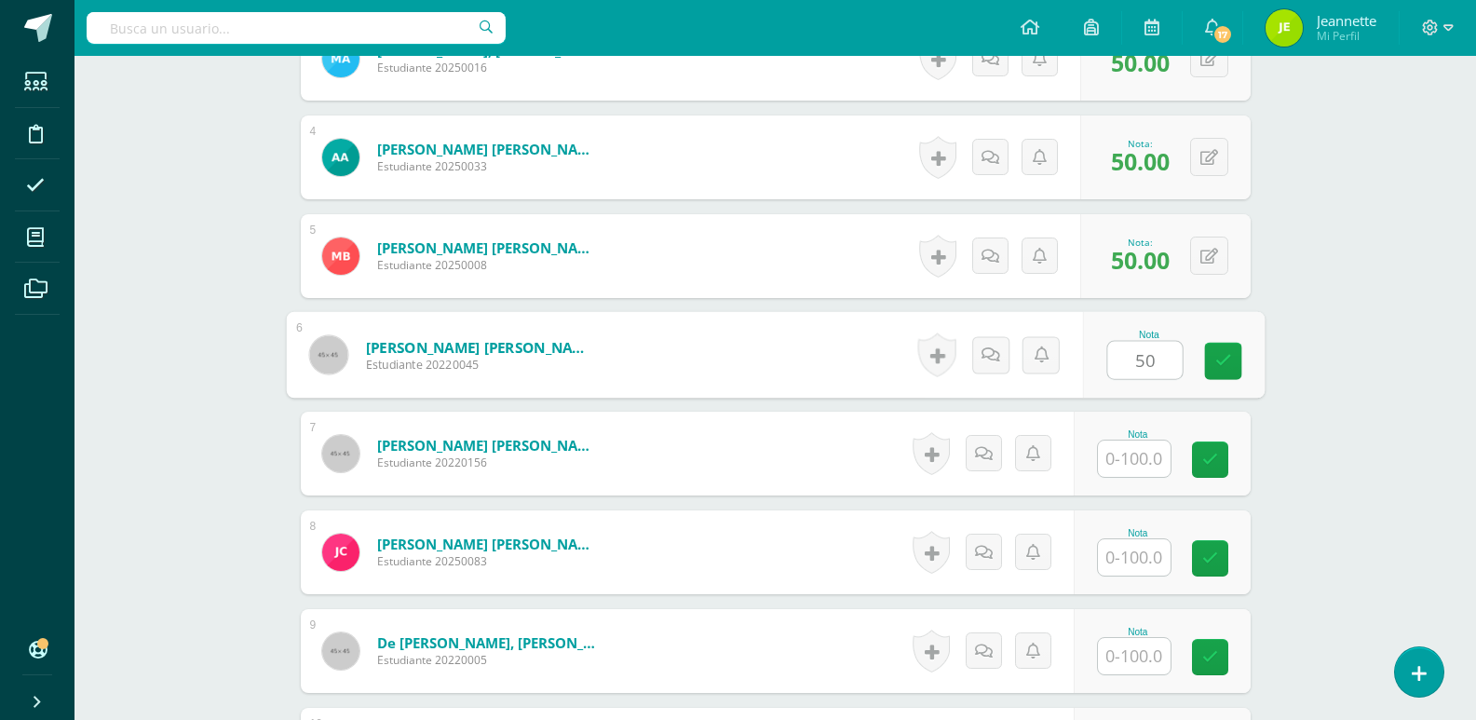
type input "50"
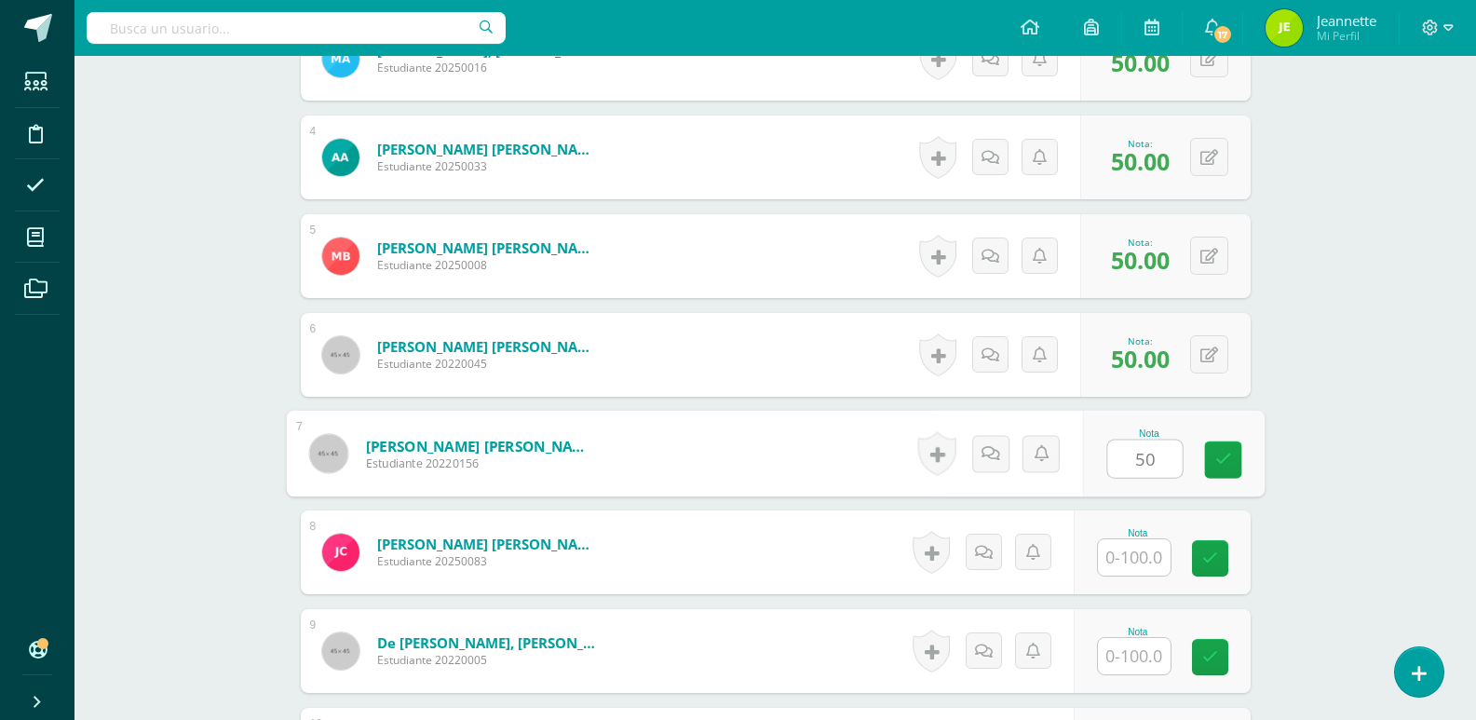
type input "50"
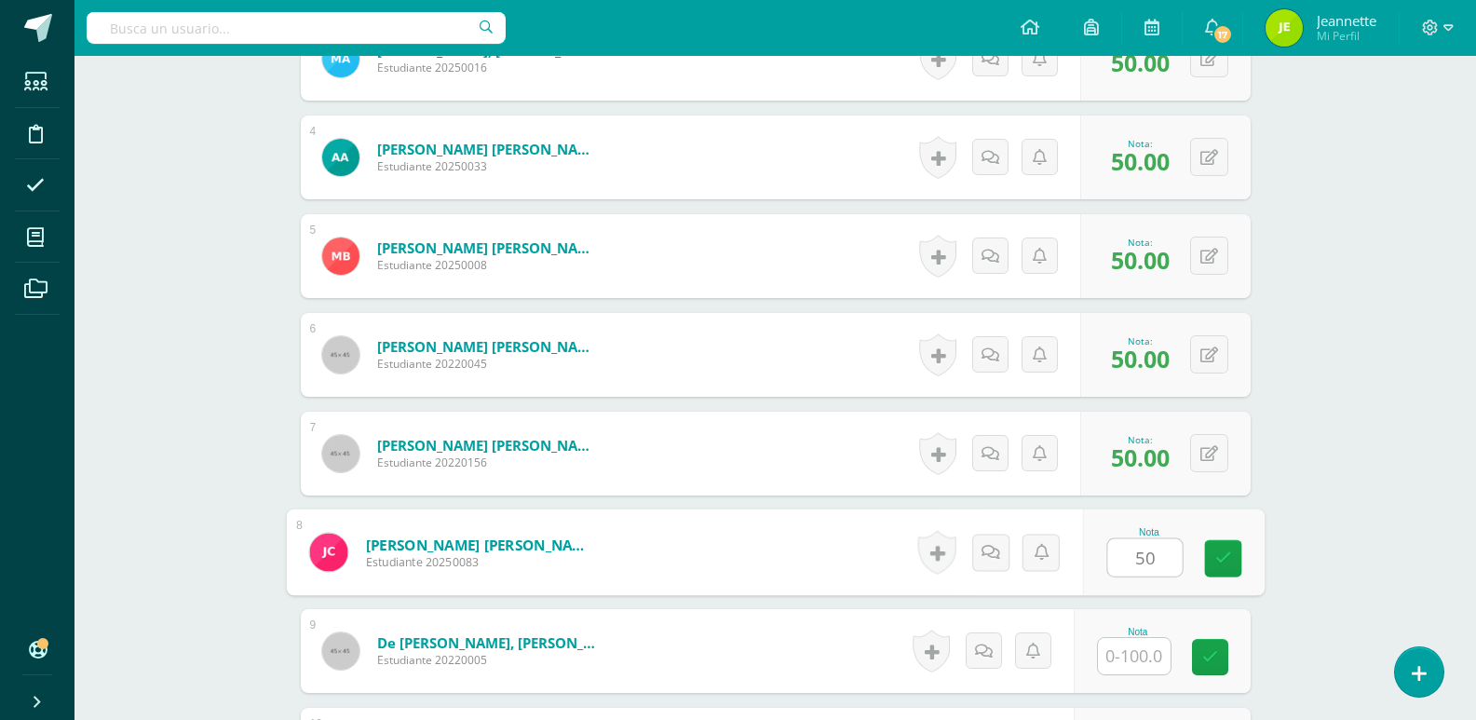
type input "50"
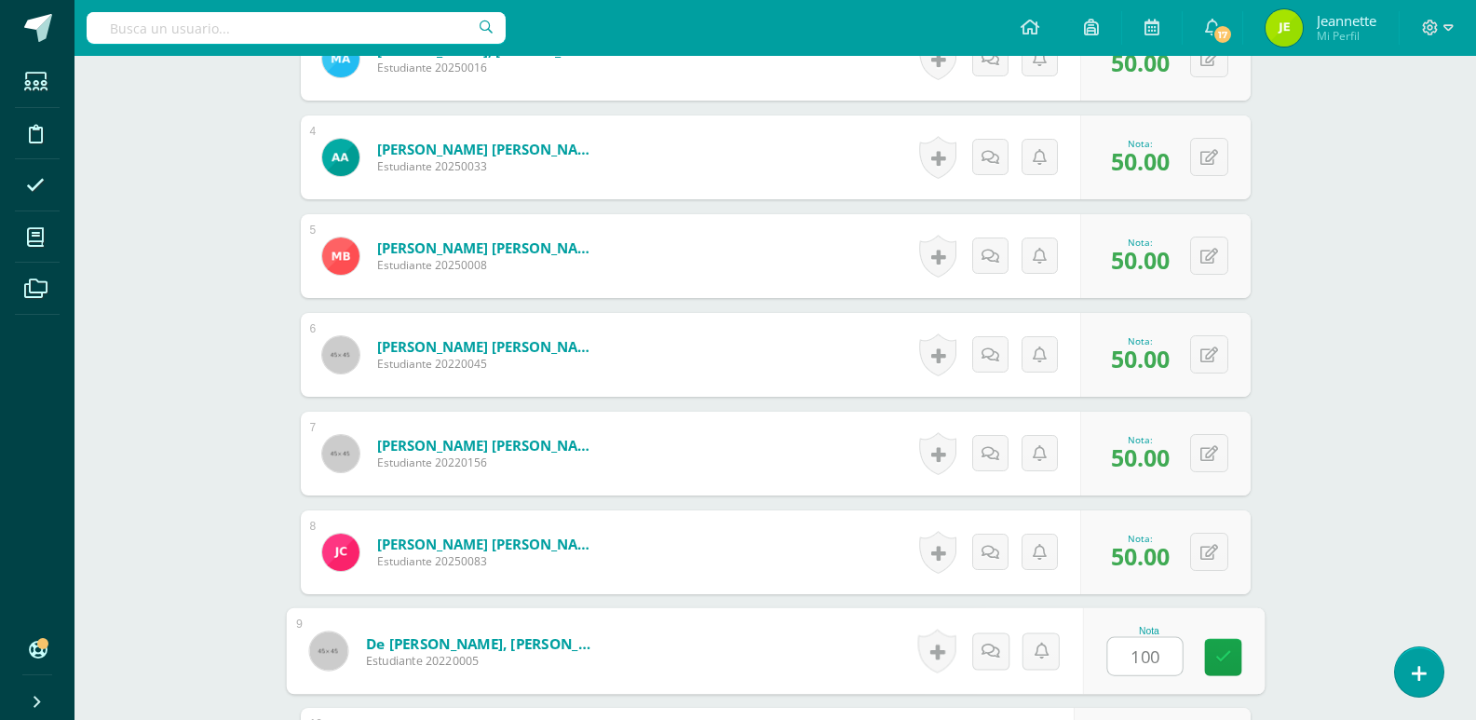
type input "100"
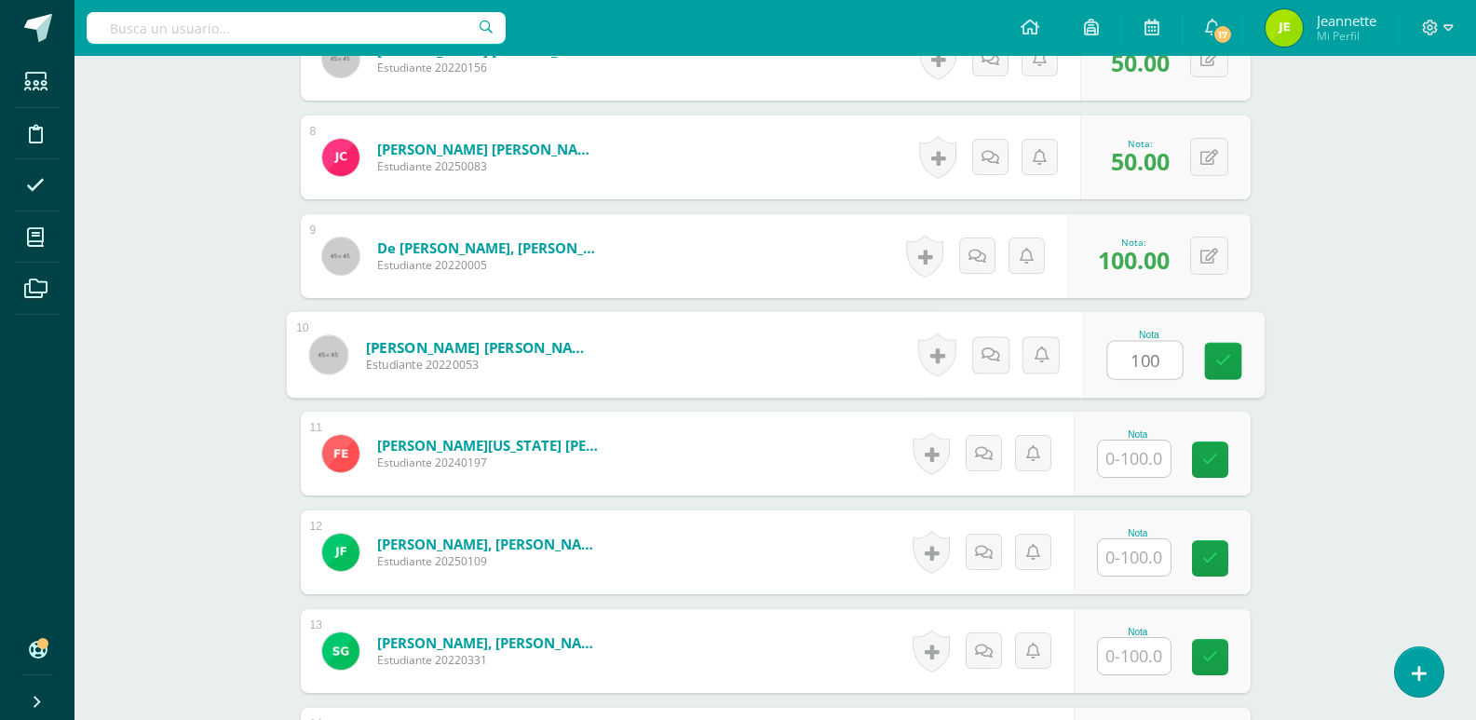
type input "100"
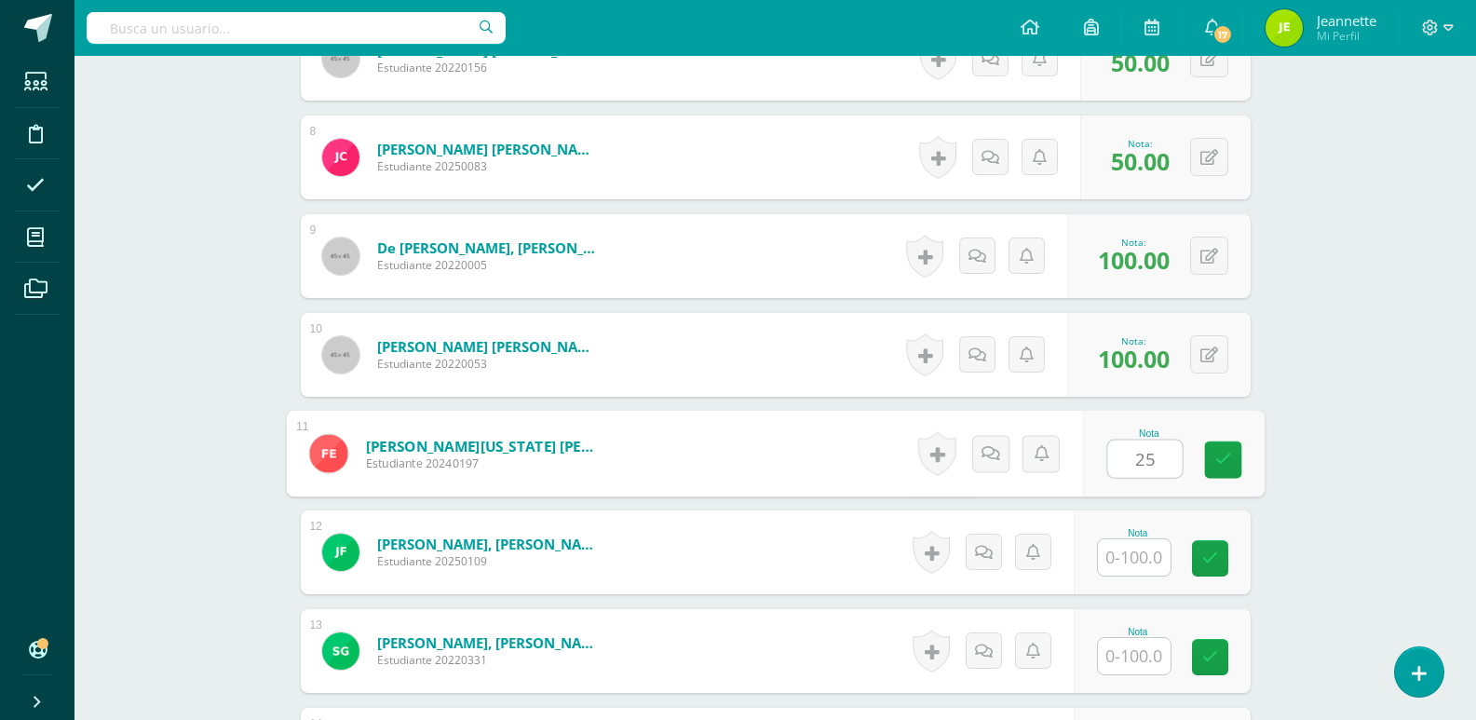
type input "25"
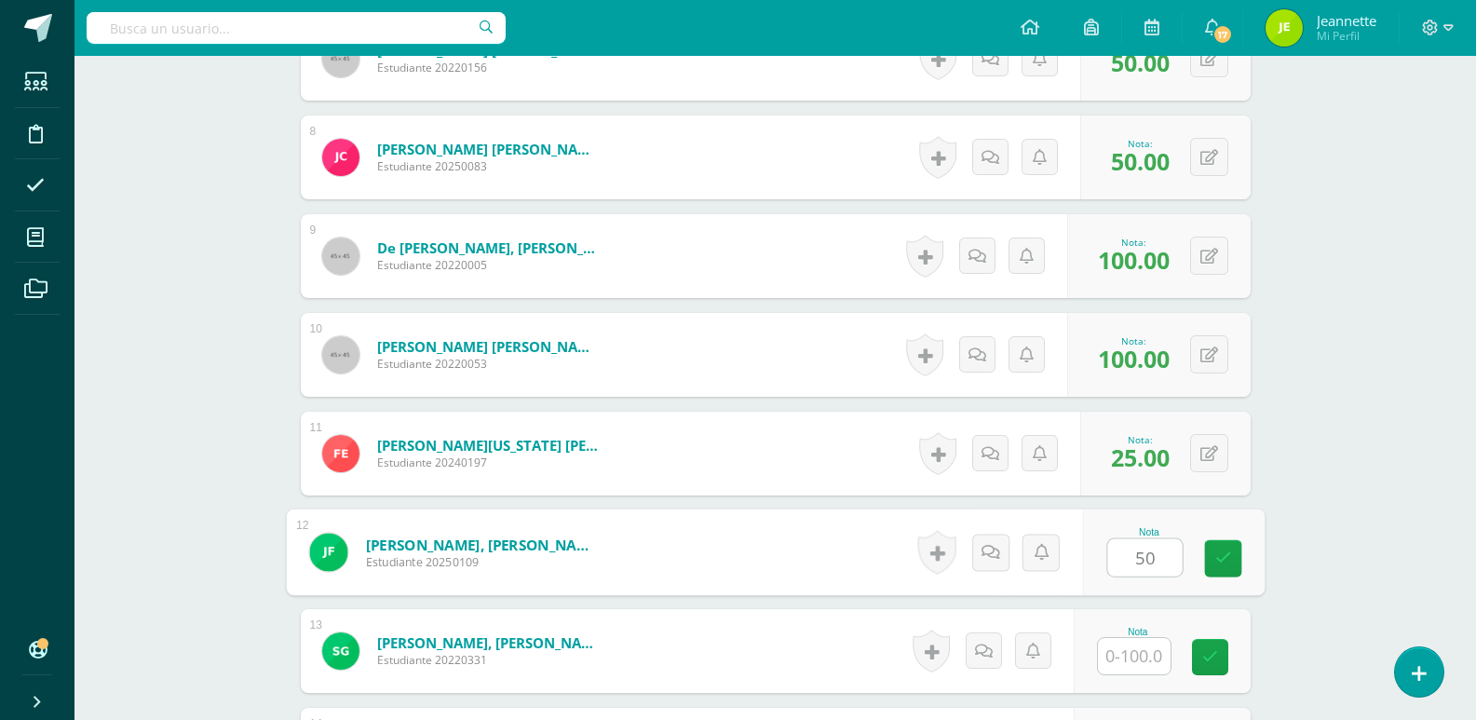
type input "50"
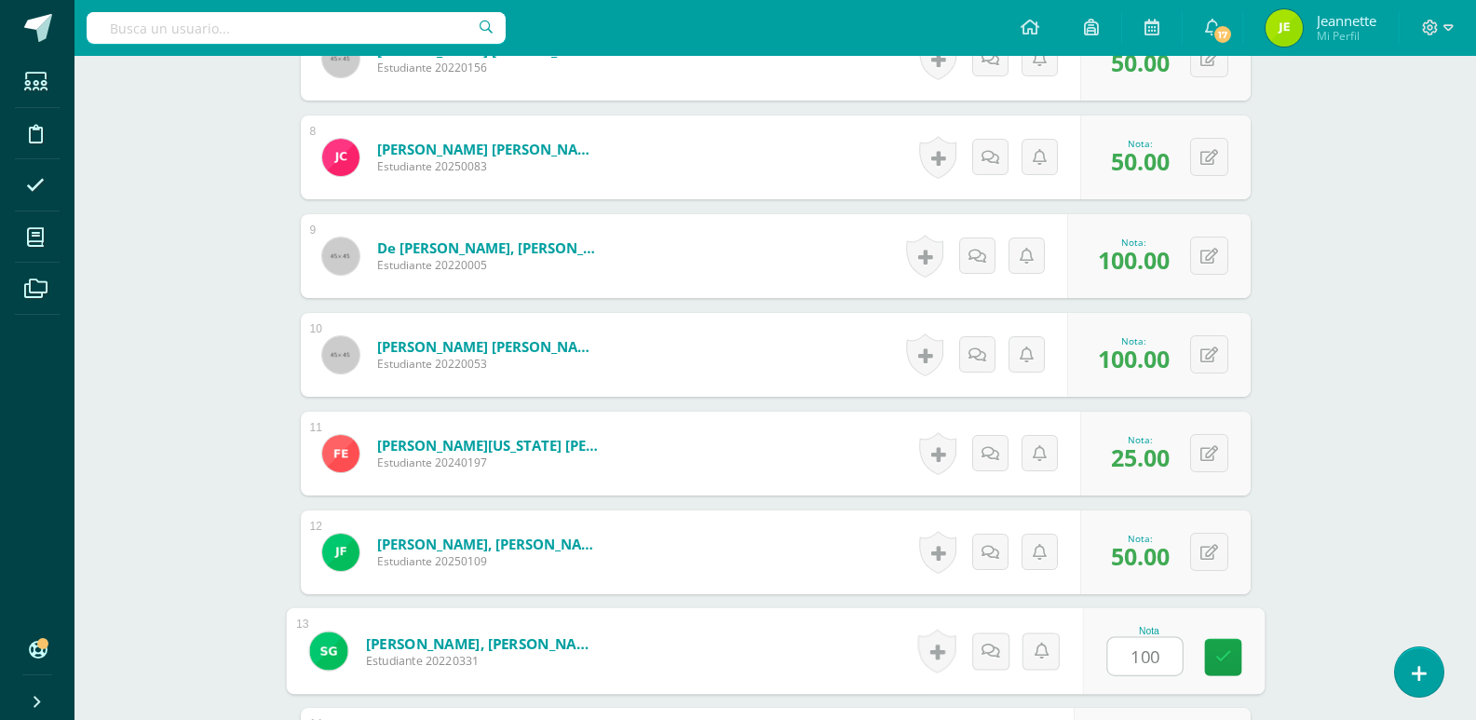
type input "100"
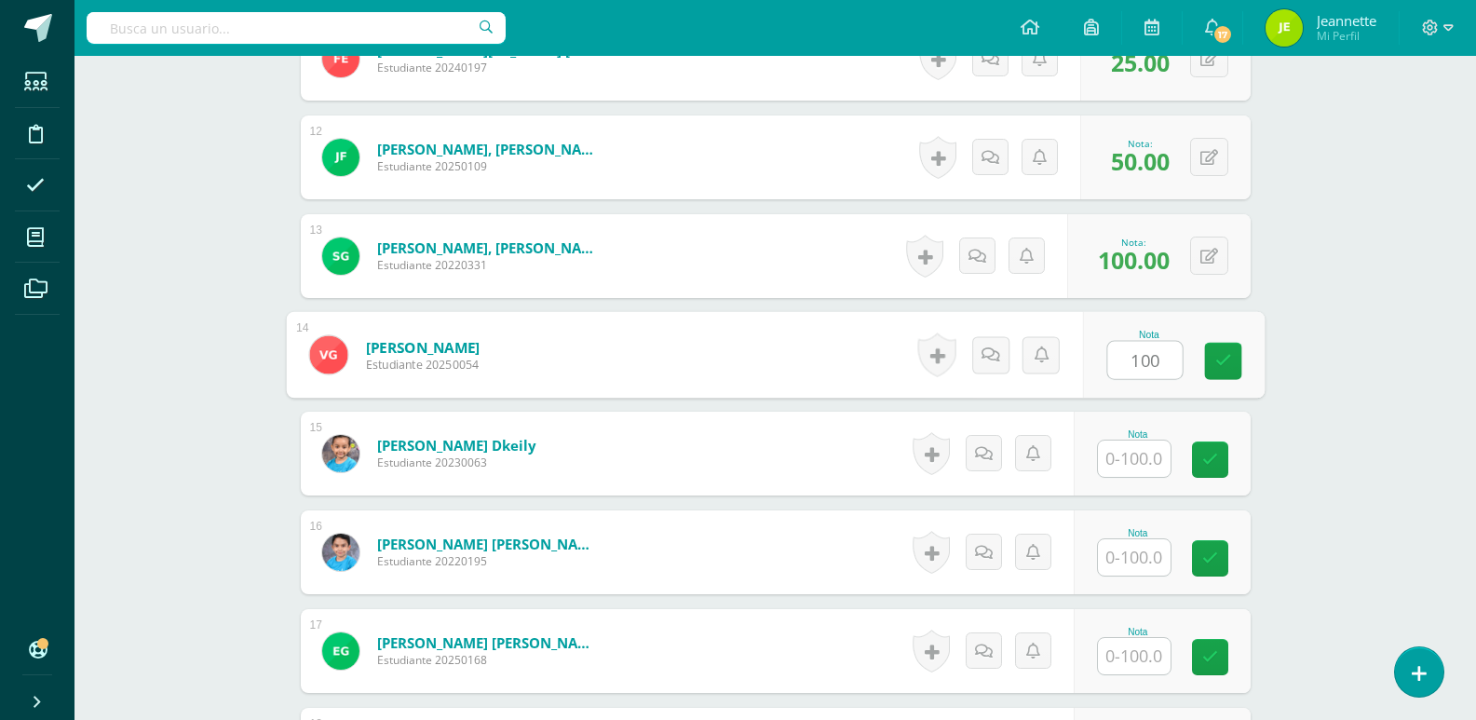
type input "100"
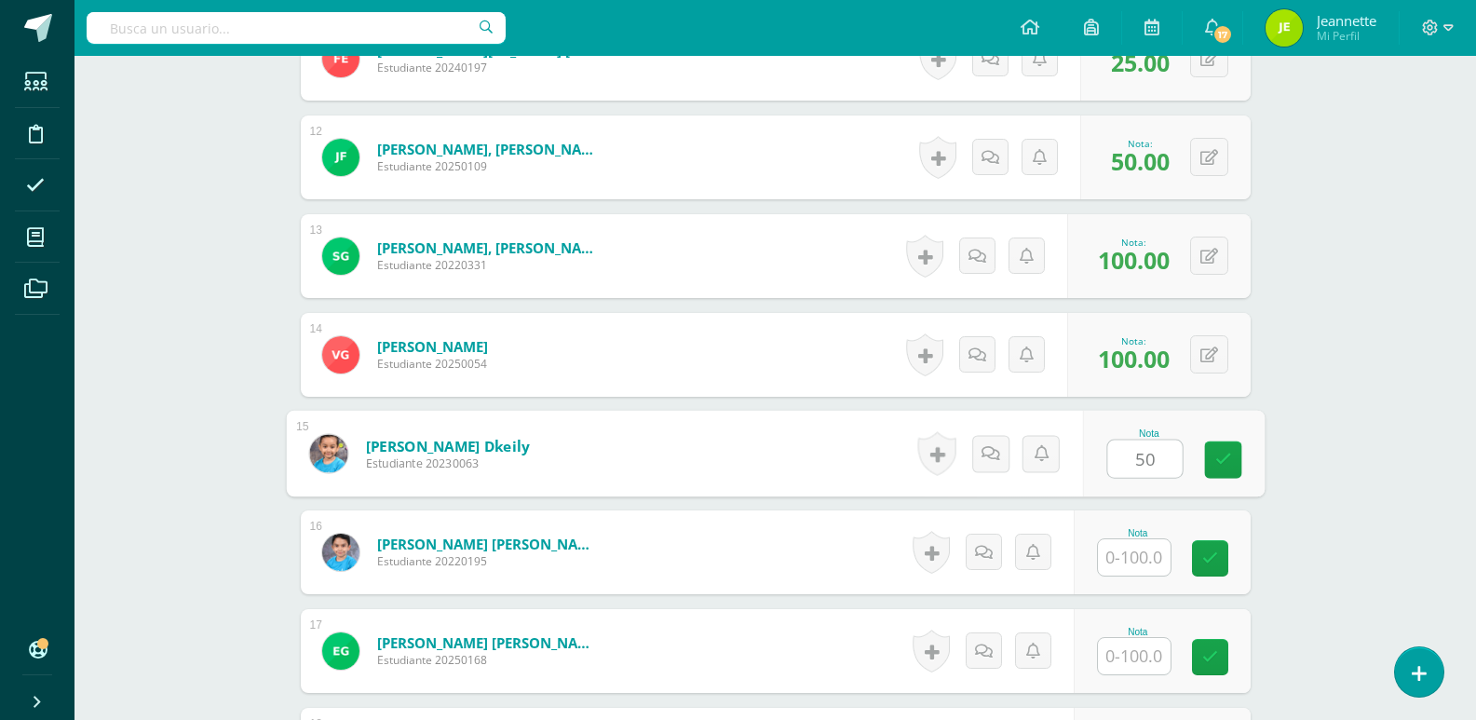
type input "50"
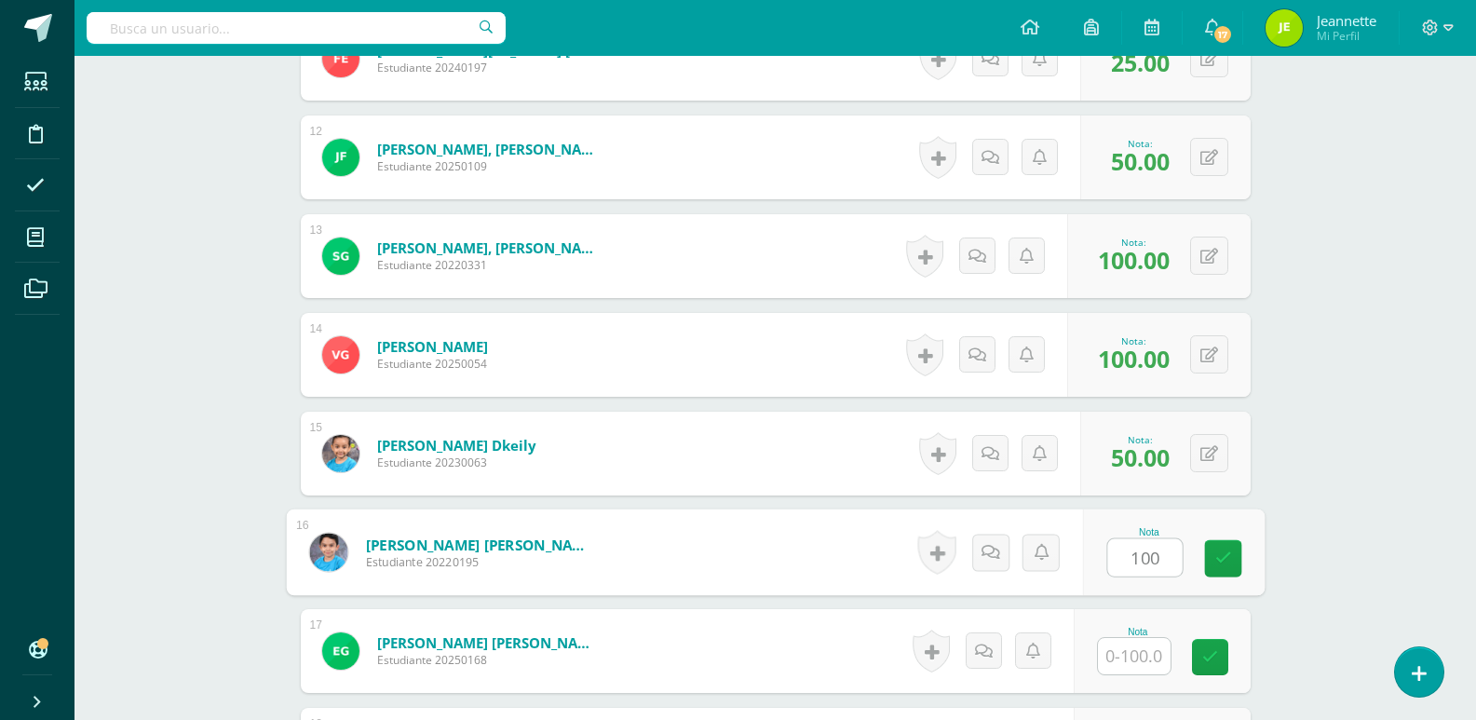
type input "100"
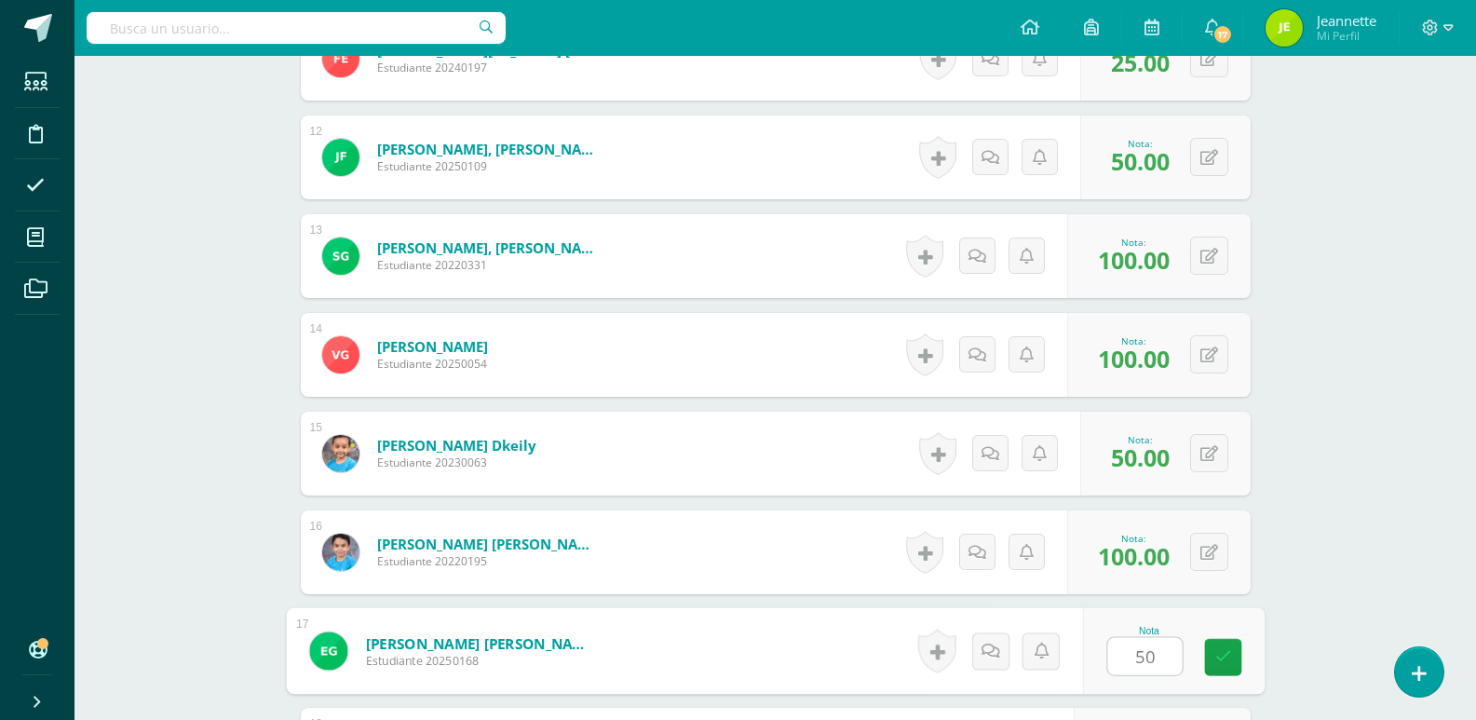
type input "50"
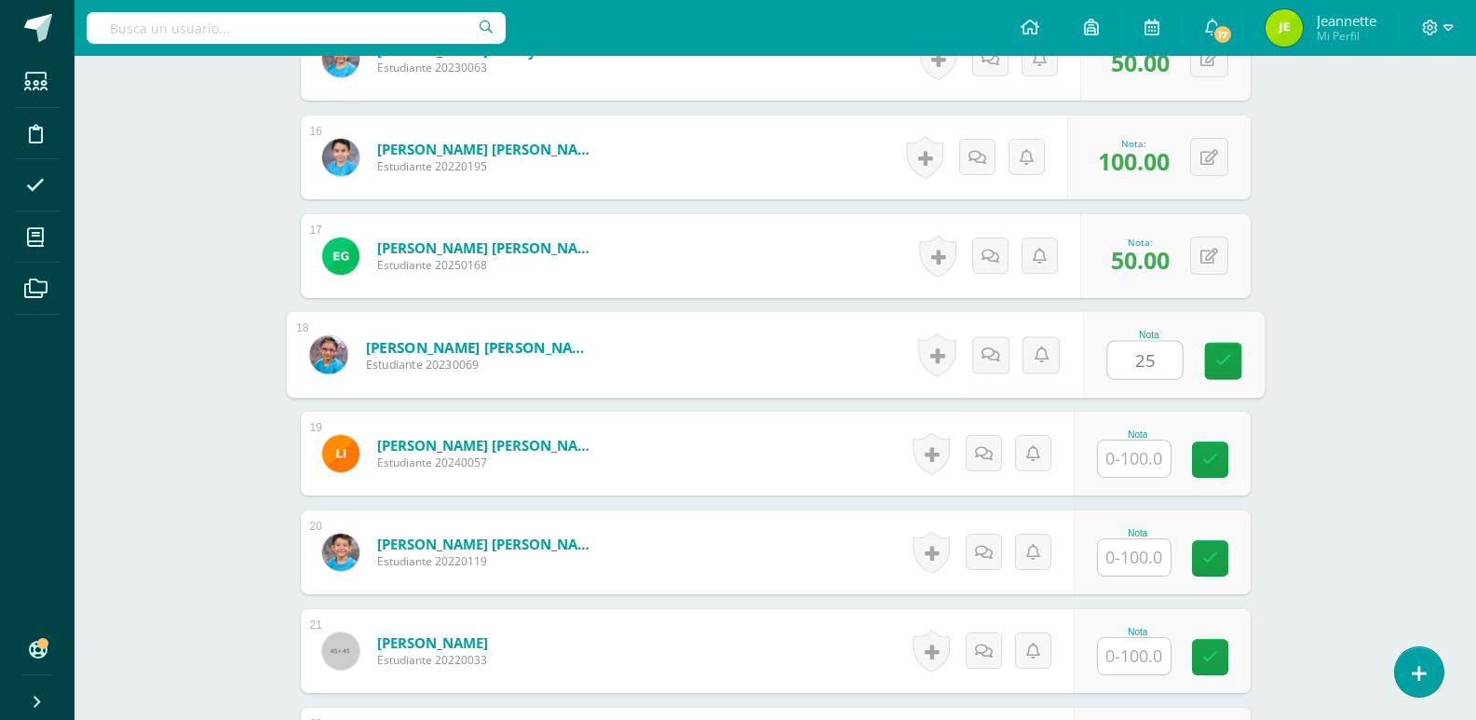
type input "25"
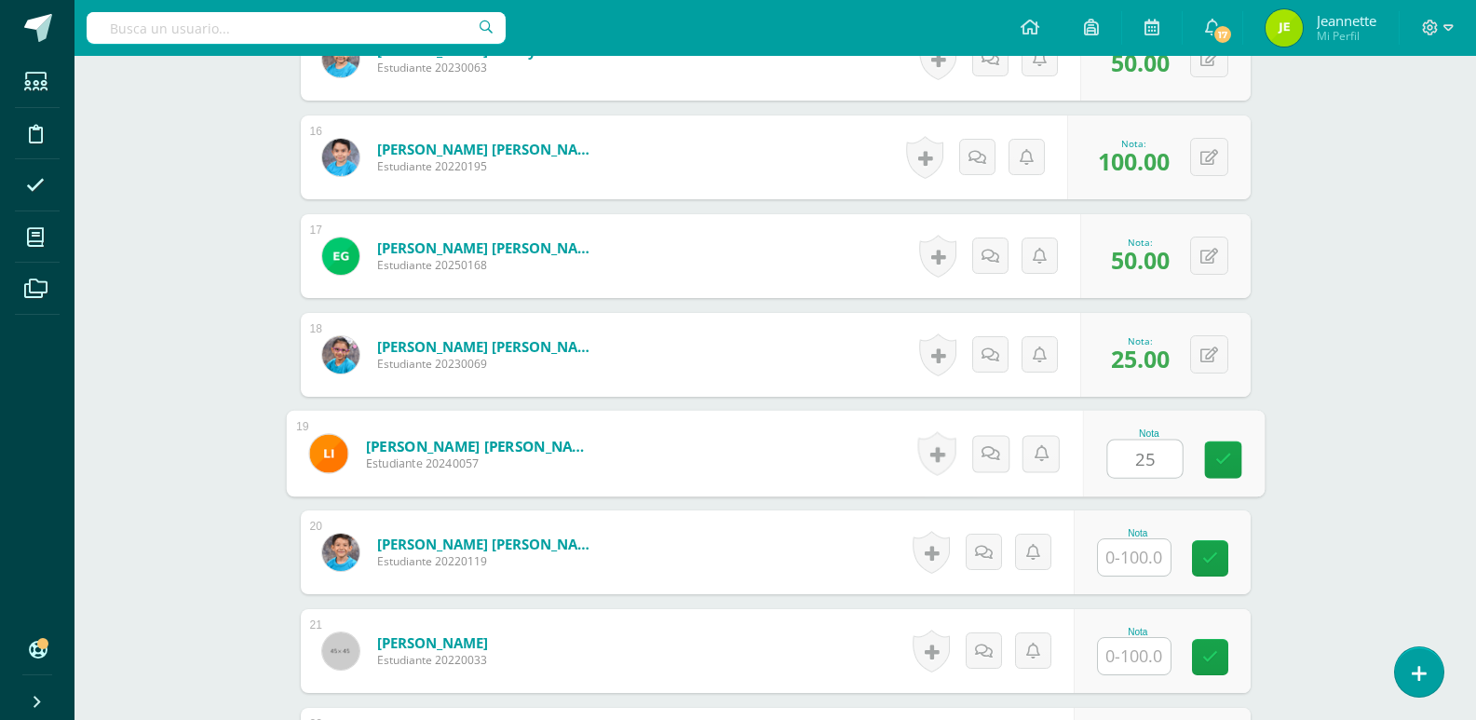
type input "25"
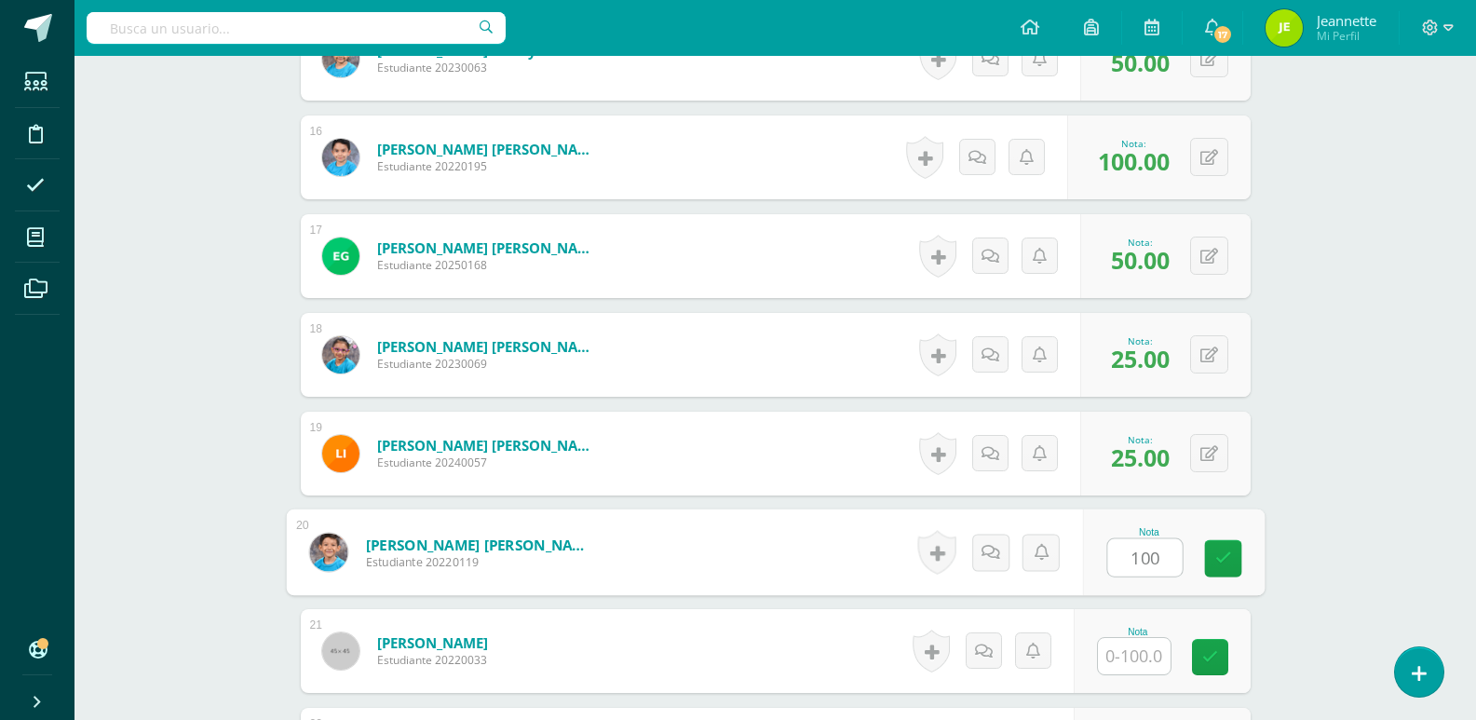
type input "100"
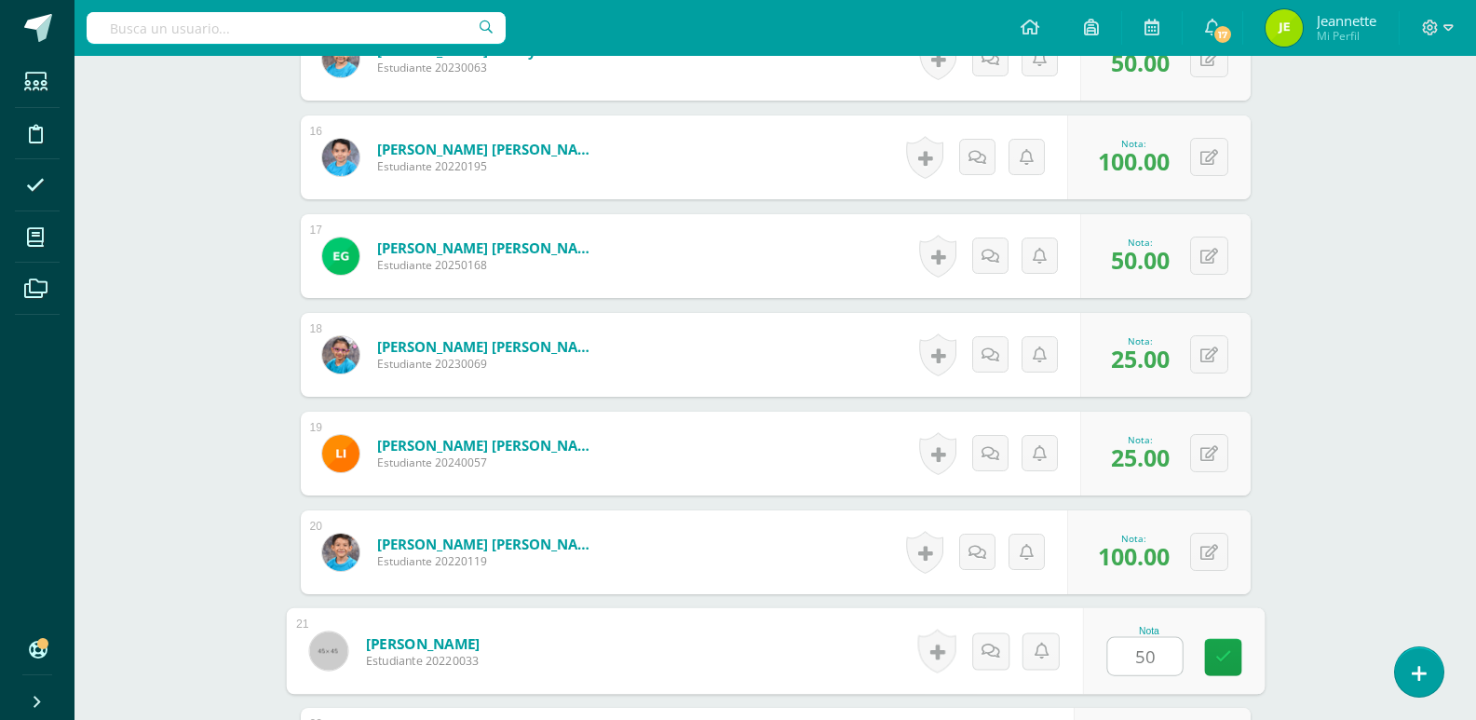
type input "50"
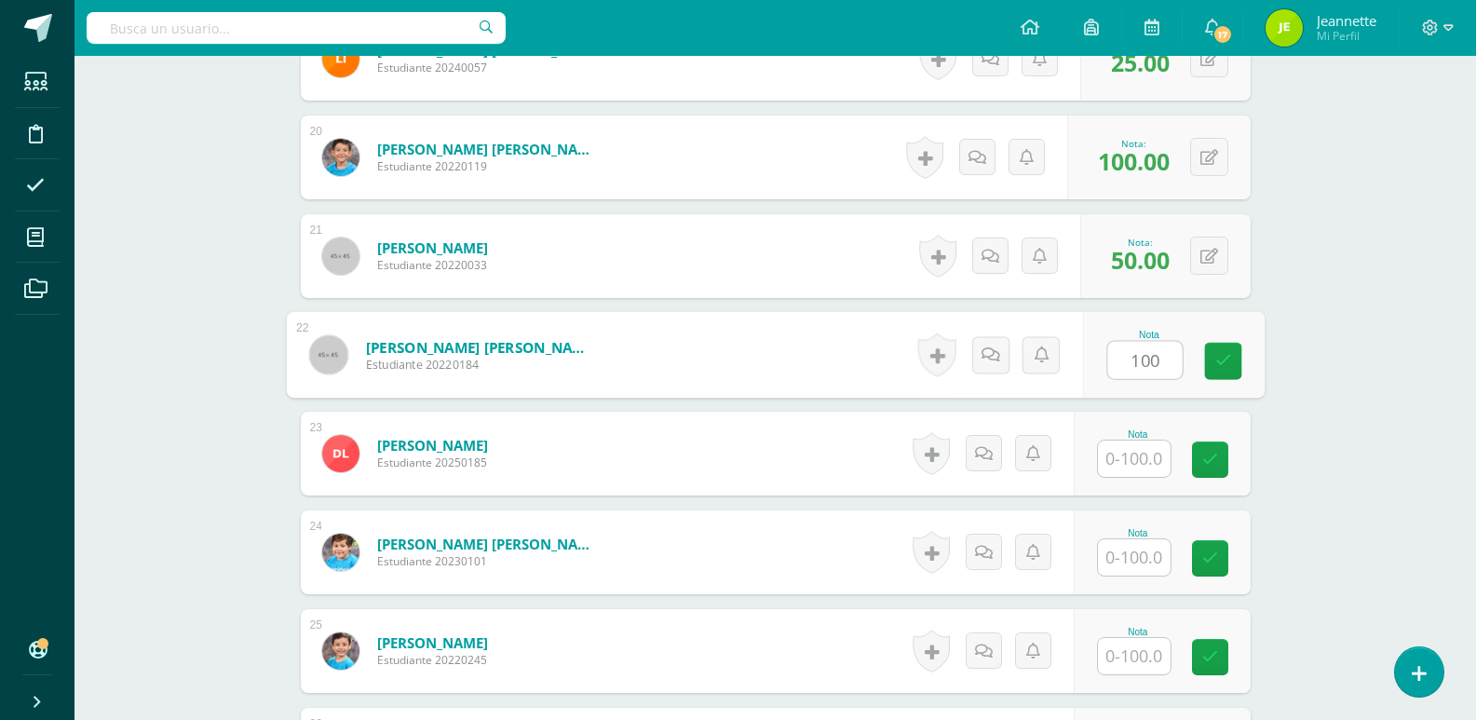
type input "100"
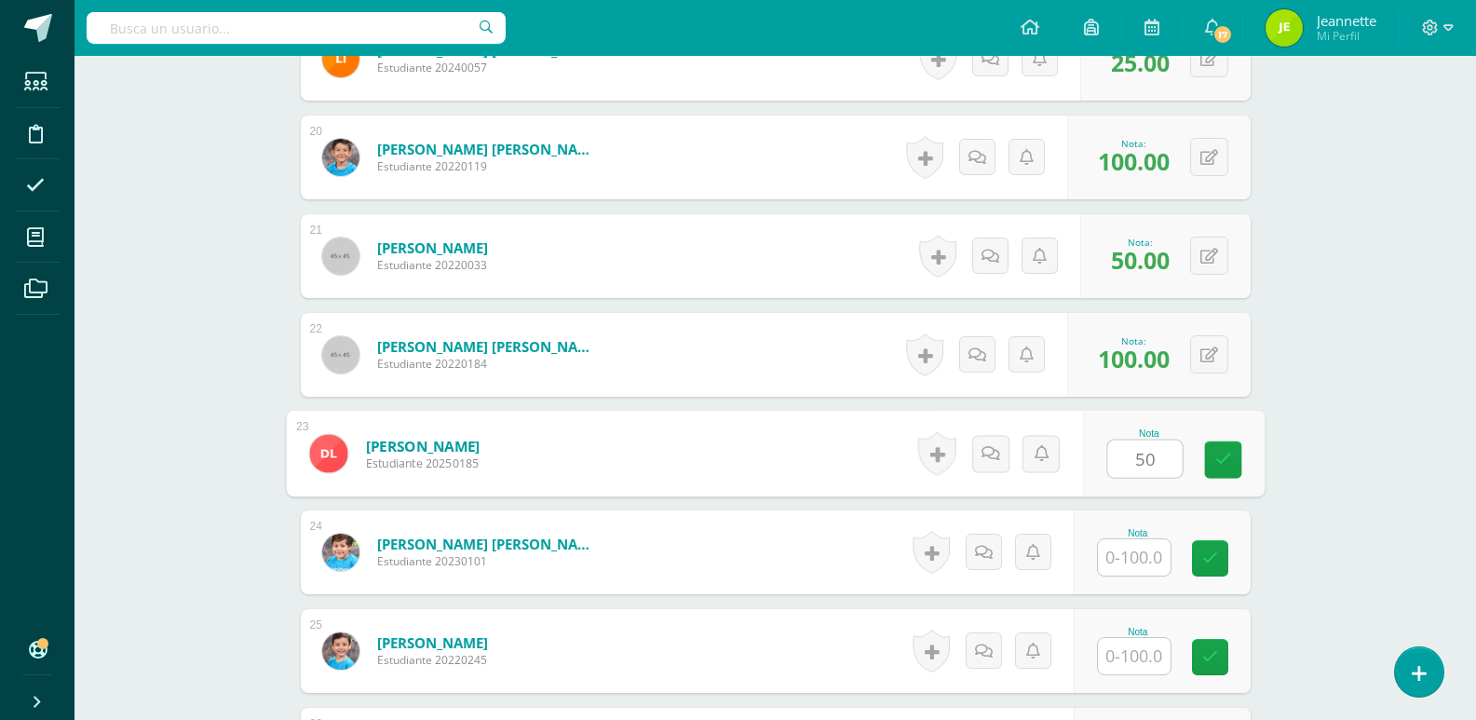
type input "50"
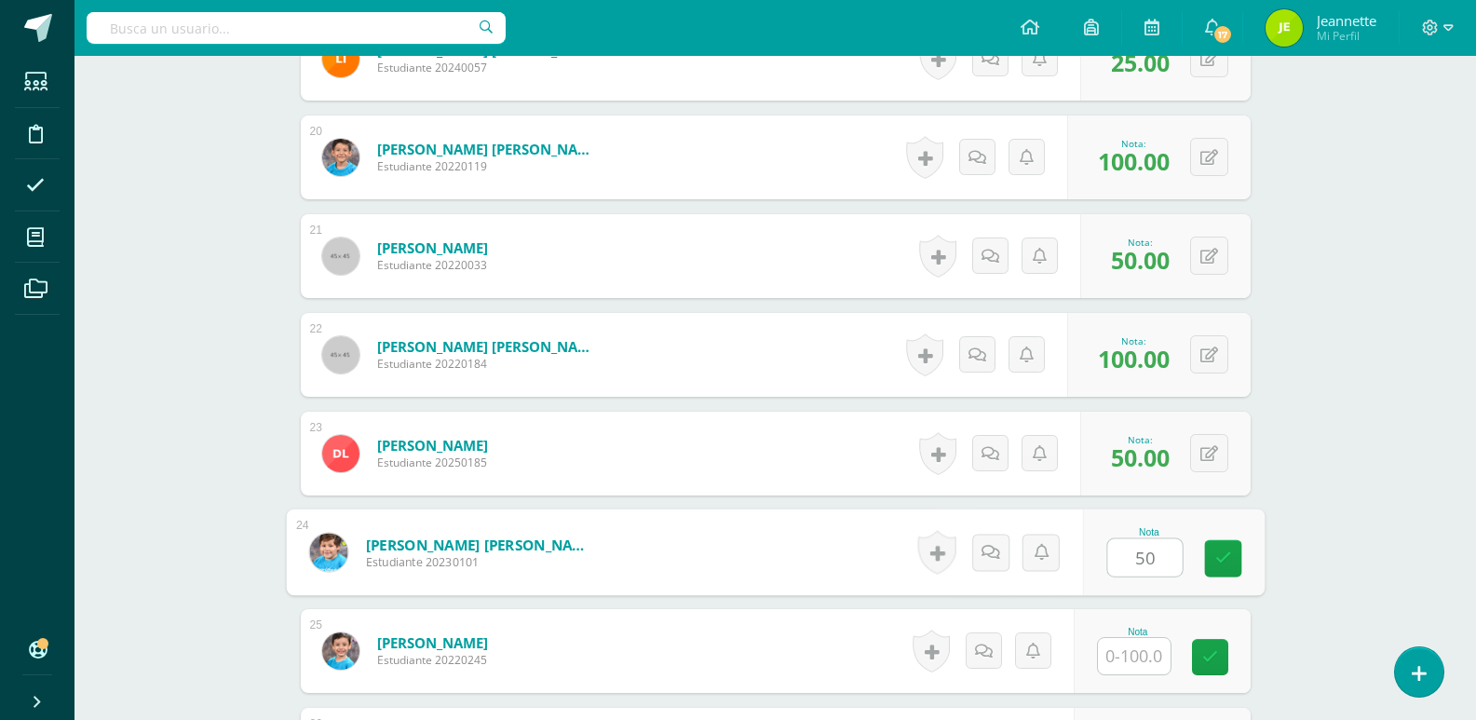
type input "50"
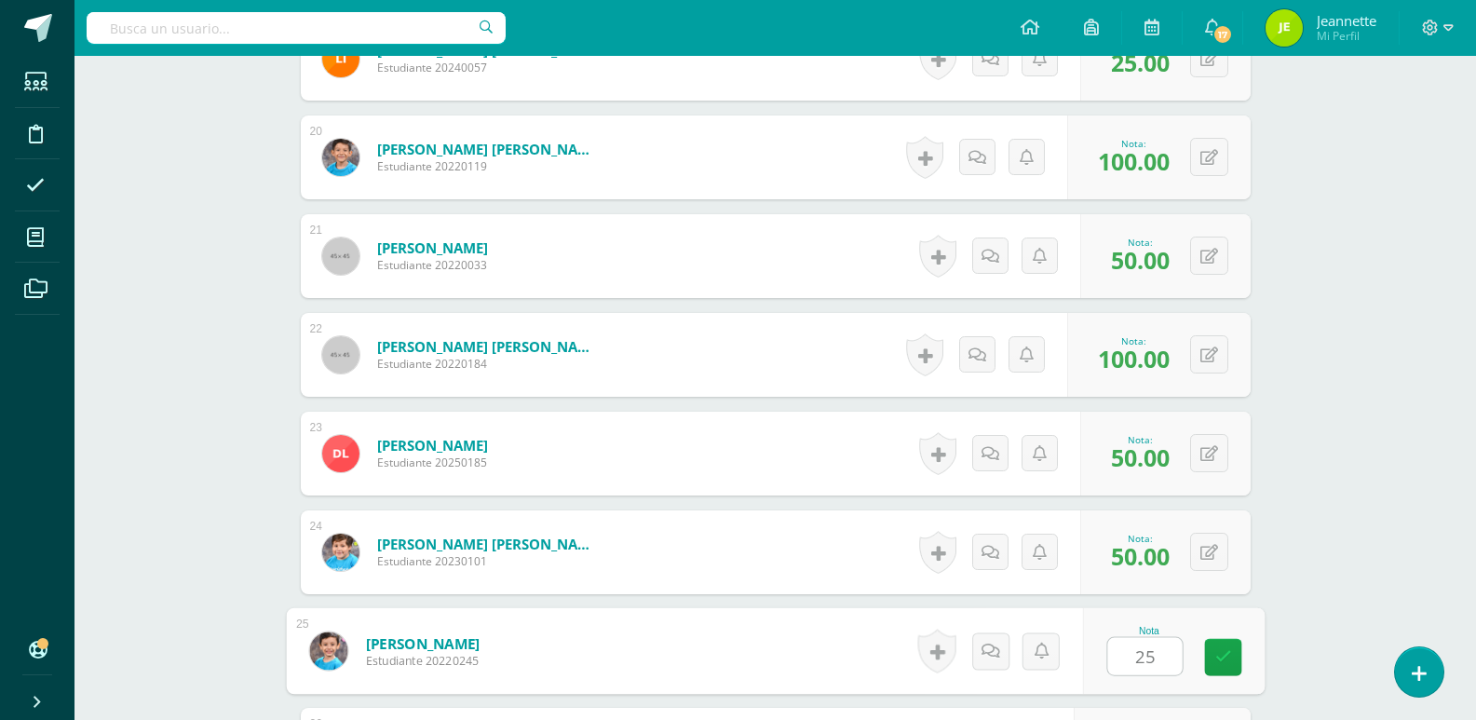
type input "25"
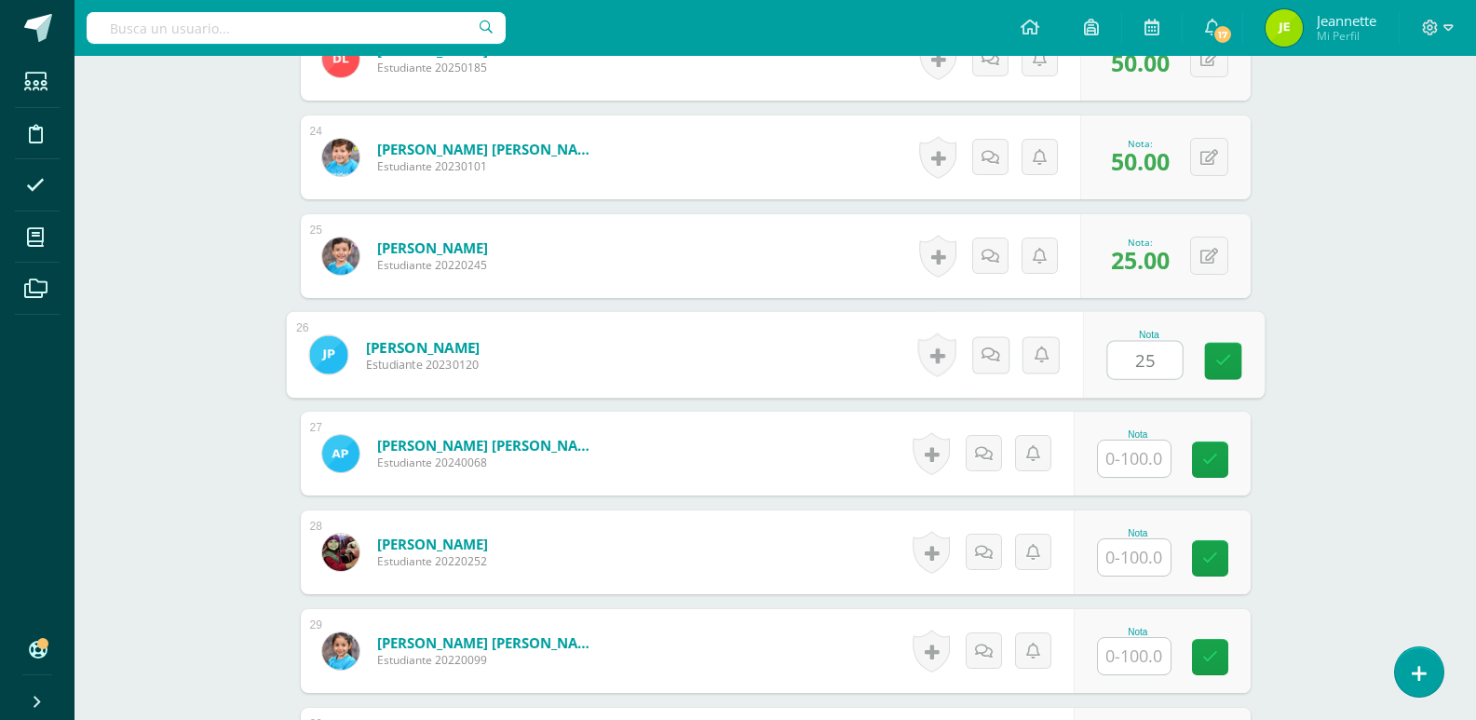
type input "25"
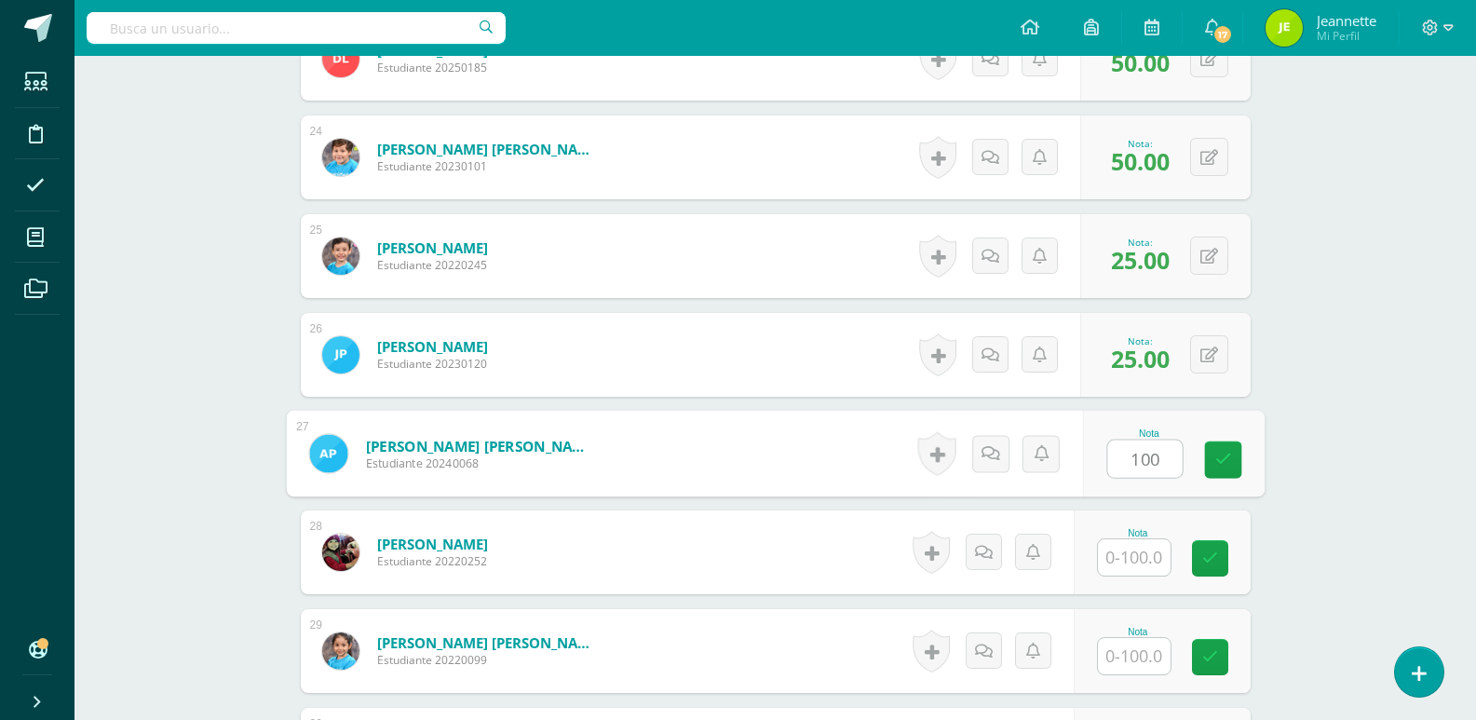
type input "100"
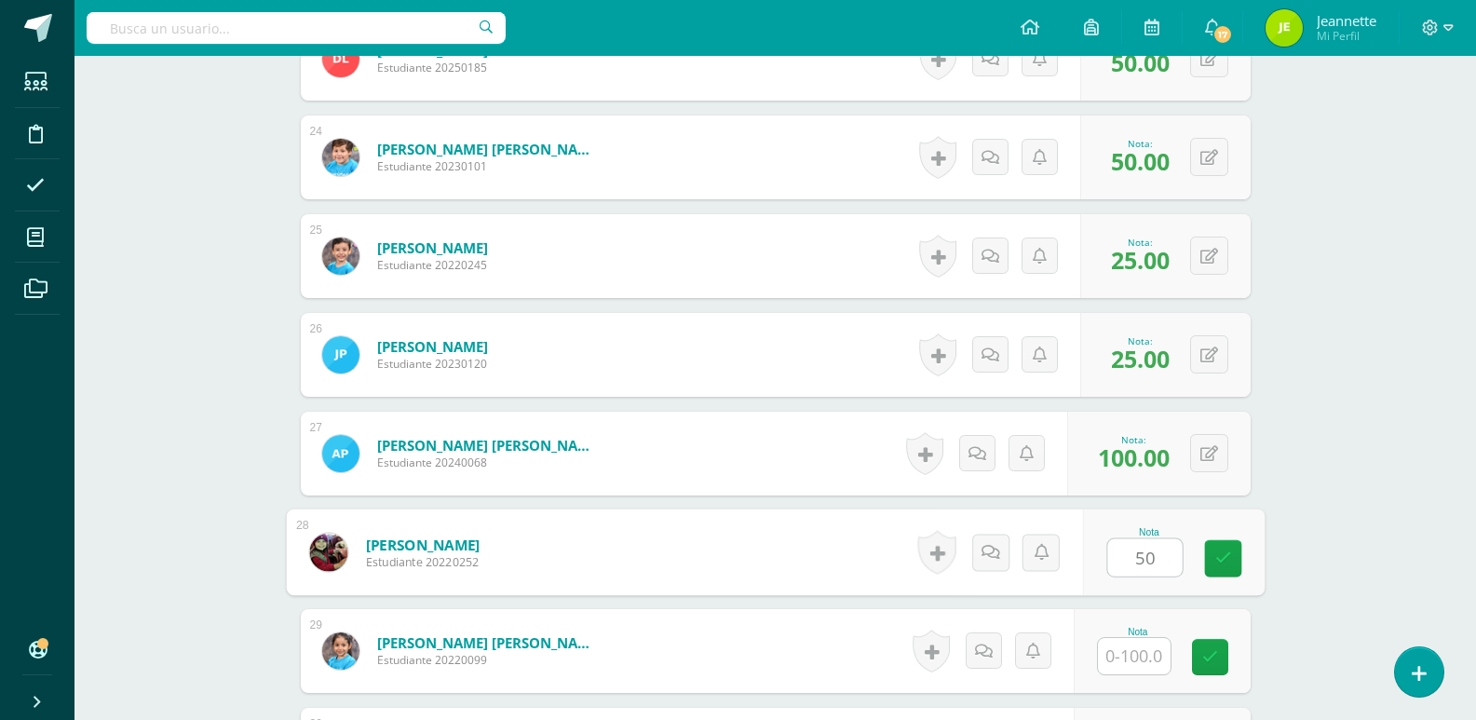
type input "50"
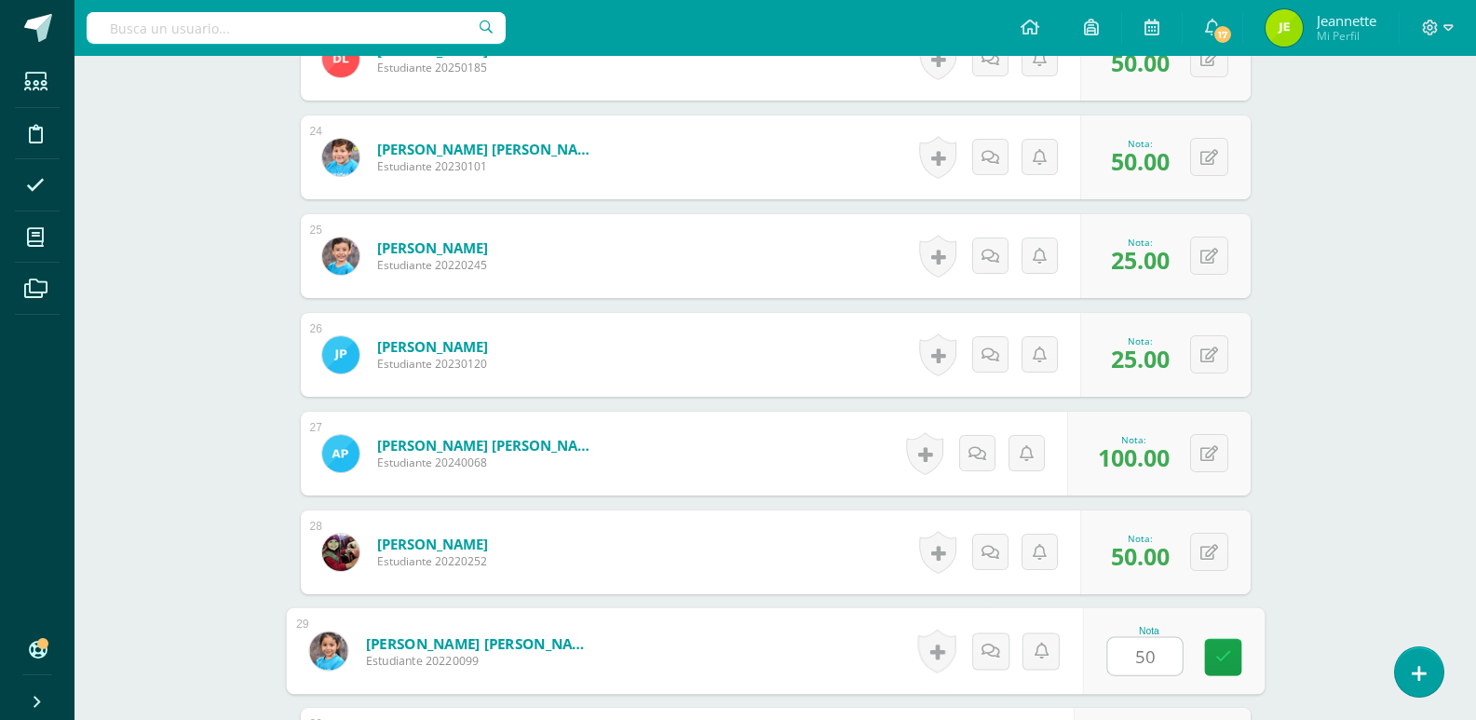
type input "50"
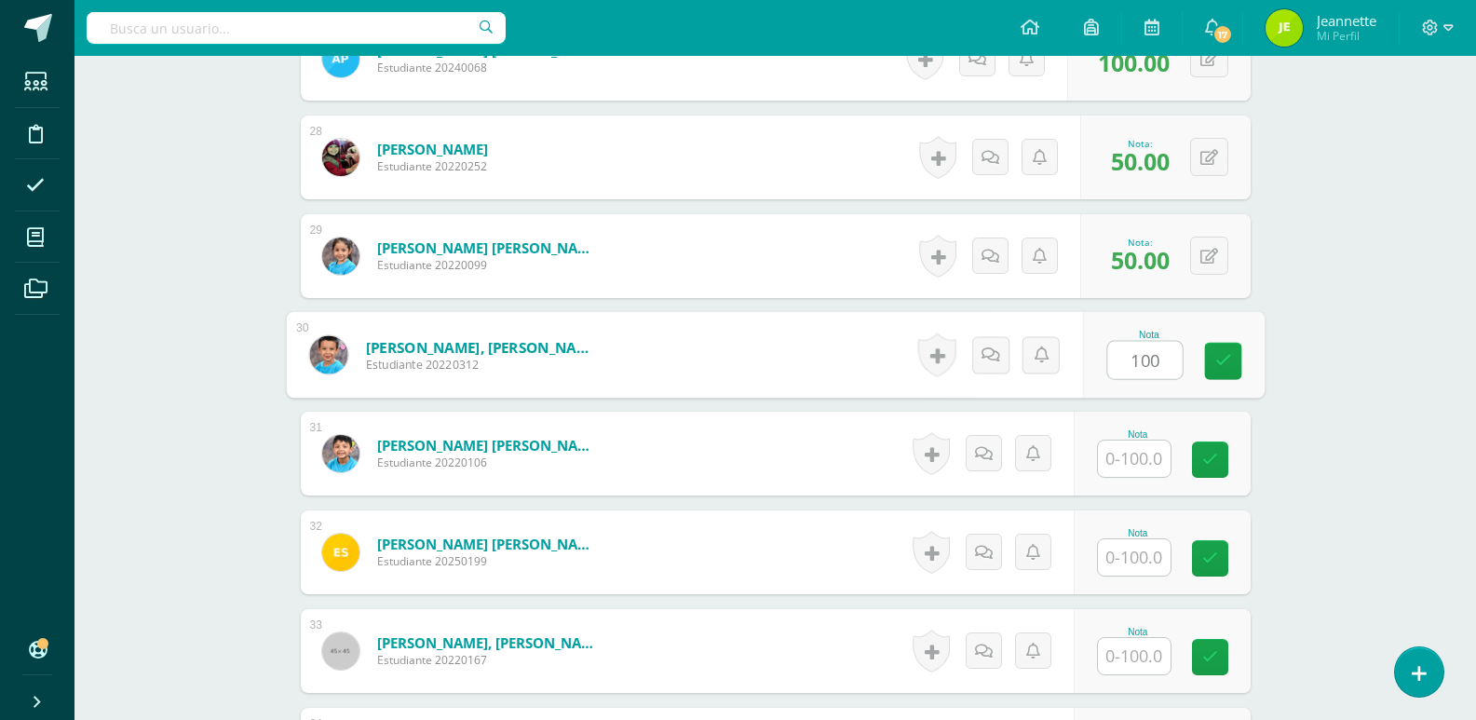
type input "100"
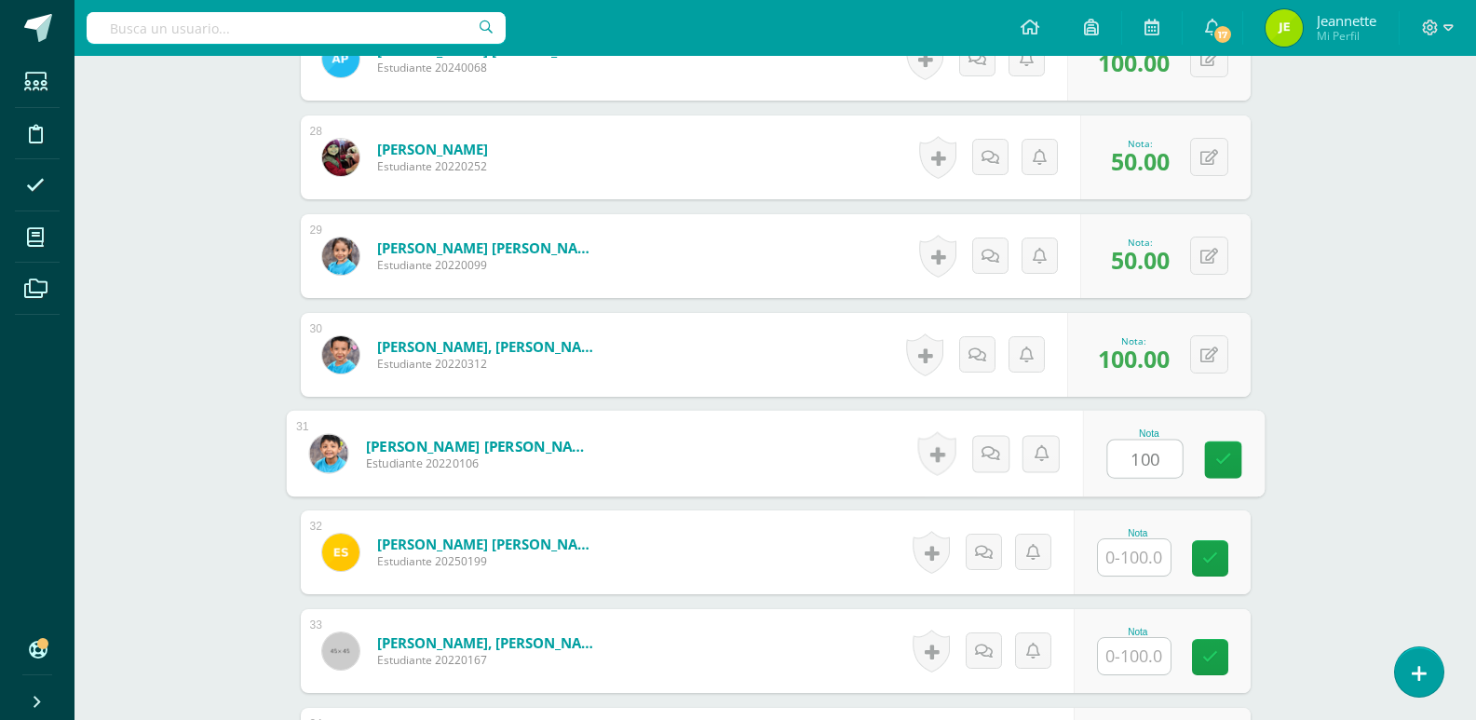
type input "100"
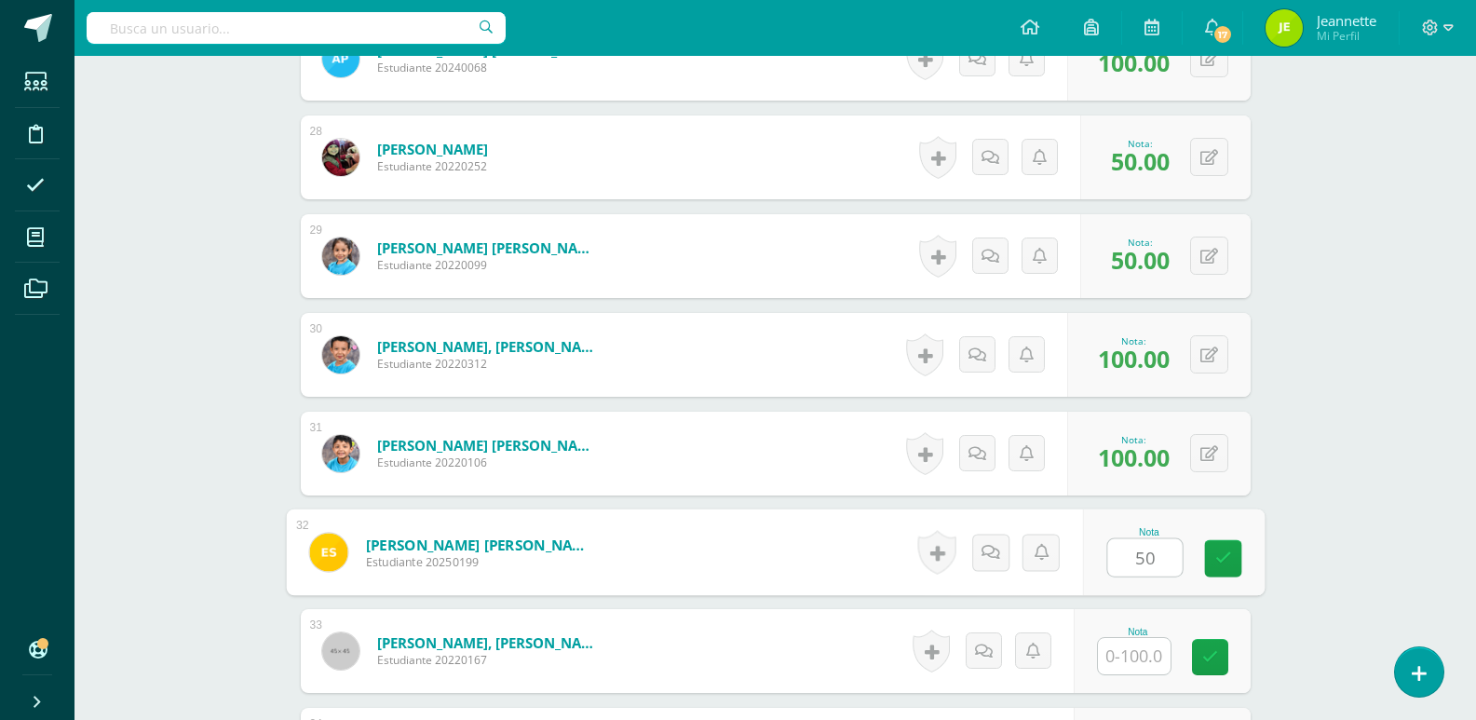
type input "50"
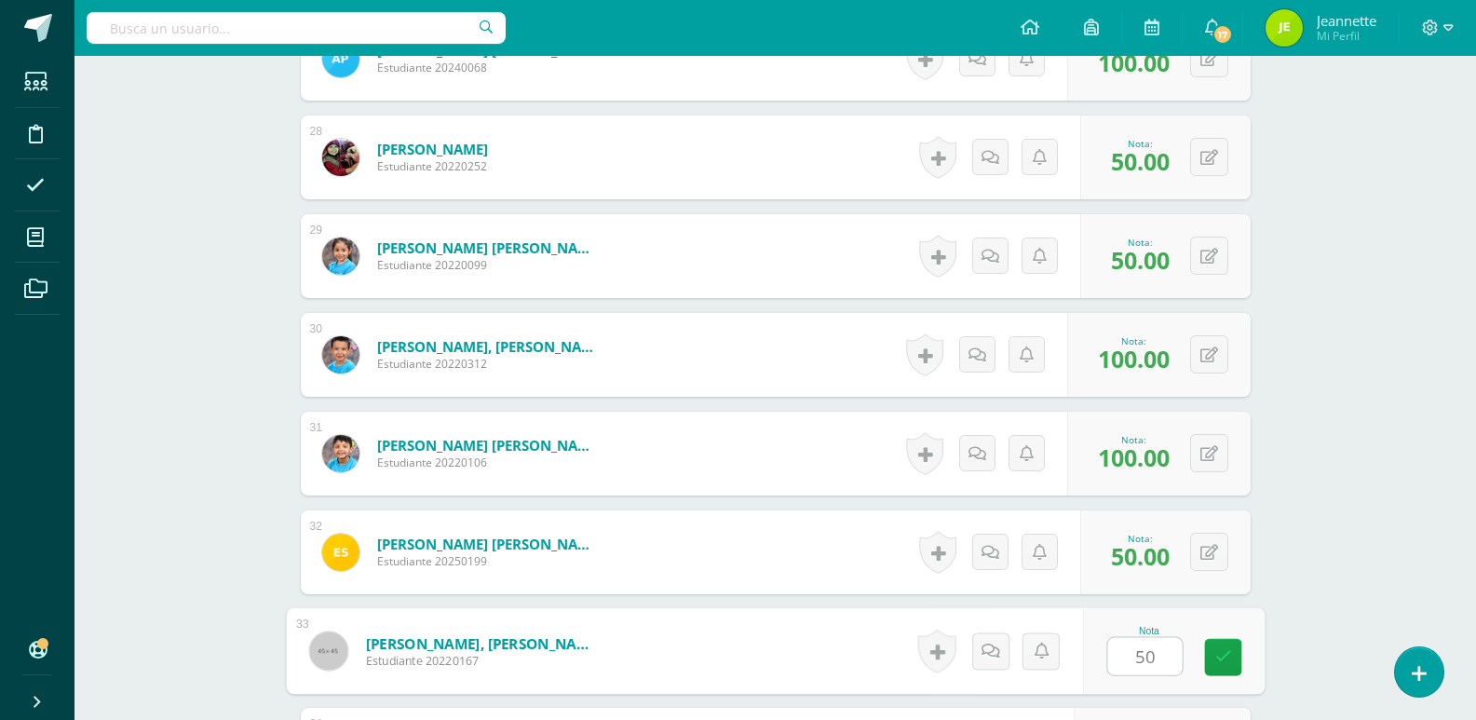
type input "50"
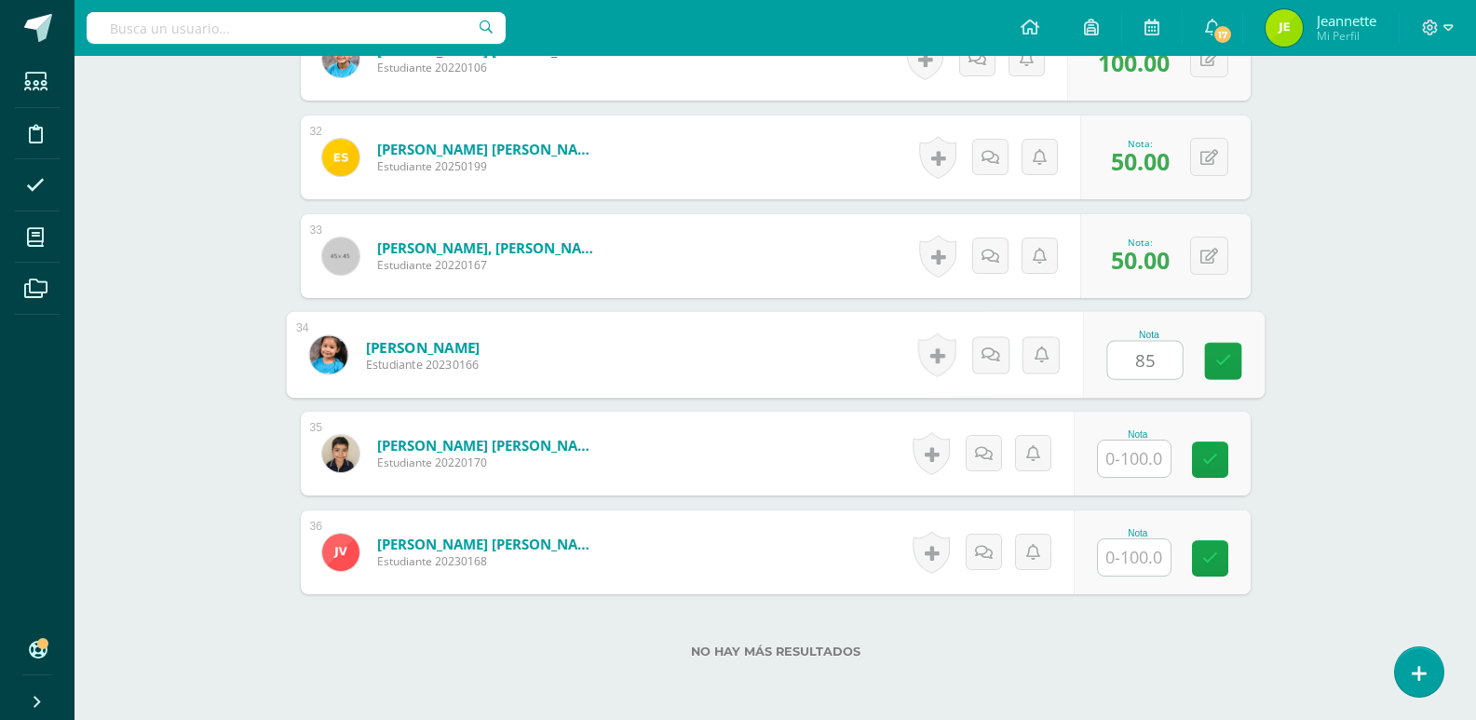
type input "8"
type input "50"
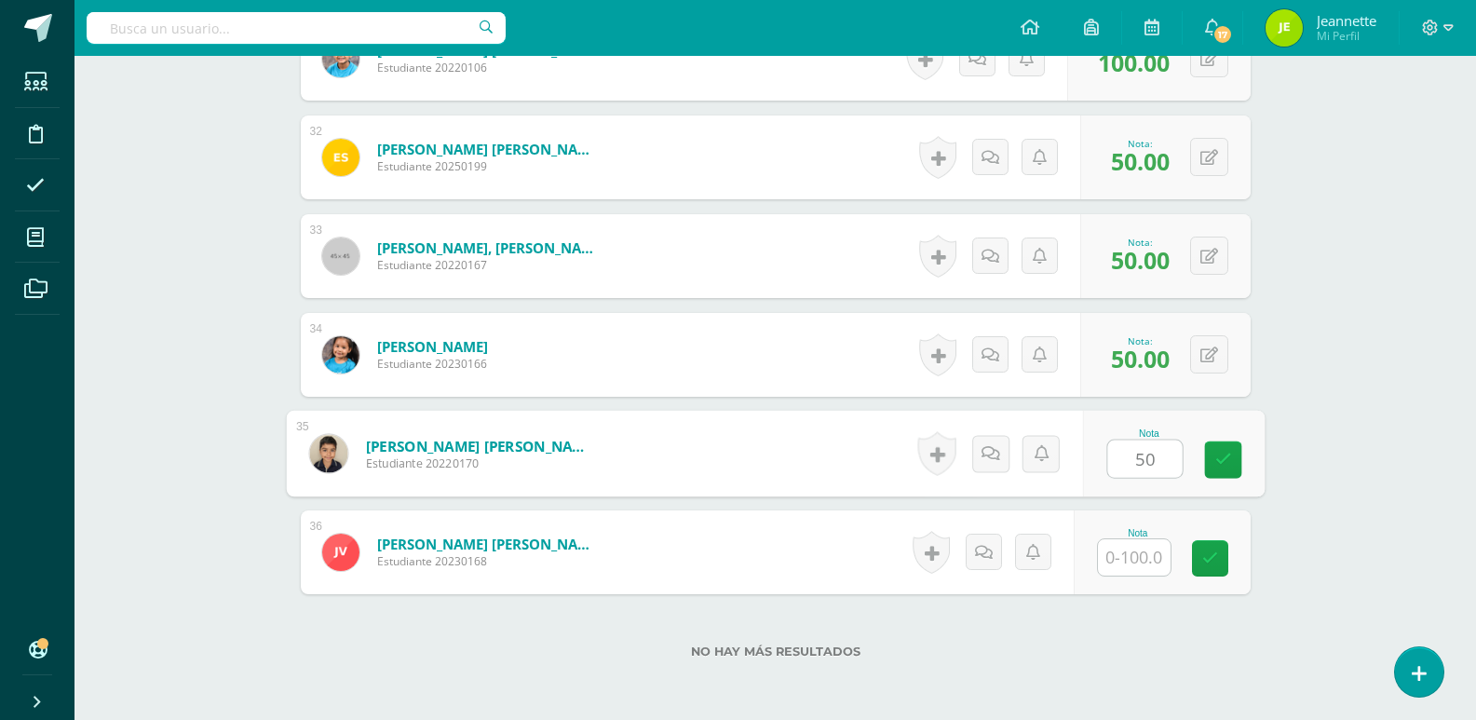
type input "50"
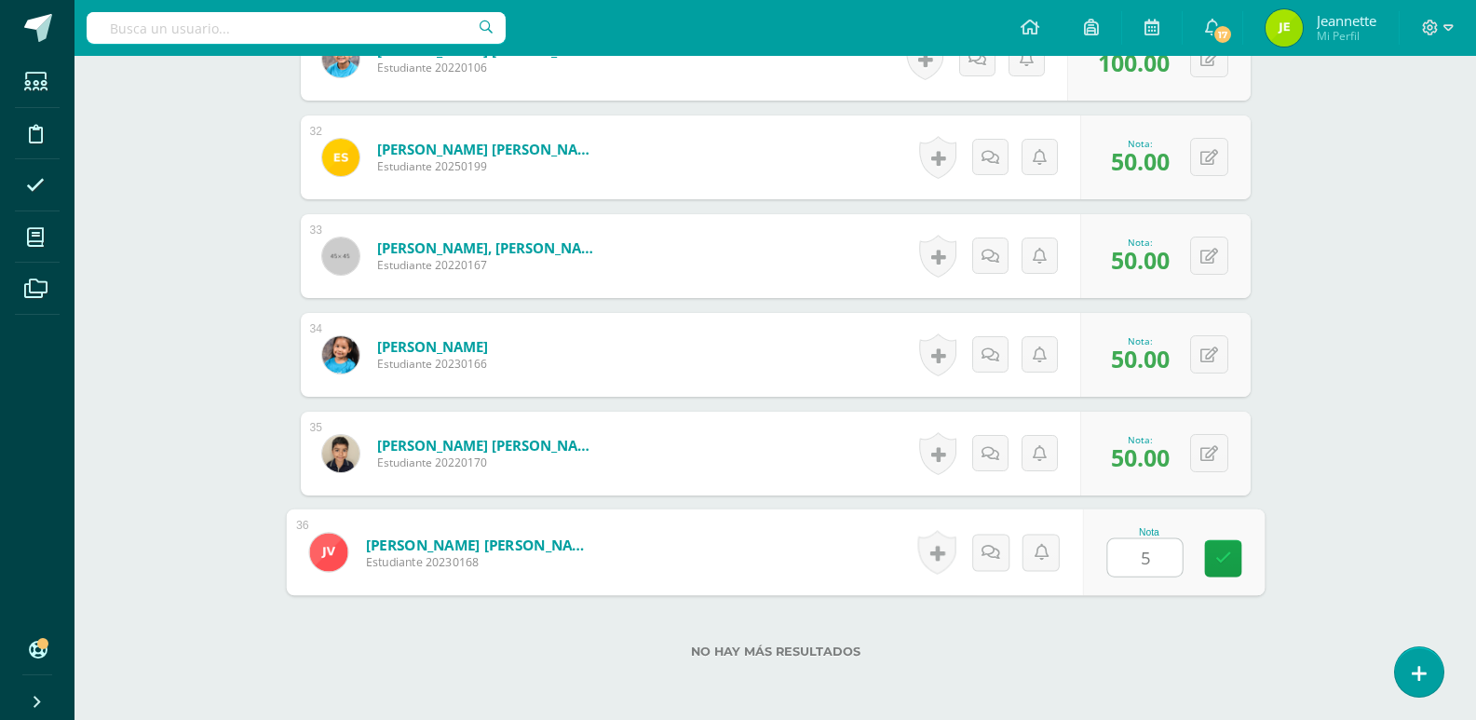
type input "50"
click at [1220, 560] on icon at bounding box center [1222, 558] width 17 height 16
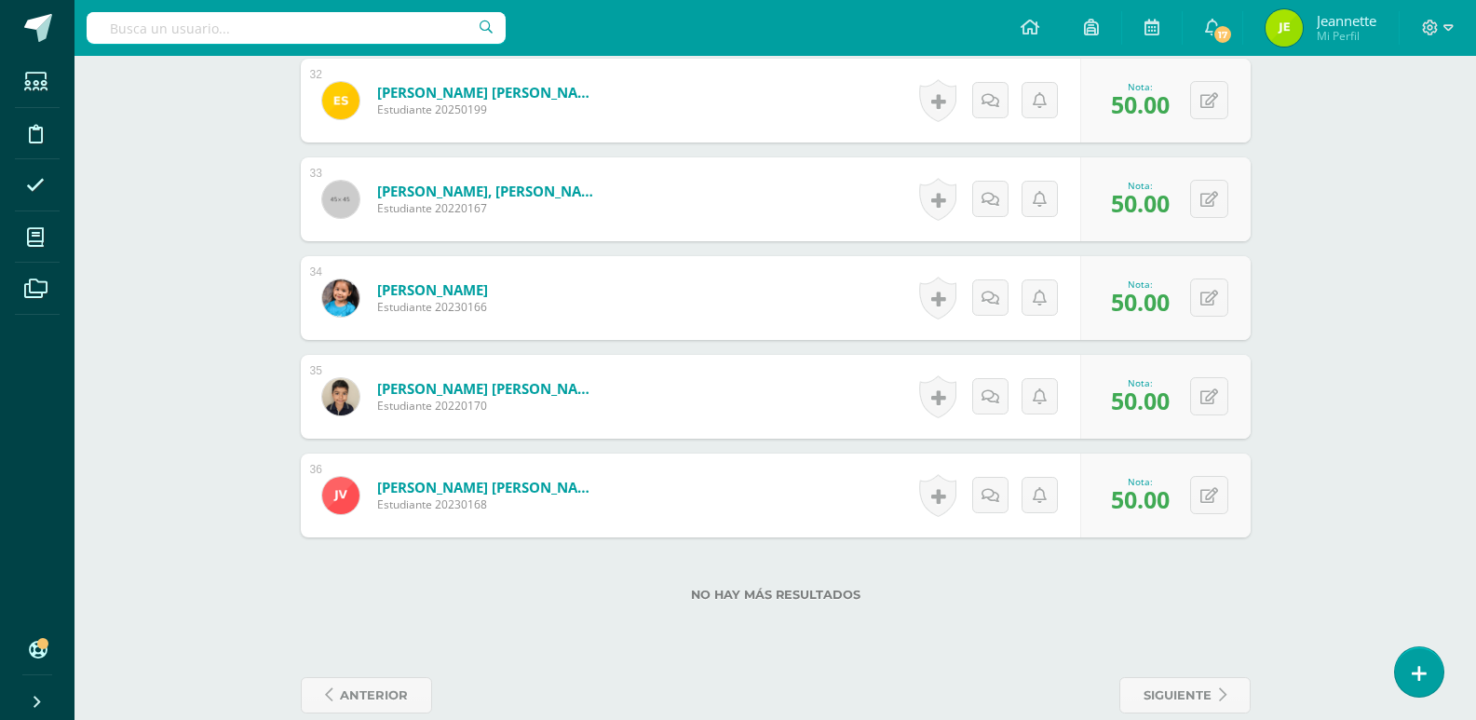
scroll to position [3679, 0]
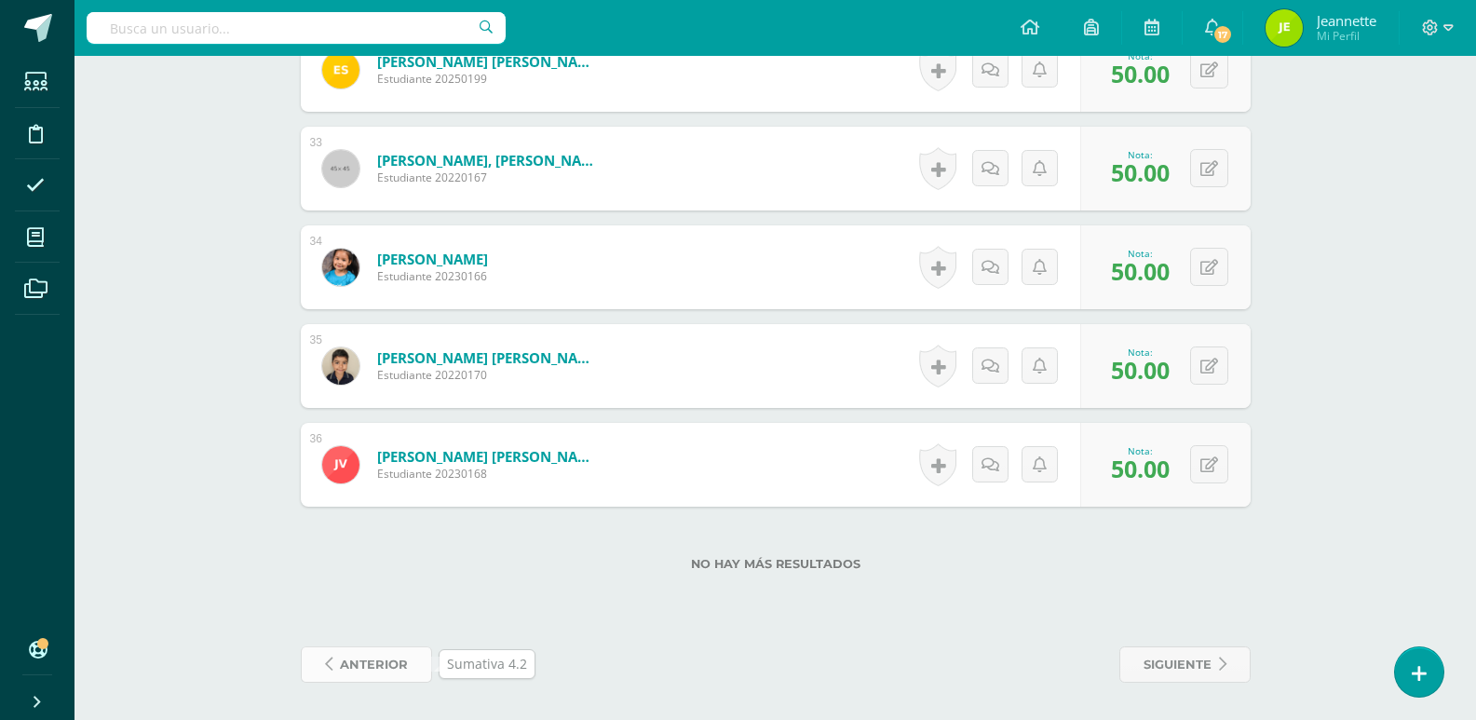
click at [357, 665] on span "anterior" at bounding box center [374, 664] width 68 height 34
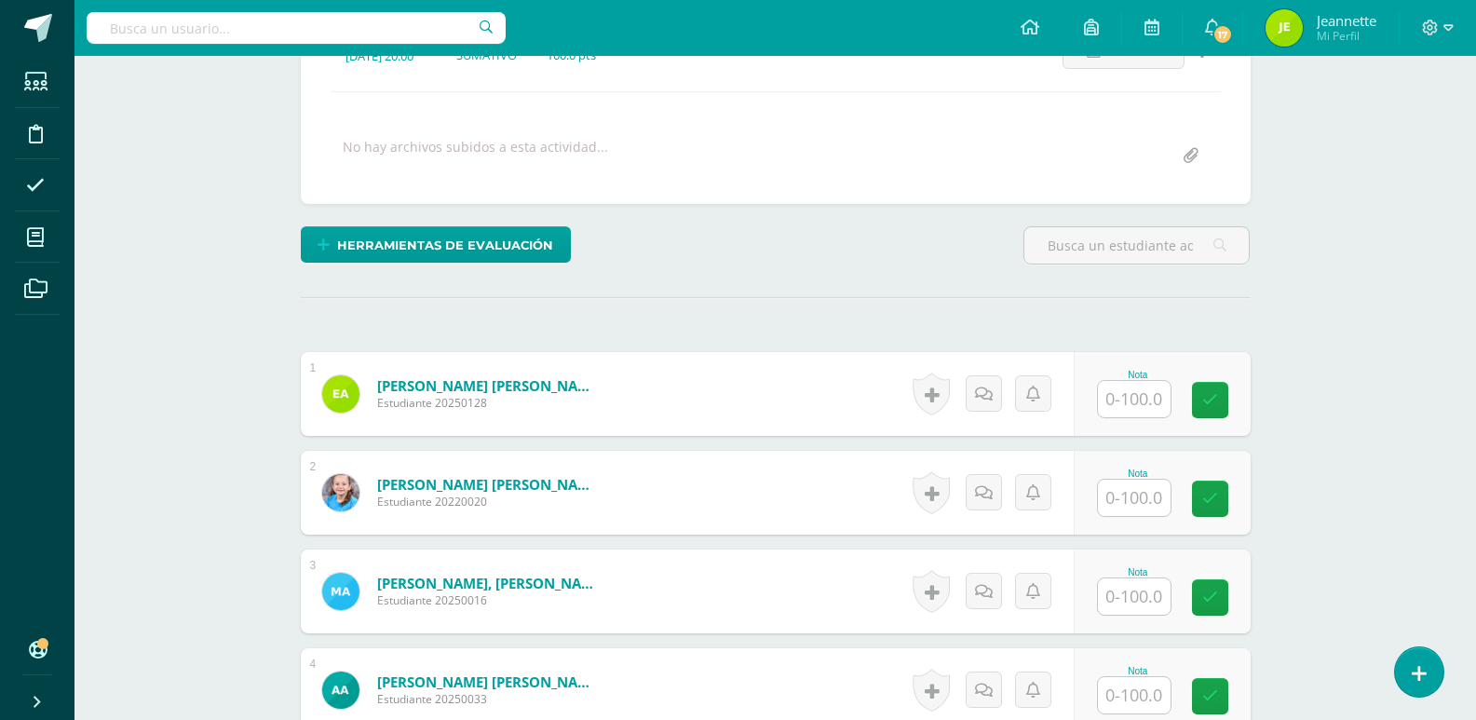
scroll to position [376, 0]
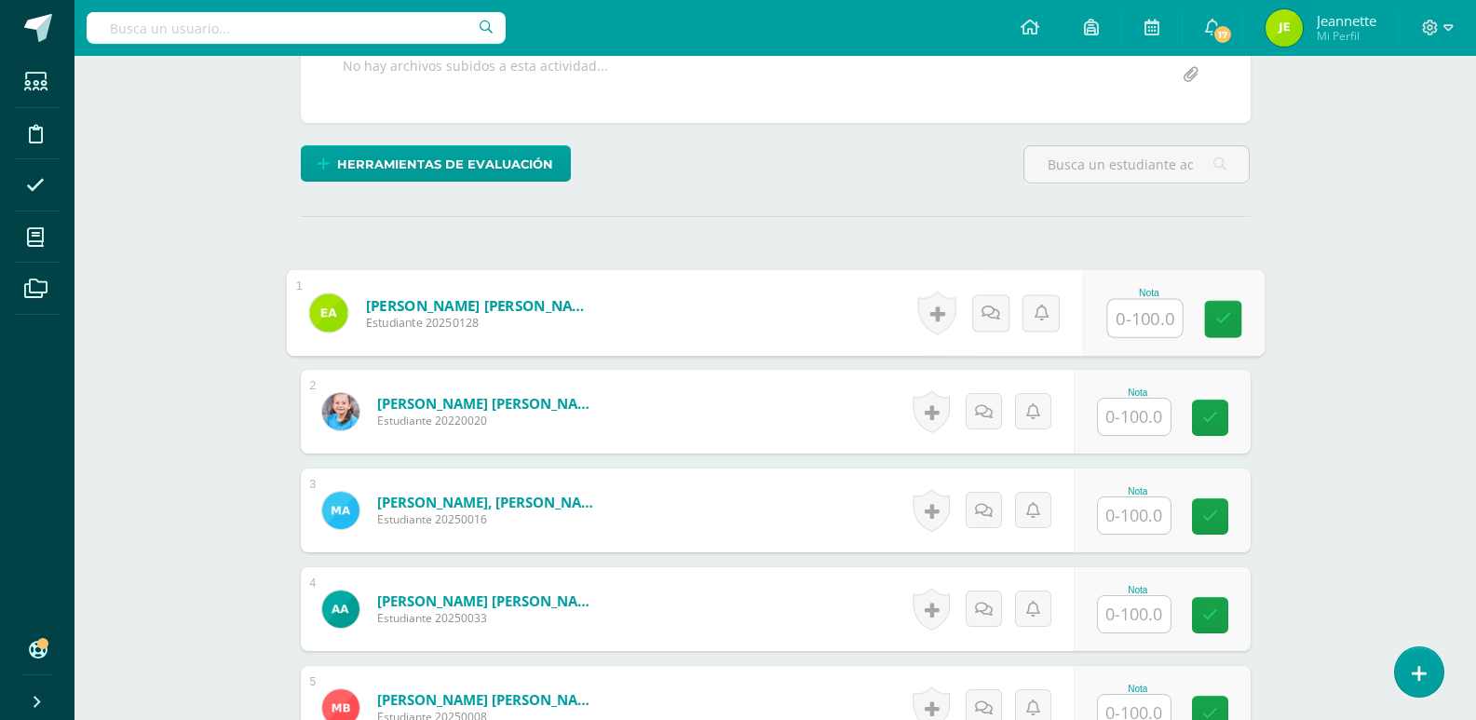
click at [1142, 320] on input "text" at bounding box center [1144, 318] width 74 height 37
type input "80"
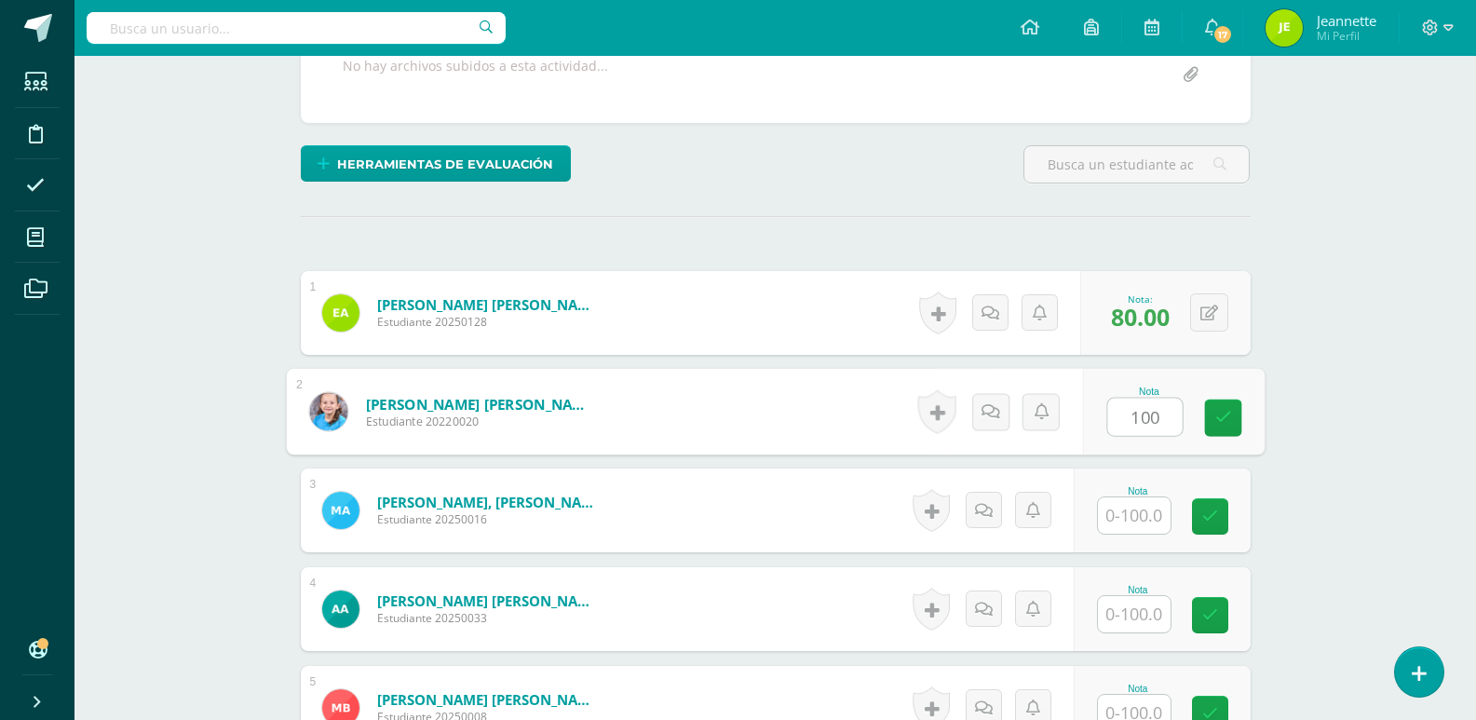
type input "100"
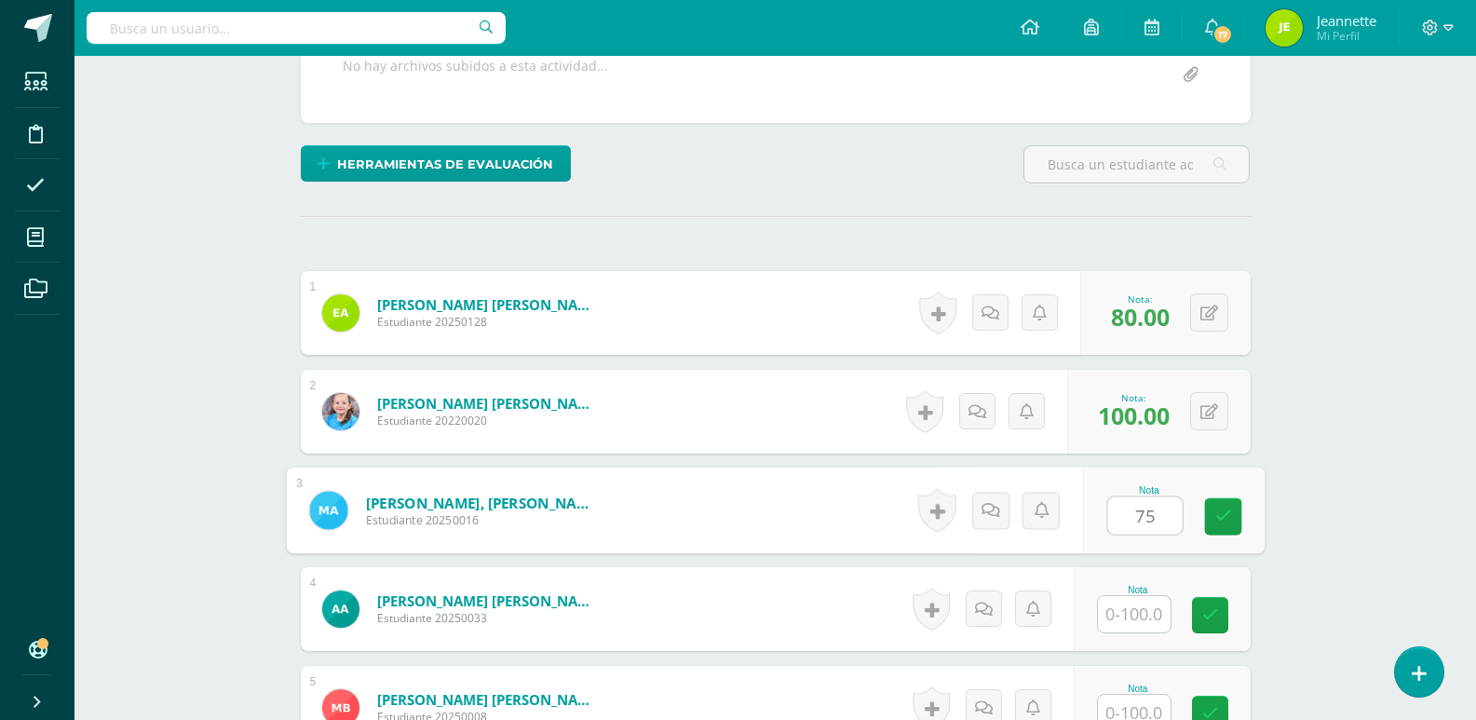
type input "75"
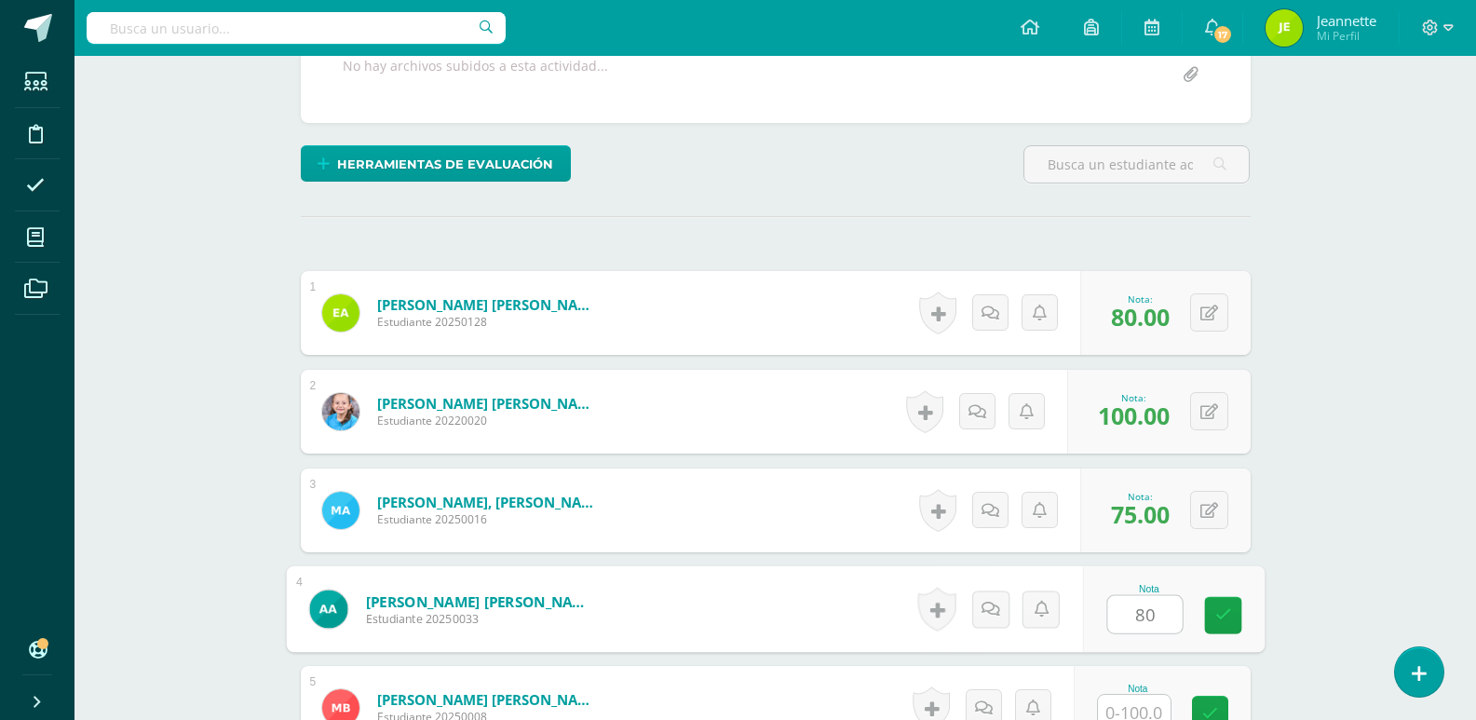
type input "80"
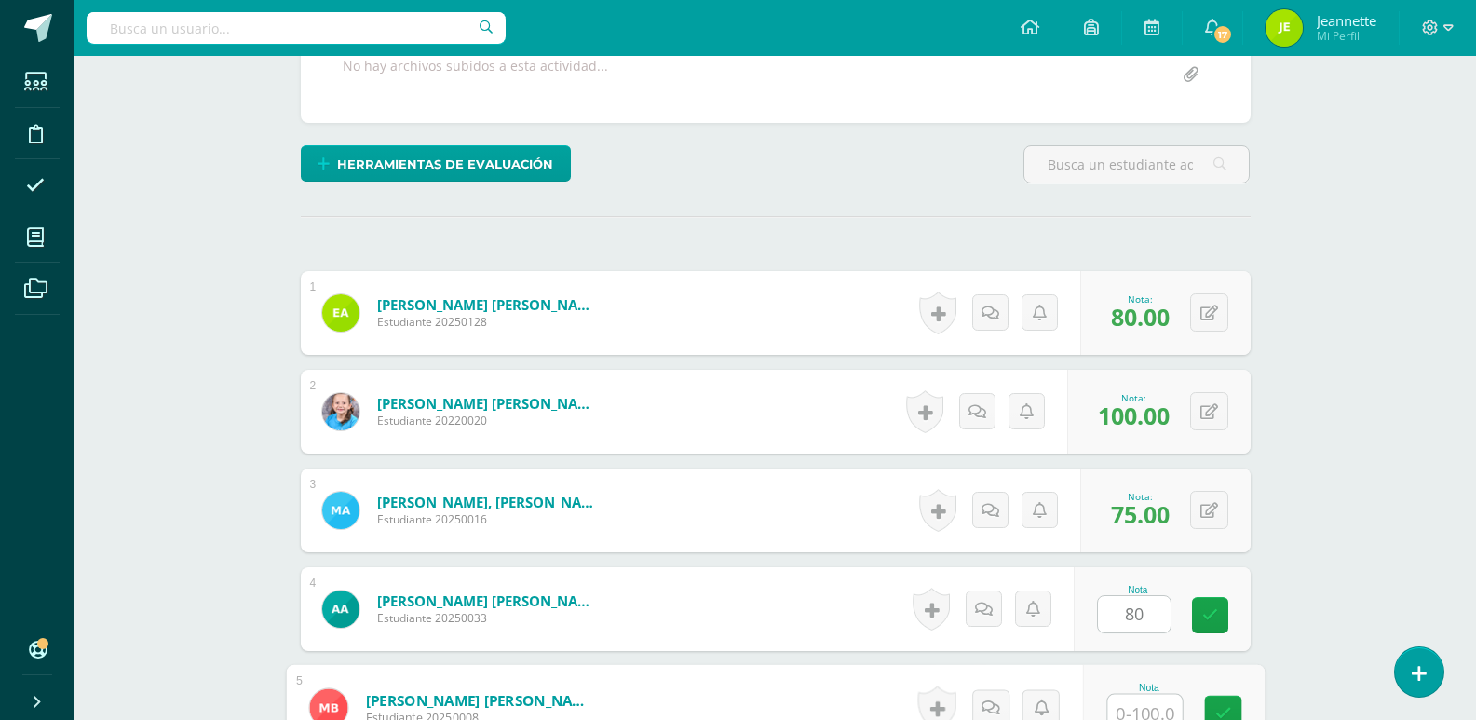
scroll to position [387, 0]
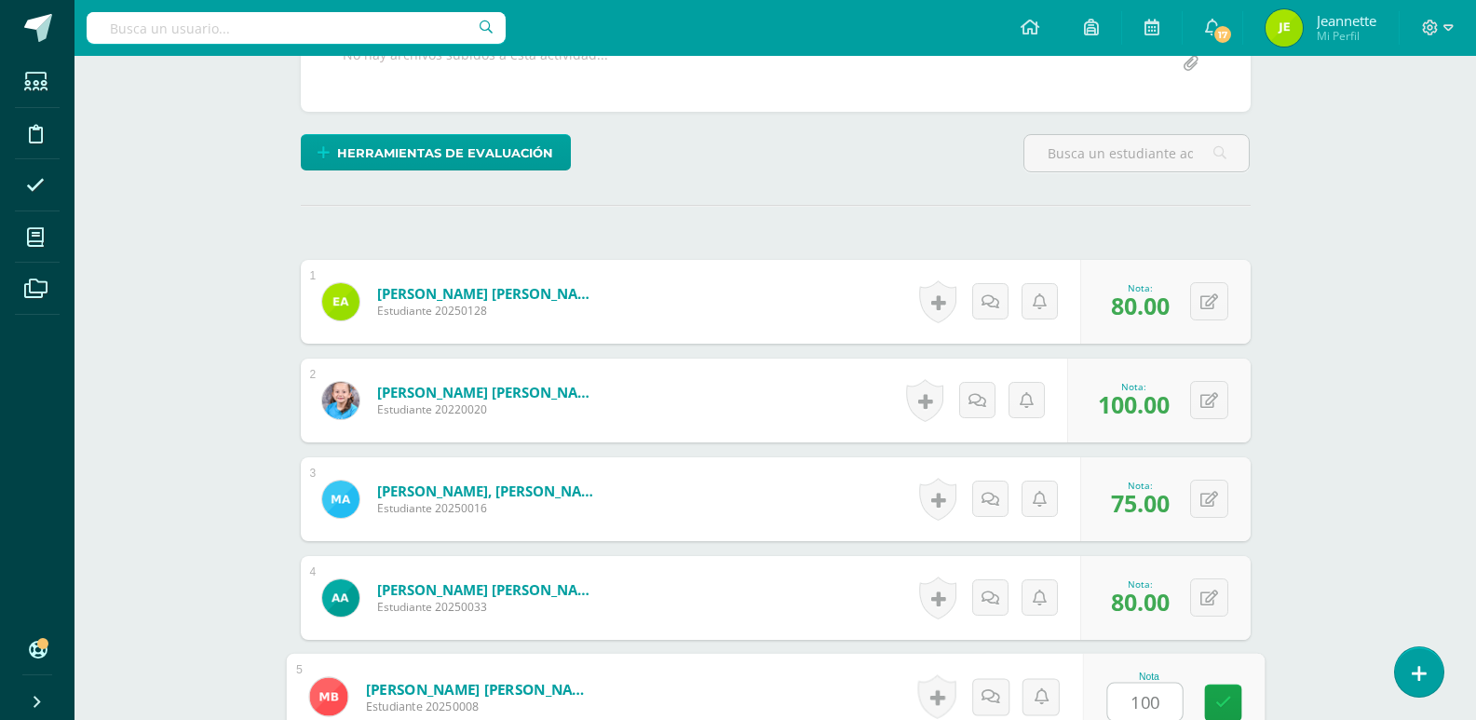
type input "100"
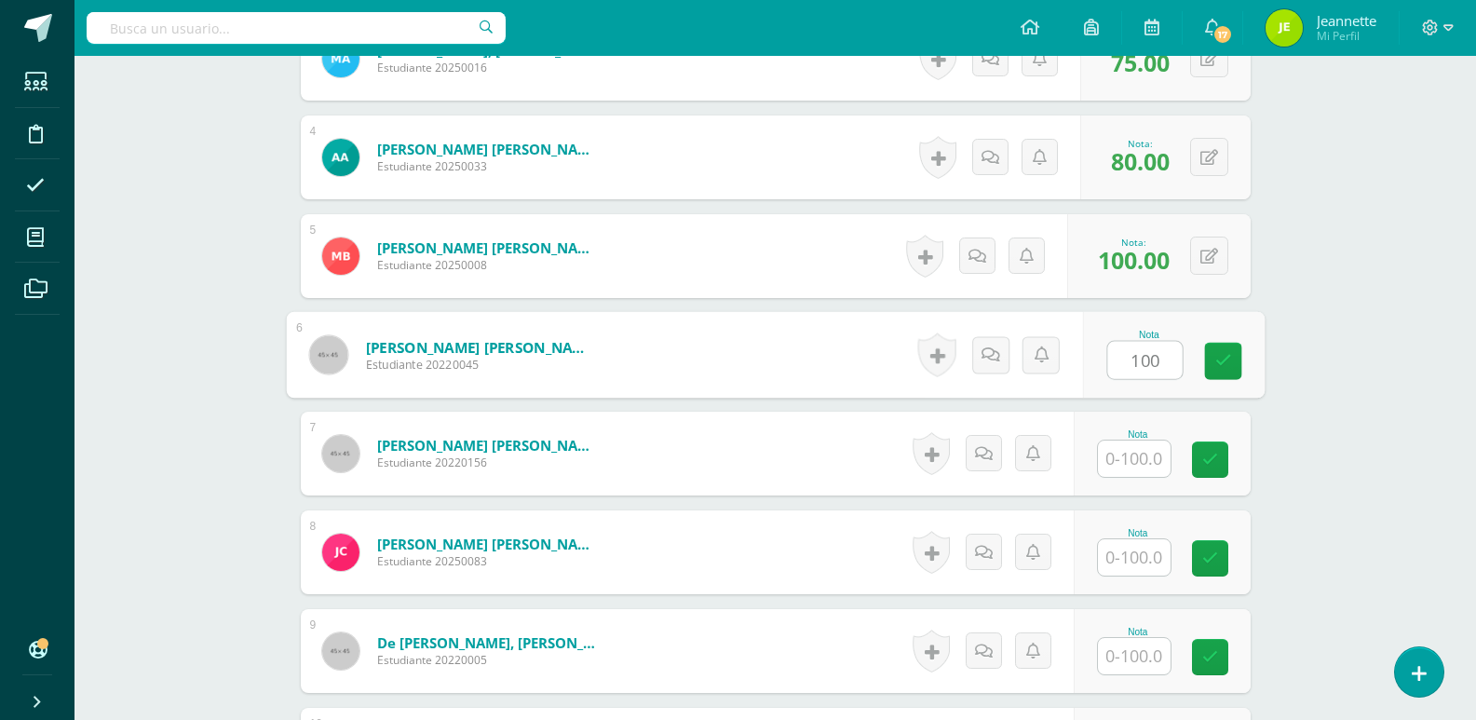
type input "100"
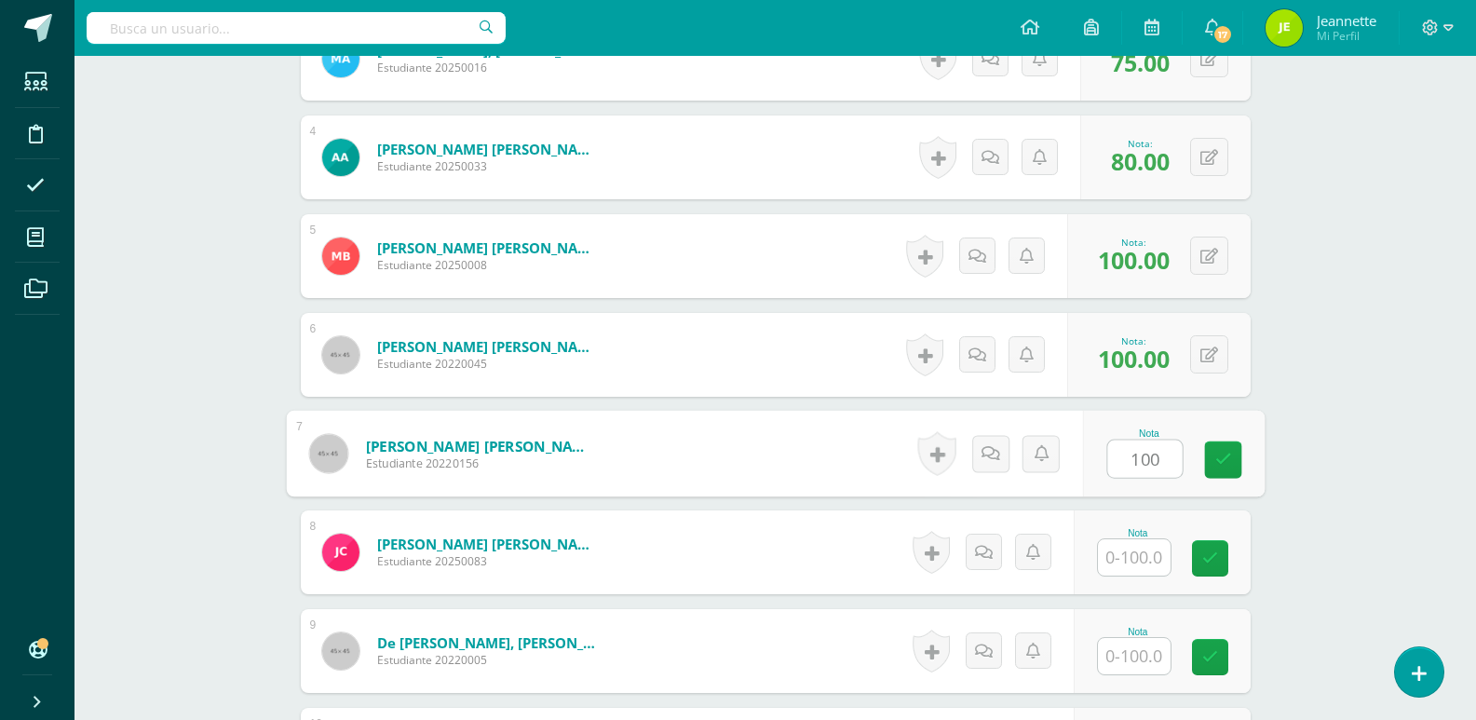
type input "100"
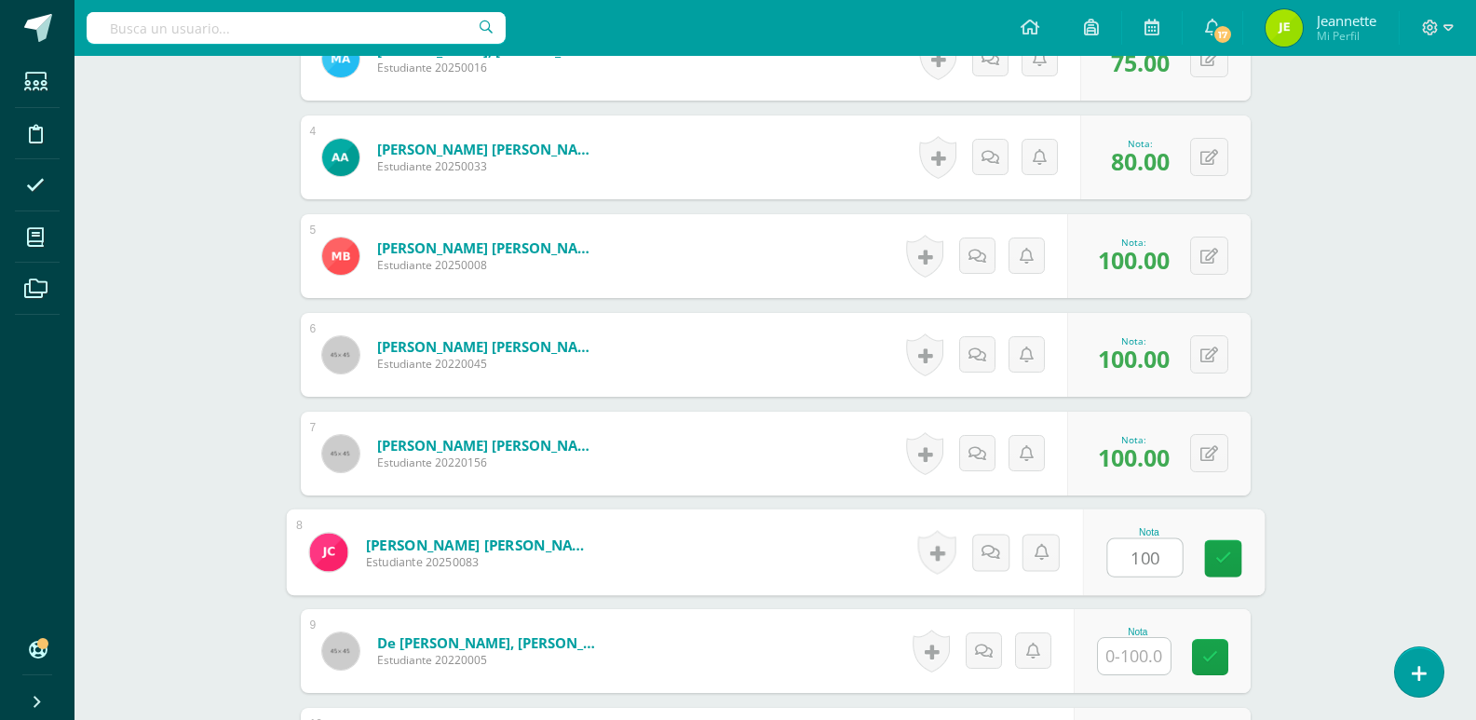
type input "100"
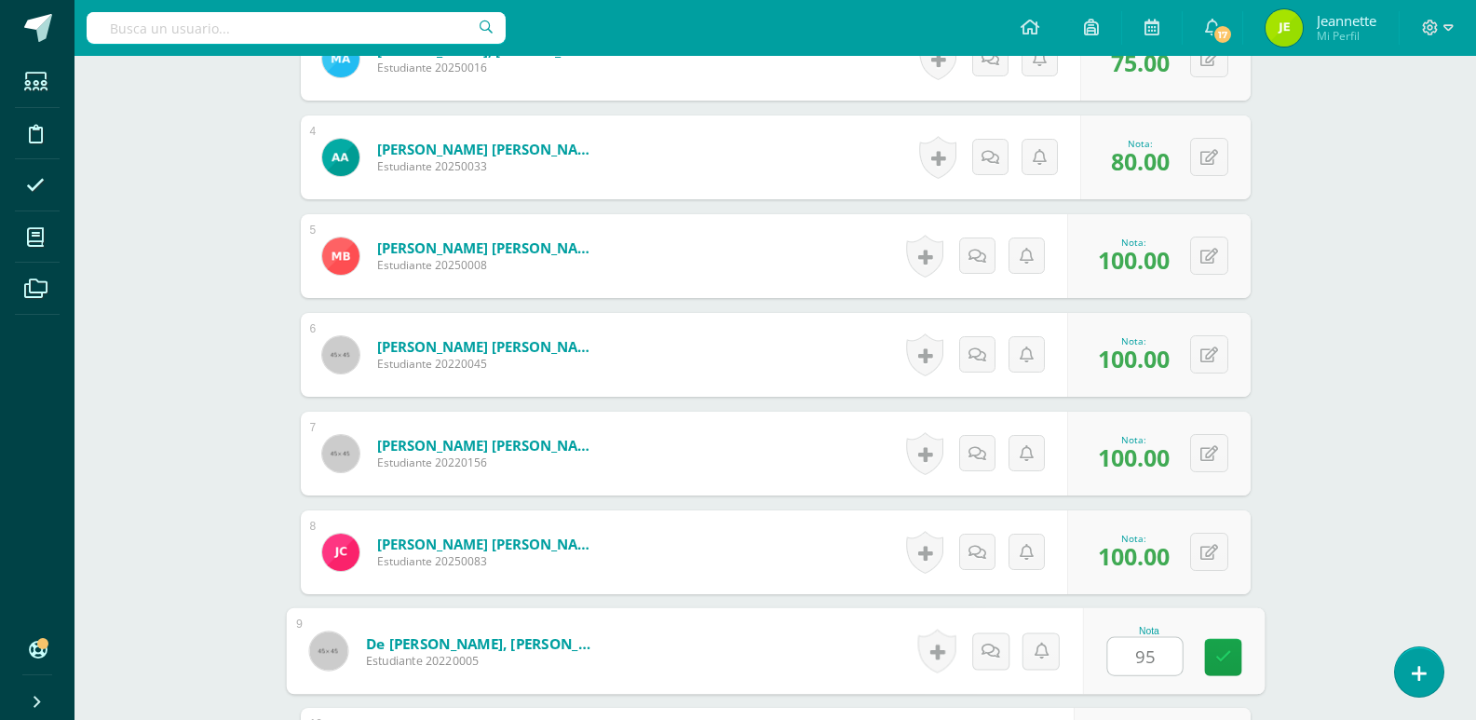
type input "95"
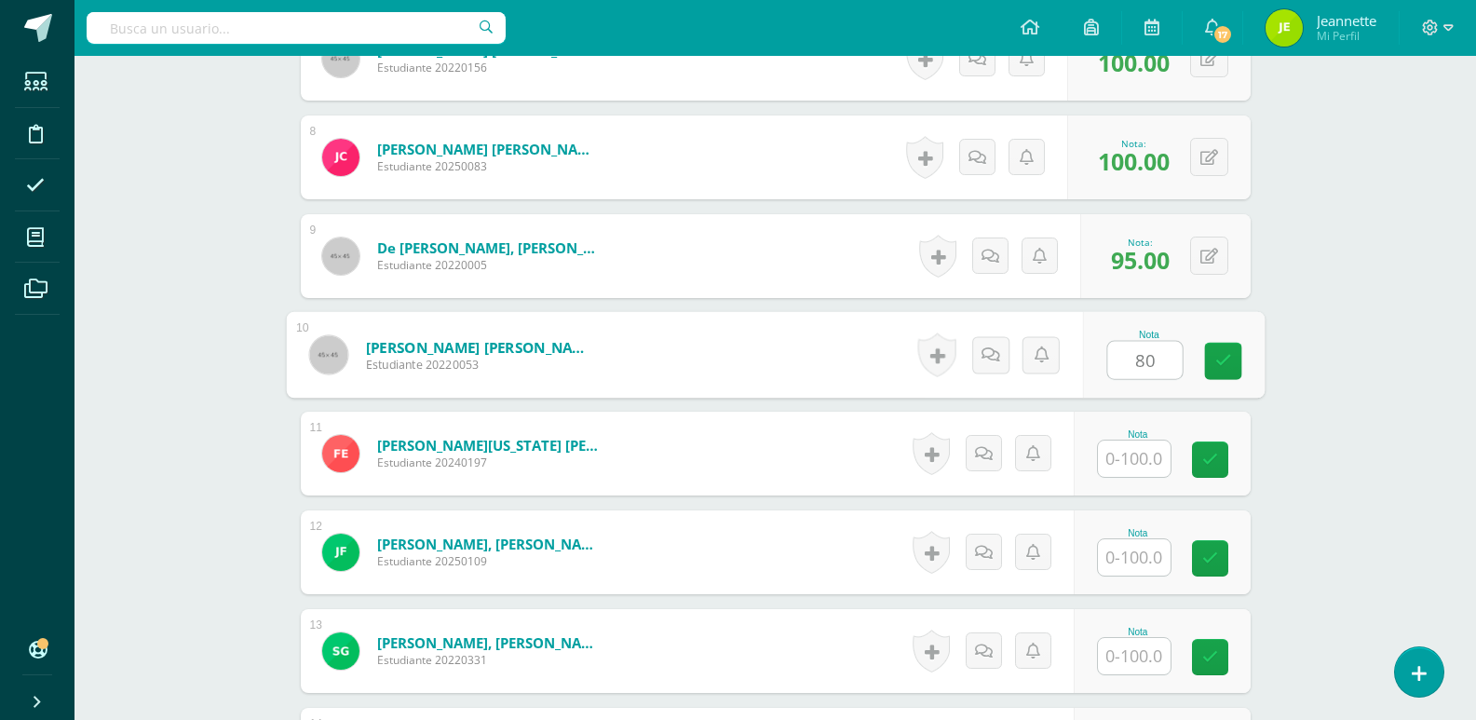
type input "80"
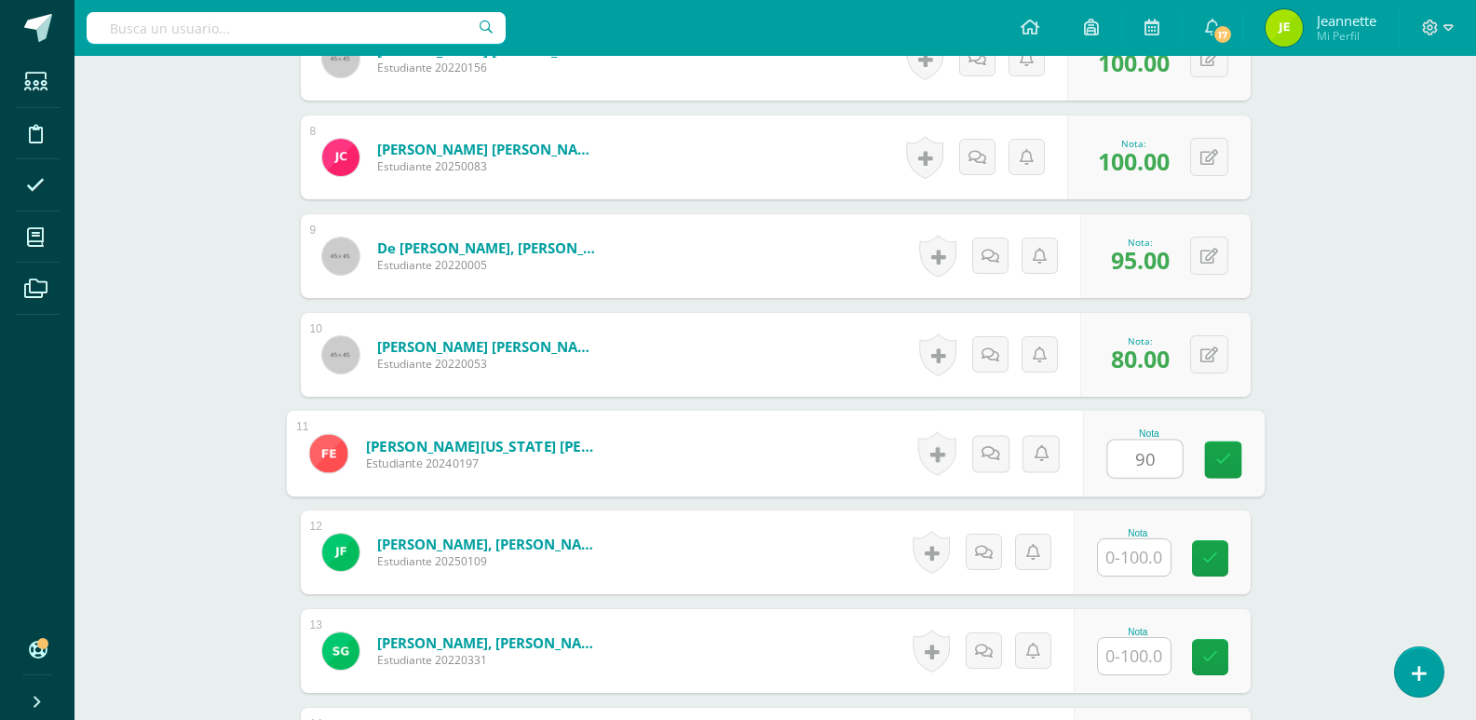
type input "90"
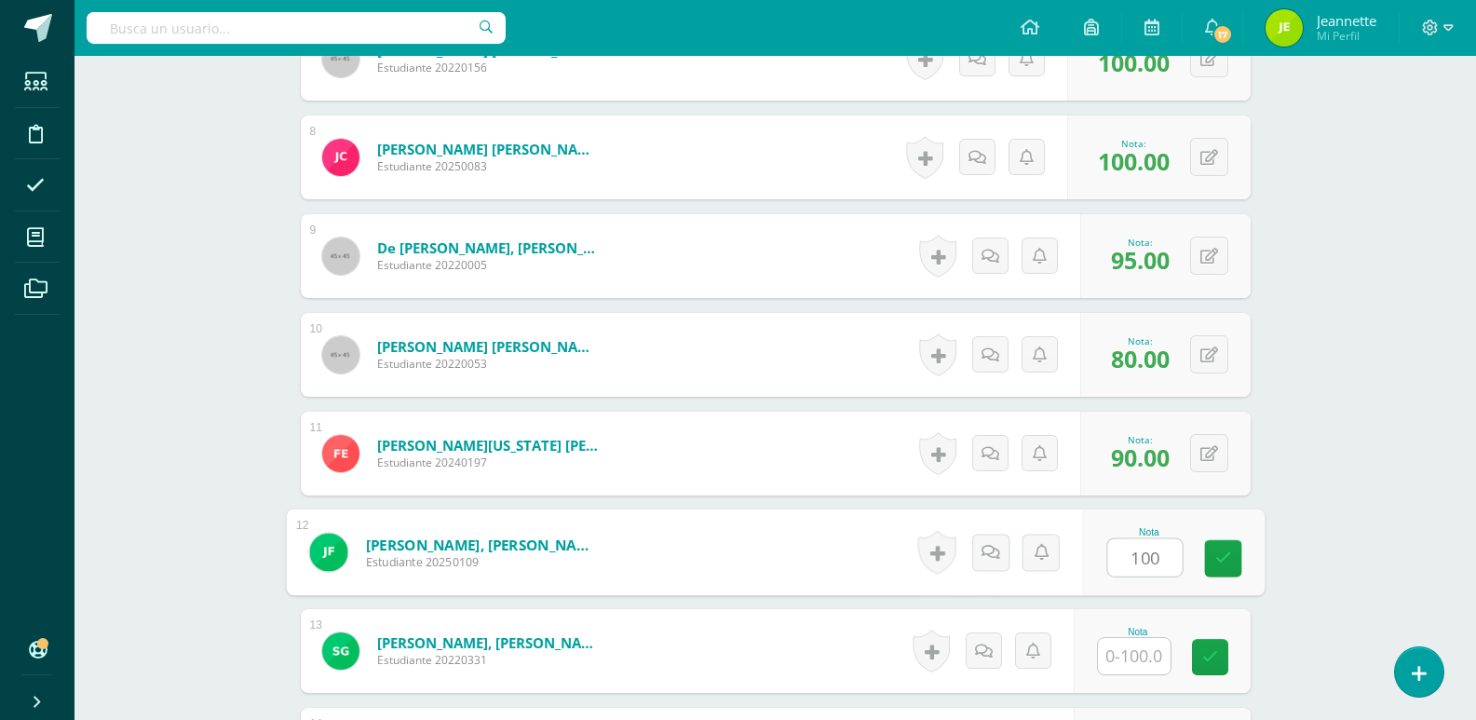
type input "100"
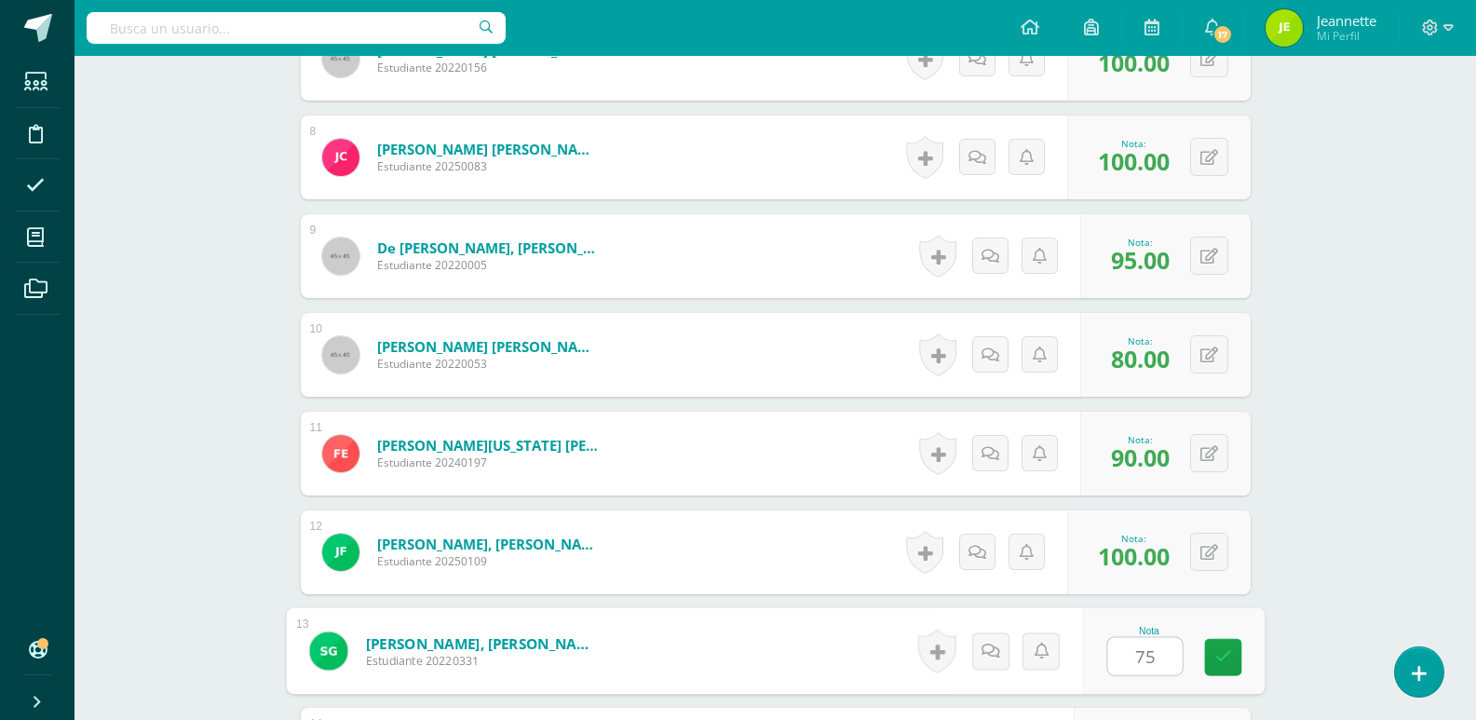
type input "75"
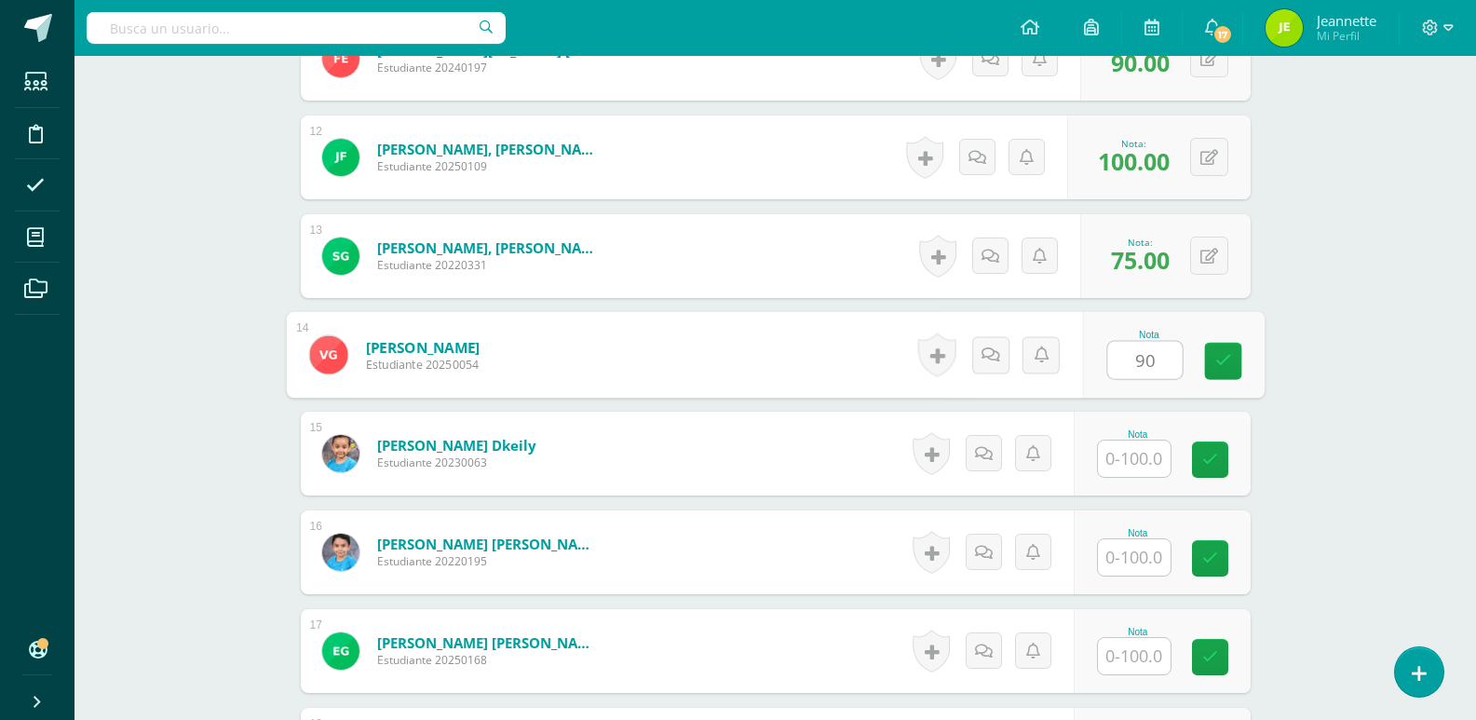
type input "90"
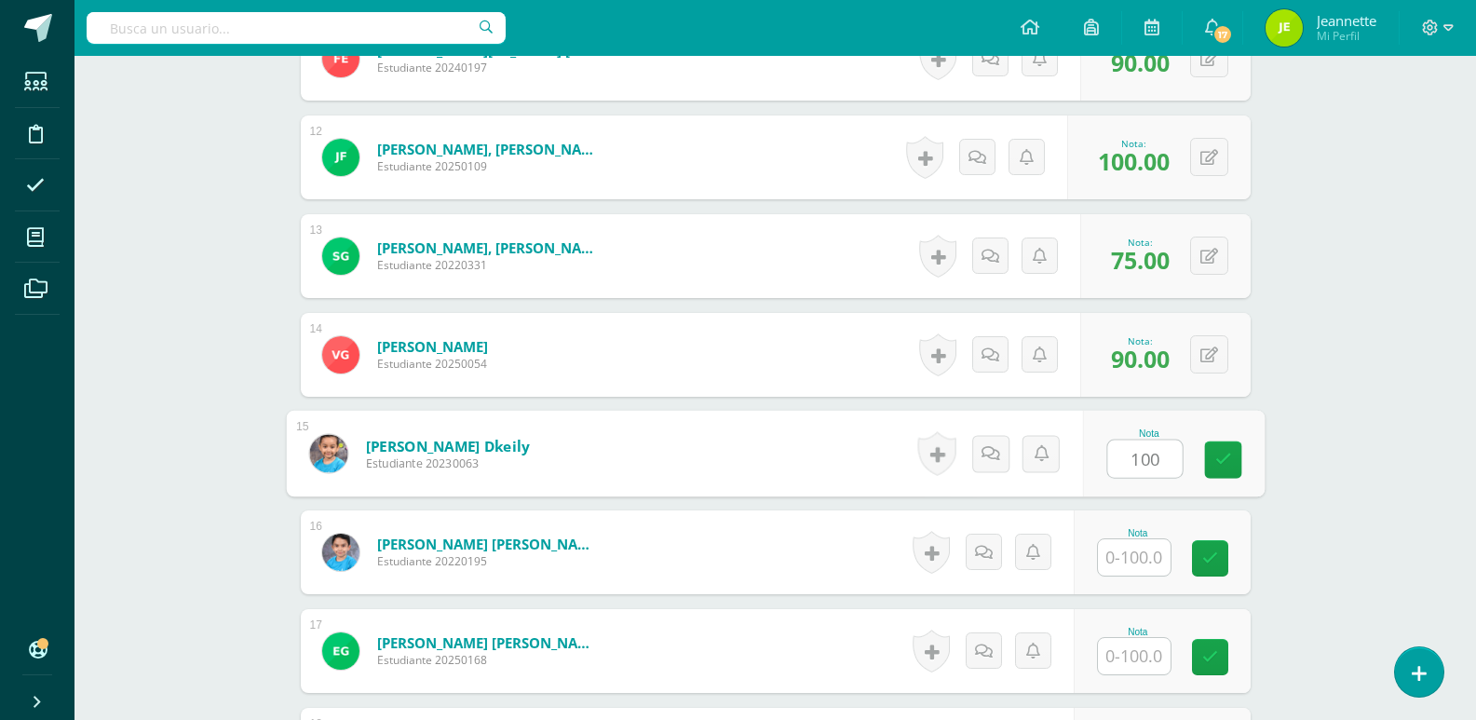
type input "100"
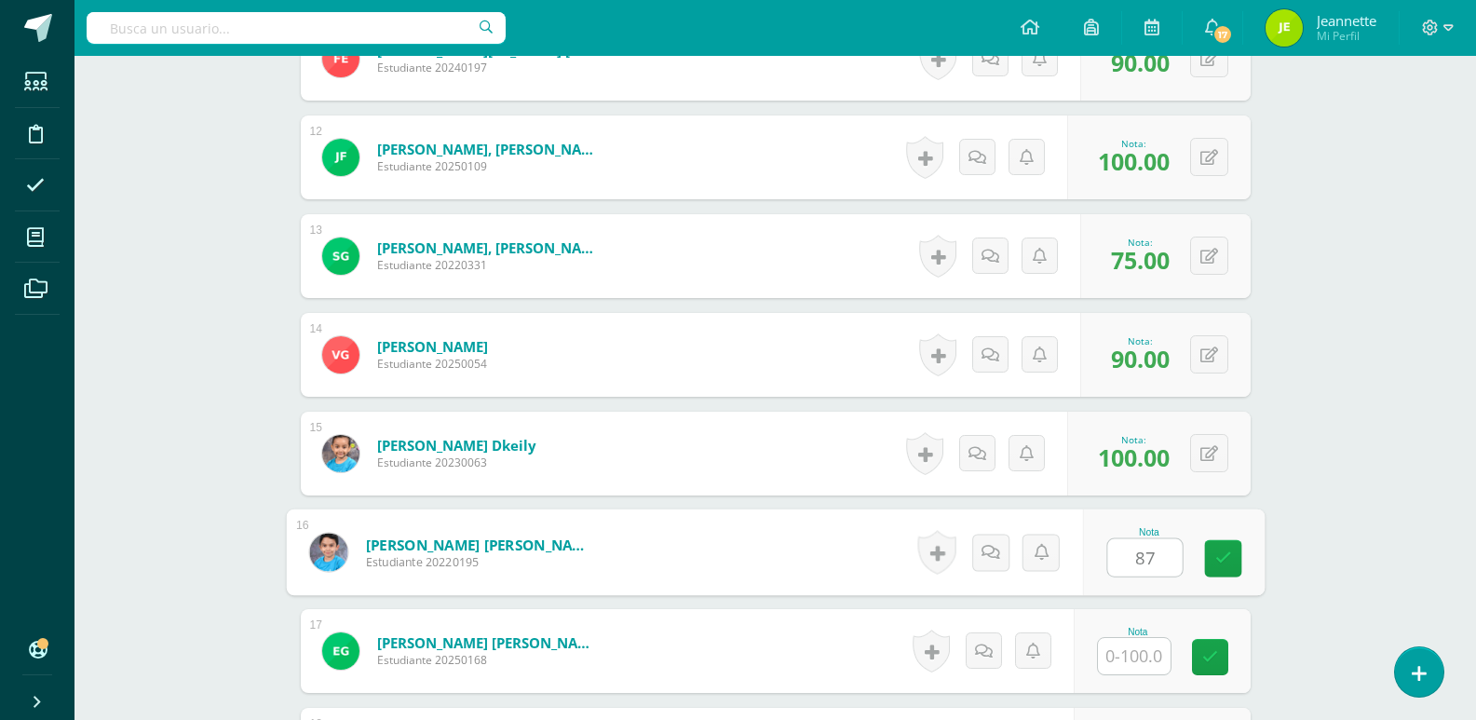
type input "87"
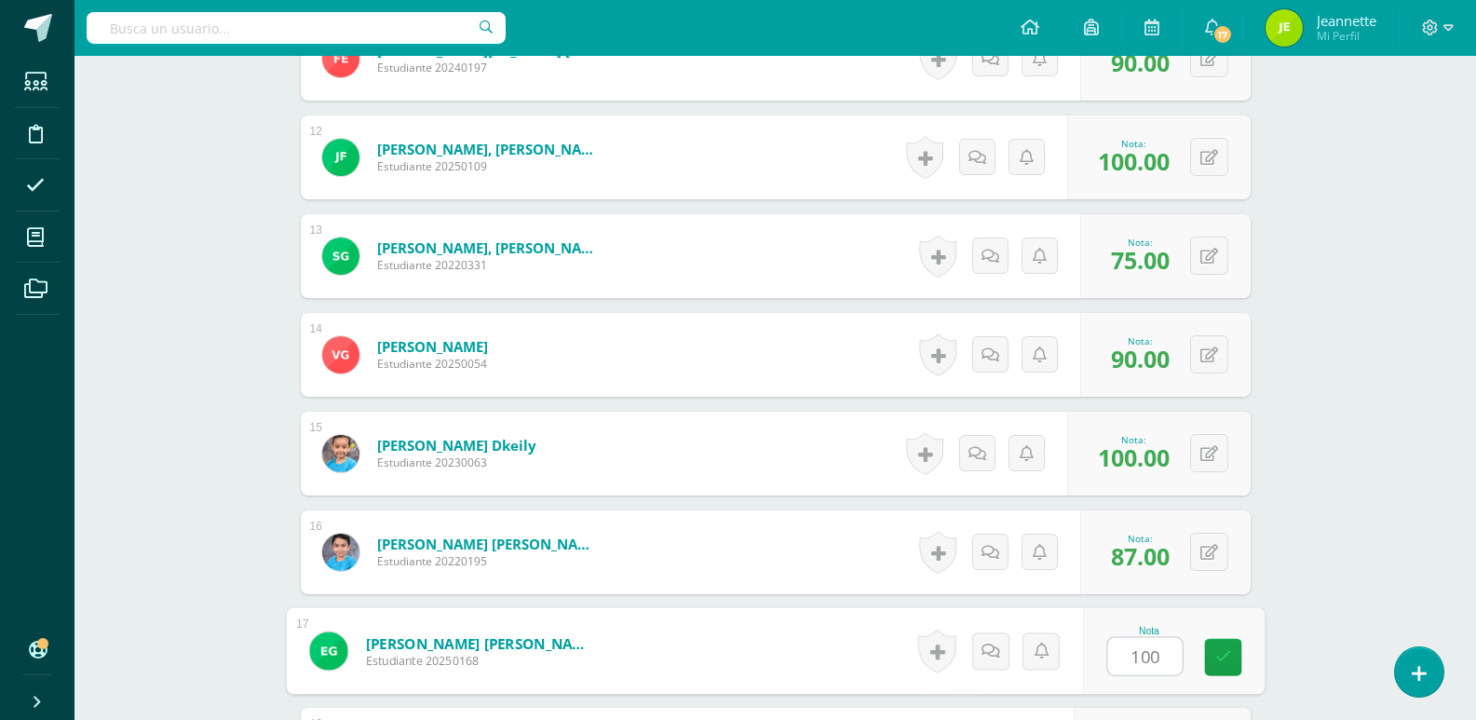
type input "100"
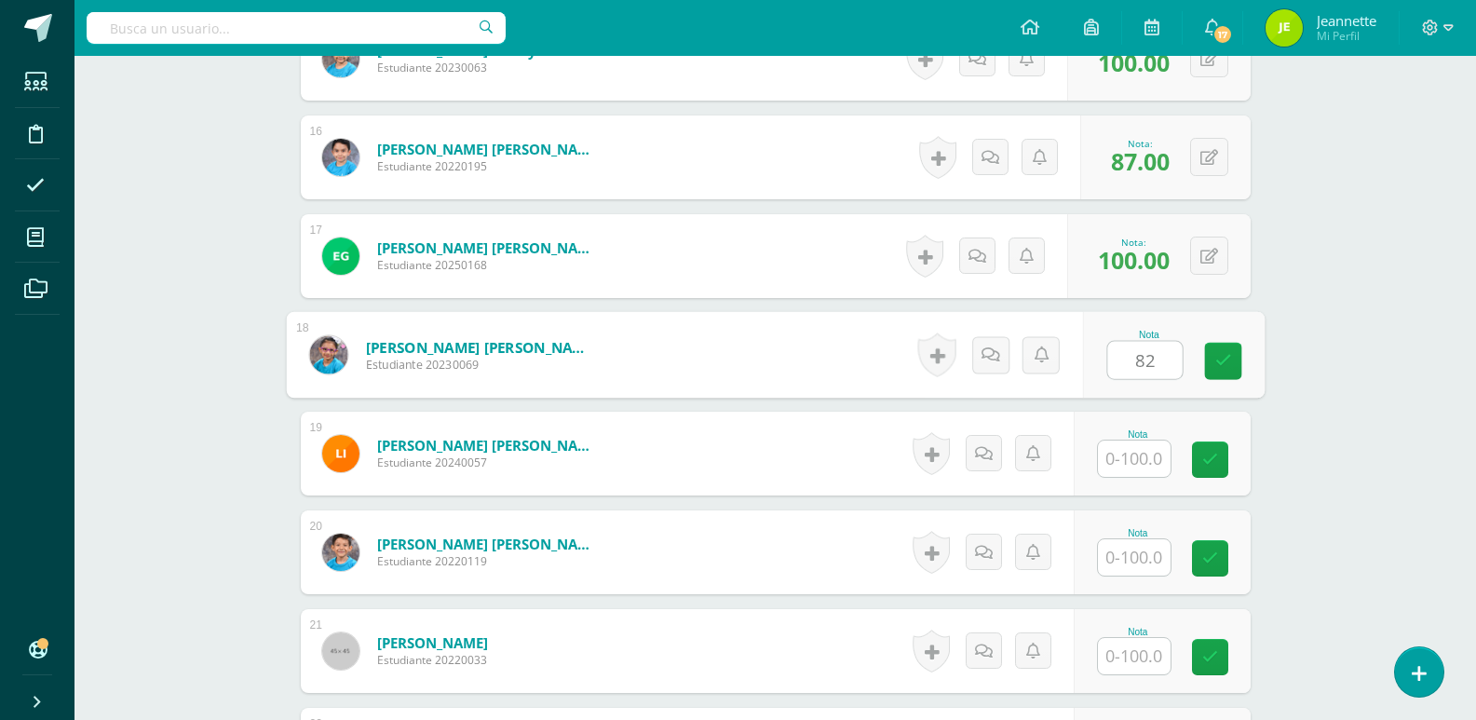
type input "82"
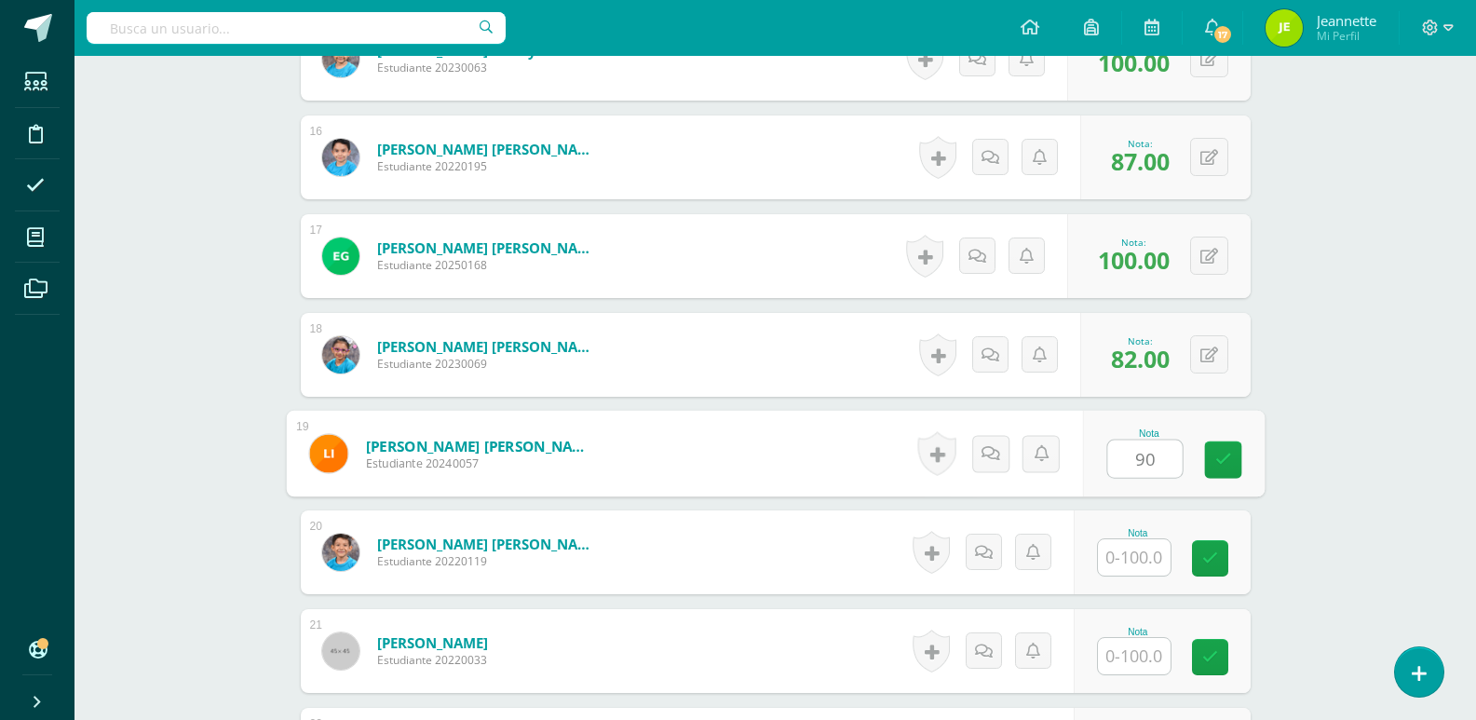
type input "90"
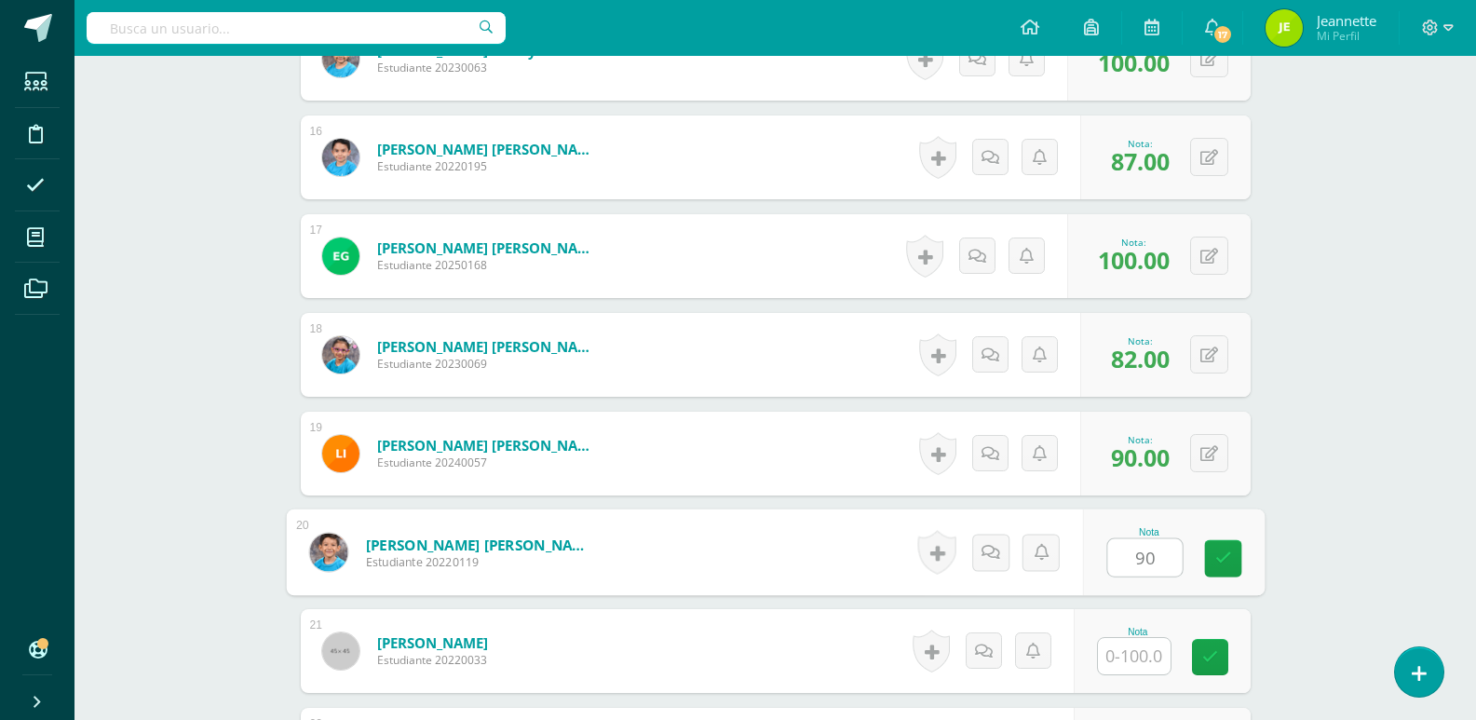
type input "90"
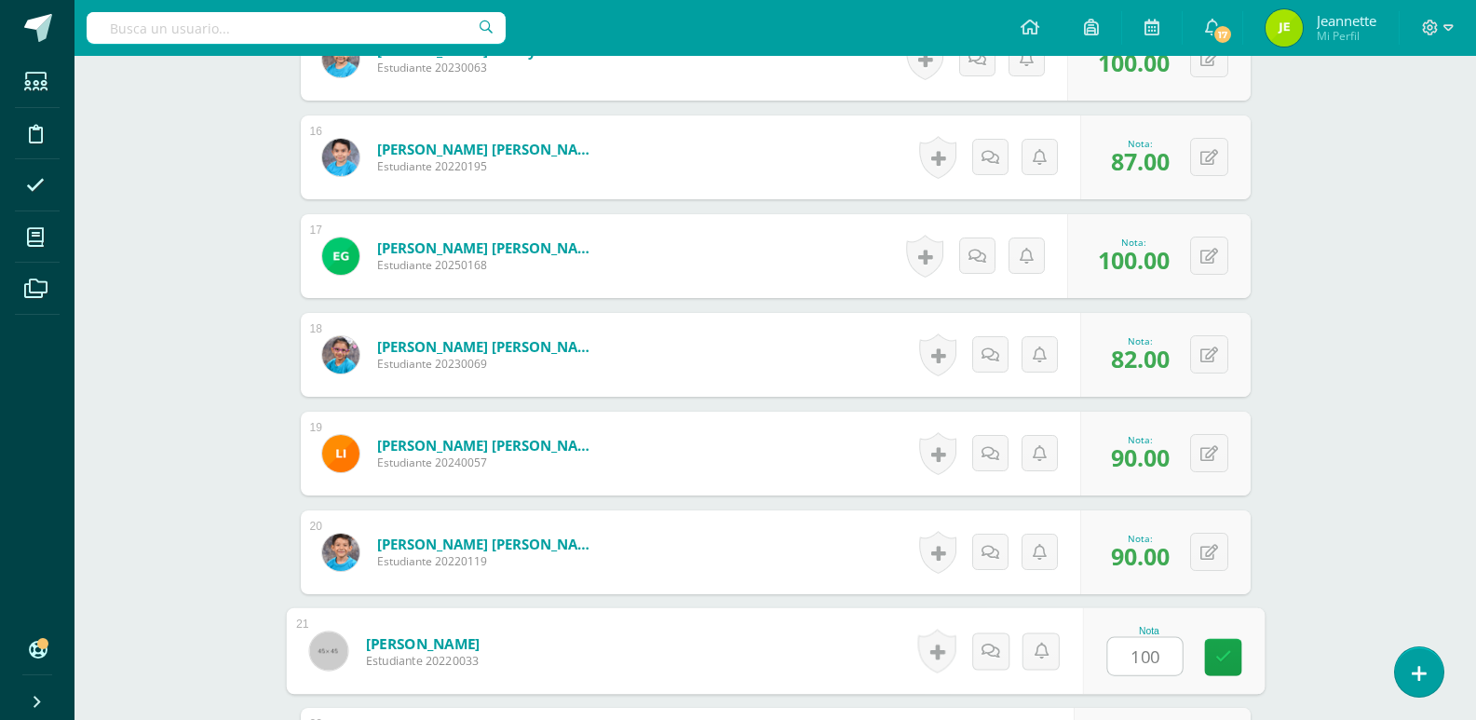
type input "100"
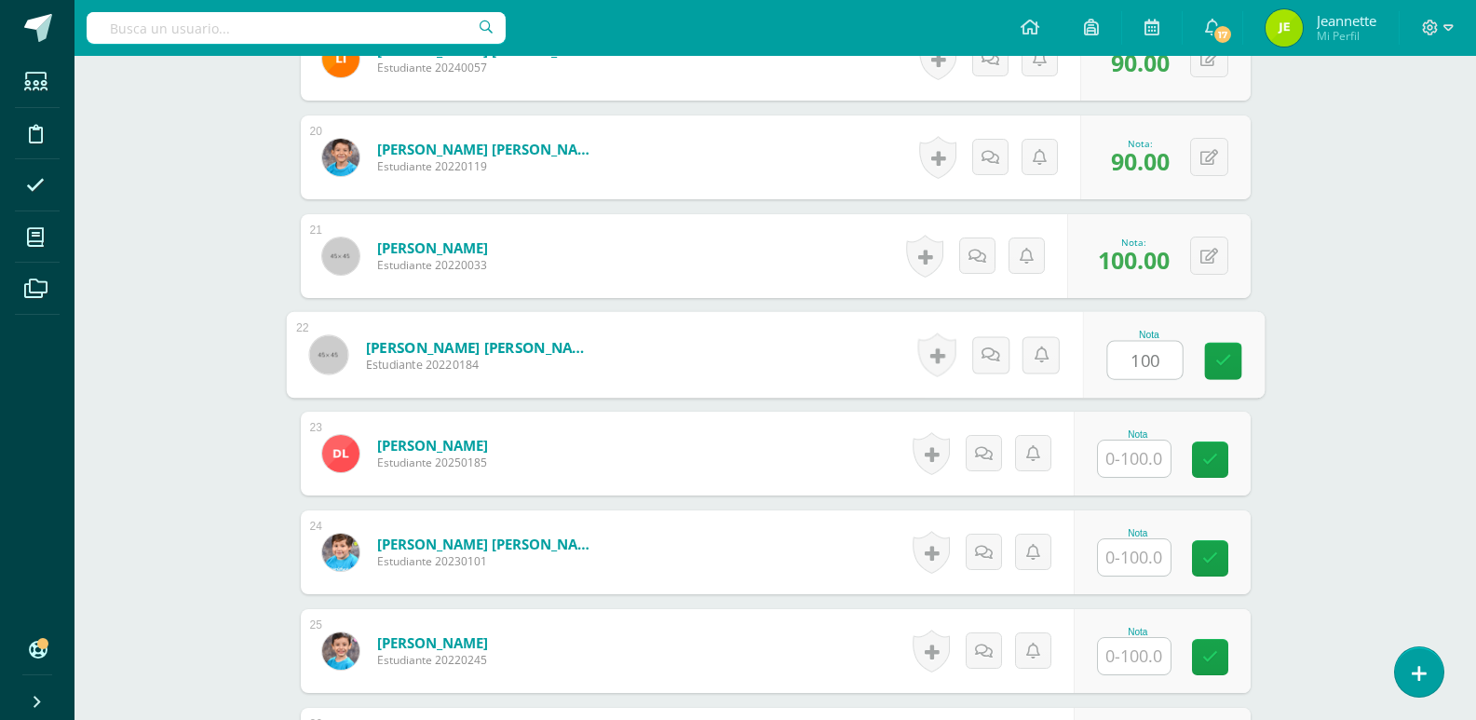
type input "100"
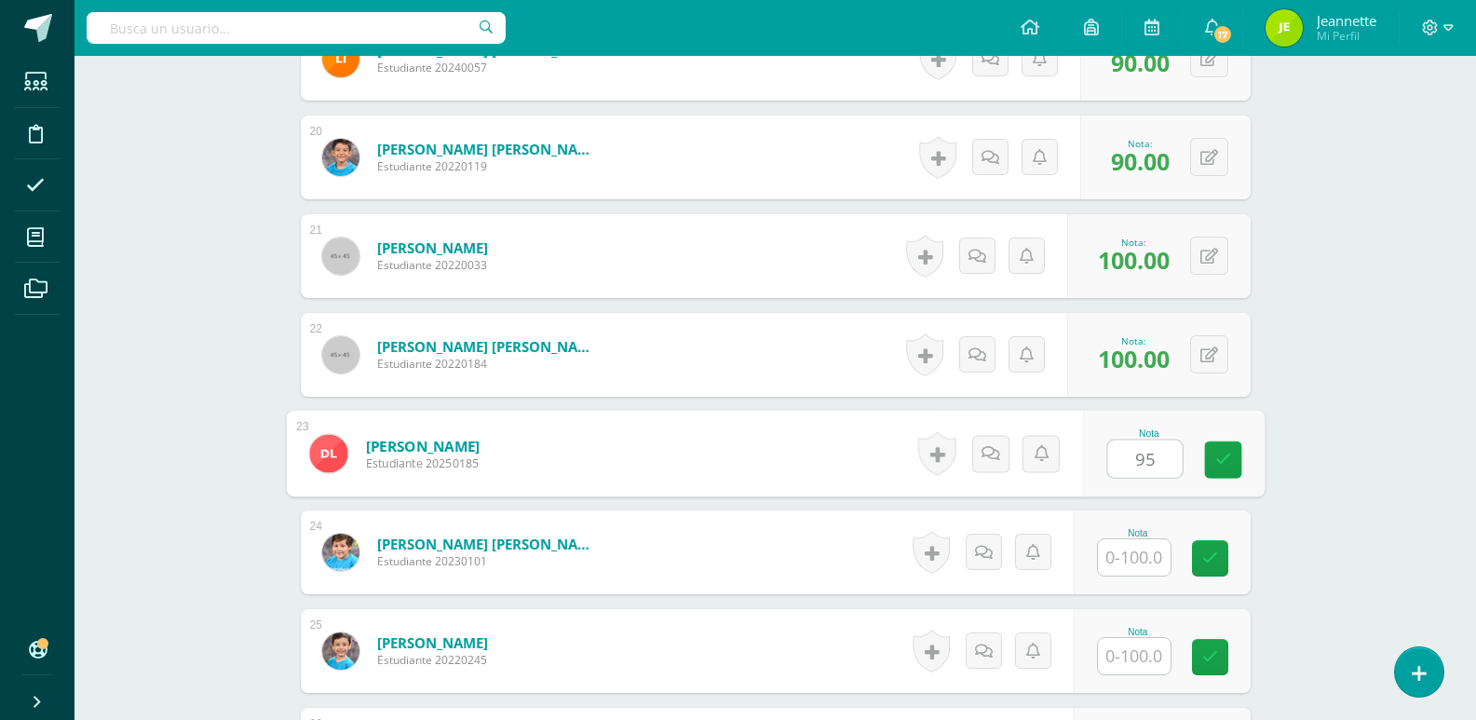
type input "95"
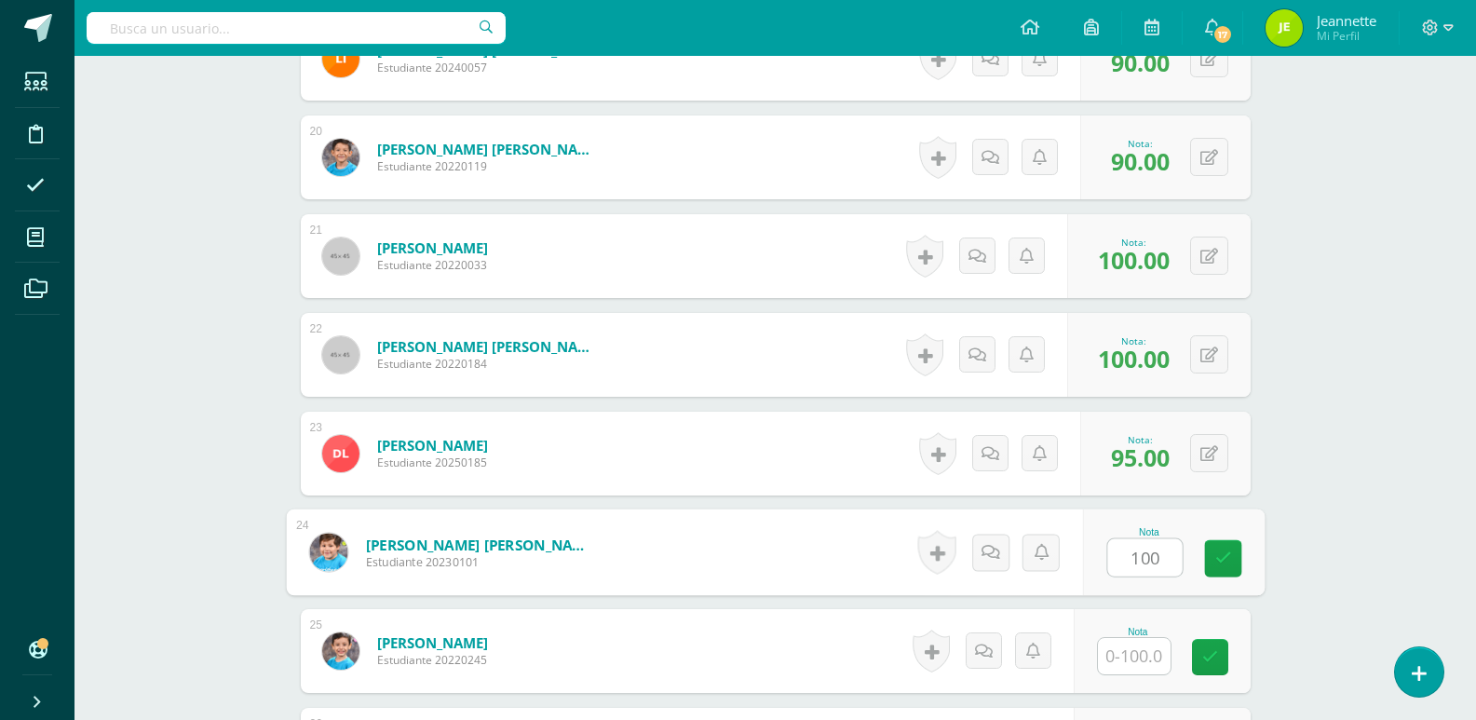
type input "100"
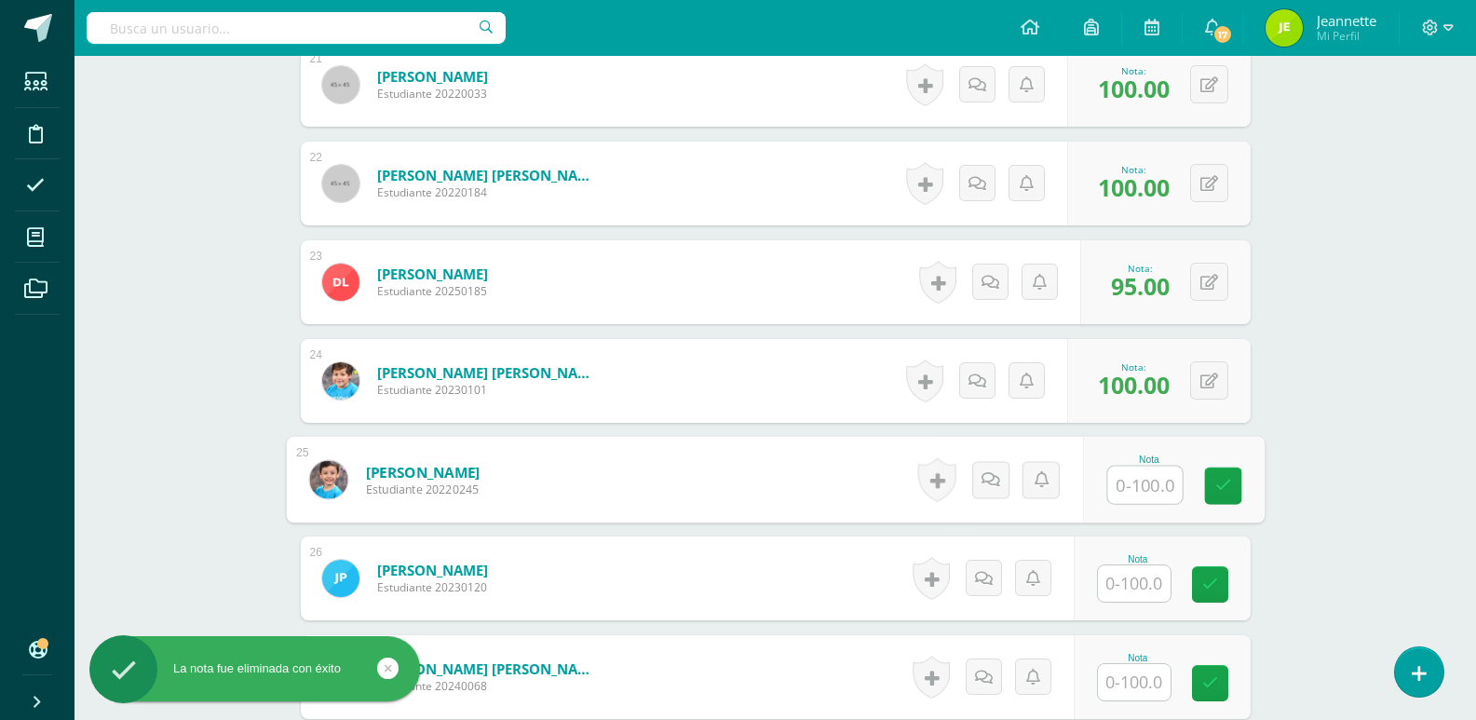
scroll to position [2686, 0]
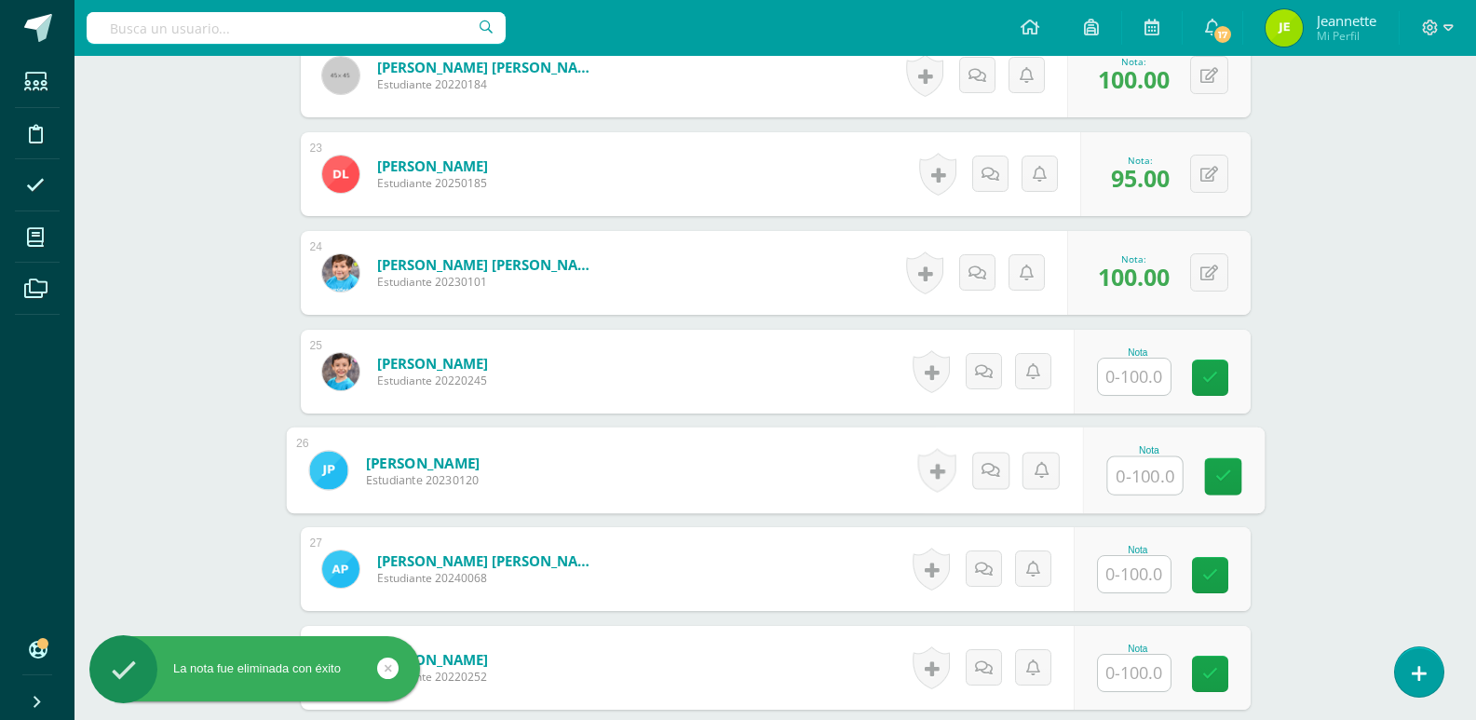
click at [1150, 477] on input "text" at bounding box center [1144, 475] width 74 height 37
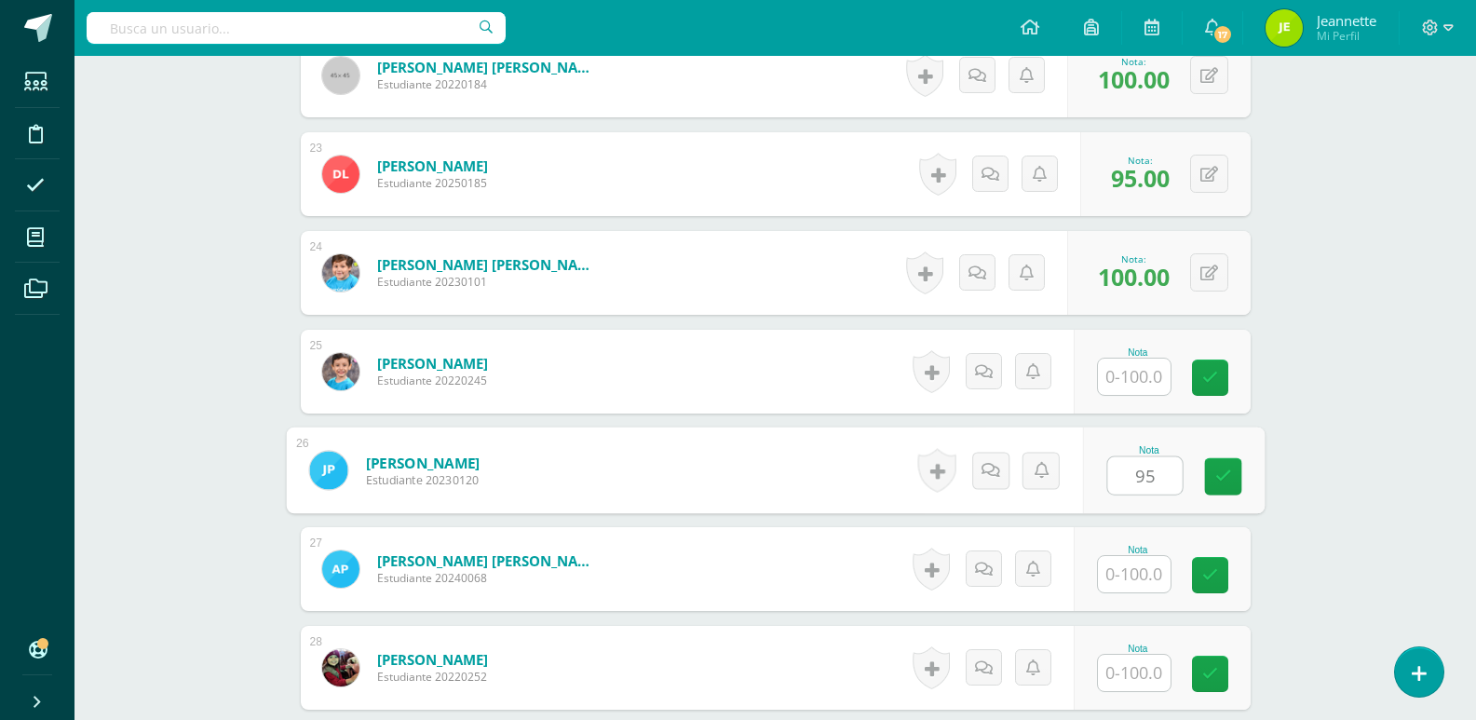
type input "95"
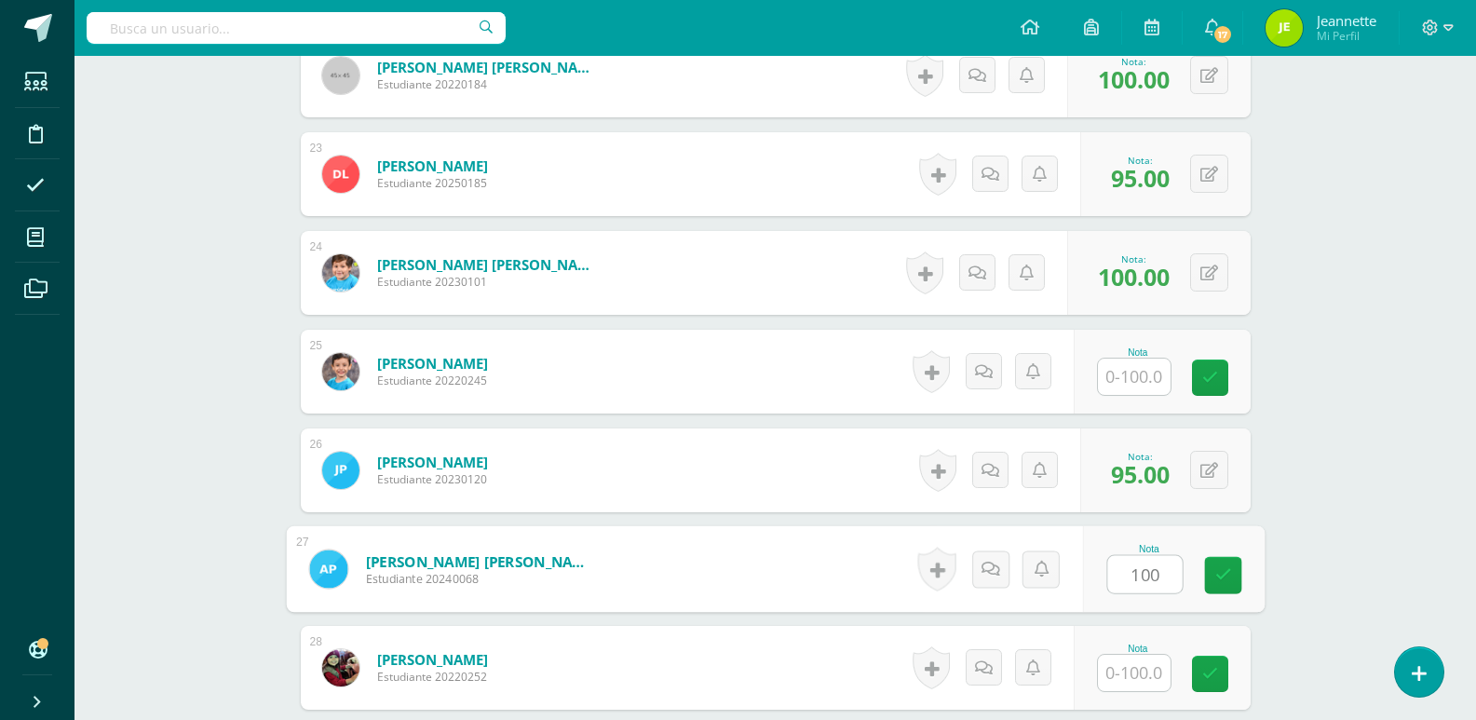
type input "100"
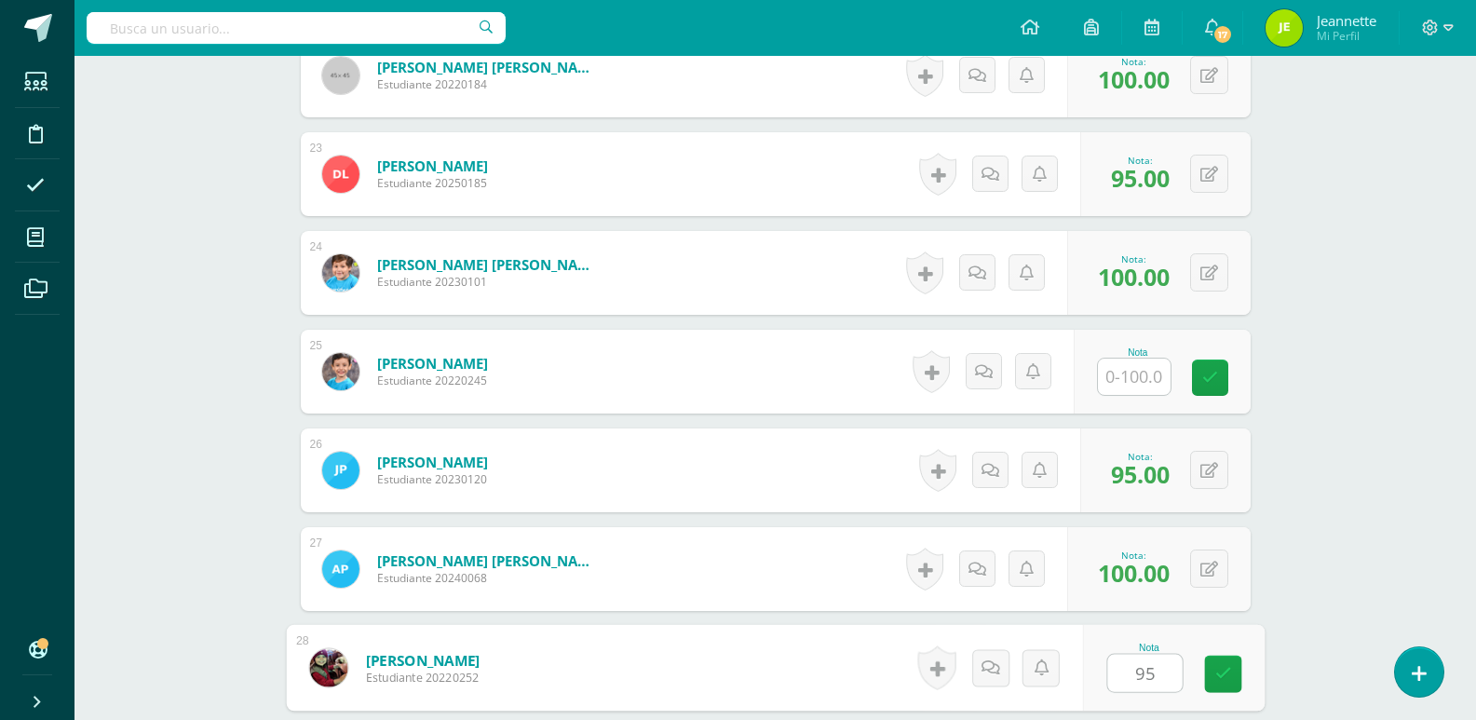
type input "95"
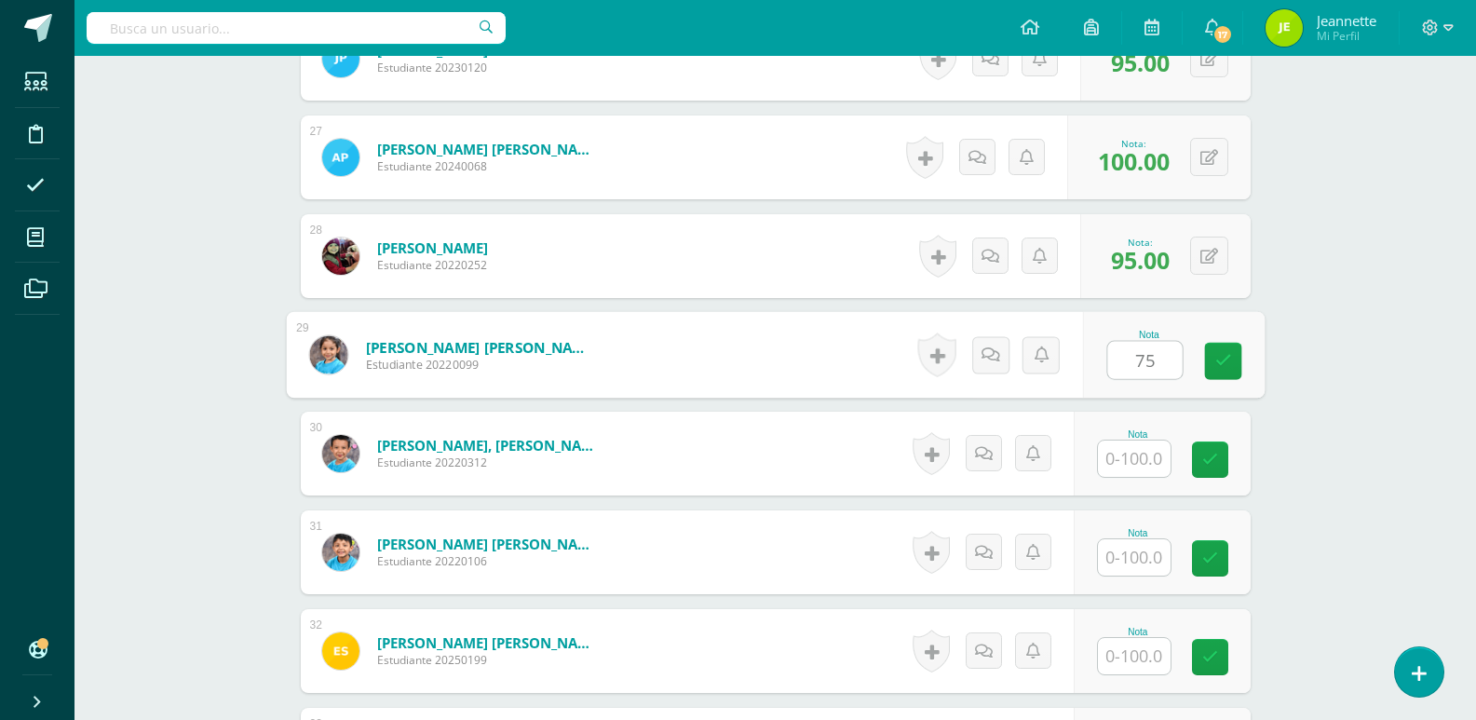
type input "75"
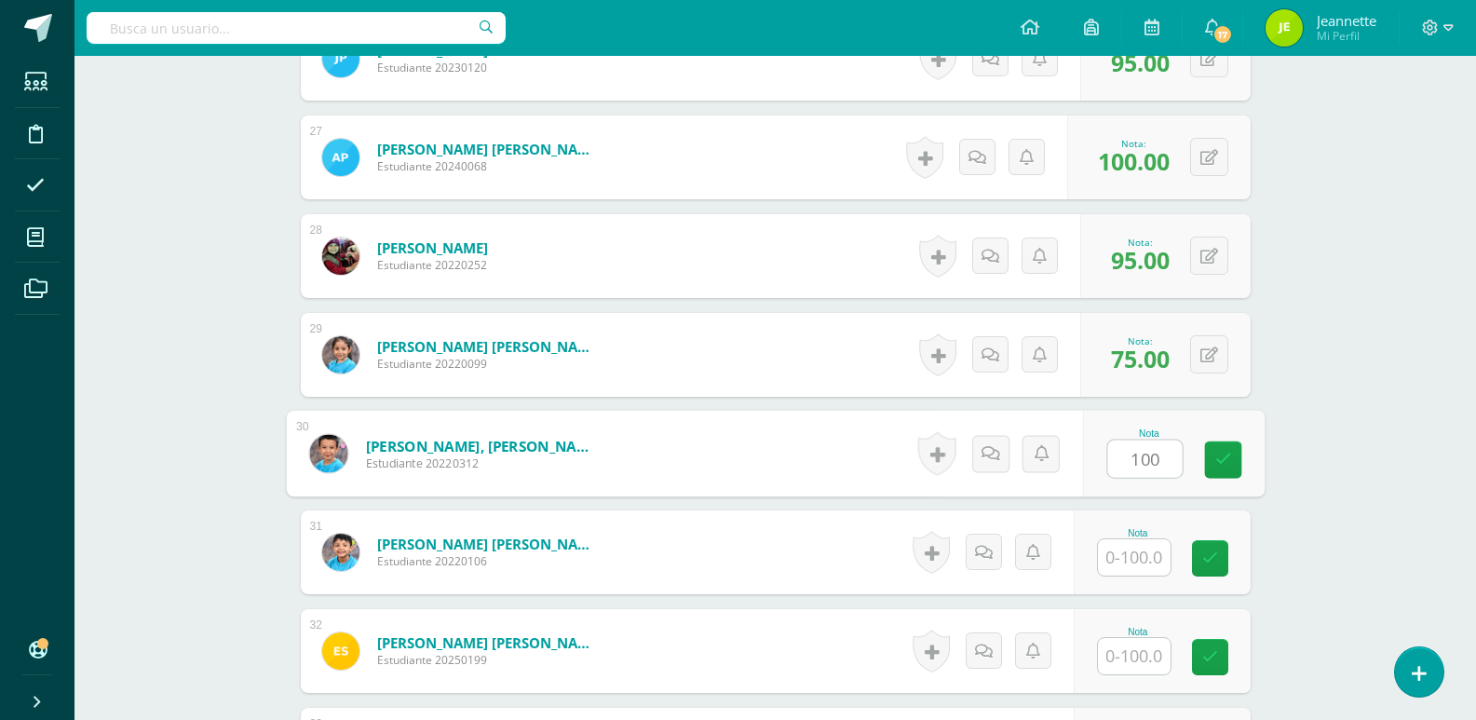
type input "100"
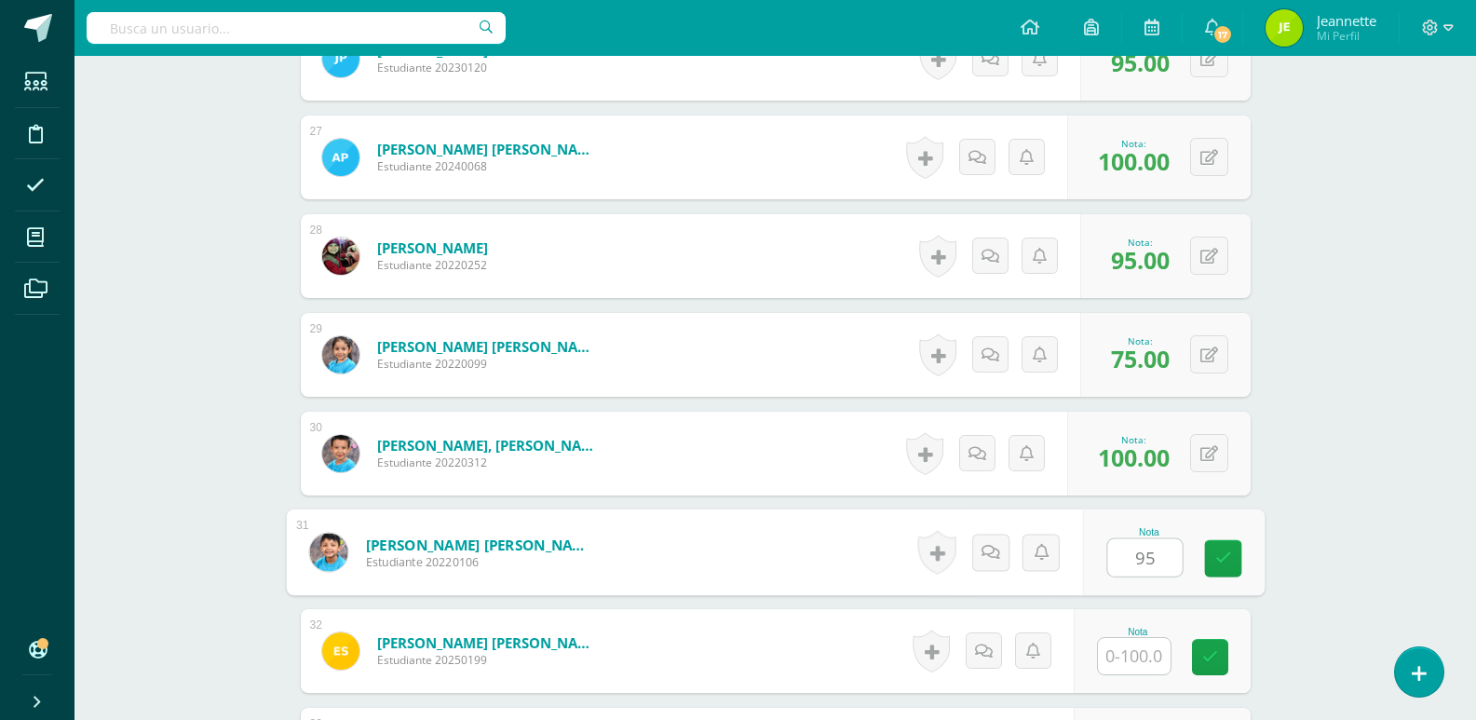
type input "95"
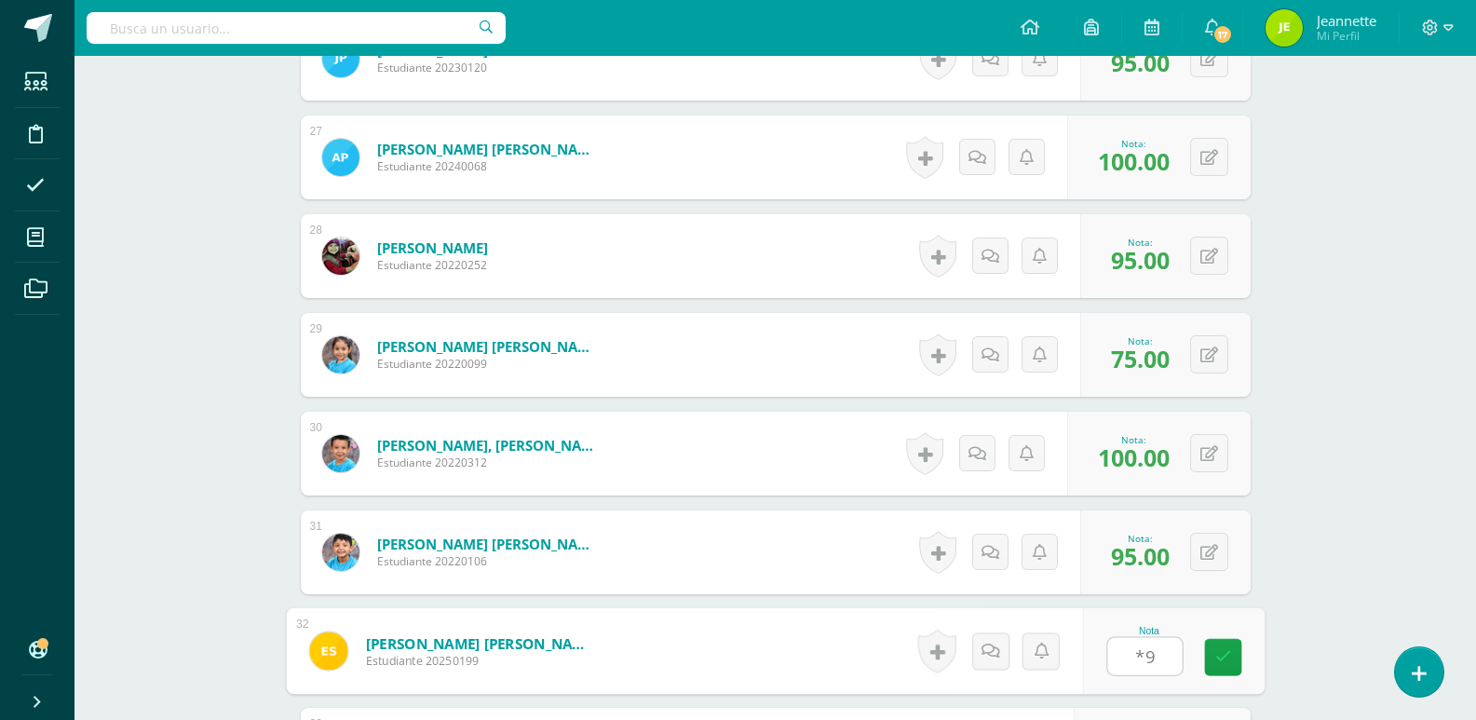
type input "*"
type input "90"
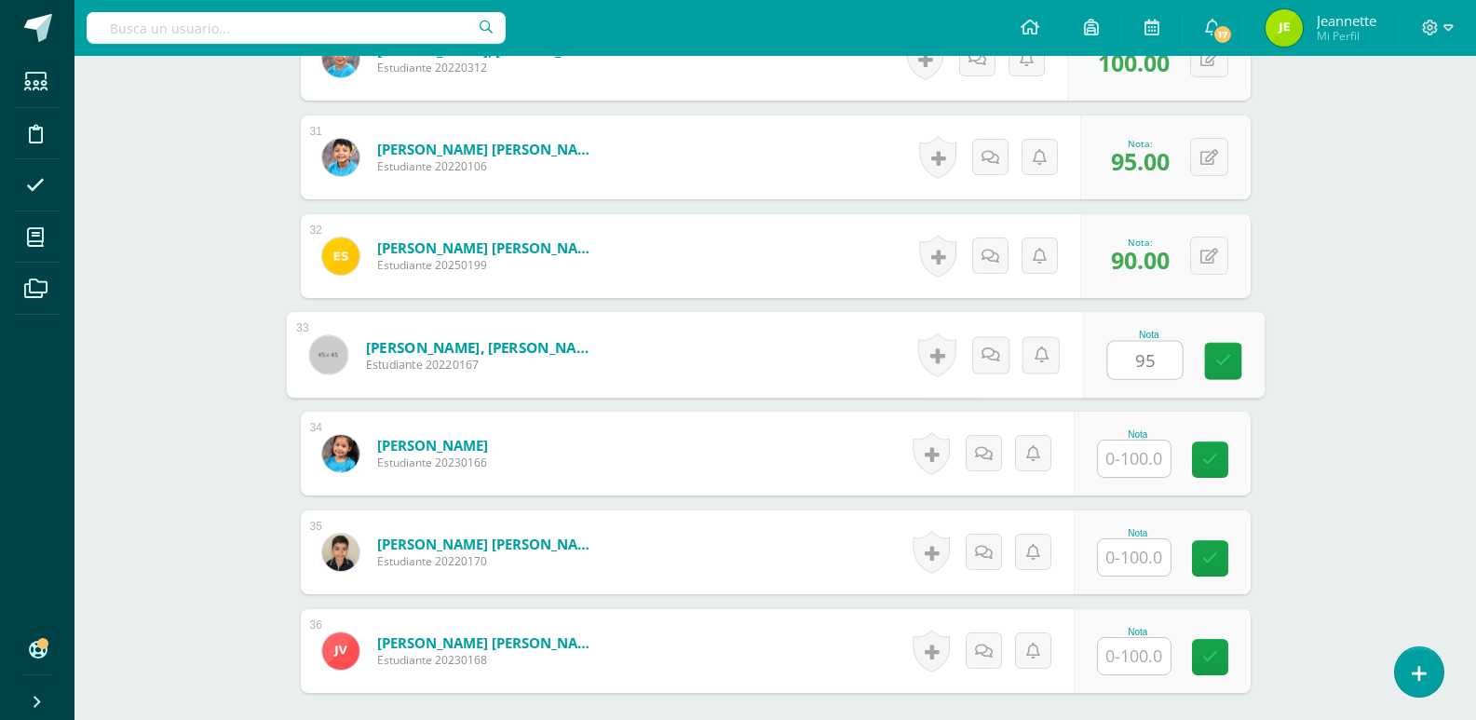
type input "95"
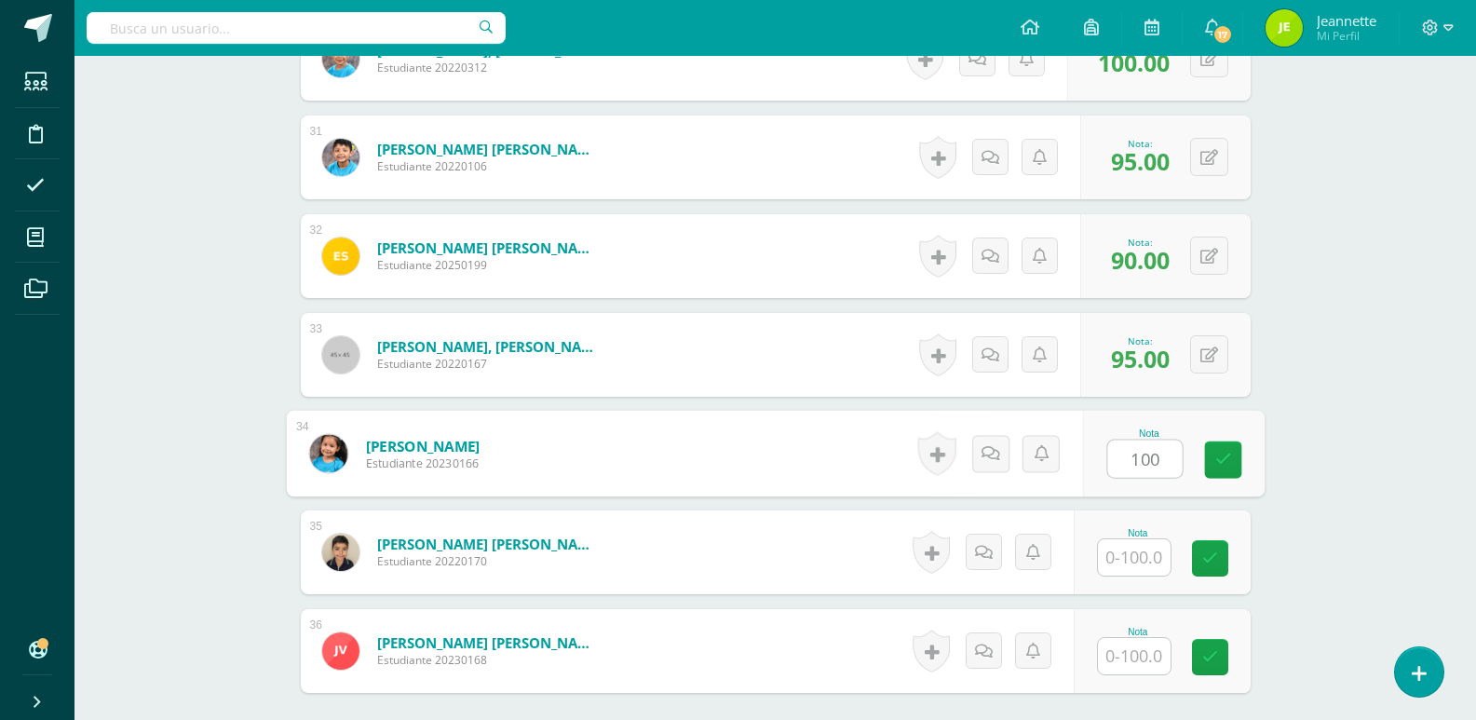
type input "100"
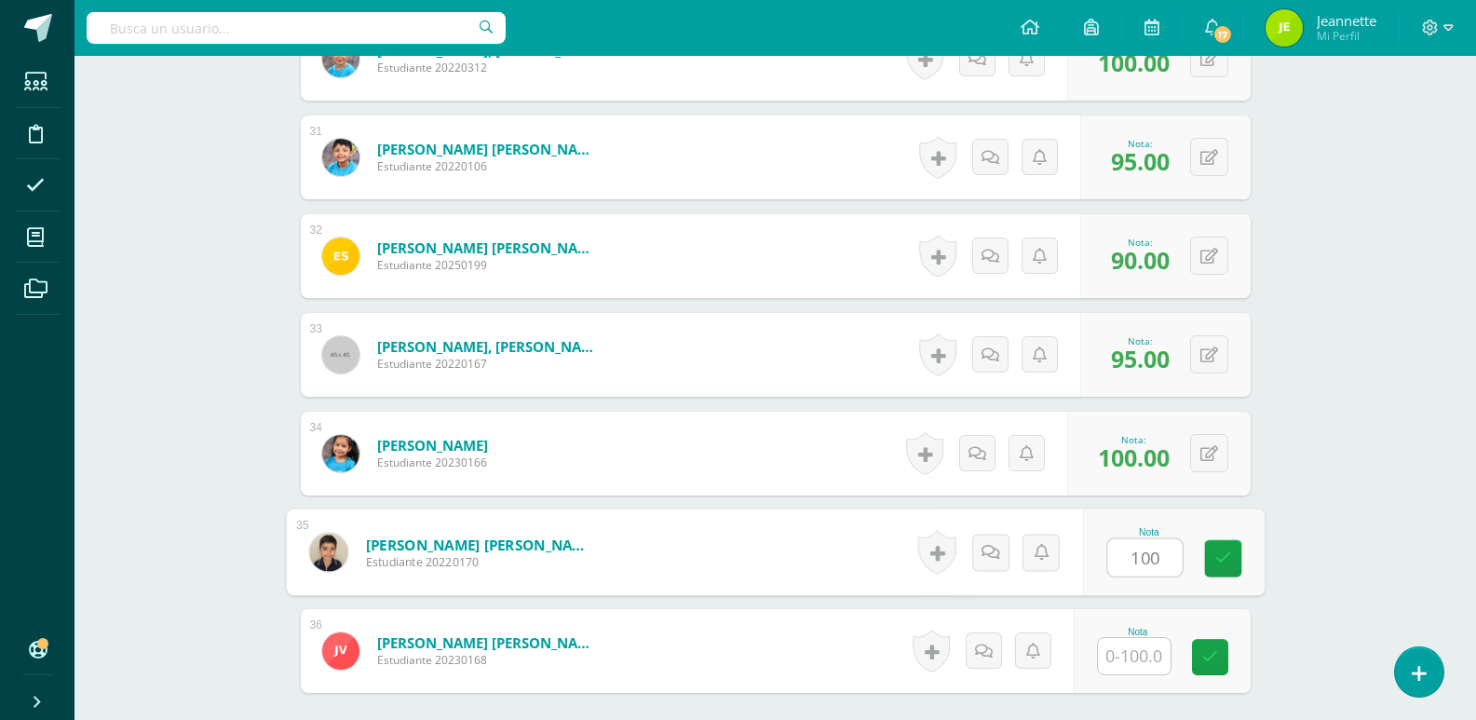
type input "100"
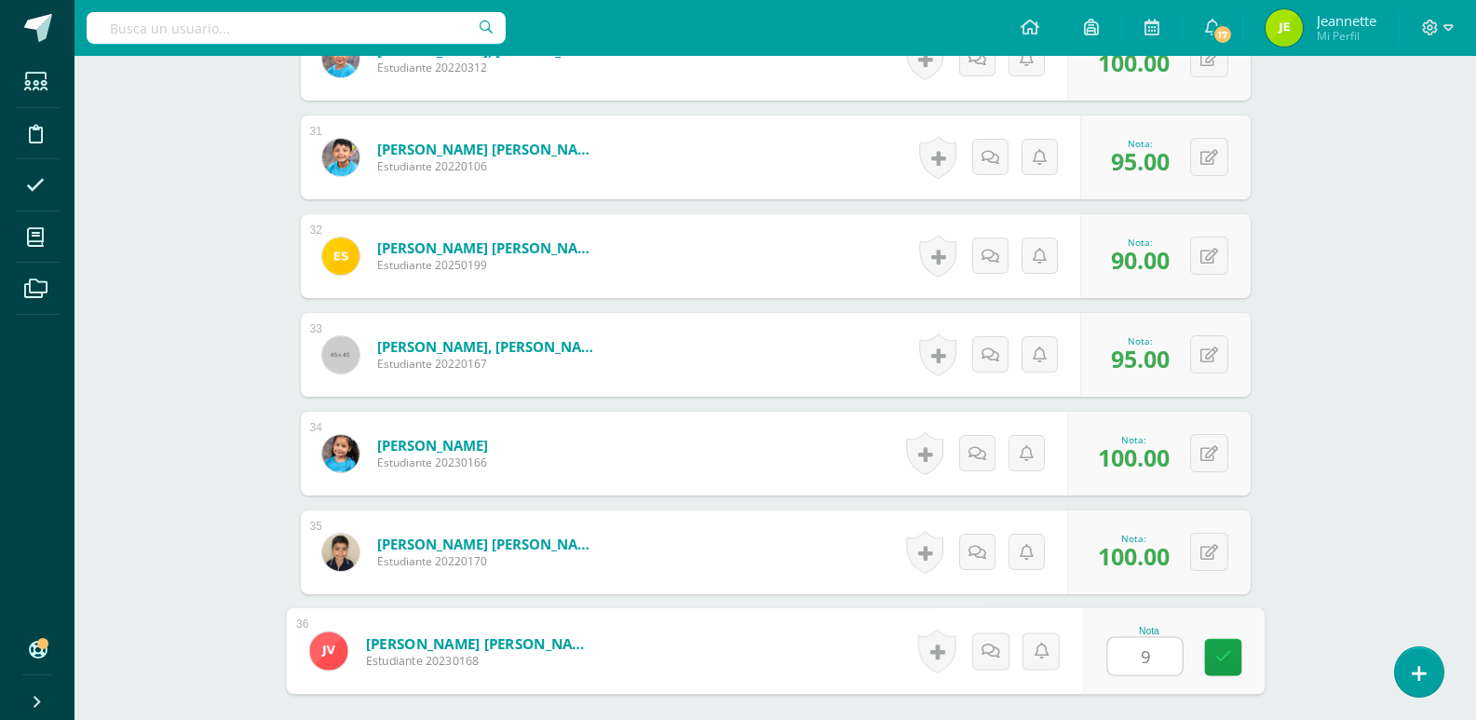
type input "90"
click at [1240, 661] on link at bounding box center [1222, 657] width 37 height 37
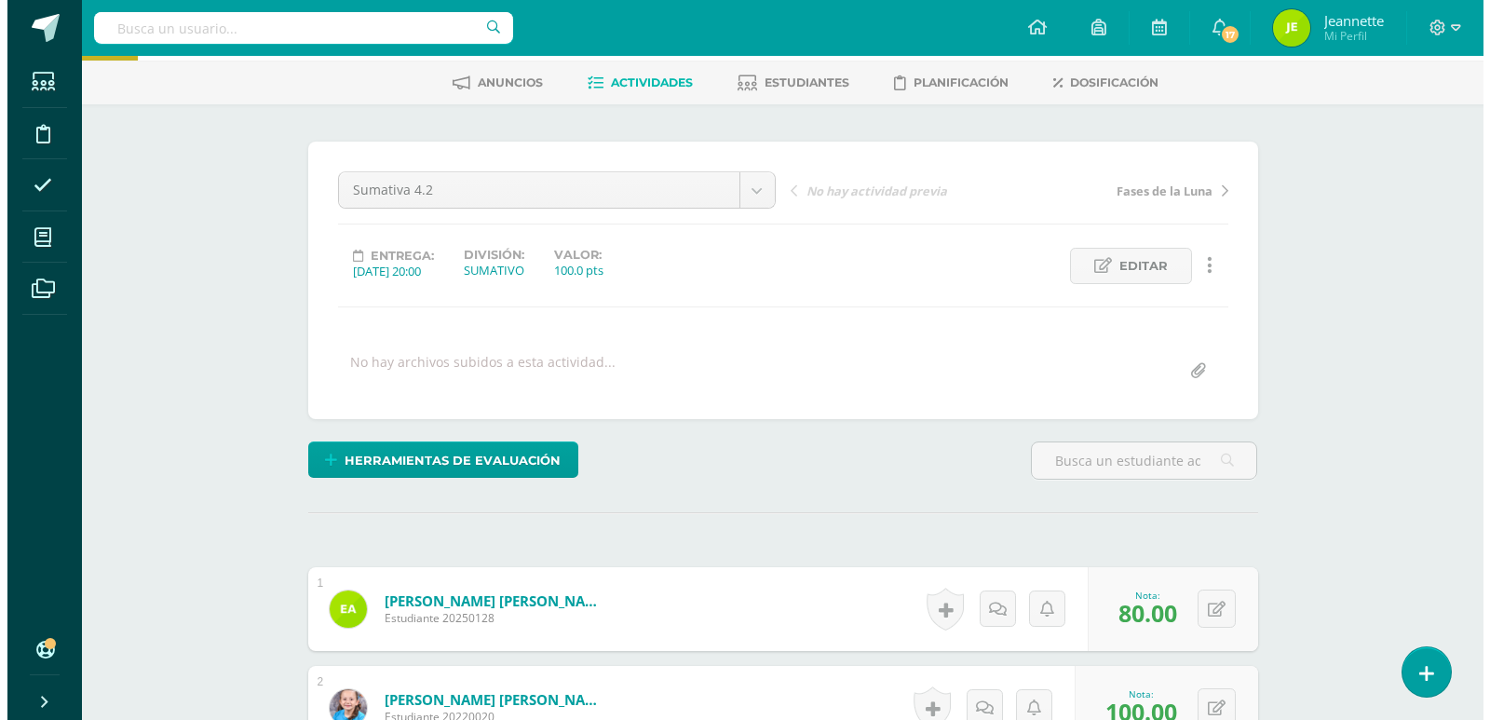
scroll to position [47, 0]
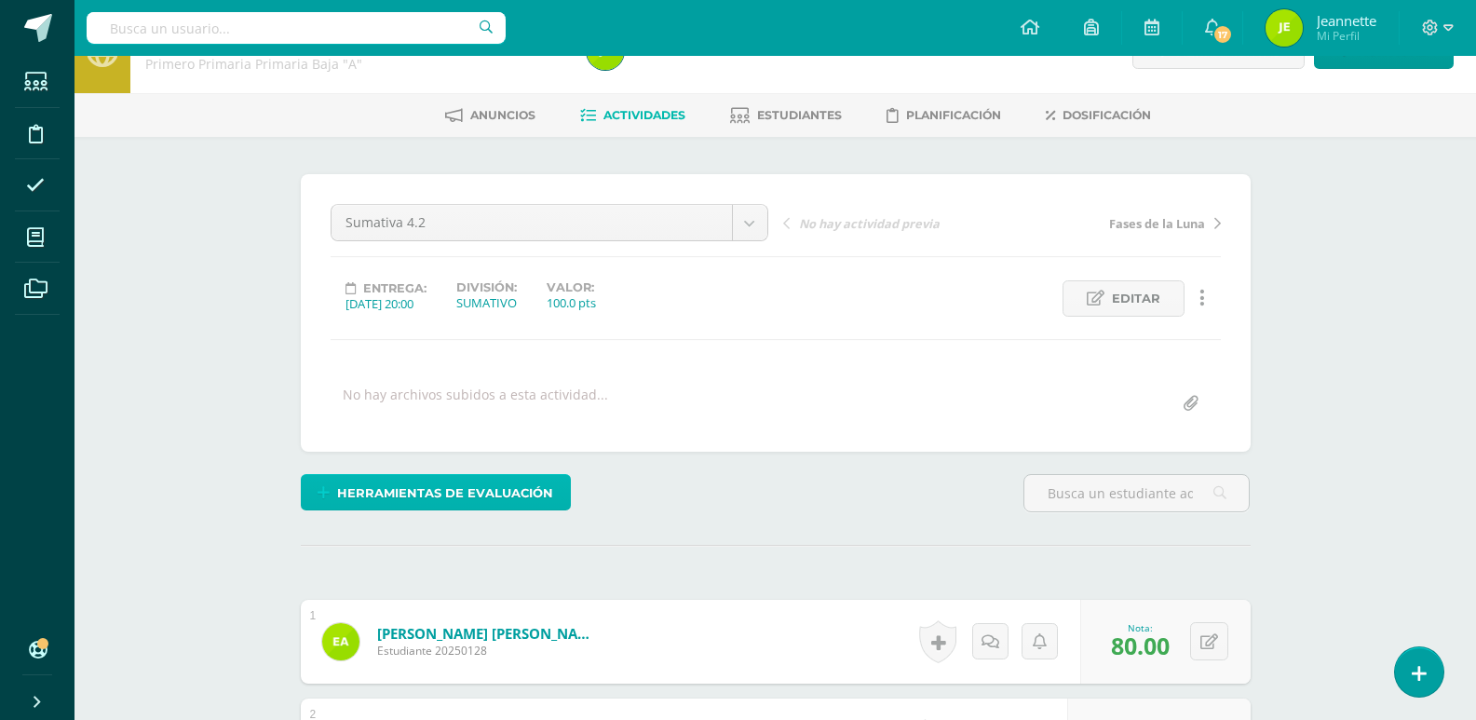
click at [444, 489] on span "Herramientas de evaluación" at bounding box center [445, 493] width 216 height 34
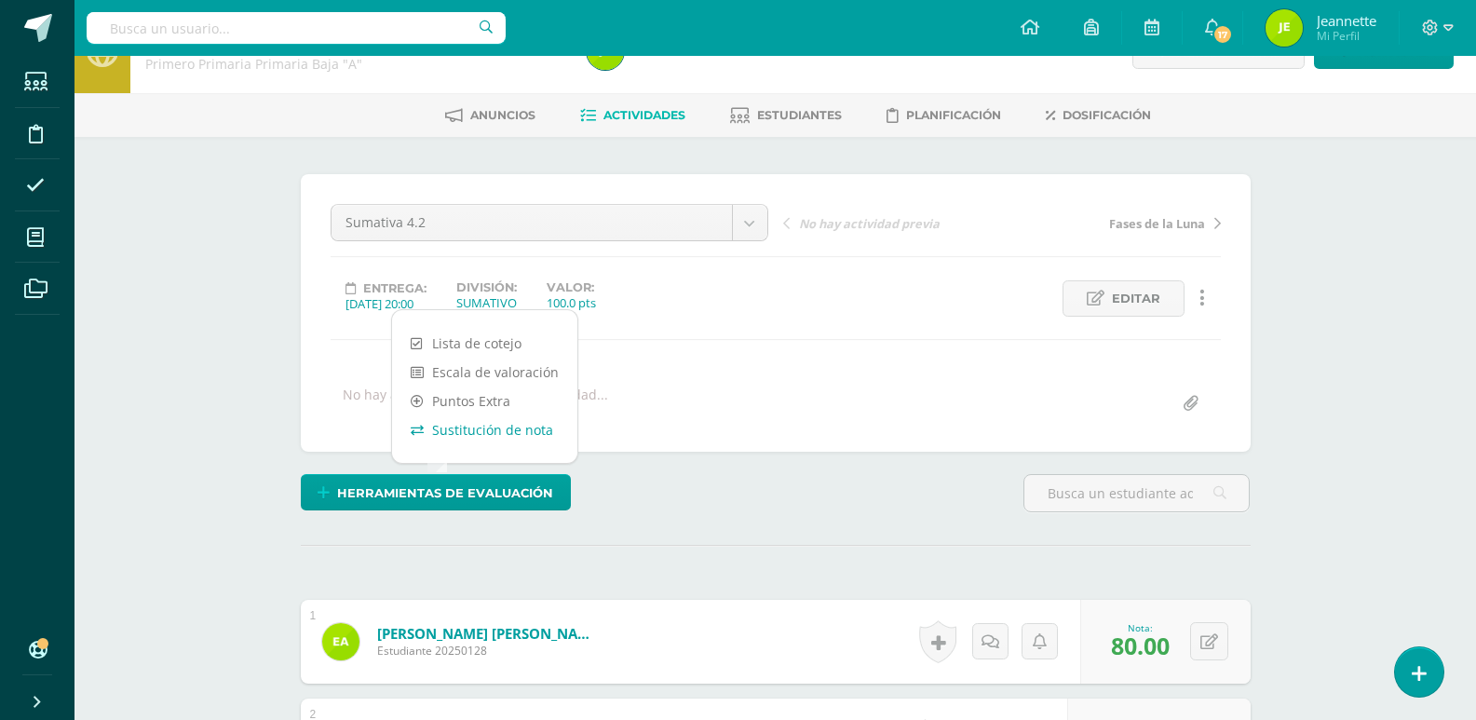
click at [482, 428] on link "Sustitución de nota" at bounding box center [484, 429] width 185 height 29
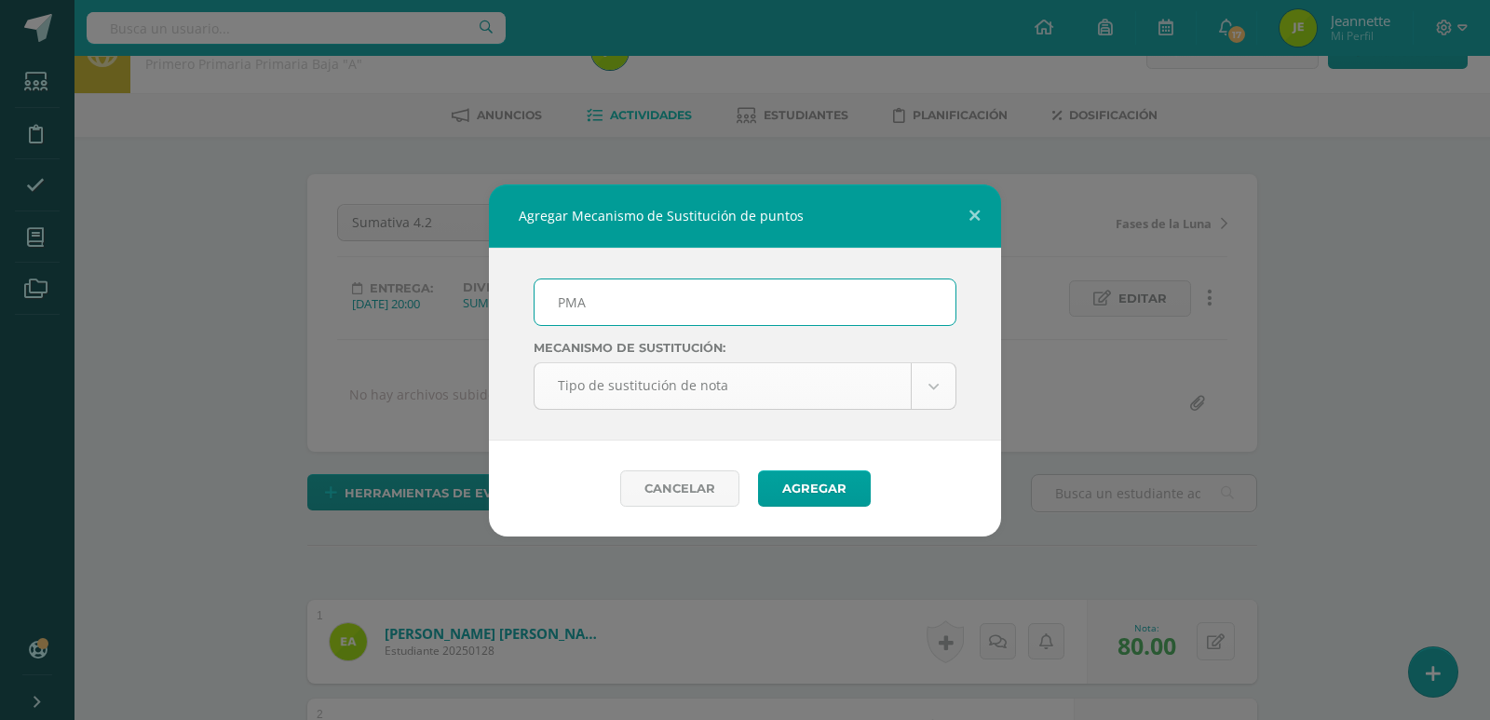
type input "PMA"
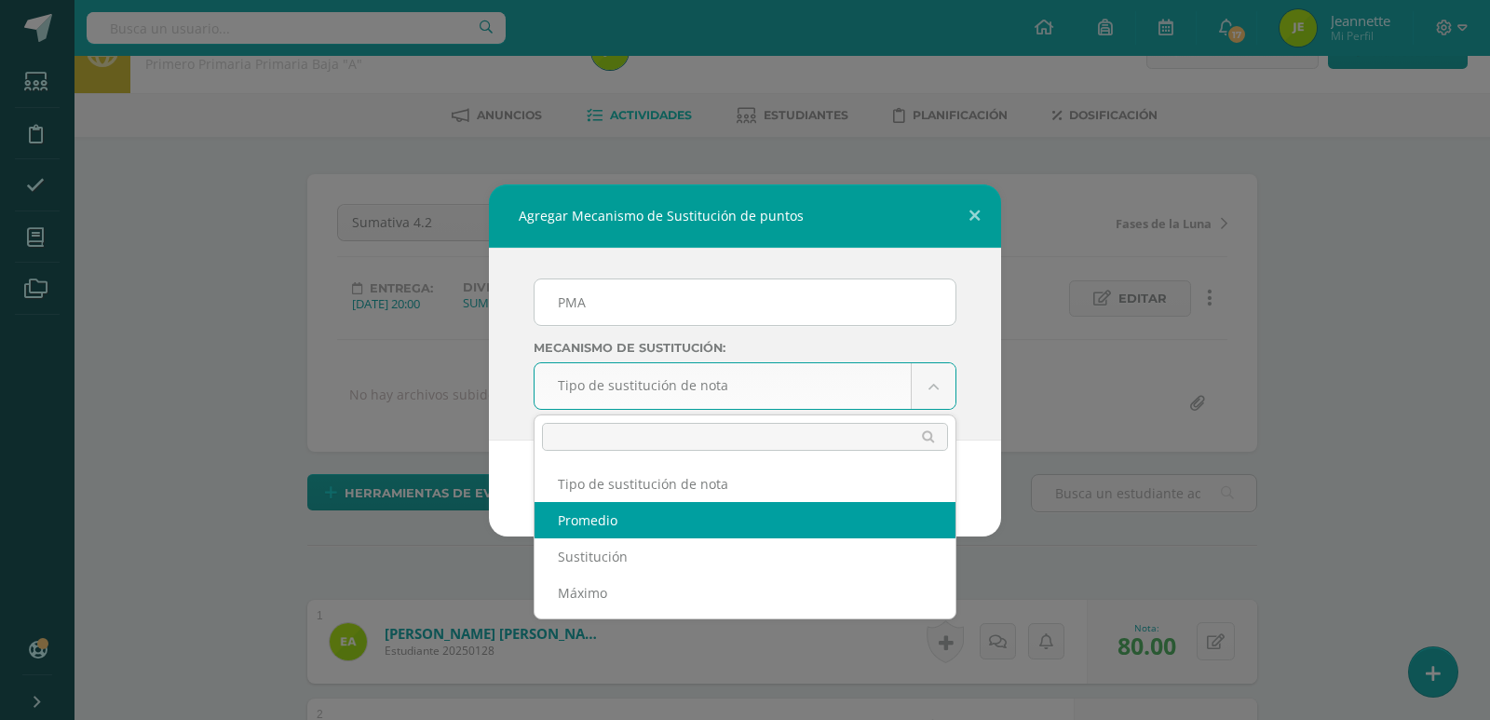
select select "average"
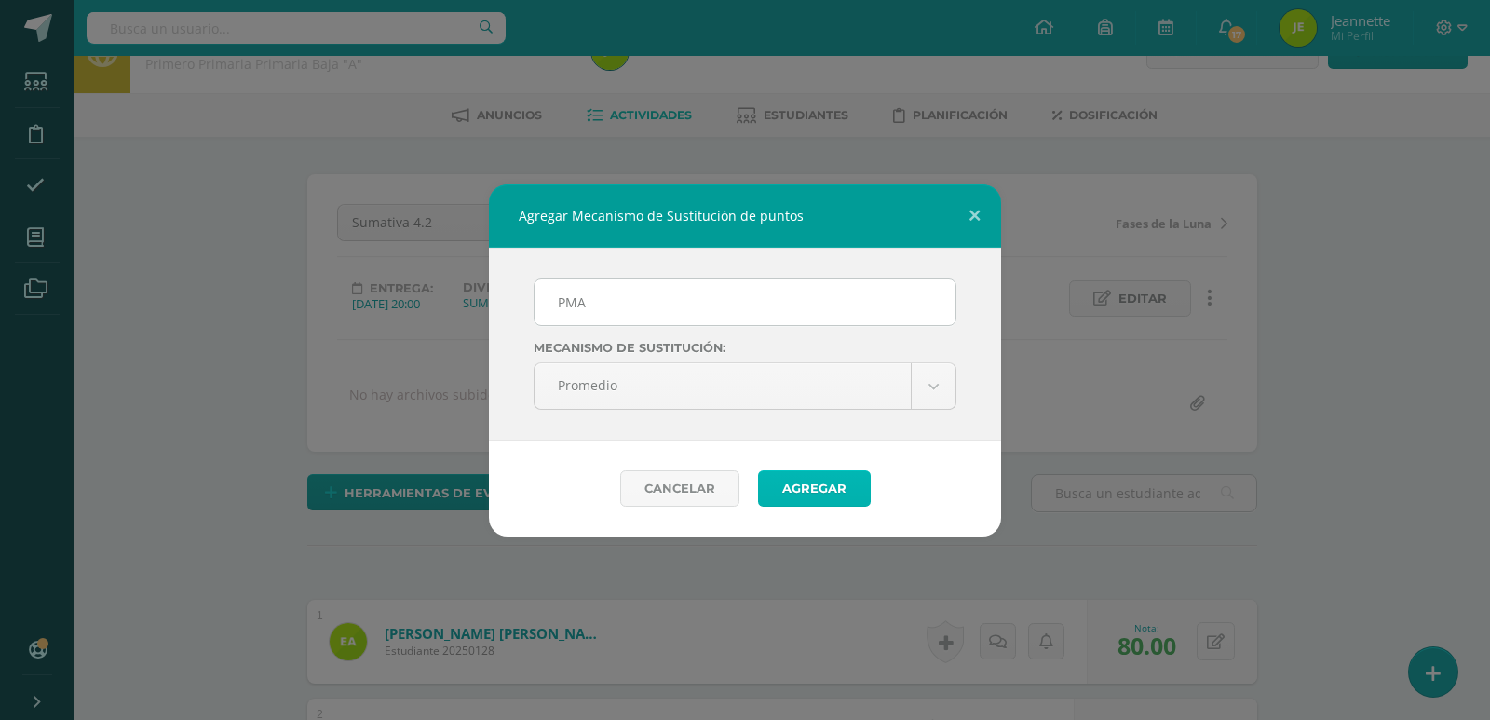
click at [829, 484] on button "Agregar" at bounding box center [814, 488] width 113 height 36
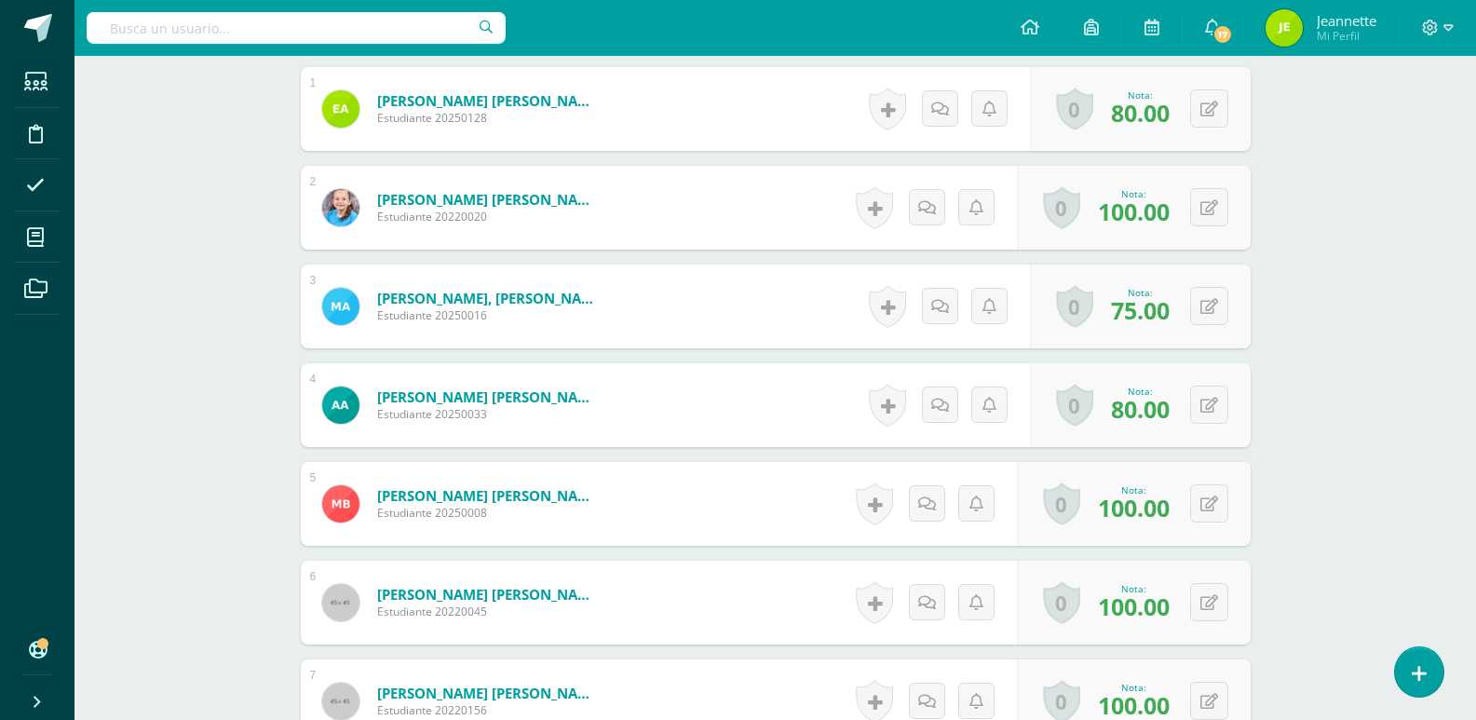
scroll to position [655, 0]
click at [1214, 306] on icon at bounding box center [1209, 306] width 18 height 16
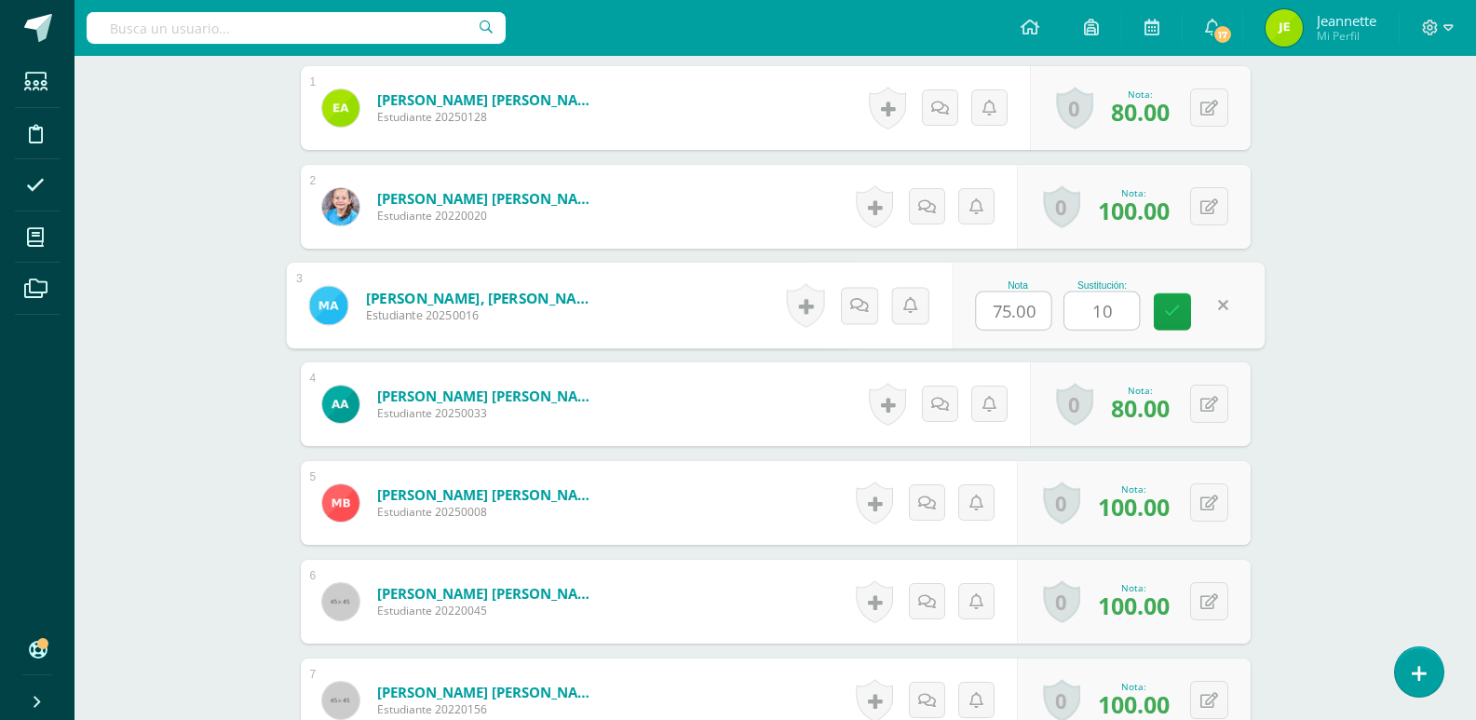
type input "100"
click at [1173, 314] on icon at bounding box center [1172, 312] width 17 height 16
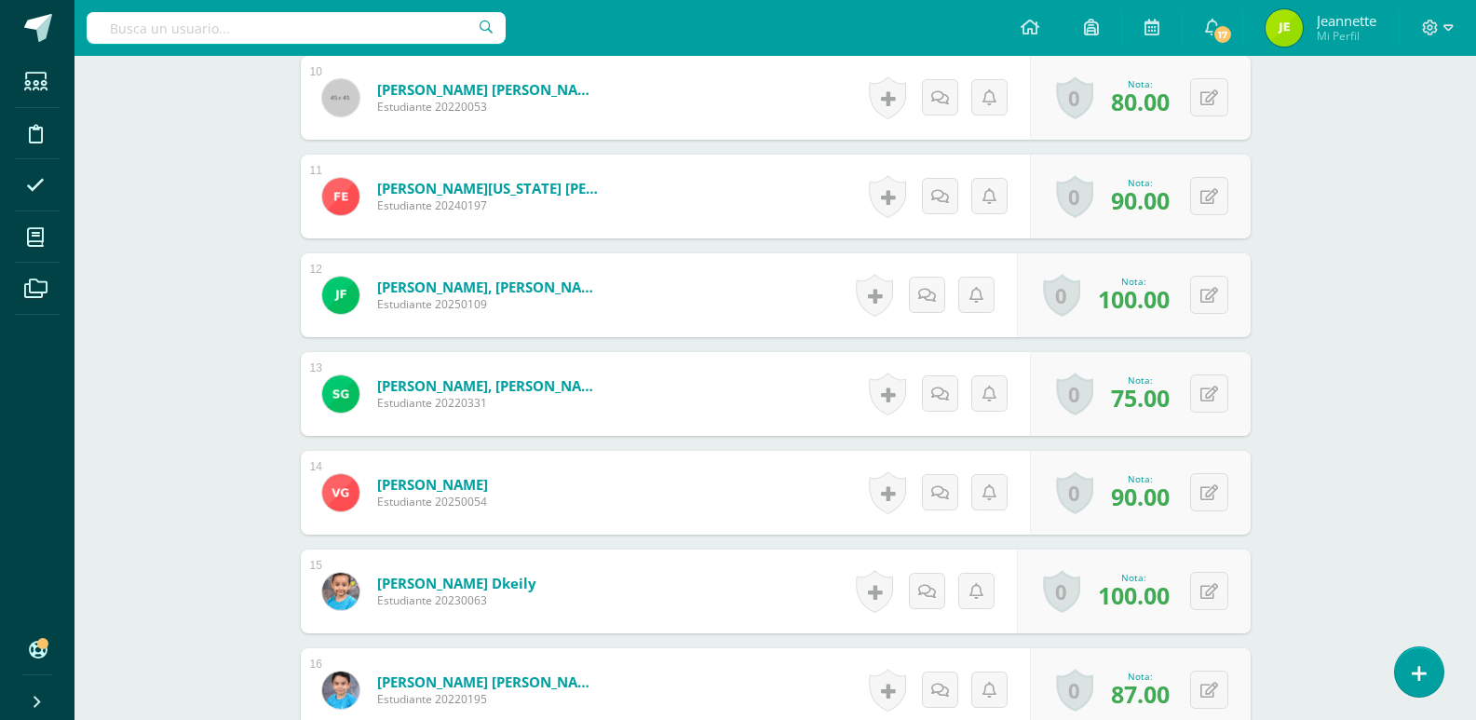
scroll to position [1587, 0]
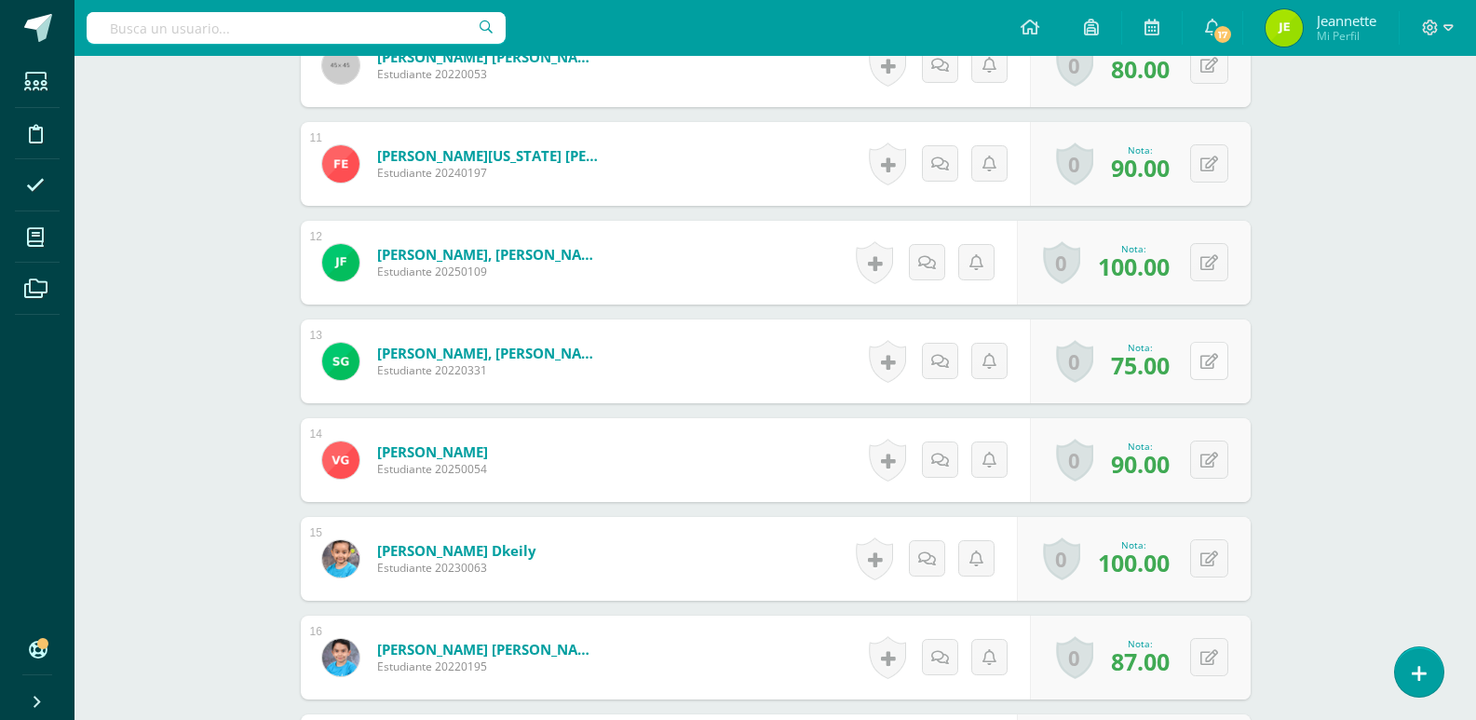
click at [1211, 366] on icon at bounding box center [1209, 362] width 18 height 16
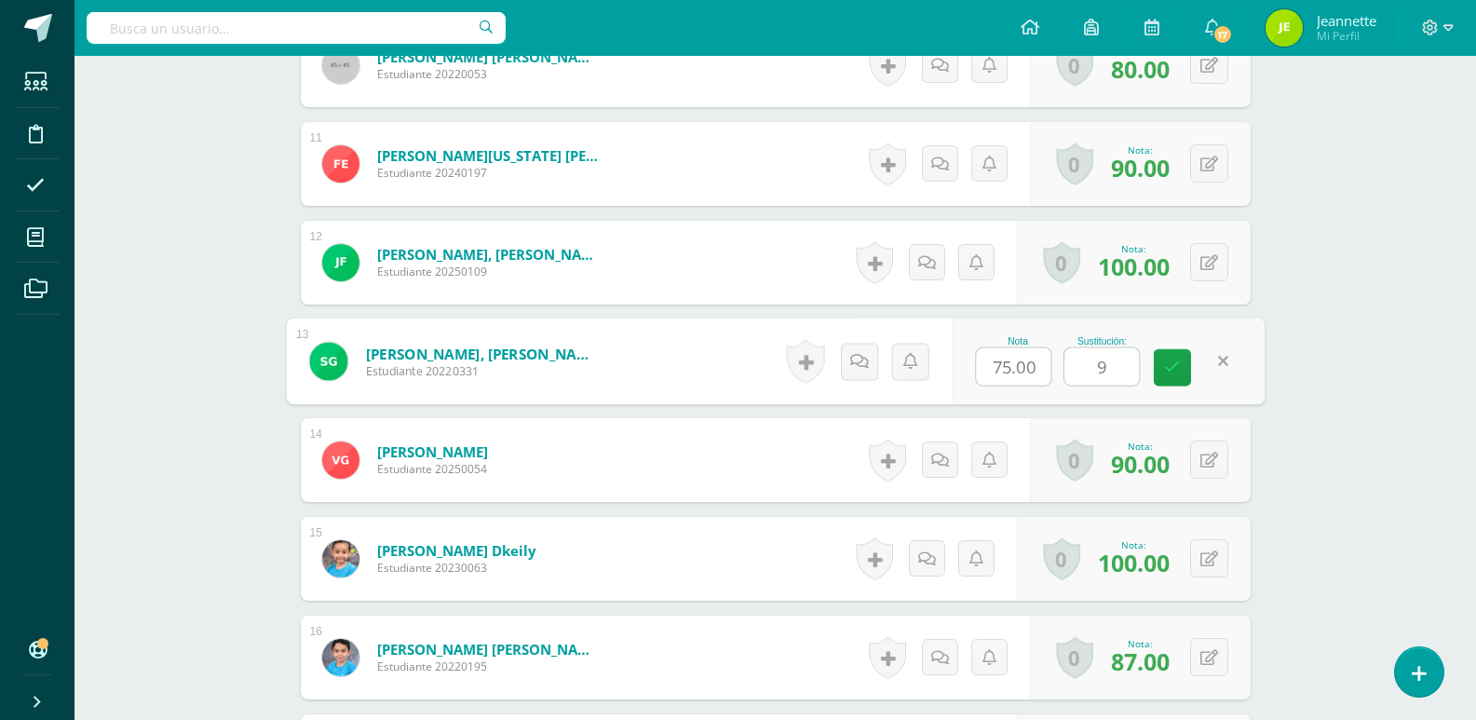
type input "95"
click at [1179, 368] on icon at bounding box center [1172, 367] width 17 height 16
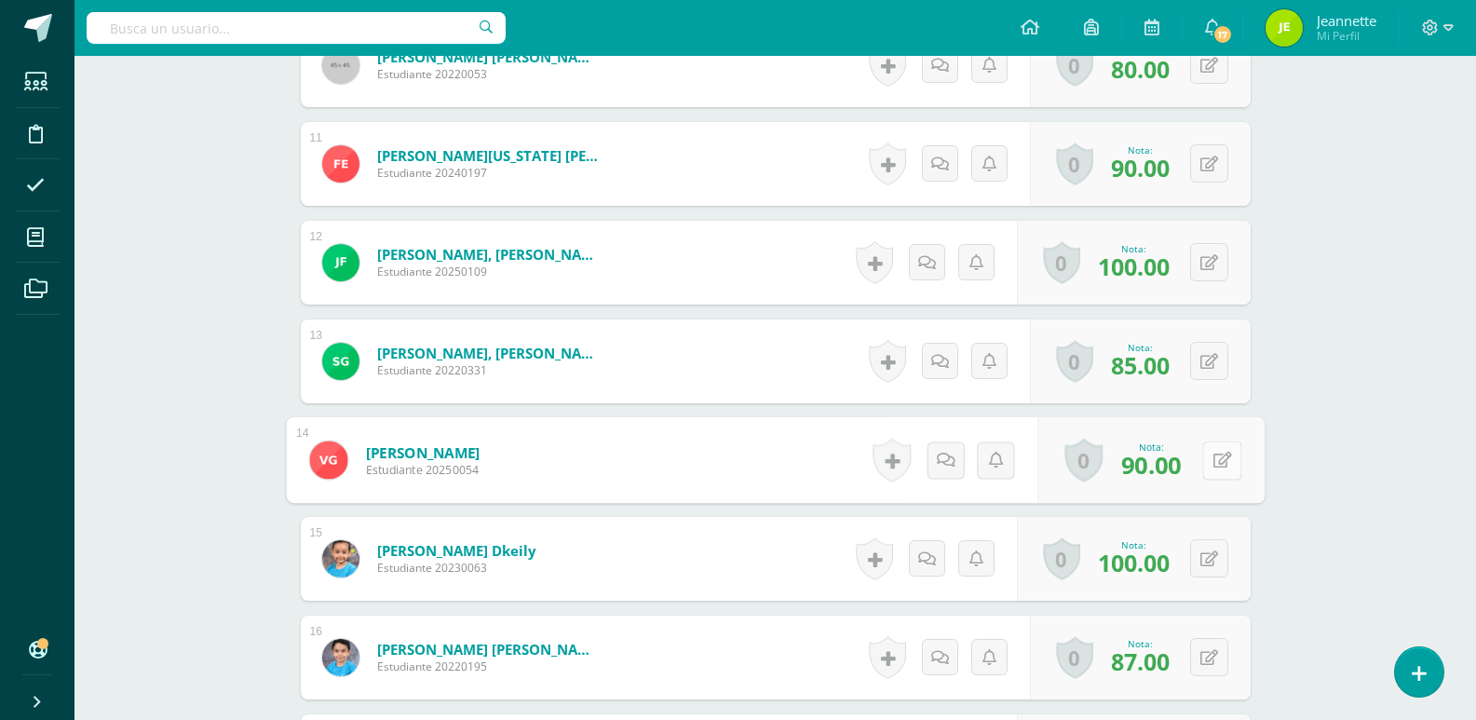
click at [1204, 458] on button at bounding box center [1221, 459] width 39 height 39
type input "93"
click at [1176, 476] on link at bounding box center [1172, 466] width 37 height 37
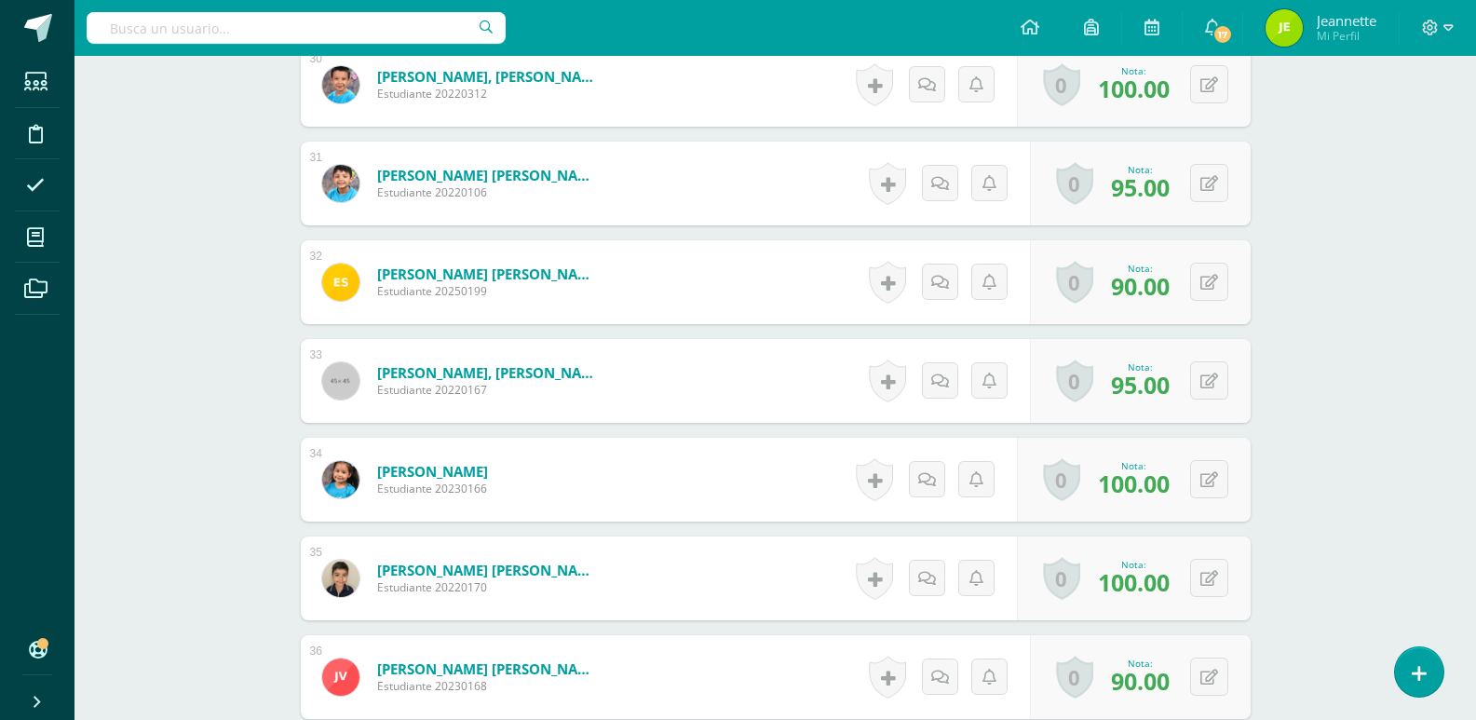
scroll to position [3542, 0]
click at [1220, 174] on button at bounding box center [1221, 182] width 39 height 39
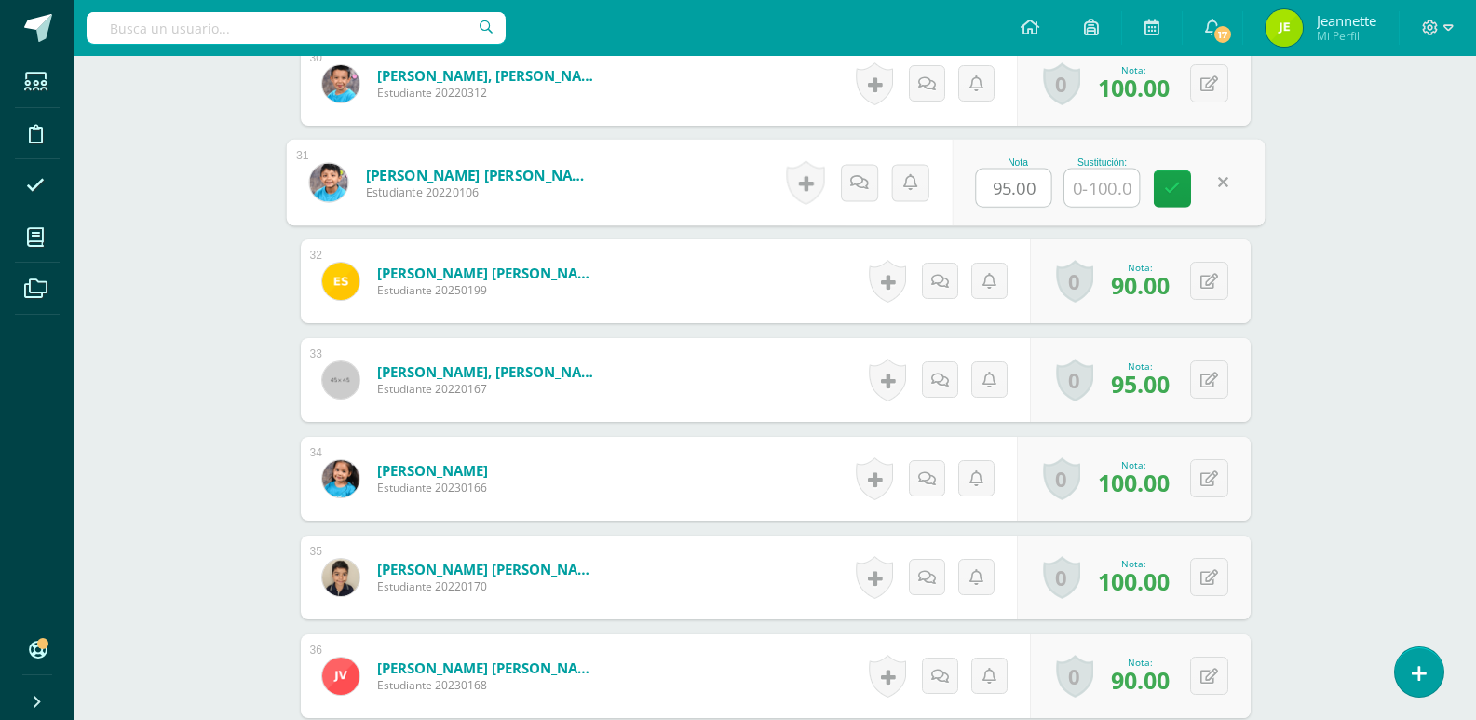
click at [1107, 197] on input "text" at bounding box center [1101, 187] width 74 height 37
type input "100"
click at [1182, 193] on link at bounding box center [1172, 188] width 37 height 37
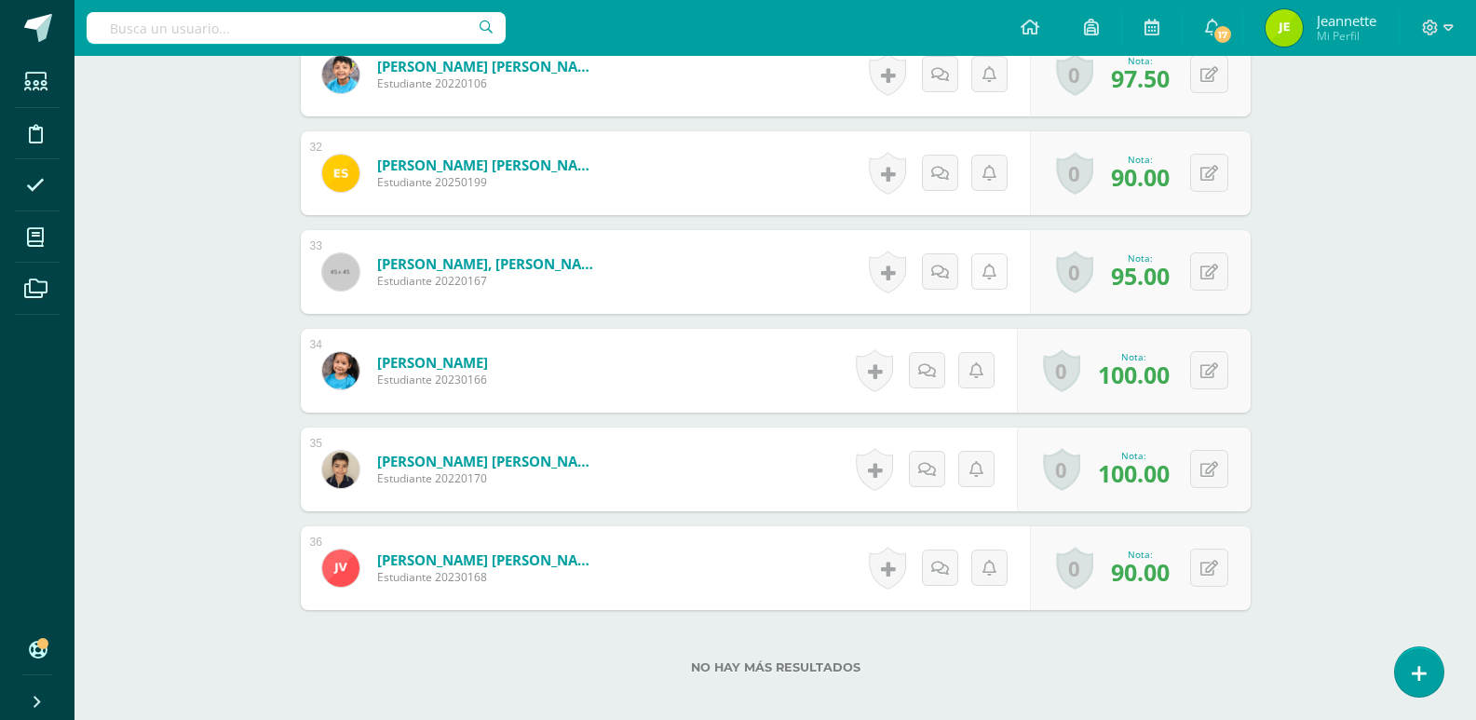
scroll to position [3753, 0]
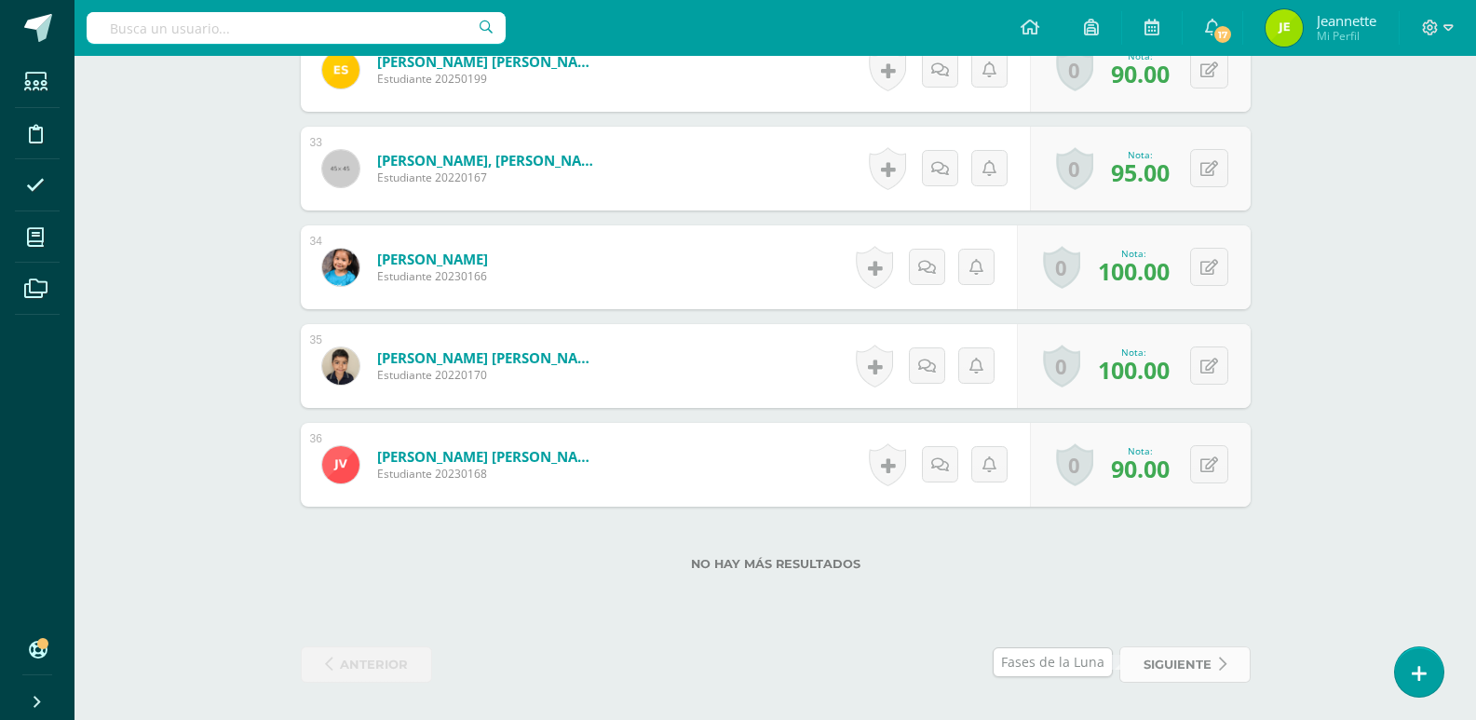
click at [1182, 660] on span "siguiente" at bounding box center [1177, 664] width 68 height 34
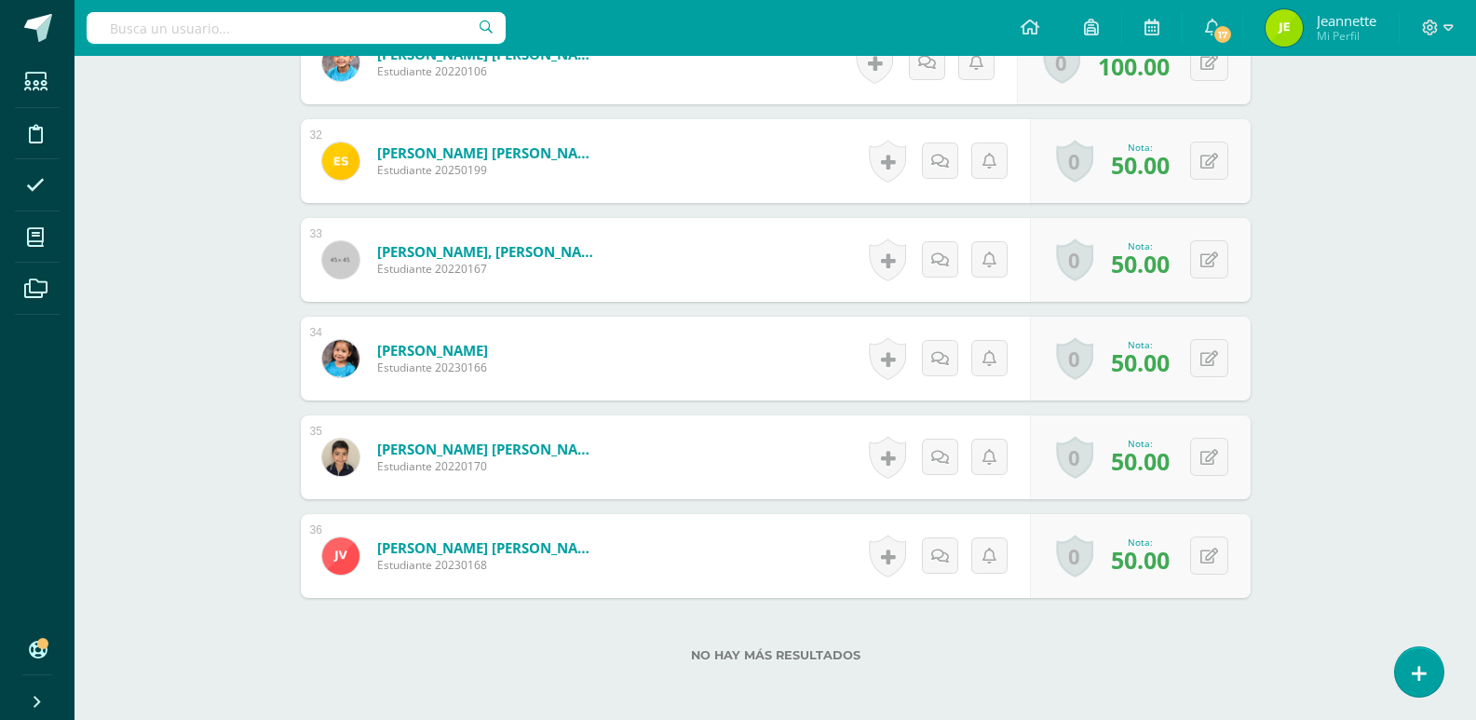
scroll to position [3679, 0]
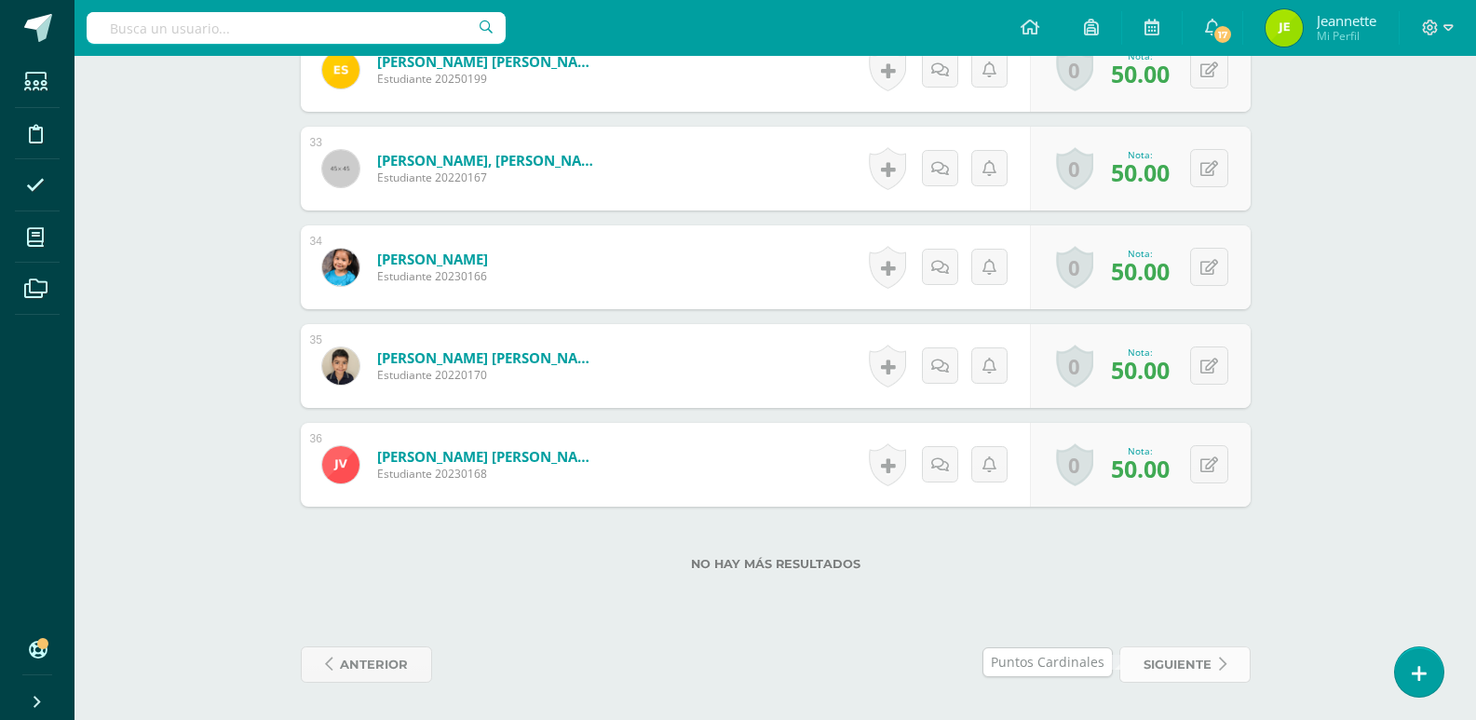
click at [1183, 656] on span "siguiente" at bounding box center [1177, 664] width 68 height 34
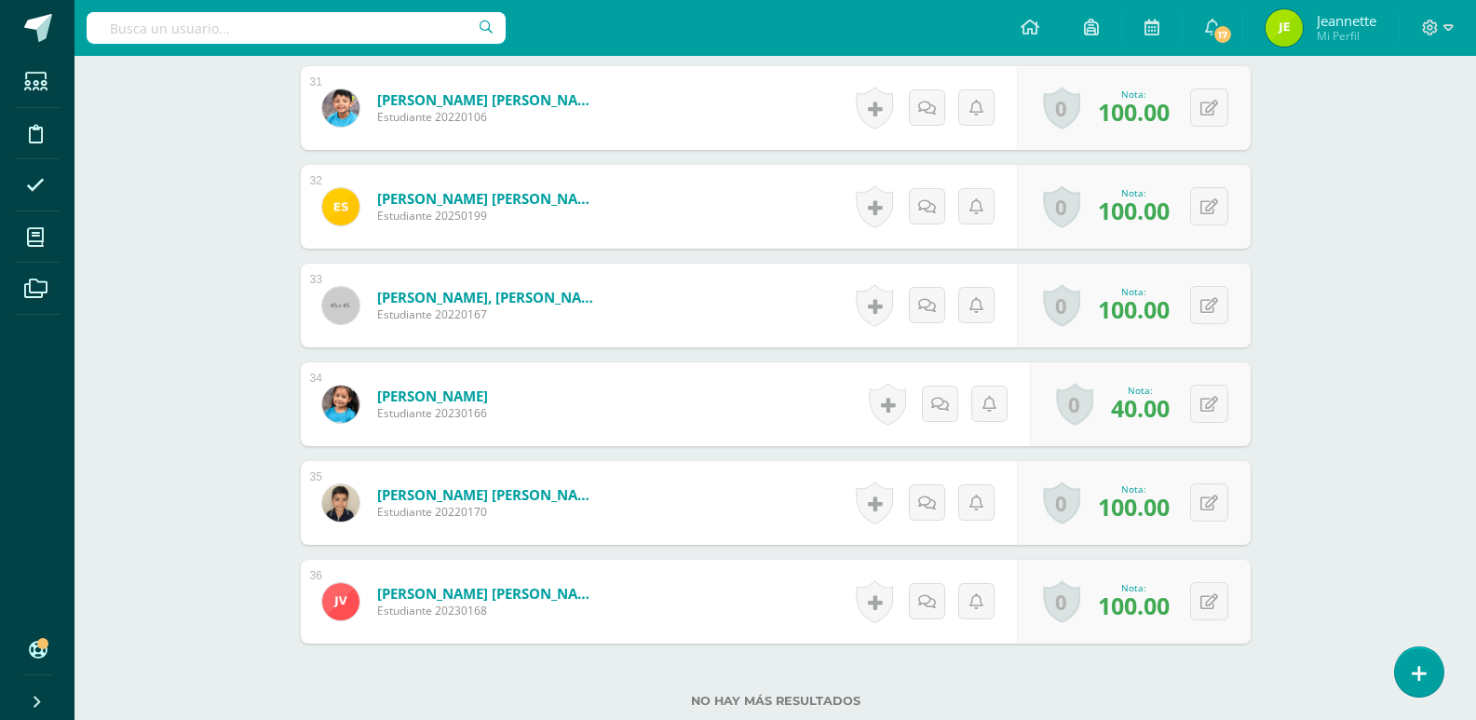
scroll to position [3679, 0]
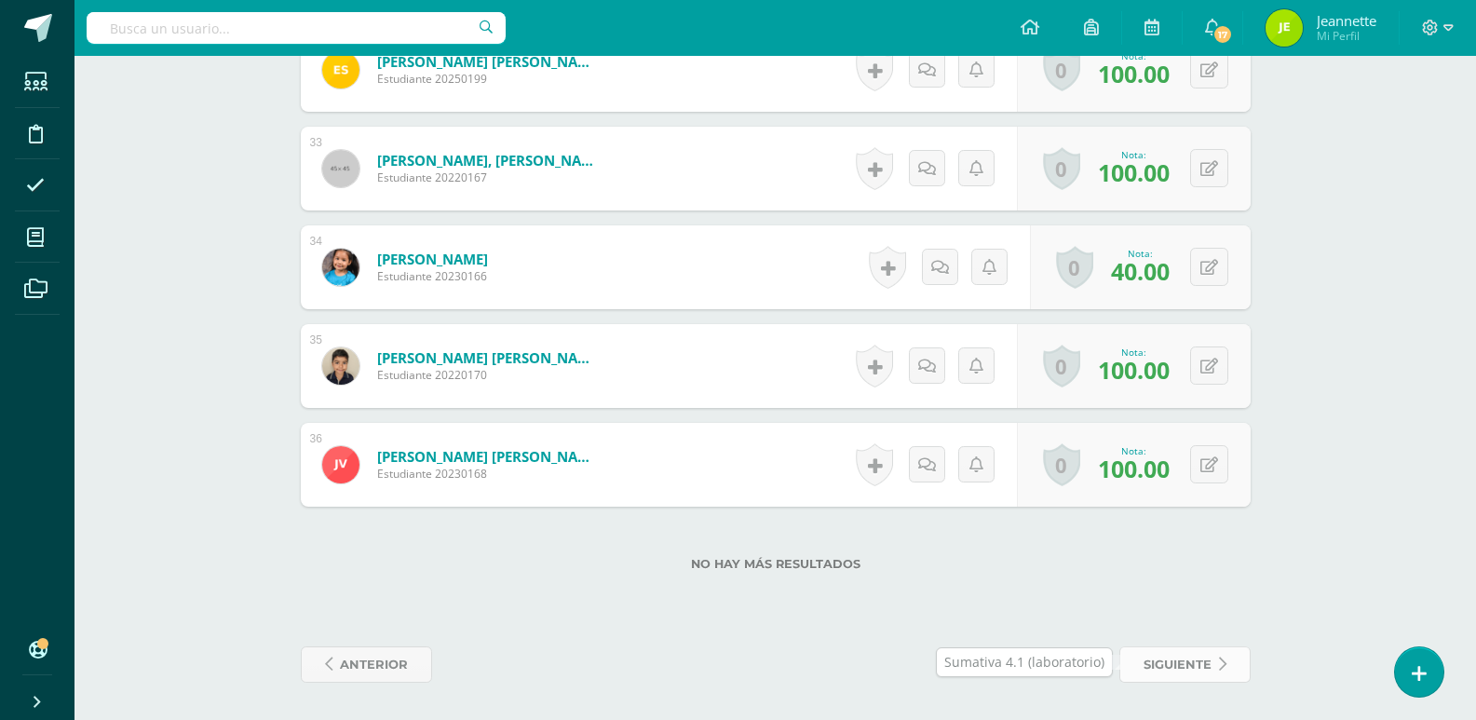
click at [1197, 652] on span "siguiente" at bounding box center [1177, 664] width 68 height 34
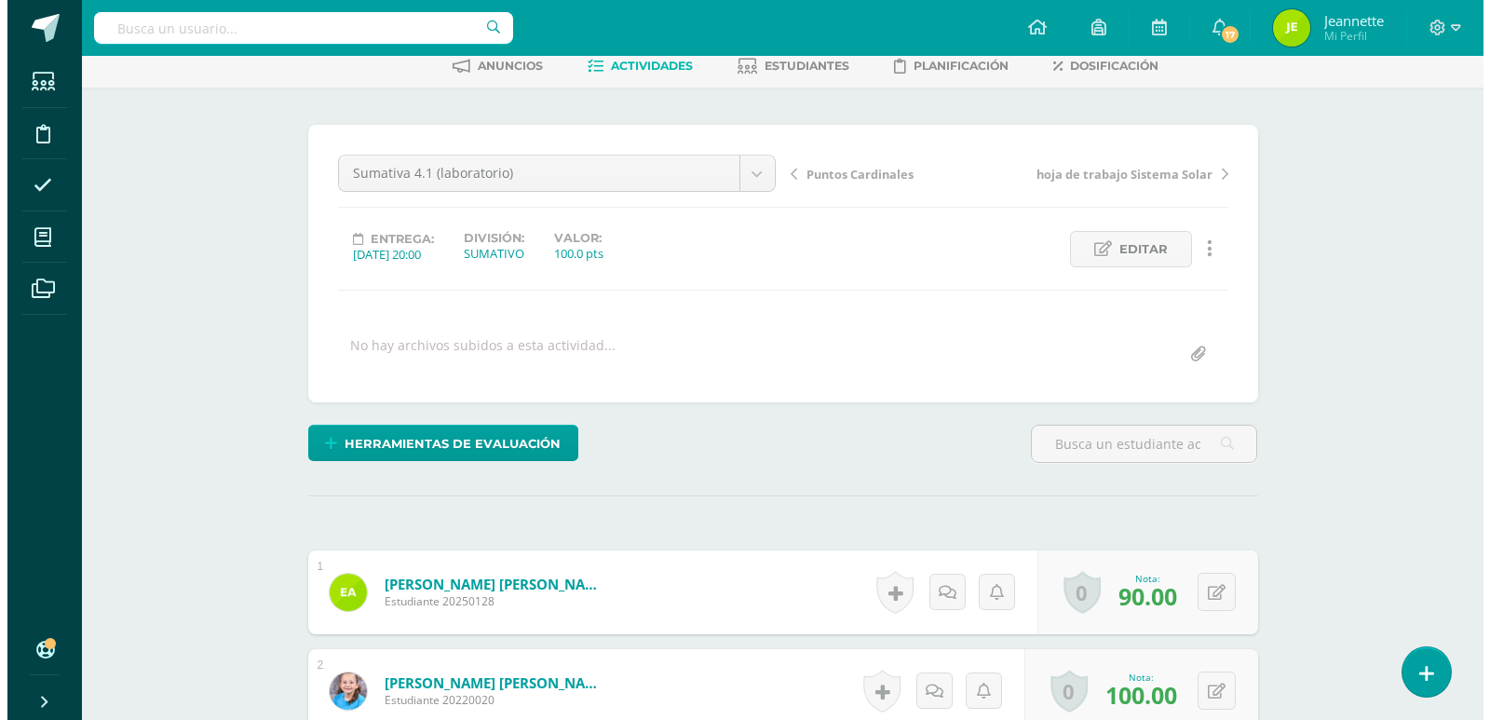
scroll to position [96, 0]
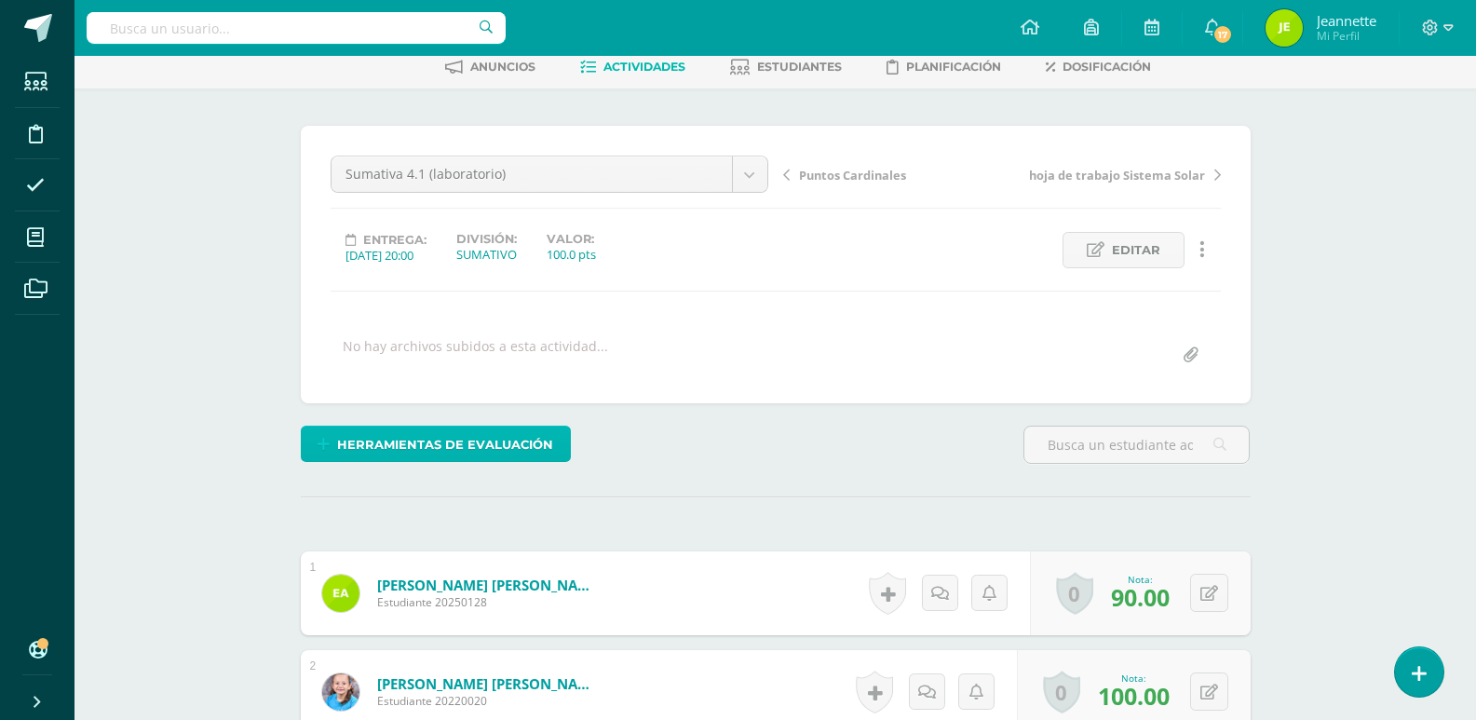
click at [460, 443] on span "Herramientas de evaluación" at bounding box center [445, 444] width 216 height 34
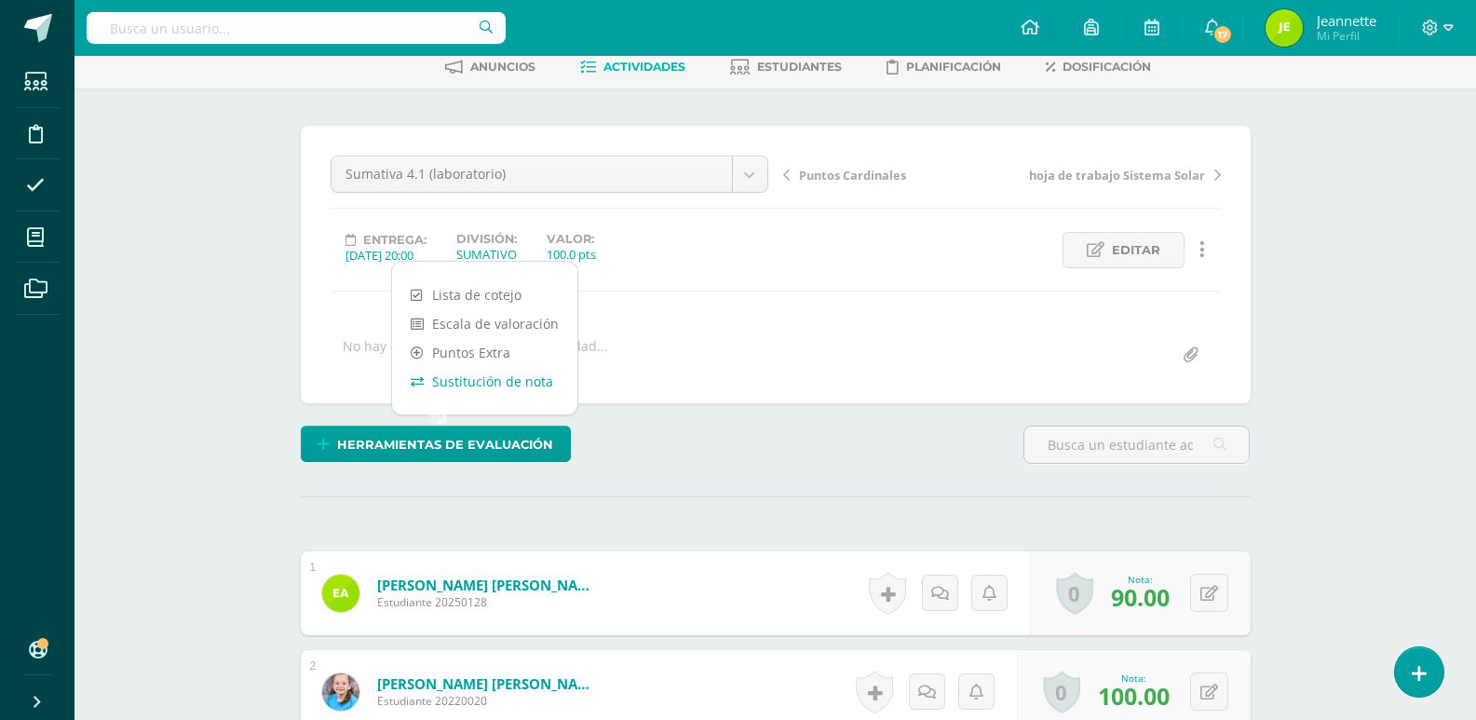
click at [502, 382] on link "Sustitución de nota" at bounding box center [484, 381] width 185 height 29
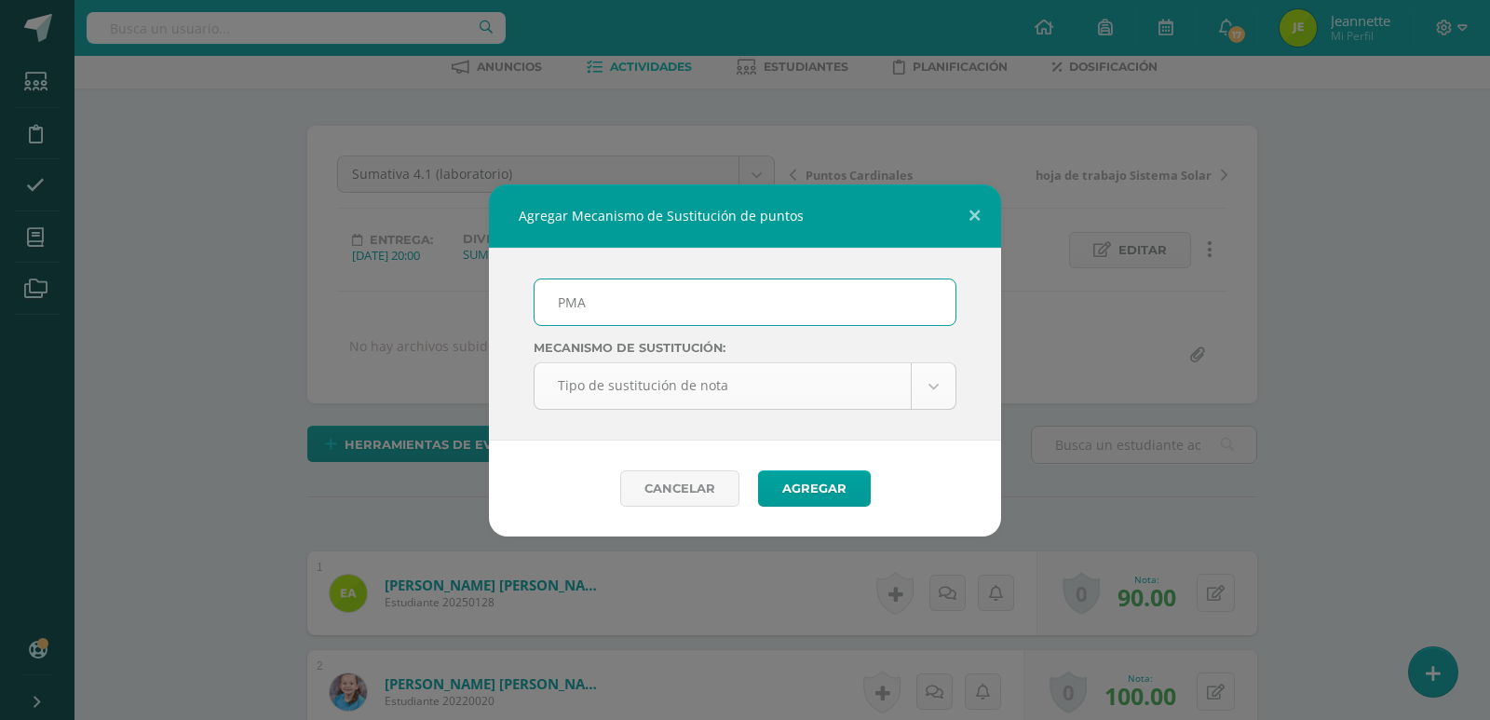
type input "PMA"
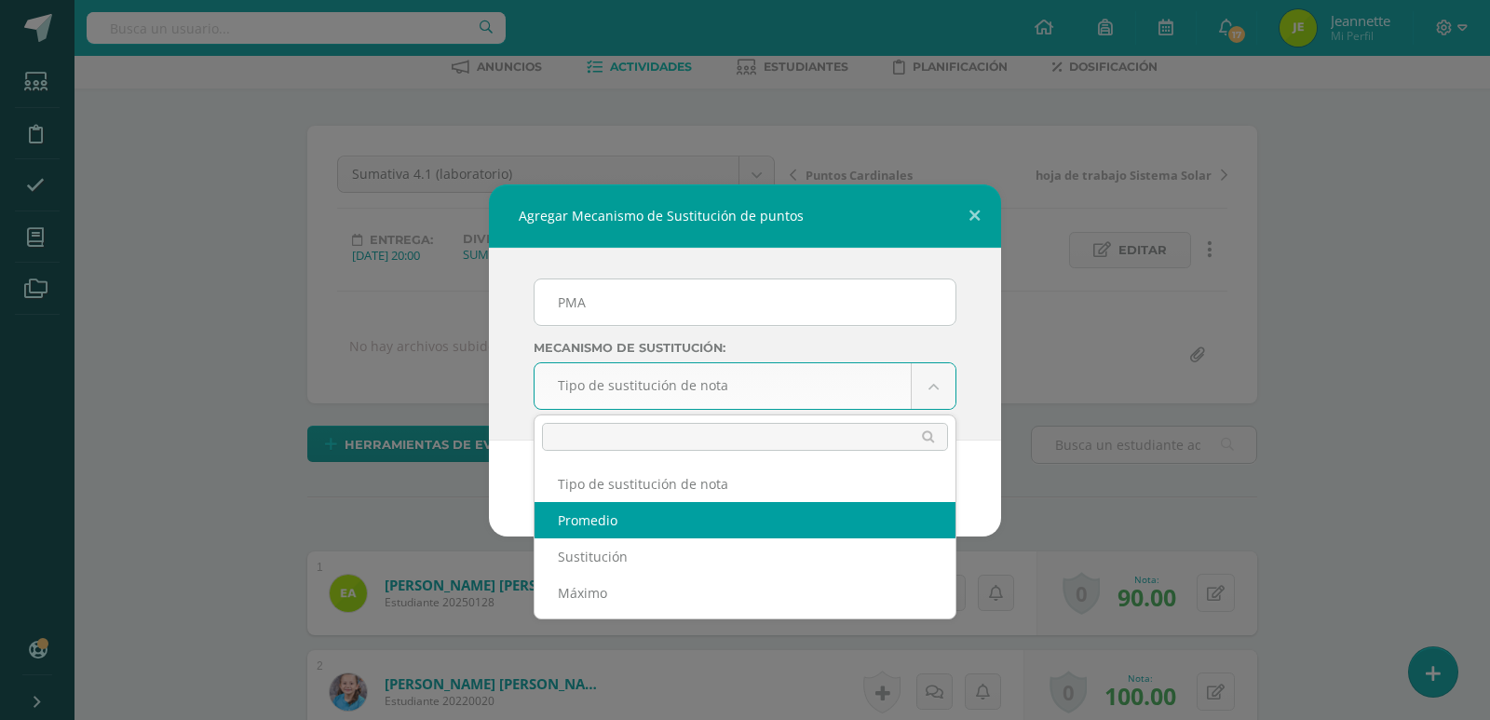
select select "average"
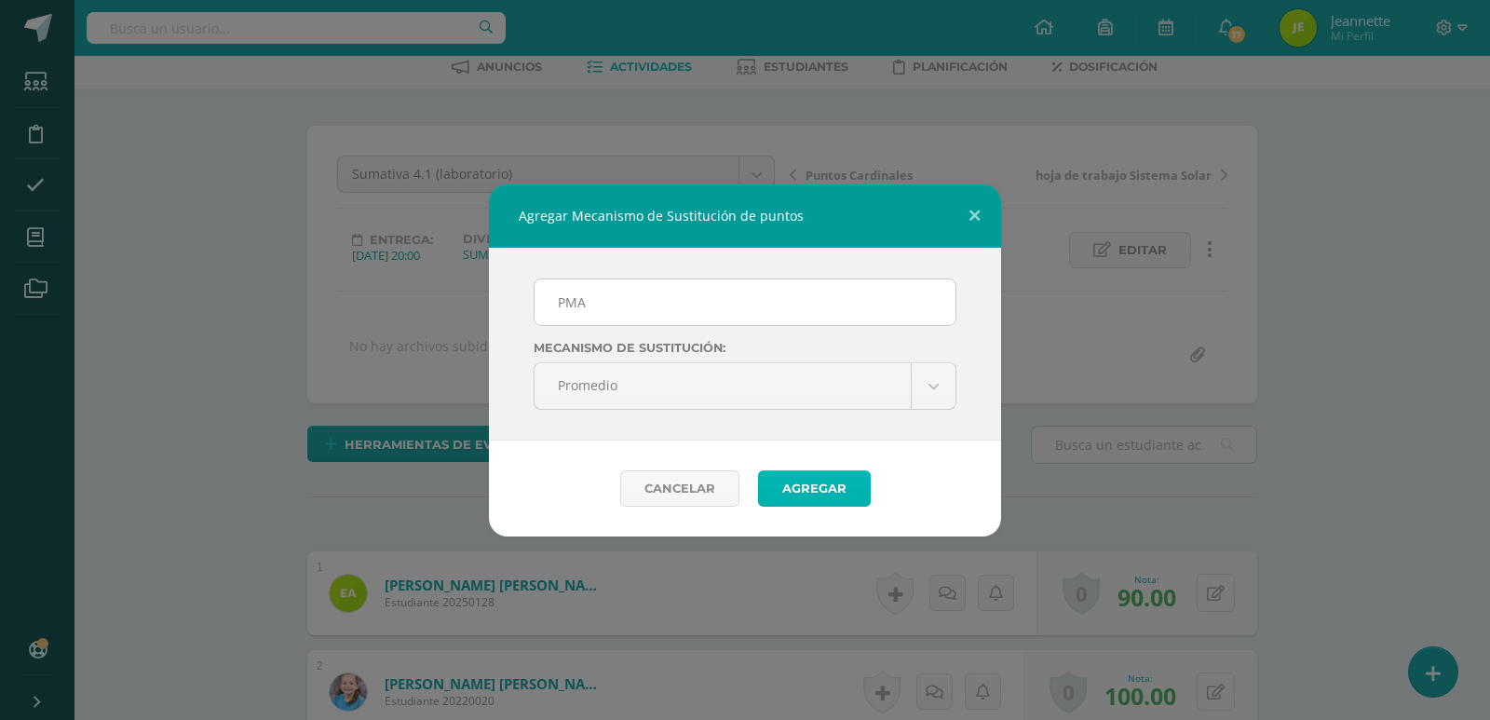
click at [793, 488] on button "Agregar" at bounding box center [814, 488] width 113 height 36
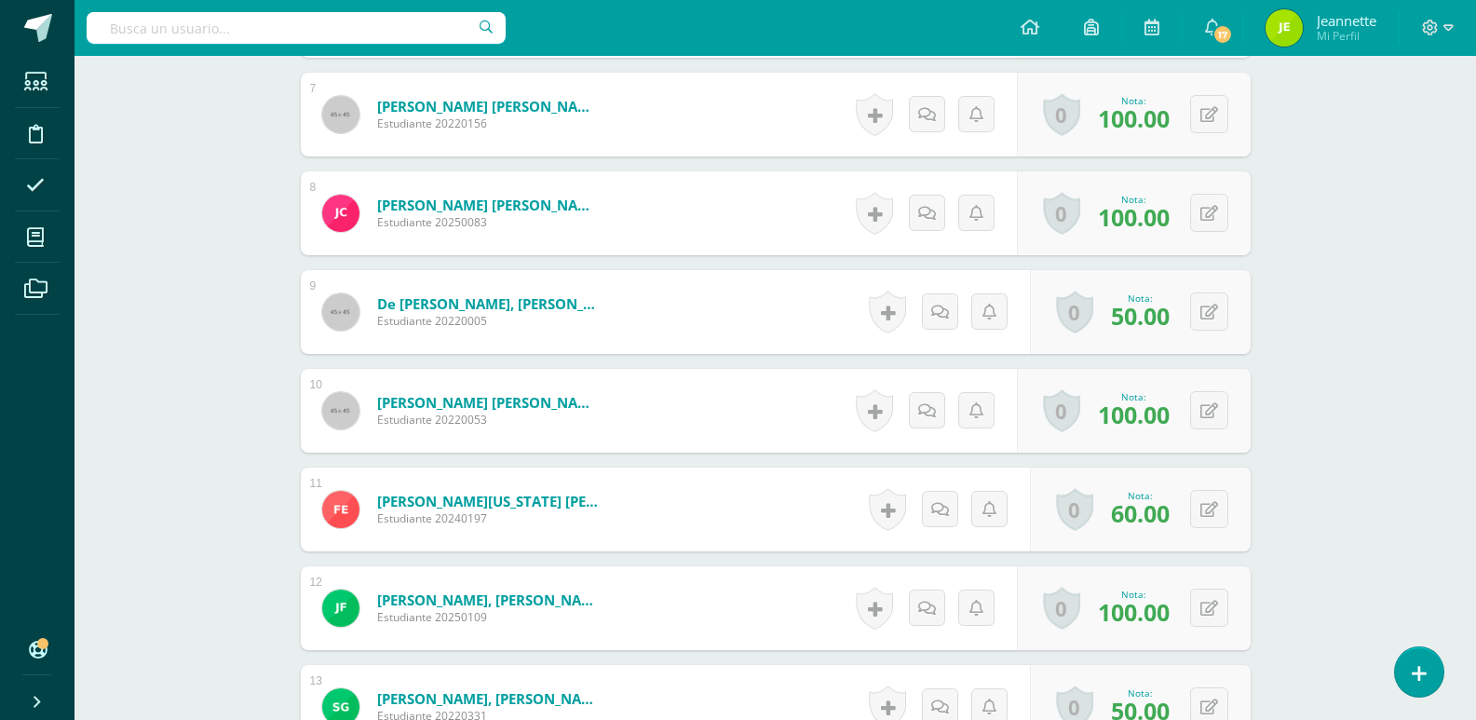
scroll to position [1263, 0]
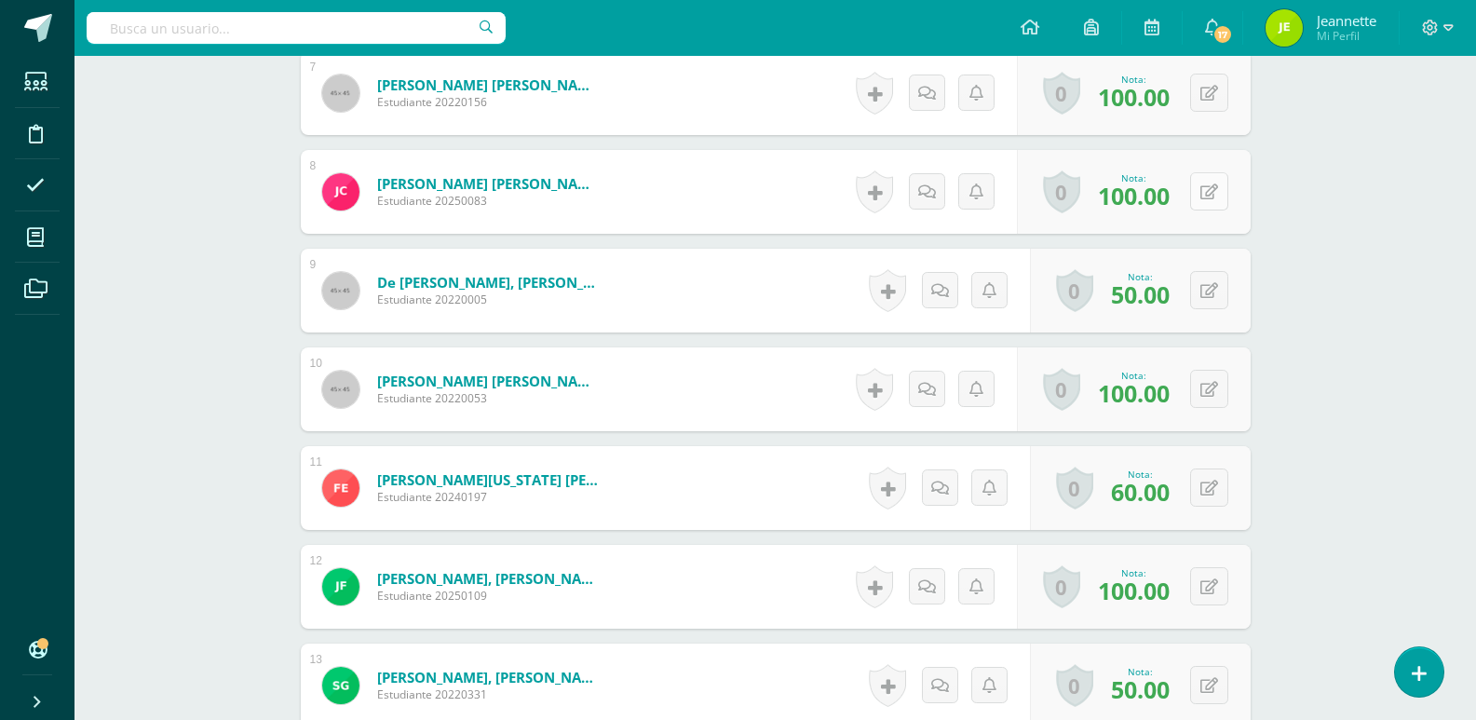
click at [1215, 192] on icon at bounding box center [1209, 192] width 18 height 16
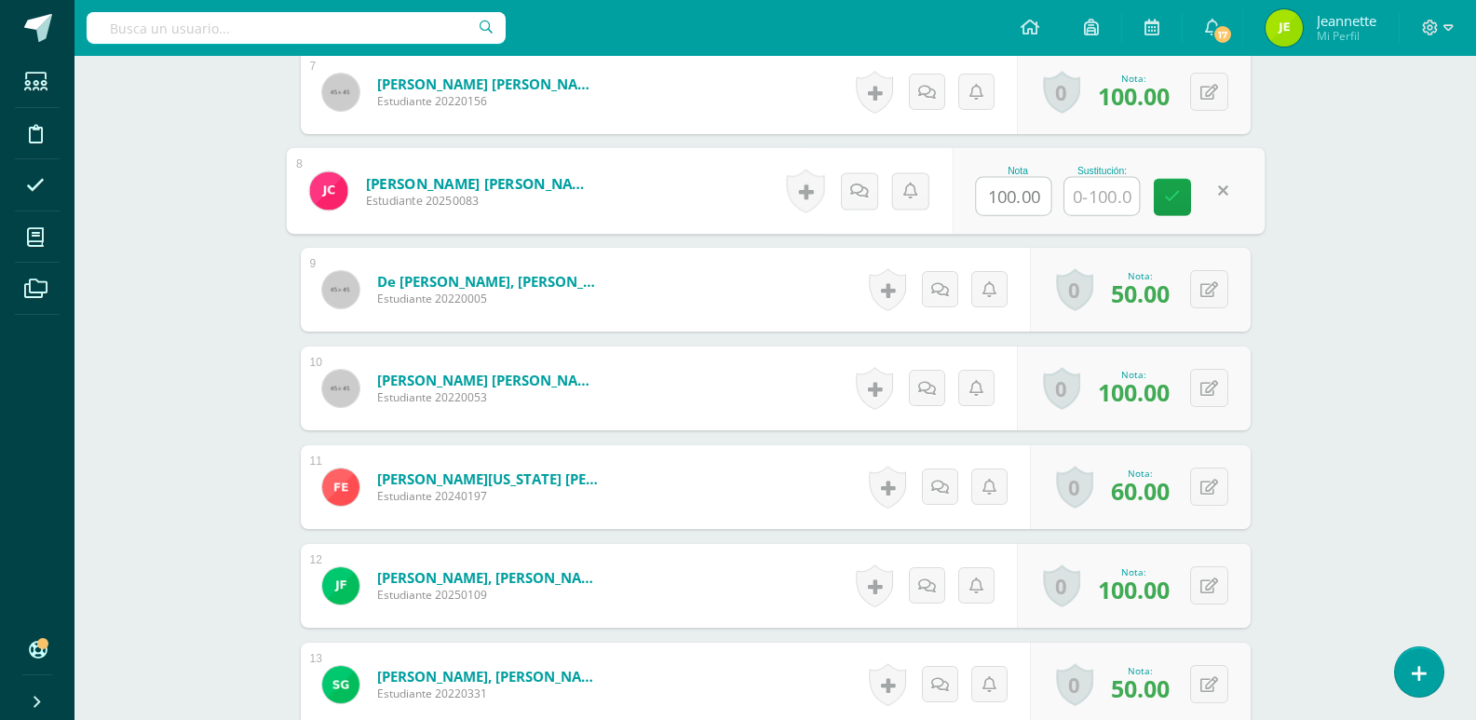
scroll to position [1264, 0]
click at [1177, 193] on icon at bounding box center [1172, 196] width 17 height 16
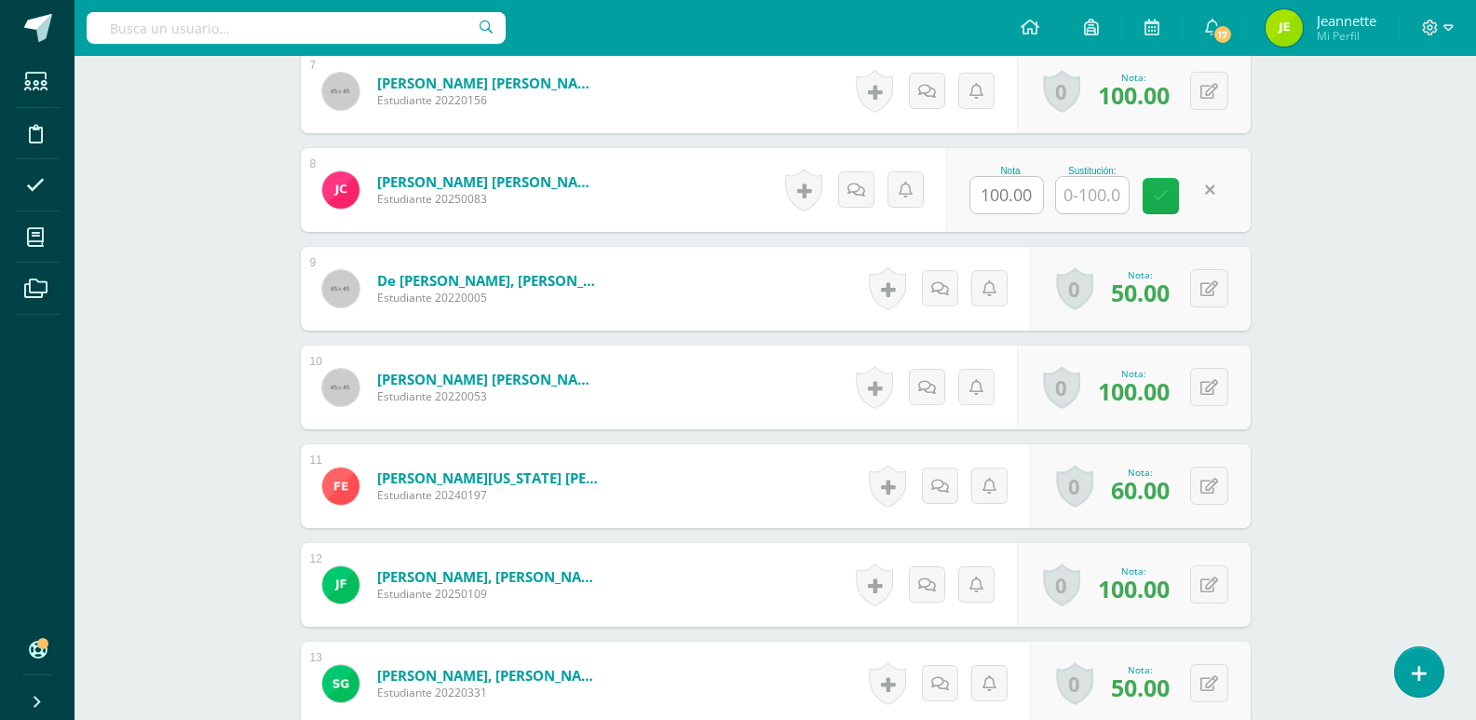
click at [1156, 194] on icon at bounding box center [1161, 196] width 16 height 16
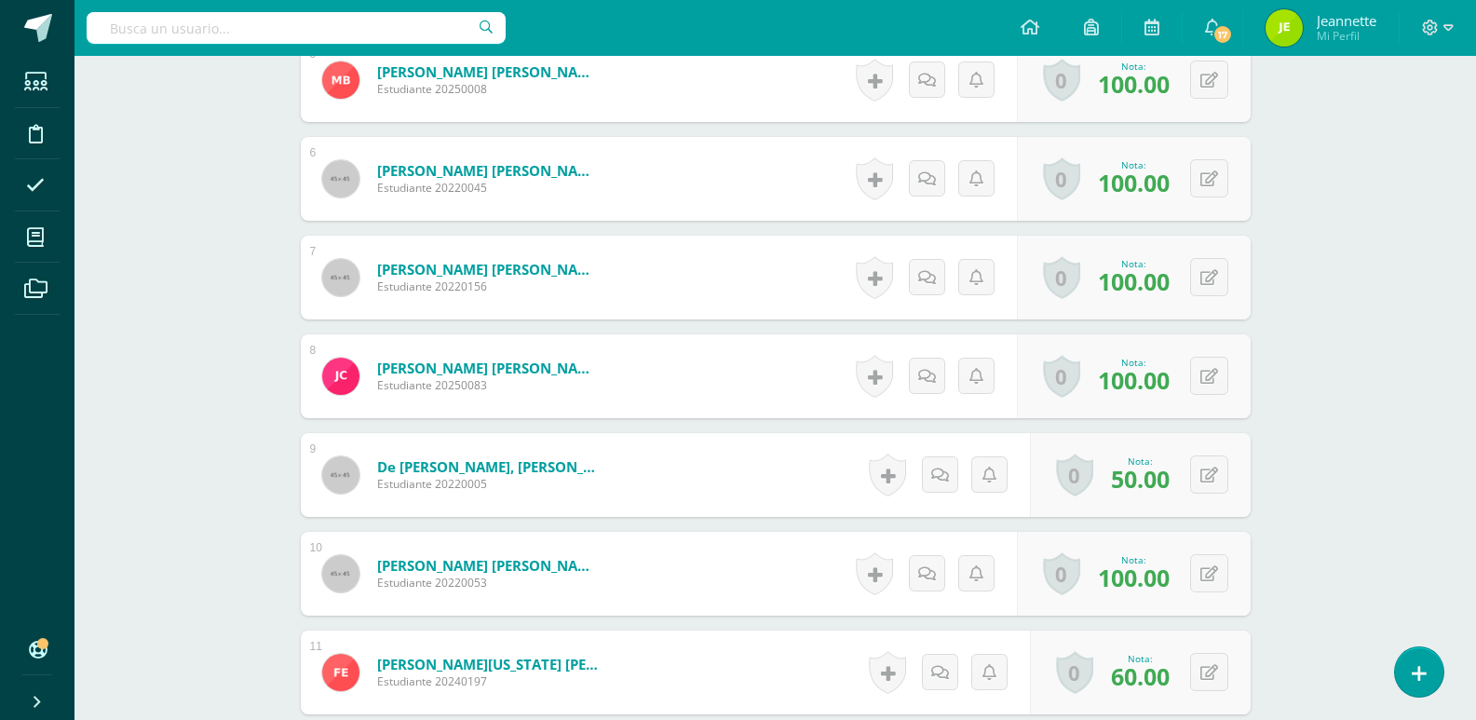
scroll to position [1171, 0]
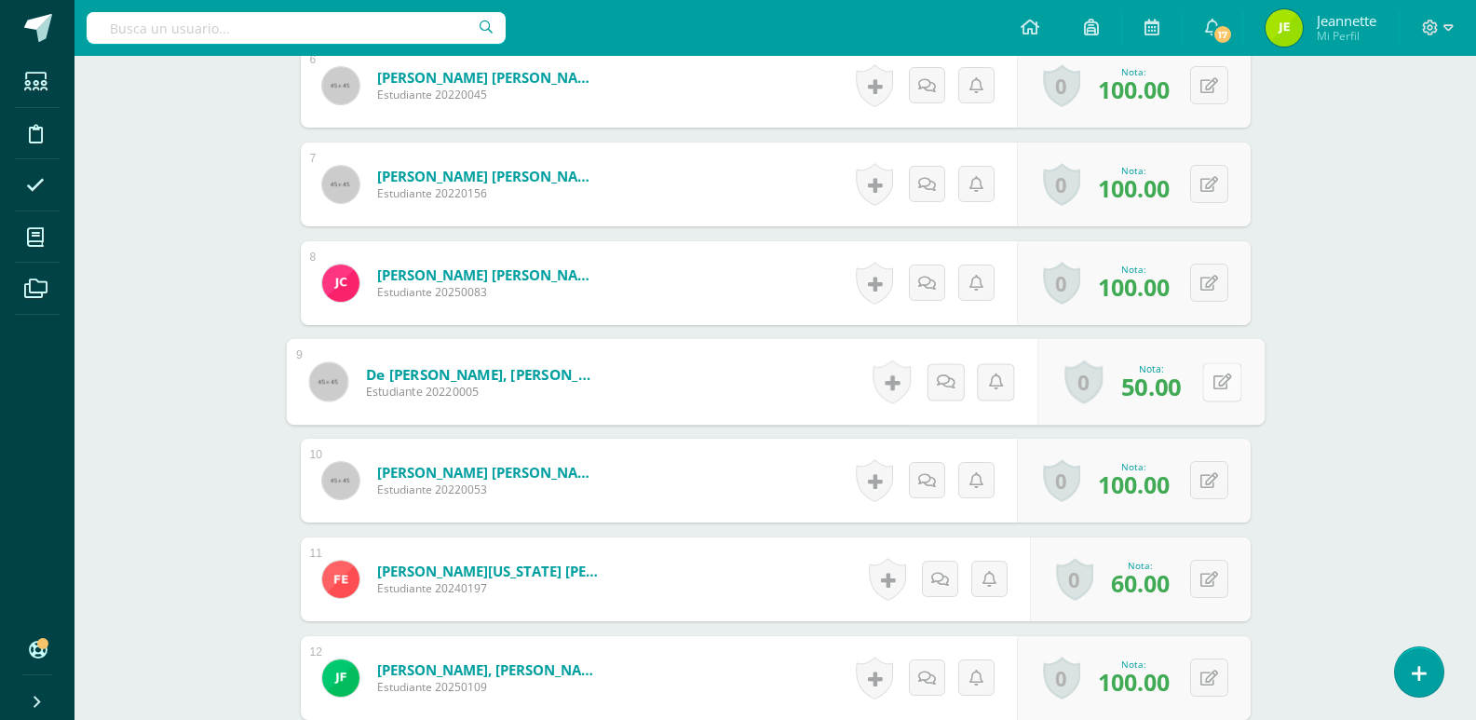
click at [1217, 383] on button at bounding box center [1221, 381] width 39 height 39
click at [1116, 386] on input "text" at bounding box center [1101, 387] width 74 height 37
type input "80"
click at [1174, 391] on icon at bounding box center [1172, 388] width 17 height 16
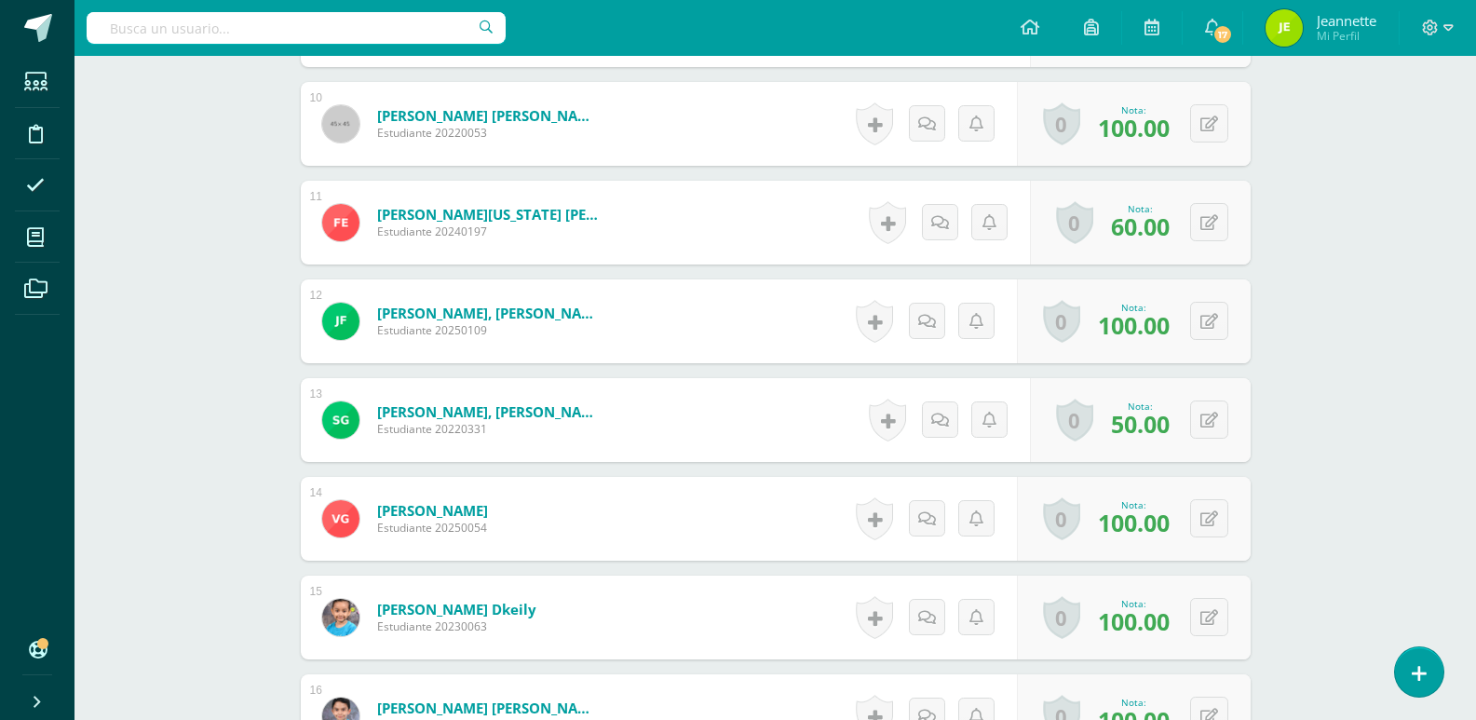
scroll to position [1544, 0]
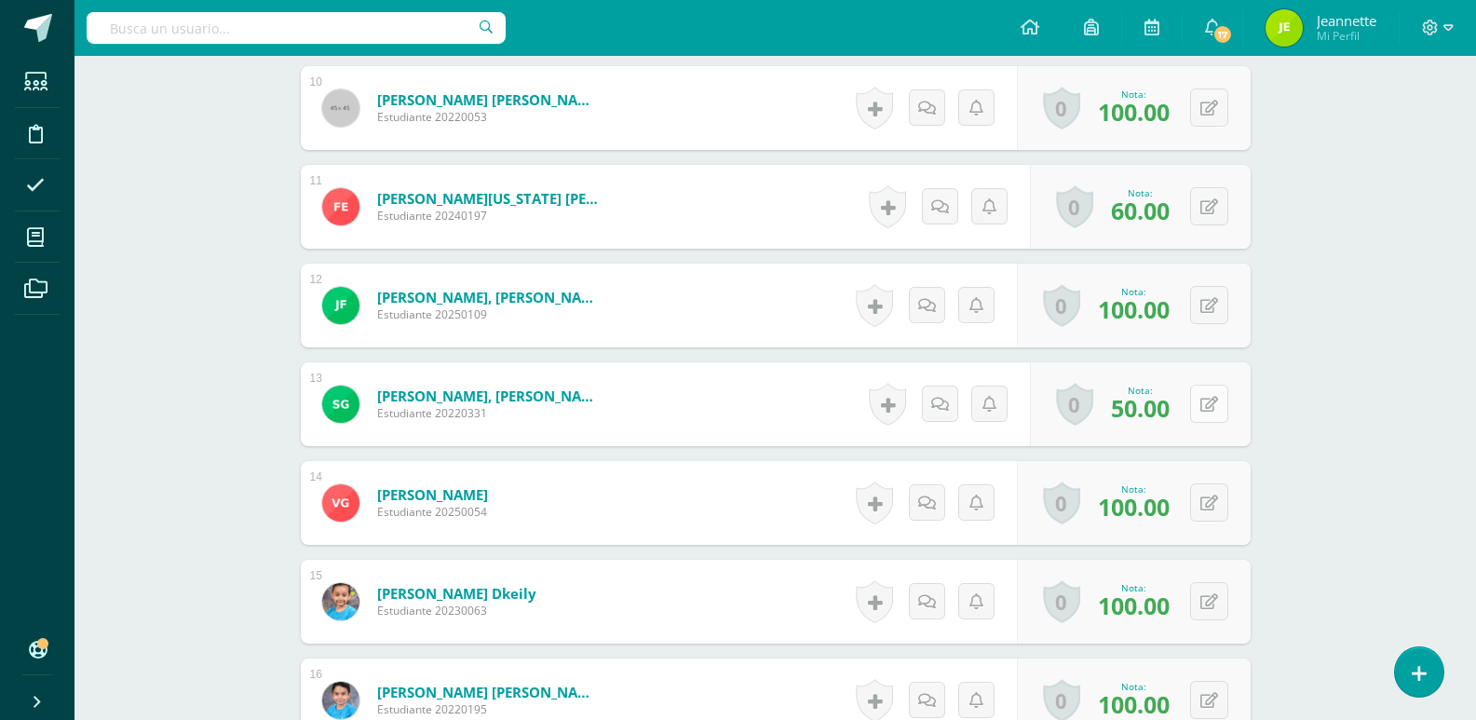
click at [1204, 403] on button at bounding box center [1209, 404] width 38 height 38
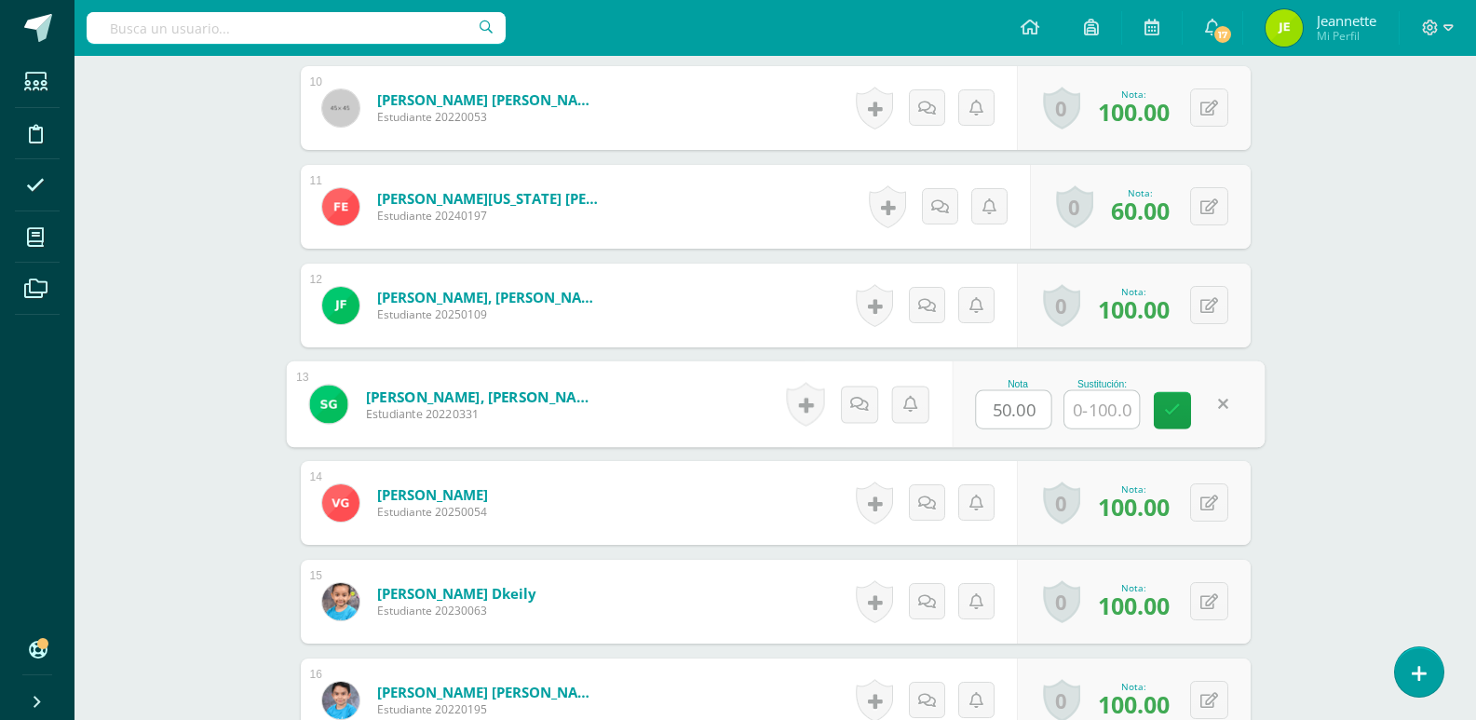
click at [1114, 413] on input "text" at bounding box center [1101, 409] width 74 height 37
type input "90"
click at [1170, 412] on icon at bounding box center [1172, 410] width 17 height 16
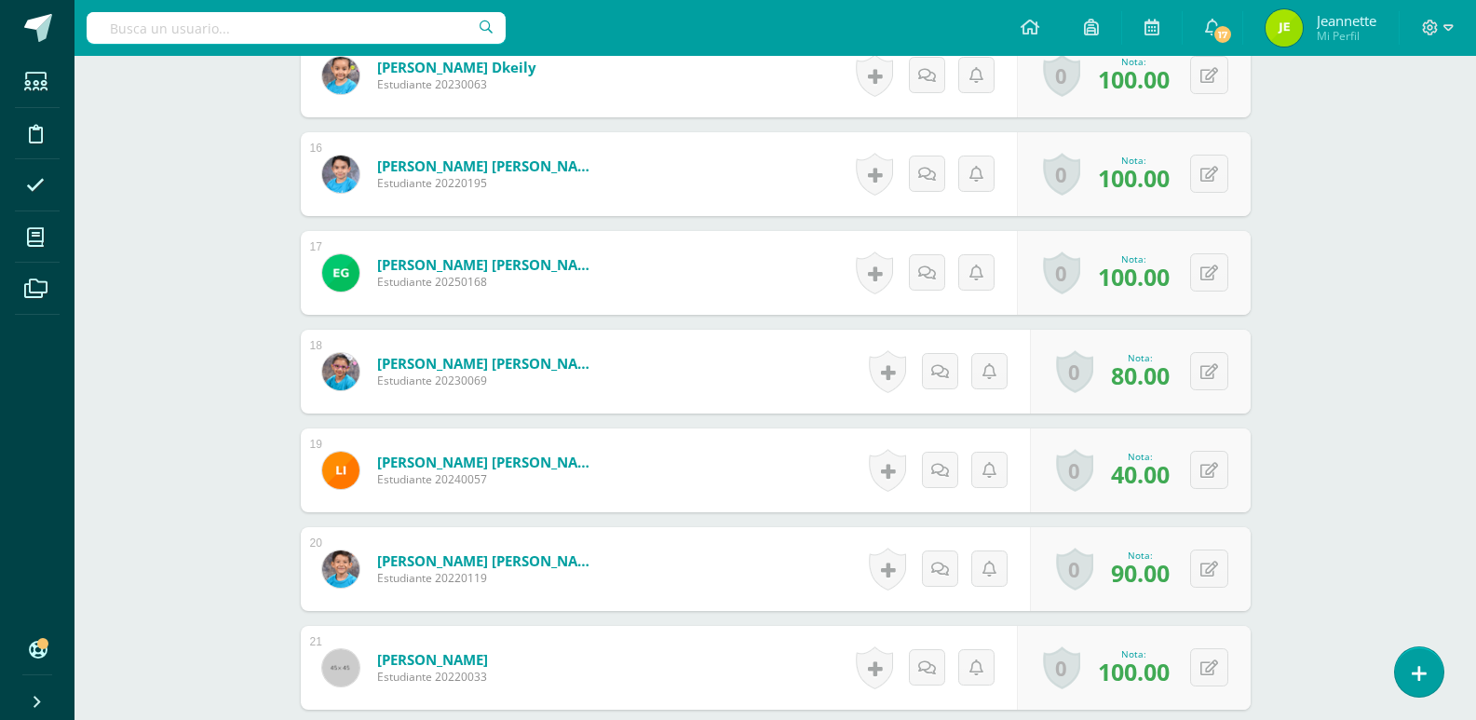
scroll to position [2102, 0]
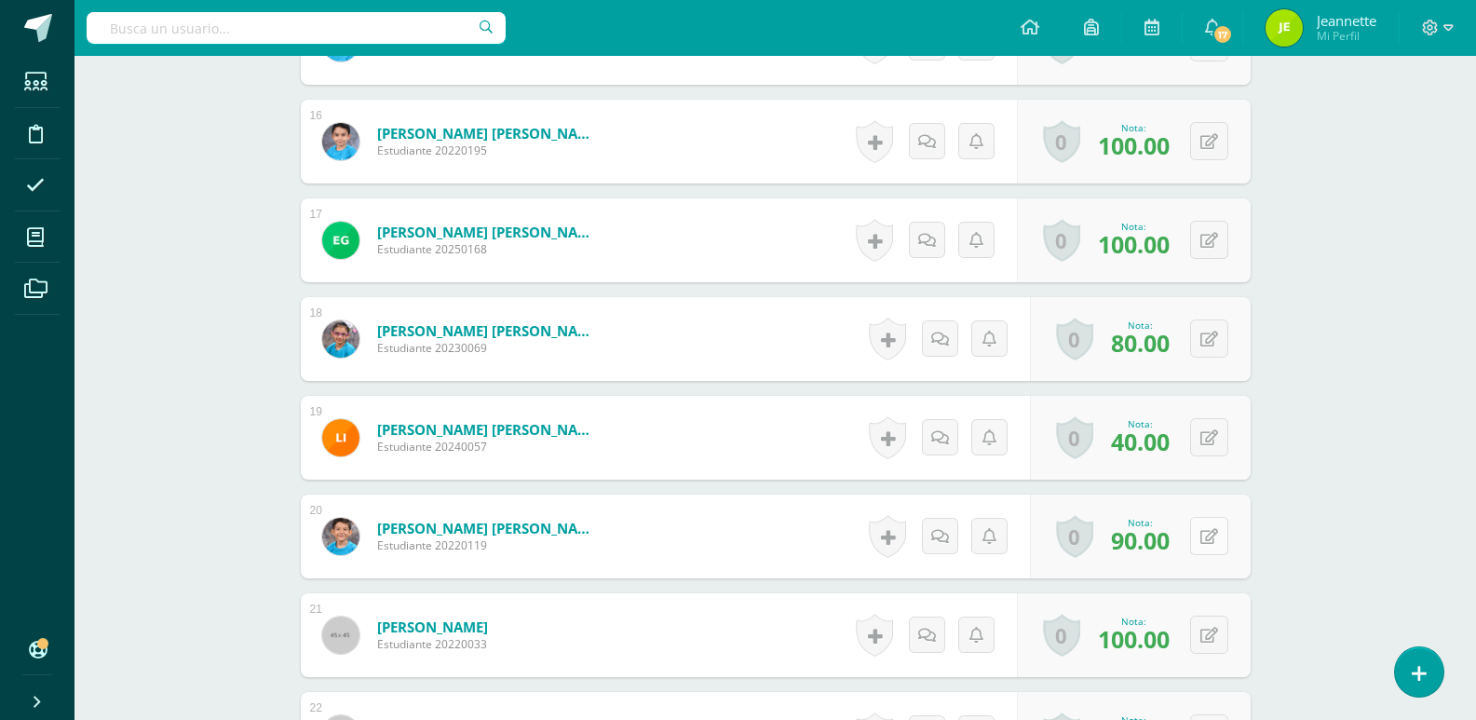
click at [1210, 538] on icon at bounding box center [1209, 537] width 18 height 16
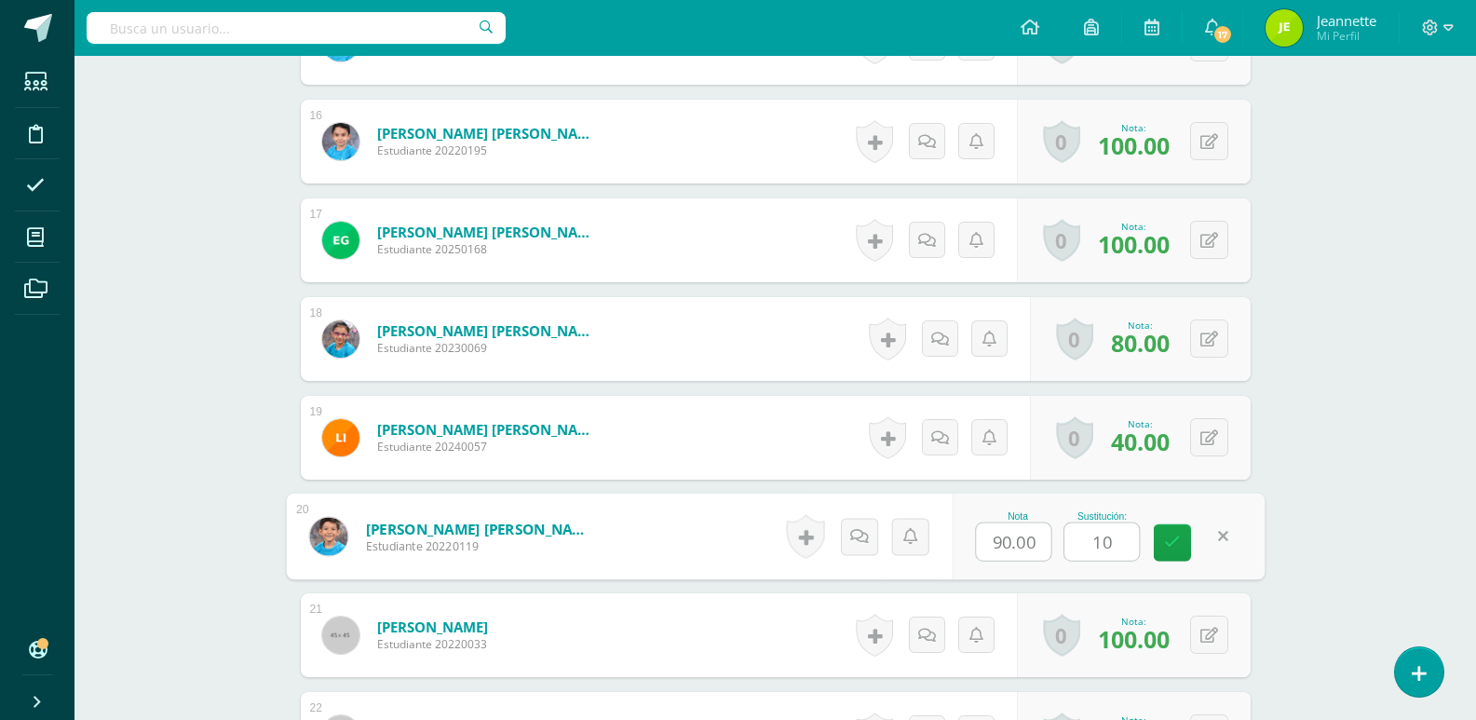
type input "100"
click at [1181, 542] on link at bounding box center [1172, 542] width 37 height 37
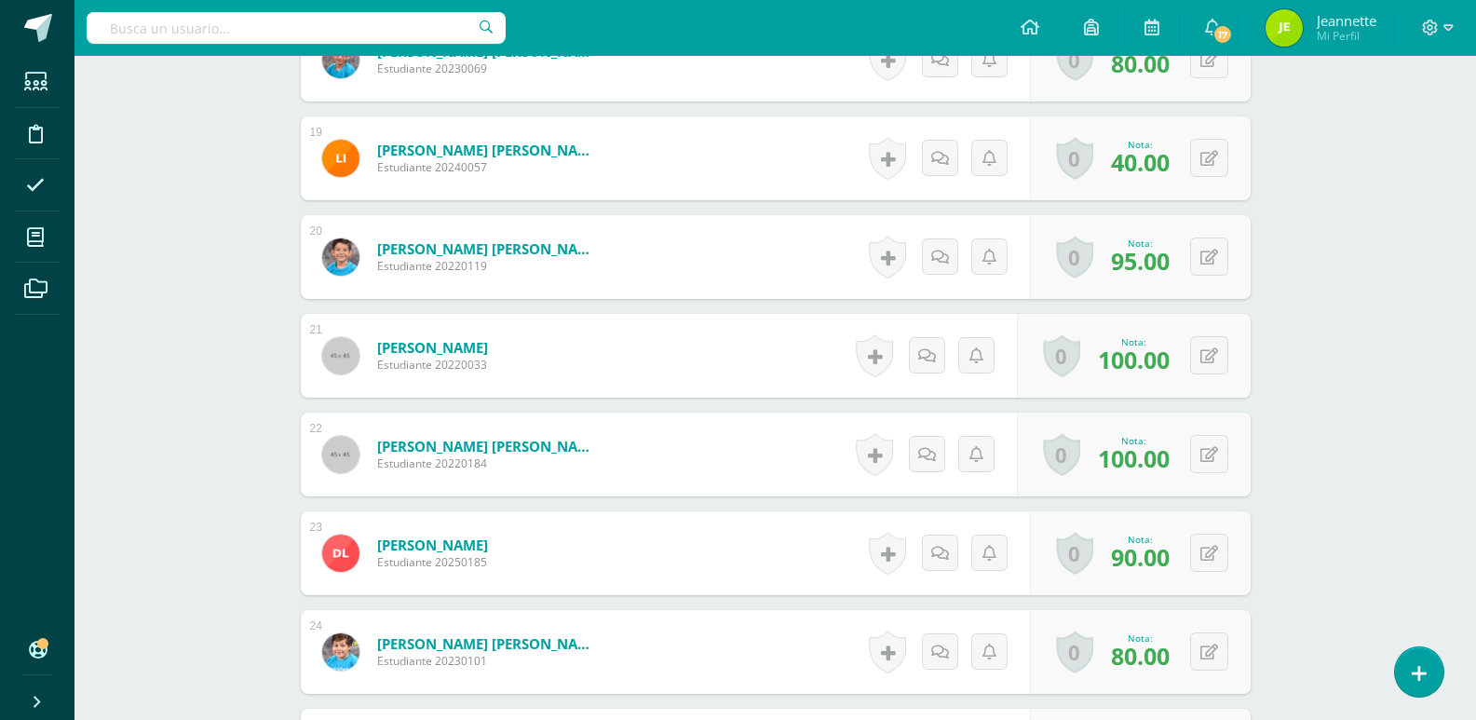
scroll to position [2475, 0]
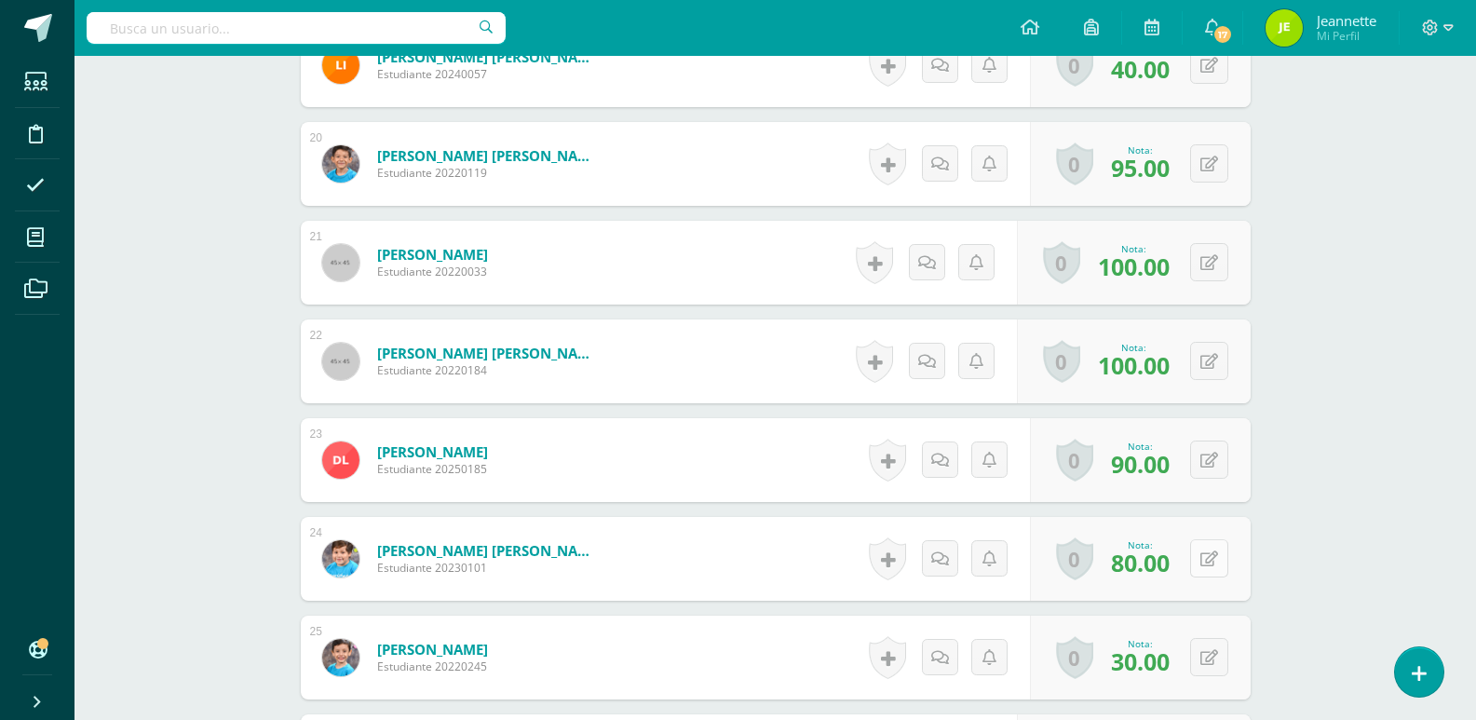
click at [1215, 562] on icon at bounding box center [1209, 559] width 18 height 16
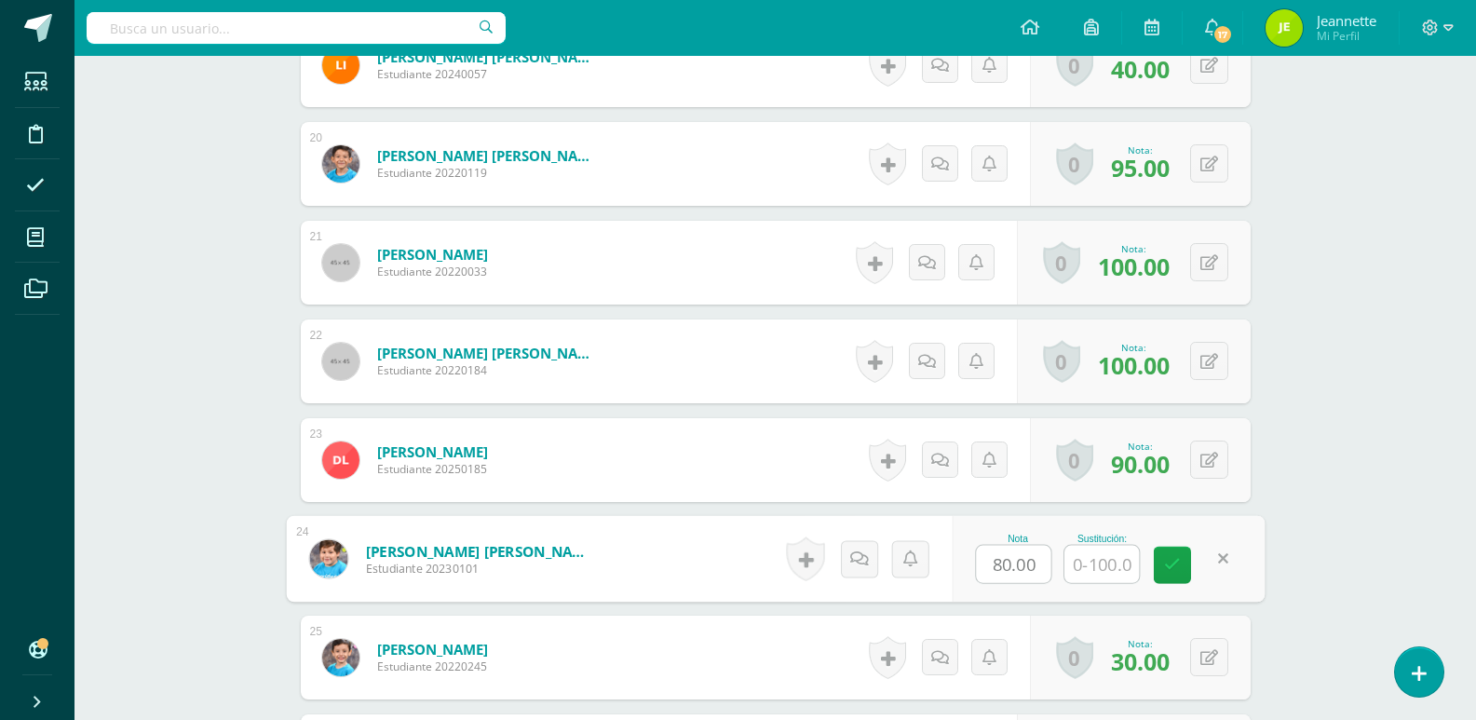
click at [1101, 563] on input "text" at bounding box center [1101, 564] width 74 height 37
type input "100"
click at [1175, 572] on icon at bounding box center [1172, 565] width 17 height 16
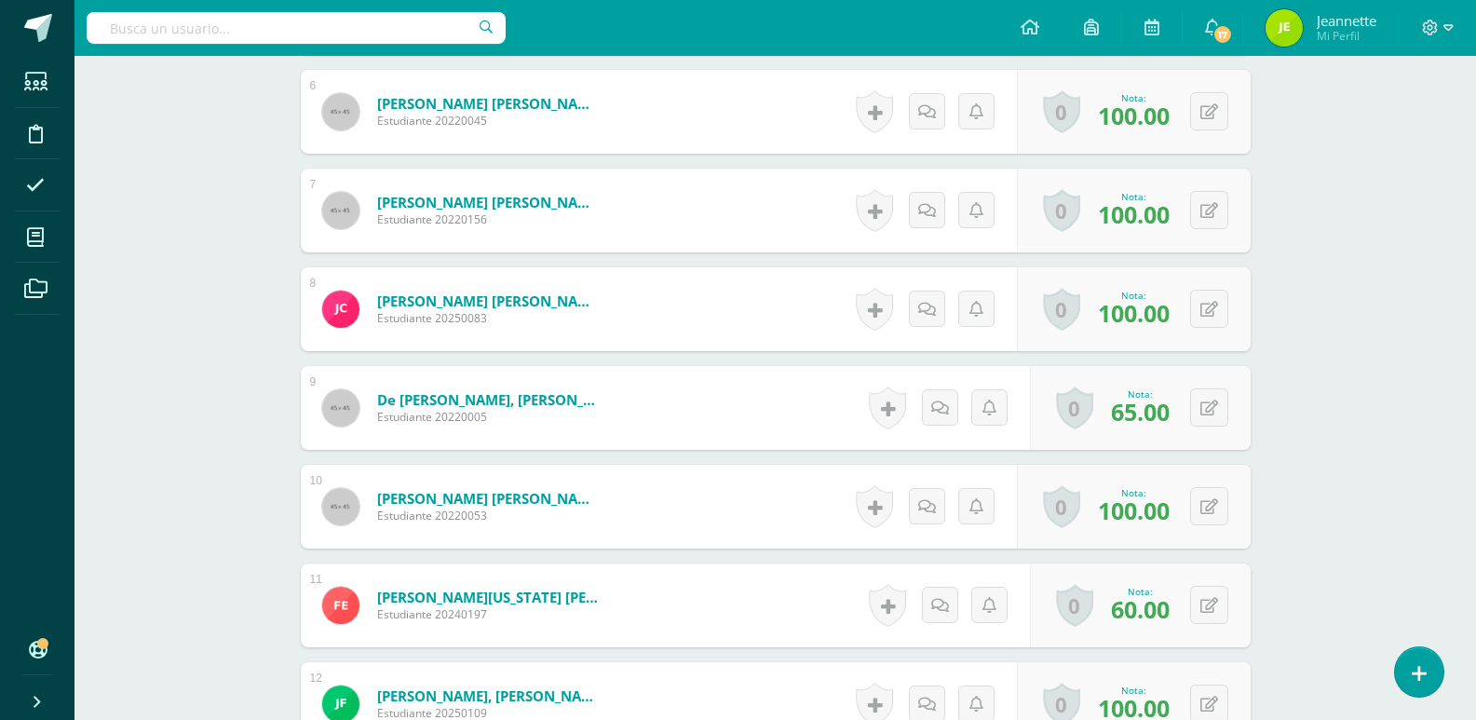
scroll to position [985, 0]
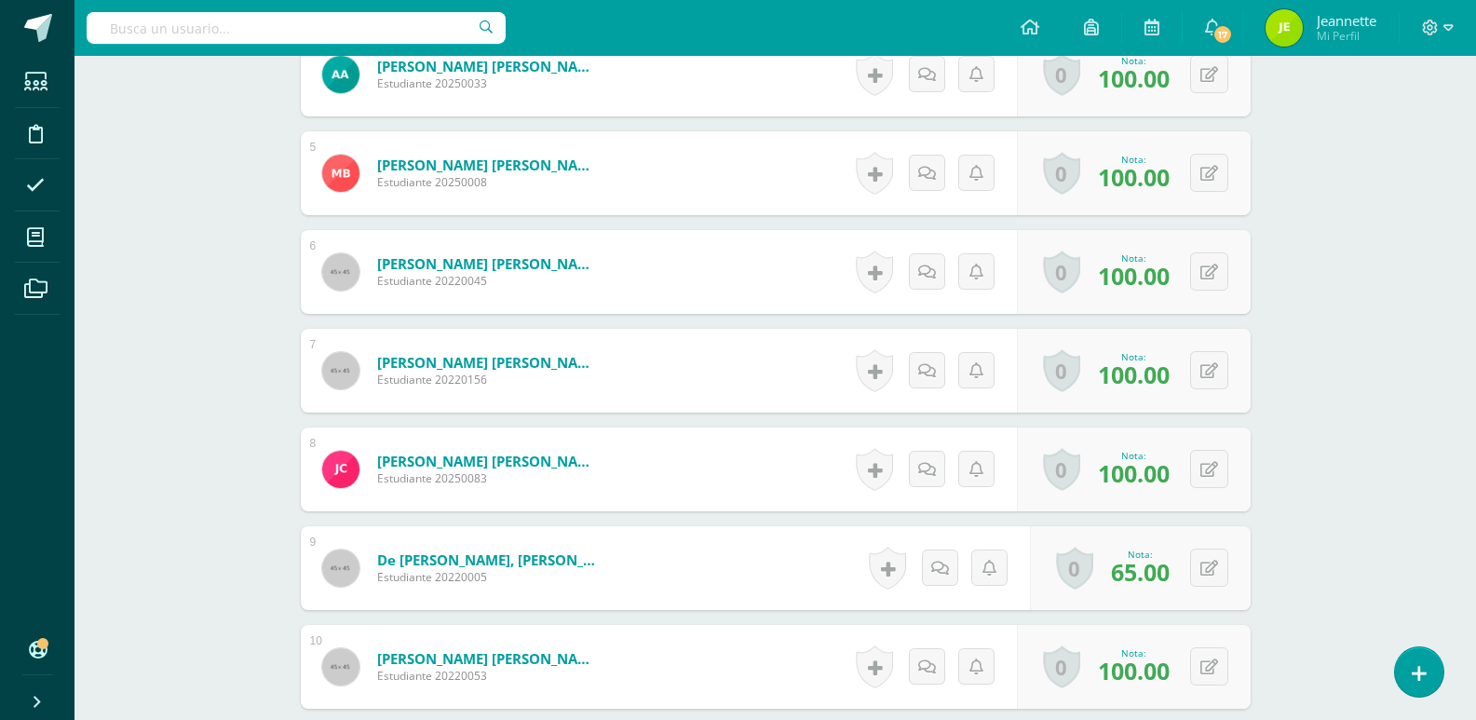
click at [1326, 20] on span "Jeannette" at bounding box center [1347, 20] width 60 height 19
click at [1447, 20] on icon at bounding box center [1448, 28] width 10 height 17
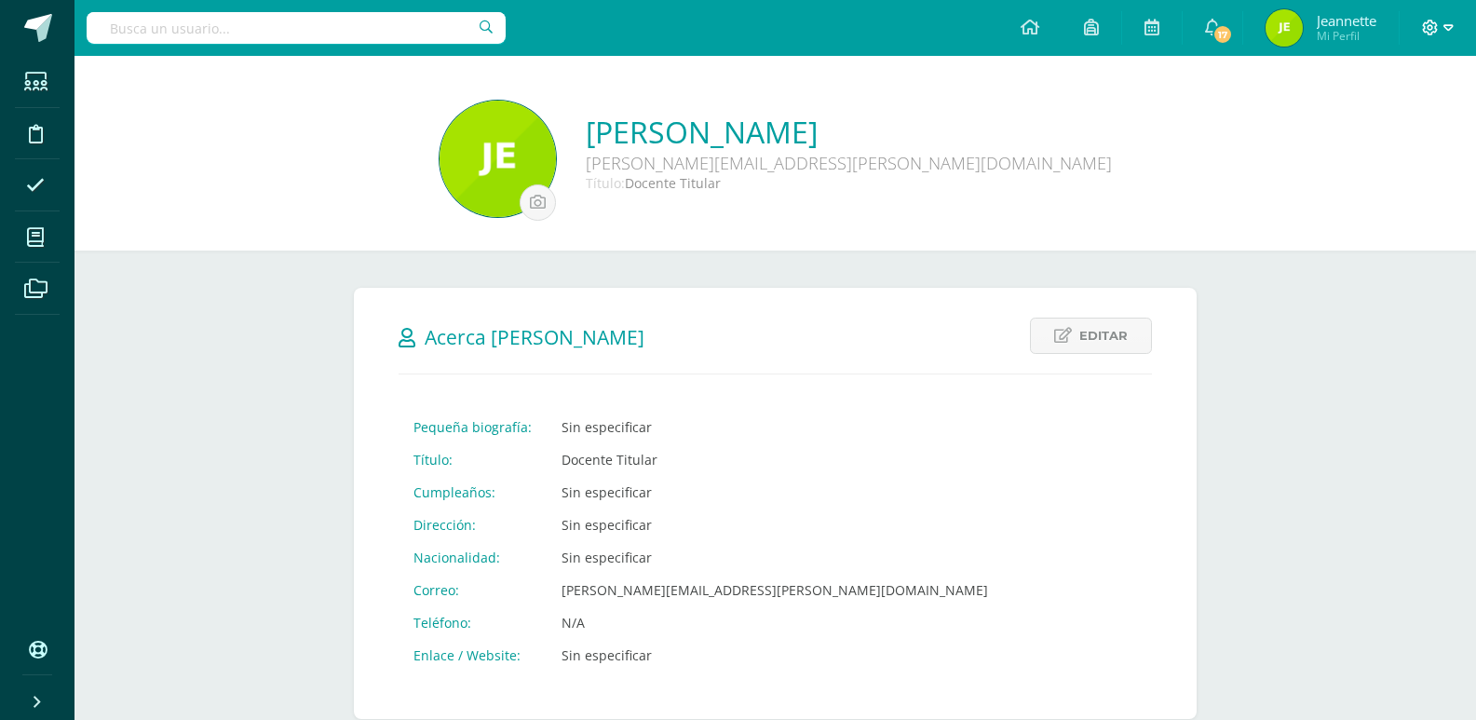
click at [1439, 28] on span at bounding box center [1438, 28] width 32 height 20
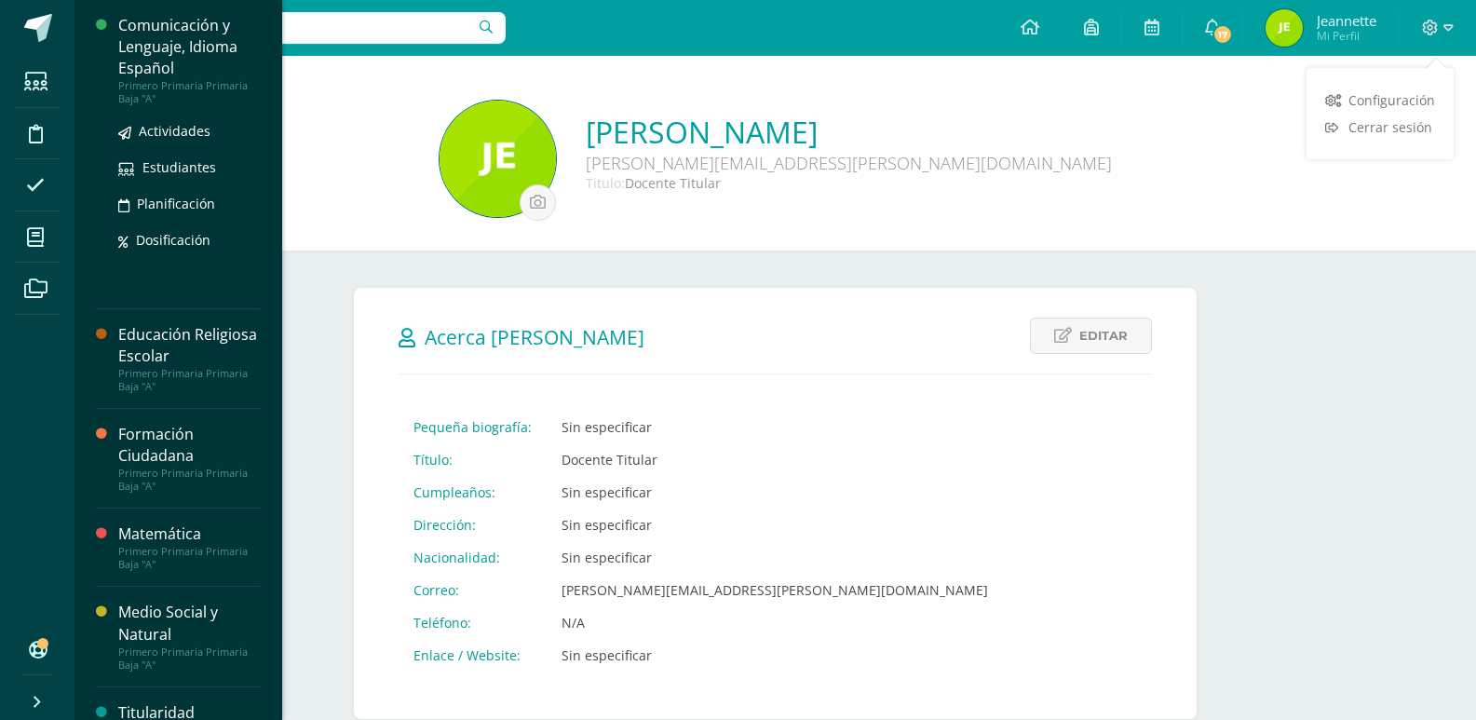
click at [168, 52] on div "Comunicación y Lenguaje, Idioma Español" at bounding box center [189, 47] width 142 height 64
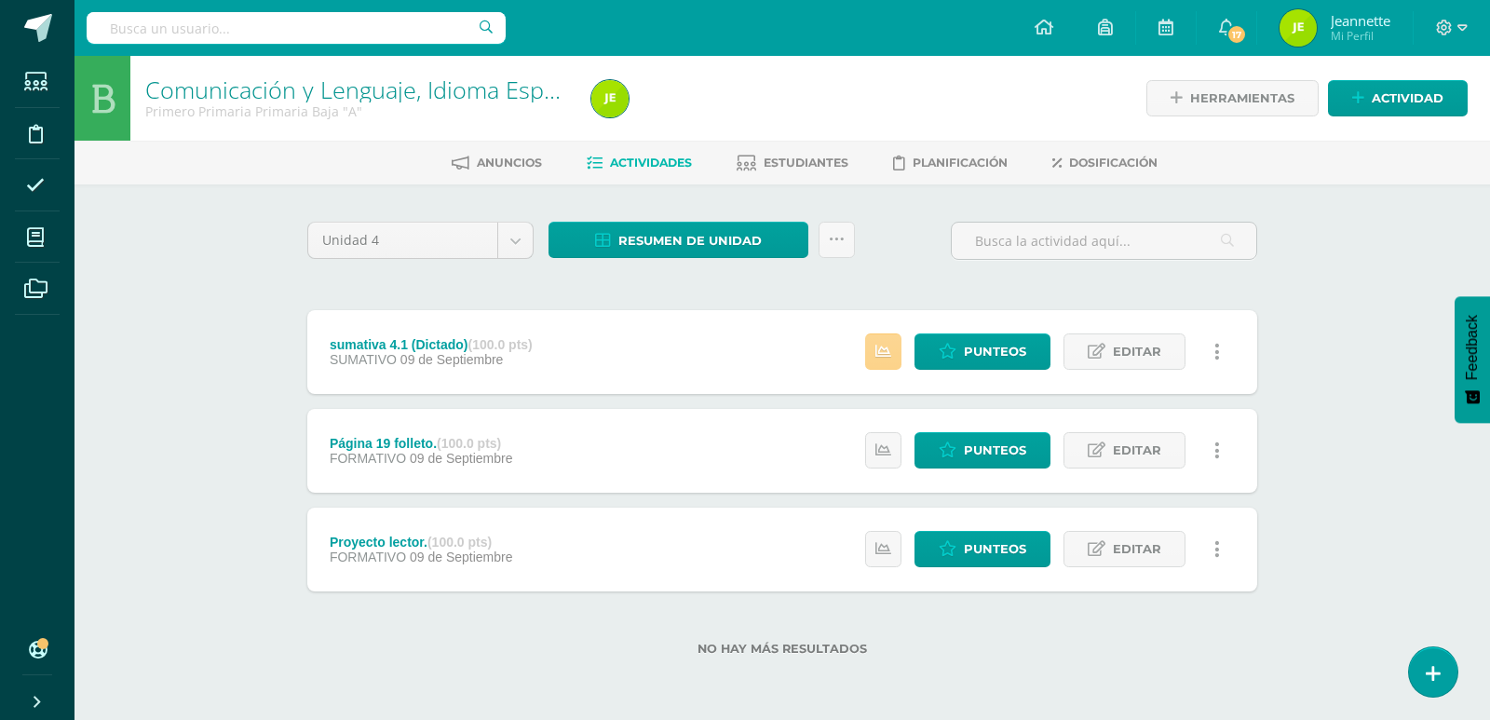
click at [885, 354] on icon at bounding box center [883, 352] width 16 height 16
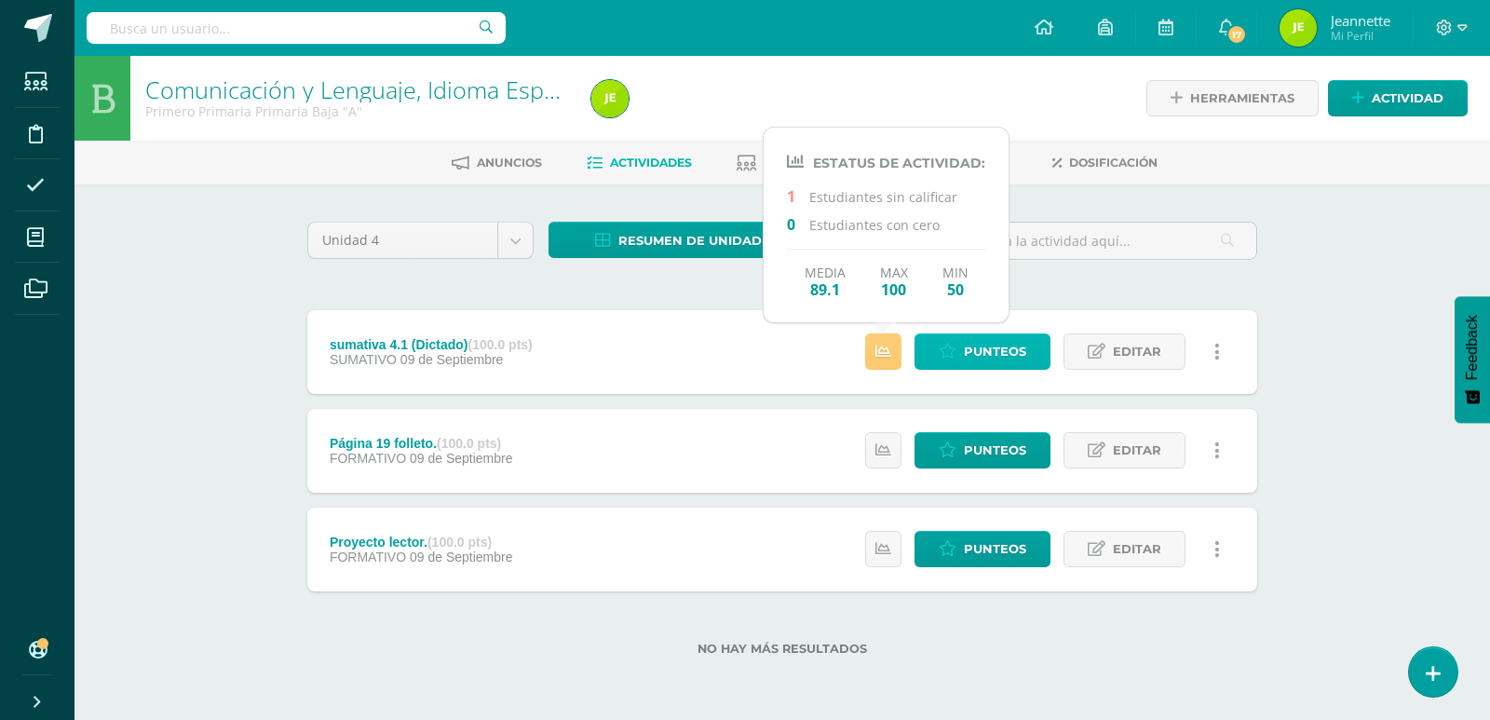
click at [981, 354] on span "Punteos" at bounding box center [995, 351] width 62 height 34
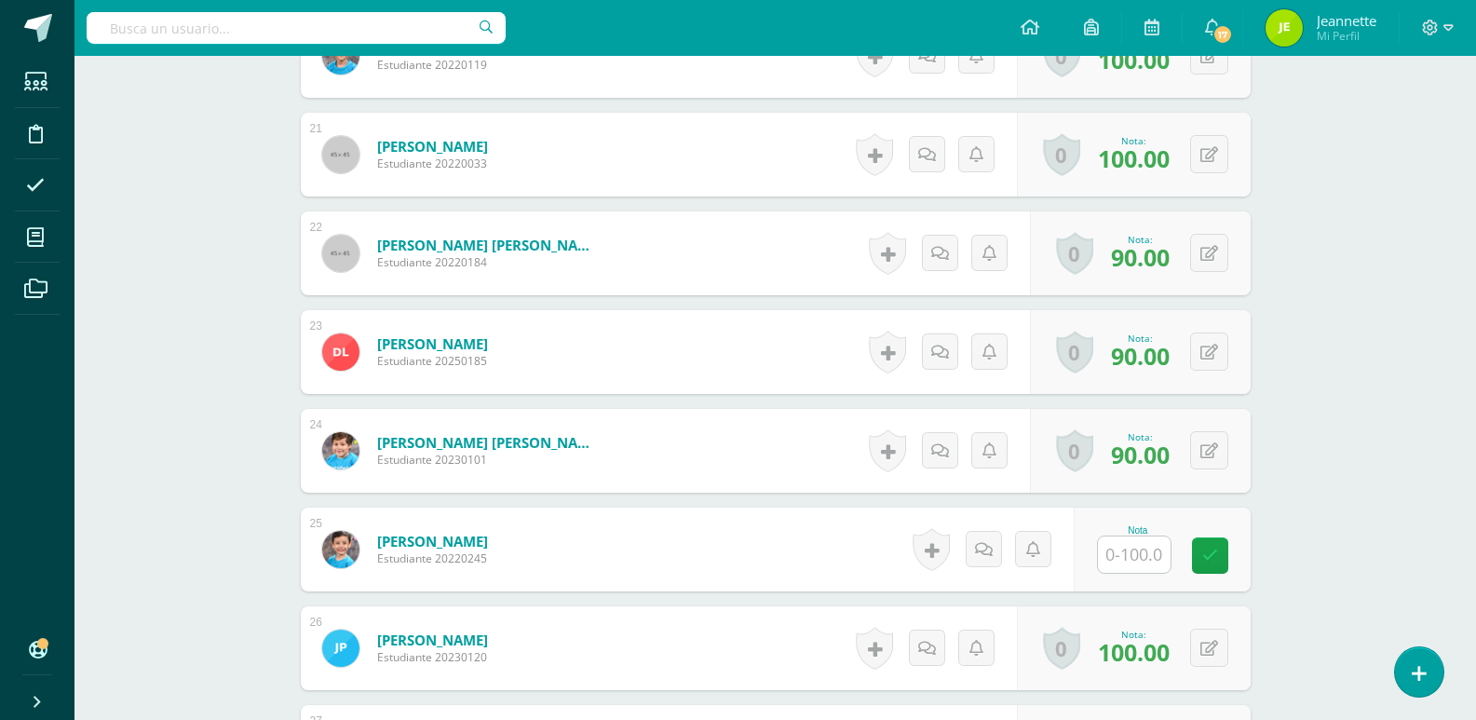
scroll to position [2516, 0]
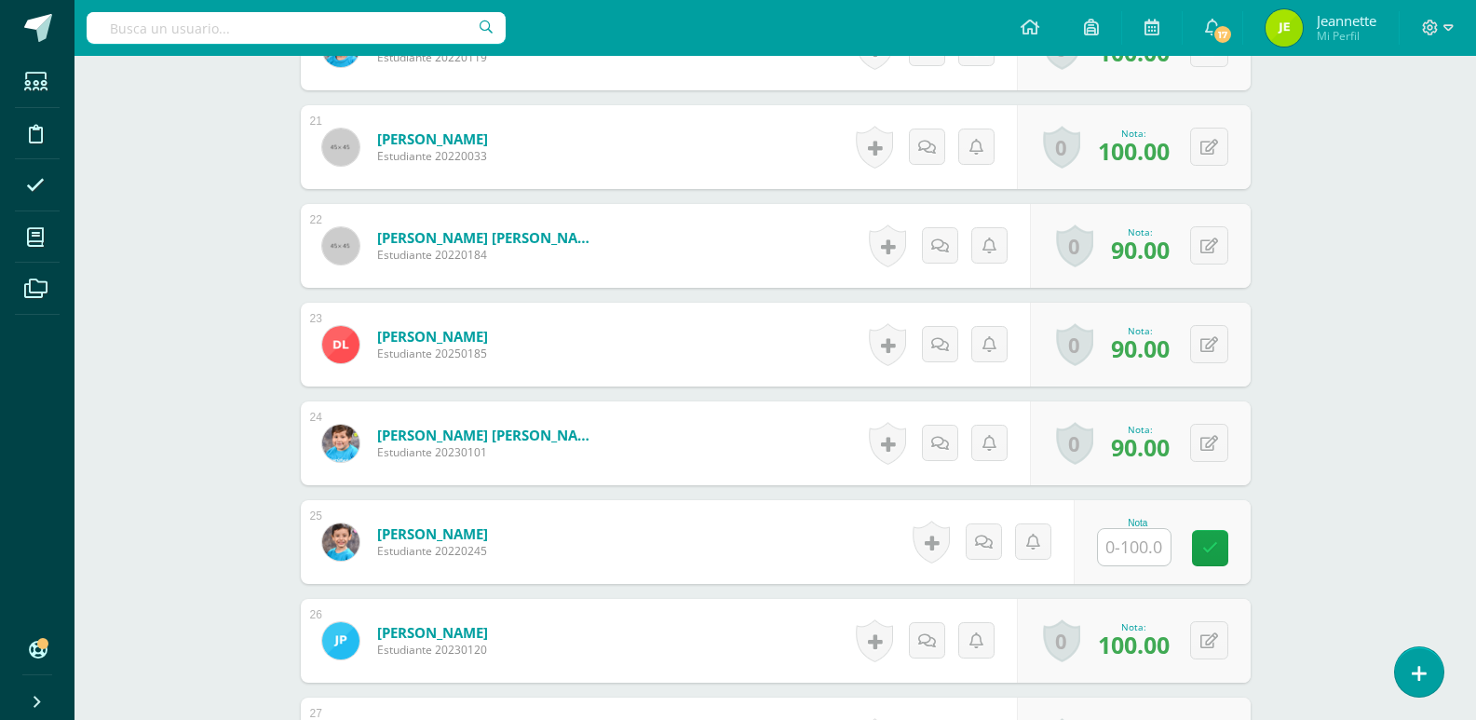
click at [1135, 543] on input "text" at bounding box center [1134, 547] width 73 height 36
type input "3"
type input "70"
click at [1220, 555] on icon at bounding box center [1222, 547] width 17 height 16
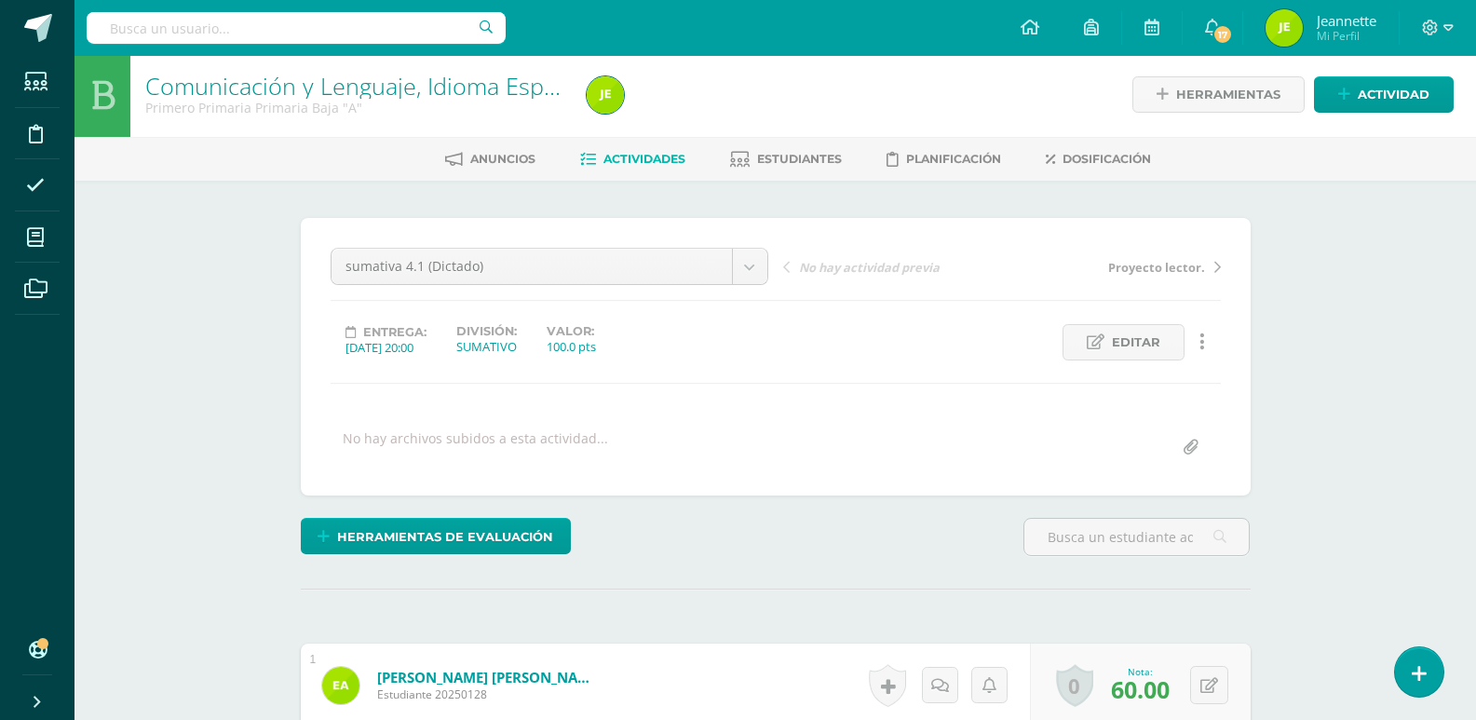
scroll to position [0, 0]
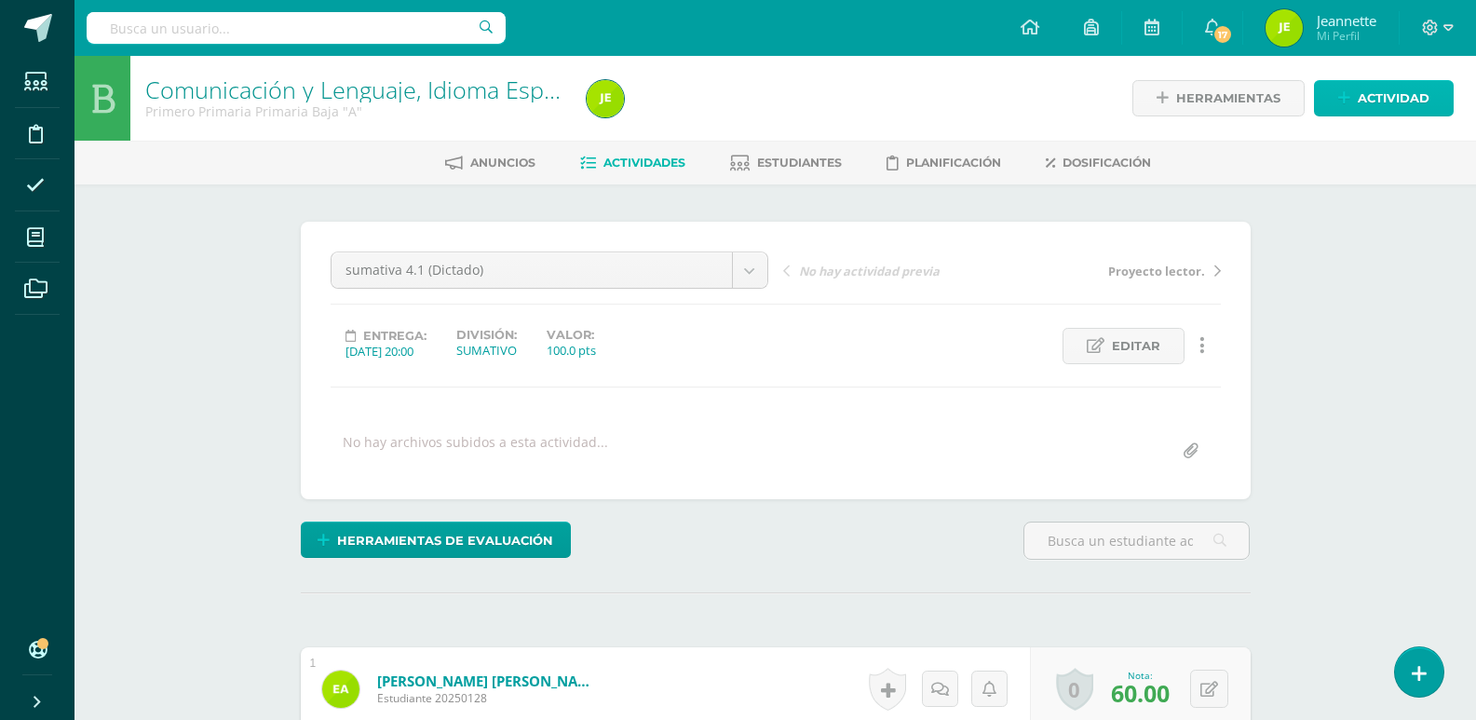
click at [1412, 91] on span "Actividad" at bounding box center [1393, 98] width 72 height 34
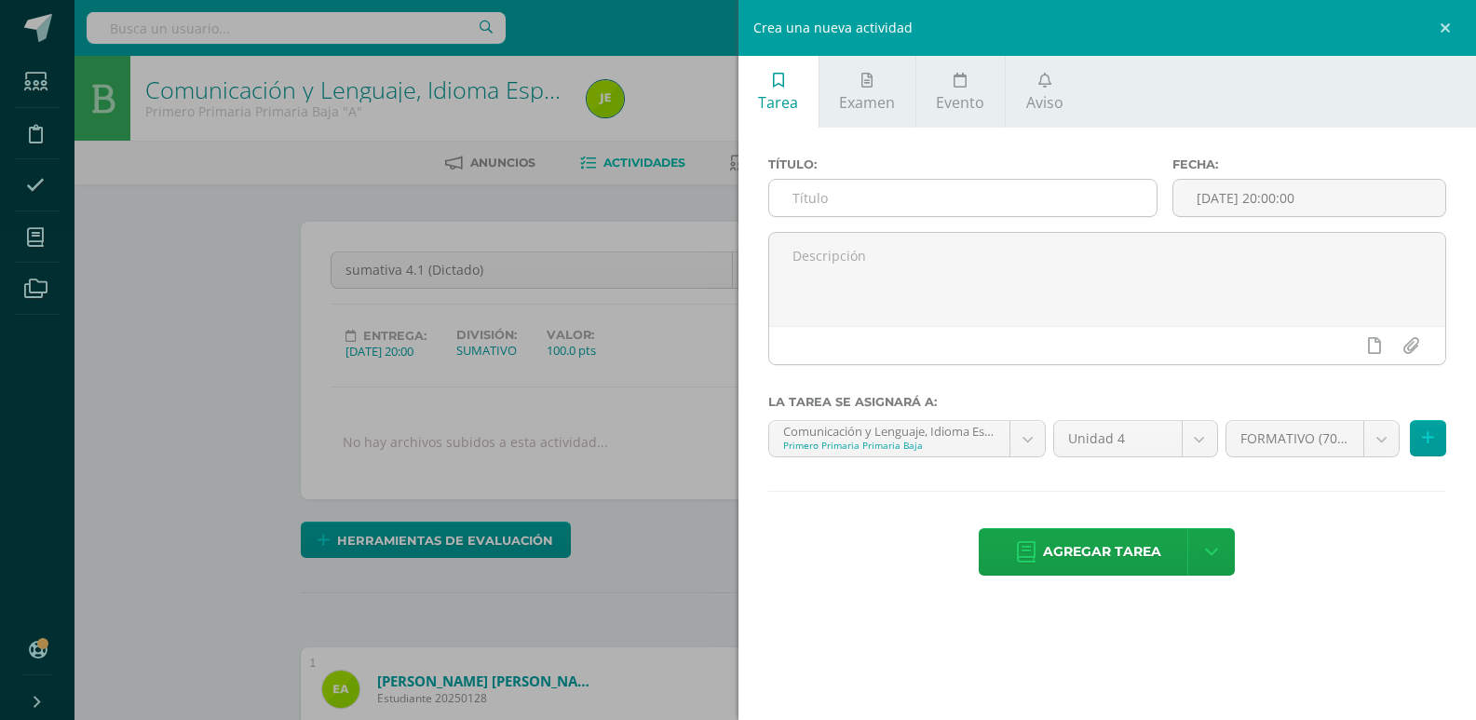
click at [863, 197] on input "text" at bounding box center [962, 198] width 387 height 36
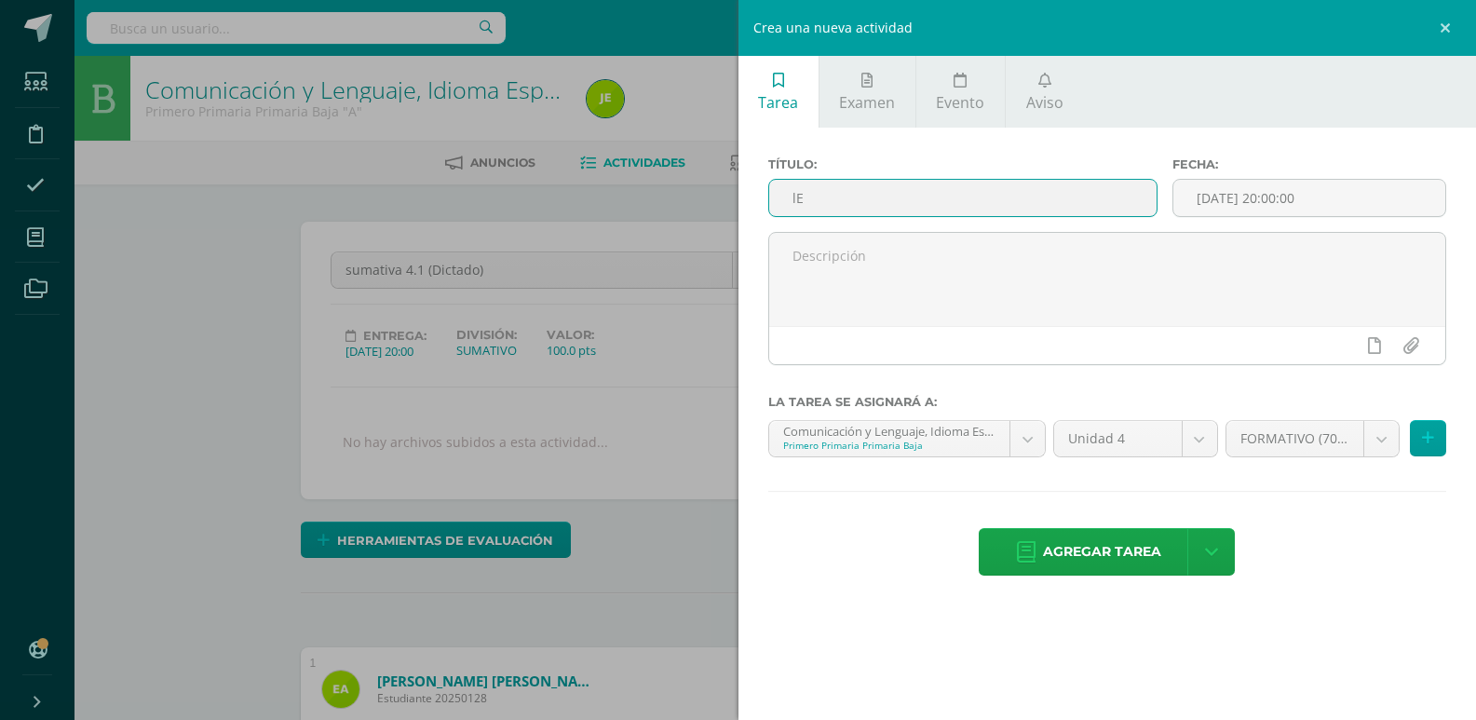
type input "l"
type input "Lectura Inteligente"
click at [1120, 547] on span "Agregar tarea" at bounding box center [1102, 552] width 118 height 46
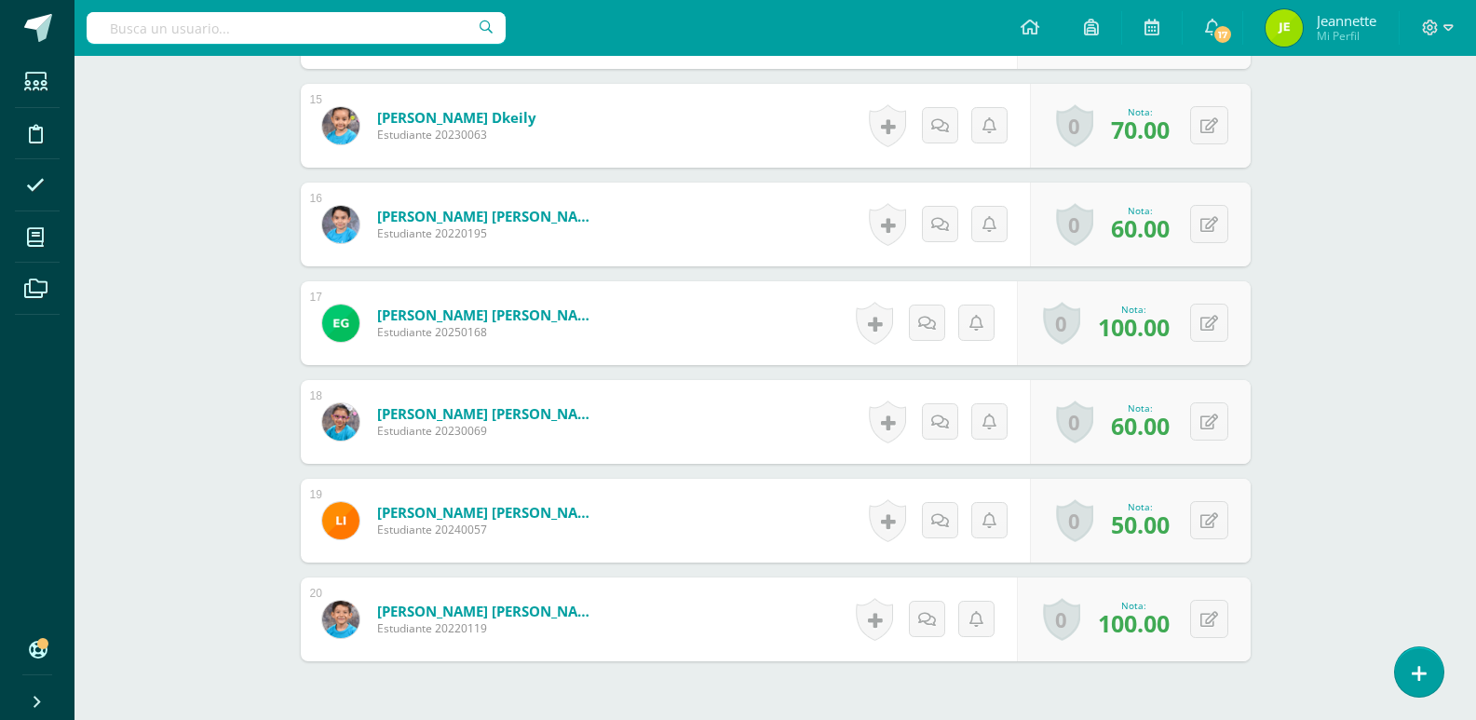
scroll to position [2093, 0]
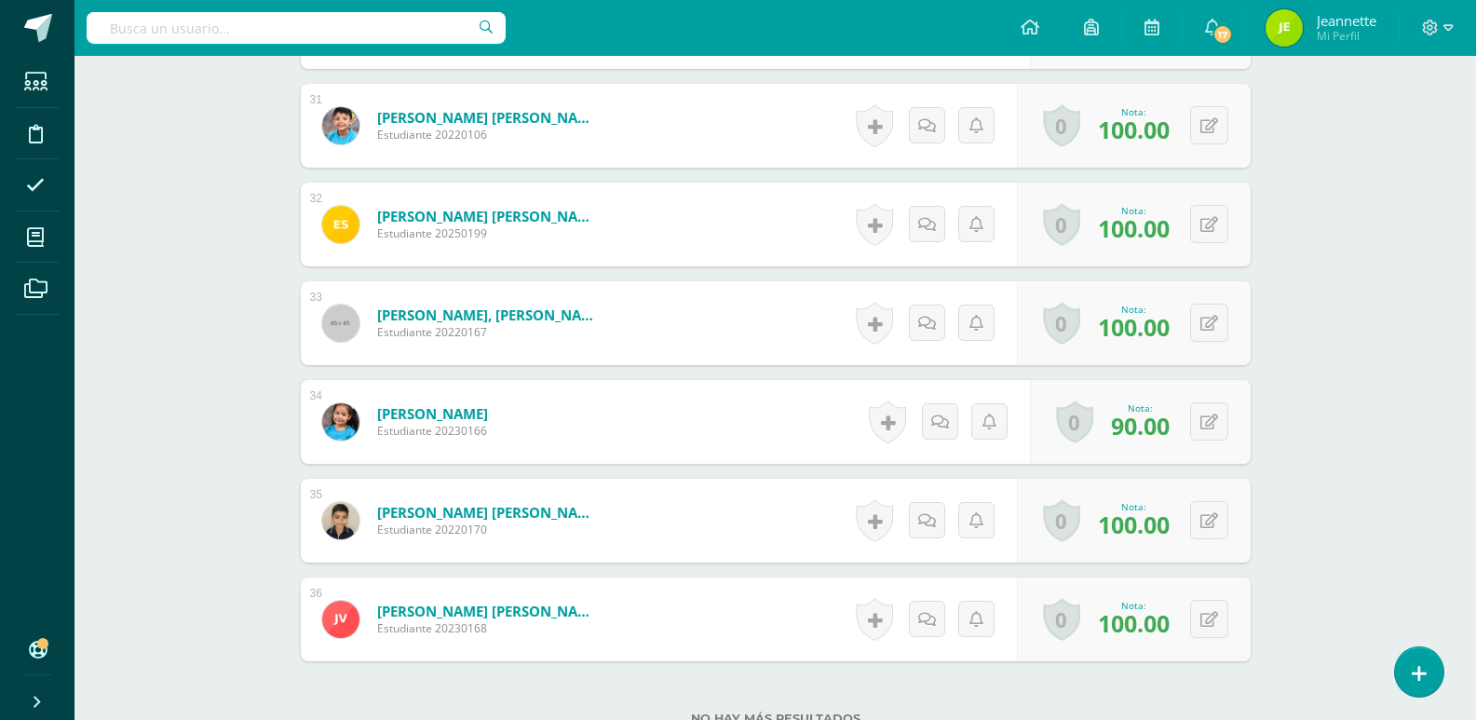
scroll to position [3679, 0]
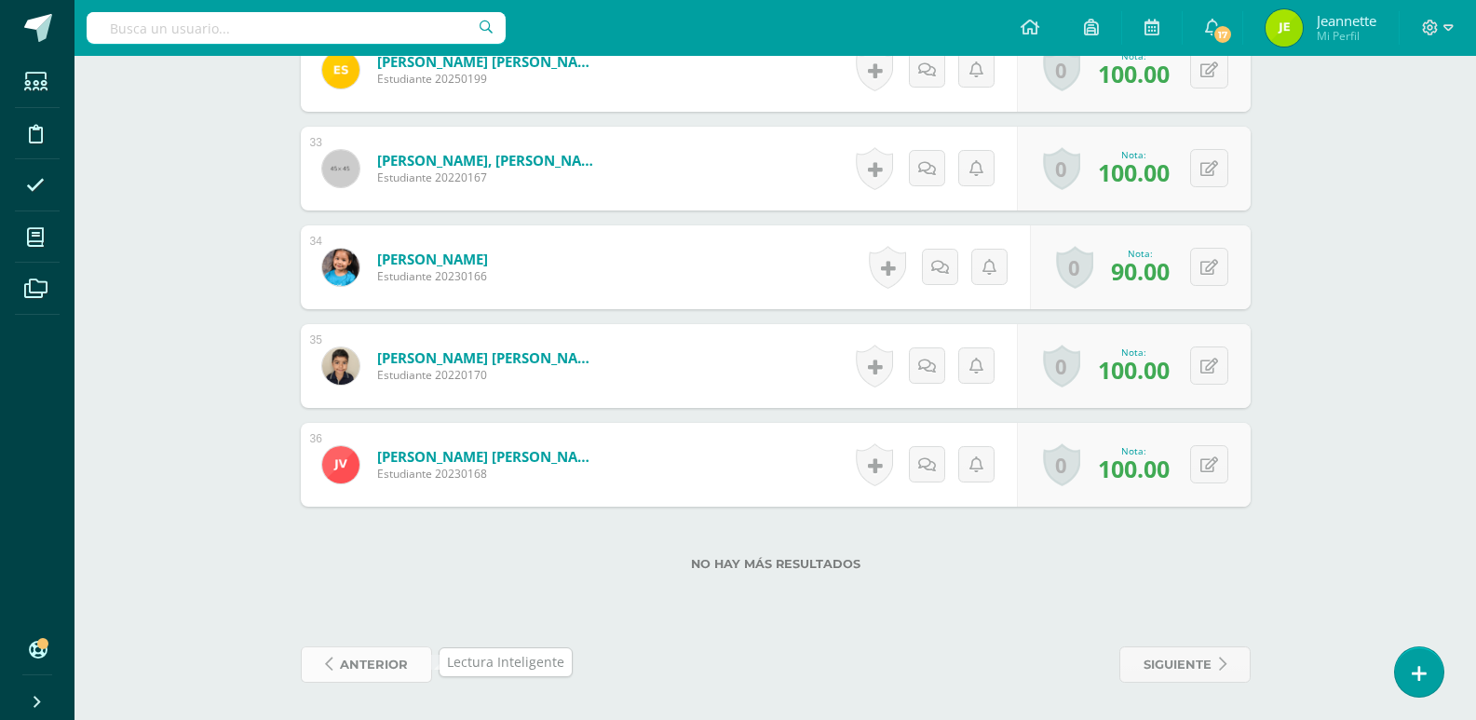
click at [357, 666] on span "anterior" at bounding box center [374, 664] width 68 height 34
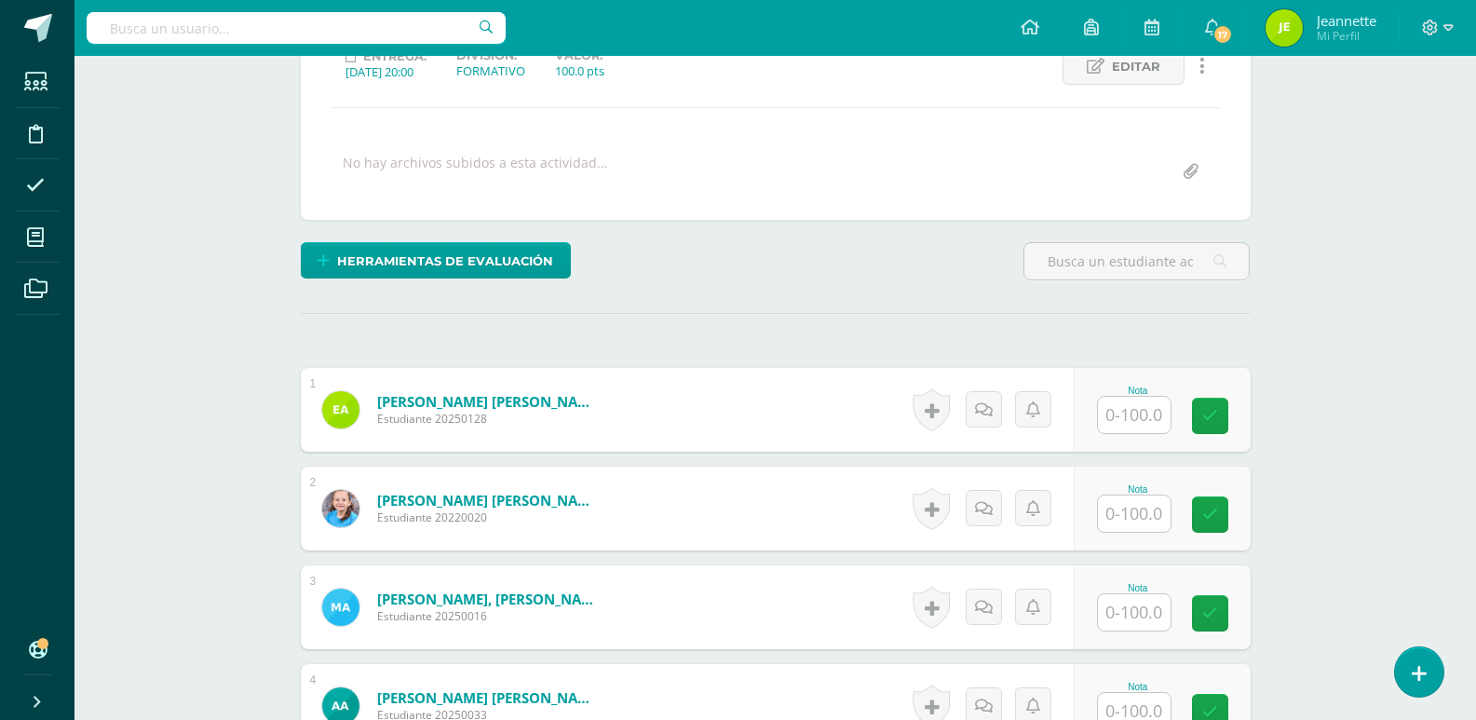
scroll to position [280, 0]
click at [1131, 407] on input "text" at bounding box center [1134, 414] width 73 height 36
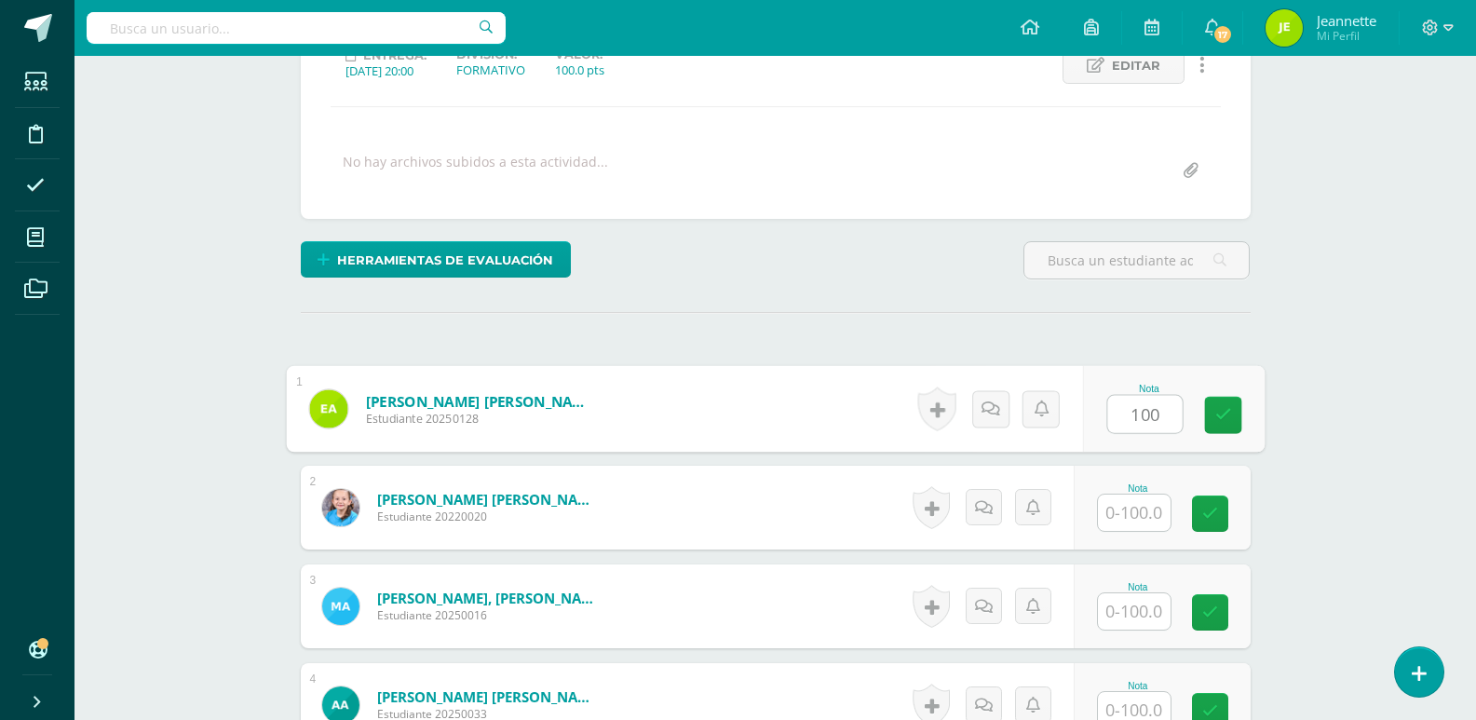
scroll to position [281, 0]
type input "100"
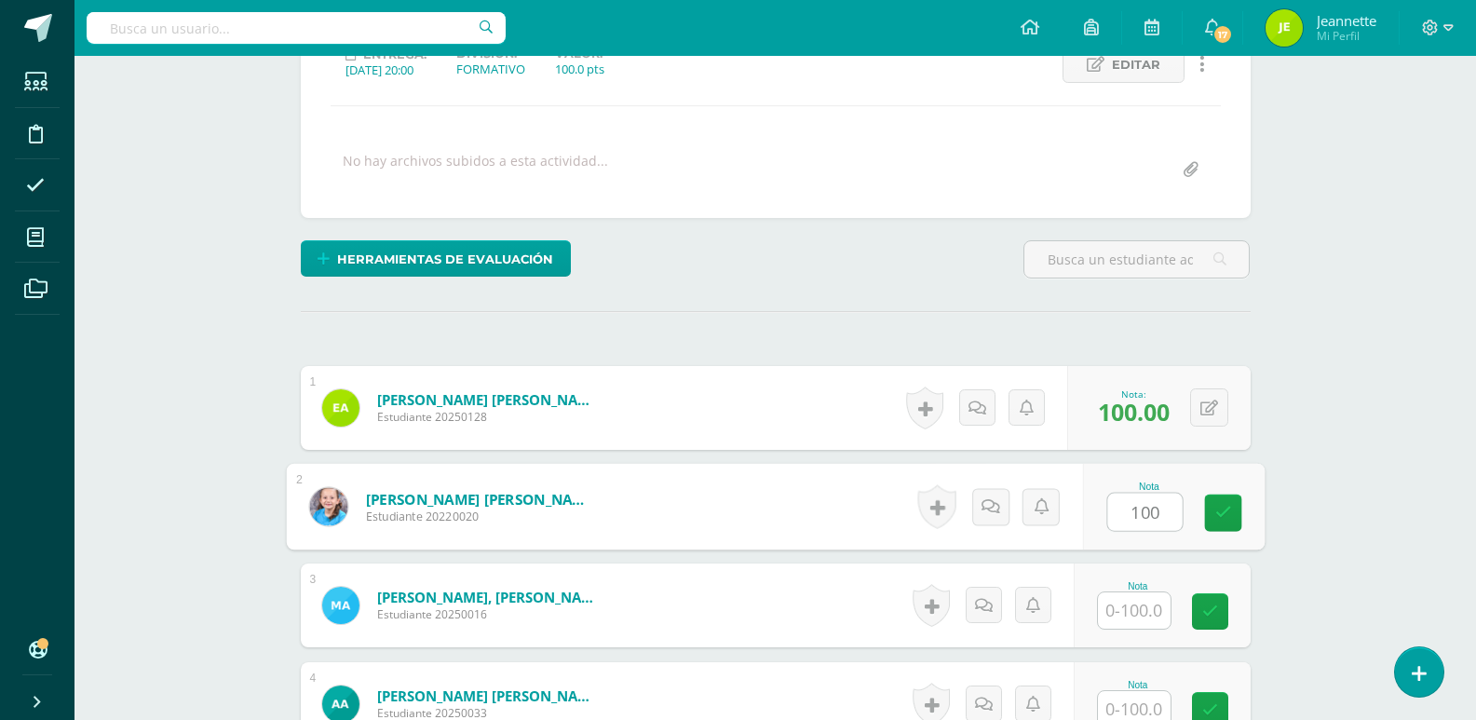
type input "100"
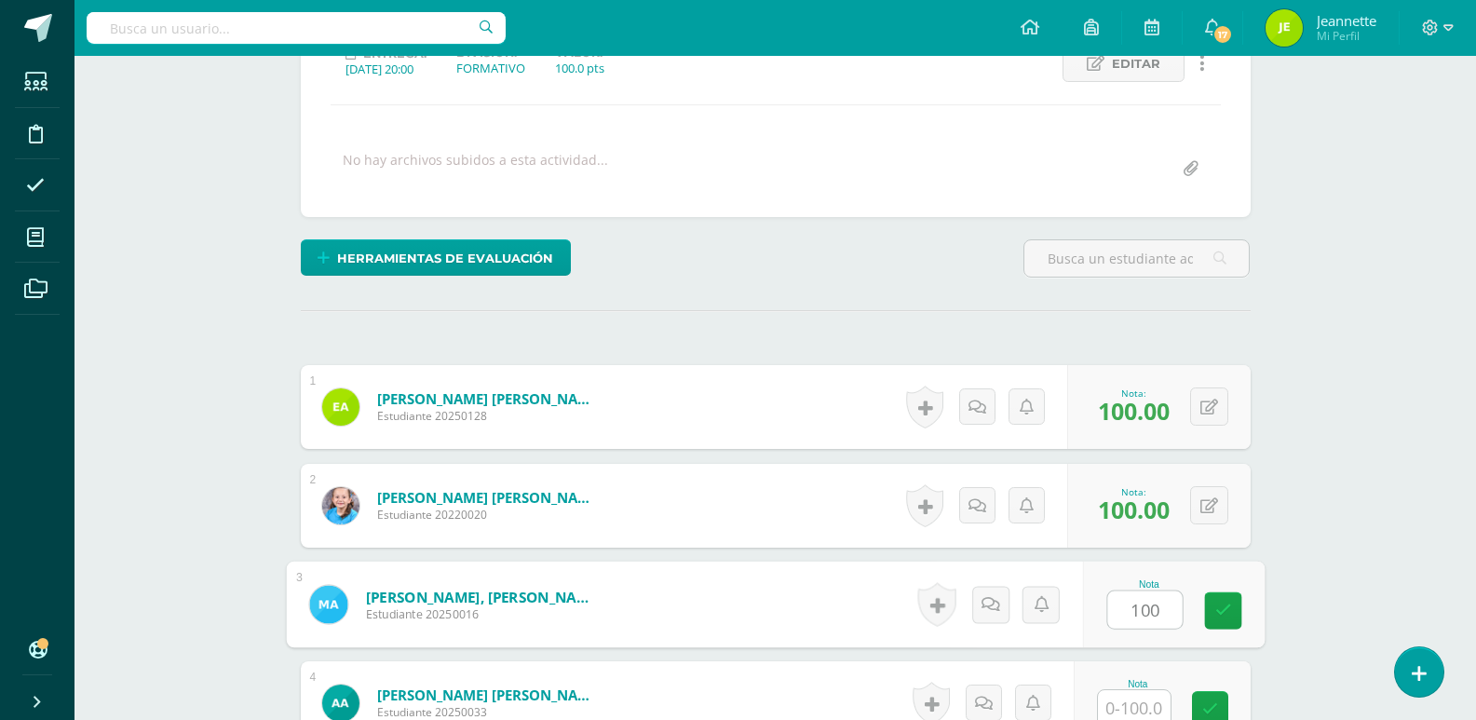
type input "100"
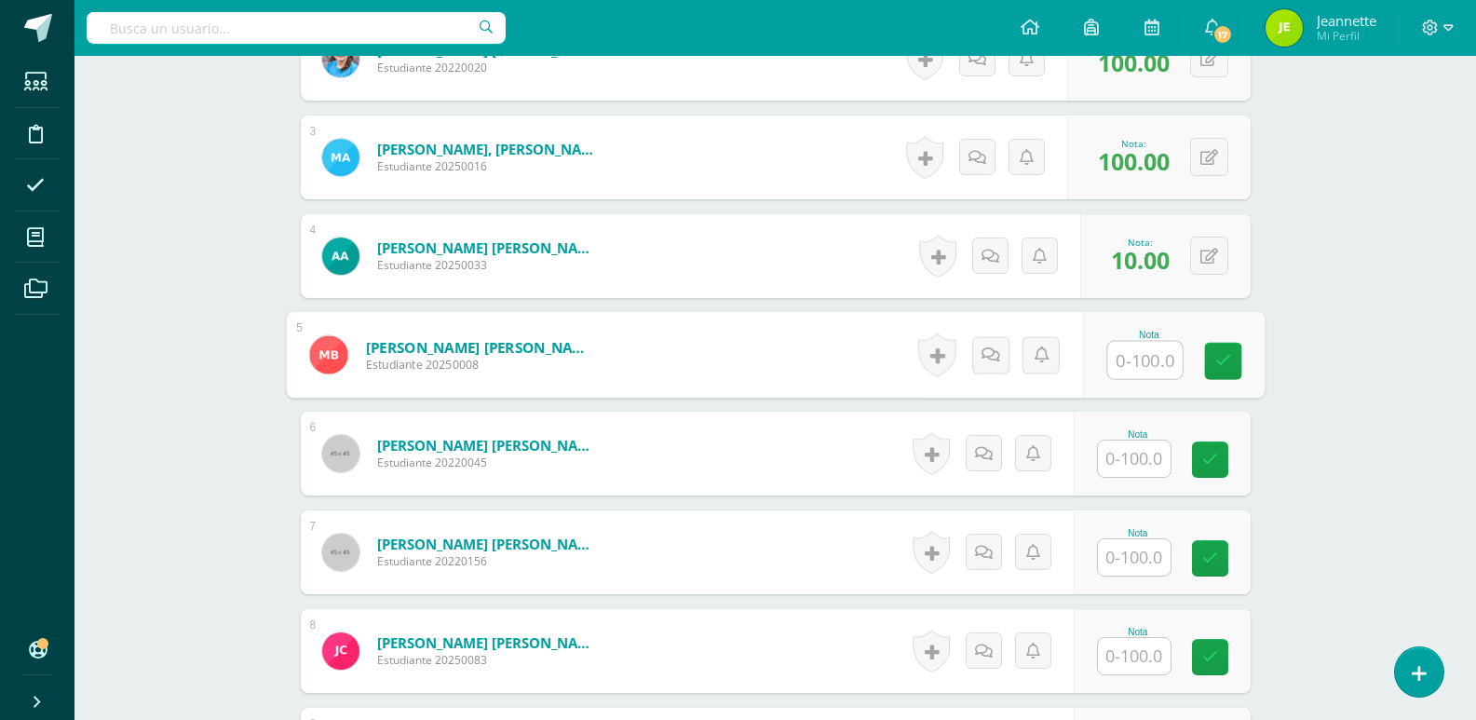
scroll to position [730, 0]
click at [1157, 254] on span "10.00" at bounding box center [1140, 259] width 59 height 32
click at [1211, 259] on icon at bounding box center [1209, 256] width 18 height 16
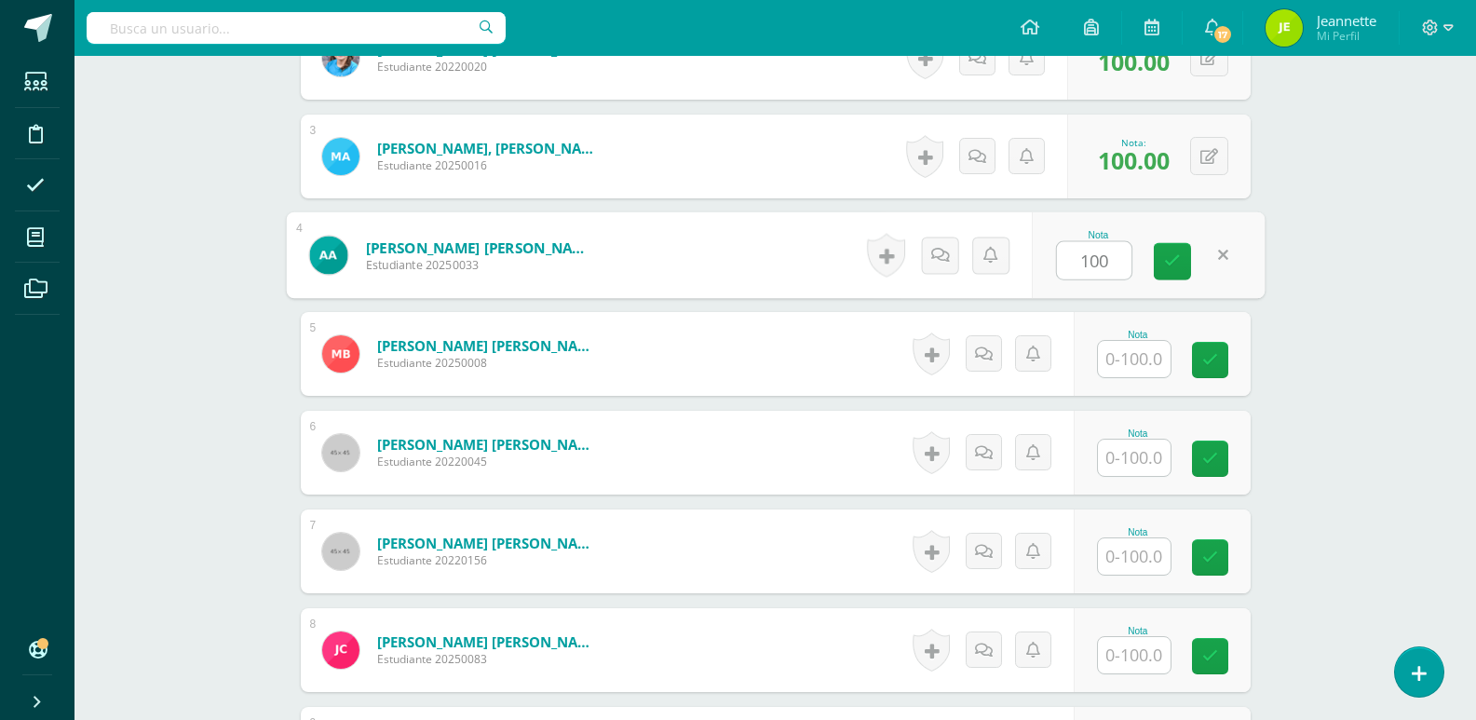
type input "100"
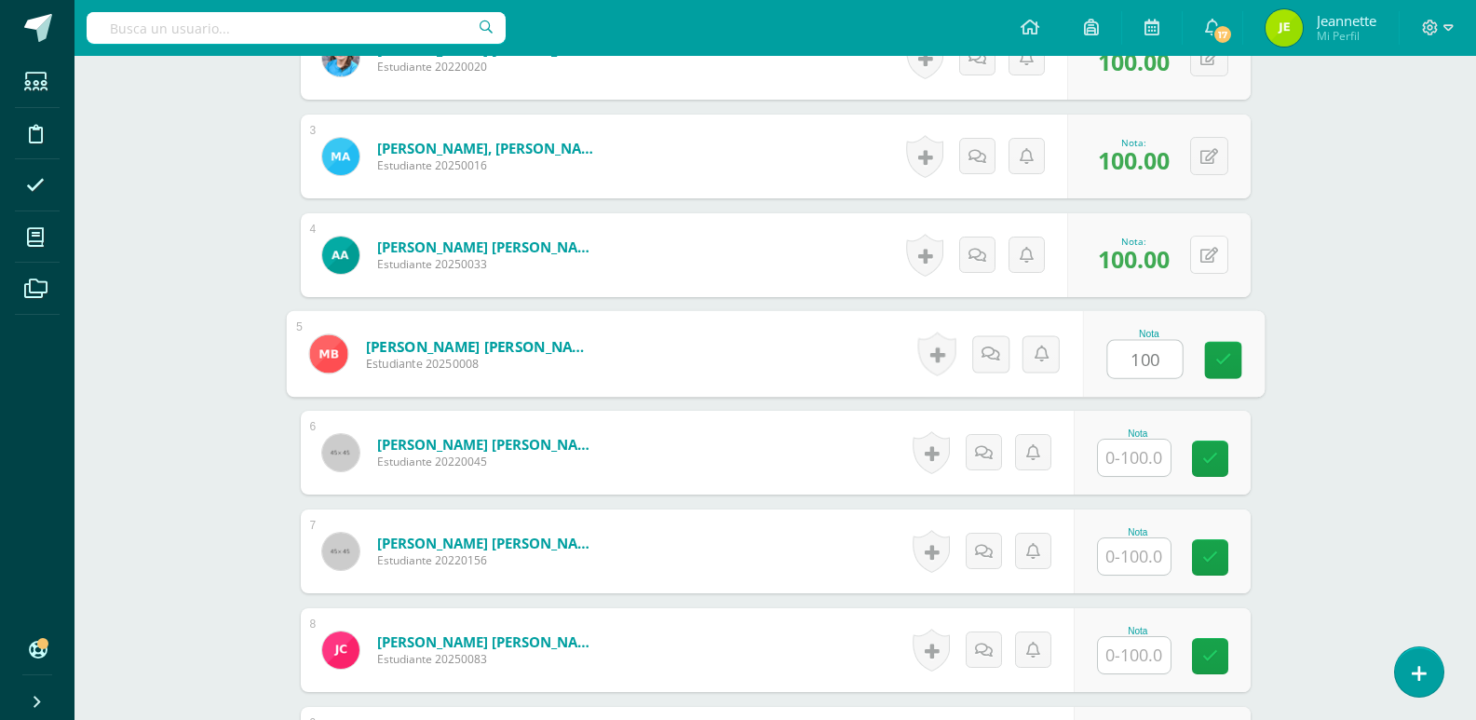
type input "100"
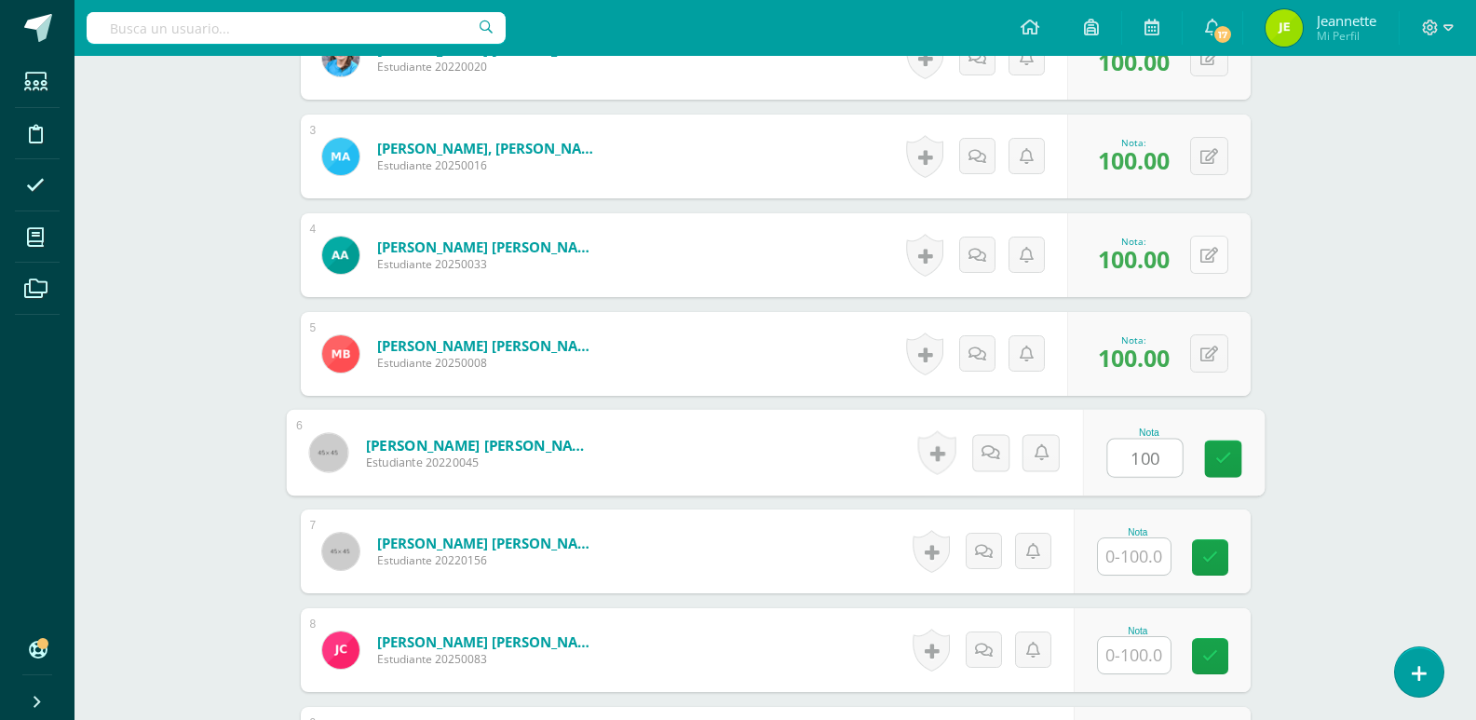
type input "100"
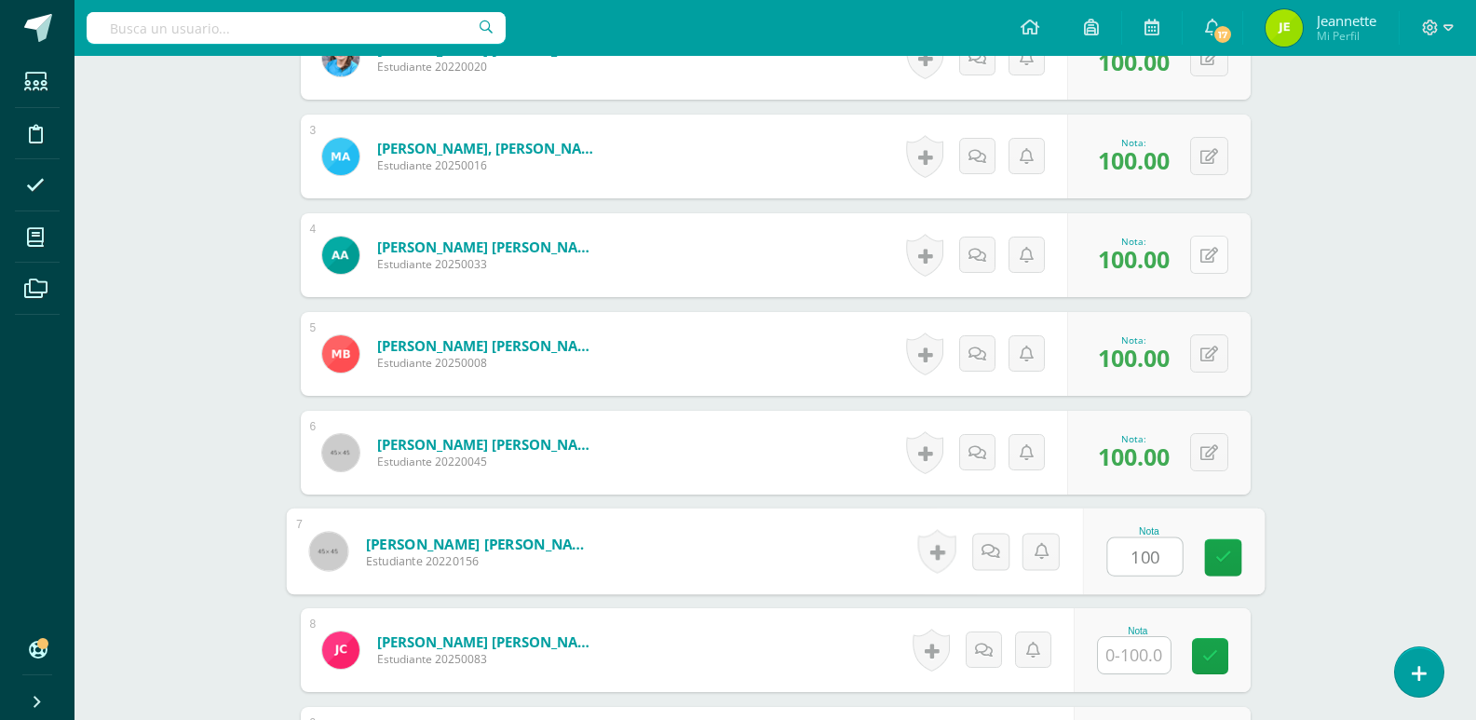
type input "100"
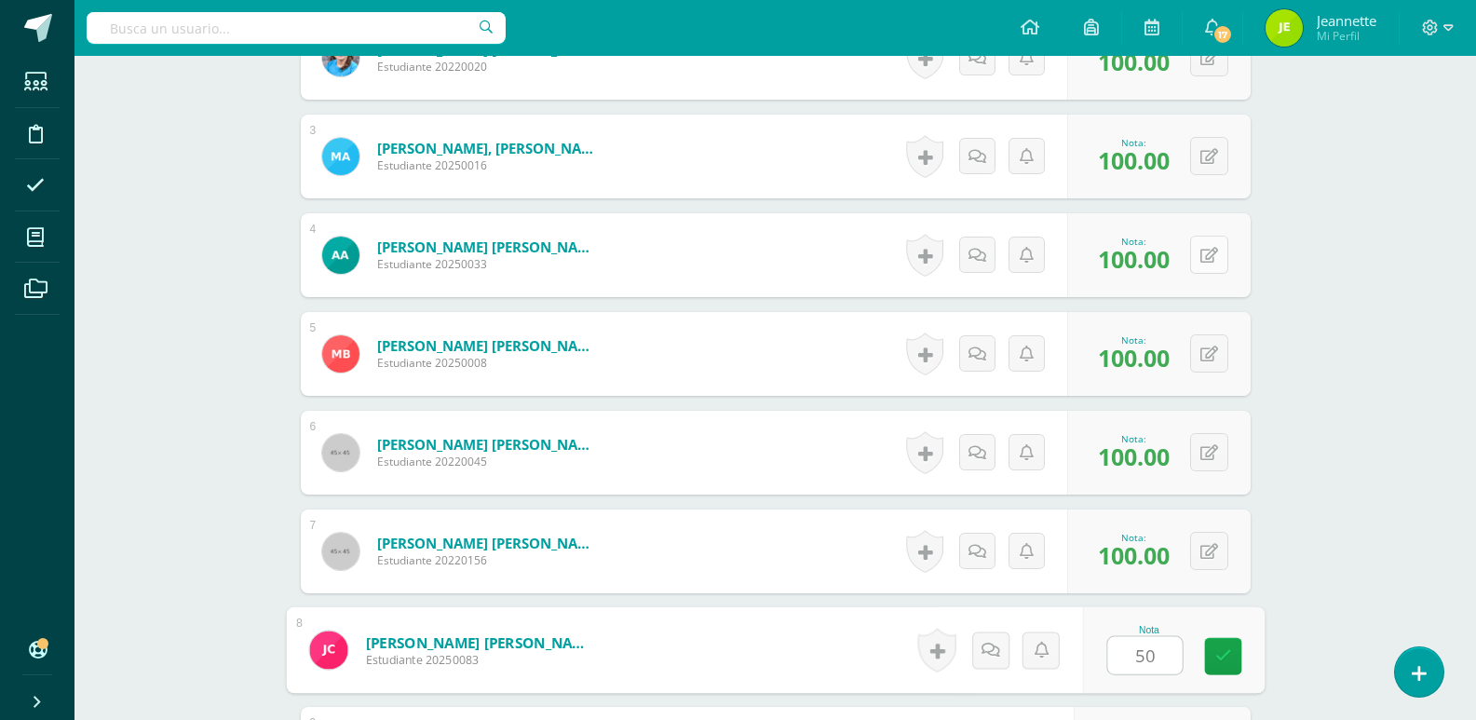
type input "50"
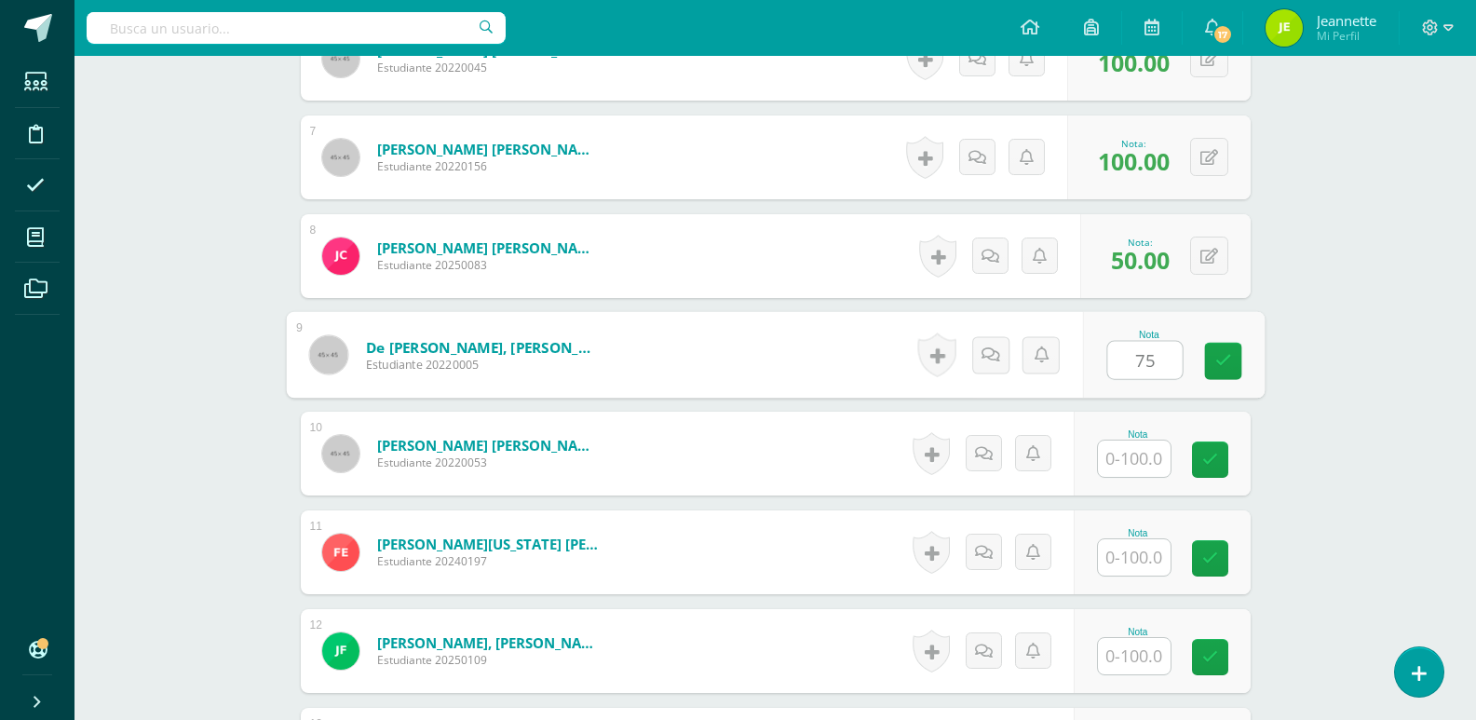
type input "75"
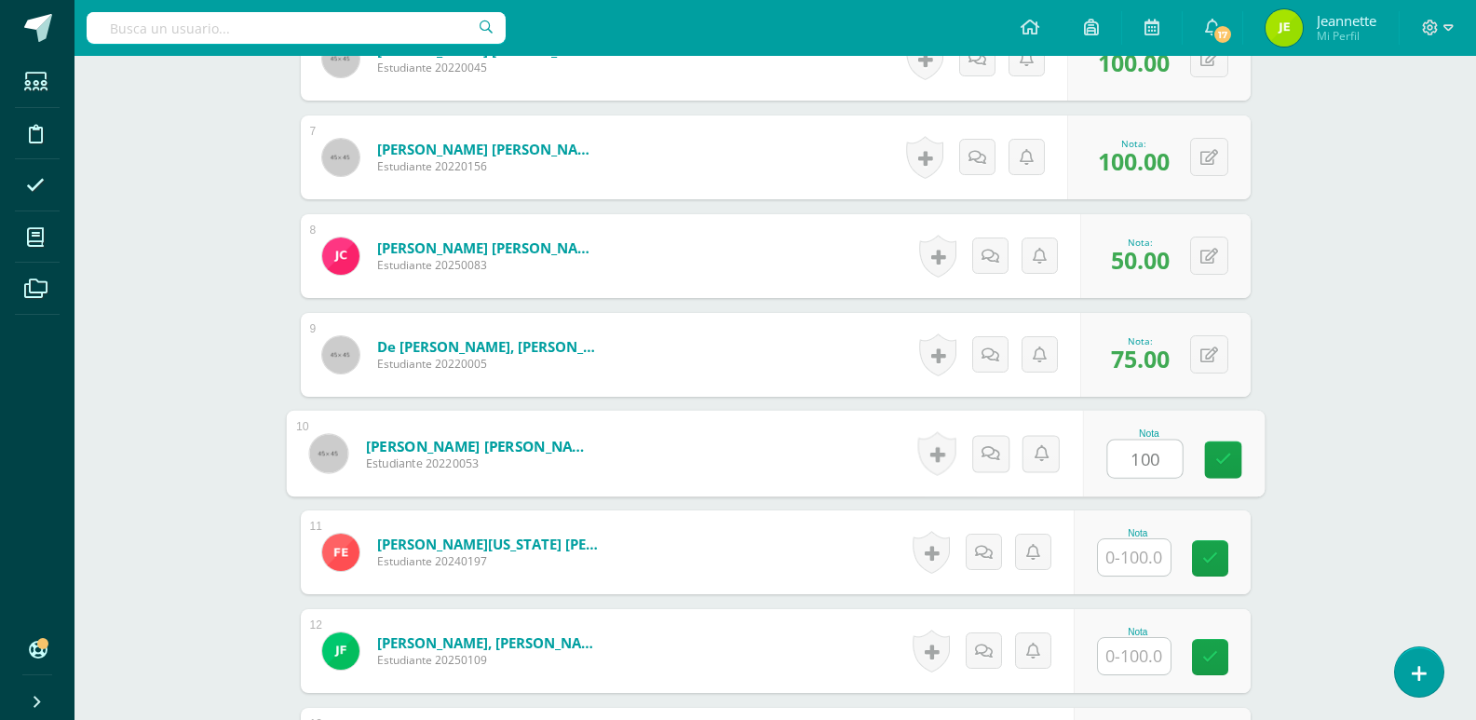
type input "100"
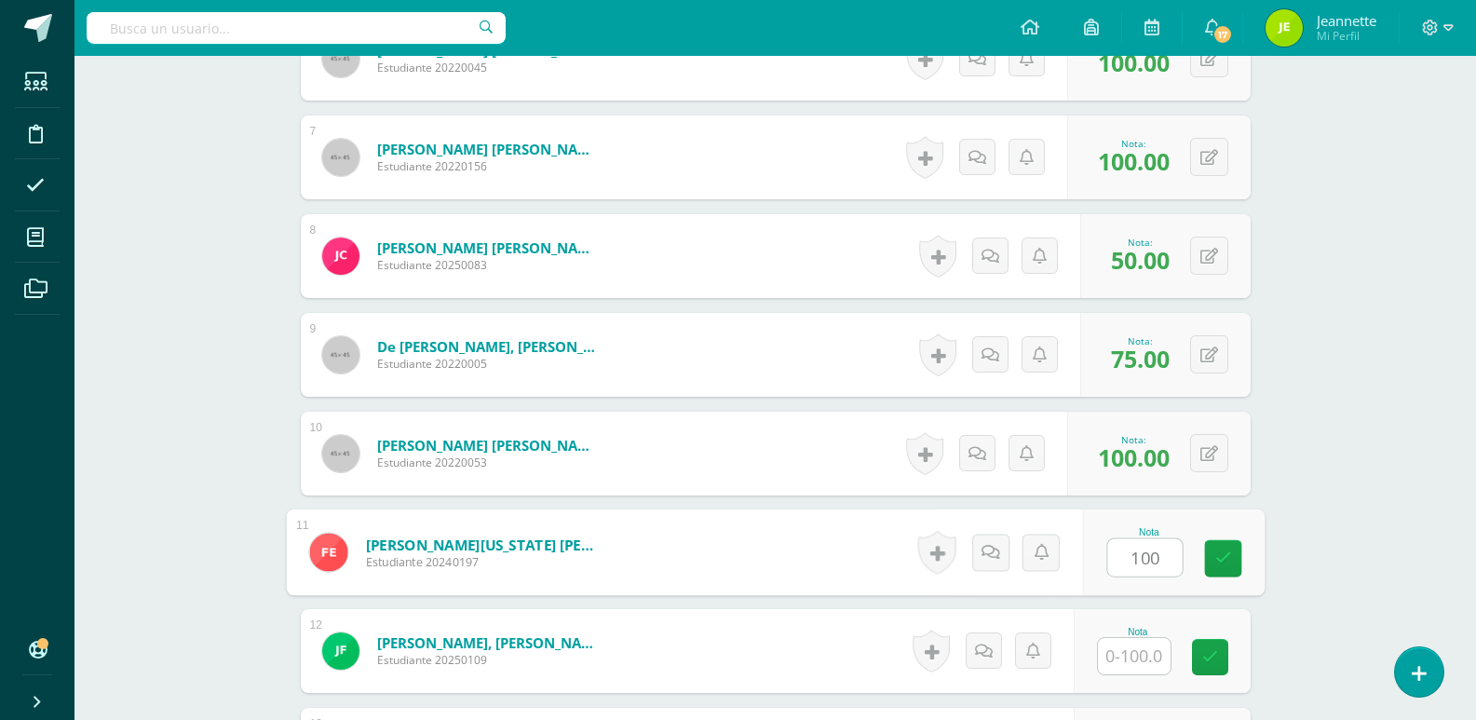
type input "100"
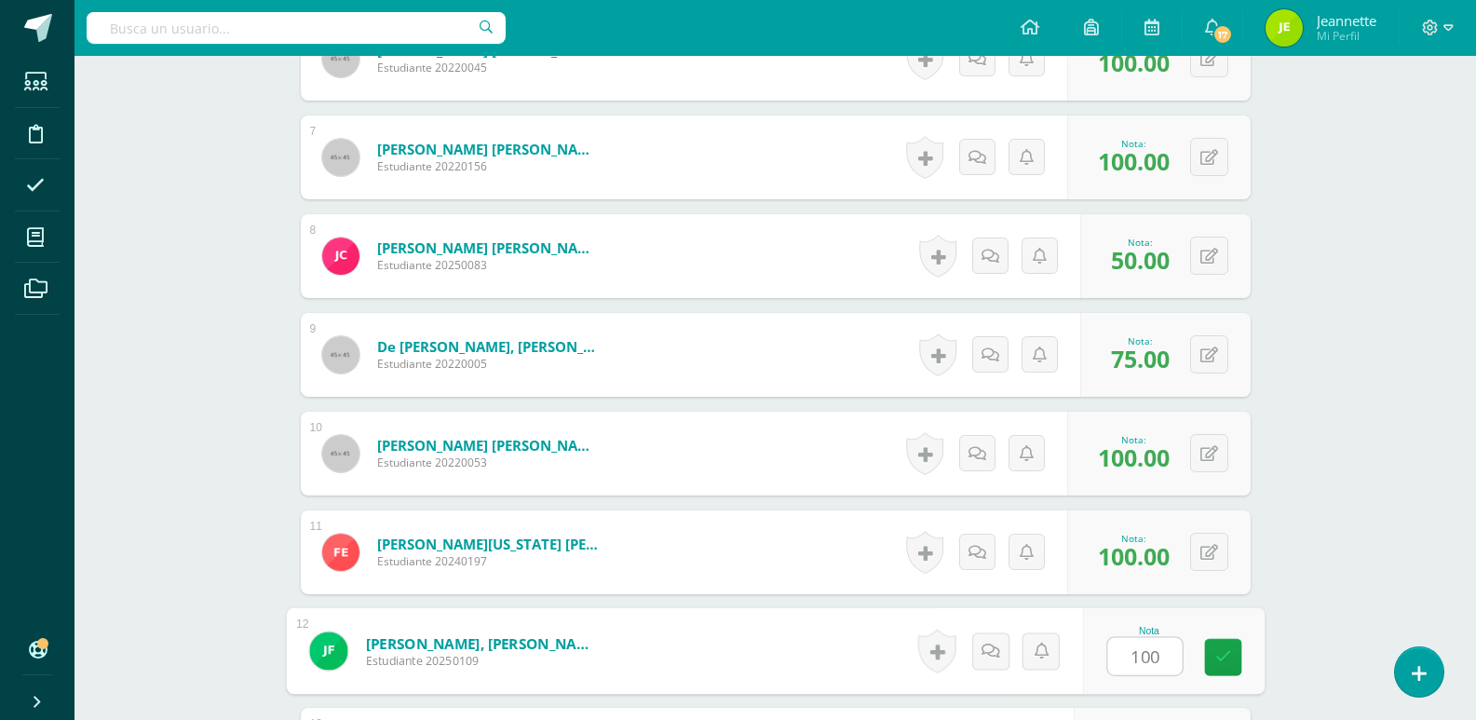
type input "100"
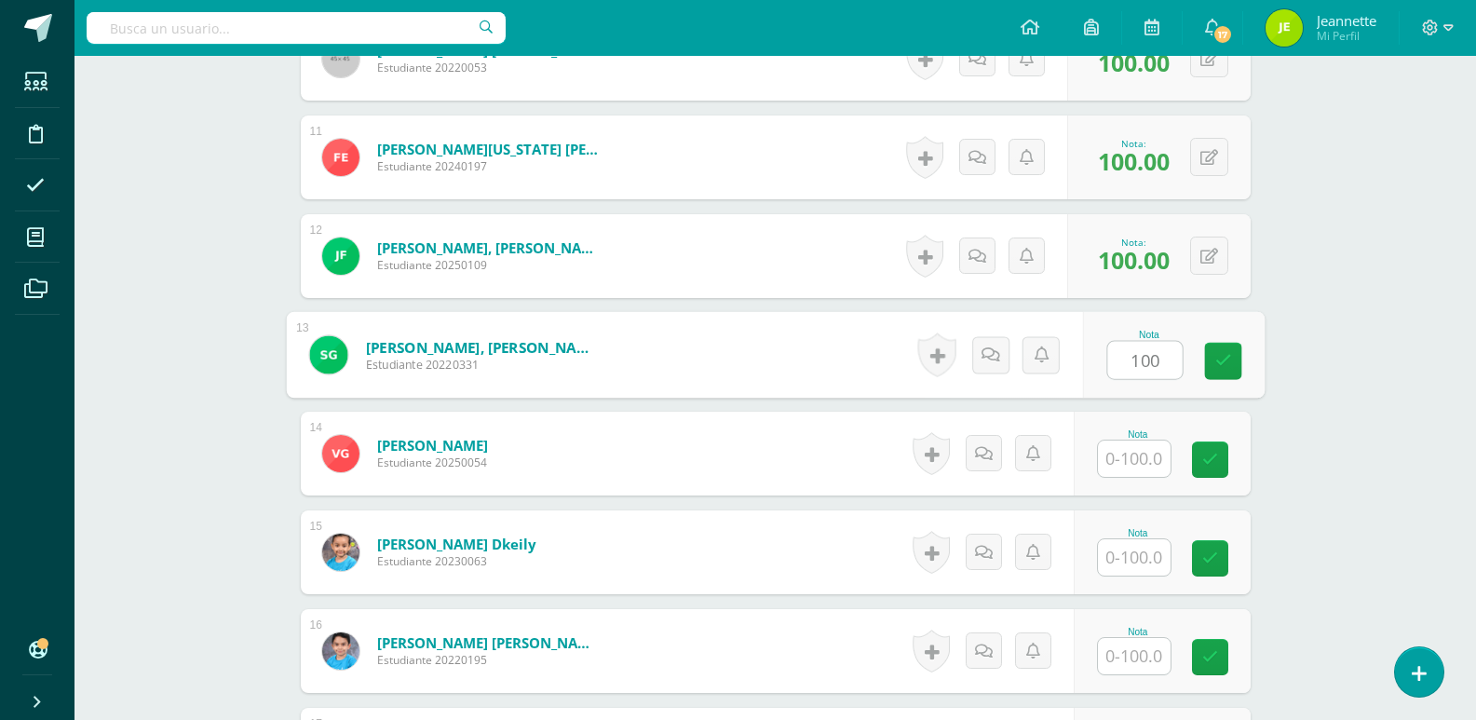
type input "100"
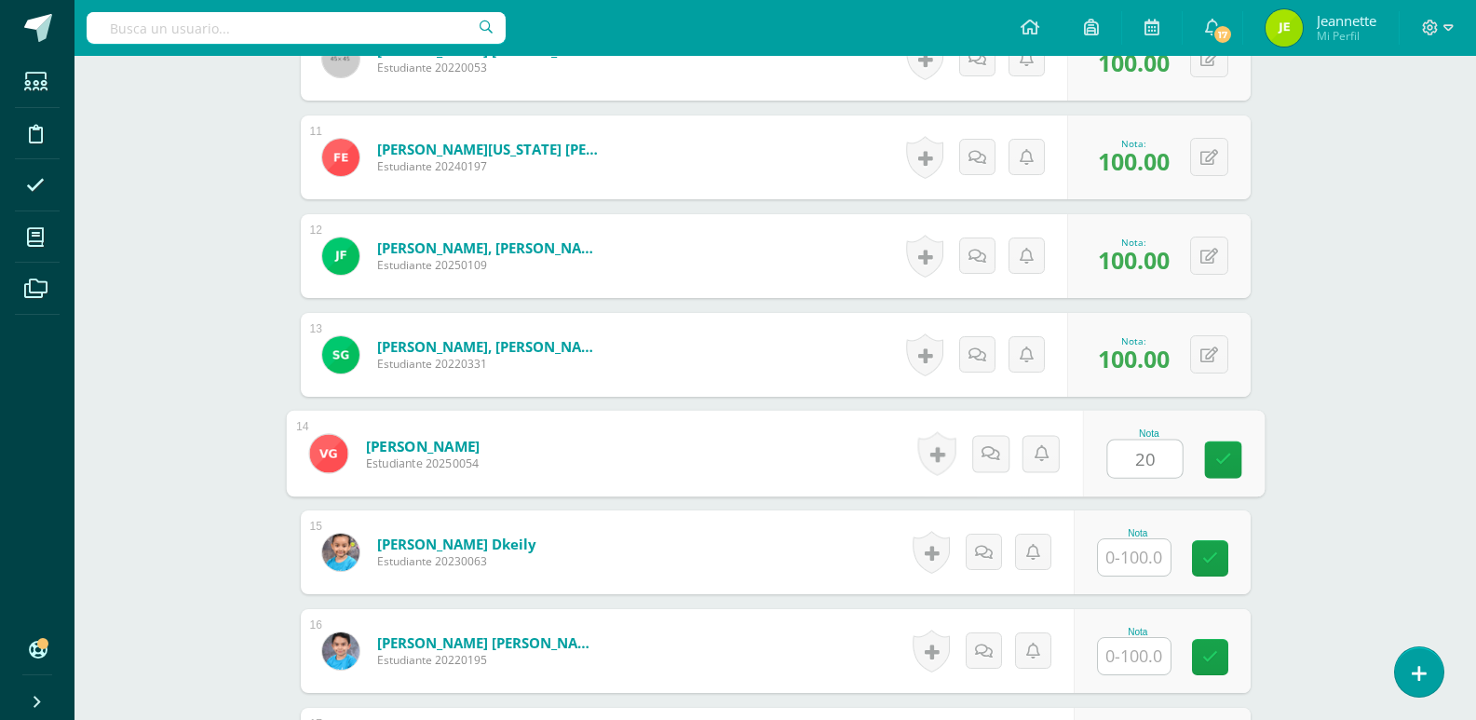
type input "2"
type input "100"
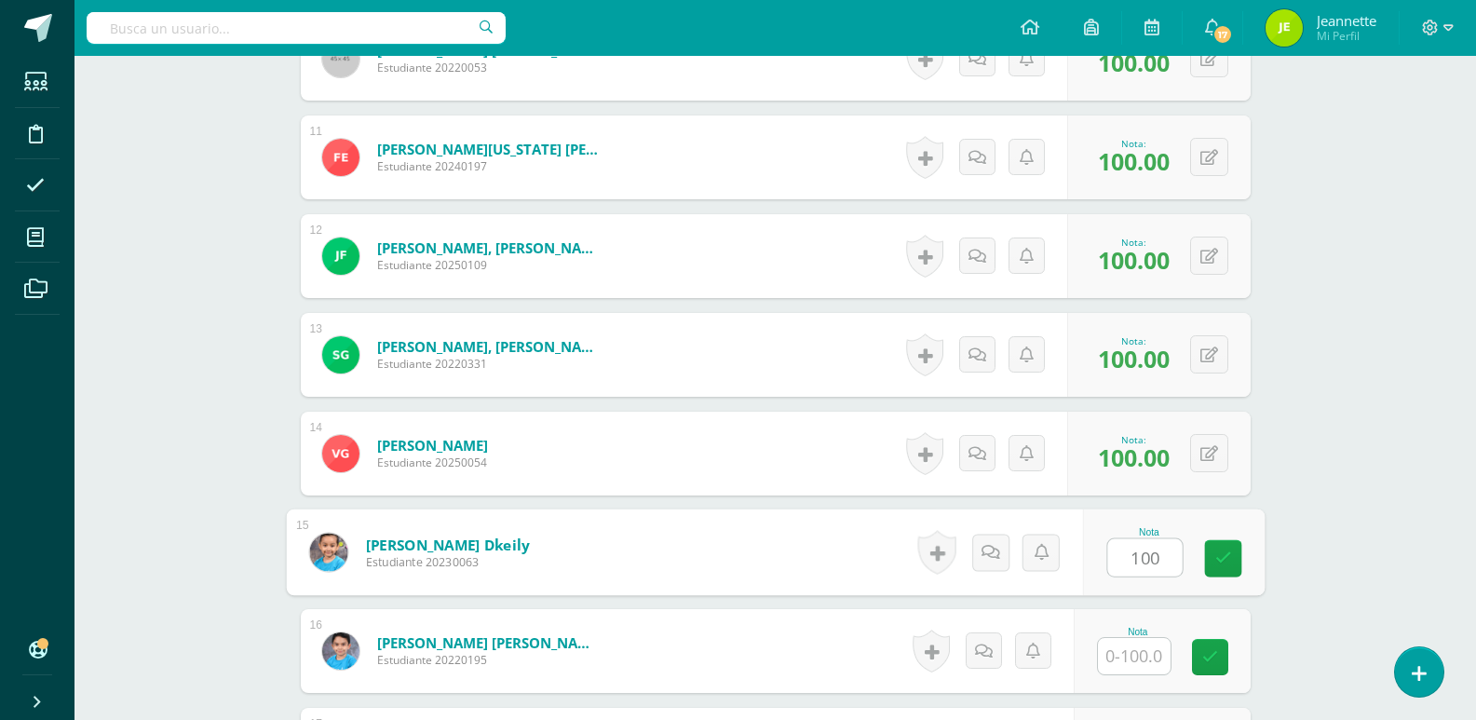
type input "100"
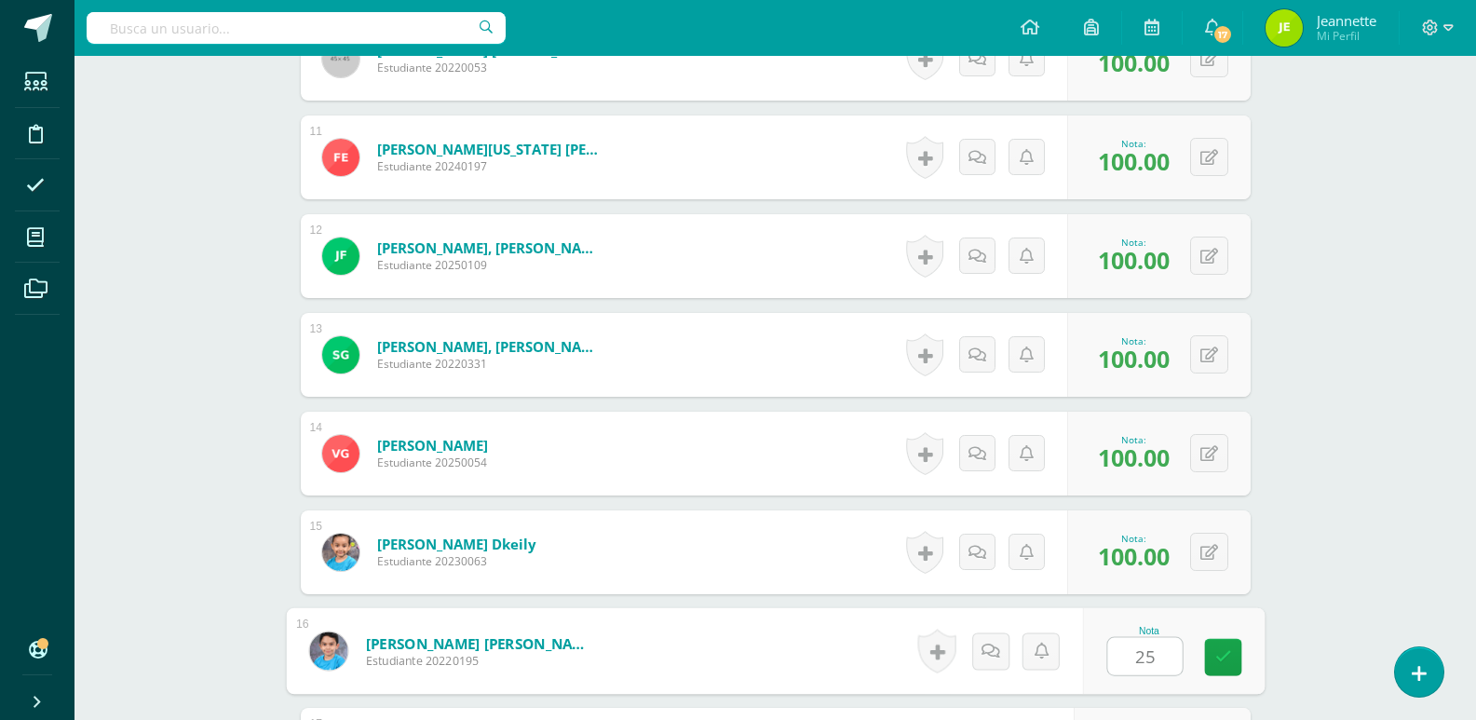
type input "25"
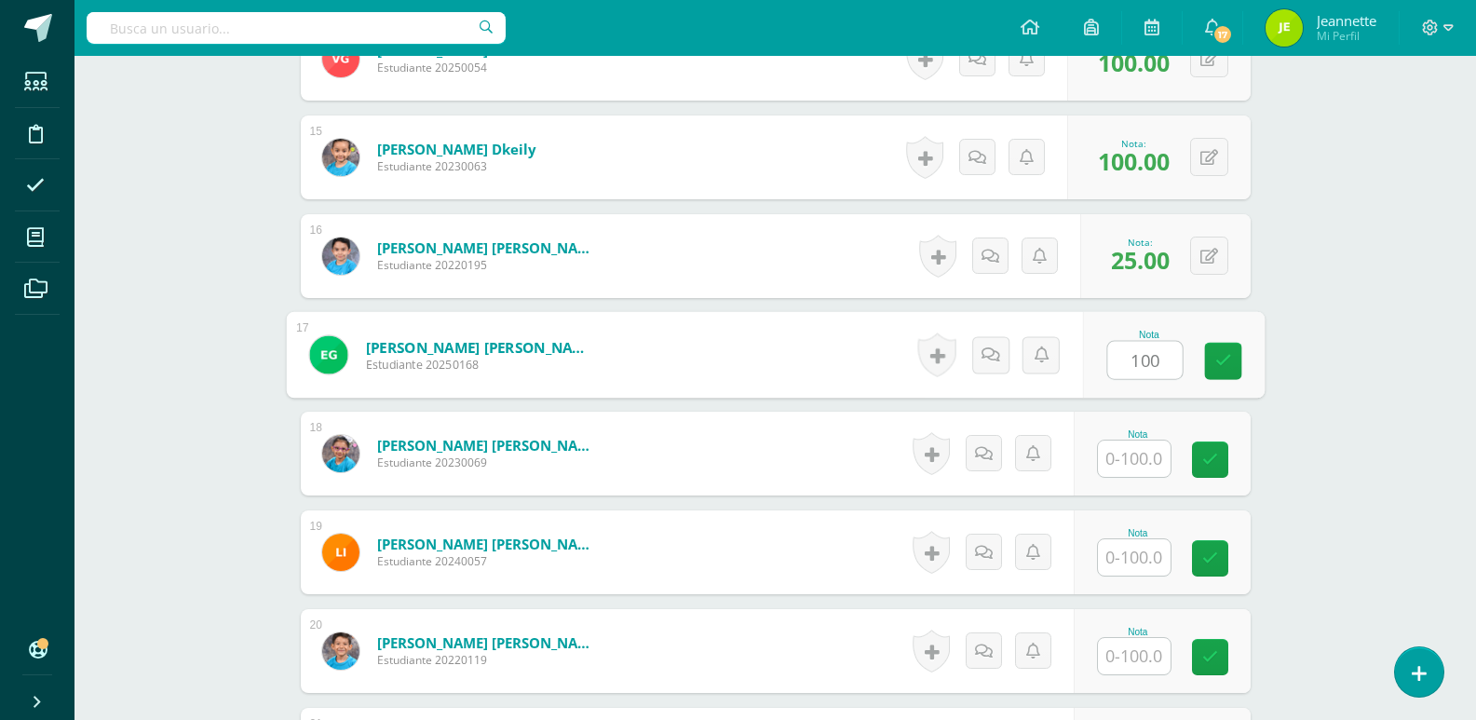
type input "100"
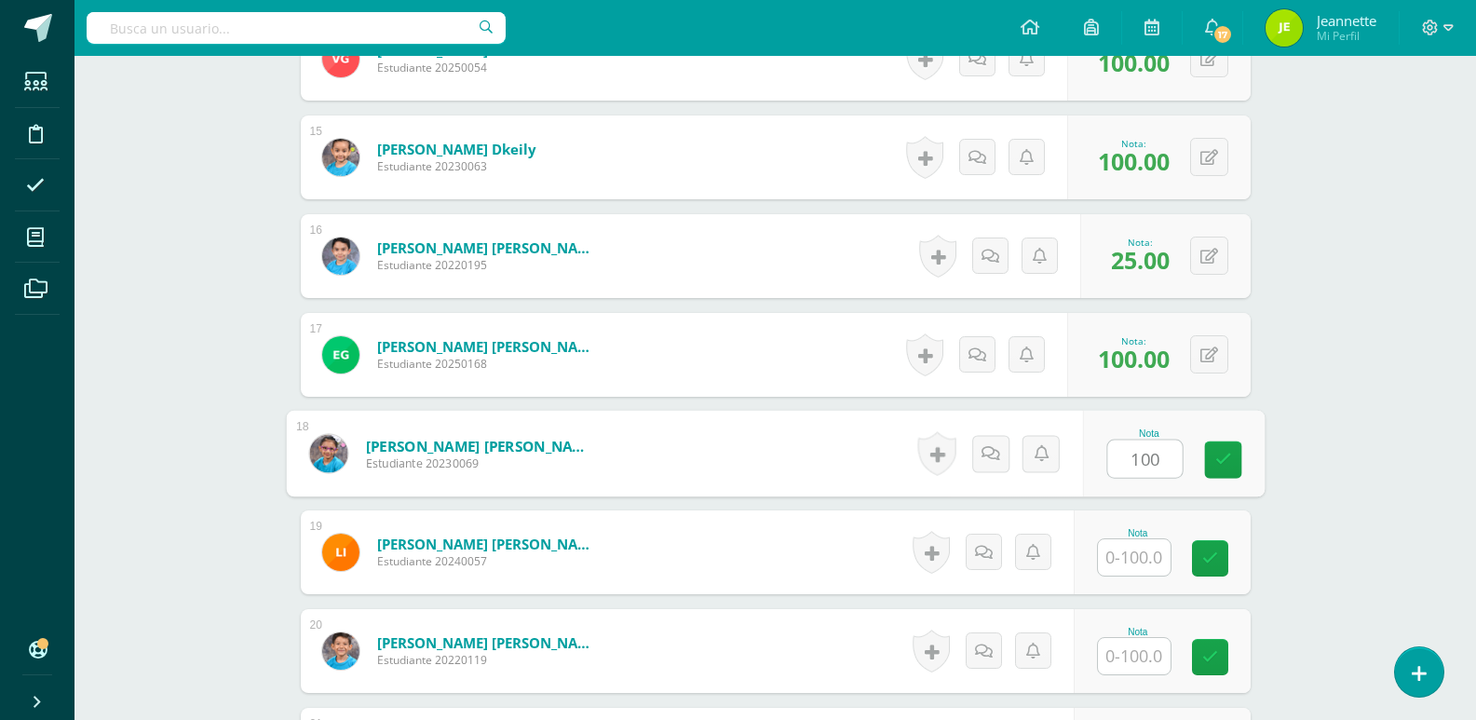
type input "100"
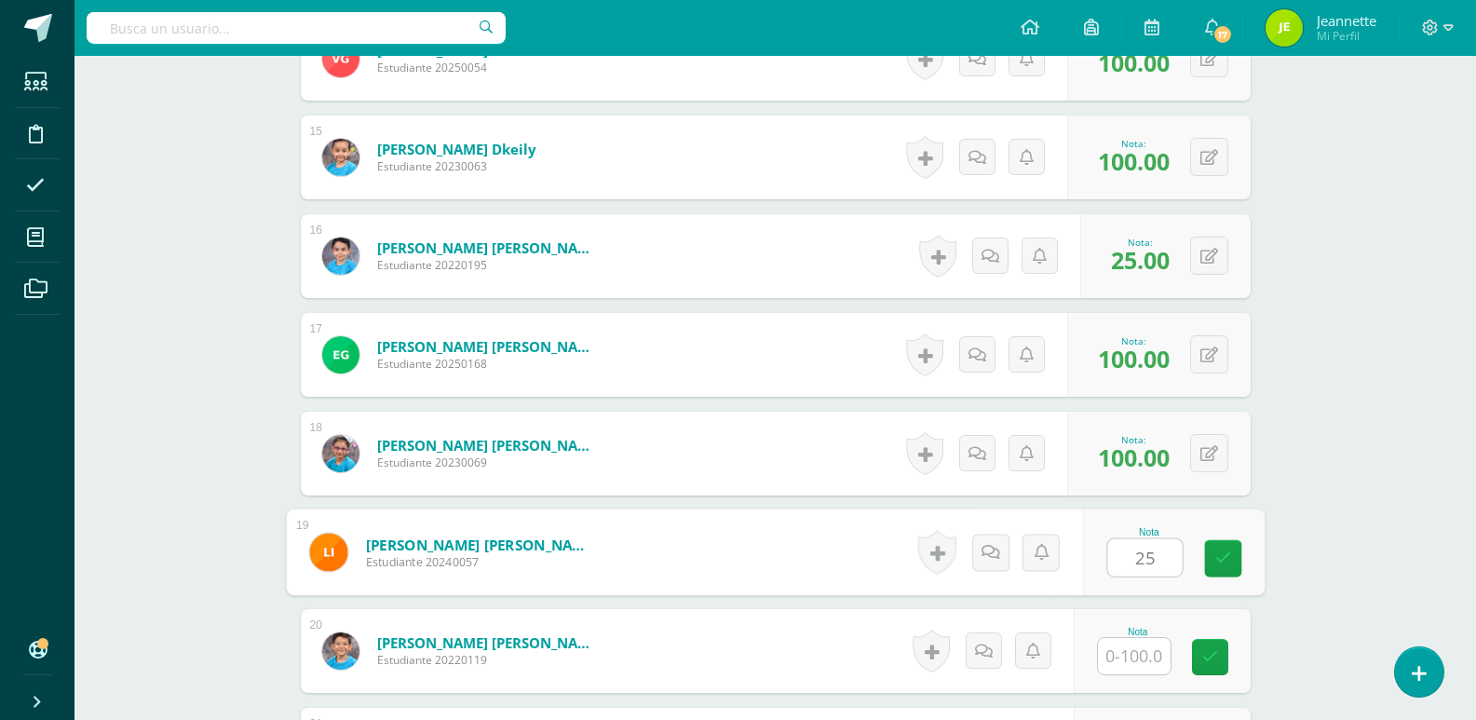
type input "25"
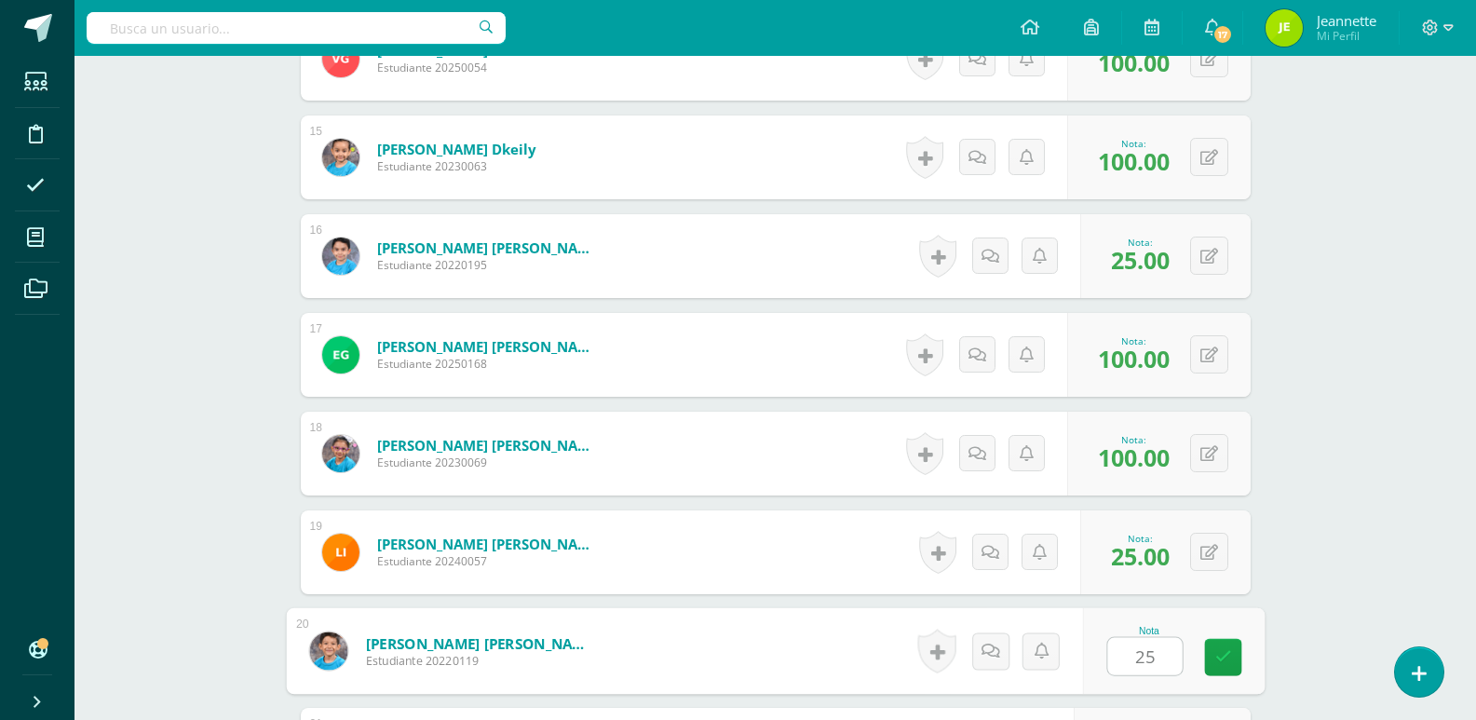
type input "25"
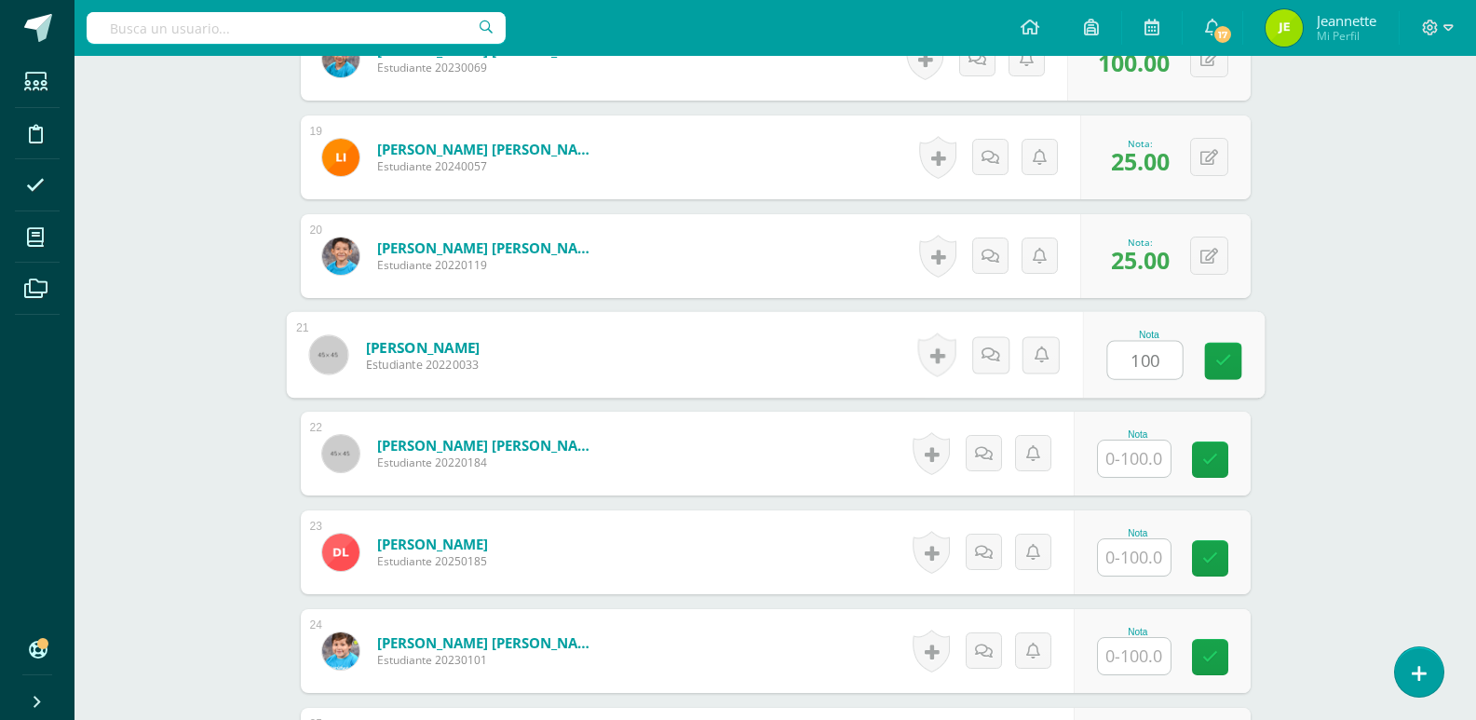
type input "100"
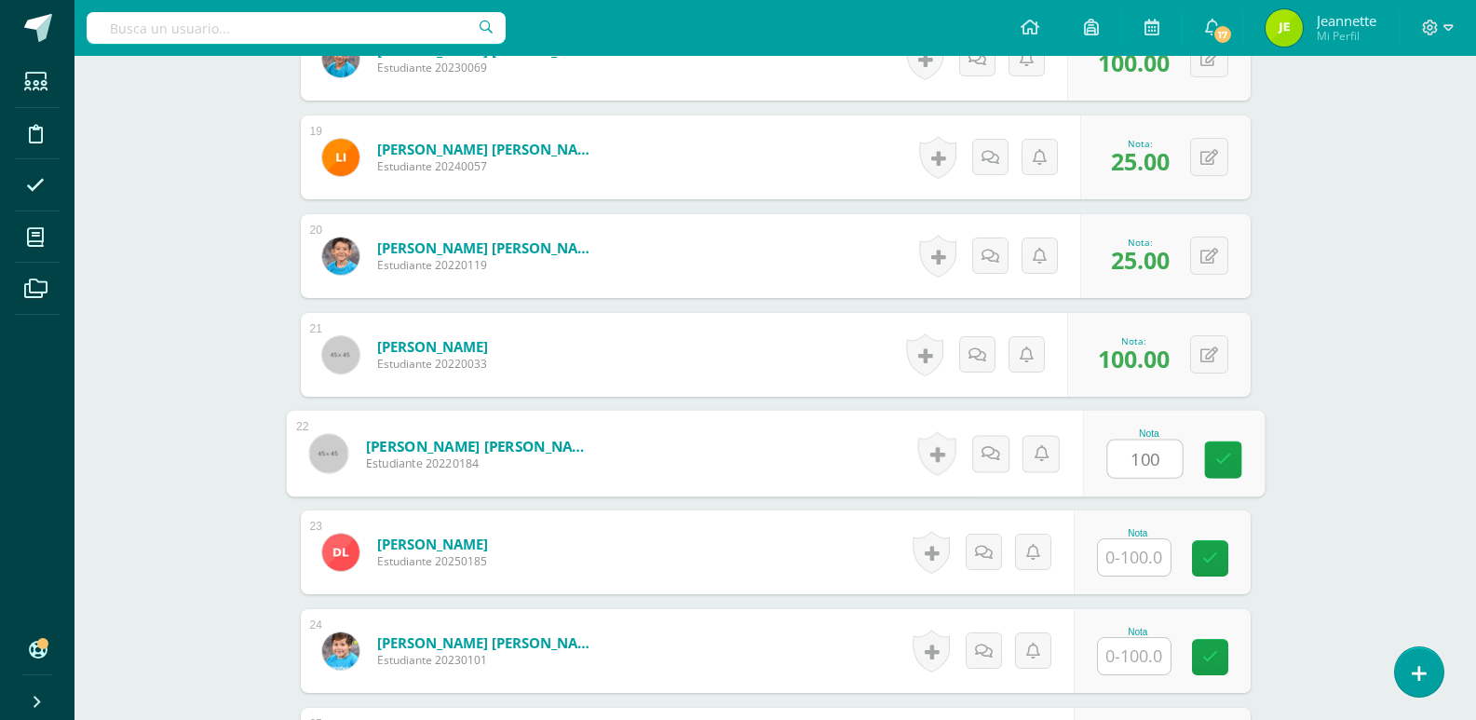
type input "100"
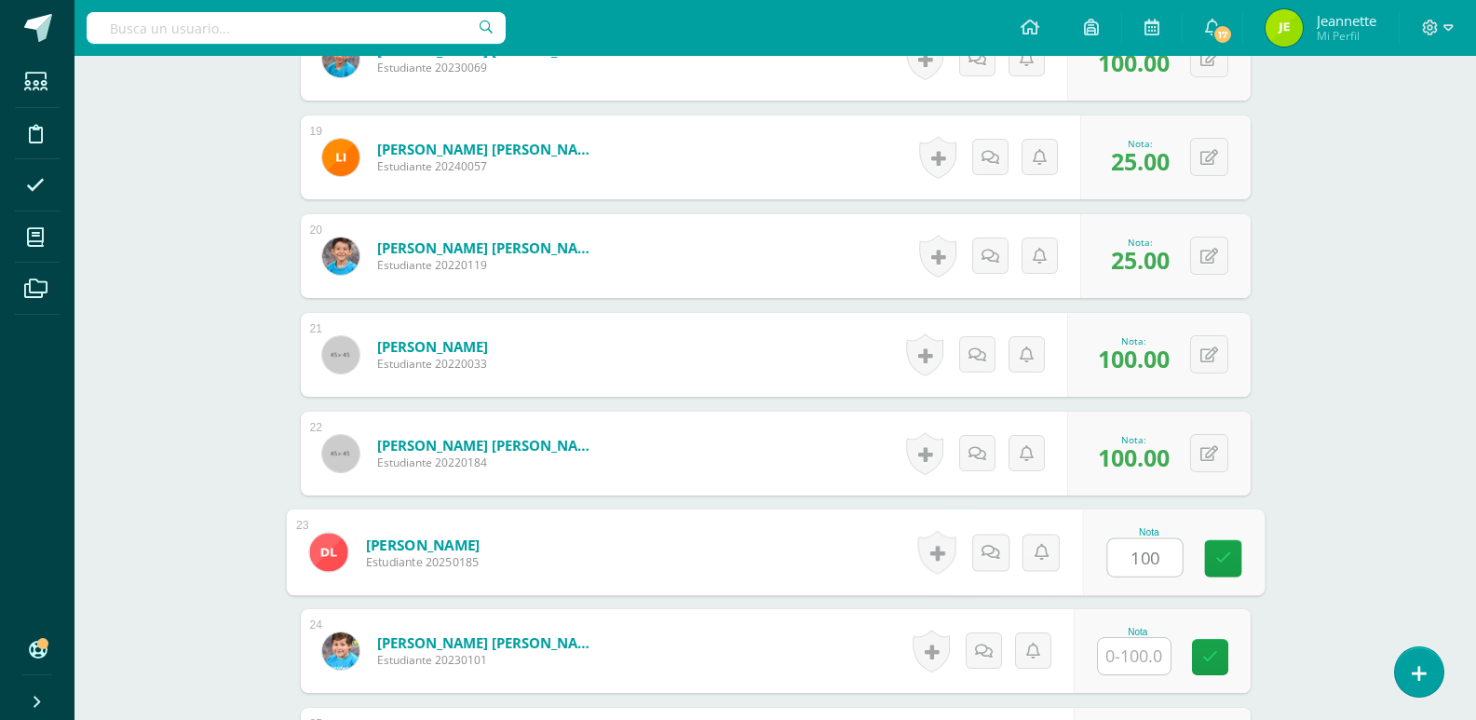
type input "100"
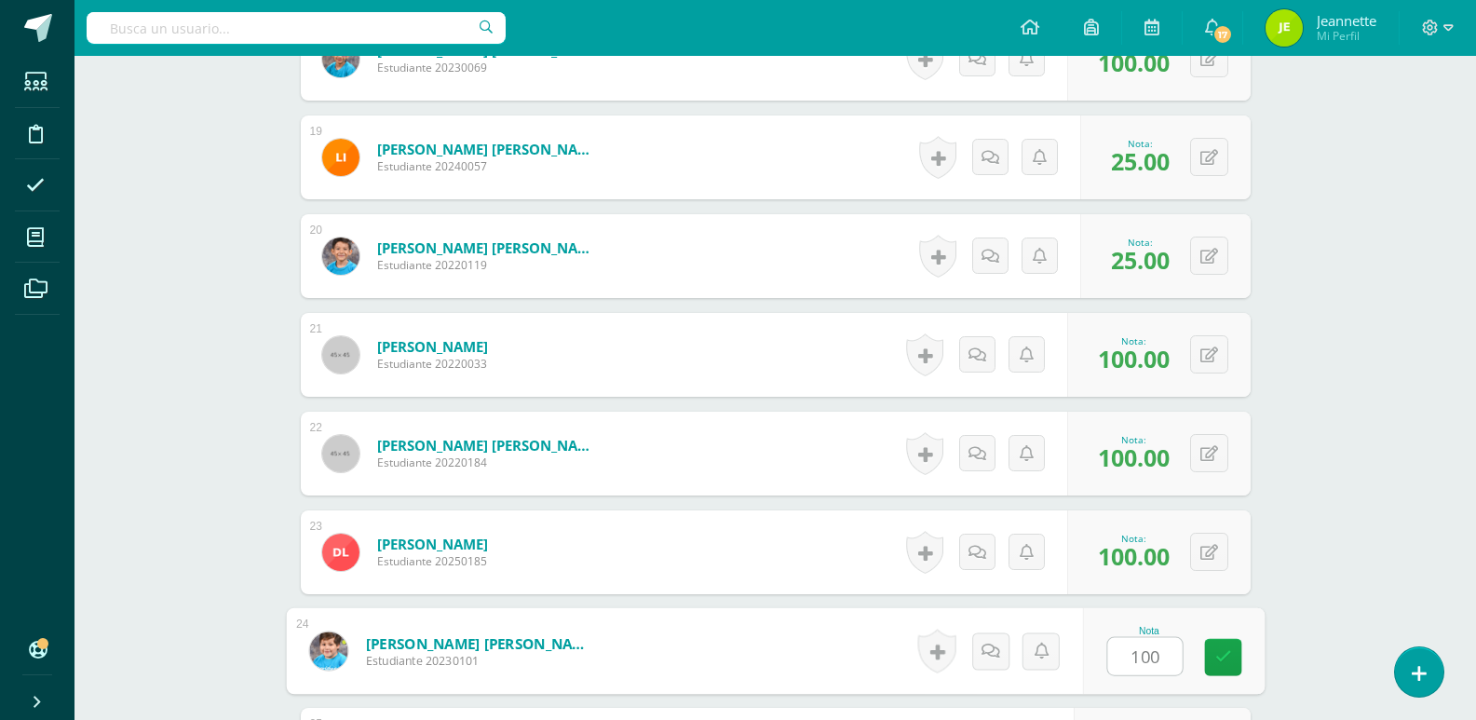
type input "100"
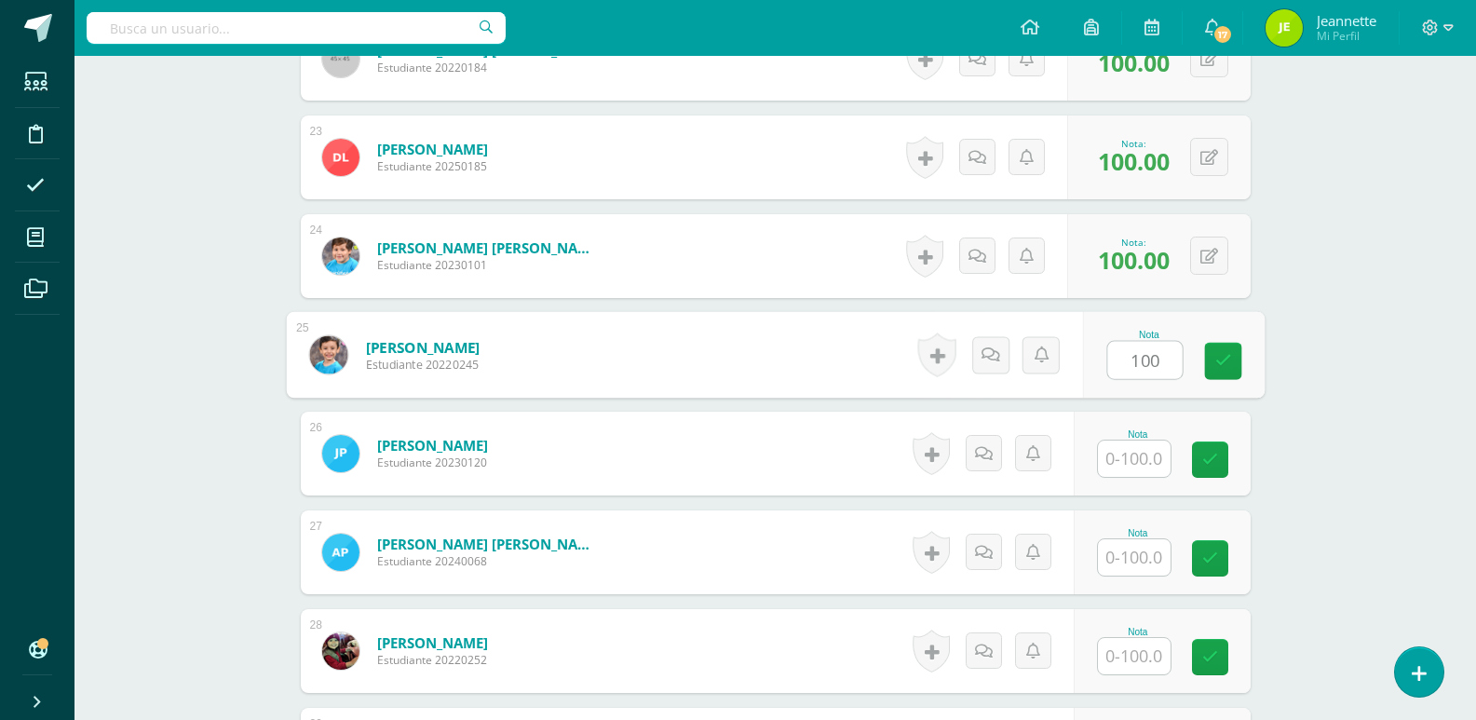
type input "100"
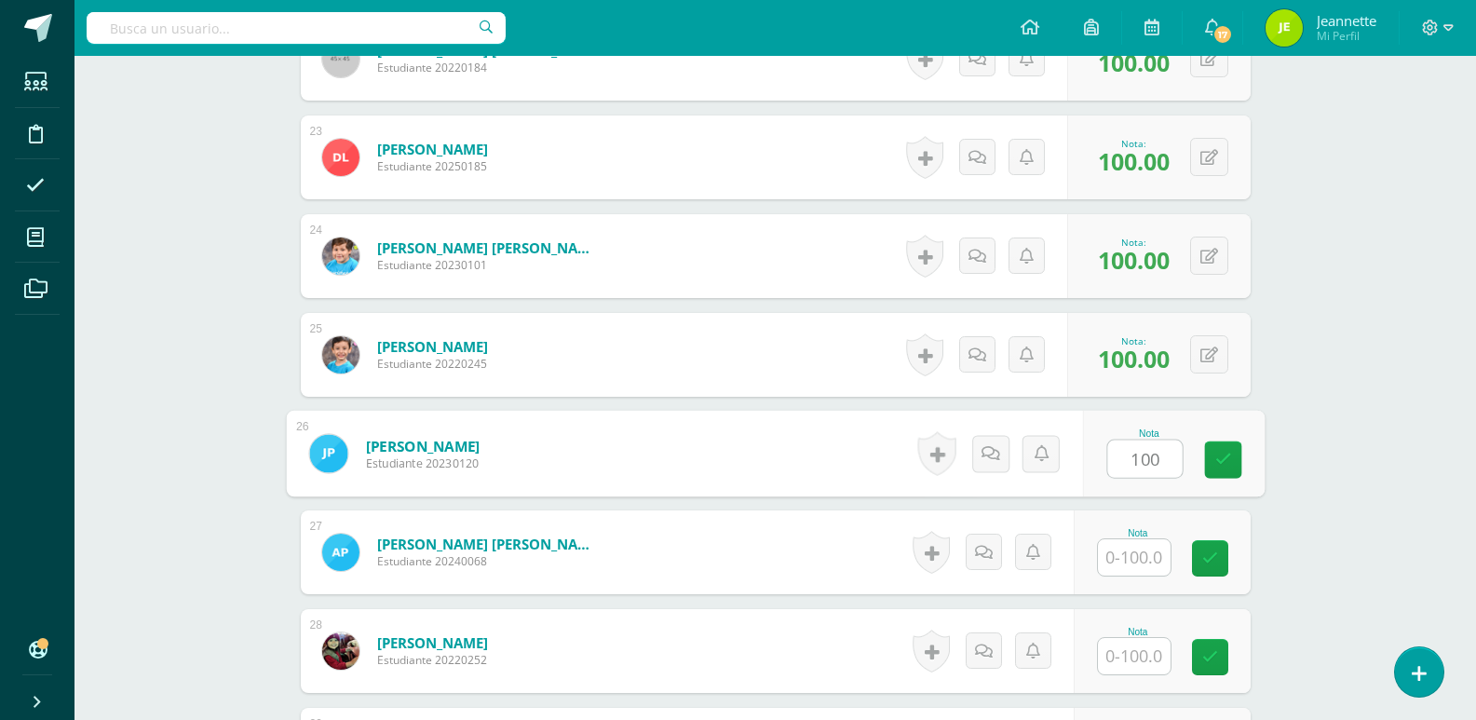
type input "100"
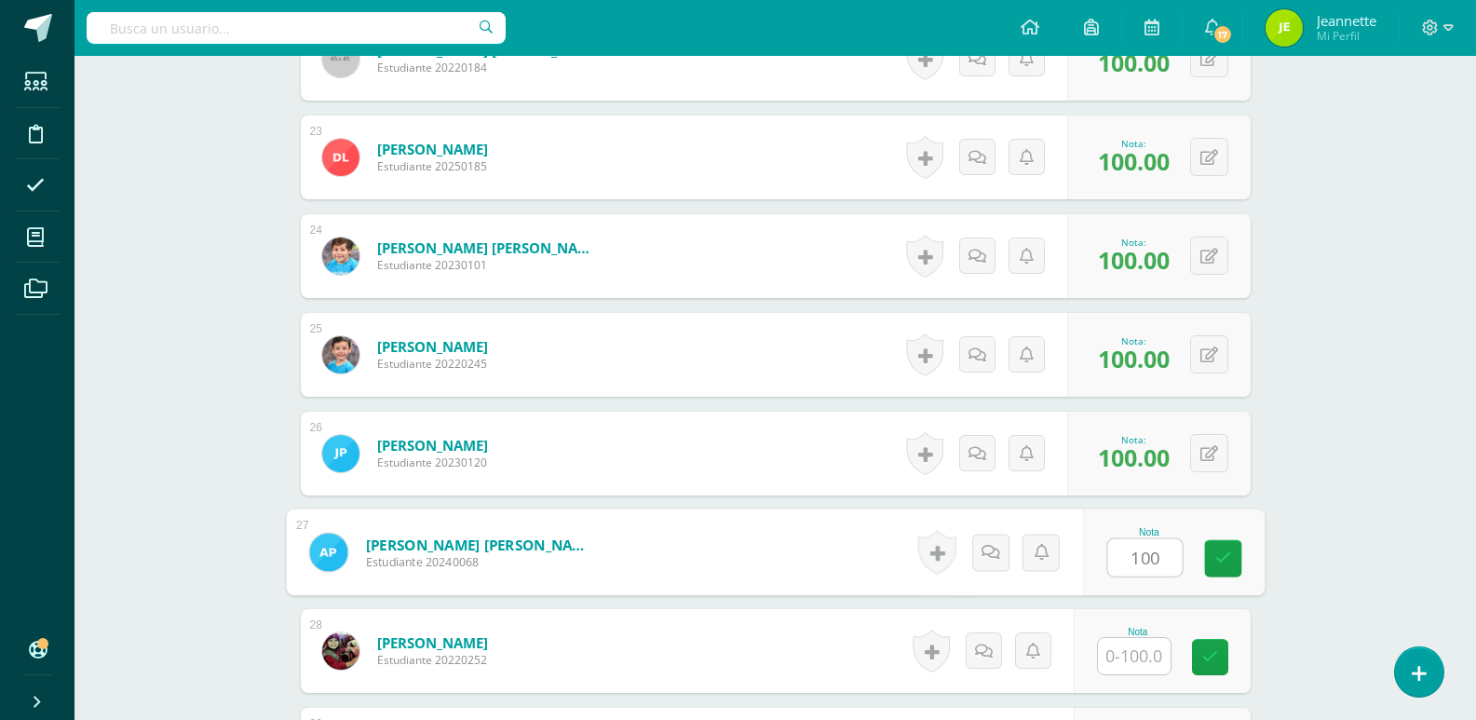
type input "100"
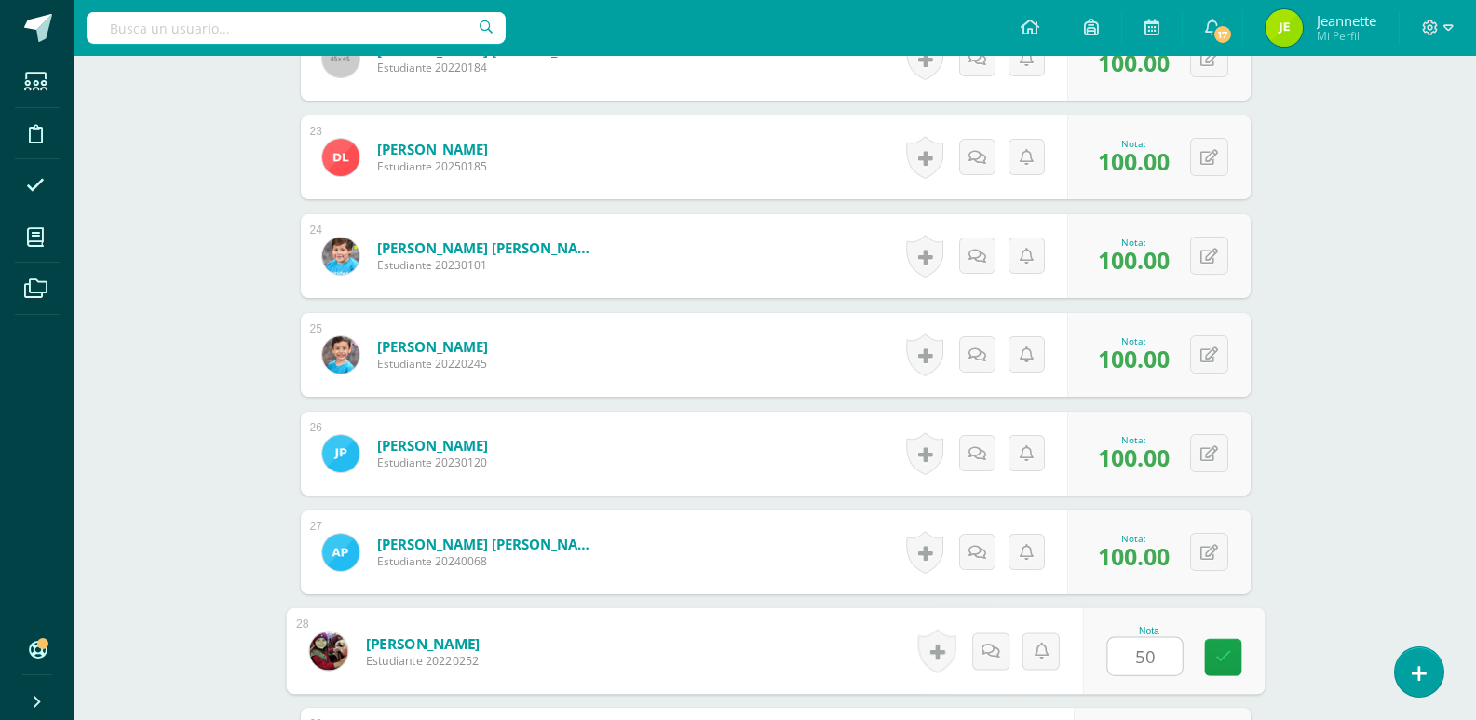
type input "50"
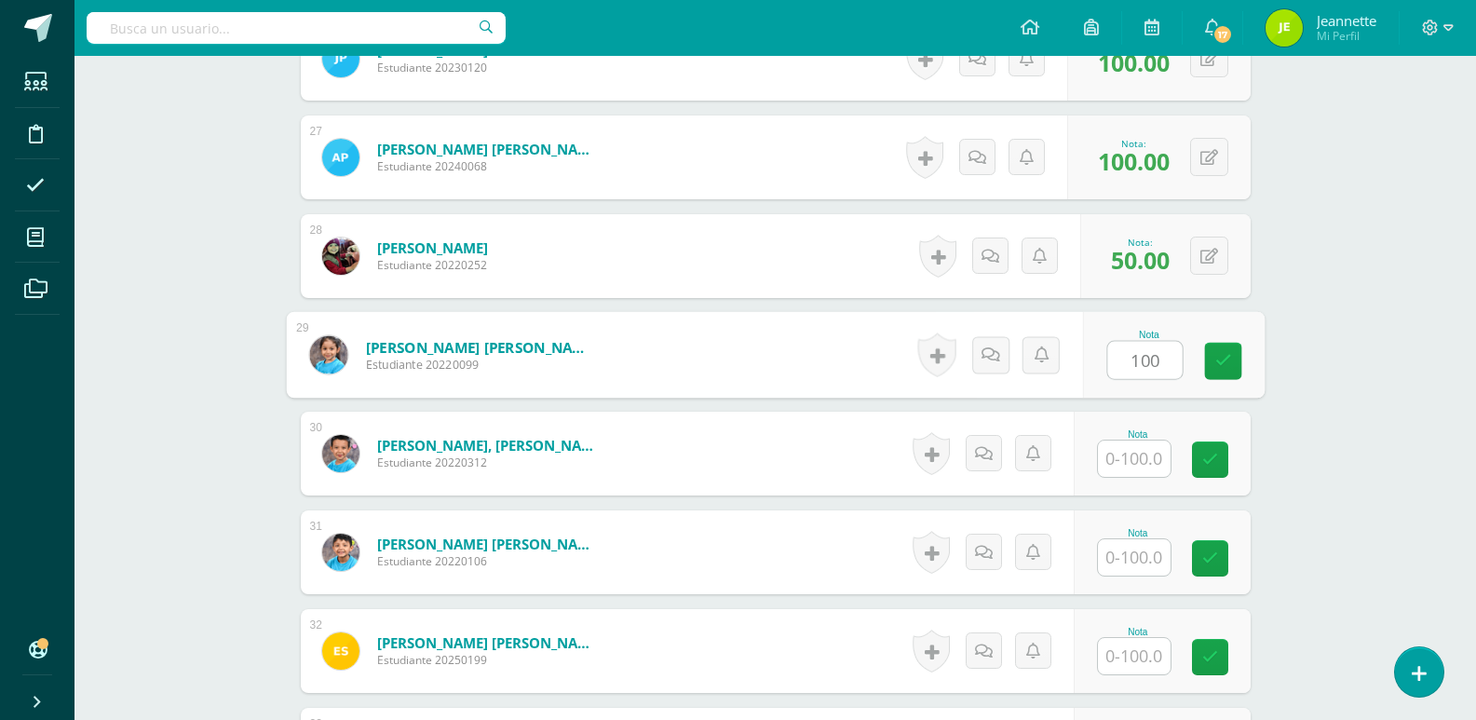
type input "100"
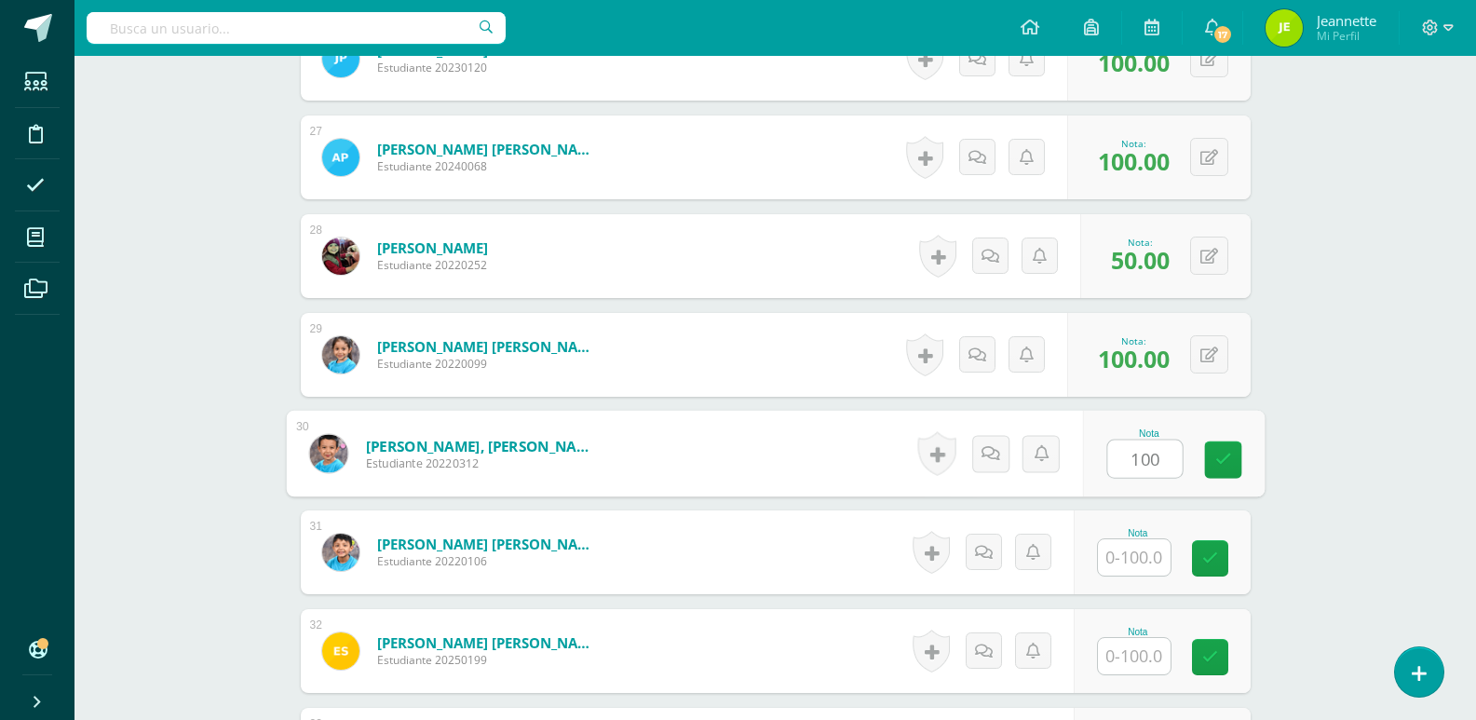
type input "100"
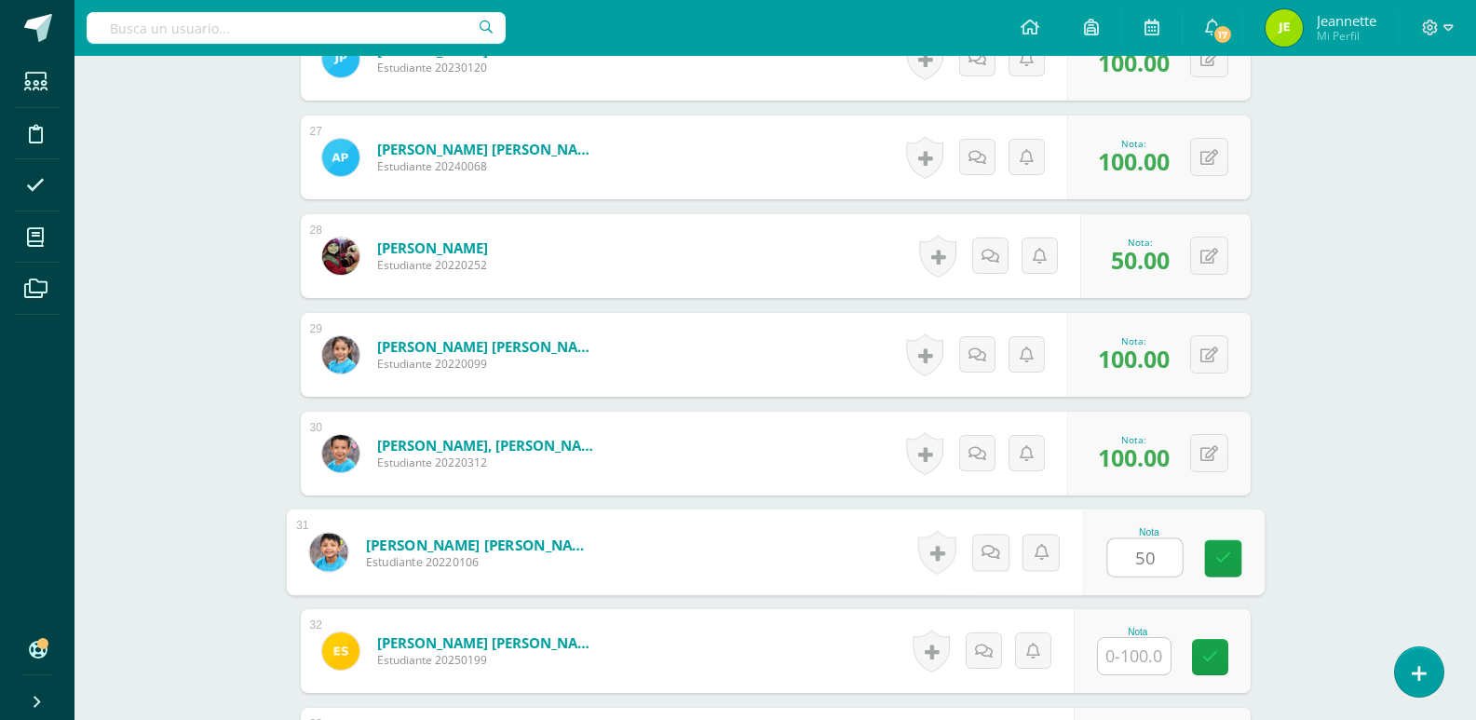
type input "50"
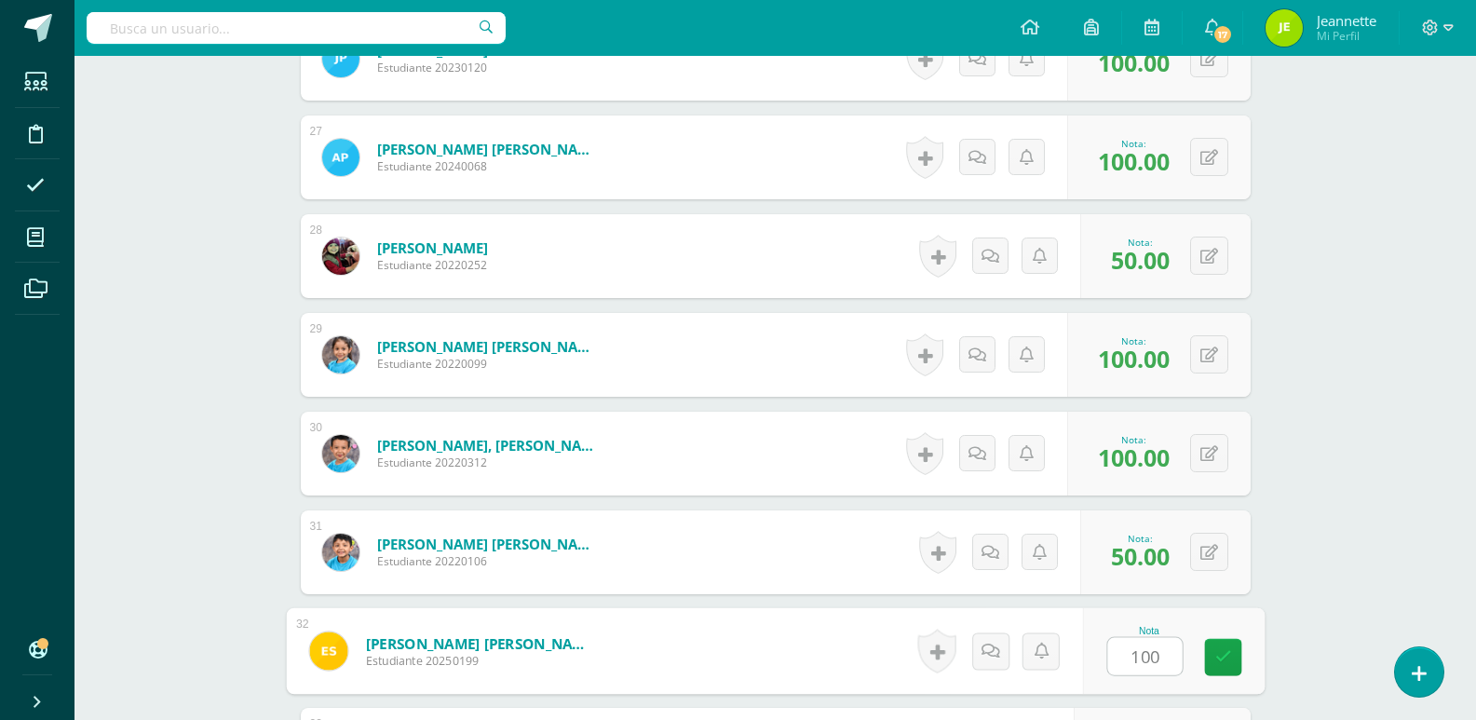
type input "100"
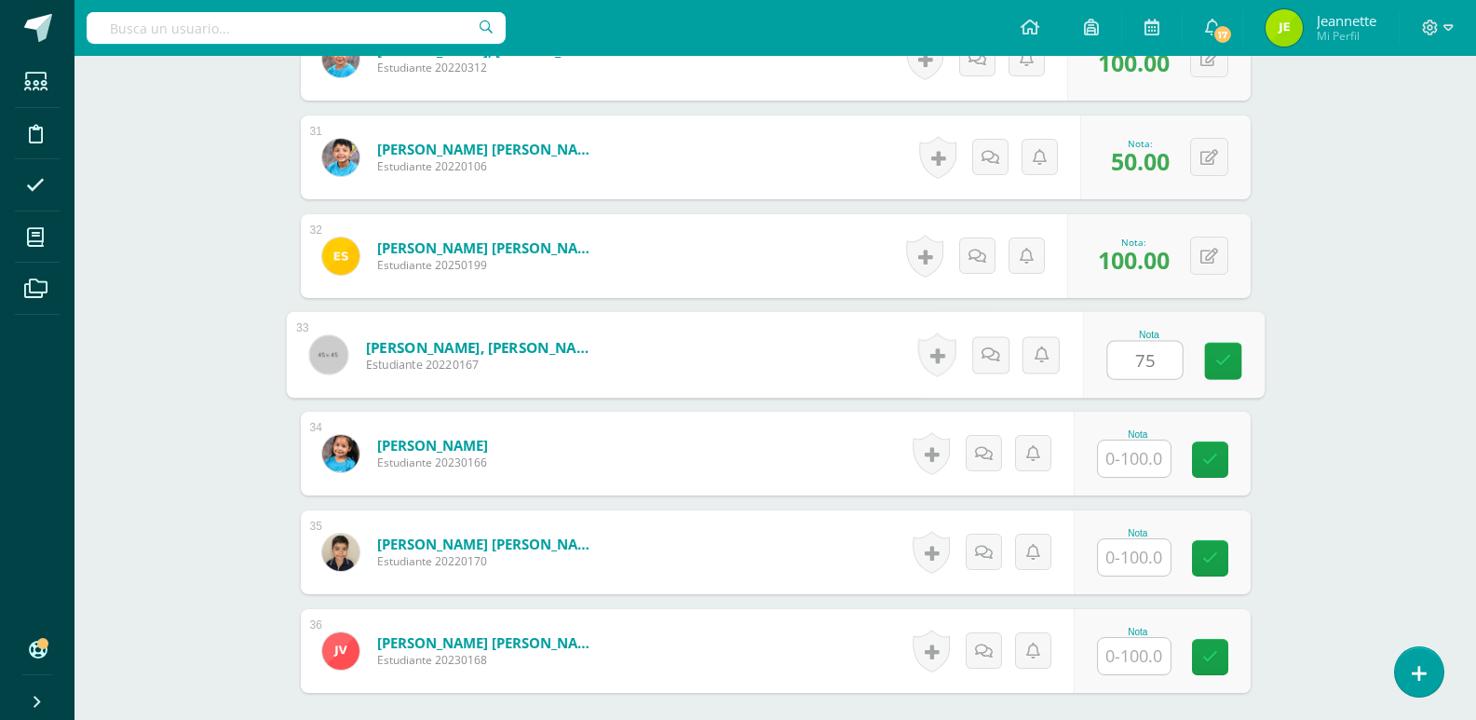
type input "75"
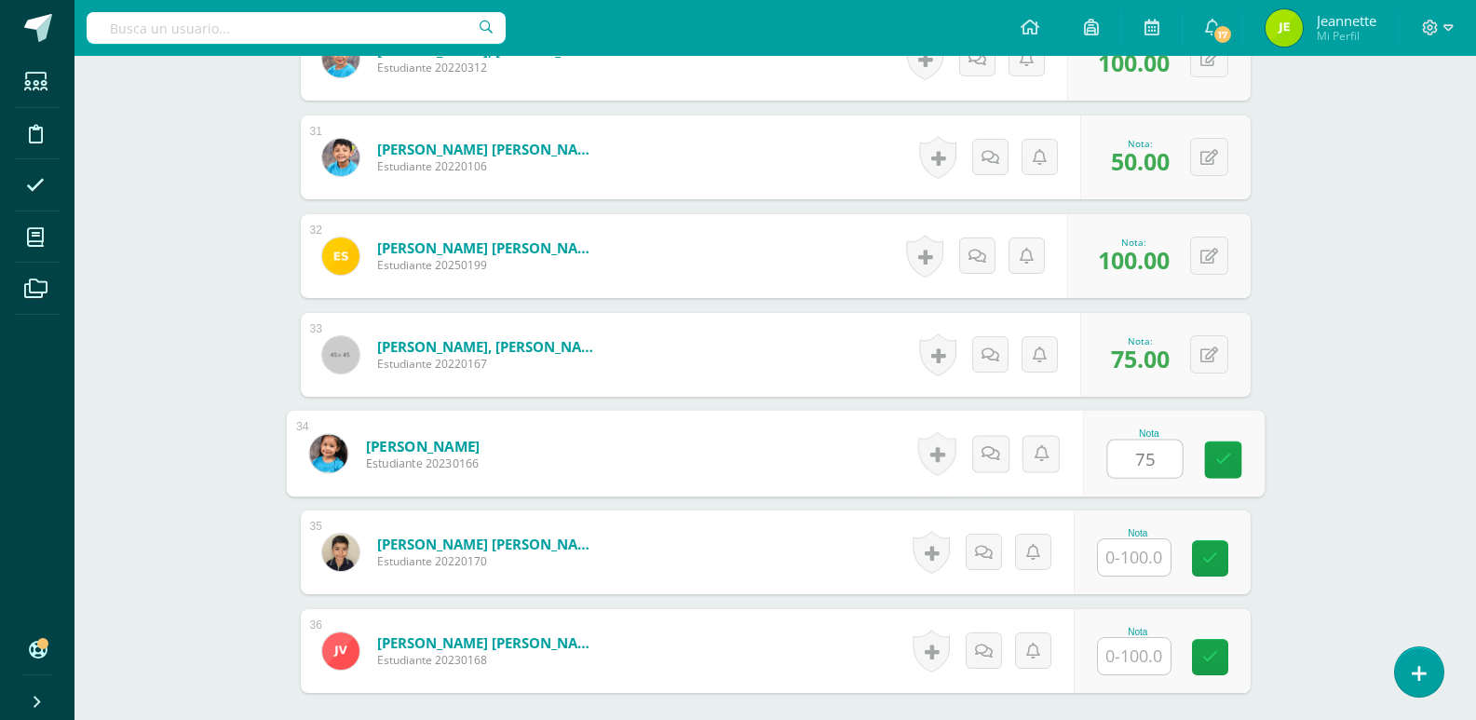
type input "75"
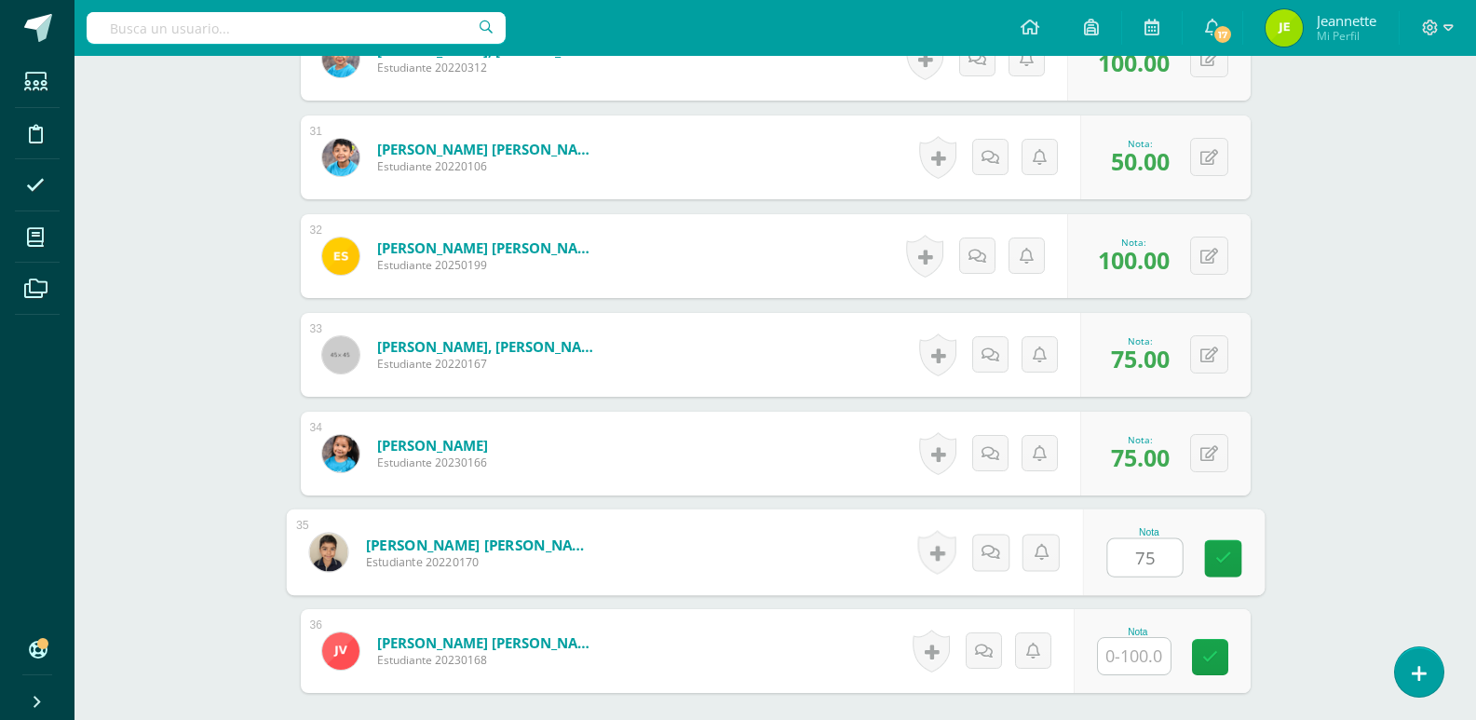
type input "75"
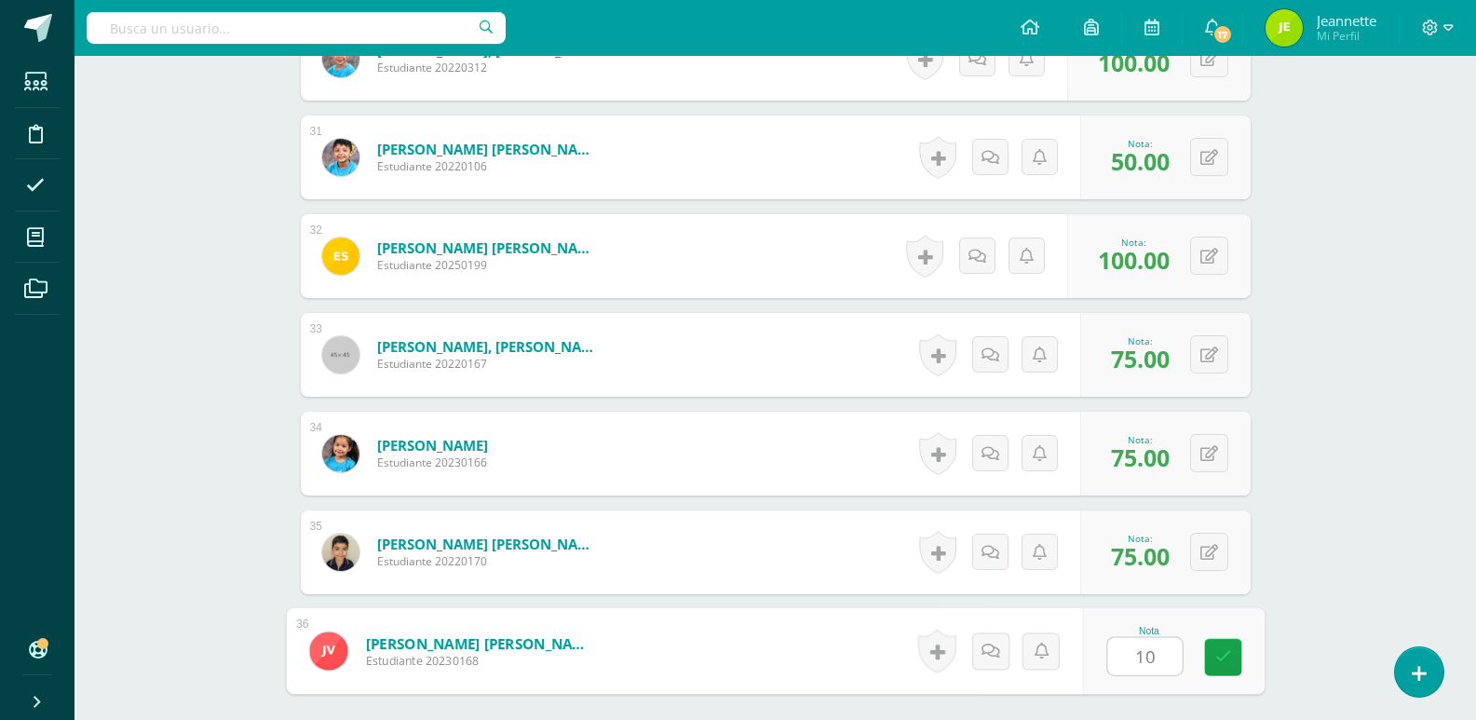
type input "100"
click at [1219, 661] on icon at bounding box center [1222, 657] width 17 height 16
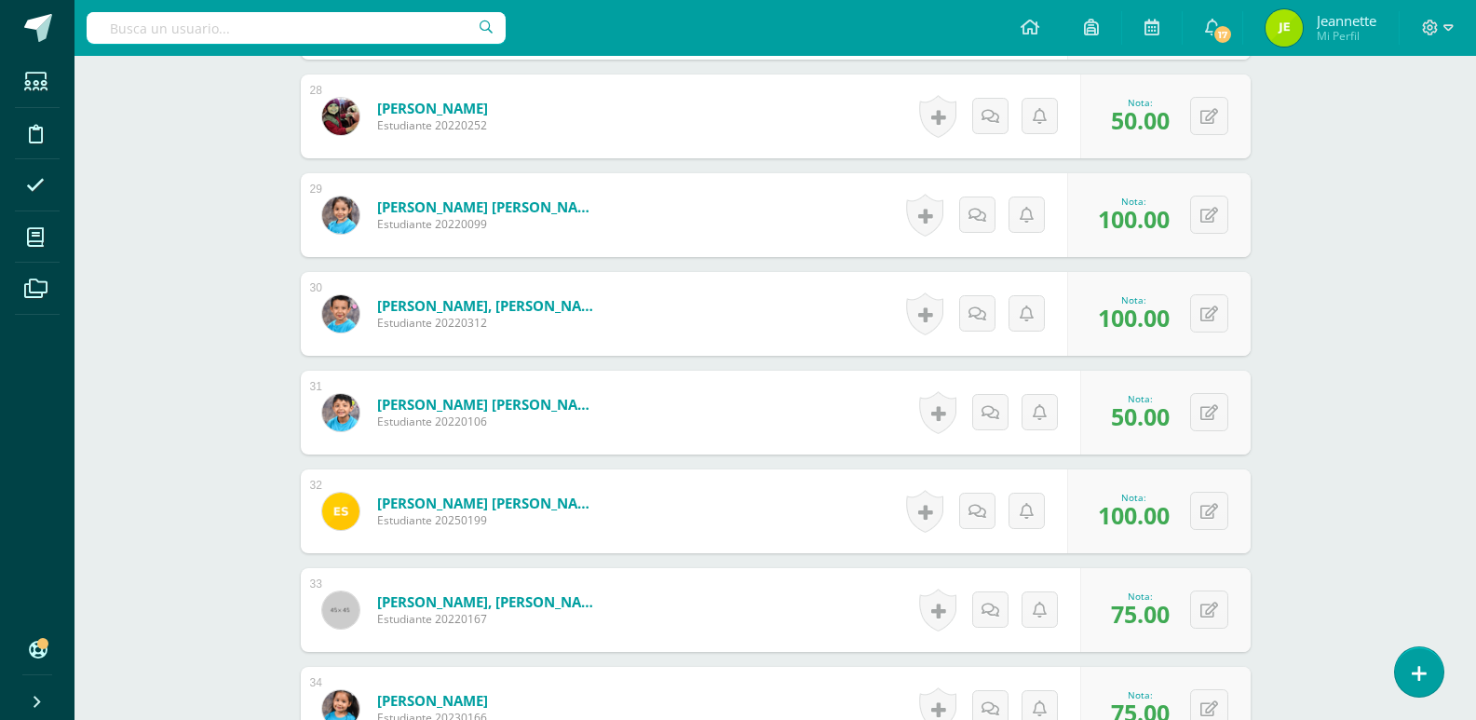
scroll to position [3120, 0]
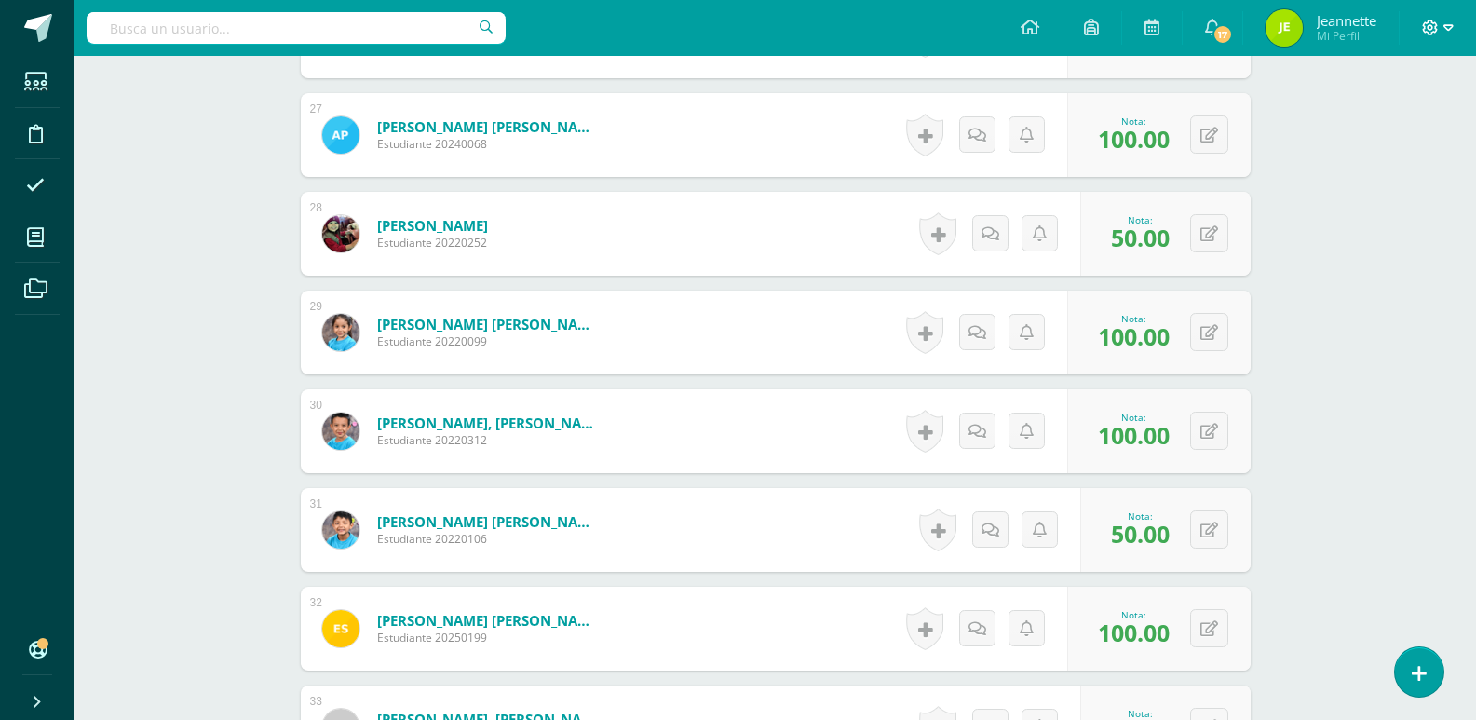
click at [1443, 33] on icon at bounding box center [1448, 28] width 10 height 17
click at [1398, 137] on link "Cerrar sesión" at bounding box center [1379, 127] width 147 height 27
